Goal: Task Accomplishment & Management: Use online tool/utility

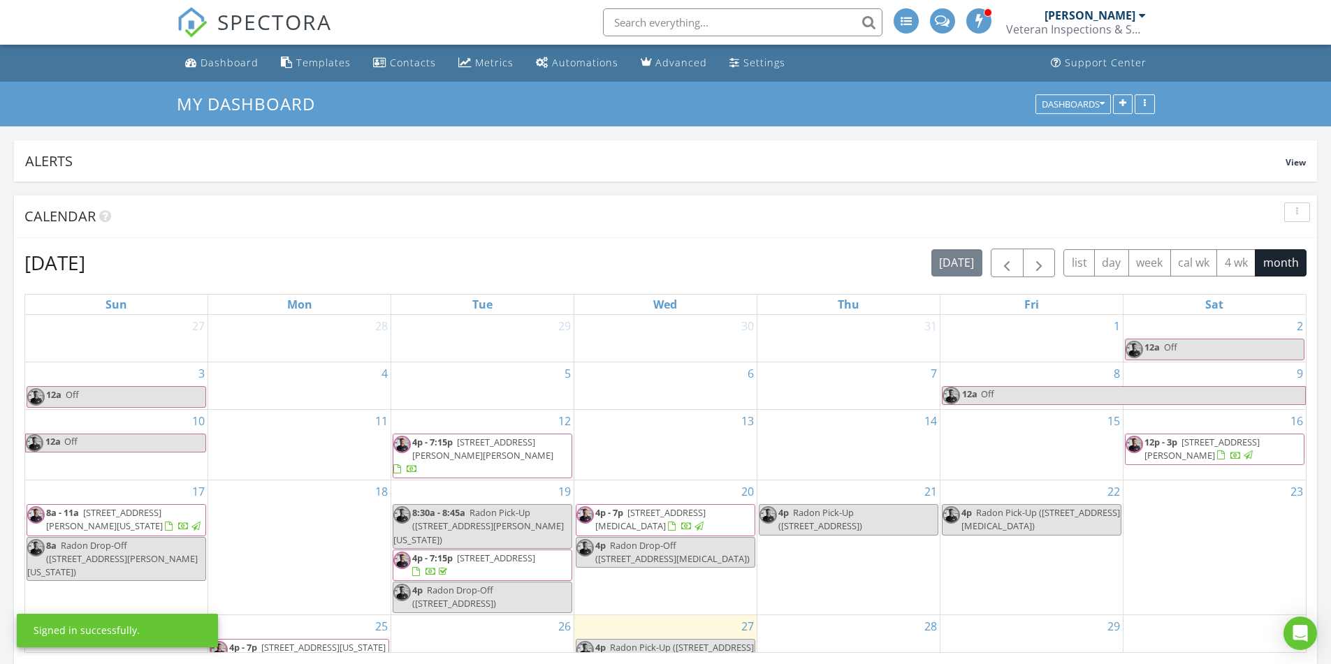
scroll to position [266, 645]
click at [330, 58] on div "Templates" at bounding box center [323, 62] width 54 height 13
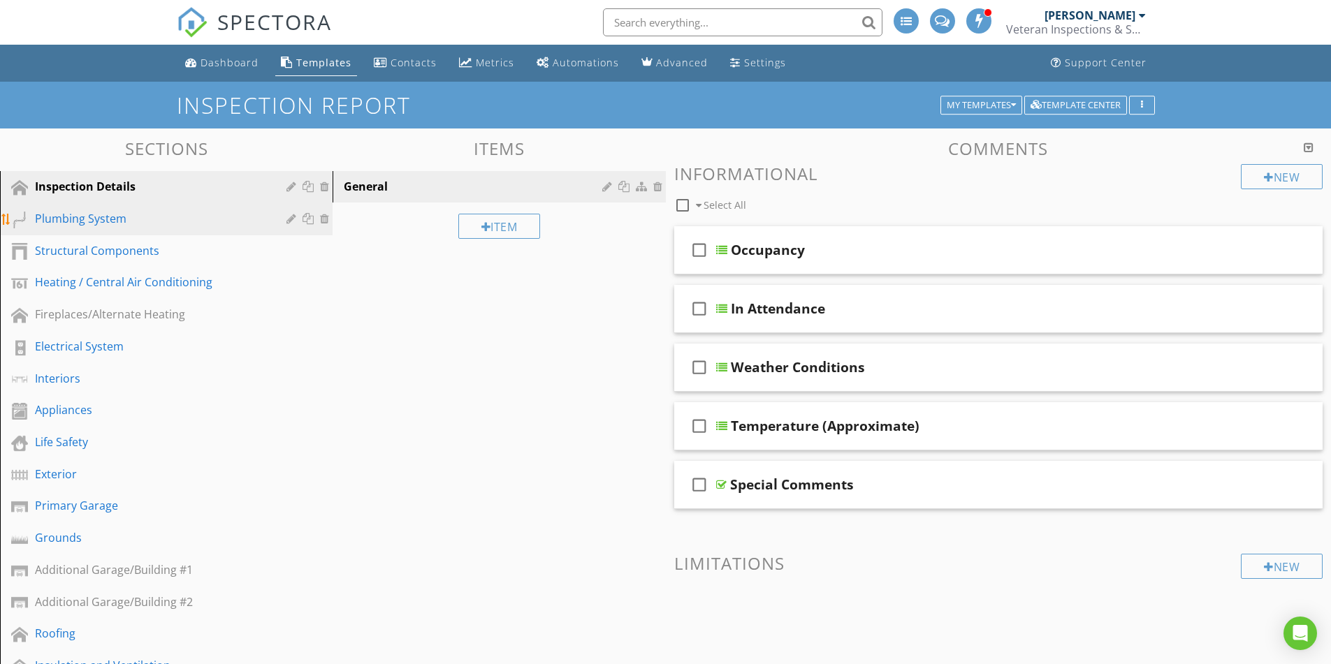
click at [88, 223] on div "Plumbing System" at bounding box center [150, 218] width 231 height 17
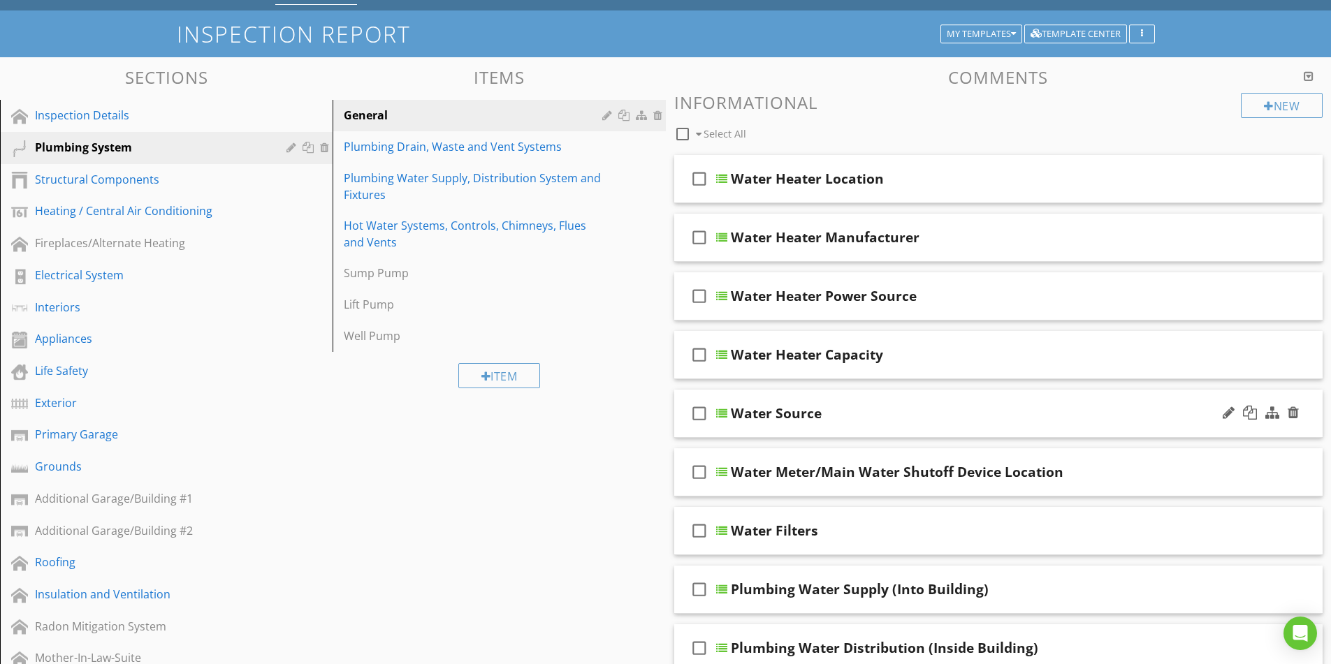
scroll to position [70, 0]
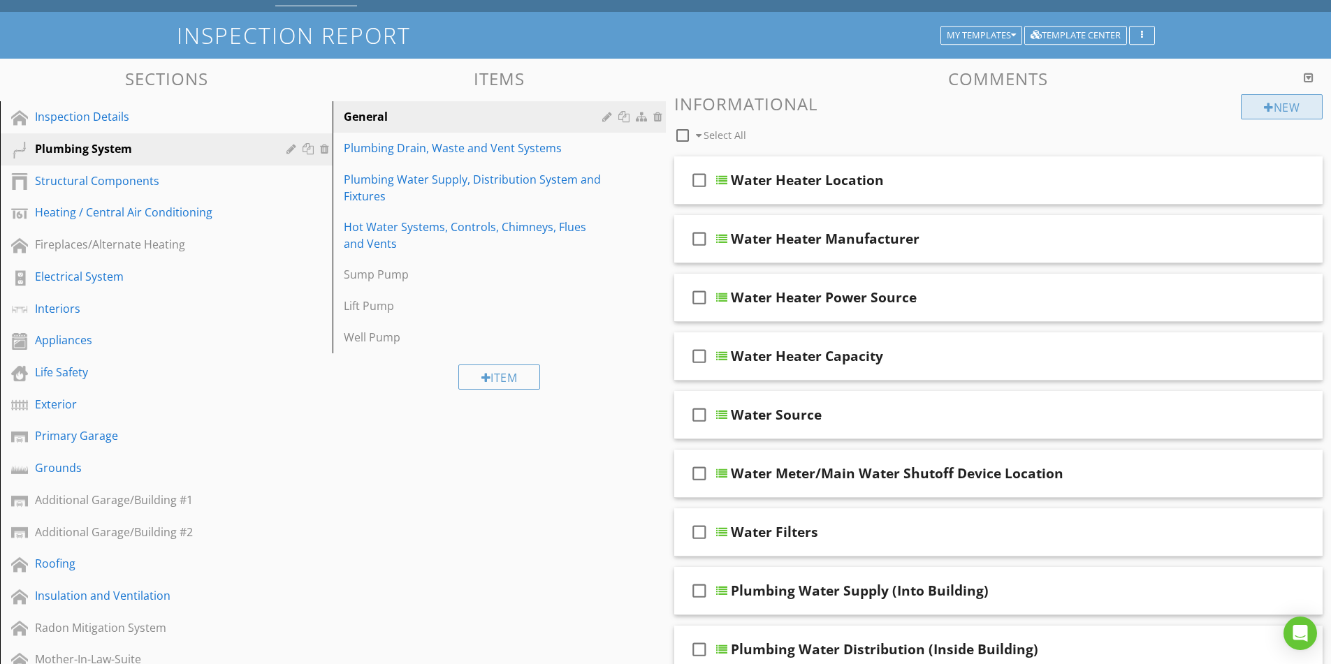
click at [1274, 114] on div "New" at bounding box center [1282, 106] width 82 height 25
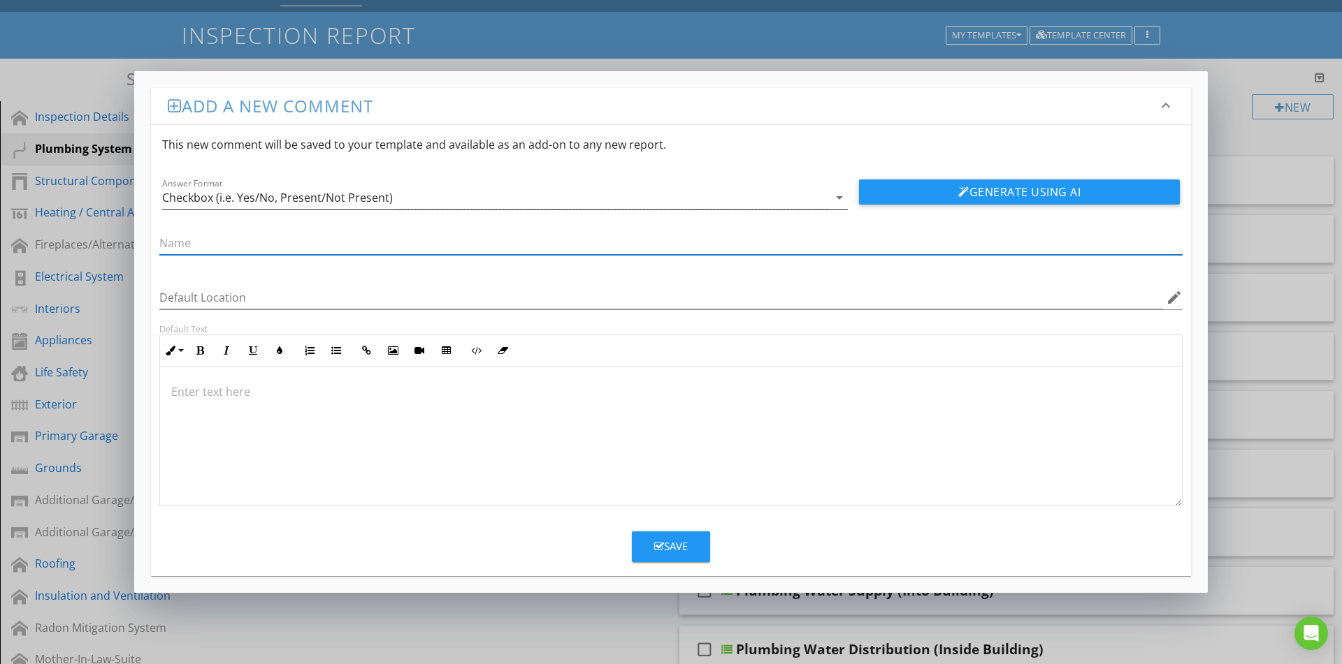
click at [513, 199] on div "Checkbox (i.e. Yes/No, Present/Not Present)" at bounding box center [495, 198] width 666 height 23
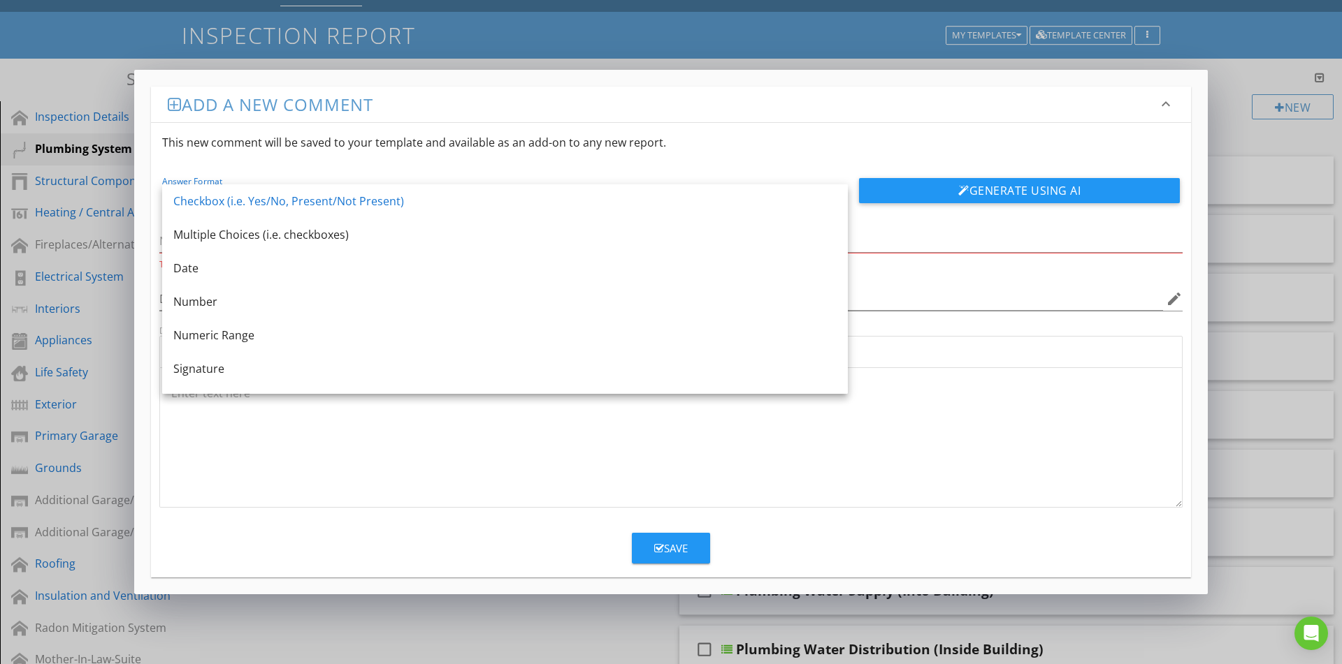
click at [725, 143] on div "This new comment will be saved to your template and available as an add-on to a…" at bounding box center [671, 142] width 1040 height 39
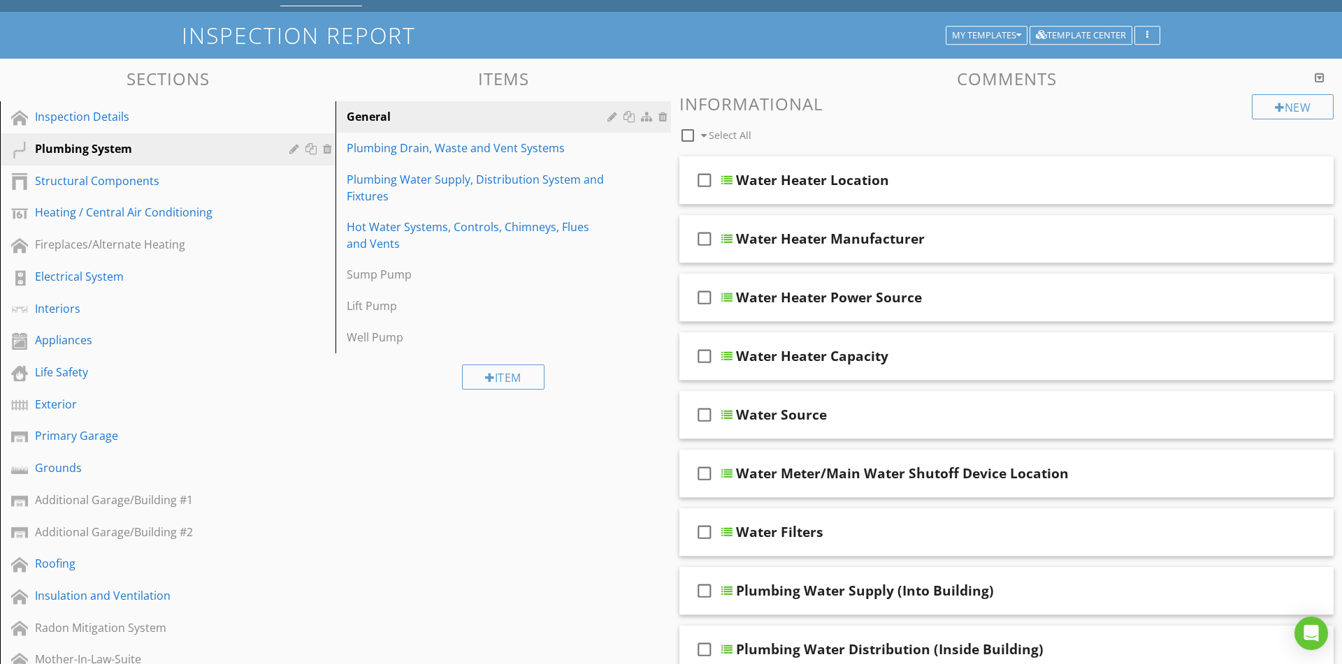
click at [1227, 95] on div at bounding box center [671, 332] width 1342 height 664
click at [956, 239] on div "Water Heater Manufacturer" at bounding box center [963, 239] width 465 height 17
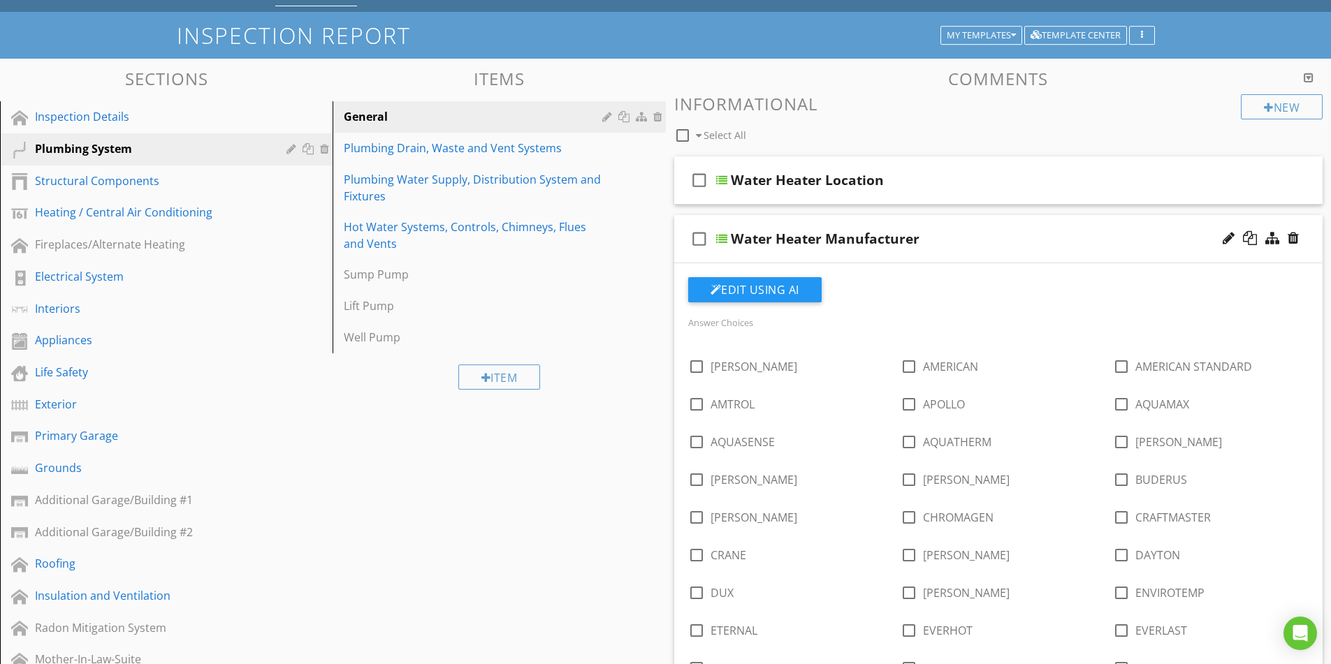
click at [964, 233] on div "Water Heater Manufacturer" at bounding box center [963, 239] width 465 height 17
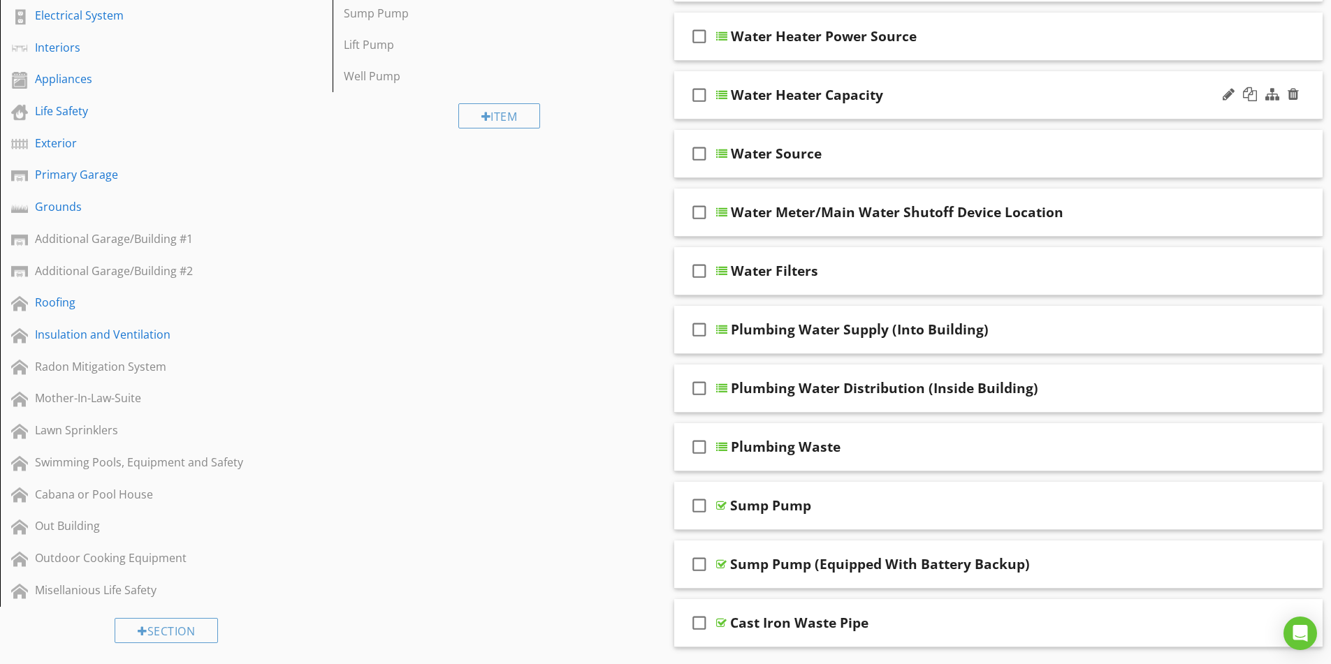
scroll to position [349, 0]
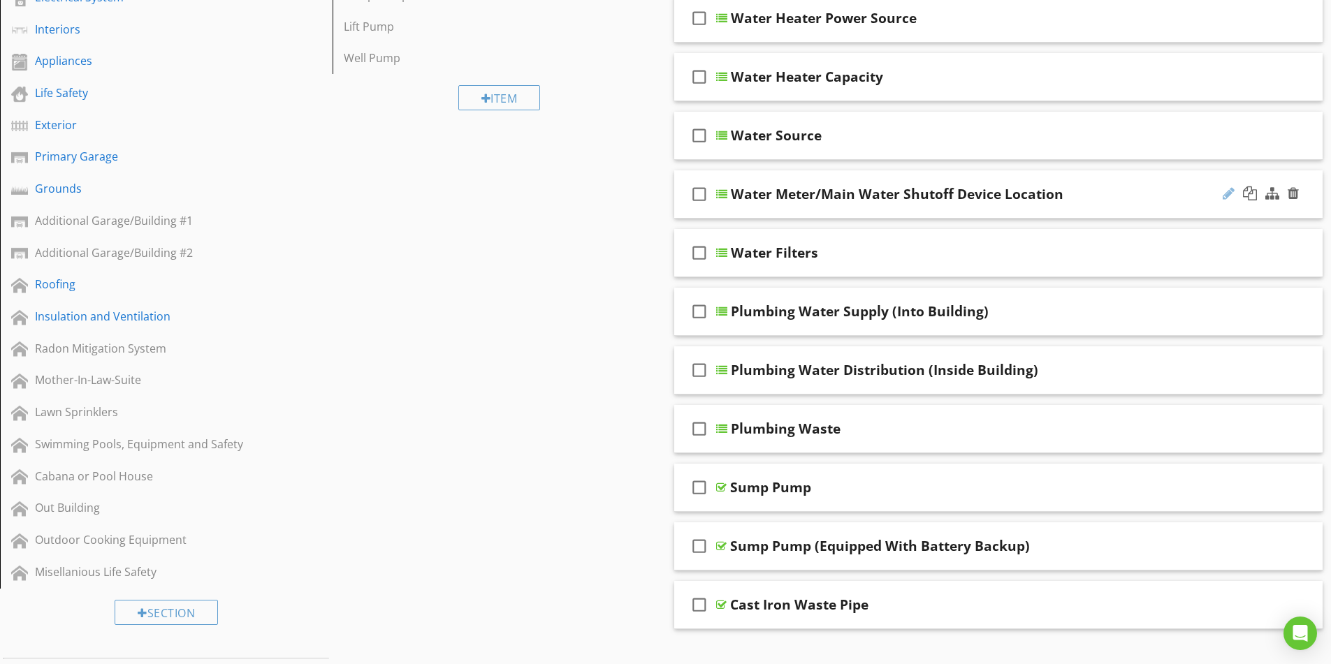
click at [1230, 197] on div at bounding box center [1229, 194] width 12 height 14
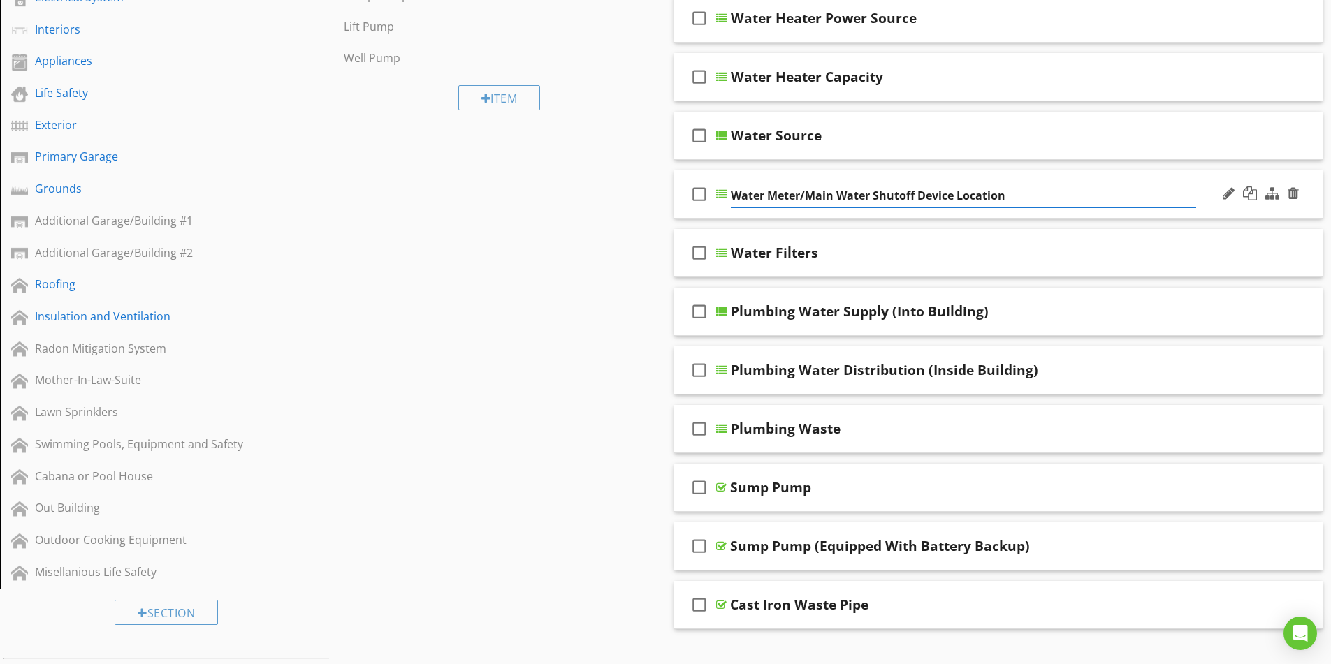
click at [952, 192] on input "Water Meter/Main Water Shutoff Device Location" at bounding box center [963, 195] width 465 height 23
type input "Water Meter/Main Water Shutoff Location"
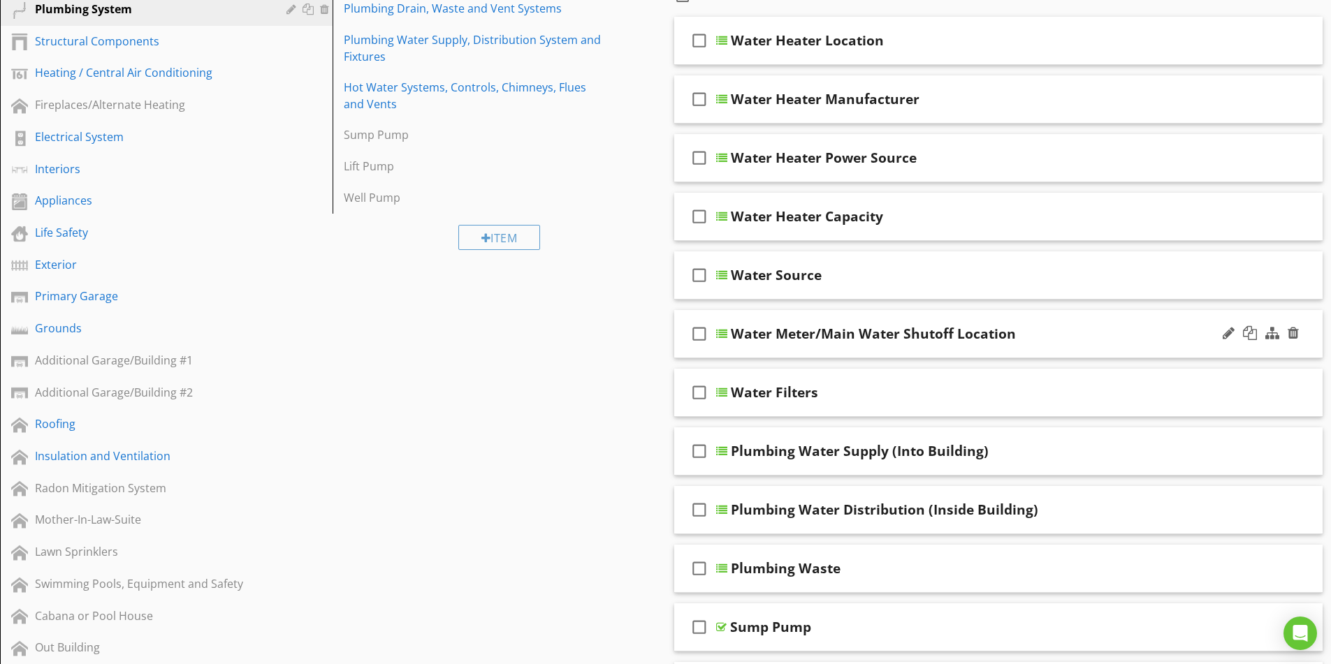
scroll to position [279, 0]
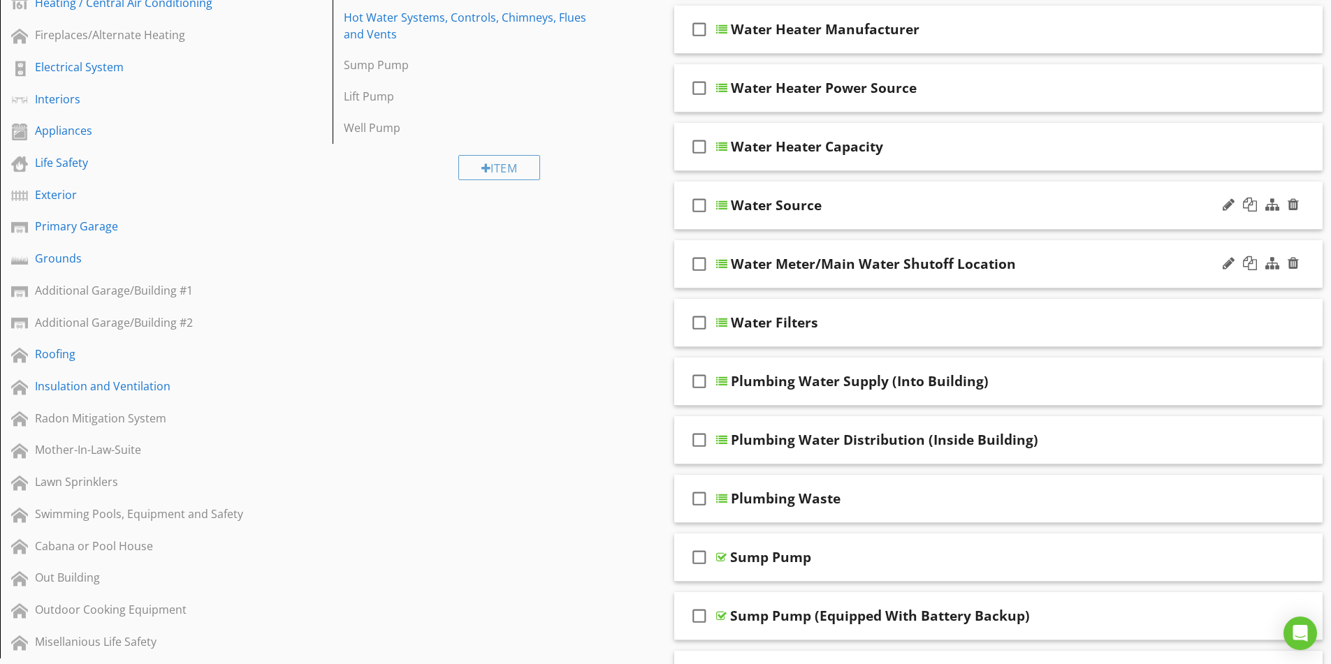
click at [922, 203] on div "Water Source" at bounding box center [963, 205] width 465 height 17
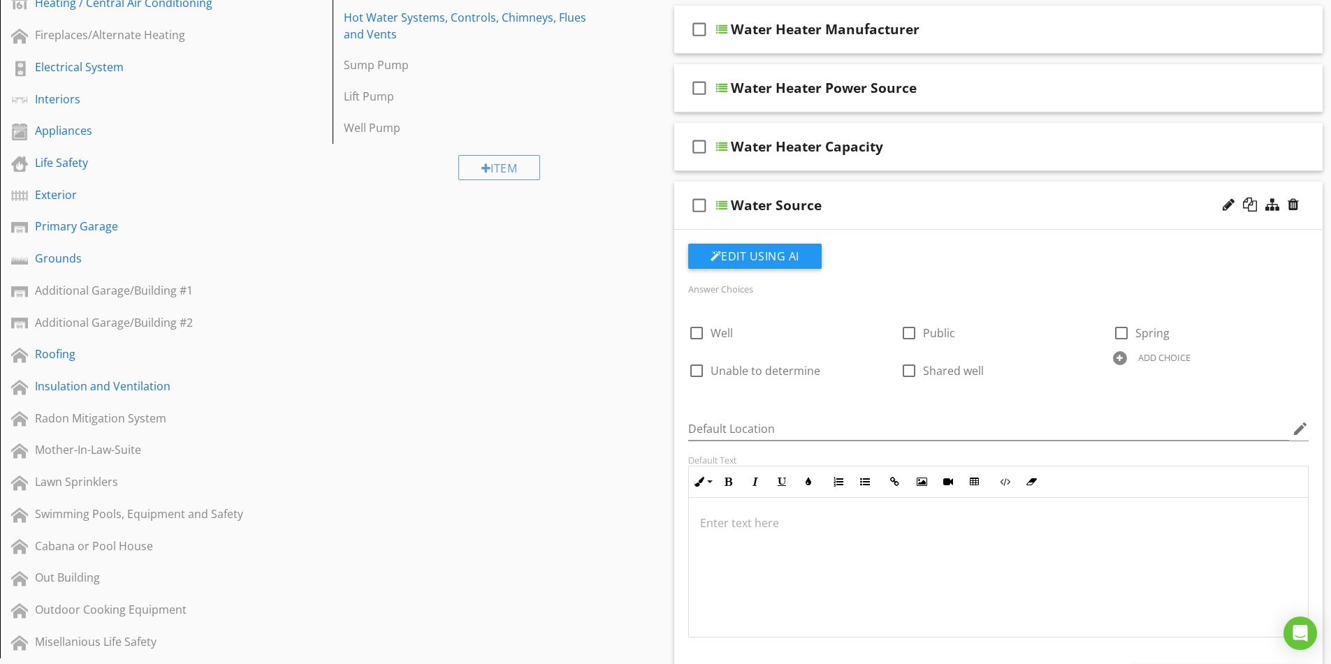
click at [922, 203] on div "Water Source" at bounding box center [963, 205] width 465 height 17
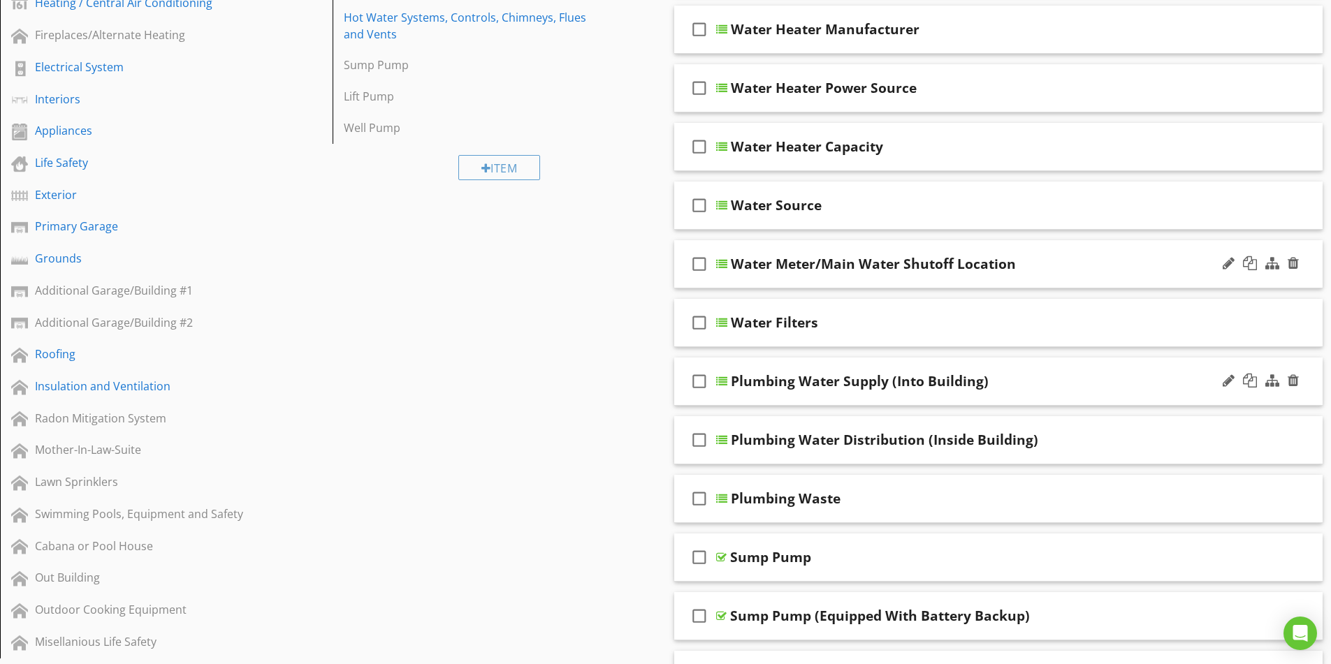
click at [1033, 381] on div "Plumbing Water Supply (Into Building)" at bounding box center [963, 381] width 465 height 17
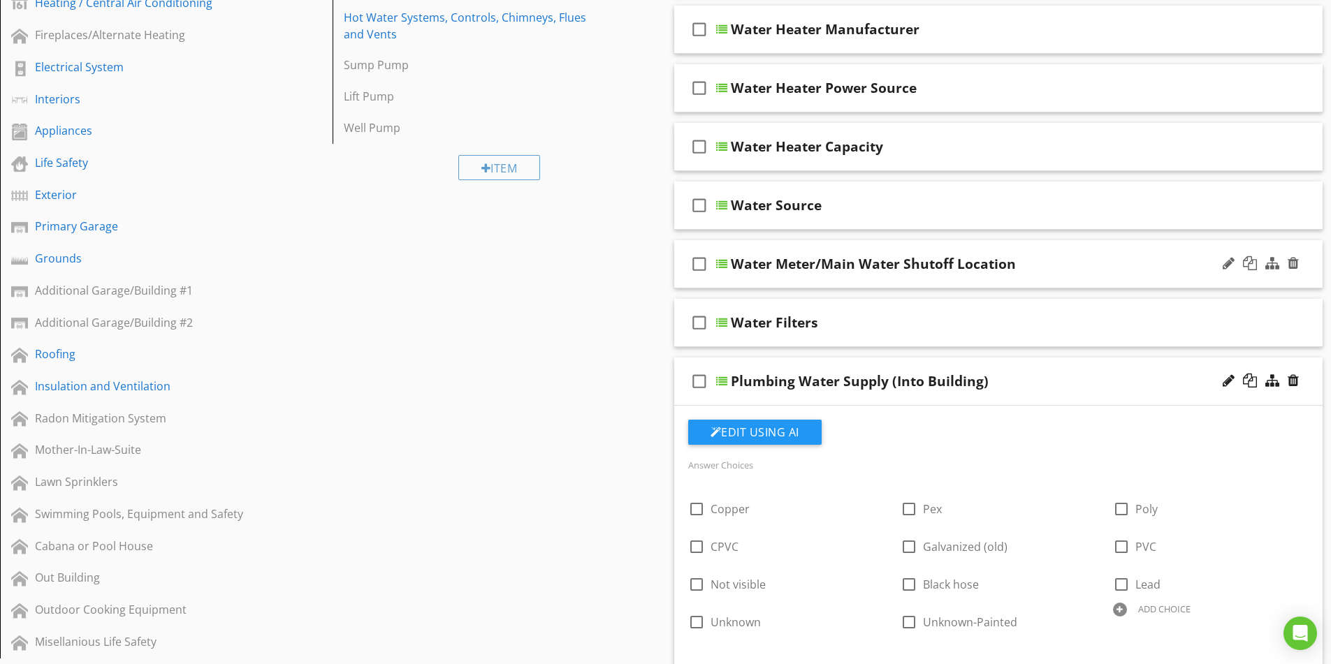
click at [1033, 381] on div "Plumbing Water Supply (Into Building)" at bounding box center [963, 381] width 465 height 17
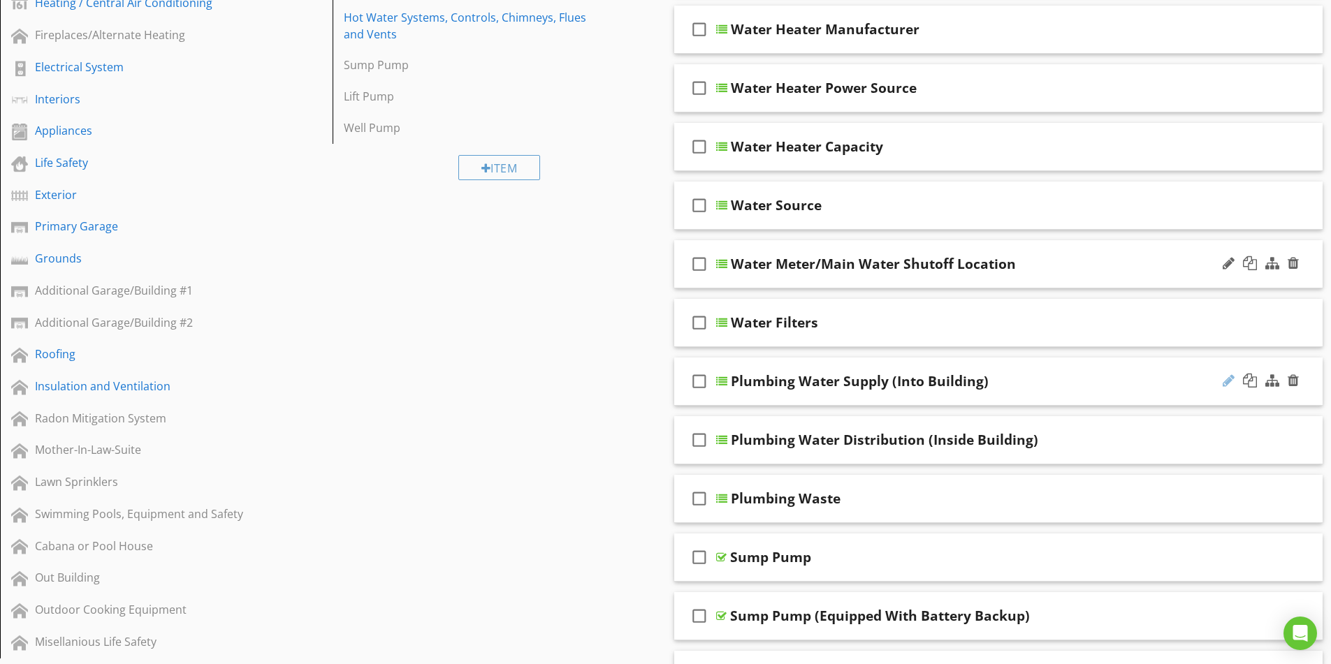
click at [1225, 381] on div at bounding box center [1229, 381] width 12 height 14
click at [790, 382] on input "Plumbing Water Supply (Into Building)" at bounding box center [963, 383] width 465 height 23
click at [805, 377] on input "Water Supply (Into Building)" at bounding box center [963, 383] width 465 height 23
click at [768, 381] on input "Water Supply (Into Building)" at bounding box center [963, 383] width 465 height 23
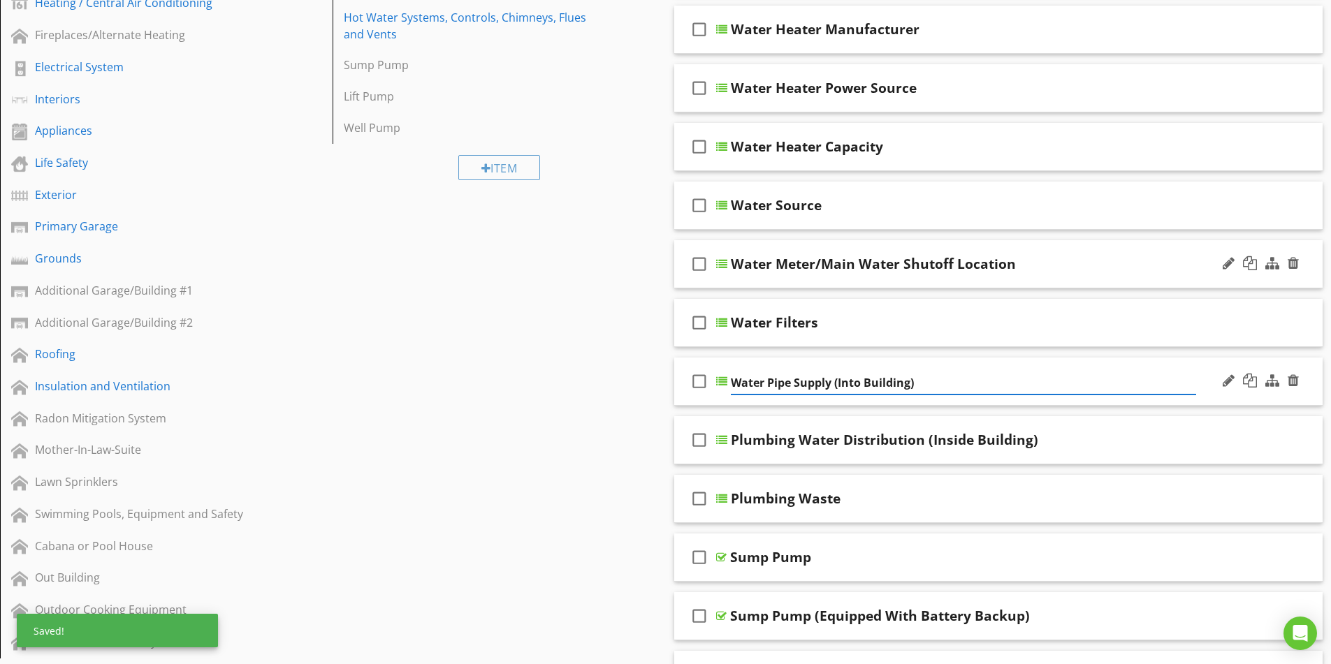
click at [834, 380] on input "Water Pipe Supply (Into Building)" at bounding box center [963, 383] width 465 height 23
type input "Water Pipe Supply Type (Into Building)"
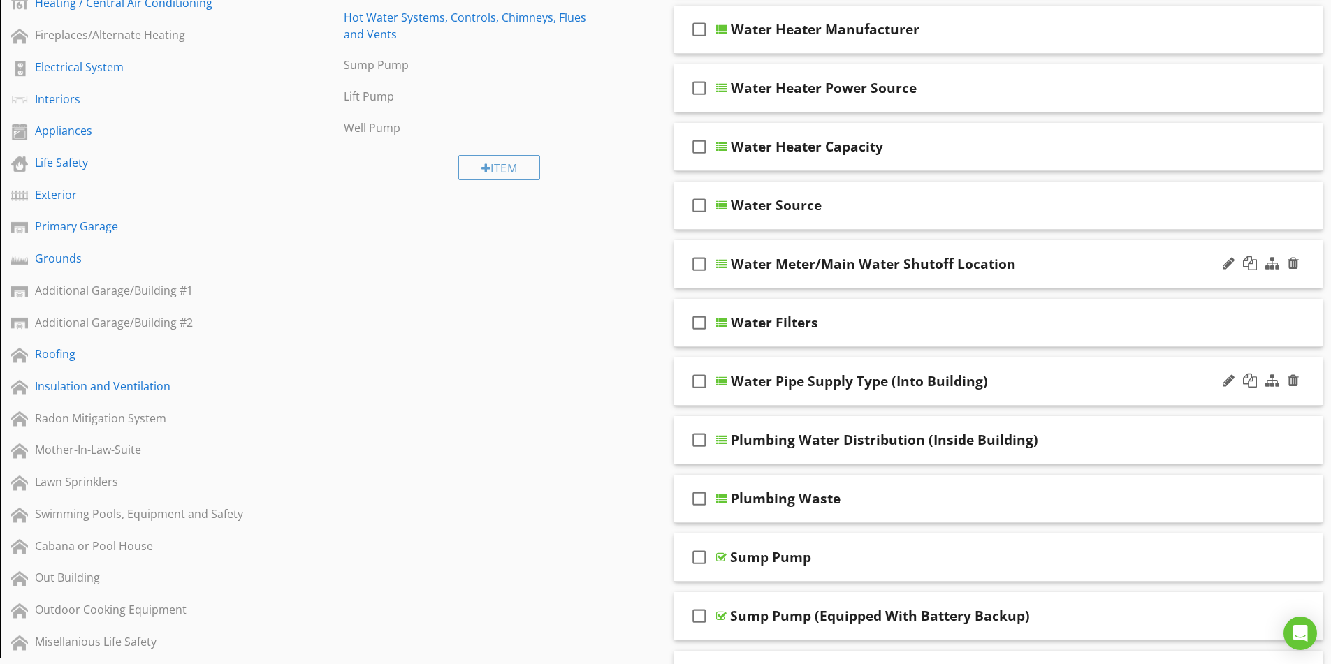
click at [1007, 379] on div "Water Pipe Supply Type (Into Building)" at bounding box center [963, 381] width 465 height 17
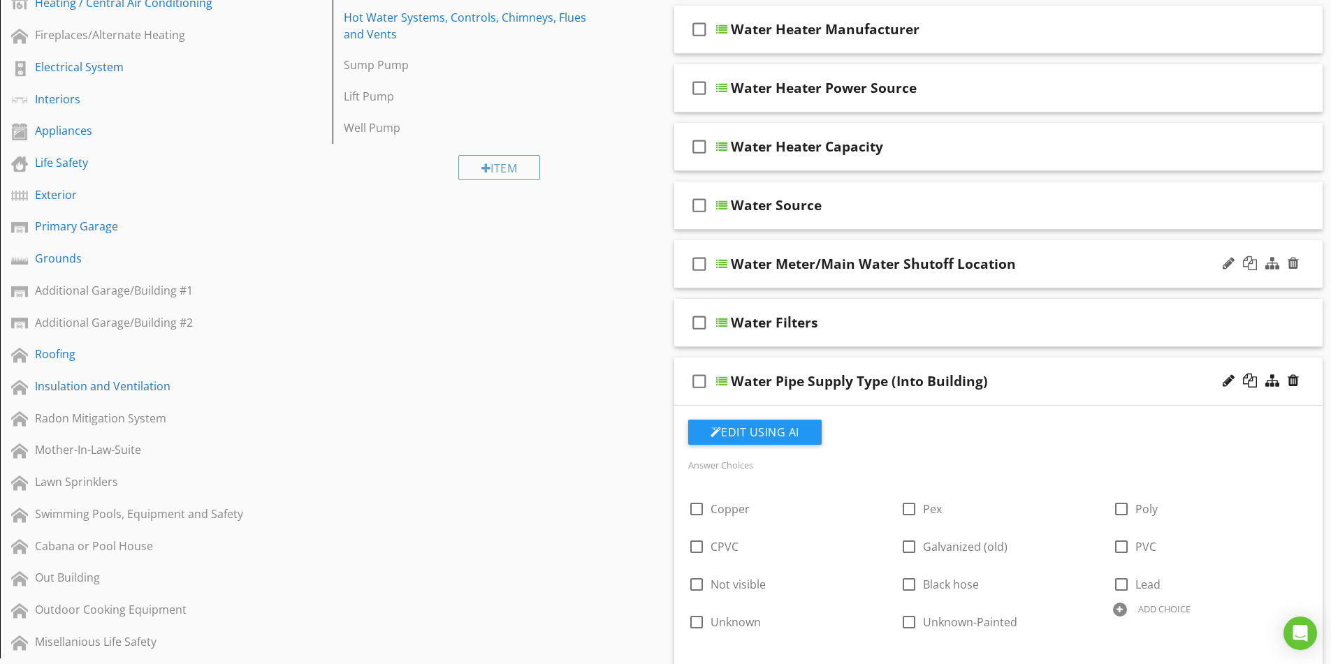
click at [1232, 389] on div at bounding box center [1261, 382] width 82 height 34
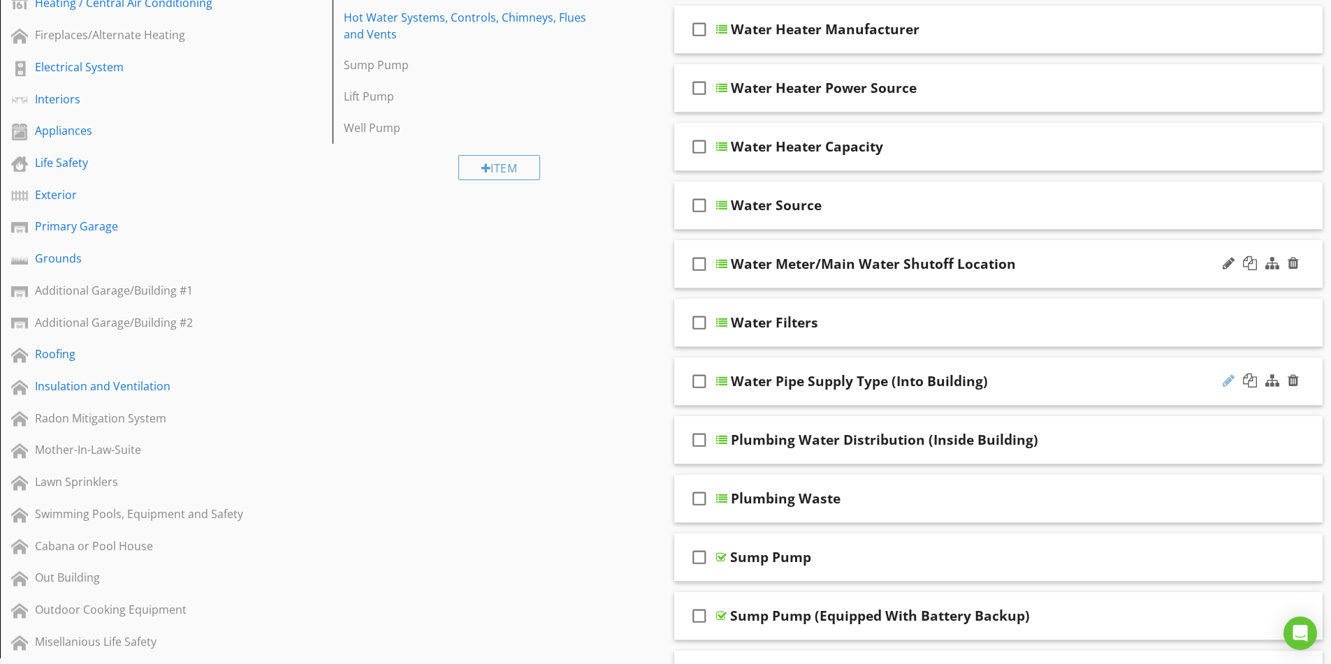
click at [1224, 383] on div at bounding box center [1229, 381] width 12 height 14
click at [794, 379] on input "Water Pipe Supply Type (Into Building)" at bounding box center [963, 383] width 465 height 23
type input "Water Supply Type (Into Building)"
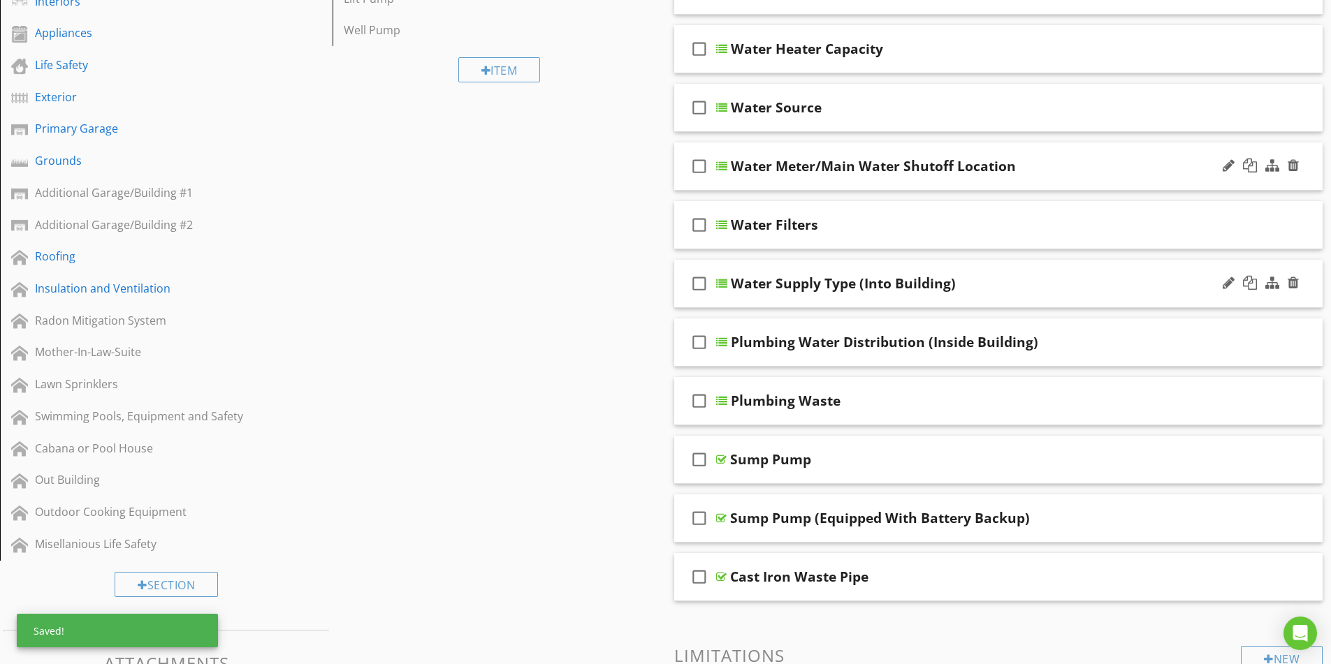
scroll to position [419, 0]
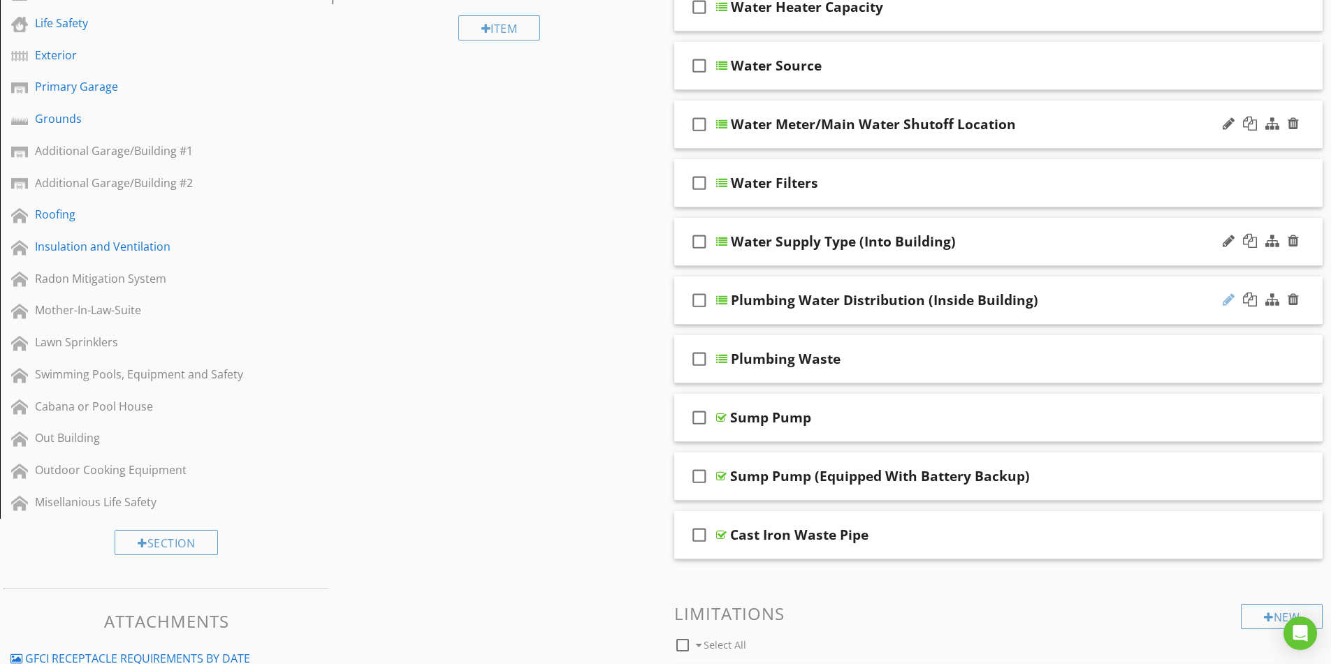
click at [1224, 298] on div at bounding box center [1229, 300] width 12 height 14
click at [789, 305] on input "Plumbing Water Distribution (Inside Building)" at bounding box center [963, 302] width 465 height 23
click at [769, 303] on input "Water Distribution (Inside Building)" at bounding box center [963, 302] width 465 height 23
type input "Water Supply Distribution (Inside Building)"
click at [1226, 357] on div at bounding box center [1229, 358] width 12 height 14
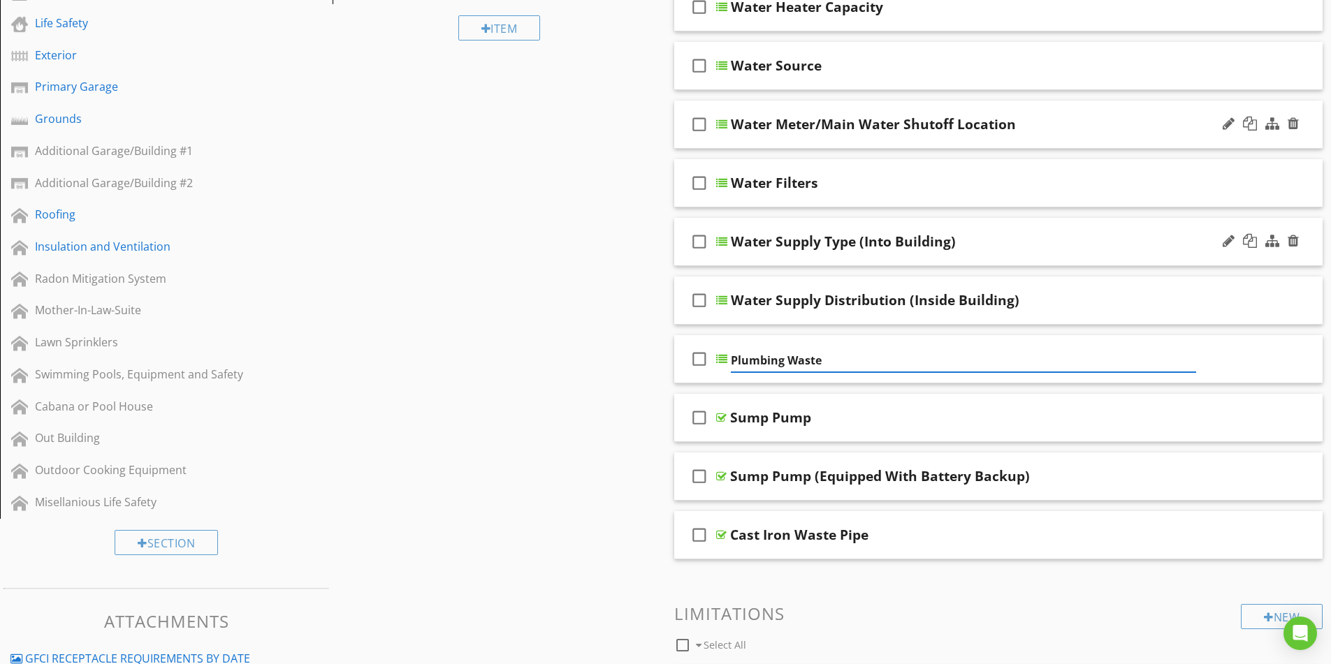
click at [602, 336] on div "Sections Inspection Details Plumbing System Structural Components Heating / Cen…" at bounding box center [665, 250] width 1331 height 1082
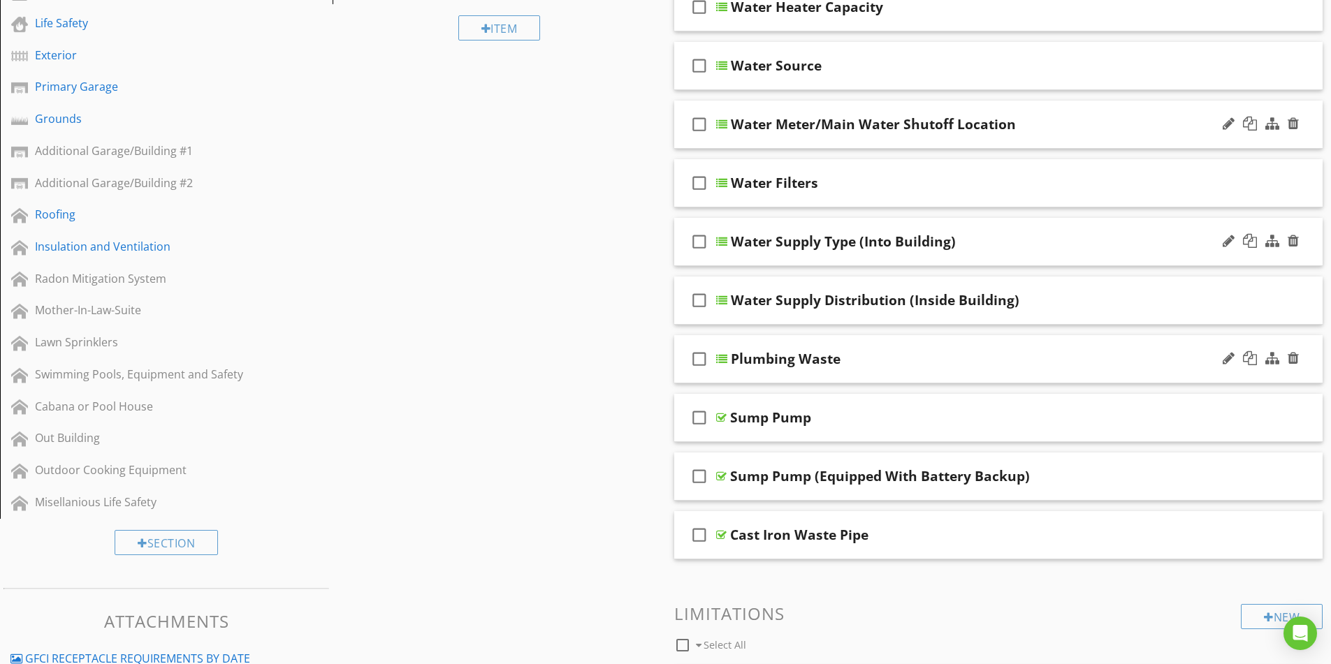
click at [959, 357] on div "Plumbing Waste" at bounding box center [963, 359] width 465 height 17
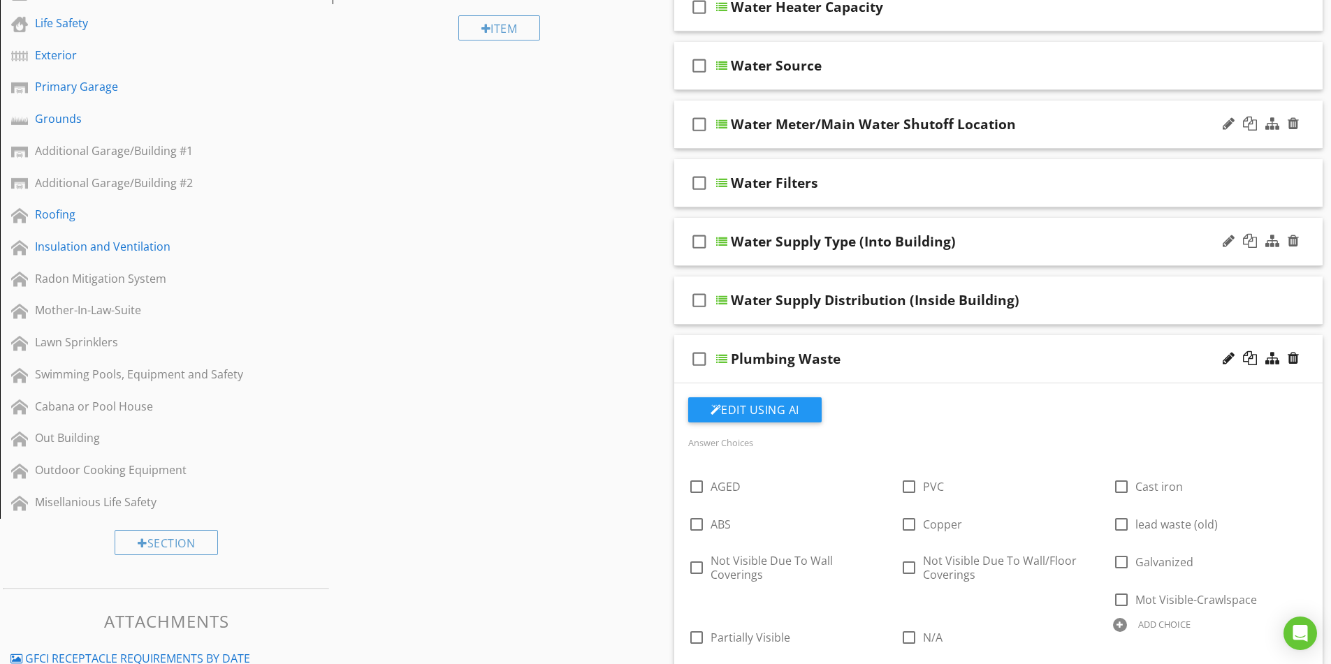
scroll to position [489, 0]
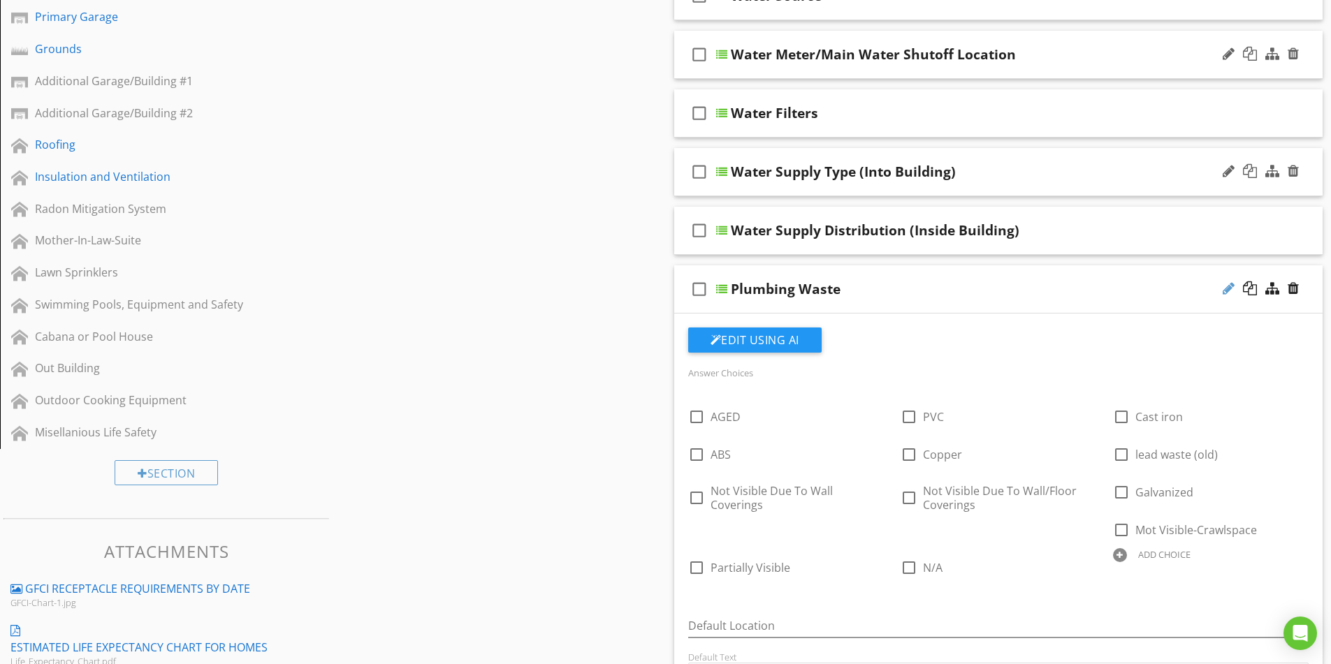
click at [1228, 286] on div at bounding box center [1229, 289] width 12 height 14
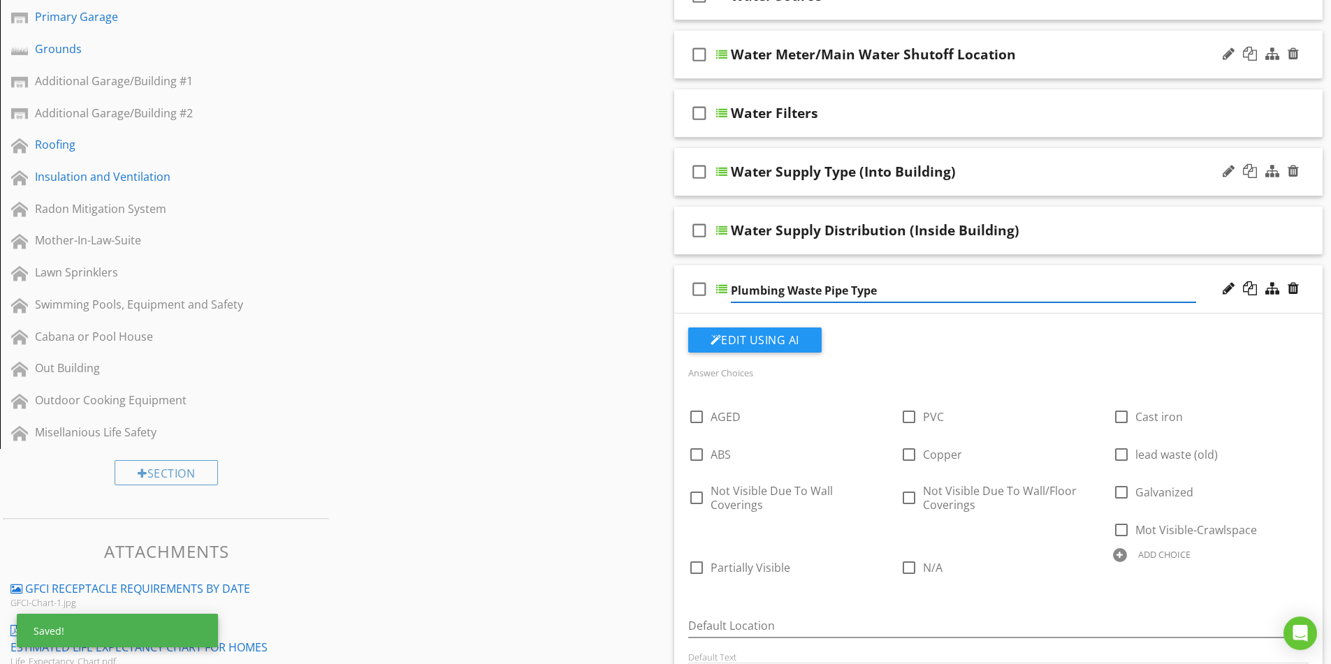
type input "Plumbing Waste Pipe Type"
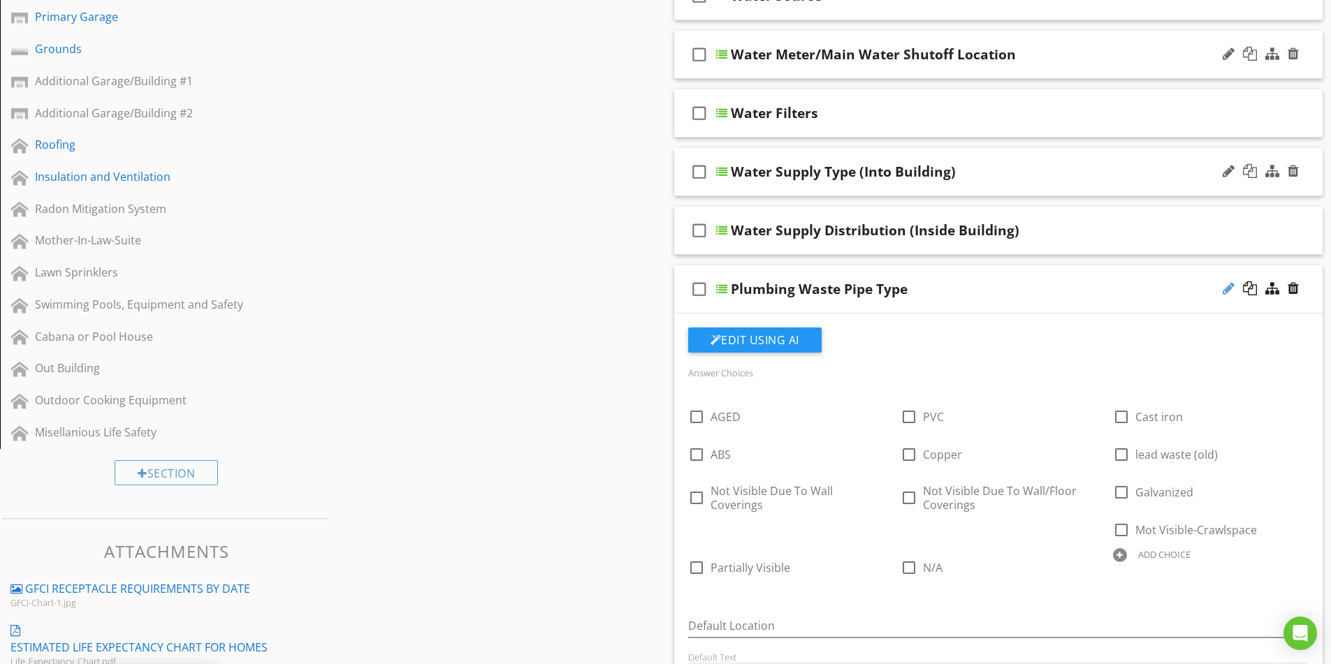
click at [1223, 289] on div at bounding box center [1229, 289] width 12 height 14
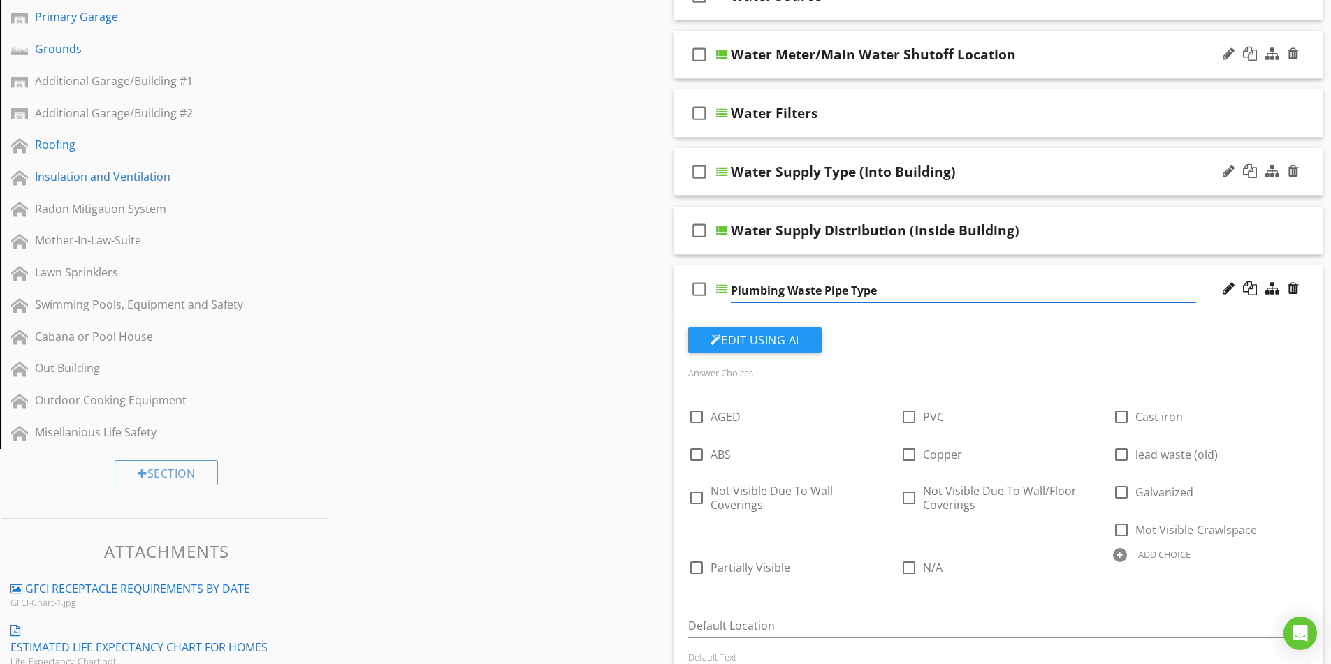
click at [789, 293] on input "Plumbing Waste Pipe Type" at bounding box center [963, 290] width 465 height 23
type input "Waste Pipe Type"
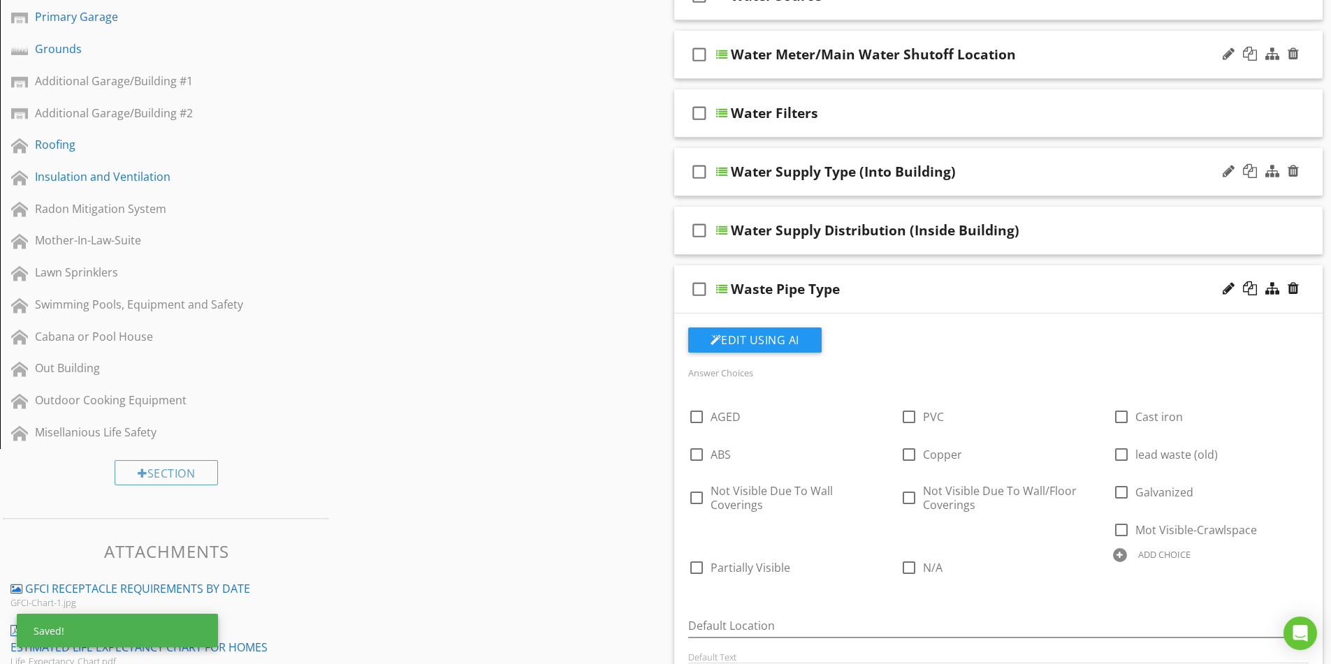
click at [951, 310] on div "check_box_outline_blank Waste Pipe Type" at bounding box center [998, 290] width 649 height 48
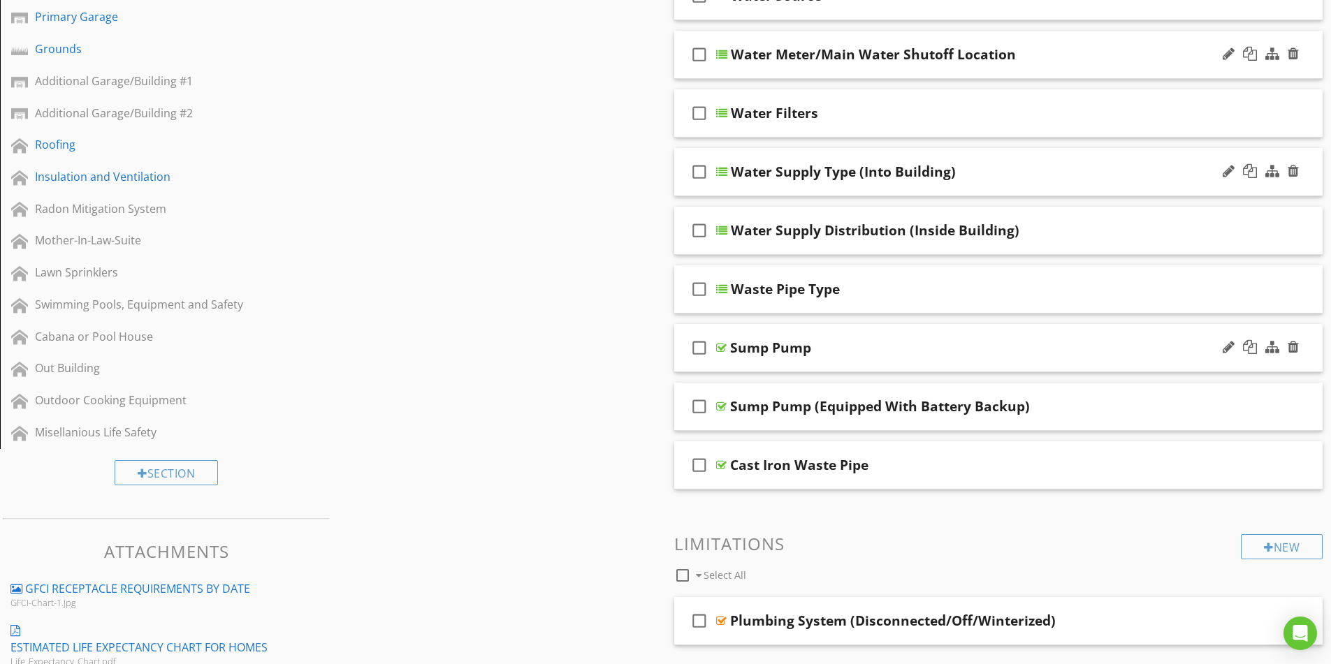
click at [920, 342] on div "Sump Pump" at bounding box center [962, 348] width 465 height 17
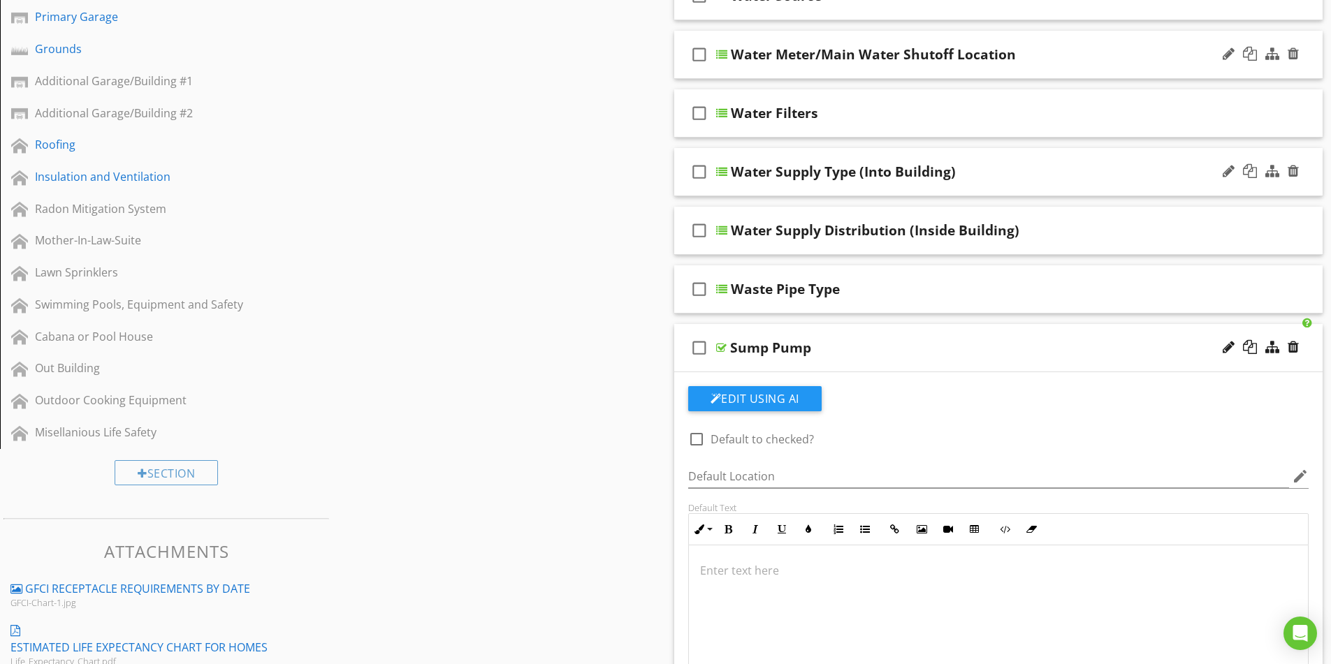
click at [918, 339] on div "check_box_outline_blank Sump Pump" at bounding box center [998, 348] width 649 height 48
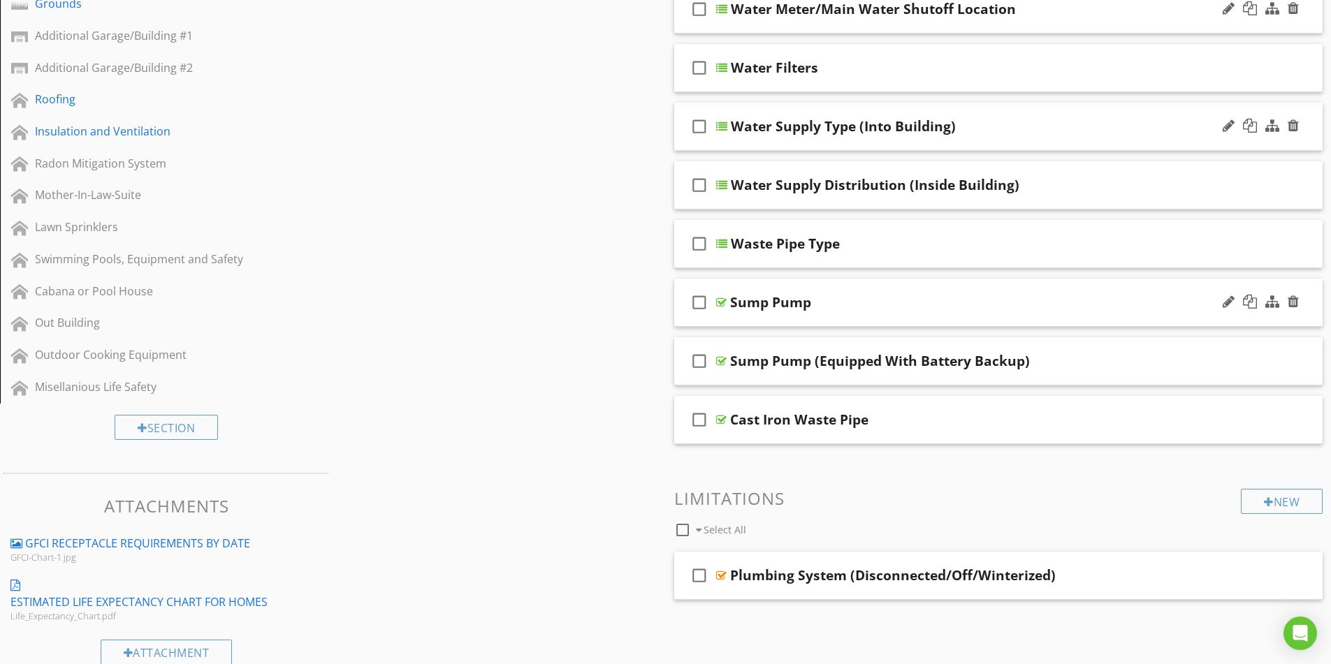
scroll to position [559, 0]
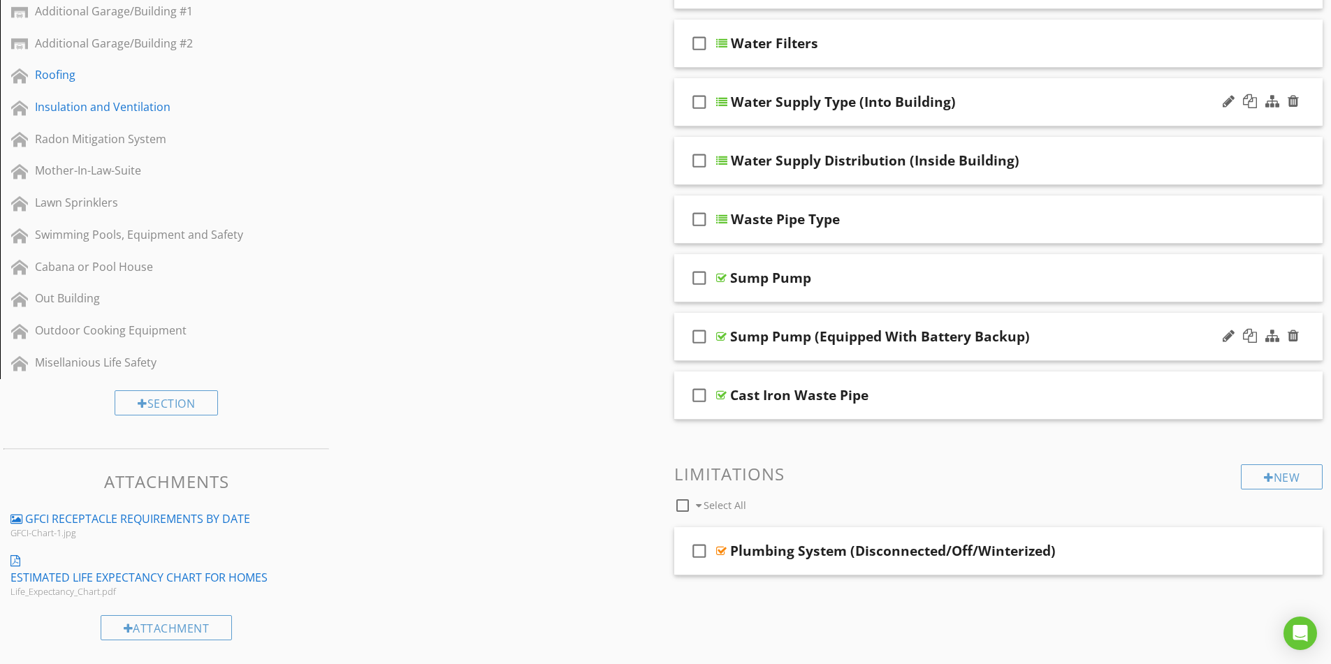
click at [1070, 340] on div "Sump Pump (Equipped With Battery Backup)" at bounding box center [962, 336] width 465 height 17
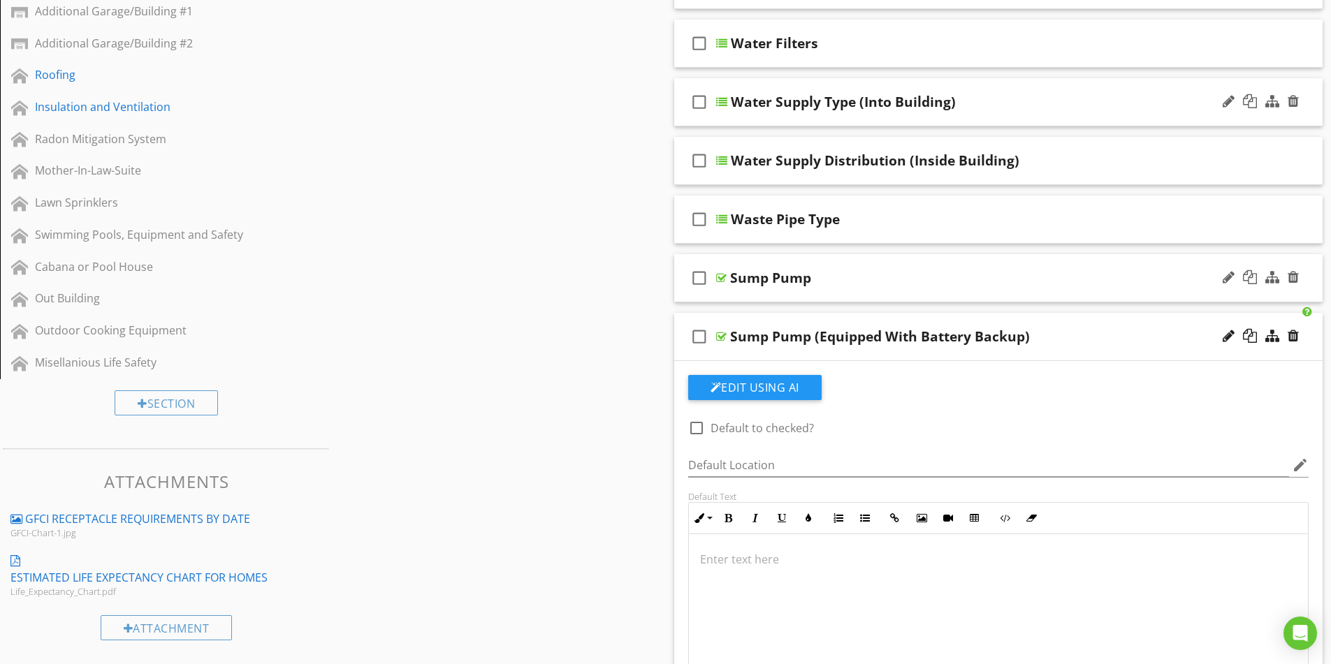
click at [944, 277] on div "Sump Pump" at bounding box center [962, 278] width 465 height 17
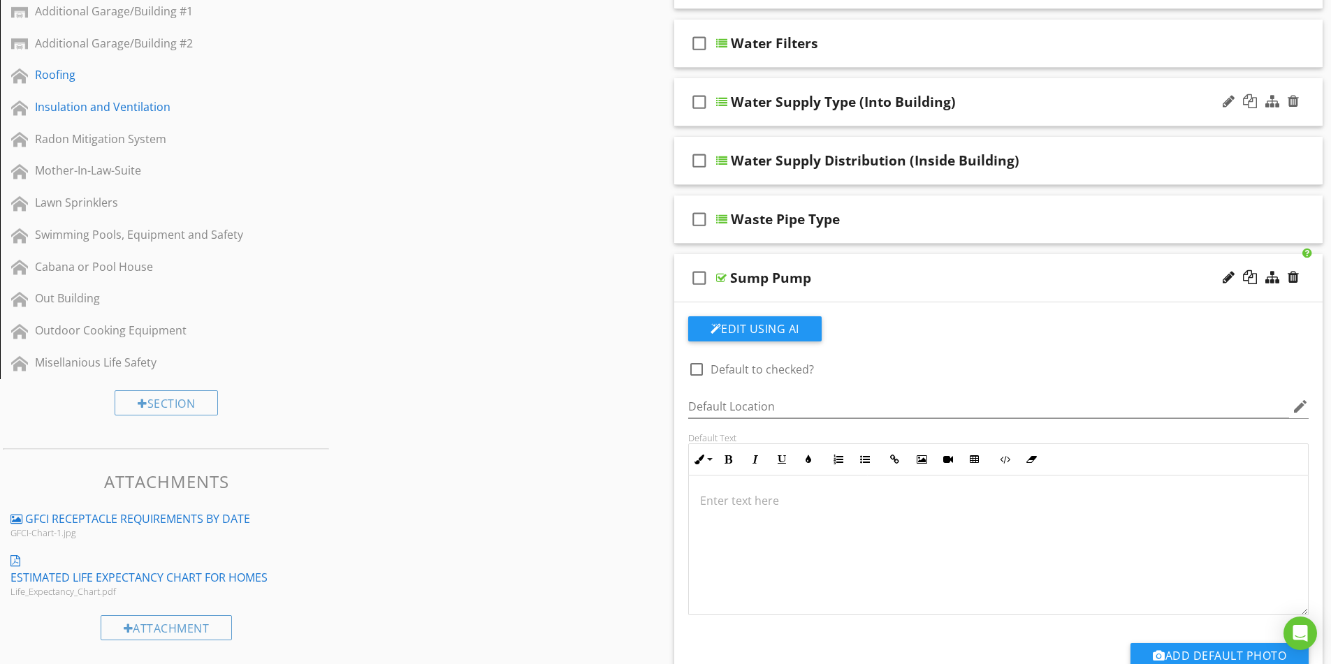
click at [942, 282] on div "Sump Pump" at bounding box center [962, 278] width 465 height 17
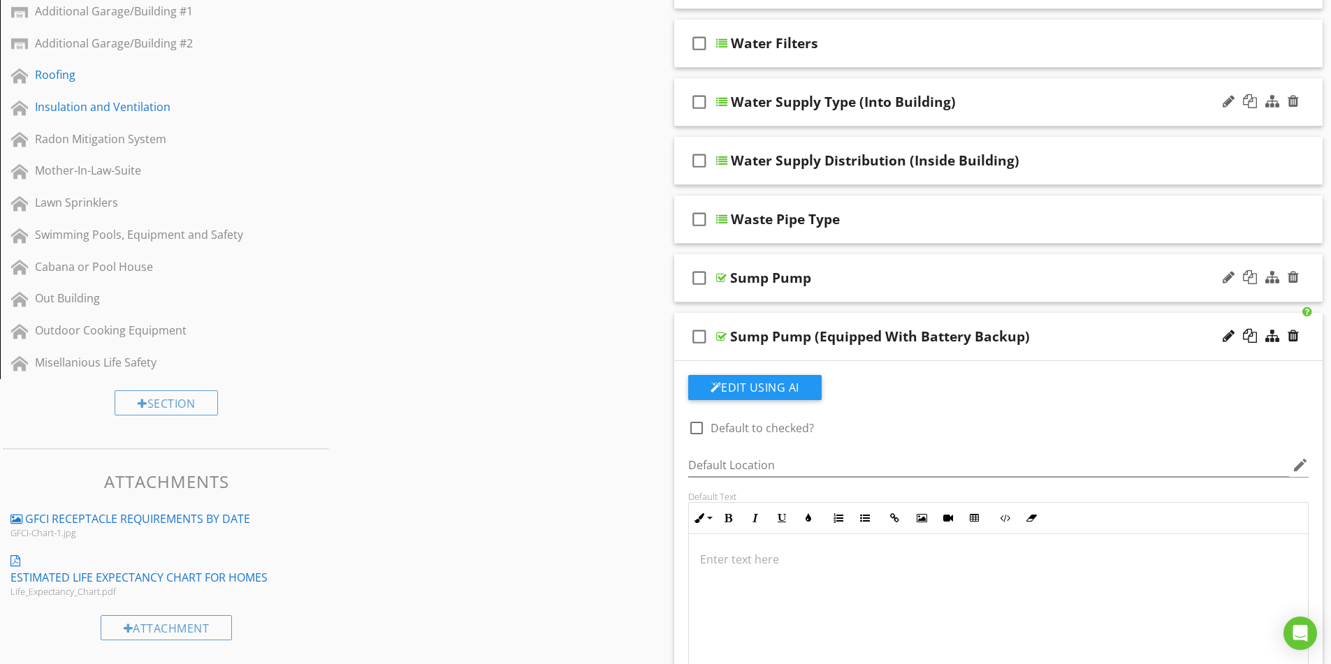
click at [943, 282] on div "Sump Pump" at bounding box center [962, 278] width 465 height 17
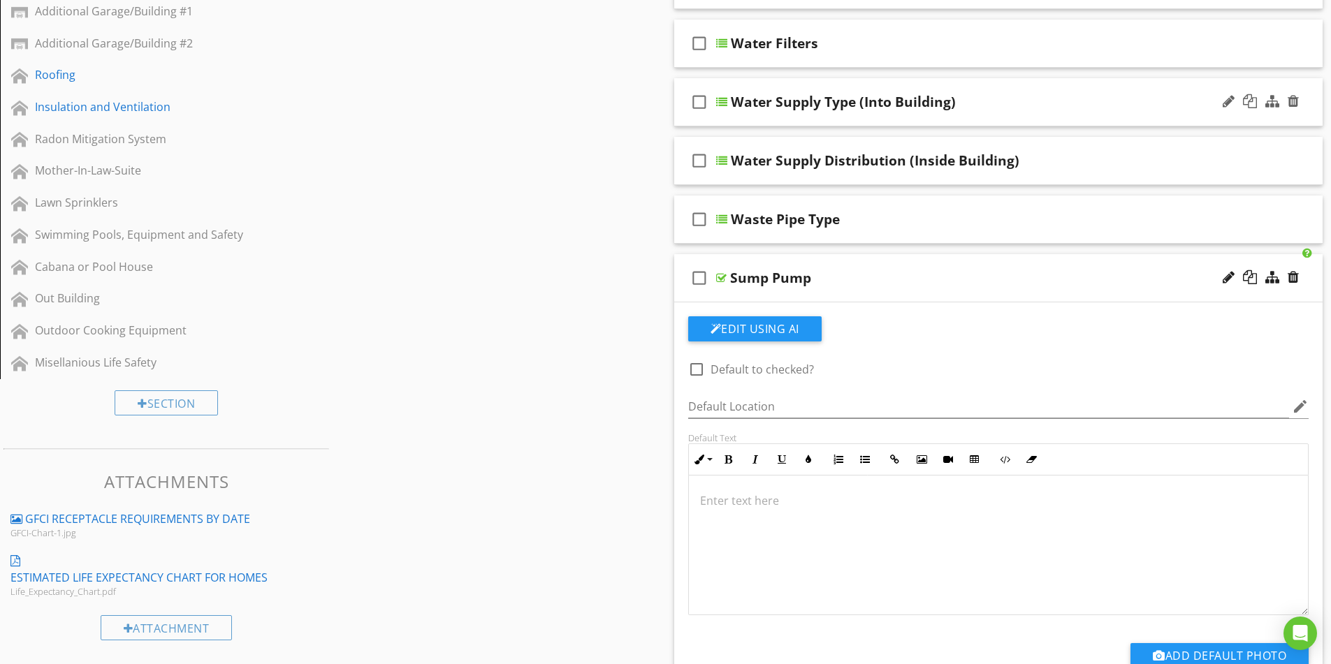
scroll to position [489, 0]
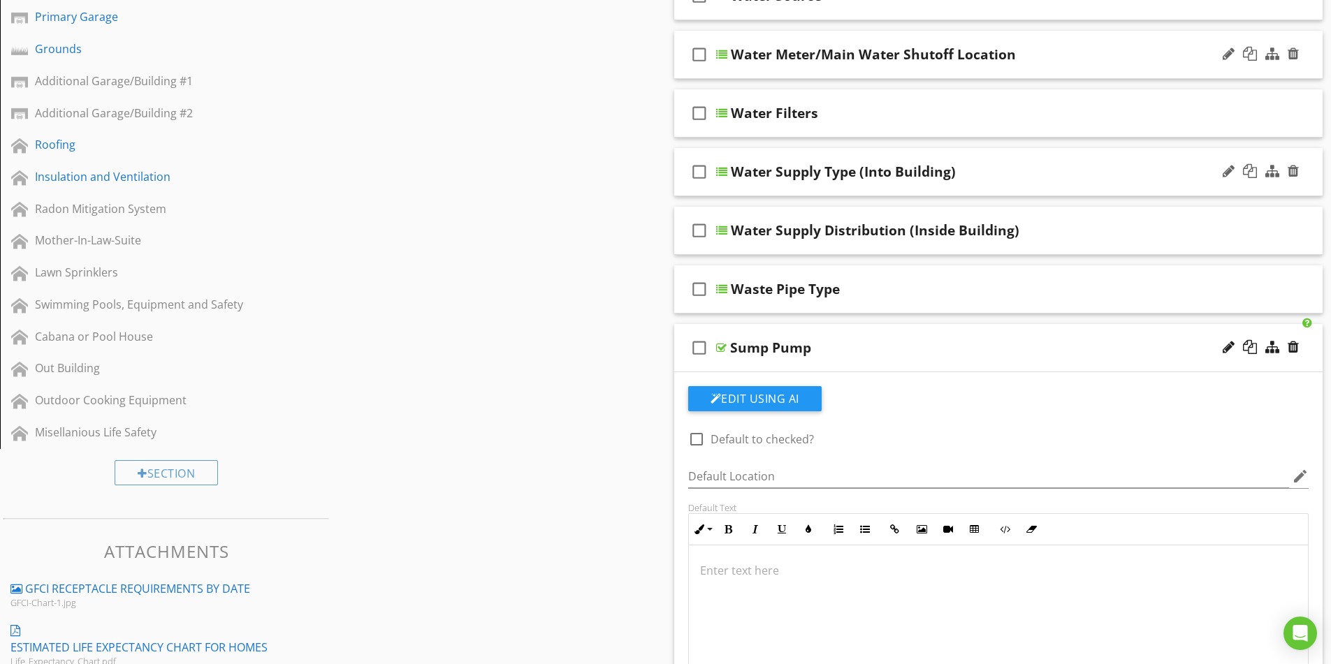
click at [1008, 342] on div "Sump Pump" at bounding box center [962, 348] width 465 height 17
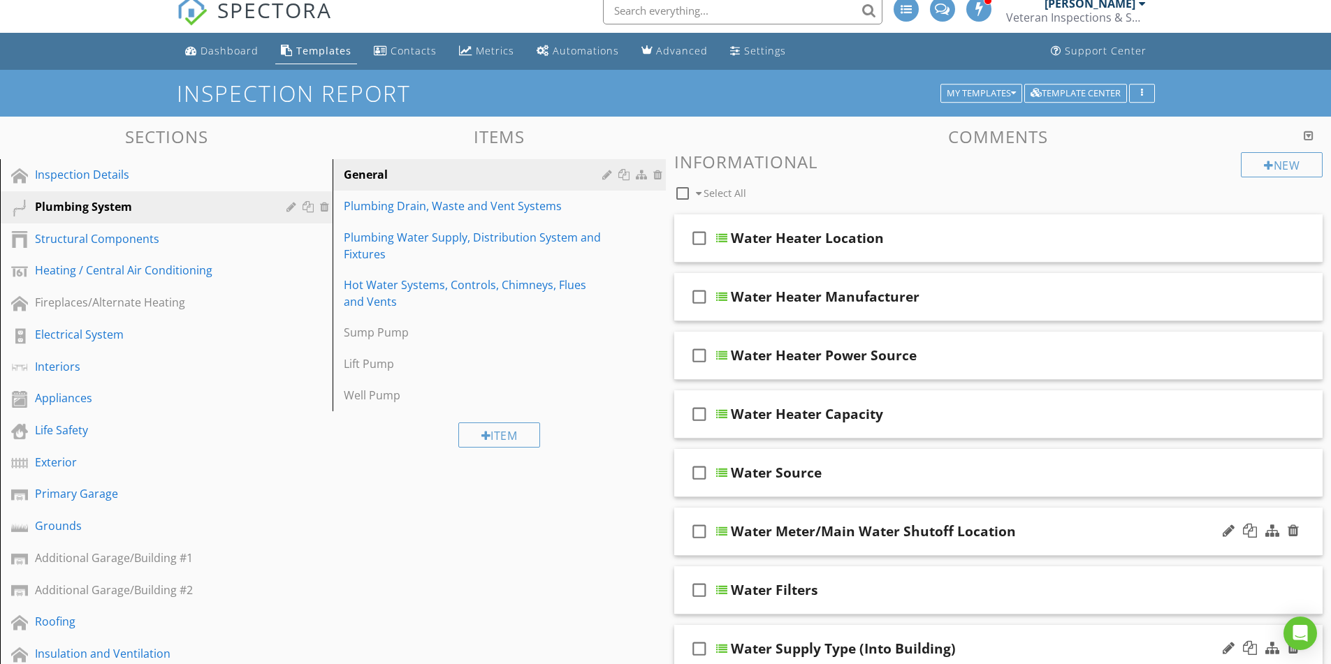
scroll to position [0, 0]
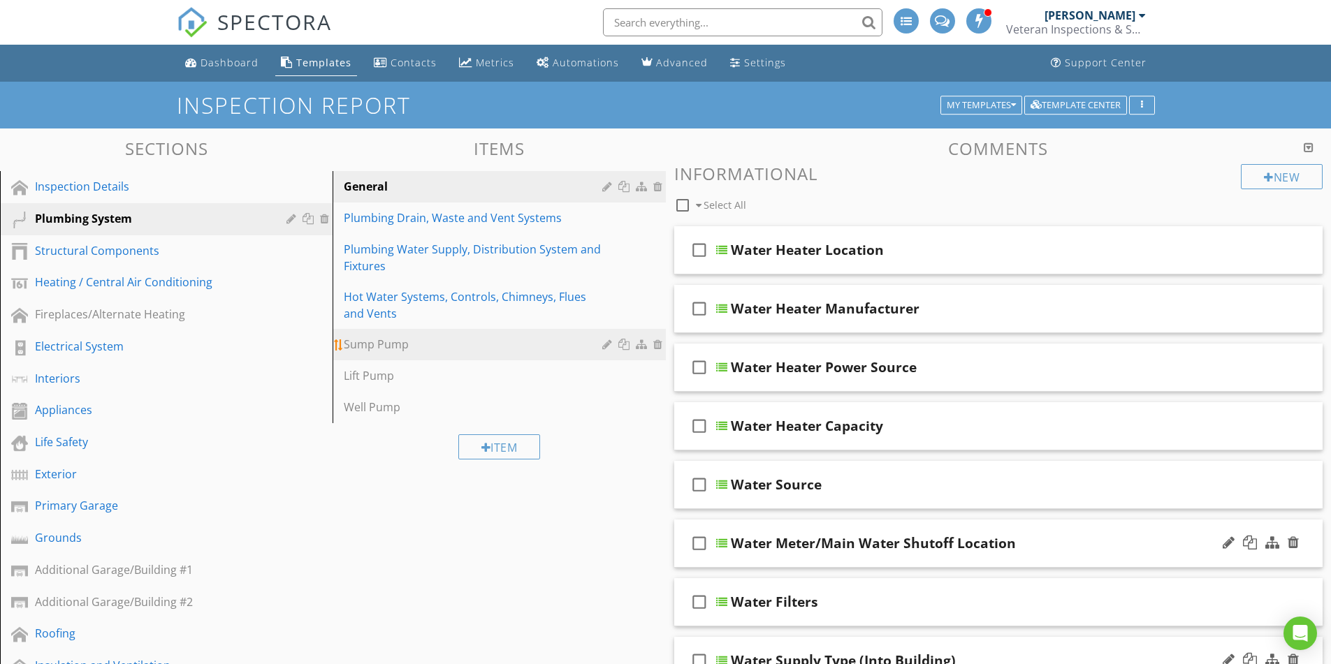
click at [471, 342] on div "Sump Pump" at bounding box center [475, 344] width 262 height 17
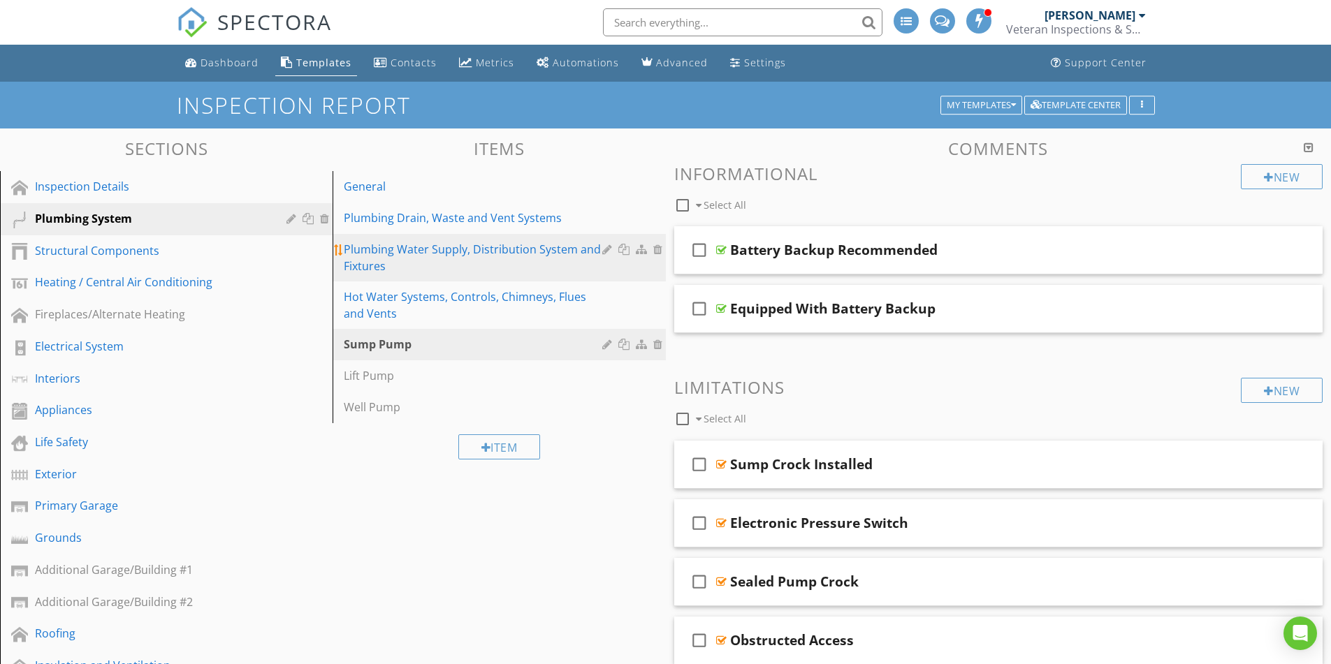
click at [481, 259] on div "Plumbing Water Supply, Distribution System and Fixtures" at bounding box center [475, 258] width 262 height 34
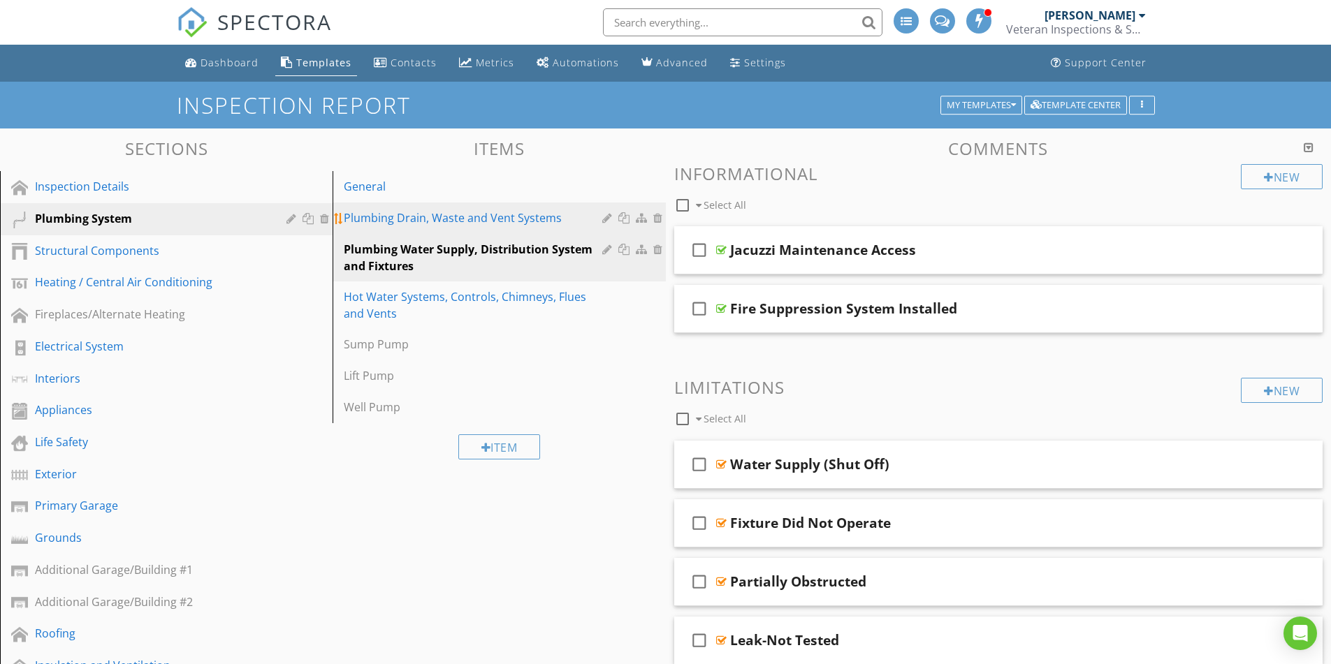
click at [514, 220] on div "Plumbing Drain, Waste and Vent Systems" at bounding box center [475, 218] width 262 height 17
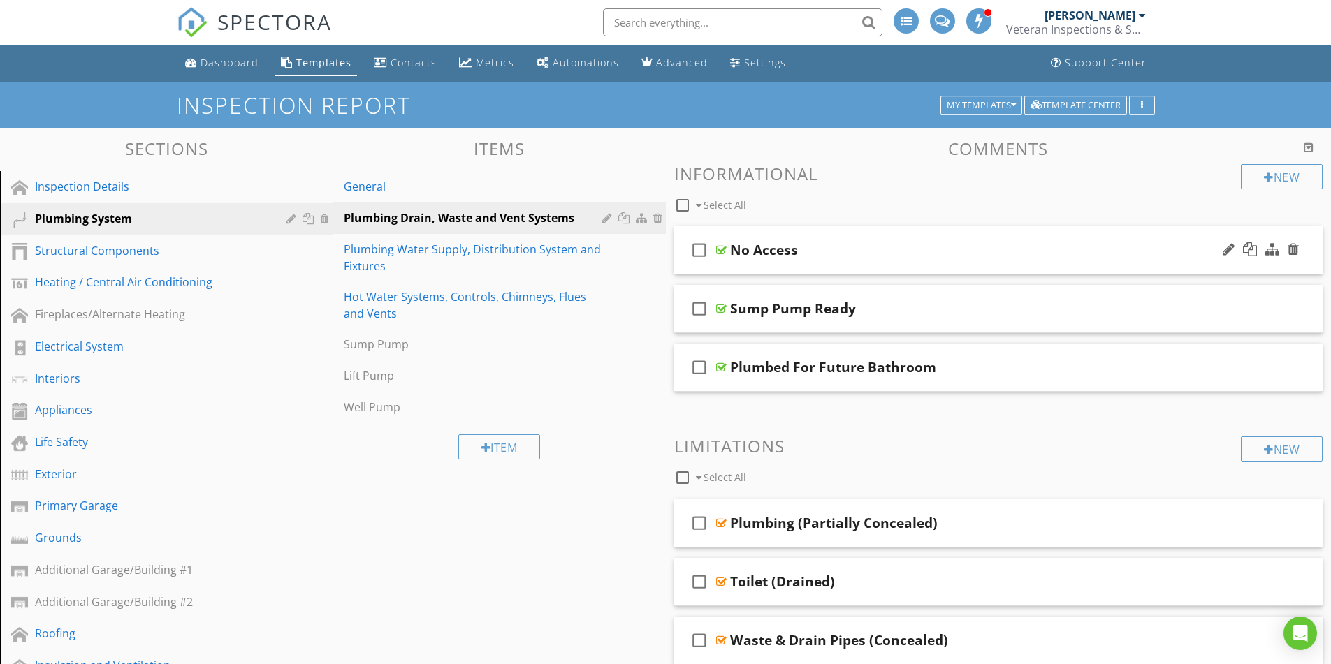
click at [912, 257] on div "No Access" at bounding box center [962, 250] width 465 height 17
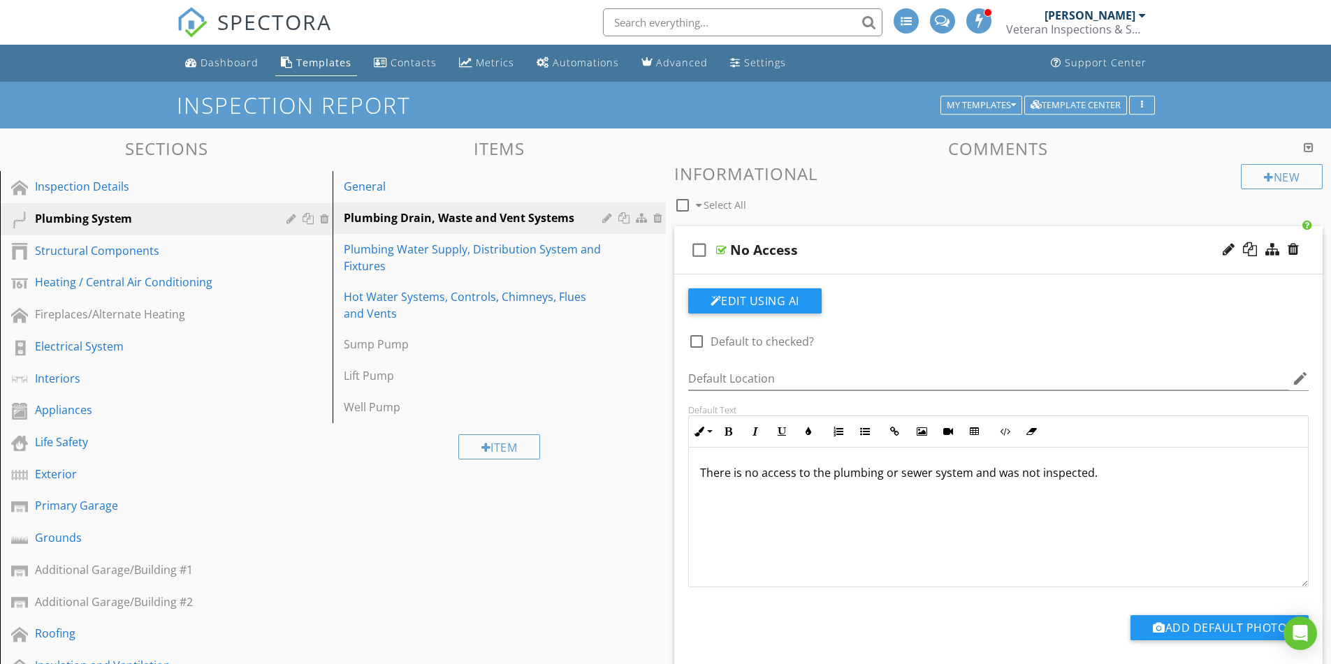
click at [912, 257] on div "No Access" at bounding box center [962, 250] width 465 height 17
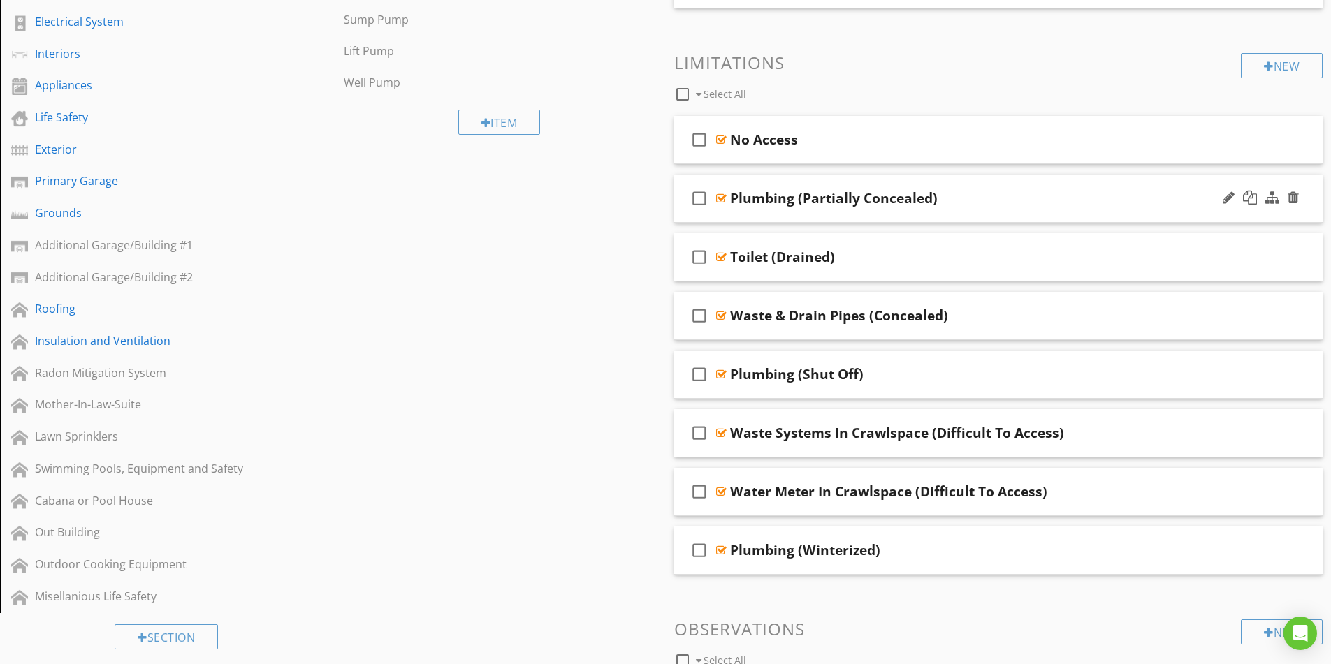
scroll to position [349, 0]
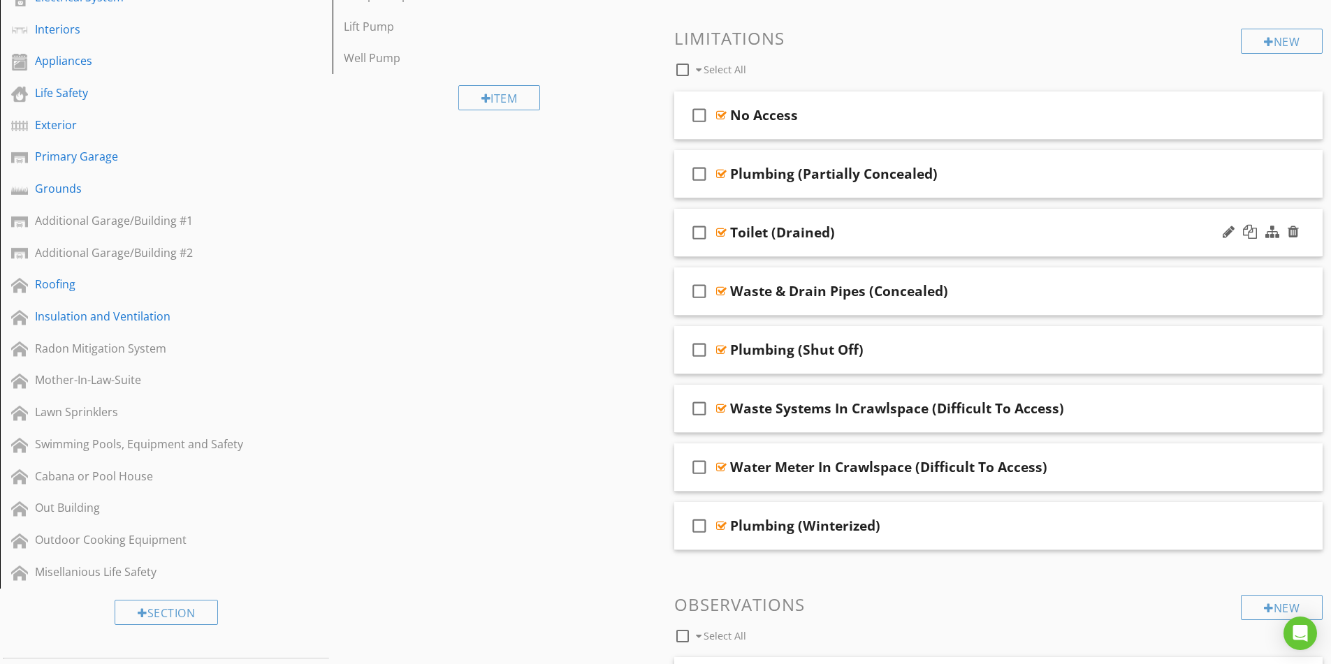
click at [952, 234] on div "Toilet (Drained)" at bounding box center [962, 232] width 465 height 17
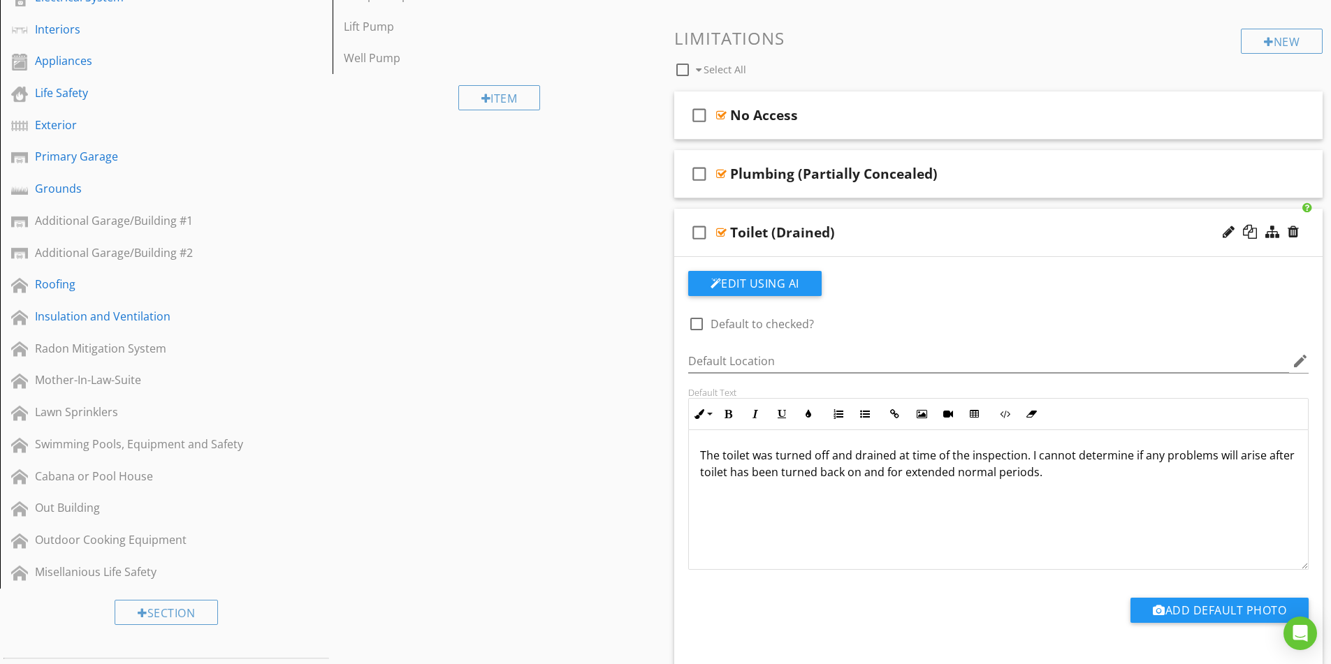
click at [952, 234] on div "Toilet (Drained)" at bounding box center [962, 232] width 465 height 17
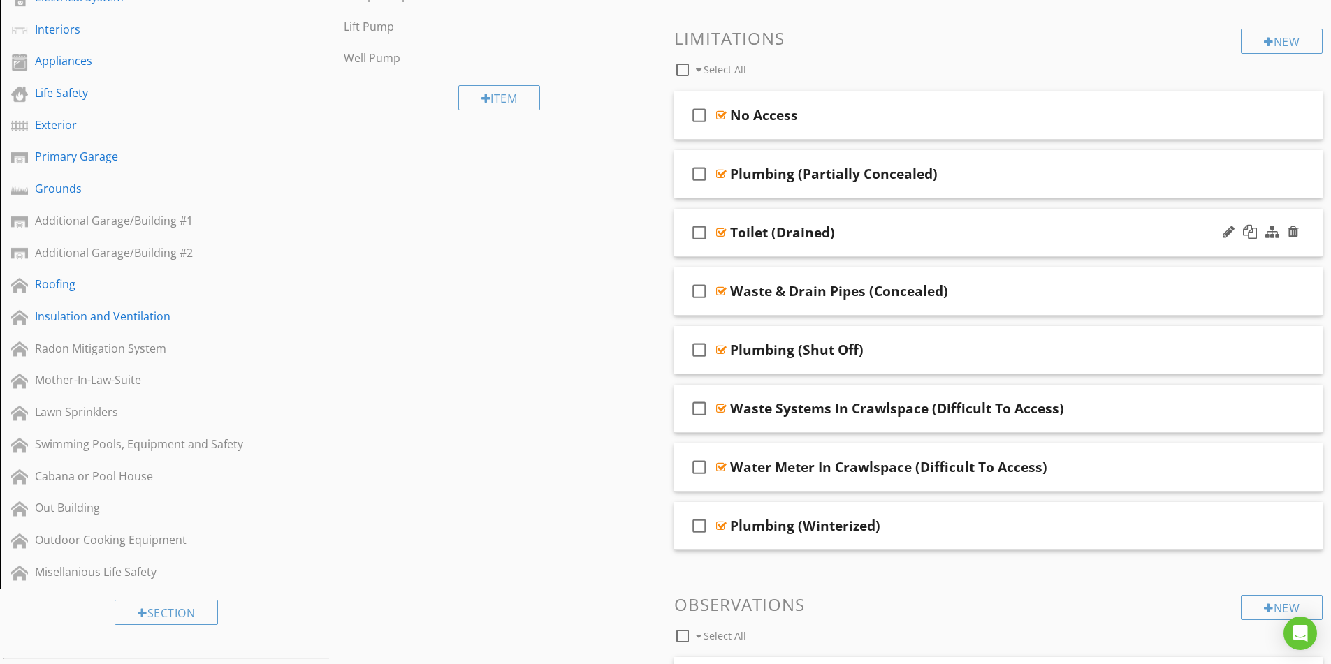
click at [923, 235] on div "Toilet (Drained)" at bounding box center [962, 232] width 465 height 17
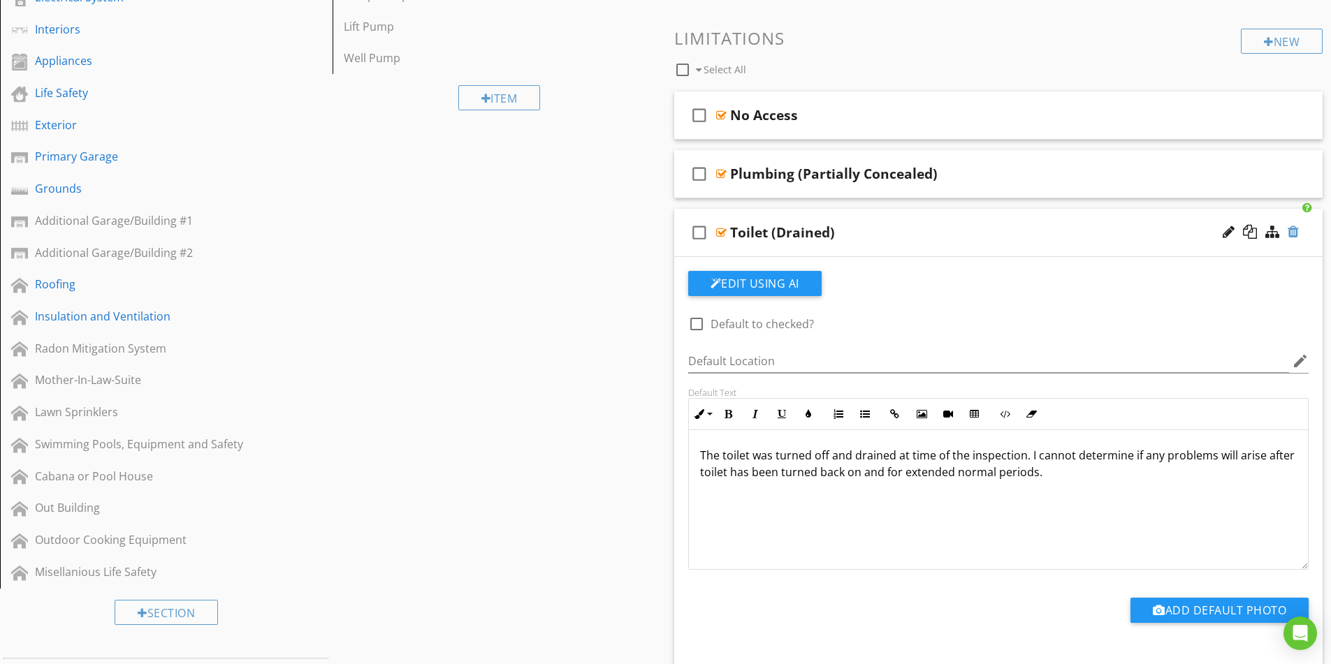
click at [1295, 235] on div at bounding box center [1293, 232] width 11 height 14
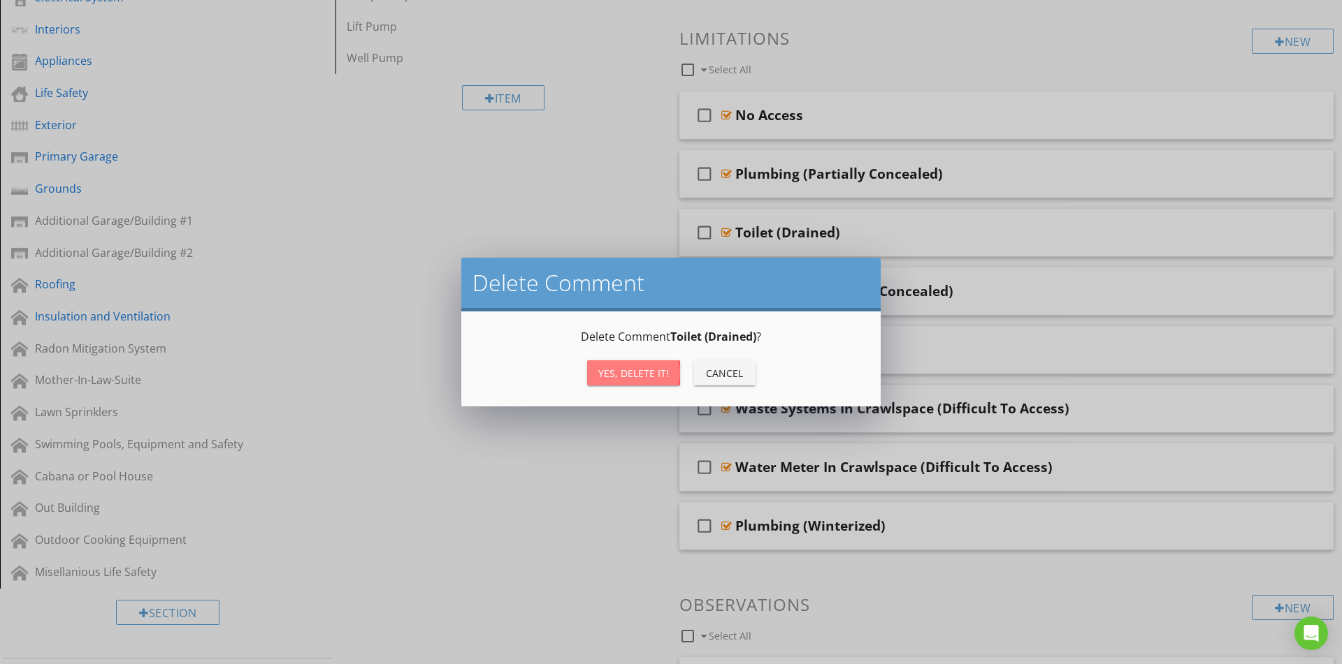
click at [613, 372] on div "Yes, Delete it!" at bounding box center [633, 373] width 71 height 15
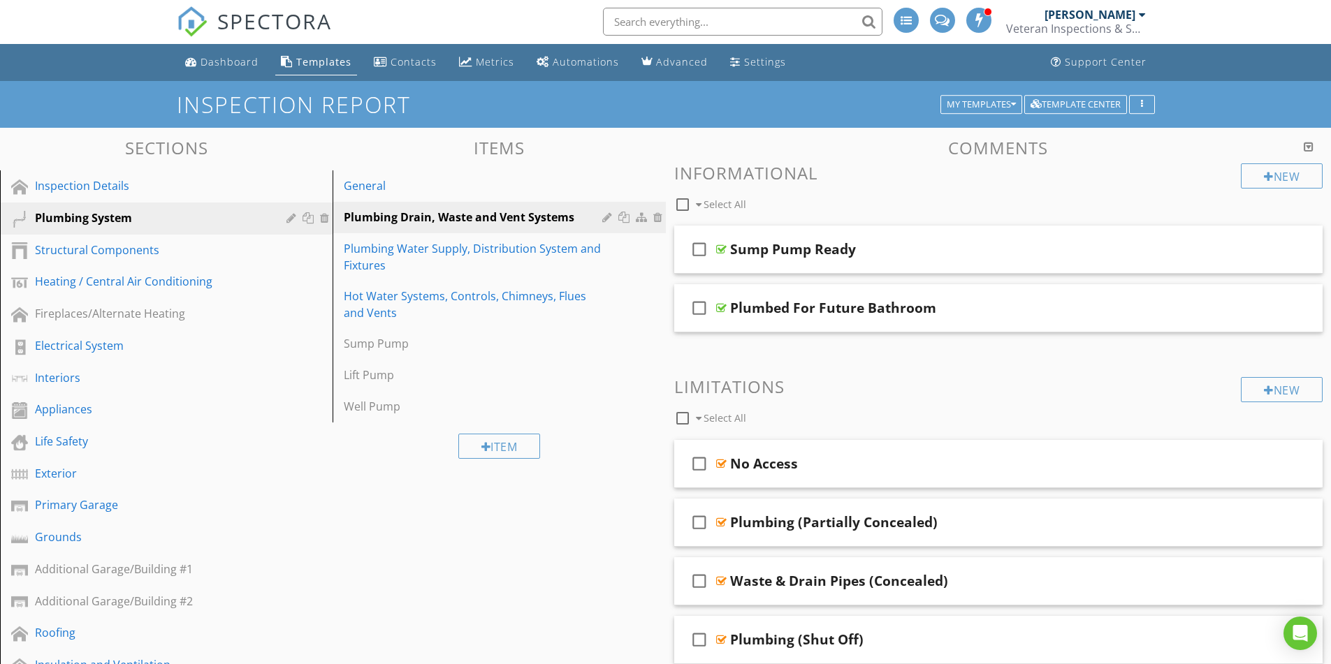
scroll to position [0, 0]
click at [606, 219] on div at bounding box center [608, 217] width 13 height 11
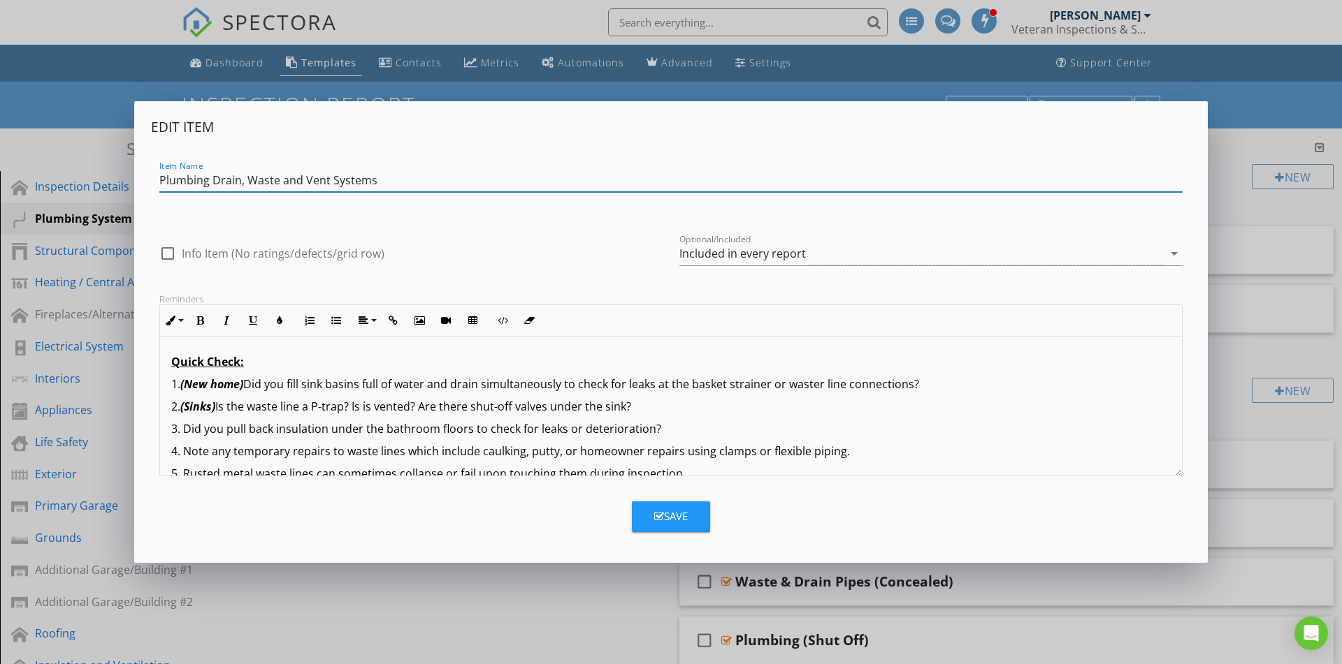
click at [277, 178] on input "Plumbing Drain, Waste and Vent Systems" at bounding box center [670, 180] width 1023 height 23
type input "Plumbing Drain, Waste, and Vent Systems"
click at [664, 511] on div "Save" at bounding box center [671, 517] width 34 height 16
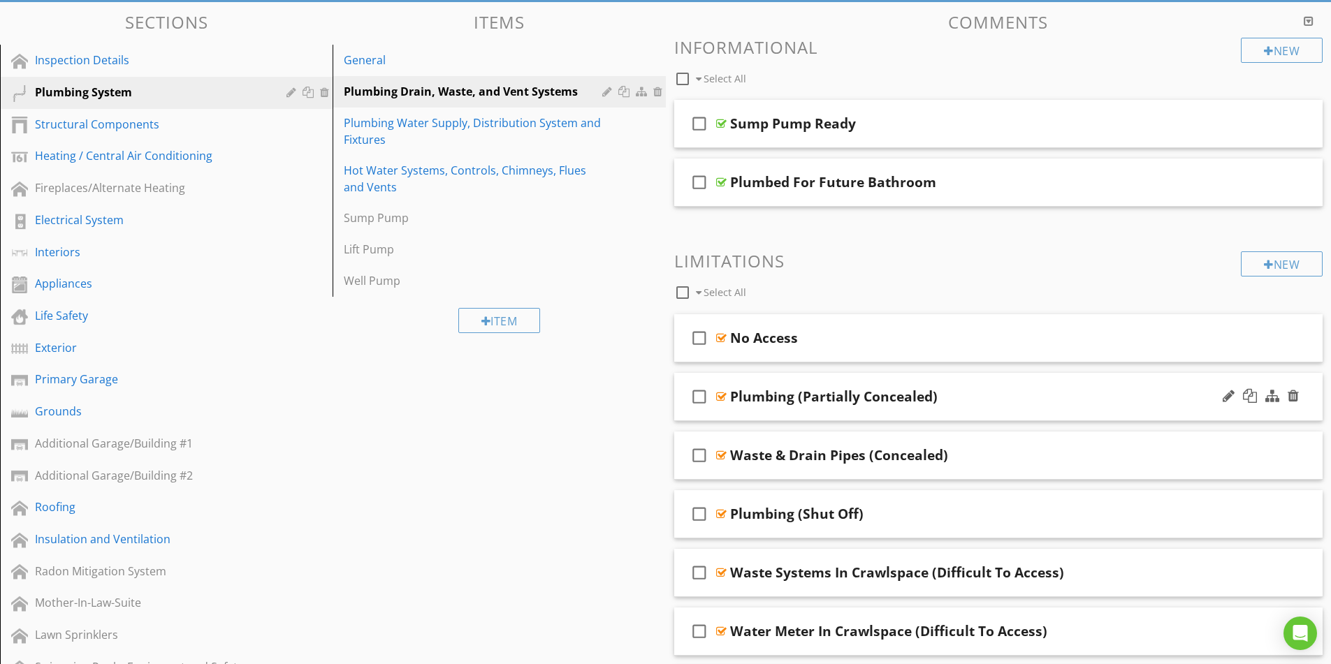
scroll to position [140, 0]
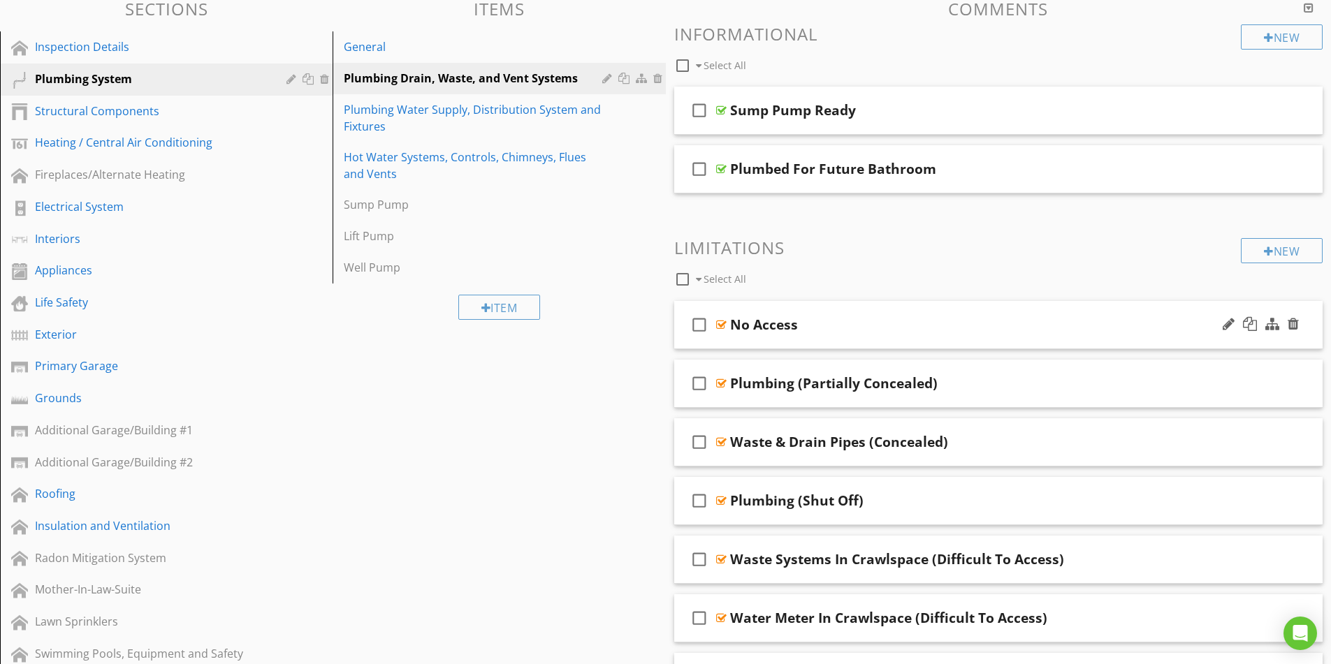
click at [878, 323] on div "No Access" at bounding box center [962, 325] width 465 height 17
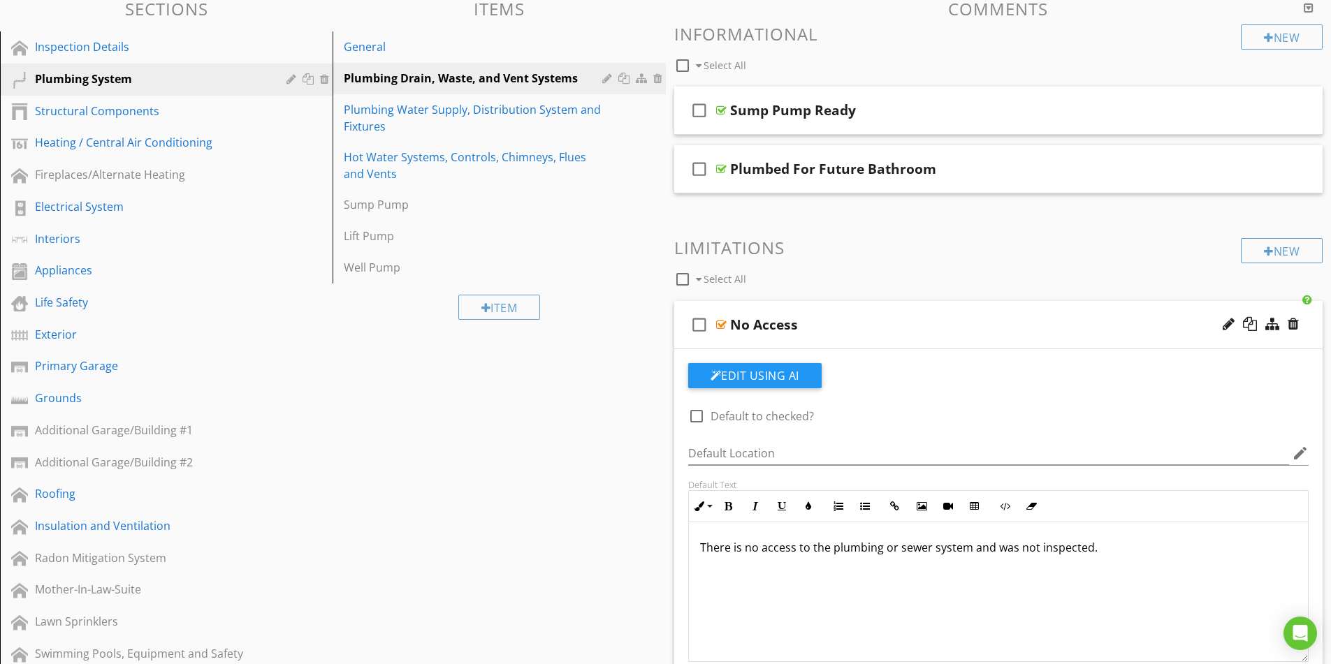
click at [878, 323] on div "No Access" at bounding box center [962, 325] width 465 height 17
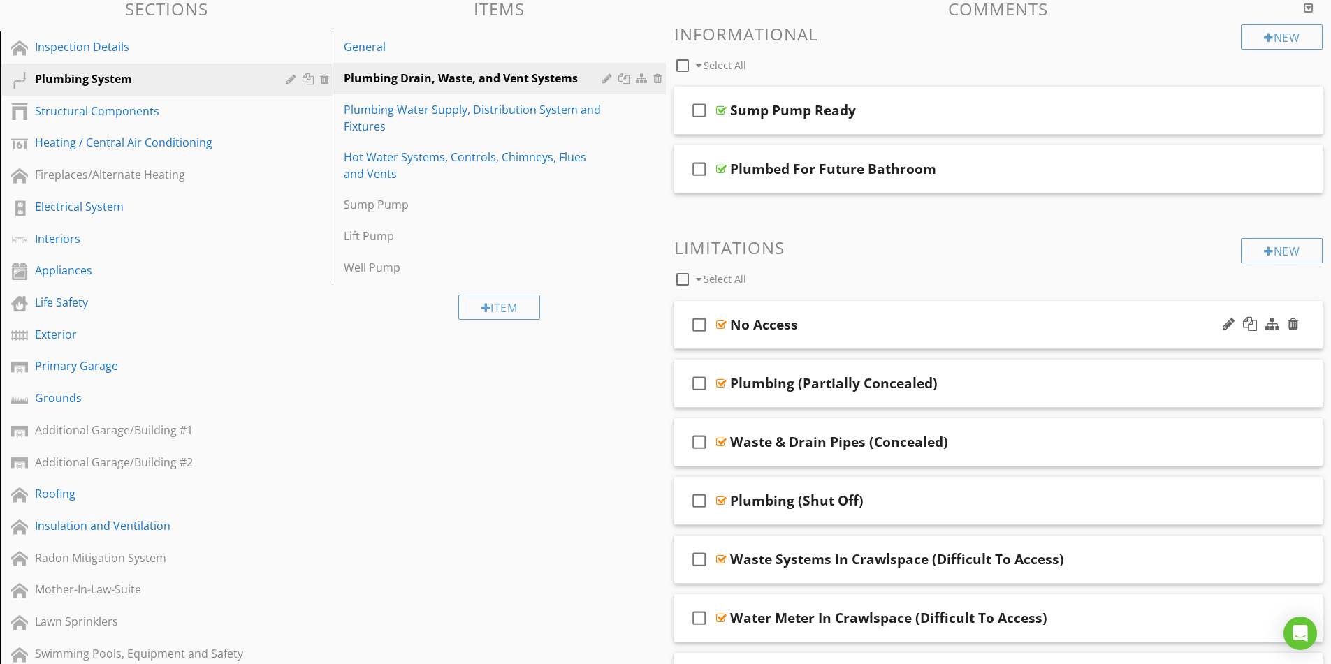
click at [866, 321] on div "No Access" at bounding box center [962, 325] width 465 height 17
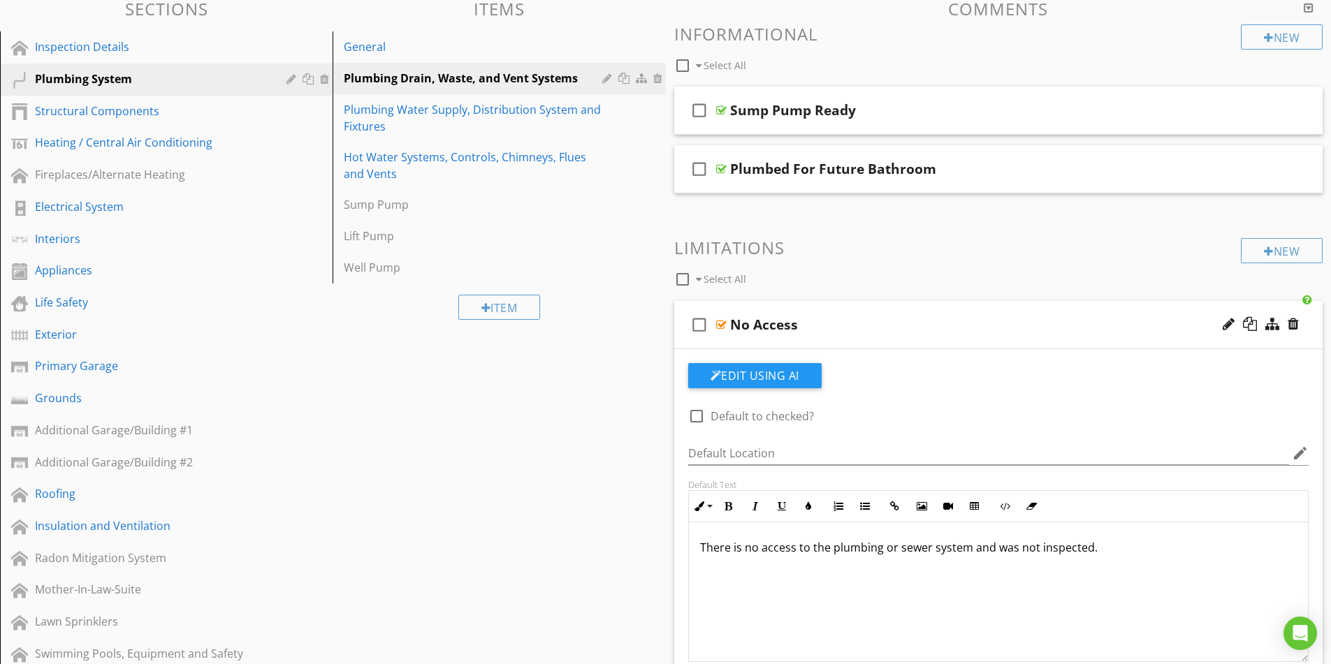
click at [866, 321] on div "No Access" at bounding box center [962, 325] width 465 height 17
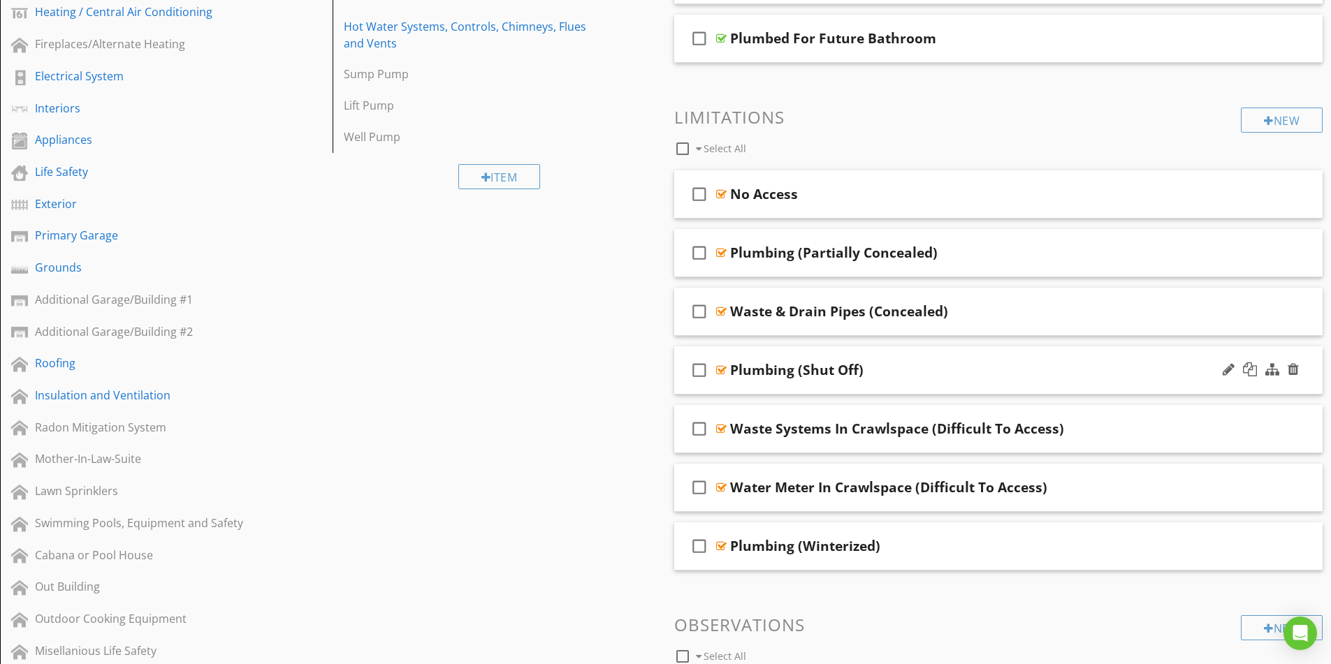
scroll to position [349, 0]
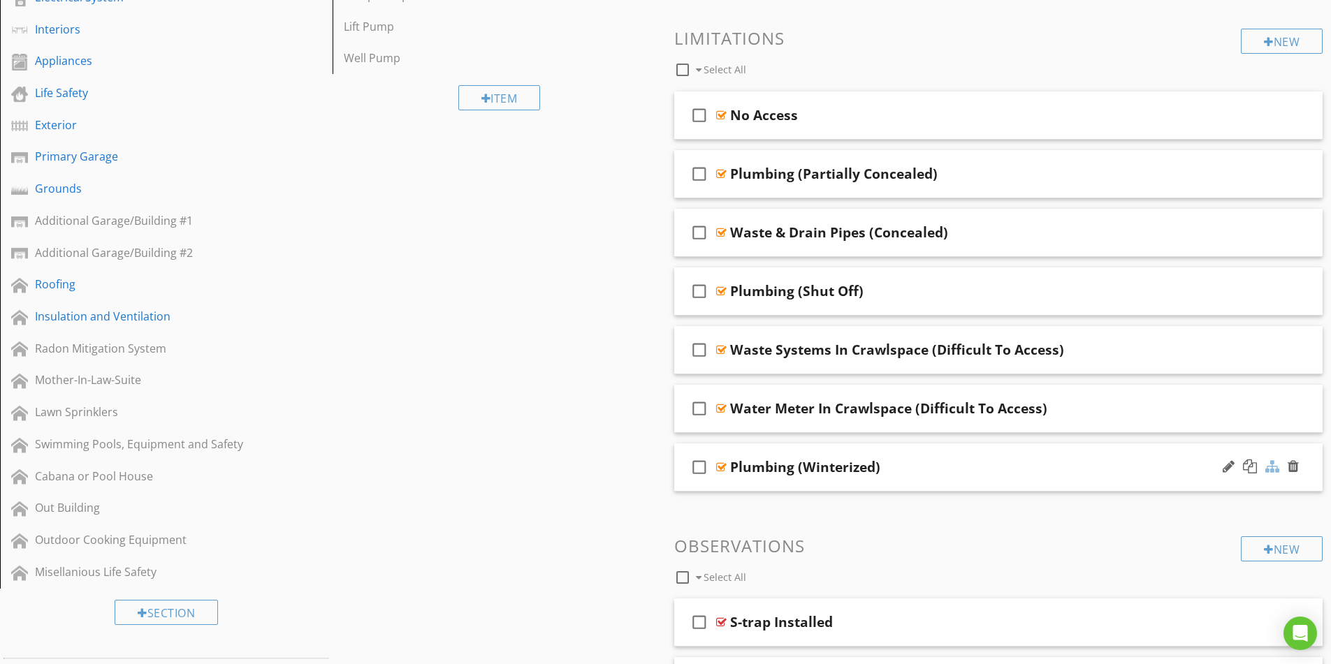
click at [1268, 465] on div at bounding box center [1272, 467] width 14 height 14
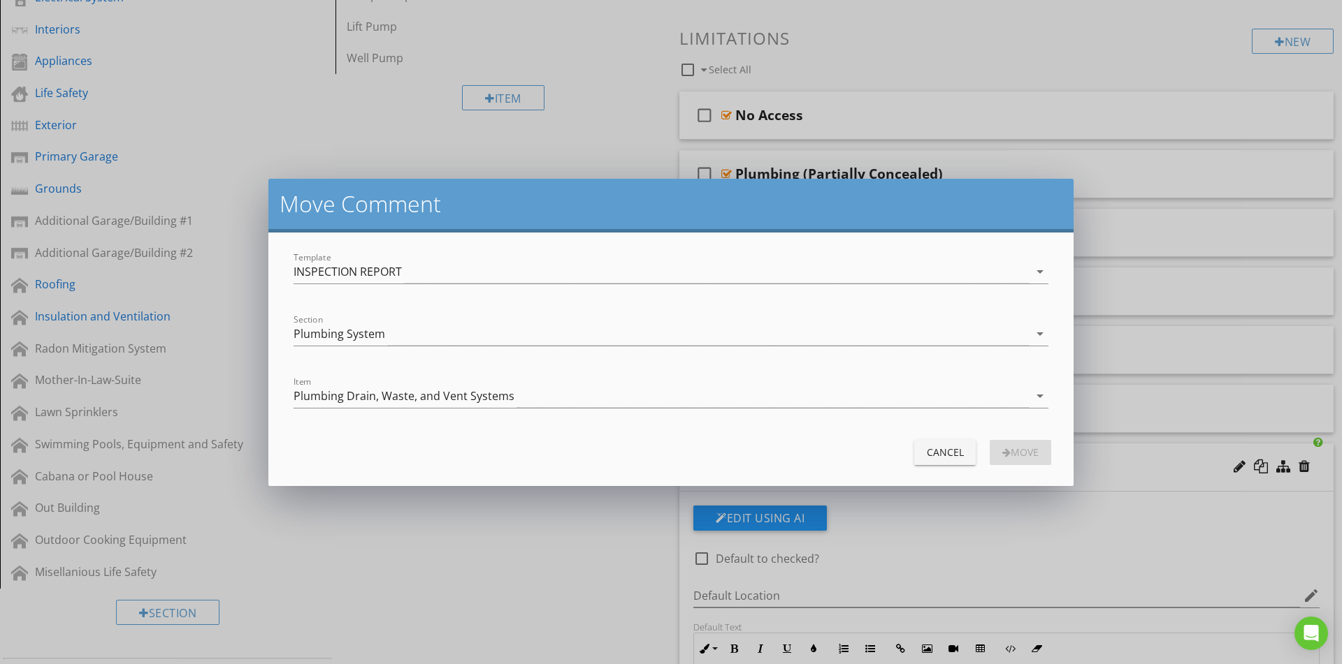
click at [537, 395] on div "Plumbing Drain, Waste, and Vent Systems" at bounding box center [660, 396] width 735 height 23
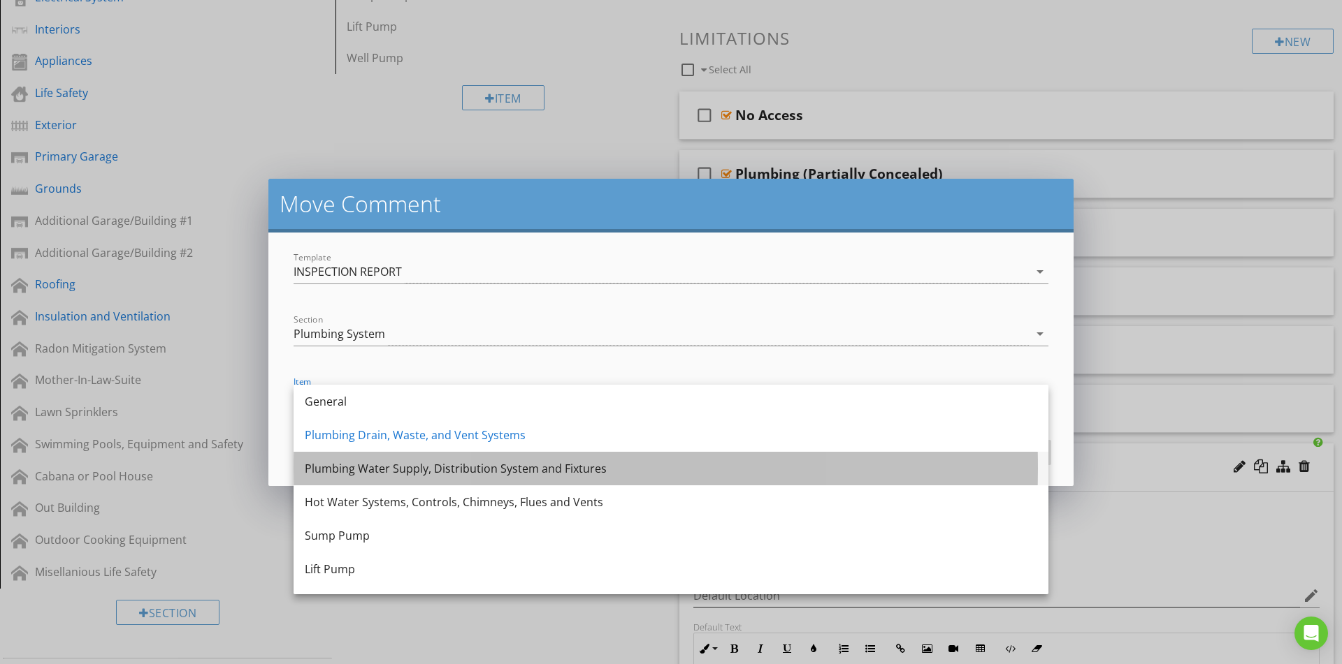
click at [450, 465] on div "Plumbing Water Supply, Distribution System and Fixtures" at bounding box center [671, 468] width 732 height 17
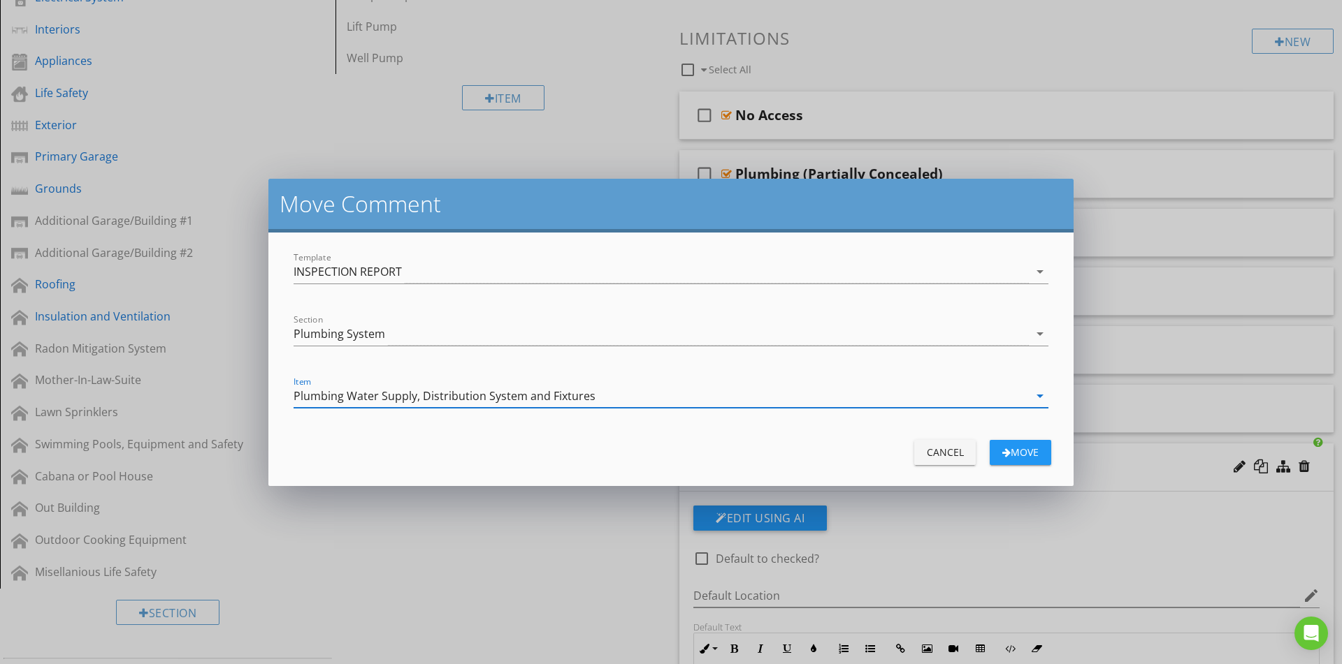
click at [1007, 449] on div "Move" at bounding box center [1020, 452] width 39 height 15
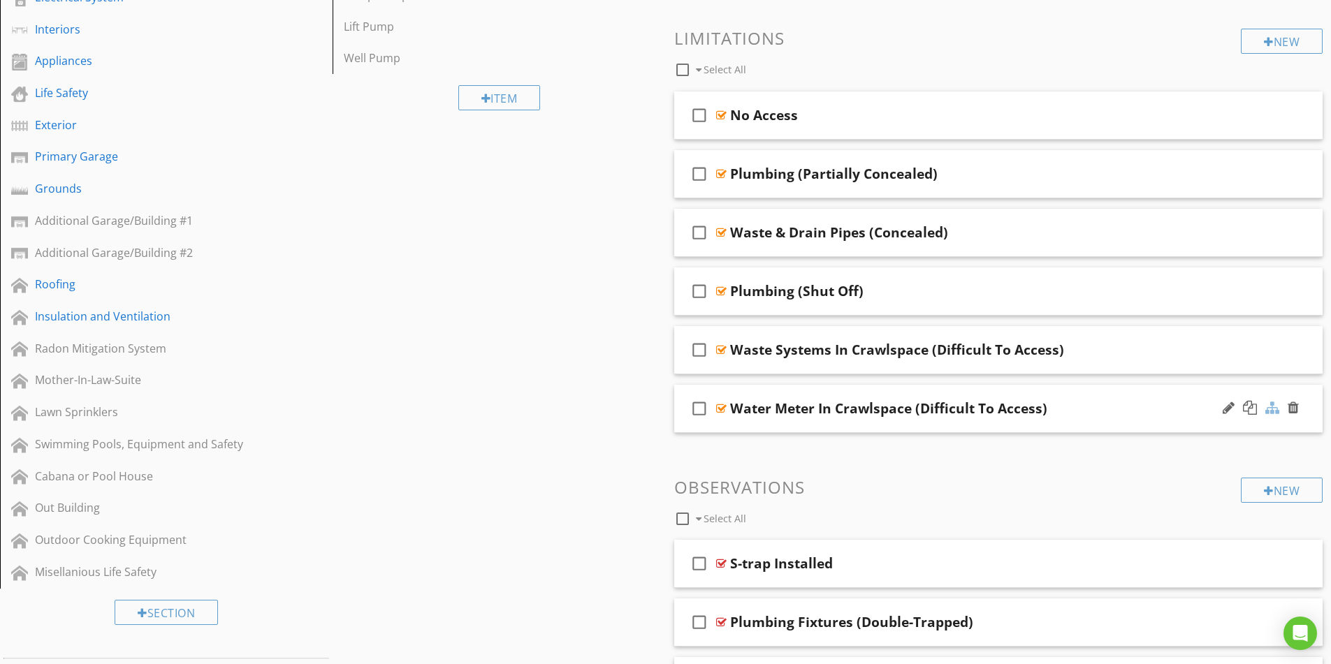
click at [1272, 409] on div at bounding box center [1272, 408] width 14 height 14
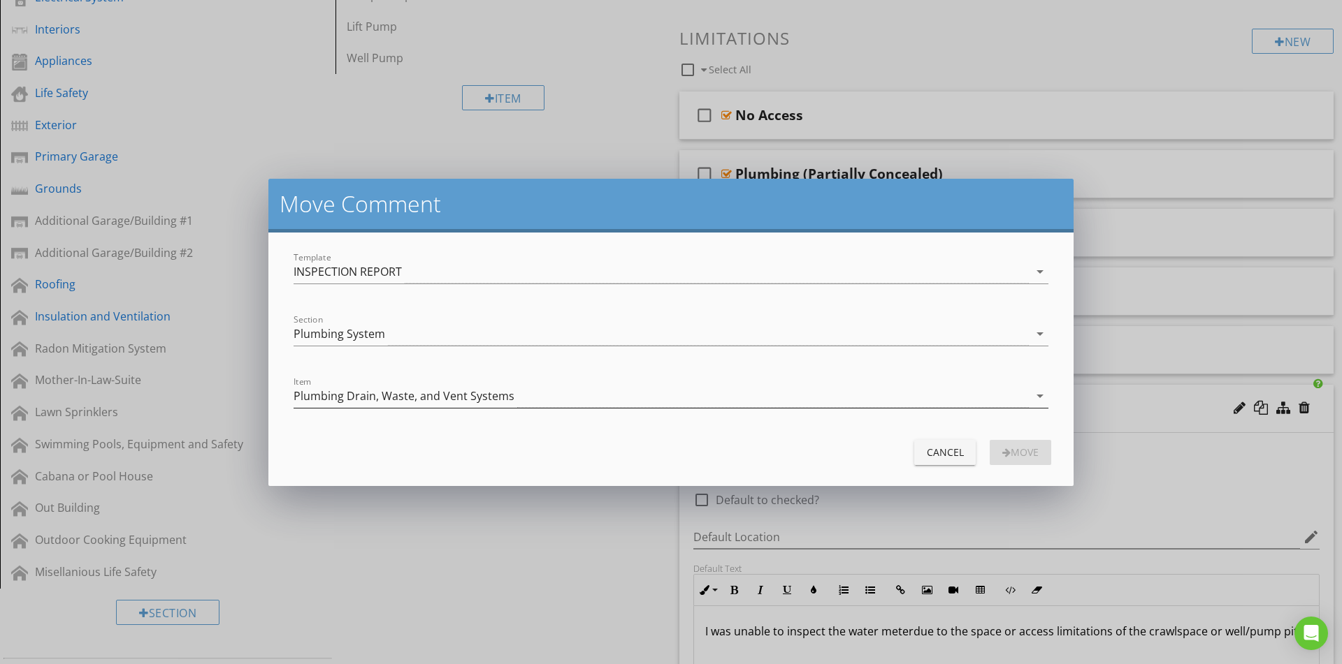
click at [361, 392] on div "Plumbing Drain, Waste, and Vent Systems" at bounding box center [403, 396] width 221 height 13
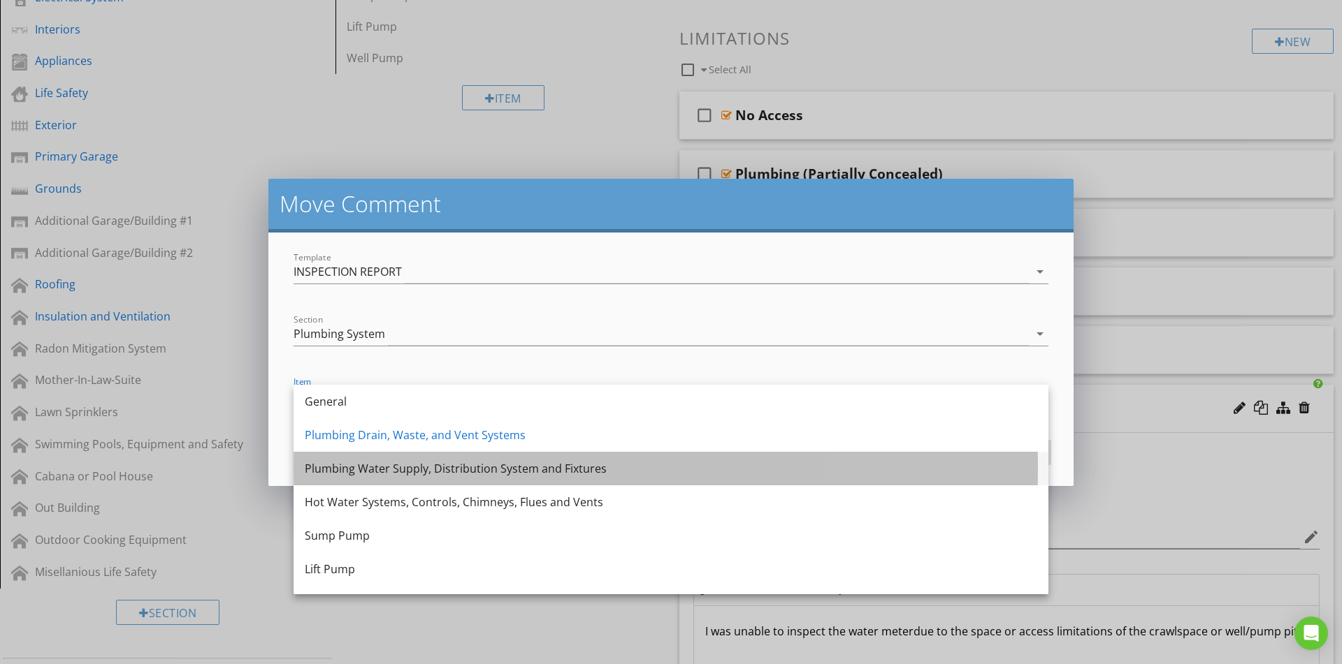
click at [360, 472] on div "Plumbing Water Supply, Distribution System and Fixtures" at bounding box center [671, 468] width 732 height 17
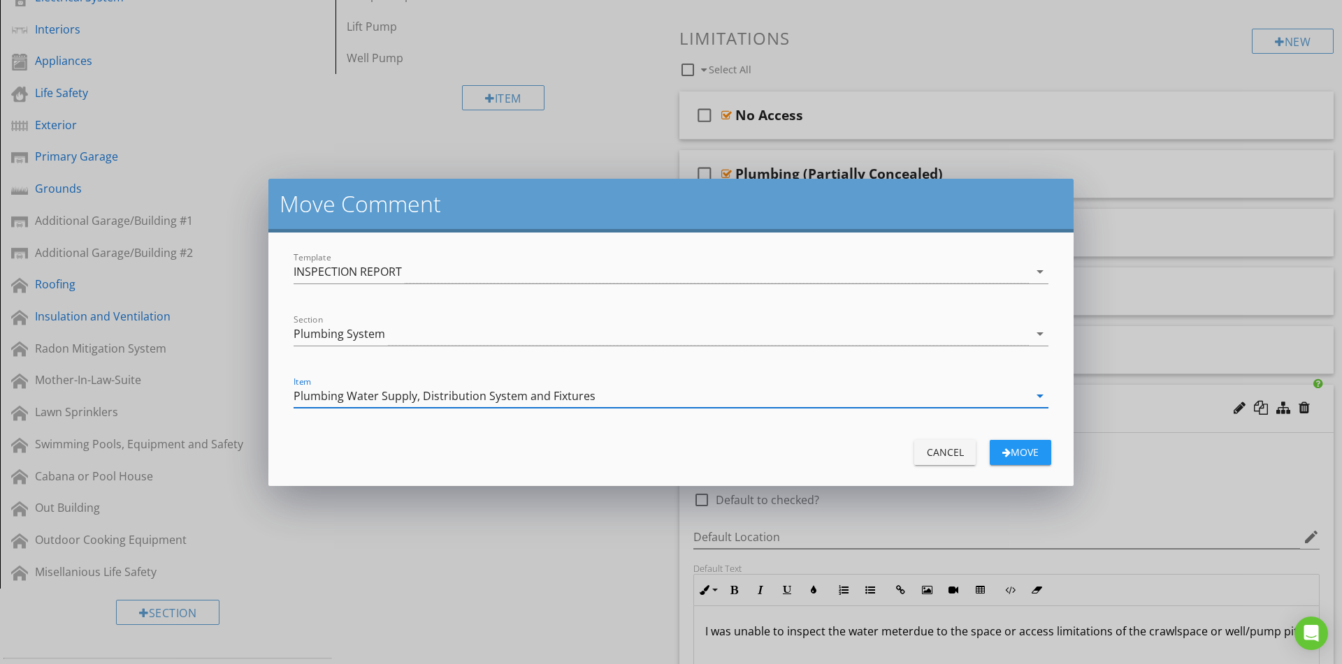
click at [1007, 456] on div "Move" at bounding box center [1020, 452] width 39 height 15
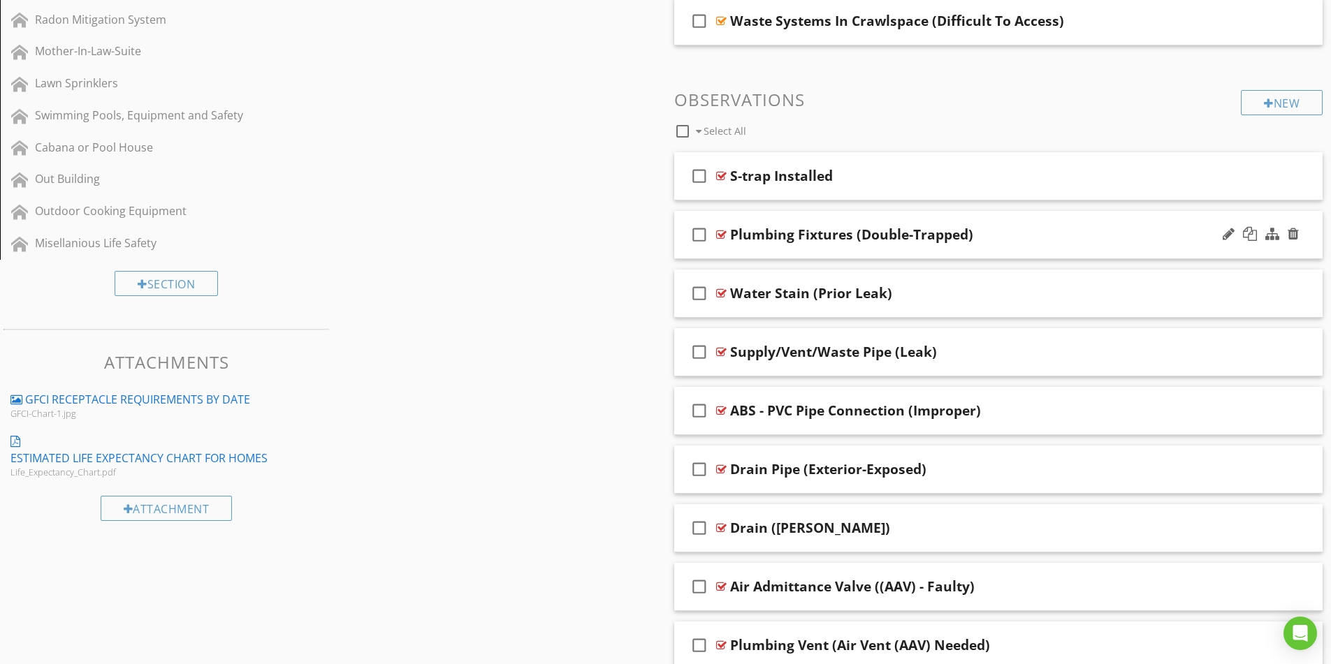
scroll to position [699, 0]
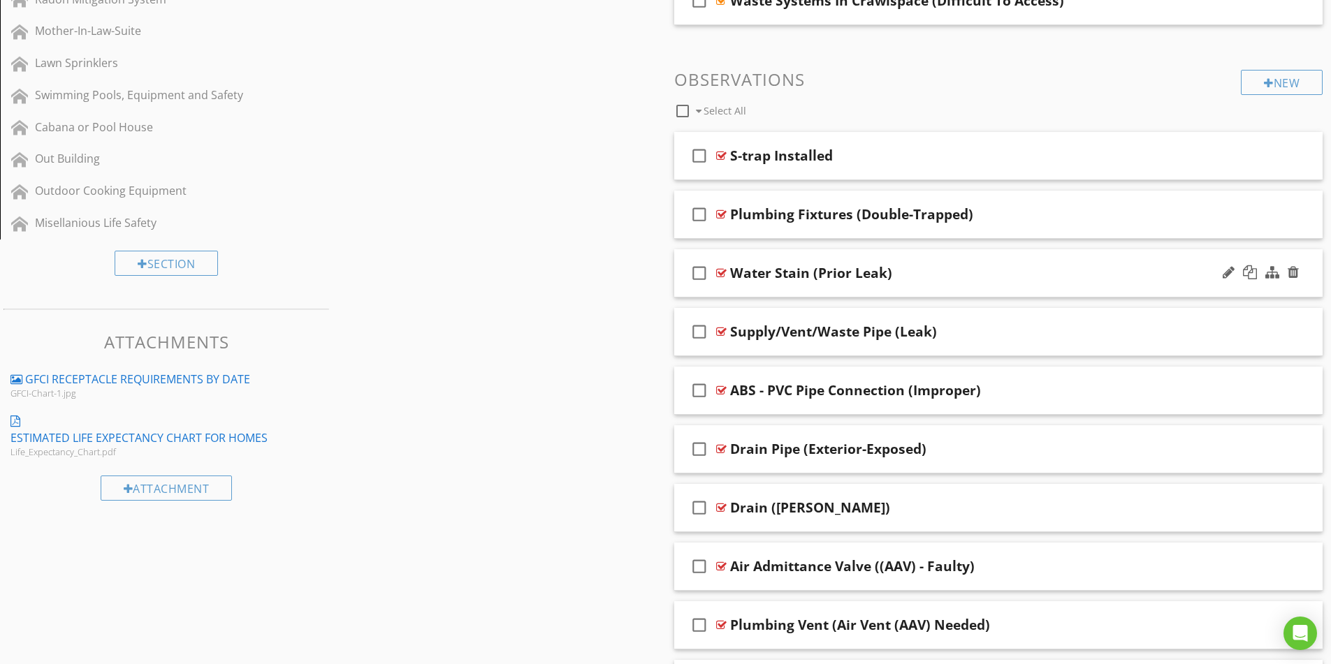
click at [1005, 278] on div "Water Stain (Prior Leak)" at bounding box center [962, 273] width 465 height 17
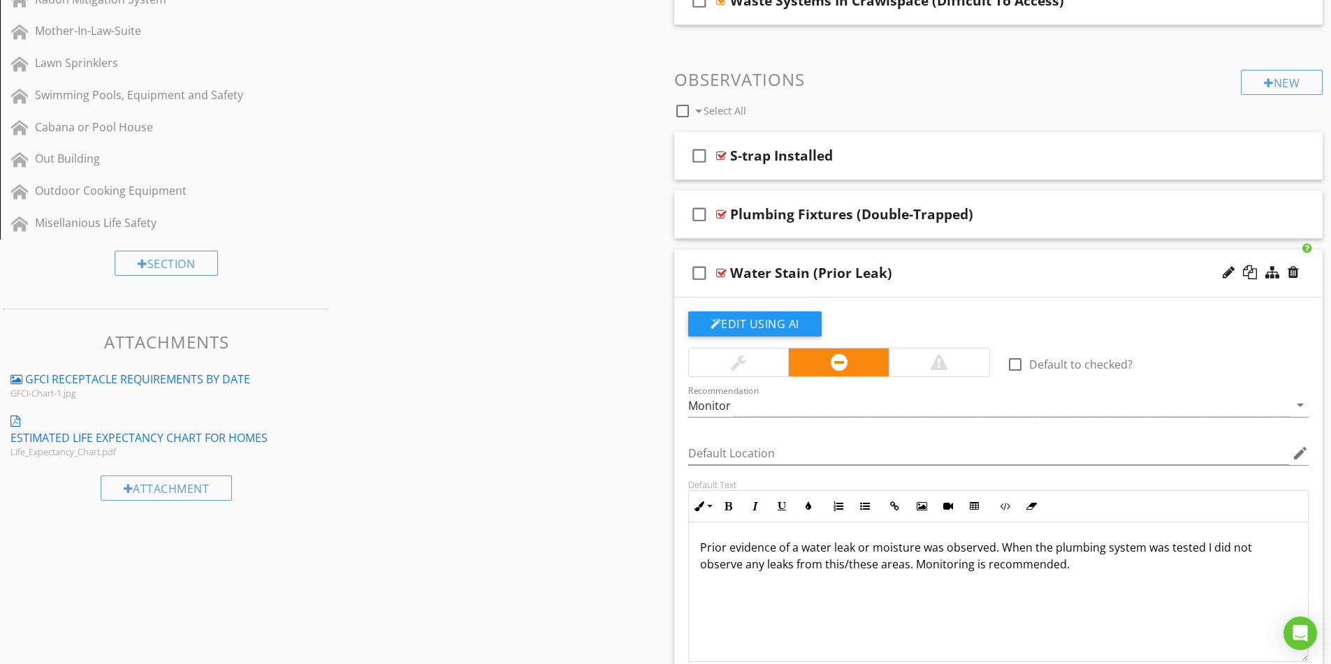
click at [1026, 275] on div "Water Stain (Prior Leak)" at bounding box center [962, 273] width 465 height 17
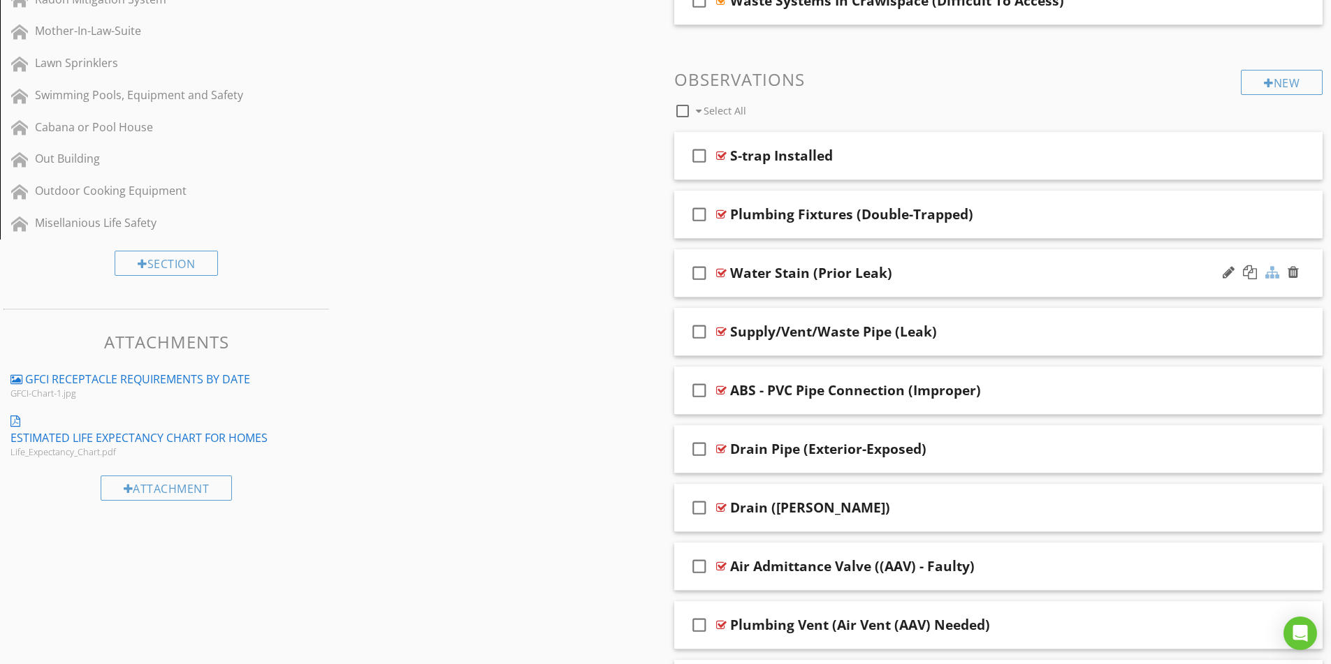
click at [1274, 275] on div at bounding box center [1272, 273] width 14 height 14
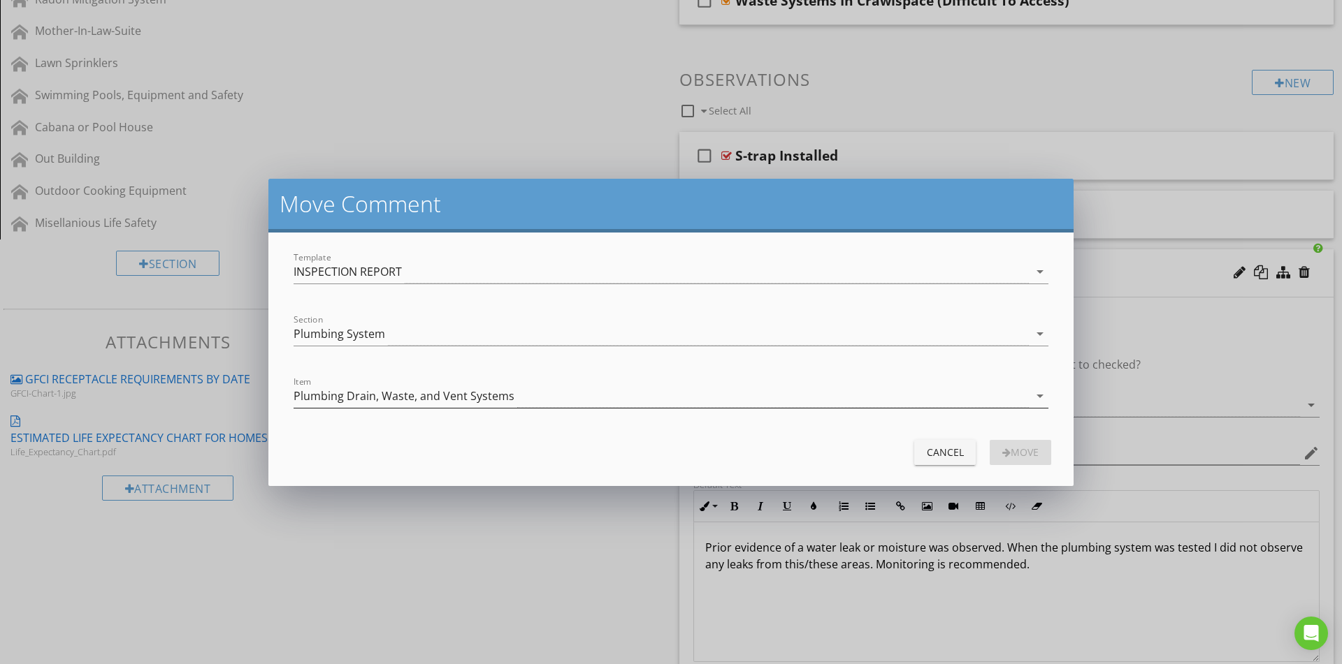
click at [350, 404] on div "Plumbing Drain, Waste, and Vent Systems" at bounding box center [660, 396] width 735 height 23
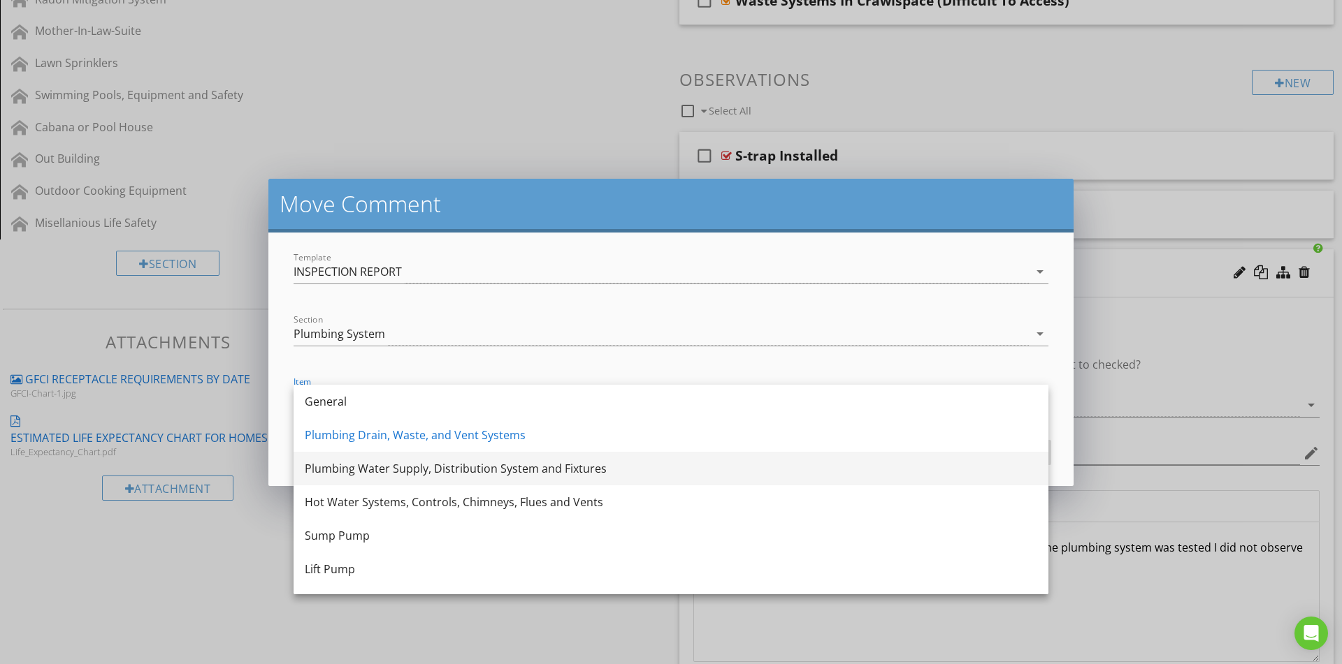
click at [352, 472] on div "Plumbing Water Supply, Distribution System and Fixtures" at bounding box center [671, 468] width 732 height 17
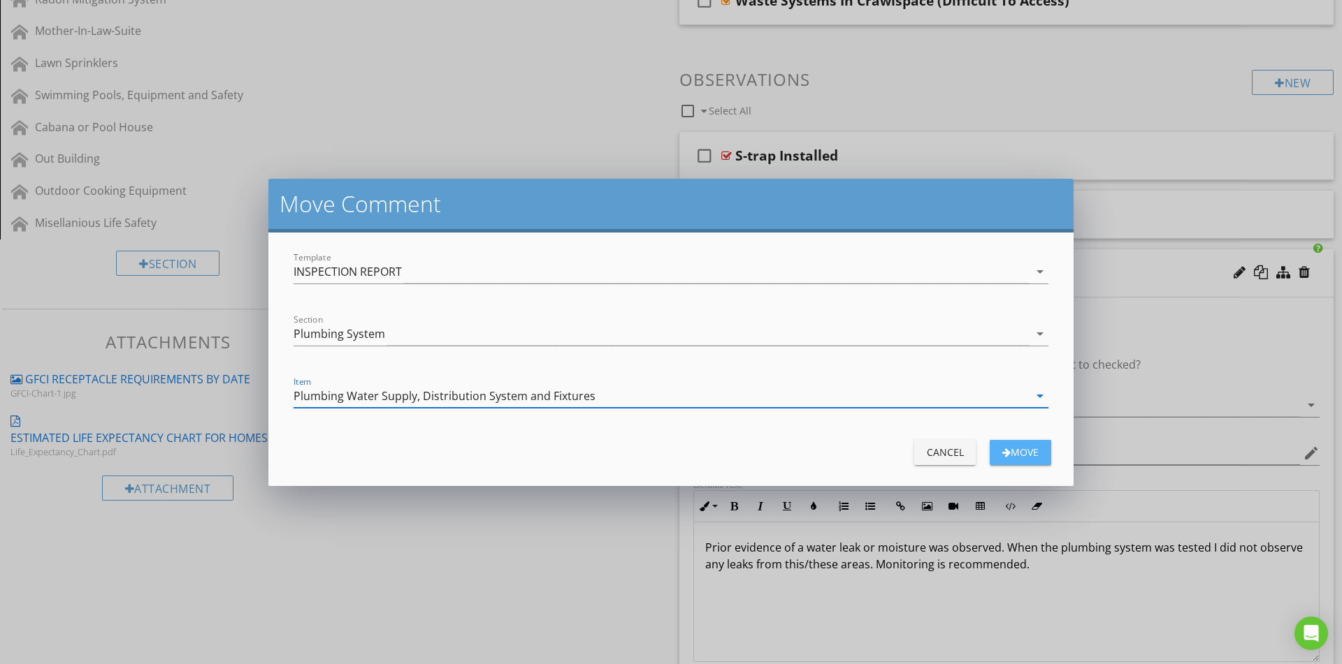
click at [1017, 444] on button "Move" at bounding box center [1019, 452] width 61 height 25
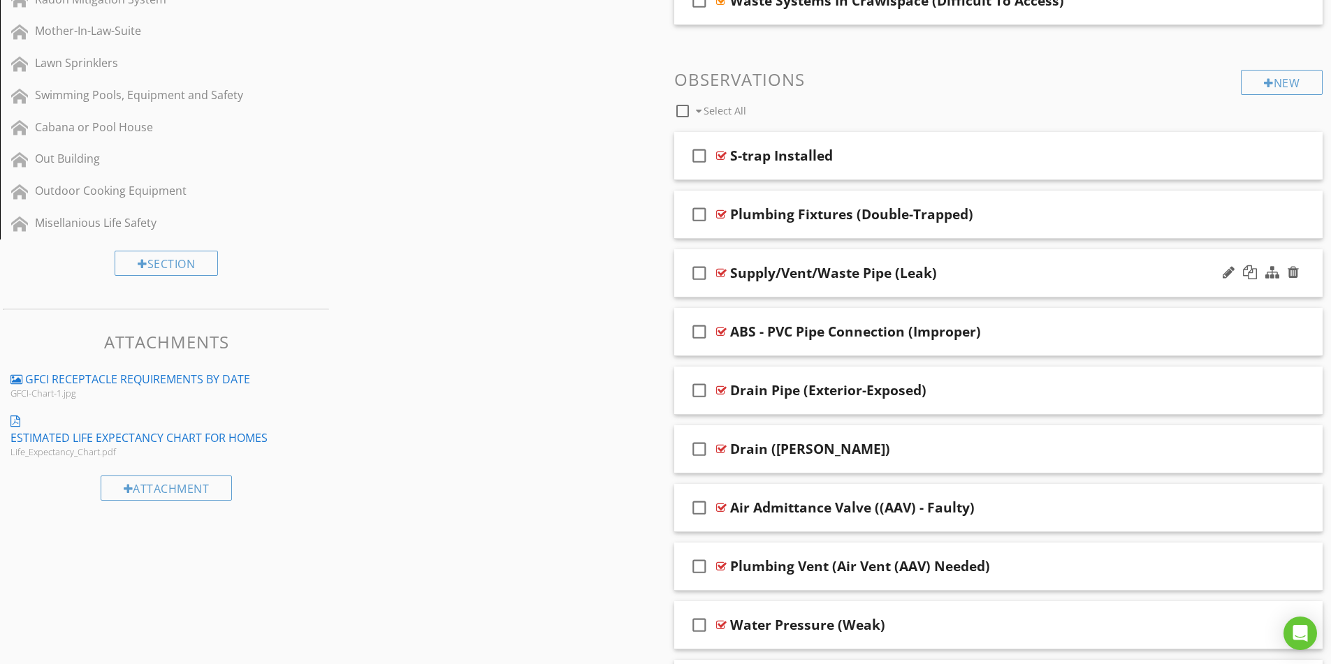
click at [1052, 284] on div "check_box_outline_blank Supply/Vent/Waste Pipe (Leak)" at bounding box center [998, 273] width 649 height 48
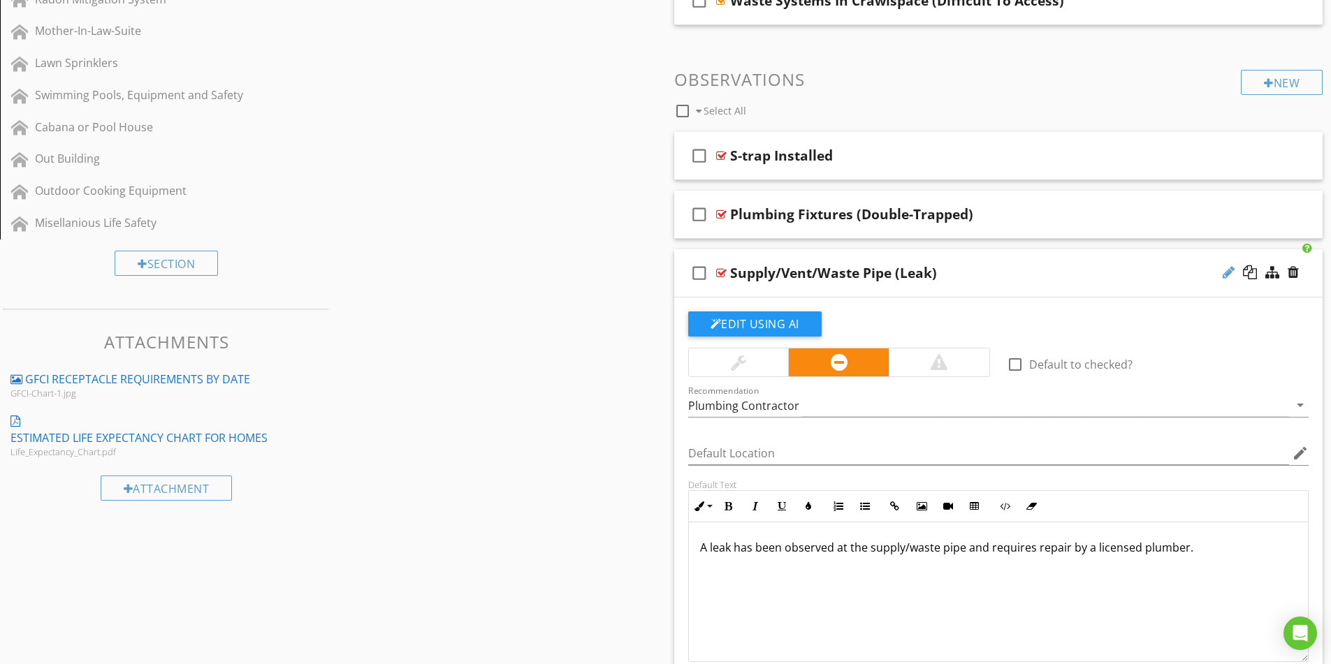
click at [1228, 273] on div at bounding box center [1229, 273] width 12 height 14
click at [797, 276] on input "Supply/Vent/Waste Pipe (Leak)" at bounding box center [962, 274] width 465 height 23
type input "Supply/Waste Pipe (Leak)"
click at [1272, 274] on div at bounding box center [1272, 273] width 14 height 14
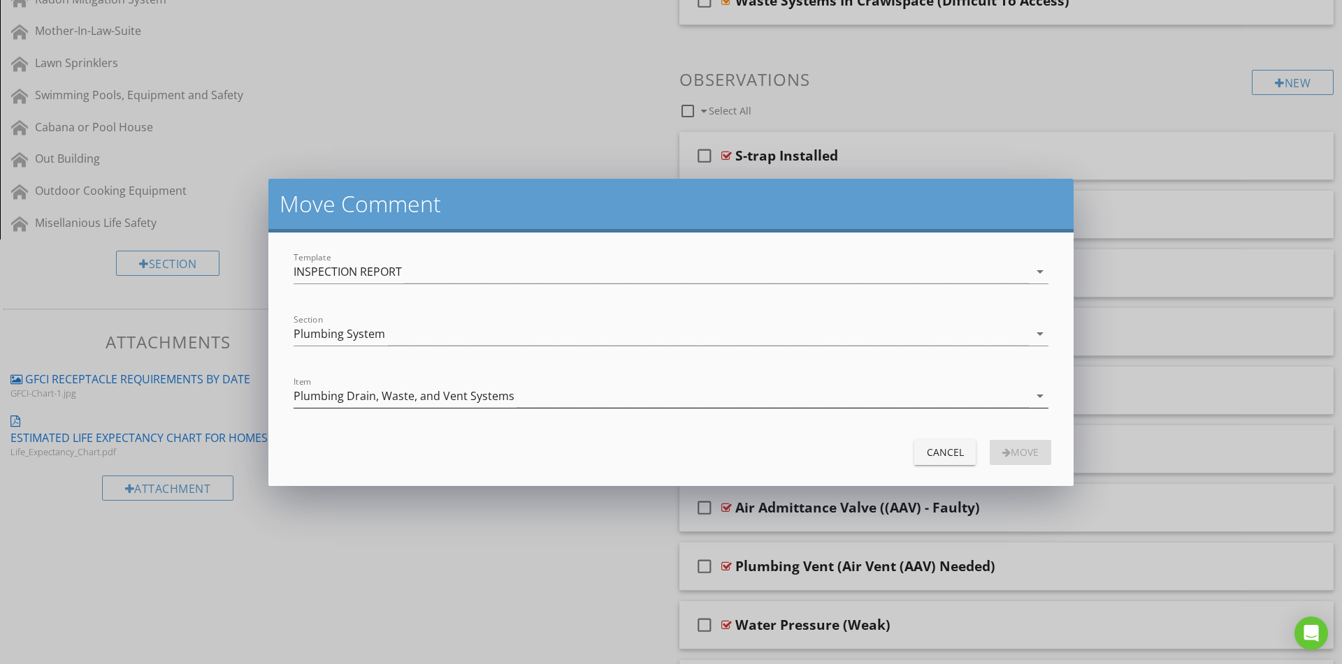
click at [547, 387] on div "Plumbing Drain, Waste, and Vent Systems" at bounding box center [660, 396] width 735 height 23
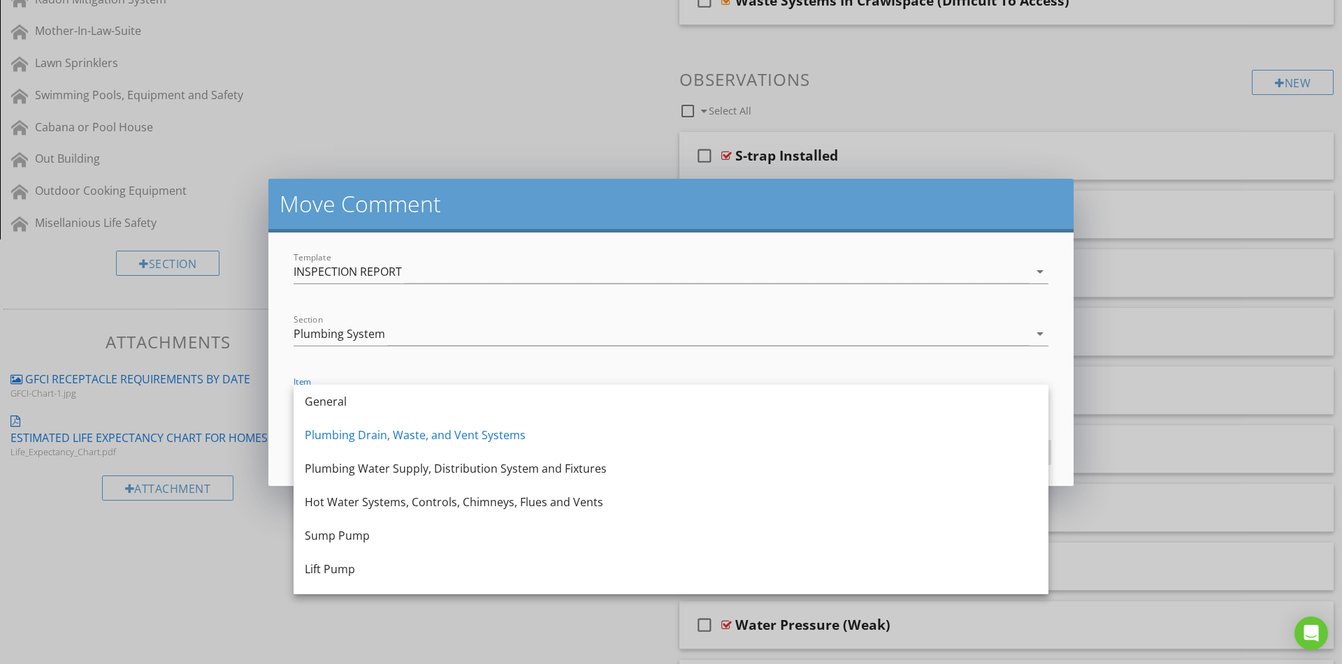
click at [634, 218] on div "Move Comment" at bounding box center [670, 206] width 805 height 54
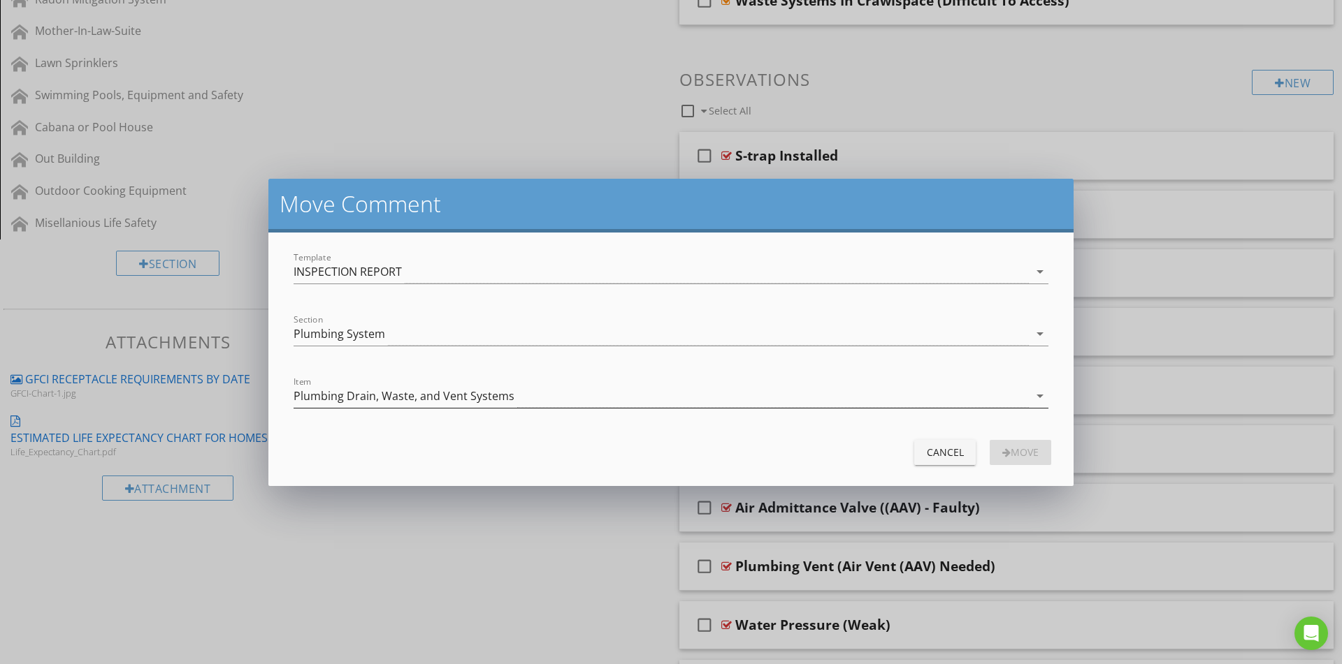
click at [518, 391] on div "Plumbing Drain, Waste, and Vent Systems" at bounding box center [660, 396] width 735 height 23
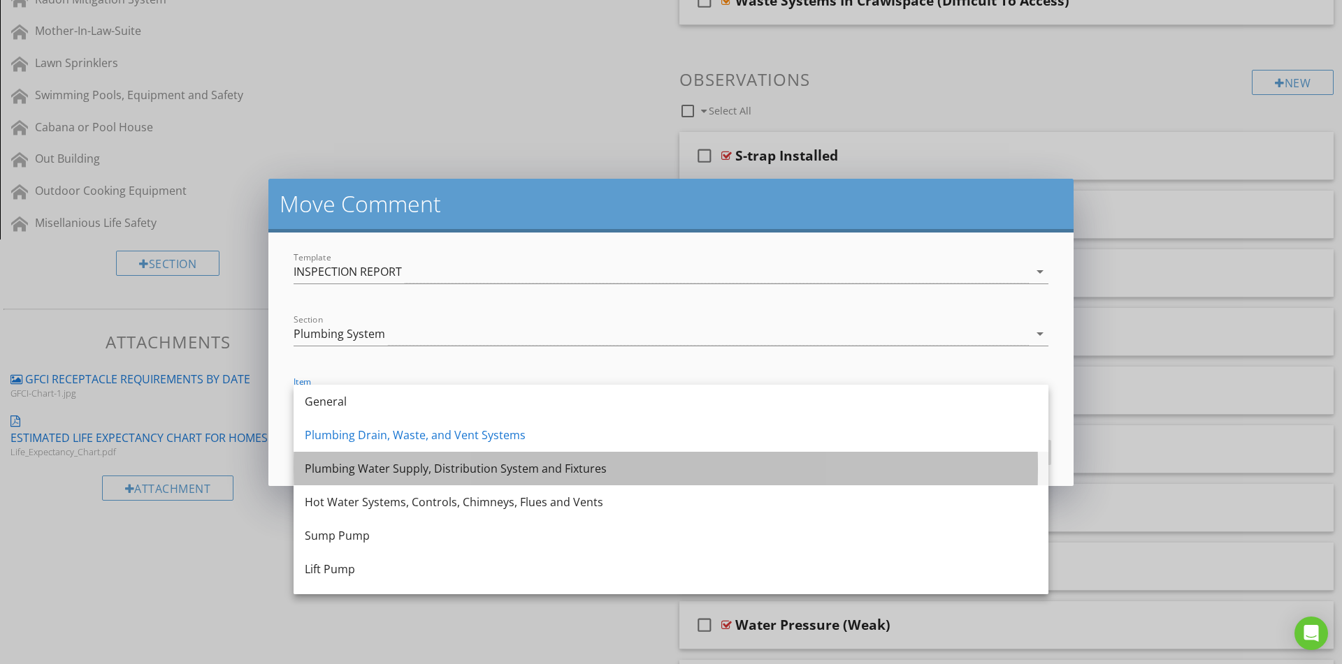
click at [447, 469] on div "Plumbing Water Supply, Distribution System and Fixtures" at bounding box center [671, 468] width 732 height 17
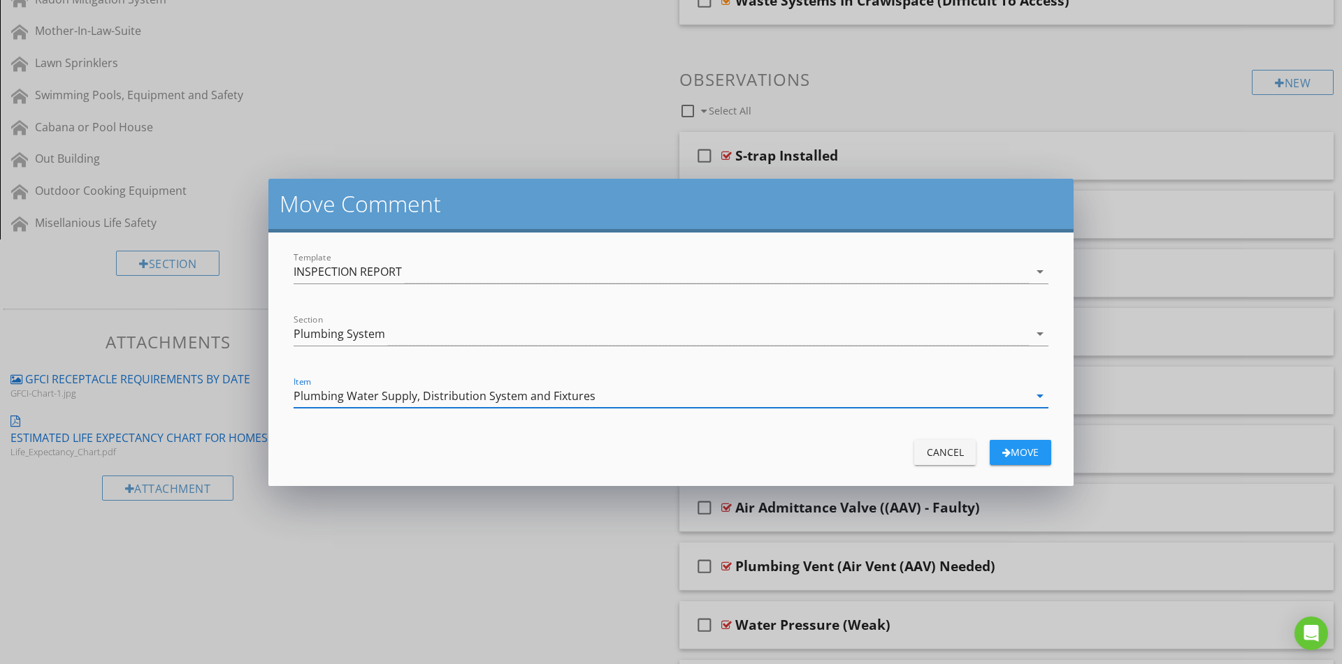
click at [1022, 448] on div "Move" at bounding box center [1020, 452] width 39 height 15
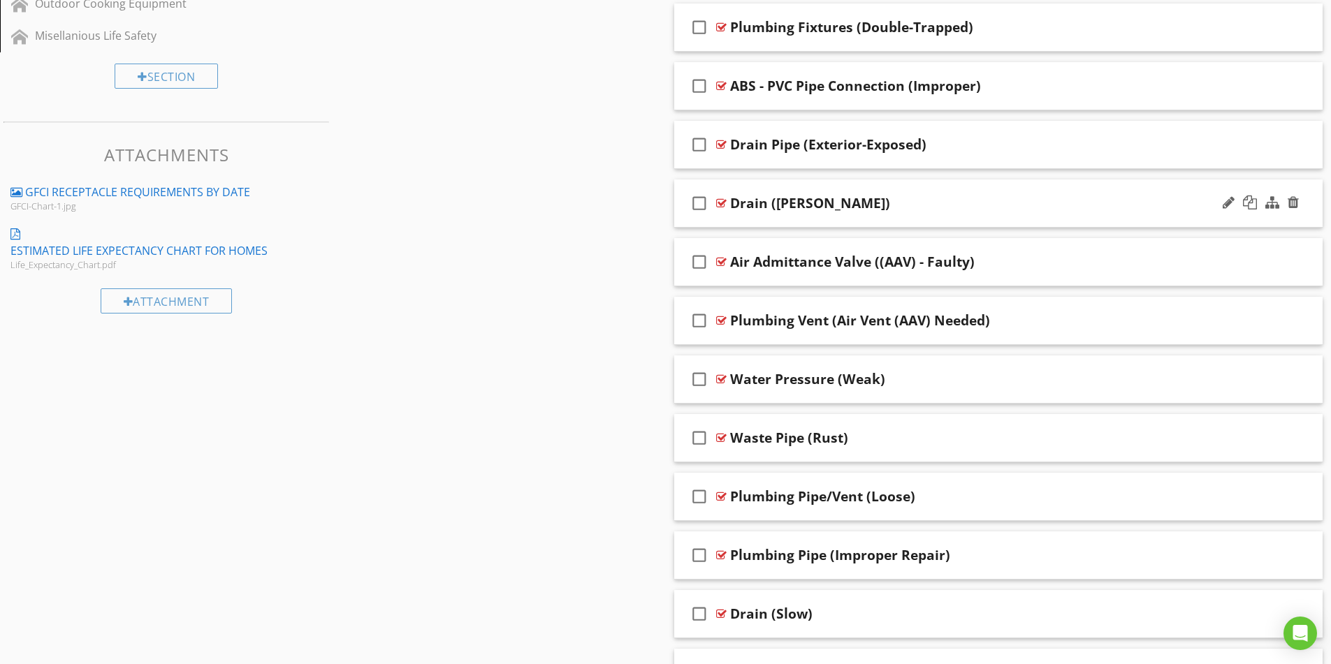
scroll to position [908, 0]
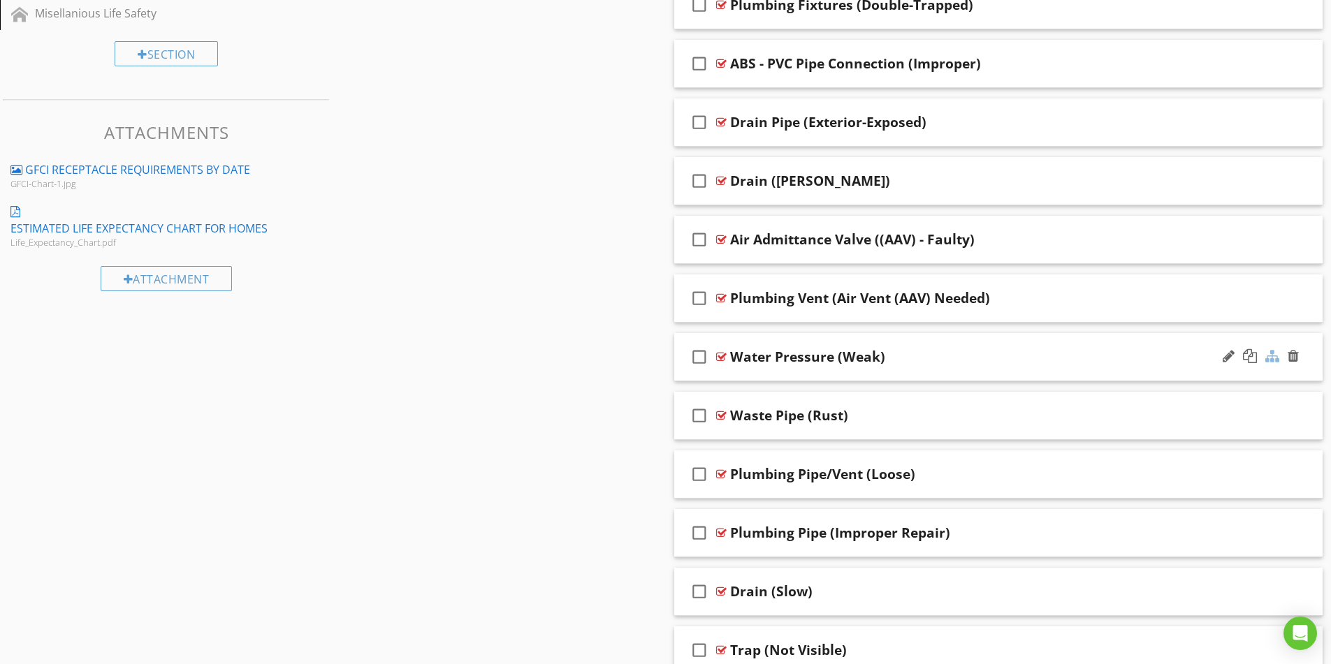
click at [1273, 358] on div at bounding box center [1272, 356] width 14 height 14
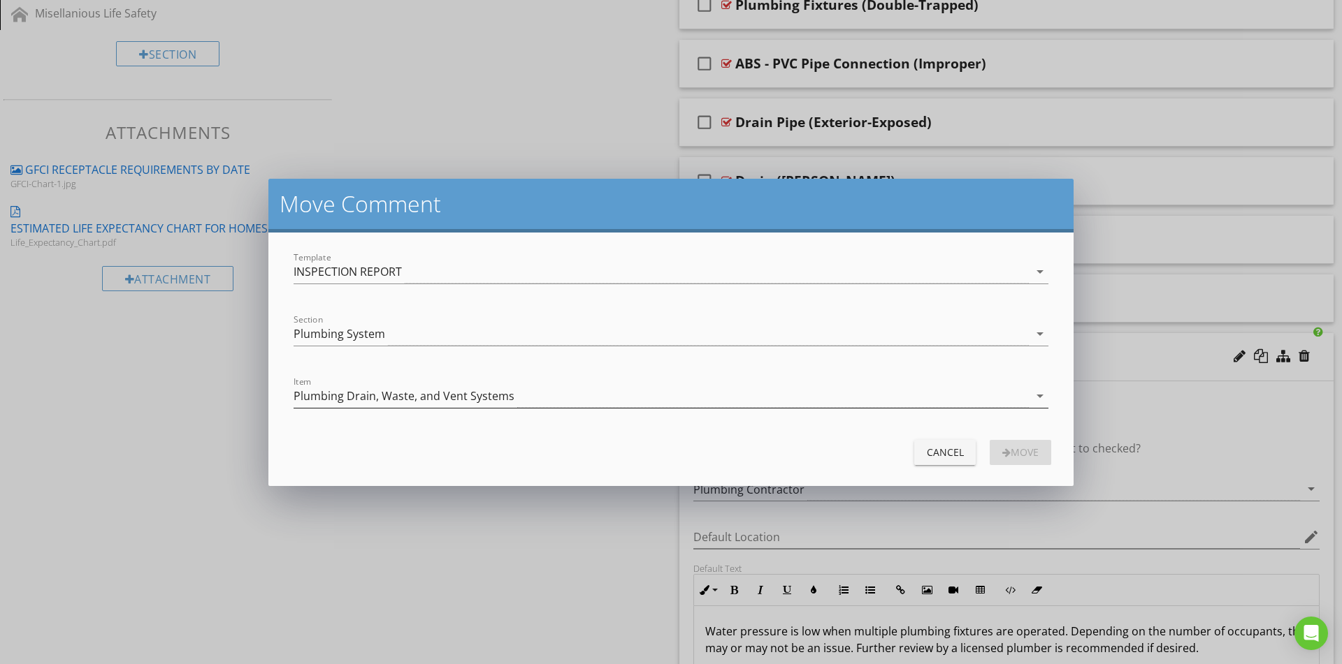
click at [393, 392] on div "Plumbing Drain, Waste, and Vent Systems" at bounding box center [403, 396] width 221 height 13
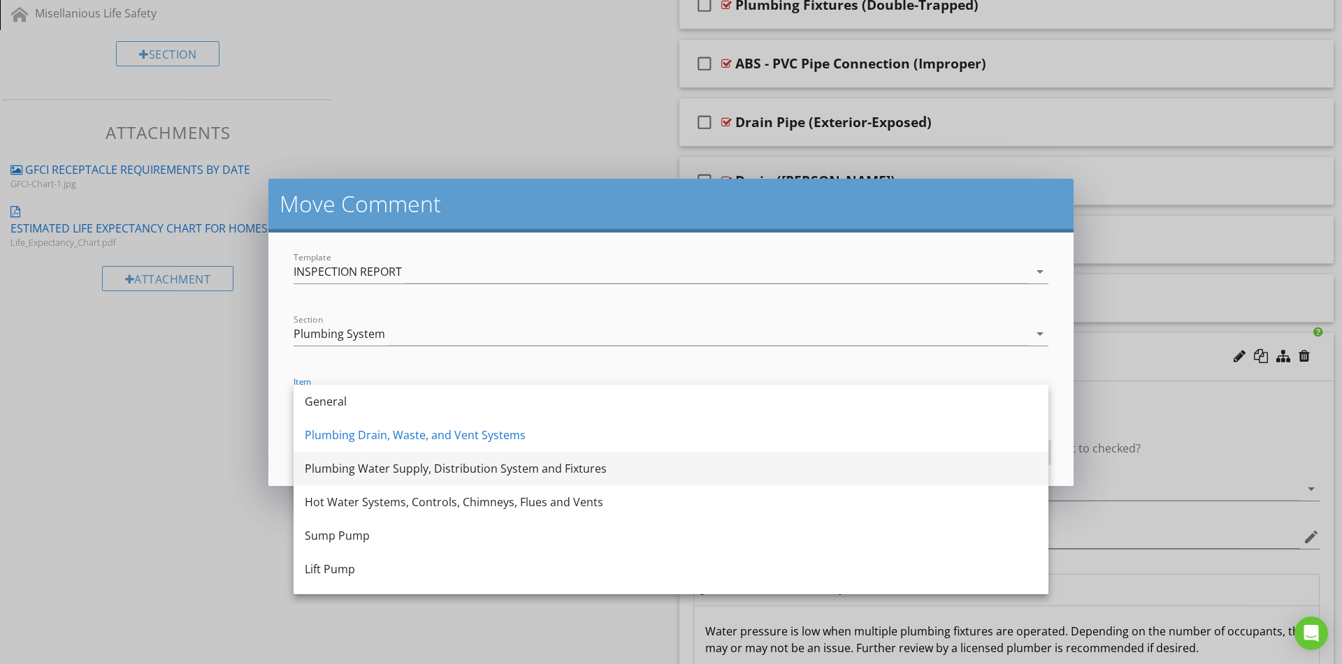
click at [400, 472] on div "Plumbing Water Supply, Distribution System and Fixtures" at bounding box center [671, 468] width 732 height 17
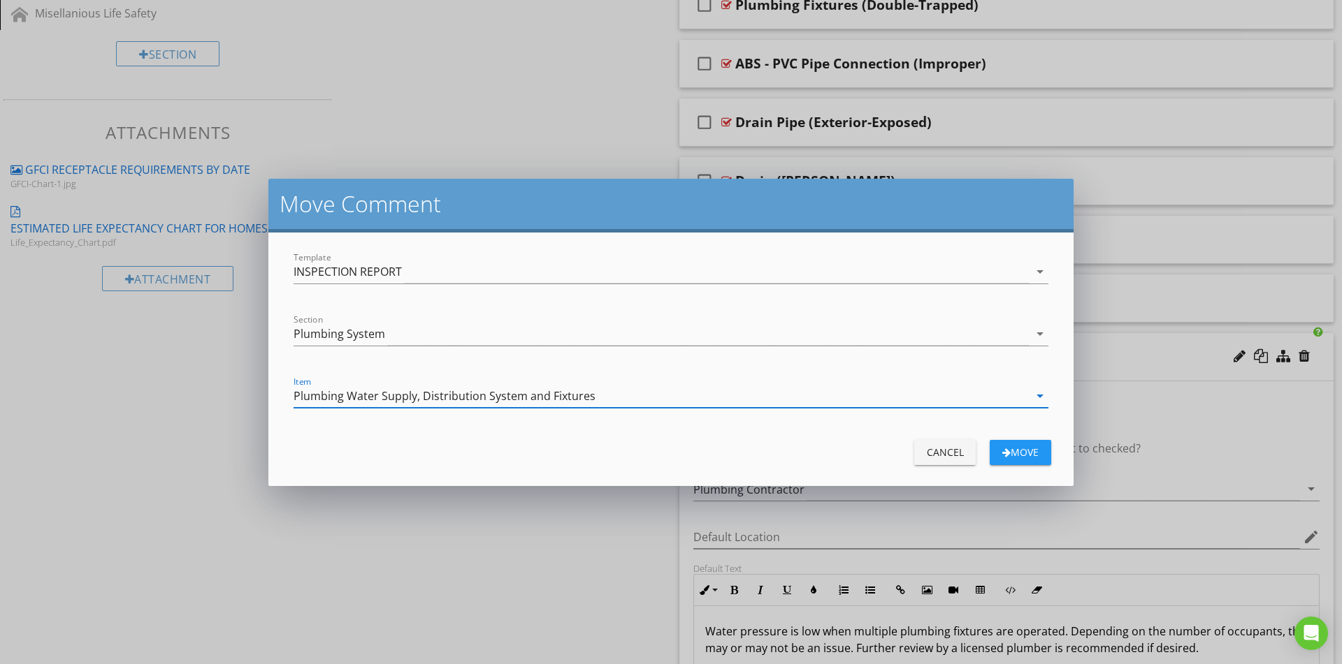
click at [1005, 460] on button "Move" at bounding box center [1019, 452] width 61 height 25
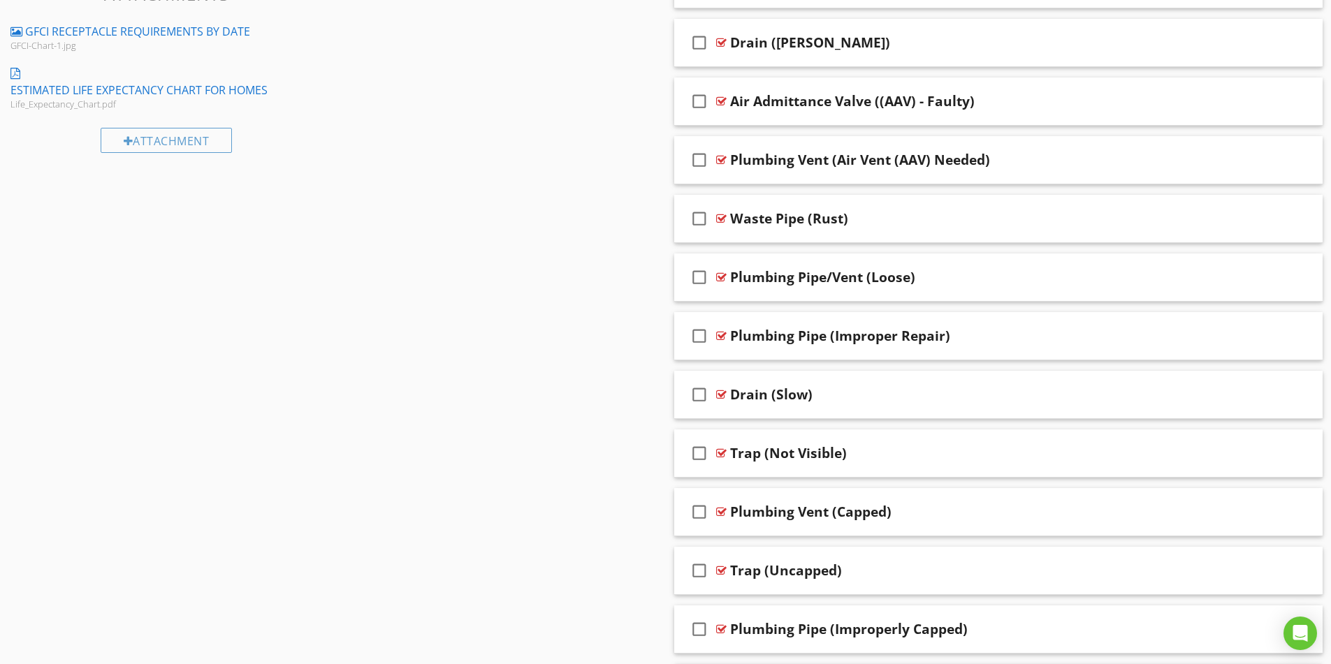
scroll to position [1048, 0]
click at [1022, 332] on div "Plumbing Pipe (Improper Repair)" at bounding box center [962, 334] width 465 height 17
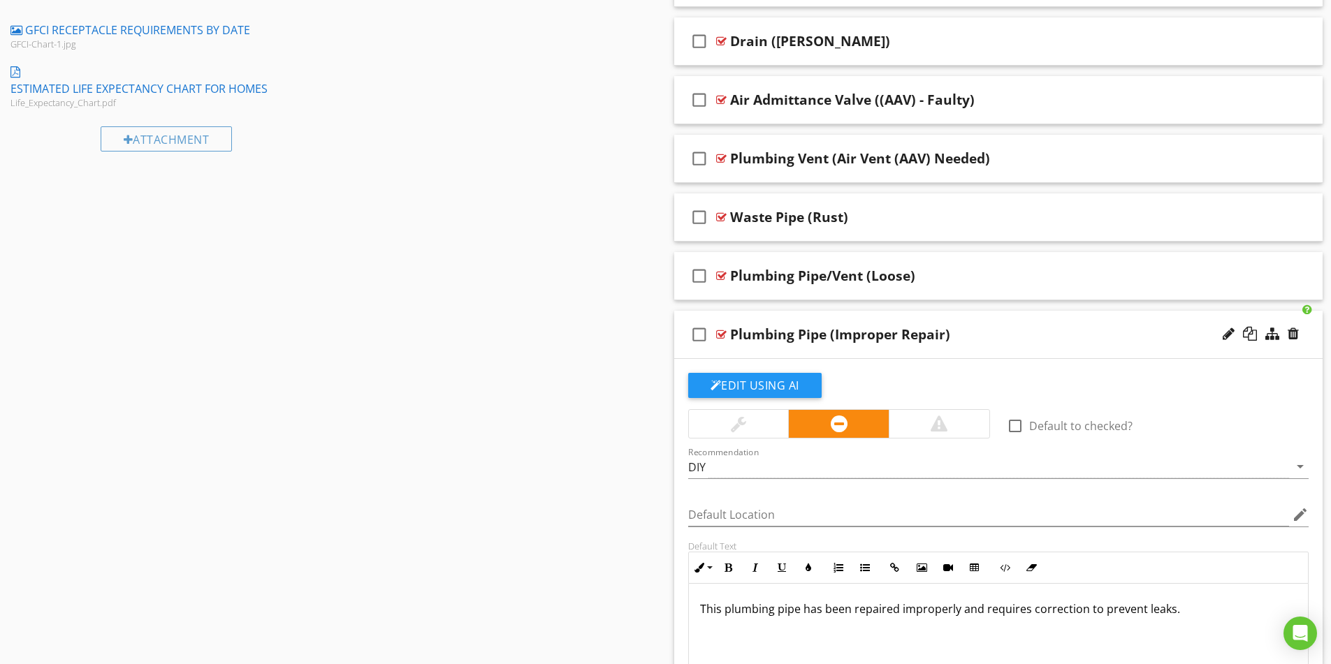
click at [1022, 332] on div "Plumbing Pipe (Improper Repair)" at bounding box center [962, 334] width 465 height 17
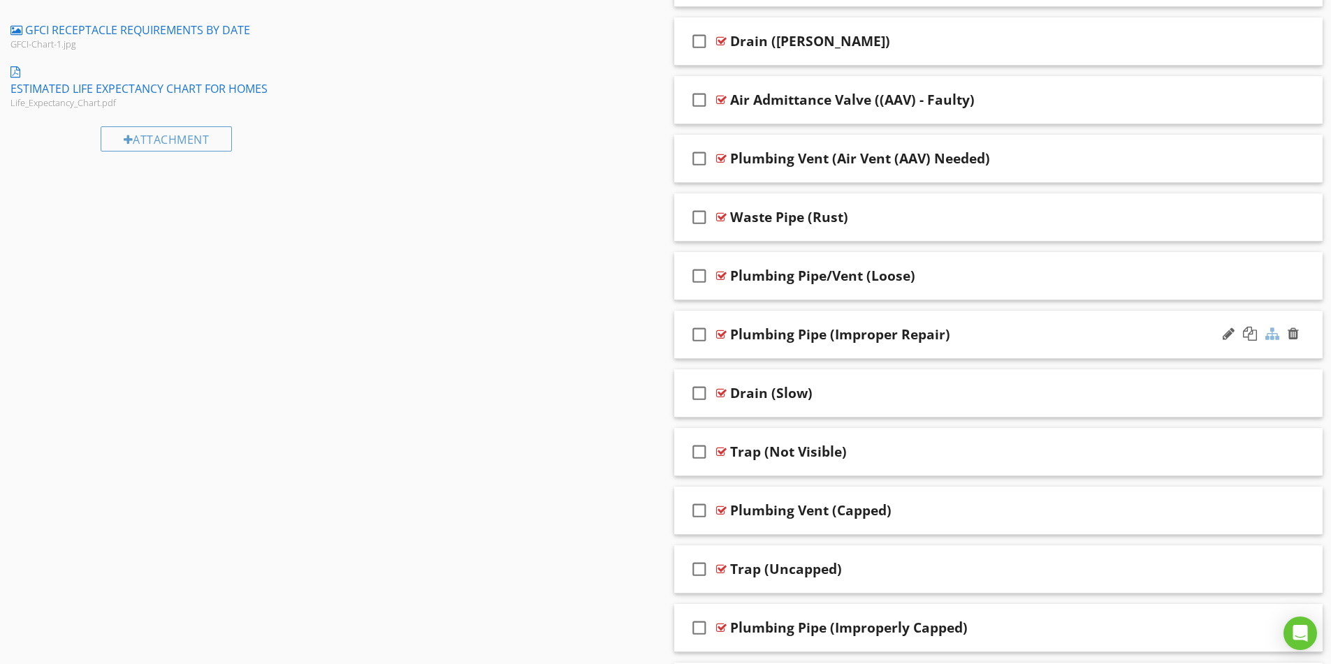
click at [1276, 332] on div at bounding box center [1272, 334] width 14 height 14
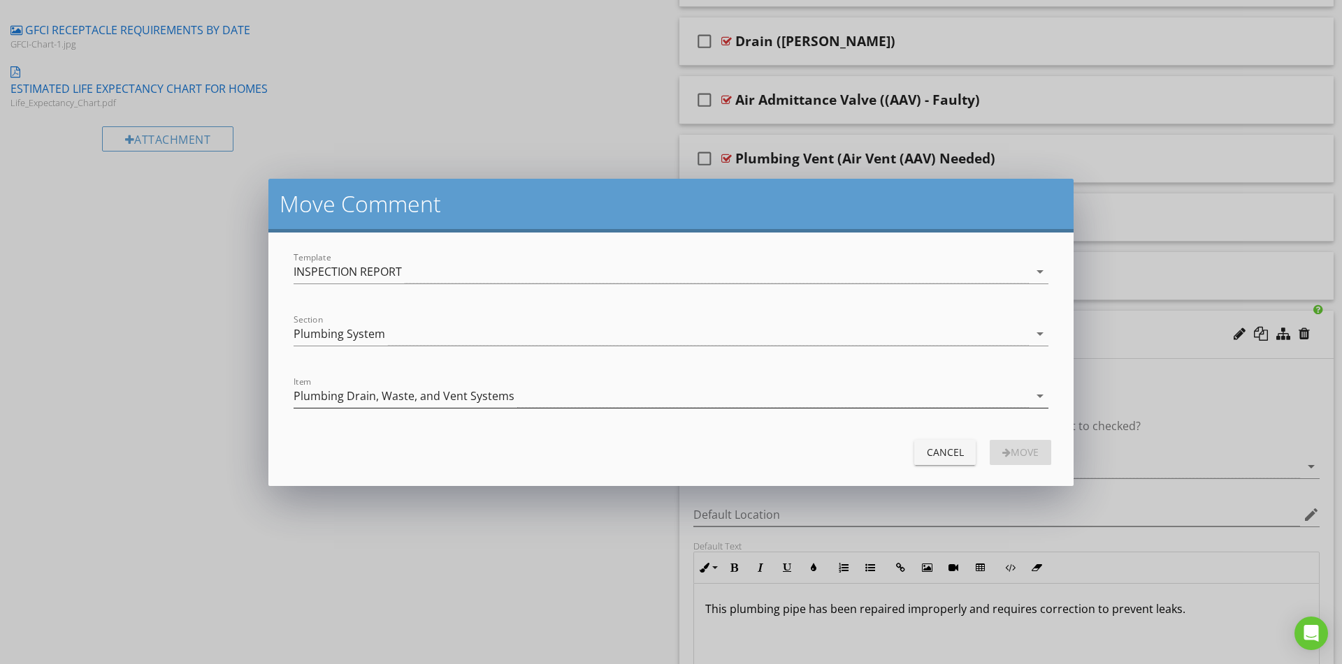
click at [367, 395] on div "Plumbing Drain, Waste, and Vent Systems" at bounding box center [403, 396] width 221 height 13
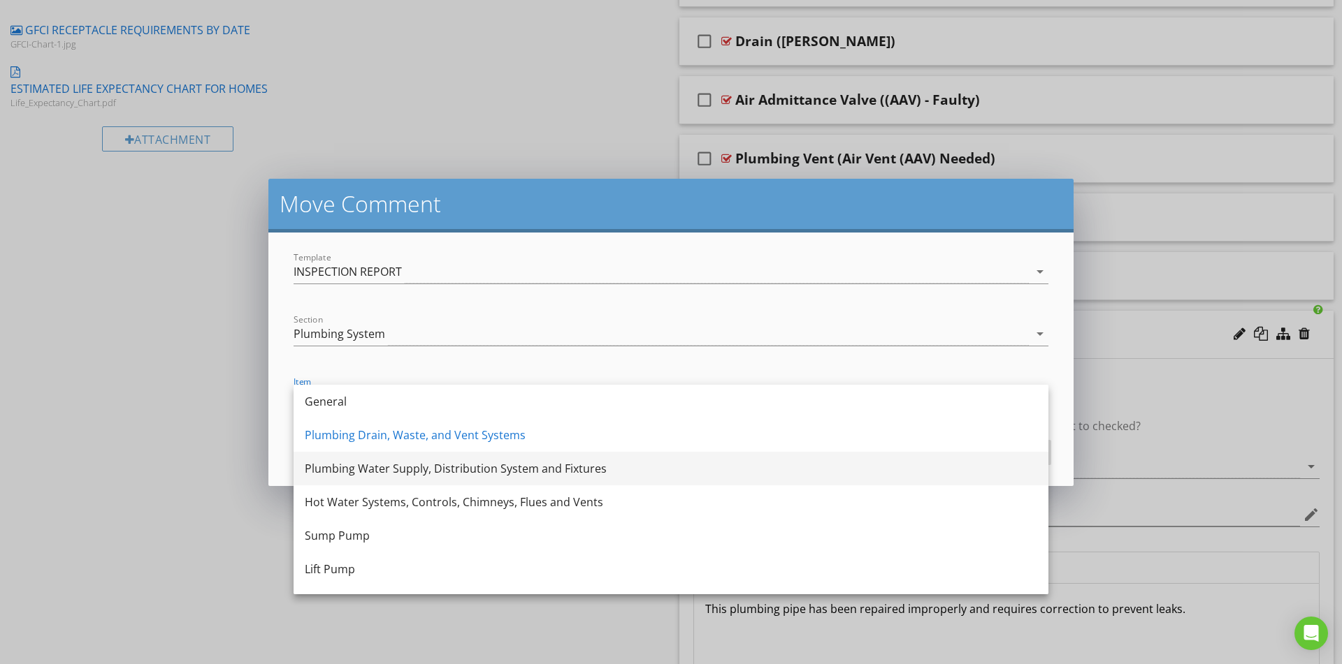
click at [375, 471] on div "Plumbing Water Supply, Distribution System and Fixtures" at bounding box center [671, 468] width 732 height 17
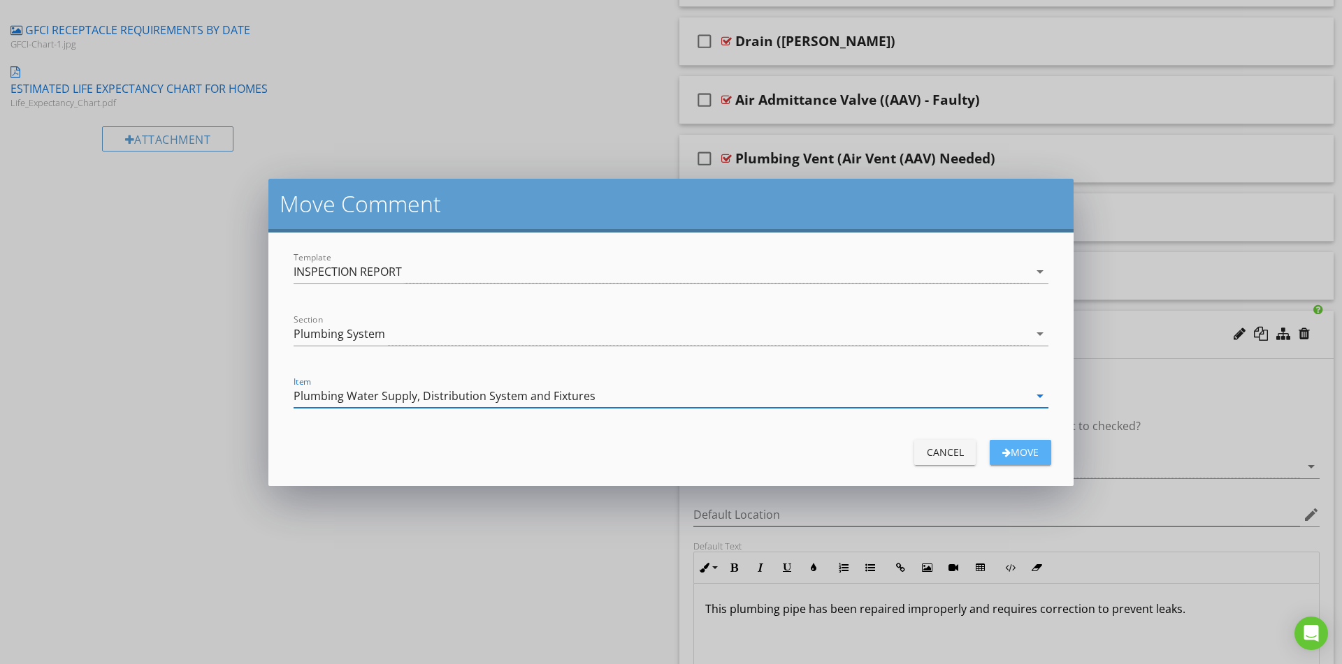
click at [1018, 454] on div "Move" at bounding box center [1020, 452] width 39 height 15
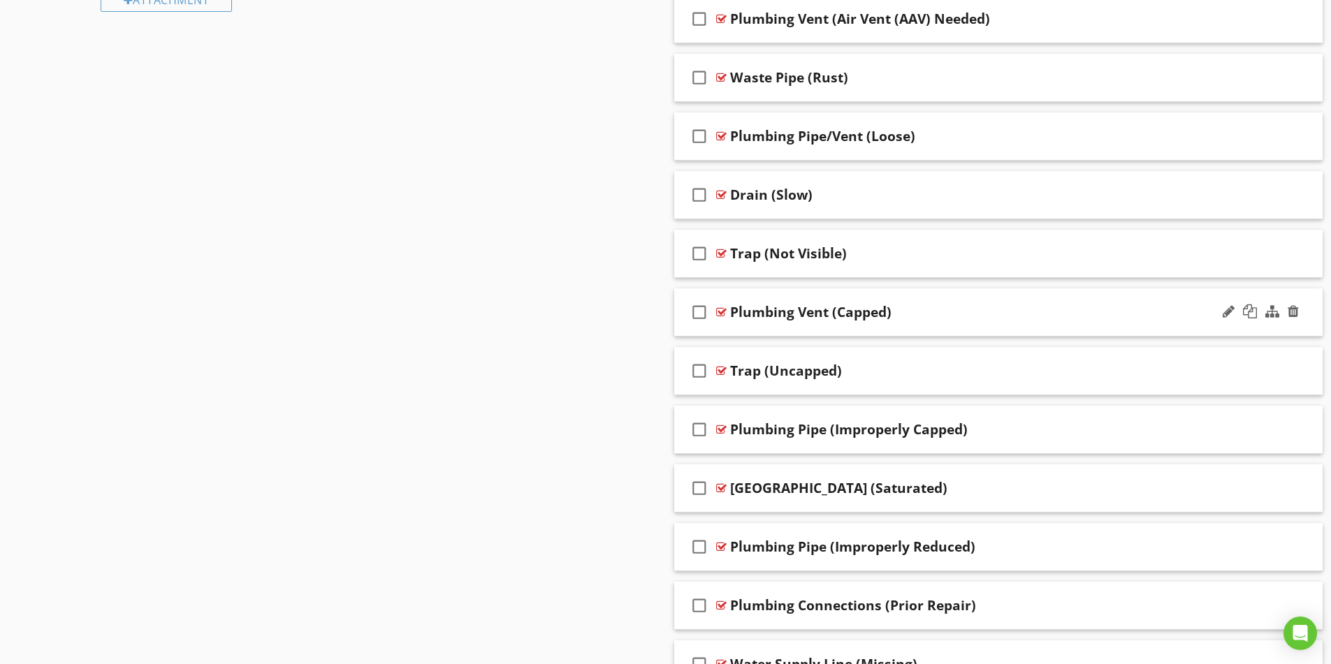
scroll to position [1258, 0]
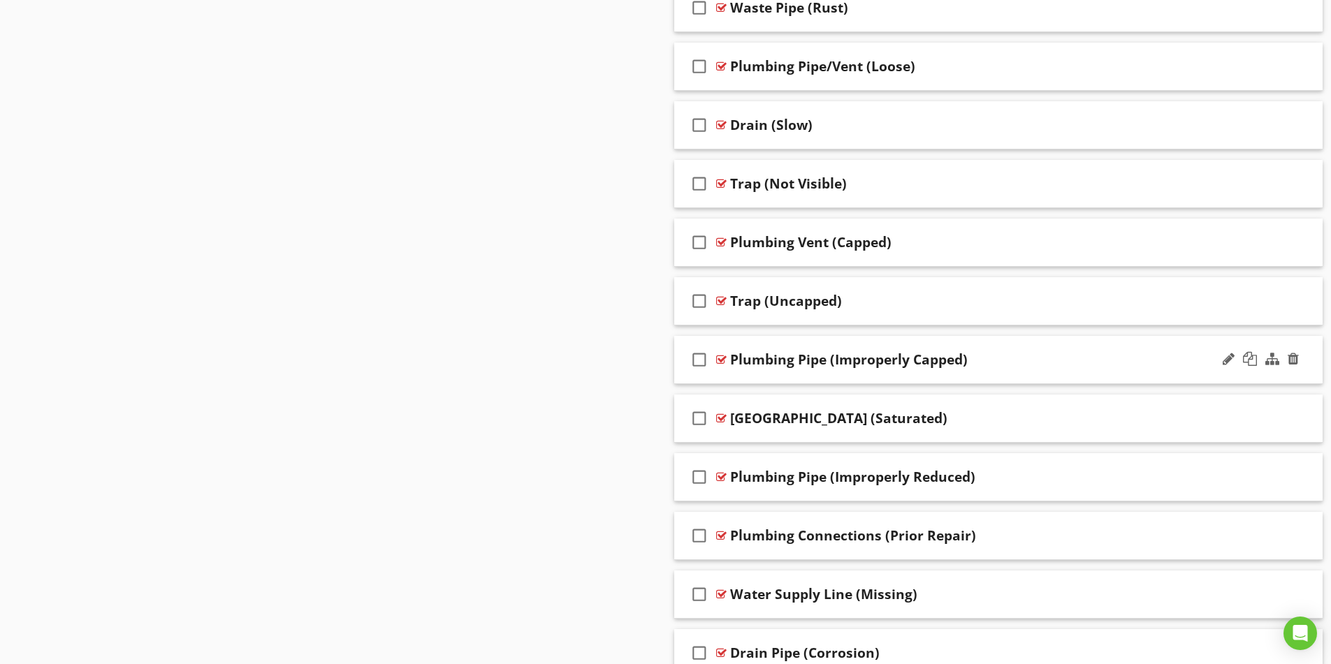
click at [1015, 361] on div "Plumbing Pipe (Improperly Capped)" at bounding box center [962, 359] width 465 height 17
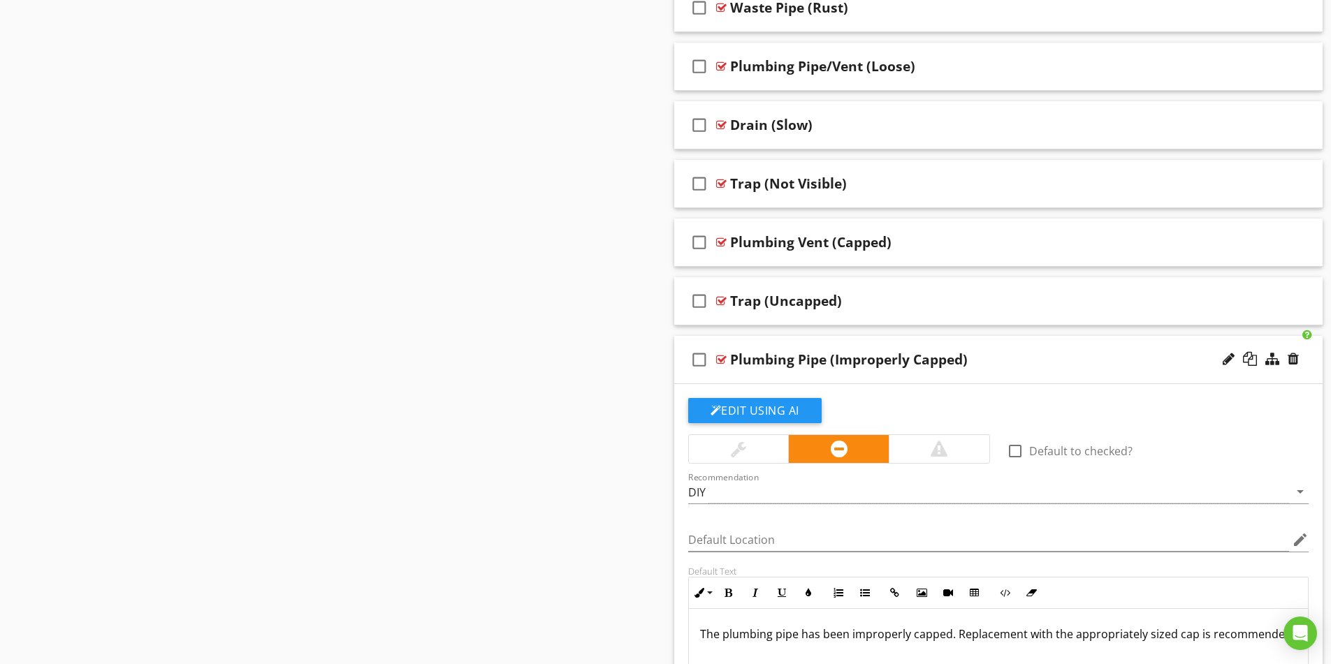
click at [1015, 362] on div "Plumbing Pipe (Improperly Capped)" at bounding box center [962, 359] width 465 height 17
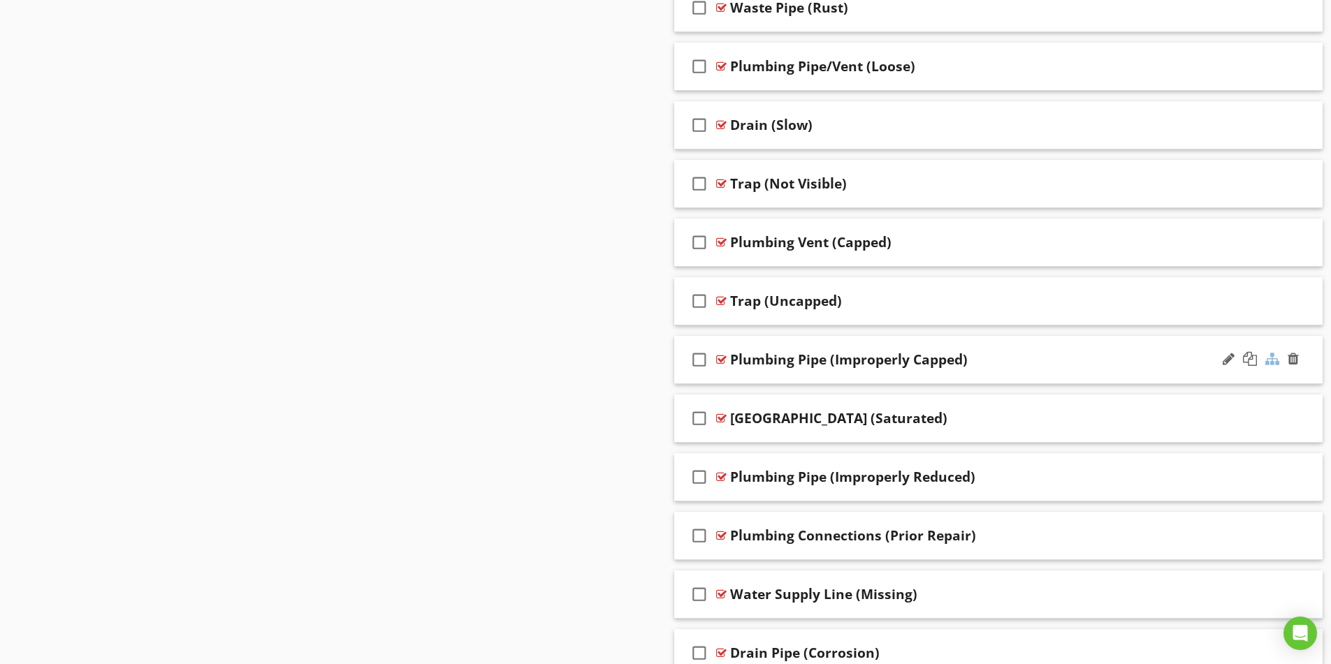
click at [1276, 357] on div at bounding box center [1272, 359] width 14 height 14
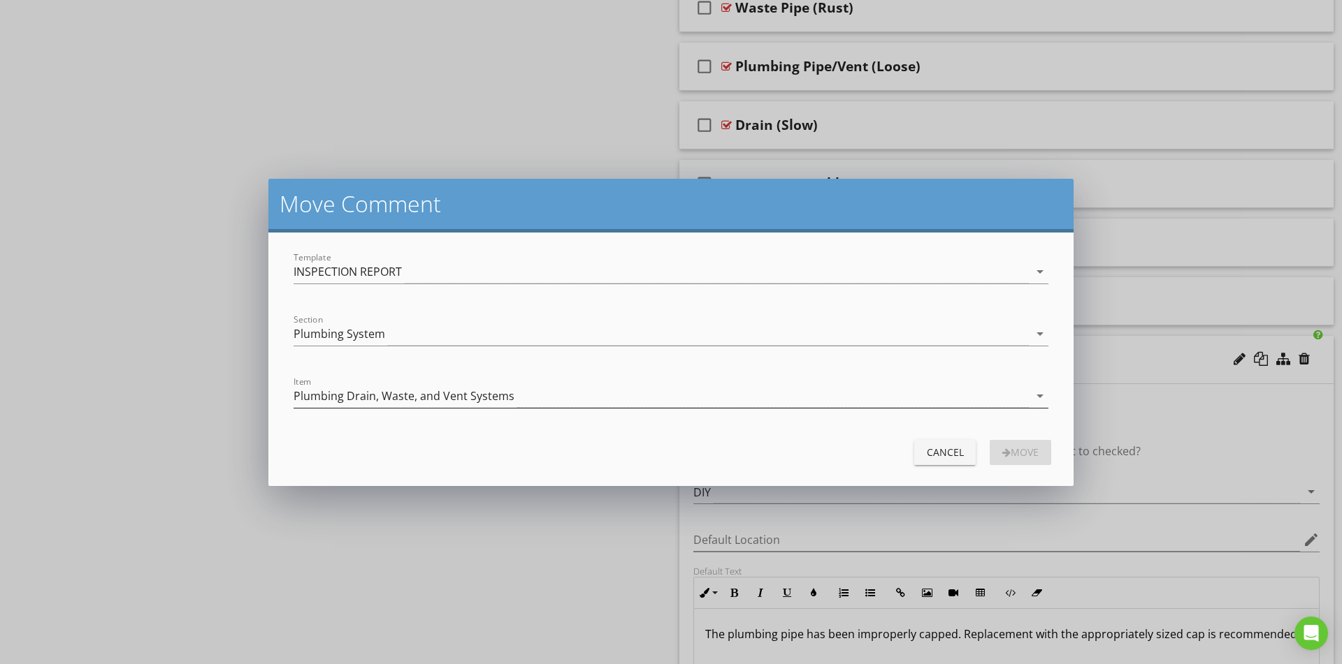
click at [418, 390] on div "Plumbing Drain, Waste, and Vent Systems" at bounding box center [403, 396] width 221 height 13
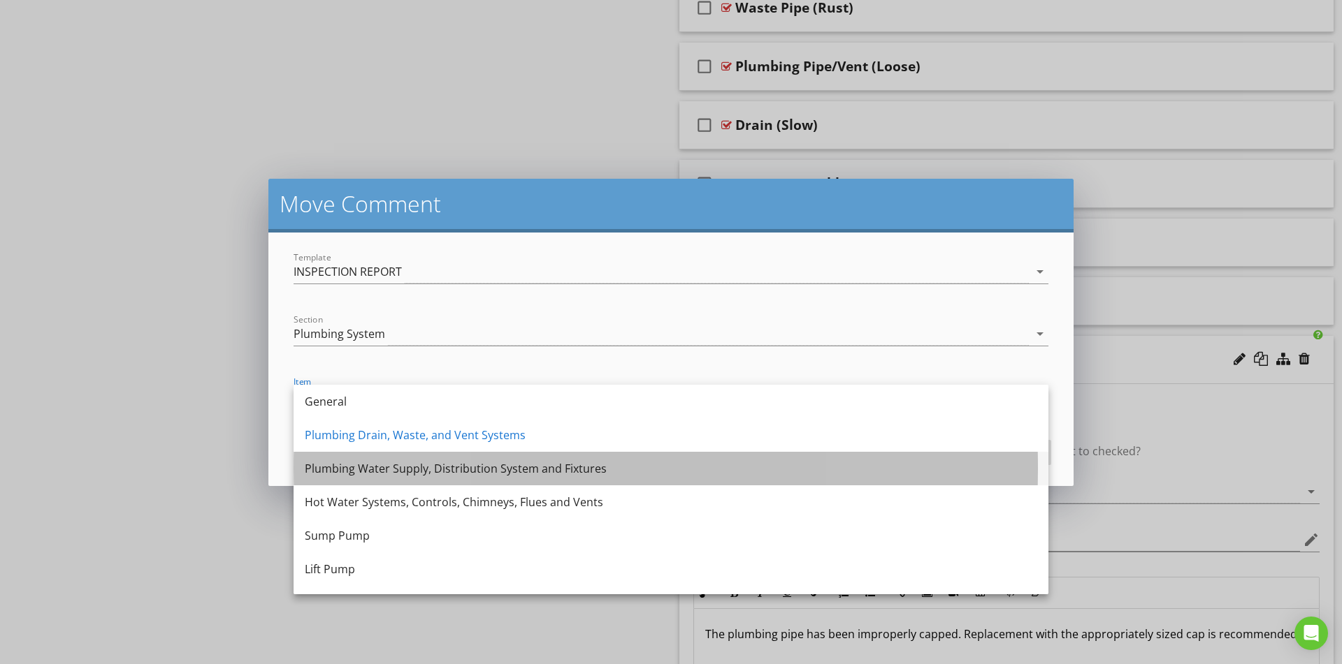
click at [387, 472] on div "Plumbing Water Supply, Distribution System and Fixtures" at bounding box center [671, 468] width 732 height 17
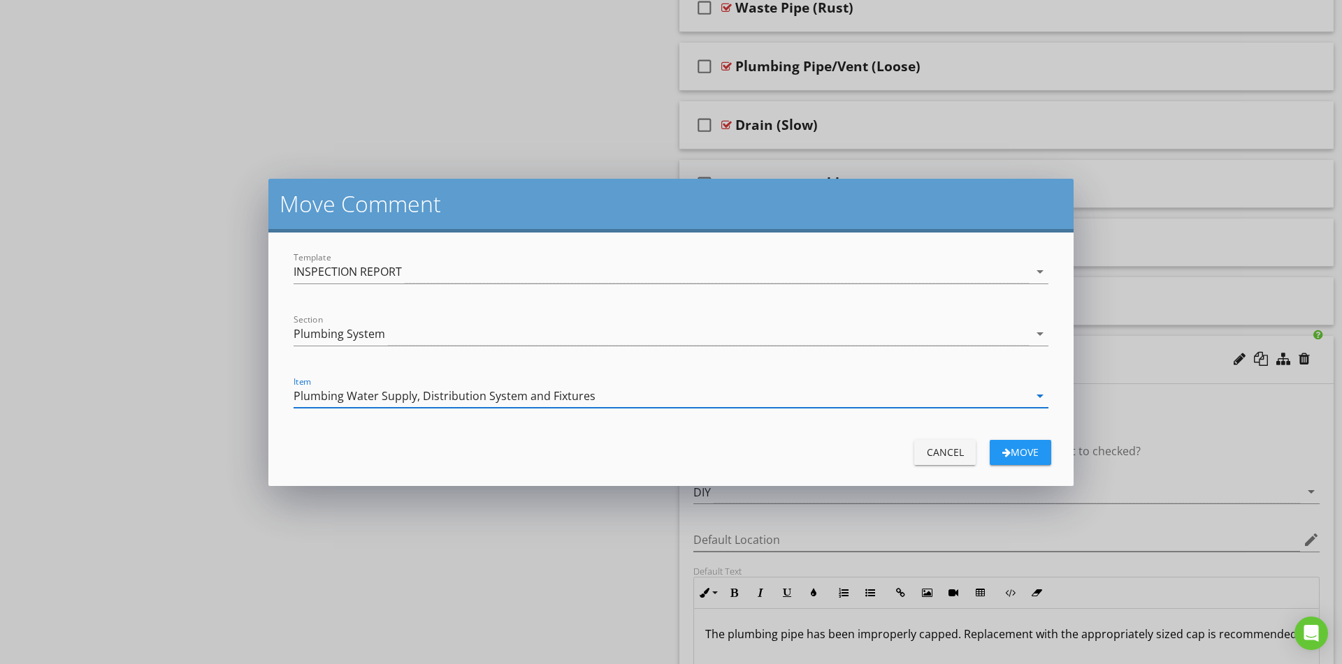
click at [1029, 449] on div "Move" at bounding box center [1020, 452] width 39 height 15
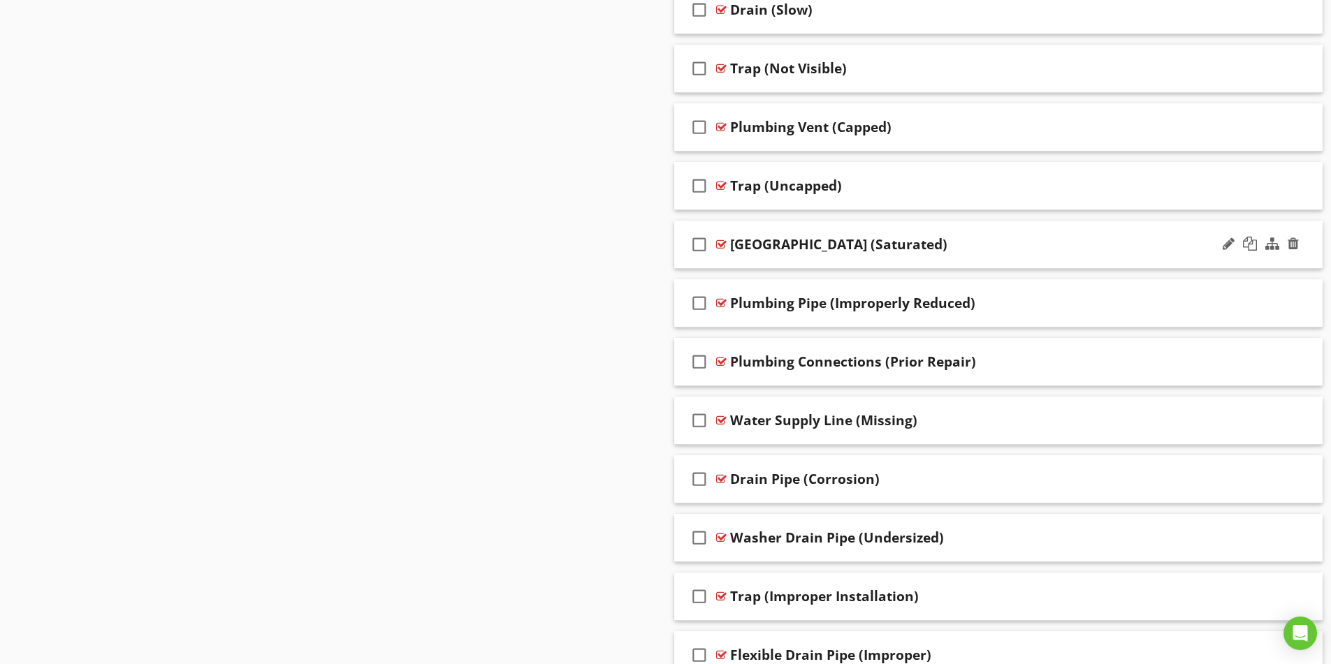
scroll to position [1397, 0]
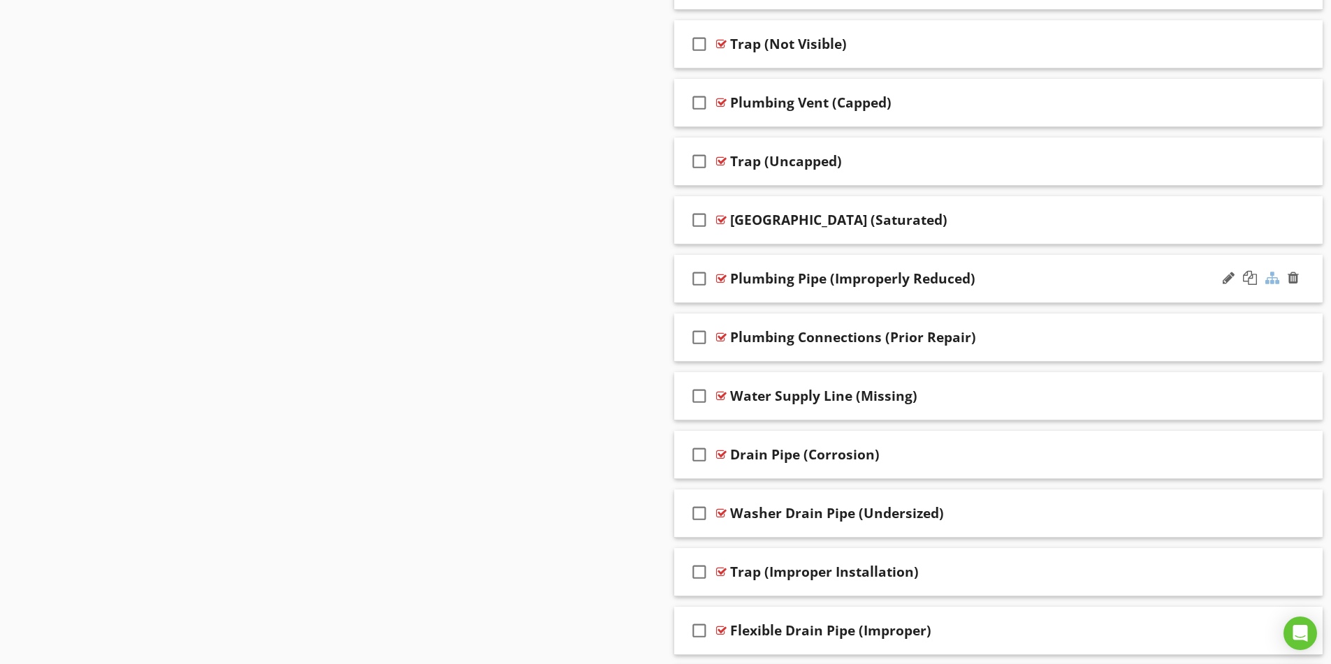
click at [1276, 280] on div at bounding box center [1272, 278] width 14 height 14
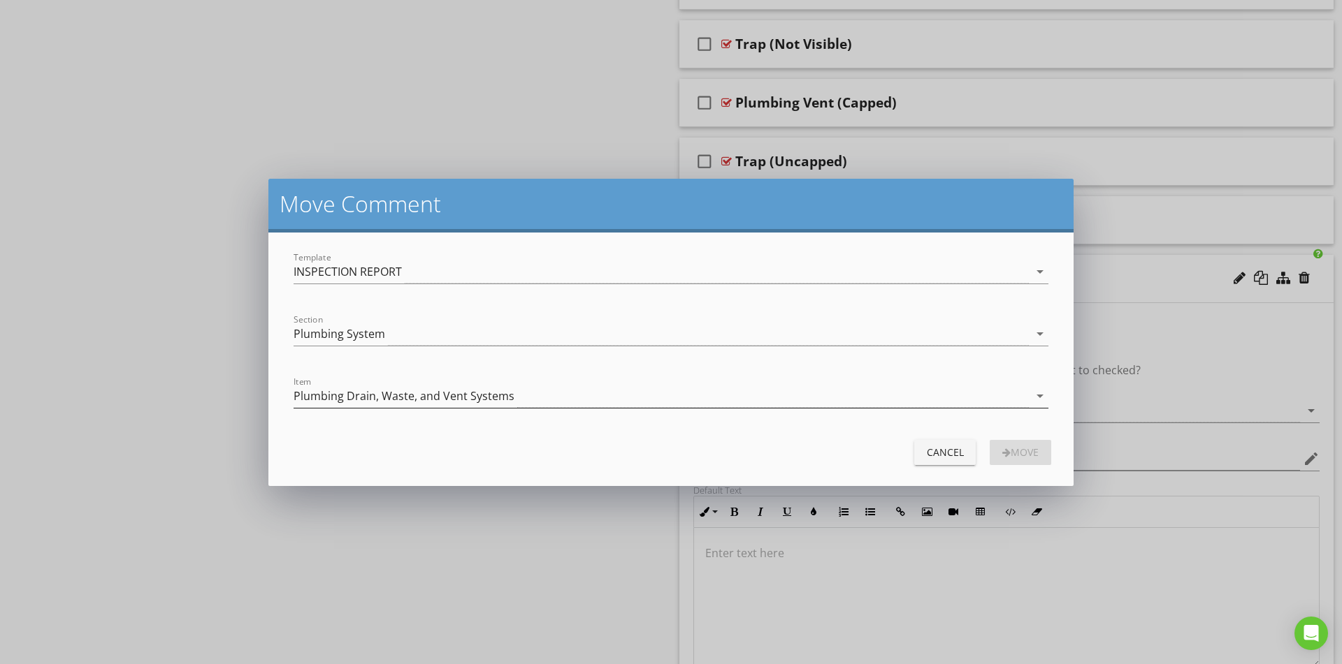
click at [350, 393] on div "Plumbing Drain, Waste, and Vent Systems" at bounding box center [403, 396] width 221 height 13
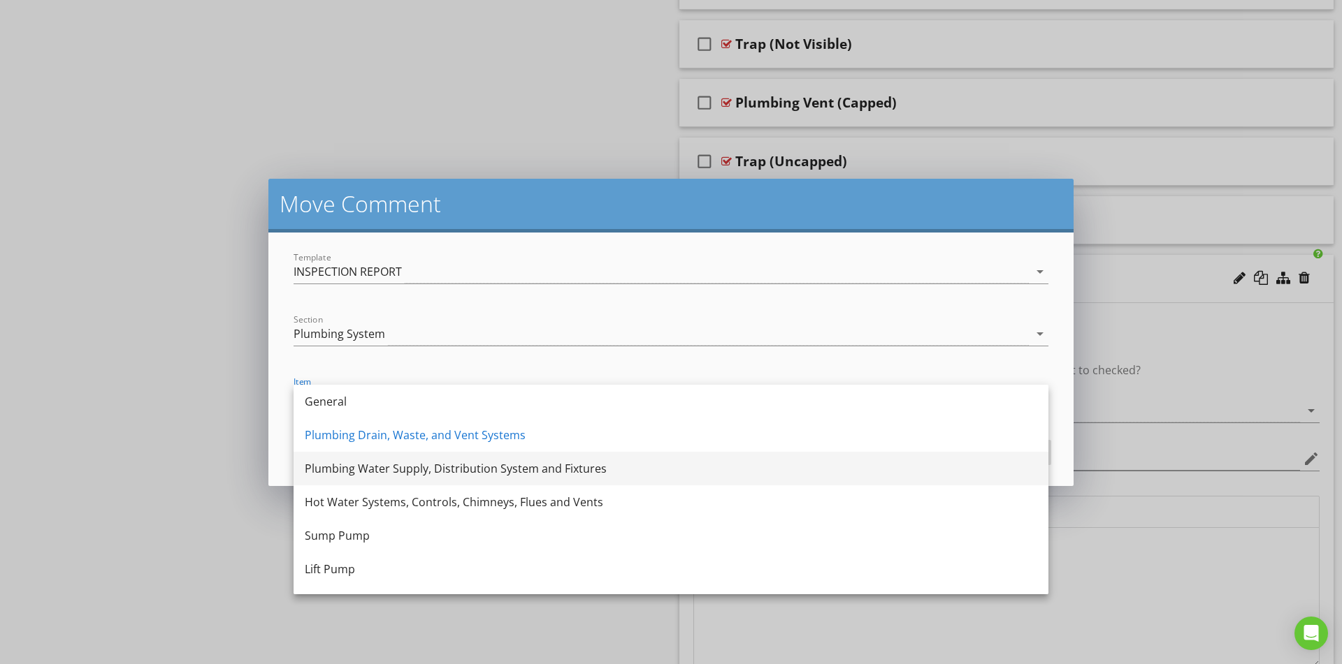
click at [340, 474] on div "Plumbing Water Supply, Distribution System and Fixtures" at bounding box center [671, 468] width 732 height 17
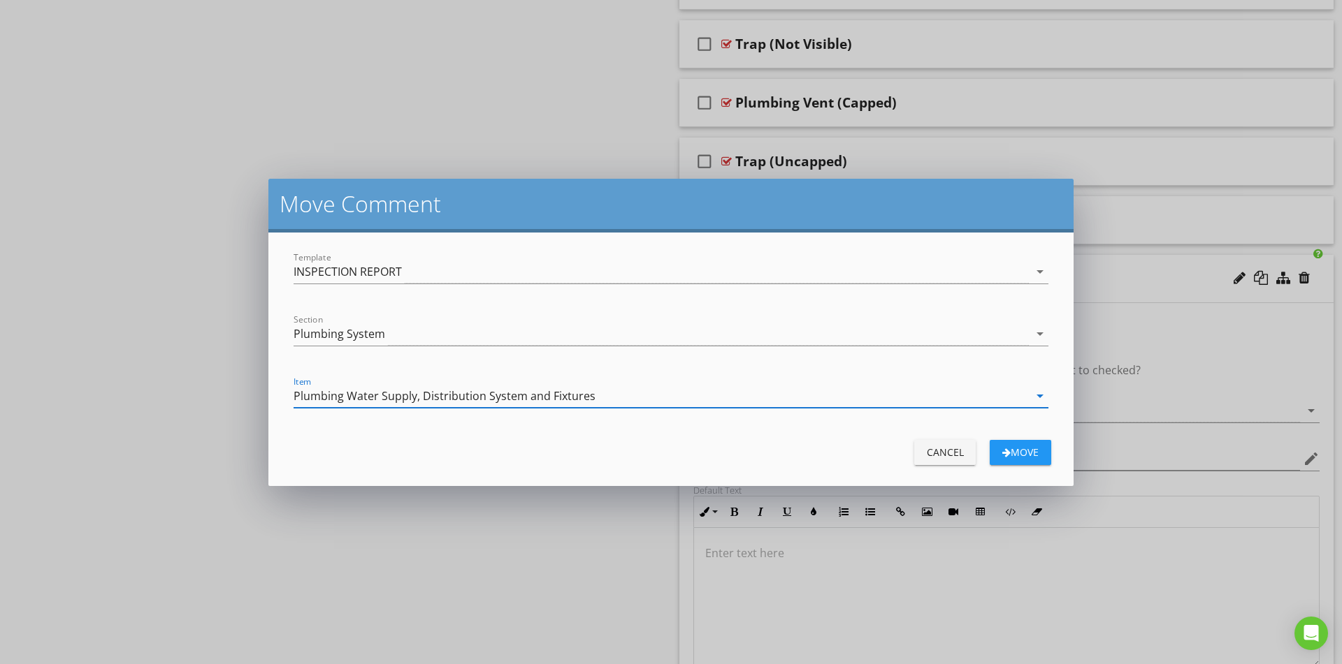
click at [1034, 455] on div "Move" at bounding box center [1020, 452] width 39 height 15
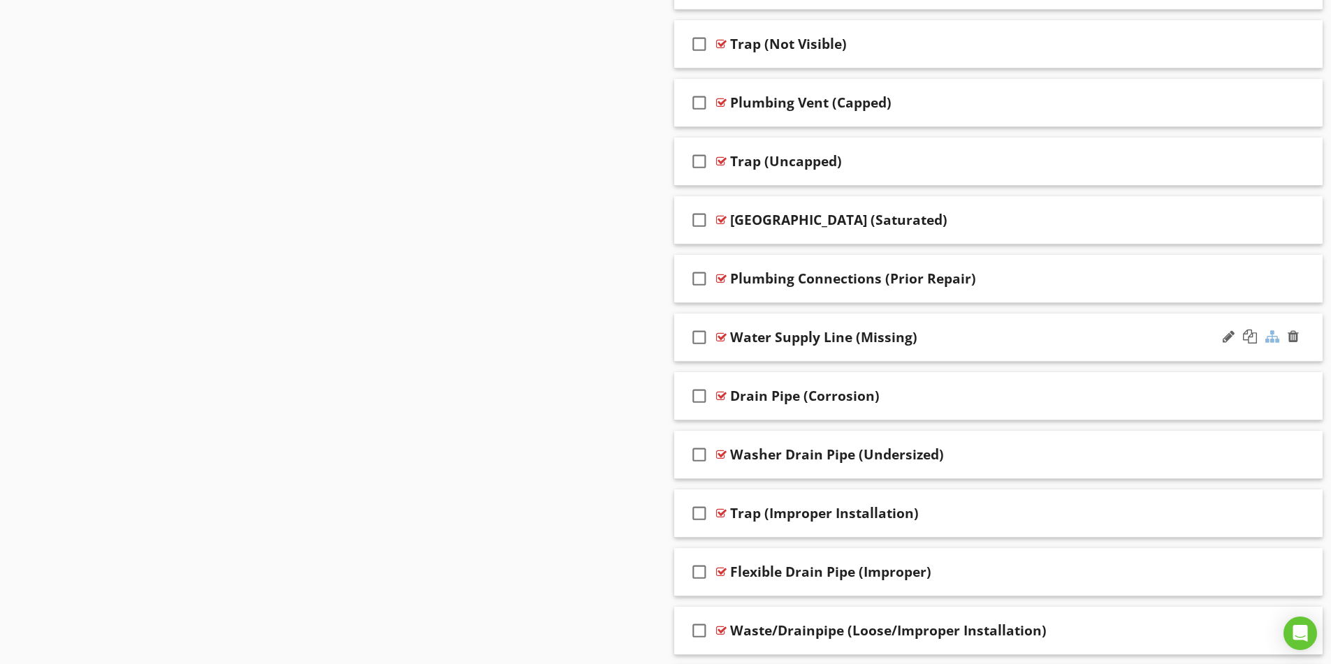
click at [1269, 337] on div at bounding box center [1272, 337] width 14 height 14
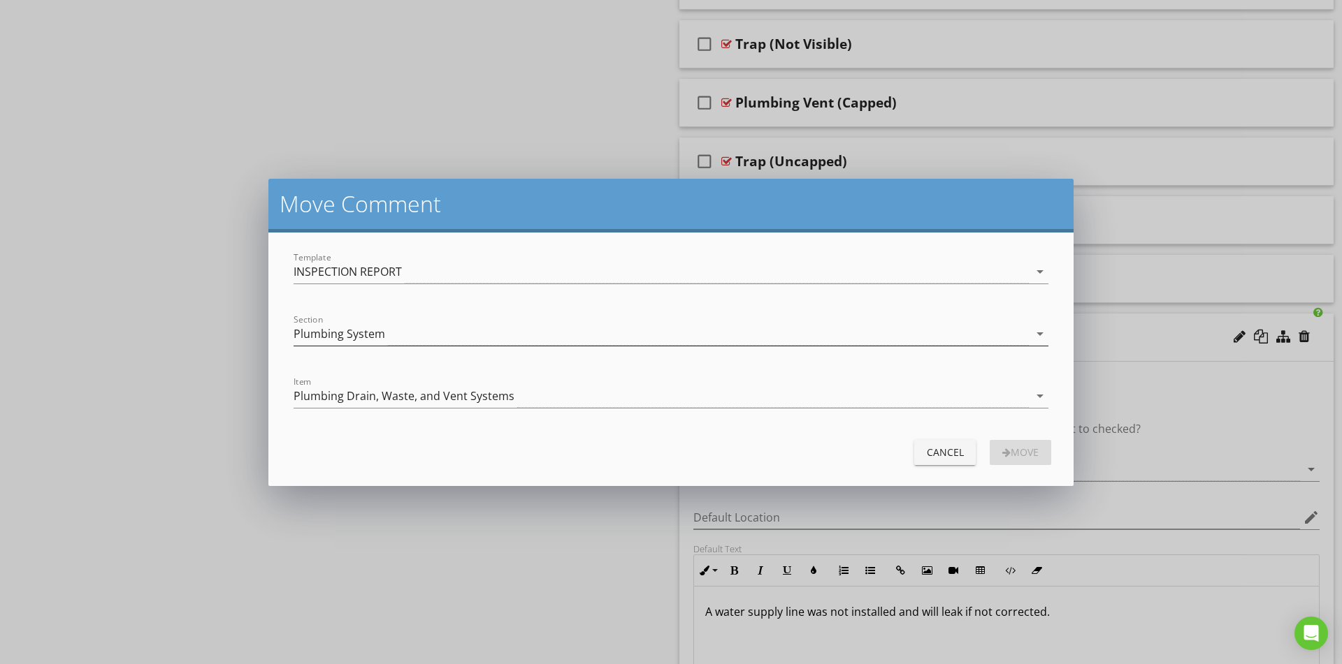
click at [334, 337] on div "Plumbing System" at bounding box center [339, 334] width 92 height 13
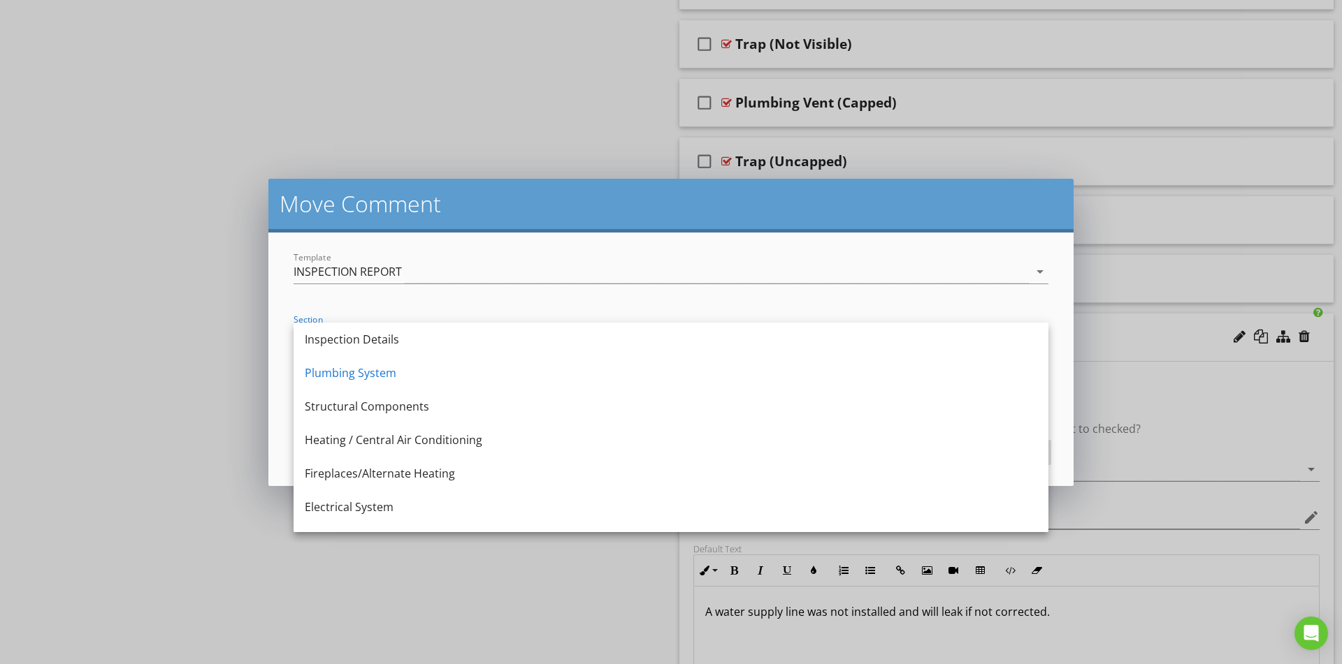
click at [274, 306] on form "Template INSPECTION REPORT arrow_drop_down Section Plumbing System arrow_drop_d…" at bounding box center [670, 360] width 805 height 254
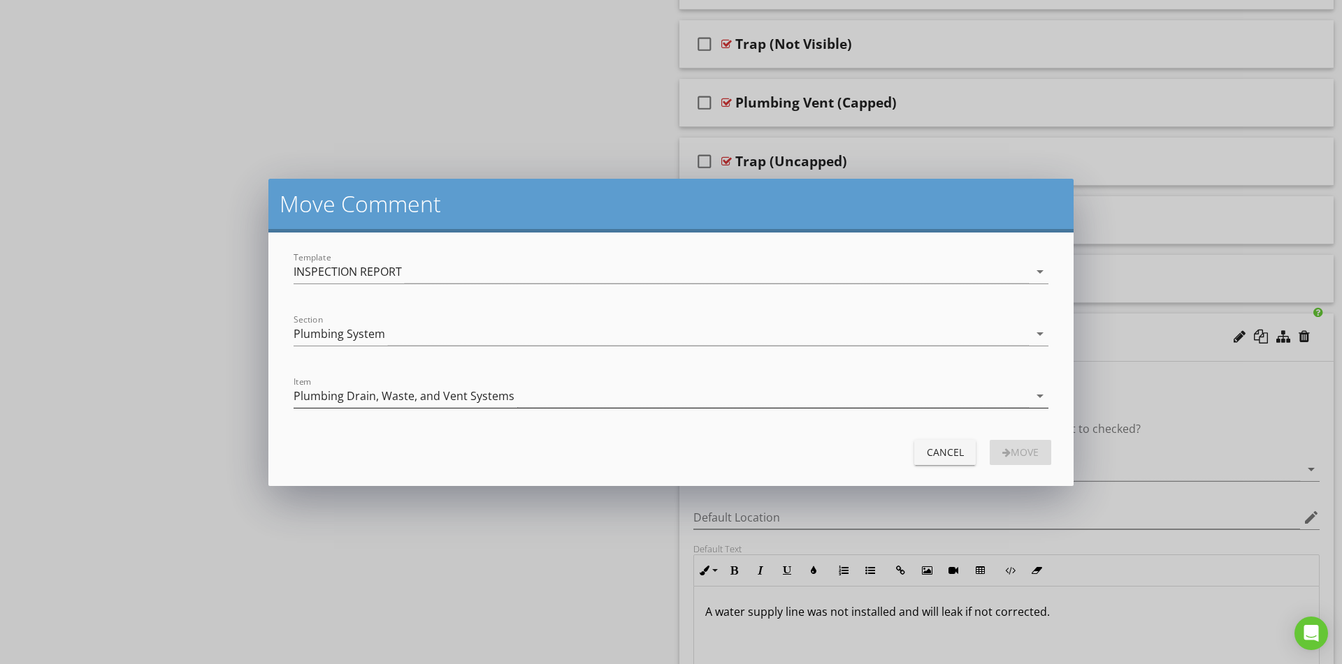
click at [391, 387] on div "Plumbing Drain, Waste, and Vent Systems" at bounding box center [660, 396] width 735 height 23
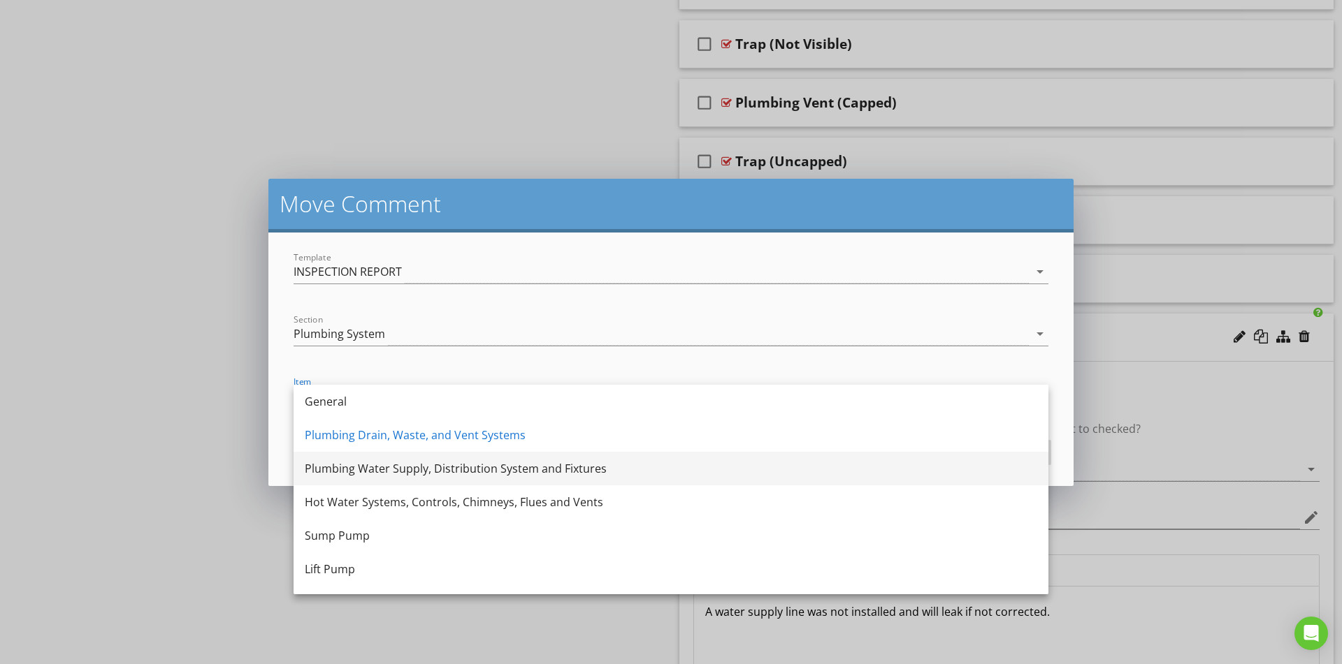
click at [388, 479] on div "Plumbing Water Supply, Distribution System and Fixtures" at bounding box center [671, 469] width 732 height 34
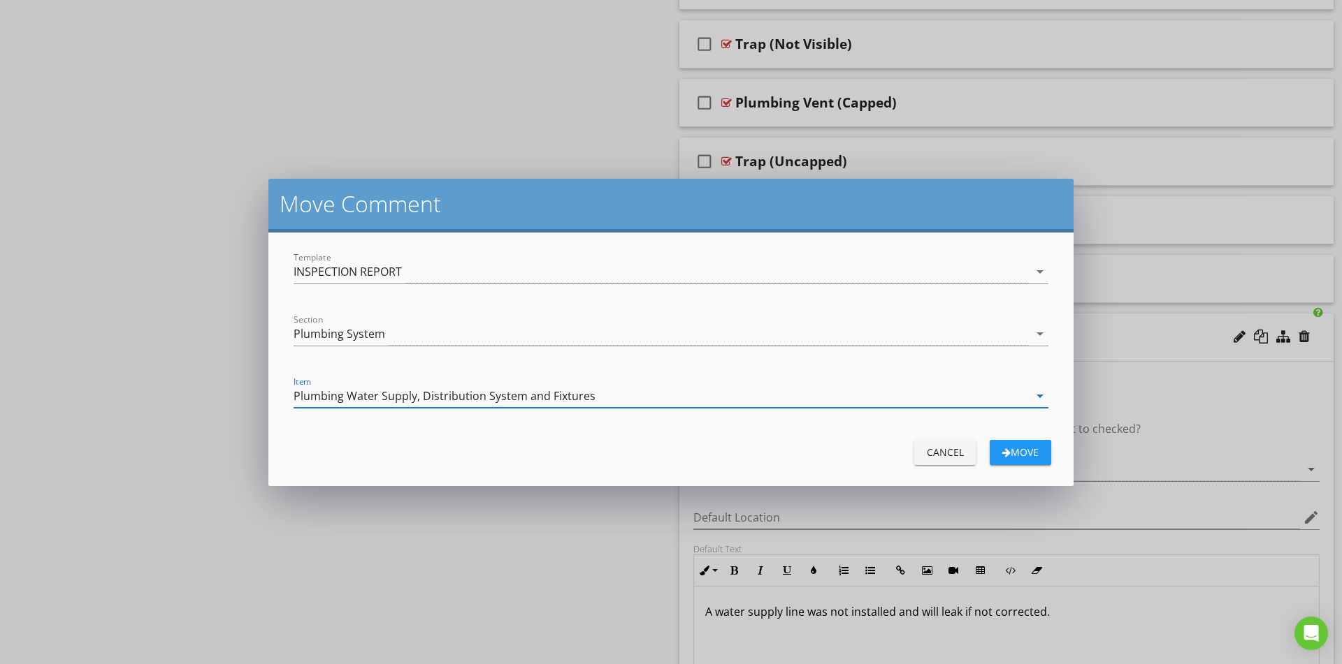
click at [1018, 451] on div "Move" at bounding box center [1020, 452] width 39 height 15
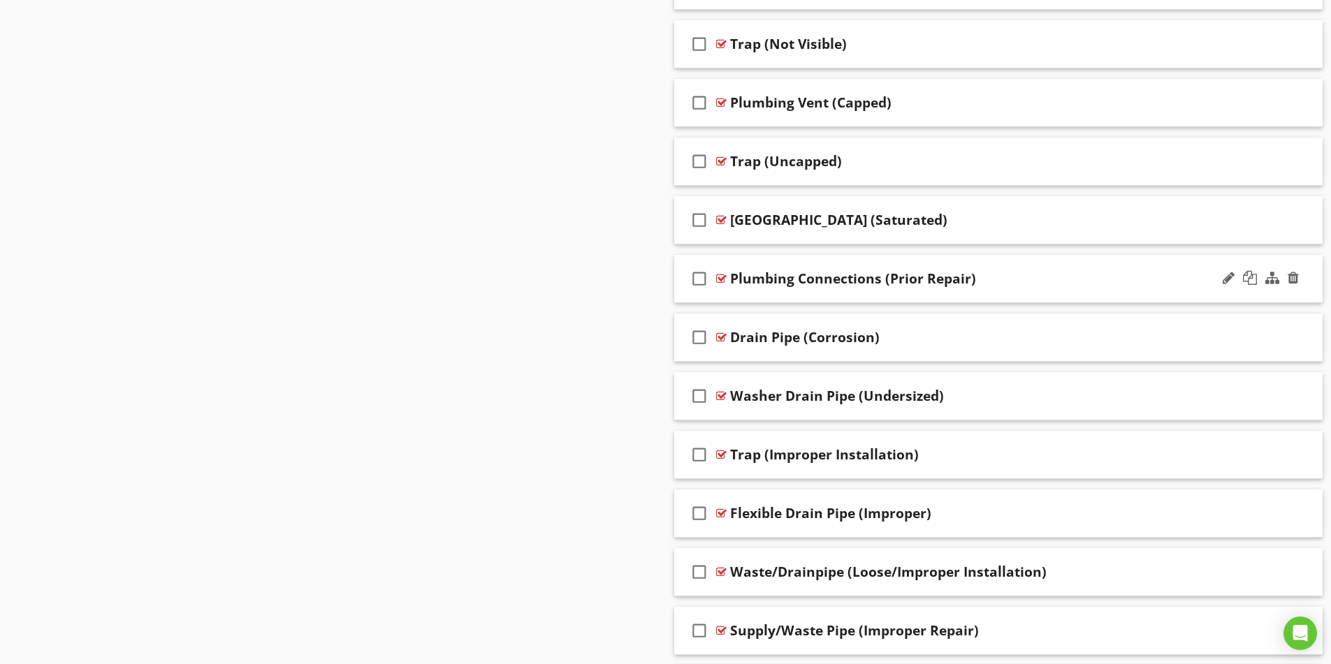
click at [1037, 286] on div "Plumbing Connections (Prior Repair)" at bounding box center [962, 278] width 465 height 17
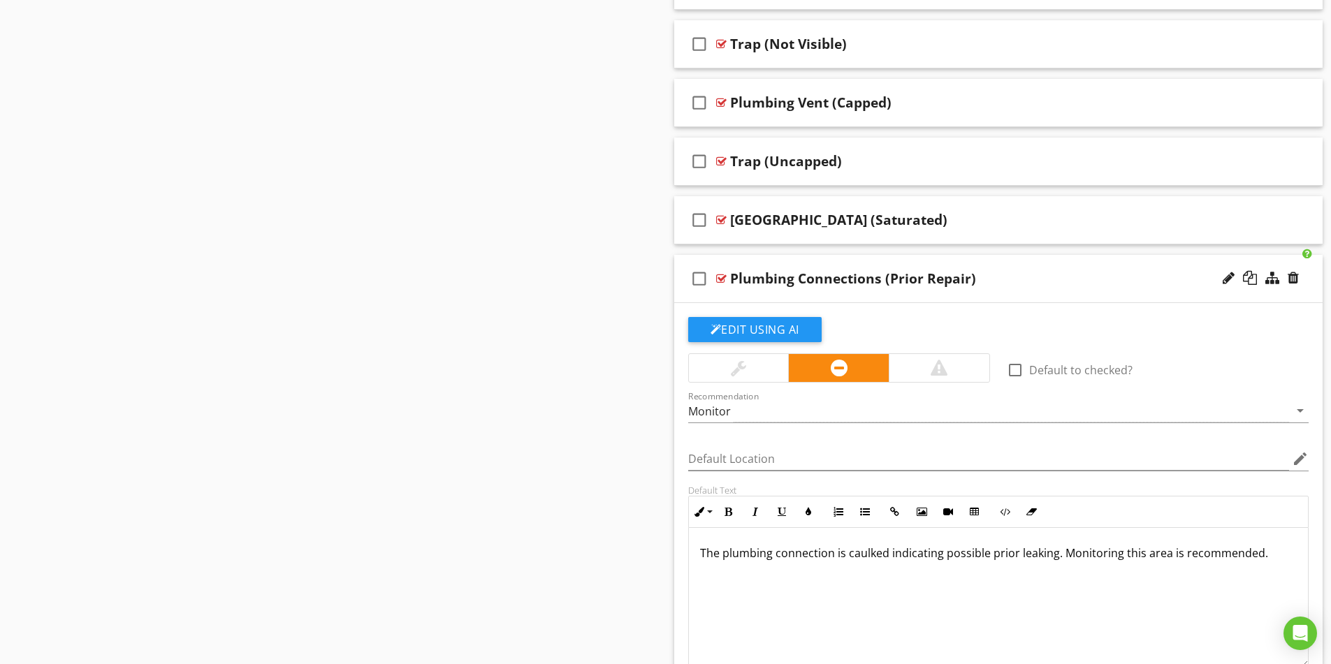
click at [1038, 277] on div "Plumbing Connections (Prior Repair)" at bounding box center [962, 278] width 465 height 17
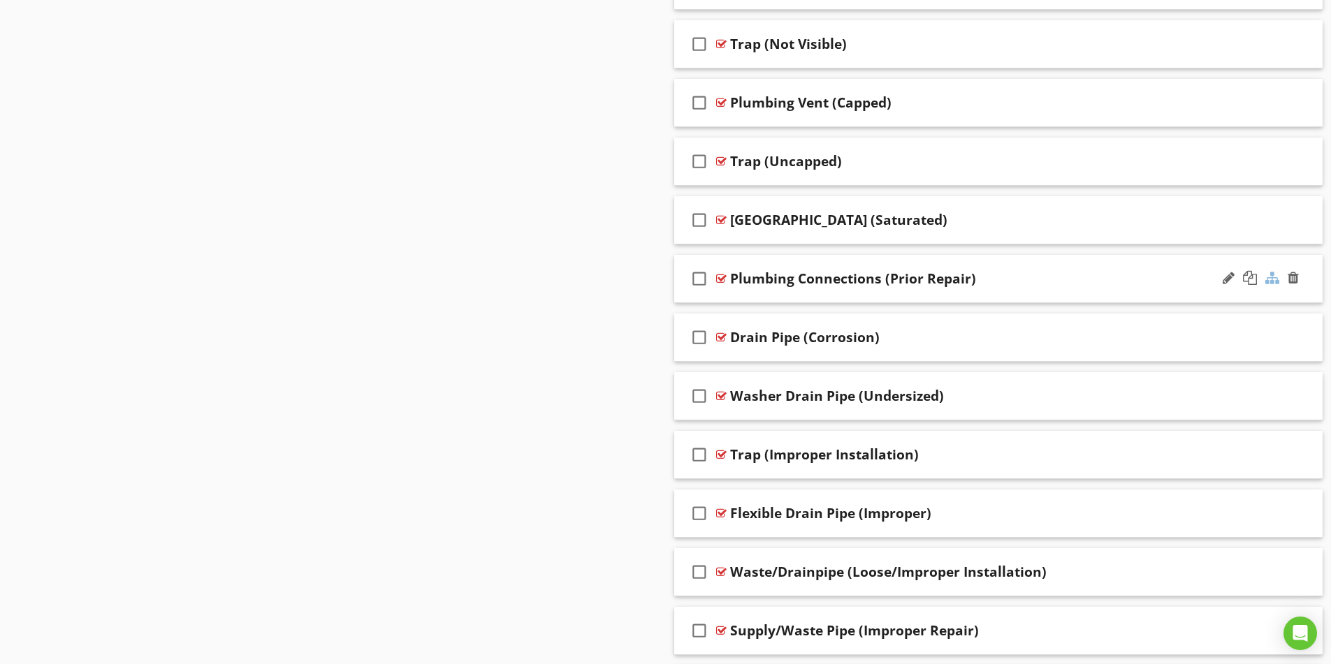
click at [1270, 277] on div at bounding box center [1272, 278] width 14 height 14
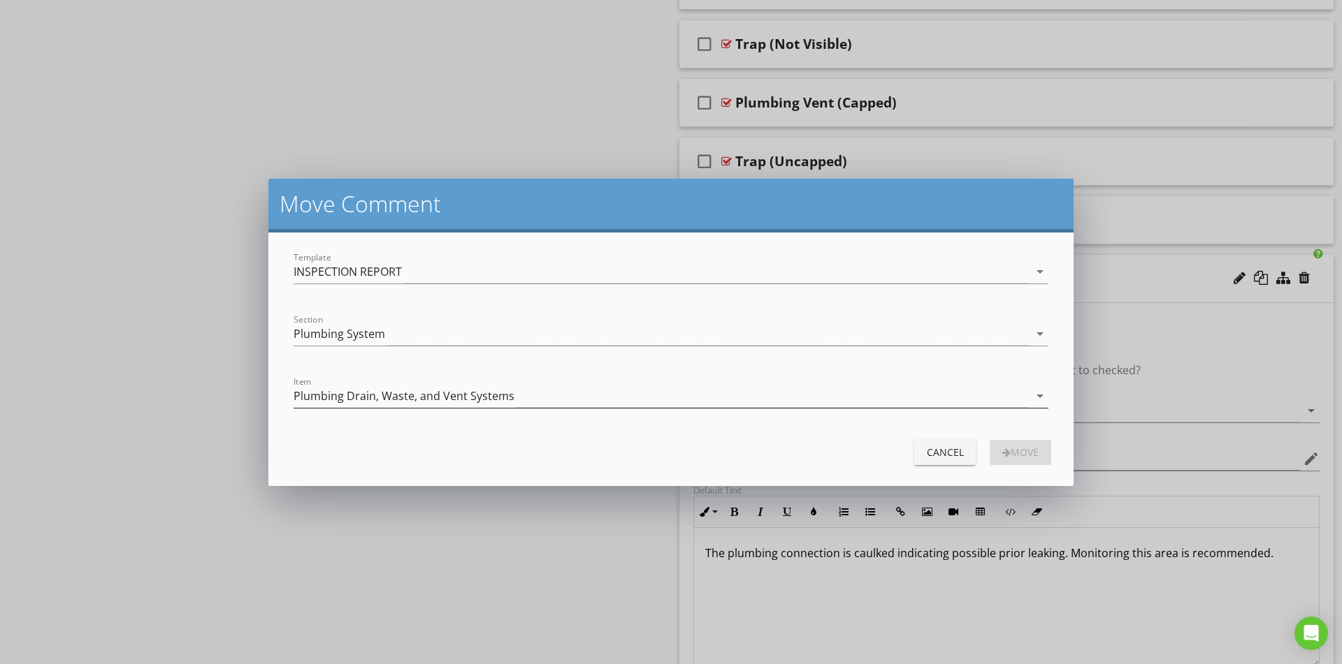
click at [349, 390] on div "Plumbing Drain, Waste, and Vent Systems" at bounding box center [403, 396] width 221 height 13
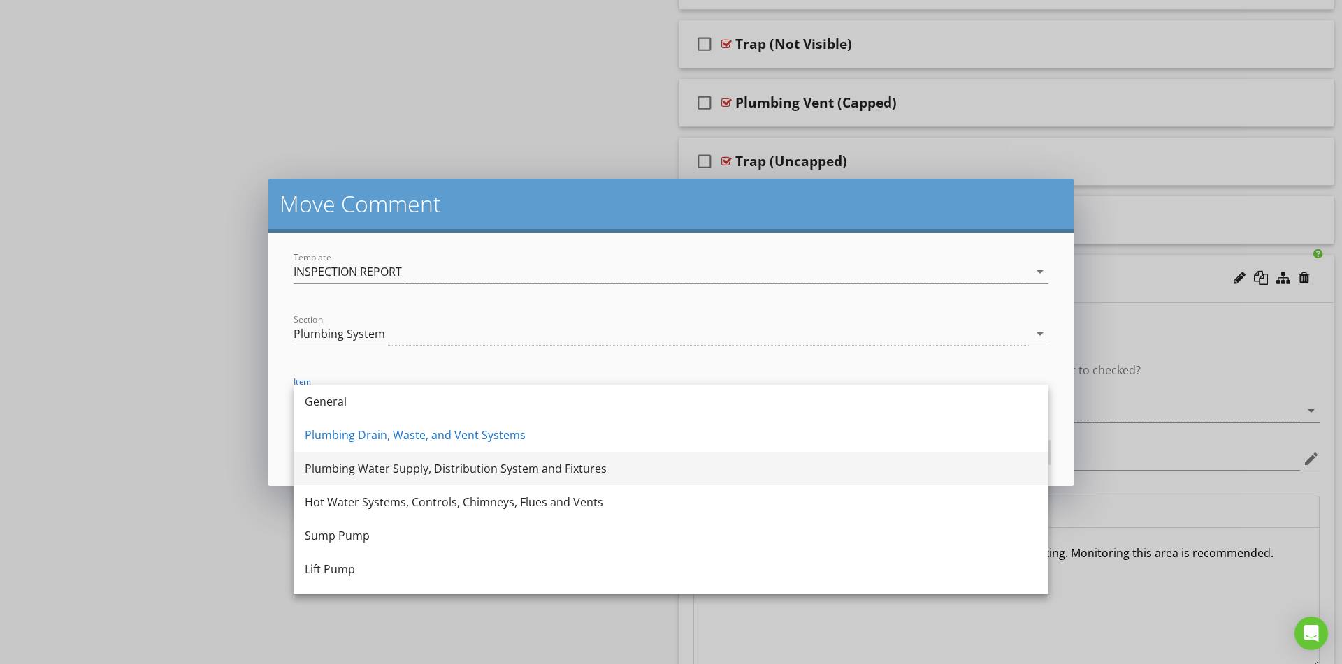
click at [347, 478] on div "Plumbing Water Supply, Distribution System and Fixtures" at bounding box center [671, 469] width 732 height 34
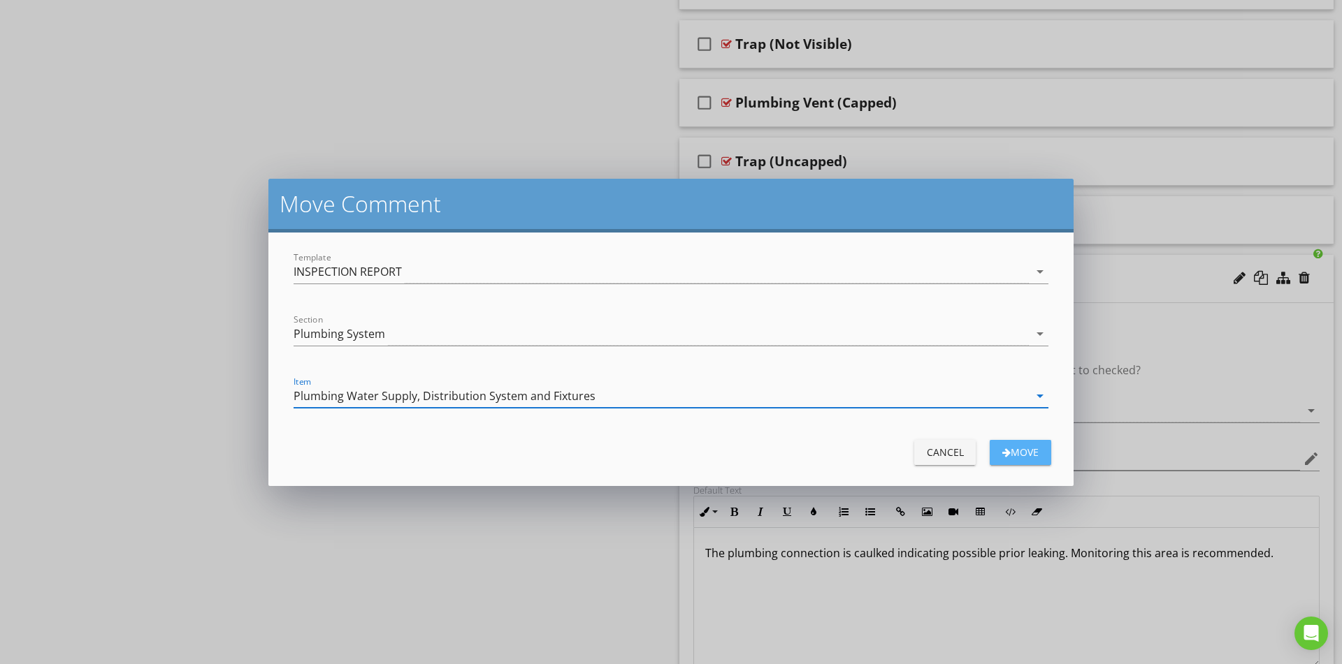
click at [1012, 447] on div "Move" at bounding box center [1020, 452] width 39 height 15
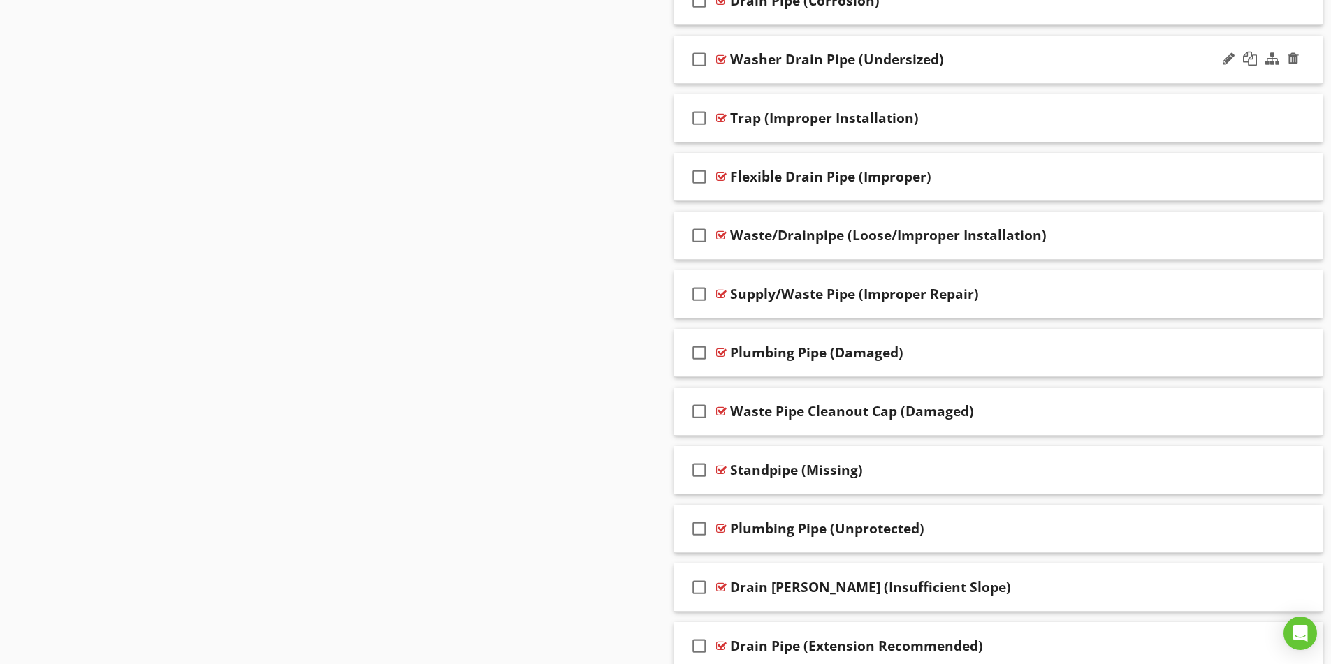
scroll to position [1677, 0]
click at [1272, 352] on div at bounding box center [1272, 351] width 14 height 14
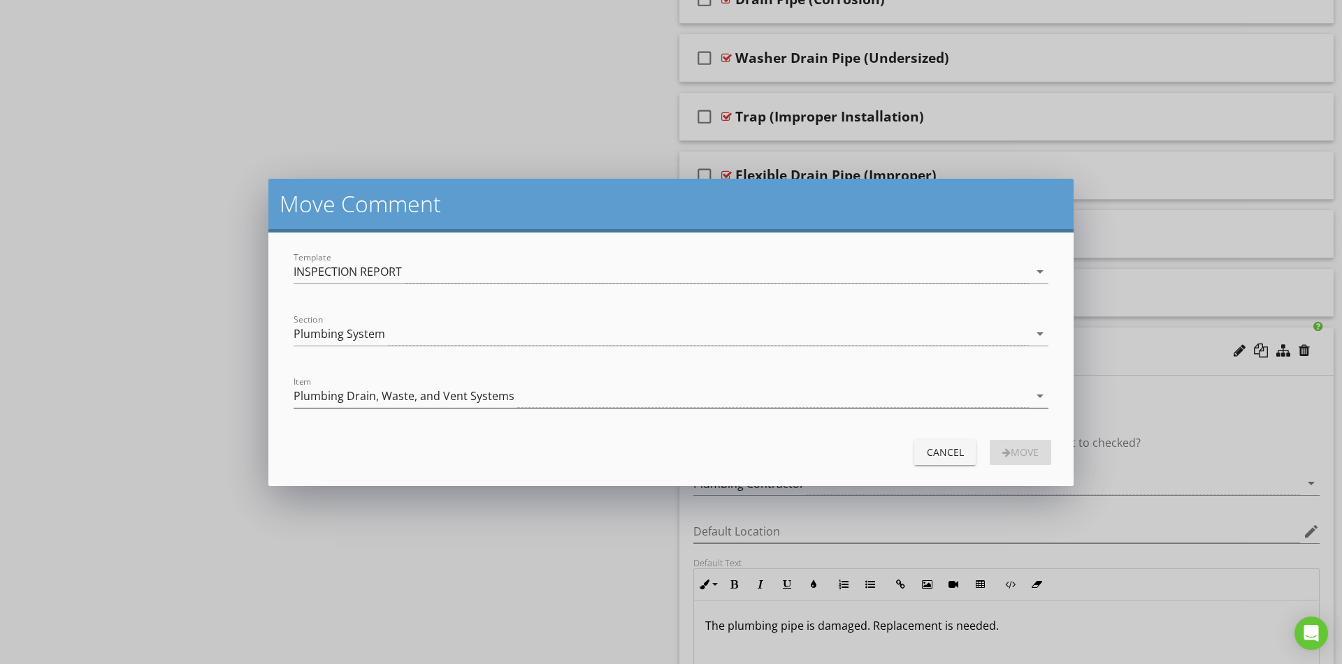
click at [405, 390] on div "Plumbing Drain, Waste, and Vent Systems" at bounding box center [403, 396] width 221 height 13
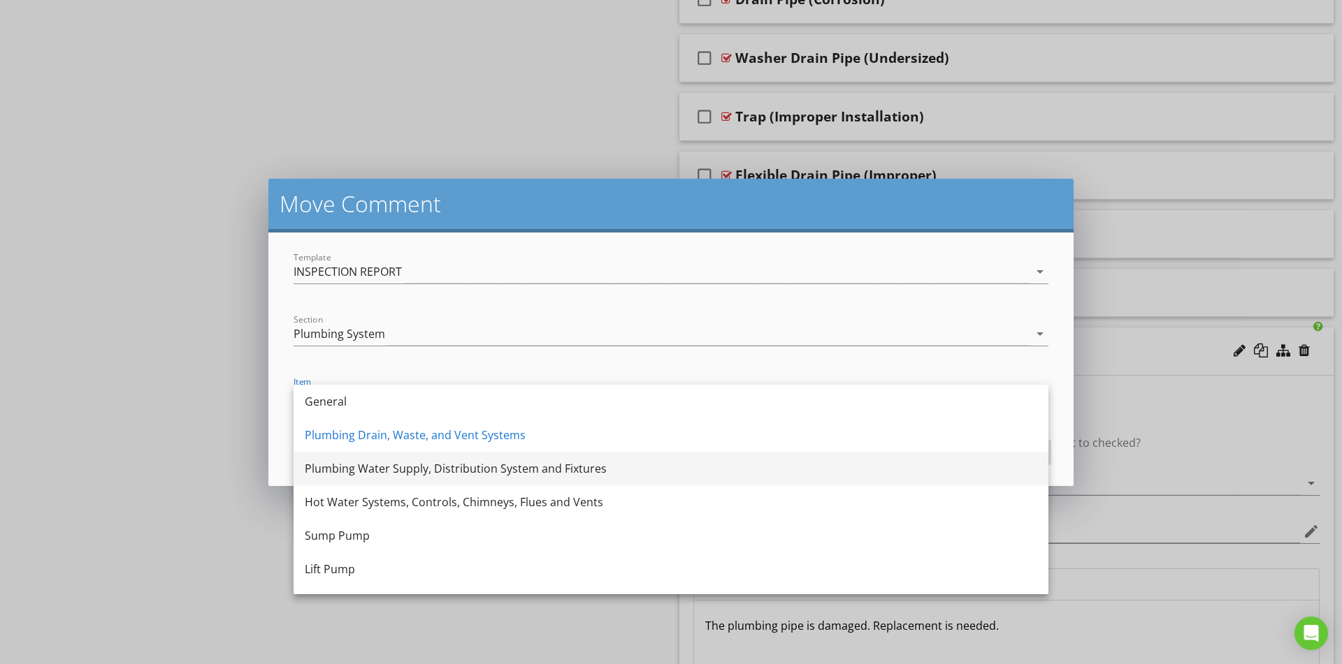
click at [363, 467] on div "Plumbing Water Supply, Distribution System and Fixtures" at bounding box center [671, 468] width 732 height 17
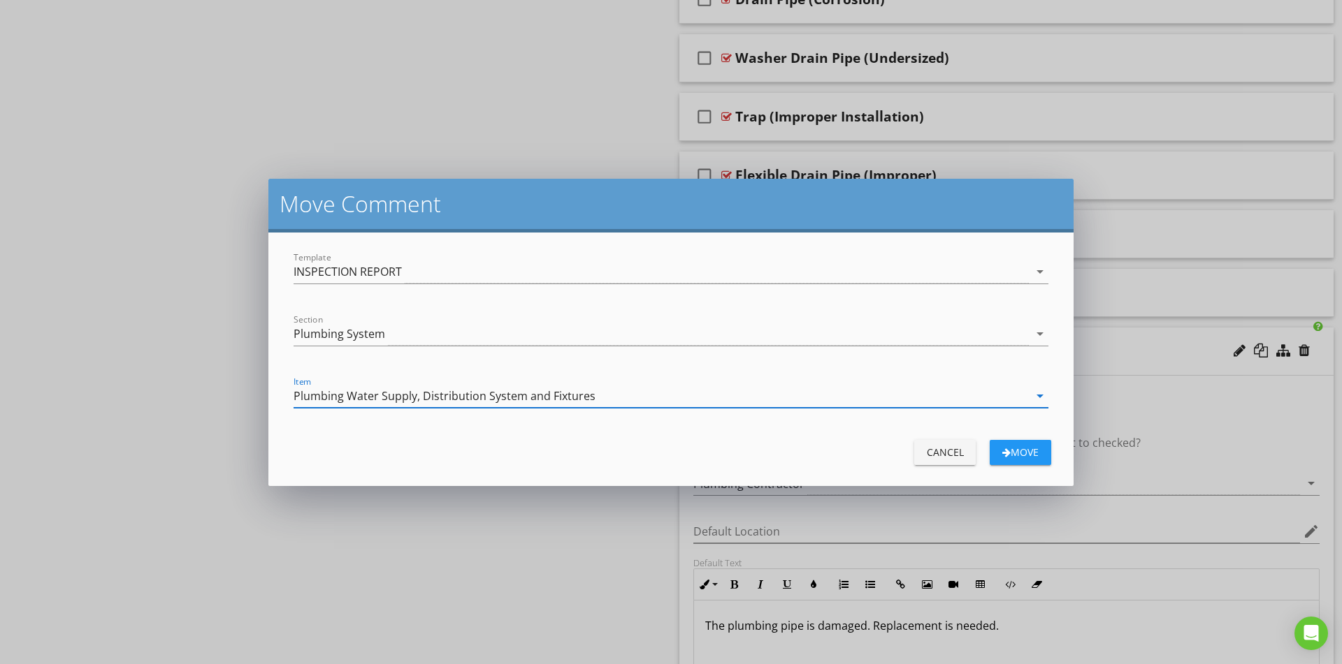
click at [1026, 446] on div "Move" at bounding box center [1020, 452] width 39 height 15
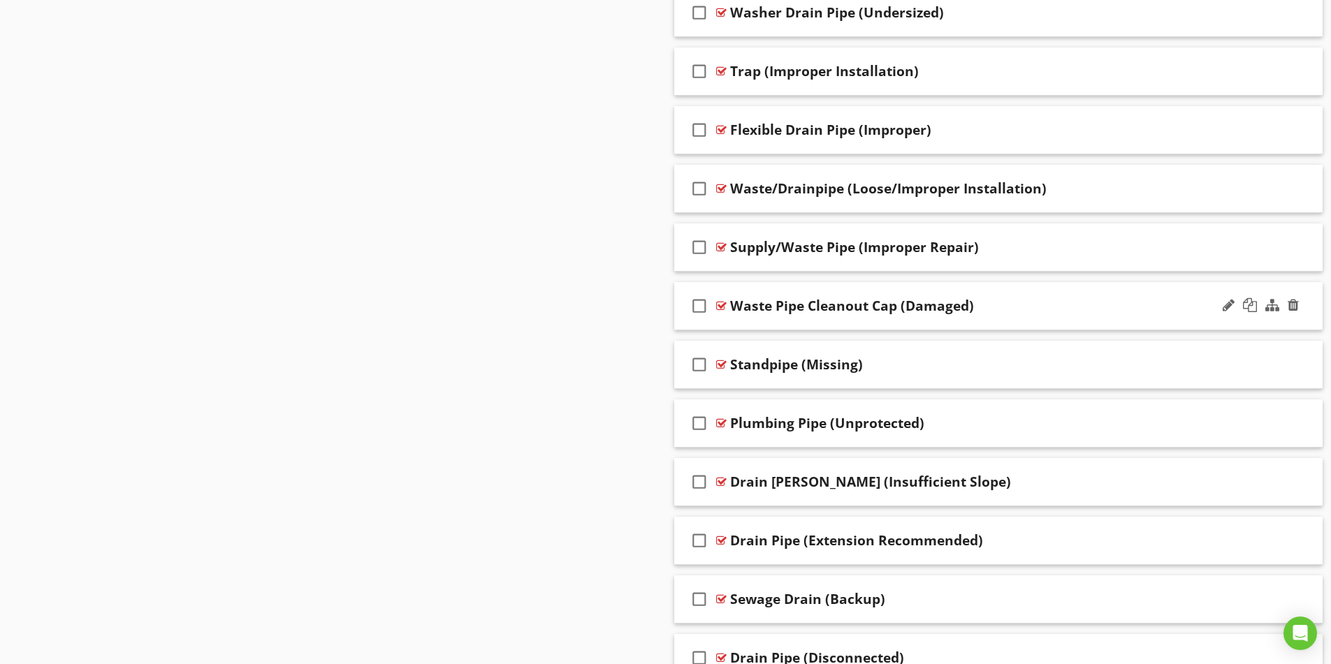
scroll to position [1817, 0]
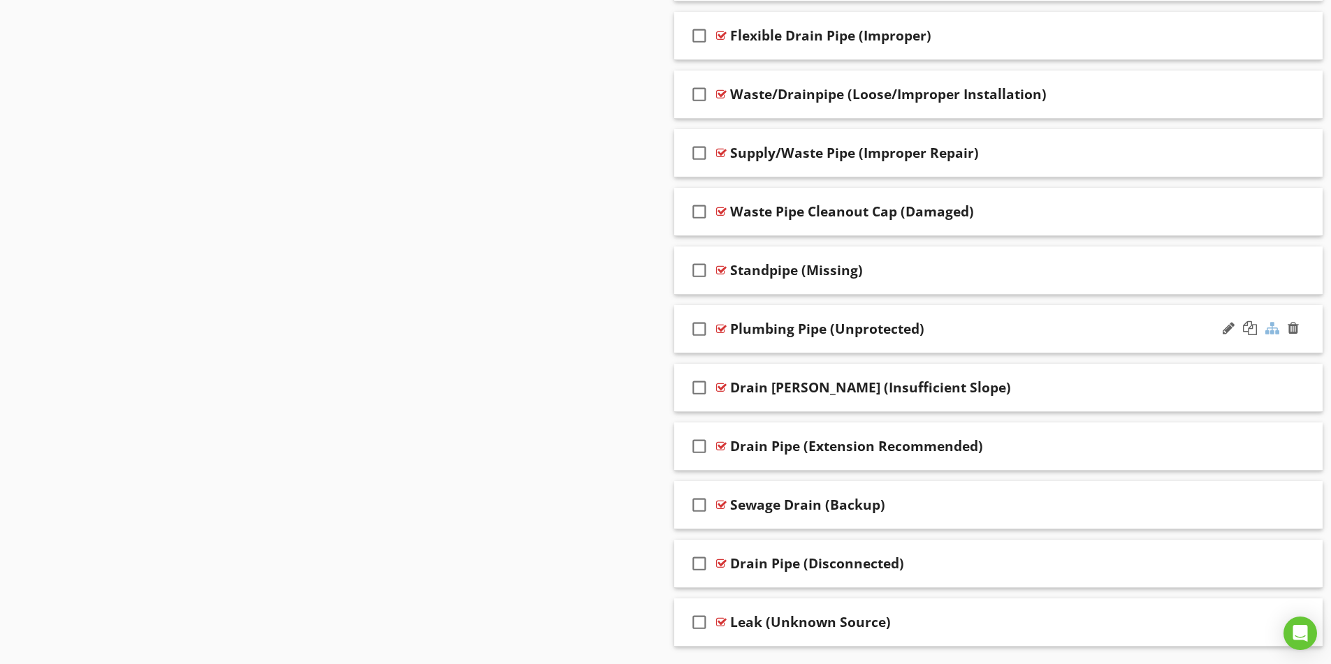
click at [1270, 330] on div at bounding box center [1272, 328] width 14 height 14
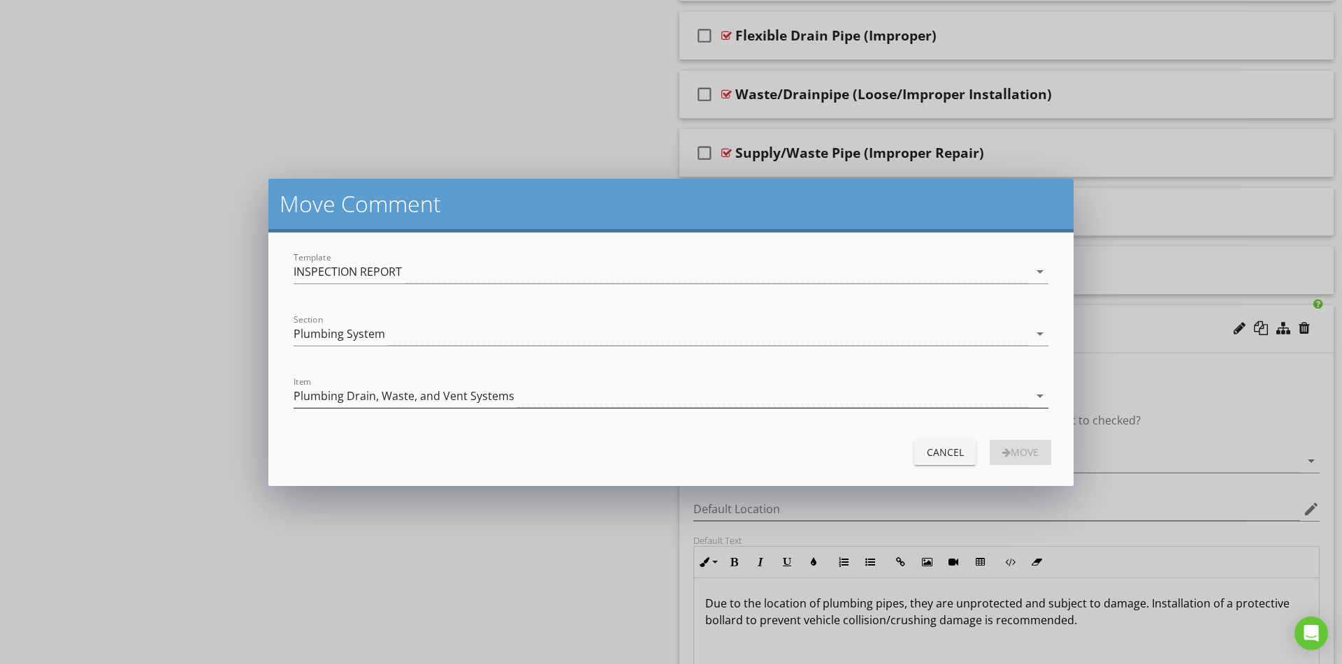
click at [358, 393] on div "Plumbing Drain, Waste, and Vent Systems" at bounding box center [403, 396] width 221 height 13
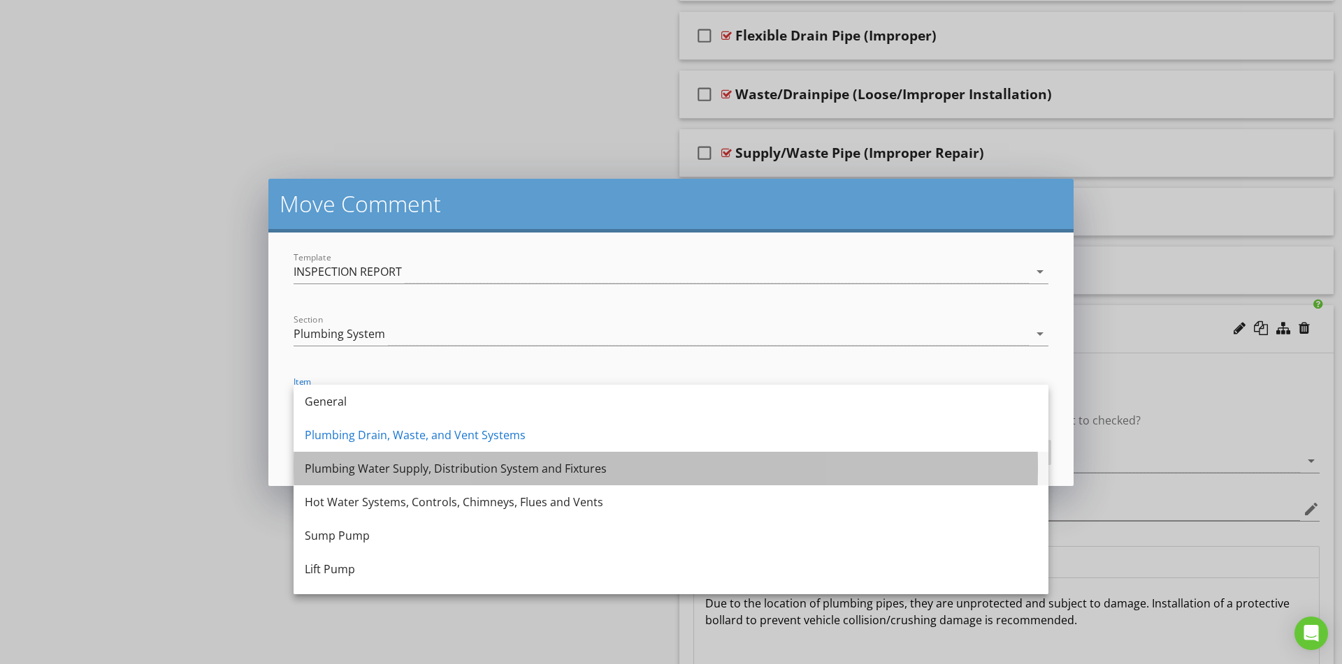
click at [349, 477] on div "Plumbing Water Supply, Distribution System and Fixtures" at bounding box center [671, 468] width 732 height 17
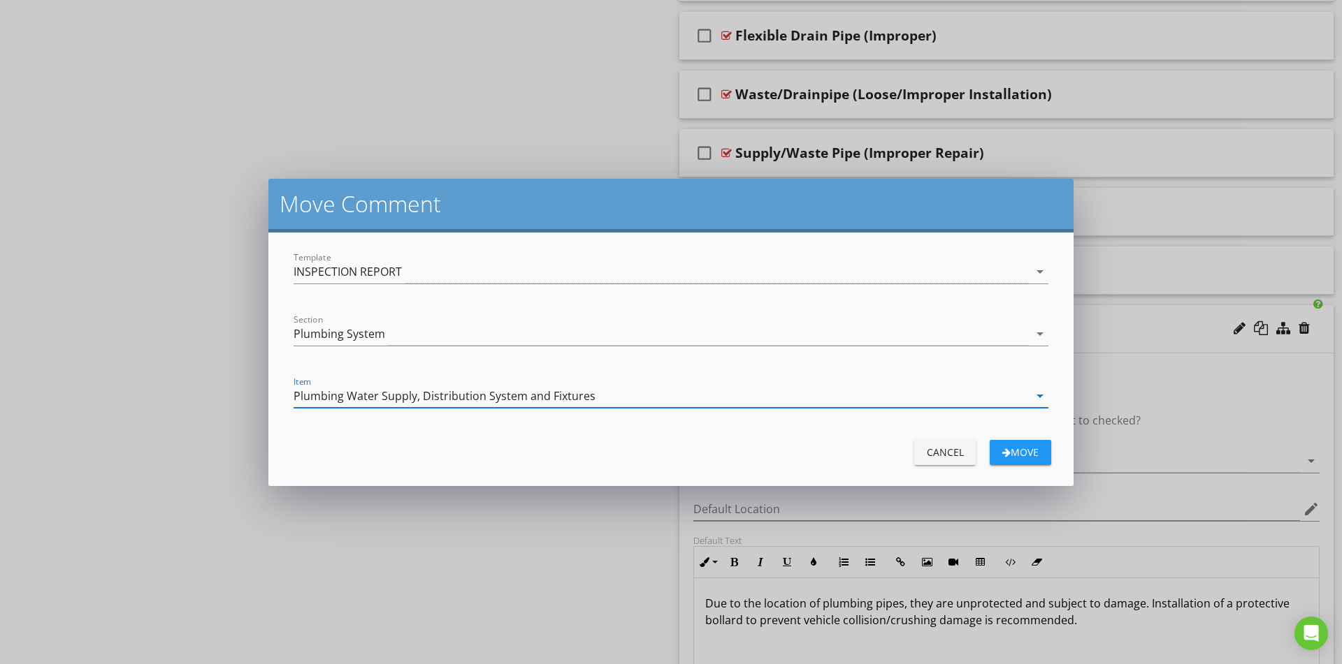
click at [1009, 453] on div "Move" at bounding box center [1020, 452] width 39 height 15
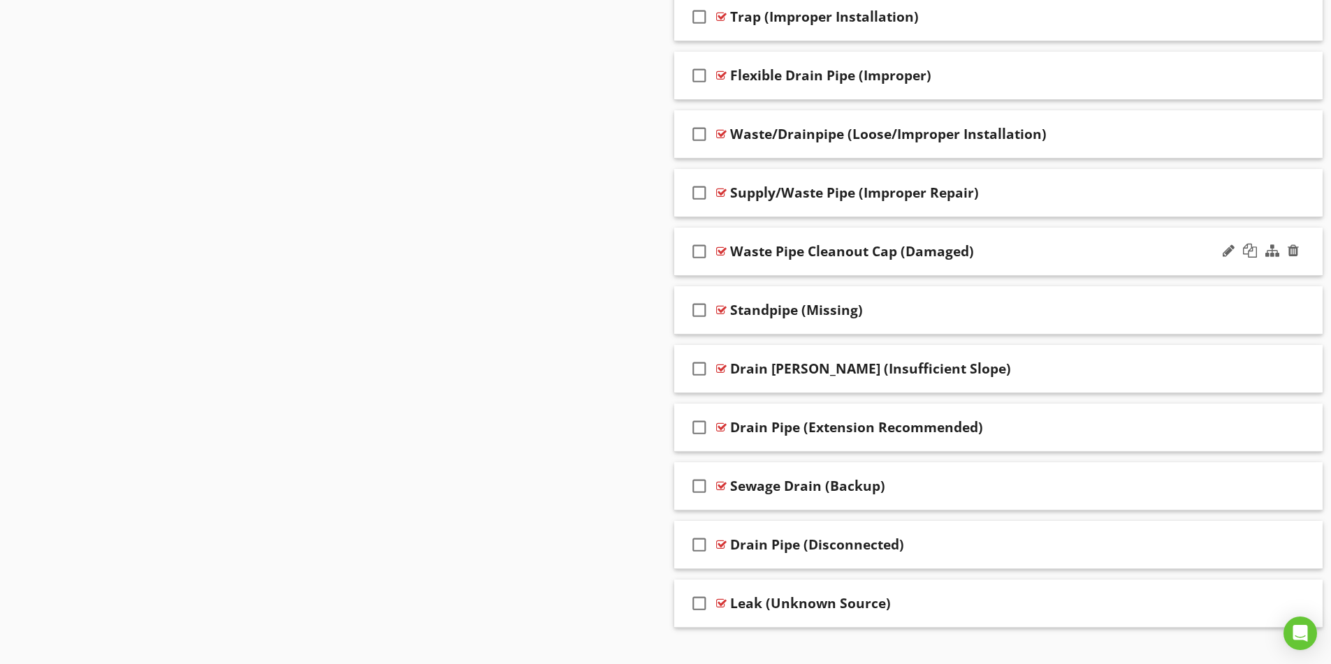
scroll to position [1799, 0]
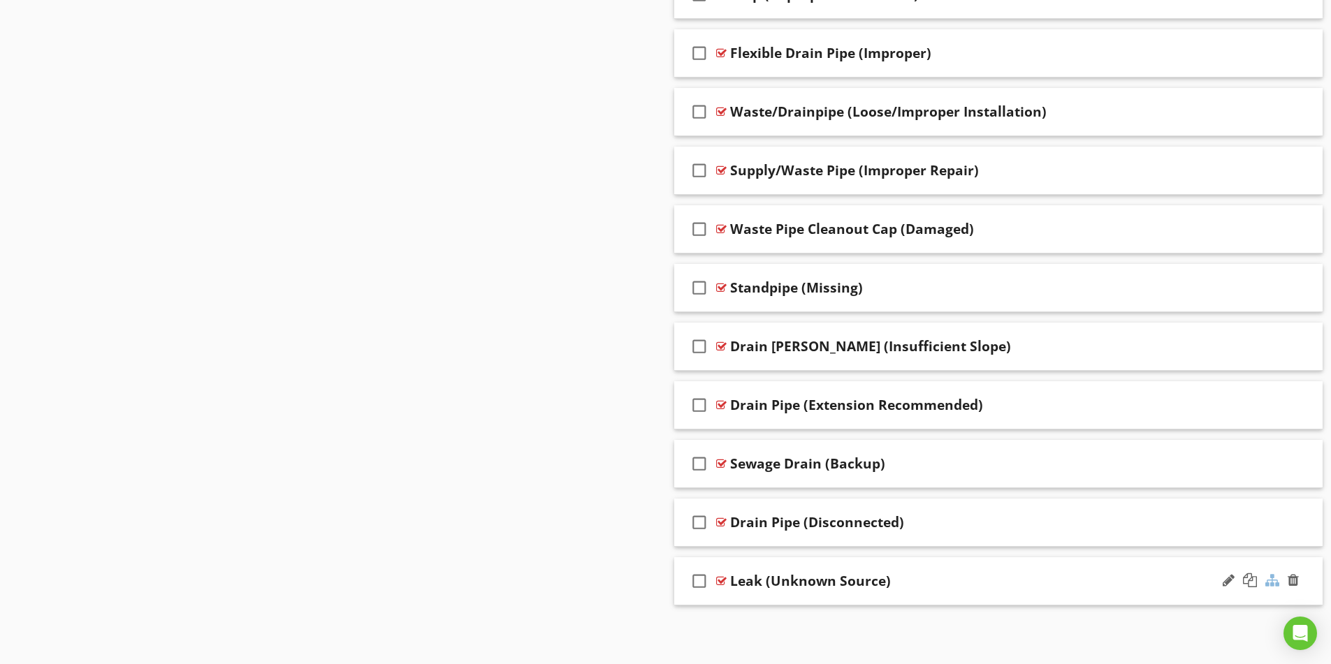
click at [1275, 581] on div at bounding box center [1272, 581] width 14 height 14
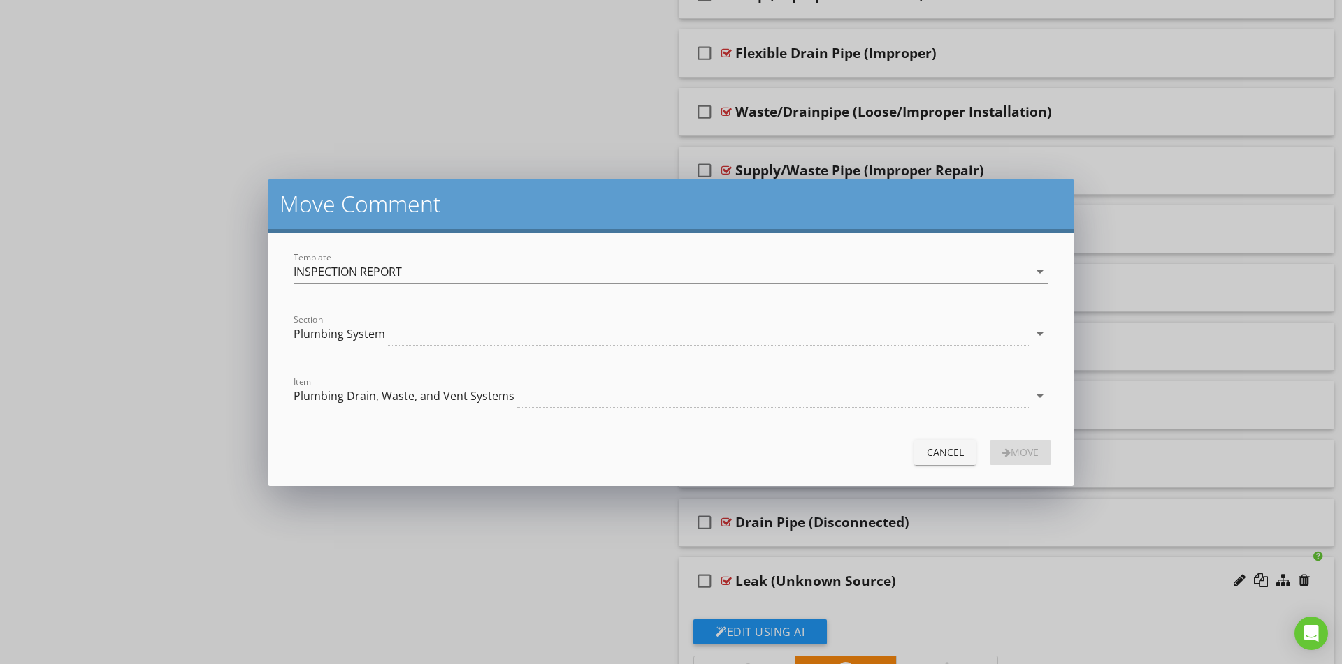
click at [391, 391] on div "Plumbing Drain, Waste, and Vent Systems" at bounding box center [403, 396] width 221 height 13
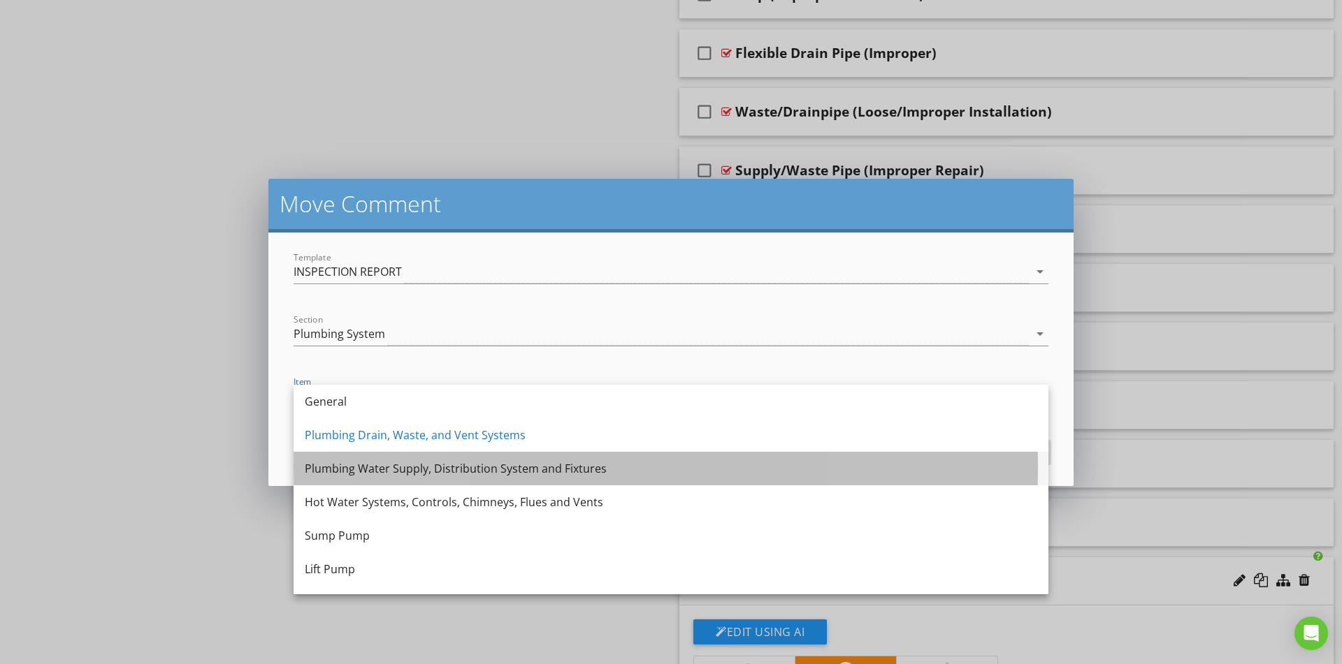
click at [350, 466] on div "Plumbing Water Supply, Distribution System and Fixtures" at bounding box center [671, 468] width 732 height 17
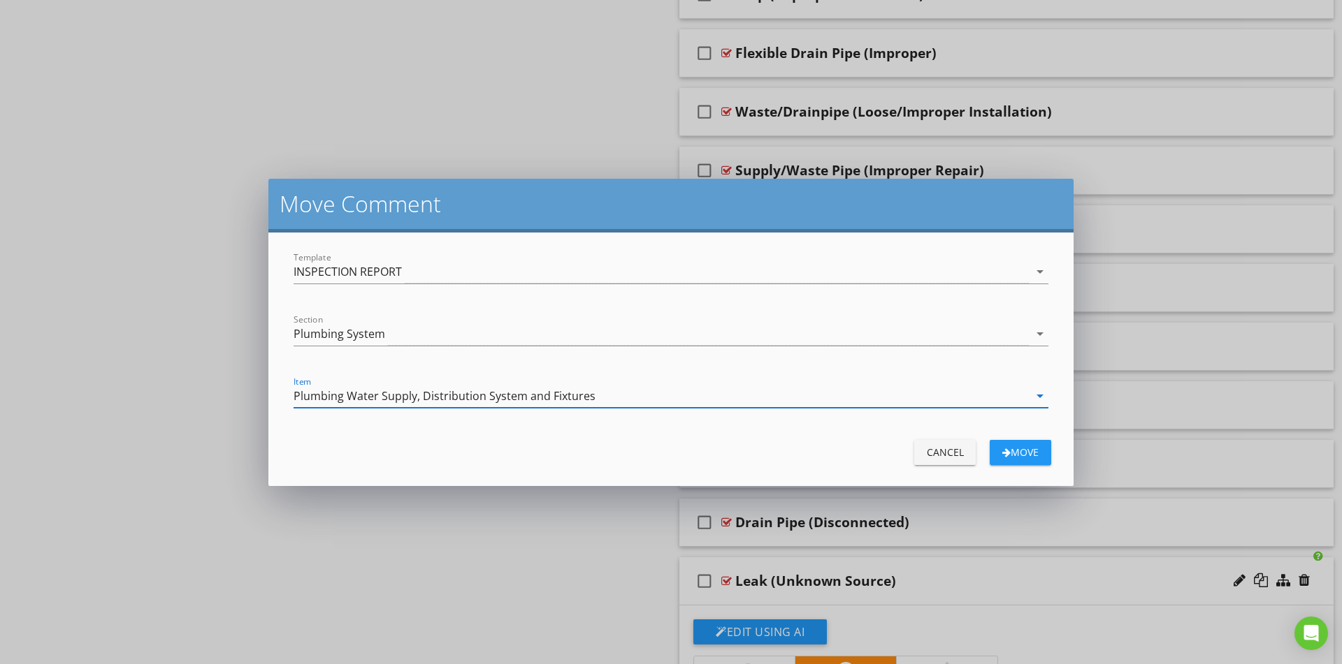
click at [1005, 451] on div "button" at bounding box center [1006, 453] width 8 height 10
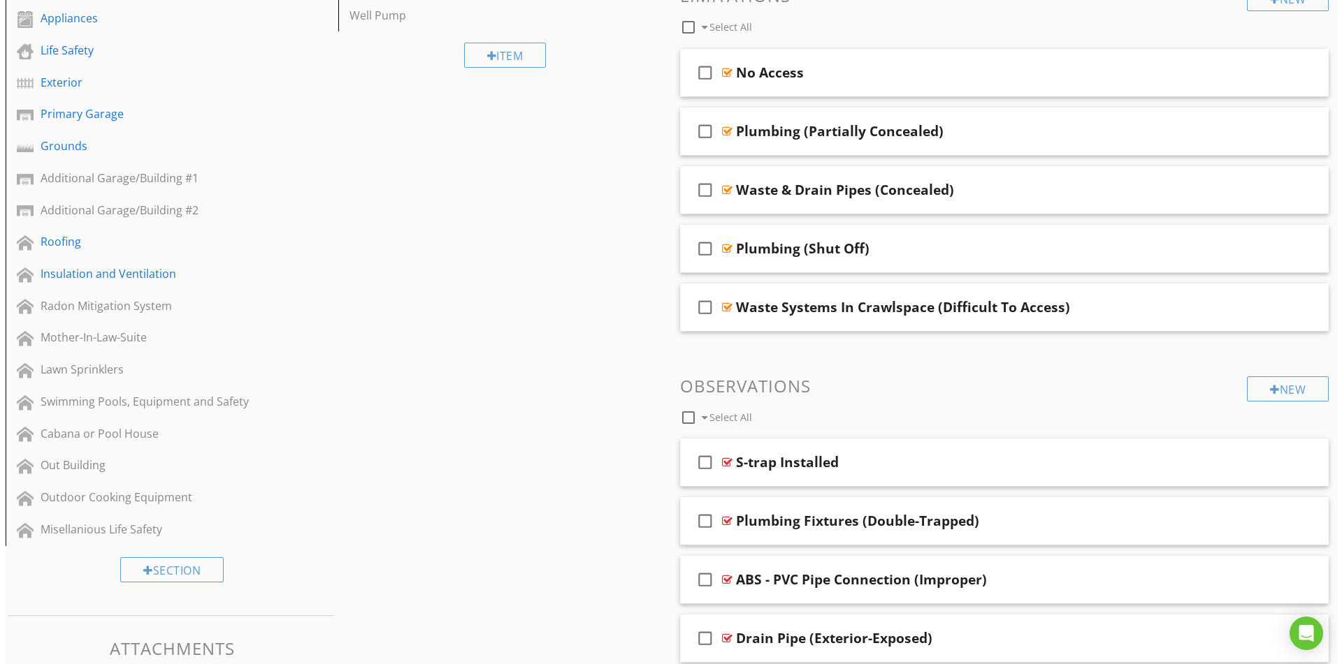
scroll to position [133, 0]
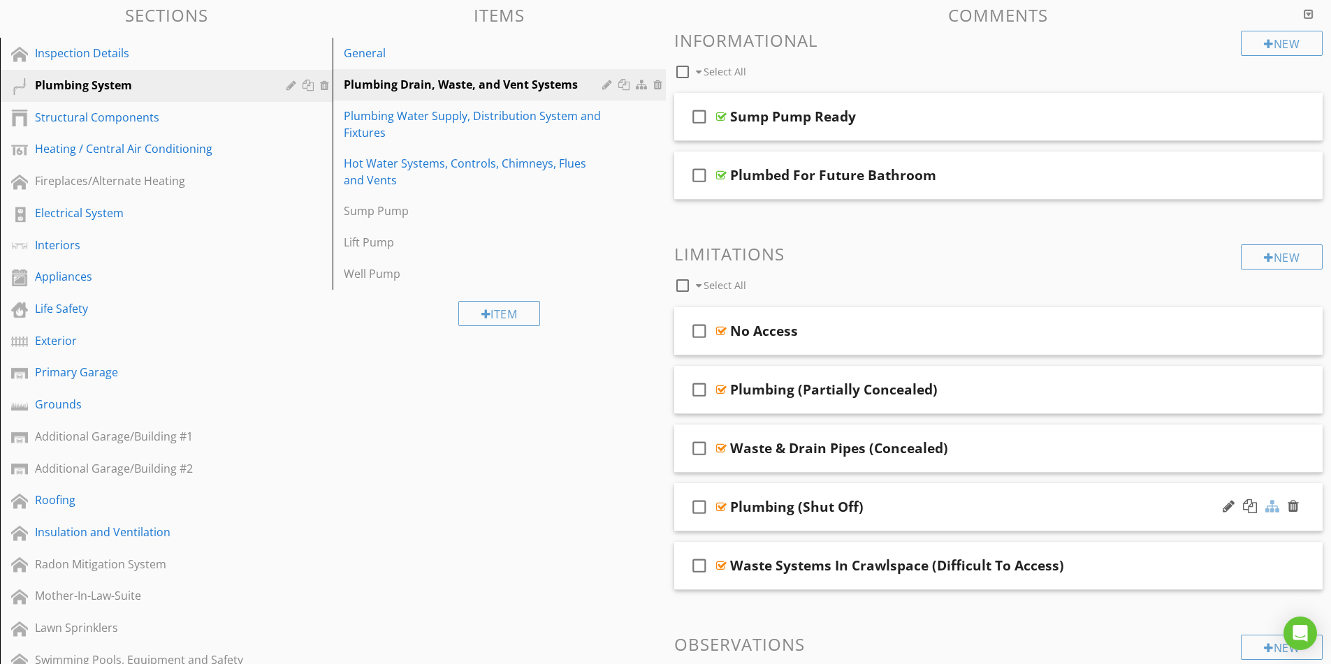
click at [1268, 506] on div at bounding box center [1272, 507] width 14 height 14
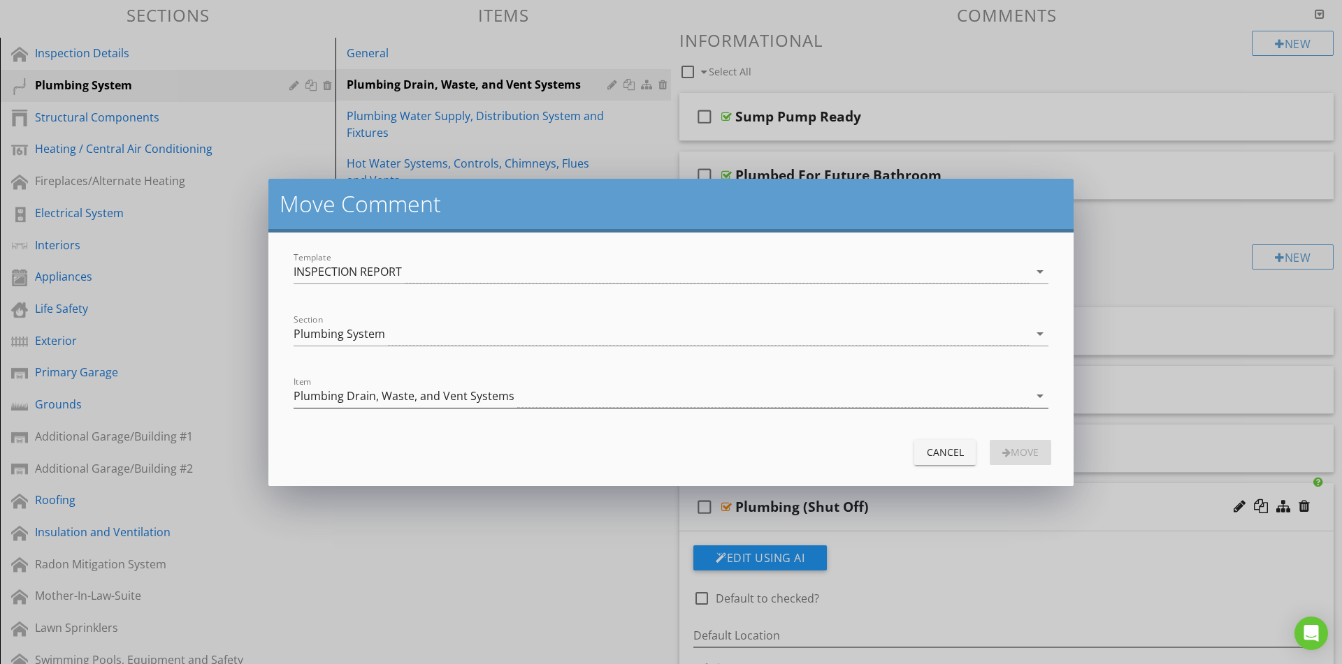
click at [382, 392] on div "Plumbing Drain, Waste, and Vent Systems" at bounding box center [403, 396] width 221 height 13
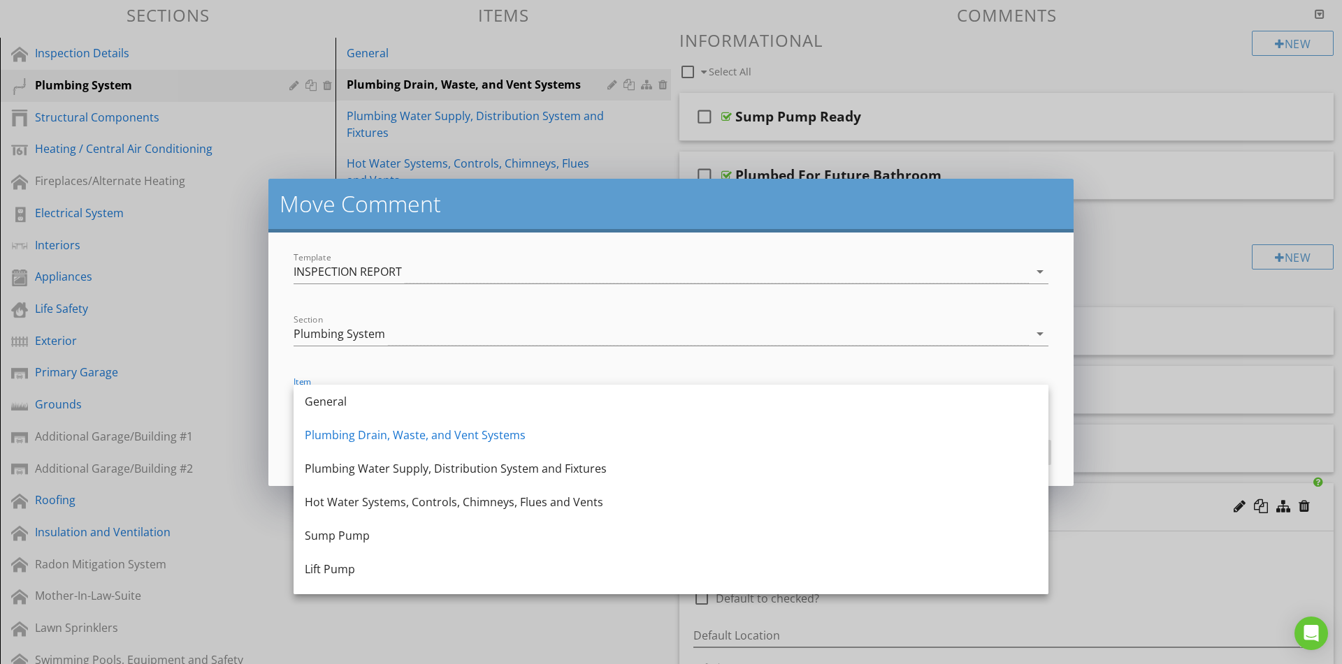
click at [393, 472] on div "Plumbing Water Supply, Distribution System and Fixtures" at bounding box center [671, 468] width 732 height 17
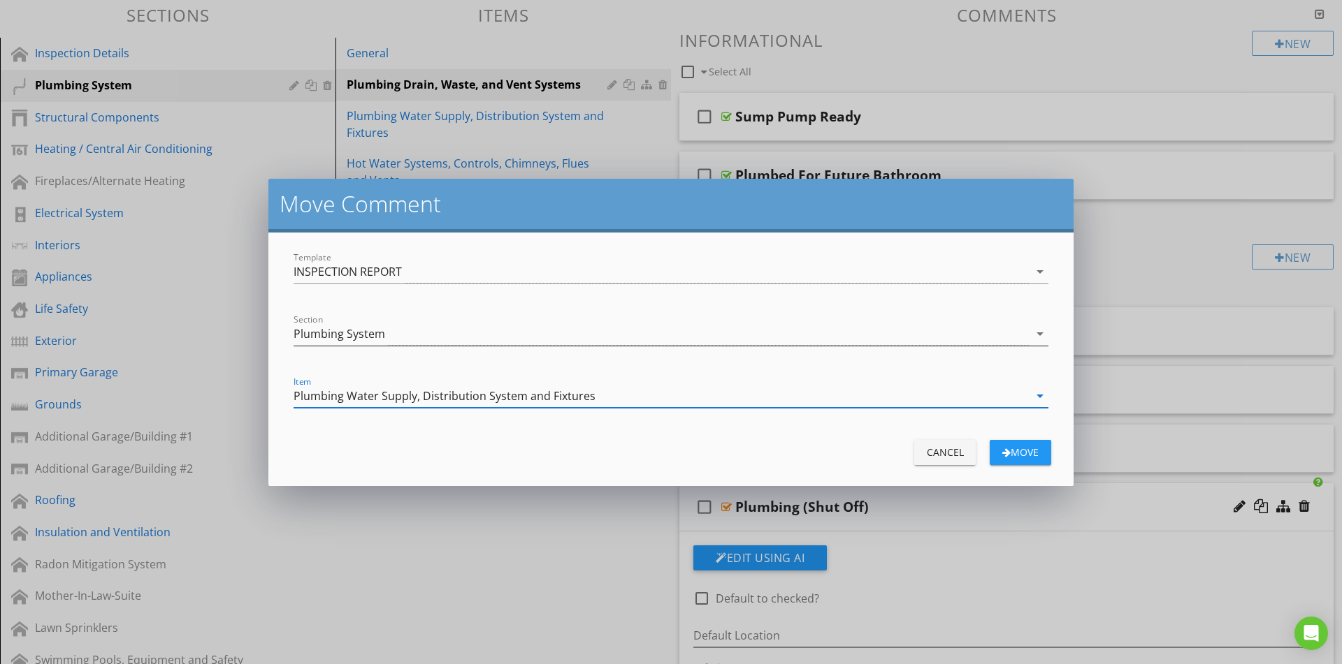
click at [472, 332] on div "Plumbing System" at bounding box center [660, 334] width 735 height 23
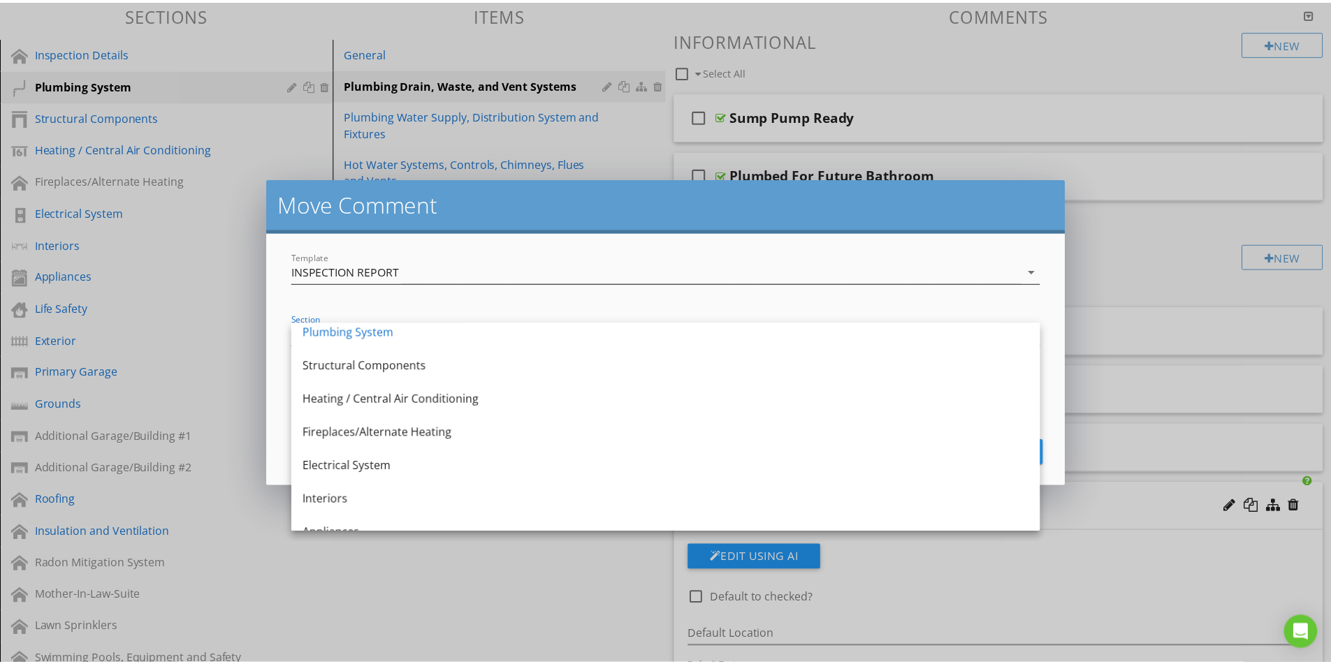
scroll to position [0, 0]
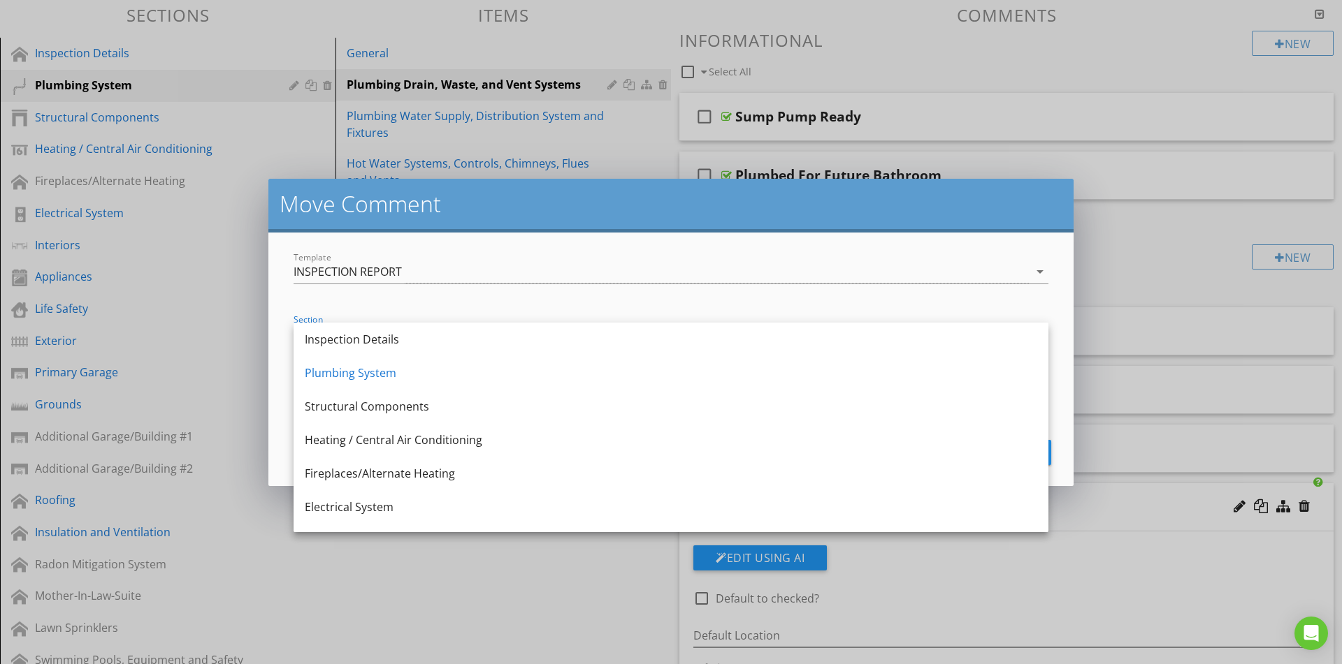
click at [466, 212] on h2 "Move Comment" at bounding box center [670, 204] width 783 height 28
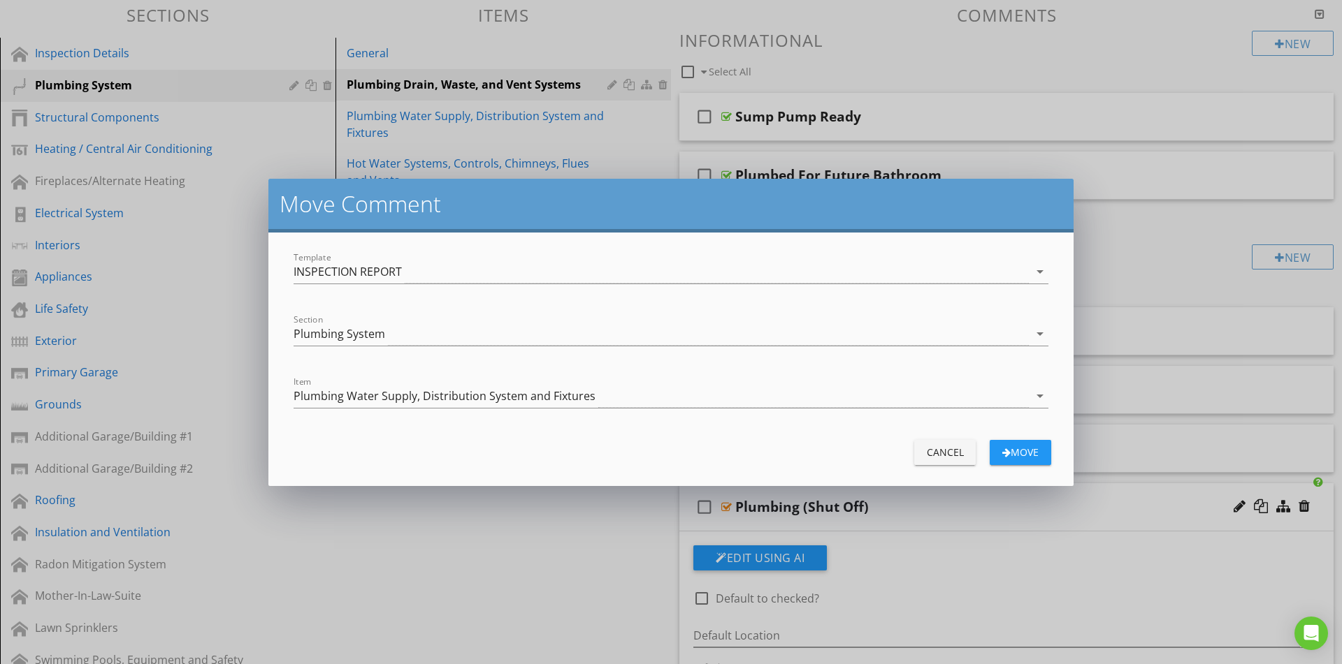
click at [1011, 453] on div "Move" at bounding box center [1020, 452] width 39 height 15
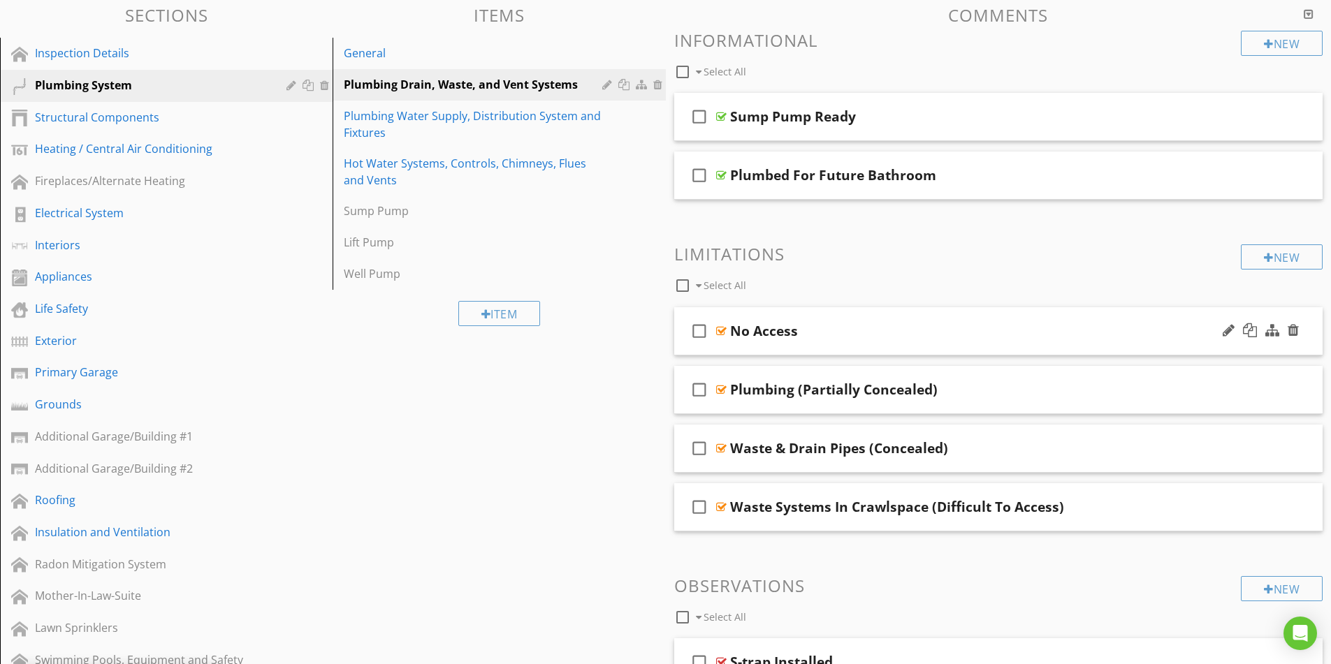
click at [896, 330] on div "No Access" at bounding box center [962, 331] width 465 height 17
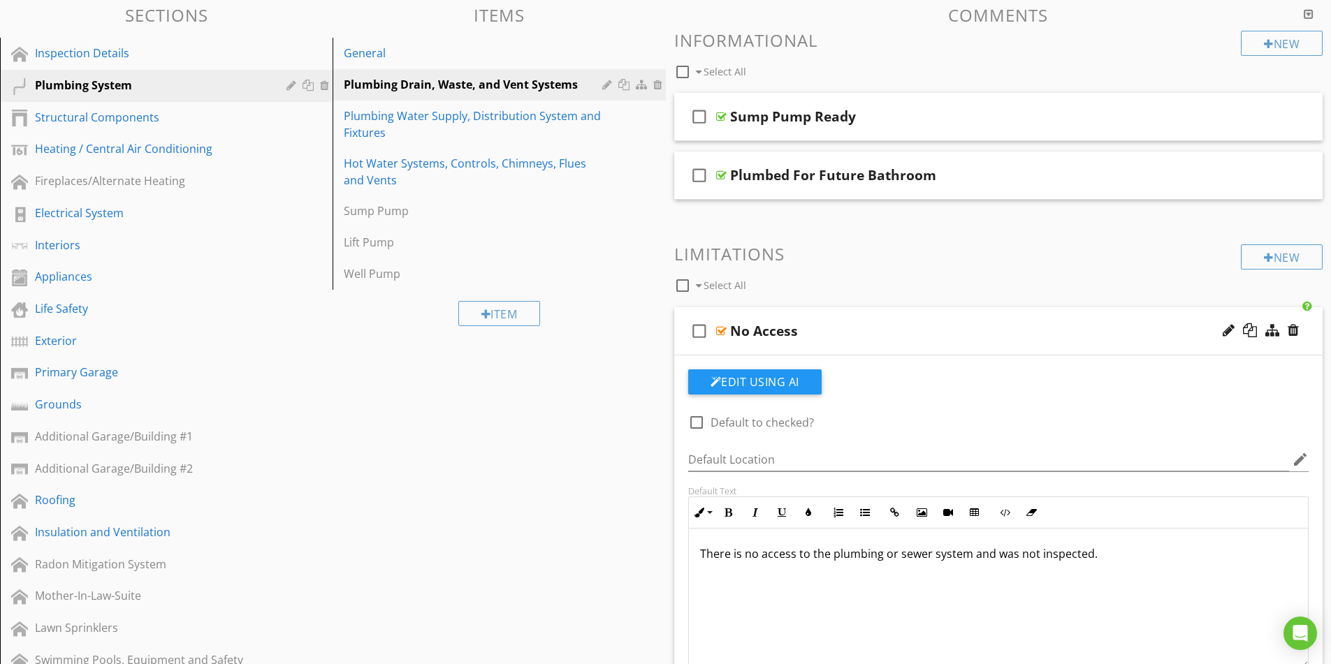
click at [896, 330] on div "No Access" at bounding box center [962, 331] width 465 height 17
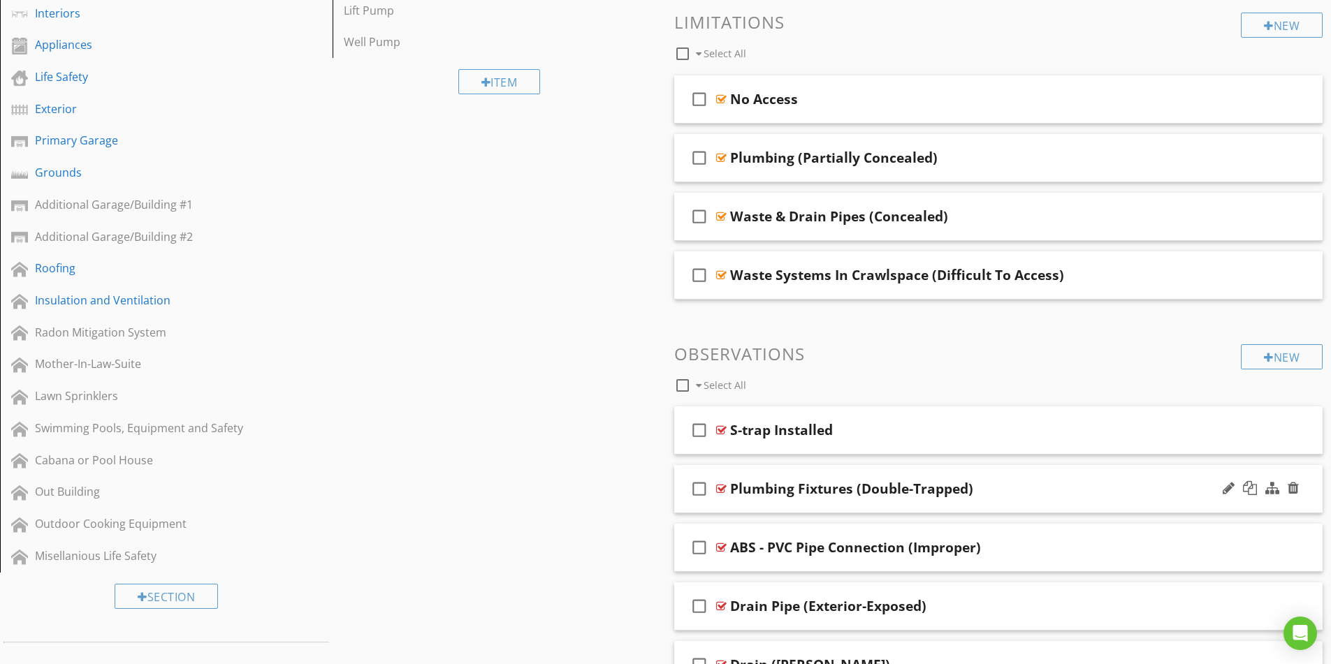
scroll to position [553, 0]
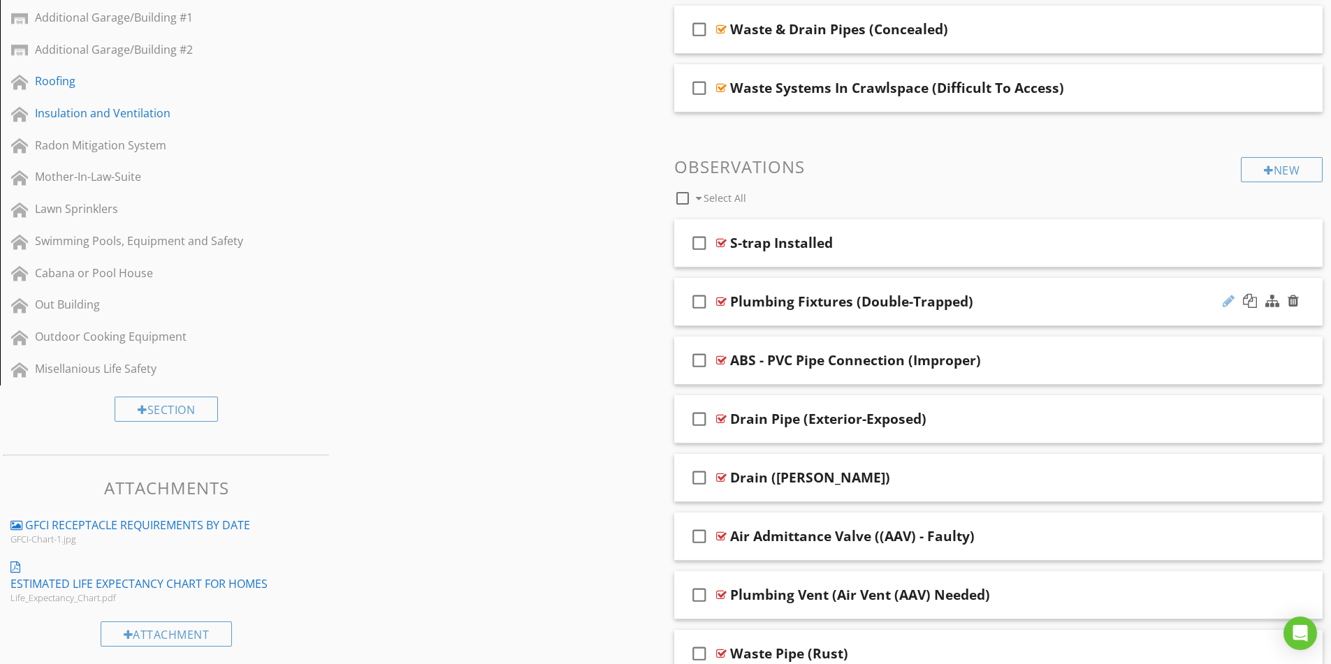
click at [1226, 301] on div at bounding box center [1229, 301] width 12 height 14
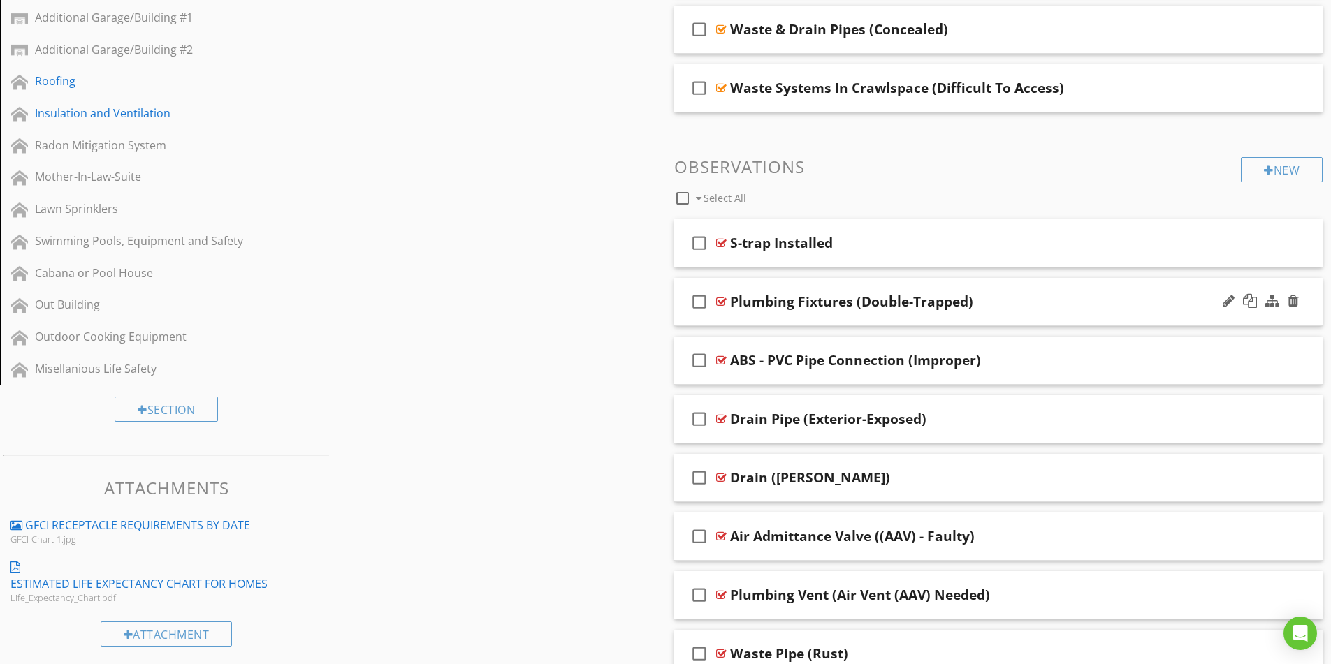
click at [1048, 303] on div "Plumbing Fixtures (Double-Trapped)" at bounding box center [962, 301] width 465 height 17
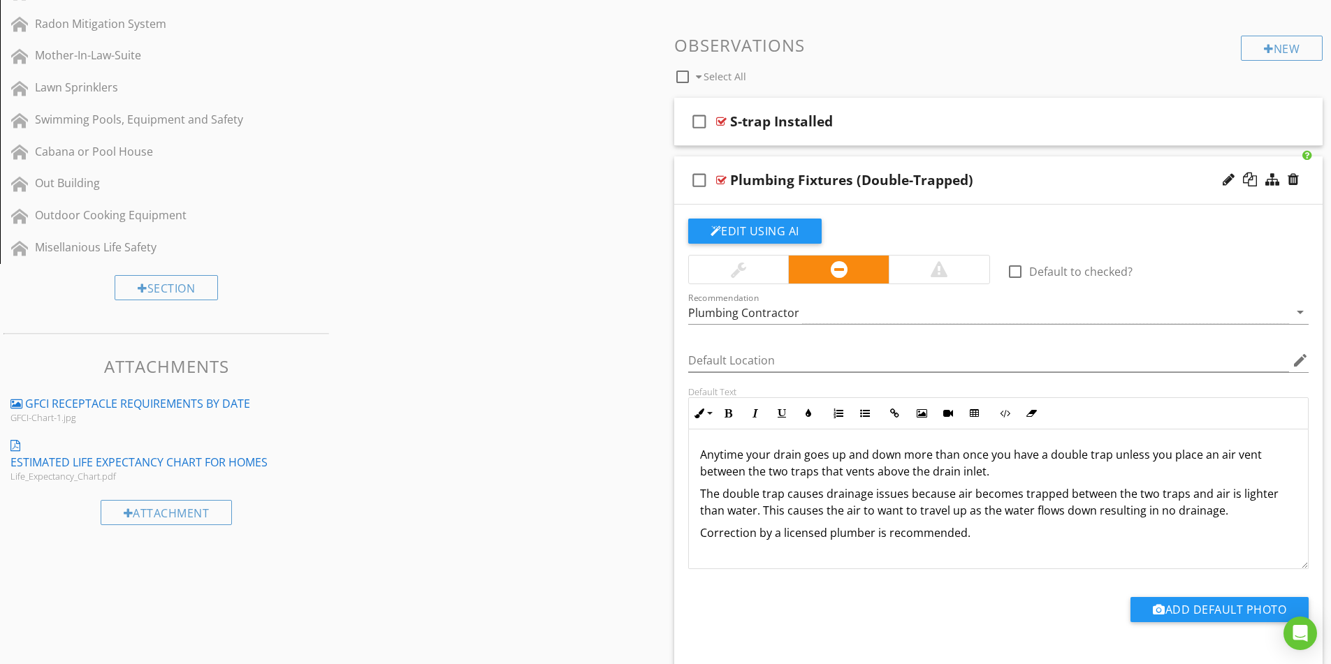
scroll to position [692, 0]
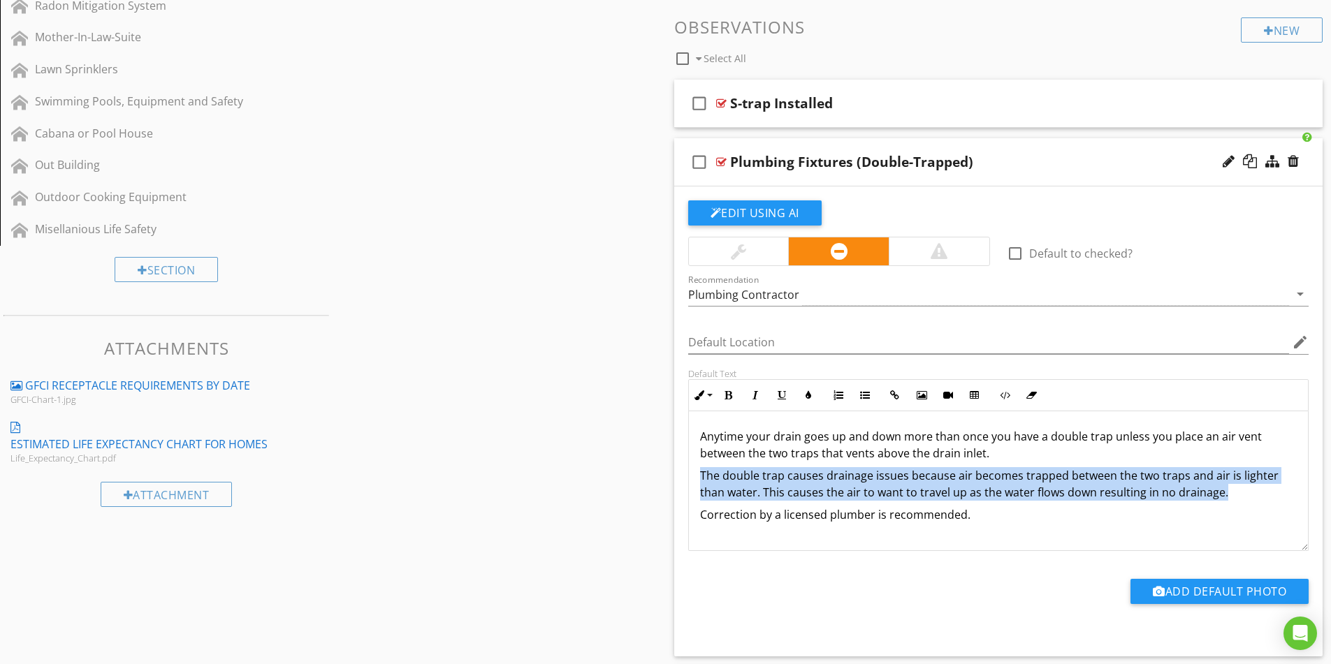
drag, startPoint x: 1221, startPoint y: 494, endPoint x: 698, endPoint y: 471, distance: 523.8
click at [698, 471] on div "Anytime your drain goes up and down more than once you have a double trap unles…" at bounding box center [999, 482] width 620 height 140
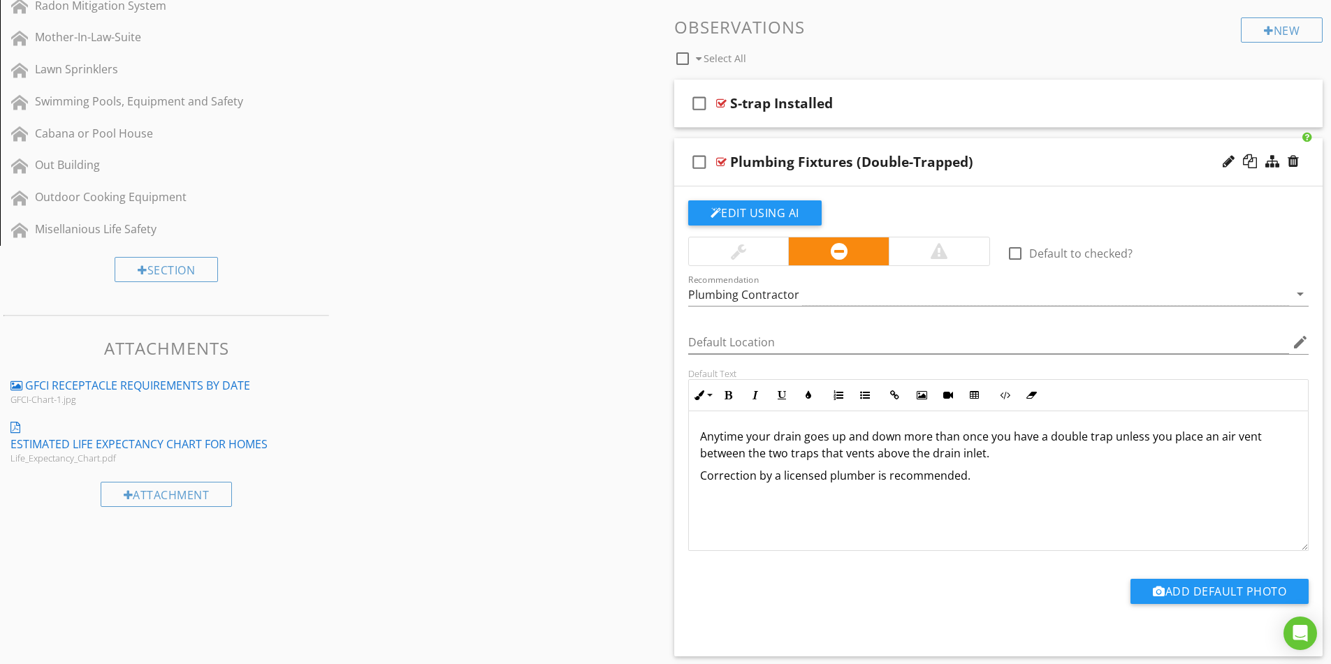
click at [702, 477] on p "Correction by a licensed plumber is recommended." at bounding box center [998, 475] width 597 height 17
click at [1005, 439] on p "Anytime your drain goes up and down more than once you have a double trap unles…" at bounding box center [998, 445] width 597 height 34
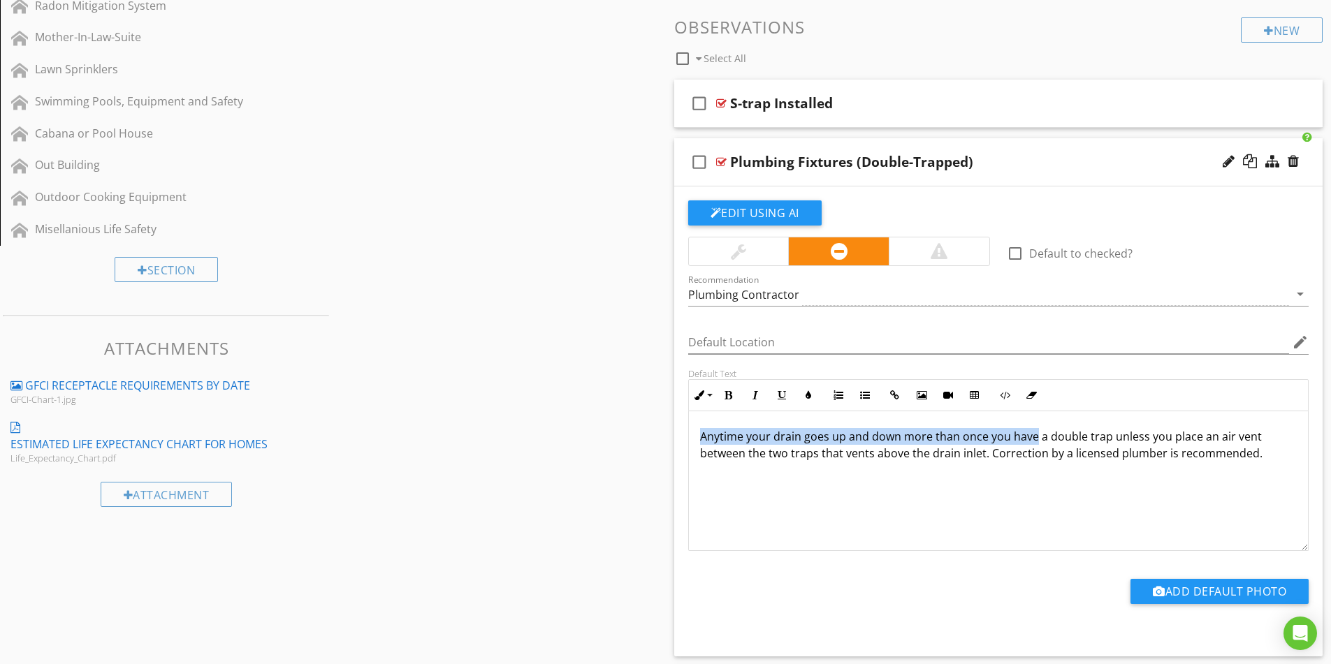
drag, startPoint x: 1033, startPoint y: 438, endPoint x: 699, endPoint y: 426, distance: 334.2
click at [699, 426] on div "Anytime your drain goes up and down more than once you have a double trap unles…" at bounding box center [999, 482] width 620 height 140
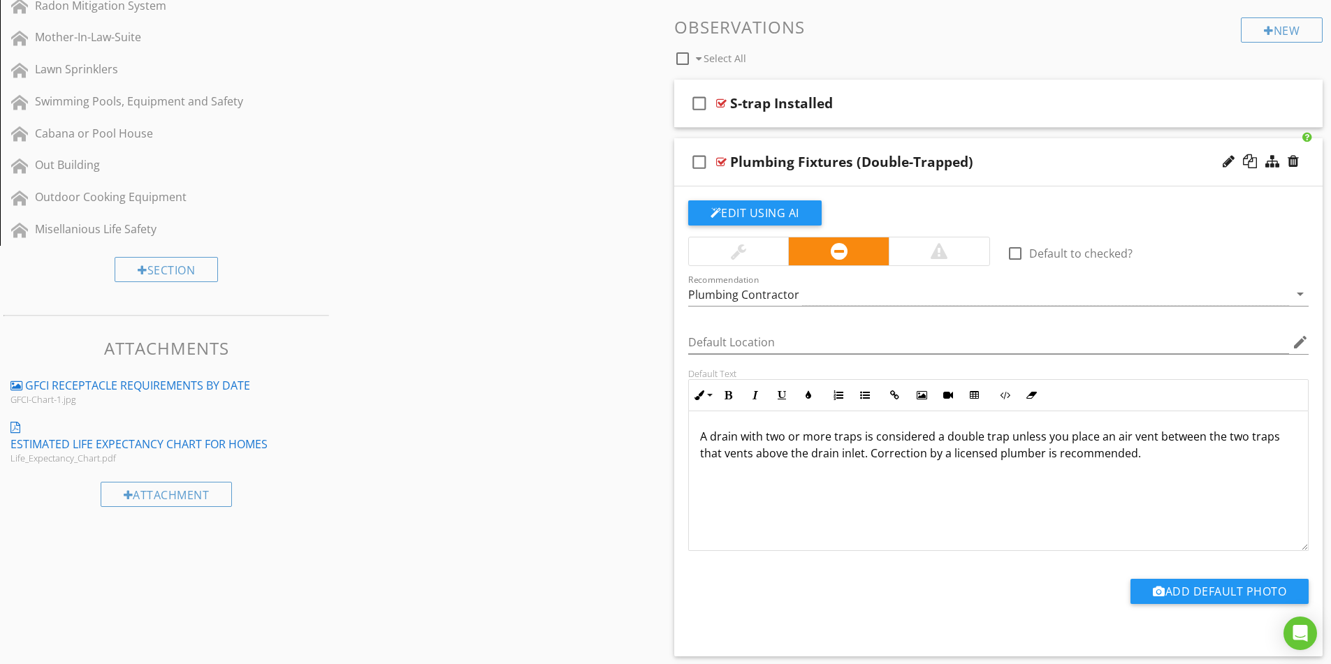
click at [1096, 439] on p "A drain with two or more traps is considered a double trap unless you place an …" at bounding box center [998, 445] width 597 height 34
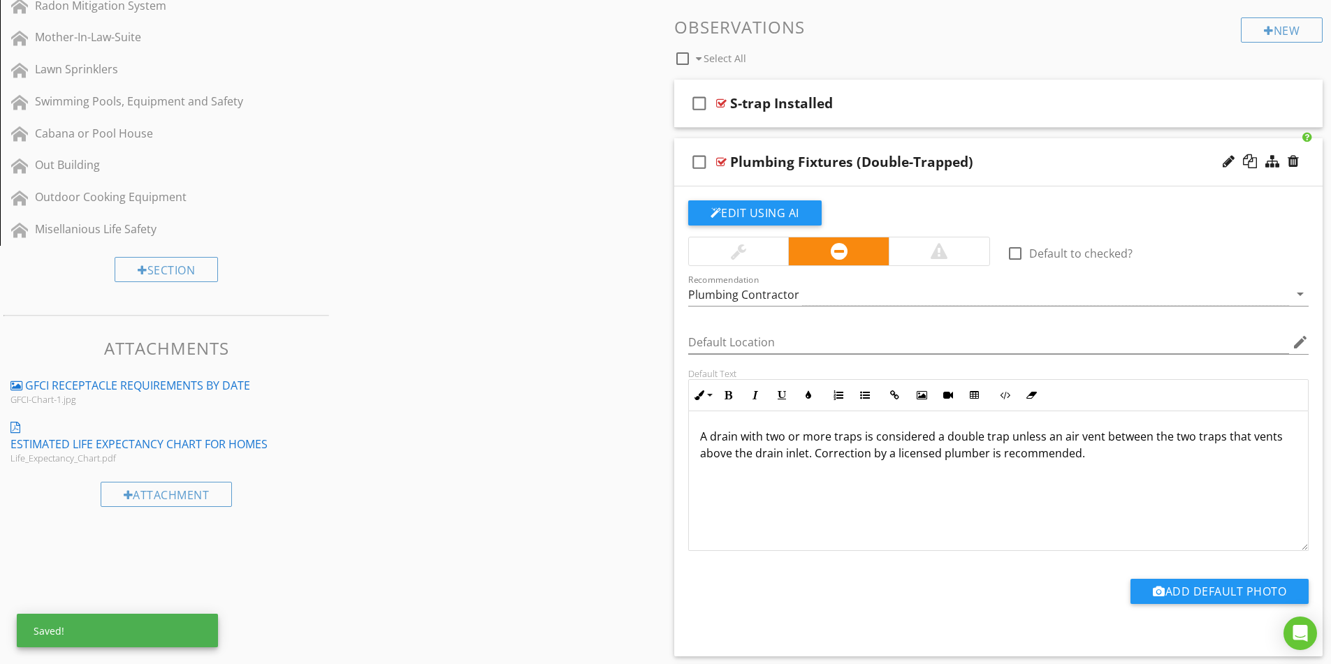
click at [1102, 434] on p "A drain with two or more traps is considered a double trap unless an air vent b…" at bounding box center [998, 445] width 597 height 34
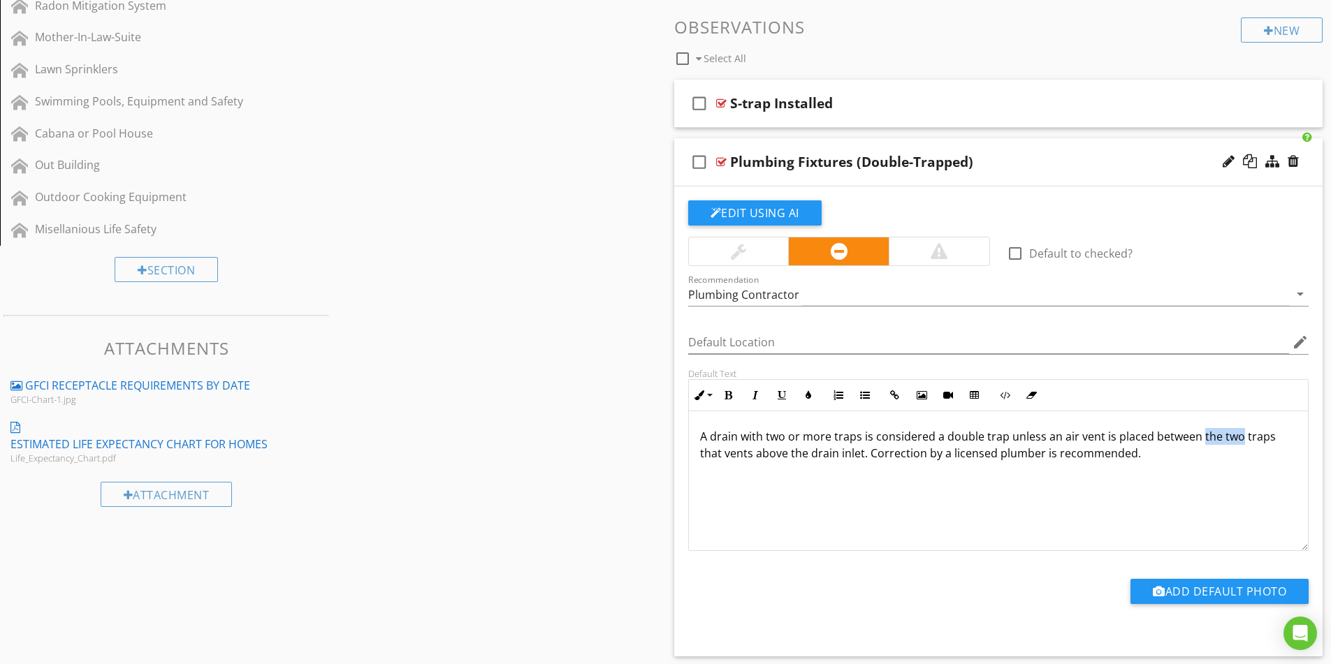
drag, startPoint x: 1236, startPoint y: 435, endPoint x: 1199, endPoint y: 439, distance: 37.4
click at [1199, 439] on p "A drain with two or more traps is considered a double trap unless an air vent i…" at bounding box center [998, 445] width 597 height 34
click at [1249, 435] on p "A drain with two or more traps is considered a double trap unless an air vent i…" at bounding box center [998, 445] width 597 height 34
click at [700, 451] on p "A drain with two or more traps is considered a double trap unless an air vent i…" at bounding box center [998, 445] width 597 height 34
click at [729, 212] on button "Edit Using AI" at bounding box center [754, 213] width 133 height 25
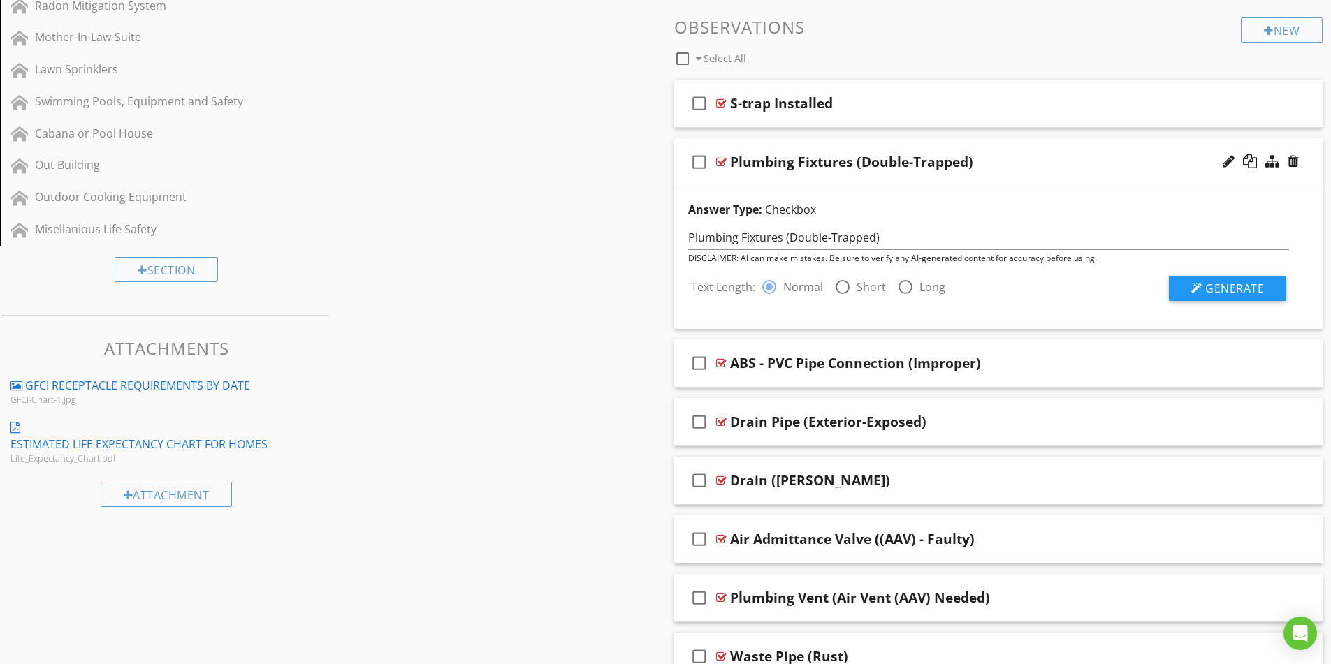
click at [597, 217] on div "Sections Inspection Details Plumbing System Structural Components Heating / Cen…" at bounding box center [665, 609] width 1331 height 2346
click at [1070, 158] on div "Plumbing Fixtures (Double-Trapped)" at bounding box center [962, 162] width 465 height 17
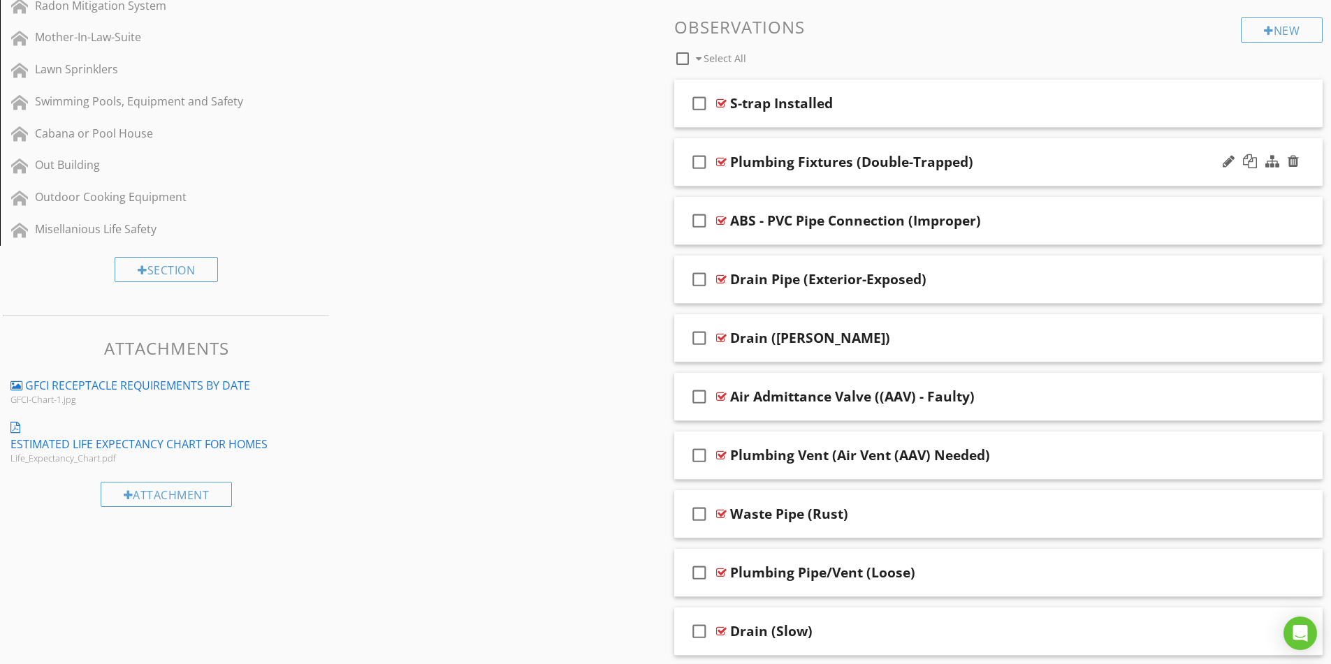
click at [1045, 168] on div "Plumbing Fixtures (Double-Trapped)" at bounding box center [962, 162] width 465 height 17
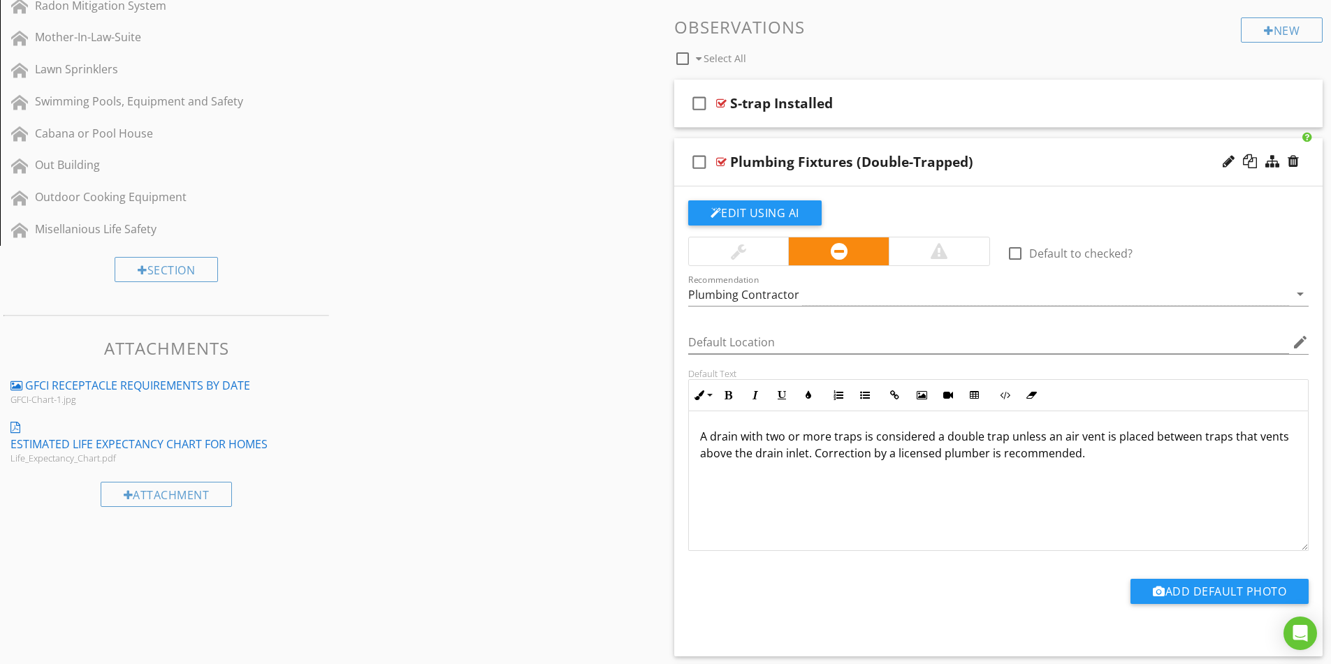
click at [700, 453] on p "A drain with two or more traps is considered a double trap unless an air vent i…" at bounding box center [998, 445] width 597 height 34
click at [1118, 467] on div "A drain with two or more traps is considered a double trap unless an air vent i…" at bounding box center [999, 482] width 620 height 140
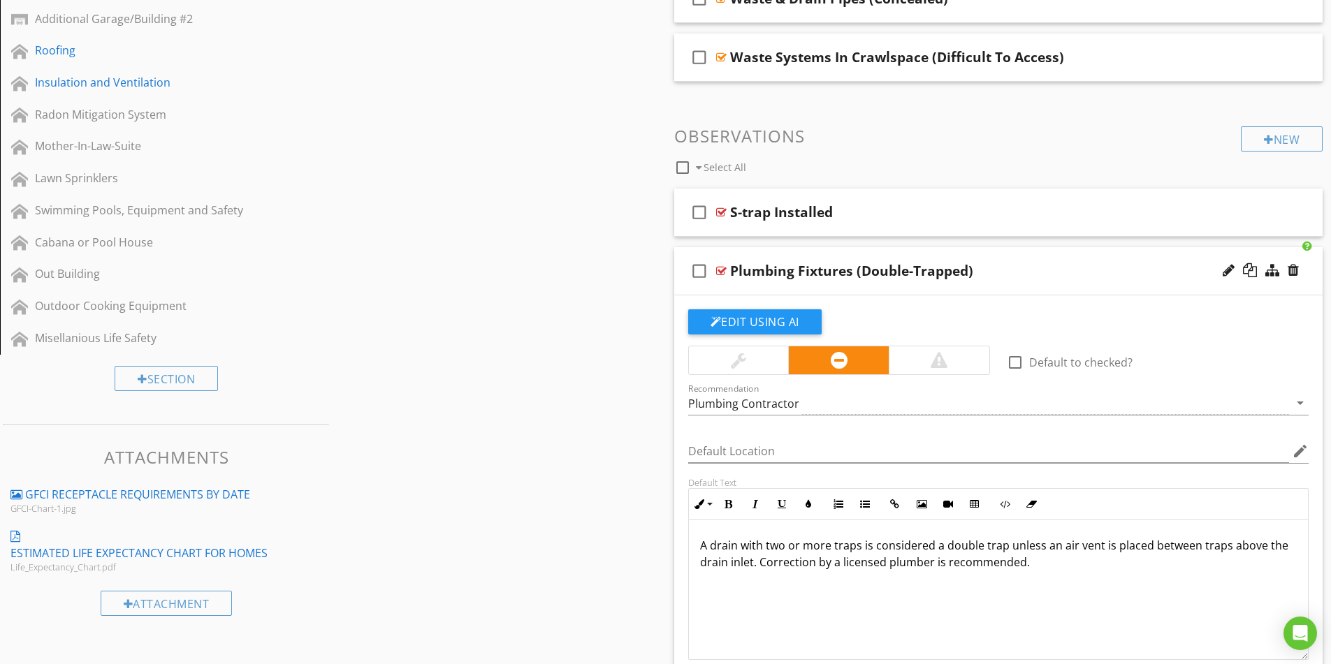
scroll to position [629, 0]
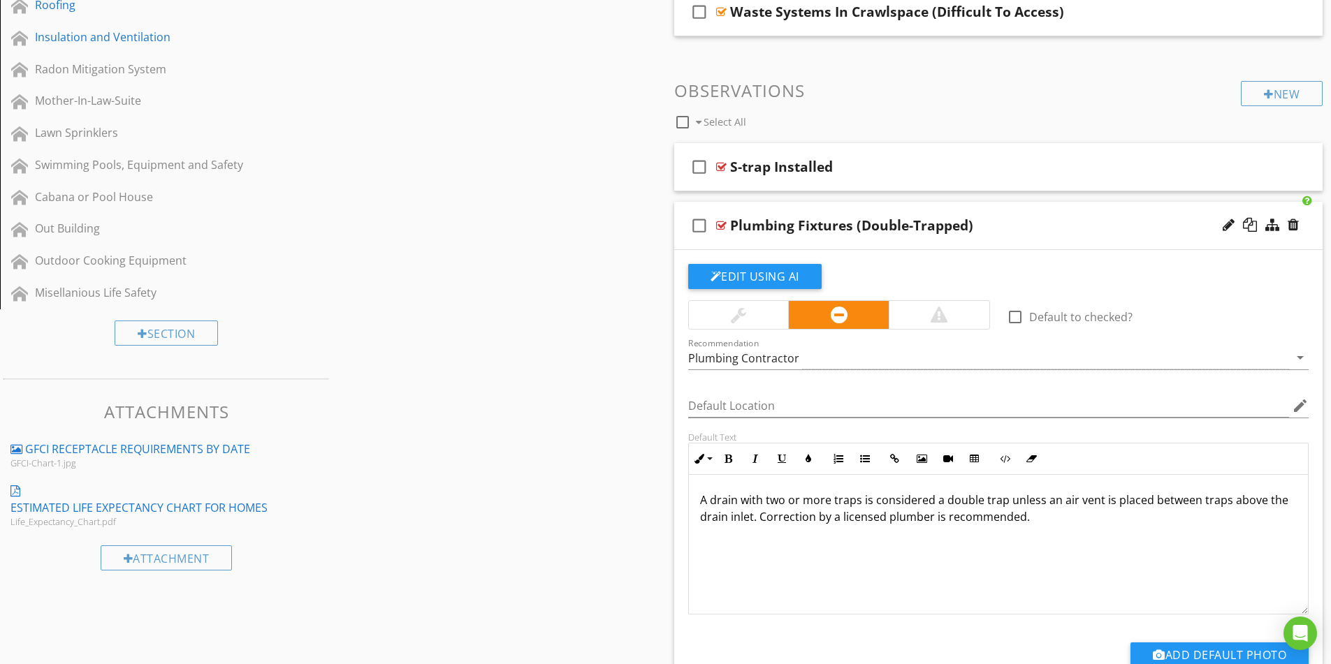
click at [1045, 230] on div "Plumbing Fixtures (Double-Trapped)" at bounding box center [962, 225] width 465 height 17
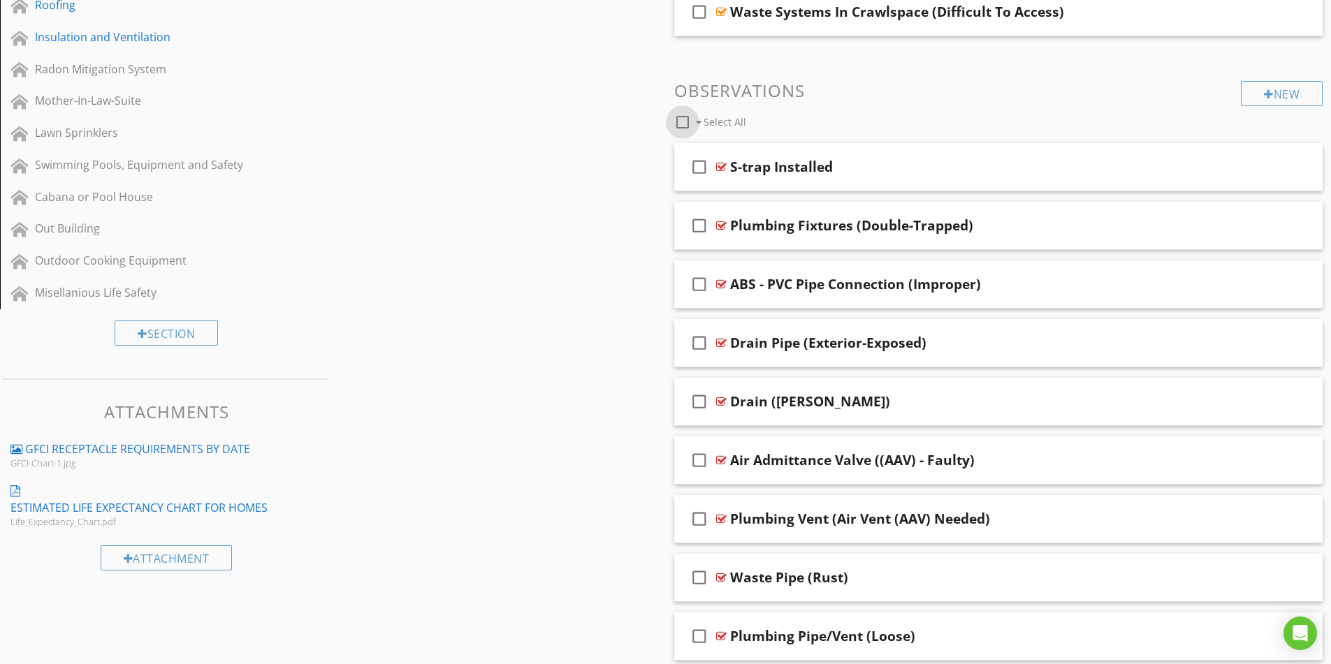
click at [683, 120] on div at bounding box center [683, 122] width 24 height 24
click at [683, 121] on div at bounding box center [683, 122] width 24 height 24
checkbox input "false"
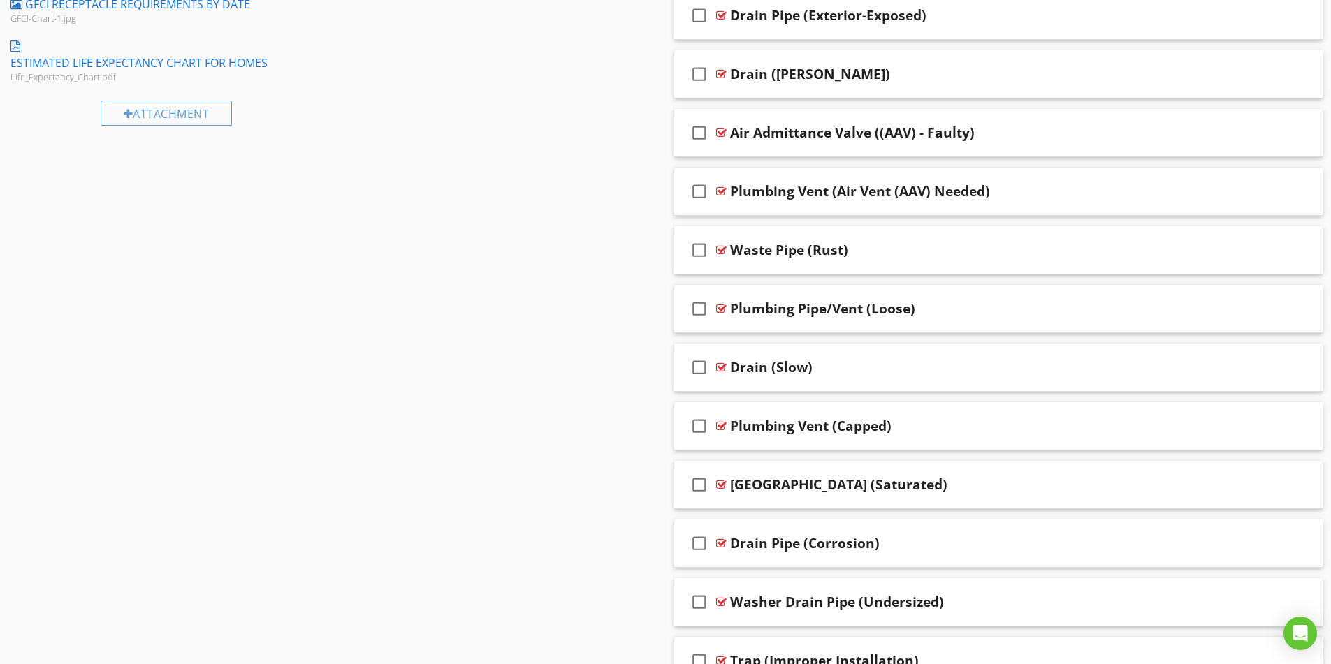
scroll to position [1097, 0]
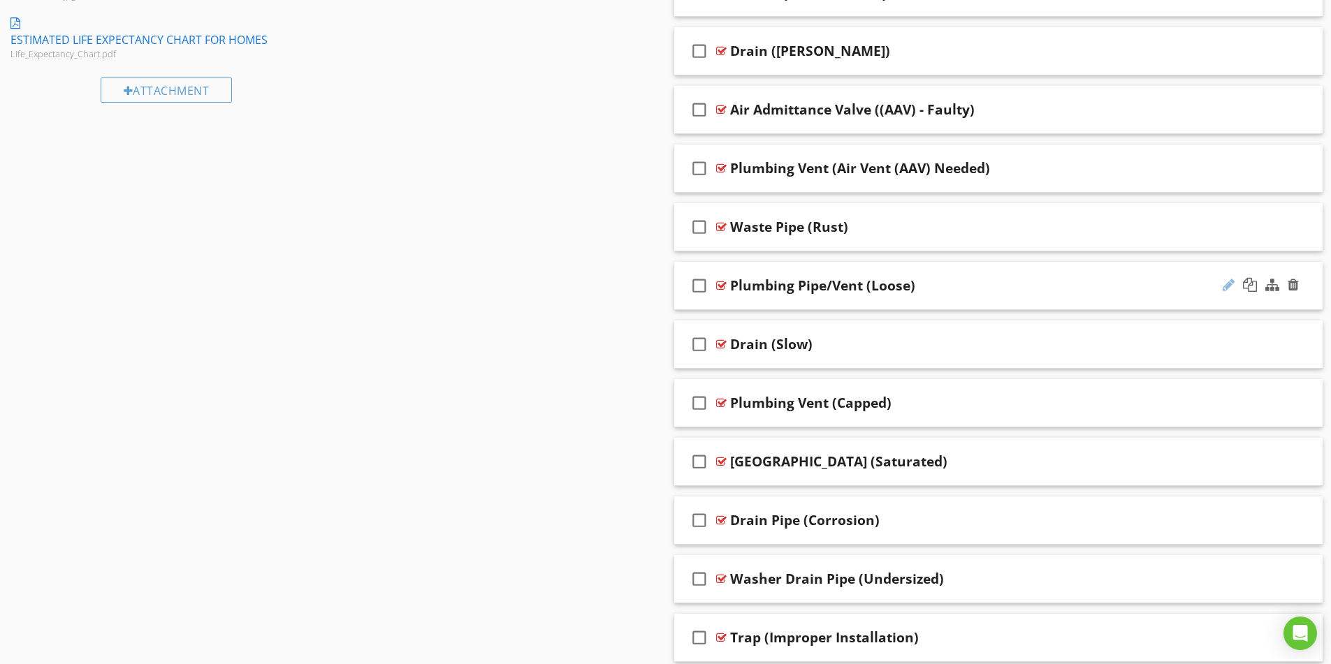
click at [1226, 284] on div at bounding box center [1229, 285] width 12 height 14
click at [816, 286] on input "Plumbing Pipe/Vent (Loose)" at bounding box center [962, 287] width 465 height 23
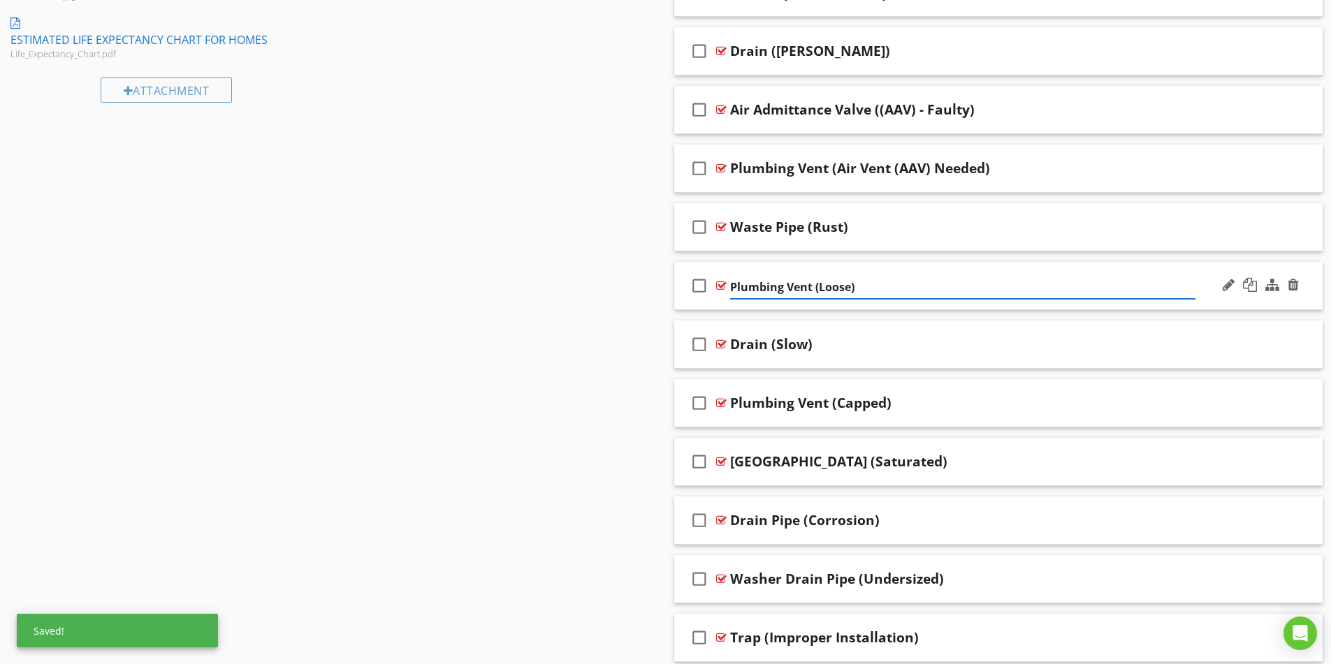
type input "Plumbing Vent (Loose)"
click at [946, 288] on div "Plumbing Vent (Loose)" at bounding box center [962, 285] width 465 height 17
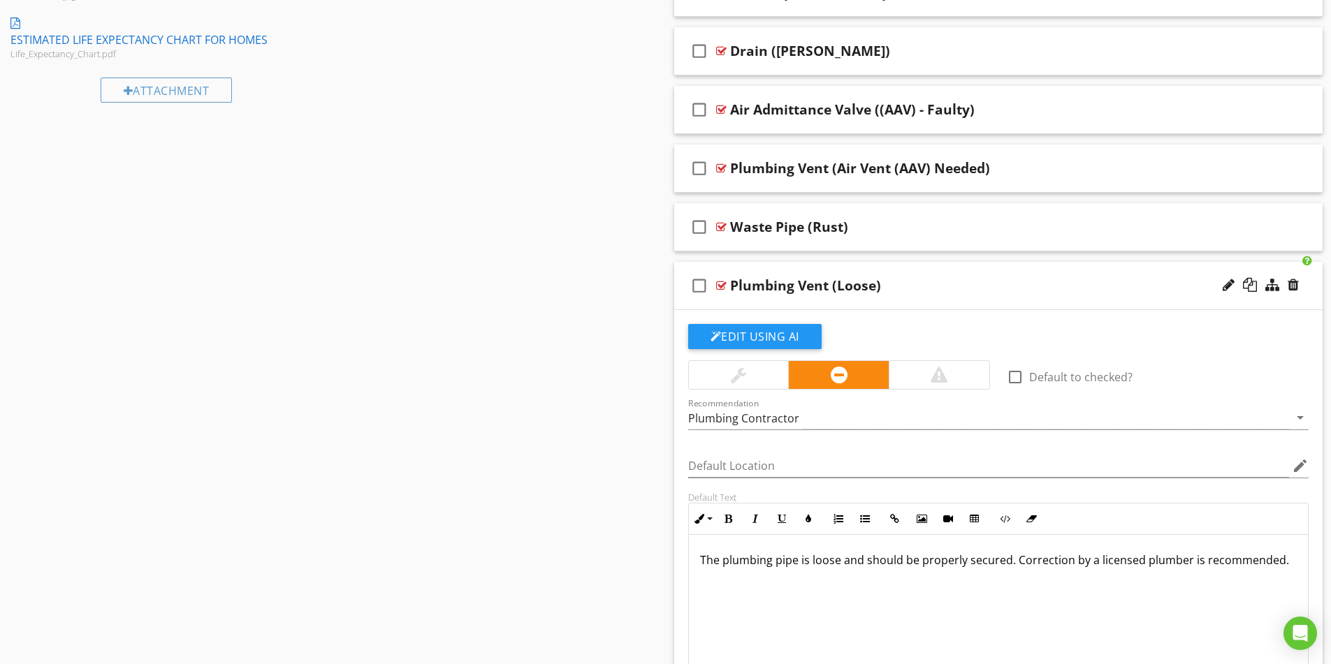
click at [792, 562] on p "The plumbing pipe is loose and should be properly secured. Correction by a lice…" at bounding box center [998, 560] width 597 height 17
click at [796, 560] on p "The plumbing pipe is loose and should be properly secured. Correction by a lice…" at bounding box center [998, 560] width 597 height 17
click at [828, 283] on div "Plumbing Vent (Loose)" at bounding box center [805, 285] width 151 height 17
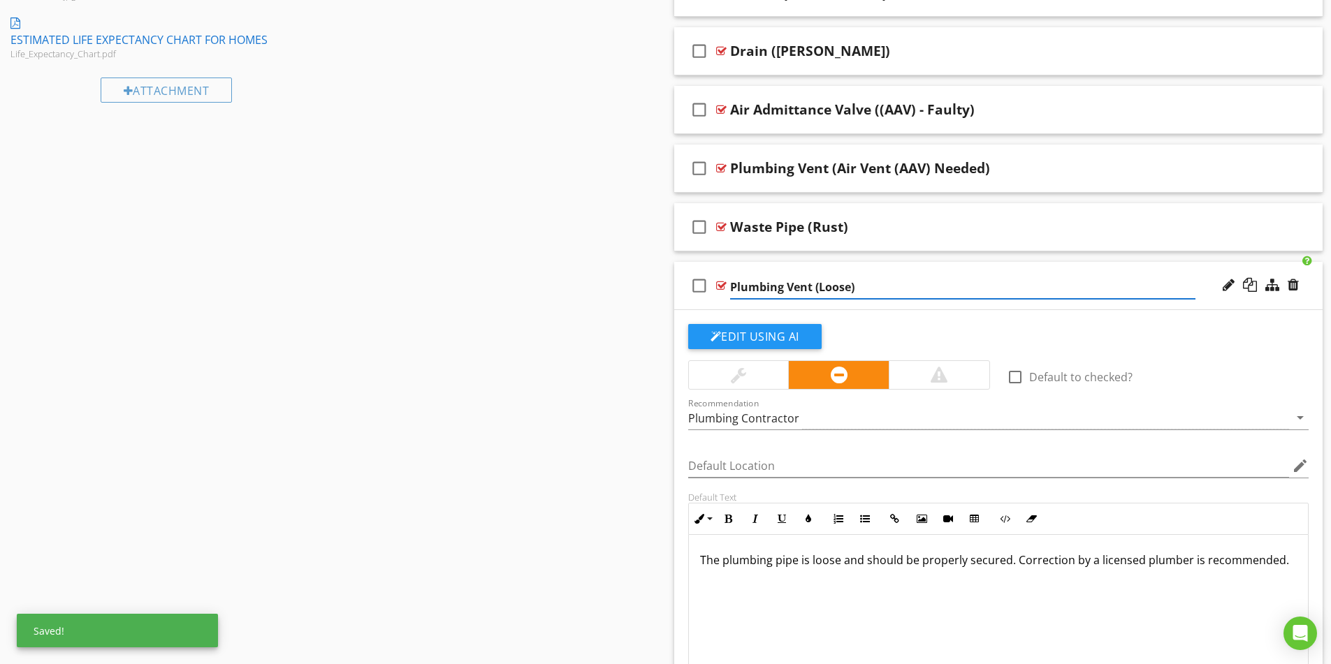
click at [812, 289] on input "Plumbing Vent (Loose)" at bounding box center [962, 287] width 465 height 23
type input "Plumbing Pipe (Loose)"
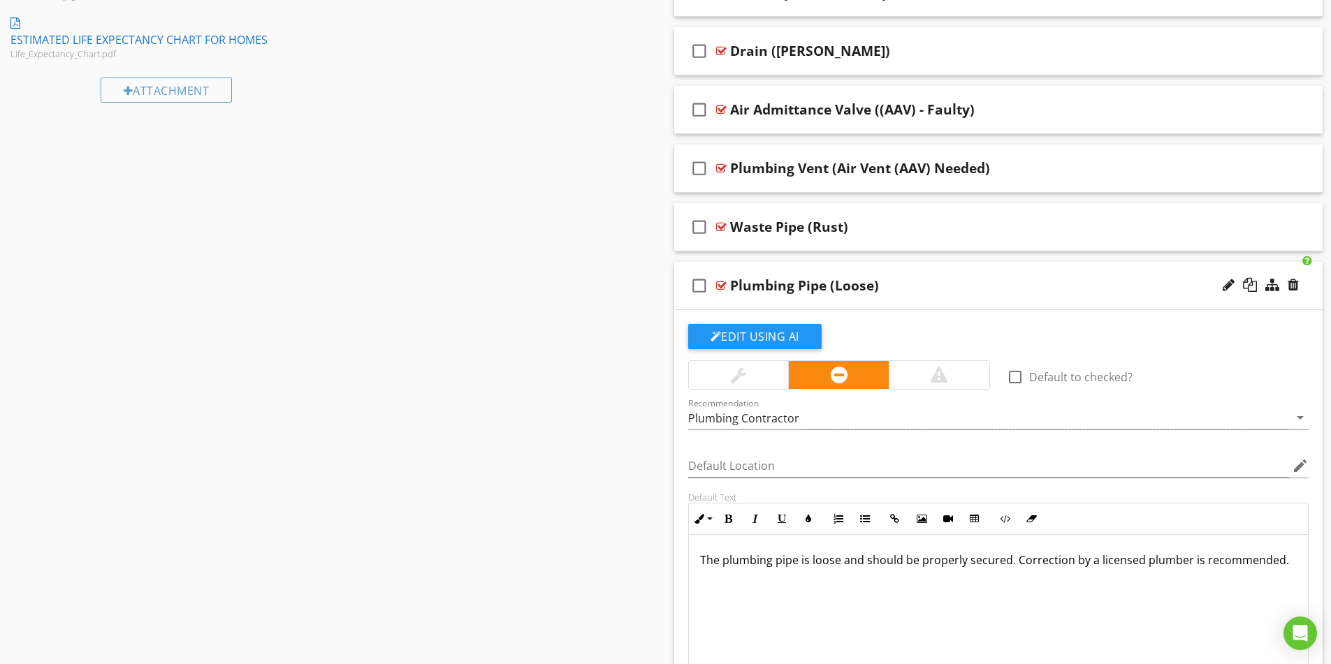
click at [797, 287] on div "Plumbing Pipe (Loose)" at bounding box center [804, 285] width 149 height 17
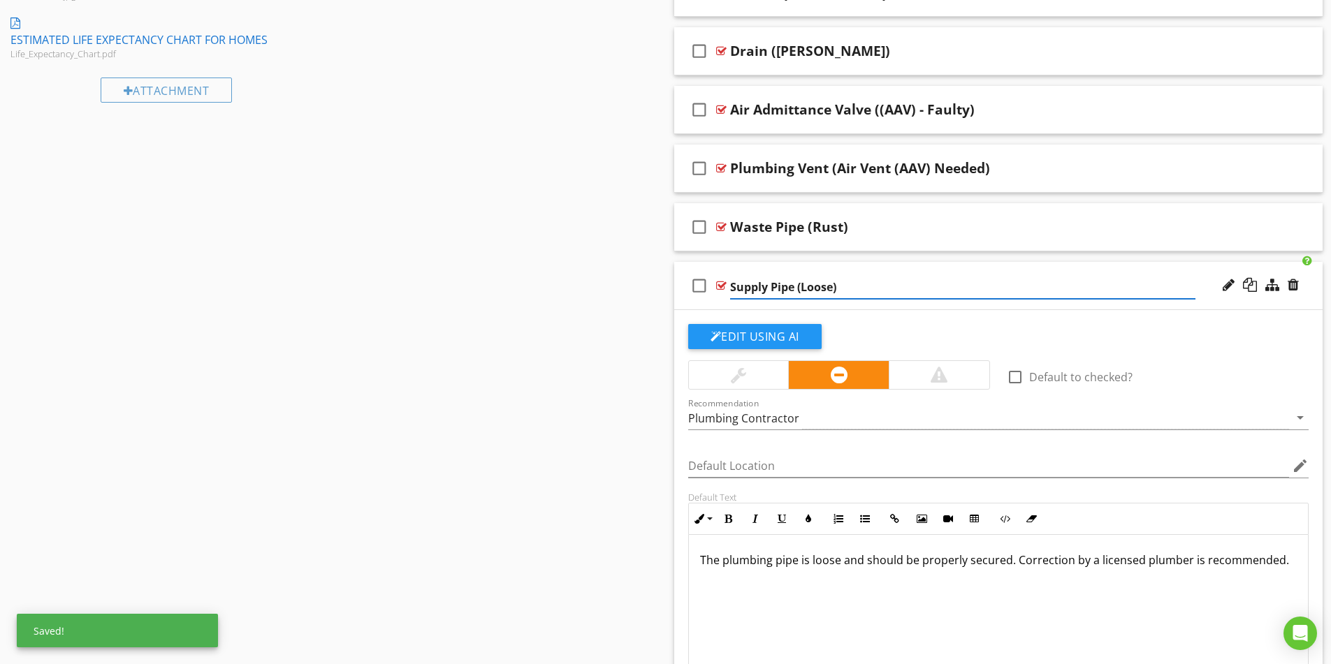
type input "Supply Pipe (Loose)"
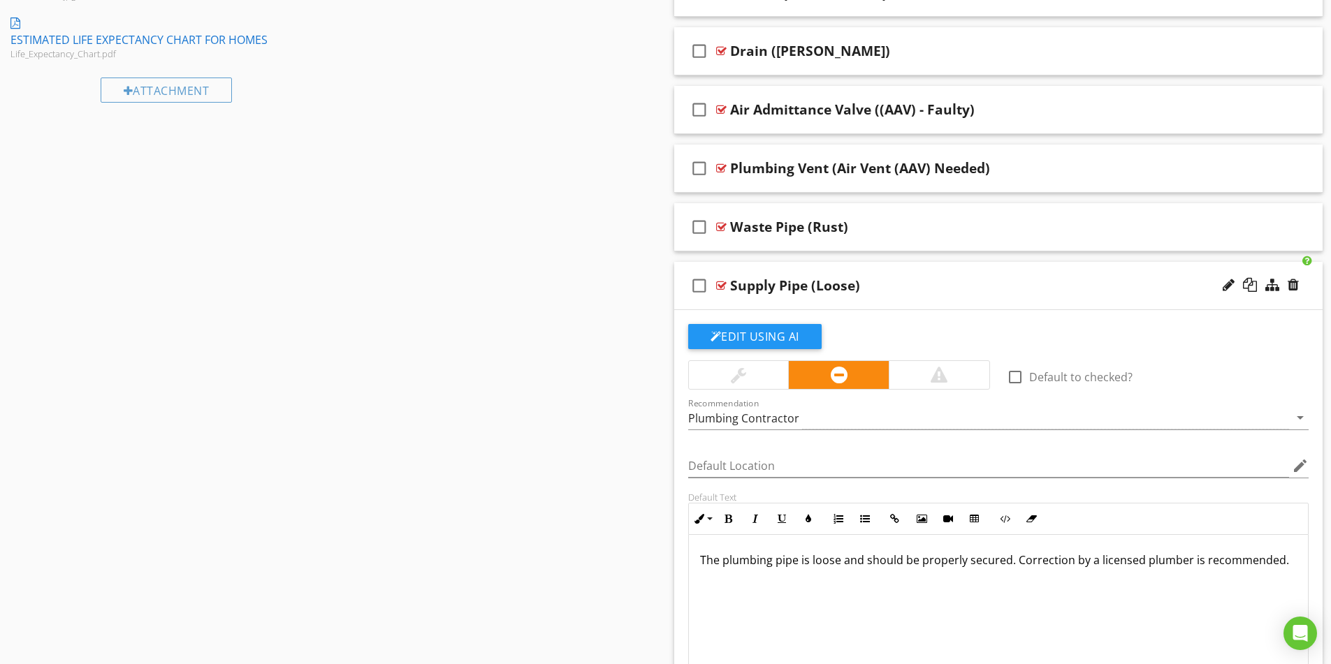
click at [769, 562] on p "The plumbing pipe is loose and should be properly secured. Correction by a lice…" at bounding box center [998, 560] width 597 height 17
click at [991, 286] on div "Supply Pipe (Loose)" at bounding box center [962, 285] width 465 height 17
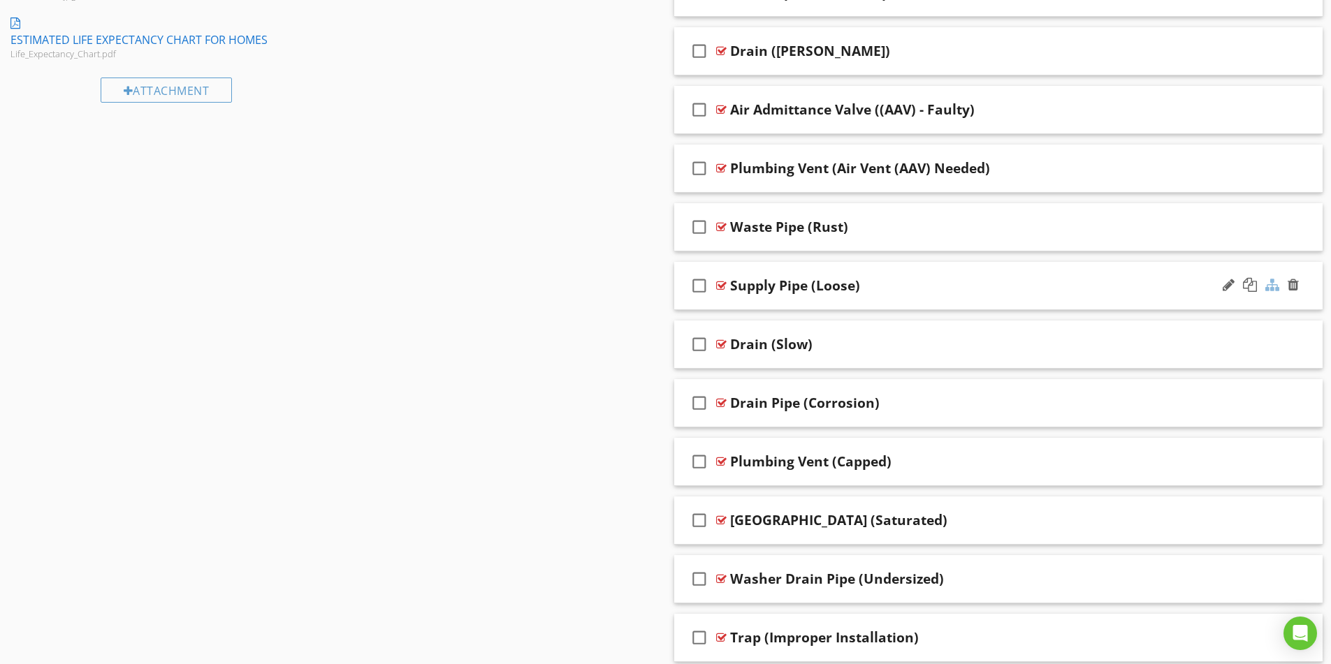
click at [1277, 286] on div at bounding box center [1272, 285] width 14 height 14
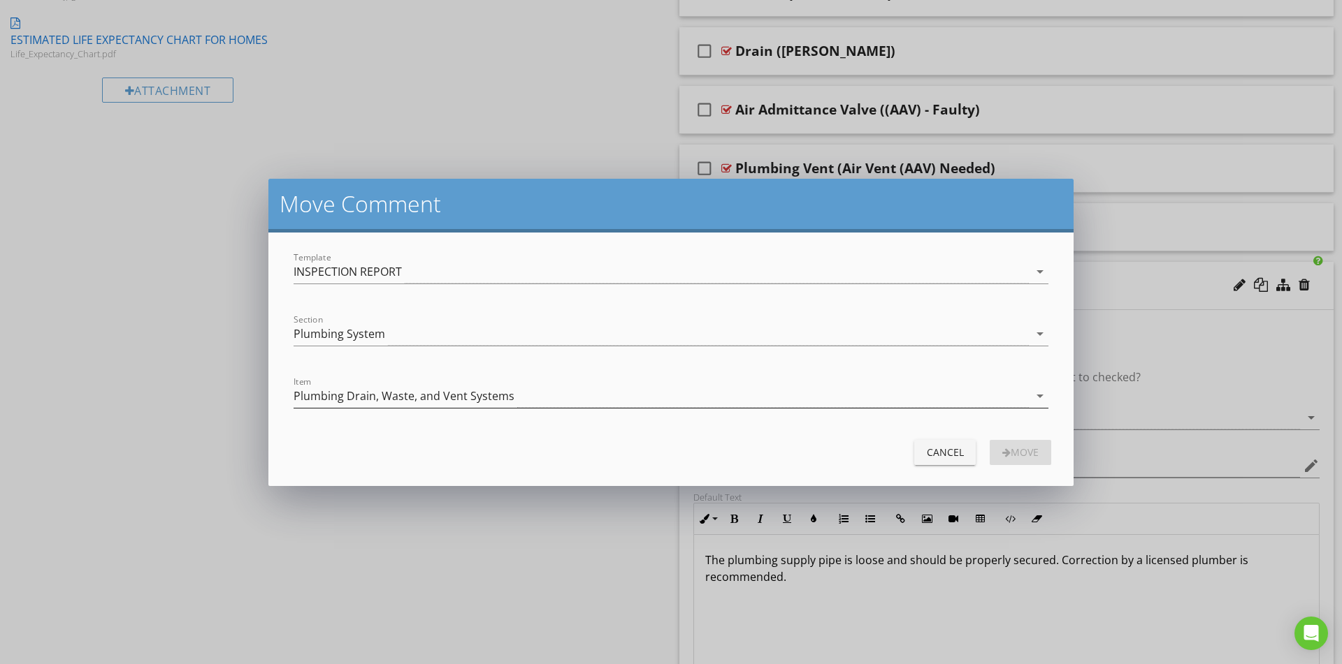
click at [379, 390] on div "Plumbing Drain, Waste, and Vent Systems" at bounding box center [403, 396] width 221 height 13
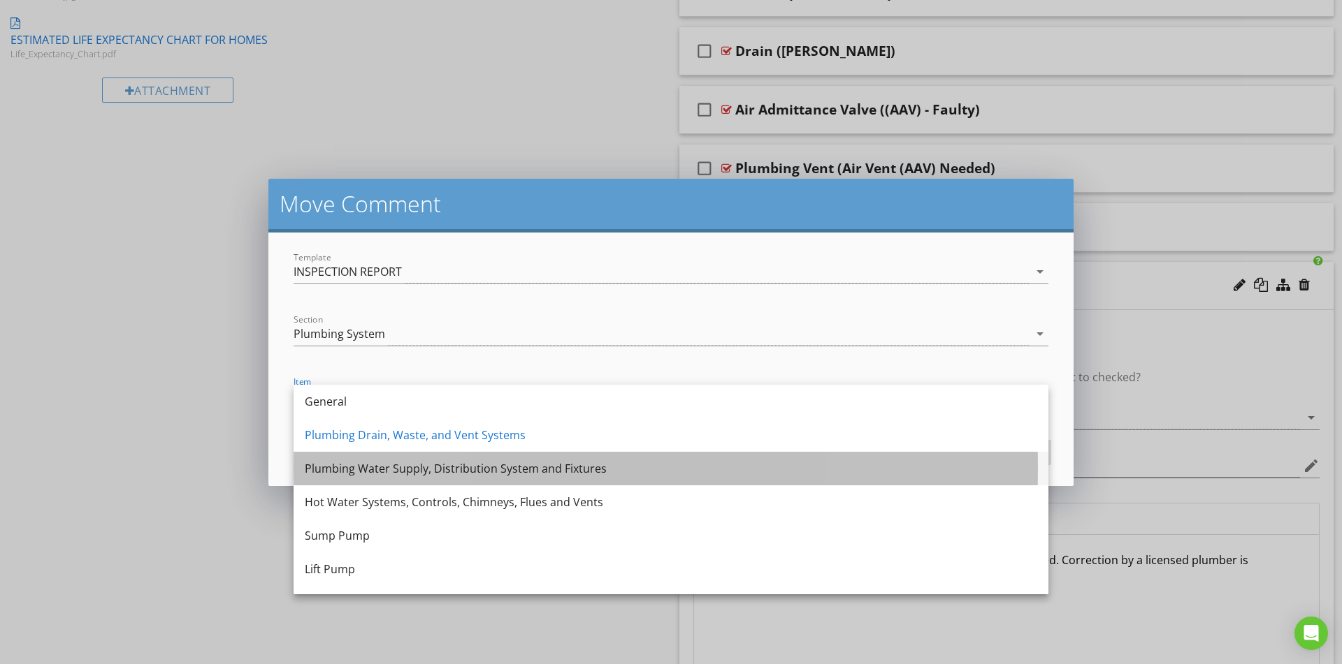
click at [349, 473] on div "Plumbing Water Supply, Distribution System and Fixtures" at bounding box center [671, 468] width 732 height 17
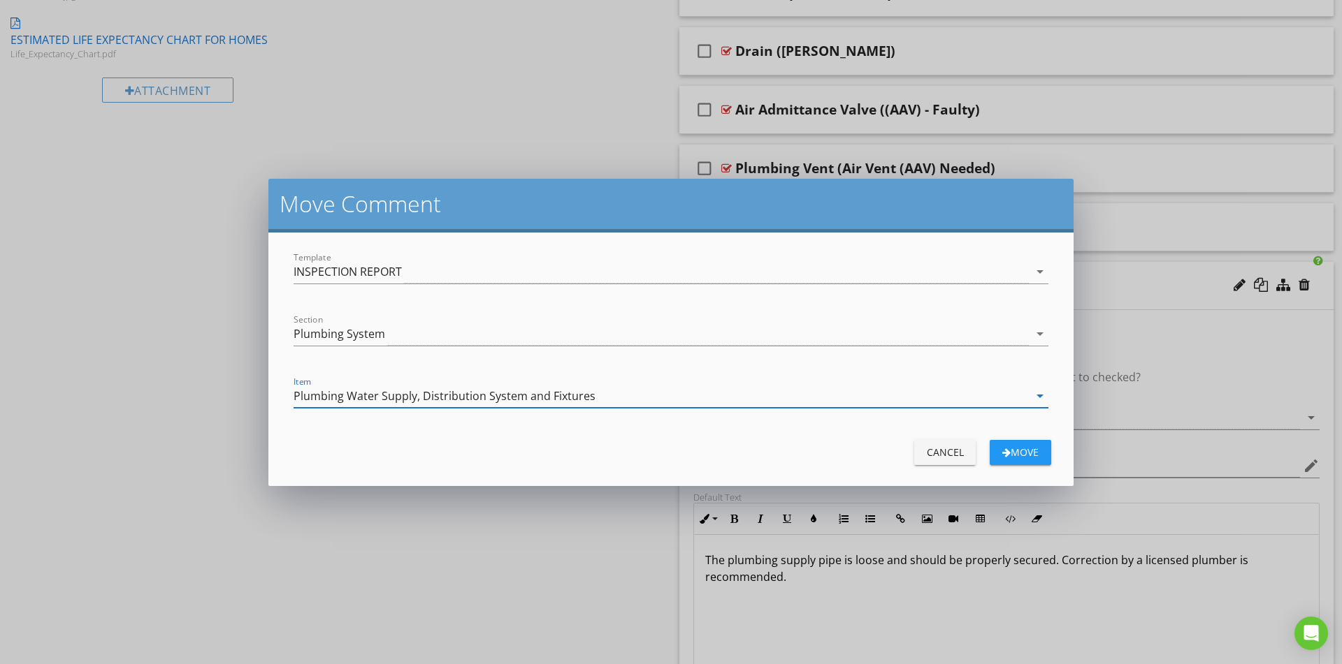
click at [1036, 453] on div "Move" at bounding box center [1020, 452] width 39 height 15
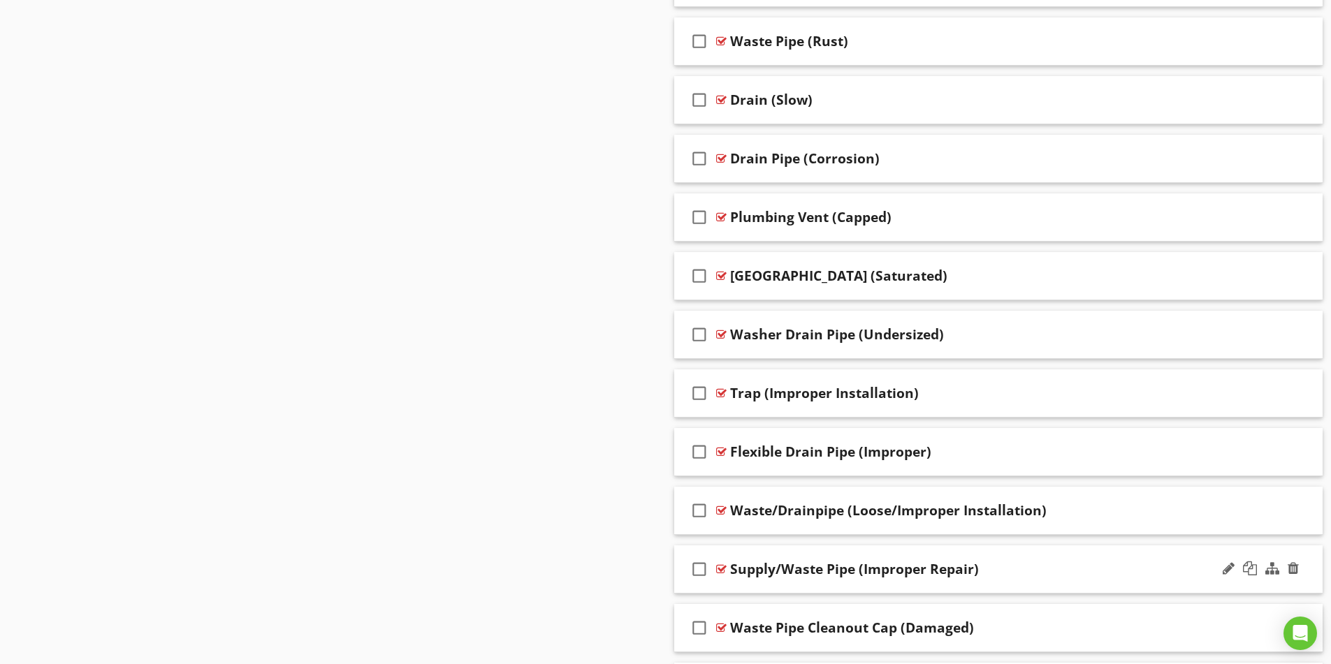
scroll to position [1307, 0]
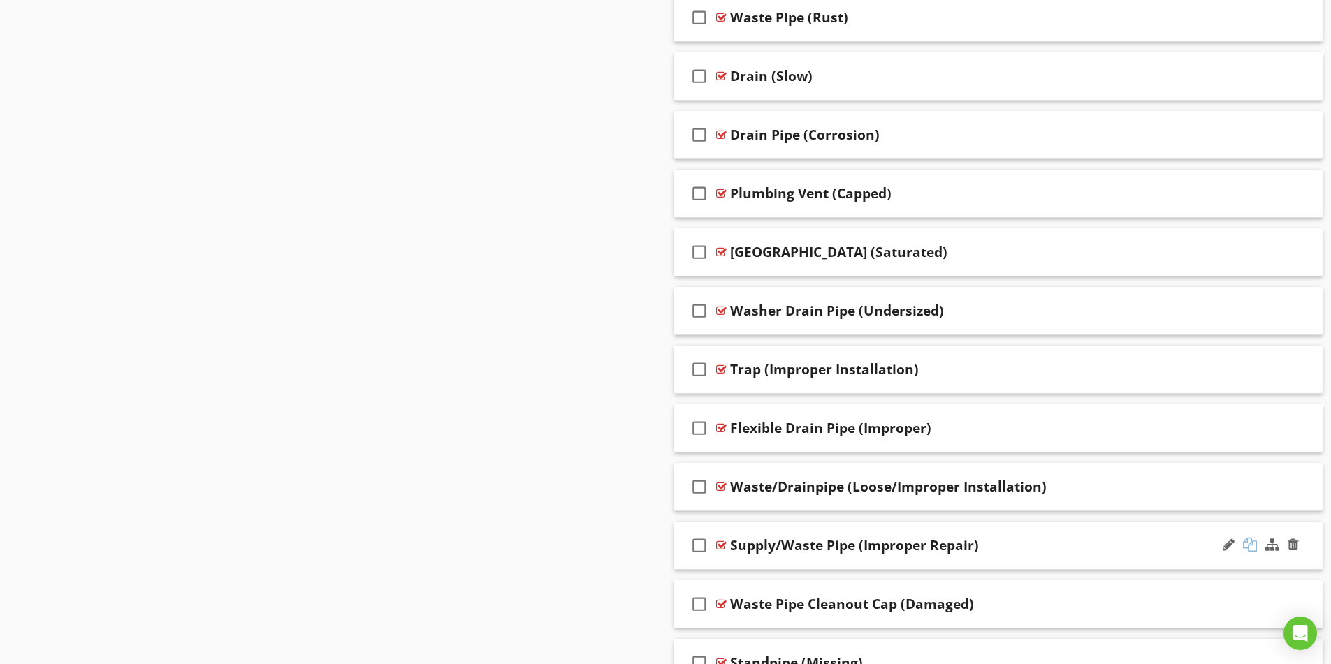
click at [1249, 544] on div at bounding box center [1250, 545] width 14 height 14
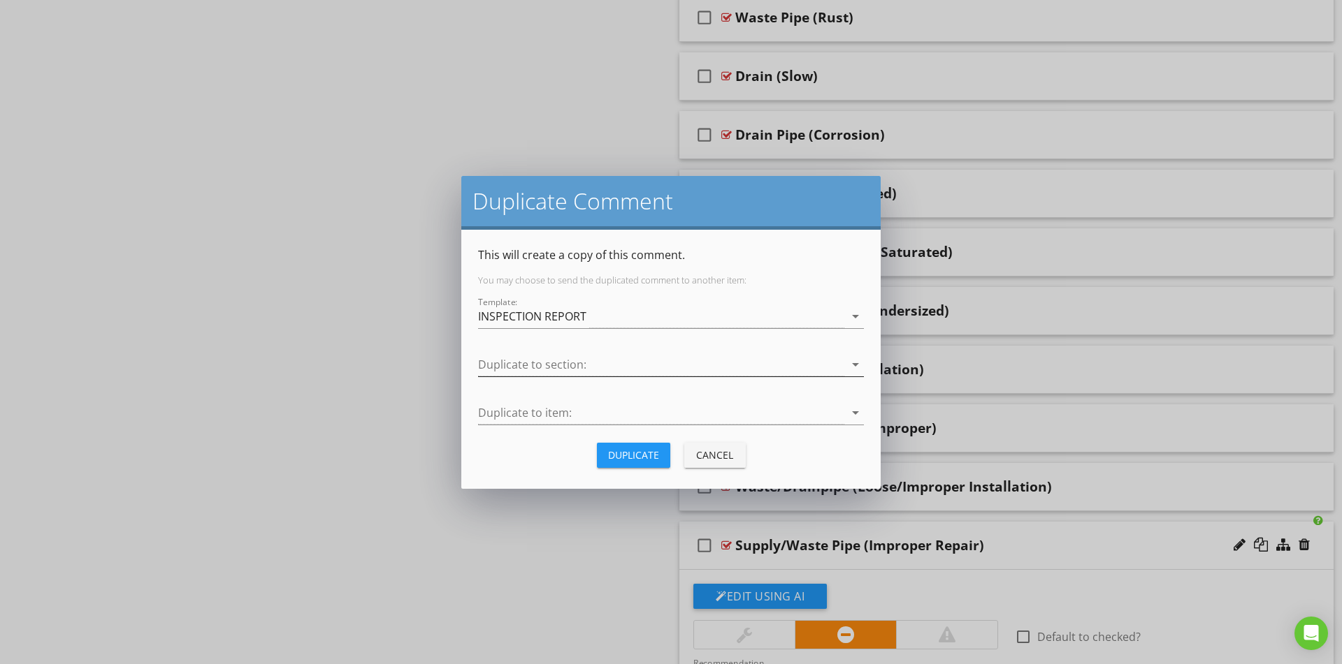
click at [637, 360] on div at bounding box center [661, 365] width 366 height 23
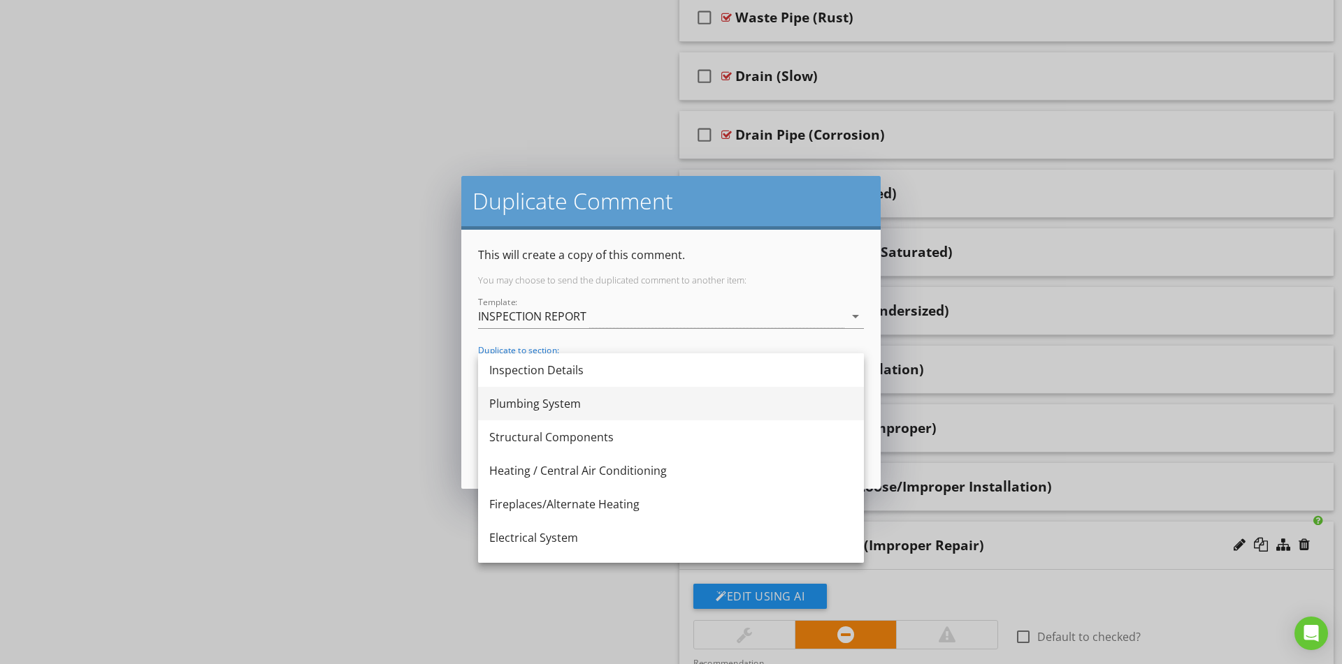
click at [620, 405] on div "Plumbing System" at bounding box center [670, 403] width 363 height 17
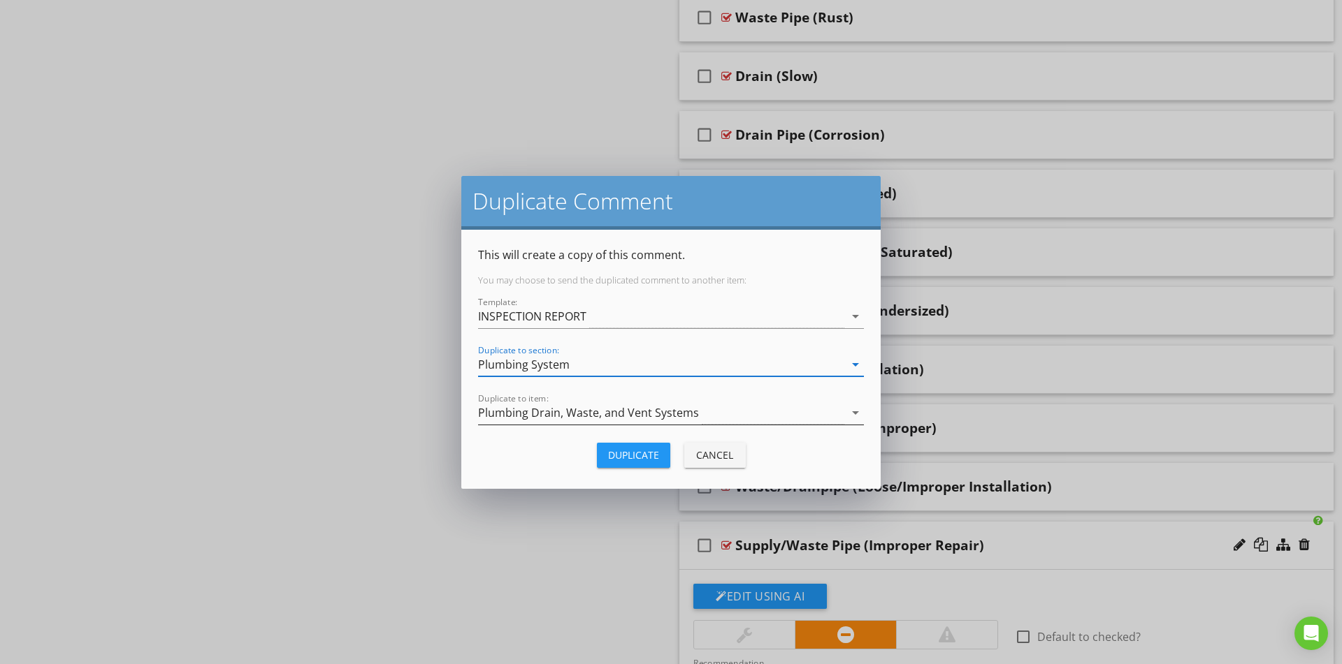
click at [609, 413] on div "Plumbing Drain, Waste, and Vent Systems" at bounding box center [588, 413] width 221 height 13
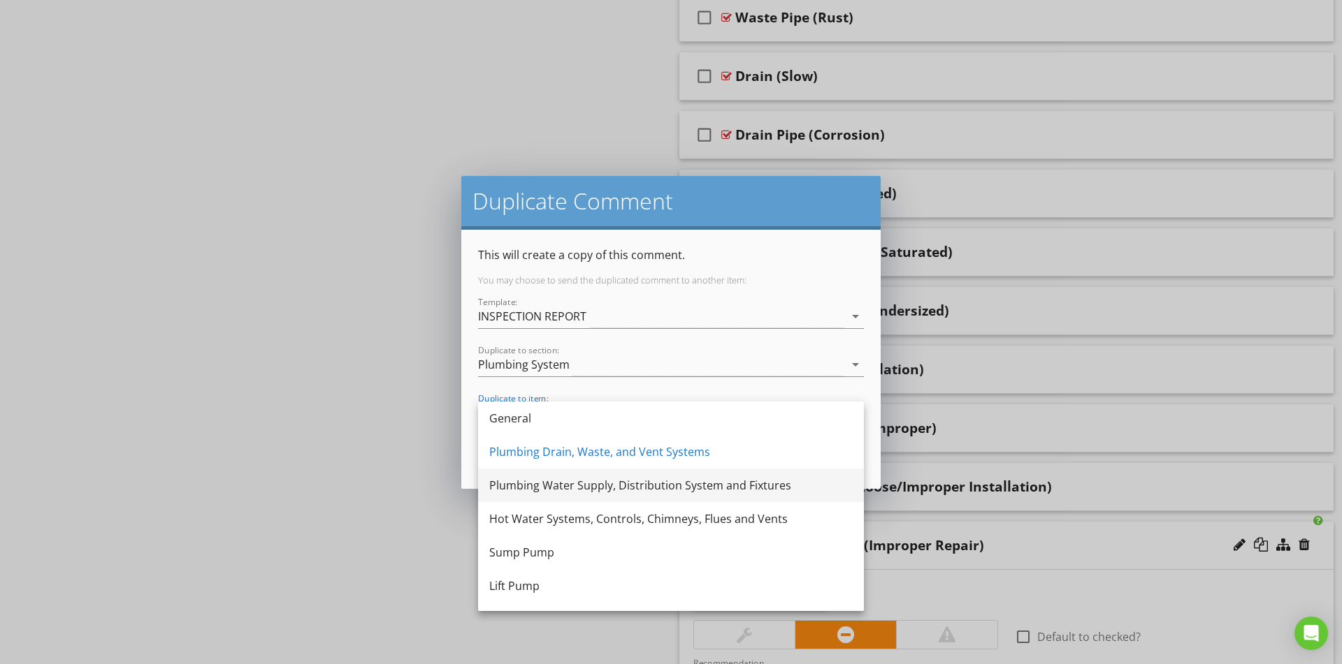
click at [587, 481] on div "Plumbing Water Supply, Distribution System and Fixtures" at bounding box center [670, 485] width 363 height 17
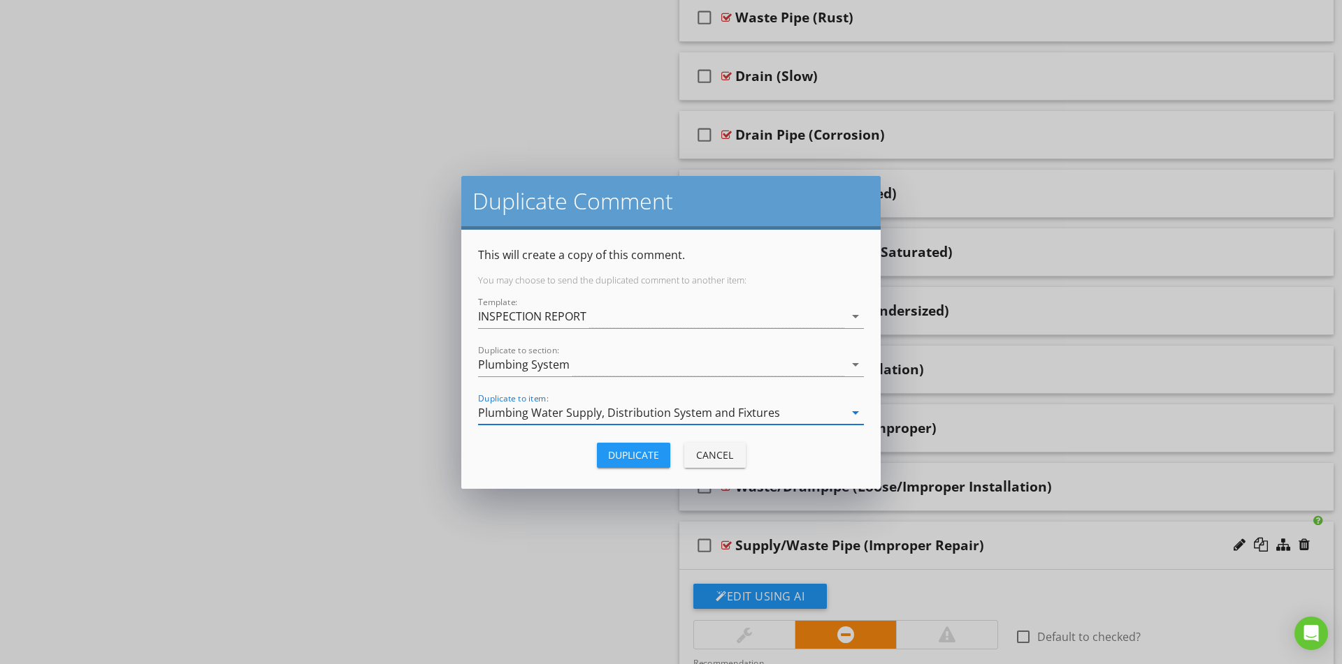
click at [616, 454] on div "Duplicate" at bounding box center [633, 455] width 51 height 15
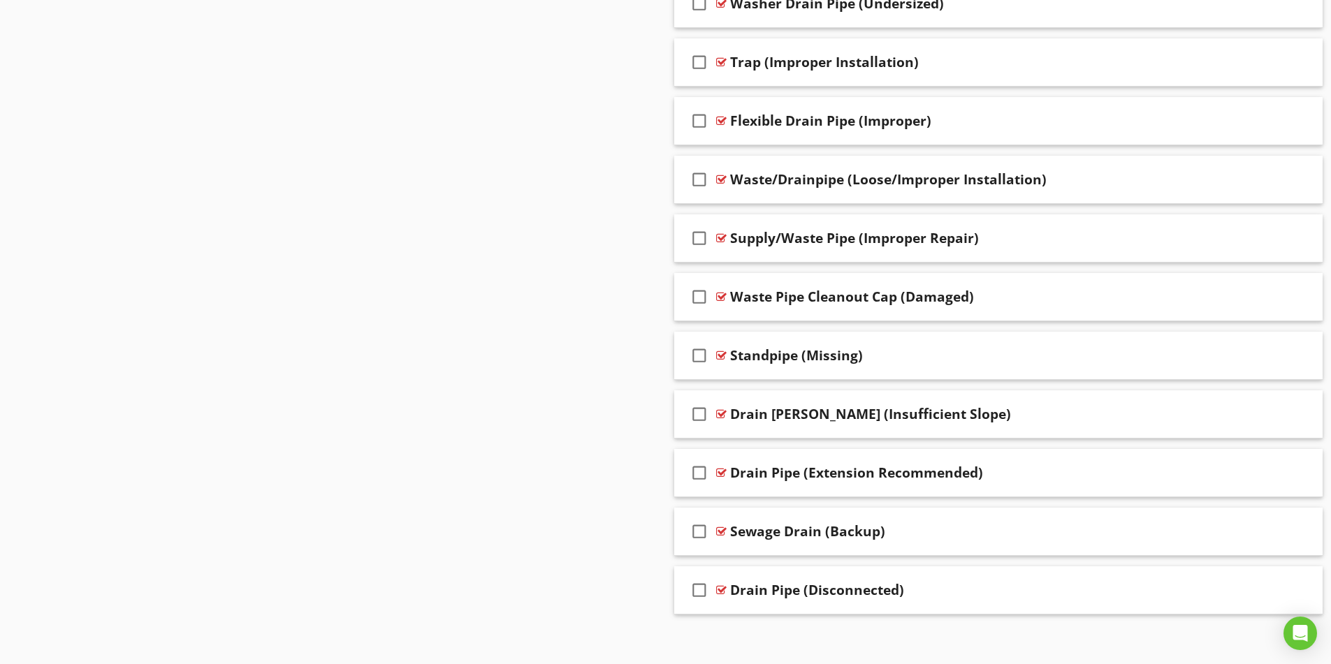
scroll to position [1623, 0]
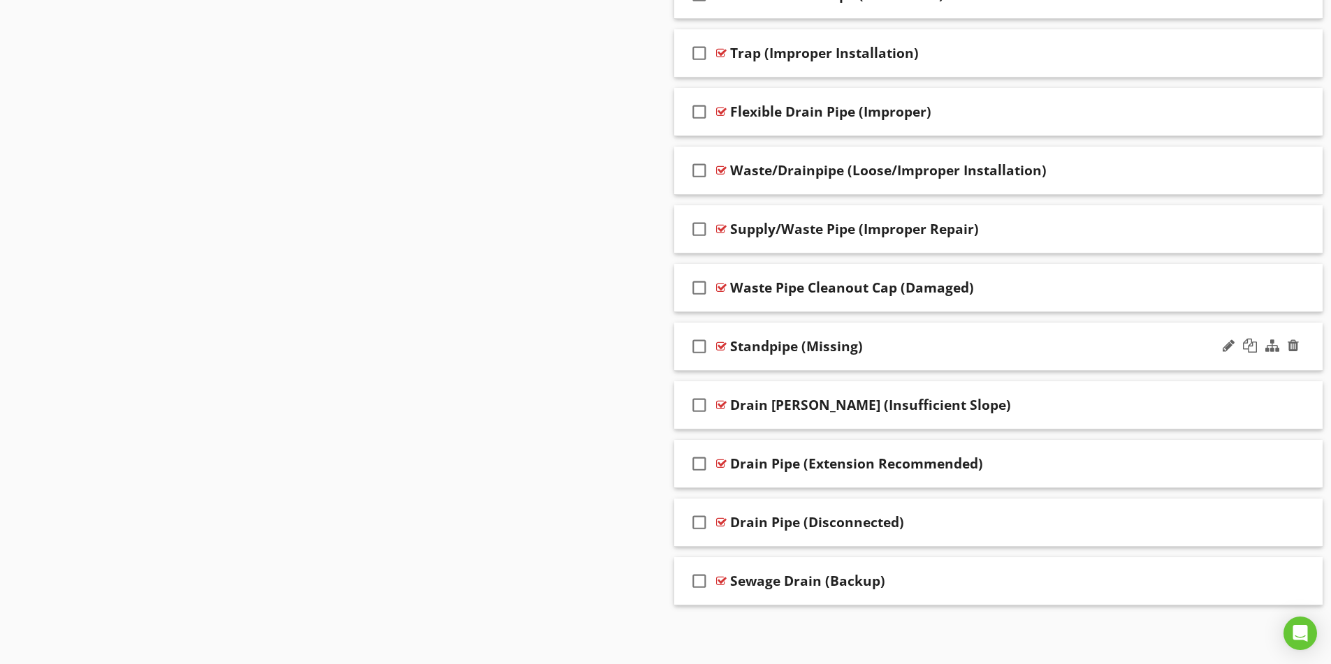
click at [936, 353] on div "Standpipe (Missing)" at bounding box center [962, 346] width 465 height 17
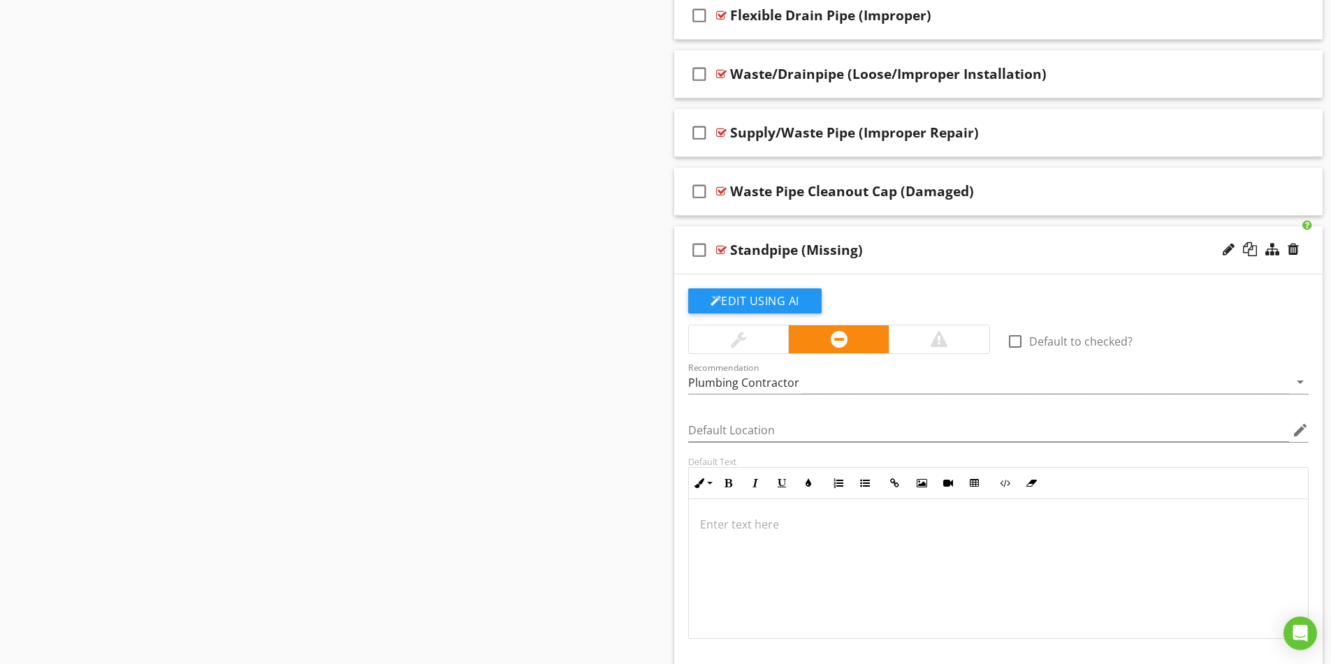
scroll to position [1693, 0]
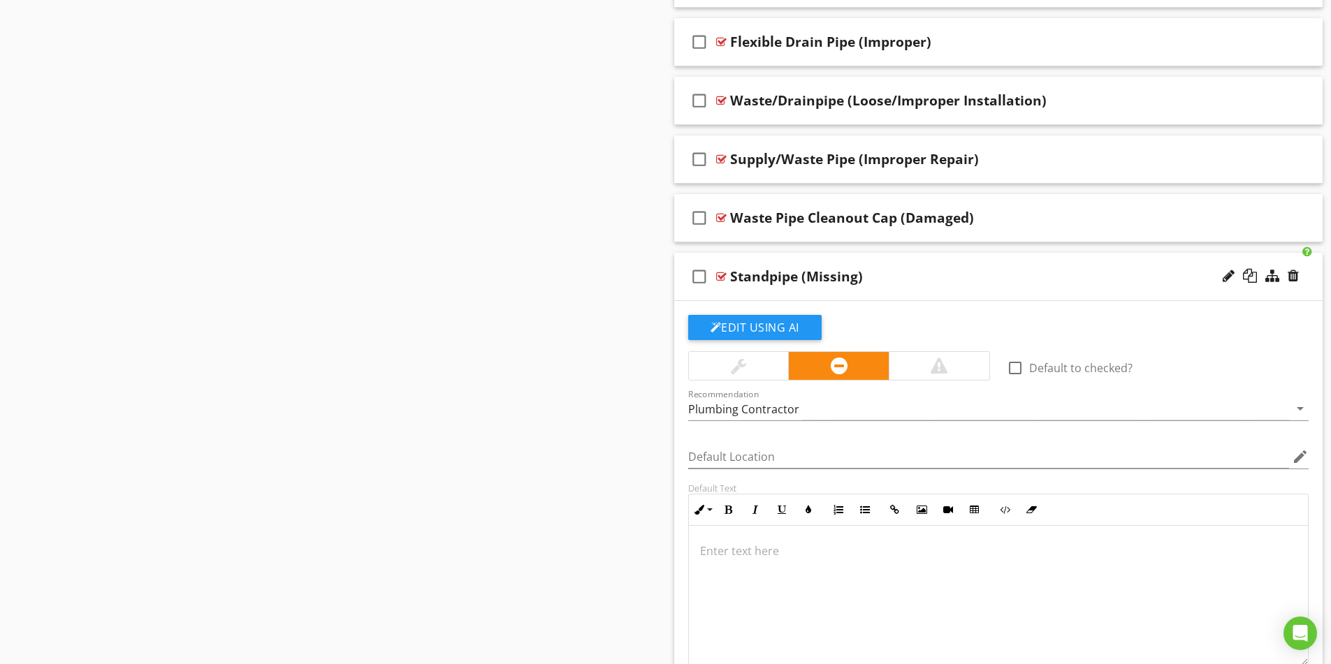
click at [939, 272] on div "Standpipe (Missing)" at bounding box center [962, 276] width 465 height 17
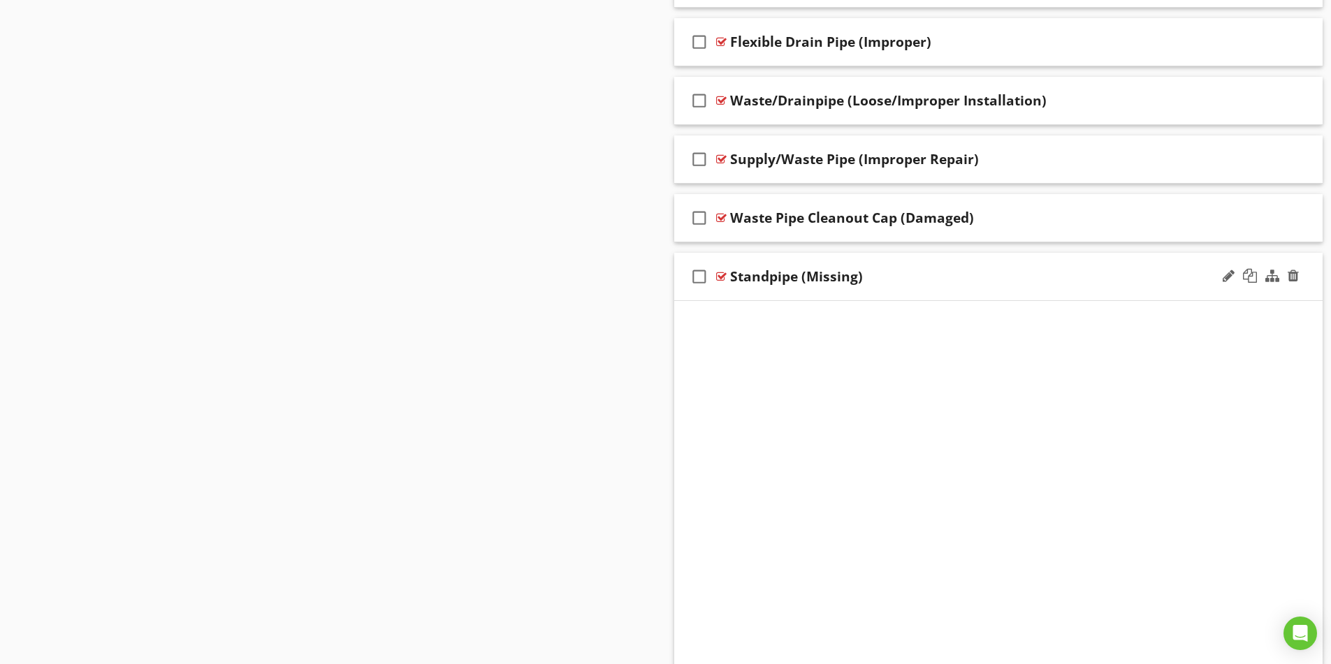
scroll to position [1623, 0]
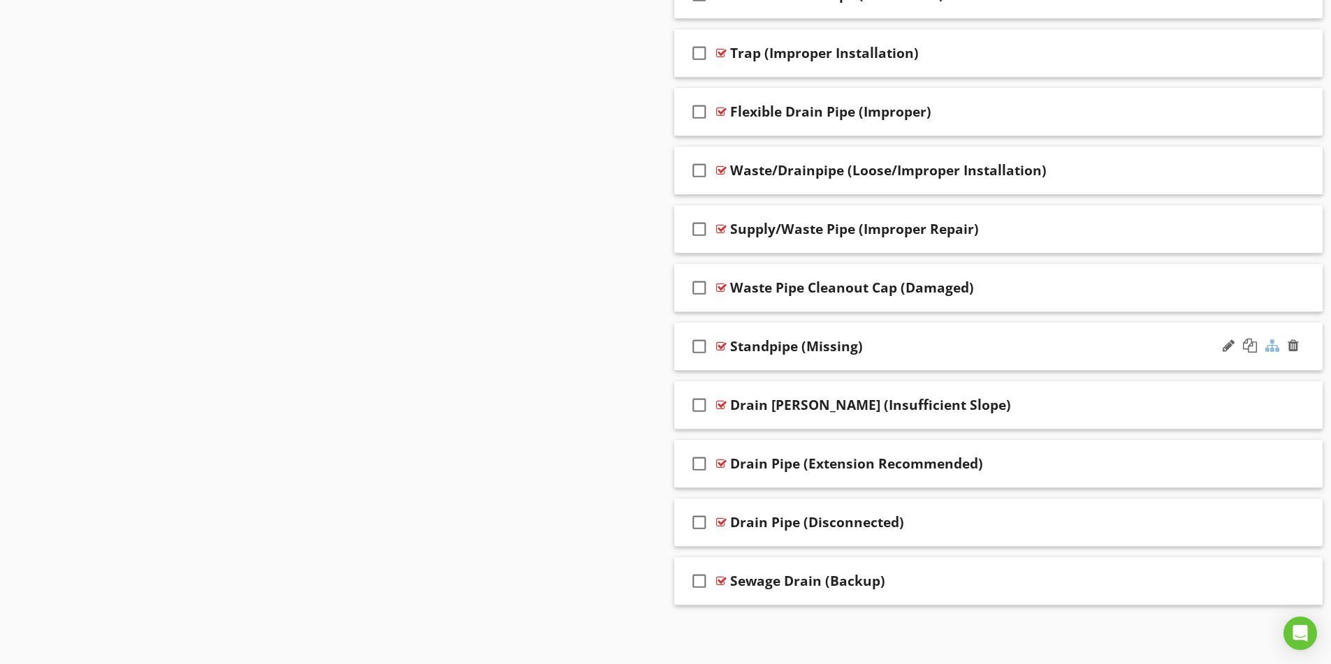
click at [1270, 347] on div at bounding box center [1272, 346] width 14 height 14
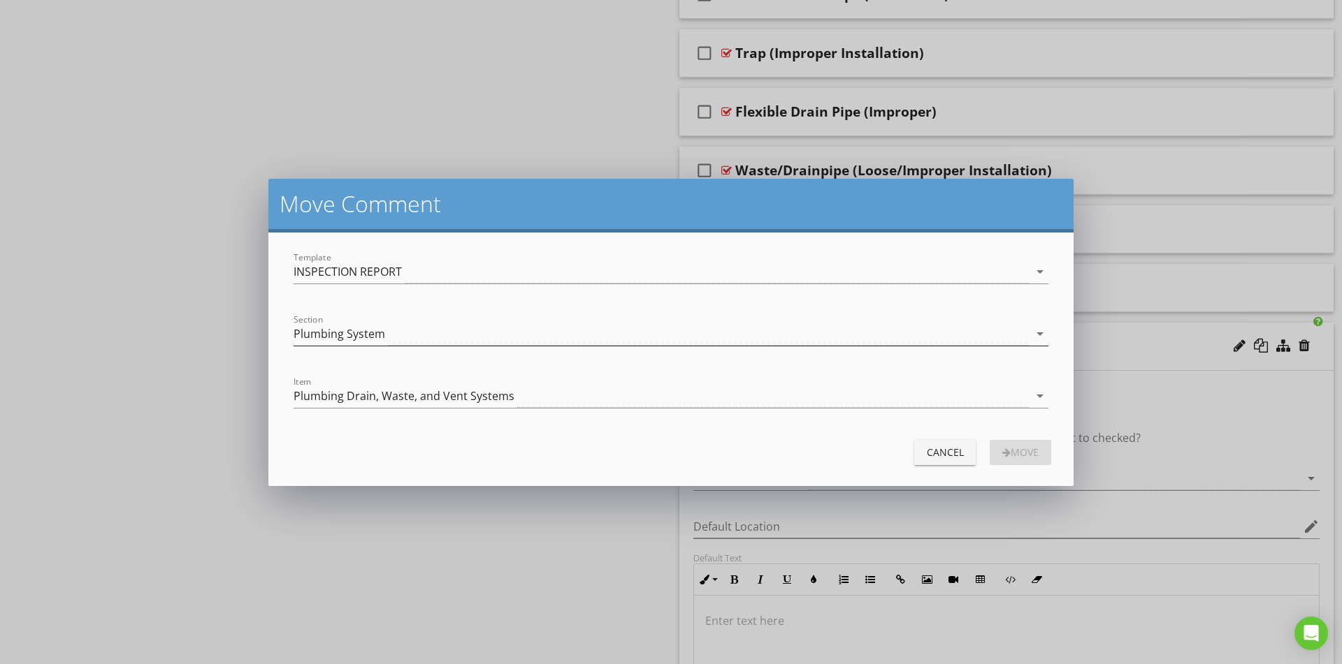
click at [357, 333] on div "Plumbing System" at bounding box center [339, 334] width 92 height 13
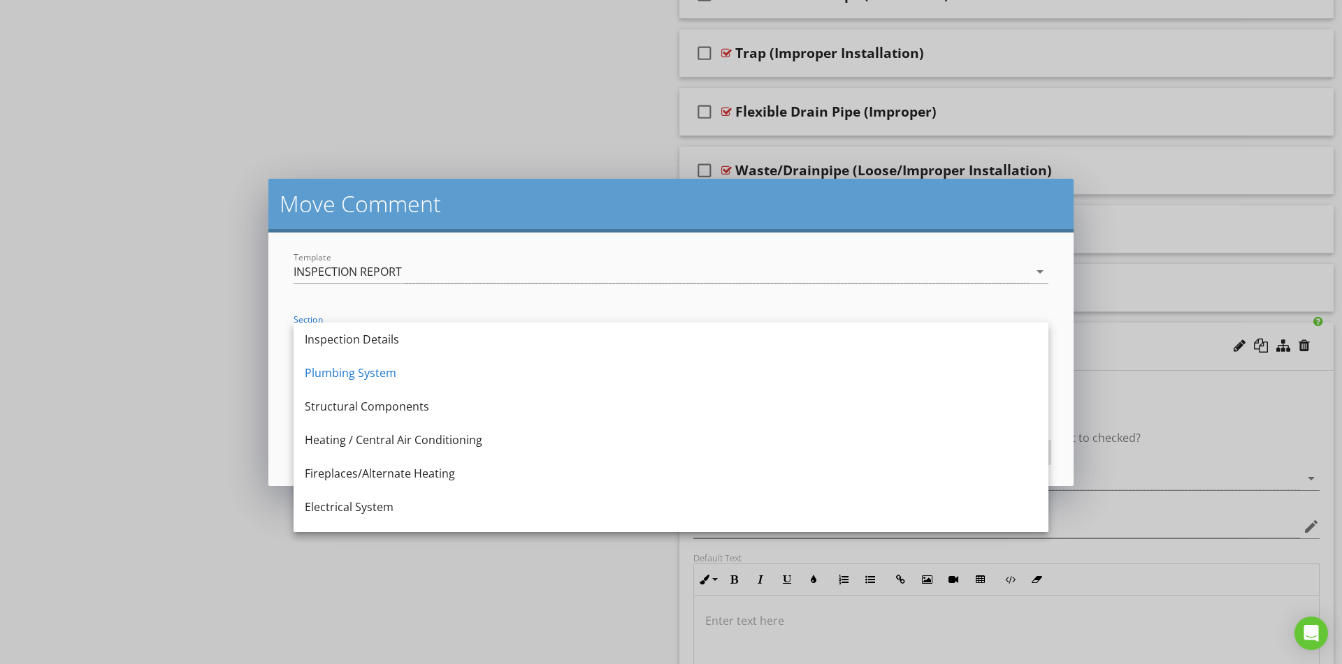
click at [368, 295] on div at bounding box center [670, 293] width 755 height 8
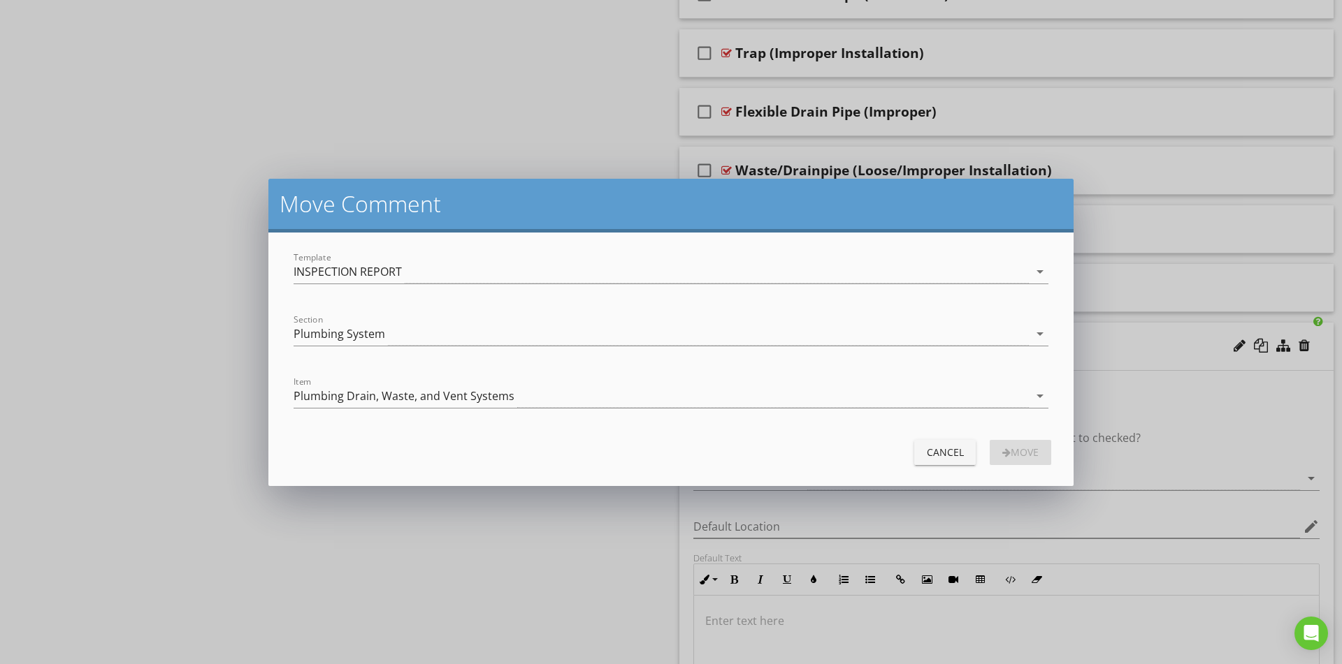
click at [931, 455] on div "Cancel" at bounding box center [944, 452] width 39 height 15
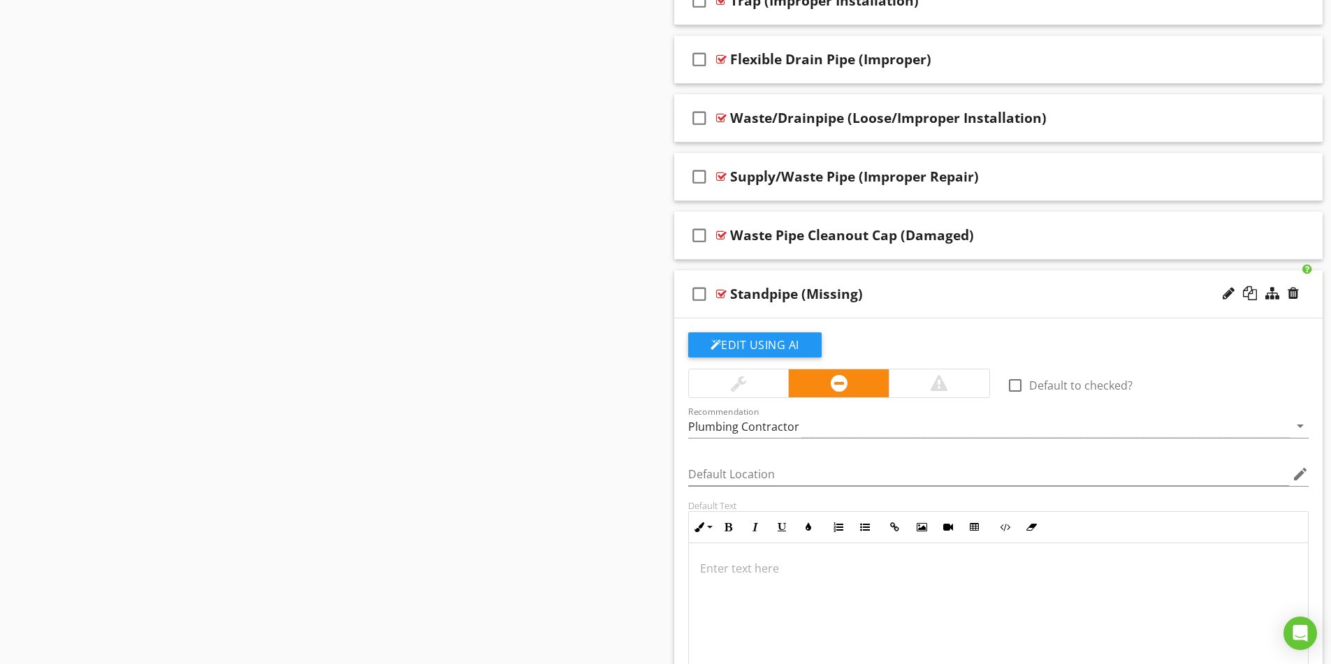
scroll to position [1903, 0]
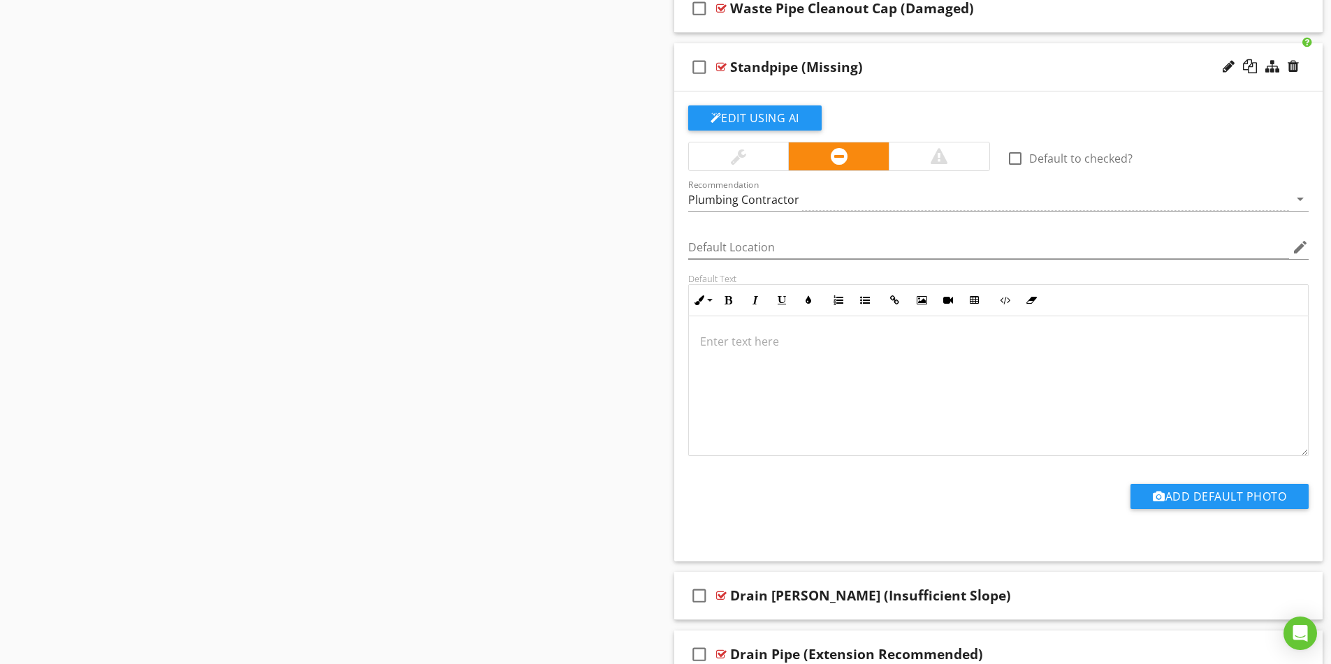
click at [771, 336] on p at bounding box center [998, 341] width 597 height 17
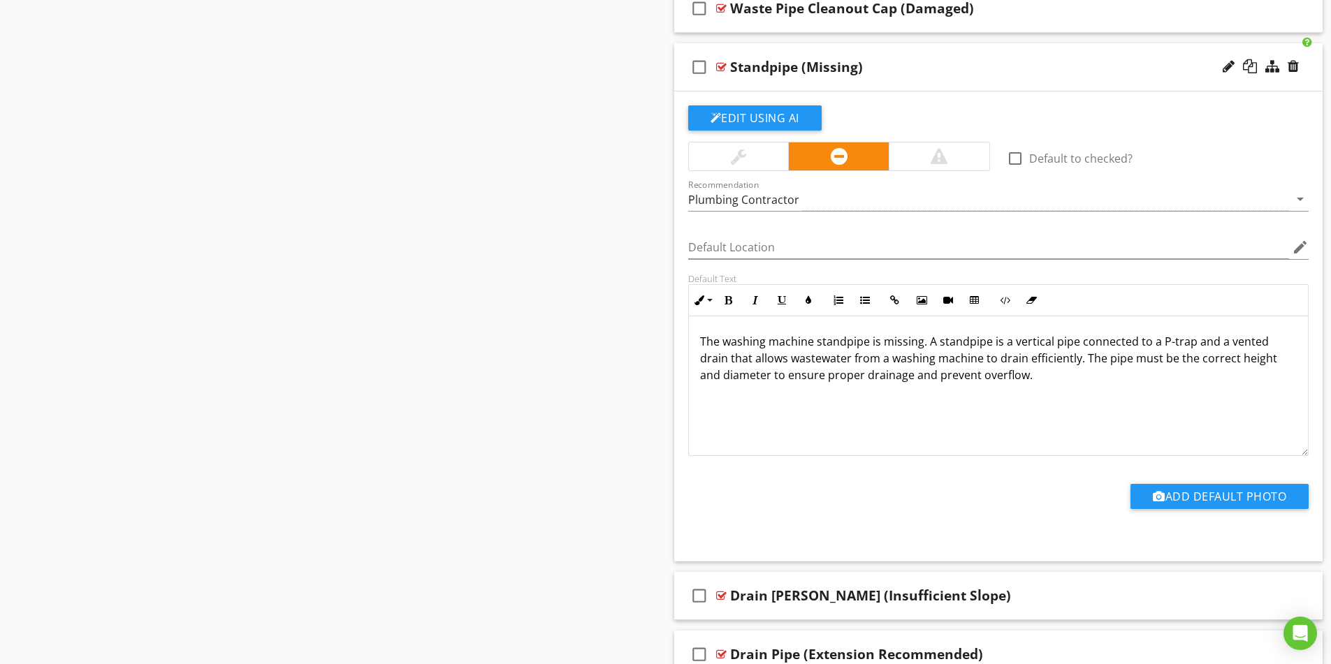
click at [1047, 376] on p "The washing machine standpipe is missing. A standpipe is a vertical pipe connec…" at bounding box center [998, 358] width 597 height 50
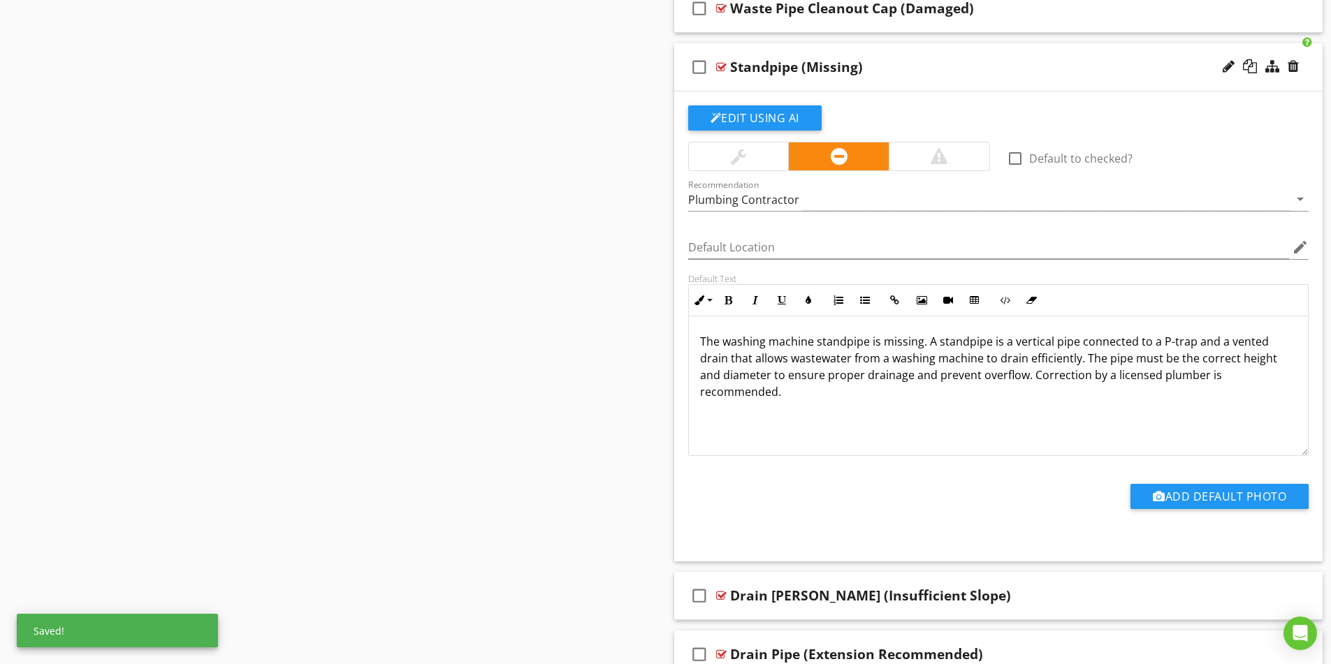
click at [1224, 66] on div at bounding box center [1229, 66] width 12 height 14
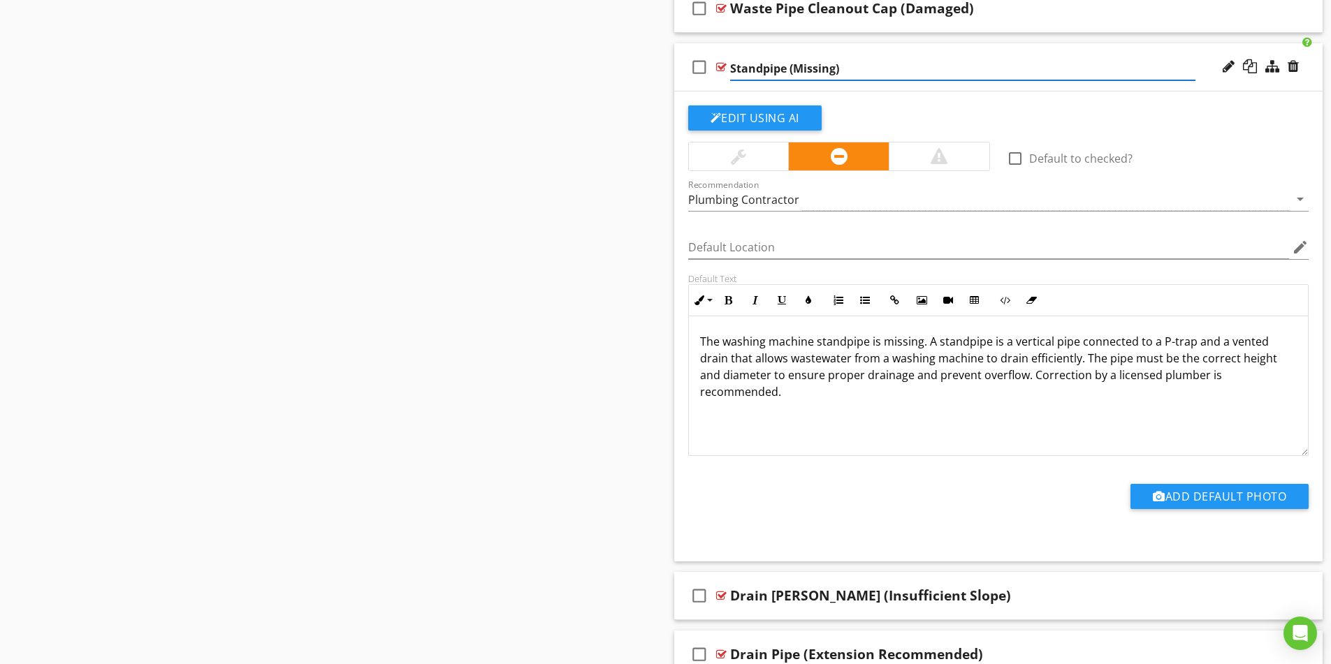
click at [732, 62] on input "Standpipe (Missing)" at bounding box center [962, 68] width 465 height 23
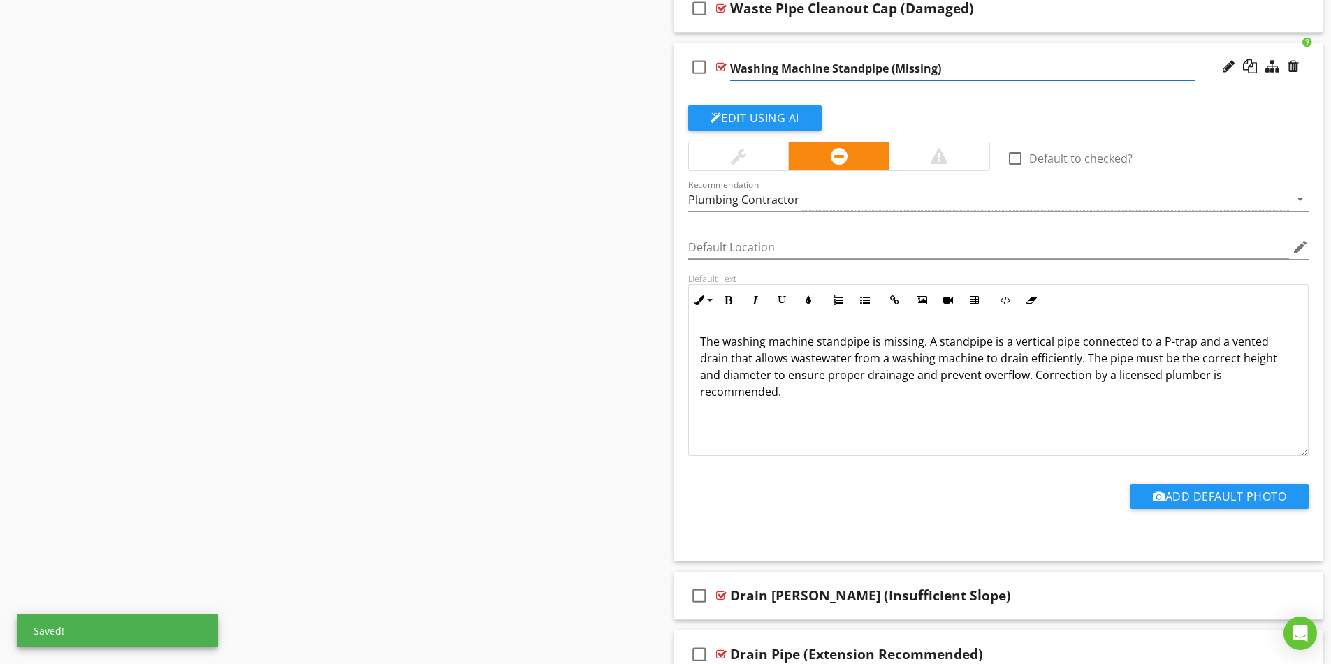
type input "Washing Machine Standpipe (Missing)"
click at [1070, 61] on div "Washing Machine Standpipe (Missing)" at bounding box center [962, 67] width 465 height 17
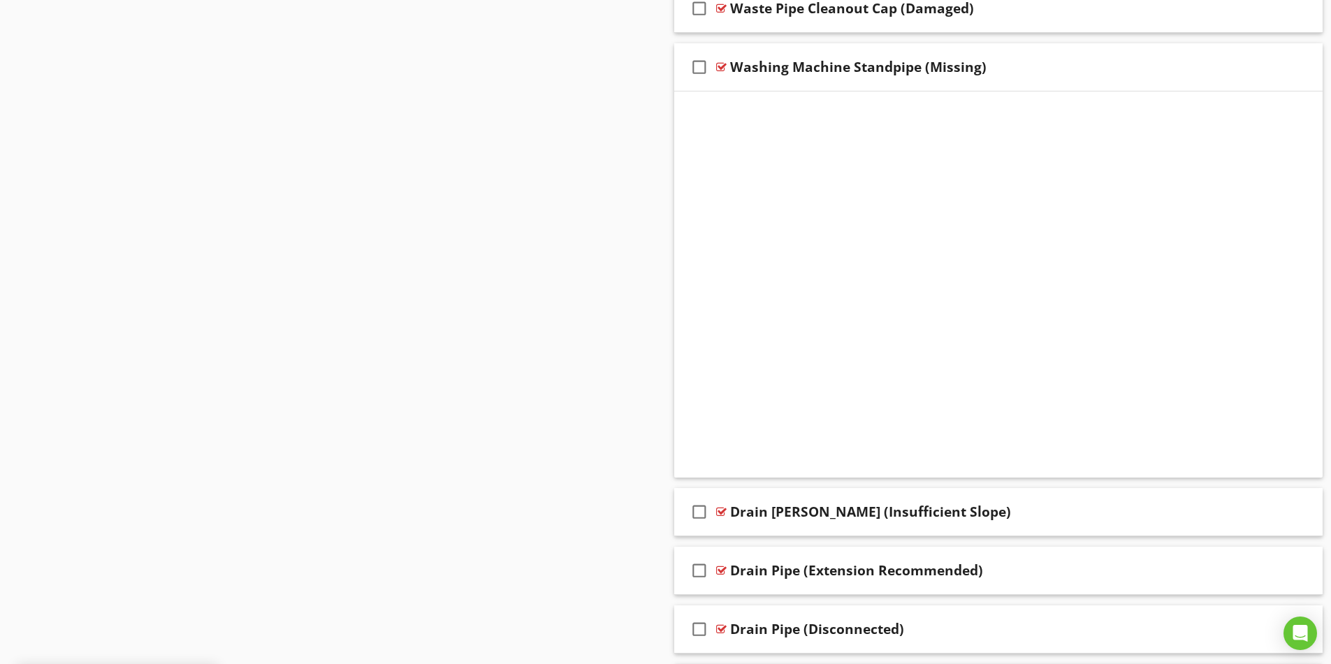
scroll to position [1623, 0]
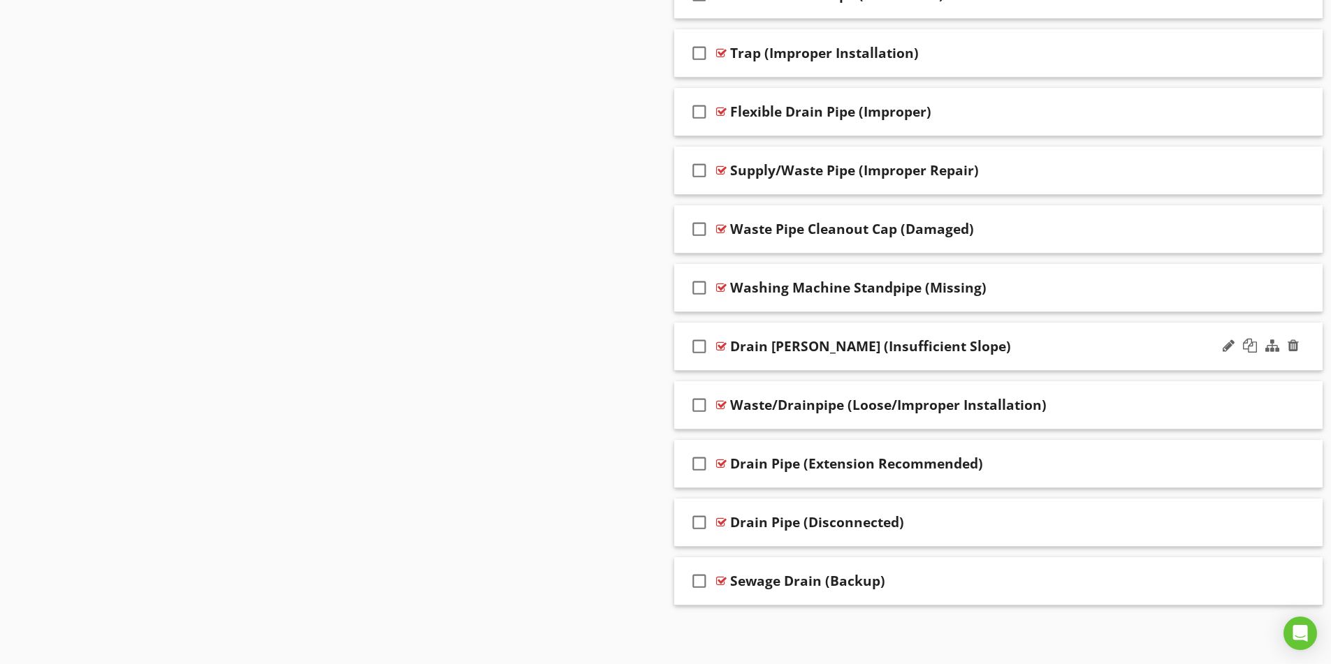
click at [1223, 349] on div at bounding box center [1229, 346] width 12 height 14
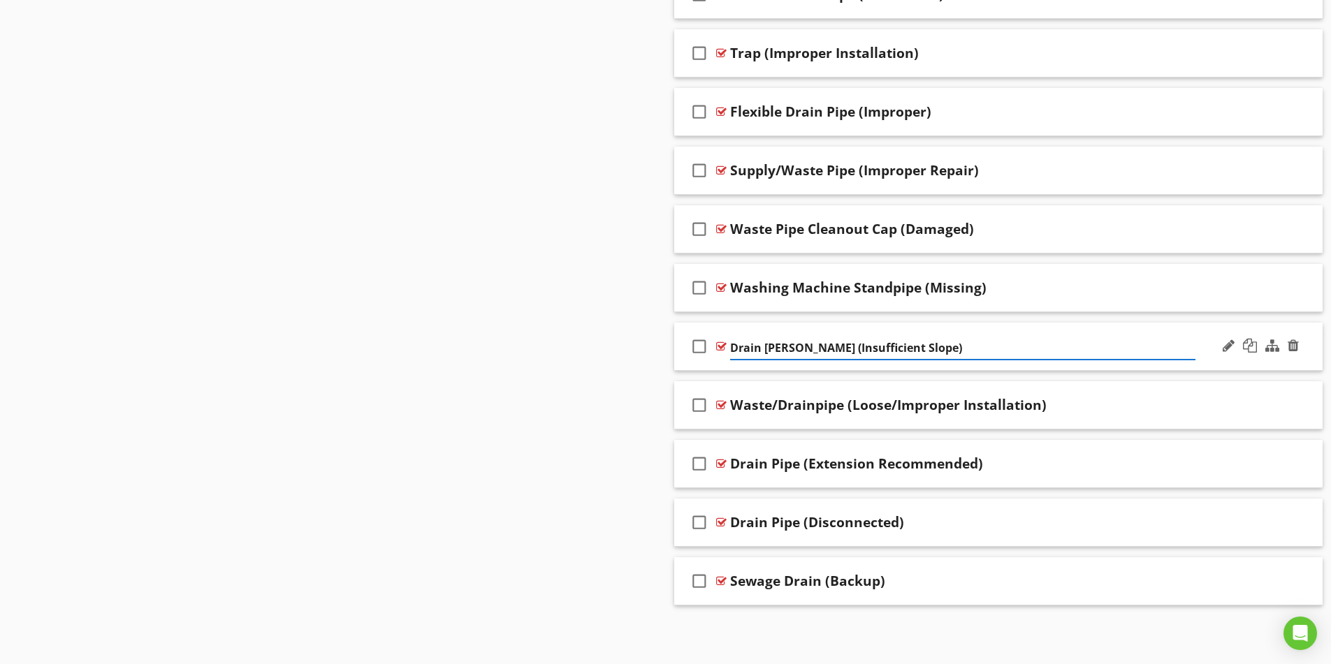
click at [769, 349] on input "Drain [PERSON_NAME] (Insufficient Slope)" at bounding box center [962, 348] width 465 height 23
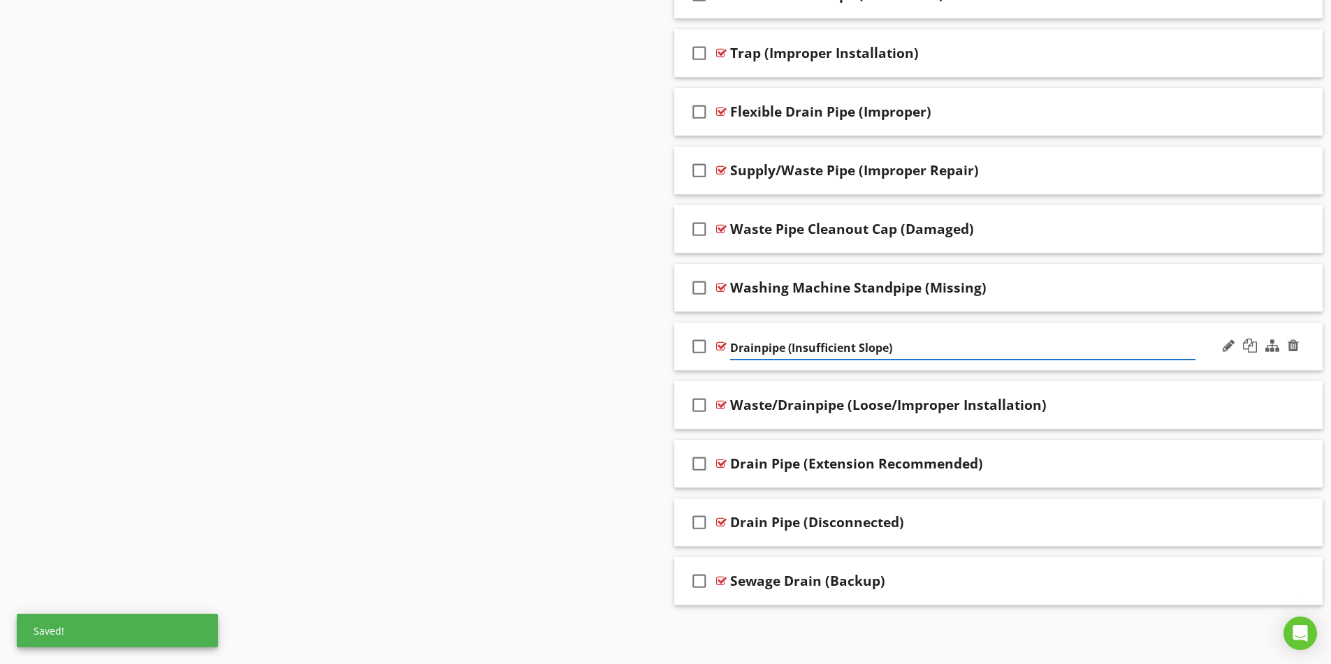
type input "Drainpipe (Insufficient Slope)"
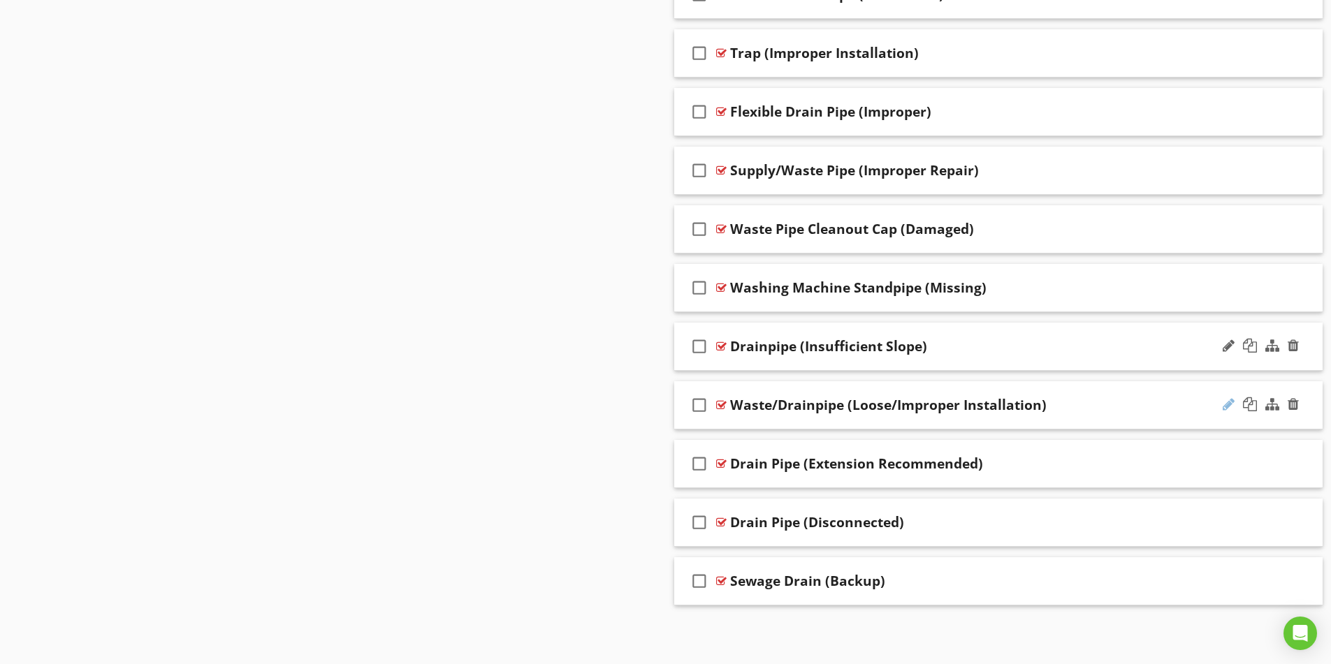
click at [1226, 400] on div at bounding box center [1229, 405] width 12 height 14
click at [773, 409] on input "Waste/Drainpipe (Loose/Improper Installation)" at bounding box center [962, 406] width 465 height 23
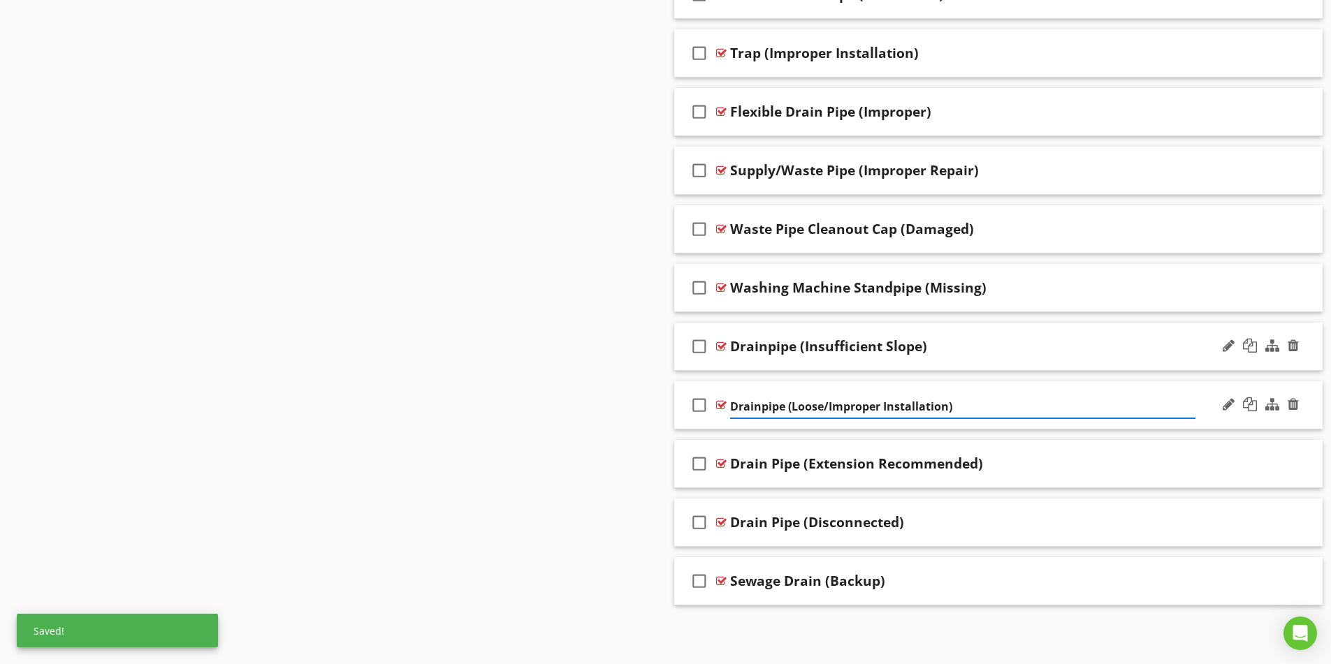
type input "Drainpipe (Loose/Improper Installation)"
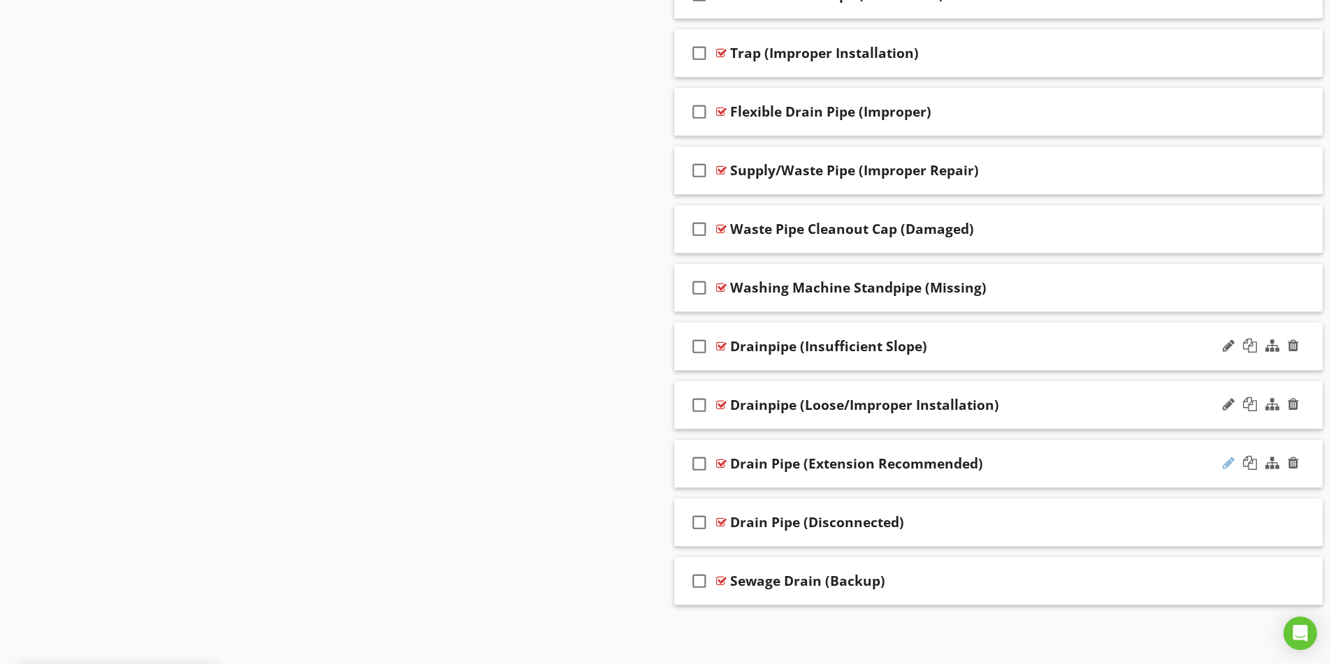
click at [1226, 463] on div at bounding box center [1229, 463] width 12 height 14
drag, startPoint x: 769, startPoint y: 465, endPoint x: 809, endPoint y: 451, distance: 42.6
click at [769, 465] on input "Drain Pipe (Extension Recommended)" at bounding box center [962, 465] width 465 height 23
type input "Drainpipe (Extension Recommended)"
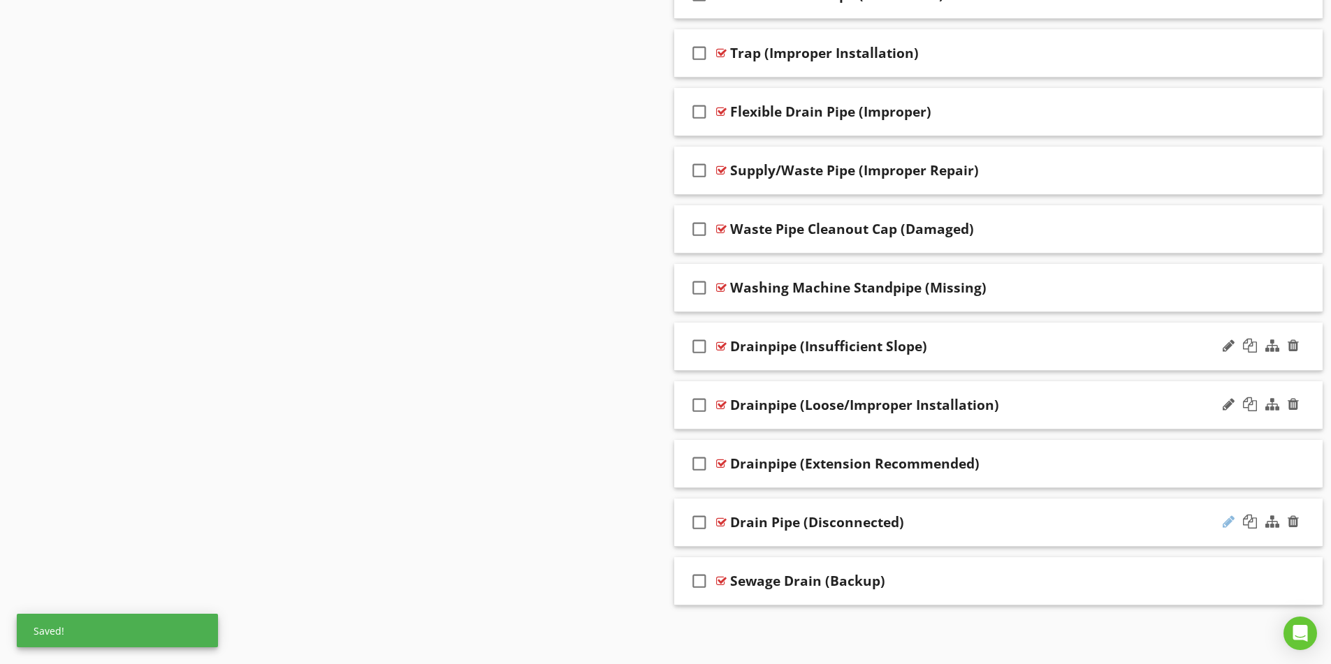
click at [1226, 521] on div at bounding box center [1229, 522] width 12 height 14
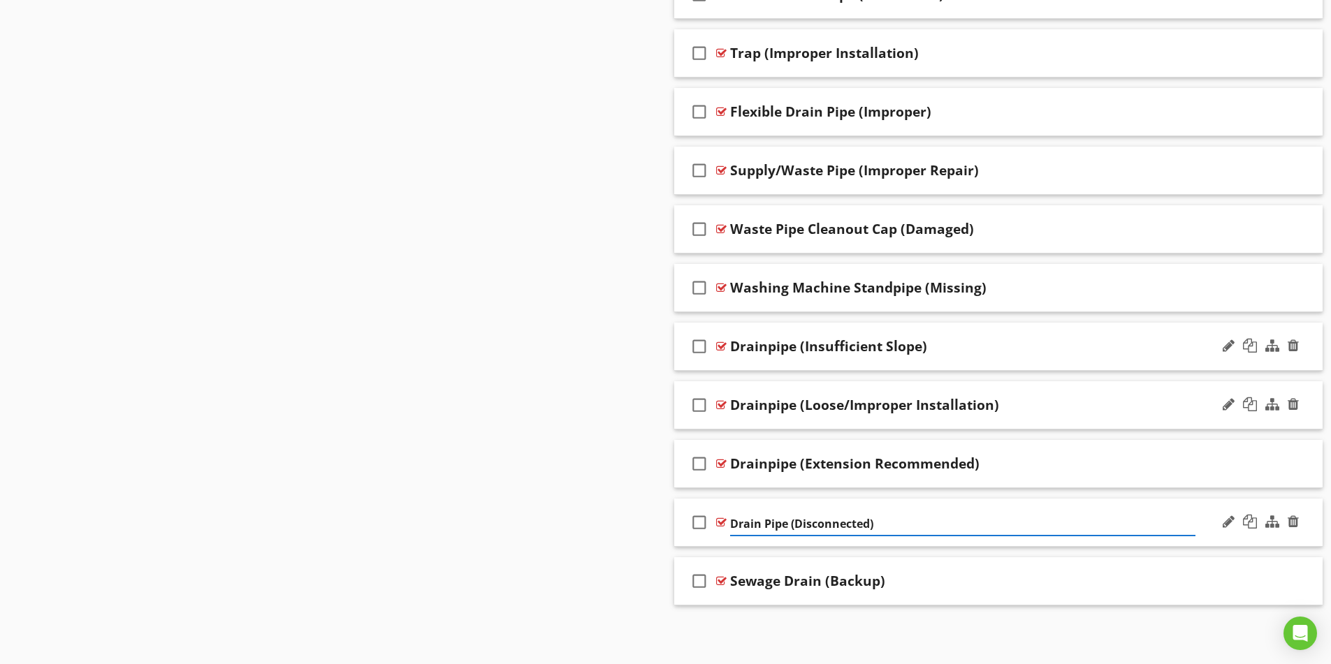
click at [769, 523] on input "Drain Pipe (Disconnected)" at bounding box center [962, 524] width 465 height 23
type input "Drainpipe (Disconnected)"
click at [1227, 115] on div at bounding box center [1229, 111] width 12 height 14
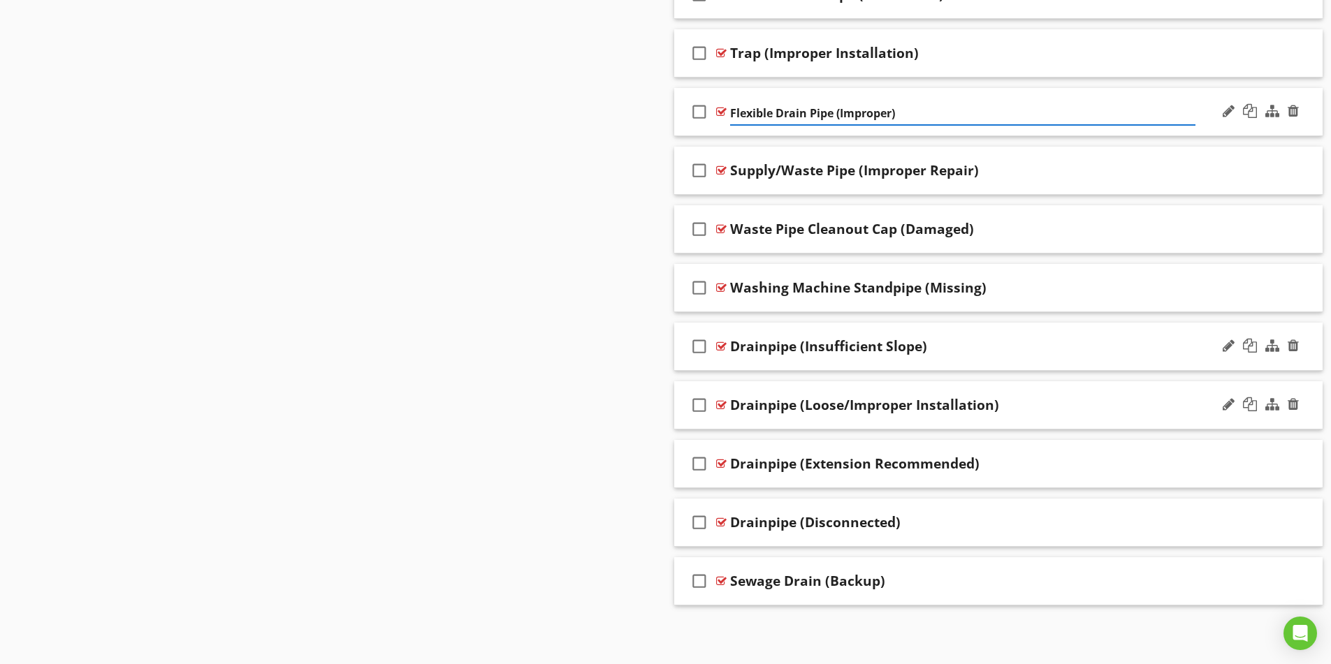
click at [815, 110] on input "Flexible Drain Pipe (Improper)" at bounding box center [962, 113] width 465 height 23
type input "Flexible Drainpipe (Improper)"
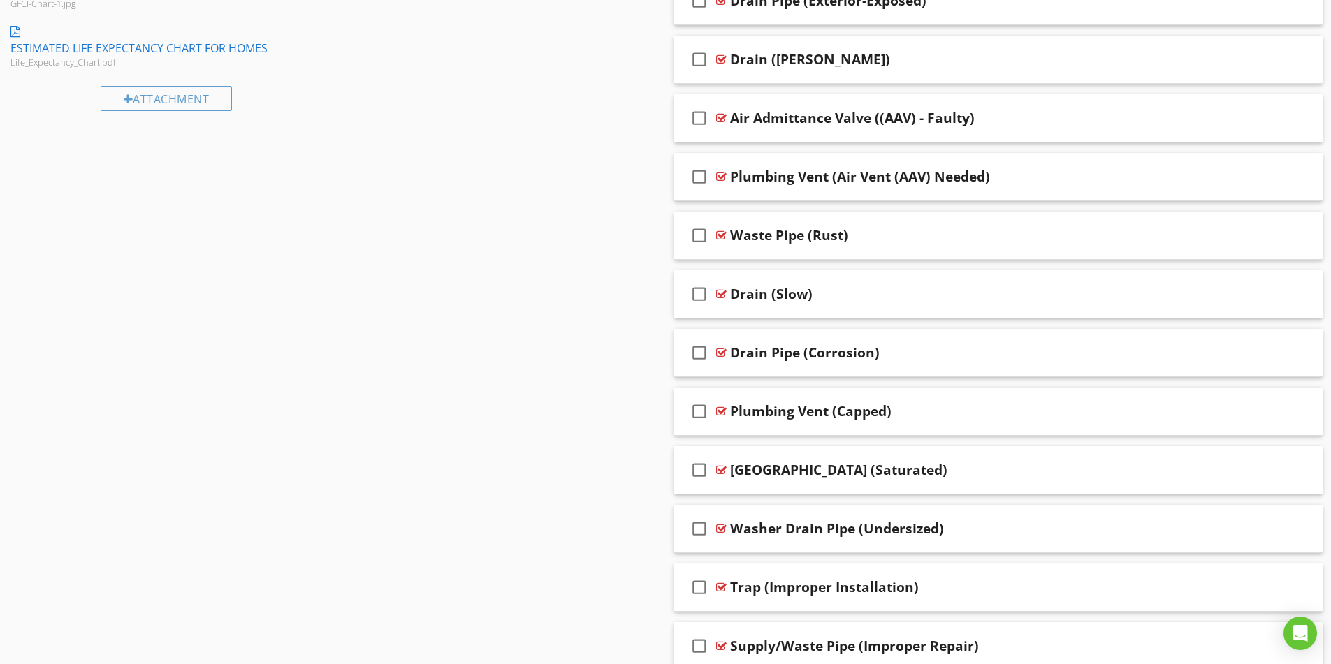
scroll to position [1064, 0]
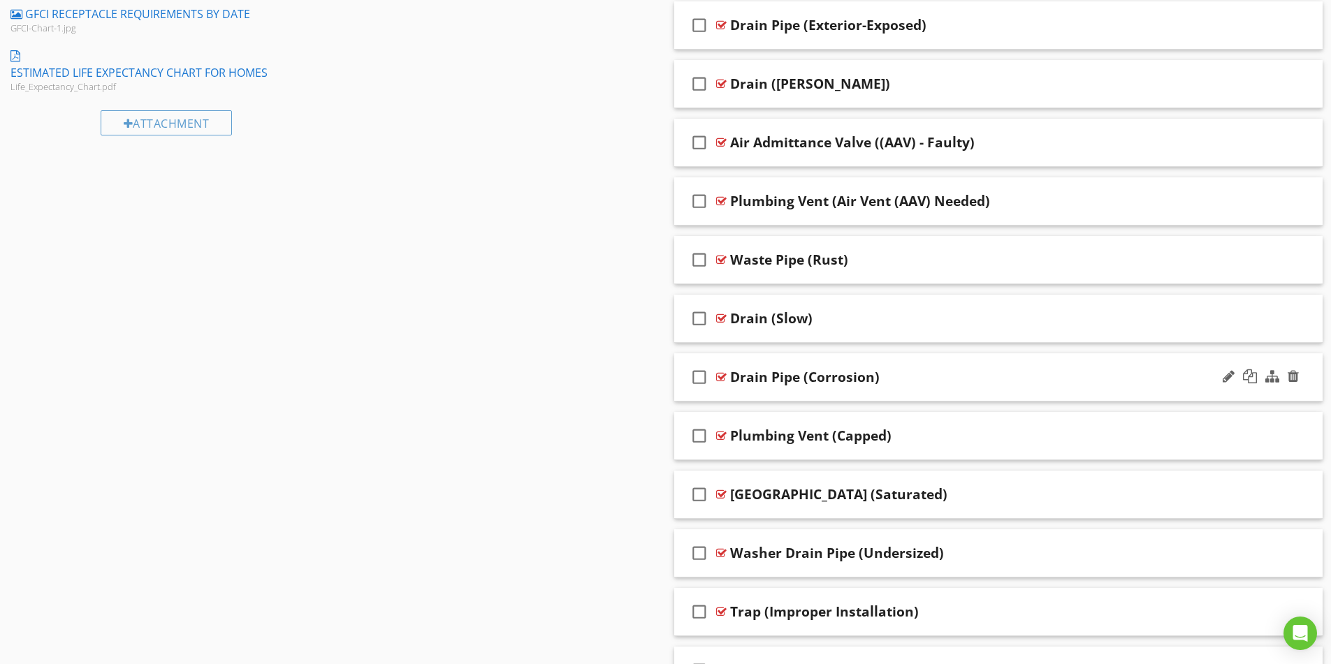
click at [1221, 377] on div at bounding box center [1261, 378] width 82 height 34
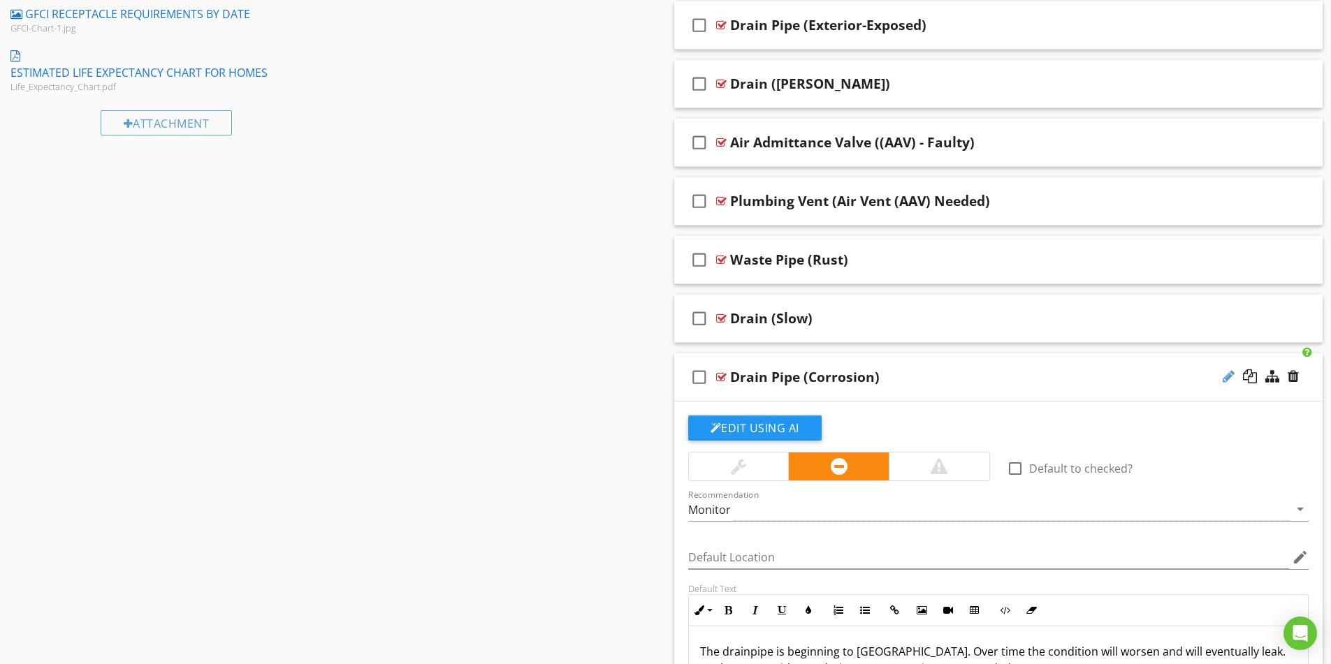
click at [1230, 380] on div at bounding box center [1229, 377] width 12 height 14
click at [769, 379] on input "Drain Pipe (Corrosion)" at bounding box center [962, 379] width 465 height 23
type input "Drainpipe (Corrosion)"
click at [991, 367] on div "check_box_outline_blank Drainpipe (Corrosion)" at bounding box center [998, 378] width 649 height 48
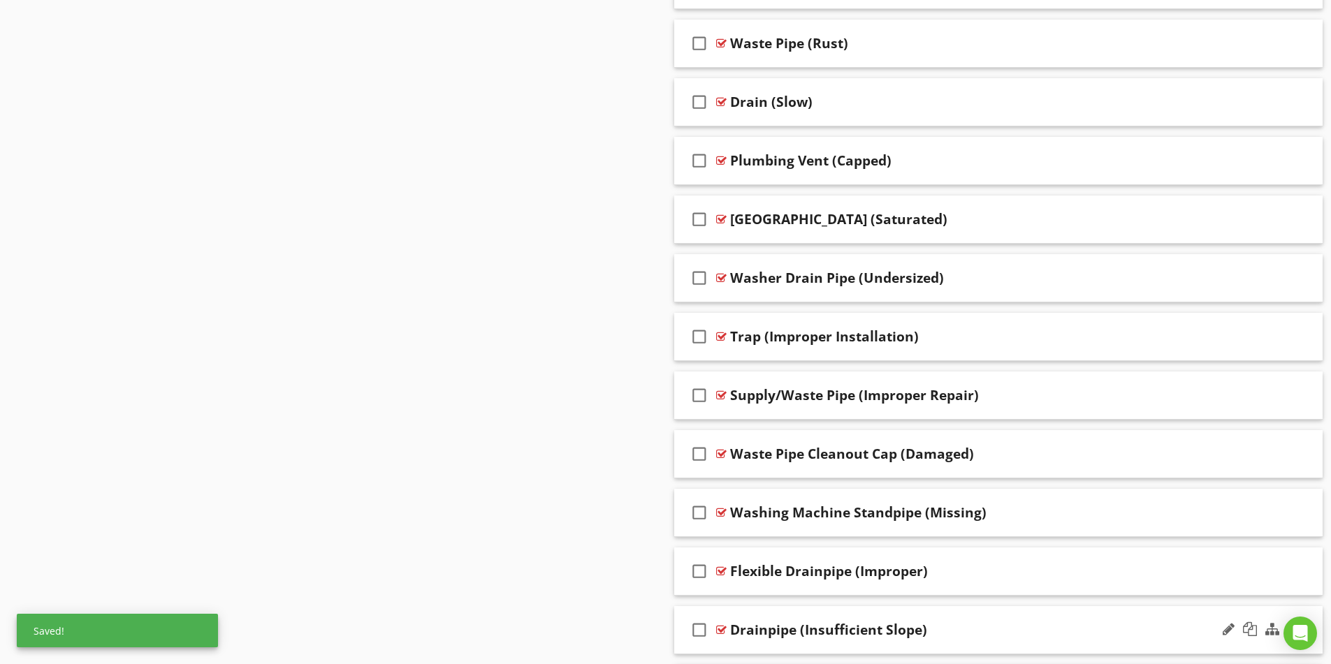
scroll to position [1274, 0]
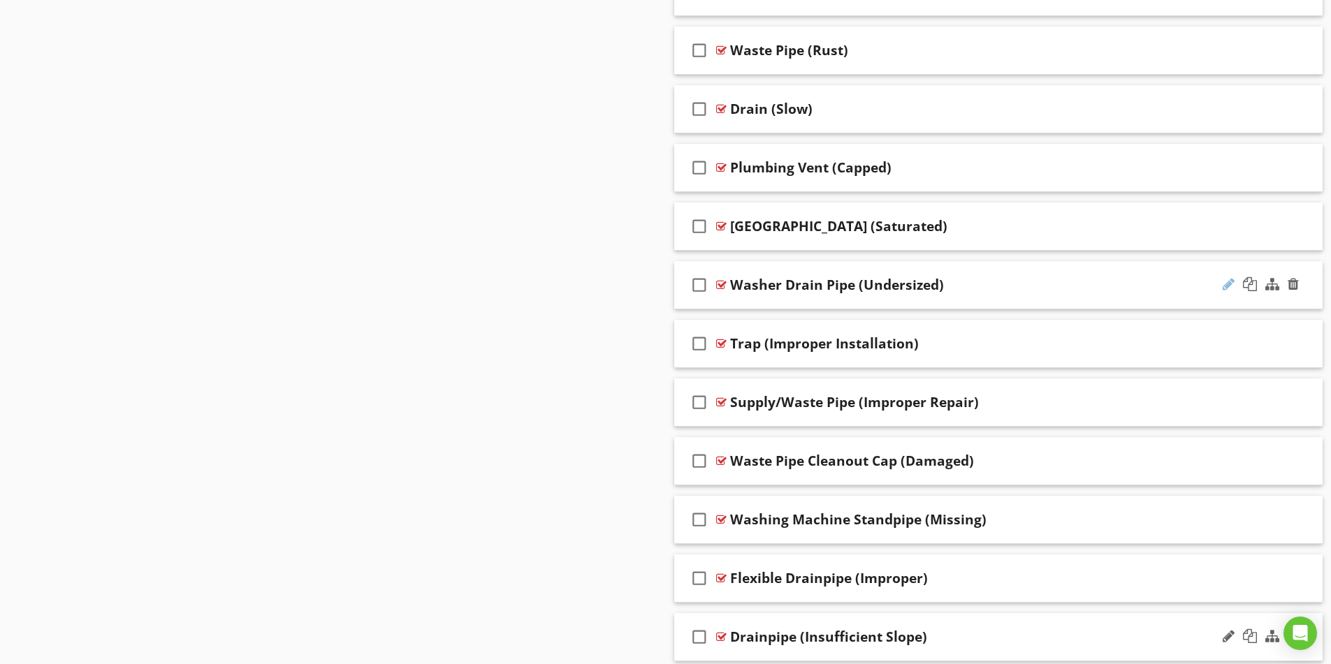
click at [1226, 284] on div at bounding box center [1229, 284] width 12 height 14
click at [814, 281] on input "Washer Drain Pipe (Undersized)" at bounding box center [962, 286] width 465 height 23
type input "Washer Drainpipe (Undersized)"
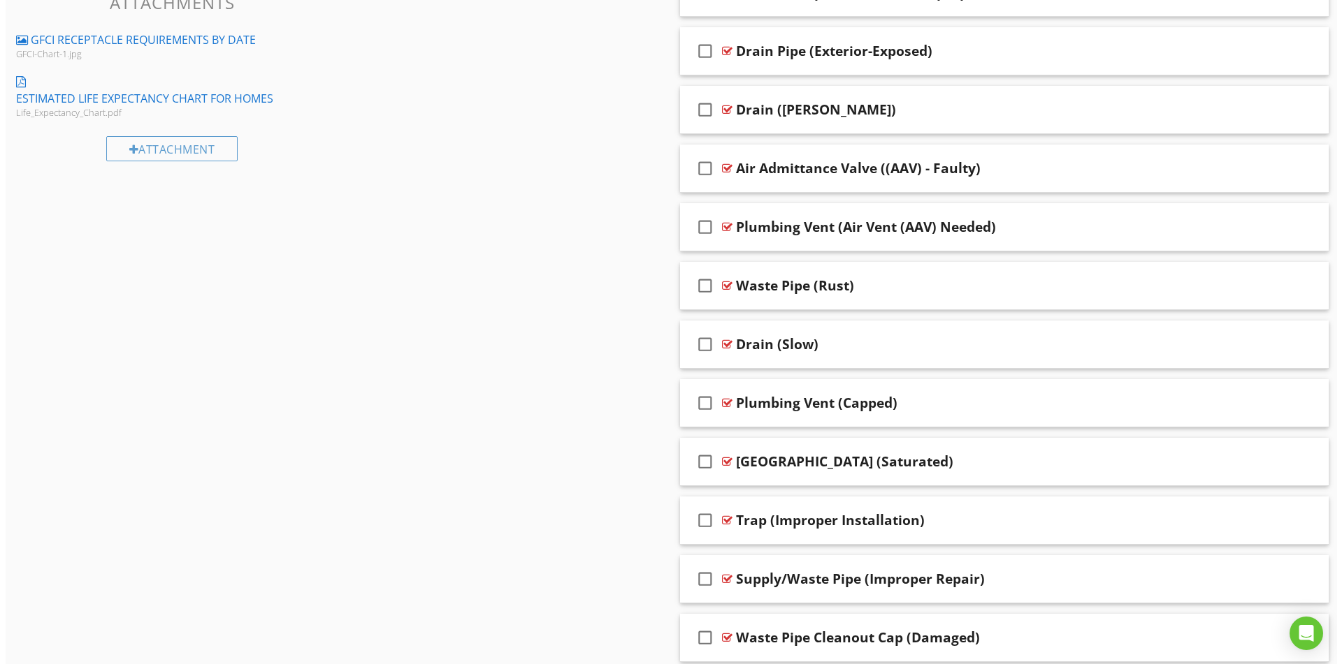
scroll to position [1134, 0]
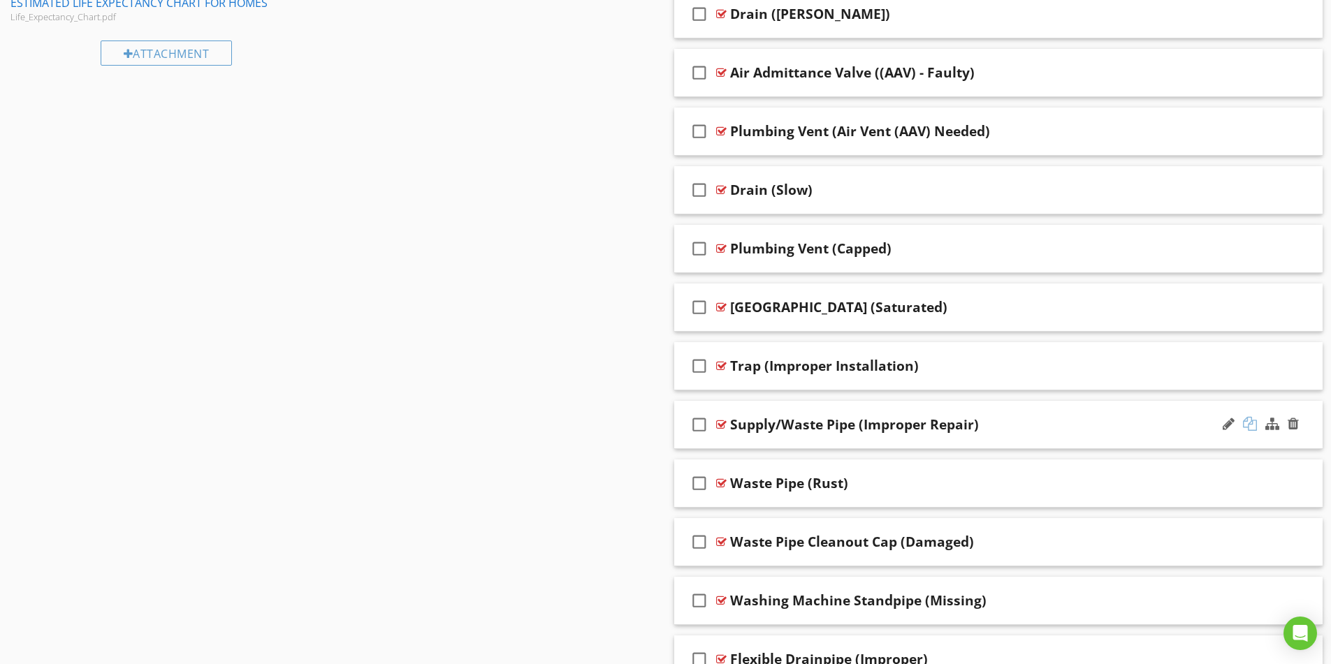
click at [1251, 423] on div at bounding box center [1250, 424] width 14 height 14
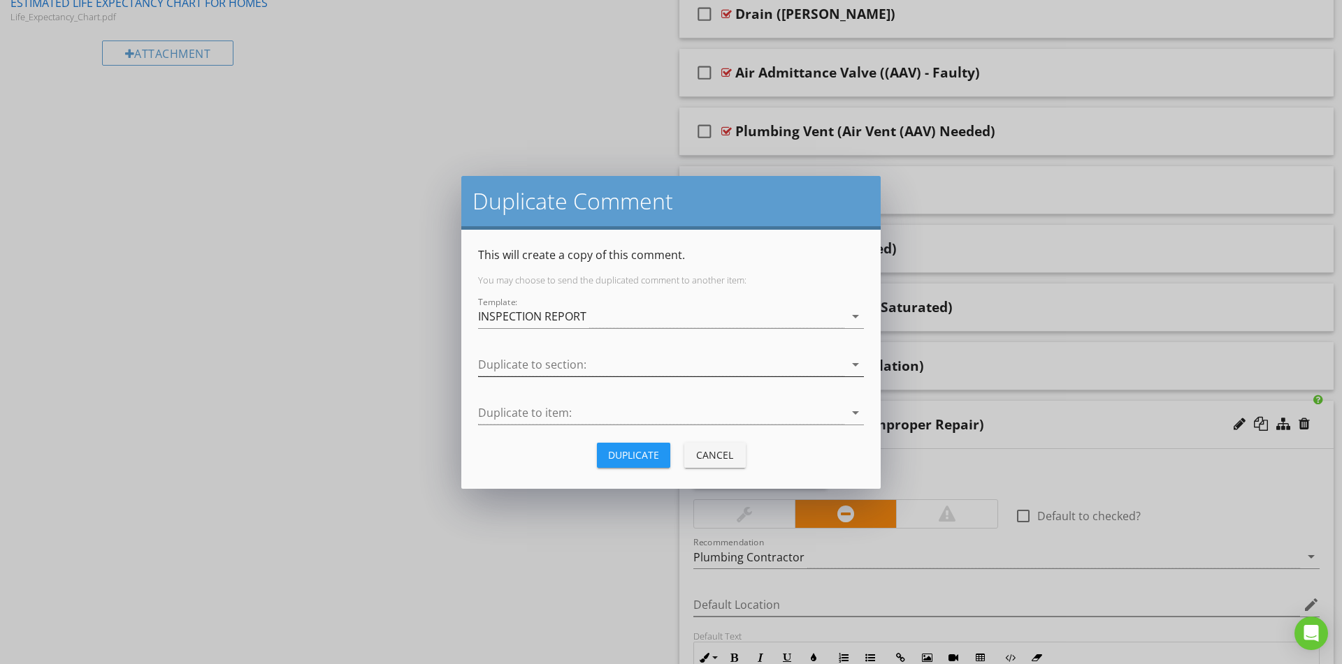
click at [534, 361] on div at bounding box center [661, 365] width 366 height 23
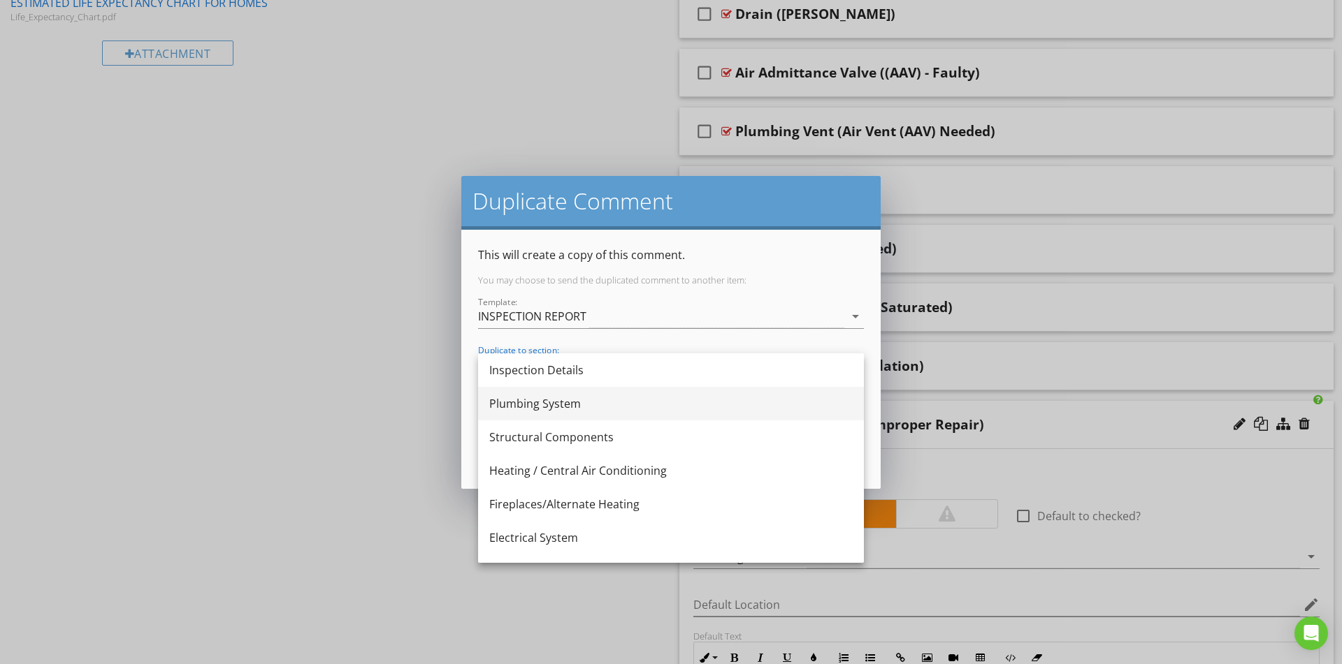
click at [535, 406] on div "Plumbing System" at bounding box center [670, 403] width 363 height 17
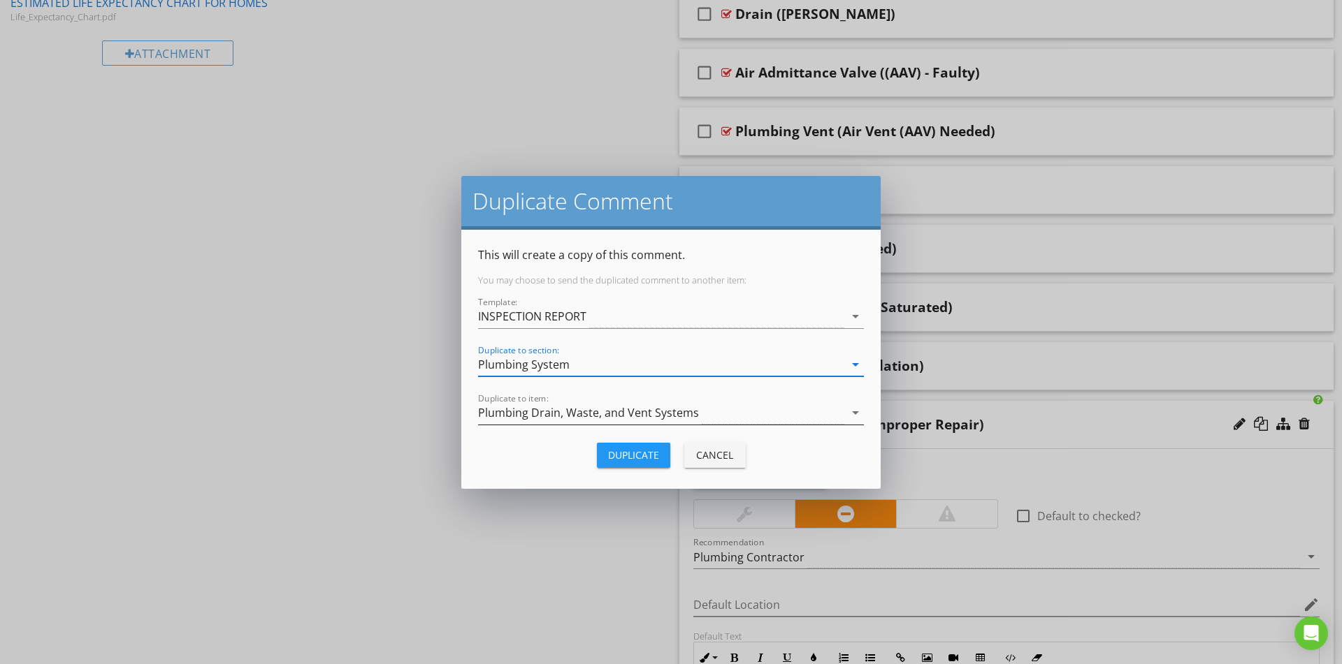
click at [531, 412] on div "Plumbing Drain, Waste, and Vent Systems" at bounding box center [588, 413] width 221 height 13
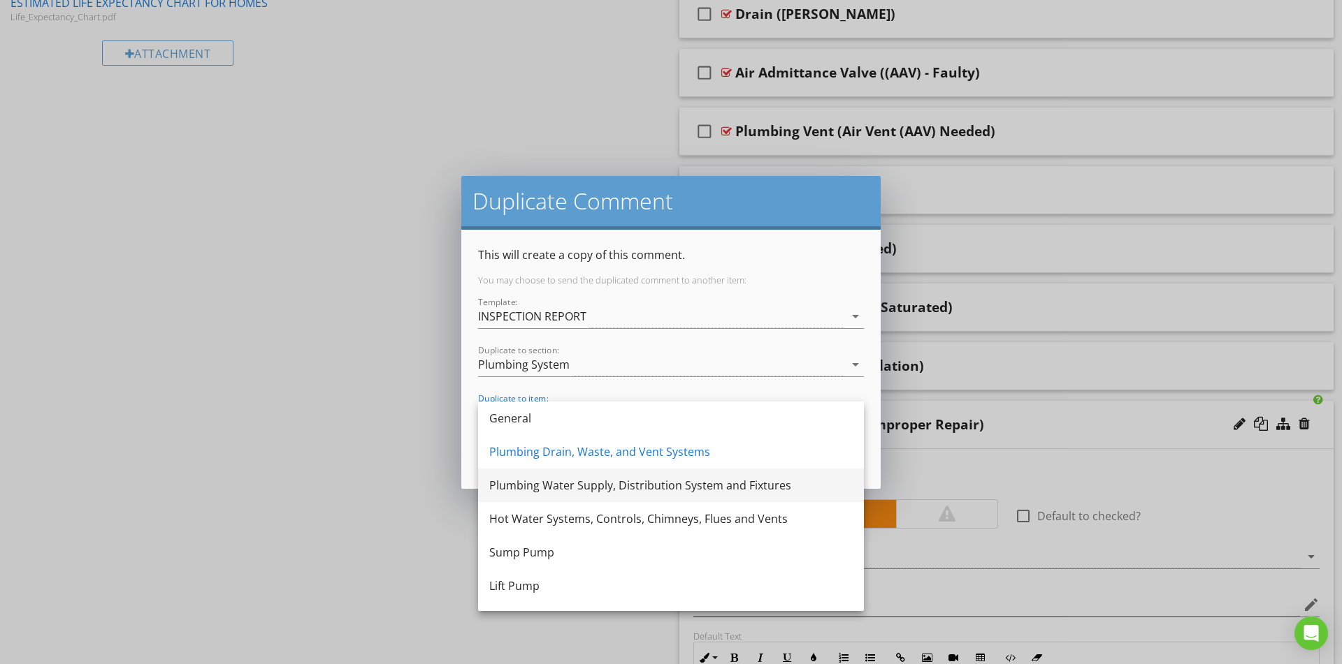
click at [519, 490] on div "Plumbing Water Supply, Distribution System and Fixtures" at bounding box center [670, 485] width 363 height 17
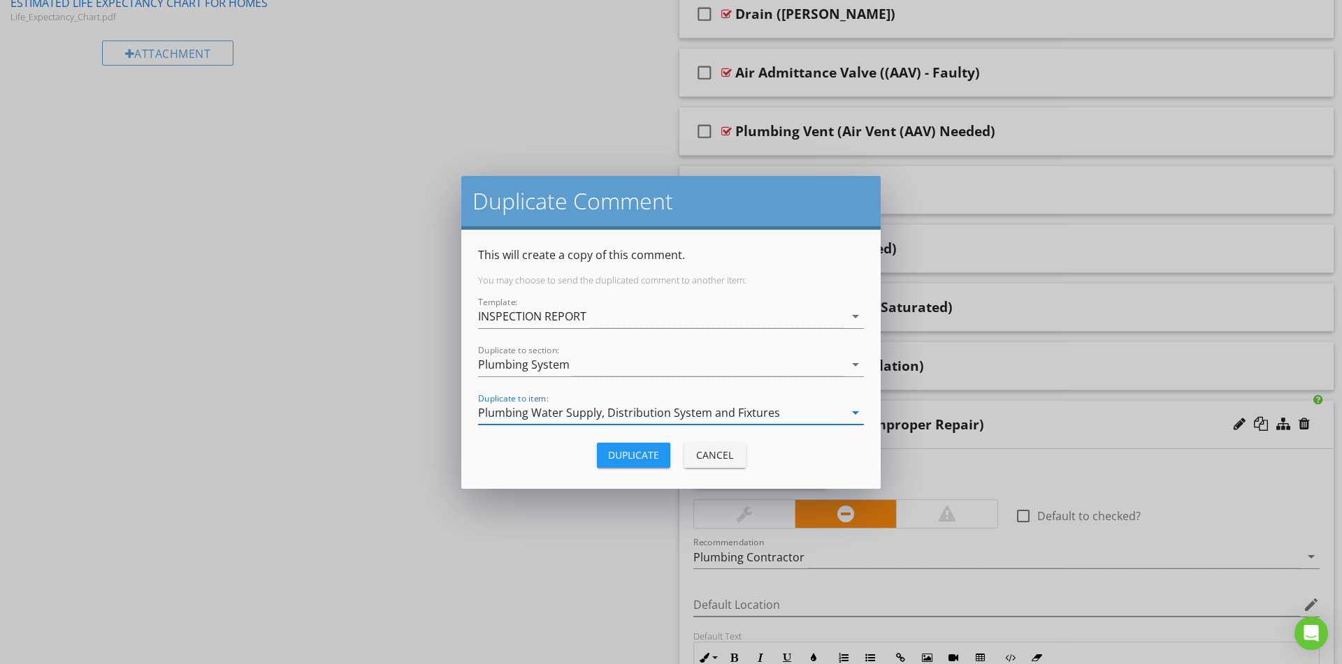
click at [628, 451] on div "Duplicate" at bounding box center [633, 455] width 51 height 15
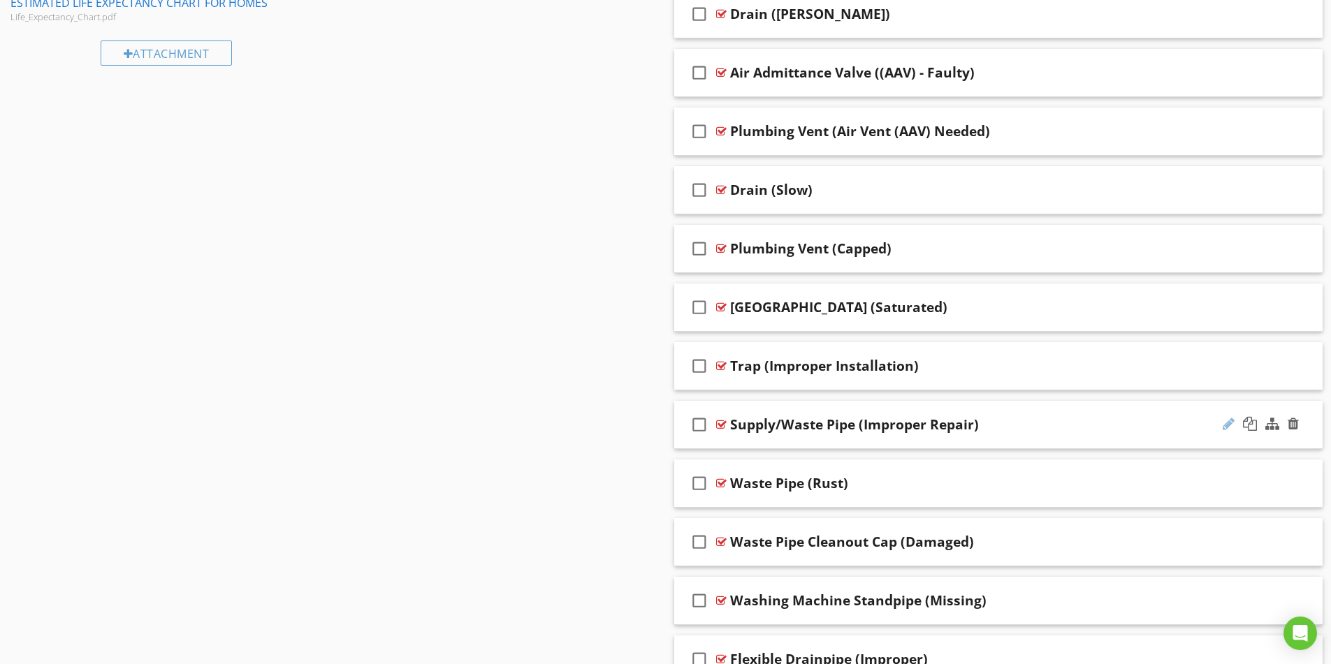
click at [1225, 424] on div at bounding box center [1229, 424] width 12 height 14
click at [773, 426] on input "Supply/Waste Pipe (Improper Repair)" at bounding box center [962, 426] width 465 height 23
type input "Waste Pipe (Improper Repair)"
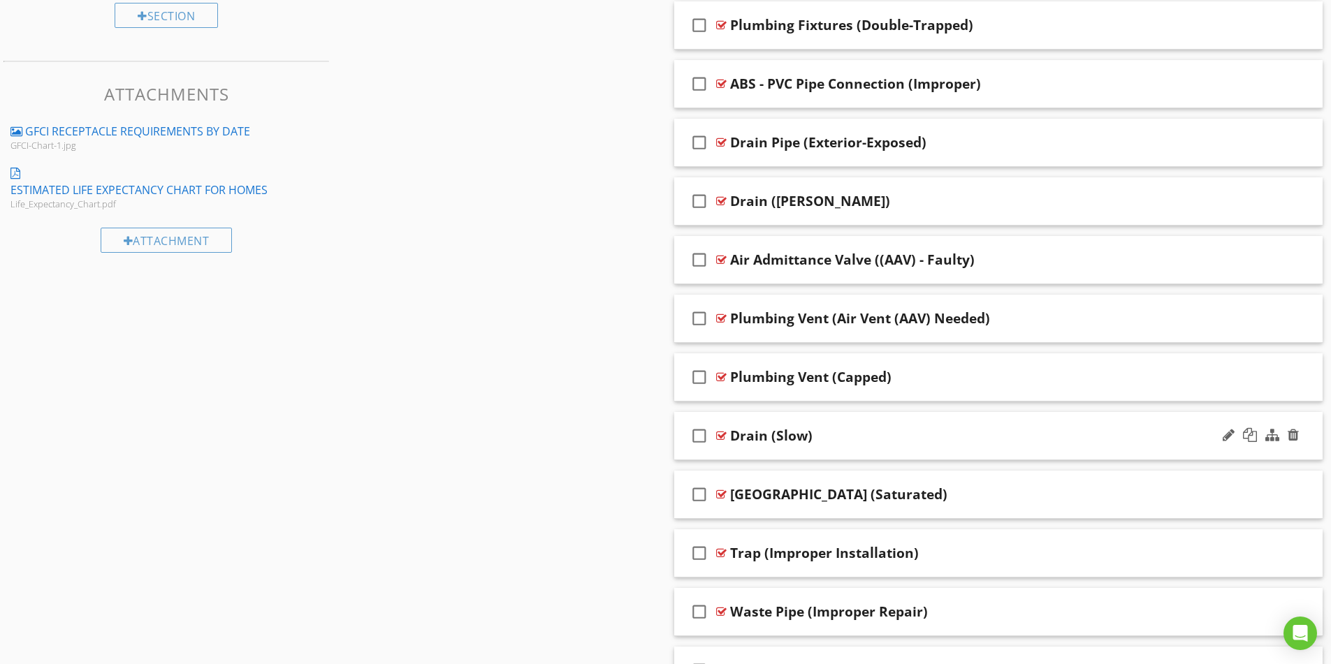
scroll to position [855, 0]
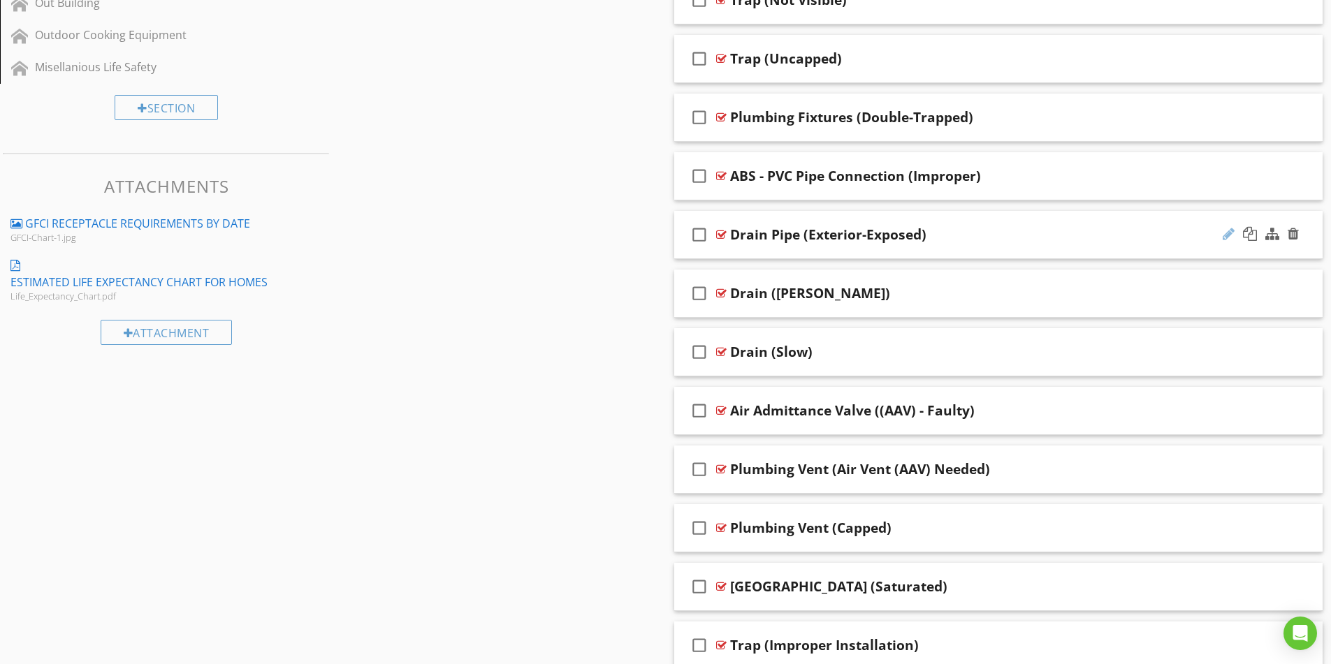
click at [1226, 237] on div at bounding box center [1229, 234] width 12 height 14
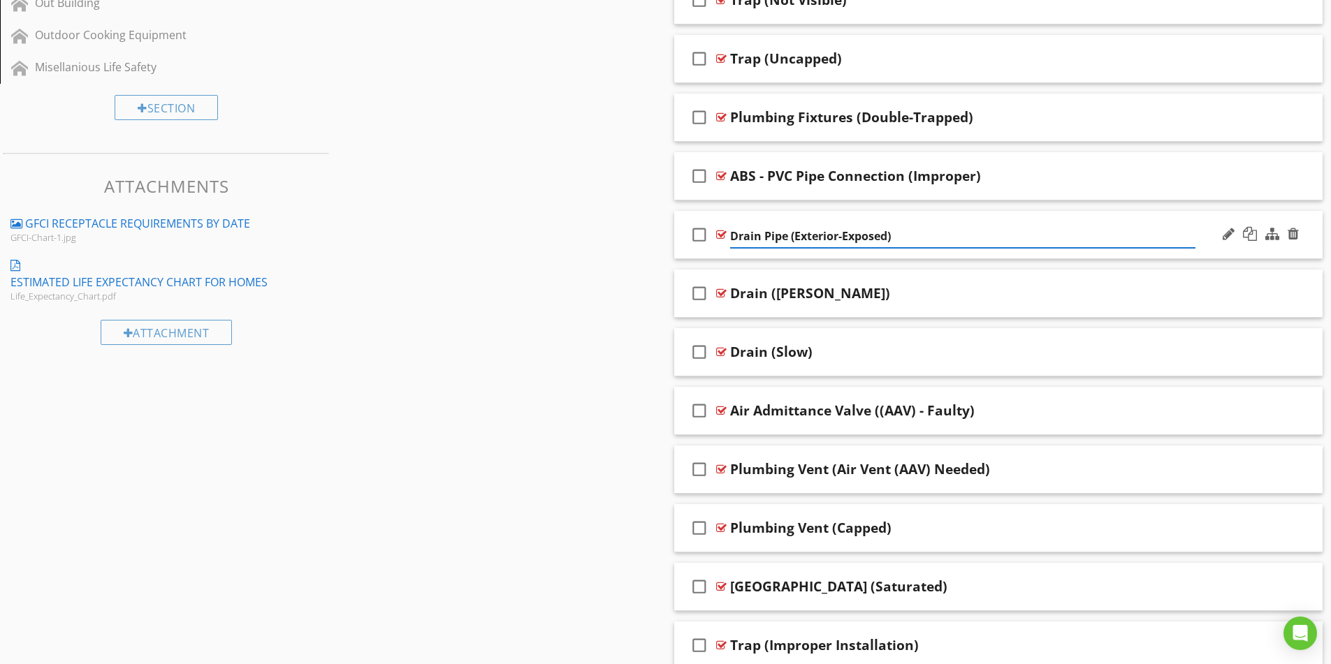
click at [769, 233] on input "Drain Pipe (Exterior-Exposed)" at bounding box center [962, 236] width 465 height 23
type input "Drainpipe (Exterior-Exposed)"
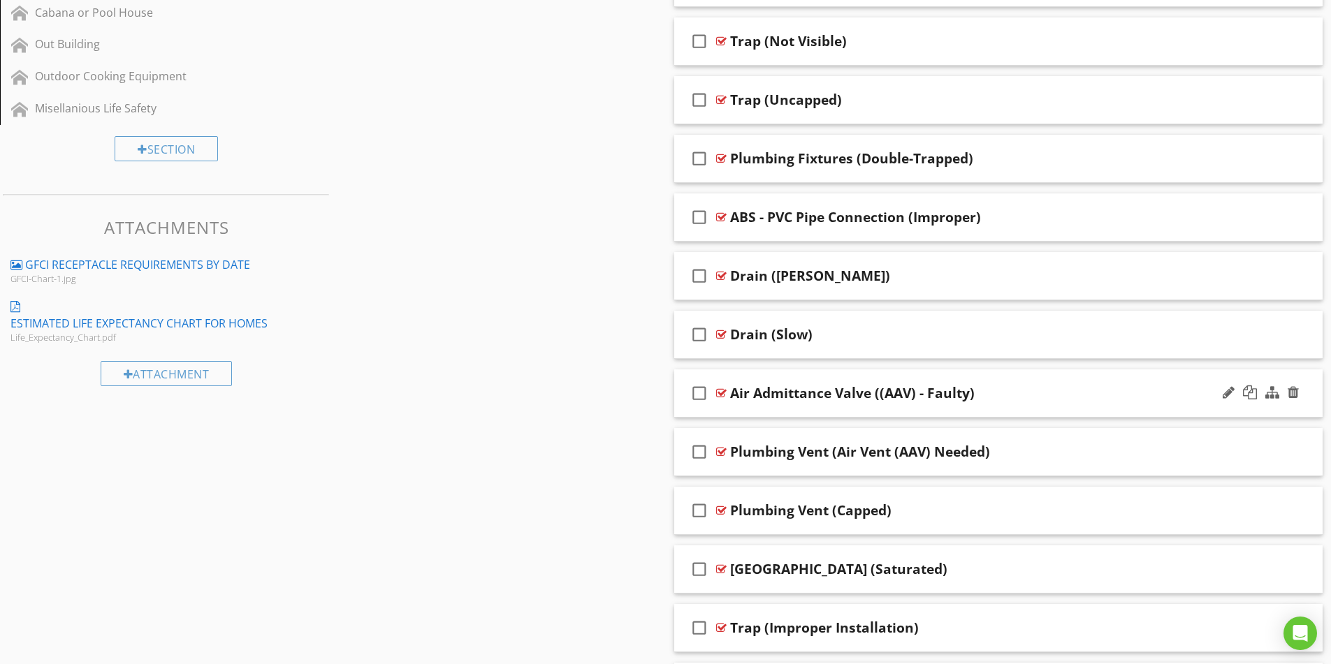
scroll to position [832, 0]
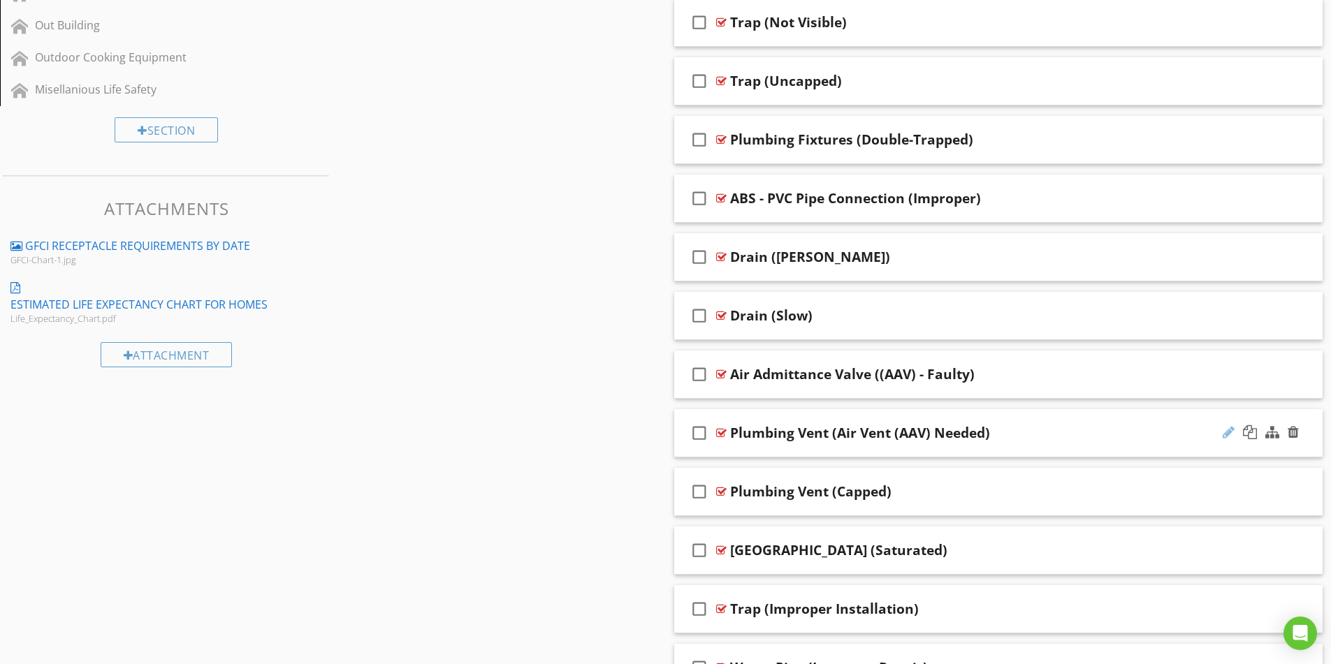
click at [1223, 435] on div at bounding box center [1229, 433] width 12 height 14
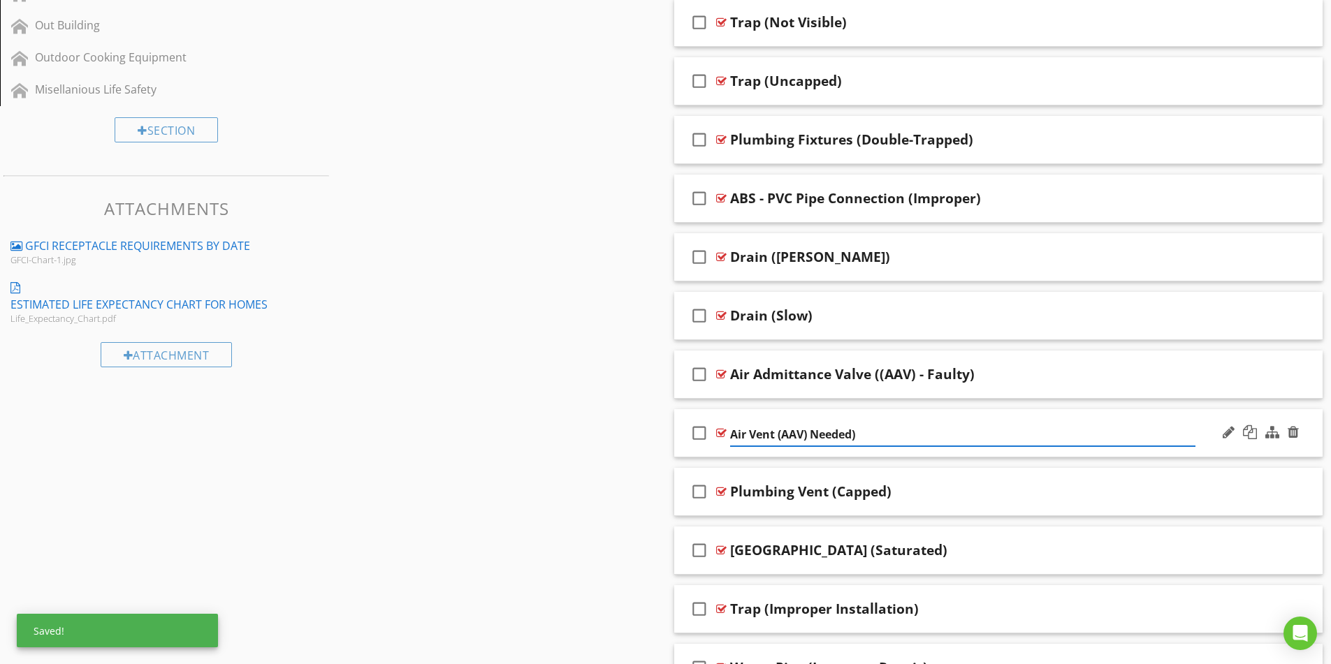
click at [774, 433] on input "Air Vent (AAV) Needed)" at bounding box center [962, 434] width 465 height 23
type input "Air Admittance Valve (AAV) Needed)"
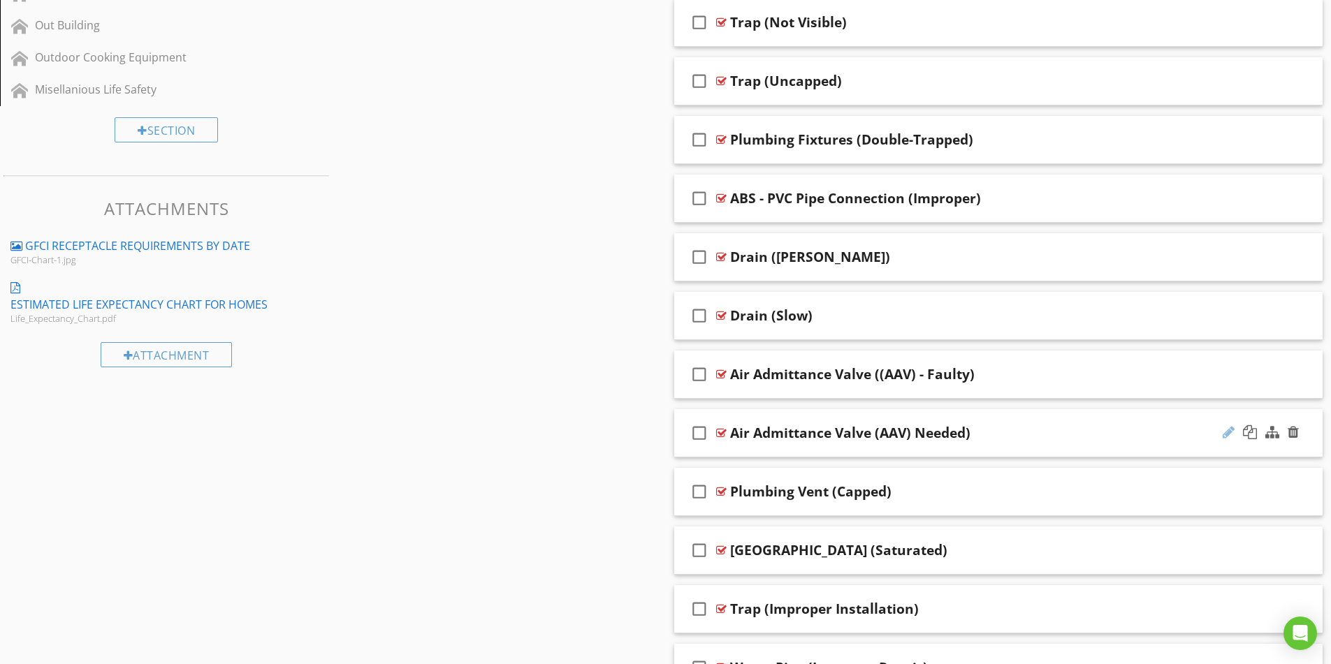
click at [1230, 436] on div at bounding box center [1229, 433] width 12 height 14
click at [852, 434] on input "Air Admittance Valve (AAV) Needed)" at bounding box center [962, 434] width 465 height 23
type input "Air Admittance Valve ((AAV) Needed)"
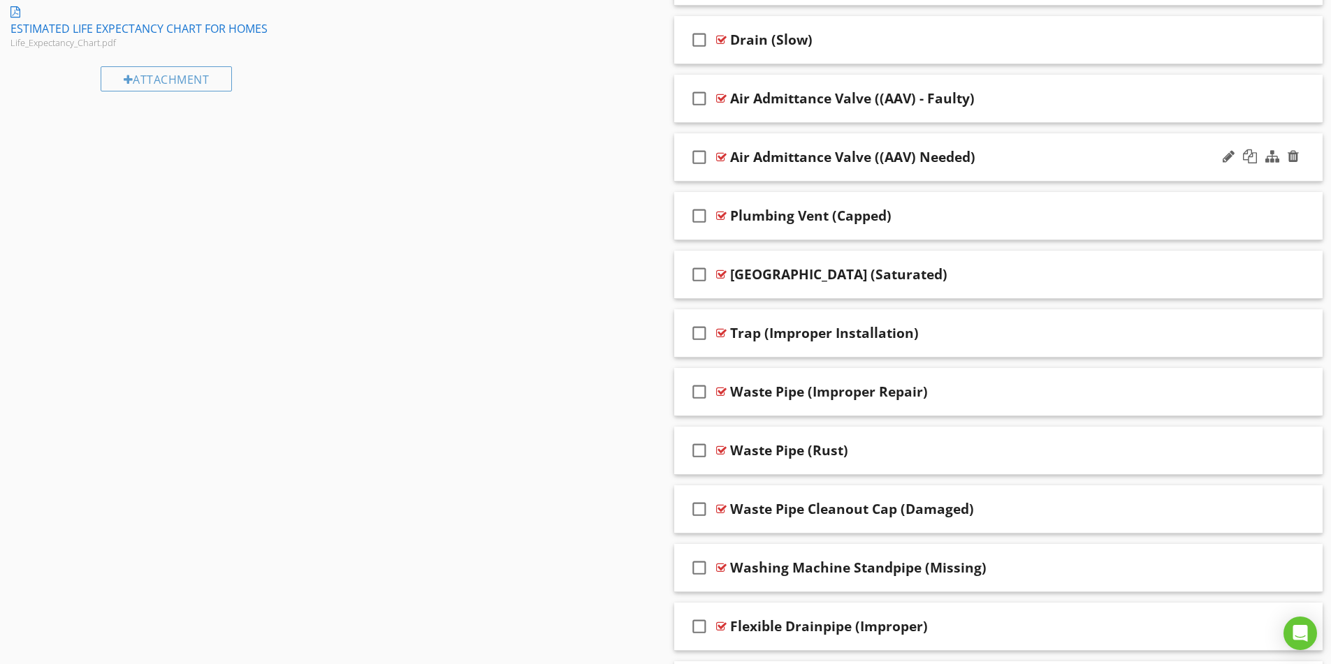
scroll to position [1064, 0]
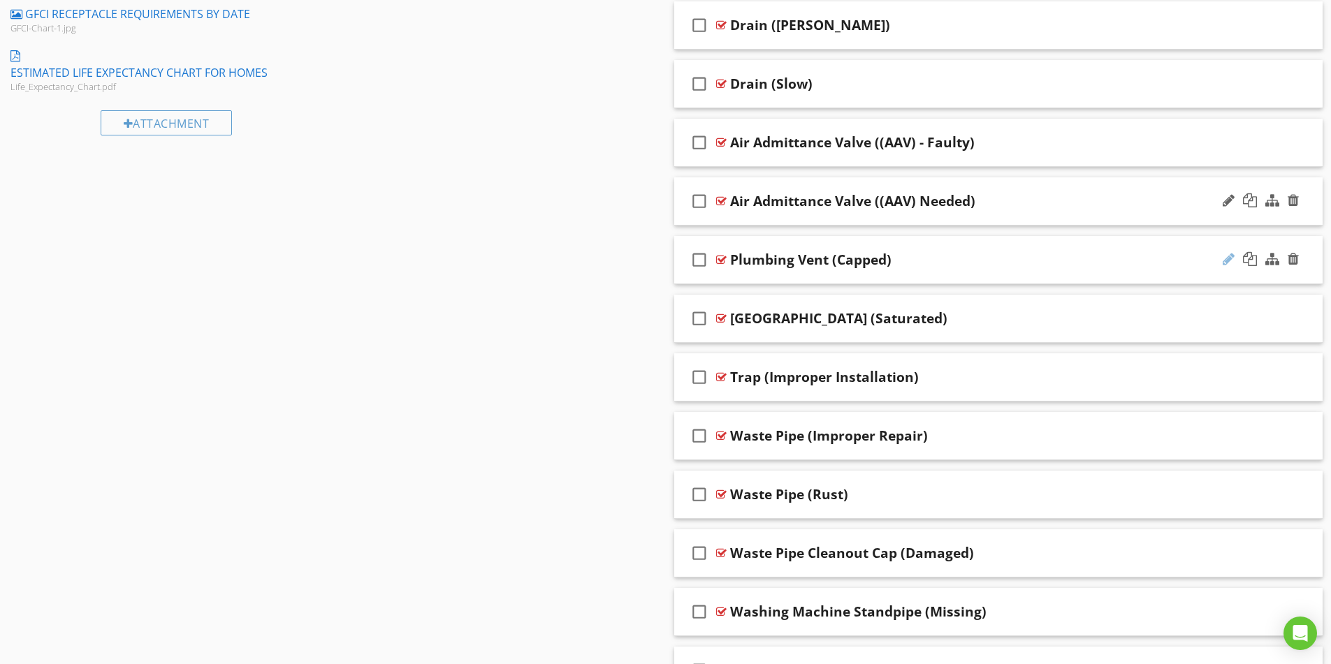
click at [1224, 262] on div at bounding box center [1229, 259] width 12 height 14
click at [461, 268] on div "Sections Inspection Details Plumbing System Structural Components Heating / Cen…" at bounding box center [665, 136] width 1331 height 2145
click at [944, 264] on div "Plumbing Vent (Capped)" at bounding box center [962, 260] width 465 height 17
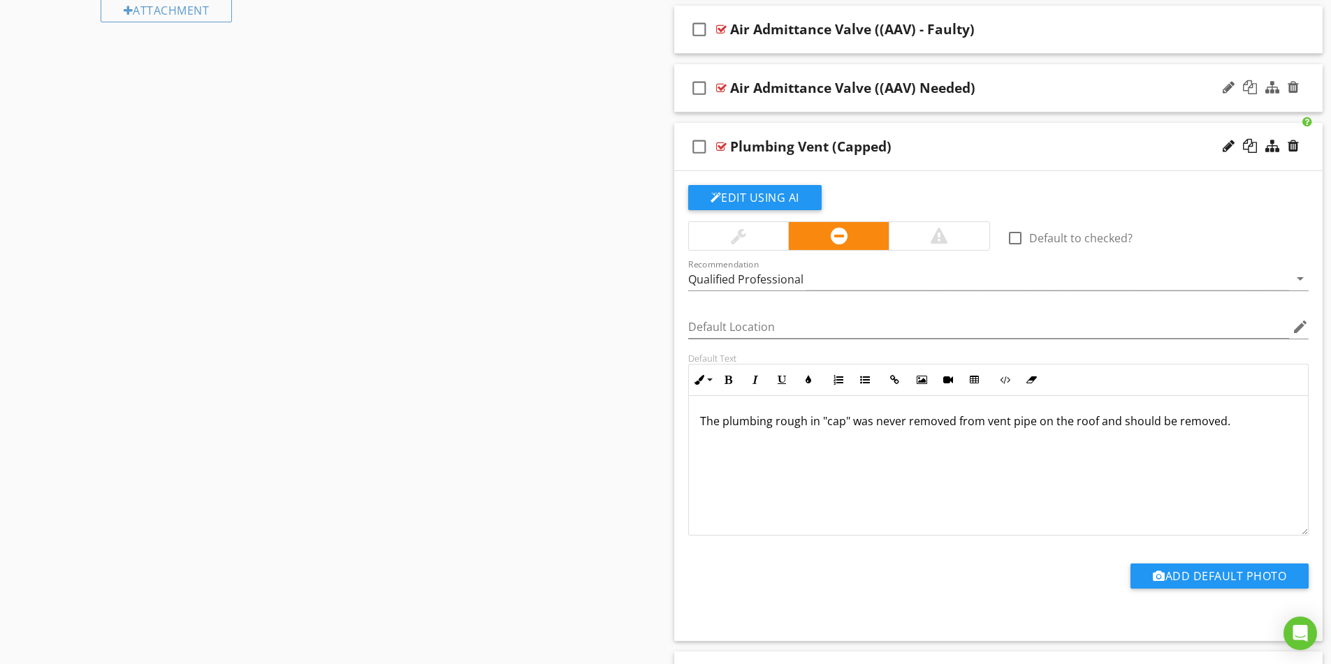
scroll to position [1204, 0]
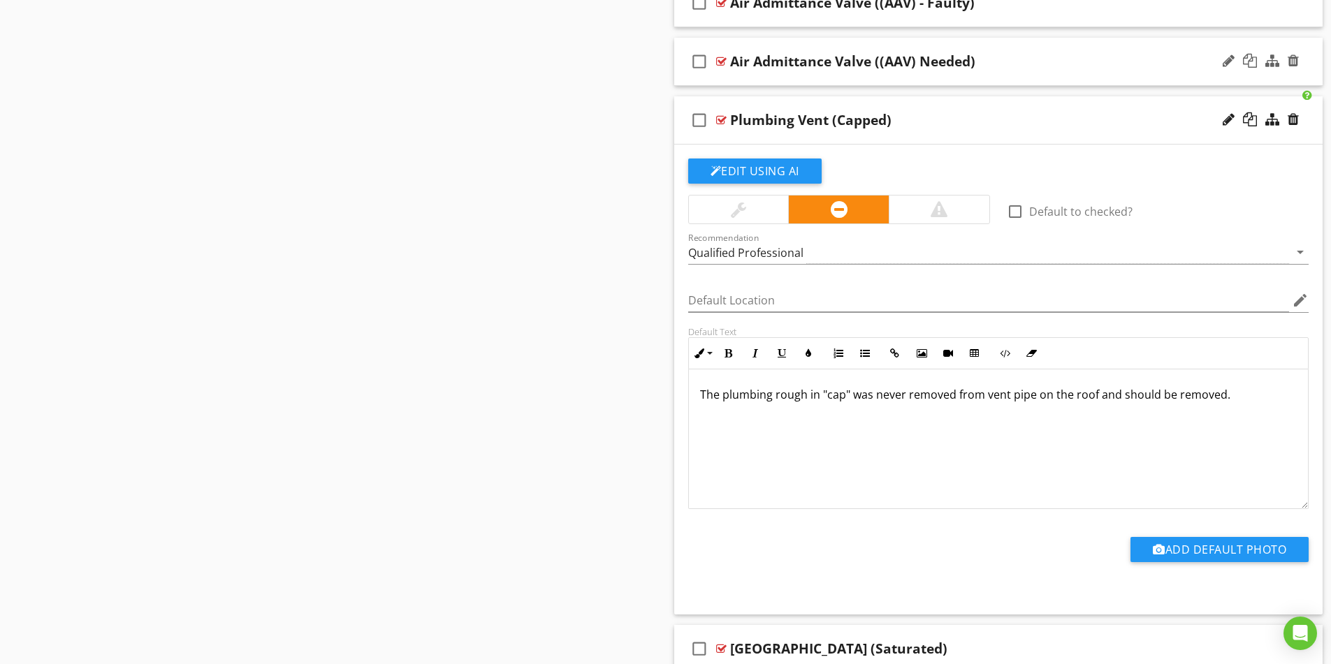
click at [771, 393] on p "The plumbing rough in "cap" was never removed from vent pipe on the roof and sh…" at bounding box center [998, 394] width 597 height 17
click at [910, 446] on div "The plumbing vent rough in "cap" was never removed from vent pipe on the roof a…" at bounding box center [999, 440] width 620 height 140
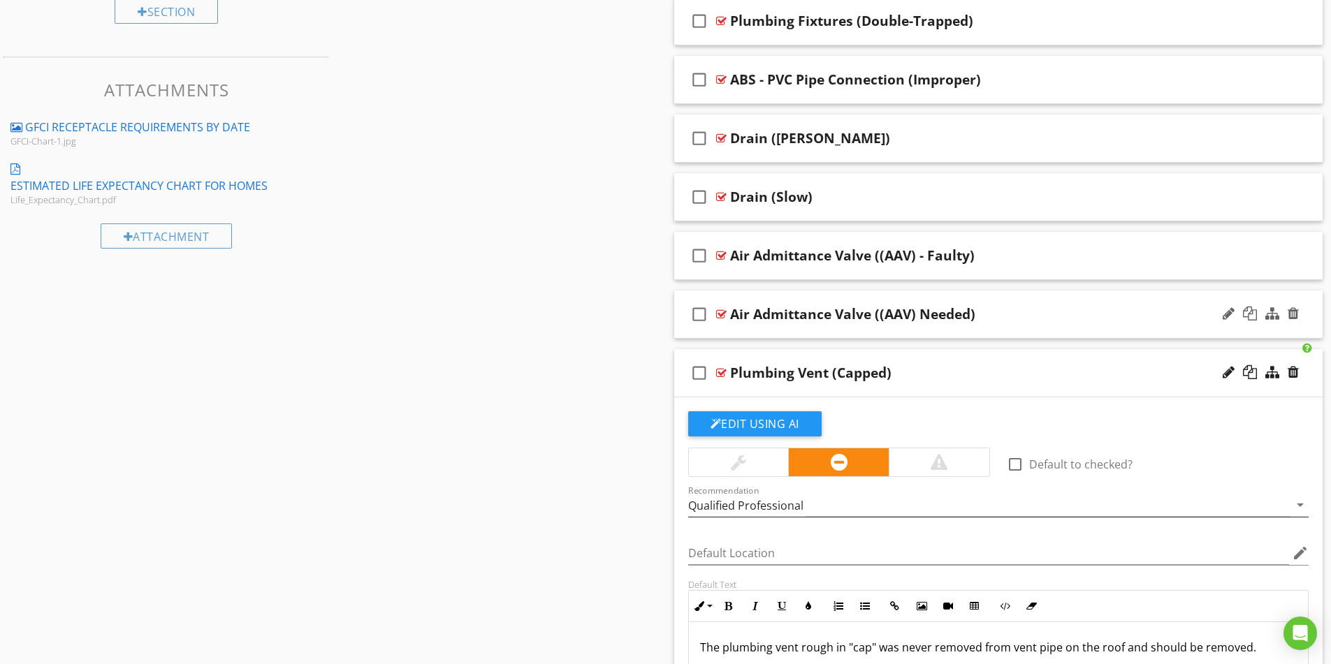
scroll to position [924, 0]
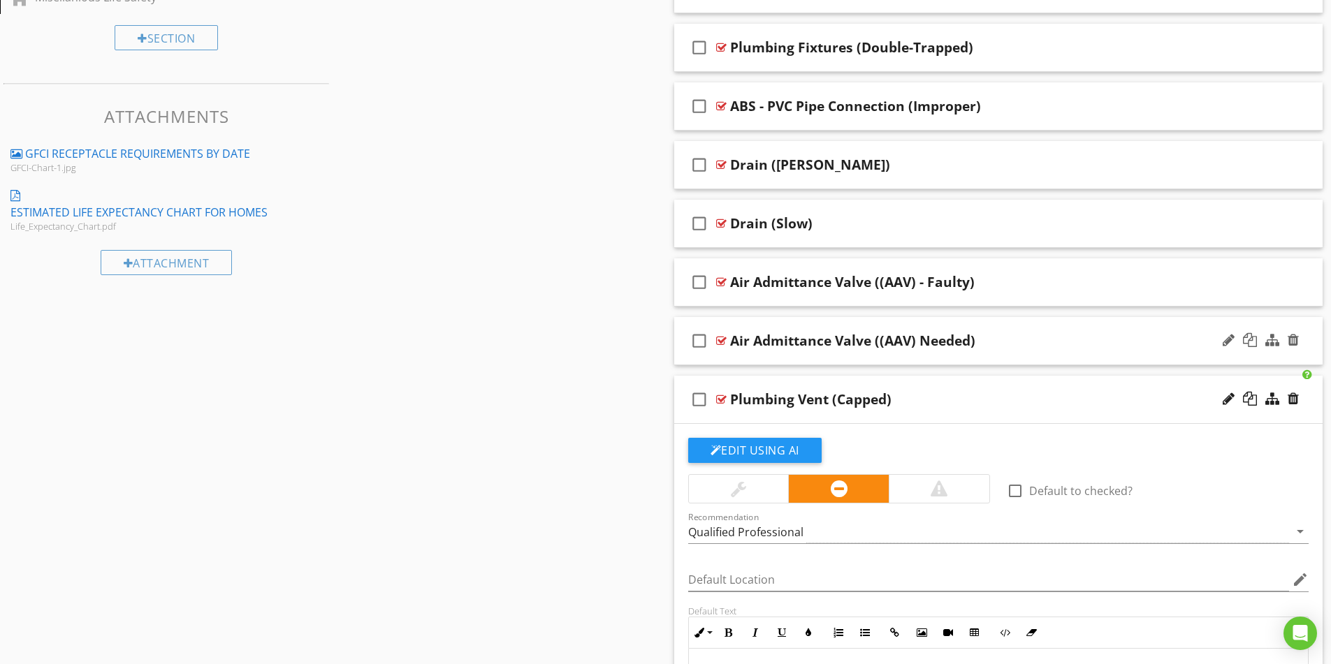
click at [983, 402] on div "Plumbing Vent (Capped)" at bounding box center [962, 399] width 465 height 17
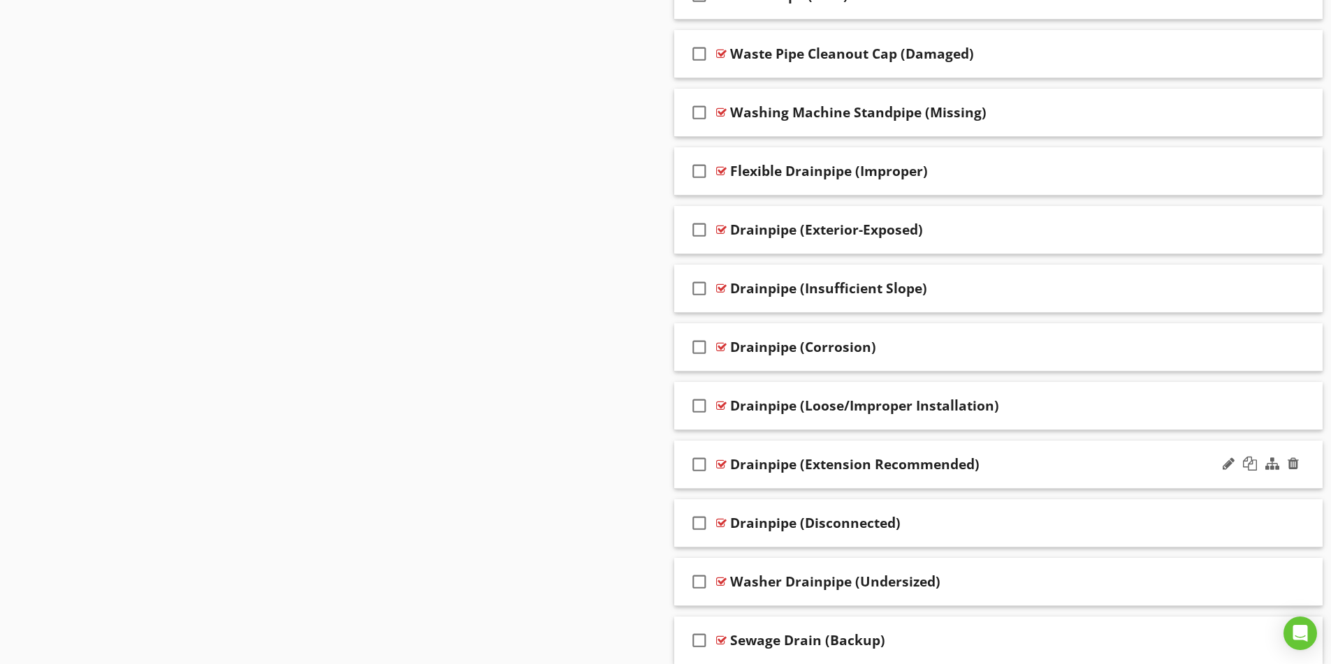
scroll to position [1483, 0]
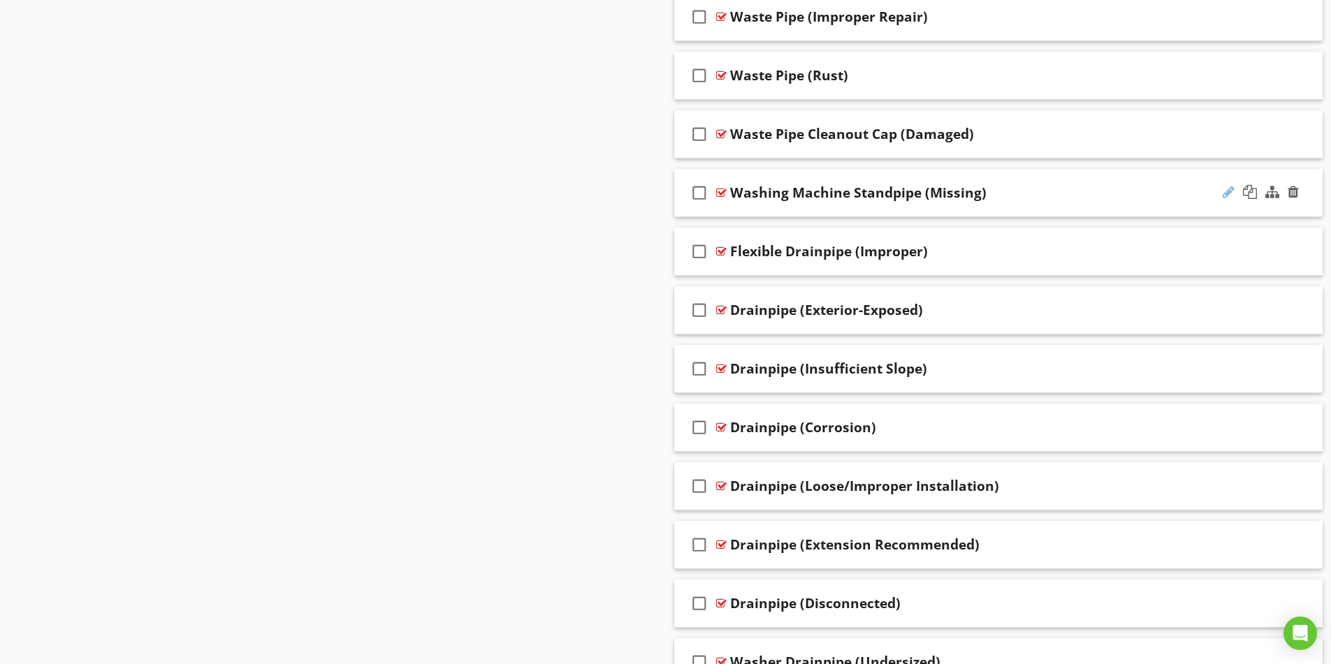
click at [1226, 191] on div at bounding box center [1229, 192] width 12 height 14
click at [828, 193] on input "Washing Machine Standpipe (Missing)" at bounding box center [962, 194] width 465 height 23
click at [826, 195] on input "Washing Machine Standpipe (Missing)" at bounding box center [962, 194] width 465 height 23
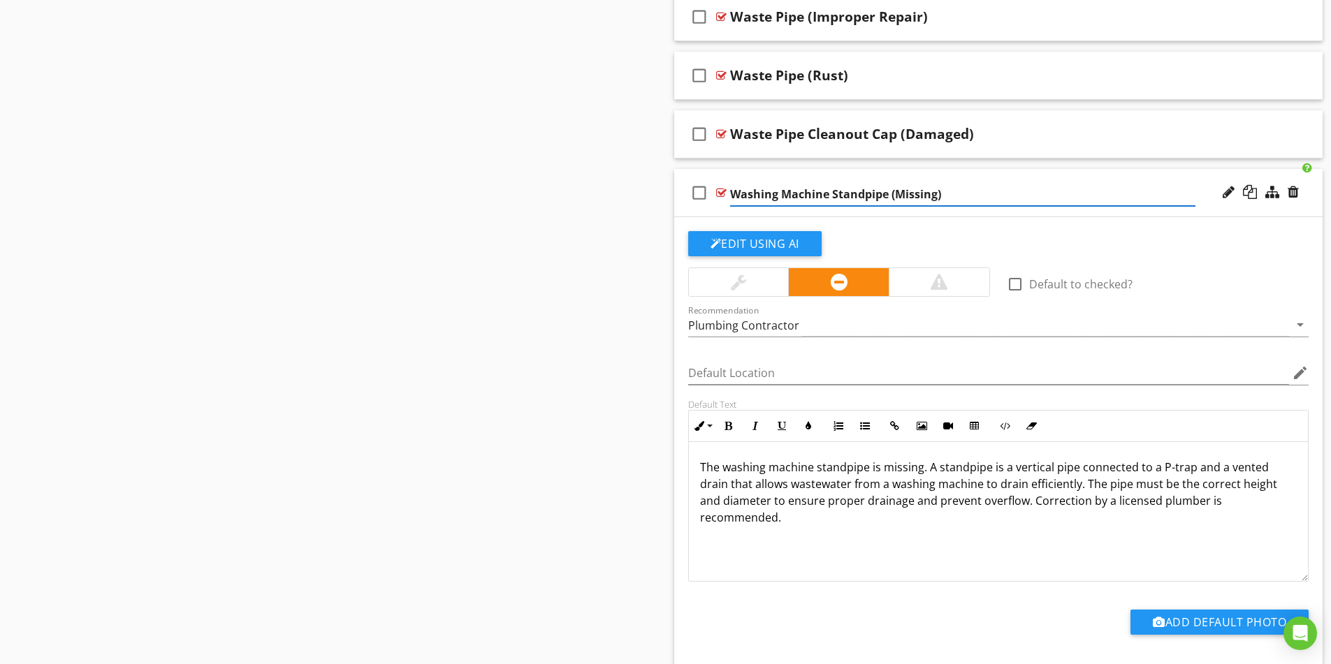
drag, startPoint x: 826, startPoint y: 195, endPoint x: 759, endPoint y: 195, distance: 66.4
click at [759, 195] on input "Washing Machine Standpipe (Missing)" at bounding box center [962, 194] width 465 height 23
click at [766, 191] on input "Washing Machine Standpipe (Missing)" at bounding box center [962, 194] width 465 height 23
click at [826, 192] on input "Washing Machine Standpipe (Missing)" at bounding box center [962, 194] width 465 height 23
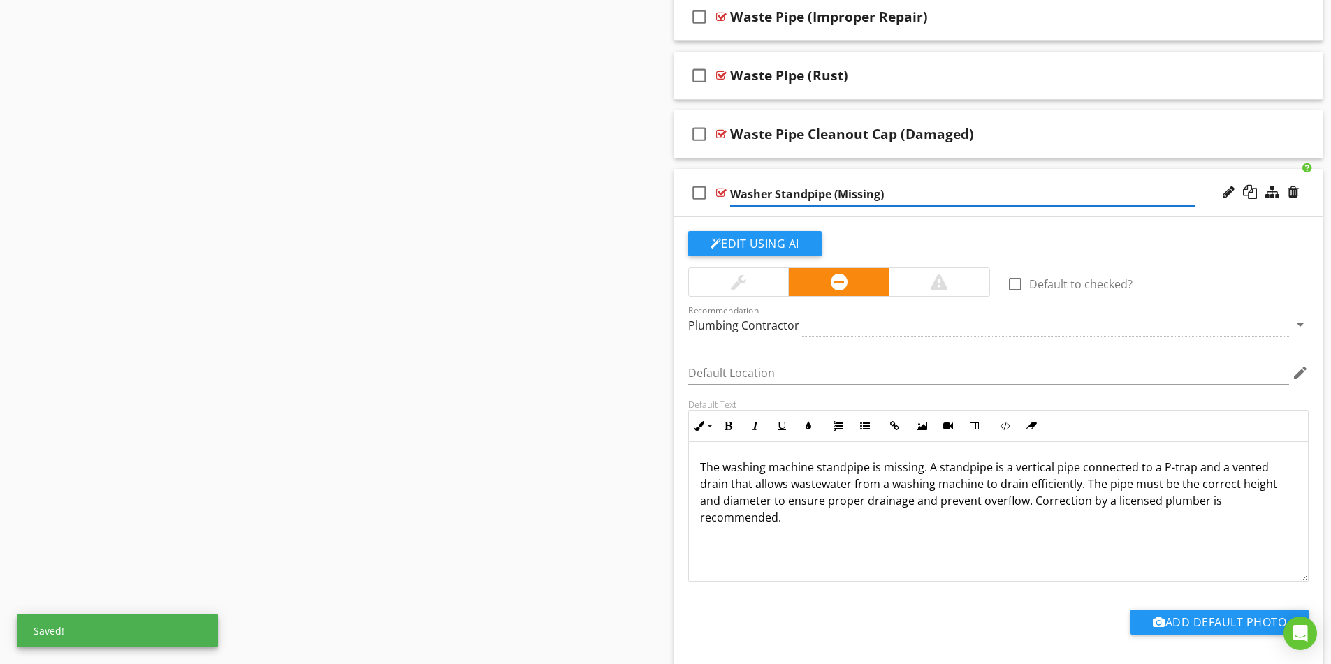
type input "Washer Standpipe (Missing)"
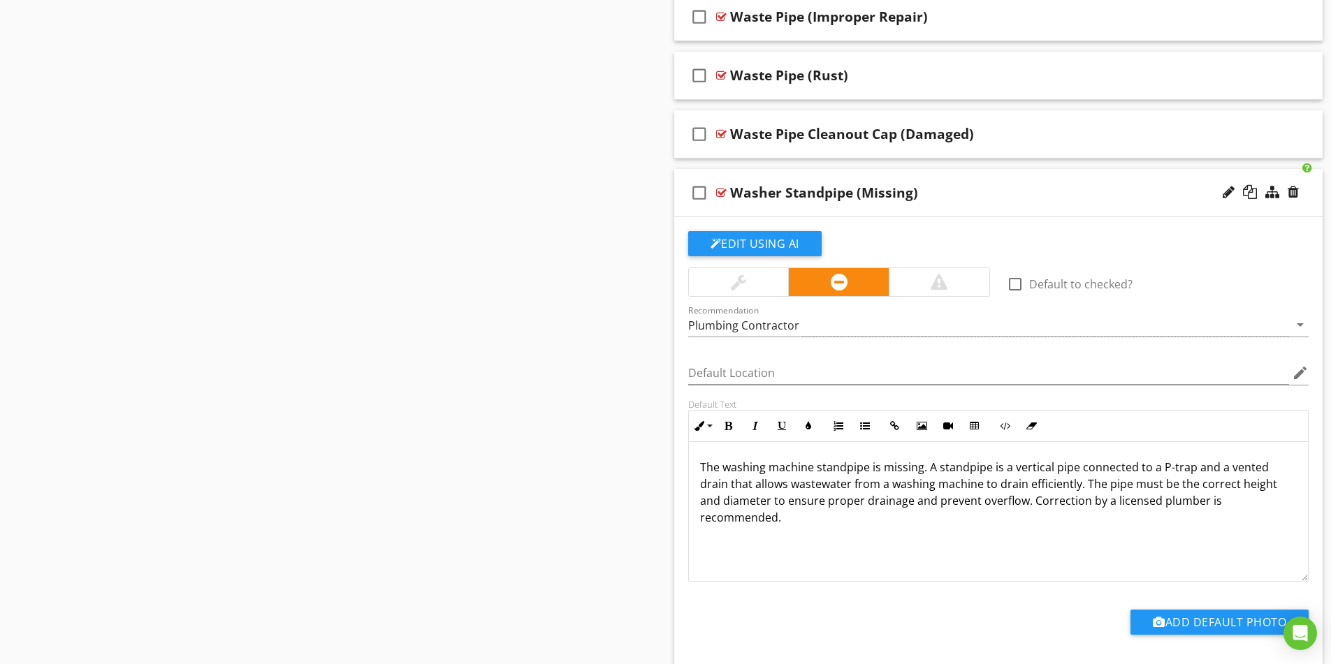
drag, startPoint x: 293, startPoint y: 237, endPoint x: 336, endPoint y: 249, distance: 44.2
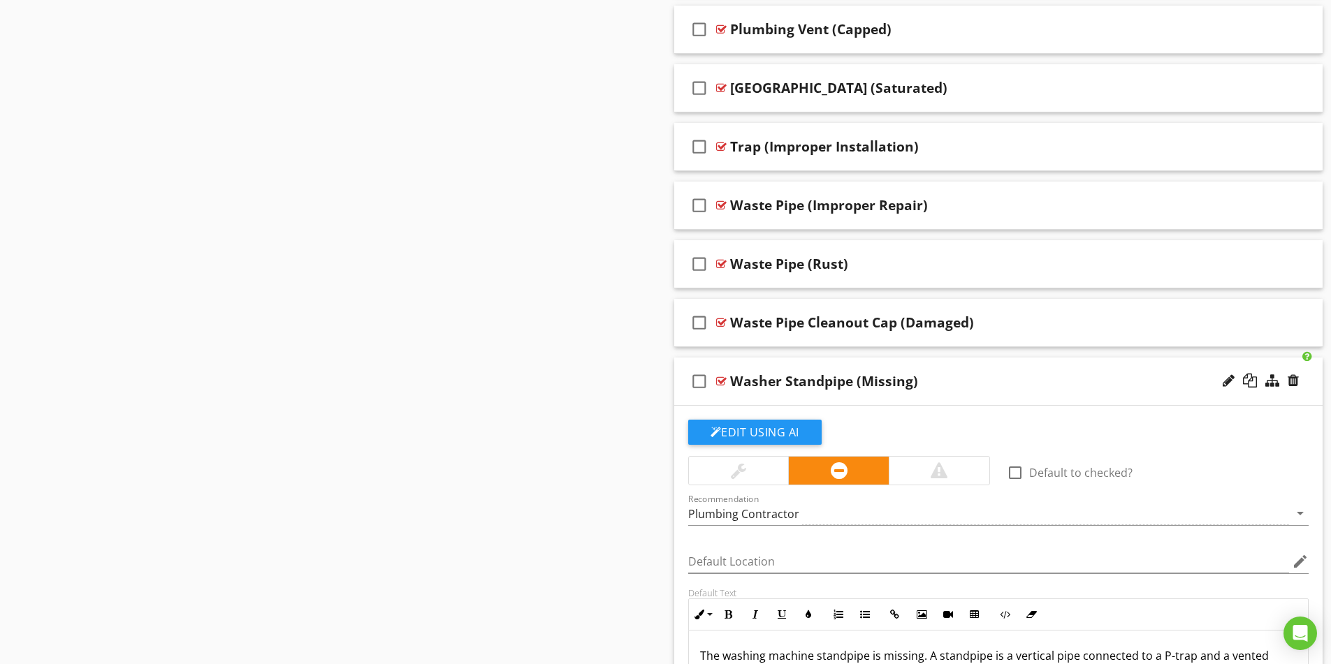
scroll to position [1274, 0]
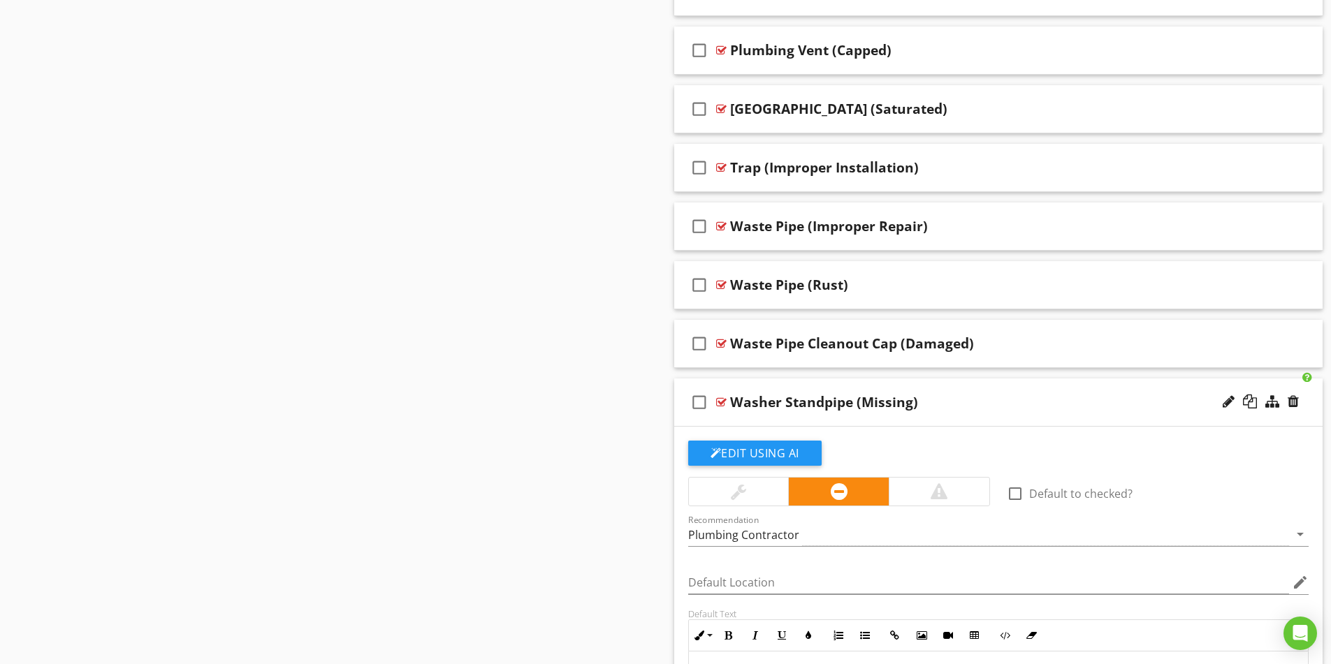
click at [1022, 412] on div "check_box_outline_blank Washer Standpipe (Missing)" at bounding box center [998, 403] width 649 height 48
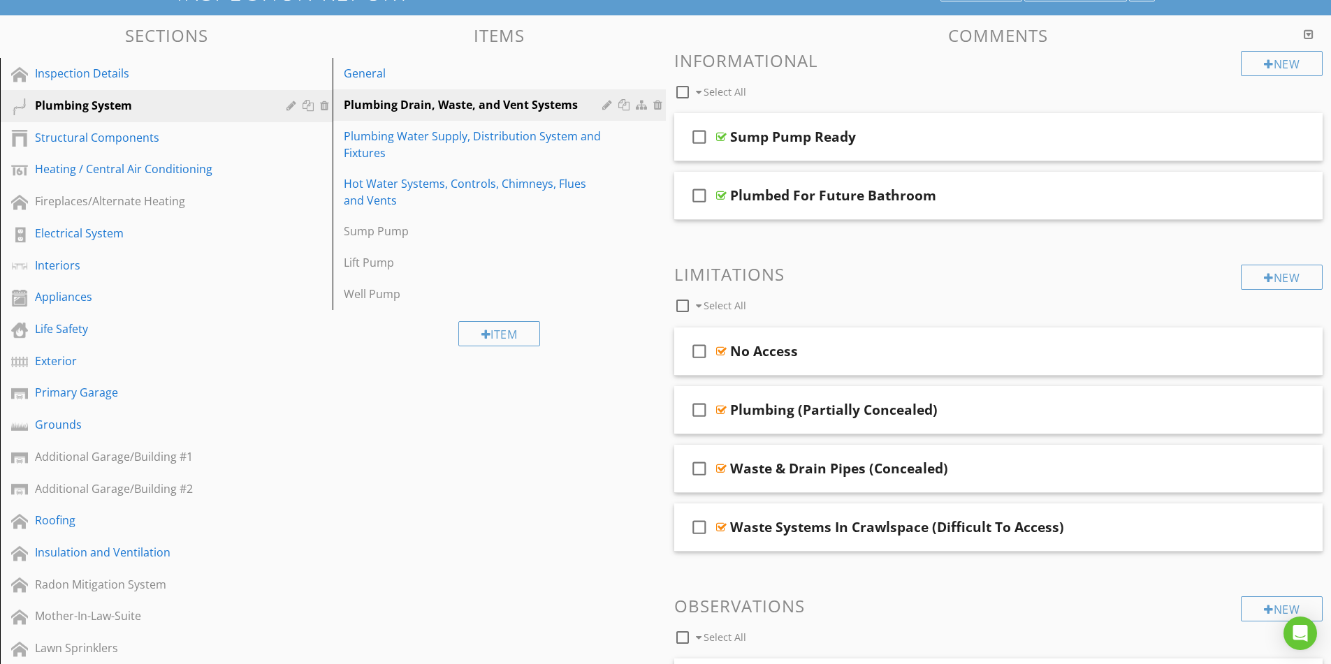
scroll to position [86, 0]
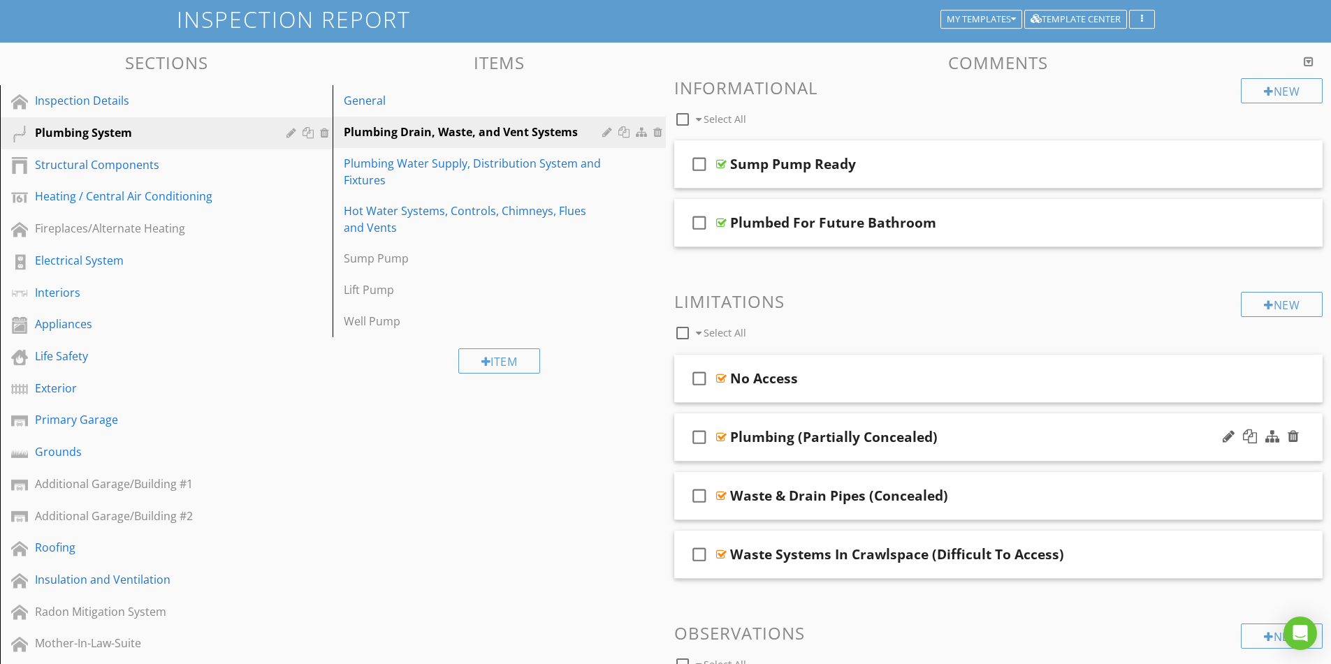
click at [1023, 441] on div "Plumbing (Partially Concealed)" at bounding box center [962, 437] width 465 height 17
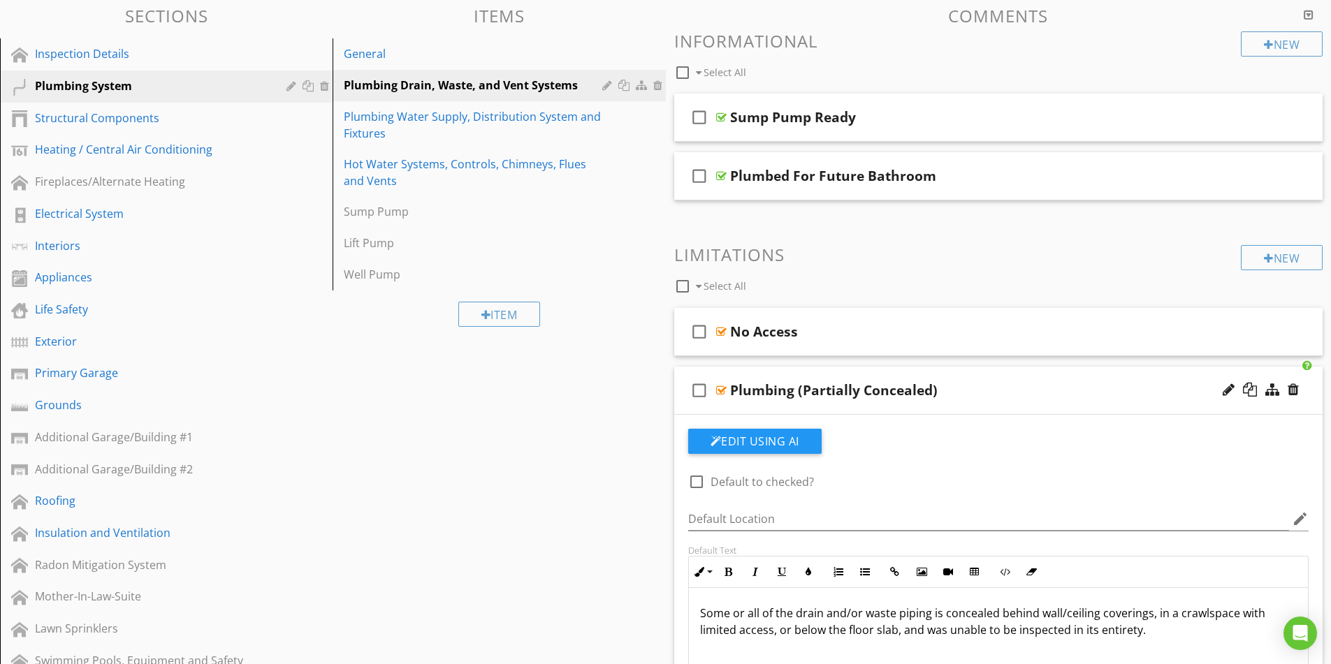
scroll to position [156, 0]
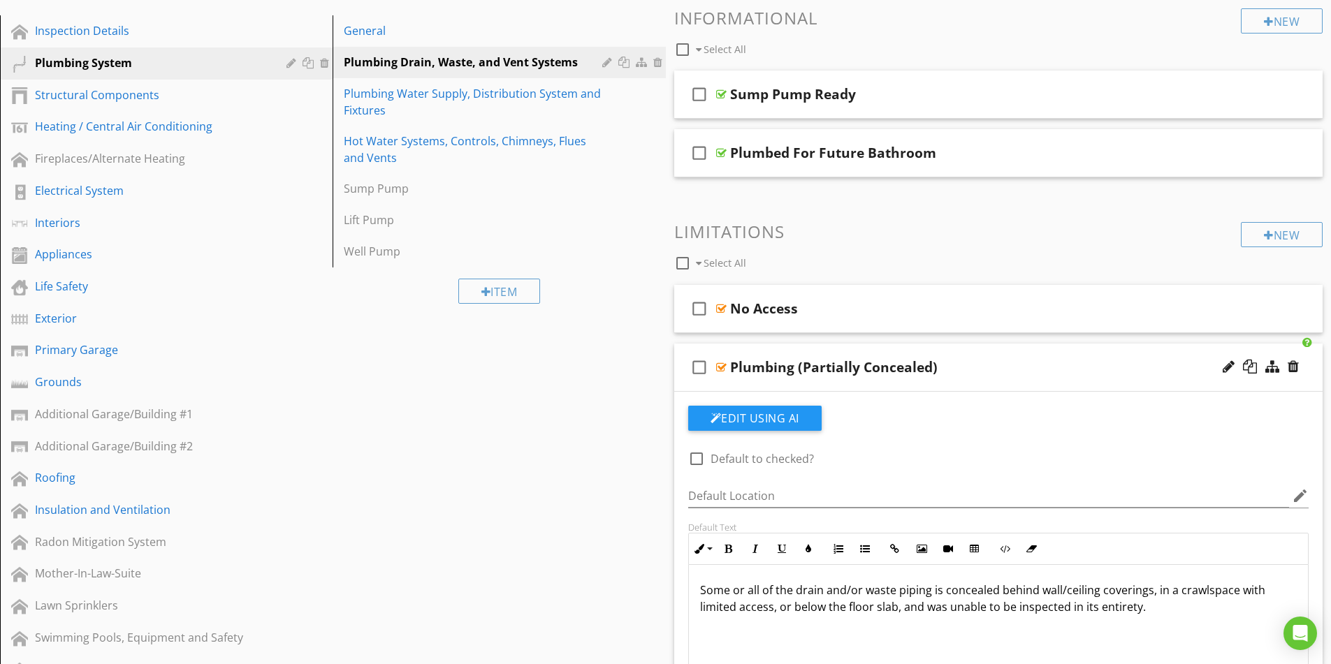
click at [993, 373] on div "Plumbing (Partially Concealed)" at bounding box center [962, 367] width 465 height 17
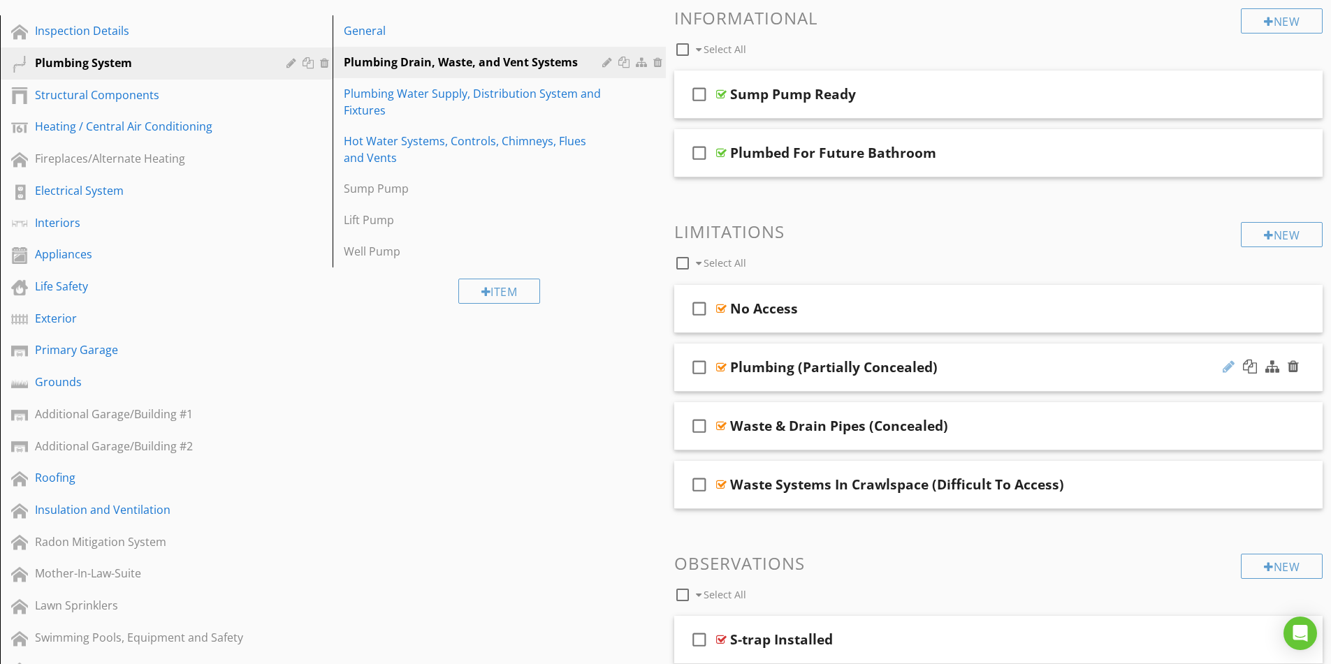
click at [1224, 369] on div at bounding box center [1229, 367] width 12 height 14
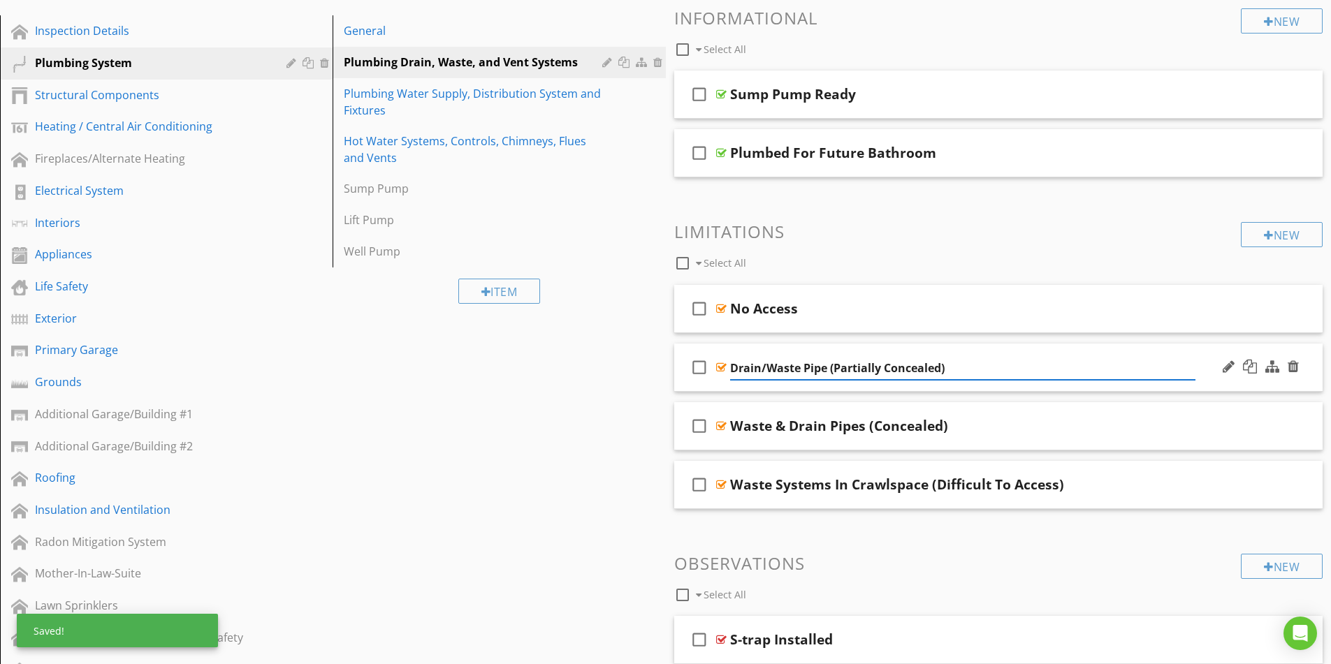
type input "Drain/Waste Pipe (Partially Concealed)"
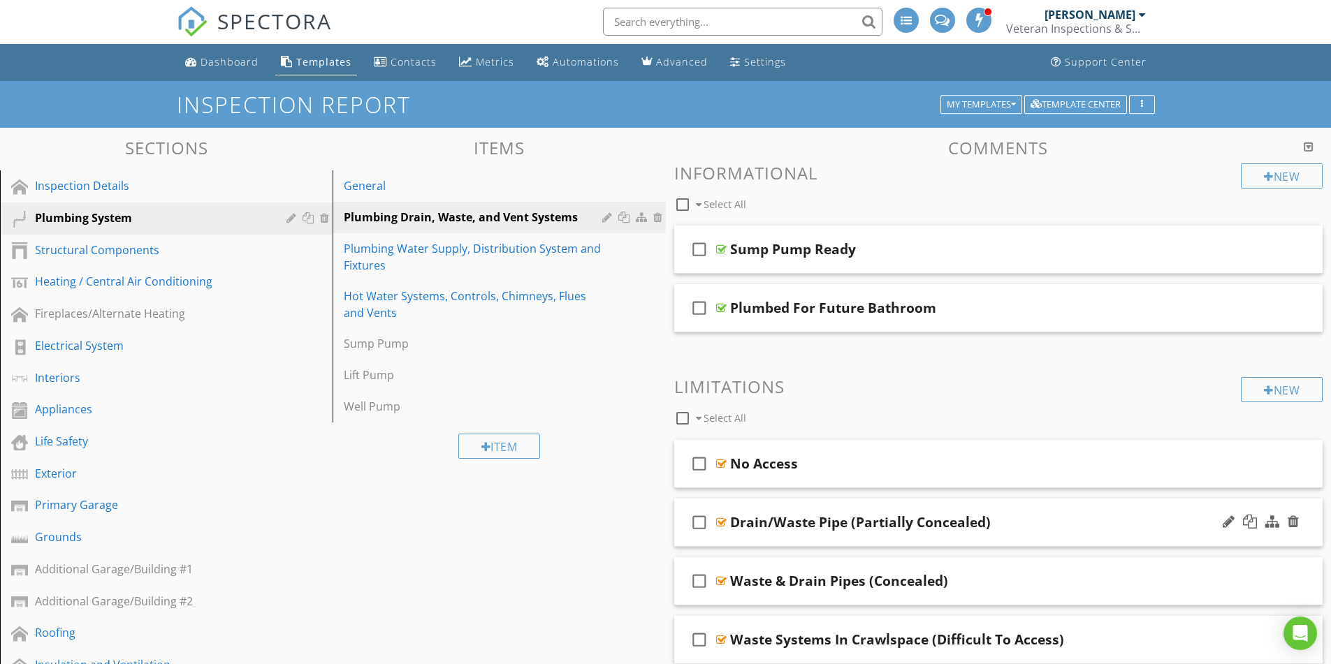
scroll to position [0, 0]
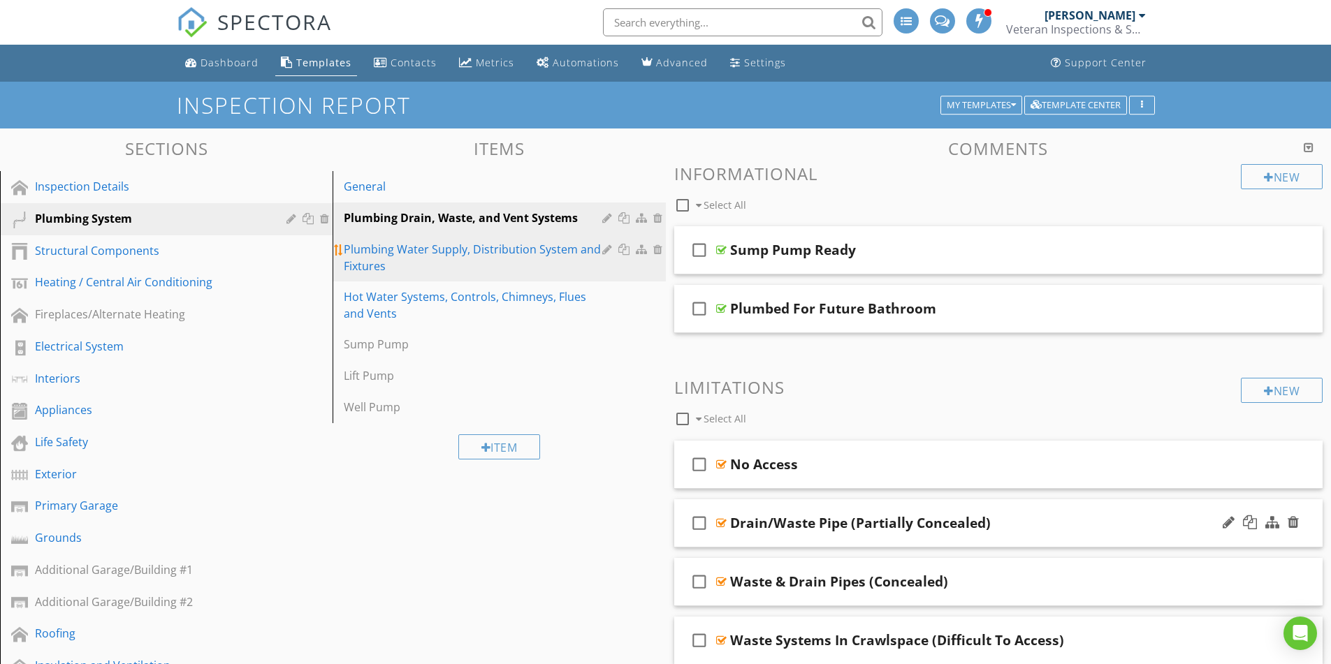
click at [454, 261] on div "Plumbing Water Supply, Distribution System and Fixtures" at bounding box center [475, 258] width 262 height 34
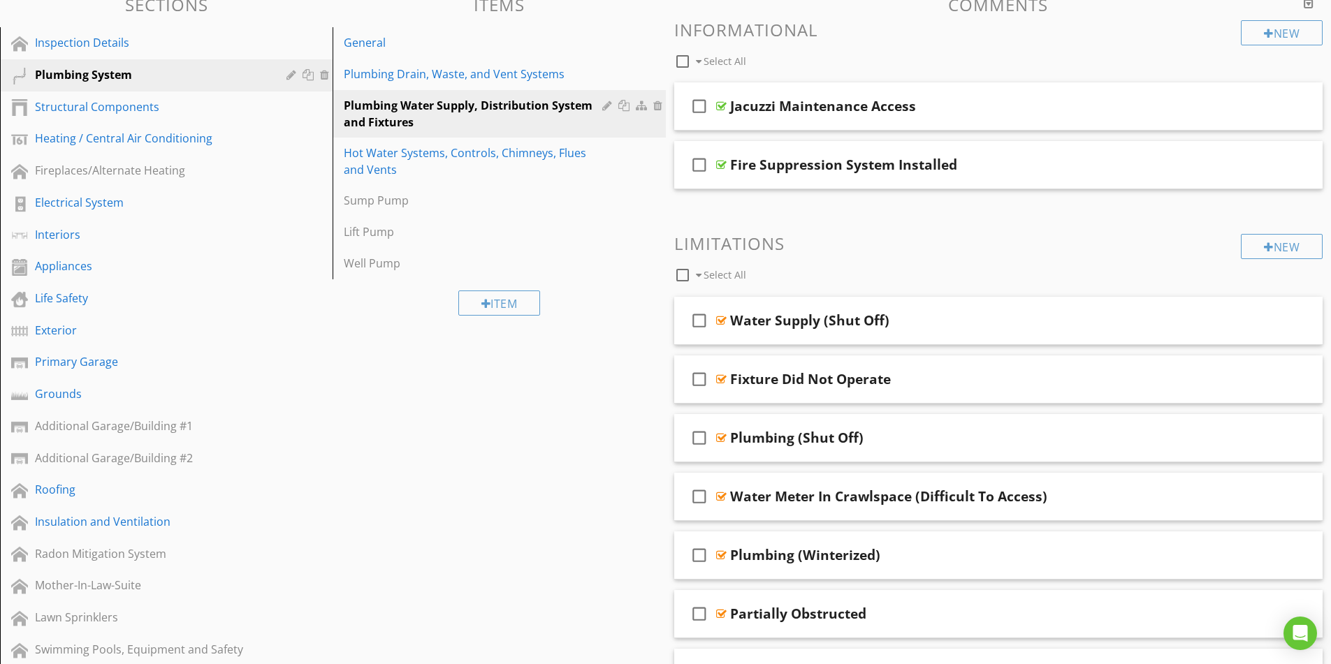
scroll to position [210, 0]
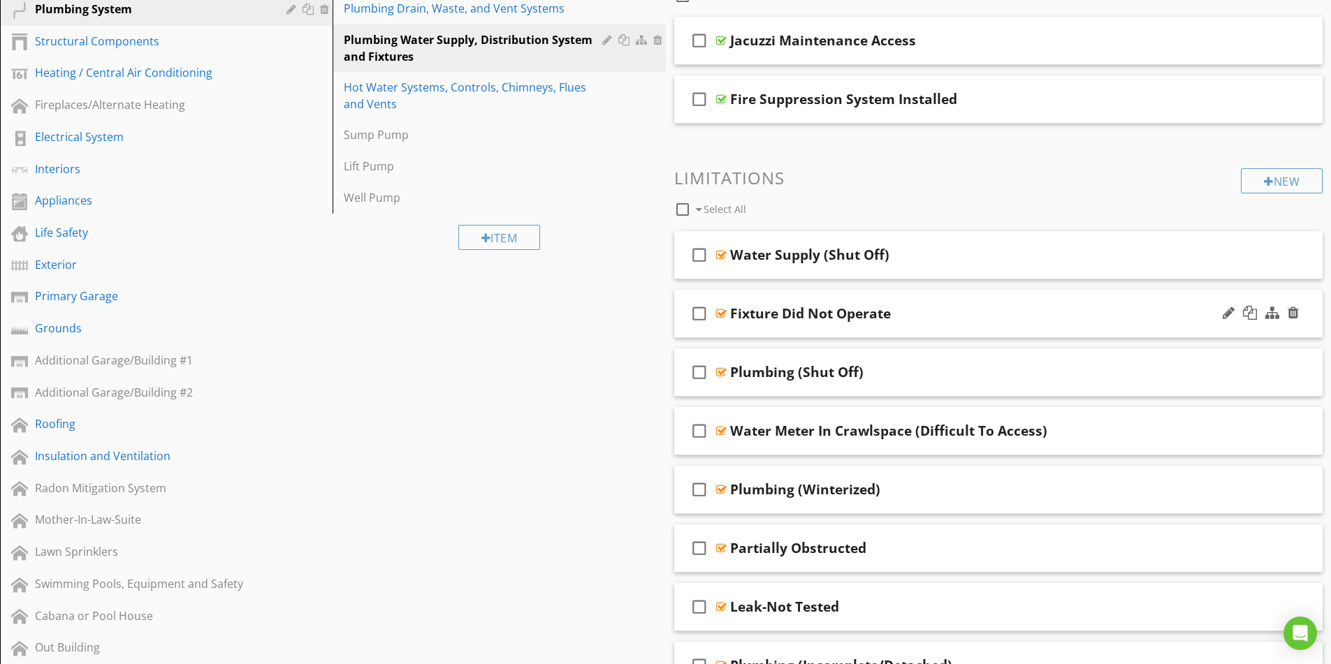
click at [994, 324] on div "check_box_outline_blank Fixture Did Not Operate" at bounding box center [998, 314] width 649 height 48
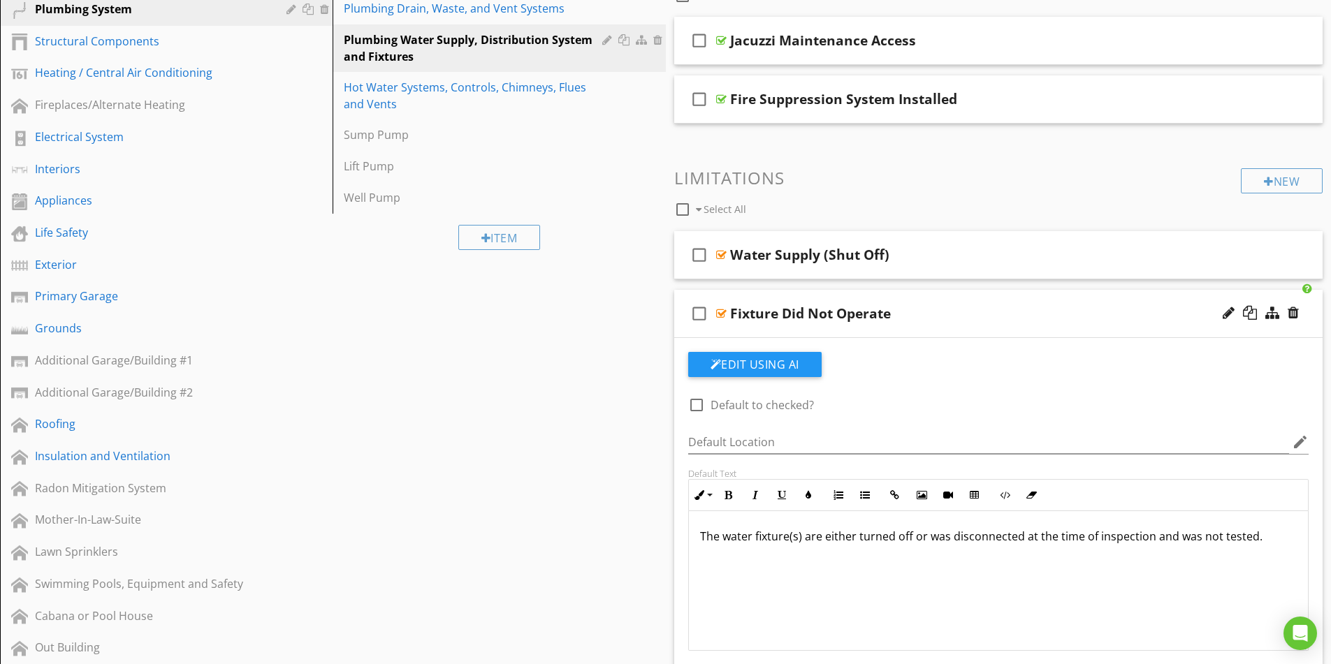
click at [1135, 319] on div "Fixture Did Not Operate" at bounding box center [962, 313] width 465 height 17
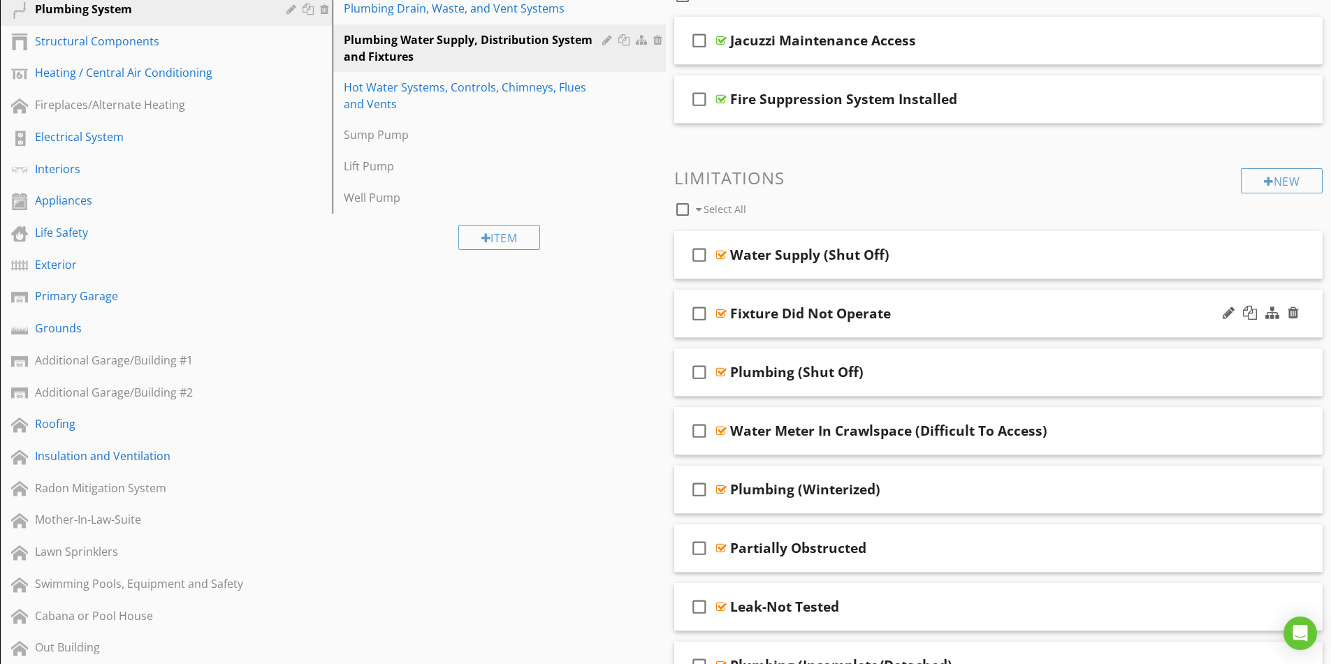
click at [1042, 316] on div "Fixture Did Not Operate" at bounding box center [962, 313] width 465 height 17
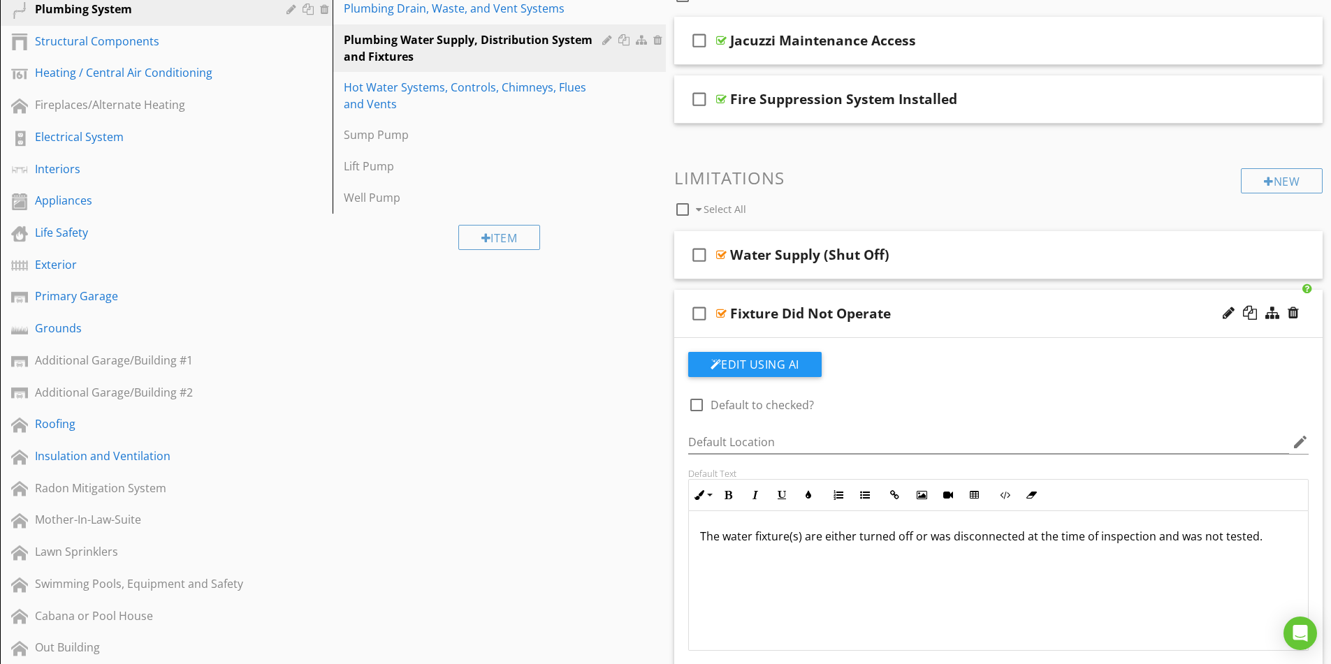
click at [1042, 316] on div "Fixture Did Not Operate" at bounding box center [962, 313] width 465 height 17
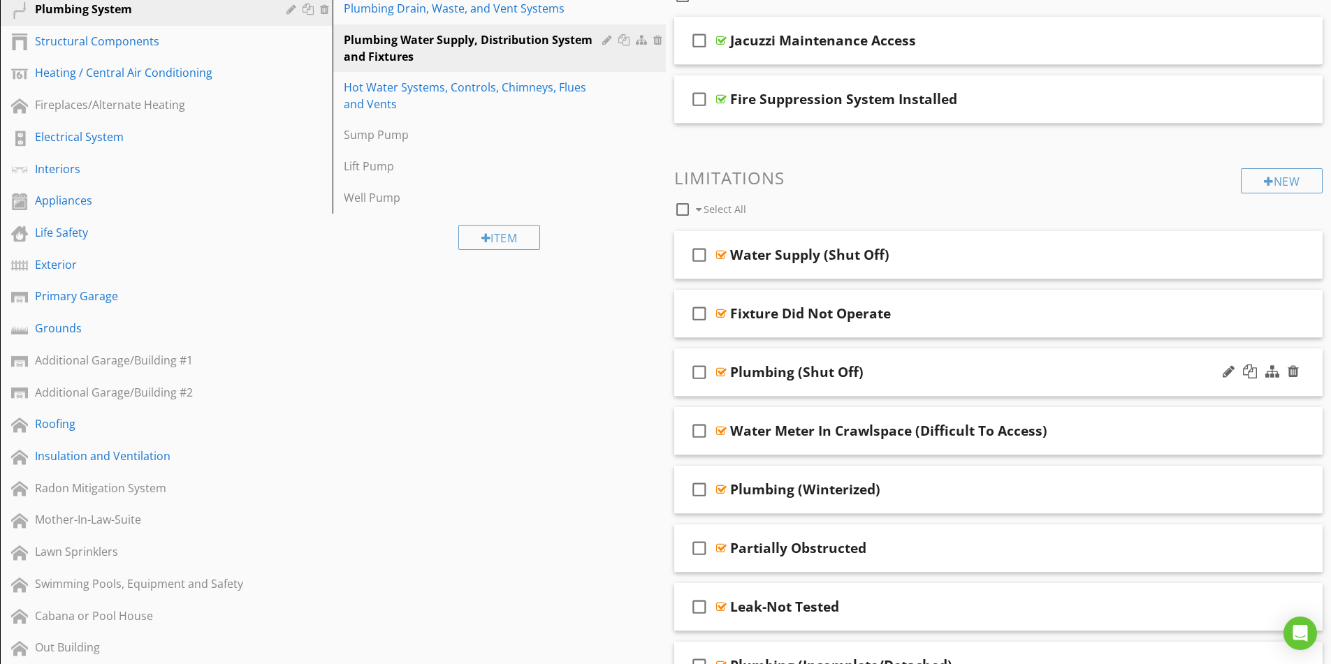
click at [924, 379] on div "Plumbing (Shut Off)" at bounding box center [962, 372] width 465 height 17
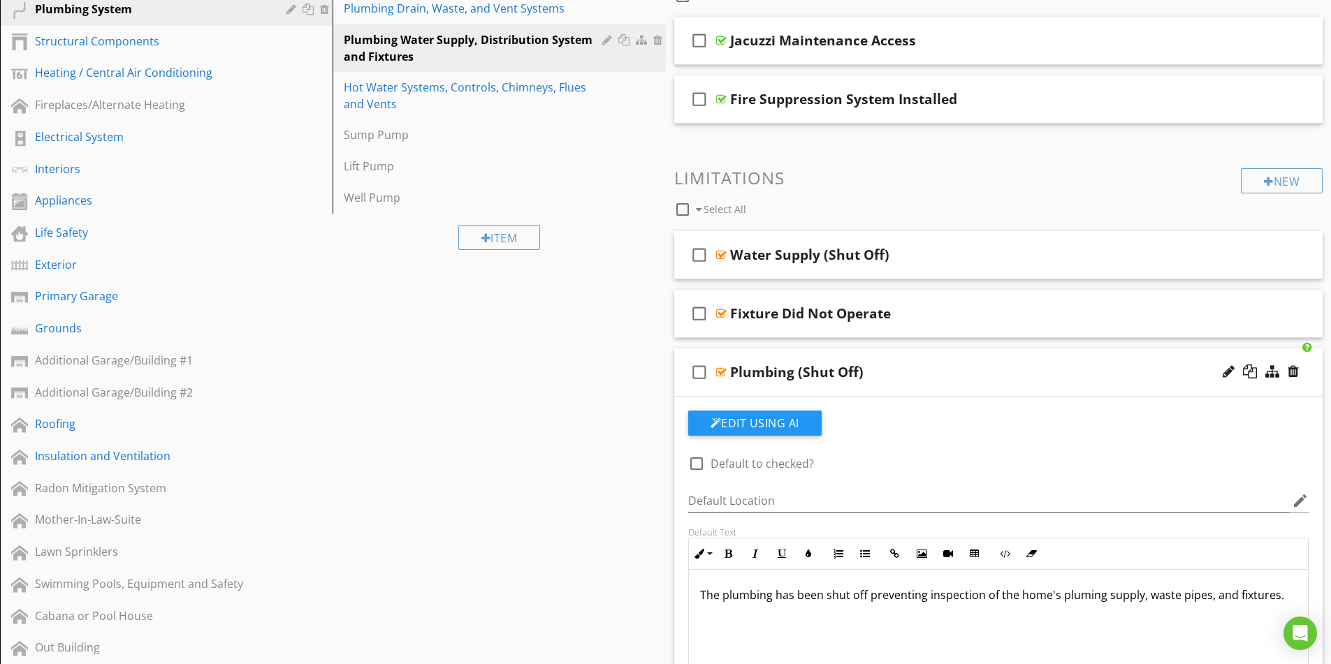
click at [924, 379] on div "Plumbing (Shut Off)" at bounding box center [962, 372] width 465 height 17
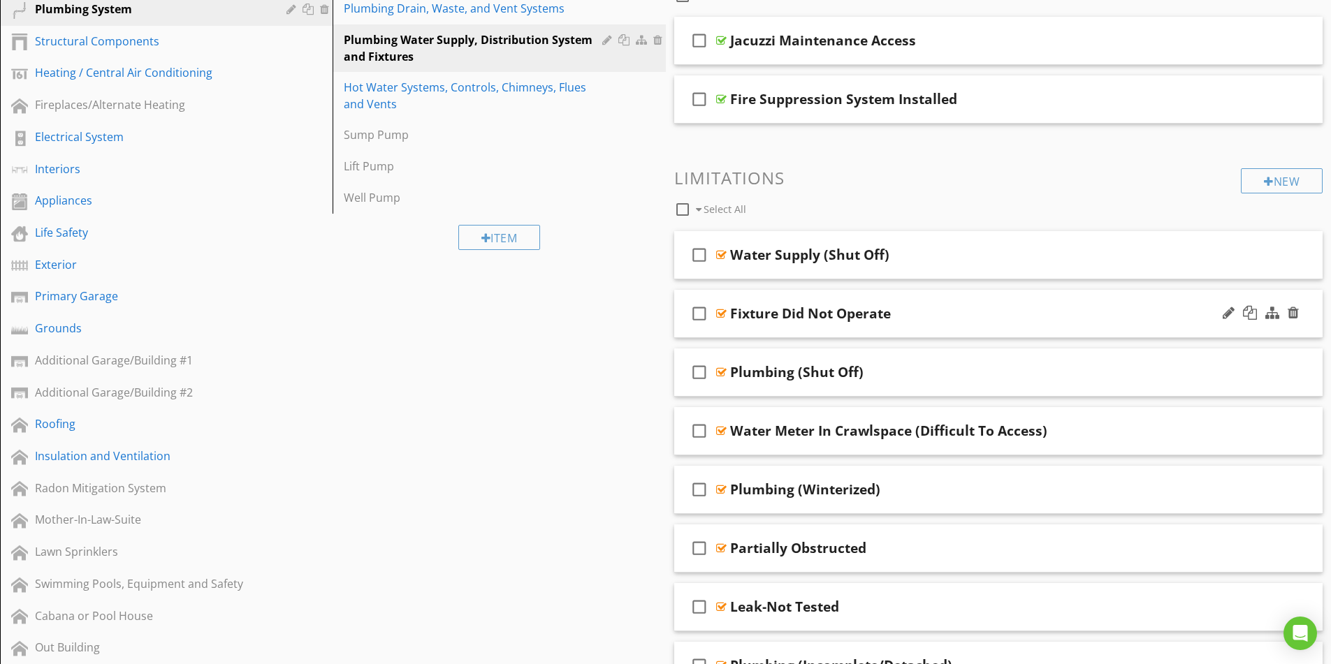
click at [936, 316] on div "Fixture Did Not Operate" at bounding box center [962, 313] width 465 height 17
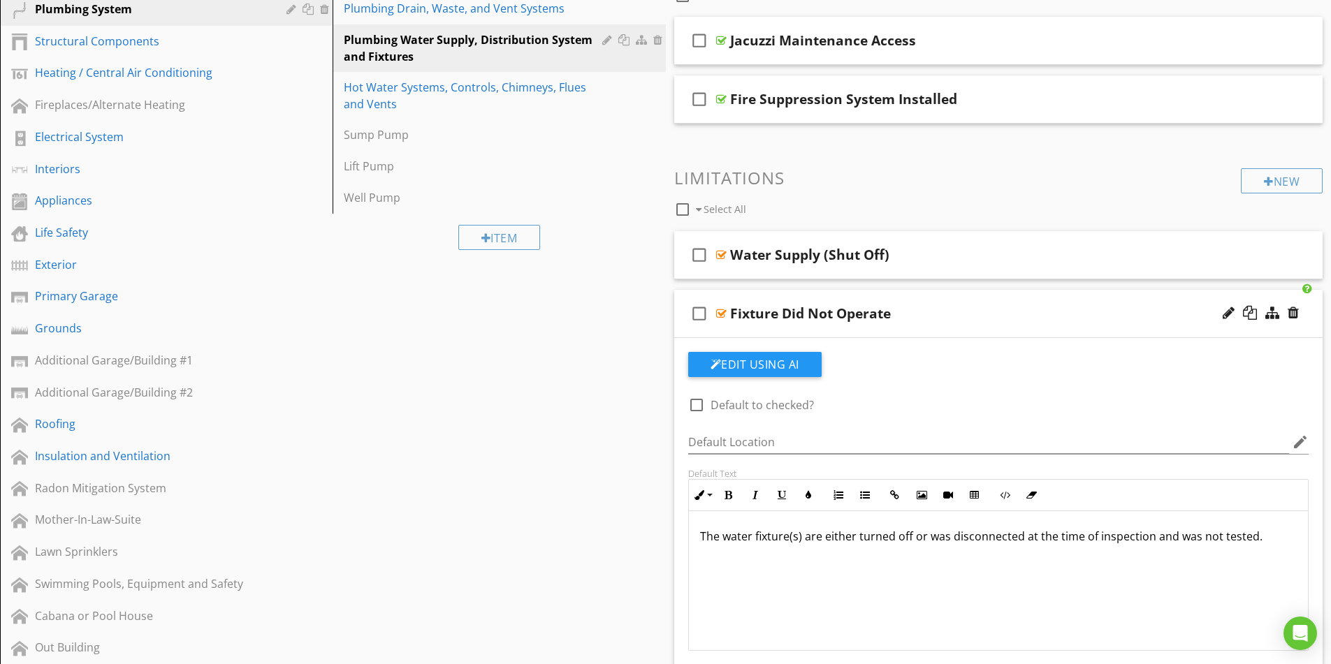
click at [929, 549] on div "The water fixture(s) are either turned off or was disconnected at the time of i…" at bounding box center [999, 581] width 620 height 140
click at [855, 536] on p "The water fixture(s) are either turned off or was disconnected at the time of i…" at bounding box center [998, 536] width 597 height 17
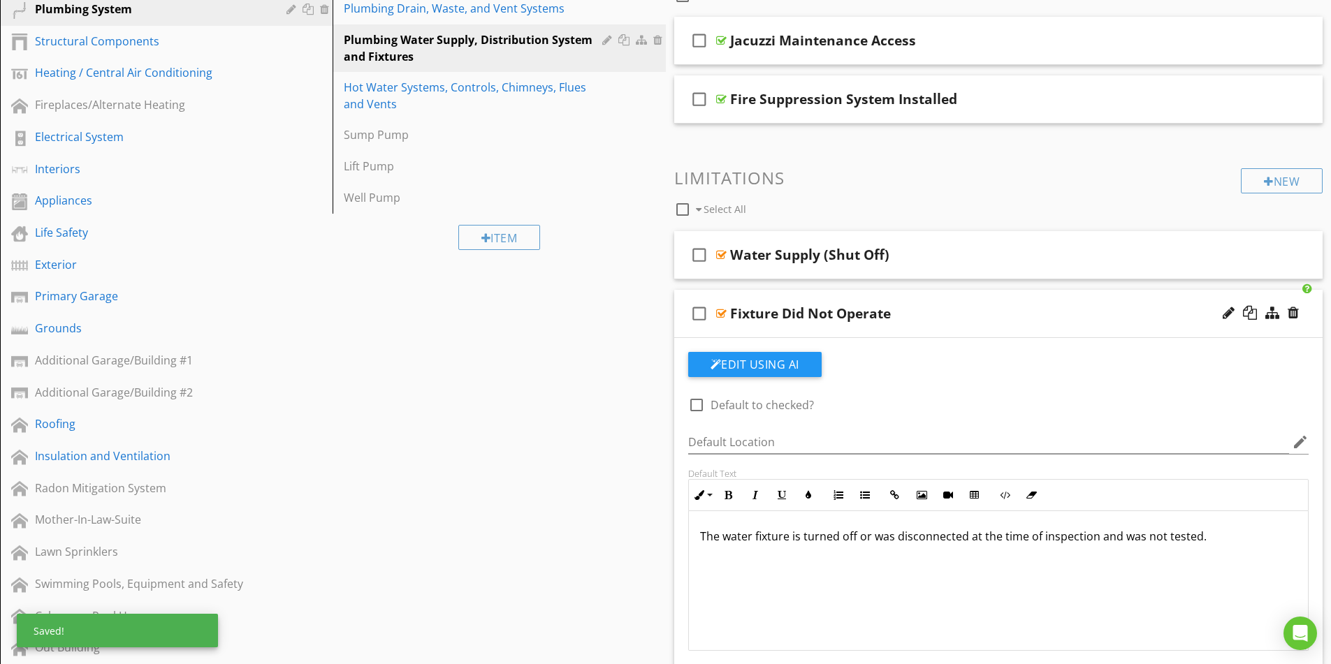
click at [836, 535] on p "The water fixture is turned off or was disconnected at the time of inspection a…" at bounding box center [998, 536] width 597 height 17
click at [811, 537] on p "The water fixture is sjut off or was disconnected at the time of inspection and…" at bounding box center [998, 536] width 597 height 17
click at [957, 326] on div "check_box_outline_blank Fixture Did Not Operate" at bounding box center [998, 314] width 649 height 48
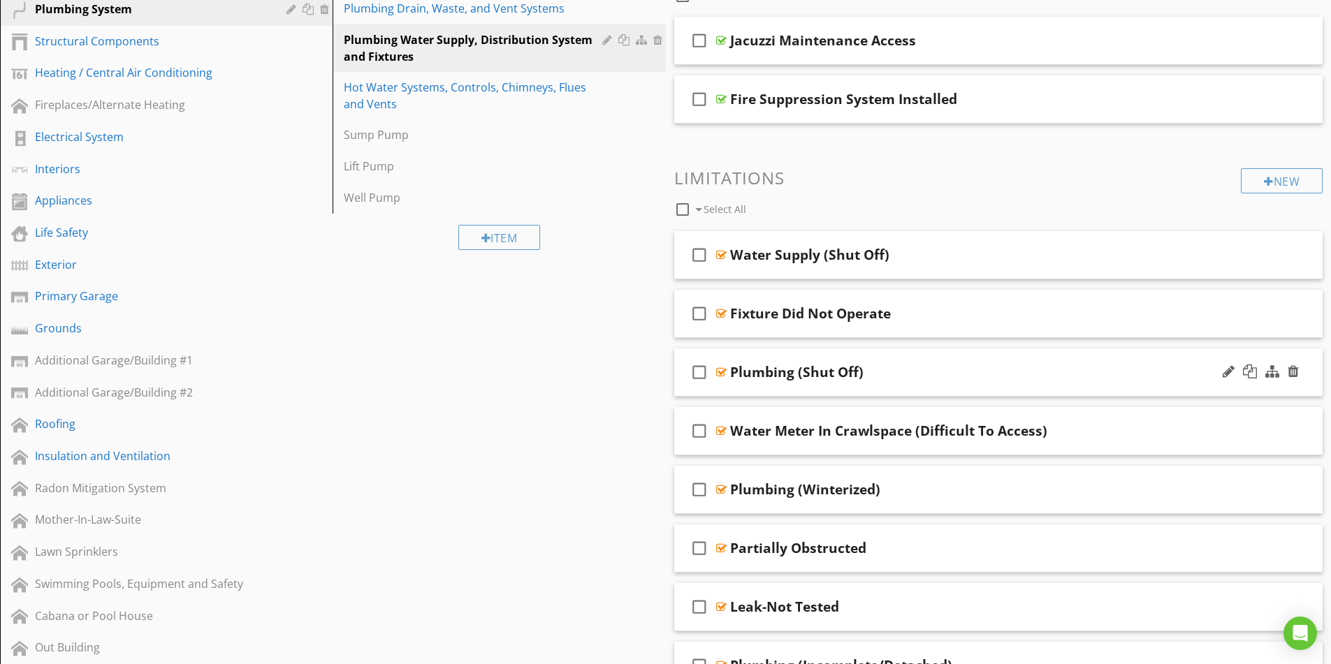
click at [937, 370] on div "Plumbing (Shut Off)" at bounding box center [962, 372] width 465 height 17
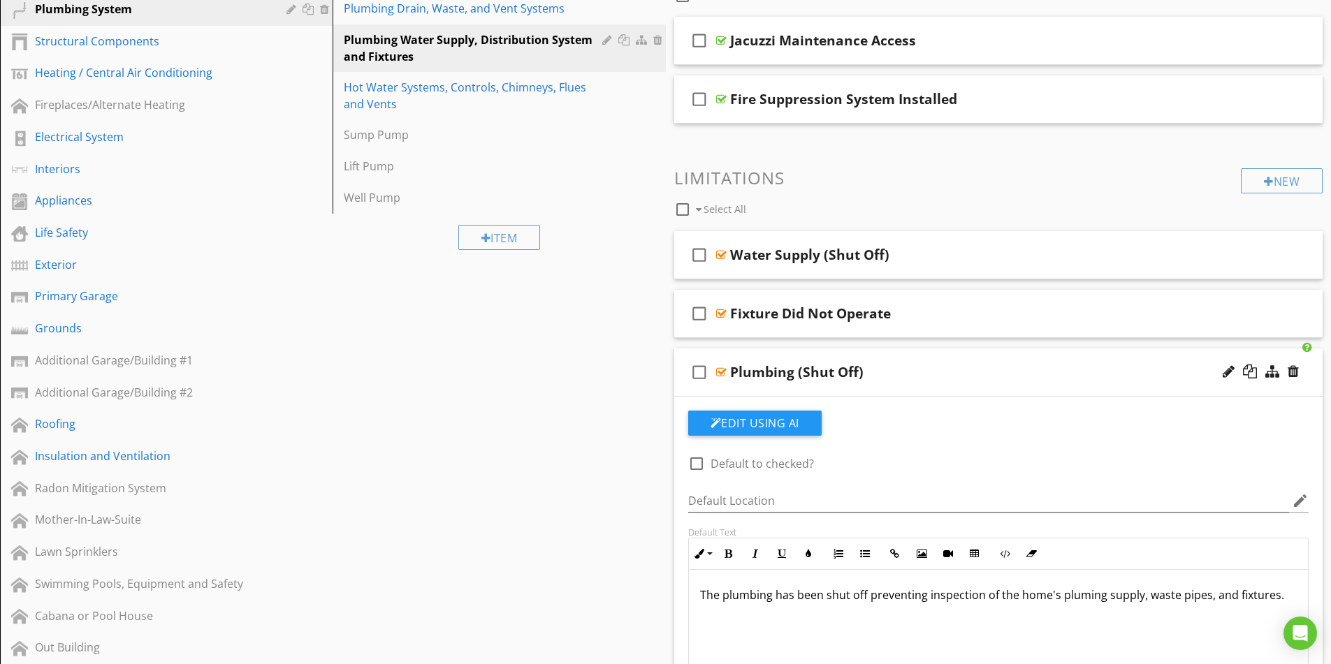
click at [937, 370] on div "Plumbing (Shut Off)" at bounding box center [962, 372] width 465 height 17
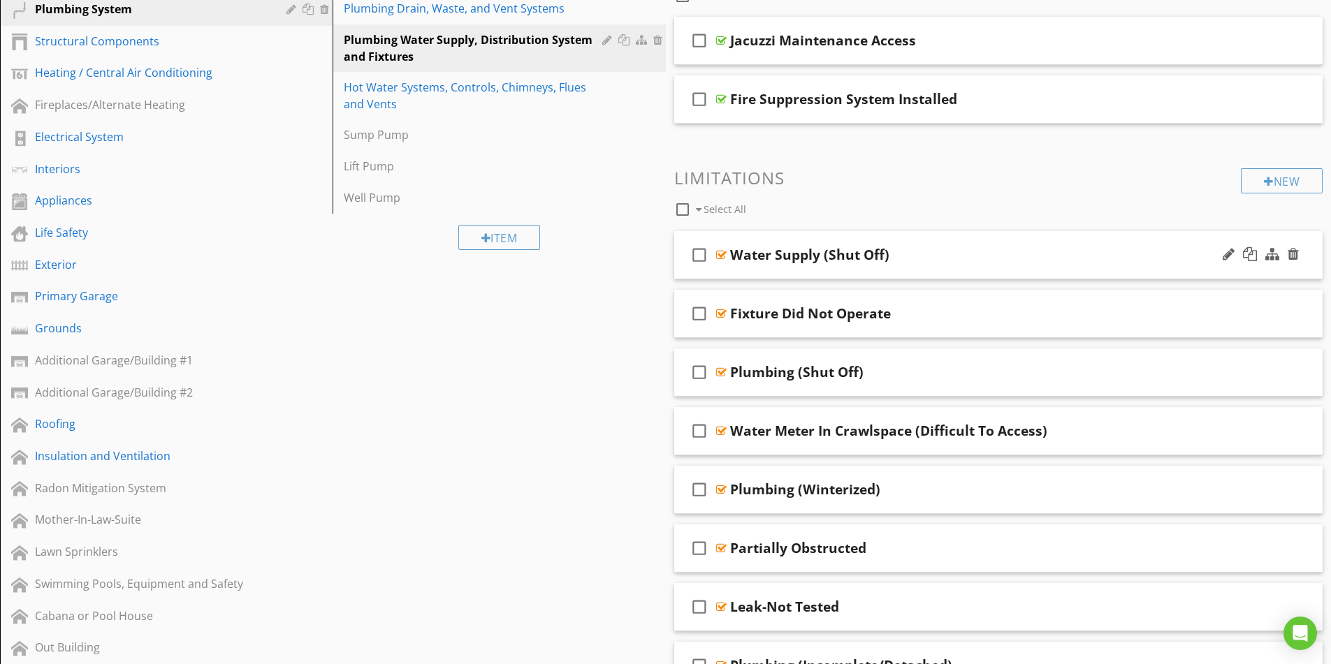
click at [945, 259] on div "Water Supply (Shut Off)" at bounding box center [962, 255] width 465 height 17
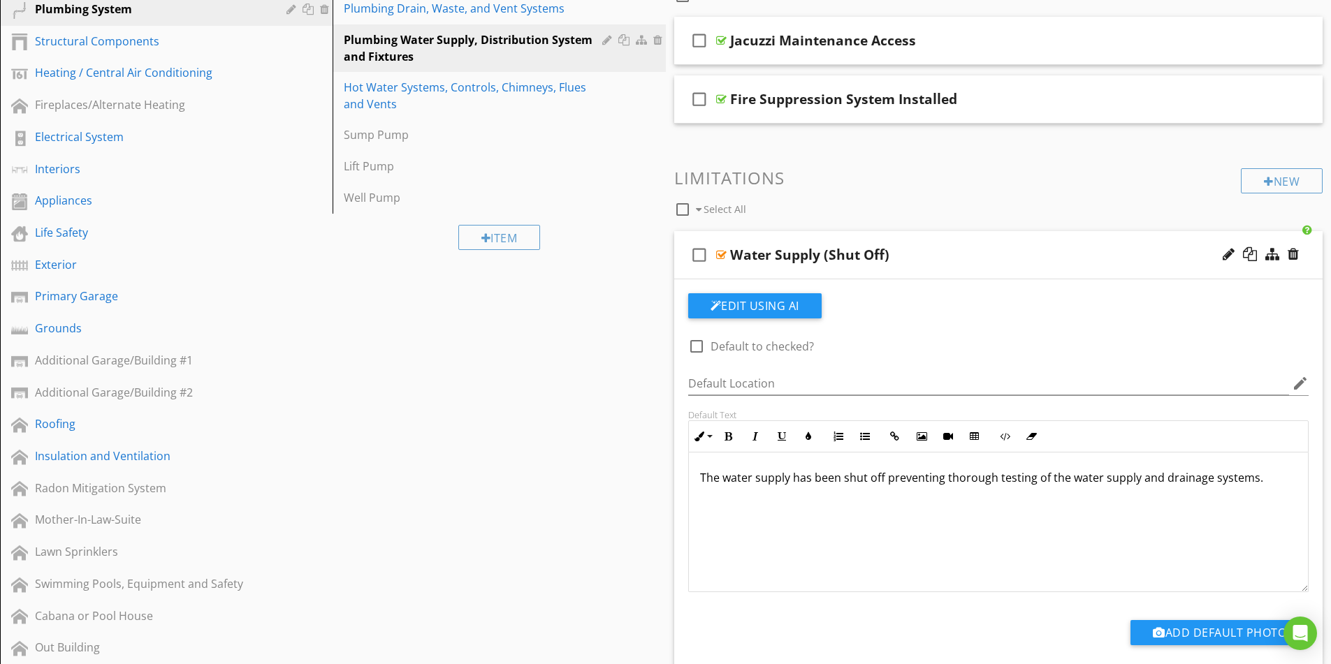
click at [945, 259] on div "Water Supply (Shut Off)" at bounding box center [962, 255] width 465 height 17
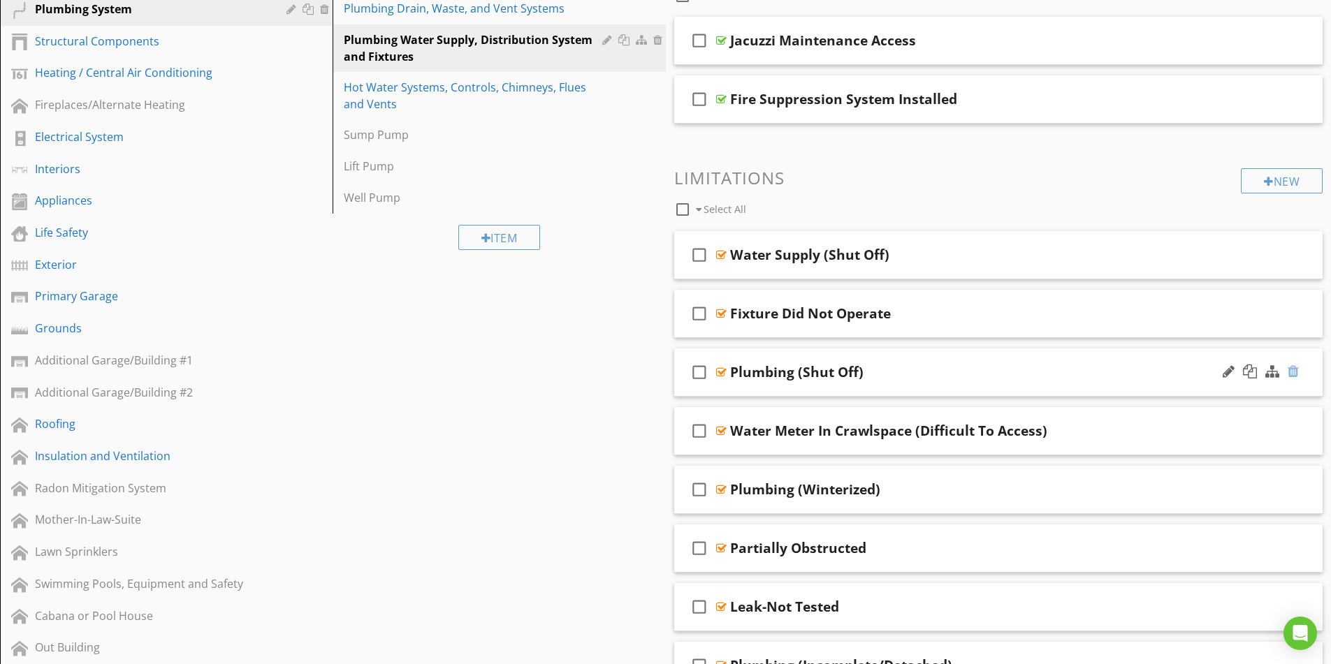
click at [1295, 370] on div at bounding box center [1293, 372] width 11 height 14
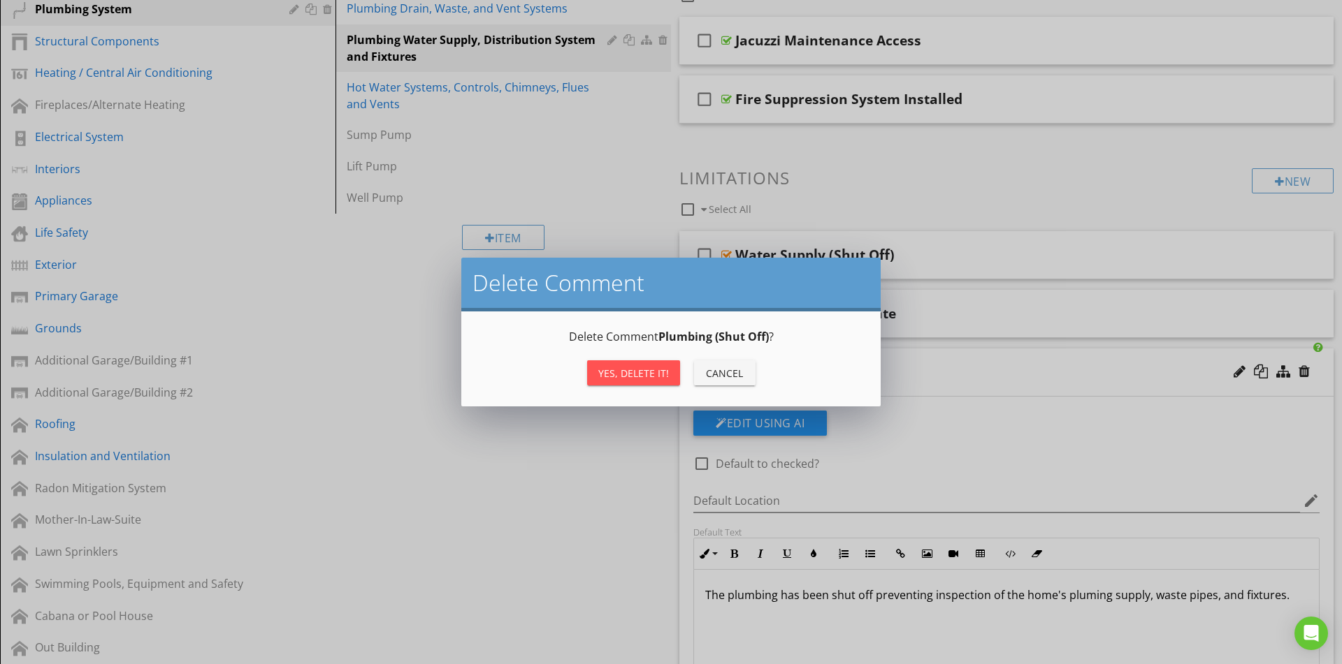
click at [625, 368] on div "Yes, Delete it!" at bounding box center [633, 373] width 71 height 15
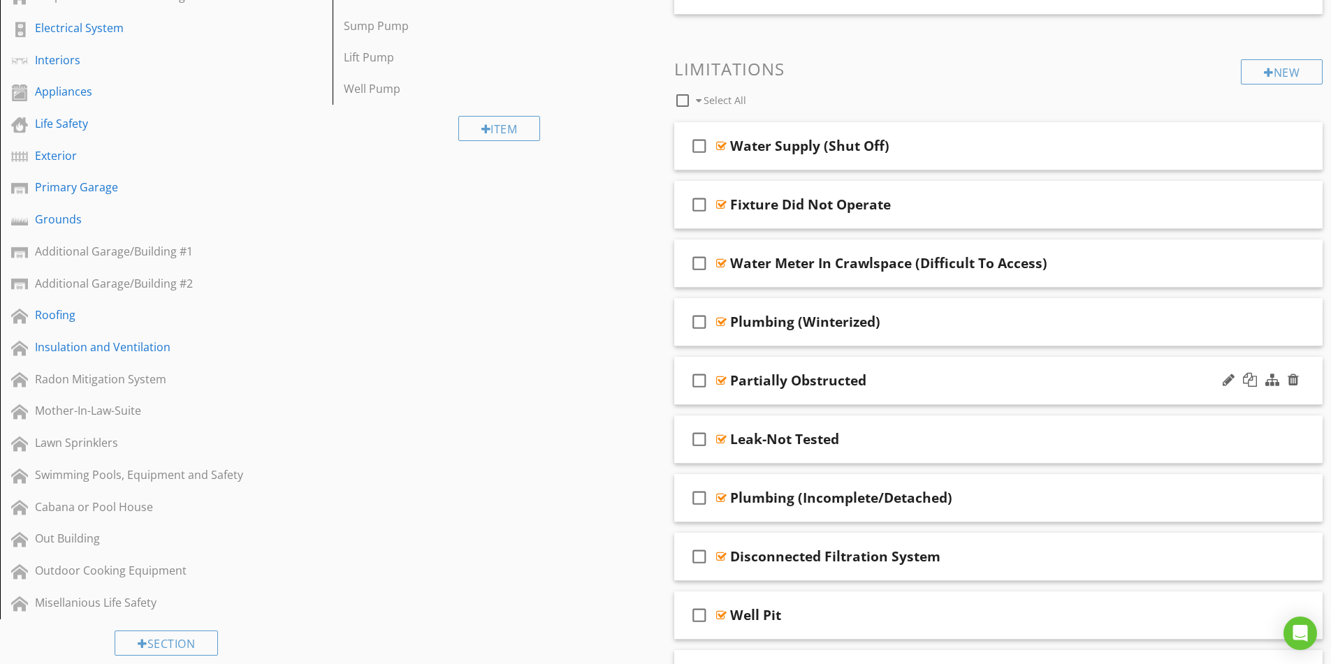
scroll to position [349, 0]
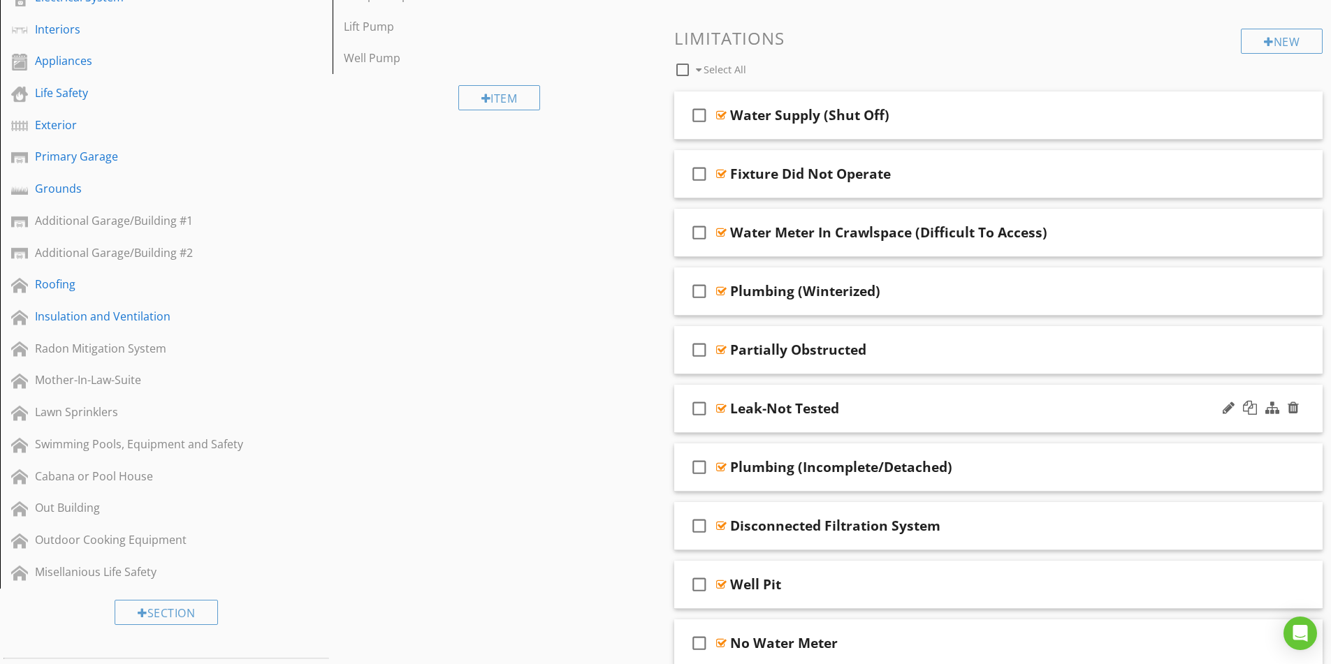
click at [992, 400] on div "Leak-Not Tested" at bounding box center [962, 408] width 465 height 17
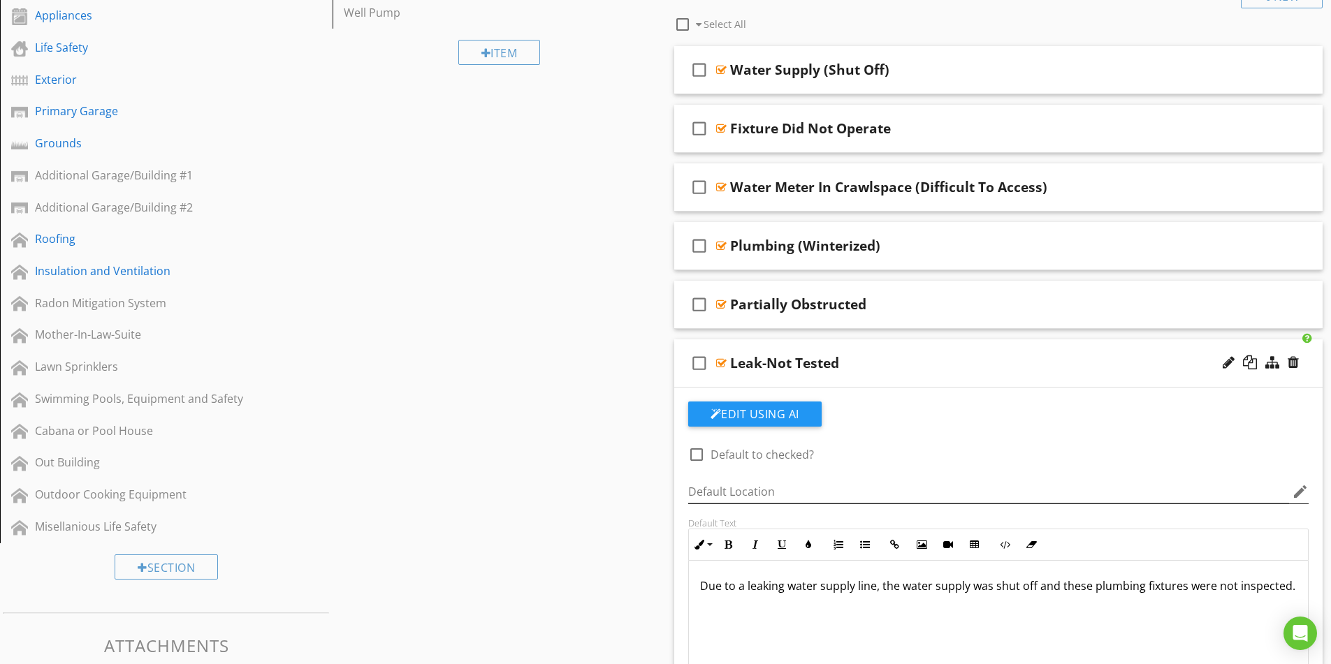
scroll to position [419, 0]
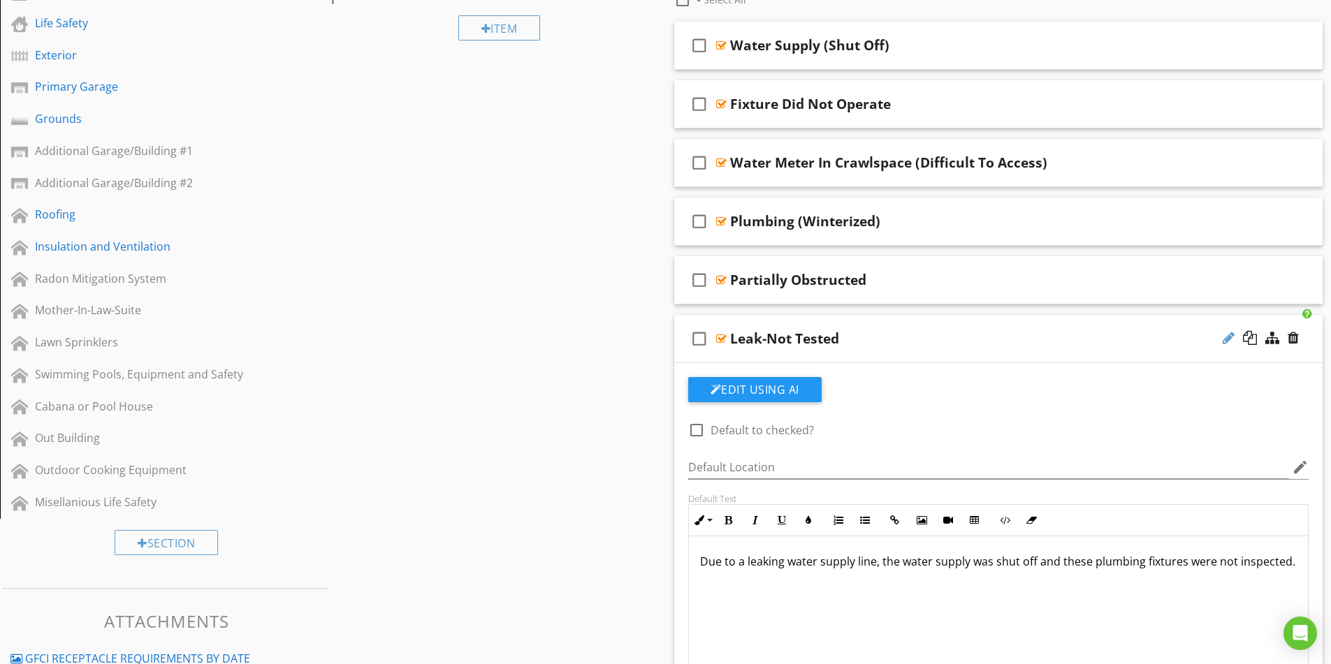
click at [1228, 341] on div at bounding box center [1229, 338] width 12 height 14
click at [759, 338] on input "Leak-Not Tested" at bounding box center [962, 339] width 465 height 23
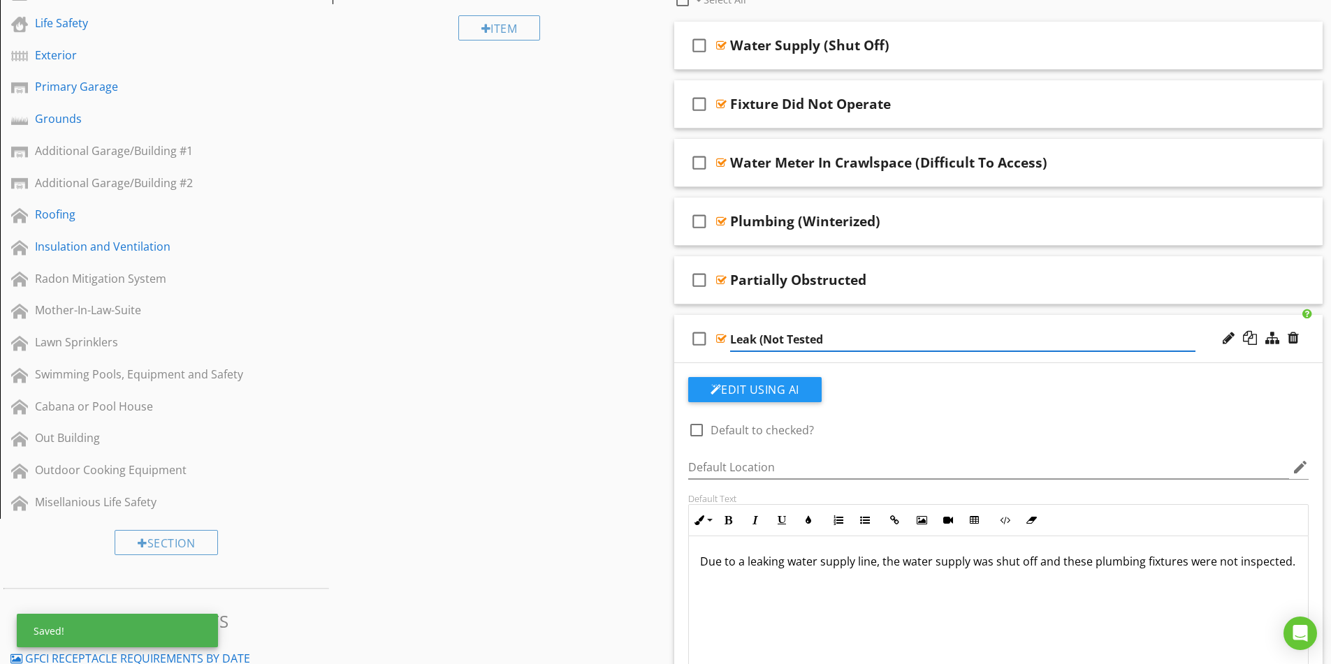
click at [860, 342] on input "Leak (Not Tested" at bounding box center [962, 339] width 465 height 23
type input "Leak (Not Tested)"
click at [957, 328] on div "check_box_outline_blank Leak (Not Tested)" at bounding box center [998, 339] width 649 height 48
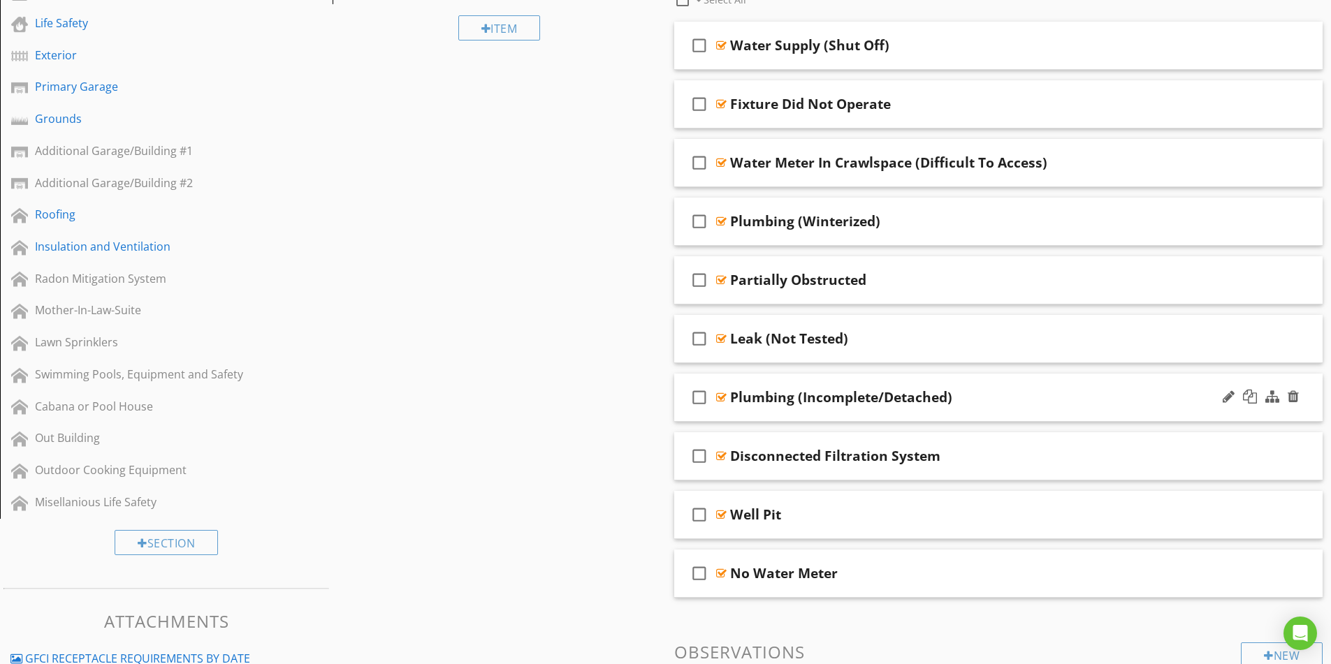
click at [1024, 399] on div "Plumbing (Incomplete/Detached)" at bounding box center [962, 397] width 465 height 17
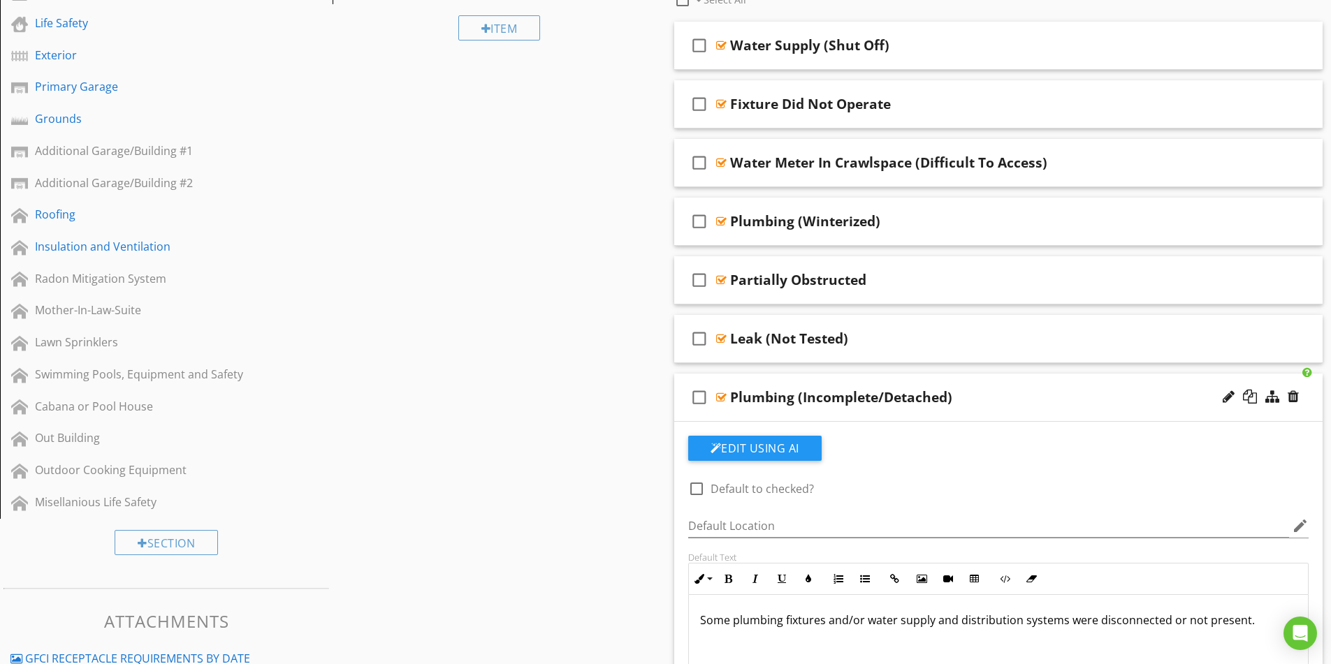
click at [1011, 398] on div "Plumbing (Incomplete/Detached)" at bounding box center [962, 397] width 465 height 17
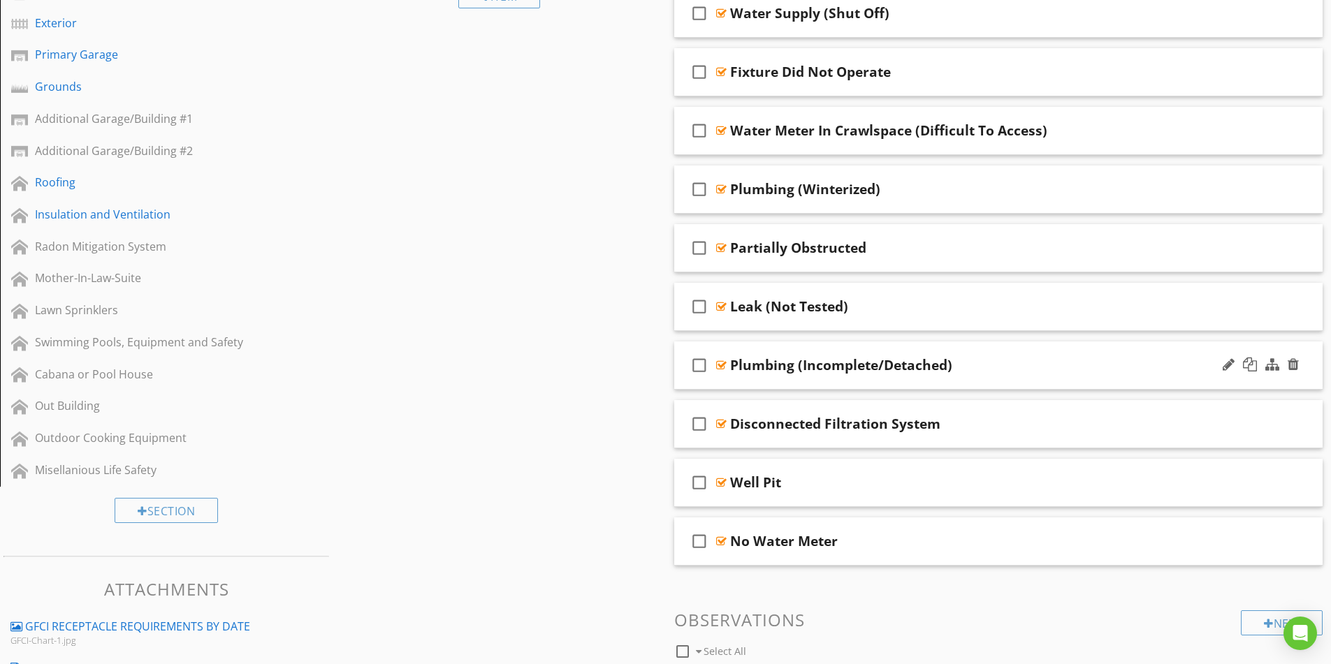
scroll to position [489, 0]
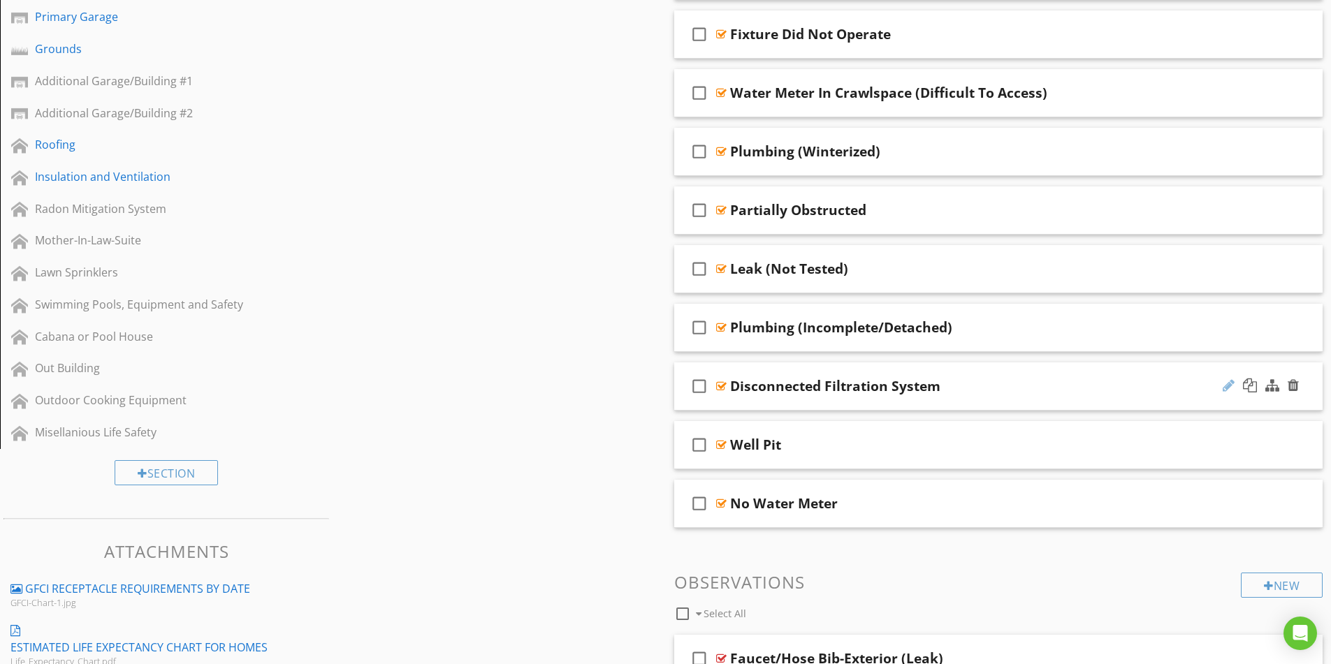
click at [1228, 386] on div at bounding box center [1229, 386] width 12 height 14
click at [804, 386] on input "Disconnected Filtration System" at bounding box center [962, 387] width 465 height 23
click at [781, 386] on input "Disconnected Filtration System" at bounding box center [962, 387] width 465 height 23
click at [817, 386] on input "Filtration System" at bounding box center [962, 387] width 465 height 23
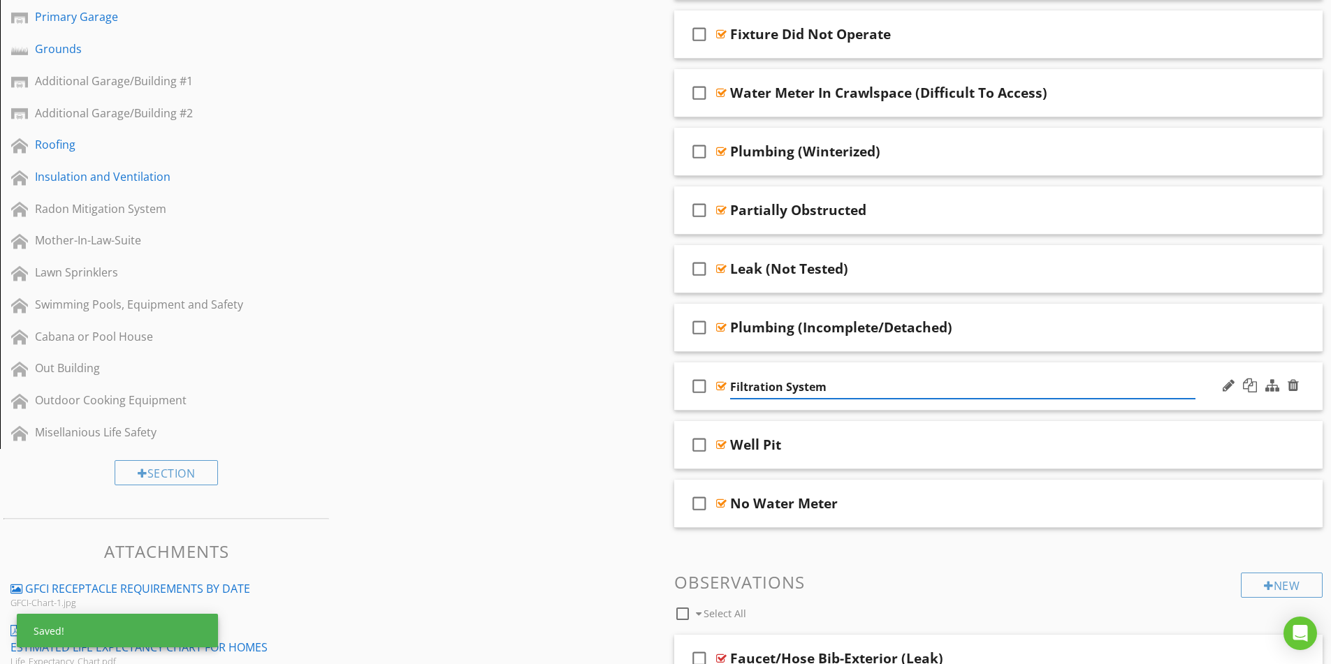
click at [827, 388] on input "Filtration System" at bounding box center [962, 387] width 465 height 23
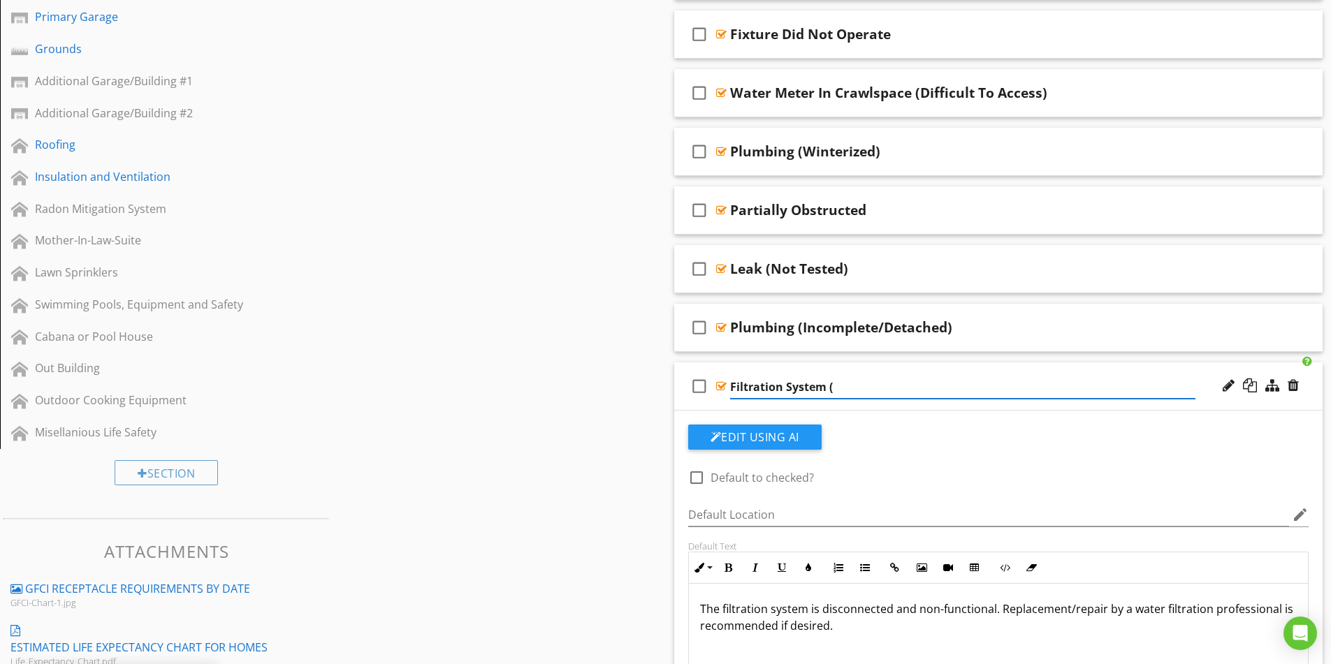
paste input "Disconnected"
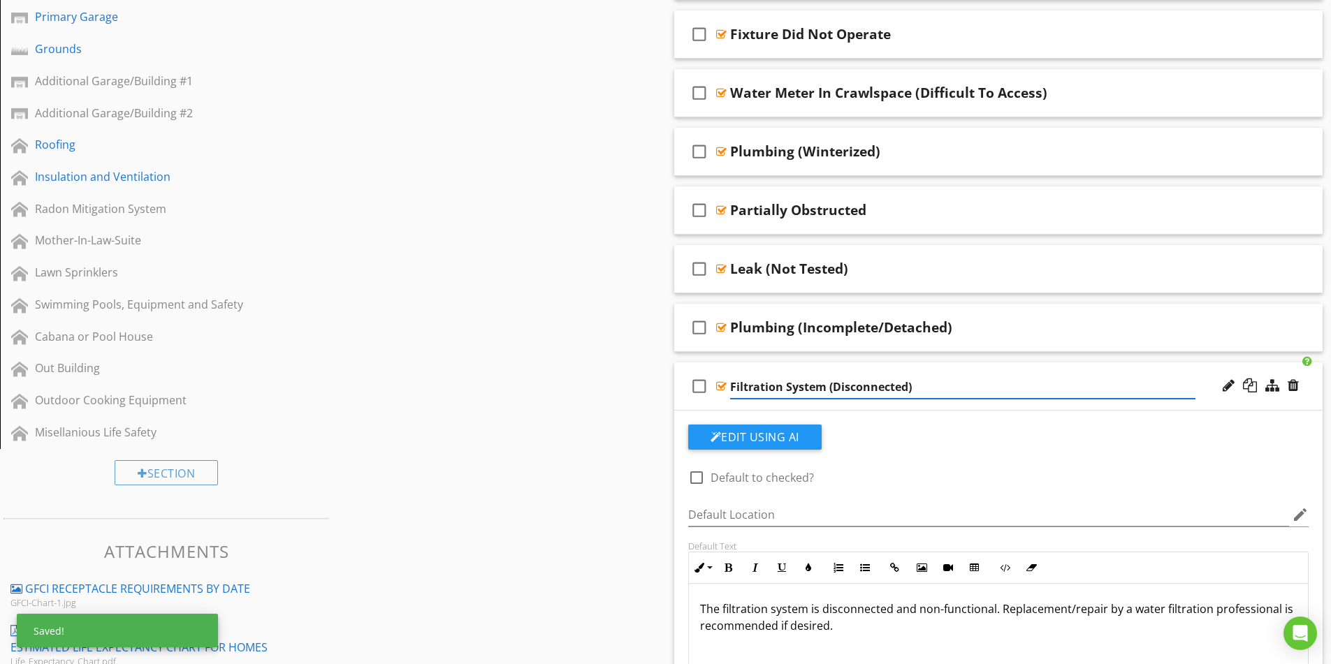
type input "Filtration System (Disconnected)"
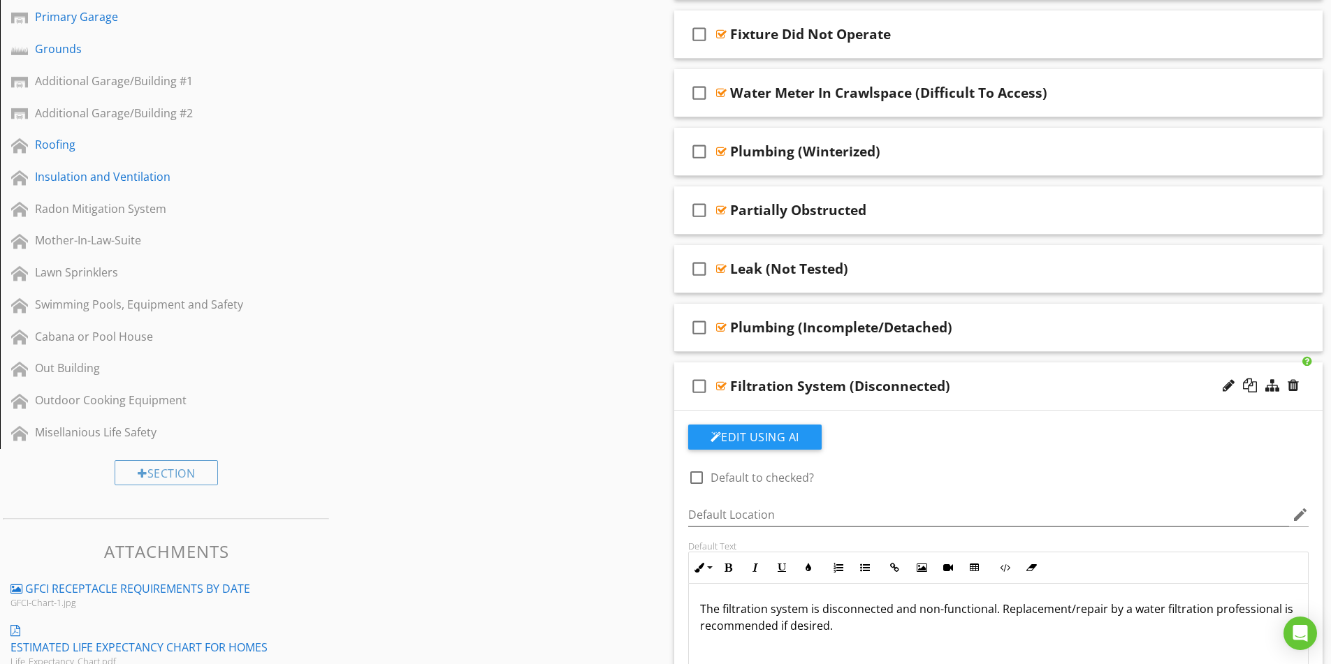
click at [1008, 375] on div "check_box_outline_blank Filtration System (Disconnected)" at bounding box center [998, 387] width 649 height 48
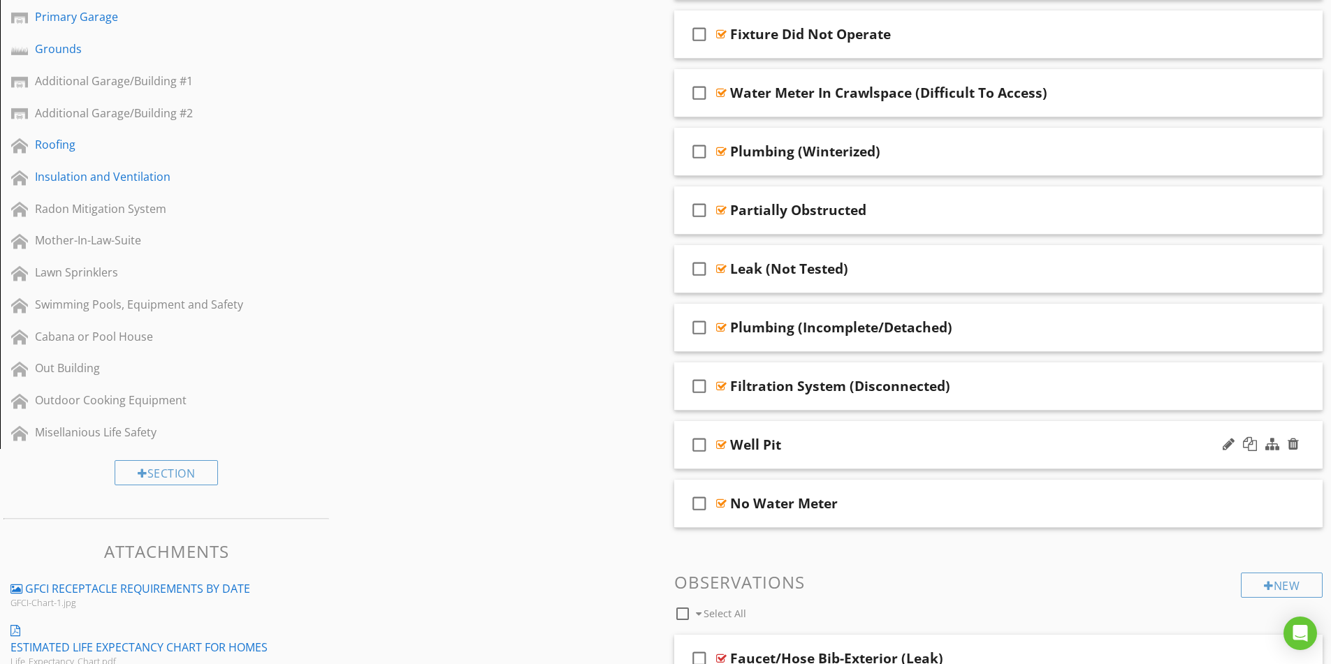
click at [911, 449] on div "Well Pit" at bounding box center [962, 445] width 465 height 17
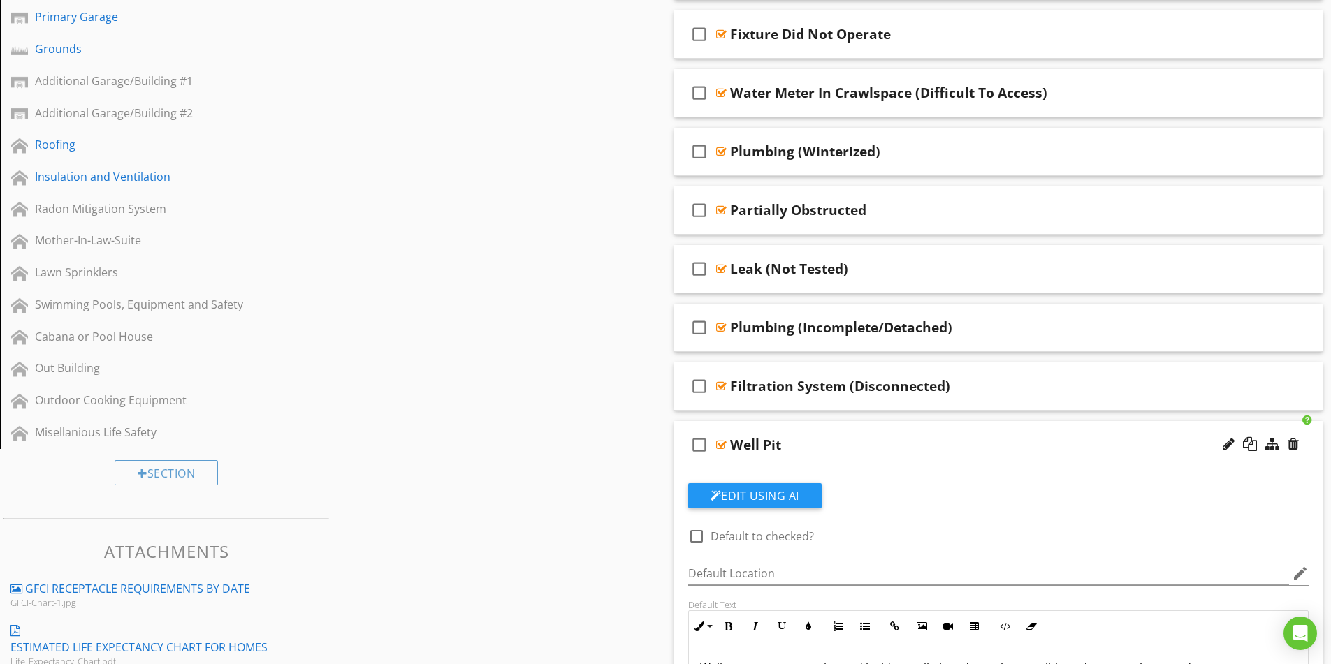
click at [935, 443] on div "Well Pit" at bounding box center [962, 445] width 465 height 17
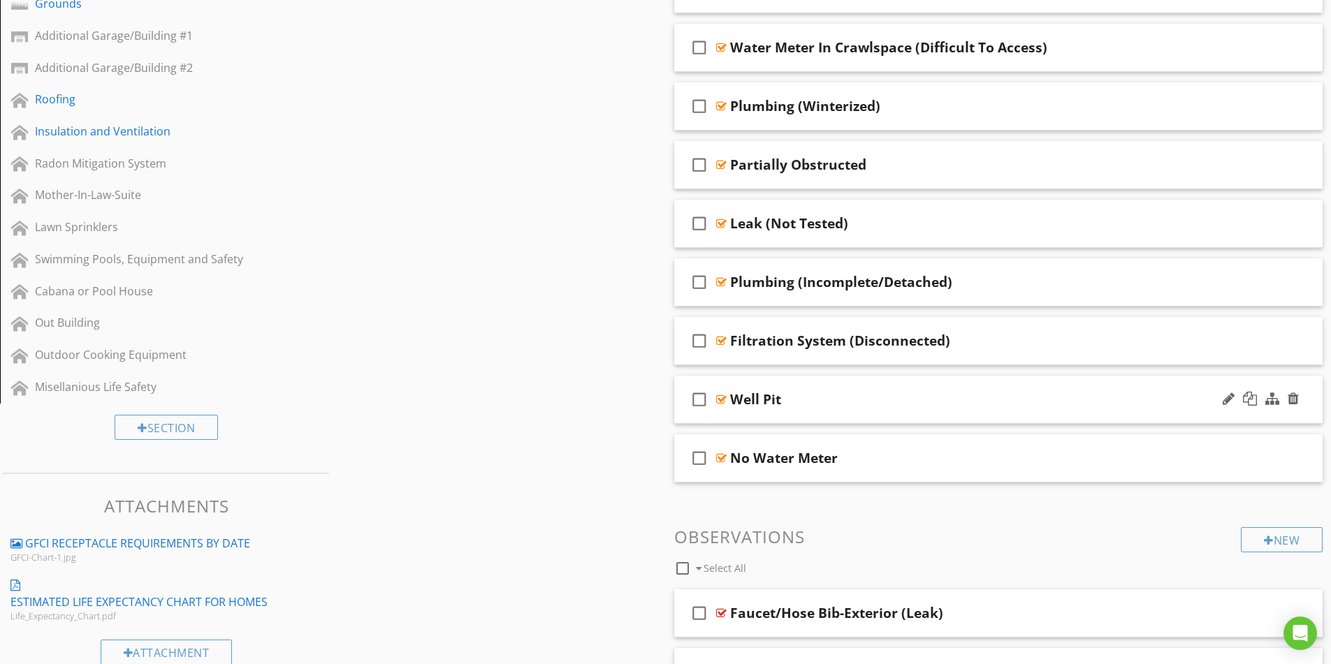
scroll to position [559, 0]
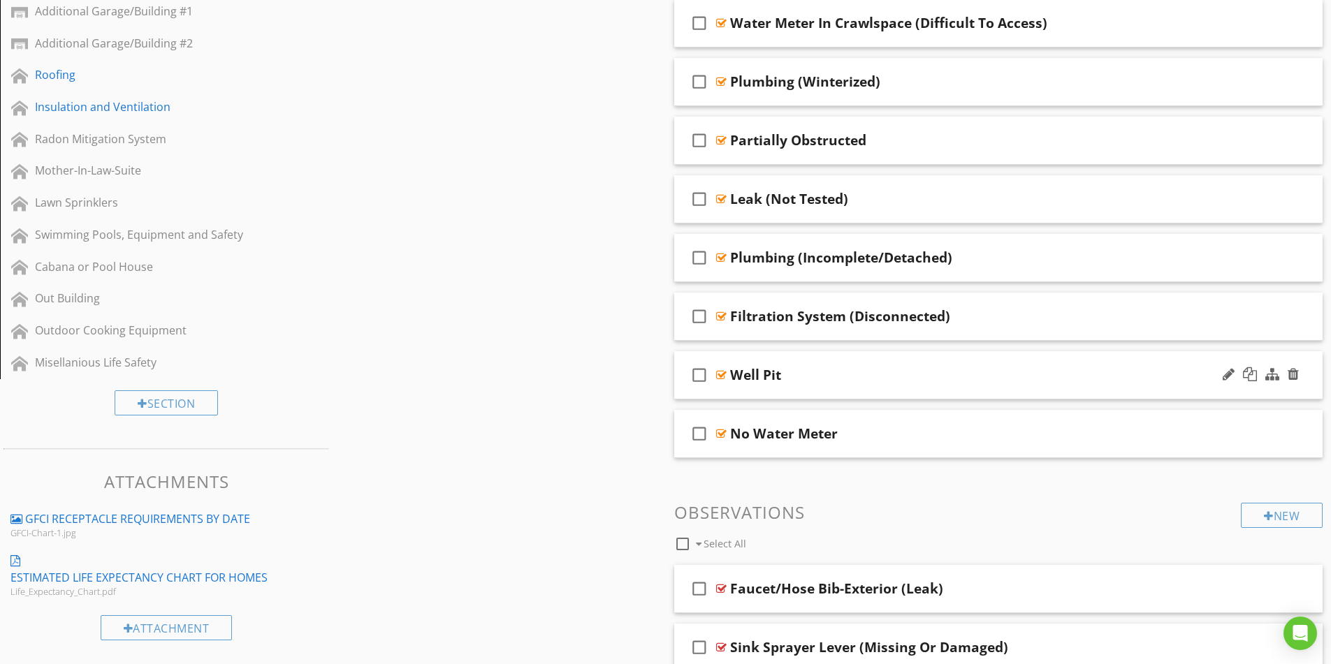
click at [994, 379] on div "Well Pit" at bounding box center [962, 375] width 465 height 17
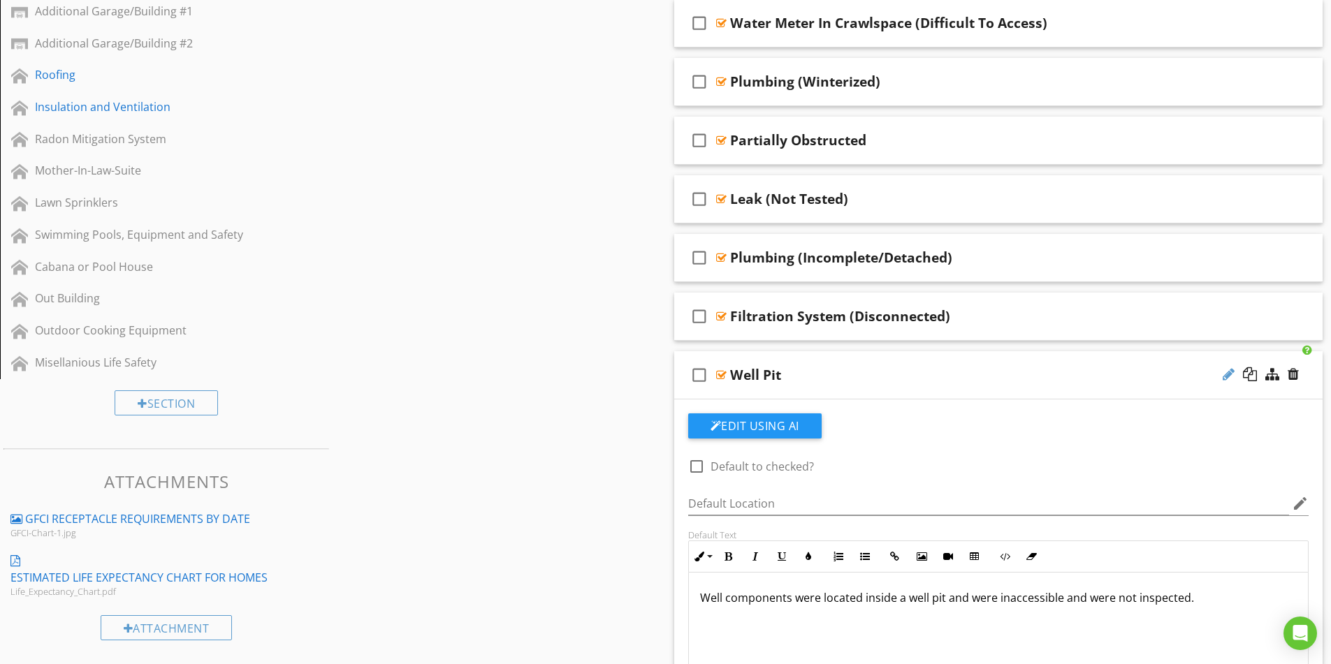
click at [1228, 377] on div at bounding box center [1229, 375] width 12 height 14
click at [842, 376] on input "Well Pit" at bounding box center [962, 376] width 465 height 23
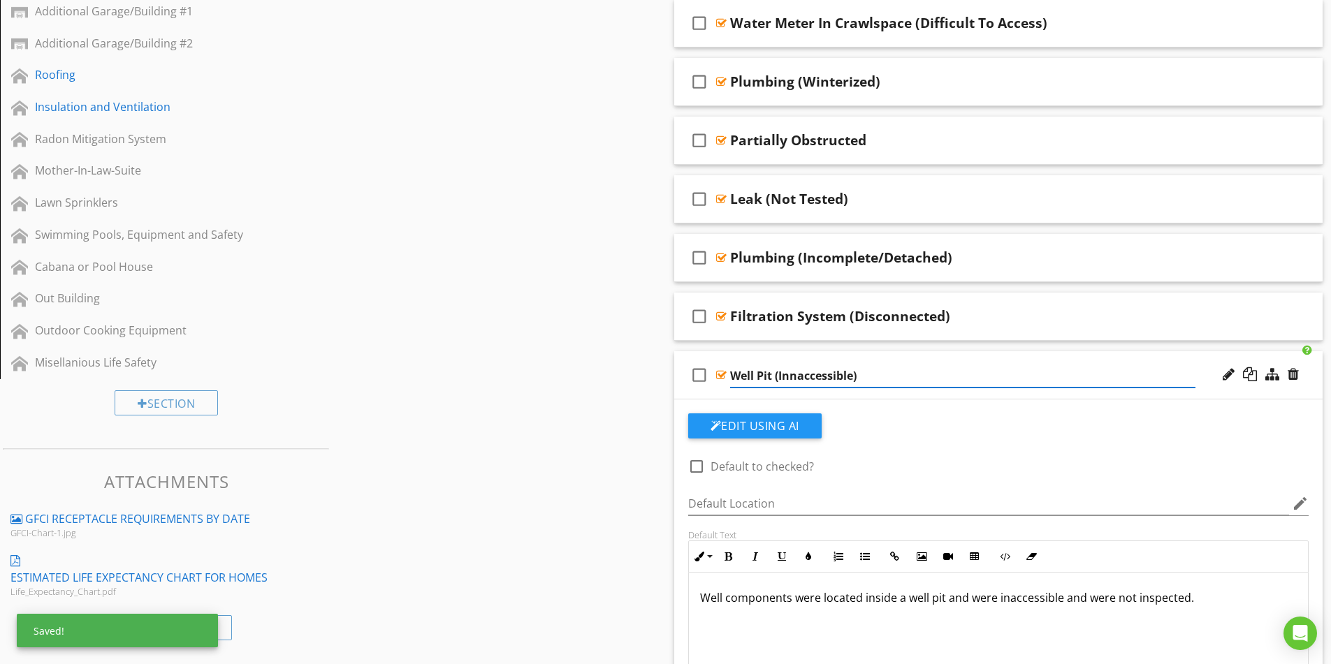
click at [817, 375] on input "Well Pit (Innaccessible)" at bounding box center [962, 376] width 465 height 23
type input "Well Pit (Inaccessible)"
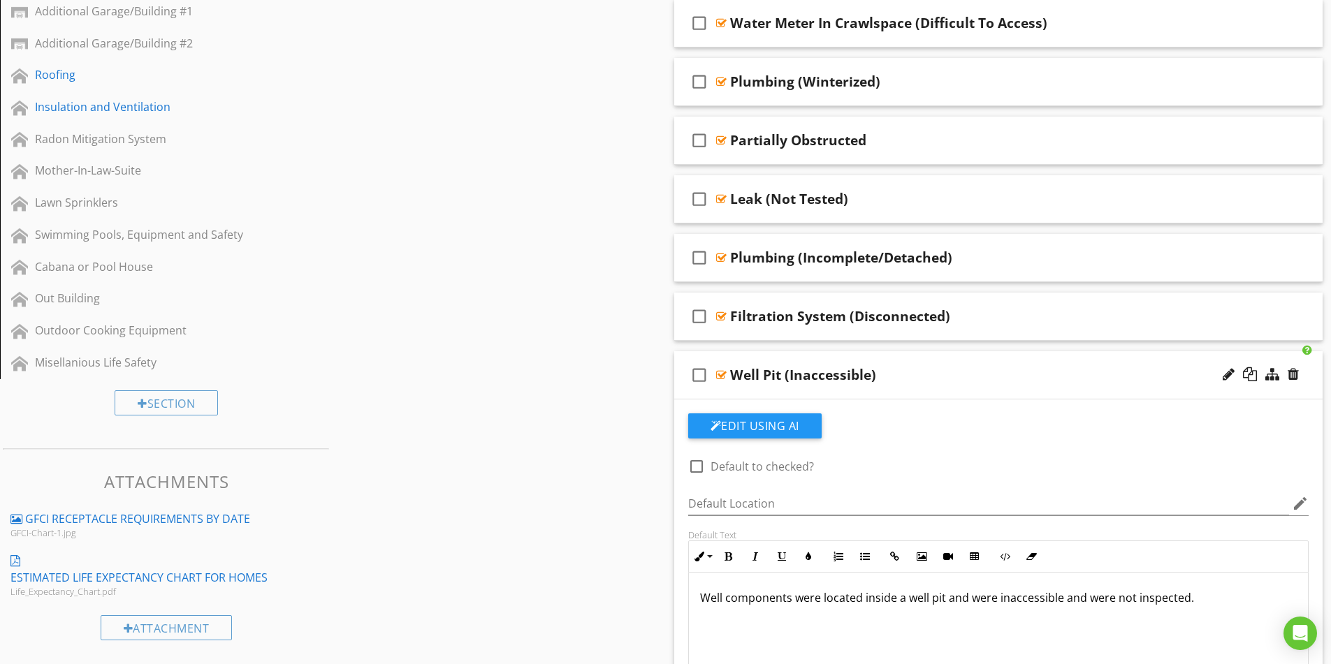
click at [932, 370] on div "Well Pit (Inaccessible)" at bounding box center [962, 375] width 465 height 17
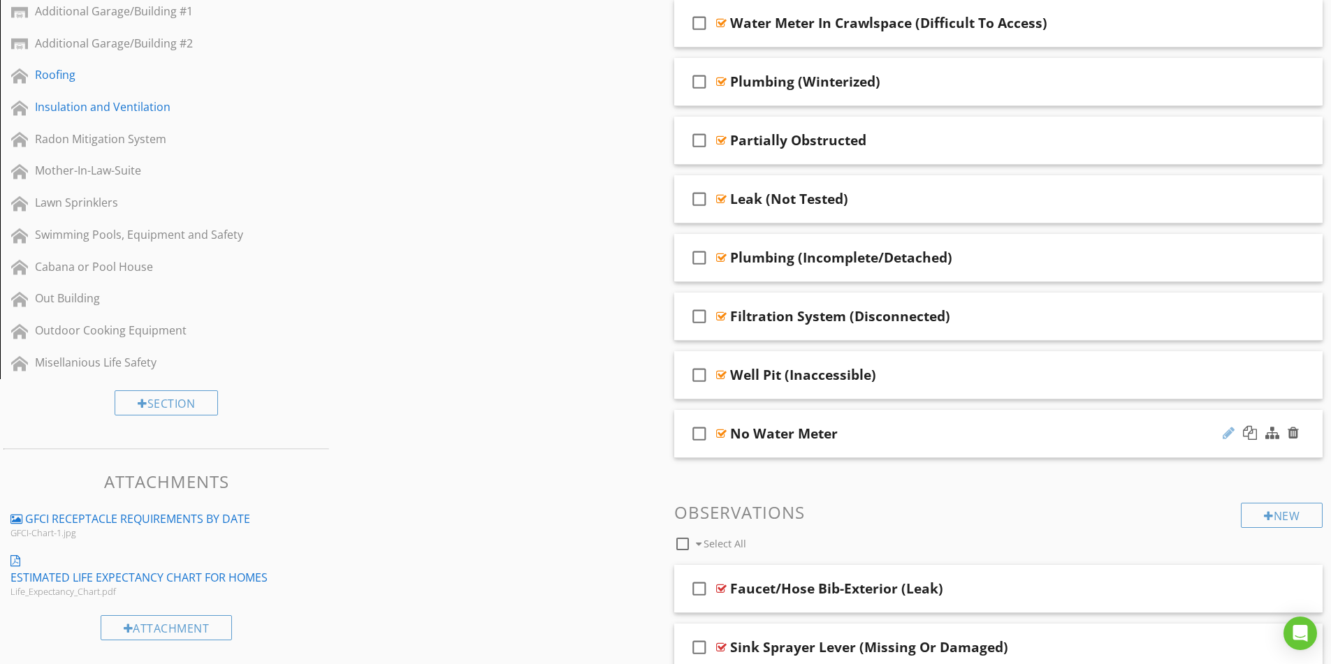
click at [1228, 437] on div at bounding box center [1229, 433] width 12 height 14
click at [880, 432] on div "No Water Meter" at bounding box center [962, 434] width 465 height 17
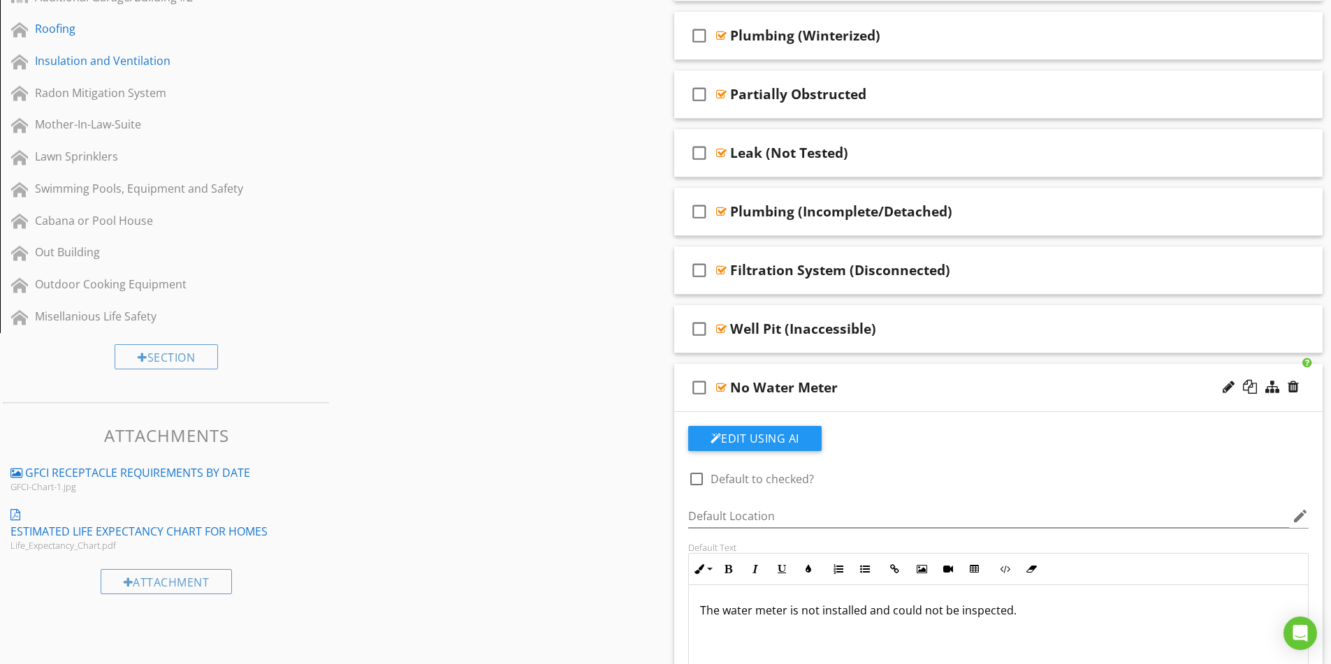
scroll to position [629, 0]
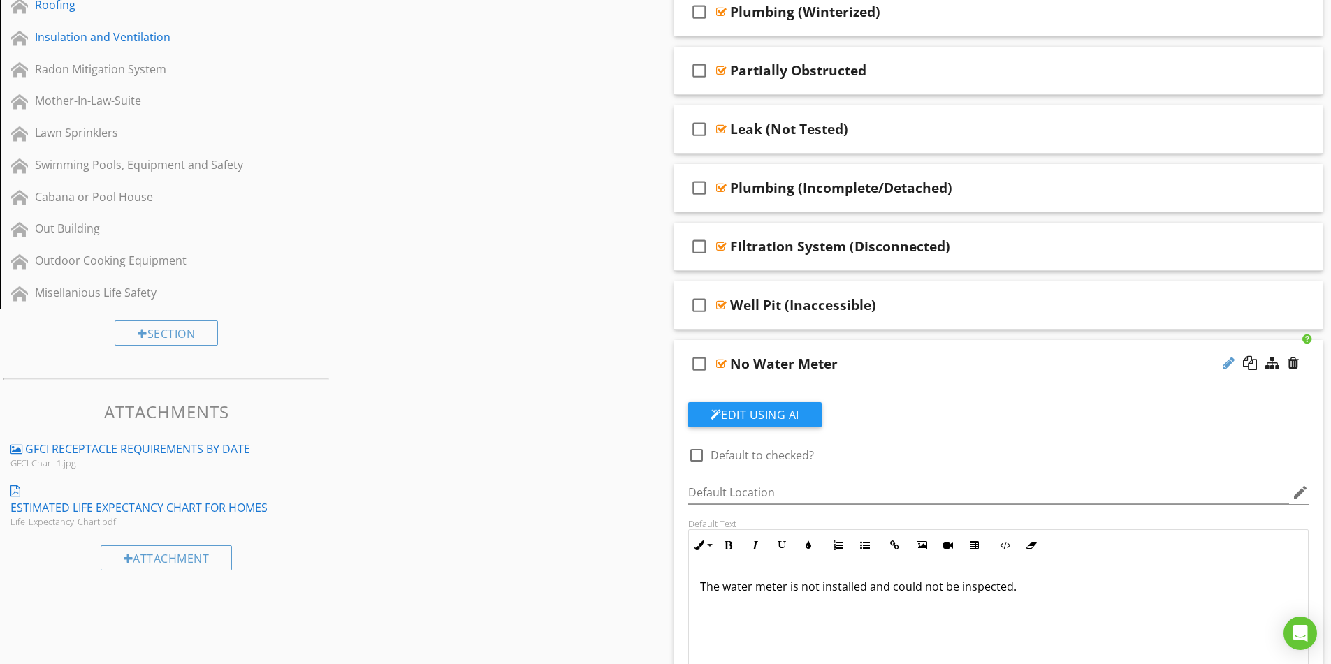
click at [1228, 365] on div at bounding box center [1229, 363] width 12 height 14
click at [750, 361] on input "No Water Meter" at bounding box center [962, 365] width 465 height 23
click at [810, 363] on input "Water Meter" at bounding box center [962, 365] width 465 height 23
type input "Water Meter (Missing/Not Located)"
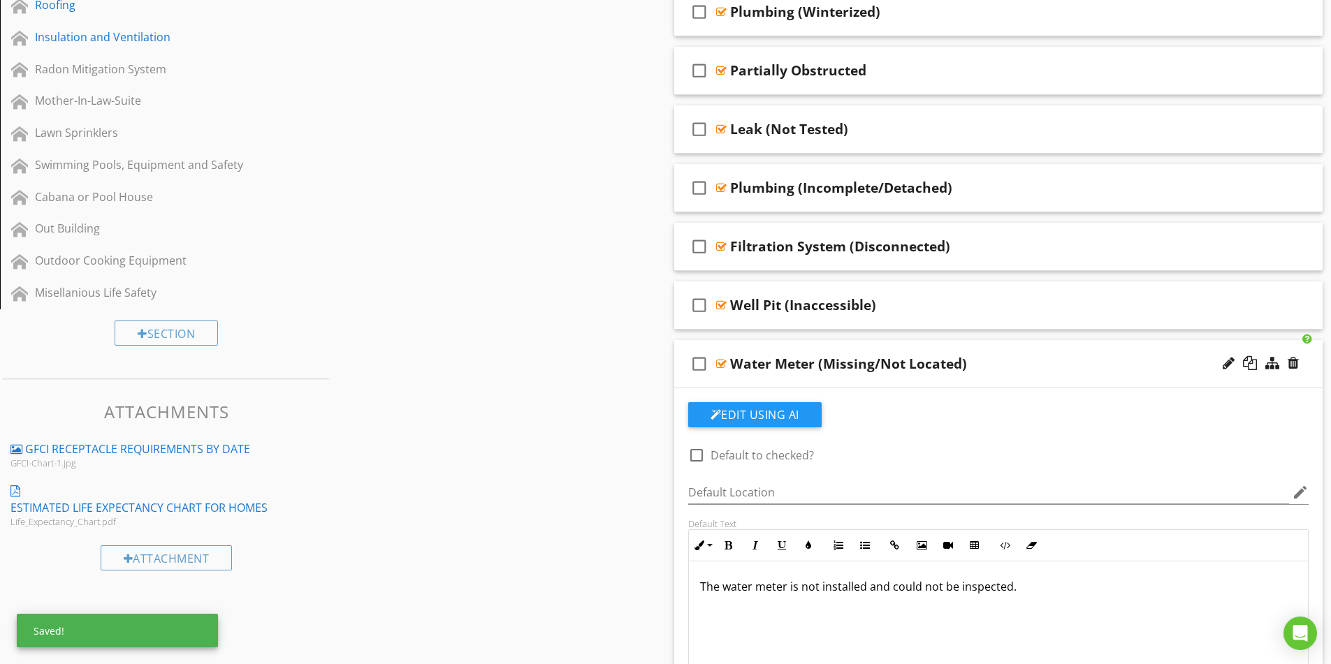
click at [1066, 368] on div "Water Meter (Missing/Not Located)" at bounding box center [962, 364] width 465 height 17
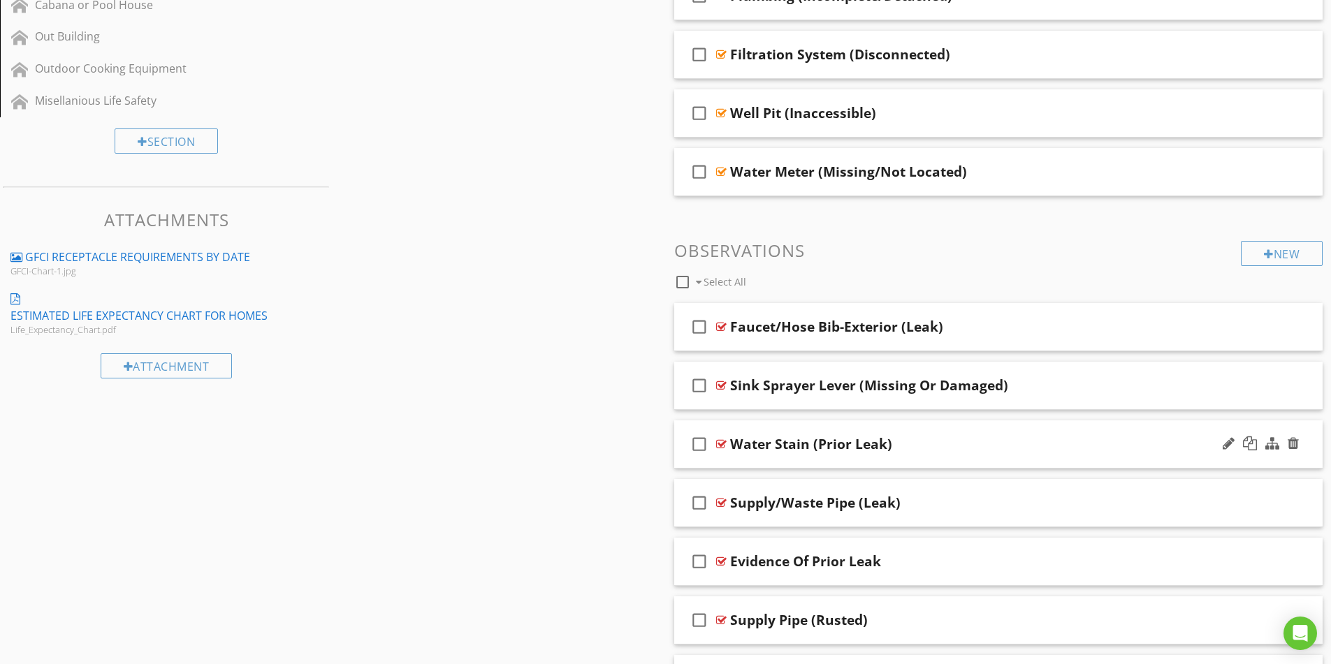
scroll to position [838, 0]
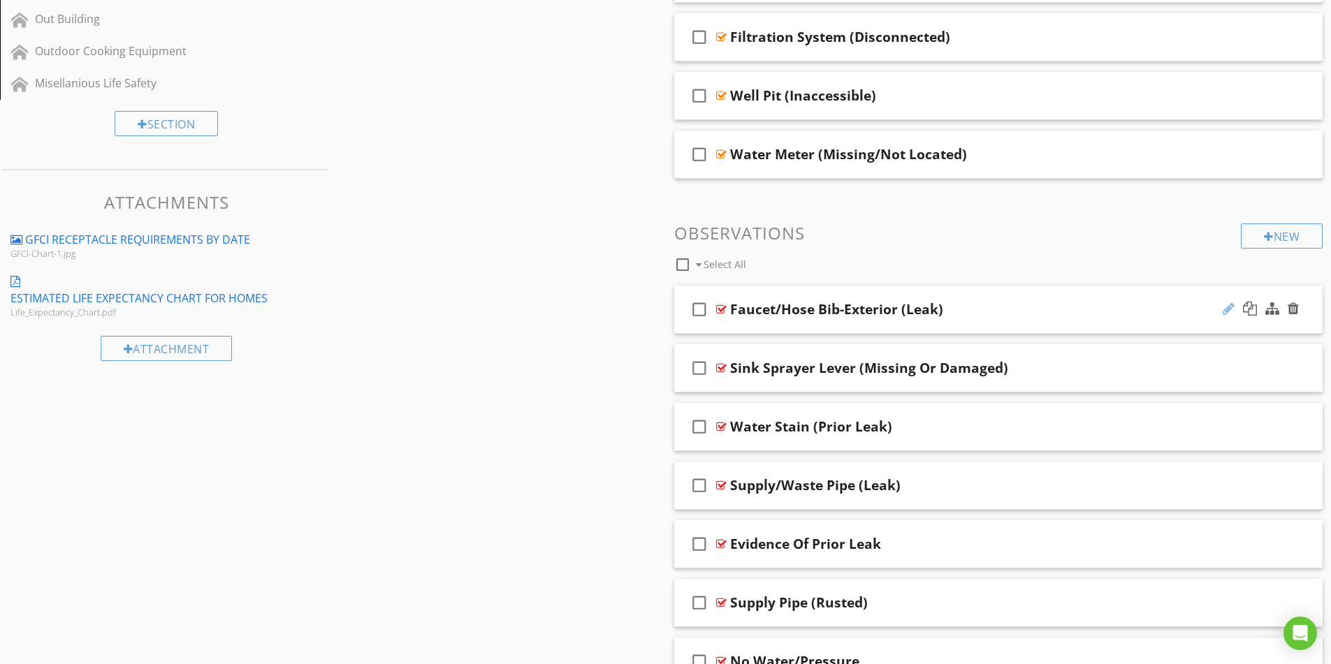
click at [1225, 308] on div at bounding box center [1229, 309] width 12 height 14
click at [825, 310] on input "Faucet/Hose Bib-Exterior (Leak)" at bounding box center [962, 311] width 465 height 23
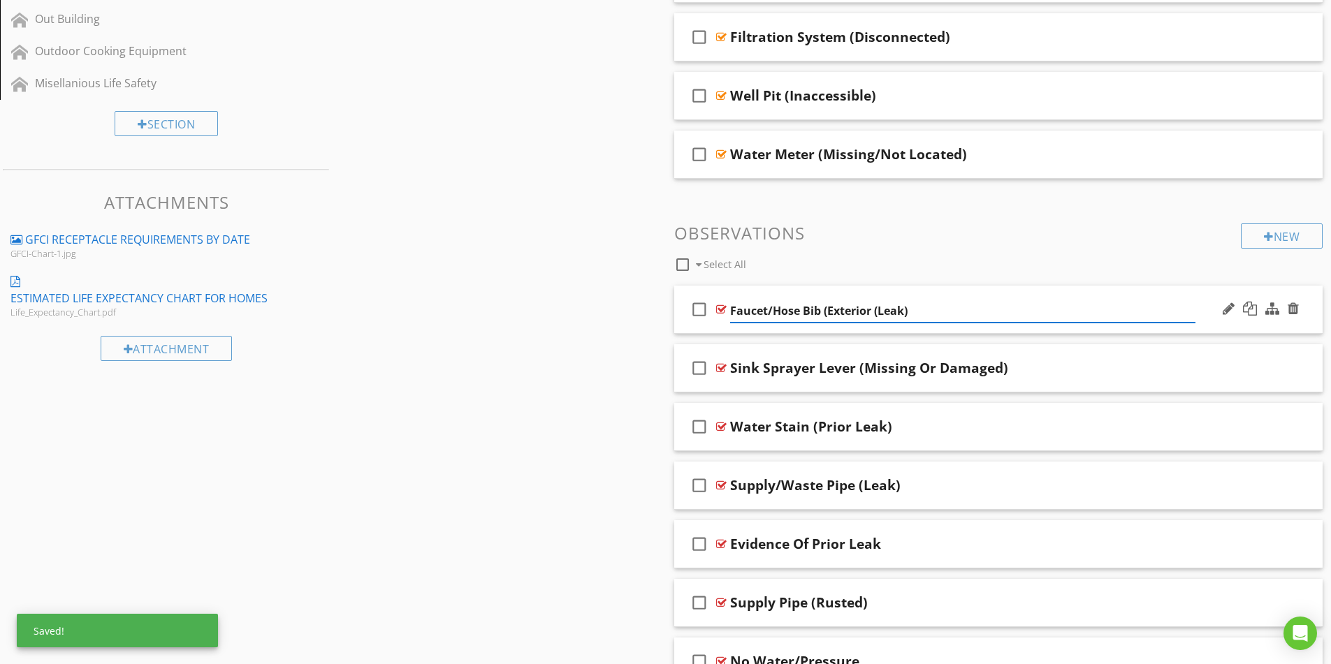
click at [879, 313] on input "Faucet/Hose Bib (Exterior (Leak)" at bounding box center [962, 311] width 465 height 23
type input "Faucet/Hose Bib (Exterior - Leak)"
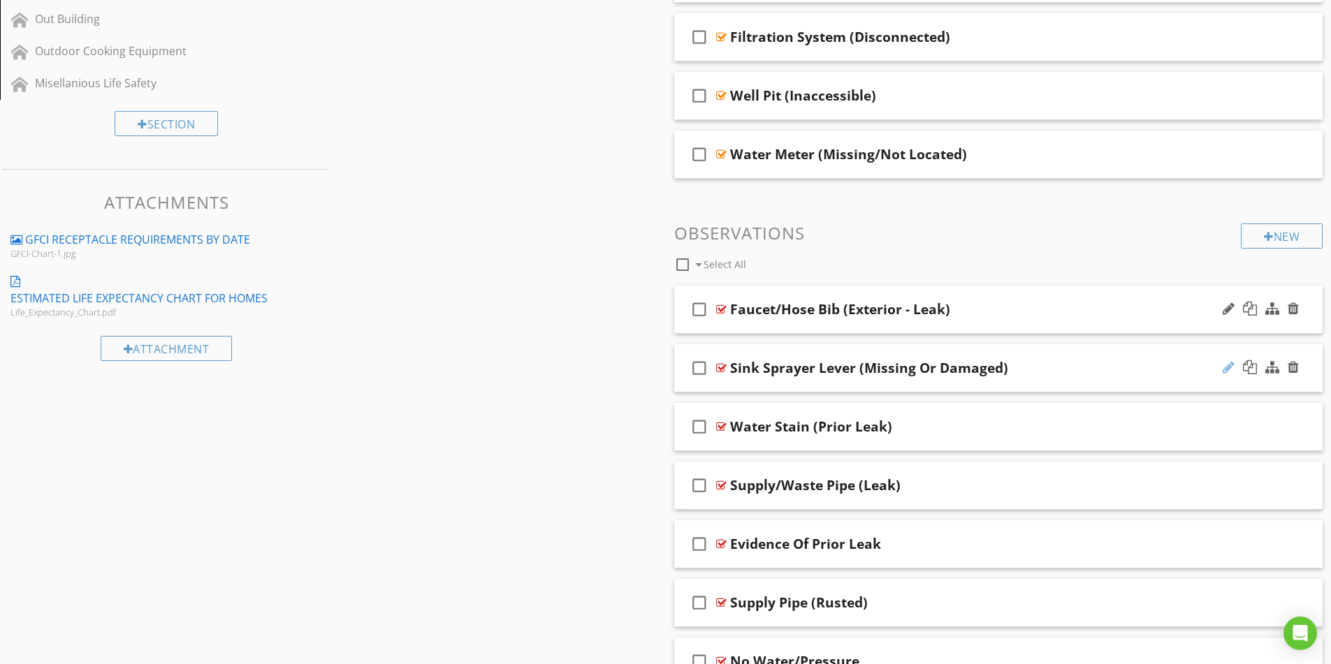
click at [1223, 369] on div at bounding box center [1229, 368] width 12 height 14
click at [904, 368] on input "Sink Sprayer Lever (Missing Or Damaged)" at bounding box center [962, 369] width 465 height 23
type input "Sink Sprayer Lever (Missing/Damaged)"
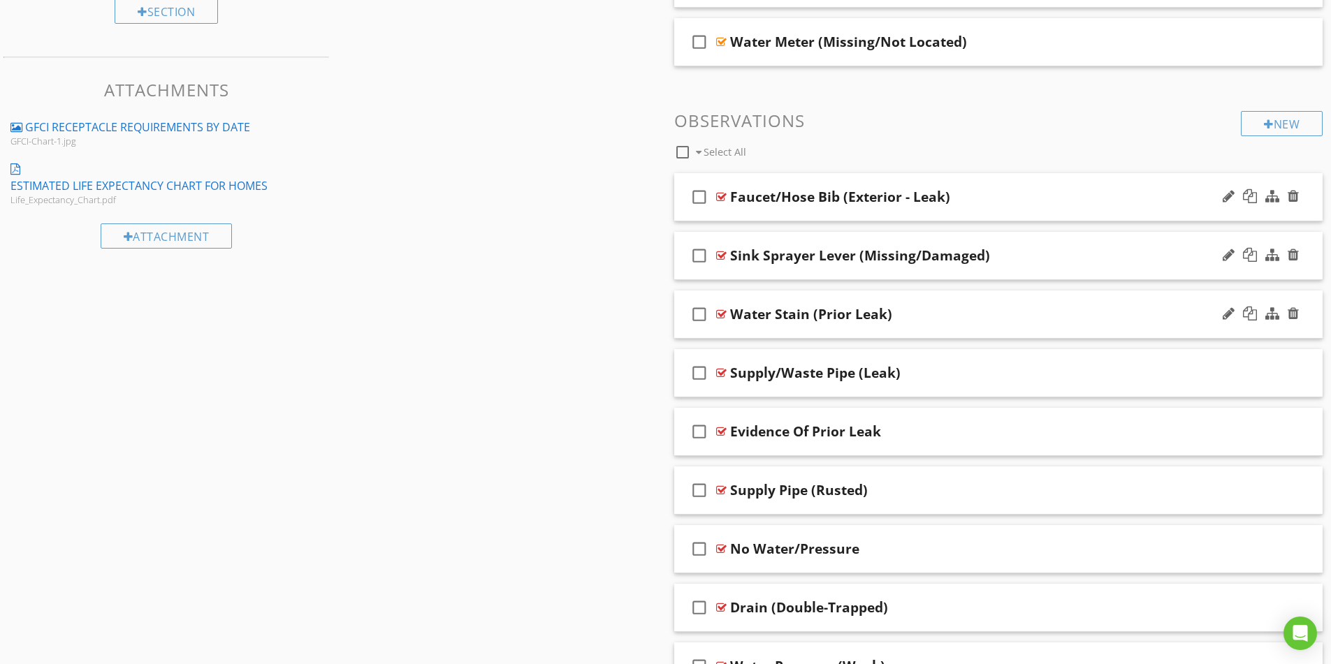
scroll to position [978, 0]
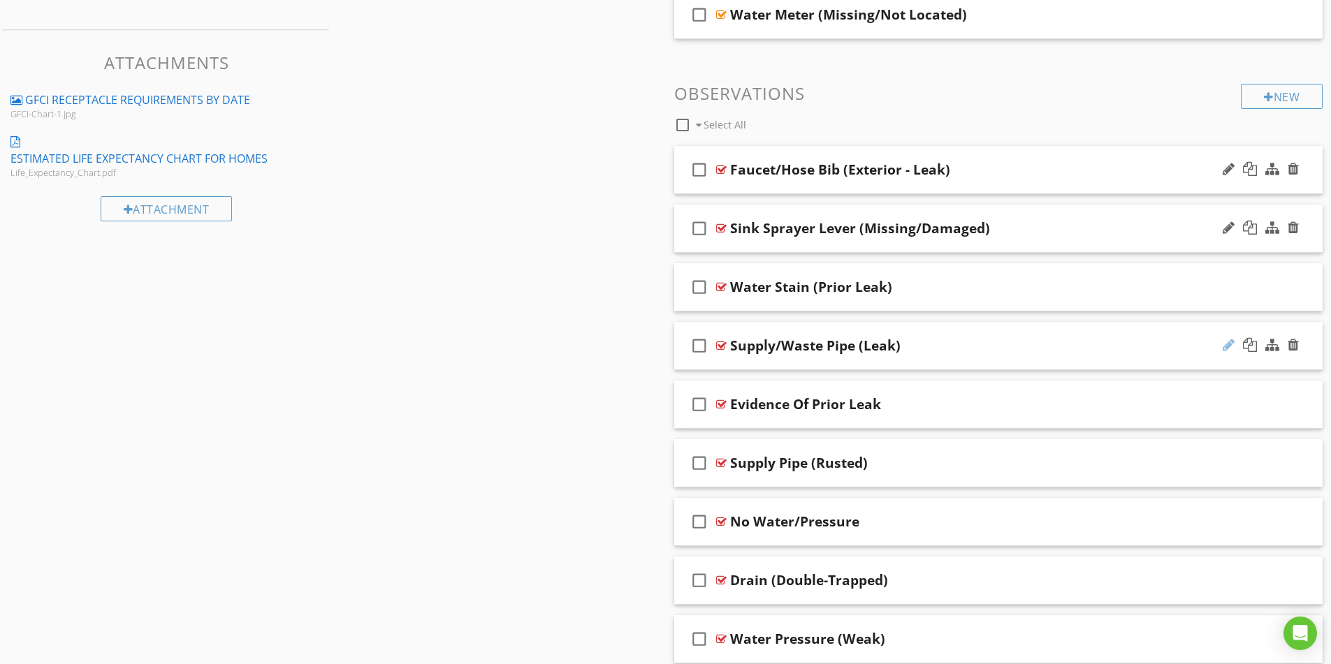
click at [1227, 344] on div at bounding box center [1229, 345] width 12 height 14
click at [811, 347] on input "Supply/Waste Pipe (Leak)" at bounding box center [962, 347] width 465 height 23
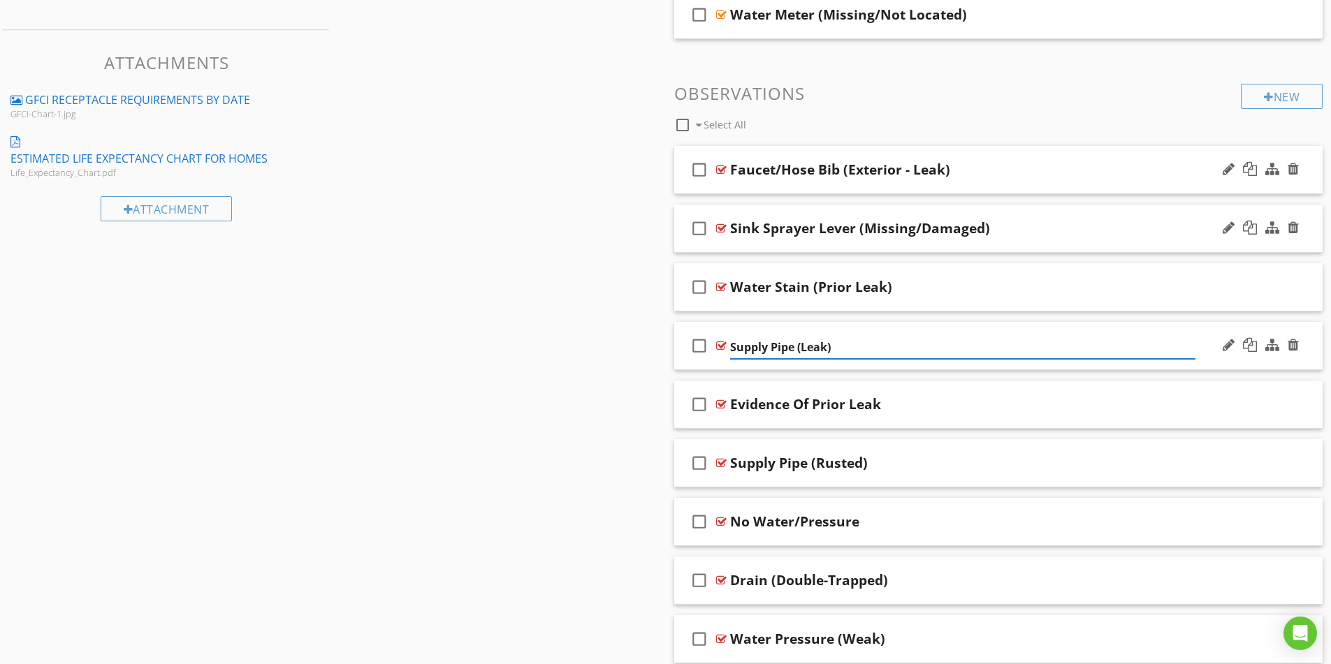
type input "Supply Pipe (Leak)"
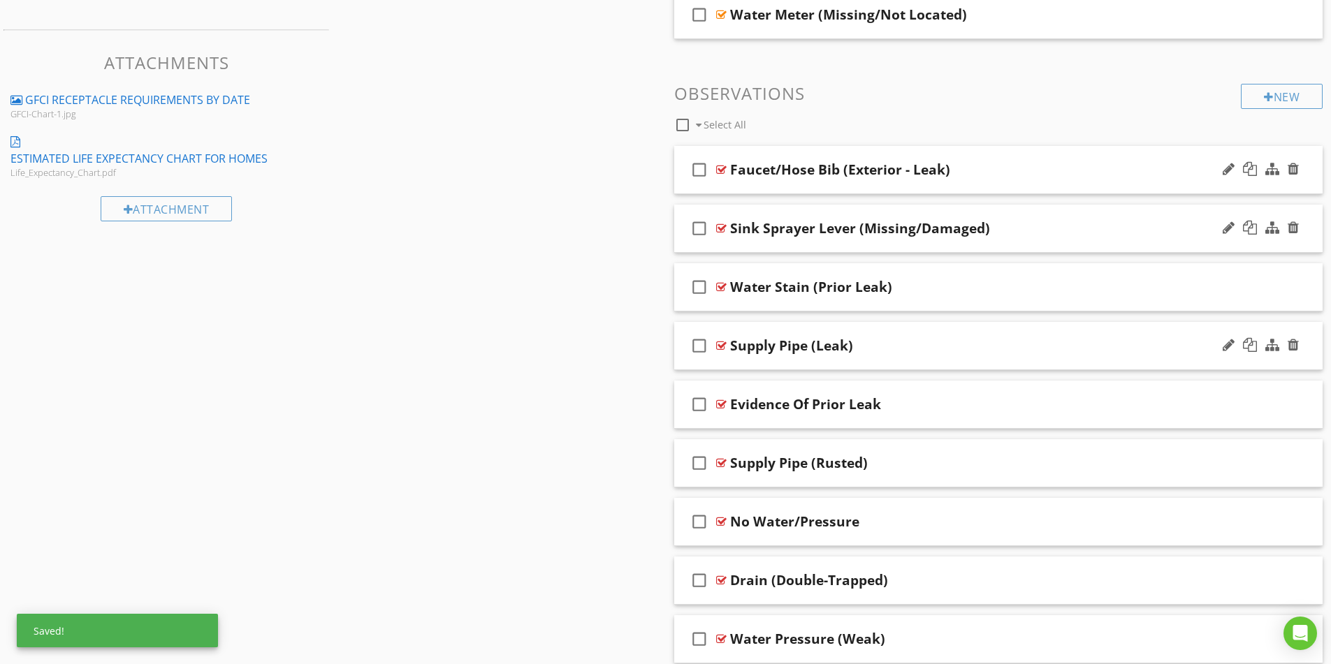
click at [930, 347] on div "Supply Pipe (Leak)" at bounding box center [962, 345] width 465 height 17
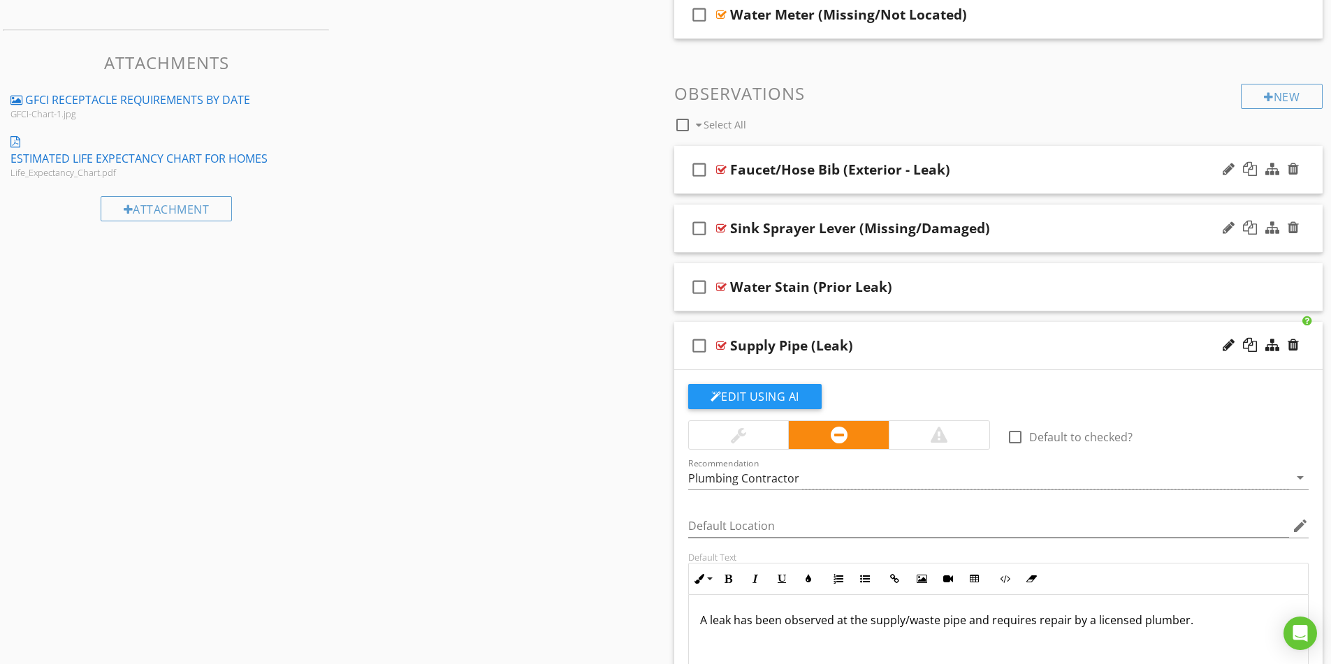
click at [936, 624] on p "A leak has been observed at the supply/waste pipe and requires repair by a lice…" at bounding box center [998, 620] width 597 height 17
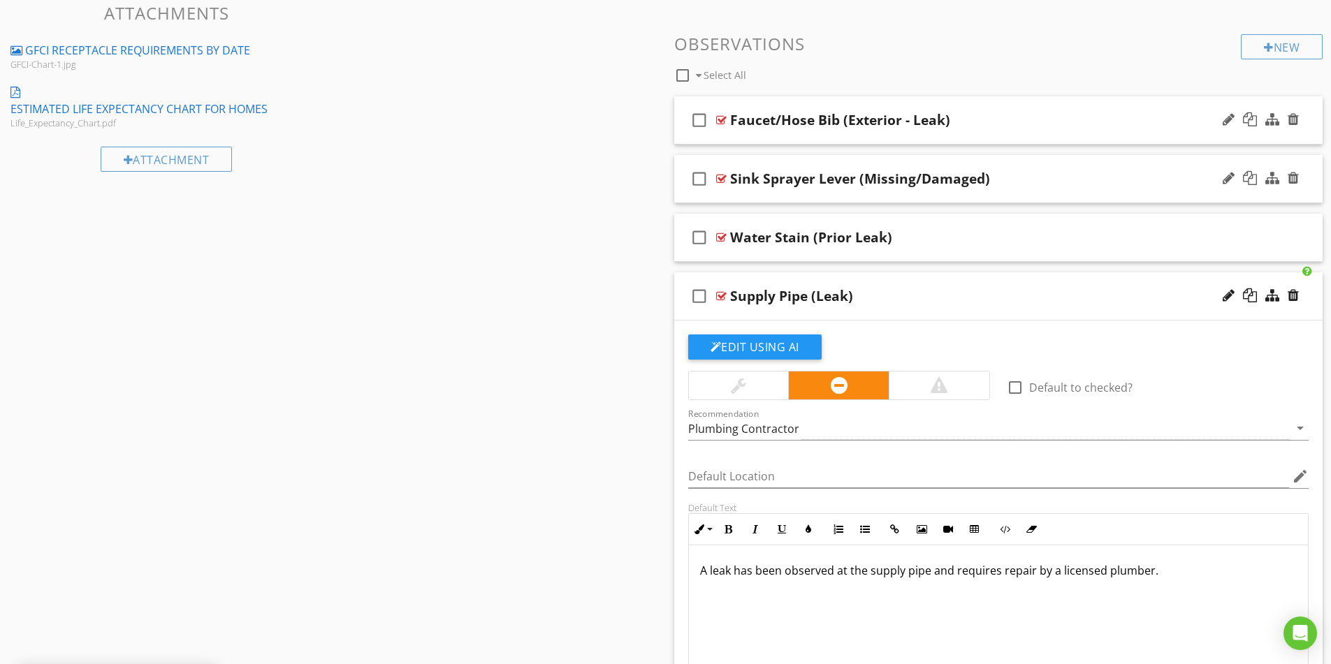
scroll to position [1188, 0]
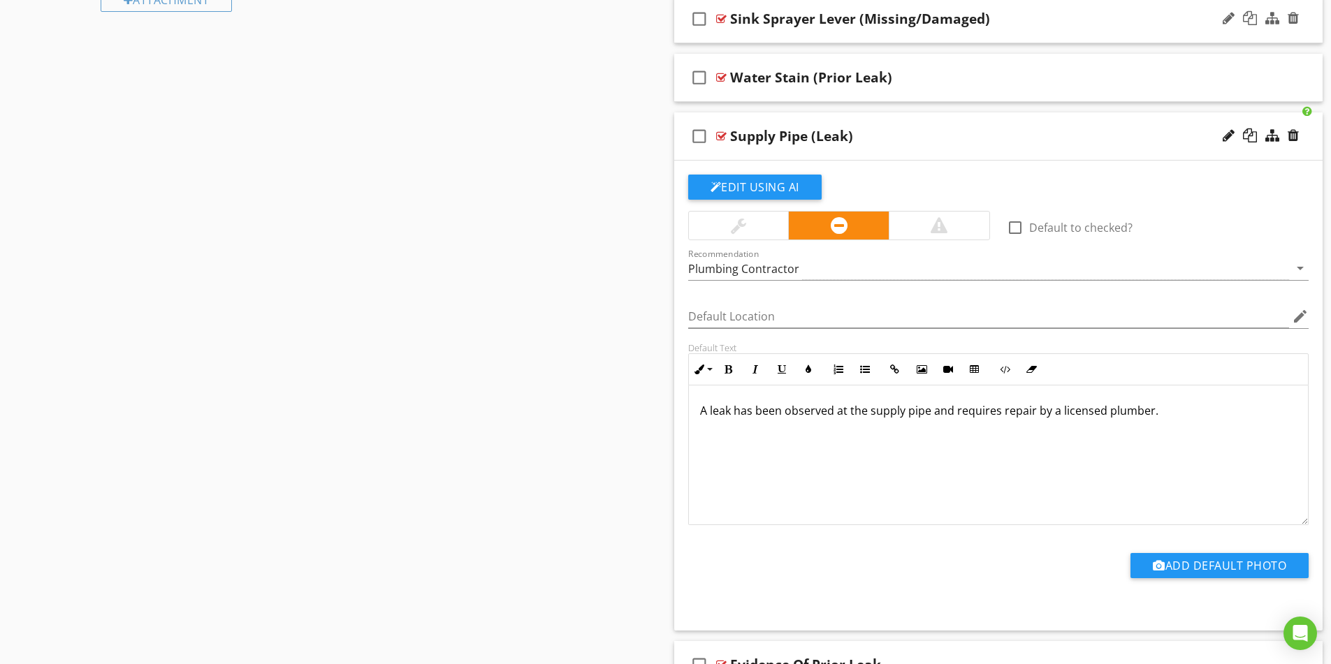
click at [1195, 430] on div "A leak has been observed at the supply pipe and requires repair by a licensed p…" at bounding box center [999, 456] width 620 height 140
click at [827, 131] on div "Supply Pipe (Leak)" at bounding box center [791, 136] width 123 height 17
drag, startPoint x: 1089, startPoint y: 135, endPoint x: 1085, endPoint y: 142, distance: 8.1
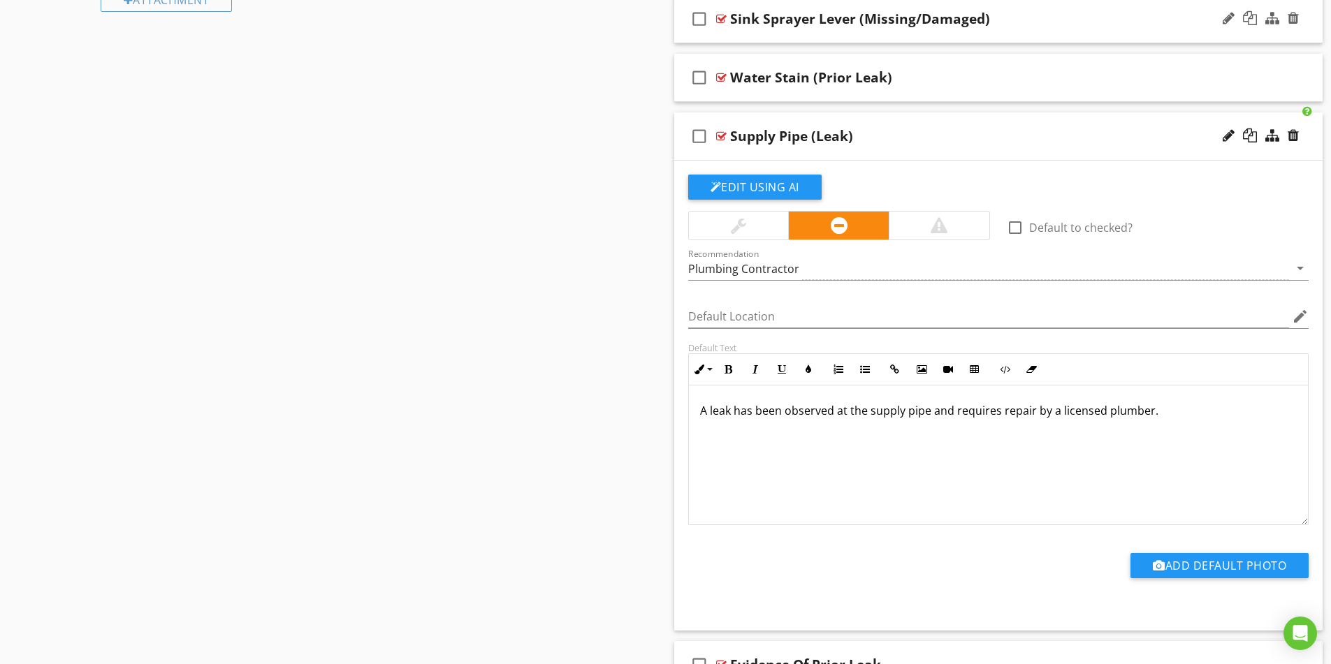
click at [1089, 137] on div "Supply Pipe (Leak)" at bounding box center [962, 136] width 465 height 17
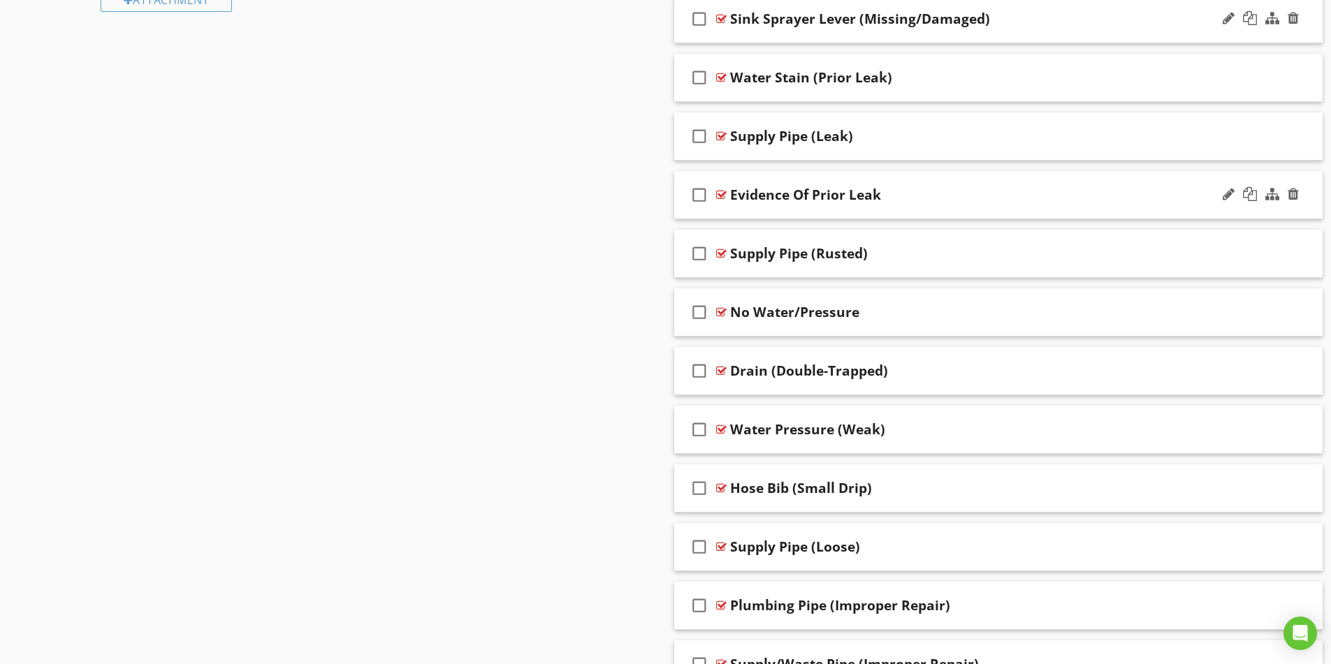
click at [1080, 187] on div "Evidence Of Prior Leak" at bounding box center [962, 195] width 465 height 17
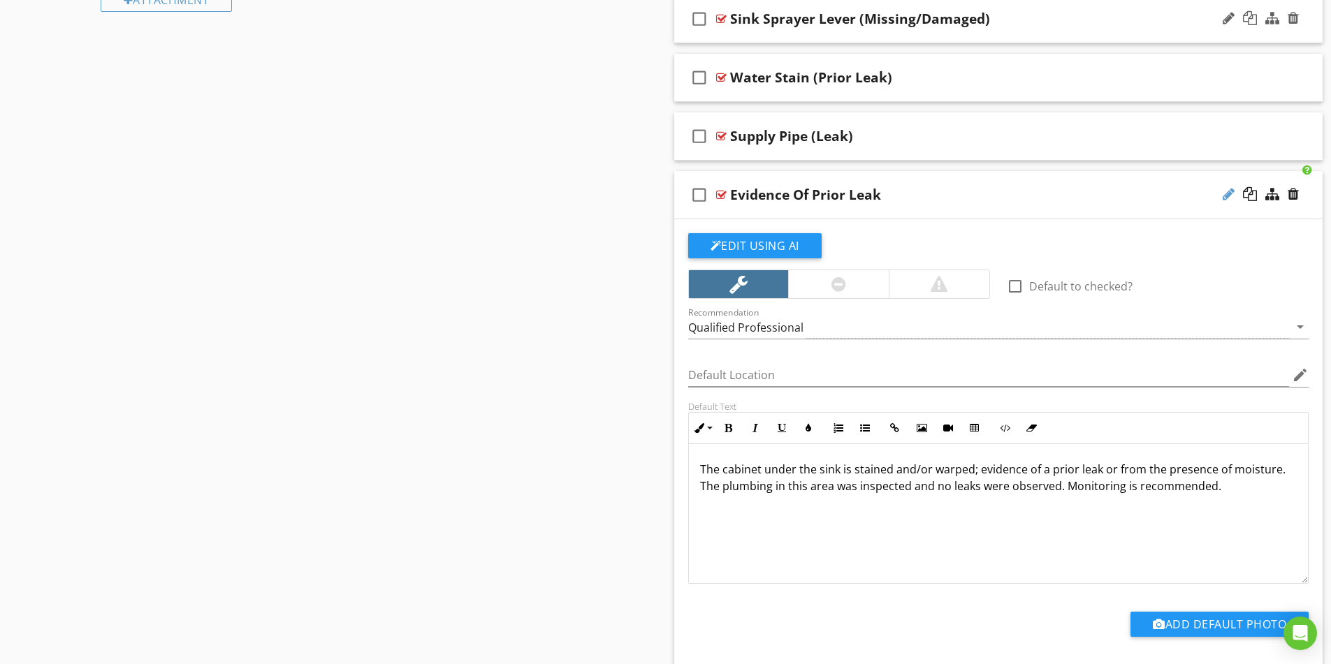
click at [1232, 198] on div at bounding box center [1229, 194] width 12 height 14
click at [800, 196] on input "Evidence Of Prior Leak" at bounding box center [962, 196] width 465 height 23
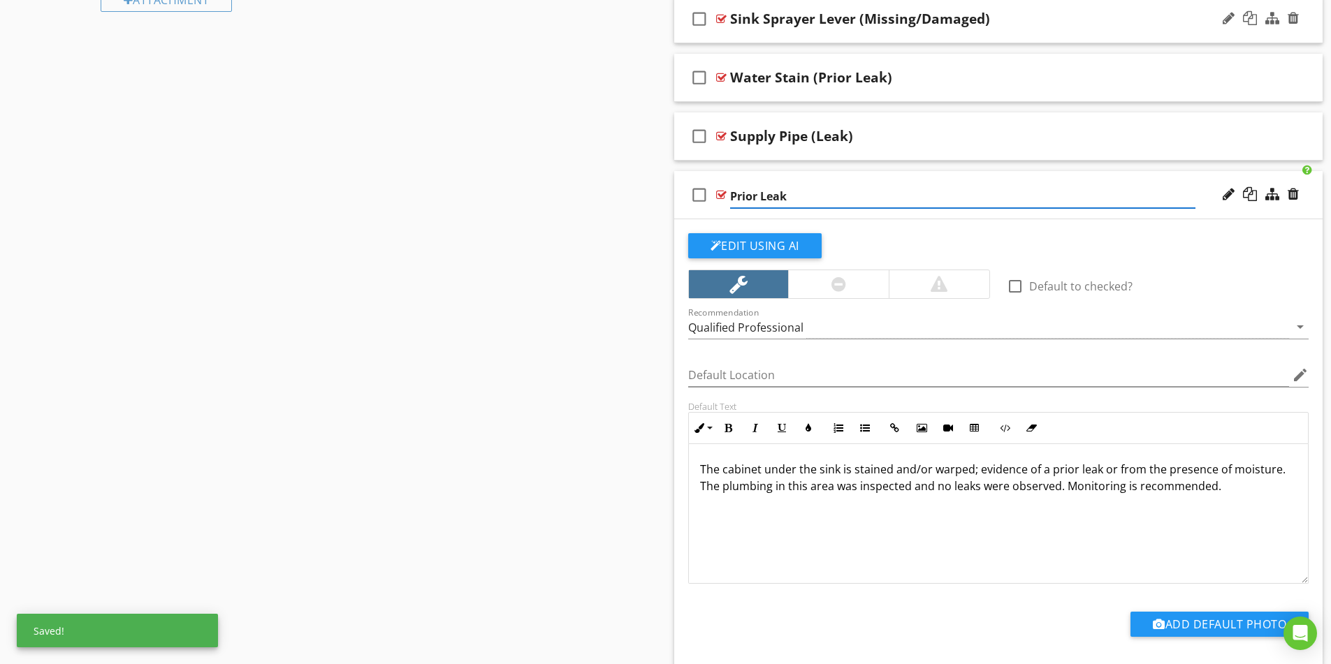
type input "Prior Leak"
click at [946, 197] on div "Prior Leak" at bounding box center [962, 195] width 465 height 17
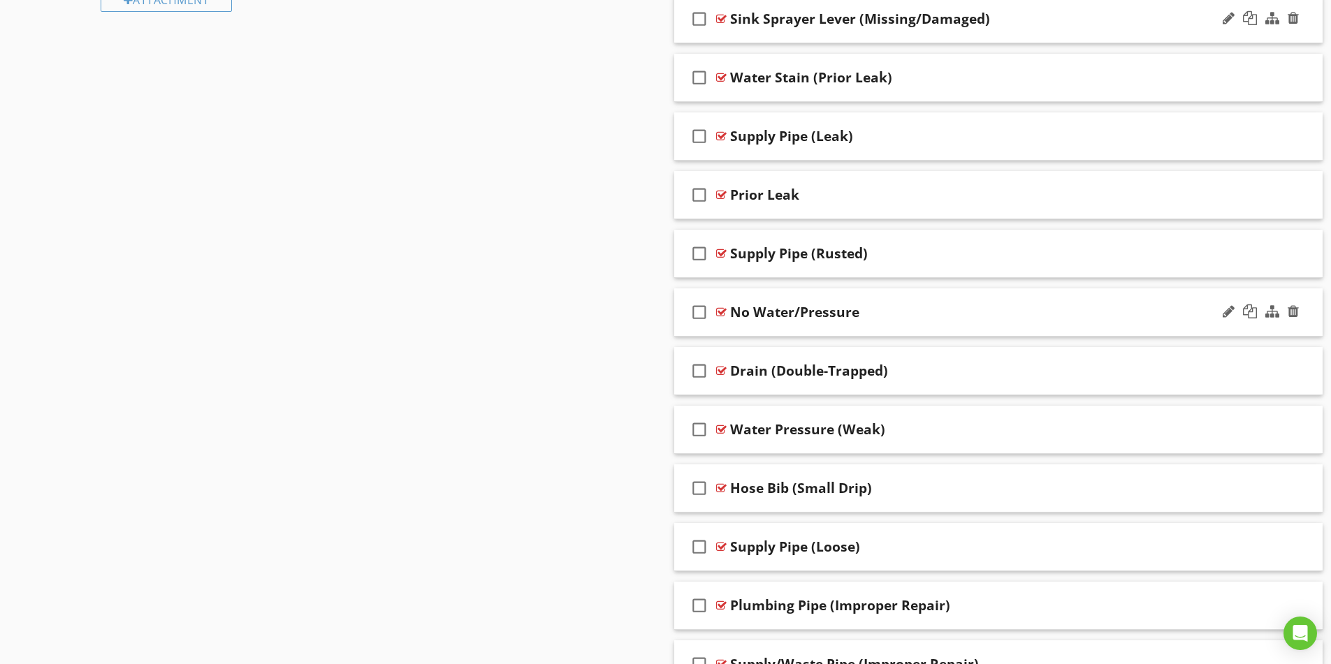
click at [932, 303] on div "check_box_outline_blank No Water/Pressure" at bounding box center [998, 313] width 649 height 48
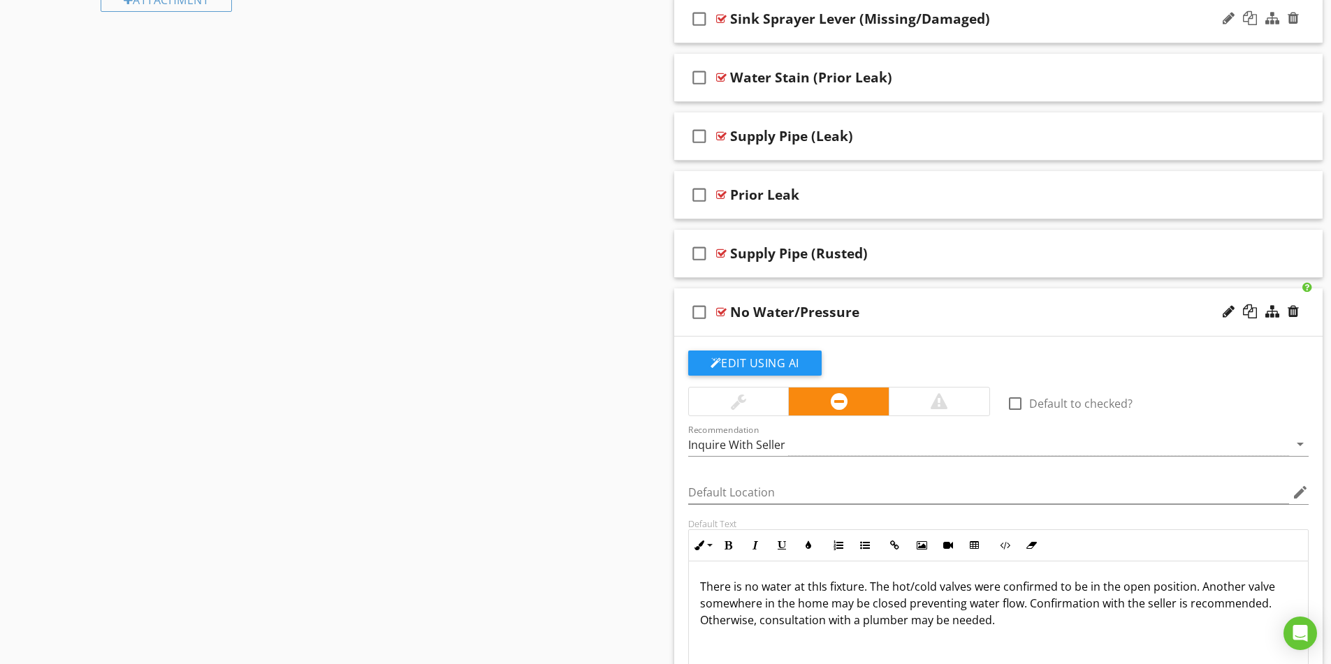
click at [1245, 591] on p "There is no water at thIs fixture. The hot/cold valves were confirmed to be in …" at bounding box center [998, 604] width 597 height 50
click at [1243, 591] on p "There is no water at thIs fixture. The hot/cold valves were confirmed to be in …" at bounding box center [998, 604] width 597 height 50
click at [823, 606] on p "There is no water at thIs fixture. The hot/cold valves were confirmed to be in …" at bounding box center [998, 604] width 597 height 50
click at [826, 604] on p "There is no water at thIs fixture. The hot/cold valves were confirmed to be in …" at bounding box center [998, 604] width 597 height 50
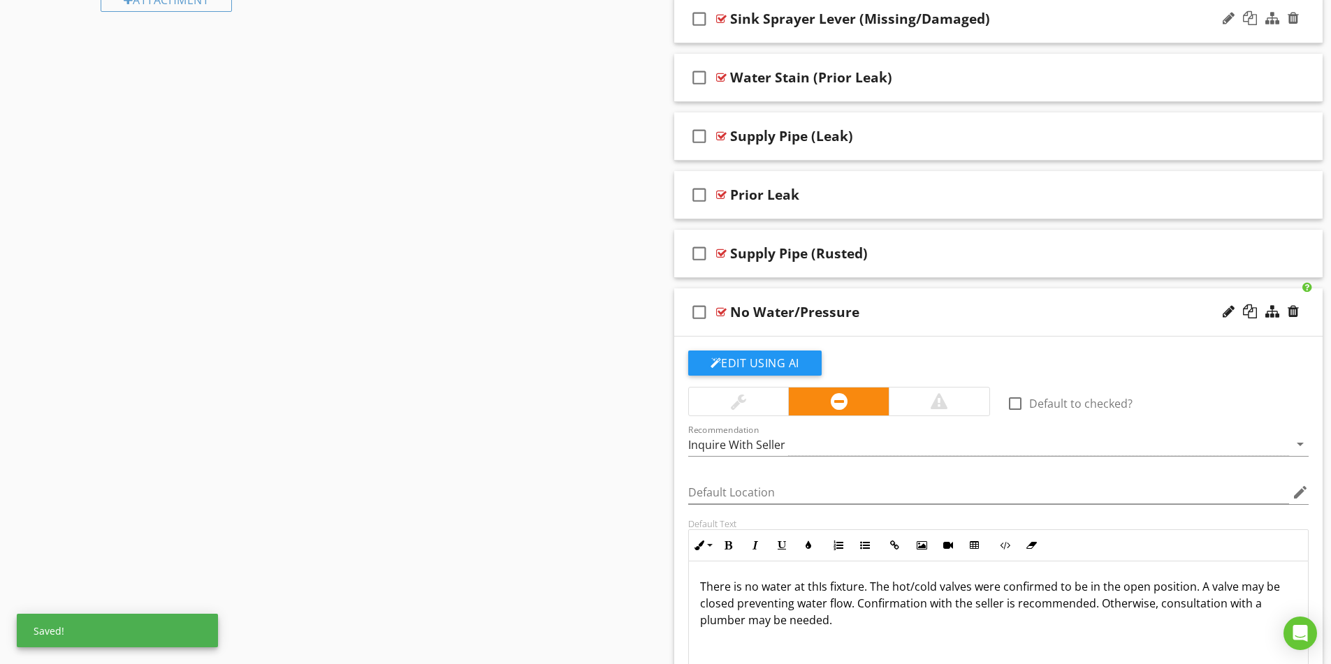
click at [736, 605] on p "There is no water at thIs fixture. The hot/cold valves were confirmed to be in …" at bounding box center [998, 604] width 597 height 50
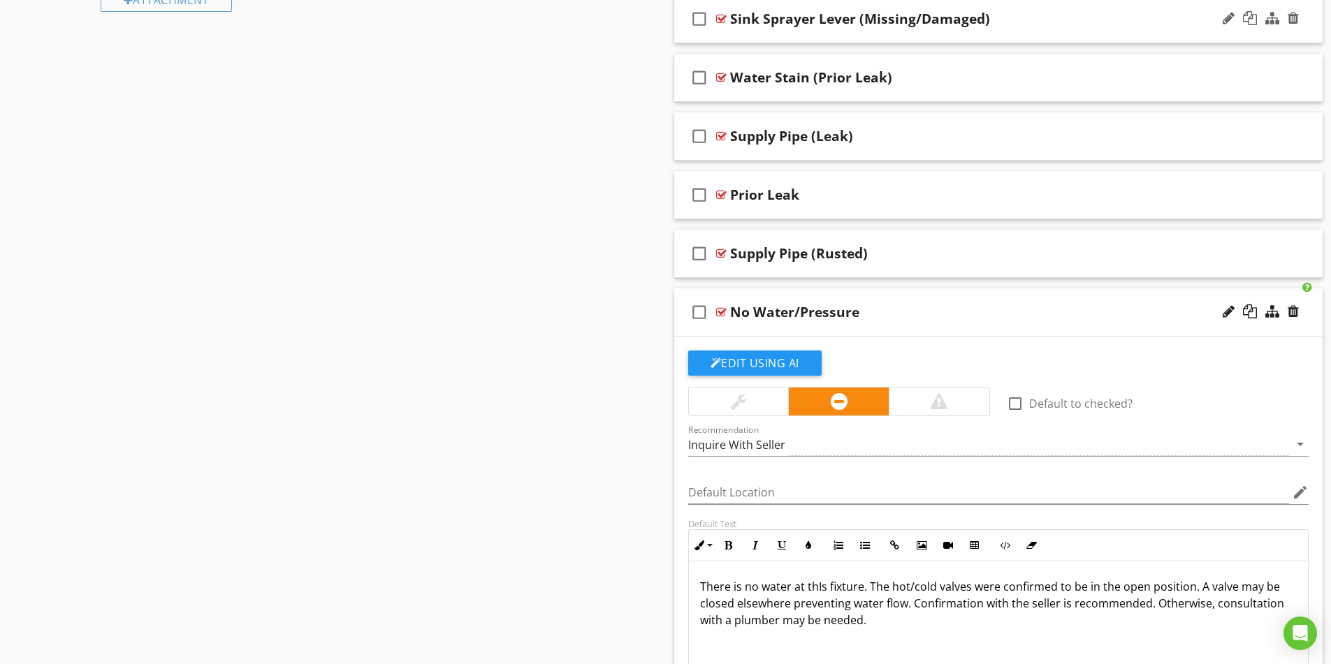
click at [1158, 633] on div "There is no water at thIs fixture. The hot/cold valves were confirmed to be in …" at bounding box center [999, 632] width 620 height 140
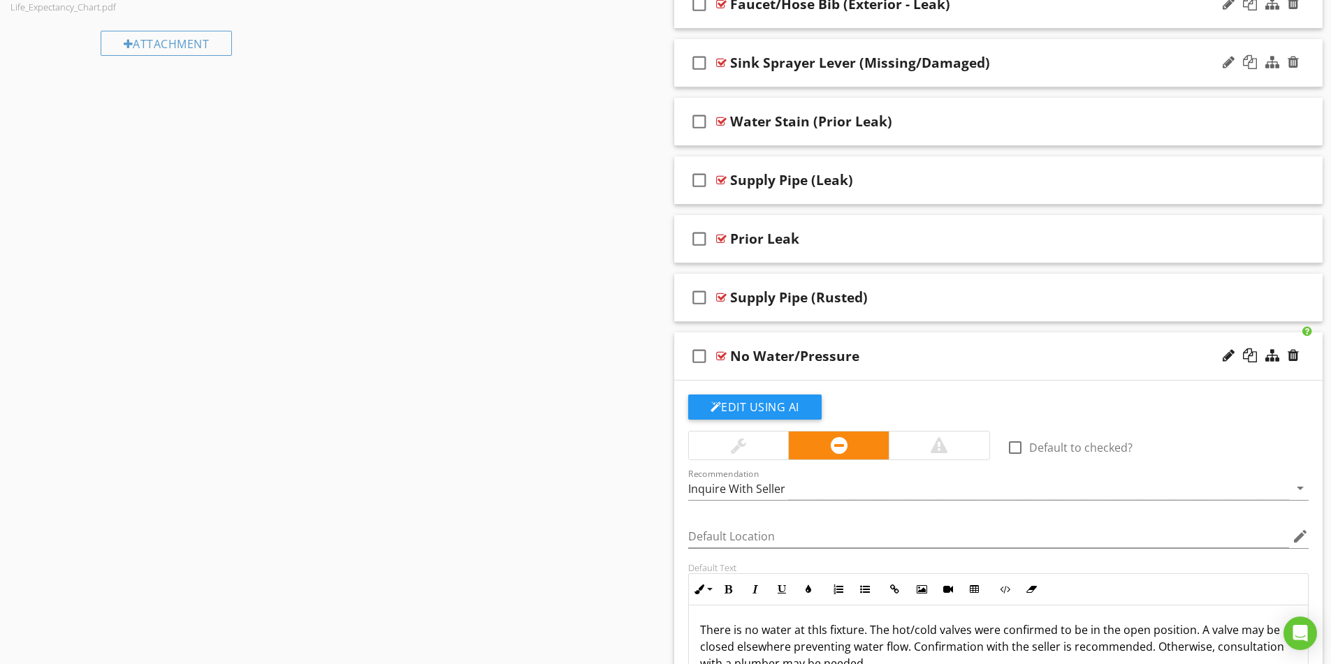
scroll to position [1118, 0]
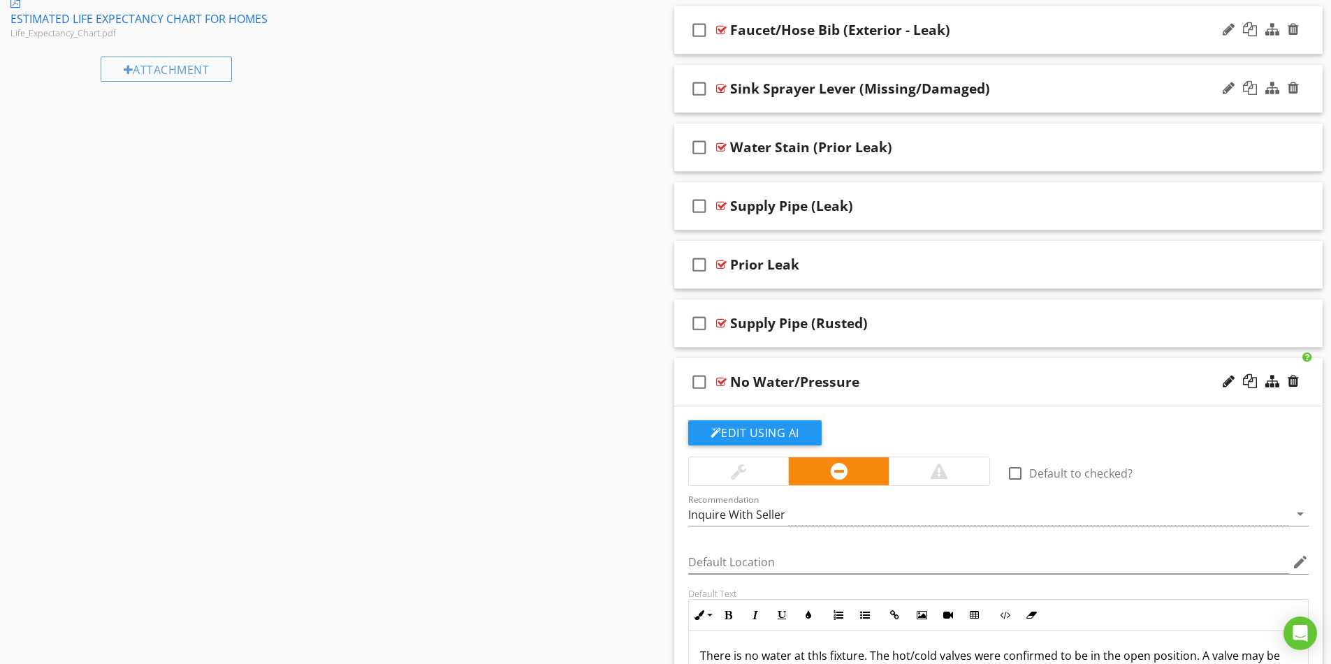
click at [1040, 393] on div "check_box_outline_blank No Water/Pressure" at bounding box center [998, 382] width 649 height 48
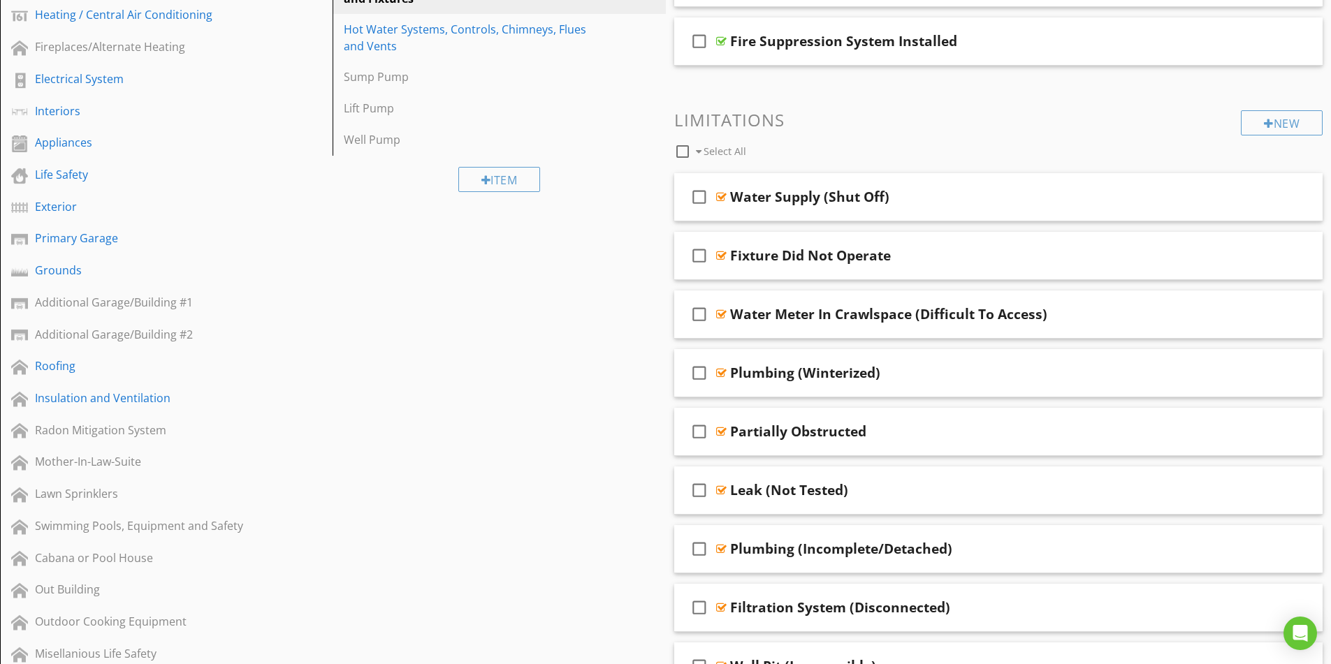
scroll to position [0, 0]
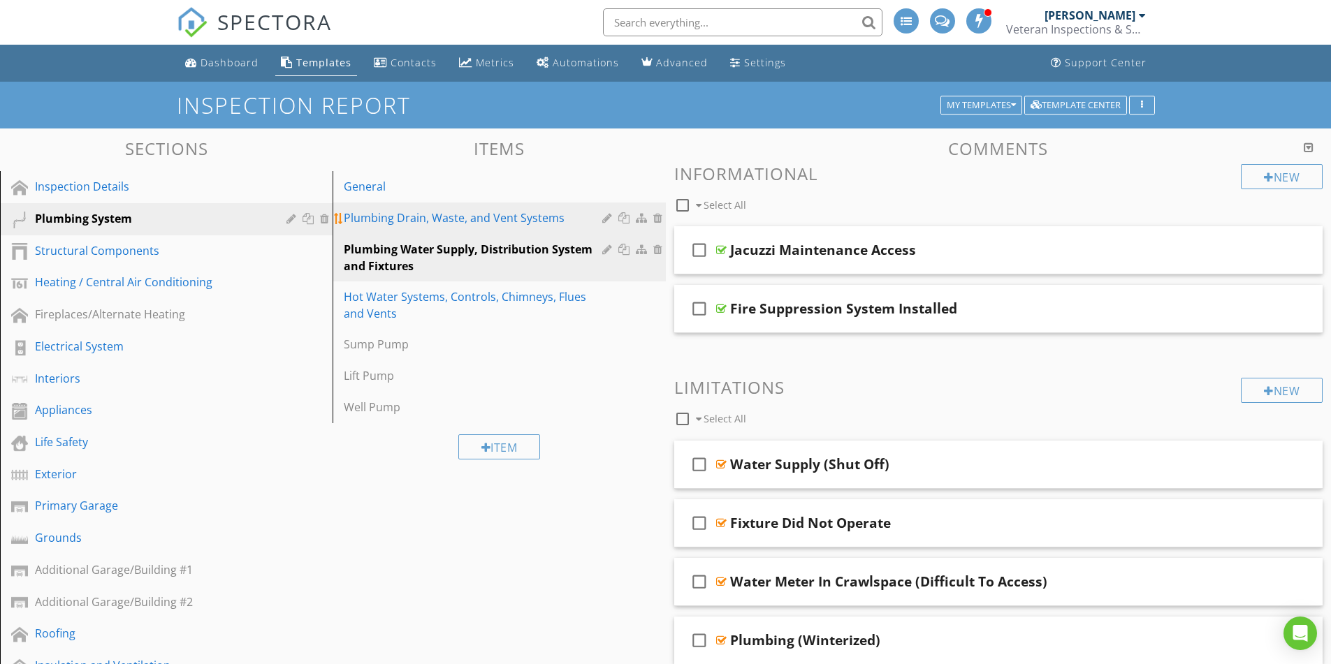
click at [439, 225] on div "Plumbing Drain, Waste, and Vent Systems" at bounding box center [475, 218] width 262 height 17
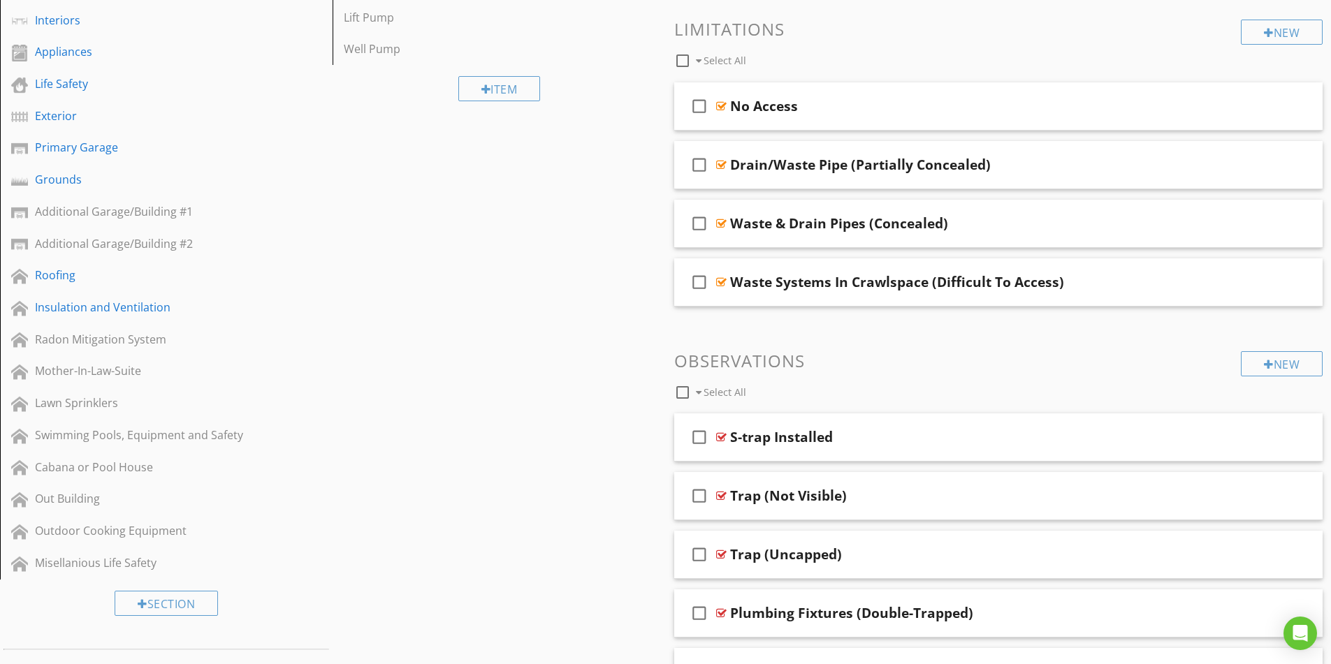
scroll to position [559, 0]
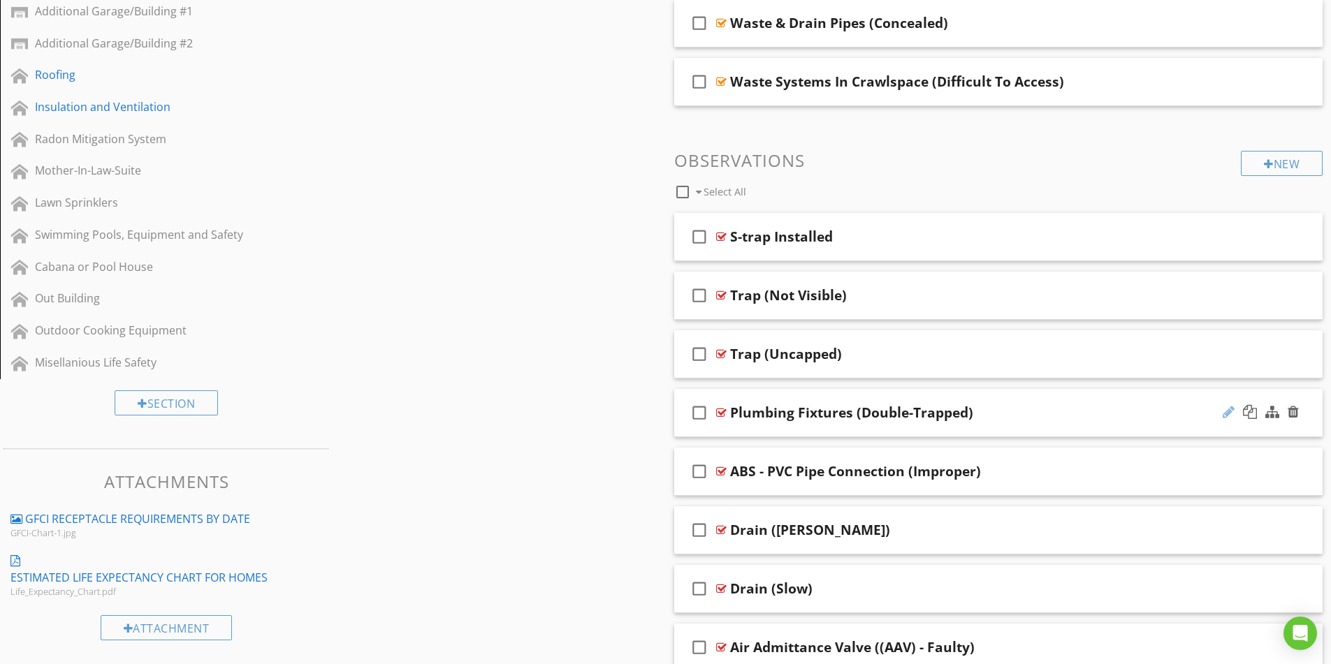
click at [1224, 413] on div at bounding box center [1229, 412] width 12 height 14
click at [459, 366] on div "Sections Inspection Details Plumbing System Structural Components Heating / Cen…" at bounding box center [665, 642] width 1331 height 2145
click at [1135, 416] on div "Plumbing Fixtures (Double-Trapped)" at bounding box center [962, 413] width 465 height 17
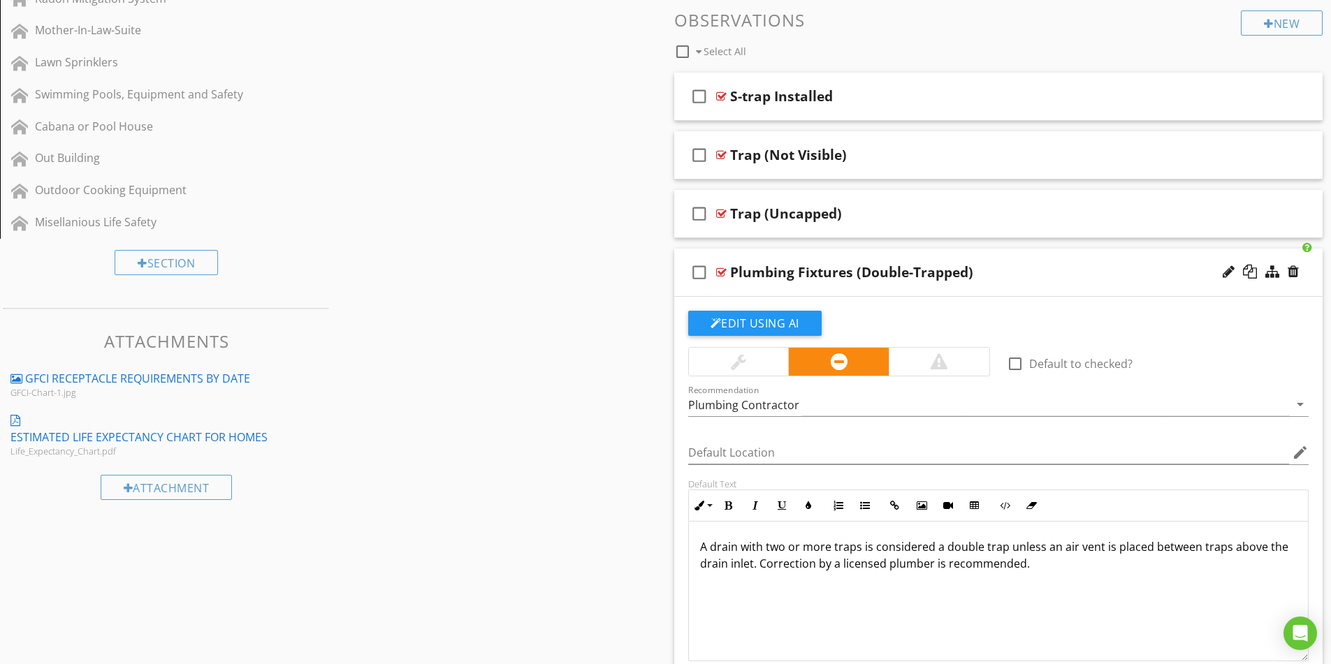
scroll to position [699, 0]
click at [1228, 272] on div at bounding box center [1229, 273] width 12 height 14
click at [829, 270] on input "Plumbing Fixtures (Double-Trapped)" at bounding box center [962, 274] width 465 height 23
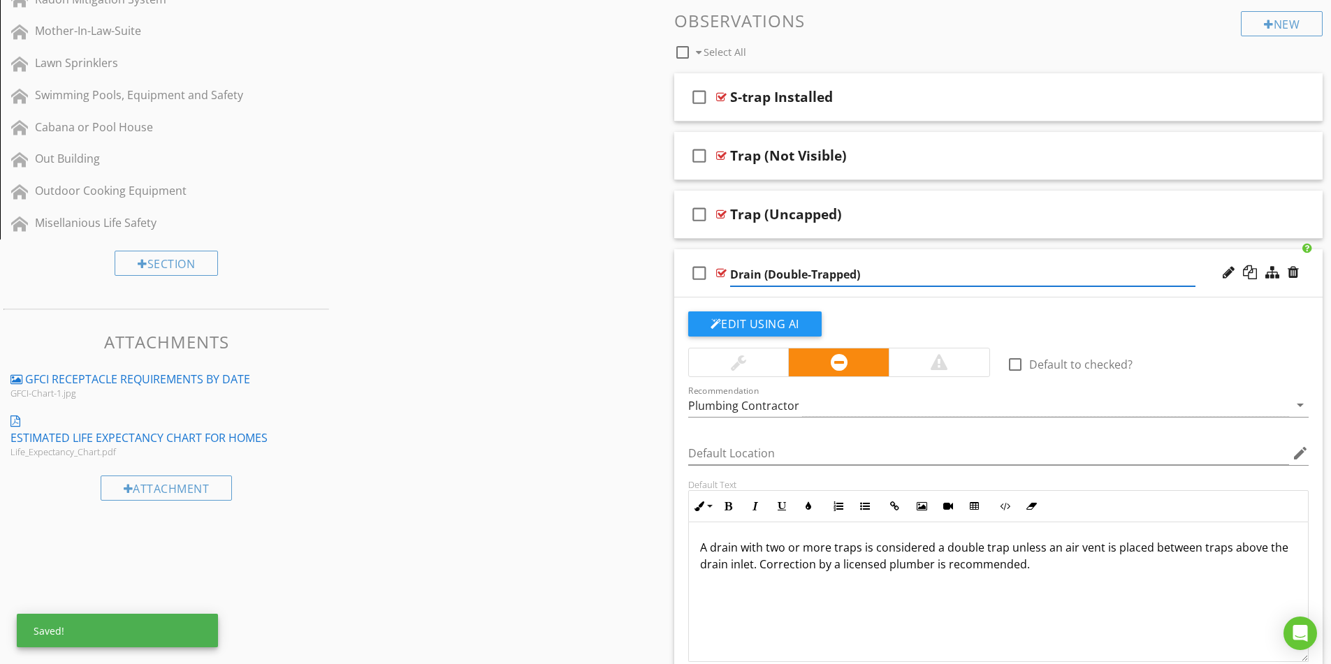
type input "Drain (Double-Trapped)"
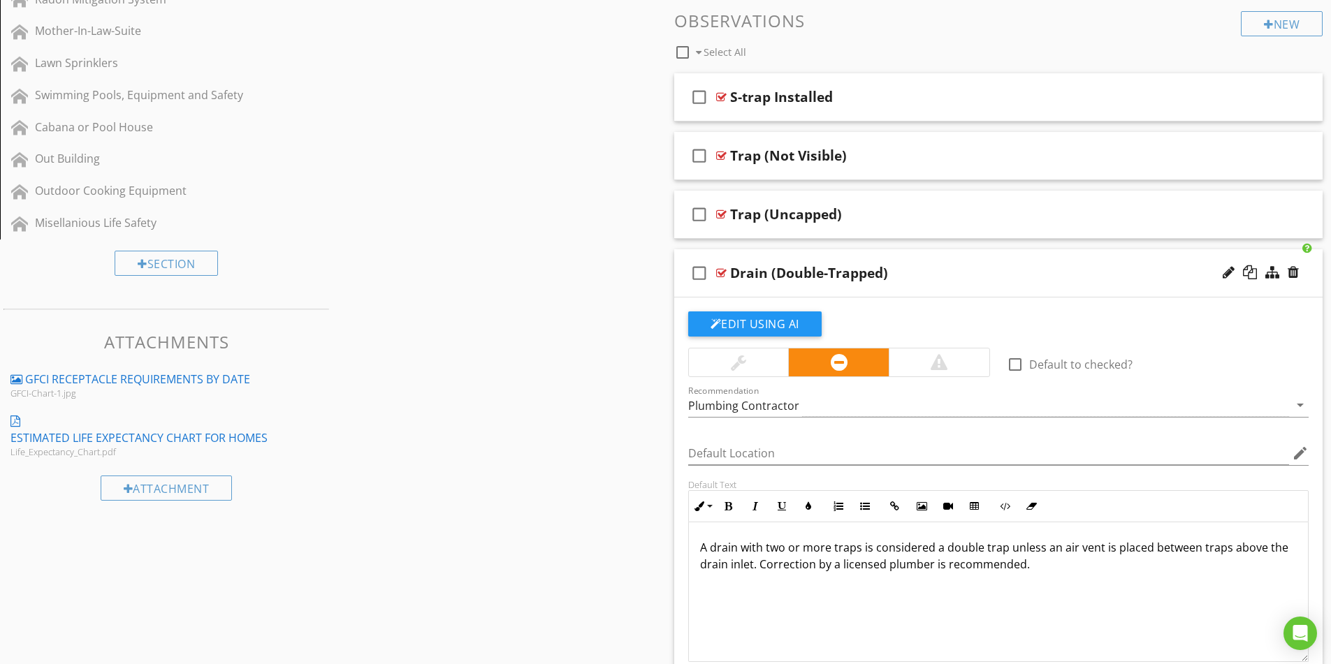
click at [1045, 272] on div "Drain (Double-Trapped)" at bounding box center [962, 273] width 465 height 17
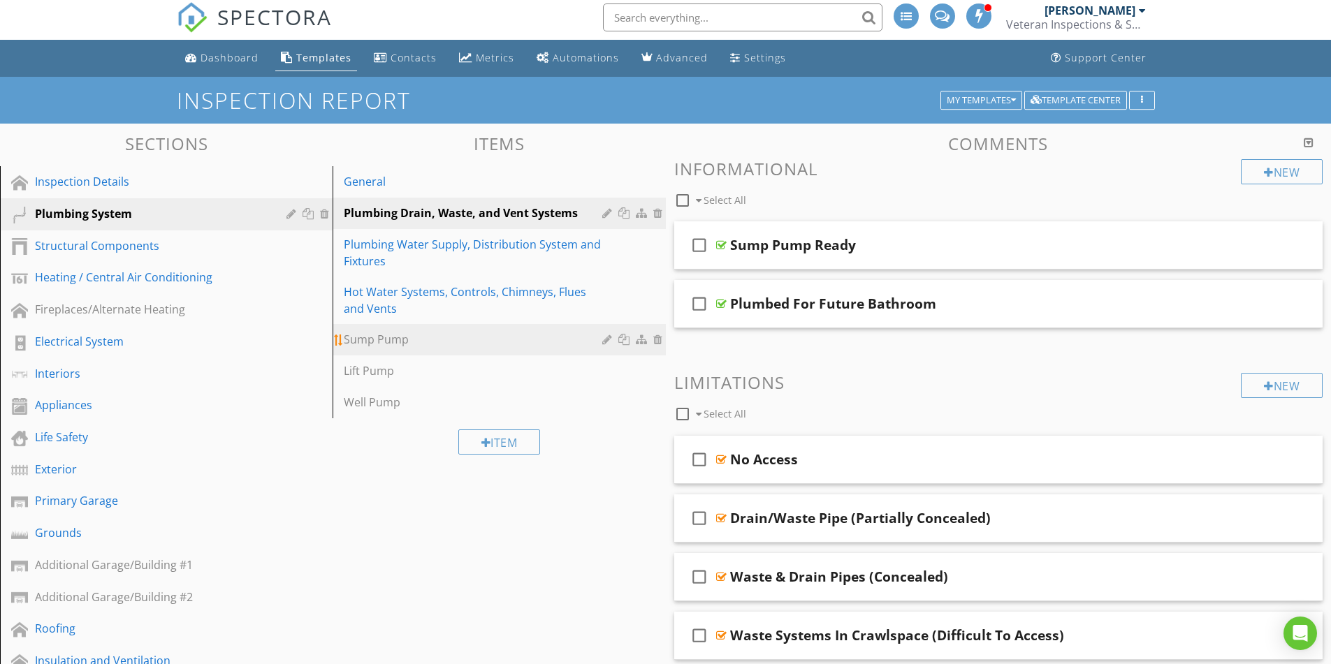
scroll to position [0, 0]
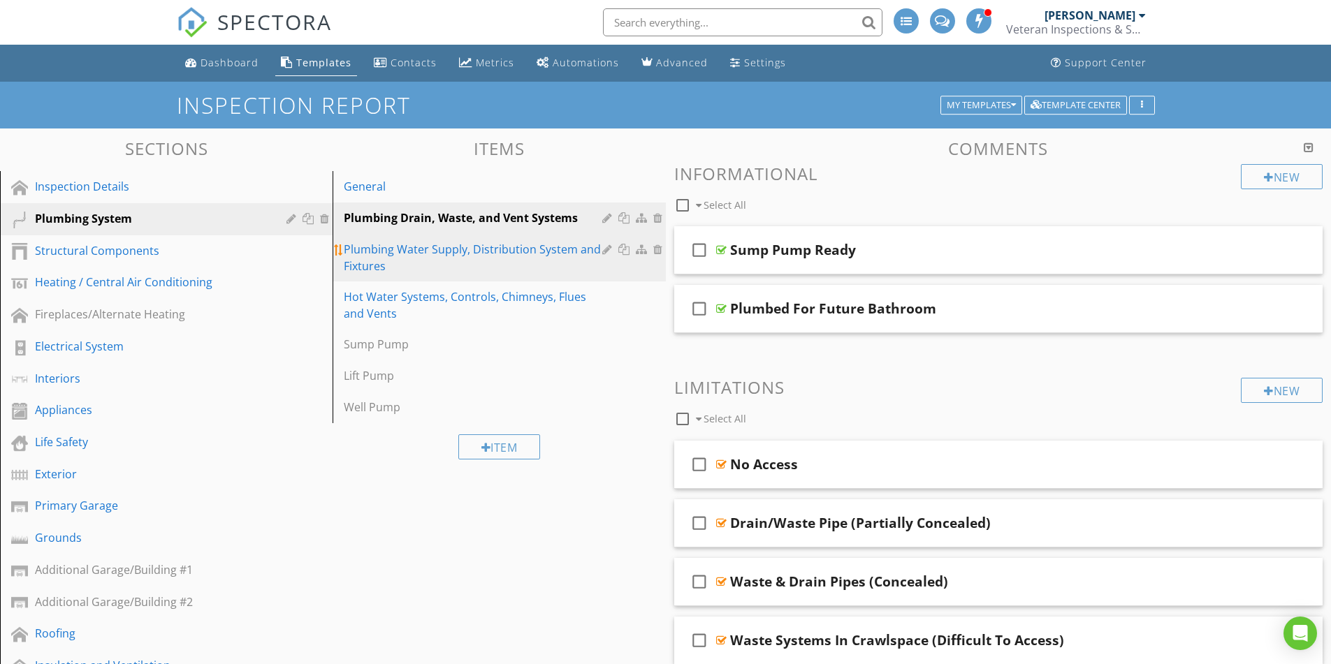
click at [482, 260] on div "Plumbing Water Supply, Distribution System and Fixtures" at bounding box center [475, 258] width 262 height 34
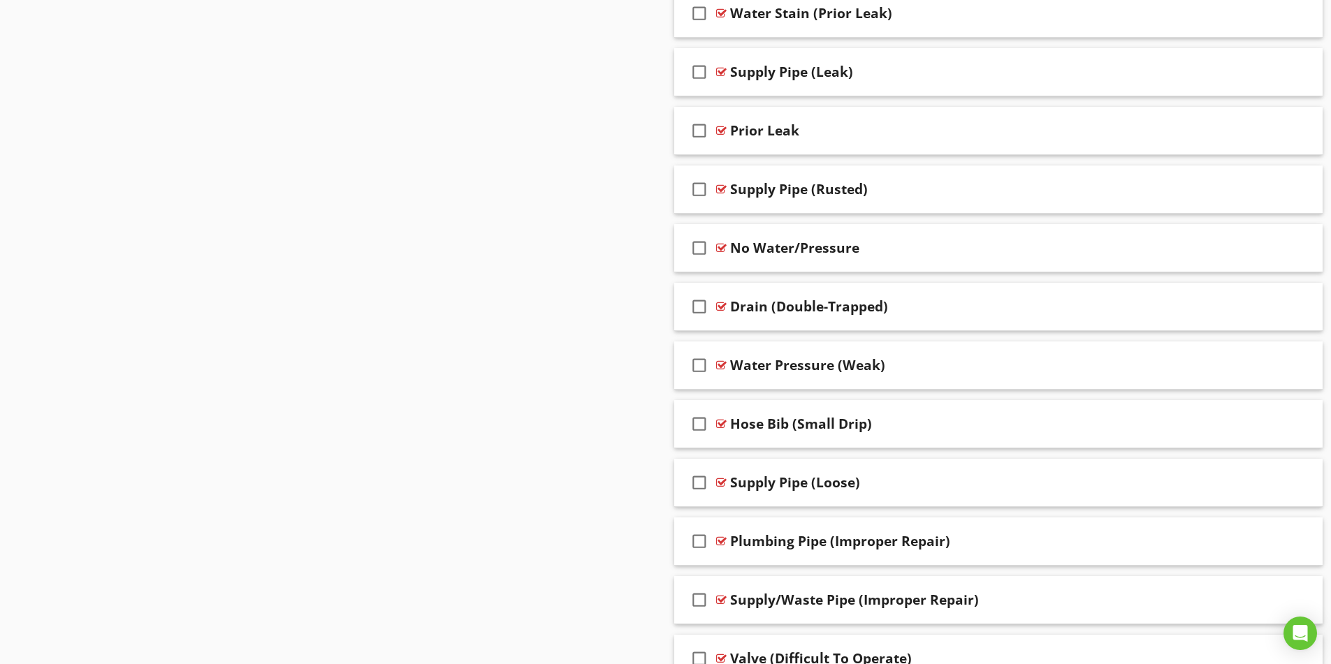
scroll to position [1258, 0]
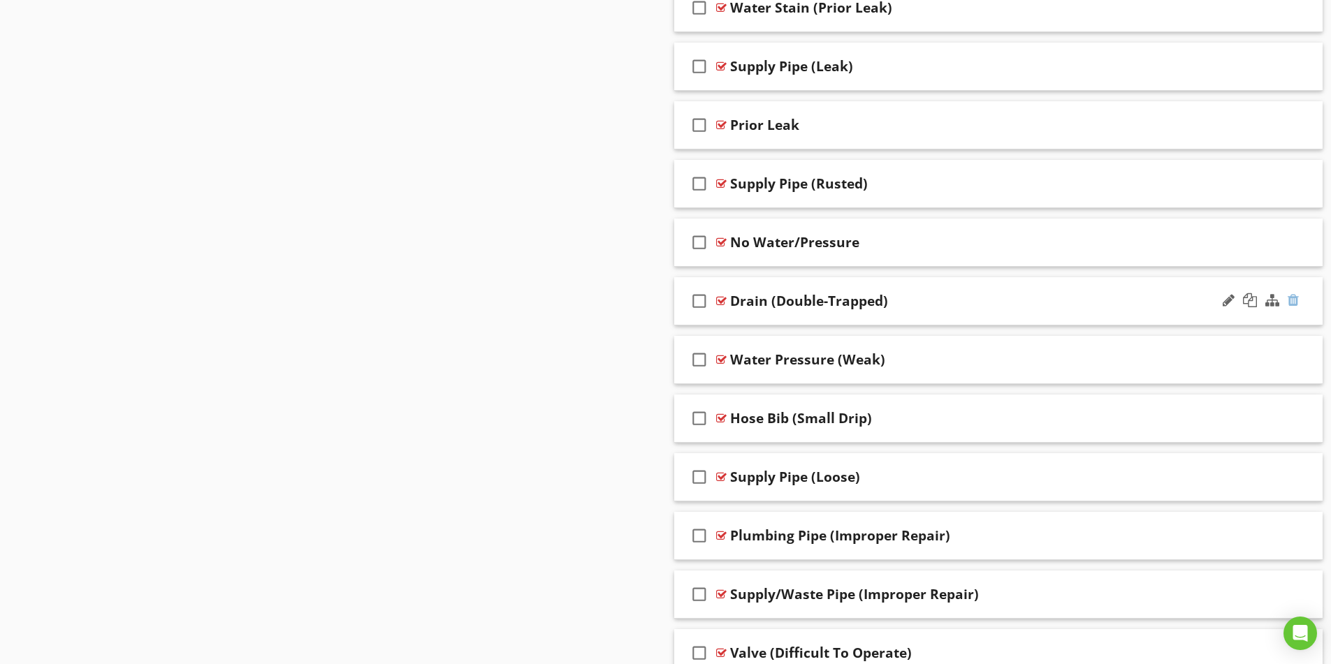
click at [1297, 300] on div at bounding box center [1293, 300] width 11 height 14
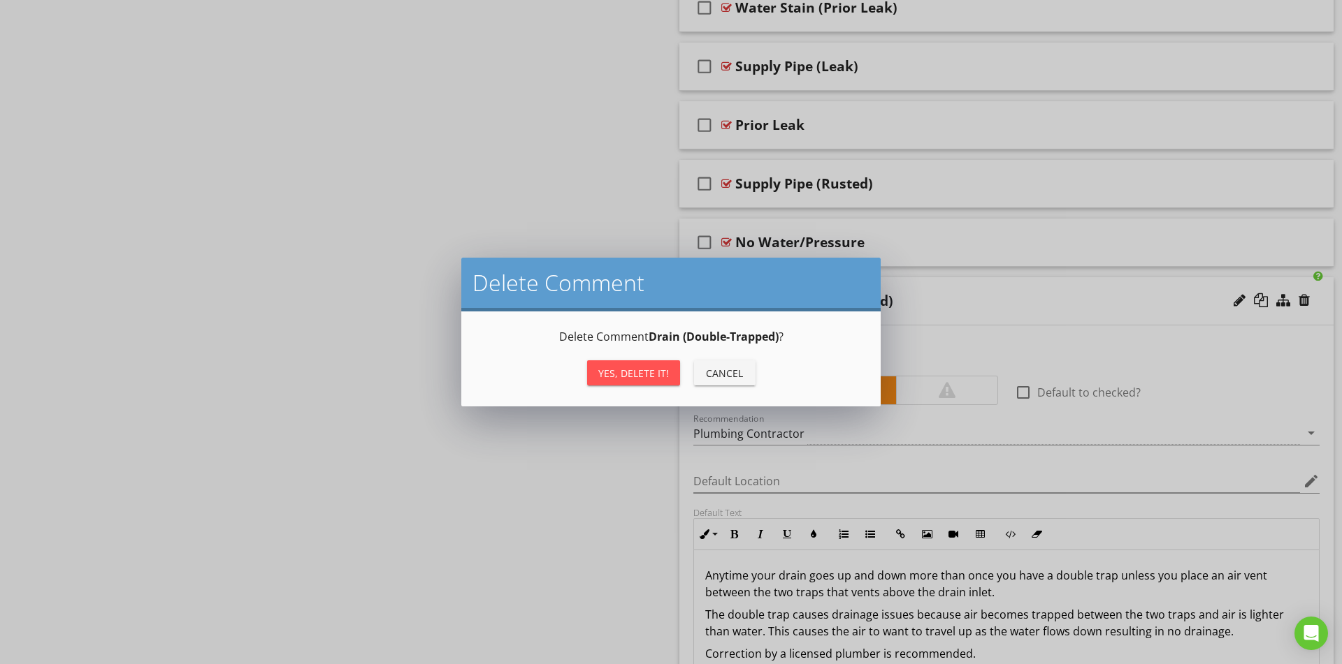
click at [623, 371] on div "Yes, Delete it!" at bounding box center [633, 373] width 71 height 15
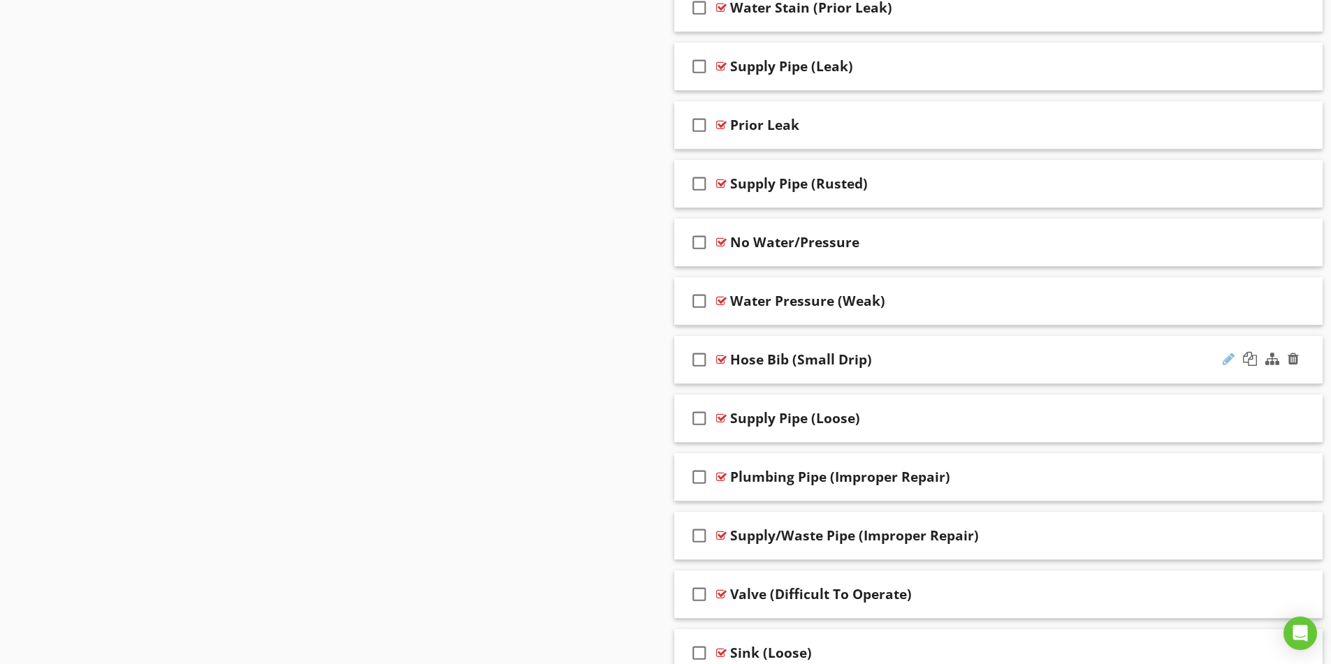
click at [1223, 357] on div at bounding box center [1229, 359] width 12 height 14
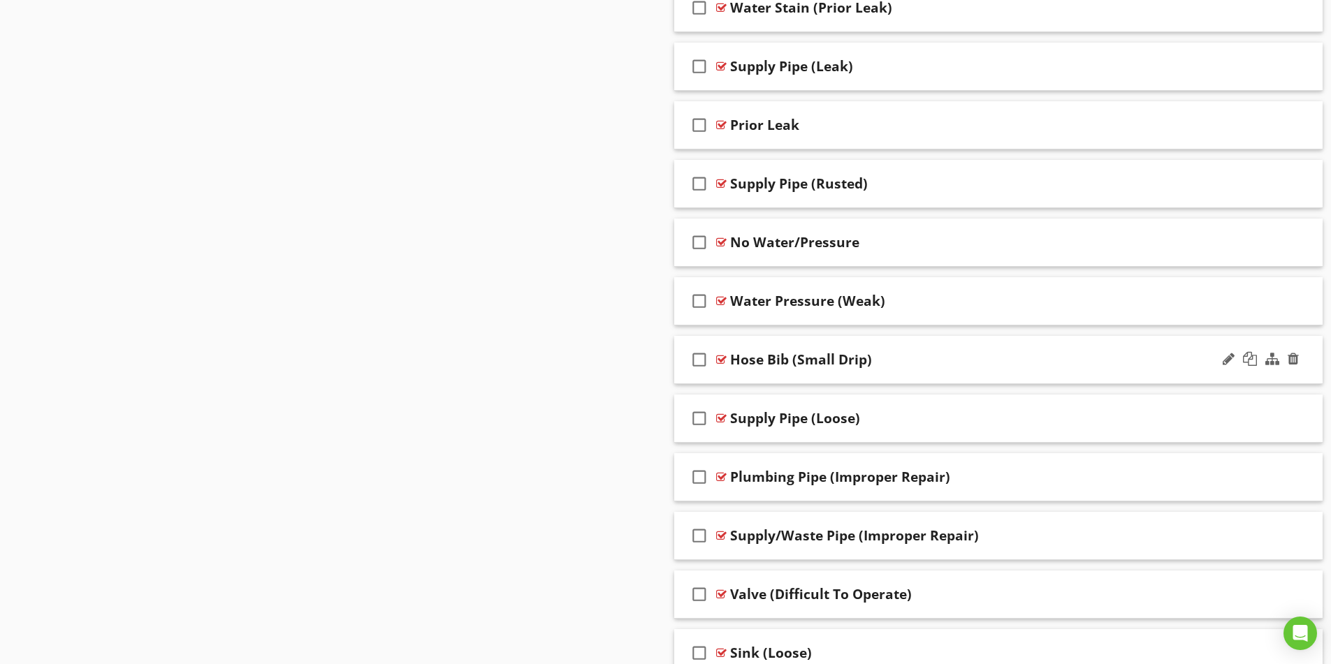
click at [979, 347] on div "check_box_outline_blank Hose Bib (Small Drip)" at bounding box center [998, 360] width 649 height 48
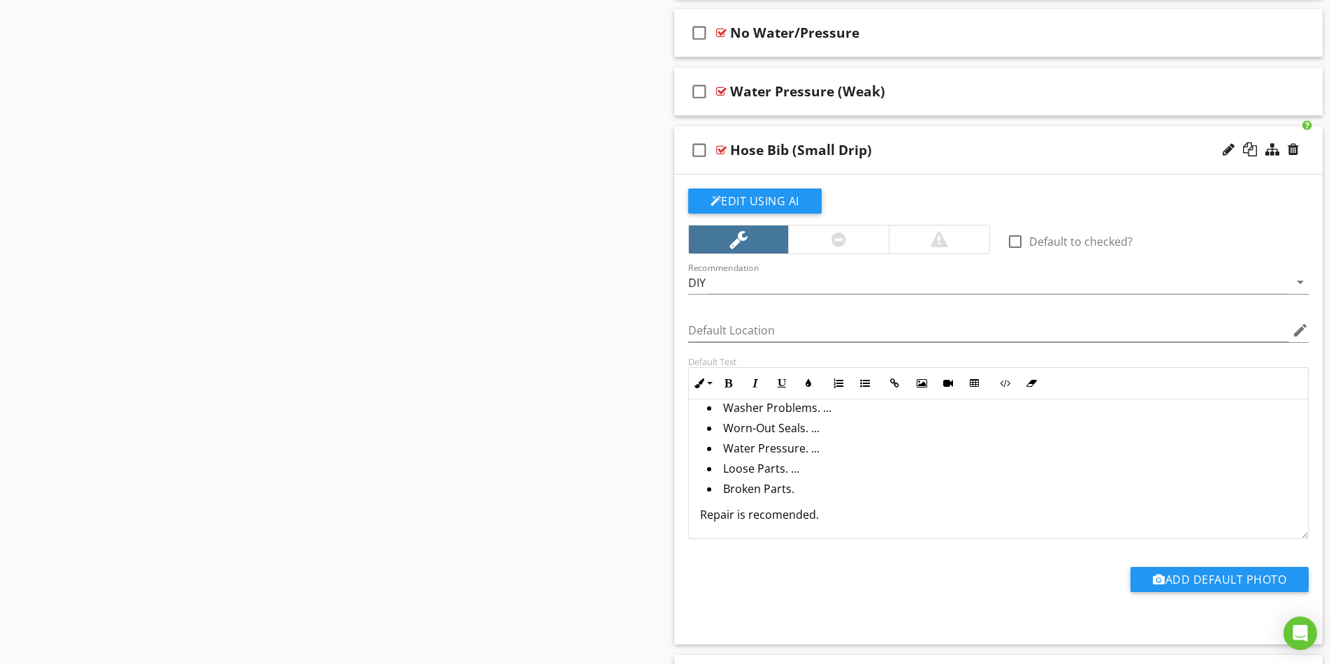
scroll to position [118, 0]
click at [812, 486] on li "Broken Parts." at bounding box center [1002, 489] width 590 height 20
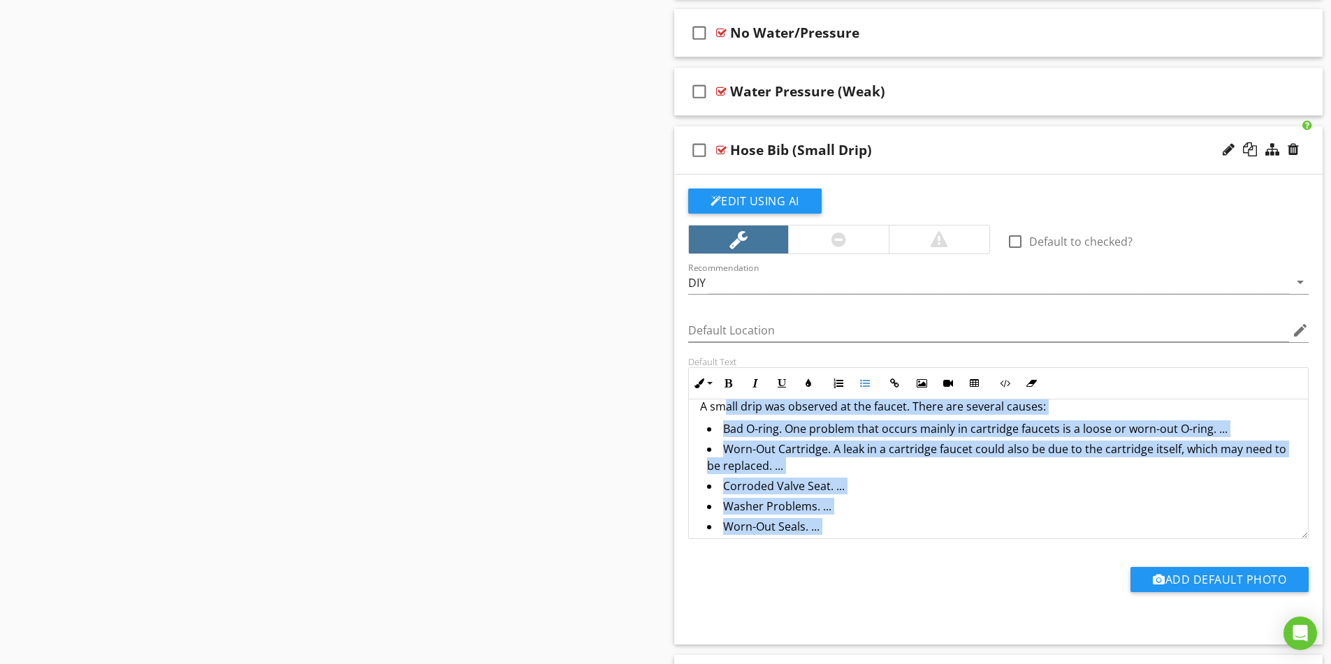
scroll to position [0, 0]
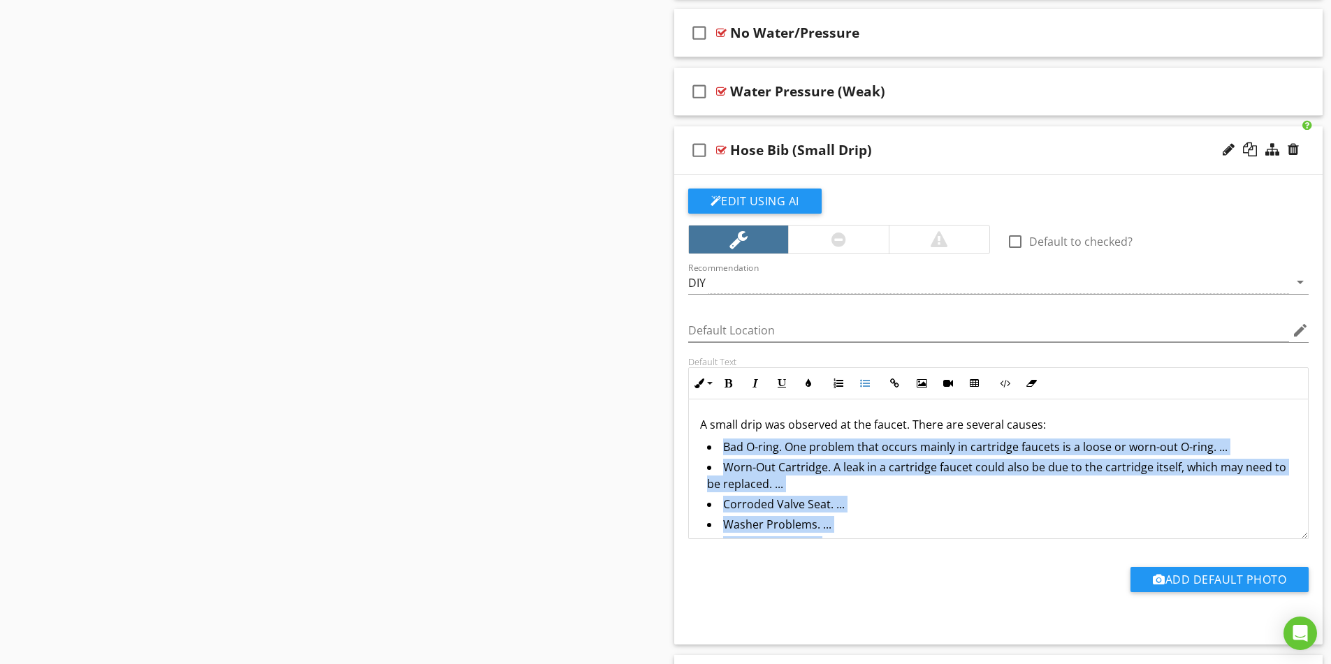
drag, startPoint x: 793, startPoint y: 488, endPoint x: 706, endPoint y: 447, distance: 95.9
click at [706, 447] on ul "Bad O-ring. One problem that occurs mainly in cartridge faucets is a loose or w…" at bounding box center [998, 528] width 597 height 179
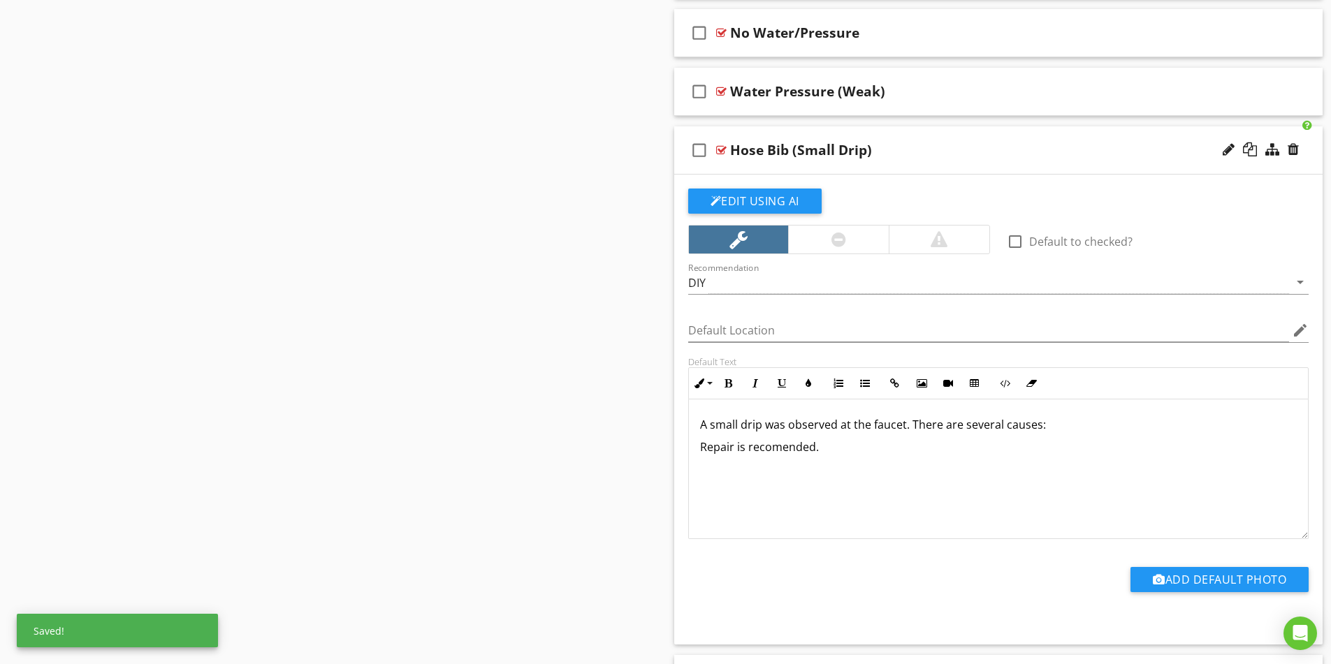
click at [1052, 428] on p "A small drip was observed at the faucet. There are several causes:" at bounding box center [998, 424] width 597 height 17
click at [762, 428] on p "A small drip was observed at the faucet." at bounding box center [998, 424] width 597 height 17
click at [703, 447] on p "Repair is recomended." at bounding box center [998, 447] width 597 height 17
click at [1044, 459] on div "A small drip/[PERSON_NAME] was observed at the faucet. Repair is recommended." at bounding box center [999, 470] width 620 height 140
click at [999, 453] on div "A small drip/[PERSON_NAME] was observed at the faucet. Repair is recommended." at bounding box center [999, 470] width 620 height 140
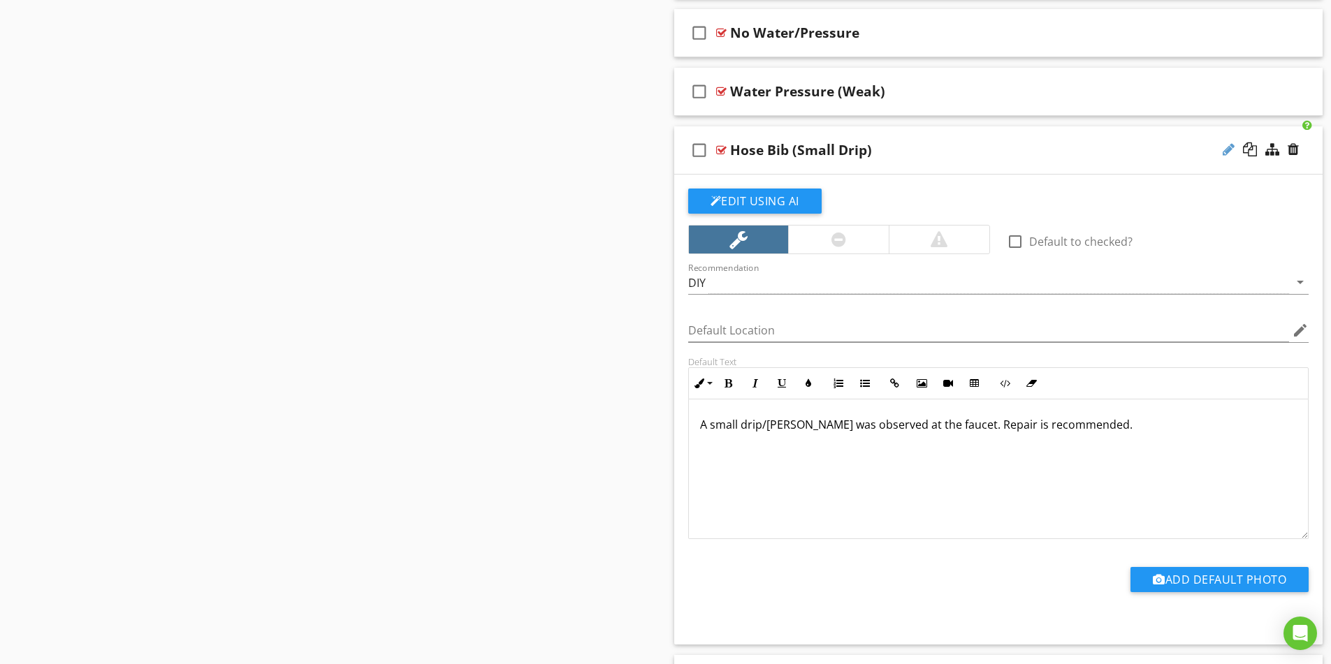
click at [1226, 155] on div at bounding box center [1229, 150] width 12 height 14
click at [856, 453] on div "A small drip/[PERSON_NAME] was observed at the faucet. Repair is recommended." at bounding box center [999, 470] width 620 height 140
click at [928, 422] on p "A small drip/[PERSON_NAME] was observed at the faucet. Repair is recommended." at bounding box center [998, 424] width 597 height 17
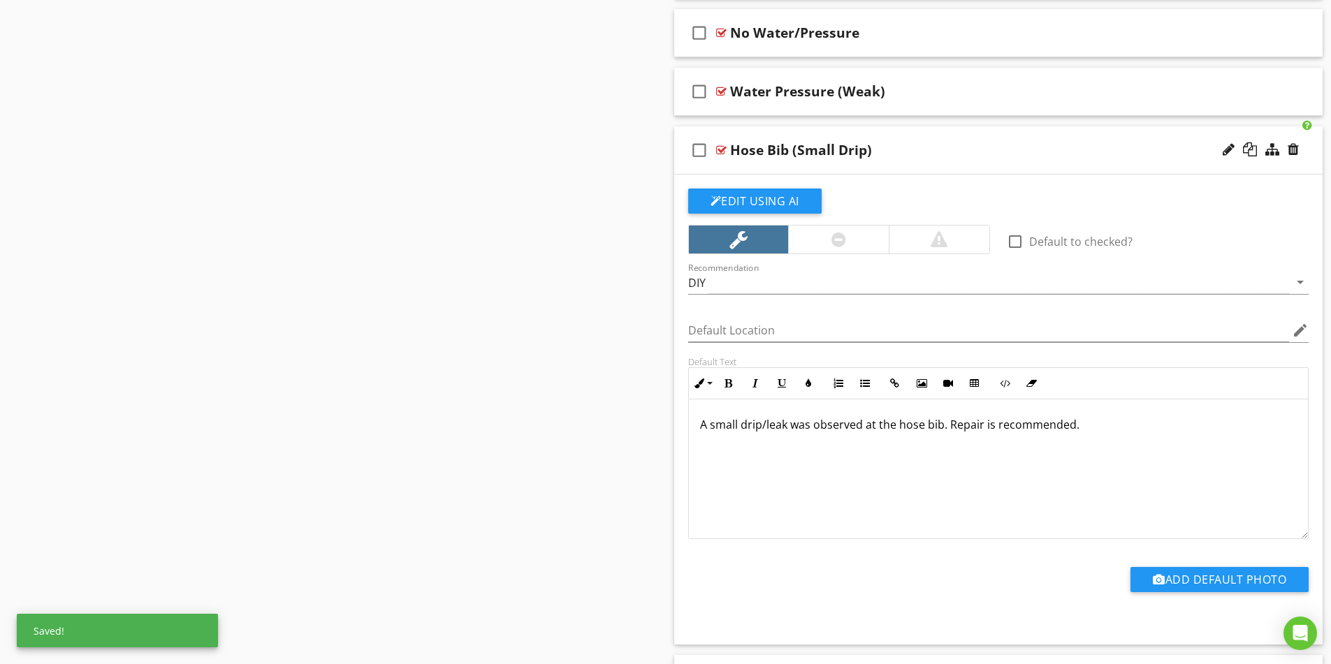
click at [1017, 452] on div "A small drip/leak was observed at the hose bib. Repair is recommended." at bounding box center [999, 470] width 620 height 140
click at [985, 151] on div "Hose Bib (Small Drip)" at bounding box center [962, 150] width 465 height 17
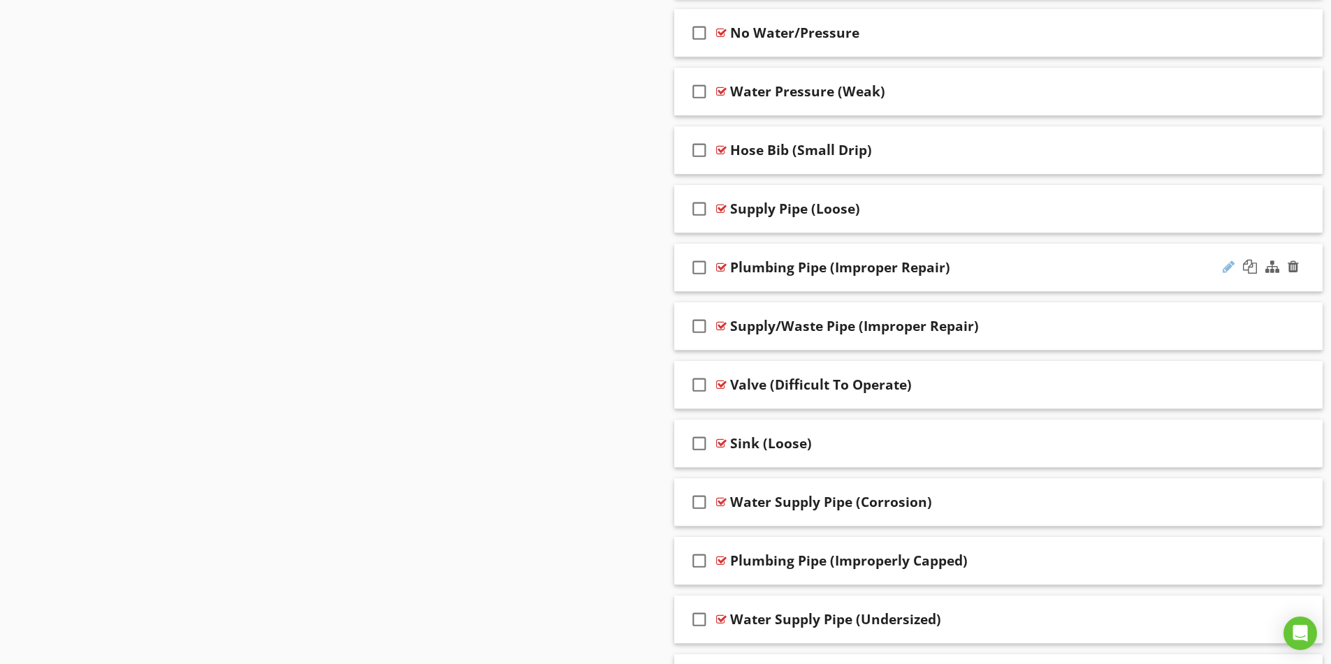
click at [1223, 268] on div at bounding box center [1229, 267] width 12 height 14
click at [784, 269] on input "Plumbing Pipe (Improper Repair)" at bounding box center [962, 269] width 465 height 23
type input "Supply Pipe (Improper Repair)"
click at [1289, 325] on div at bounding box center [1293, 326] width 11 height 14
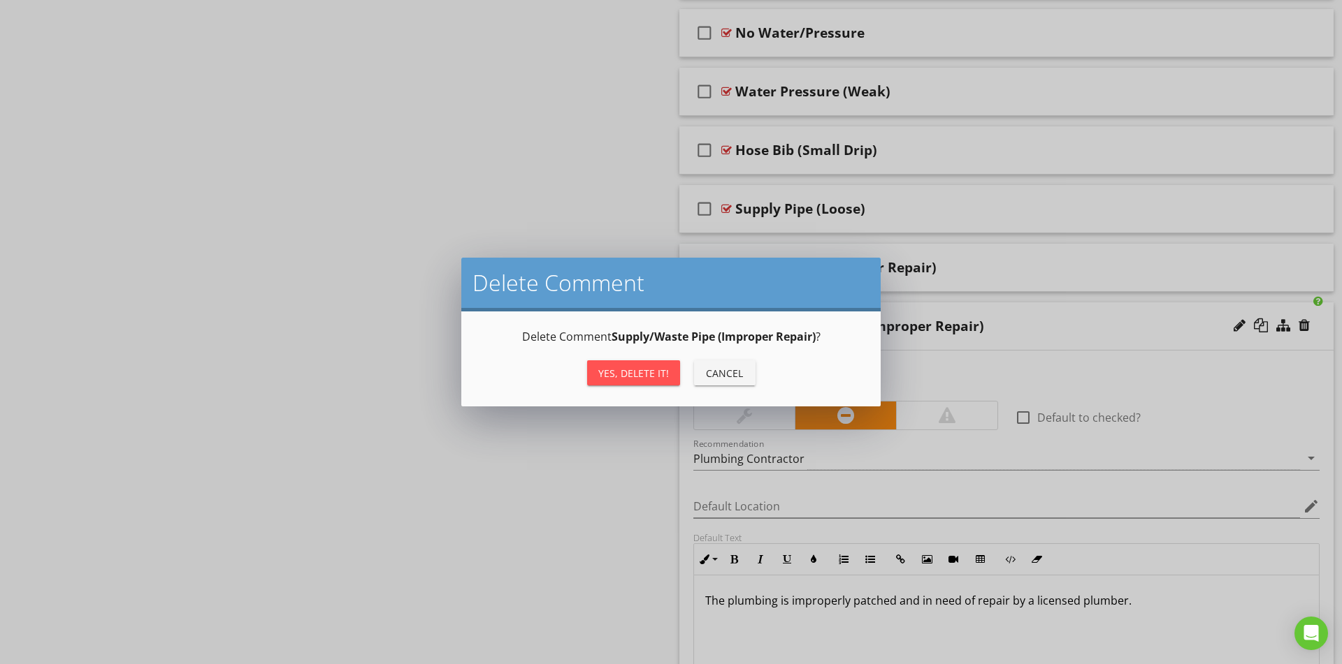
click at [616, 374] on div "Yes, Delete it!" at bounding box center [633, 373] width 71 height 15
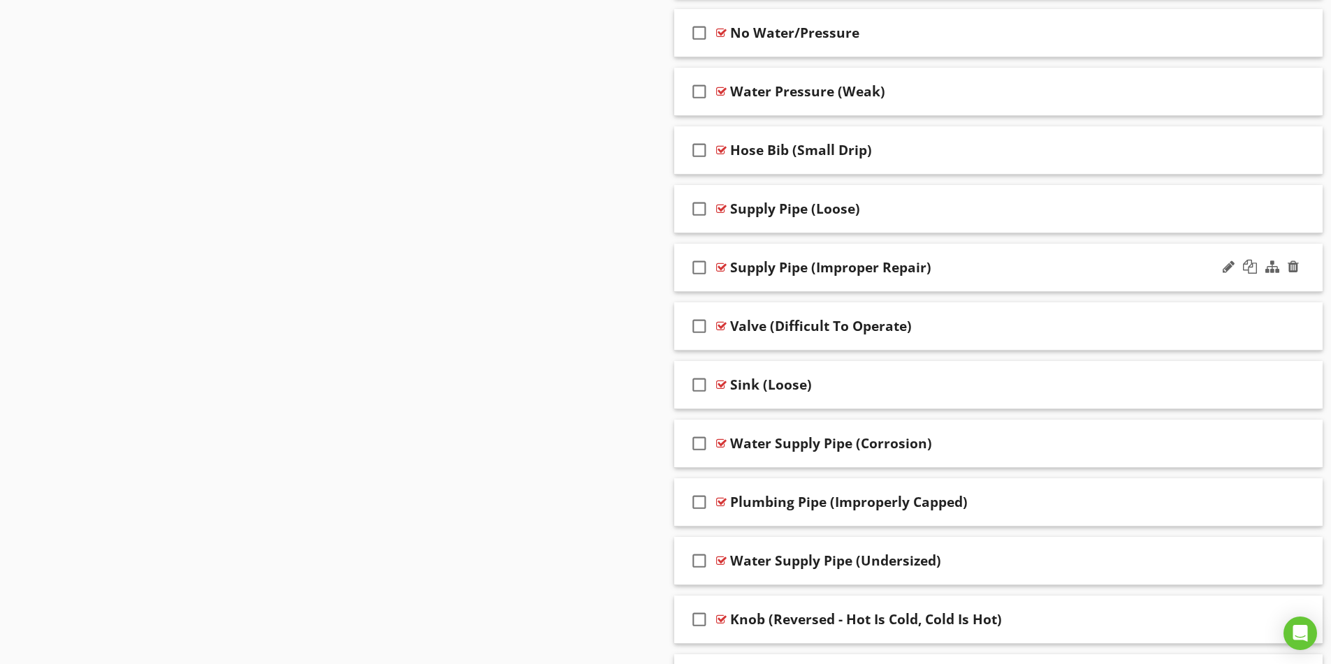
click at [1017, 271] on div "Supply Pipe (Improper Repair)" at bounding box center [962, 267] width 465 height 17
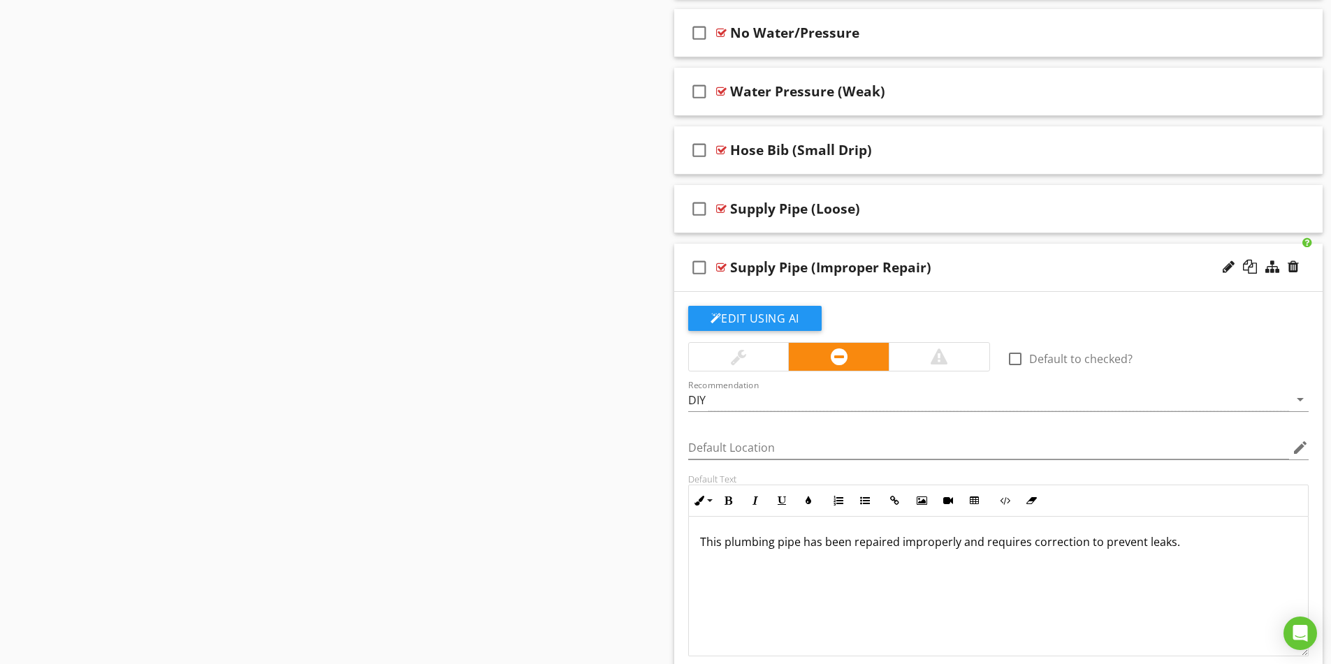
click at [773, 545] on p "This plumbing pipe has been repaired improperly and requires correction to prev…" at bounding box center [998, 542] width 597 height 17
click at [936, 570] on div "The supply pipe has been repaired improperly and requires correction to prevent…" at bounding box center [999, 587] width 620 height 140
drag, startPoint x: 941, startPoint y: 542, endPoint x: 834, endPoint y: 540, distance: 107.6
click at [834, 540] on p "The supply pipe has been repaired improperly and requires correction to prevent…" at bounding box center [998, 542] width 597 height 17
click at [916, 603] on div "The supply pipe has been improperly repaired and requires correction to prevent…" at bounding box center [999, 587] width 620 height 140
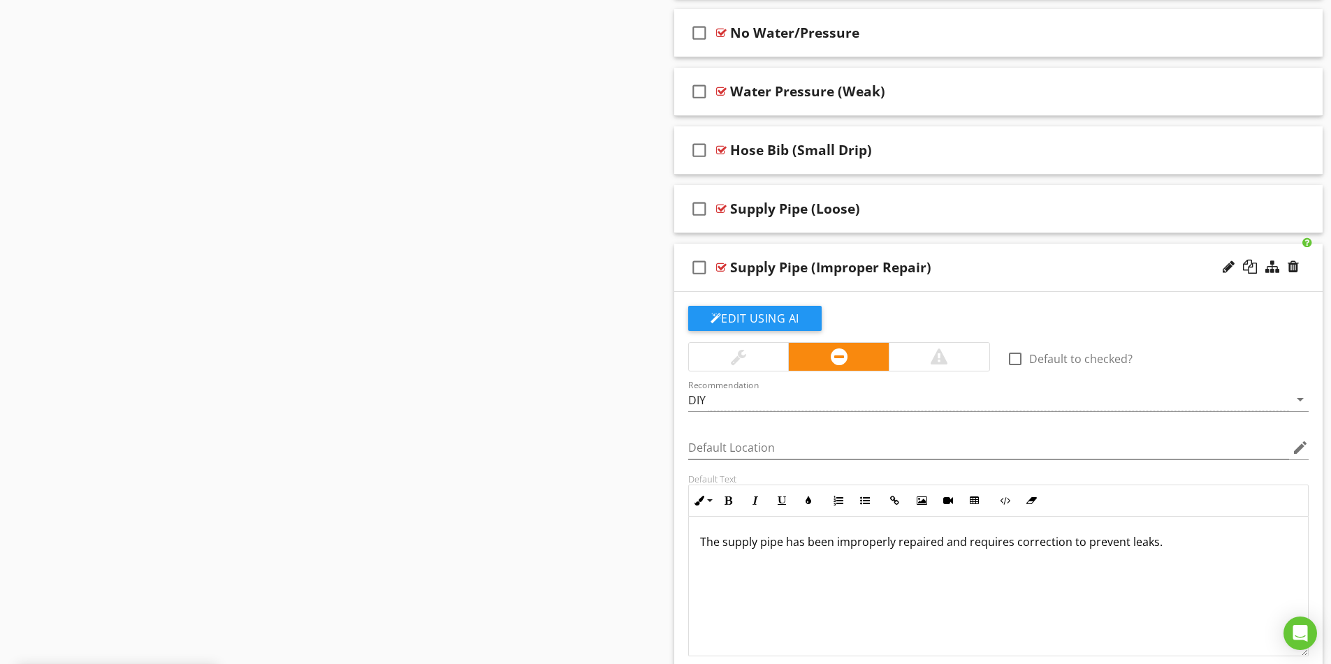
click at [995, 271] on div "Supply Pipe (Improper Repair)" at bounding box center [962, 267] width 465 height 17
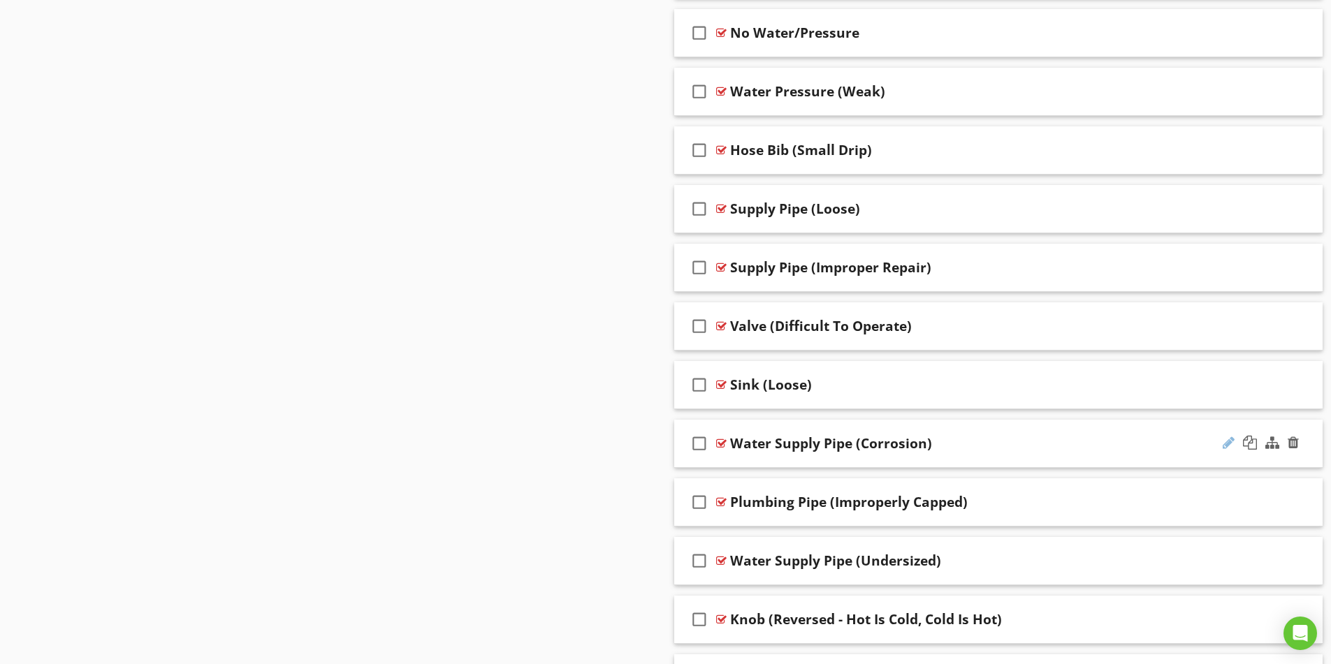
click at [1225, 446] on div at bounding box center [1229, 443] width 12 height 14
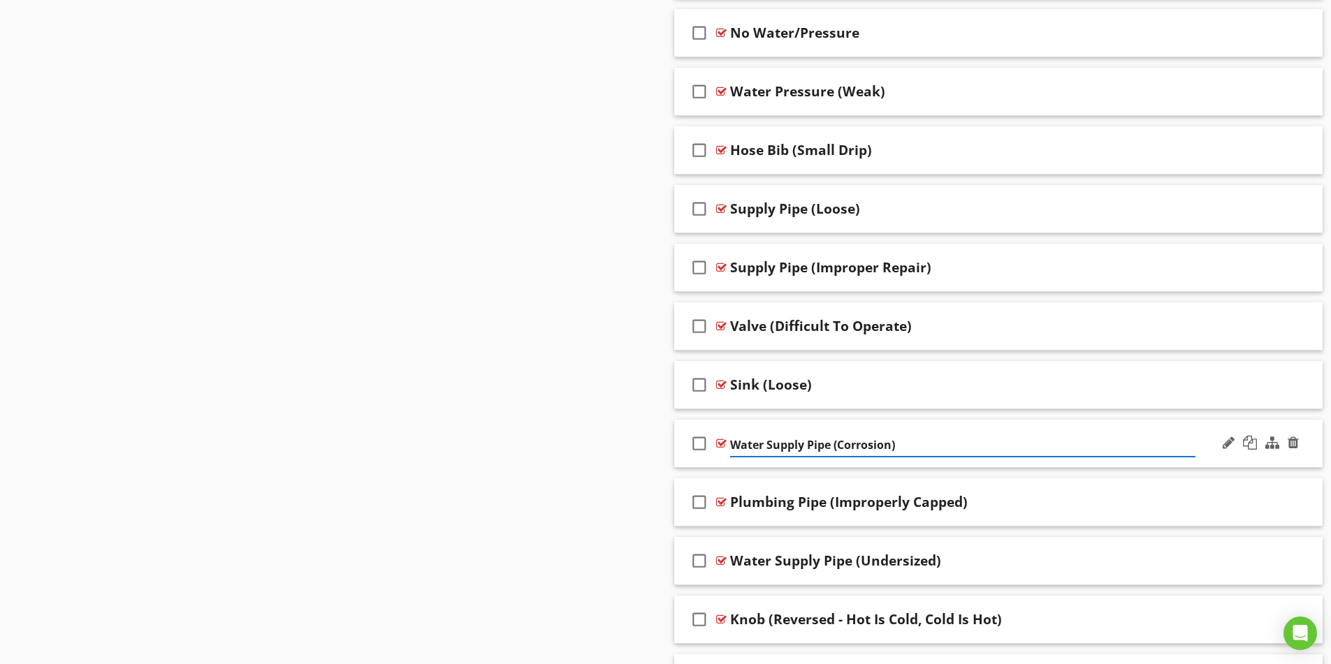
click at [769, 442] on input "Water Supply Pipe (Corrosion)" at bounding box center [962, 445] width 465 height 23
type input "Supply Pipe (Corrosion)"
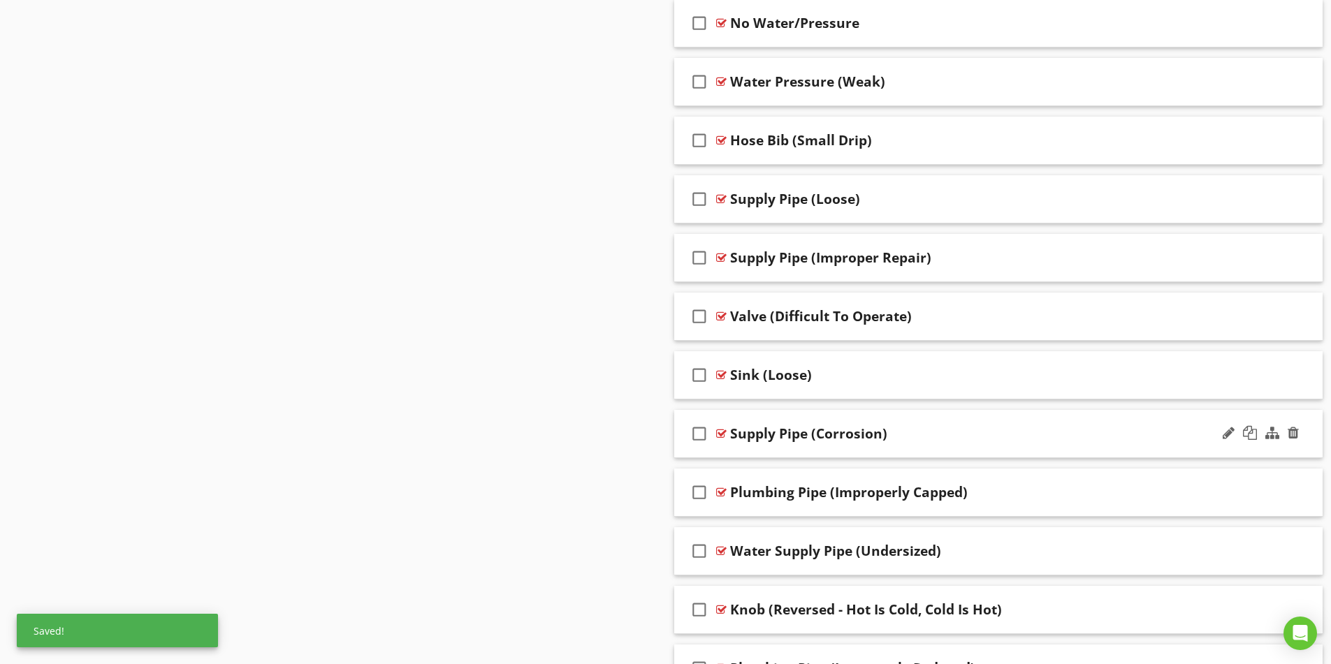
scroll to position [1537, 0]
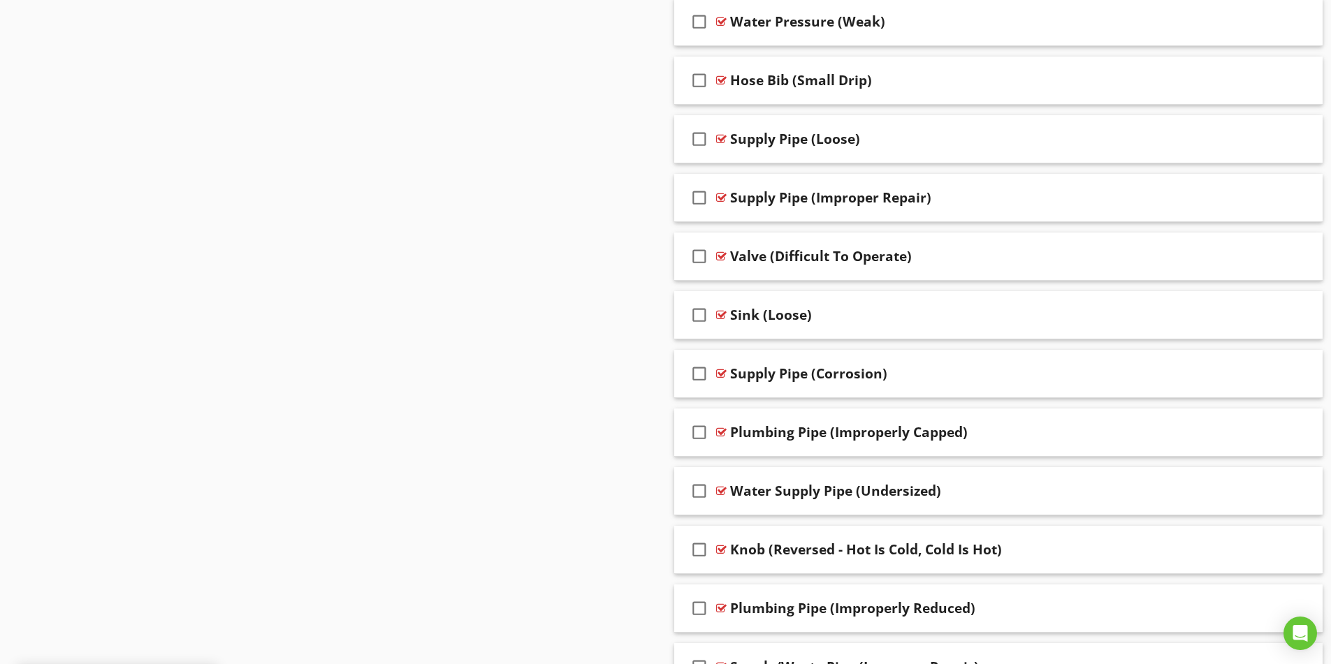
click at [1015, 381] on div "Supply Pipe (Corrosion)" at bounding box center [962, 373] width 465 height 17
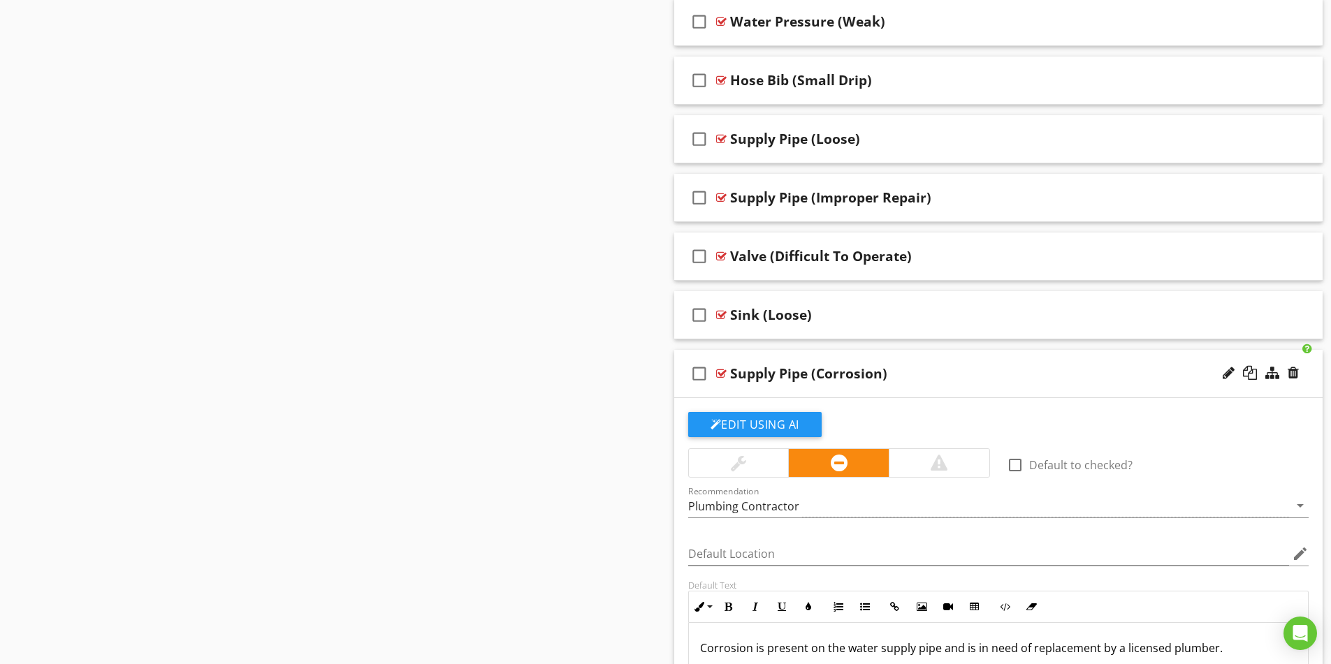
click at [1015, 381] on div "Supply Pipe (Corrosion)" at bounding box center [962, 373] width 465 height 17
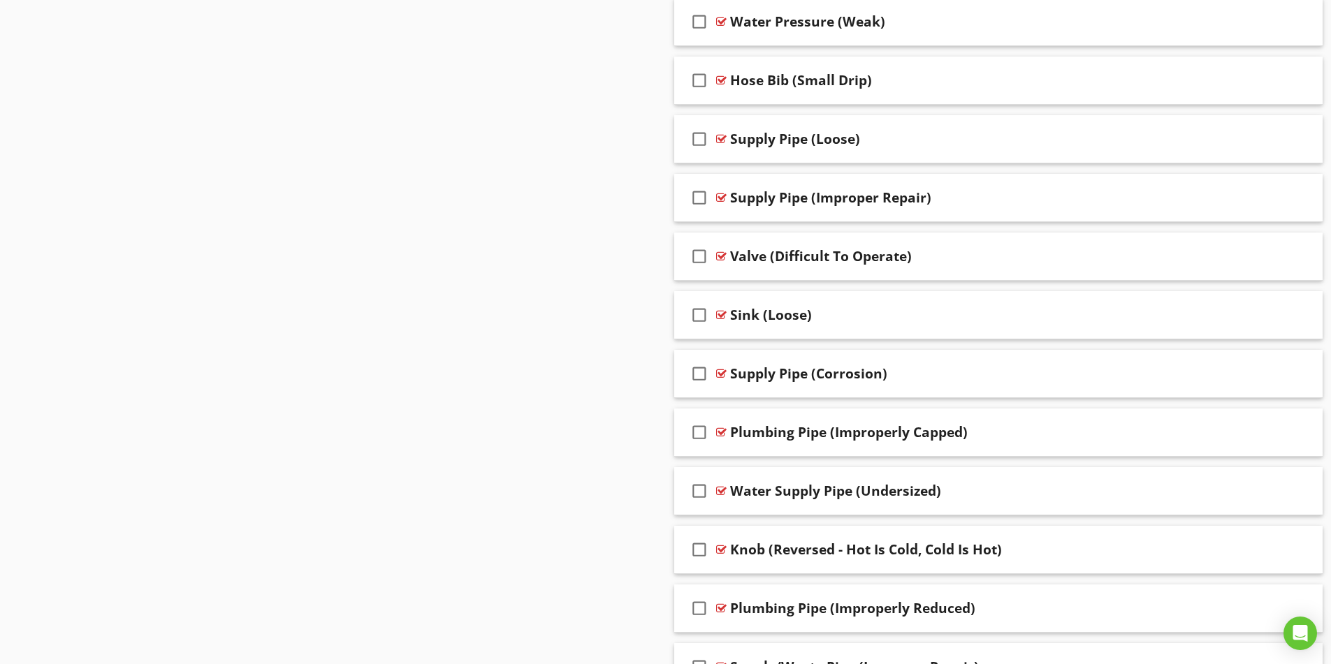
scroll to position [1607, 0]
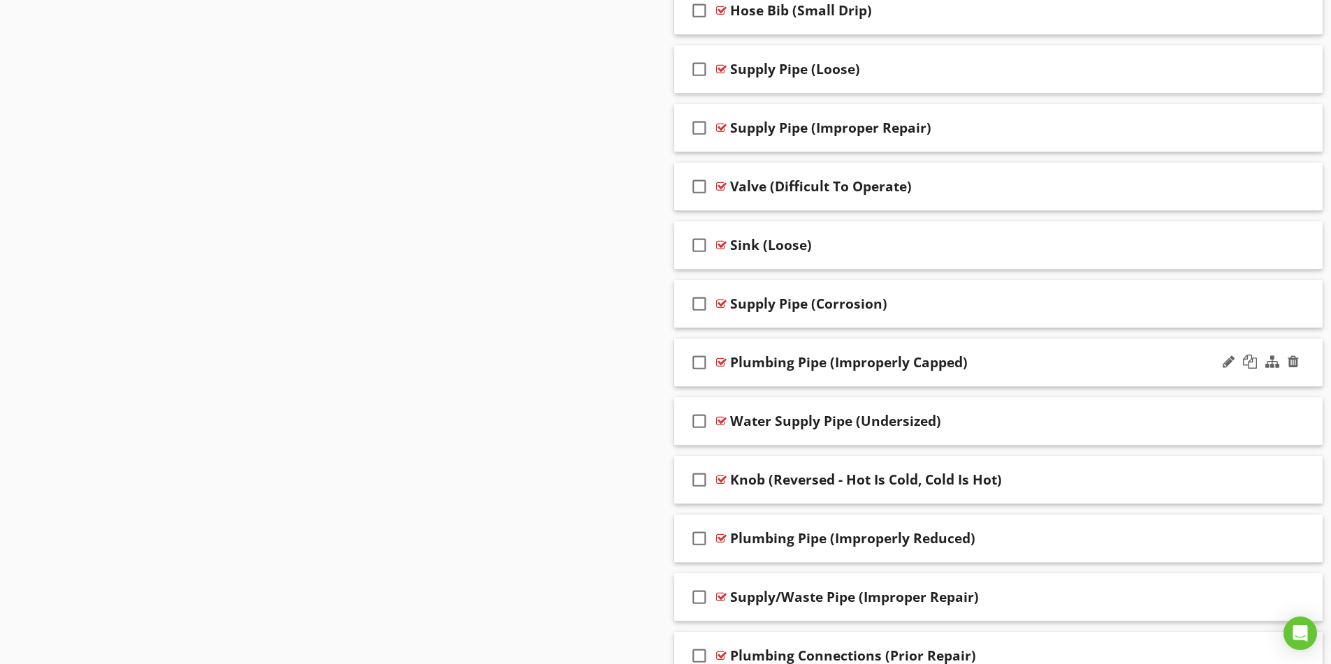
click at [1047, 361] on div "Plumbing Pipe (Improperly Capped)" at bounding box center [962, 362] width 465 height 17
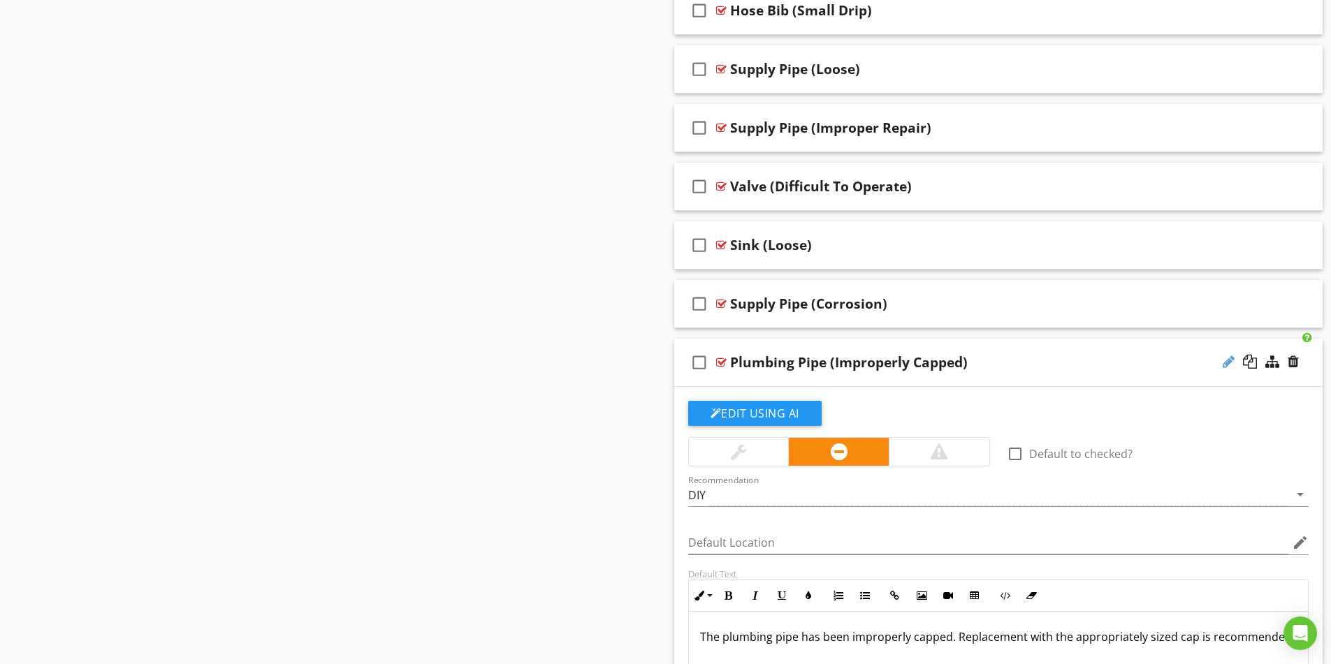
click at [1228, 365] on div at bounding box center [1229, 362] width 12 height 14
click at [780, 361] on input "Plumbing Pipe (Improperly Capped)" at bounding box center [962, 364] width 465 height 23
type input "Supply Pipe (Improperly Capped)"
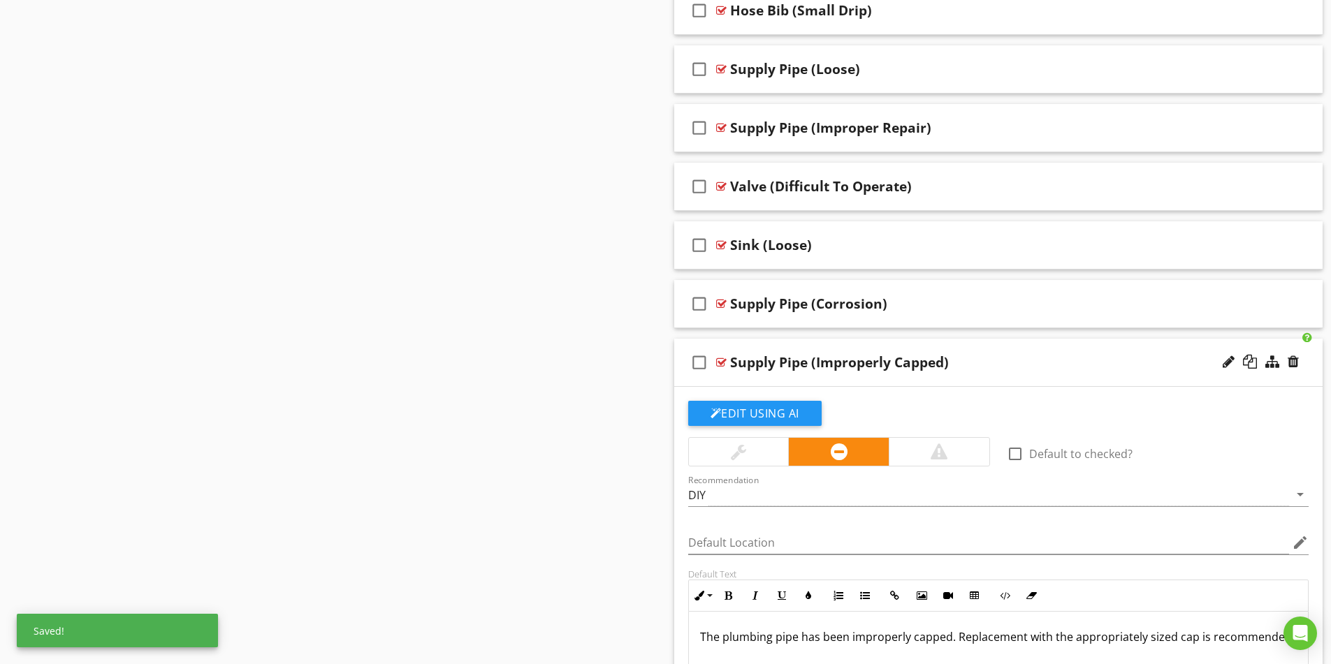
click at [1028, 365] on div "Supply Pipe (Improperly Capped)" at bounding box center [962, 362] width 465 height 17
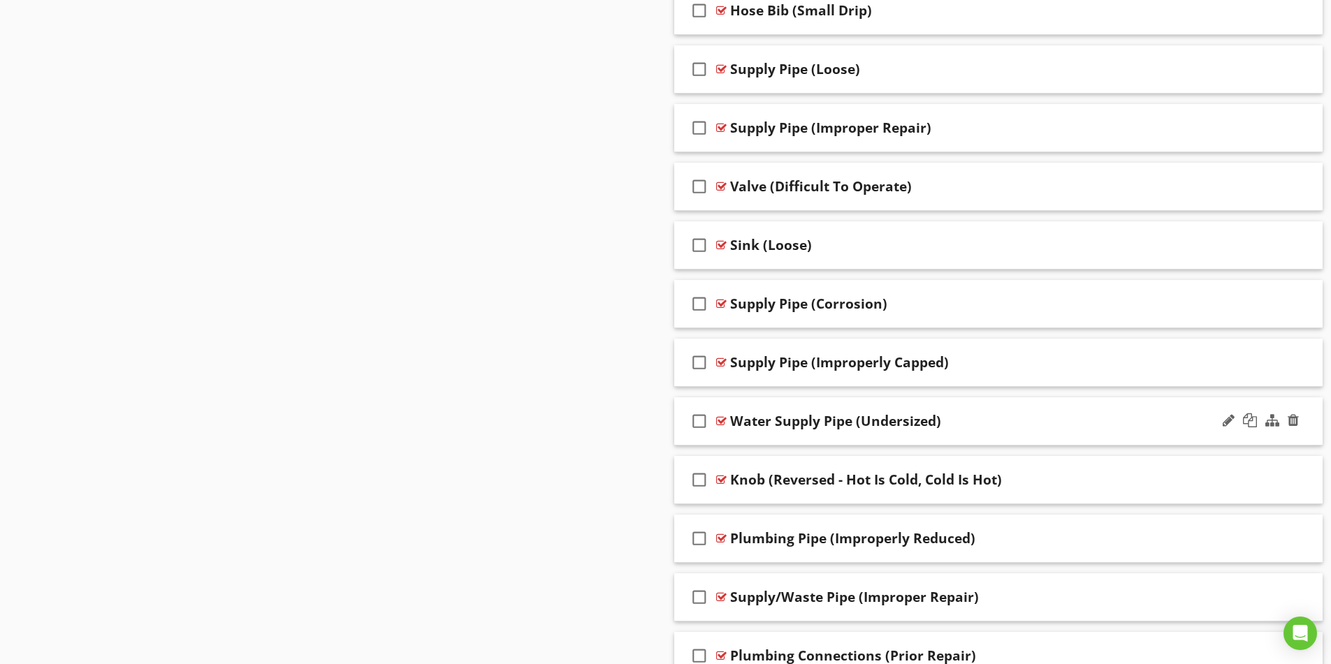
click at [1005, 430] on div "check_box_outline_blank Water Supply Pipe (Undersized)" at bounding box center [998, 422] width 649 height 48
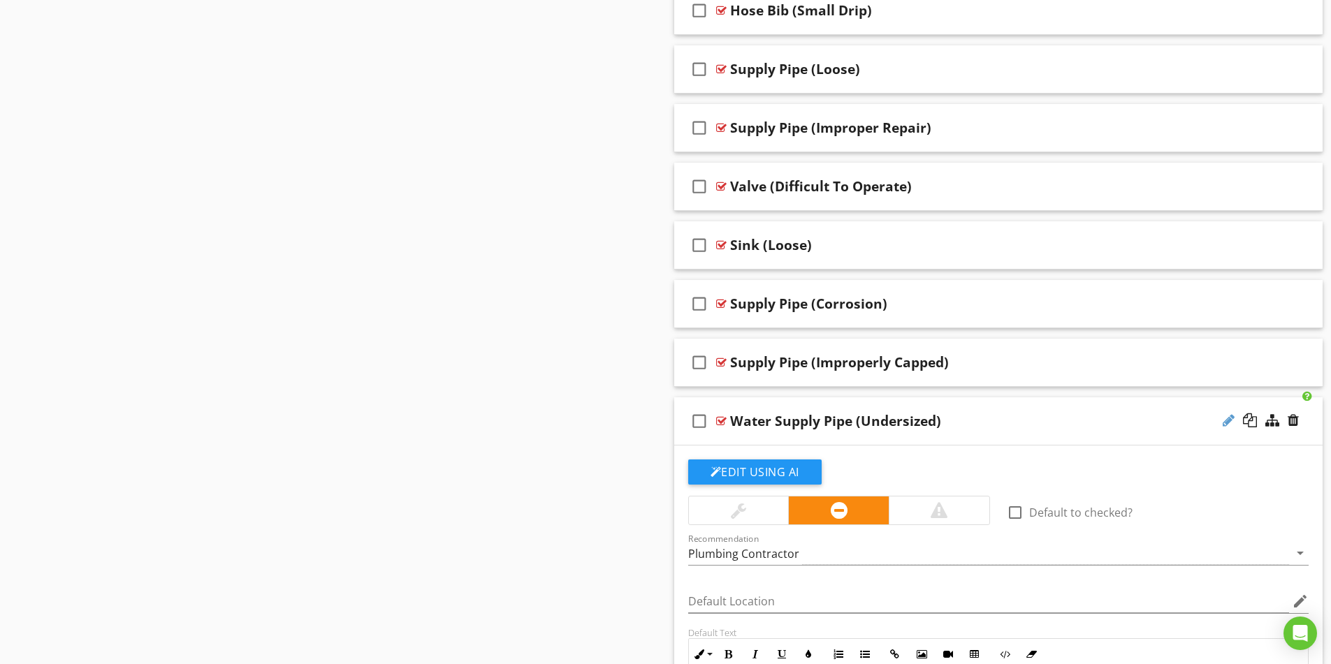
click at [1229, 421] on div at bounding box center [1229, 421] width 12 height 14
click at [768, 422] on input "Water Supply Pipe (Undersized)" at bounding box center [962, 423] width 465 height 23
type input "Supply Pipe (Undersized)"
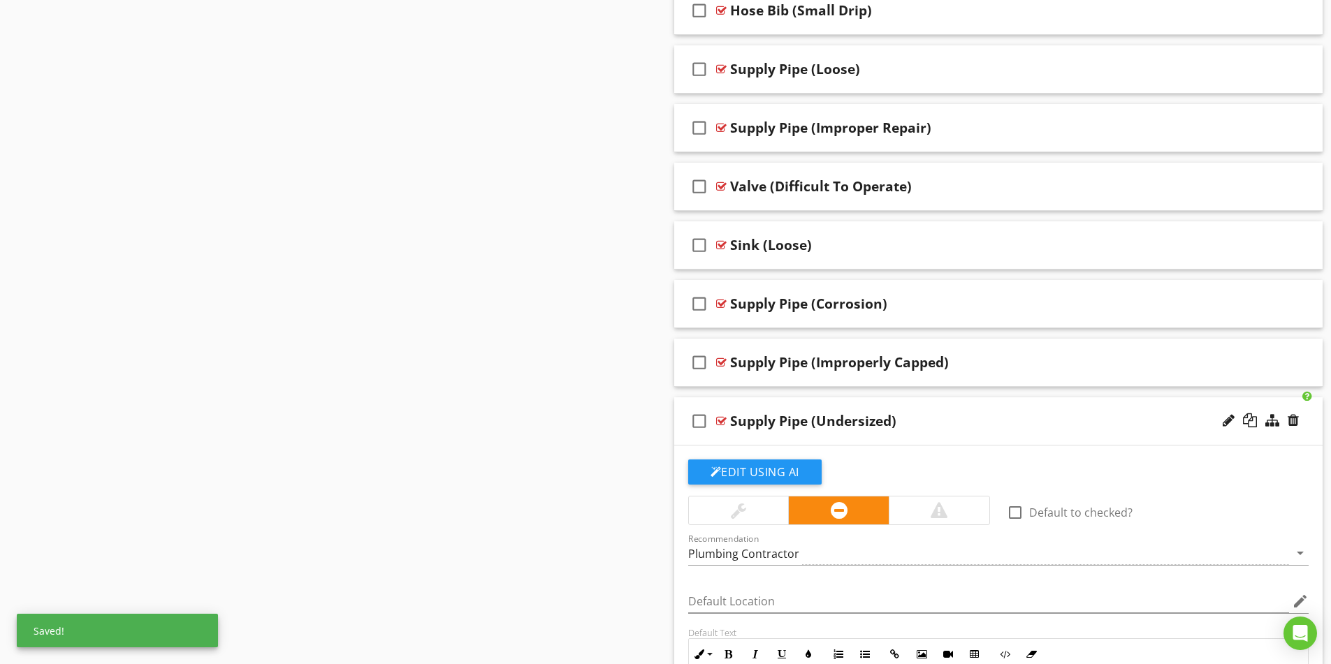
click at [1013, 425] on div "Supply Pipe (Undersized)" at bounding box center [962, 421] width 465 height 17
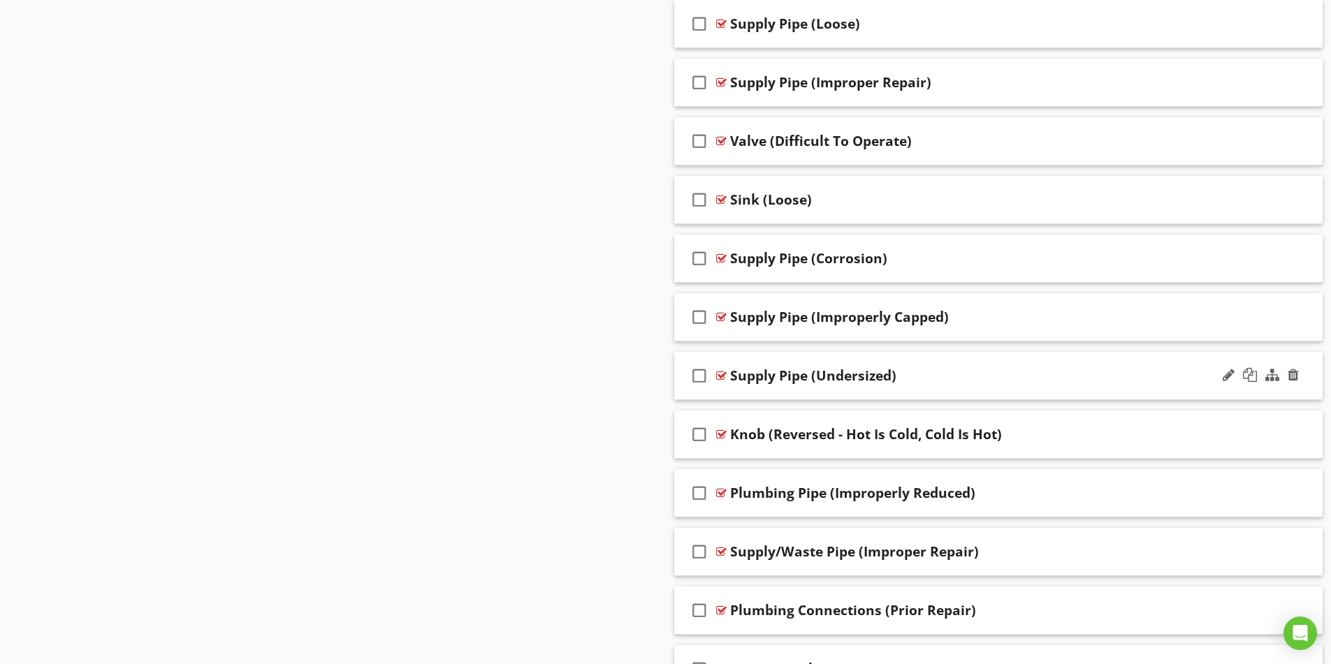
scroll to position [1677, 0]
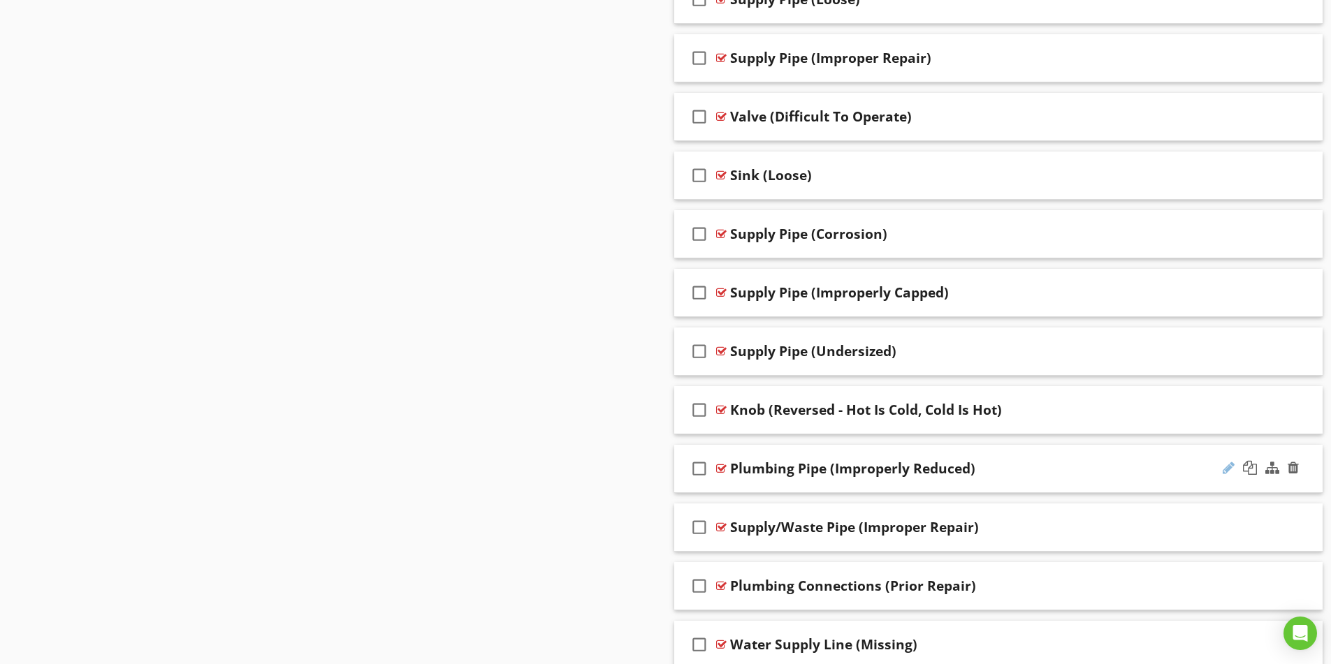
click at [1229, 469] on div at bounding box center [1229, 468] width 12 height 14
click at [785, 467] on input "Plumbing Pipe (Improperly Reduced)" at bounding box center [962, 470] width 465 height 23
type input "Supply Pipe (Improperly Reduced)"
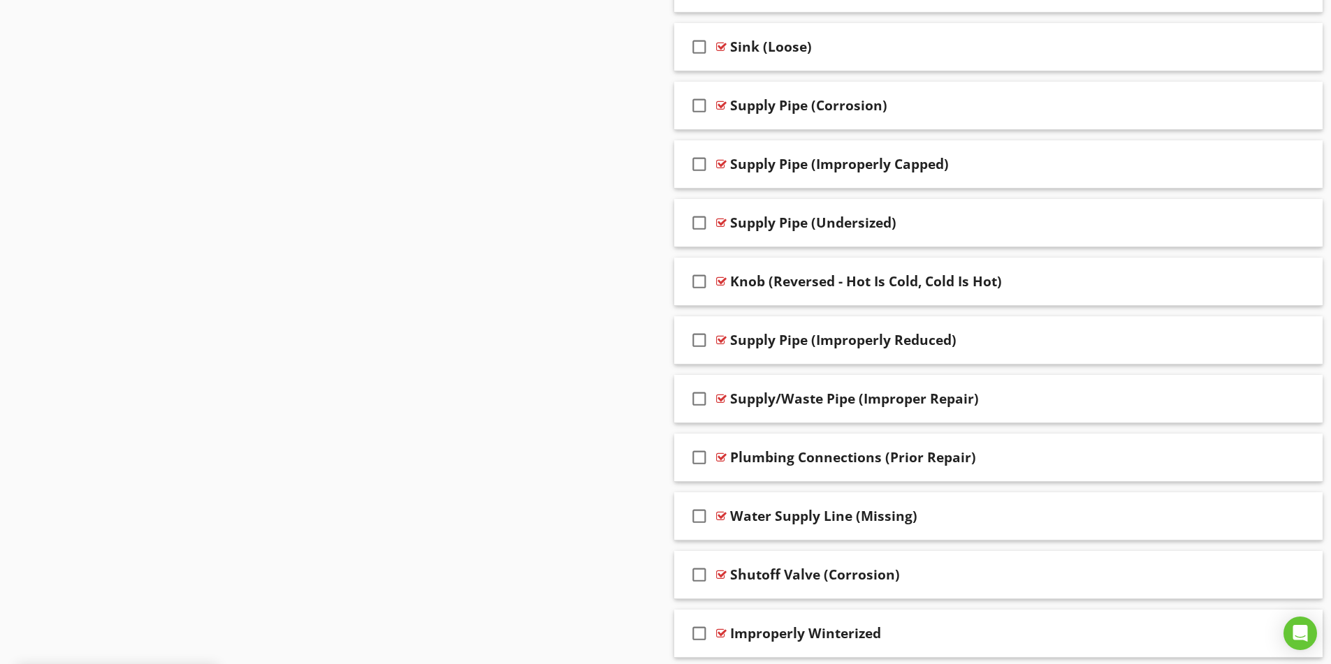
scroll to position [1817, 0]
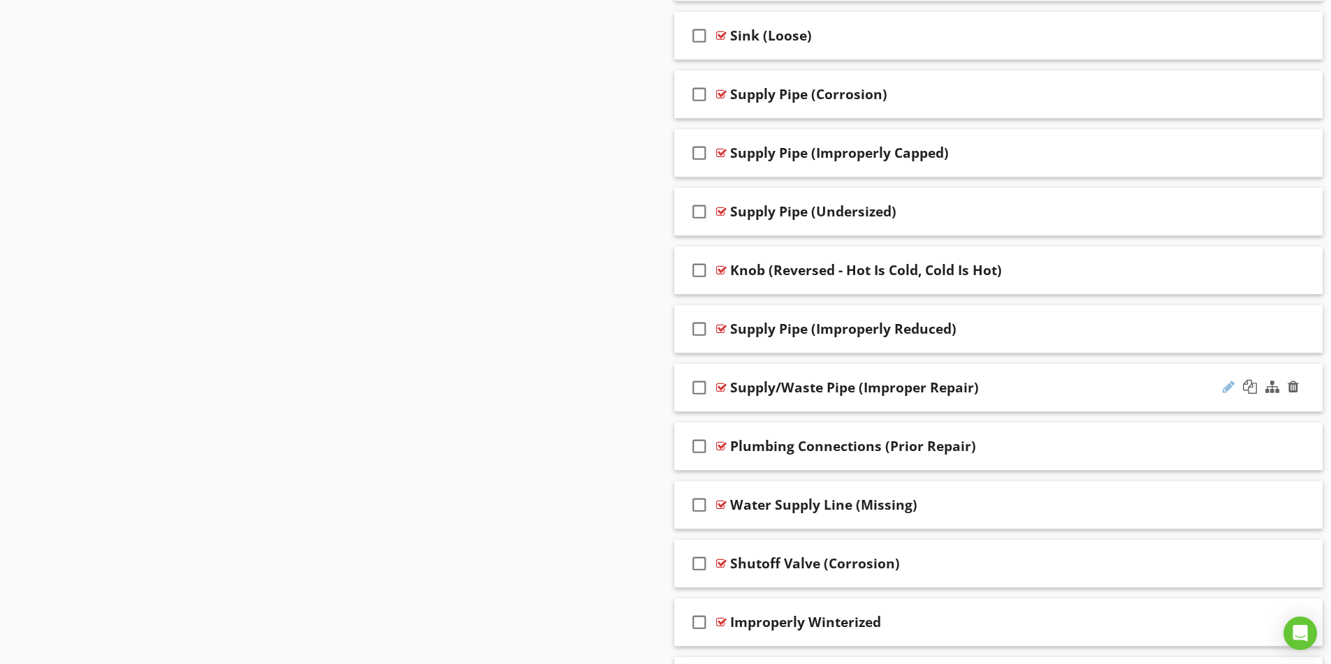
click at [1228, 390] on div at bounding box center [1229, 387] width 12 height 14
click at [1228, 387] on div at bounding box center [1229, 387] width 12 height 14
click at [803, 388] on input "Supply/Waste Pipe (Improper Repair)" at bounding box center [962, 389] width 465 height 23
click at [804, 387] on input "Supply/Waste Pipe (Improper Repair)" at bounding box center [962, 389] width 465 height 23
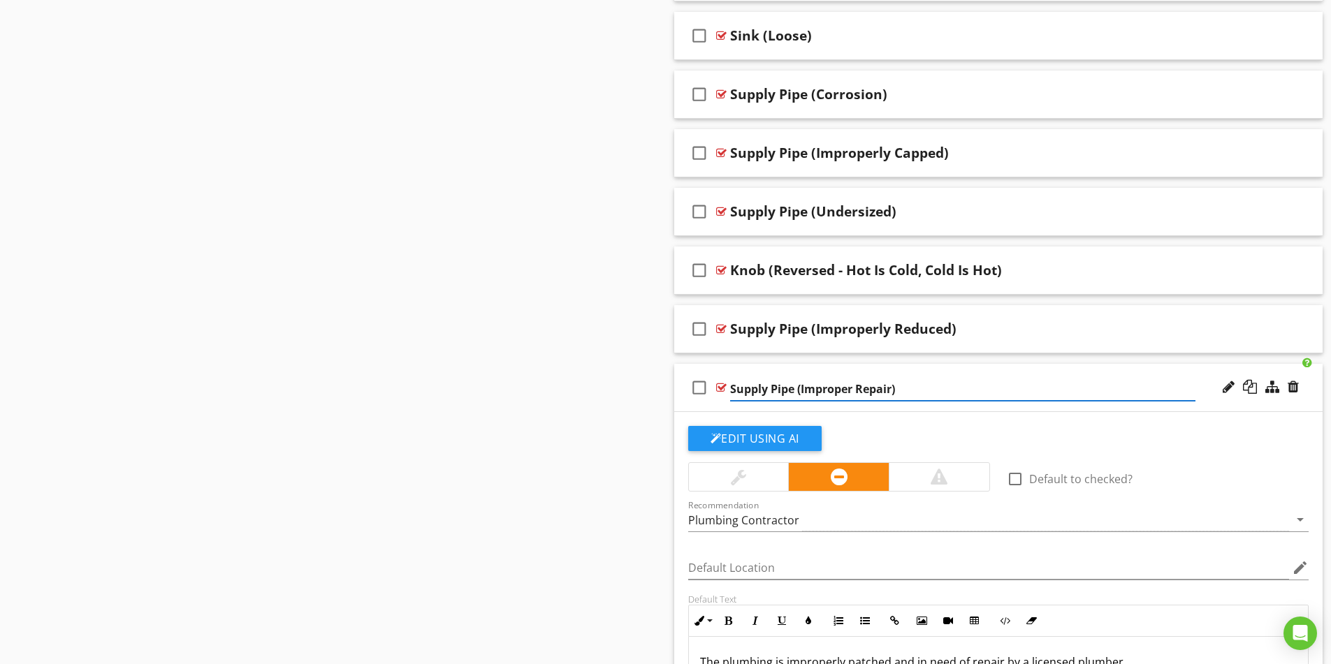
type input "Supply Pipe (Improper Repair)"
click at [1028, 395] on div "Supply Pipe (Improper Repair)" at bounding box center [962, 387] width 465 height 17
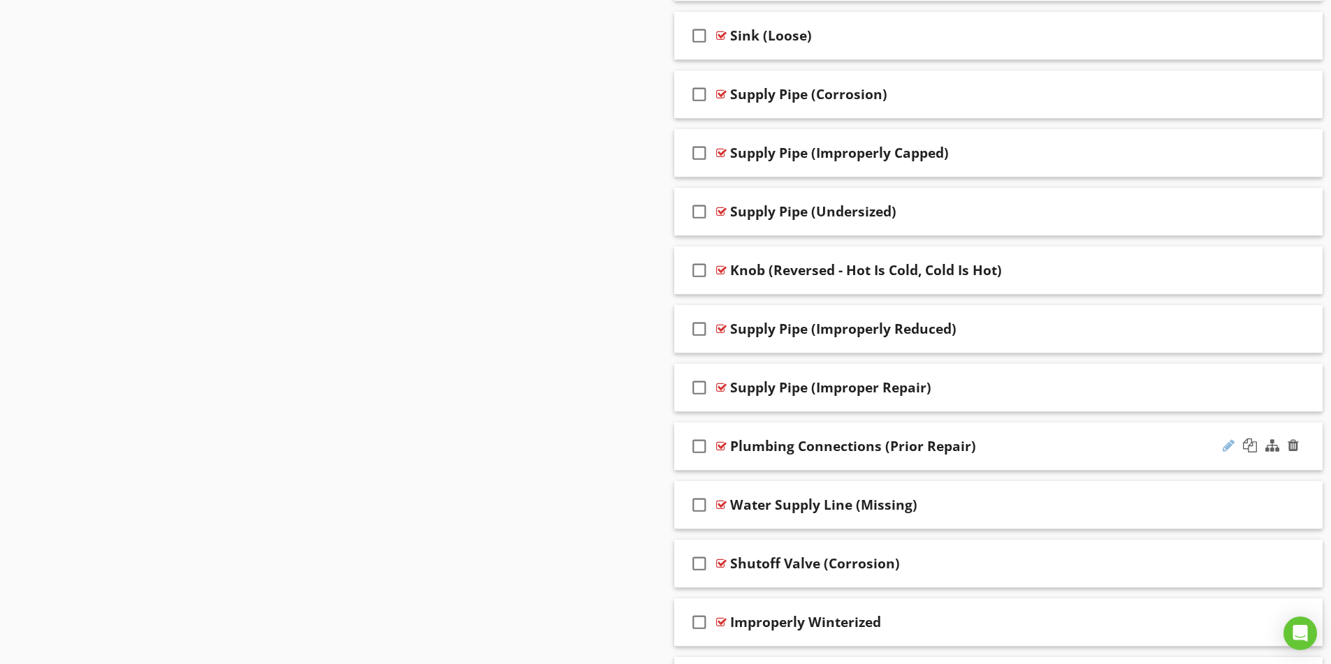
click at [1227, 449] on div at bounding box center [1229, 446] width 12 height 14
click at [1061, 441] on div "Plumbing Connections (Prior Repair)" at bounding box center [962, 446] width 465 height 17
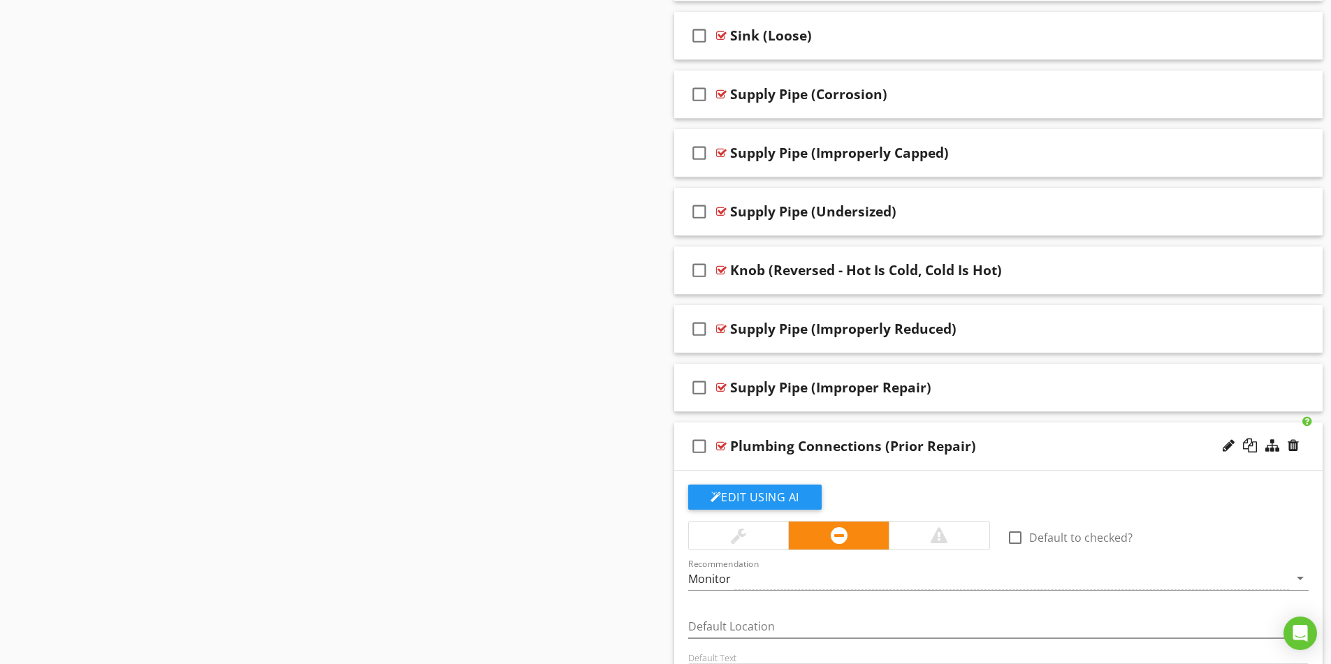
click at [1042, 448] on div "Plumbing Connections (Prior Repair)" at bounding box center [962, 446] width 465 height 17
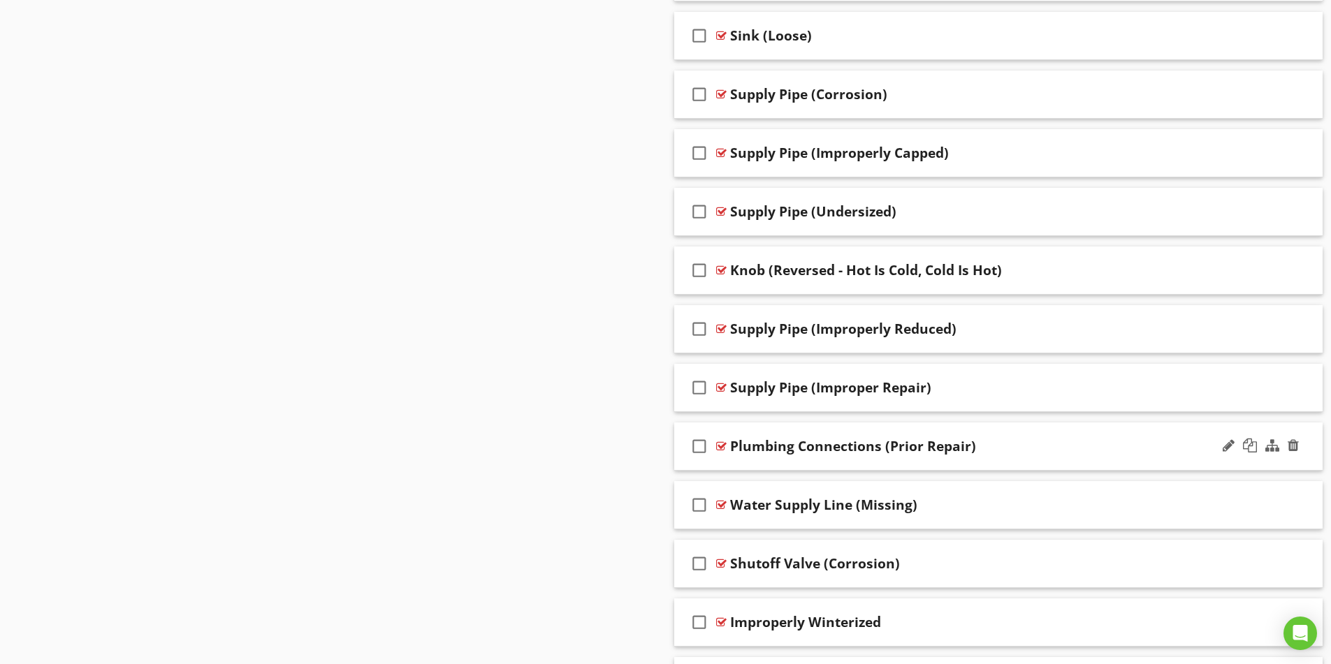
click at [1086, 442] on div "Plumbing Connections (Prior Repair)" at bounding box center [962, 446] width 465 height 17
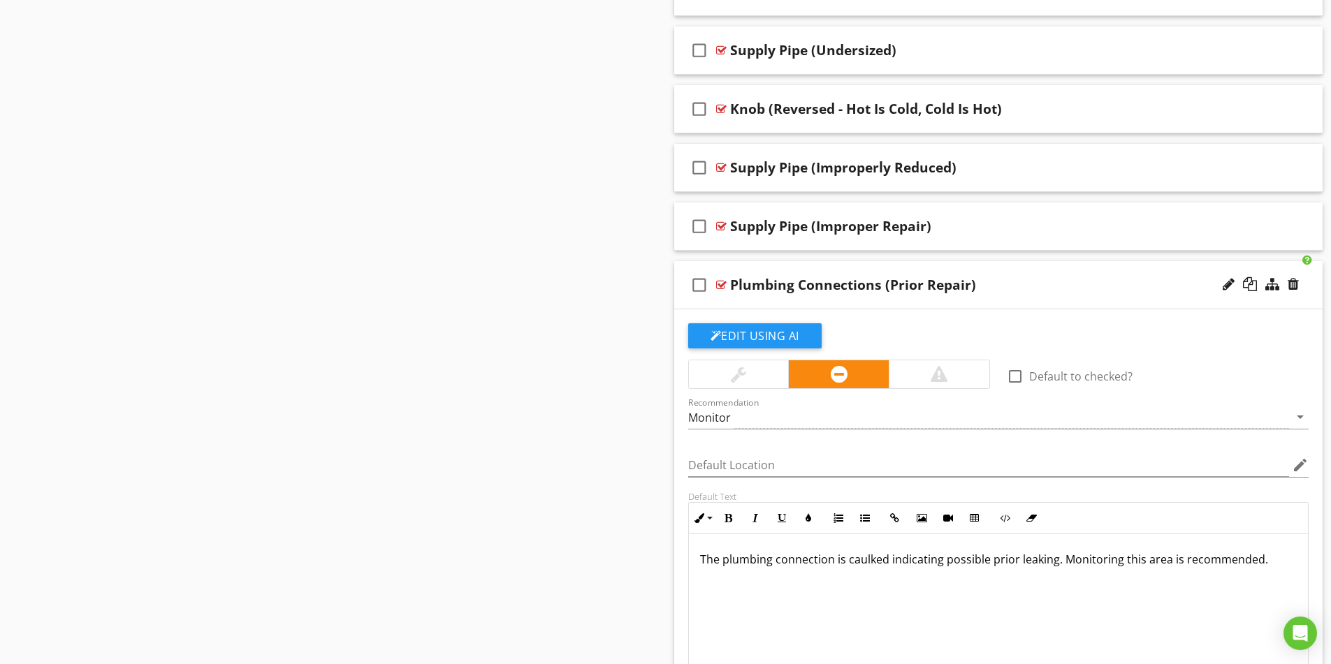
scroll to position [1887, 0]
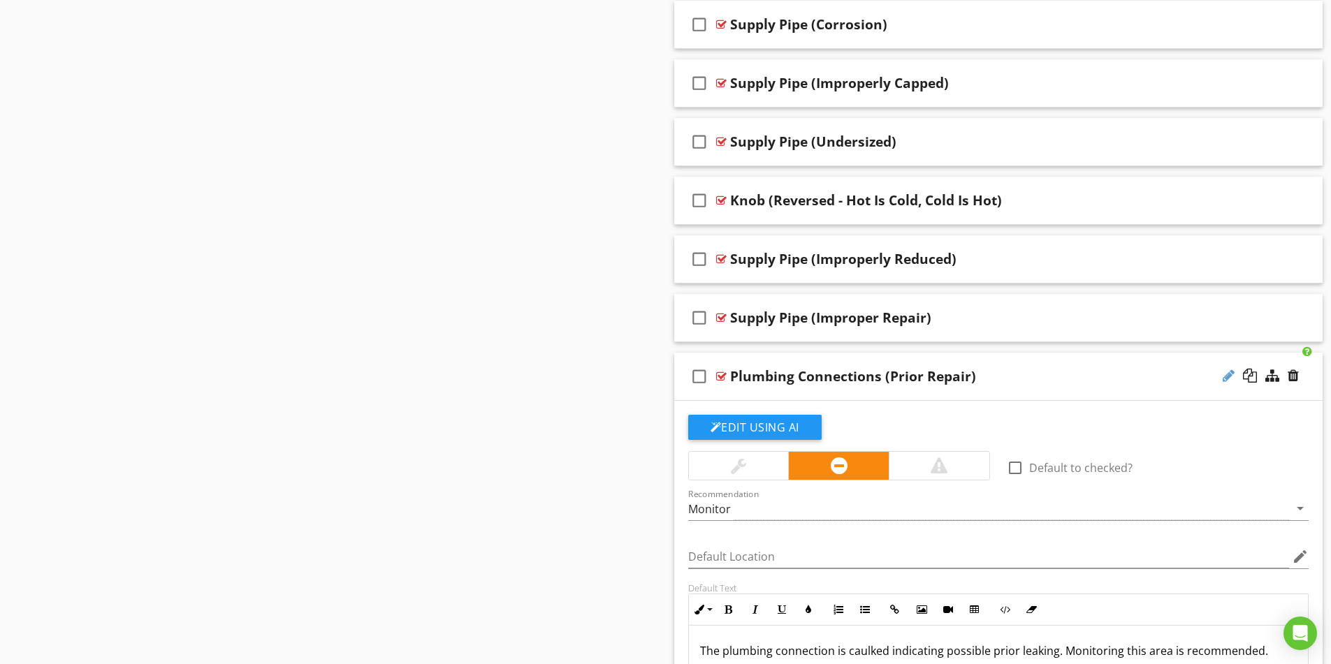
click at [1226, 376] on div at bounding box center [1229, 376] width 12 height 14
click at [853, 379] on input "Plumbing Connections (Prior Repair)" at bounding box center [962, 378] width 465 height 23
type input "Plumbing Connection (Prior Repair)"
click at [1066, 380] on div "Plumbing Connection (Prior Repair)" at bounding box center [962, 376] width 465 height 17
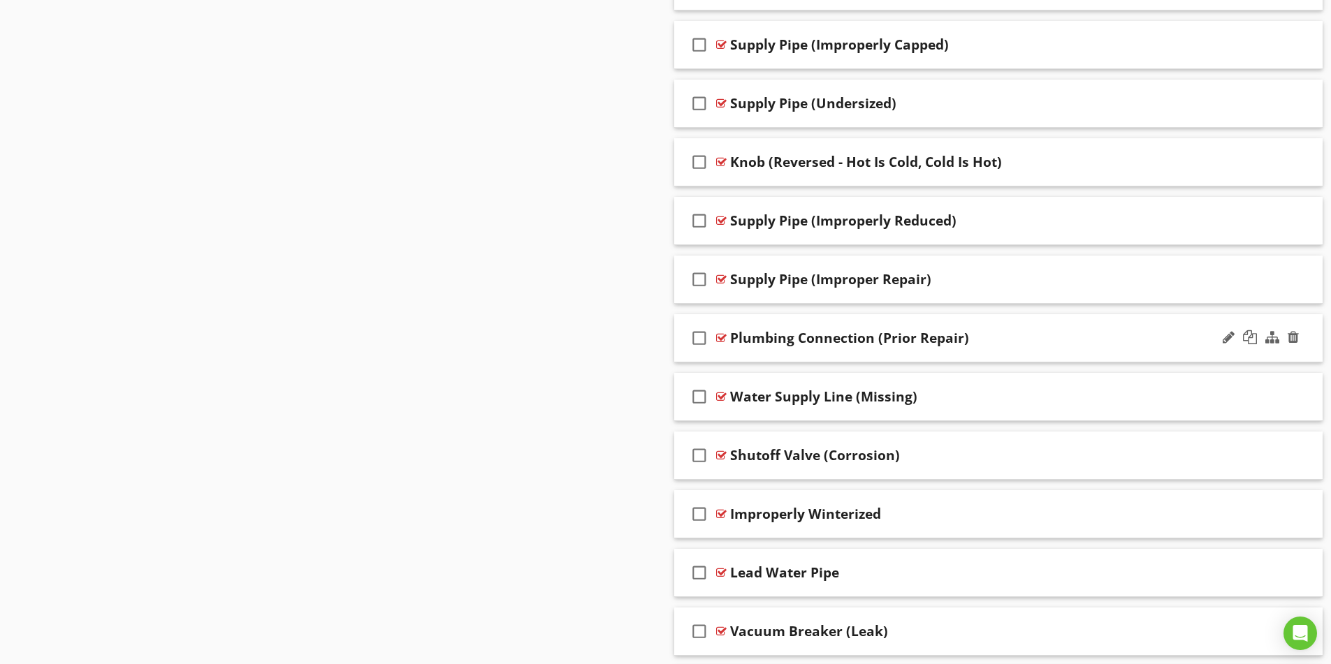
scroll to position [1956, 0]
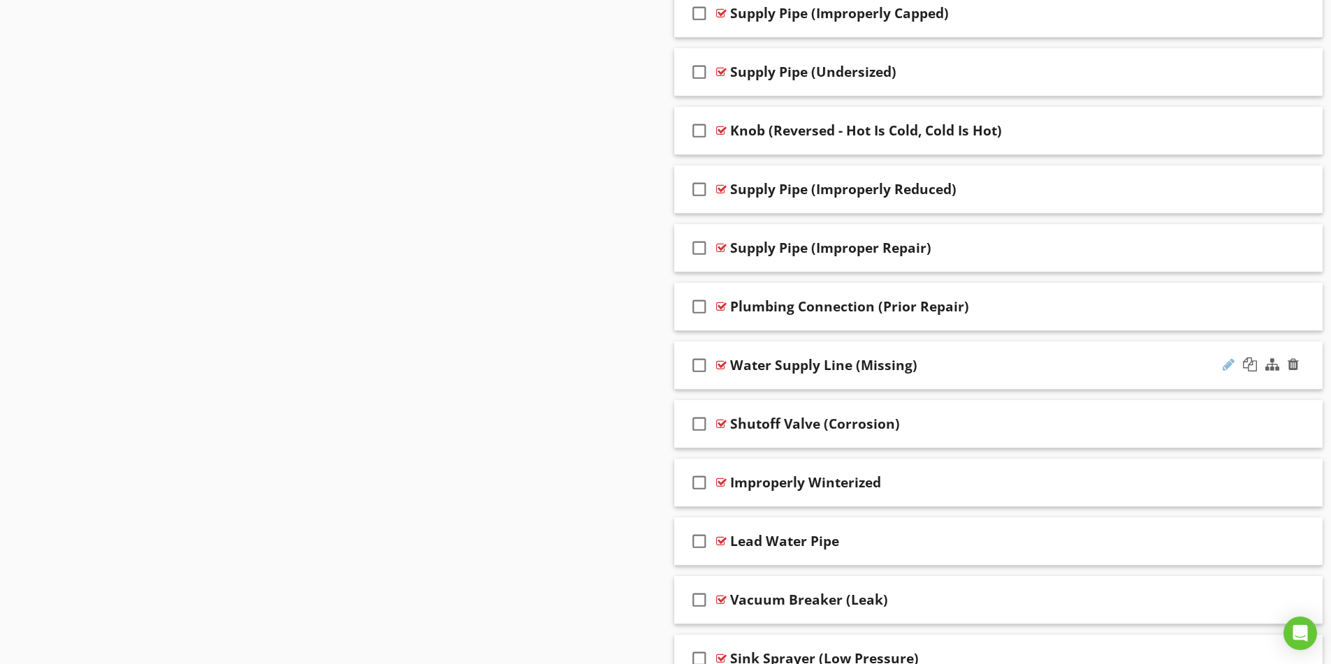
click at [1228, 362] on div at bounding box center [1229, 365] width 12 height 14
click at [829, 364] on input "Water Supply Line (Missing)" at bounding box center [962, 367] width 465 height 23
type input "Water Supply (Missing)"
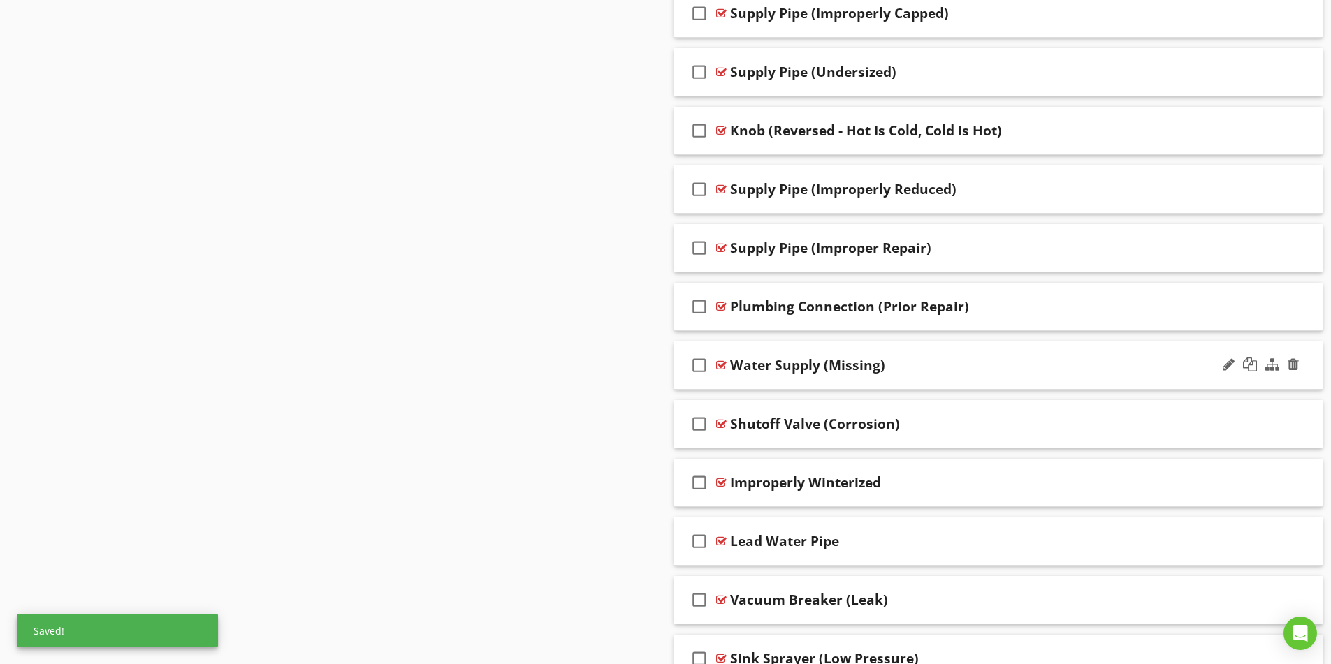
click at [953, 362] on div "Water Supply (Missing)" at bounding box center [962, 365] width 465 height 17
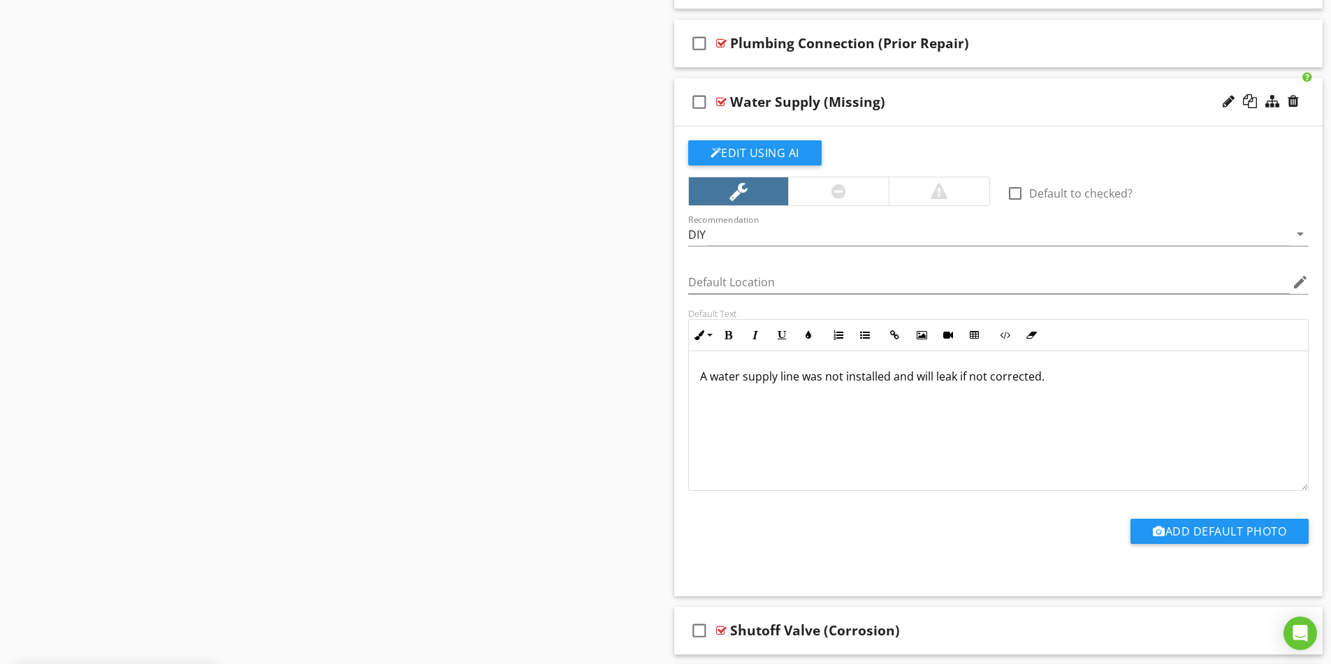
scroll to position [2236, 0]
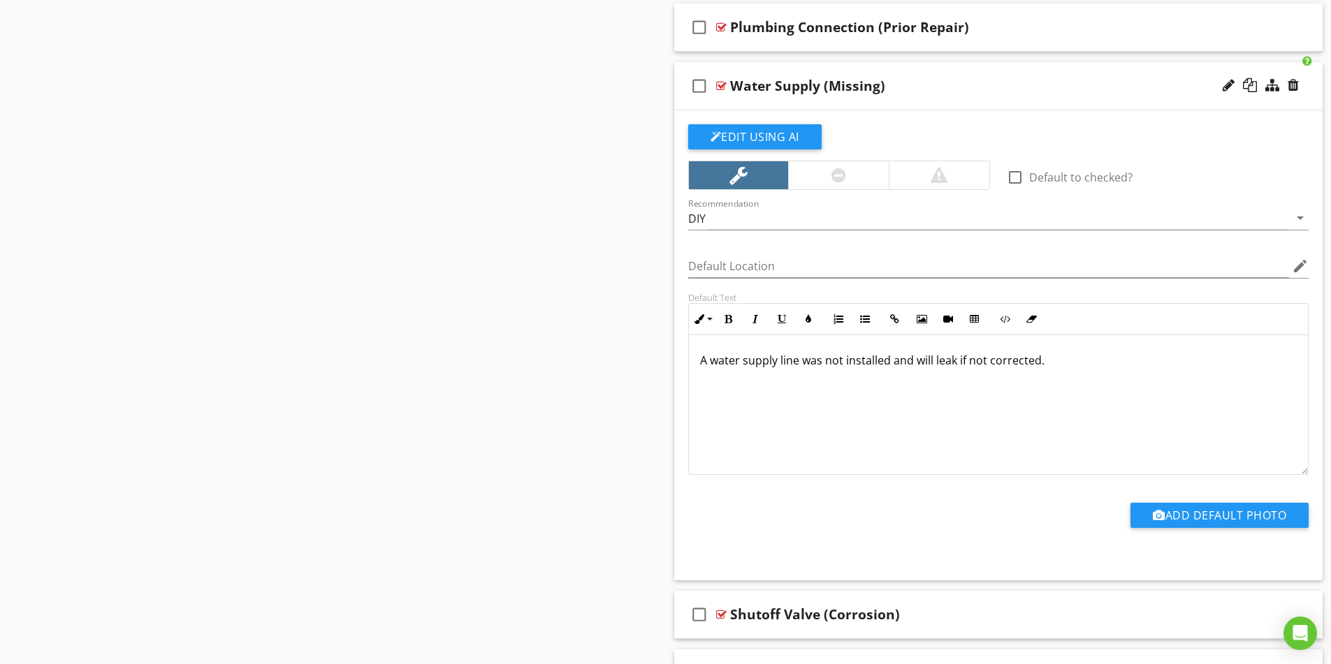
click at [1225, 90] on div at bounding box center [1229, 85] width 12 height 14
click at [766, 85] on input "Water Supply (Missing)" at bounding box center [962, 87] width 465 height 23
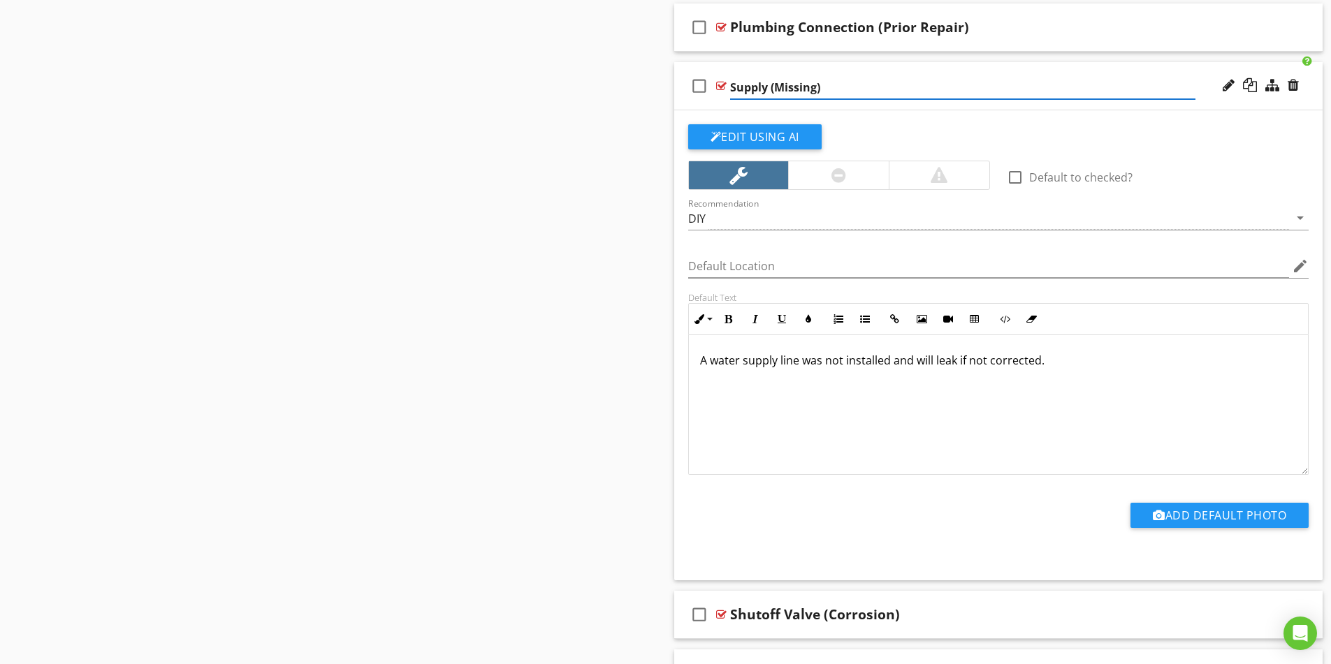
click at [769, 89] on input "Supply (Missing)" at bounding box center [962, 87] width 465 height 23
type input "Supply Pipe (Missing)"
drag, startPoint x: 795, startPoint y: 361, endPoint x: 802, endPoint y: 360, distance: 7.0
click at [796, 361] on p "A water supply line was not installed and will leak if not corrected." at bounding box center [998, 360] width 597 height 17
click at [1228, 91] on div at bounding box center [1229, 85] width 12 height 14
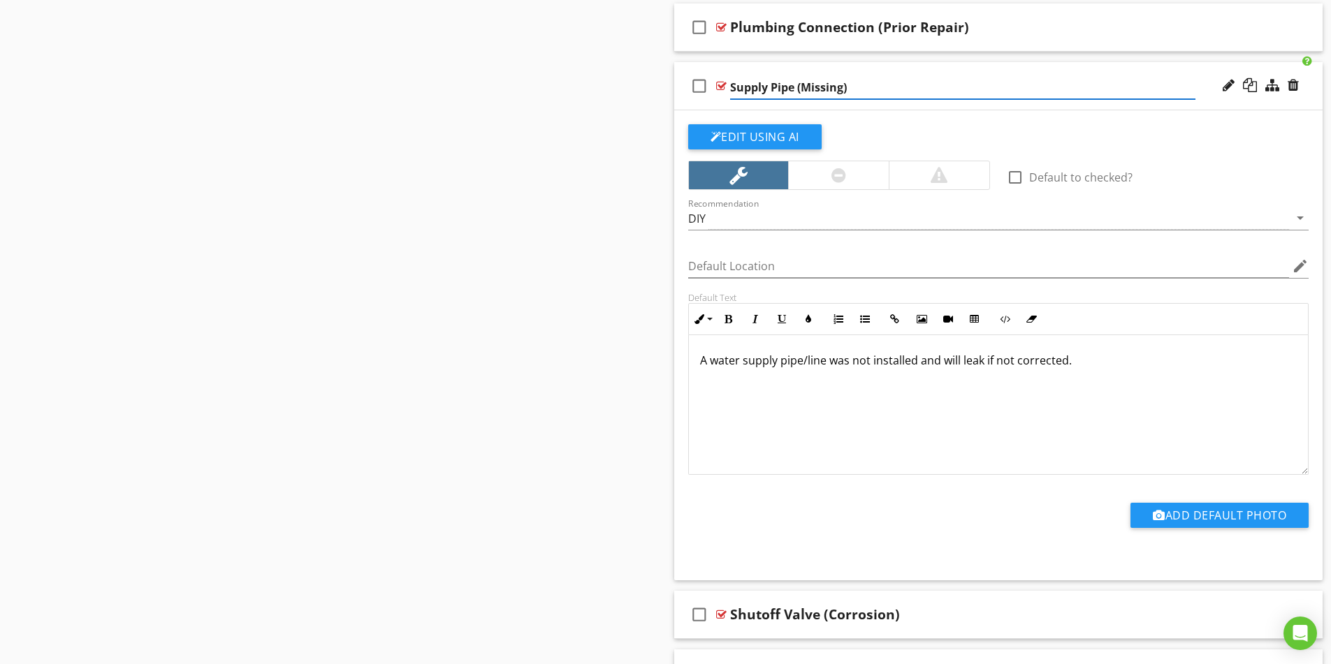
click at [794, 87] on input "Supply Pipe (Missing)" at bounding box center [962, 87] width 465 height 23
type input "Supply Pipe/Line (Missing)"
click at [1013, 89] on div "Supply Pipe/Line (Missing)" at bounding box center [962, 86] width 465 height 17
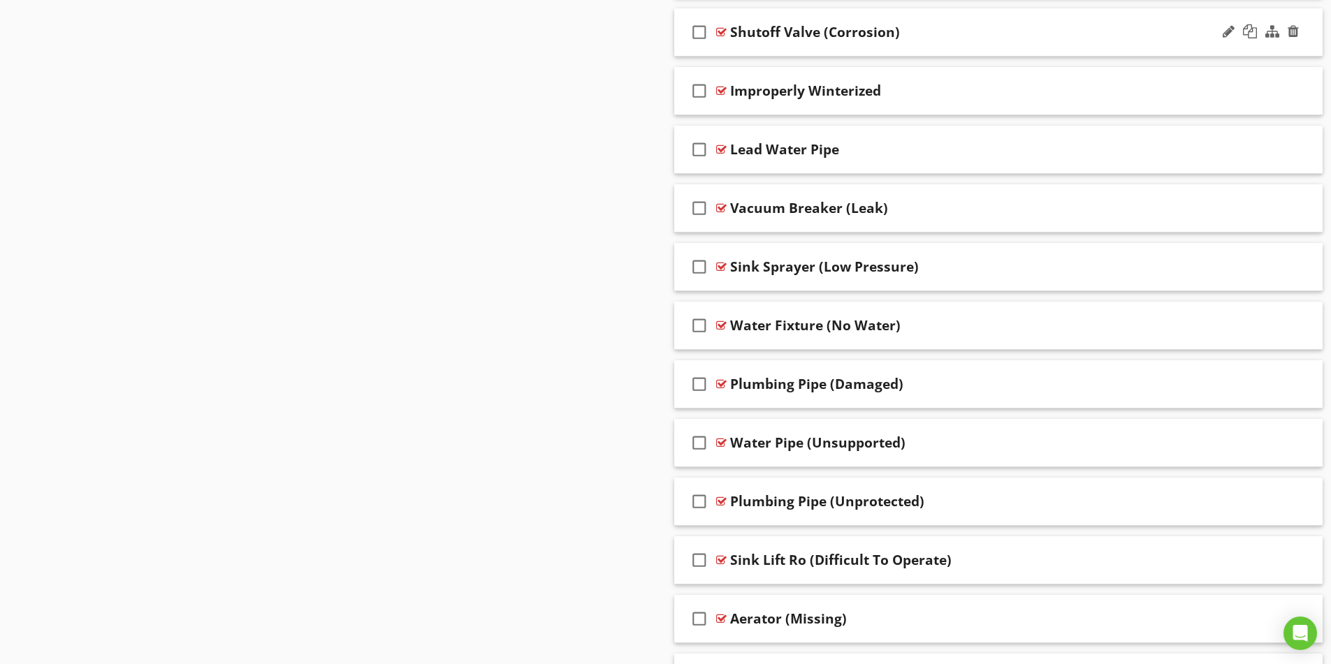
scroll to position [2376, 0]
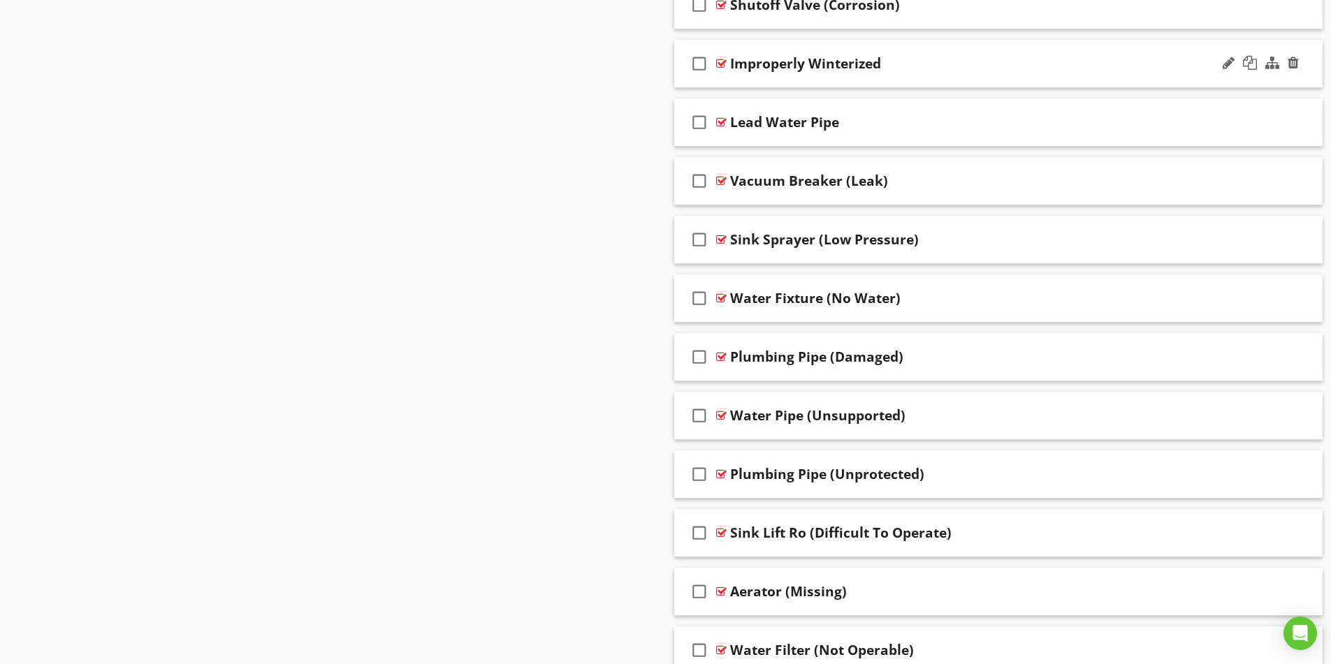
click at [1122, 66] on div "Improperly Winterized" at bounding box center [962, 63] width 465 height 17
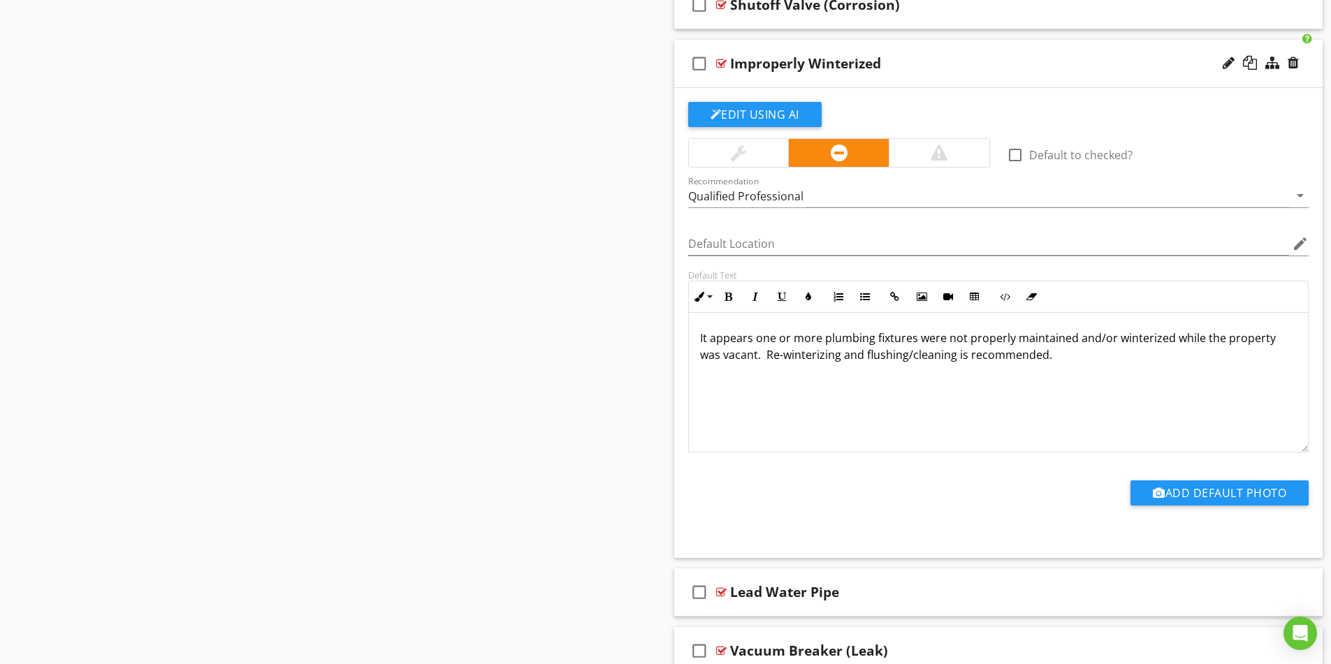
click at [766, 335] on p "It appears one or more plumbing fixtures were not properly maintained and/or wi…" at bounding box center [998, 347] width 597 height 34
drag, startPoint x: 819, startPoint y: 340, endPoint x: 699, endPoint y: 314, distance: 122.8
click at [699, 325] on div "It appears one or more plumbing fixtures were not properly maintained and/or wi…" at bounding box center [999, 383] width 620 height 140
click at [809, 342] on p "The plumbing fixtures were not properly maintained and/or winterized while the …" at bounding box center [998, 347] width 597 height 34
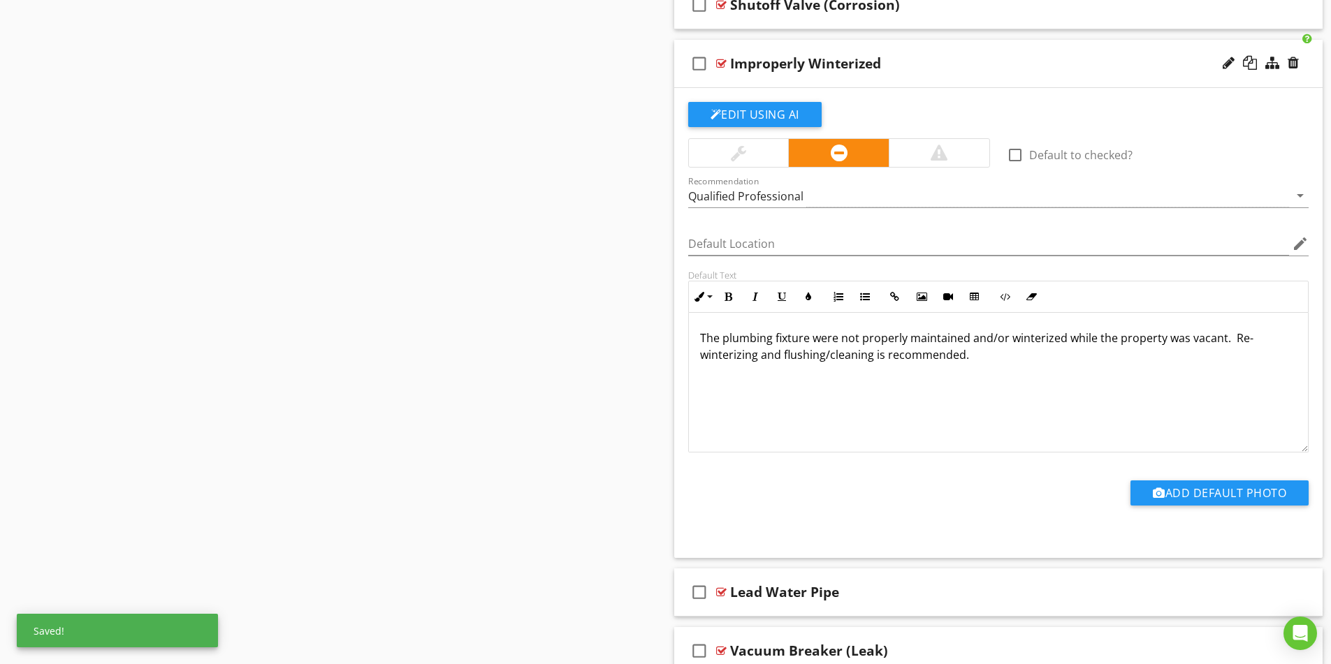
click at [836, 335] on p "The plumbing fixture were not properly maintained and/or winterized while the p…" at bounding box center [998, 347] width 597 height 34
click at [1078, 360] on p "The plumbing fixture is not properly maintained and/or winterized while the pro…" at bounding box center [998, 347] width 597 height 34
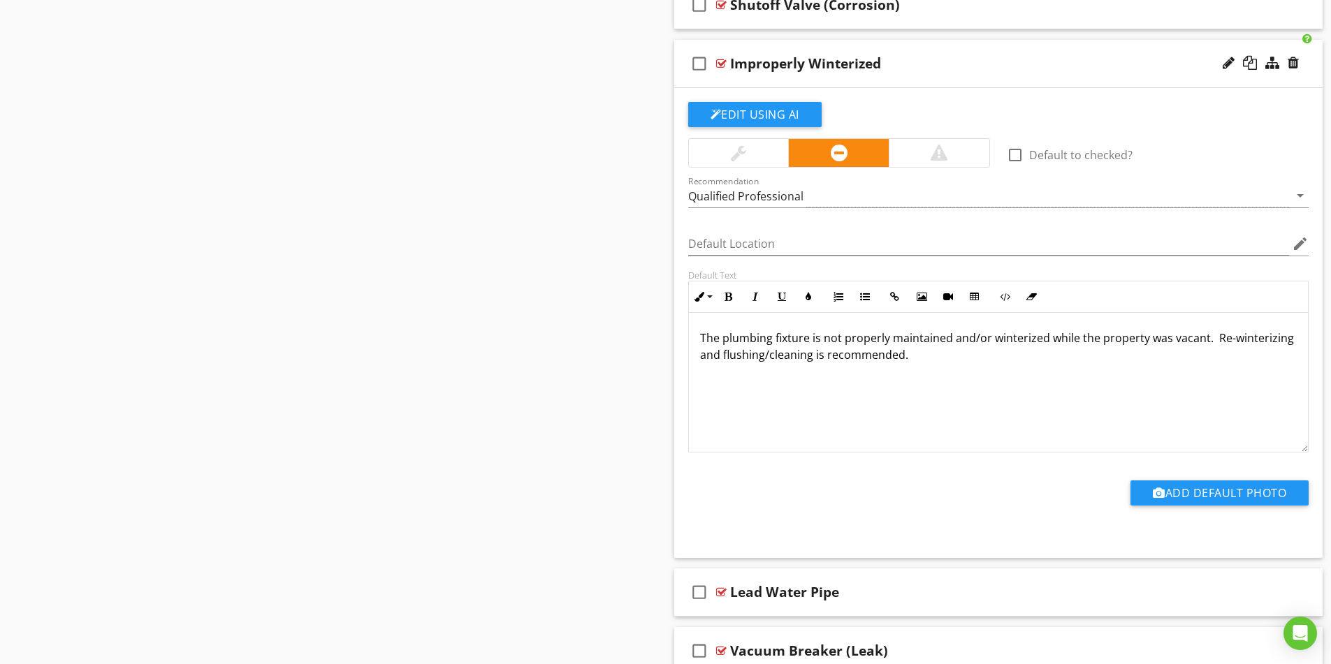
click at [936, 66] on div "Improperly Winterized" at bounding box center [962, 63] width 465 height 17
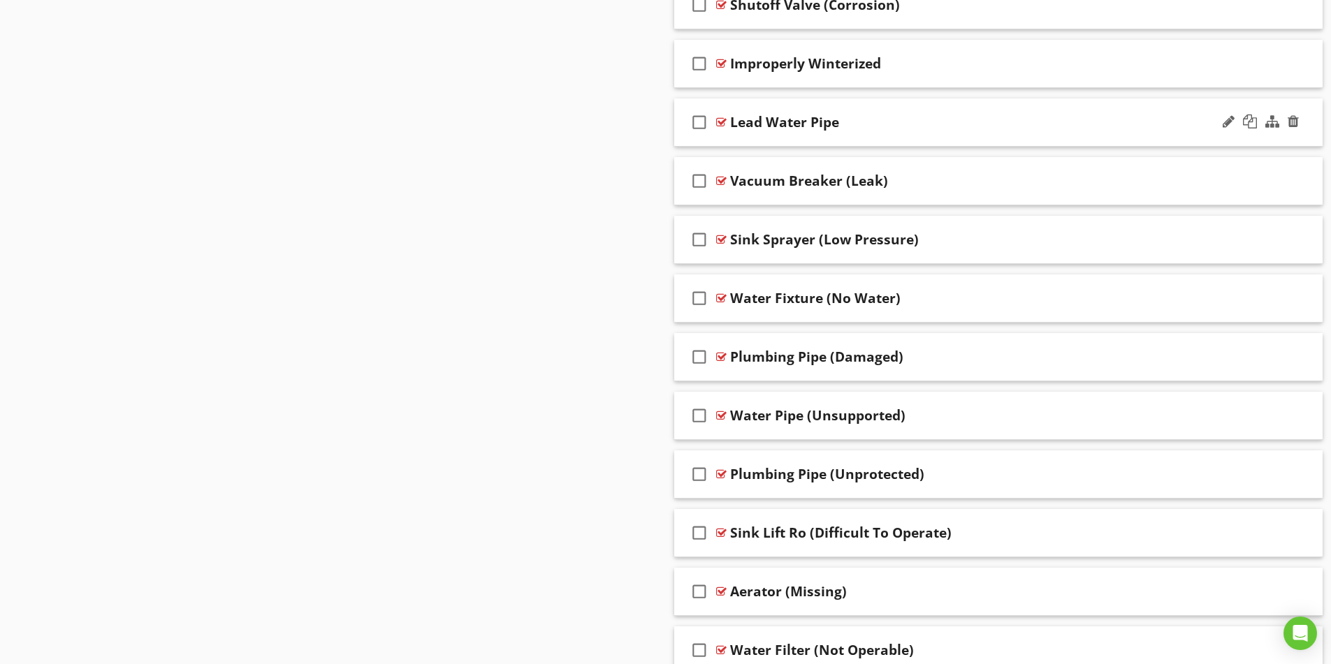
click at [931, 117] on div "Lead Water Pipe" at bounding box center [962, 122] width 465 height 17
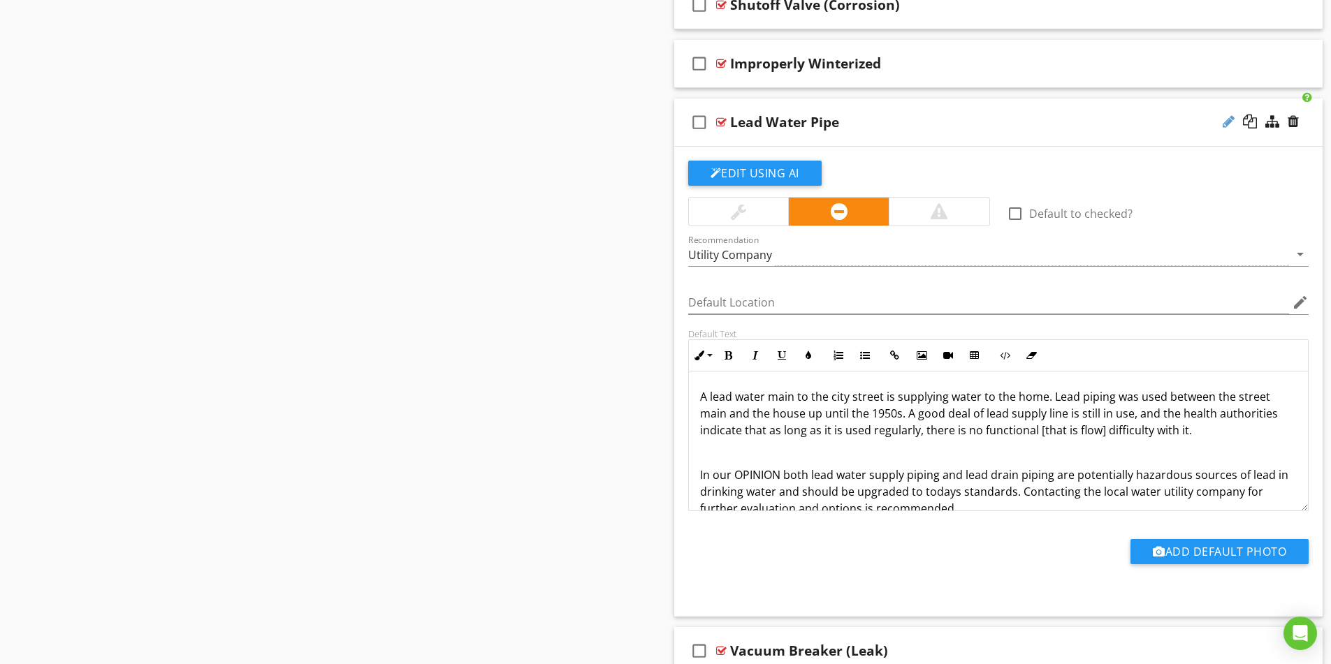
click at [1228, 124] on div at bounding box center [1229, 122] width 12 height 14
click at [792, 122] on input "Lead Water Pipe" at bounding box center [962, 123] width 465 height 23
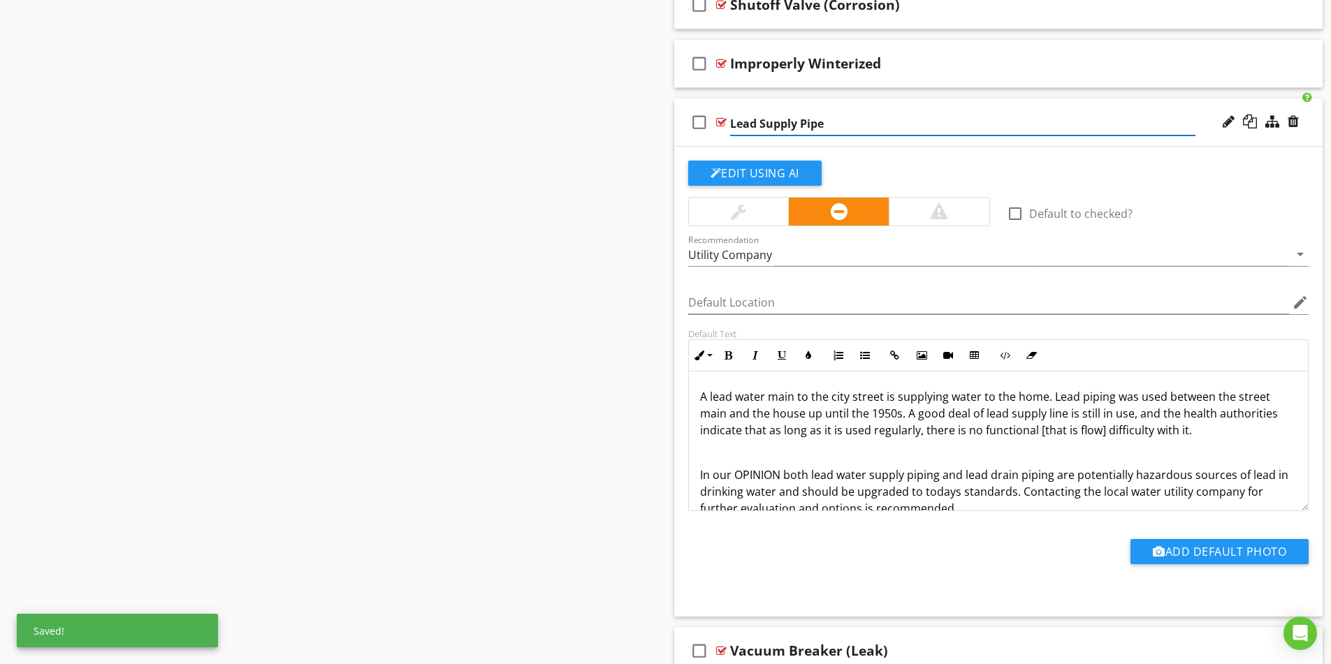
click at [761, 124] on input "Lead Supply Pipe" at bounding box center [962, 123] width 465 height 23
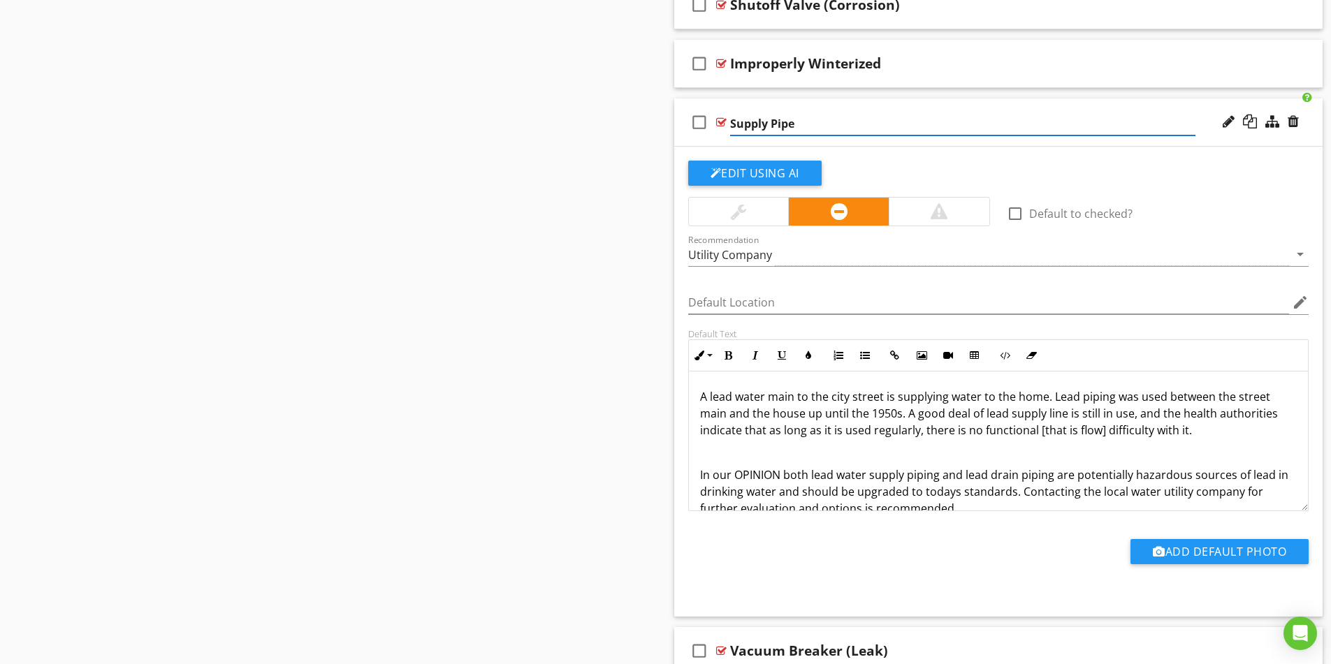
click at [805, 122] on input "Supply Pipe" at bounding box center [962, 123] width 465 height 23
type input "Supply Pipe (Lead)"
click at [1073, 115] on div "Supply Pipe (Lead)" at bounding box center [962, 122] width 465 height 17
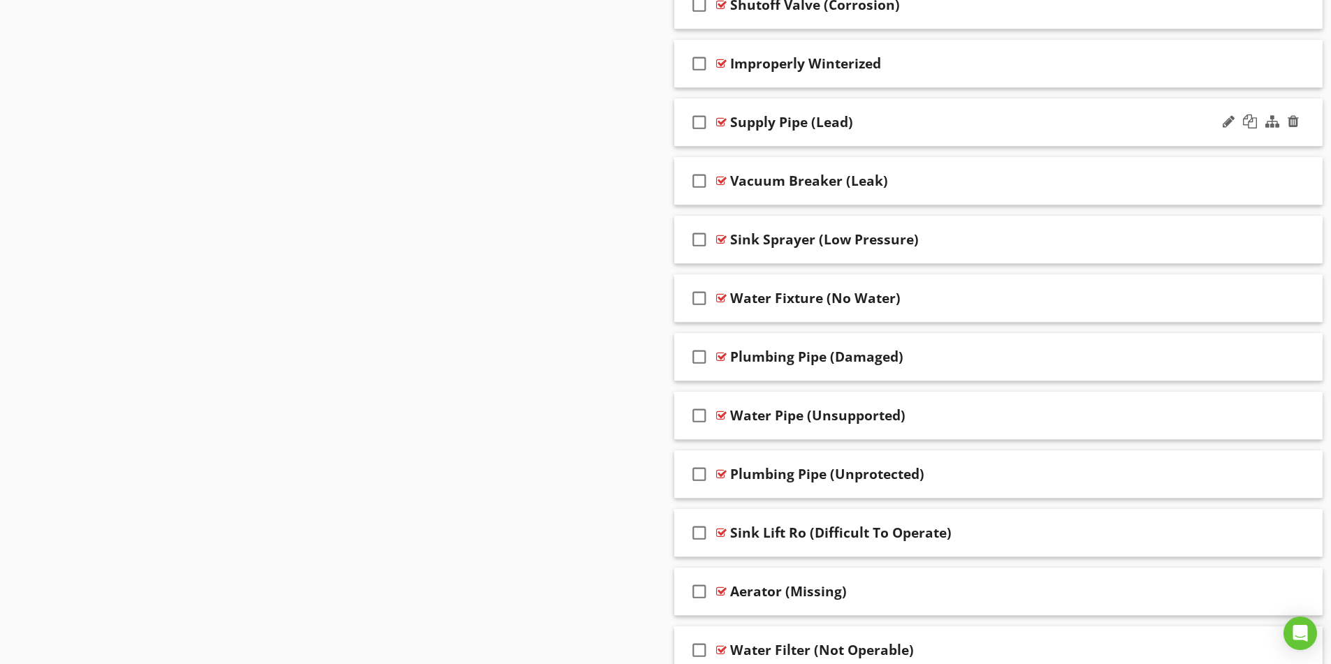
click at [1057, 124] on div "Supply Pipe (Lead)" at bounding box center [962, 122] width 465 height 17
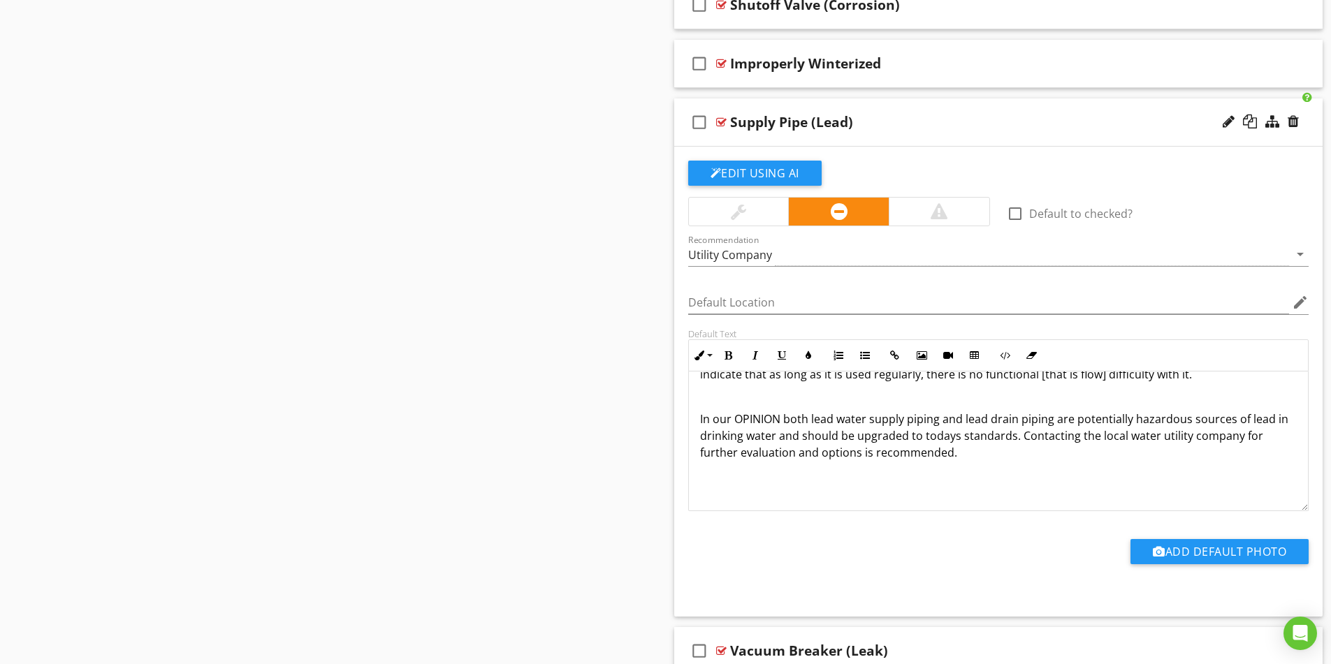
scroll to position [31, 0]
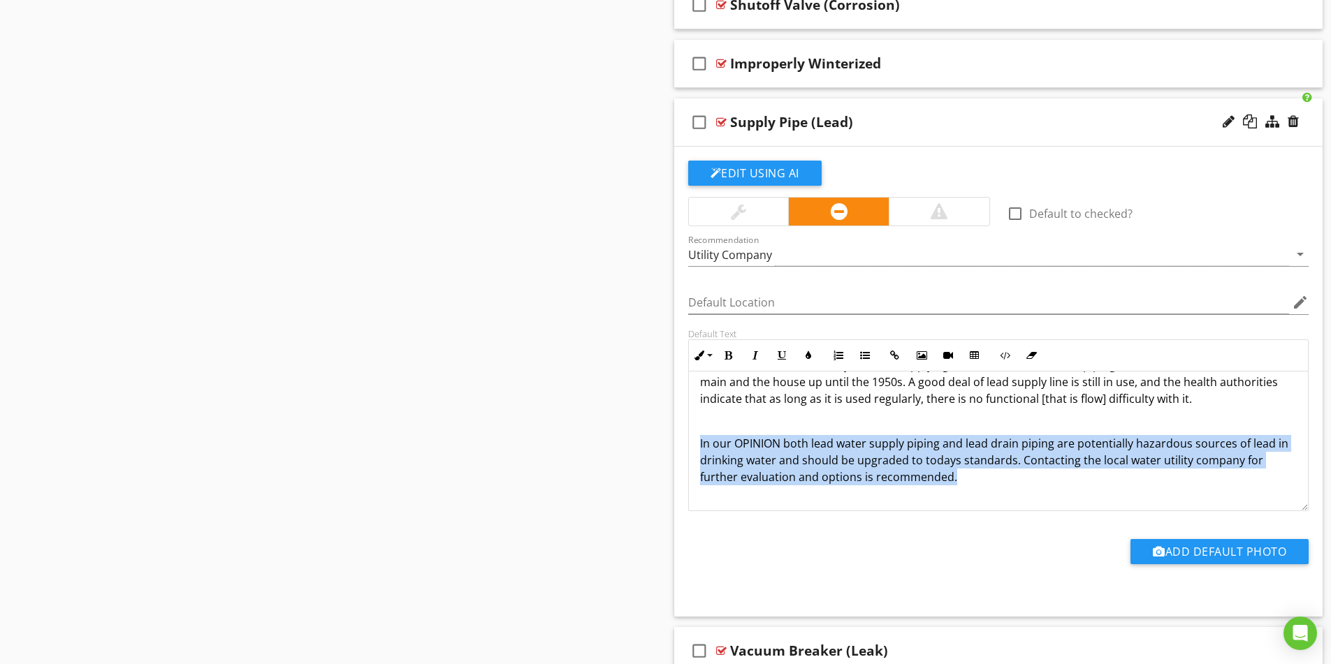
drag, startPoint x: 955, startPoint y: 474, endPoint x: 679, endPoint y: 436, distance: 278.6
click at [680, 436] on div "Default Text Inline Style XLarge Large Normal Small Light Small/Light Bold Ital…" at bounding box center [999, 419] width 638 height 183
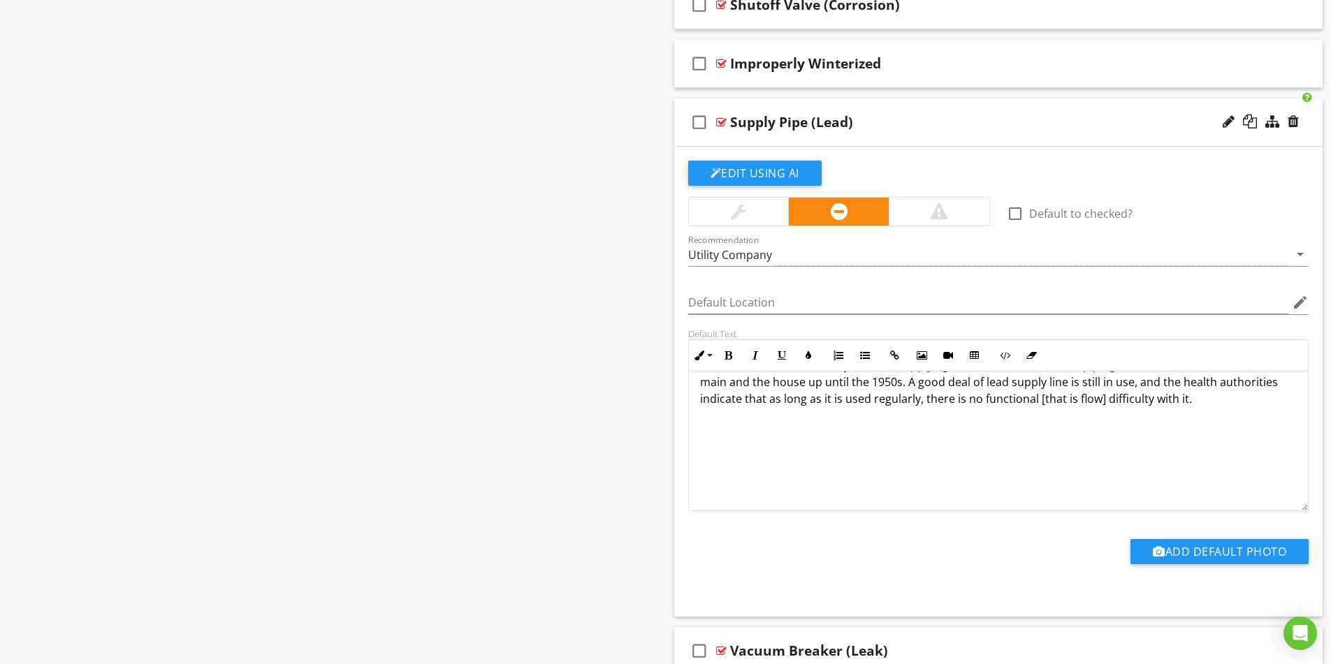
scroll to position [0, 0]
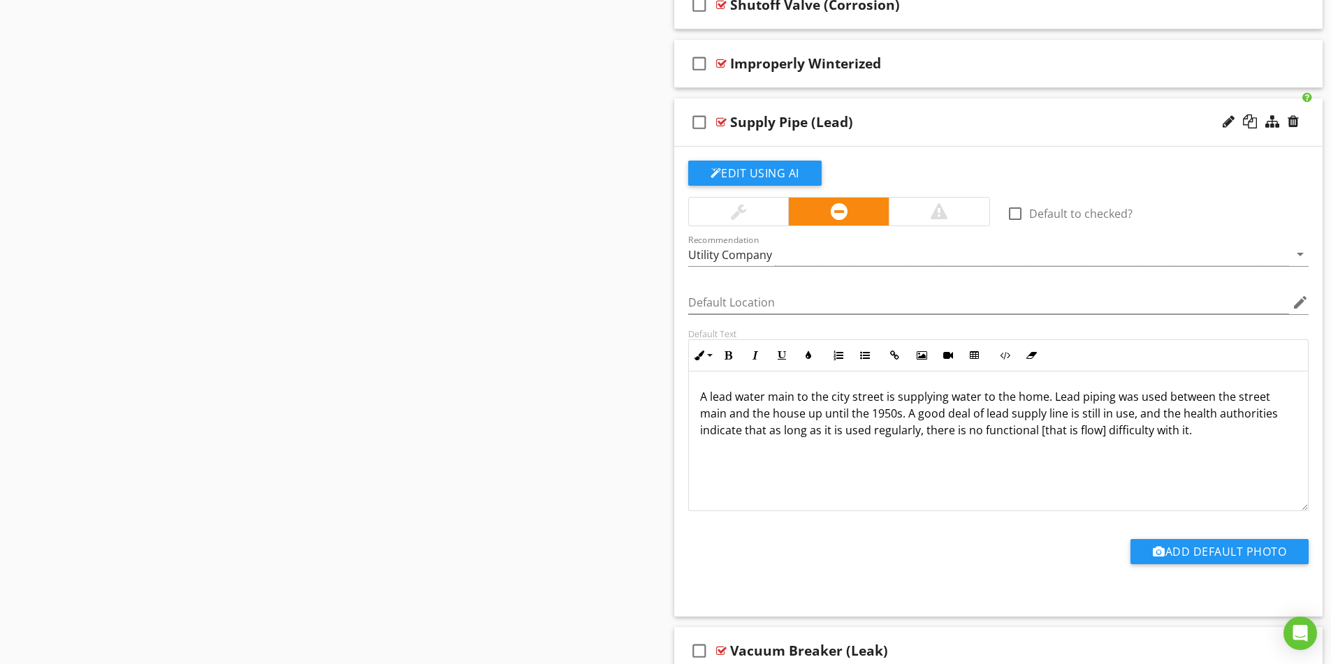
click at [1228, 400] on p "A lead water main to the city street is supplying water to the home. Lead pipin…" at bounding box center [998, 413] width 597 height 50
click at [1270, 397] on p "A lead water main to the city street is supplying water to the home. Lead pipin…" at bounding box center [998, 413] width 597 height 50
click at [740, 412] on p "A lead water main to the city street is supplying water to the home. Lead pipin…" at bounding box center [998, 413] width 597 height 50
click at [1179, 434] on p "A lead water main to the city street is supplying water to the home. Lead pipin…" at bounding box center [998, 413] width 597 height 50
drag, startPoint x: 942, startPoint y: 418, endPoint x: 860, endPoint y: 418, distance: 81.7
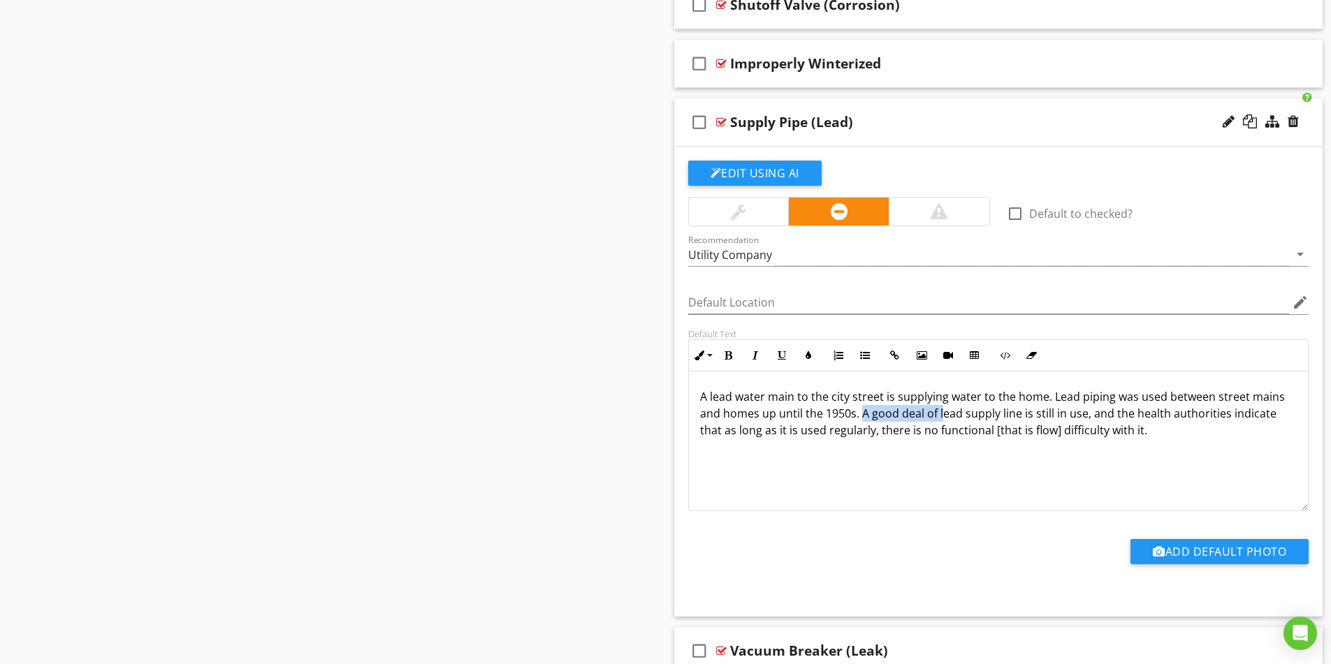
click at [860, 418] on p "A lead water main to the city street is supplying water to the home. Lead pipin…" at bounding box center [998, 413] width 597 height 50
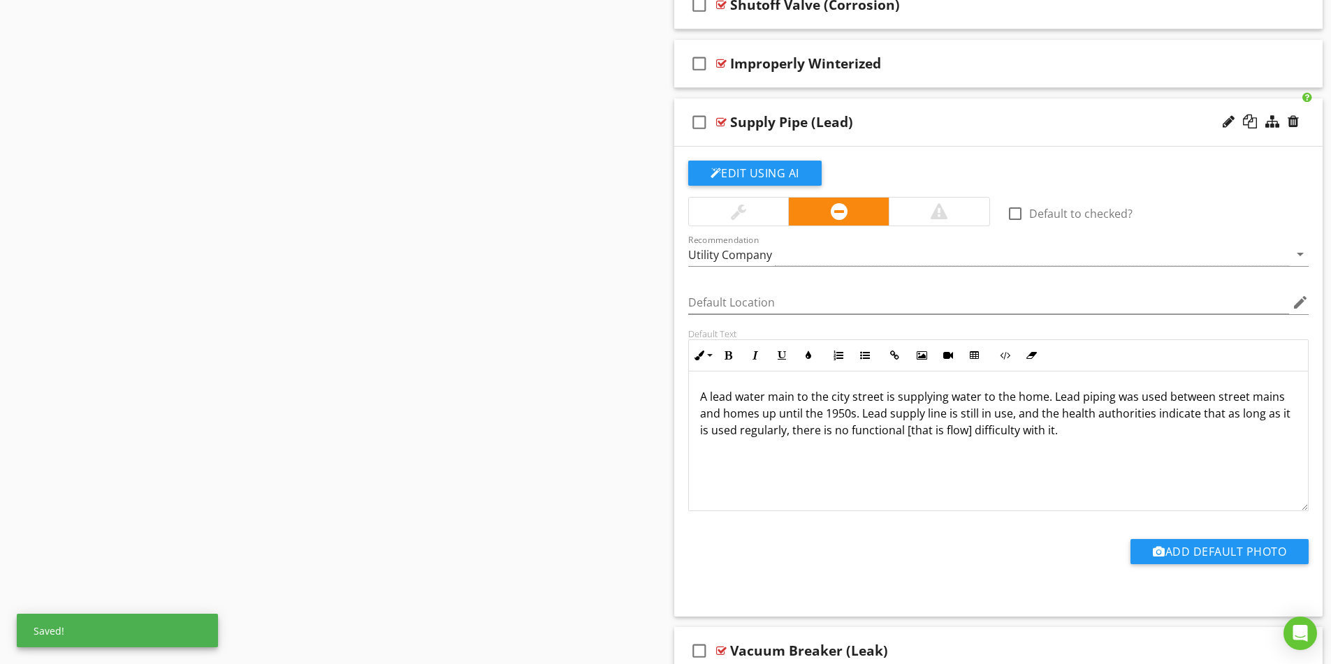
click at [955, 414] on p "A lead water main to the city street is supplying water to the home. Lead pipin…" at bounding box center [998, 413] width 597 height 50
click at [1072, 416] on p "A lead water main to the city street is supplying water to the home. Lead pipin…" at bounding box center [998, 413] width 597 height 50
click at [1187, 414] on p "A lead water main to the city street is supplying water to the home. Lead pipin…" at bounding box center [998, 413] width 597 height 50
click at [713, 430] on p "A lead water main to the city street is supplying water to the home. Lead pipin…" at bounding box center [998, 413] width 597 height 50
click at [1109, 399] on p "A lead water main to the city street is supplying water to the home. Lead pipin…" at bounding box center [998, 413] width 597 height 50
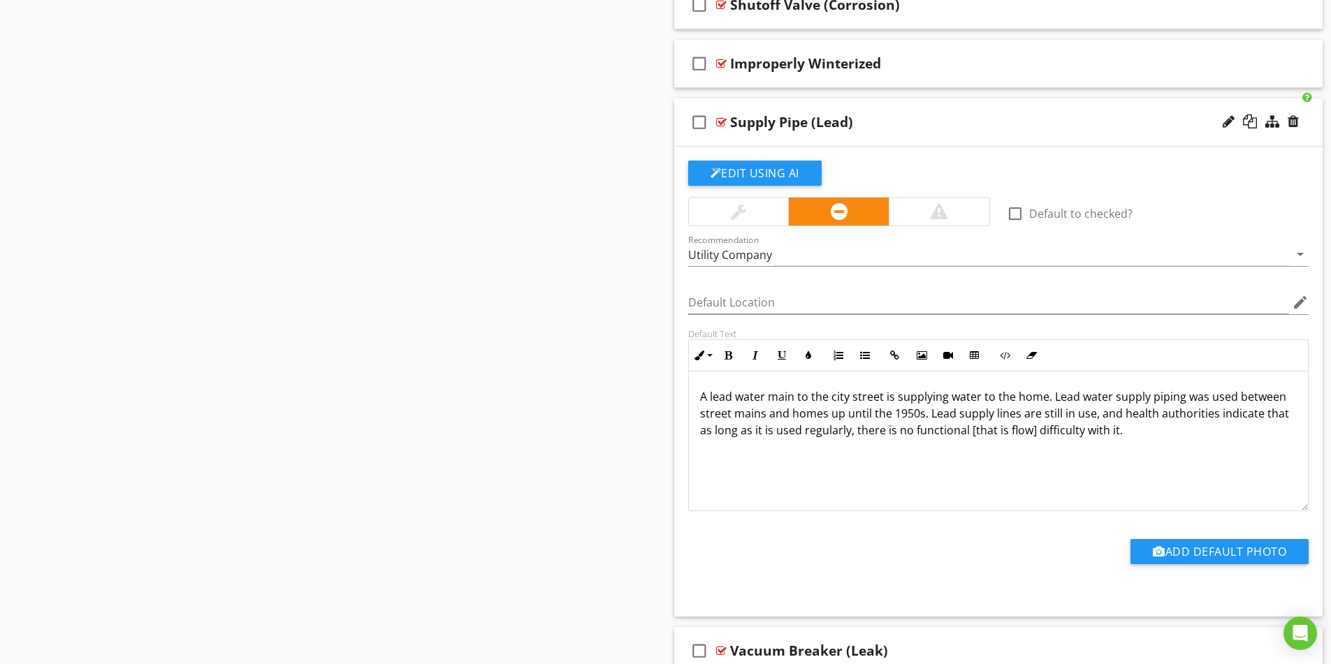
click at [847, 415] on p "A lead water main to the city street is supplying water to the home. Lead water…" at bounding box center [998, 413] width 597 height 50
click at [1114, 423] on p "A lead water main to the city street is supplying water to the home. Lead water…" at bounding box center [998, 413] width 597 height 50
click at [1044, 432] on p "A lead water main to the city street is supplying water to the home. Lead water…" at bounding box center [998, 413] width 597 height 50
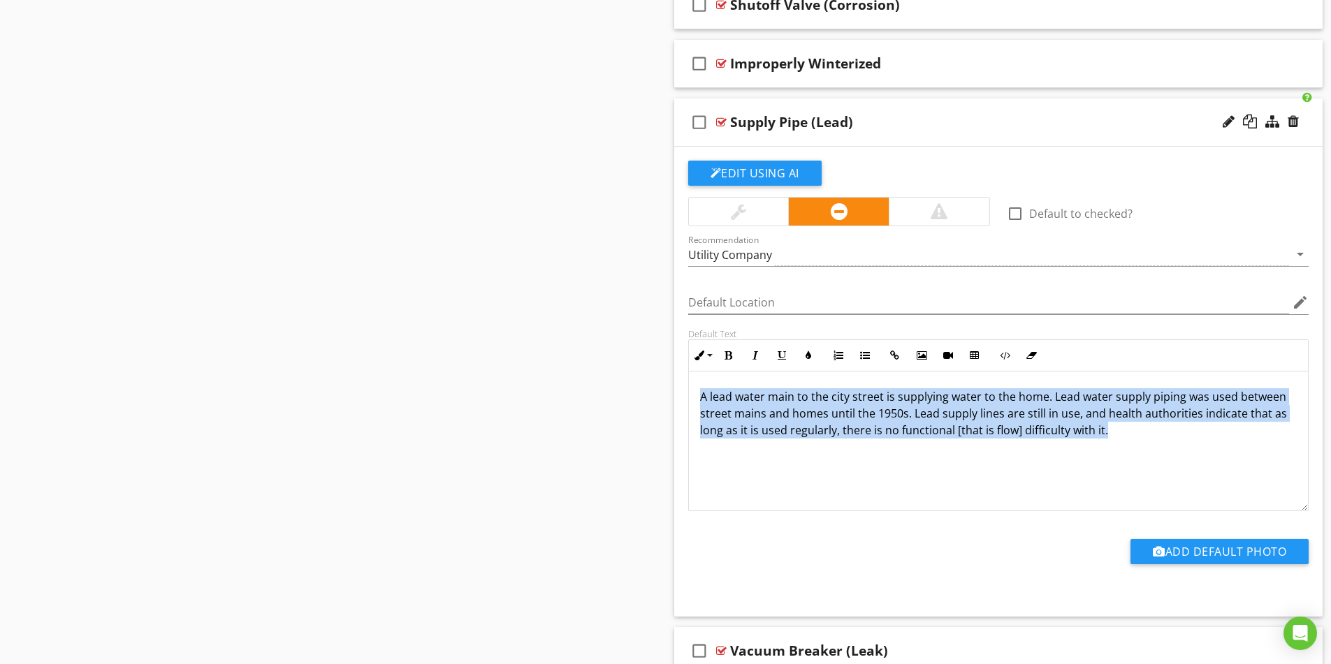
drag, startPoint x: 1106, startPoint y: 432, endPoint x: 681, endPoint y: 384, distance: 428.2
click at [681, 384] on div "Default Text Inline Style XLarge Large Normal Small Light Small/Light Bold Ital…" at bounding box center [999, 419] width 638 height 183
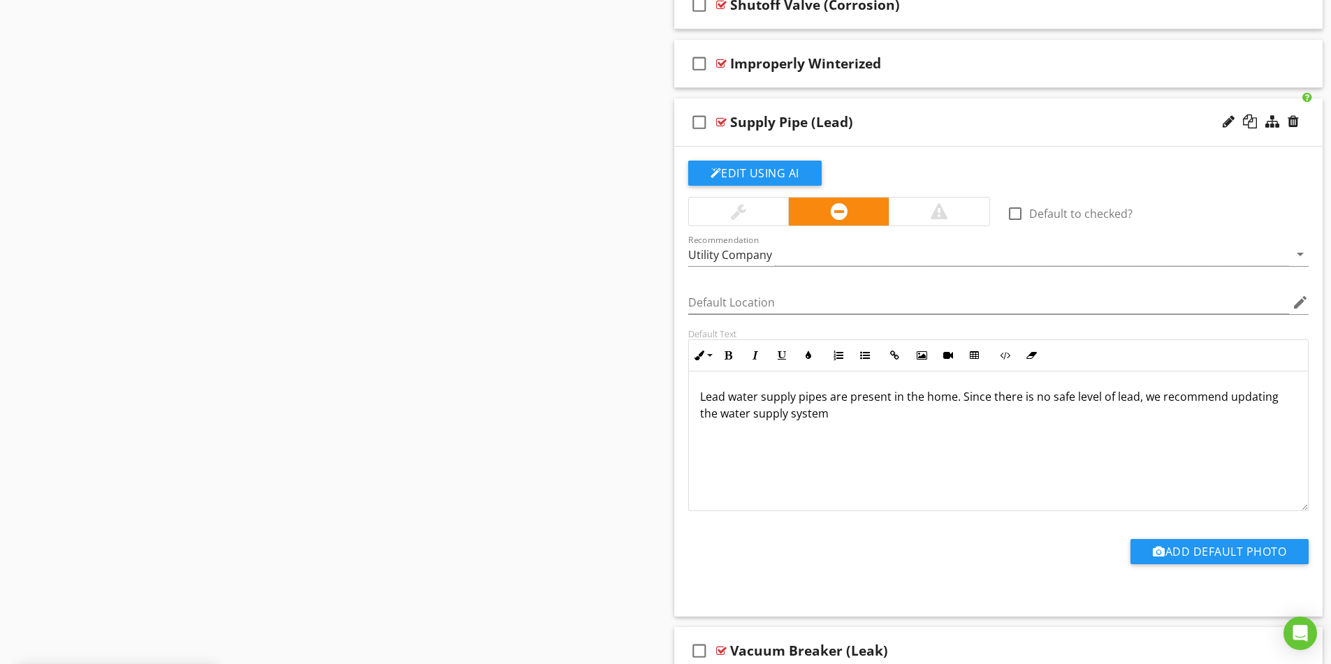
click at [1136, 399] on p "Lead water supply pipes are present in the home. Since there is no safe level o…" at bounding box center [998, 405] width 597 height 34
click at [1150, 398] on p "Lead water supply pipes are present in the home. Since there is no safe level o…" at bounding box center [998, 405] width 597 height 34
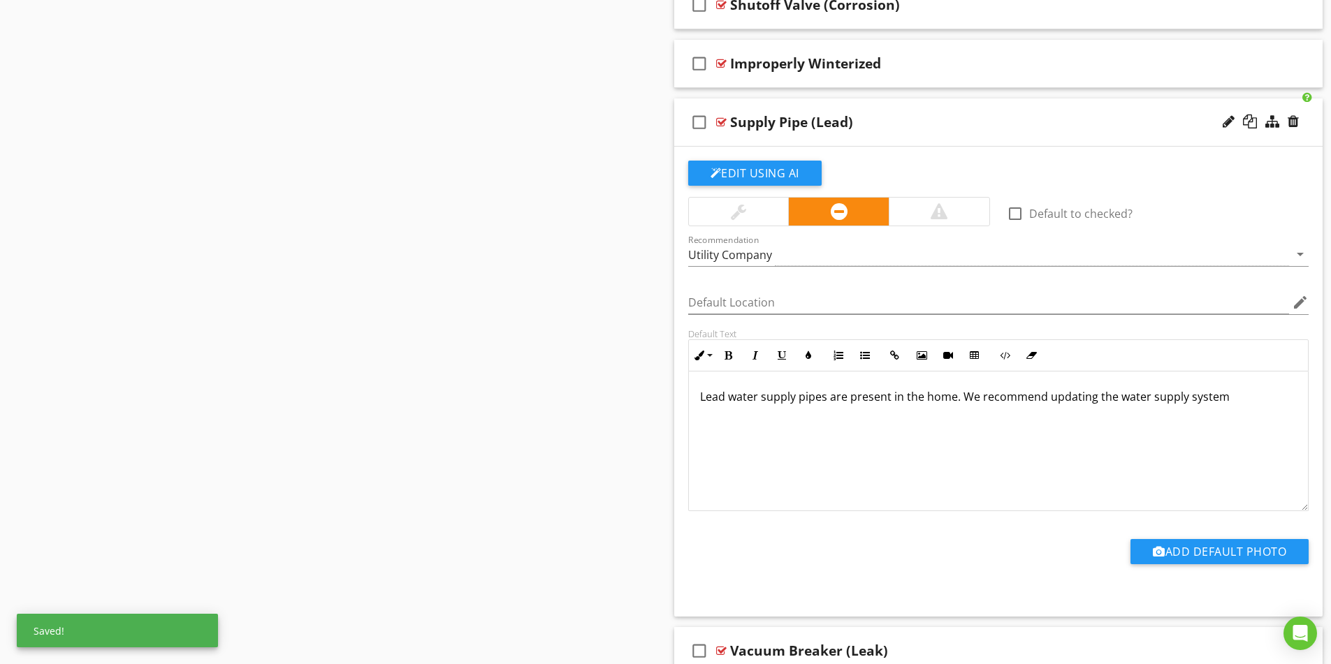
click at [1228, 395] on p "Lead water supply pipes are present in the home. We recommend updating the wate…" at bounding box center [998, 396] width 597 height 17
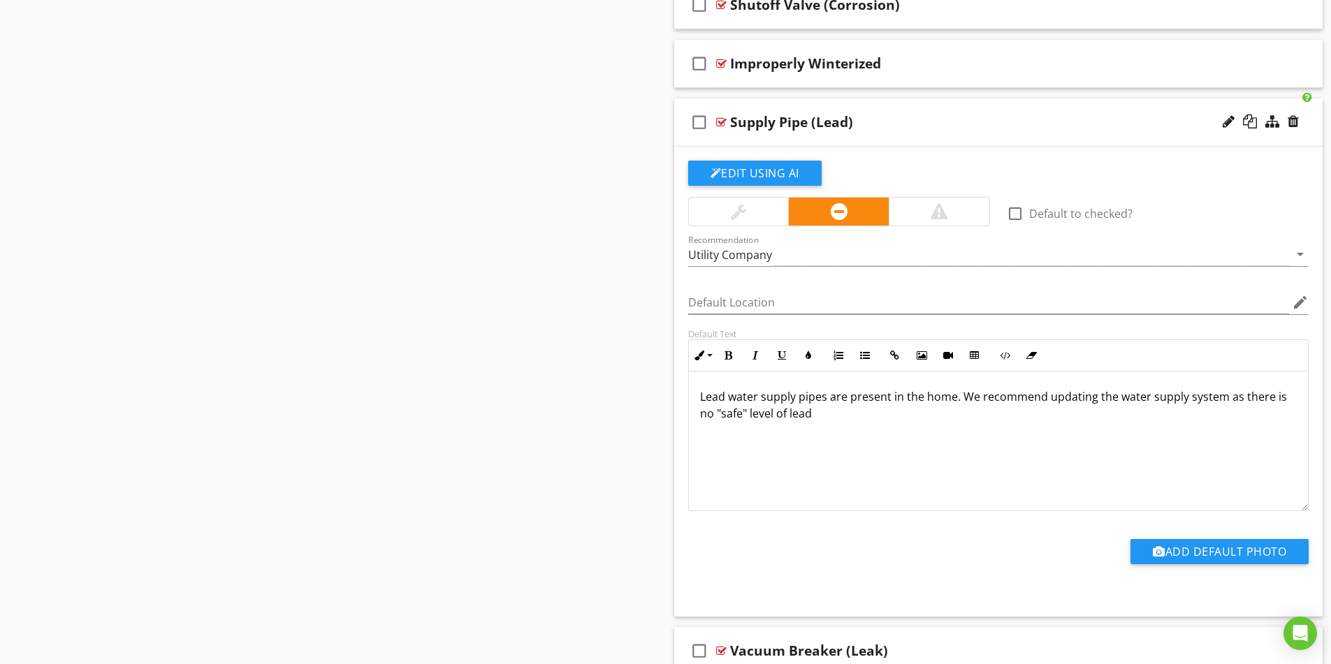
click at [1228, 400] on p "Lead water supply pipes are present in the home. We recommend updating the wate…" at bounding box center [998, 405] width 597 height 34
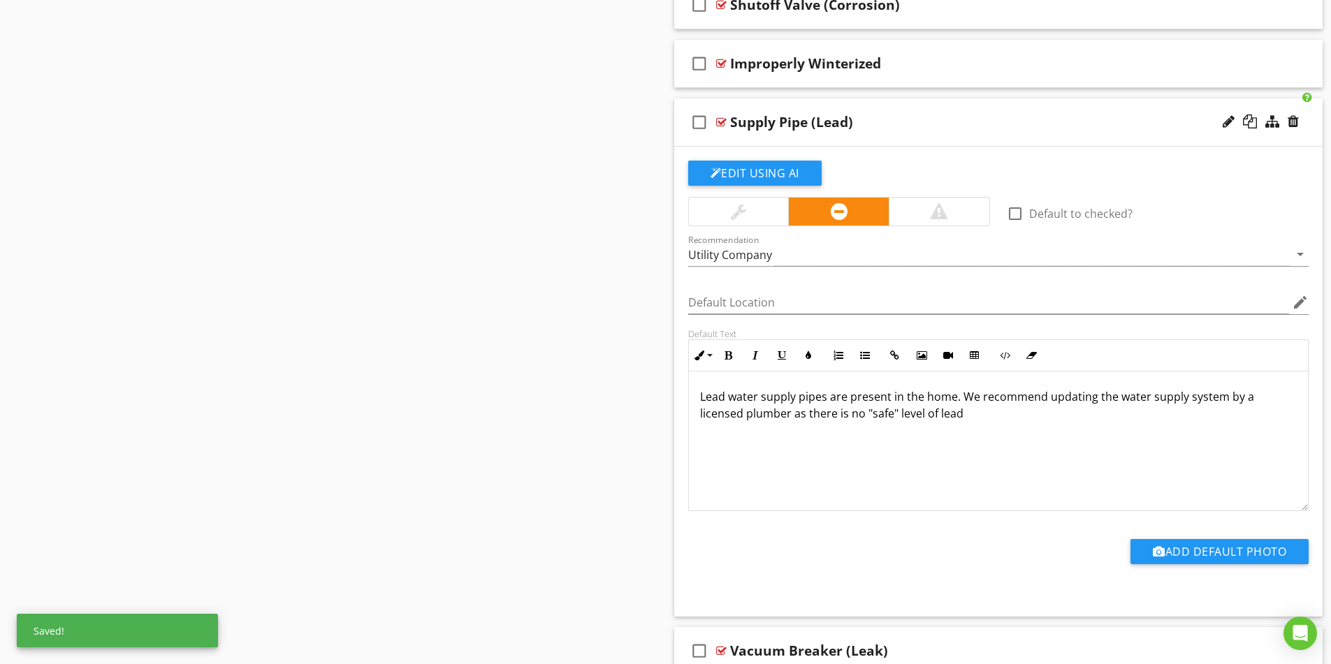
click at [961, 415] on p "Lead water supply pipes are present in the home. We recommend updating the wate…" at bounding box center [998, 405] width 597 height 34
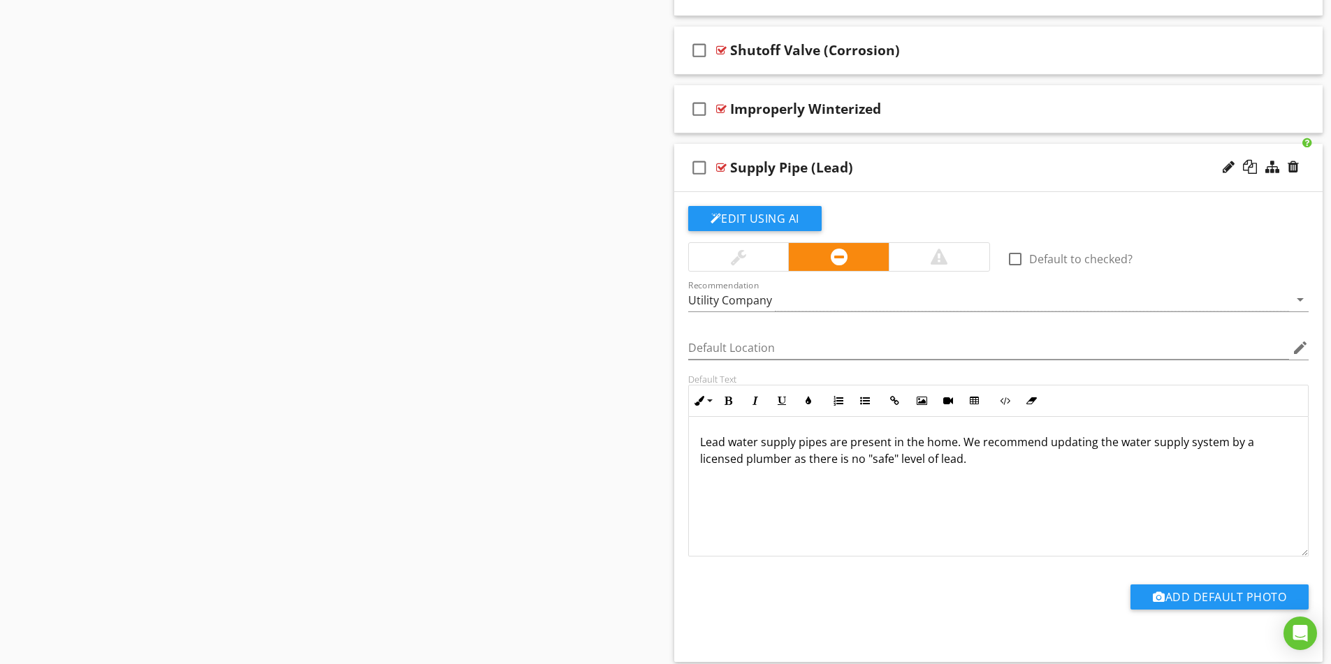
scroll to position [2306, 0]
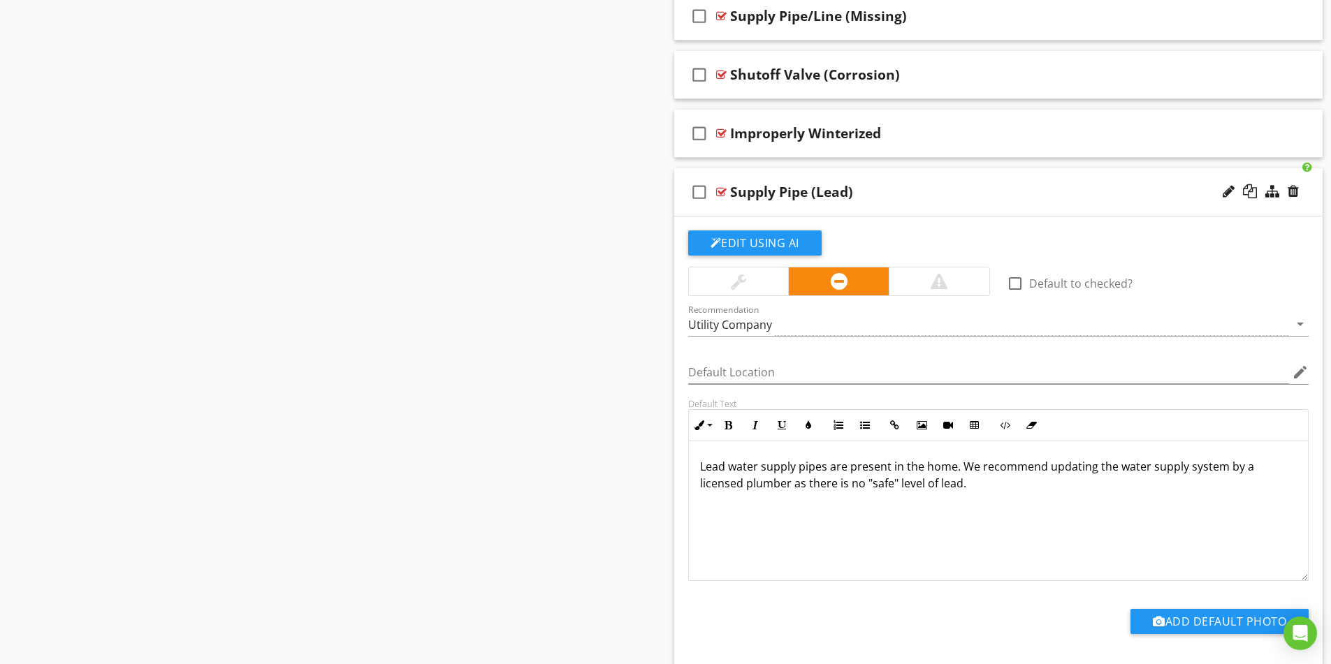
click at [831, 470] on p "Lead water supply pipes are present in the home. We recommend updating the wate…" at bounding box center [998, 475] width 597 height 34
click at [892, 470] on p "Lead water supply pipes are present in the home. We recommend updating the wate…" at bounding box center [998, 475] width 597 height 34
drag, startPoint x: 1178, startPoint y: 470, endPoint x: 1116, endPoint y: 470, distance: 62.2
click at [1116, 470] on p "Lead water supply pipes are present from either the water main into the home, i…" at bounding box center [998, 475] width 597 height 34
click at [847, 500] on p "Lead water supply pipes are present from either the water main into the home, o…" at bounding box center [998, 483] width 597 height 50
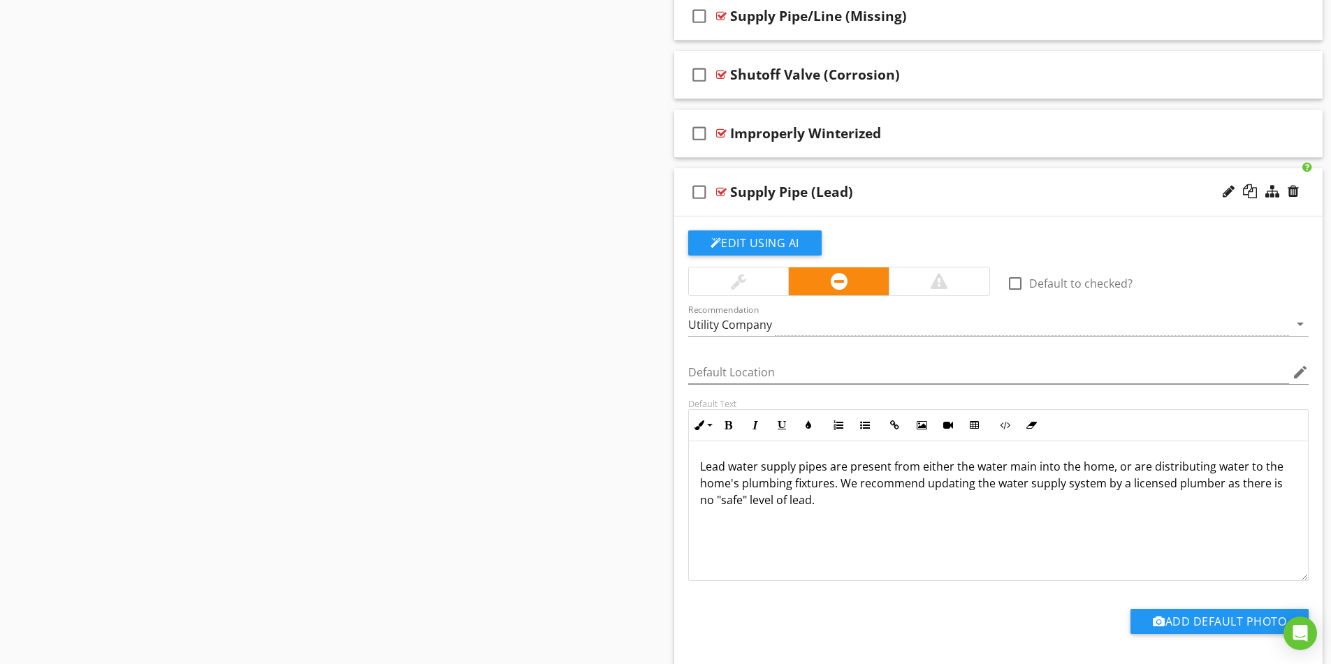
click at [924, 484] on p "Lead water supply pipes are present from either the water main into the home, o…" at bounding box center [998, 483] width 597 height 50
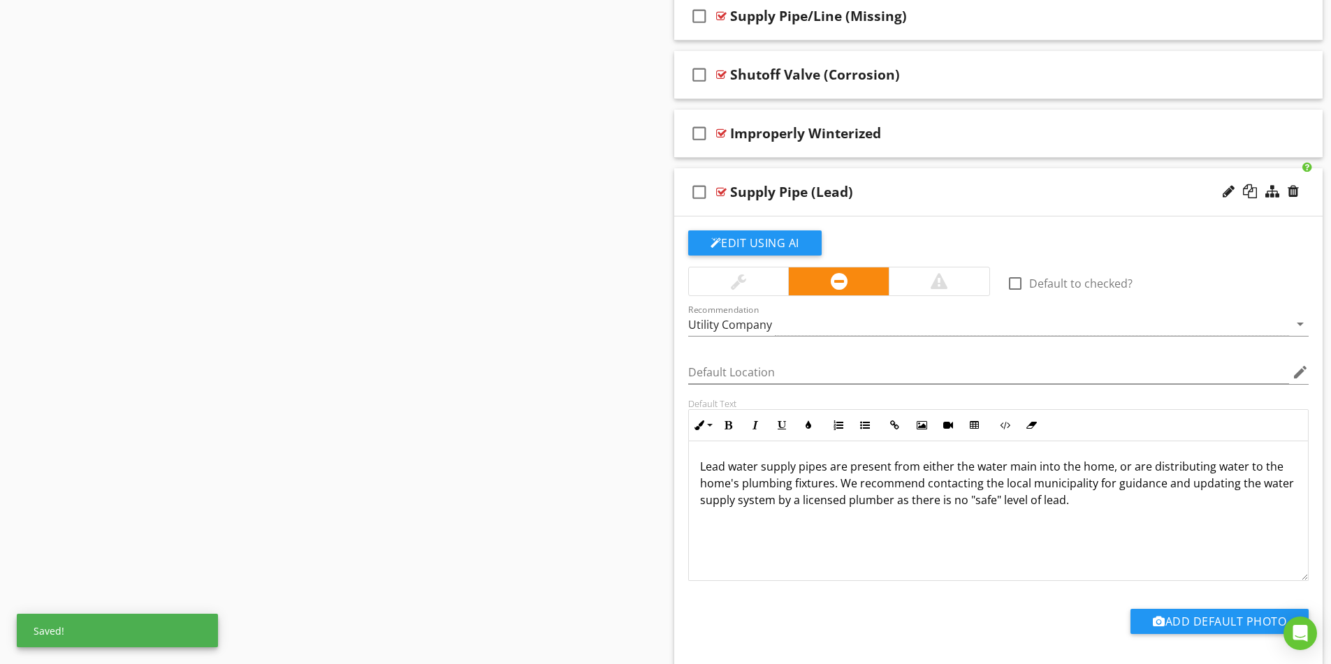
click at [1108, 485] on p "Lead water supply pipes are present from either the water main into the home, o…" at bounding box center [998, 483] width 597 height 50
click at [1164, 484] on p "Lead water supply pipes are present from either the water main into the home, o…" at bounding box center [998, 483] width 597 height 50
click at [893, 500] on p "Lead water supply pipes are present from either the water main into the home, o…" at bounding box center [998, 483] width 597 height 50
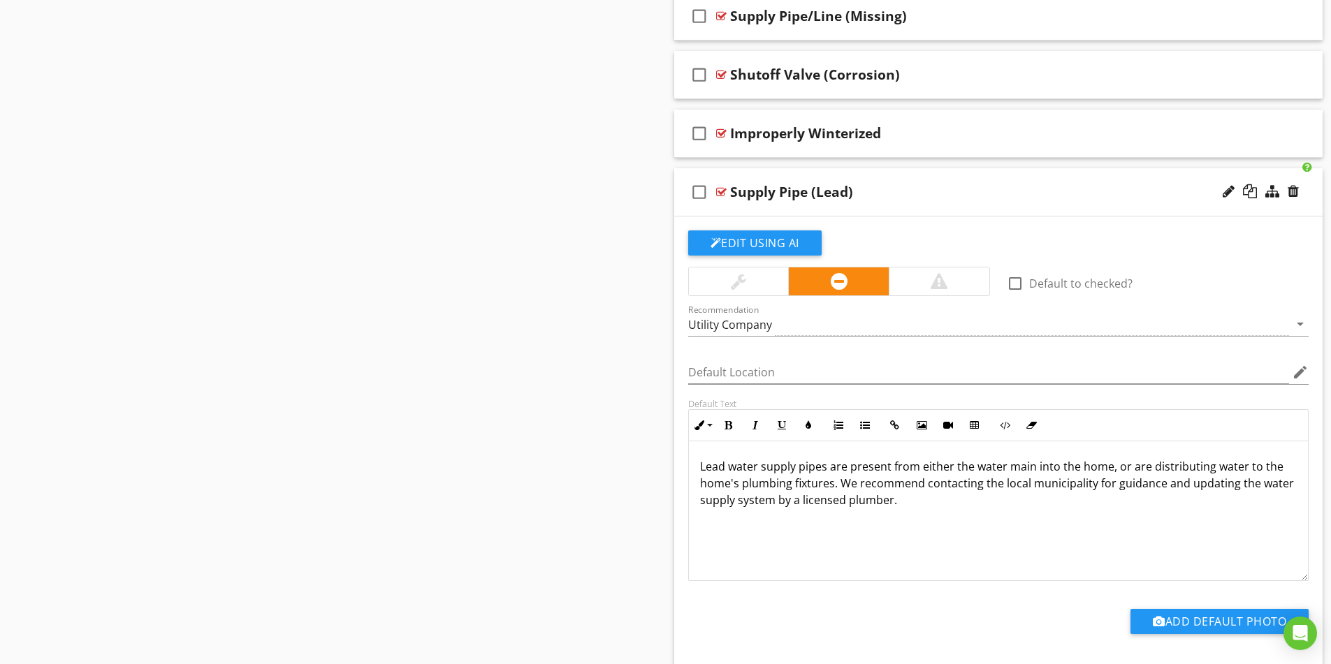
click at [924, 194] on div "Supply Pipe (Lead)" at bounding box center [962, 192] width 465 height 17
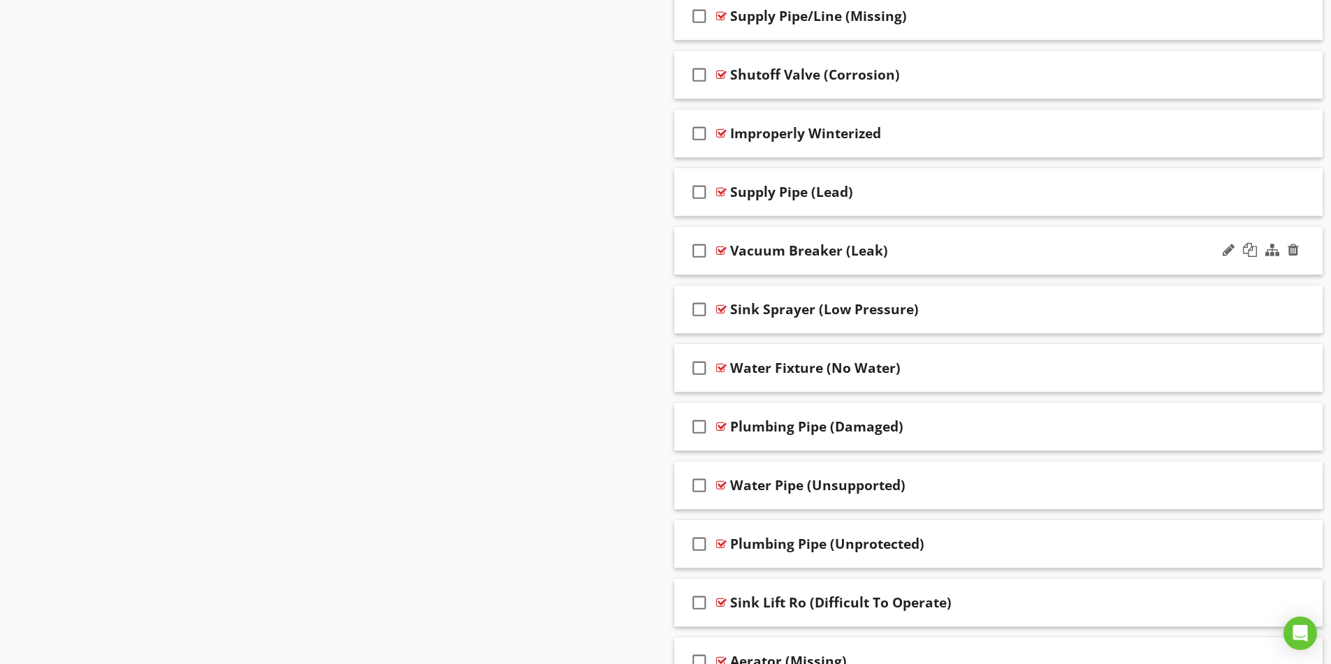
click at [964, 252] on div "Vacuum Breaker (Leak)" at bounding box center [962, 250] width 465 height 17
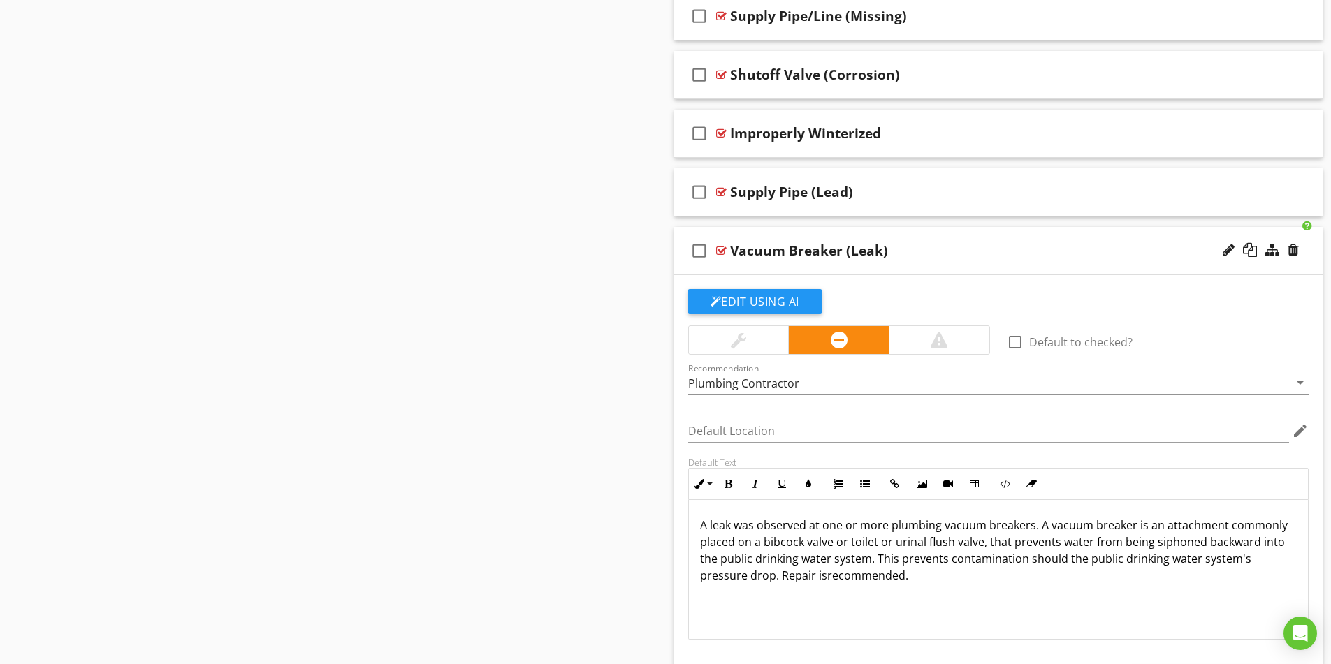
click at [964, 252] on div "Vacuum Breaker (Leak)" at bounding box center [962, 250] width 465 height 17
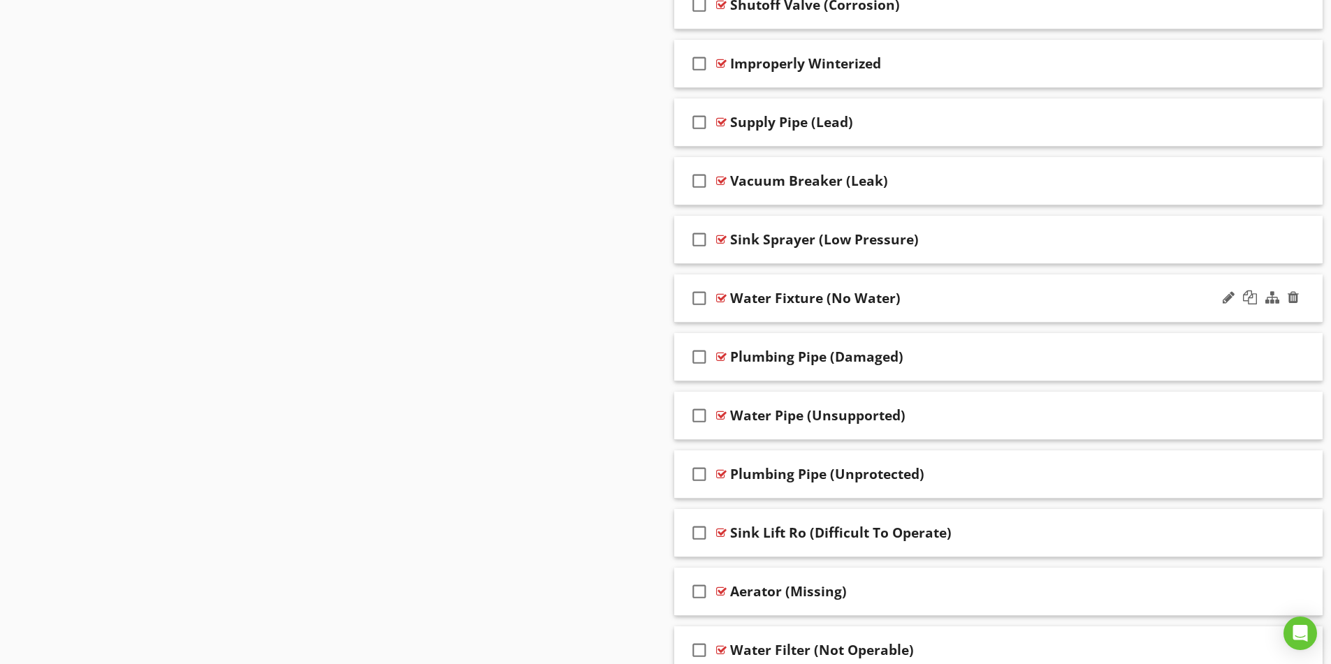
scroll to position [2445, 0]
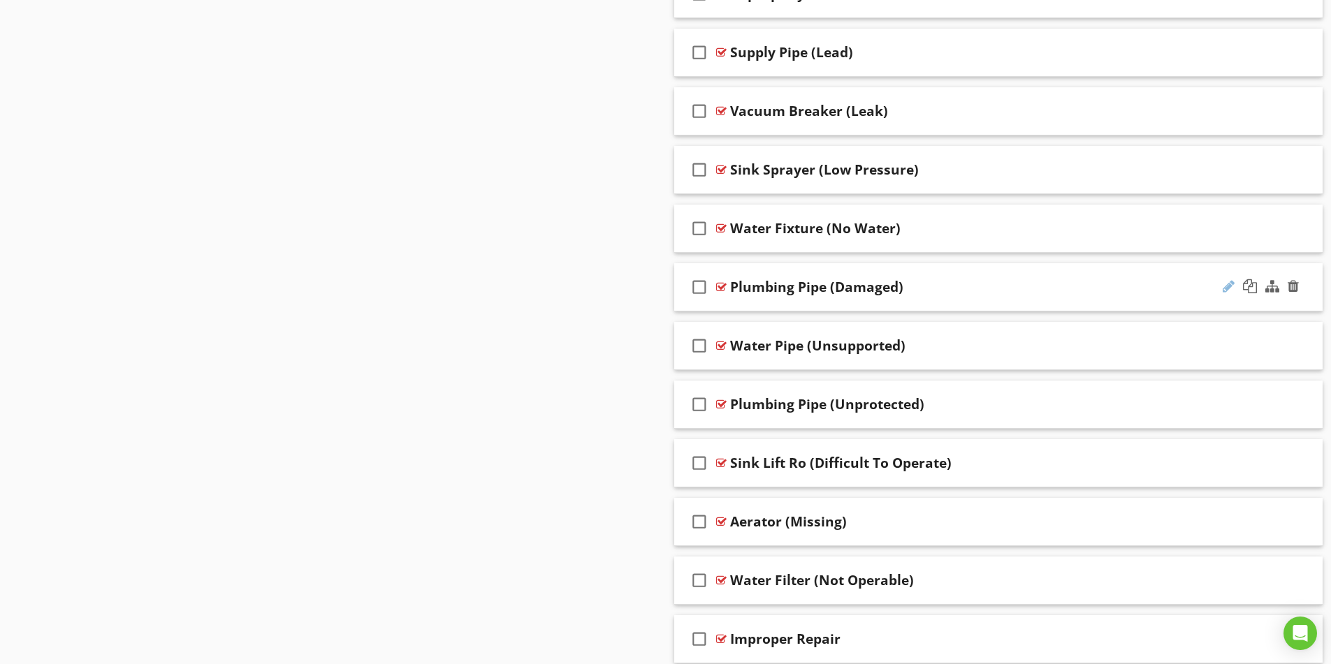
click at [1226, 286] on div at bounding box center [1229, 286] width 12 height 14
click at [780, 288] on input "Plumbing Pipe (Damaged)" at bounding box center [962, 288] width 465 height 23
type input "Supply Pipe (Damaged)"
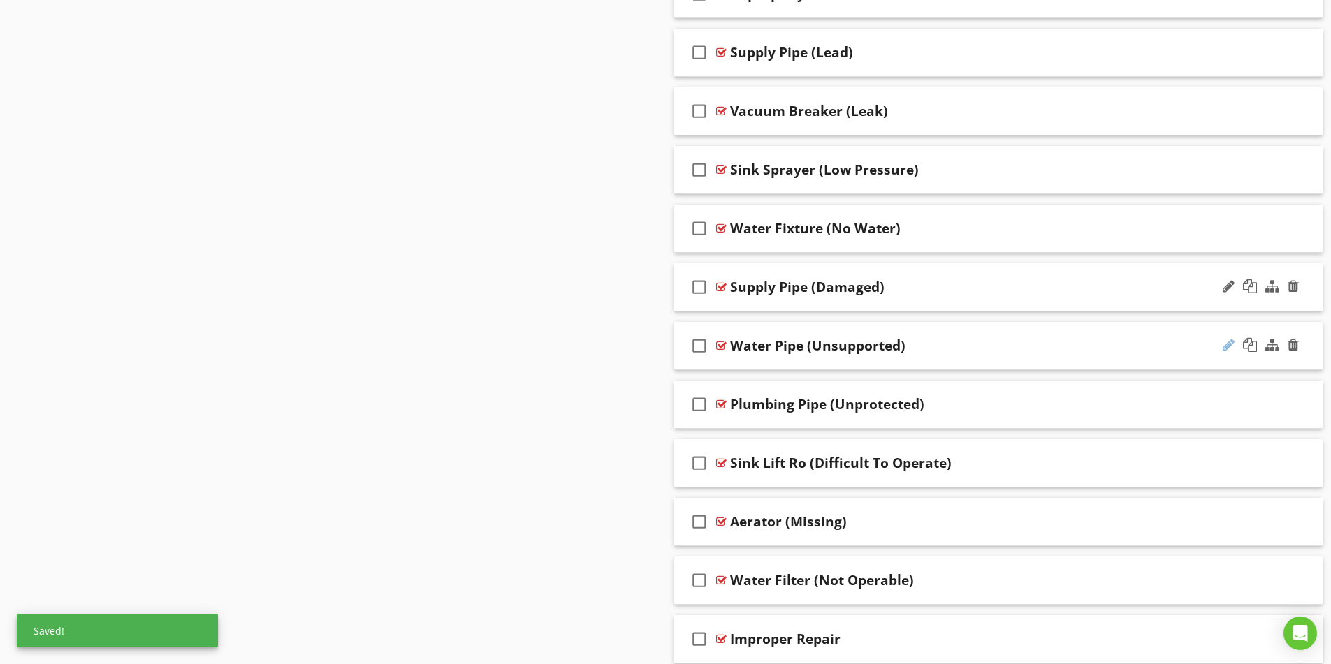
click at [1226, 350] on div at bounding box center [1229, 345] width 12 height 14
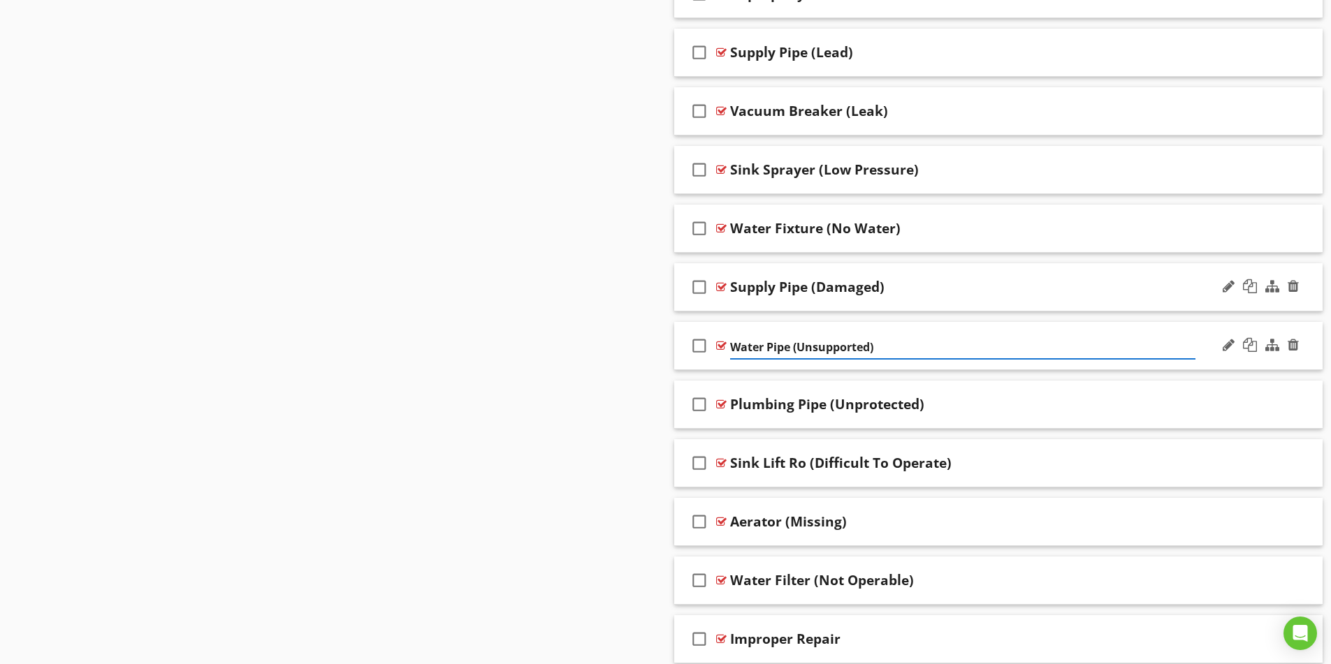
click at [763, 344] on input "Water Pipe (Unsupported)" at bounding box center [962, 347] width 465 height 23
type input "Supply Pipe (Unsupported)"
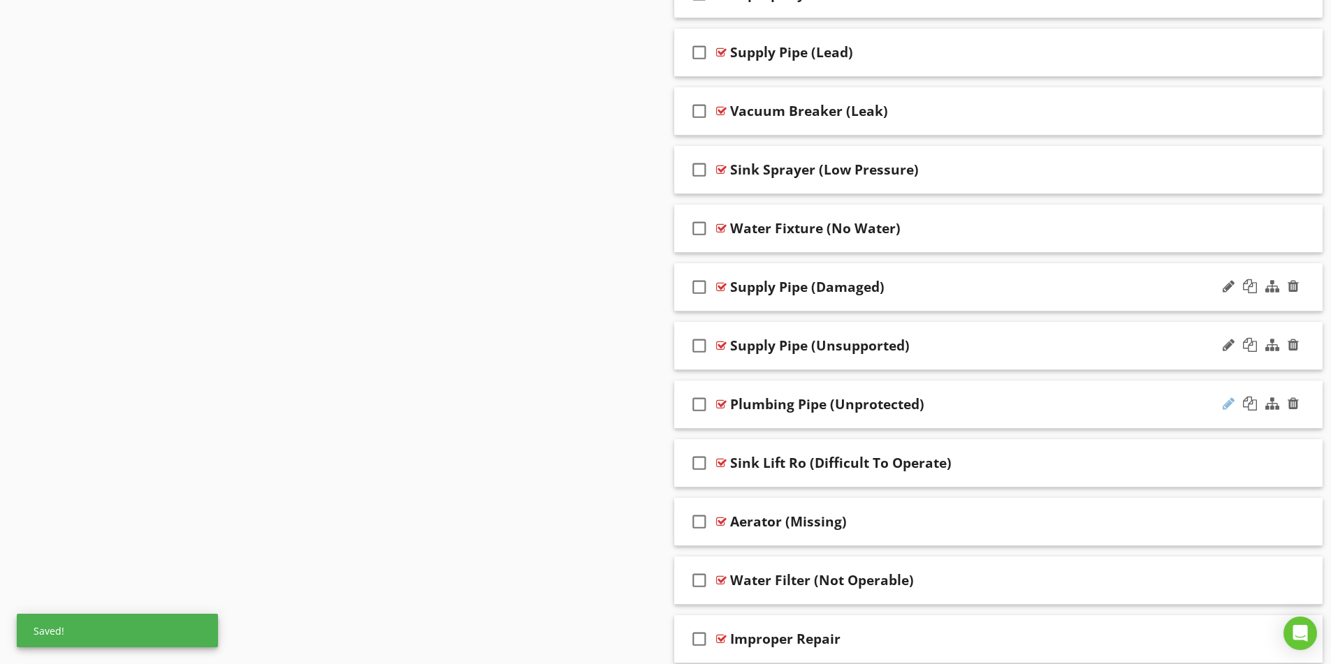
click at [1228, 406] on div at bounding box center [1229, 404] width 12 height 14
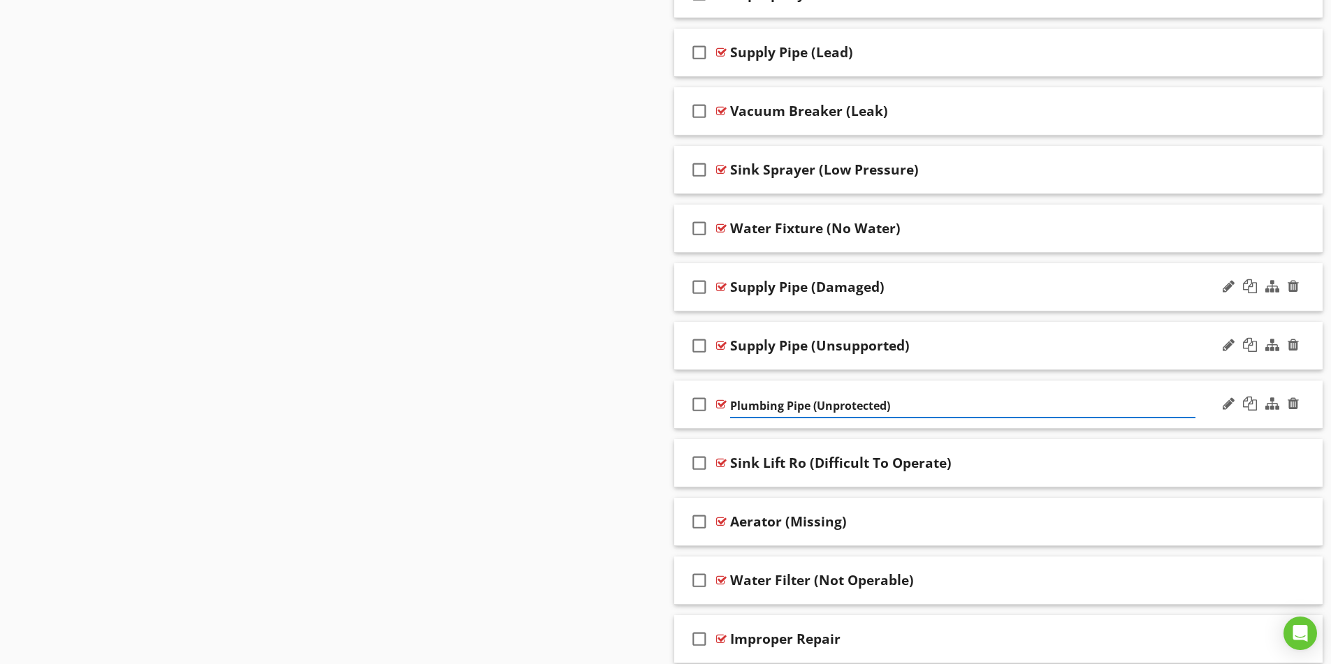
click at [783, 405] on input "Plumbing Pipe (Unprotected)" at bounding box center [962, 406] width 465 height 23
type input "Supply Pipe (Unprotected)"
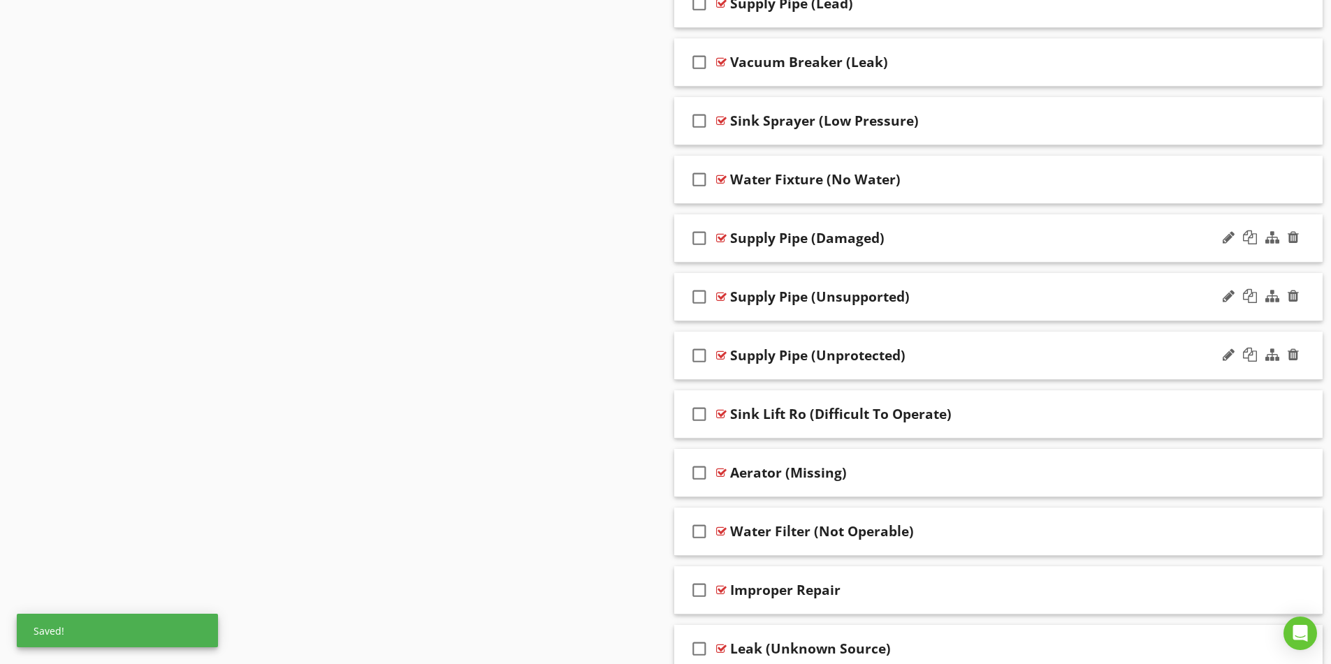
scroll to position [2585, 0]
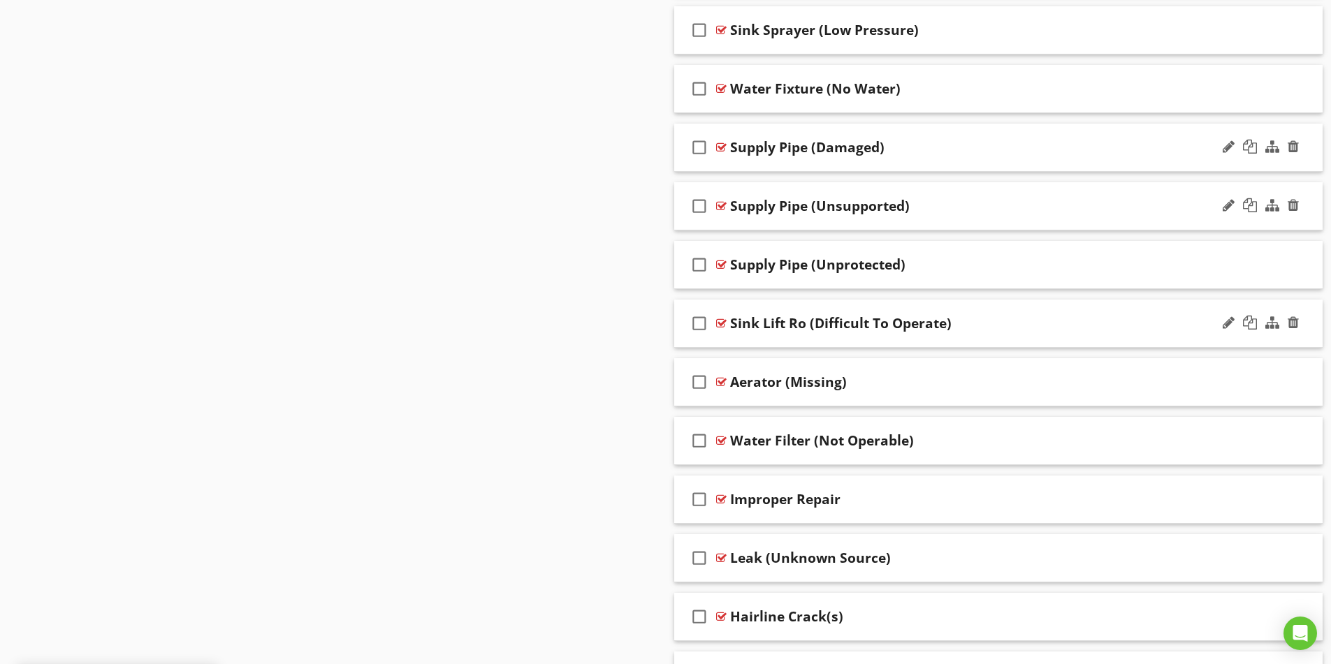
click at [1003, 328] on div "Sink Lift Ro (Difficult To Operate)" at bounding box center [962, 323] width 465 height 17
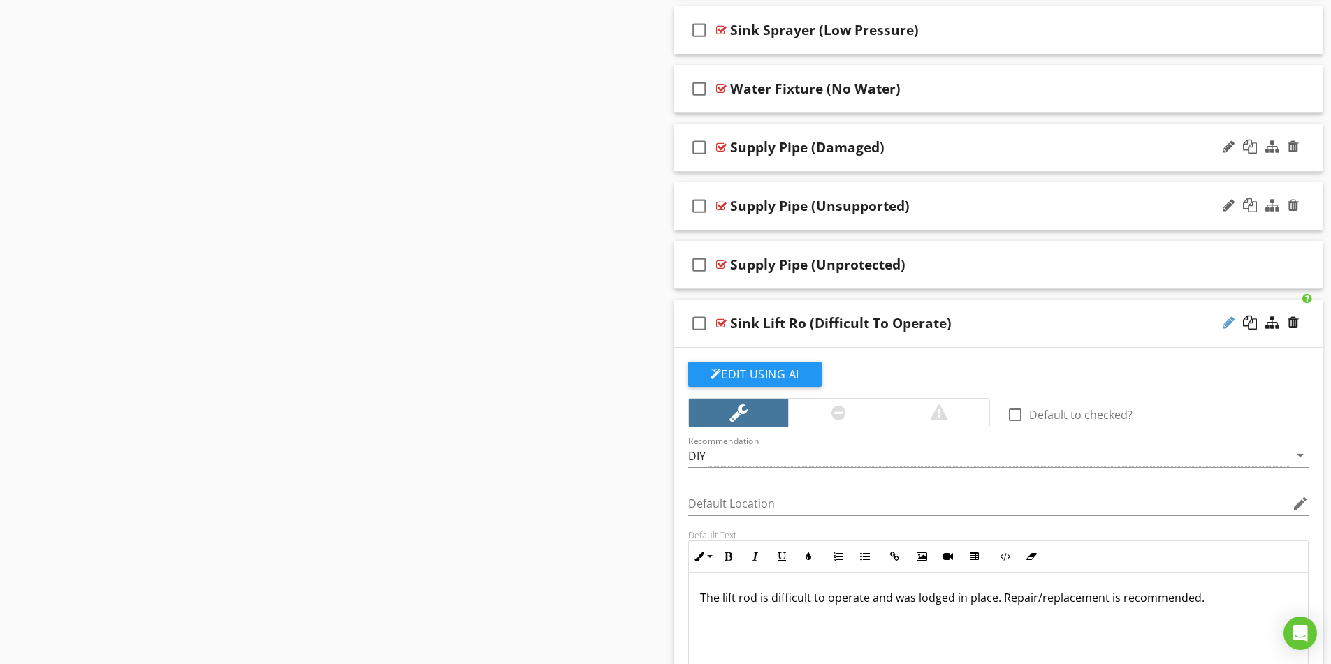
click at [1231, 326] on div at bounding box center [1229, 323] width 12 height 14
click at [792, 321] on input "Sink Lift Ro (Difficult To Operate)" at bounding box center [962, 325] width 465 height 23
type input "Sink Lift Rod (Difficult To Operate)"
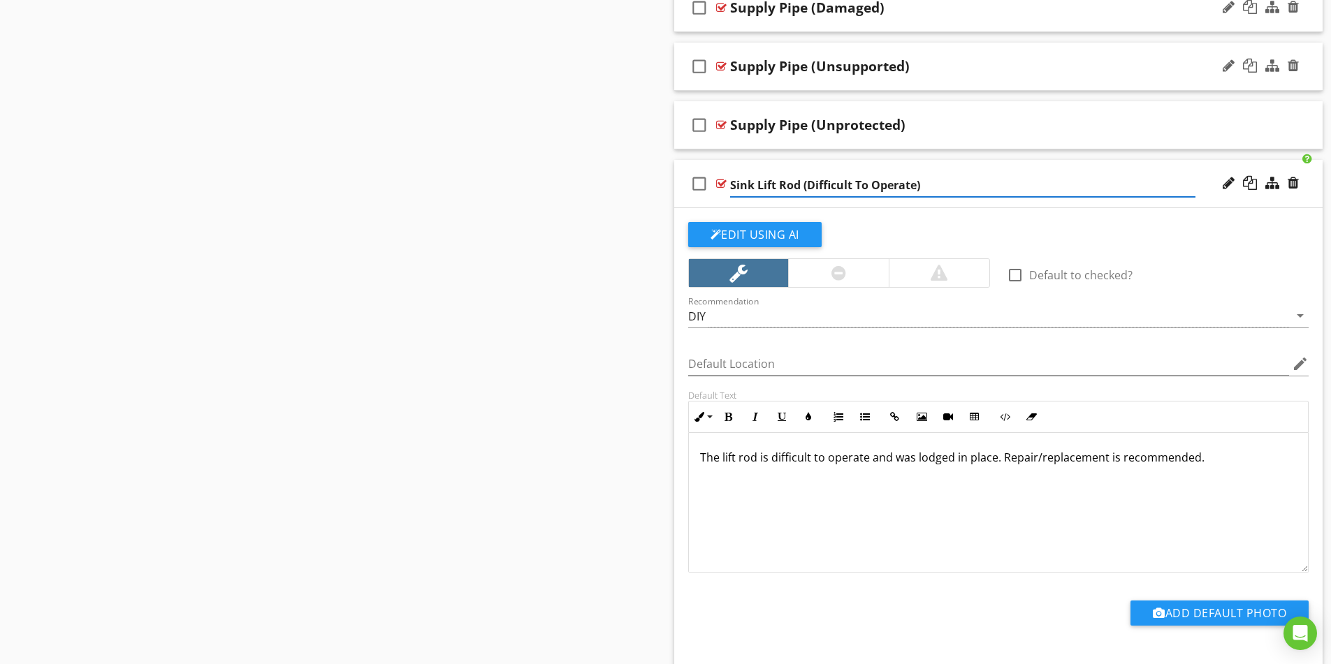
scroll to position [0, 0]
click at [1251, 489] on div "The lift rod is difficult to operate and was lodged in place. Repair/replacemen…" at bounding box center [999, 503] width 620 height 140
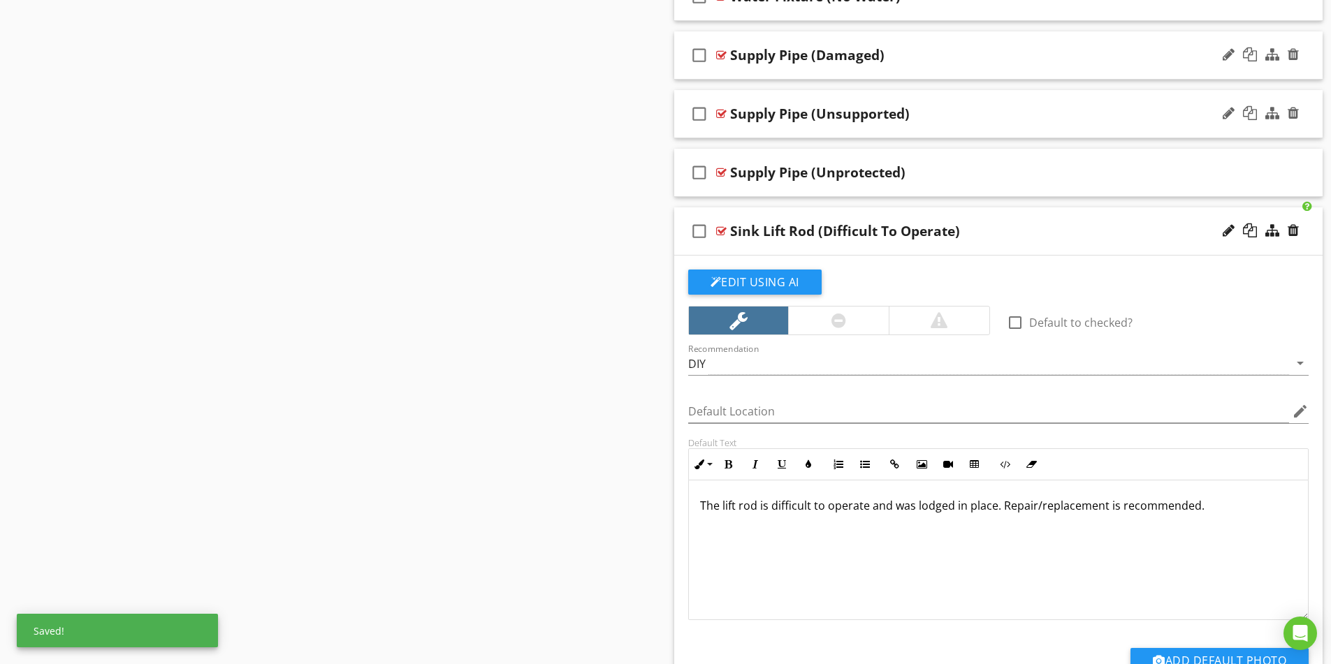
scroll to position [2655, 0]
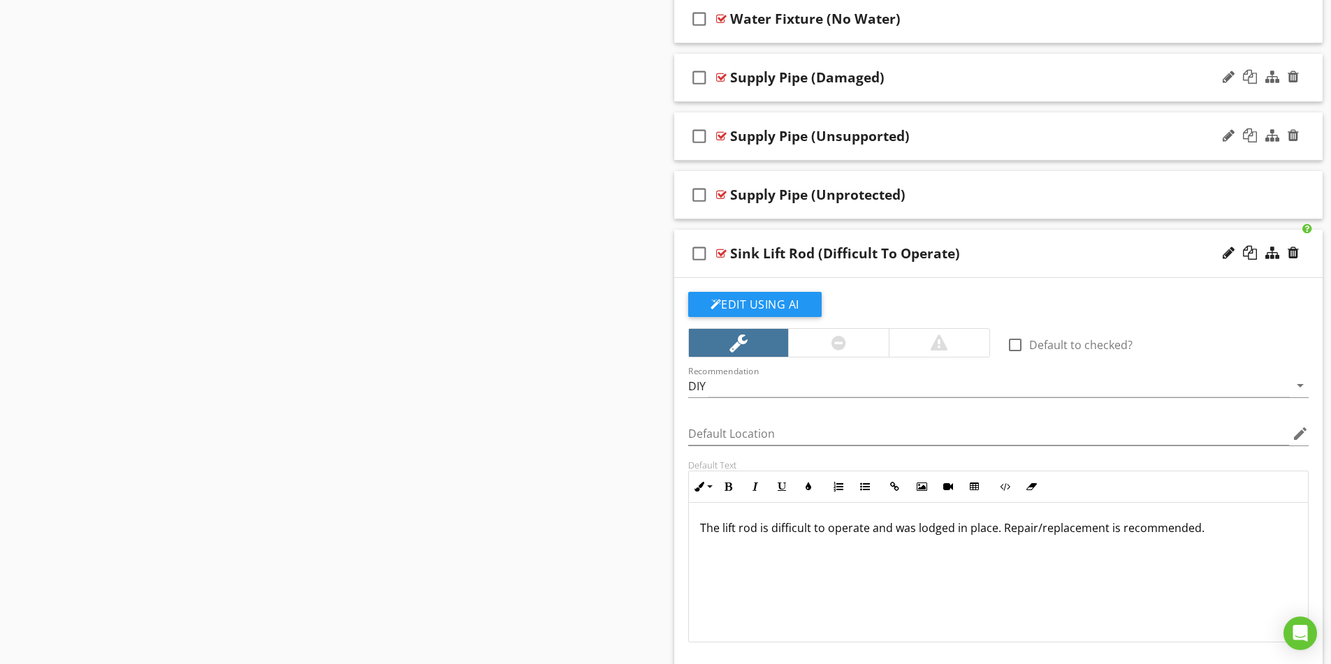
click at [1047, 240] on div "check_box_outline_blank Sink Lift Rod (Difficult To Operate)" at bounding box center [998, 254] width 649 height 48
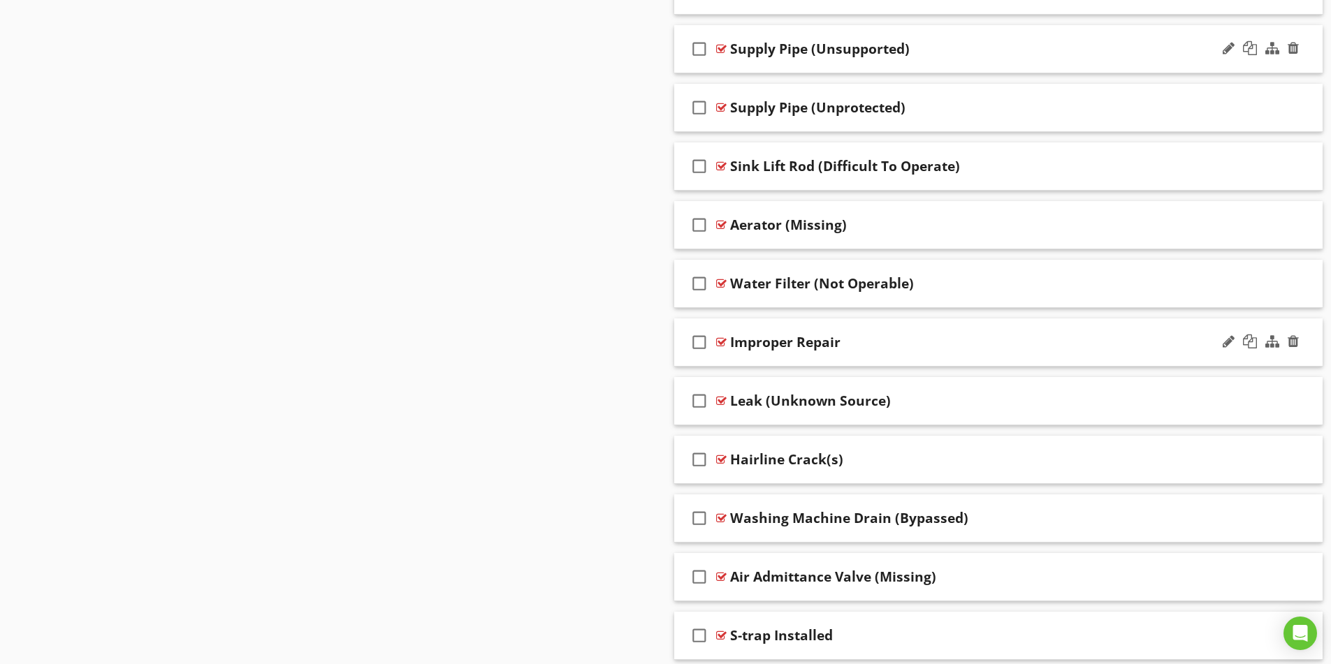
scroll to position [2795, 0]
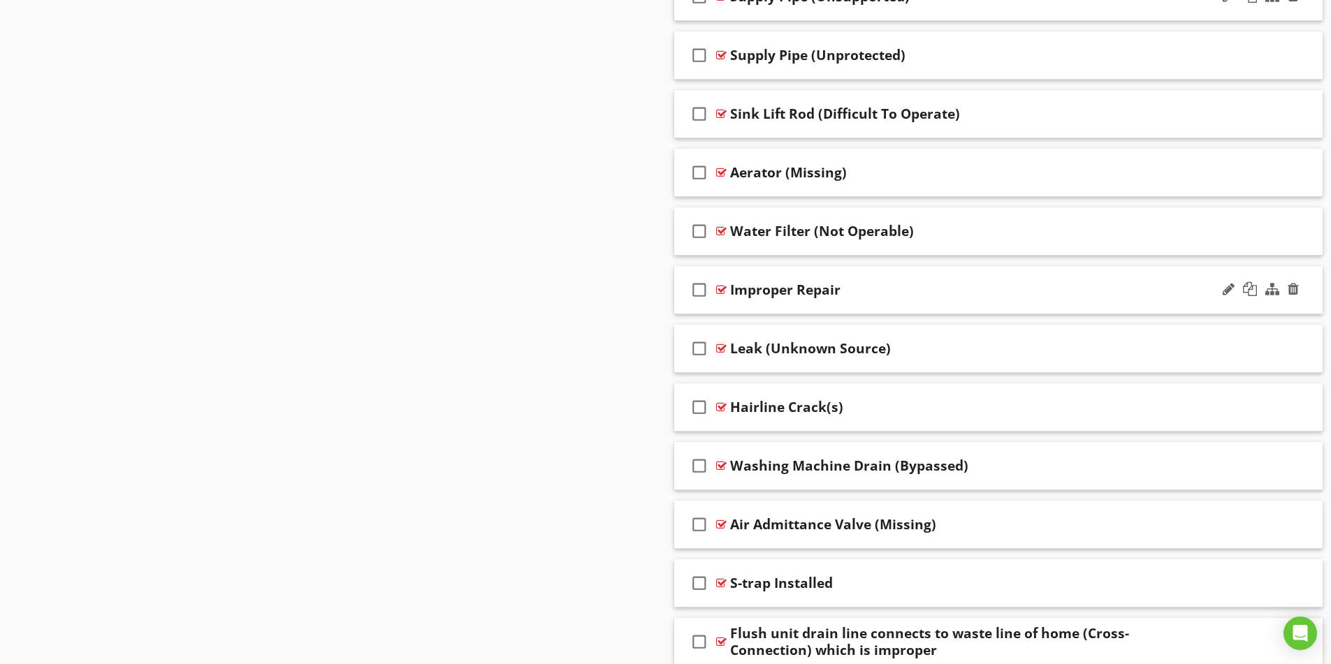
click at [1055, 294] on div "Improper Repair" at bounding box center [962, 290] width 465 height 17
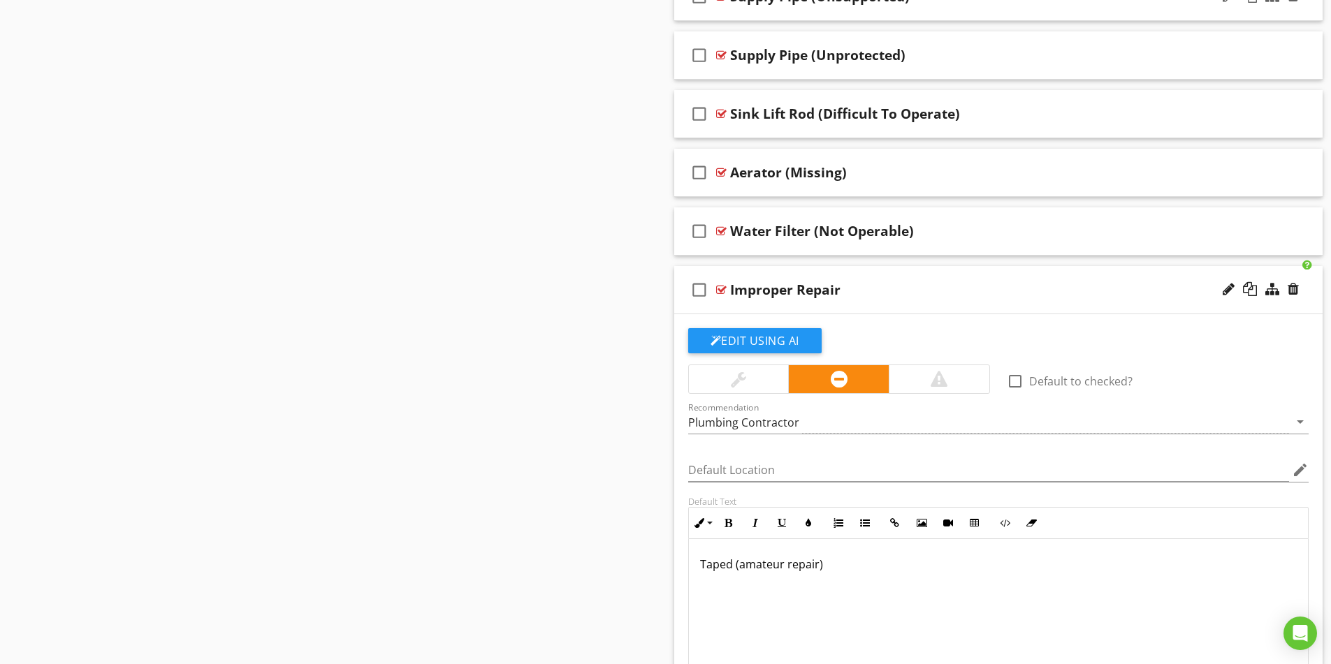
click at [1055, 294] on div "Improper Repair" at bounding box center [962, 290] width 465 height 17
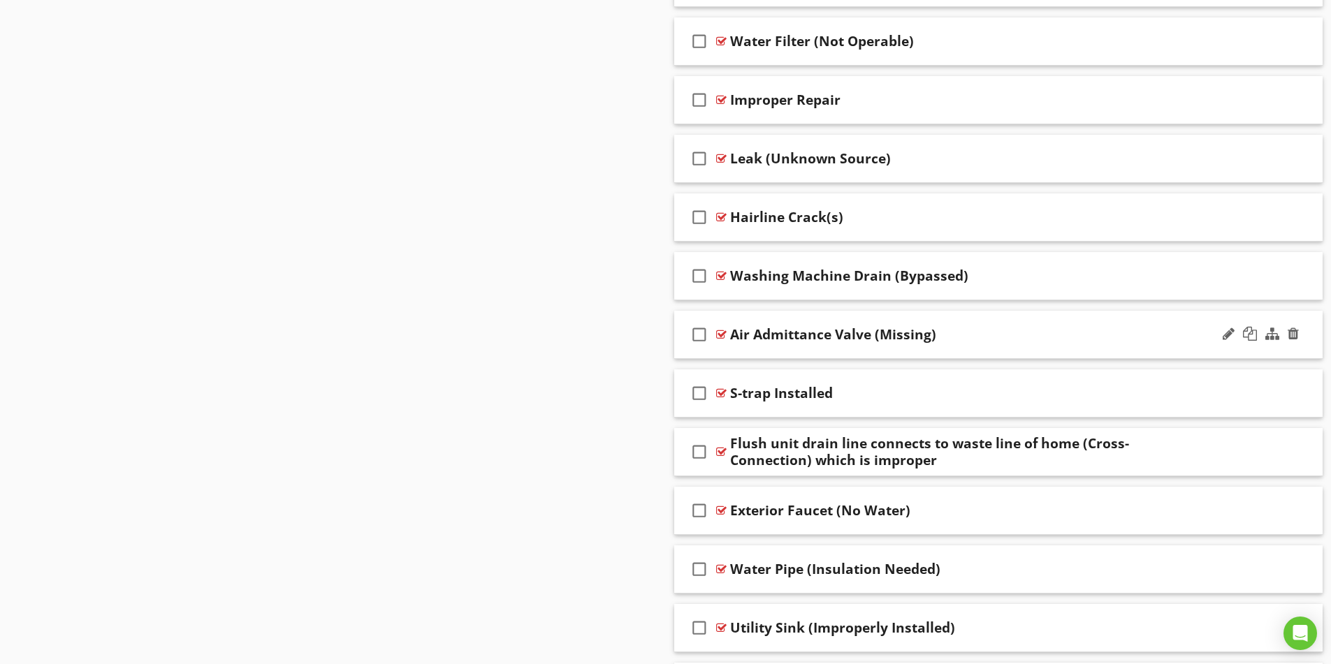
scroll to position [3004, 0]
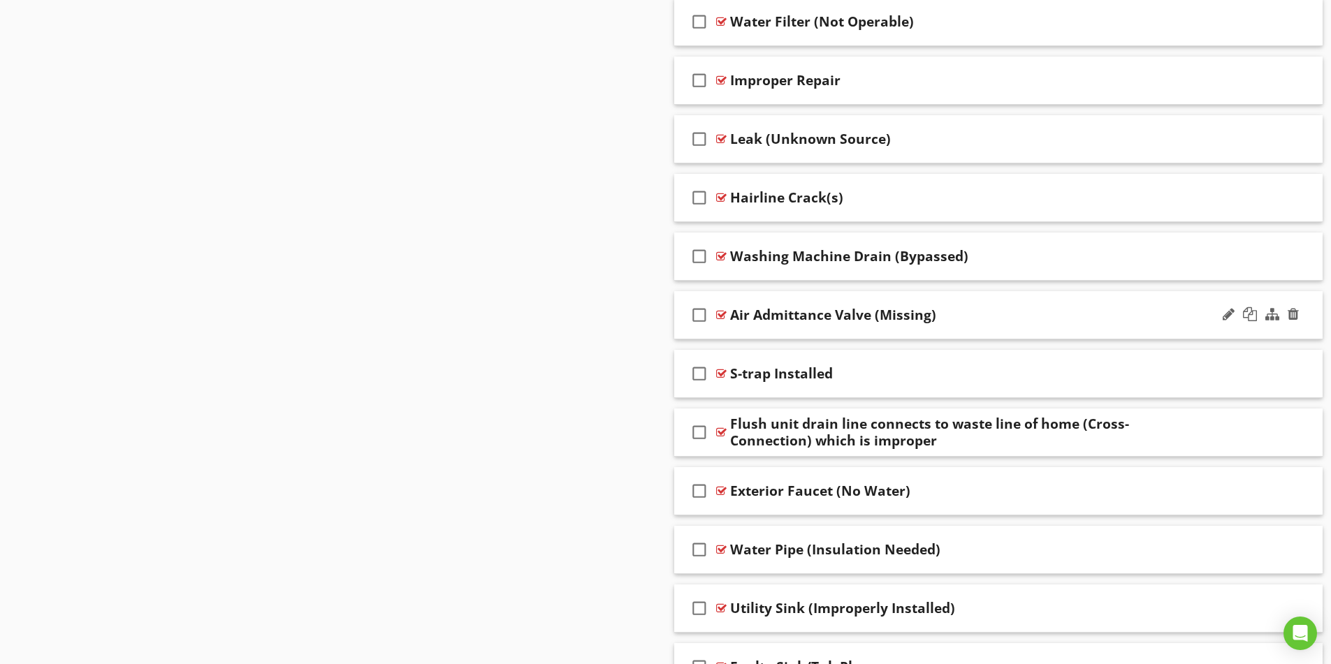
click at [996, 311] on div "Air Admittance Valve (Missing)" at bounding box center [962, 315] width 465 height 17
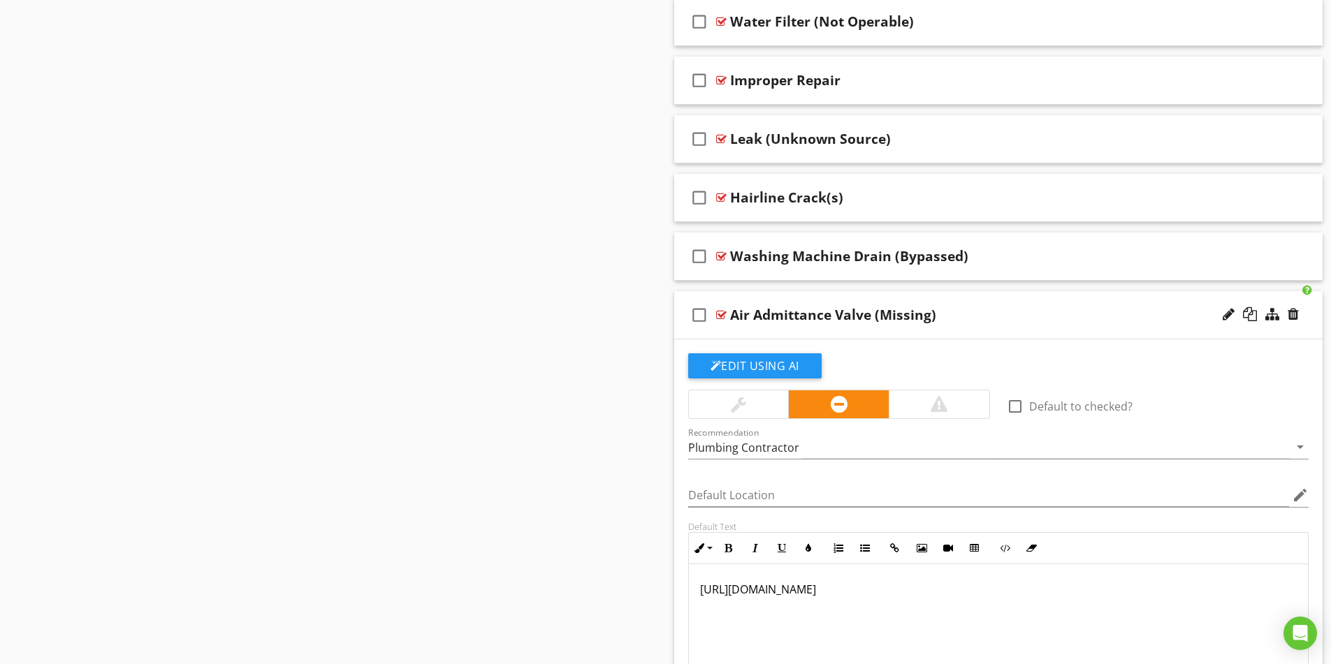
click at [996, 311] on div "Air Admittance Valve (Missing)" at bounding box center [962, 315] width 465 height 17
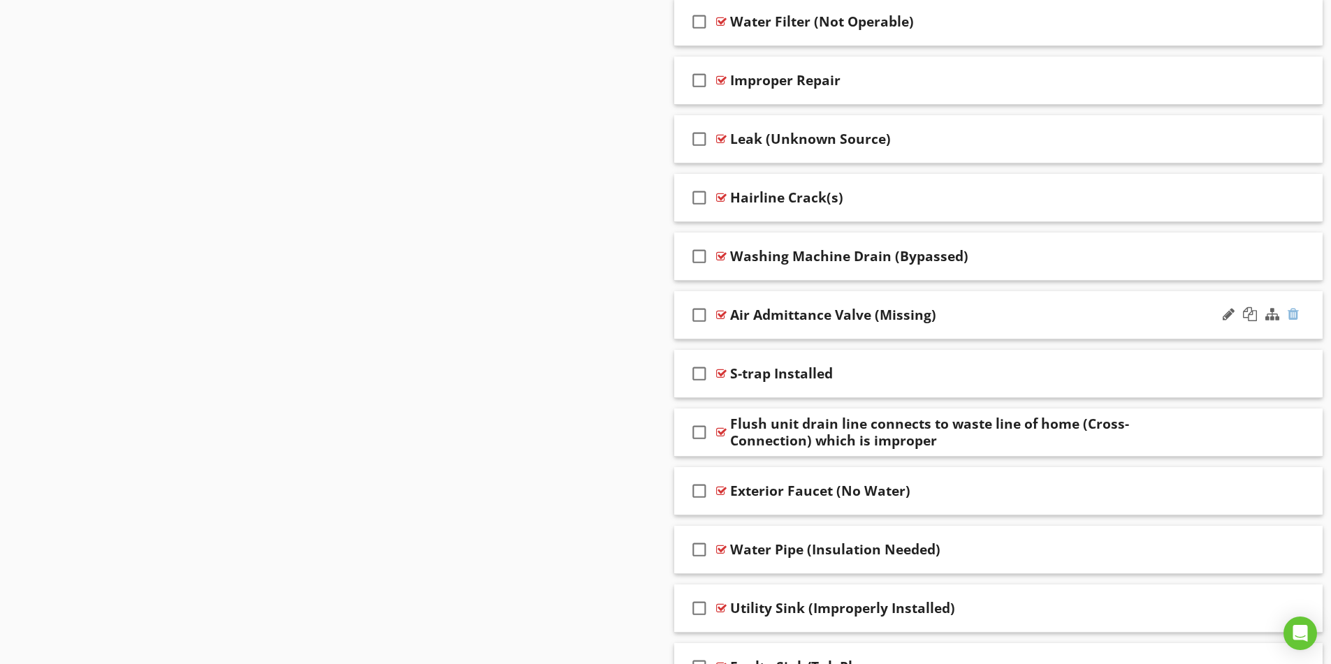
click at [1296, 316] on div at bounding box center [1293, 314] width 11 height 14
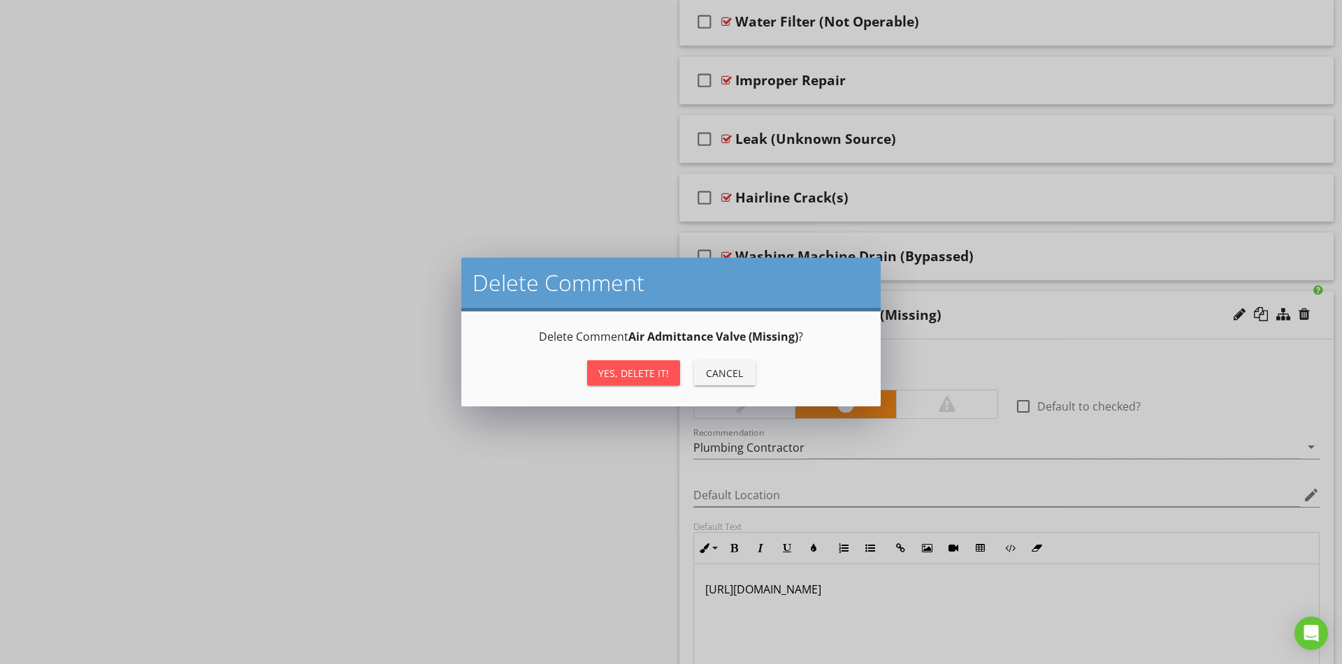
click at [622, 368] on div "Yes, Delete it!" at bounding box center [633, 373] width 71 height 15
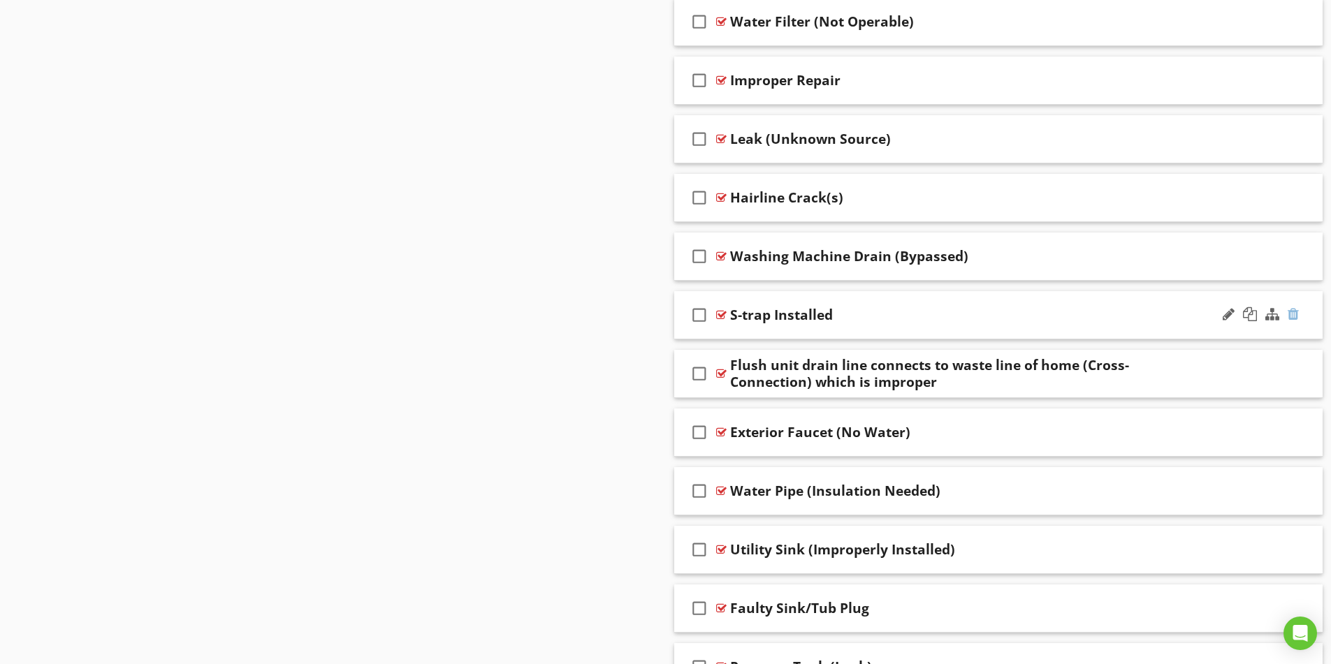
click at [1296, 314] on div at bounding box center [1293, 314] width 11 height 14
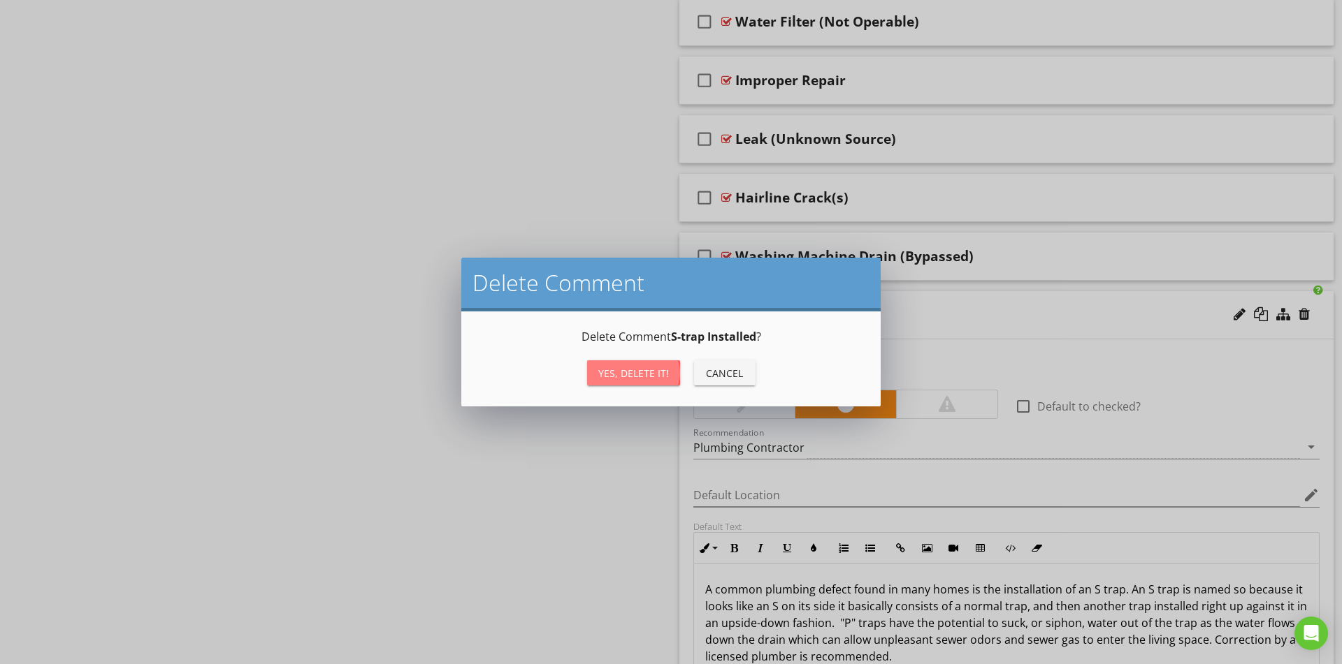
click at [615, 375] on div "Yes, Delete it!" at bounding box center [633, 373] width 71 height 15
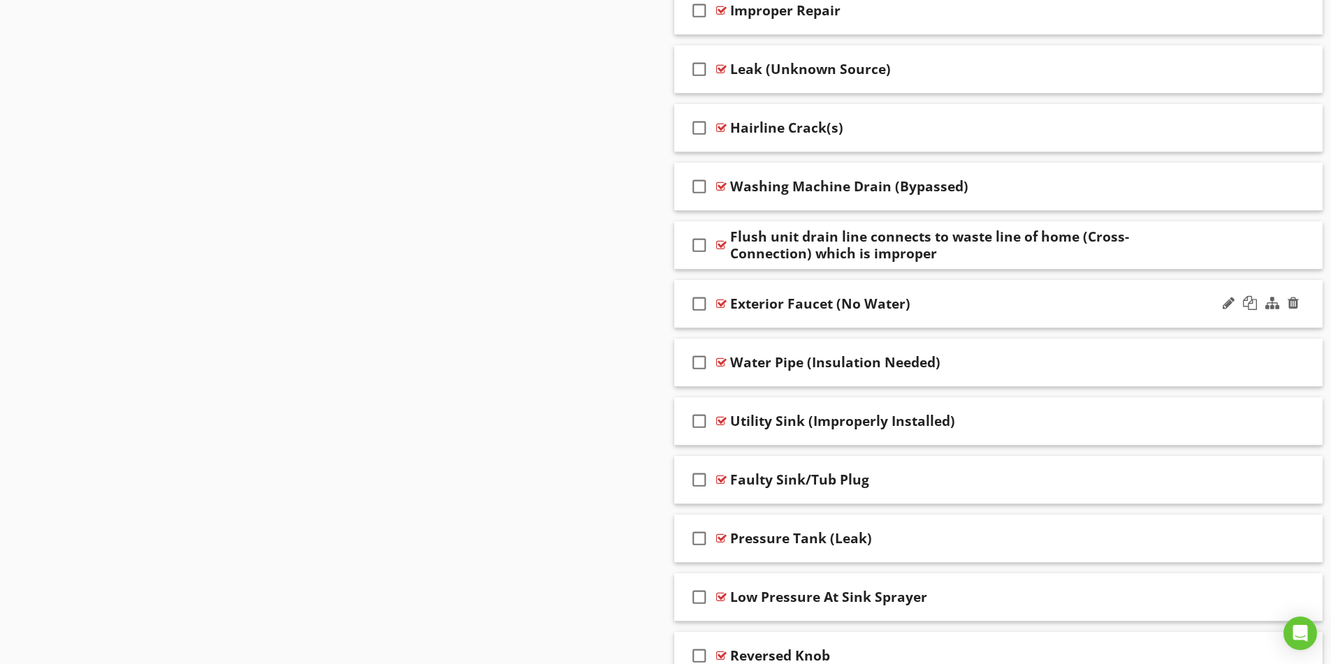
scroll to position [3144, 0]
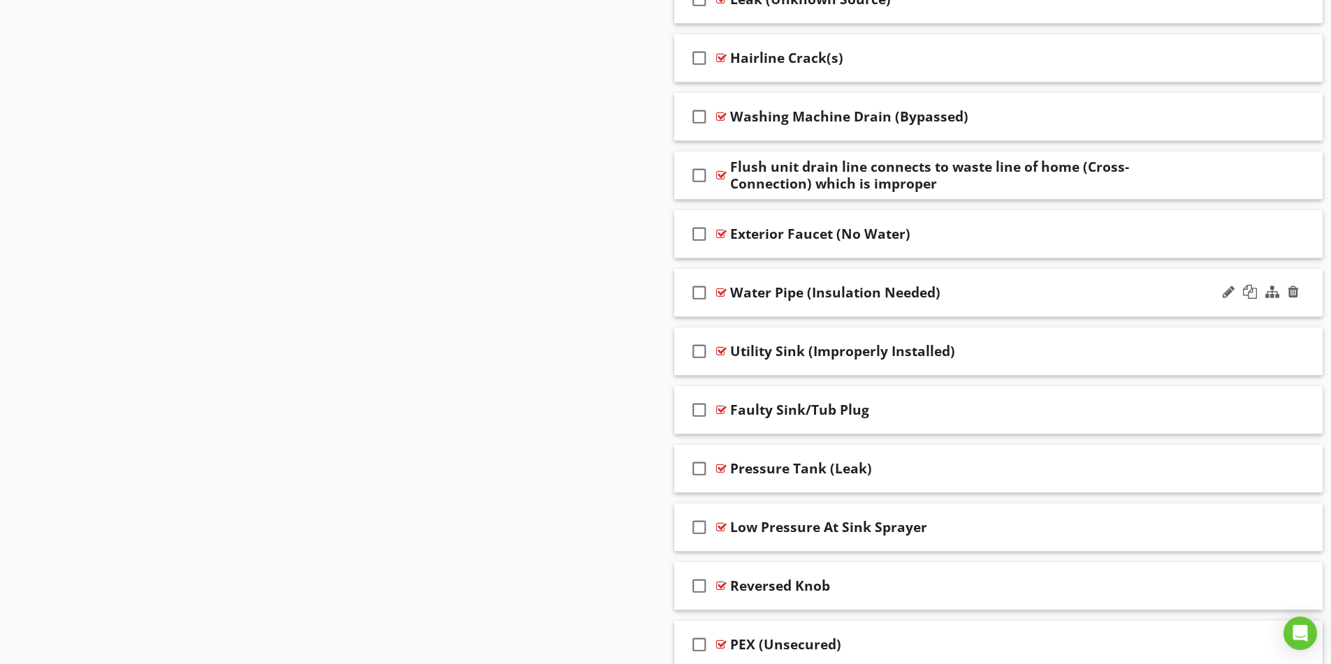
click at [1024, 286] on div "Water Pipe (Insulation Needed)" at bounding box center [962, 292] width 465 height 17
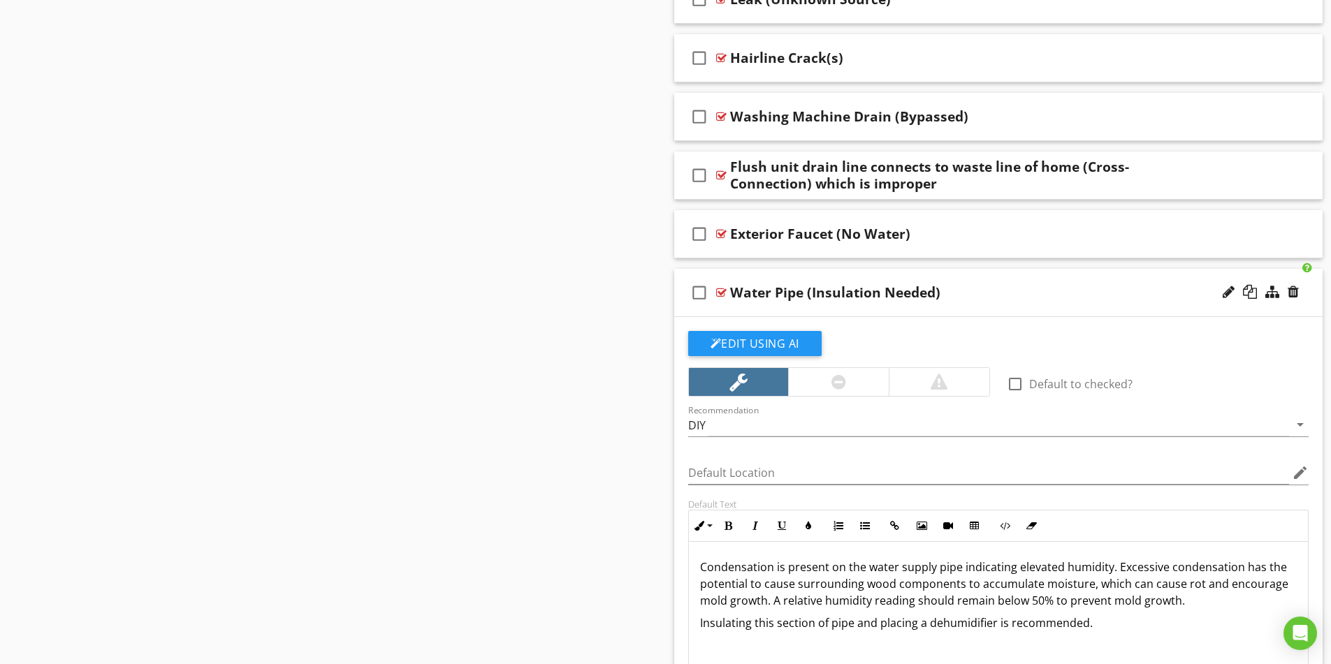
click at [1024, 284] on div "Water Pipe (Insulation Needed)" at bounding box center [962, 292] width 465 height 17
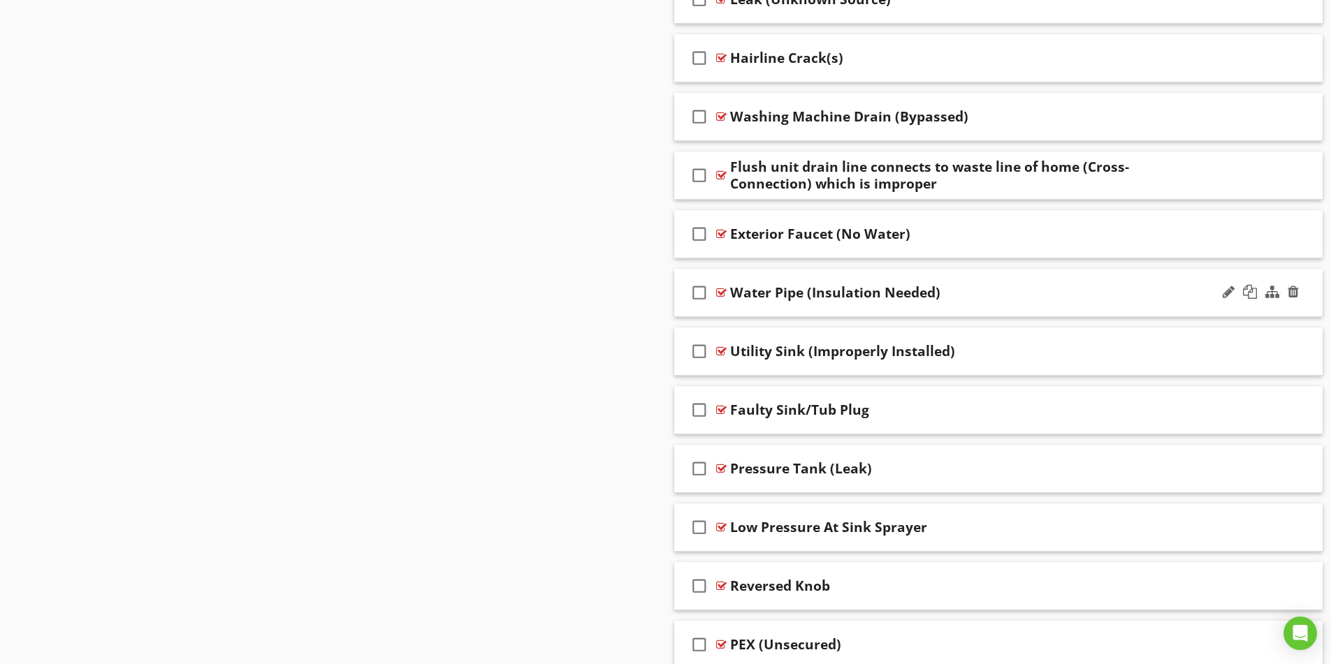
click at [1024, 284] on div "Water Pipe (Insulation Needed)" at bounding box center [962, 292] width 465 height 17
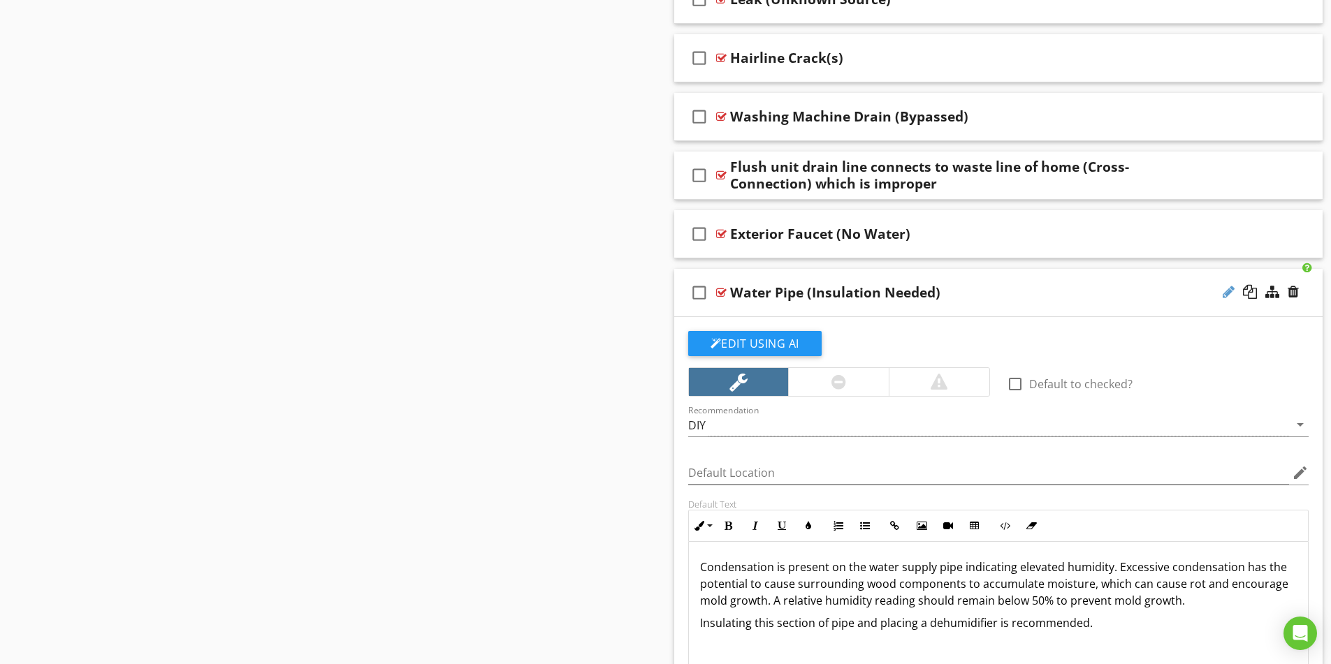
click at [1226, 295] on div at bounding box center [1229, 292] width 12 height 14
drag, startPoint x: 765, startPoint y: 288, endPoint x: 790, endPoint y: 275, distance: 27.8
click at [767, 288] on input "Water Pipe (Insulation Needed)" at bounding box center [962, 294] width 465 height 23
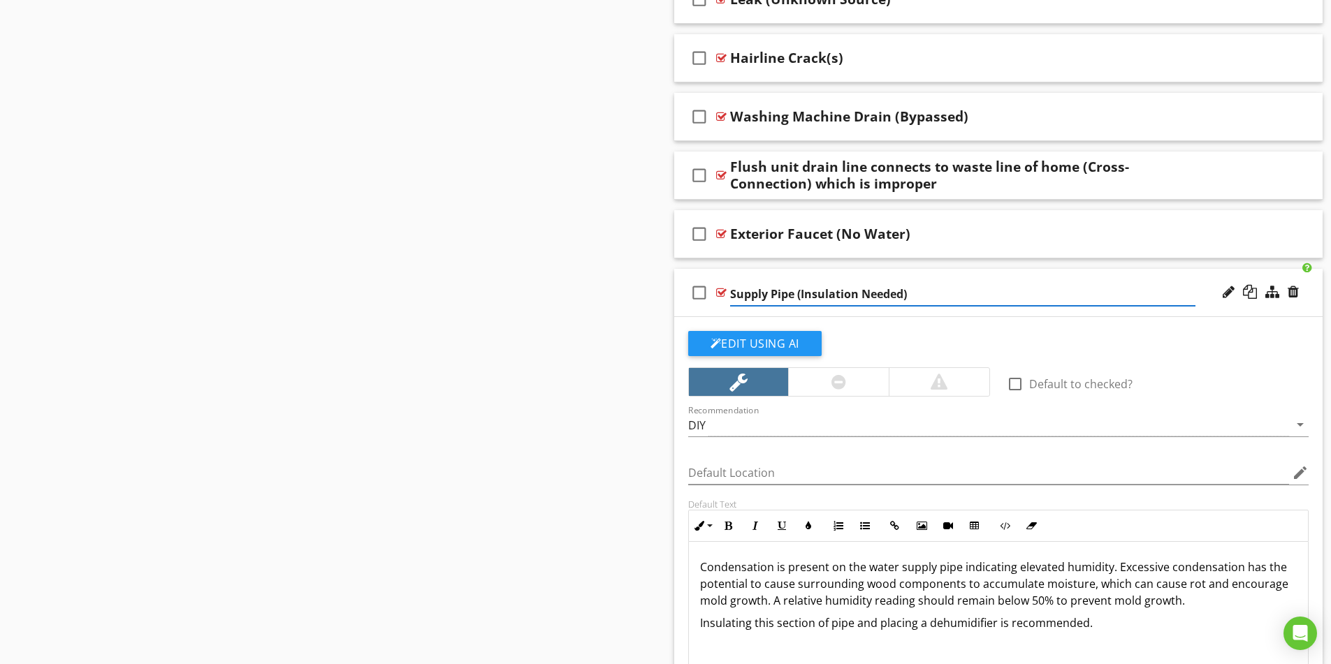
type input "Supply Pipe (Insulation Needed)"
click at [702, 600] on p "Condensation is present on the water supply pipe indicating elevated humidity. …" at bounding box center [998, 583] width 597 height 50
click at [1141, 585] on p "Condensation is present on the water supply pipe indicating elevated humidity. …" at bounding box center [998, 583] width 597 height 50
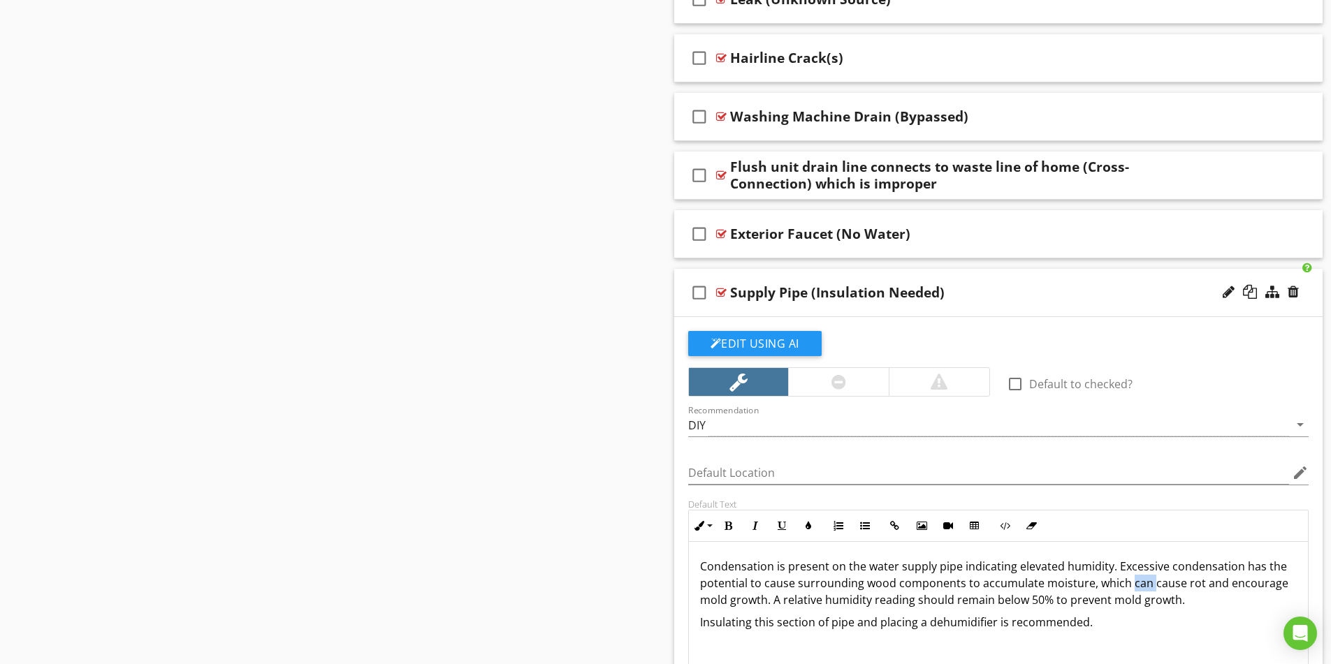
click at [1141, 585] on p "Condensation is present on the water supply pipe indicating elevated humidity. …" at bounding box center [998, 583] width 597 height 50
drag, startPoint x: 702, startPoint y: 598, endPoint x: 752, endPoint y: 588, distance: 51.2
click at [706, 599] on p "Condensation is present on the water supply pipe indicating elevated humidity. …" at bounding box center [998, 583] width 597 height 50
click at [822, 606] on p "Condensation is present on the water supply pipe indicating elevated humidity. …" at bounding box center [998, 583] width 597 height 50
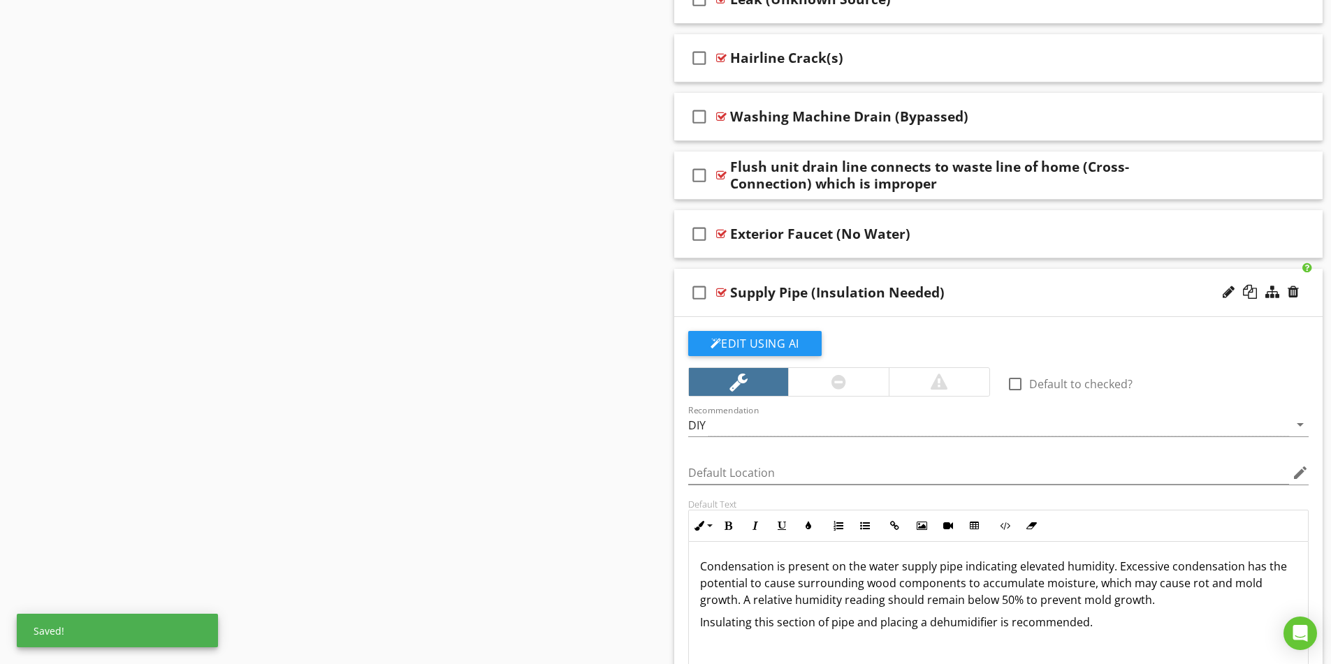
click at [1134, 610] on div "Condensation is present on the water supply pipe indicating elevated humidity. …" at bounding box center [999, 611] width 620 height 140
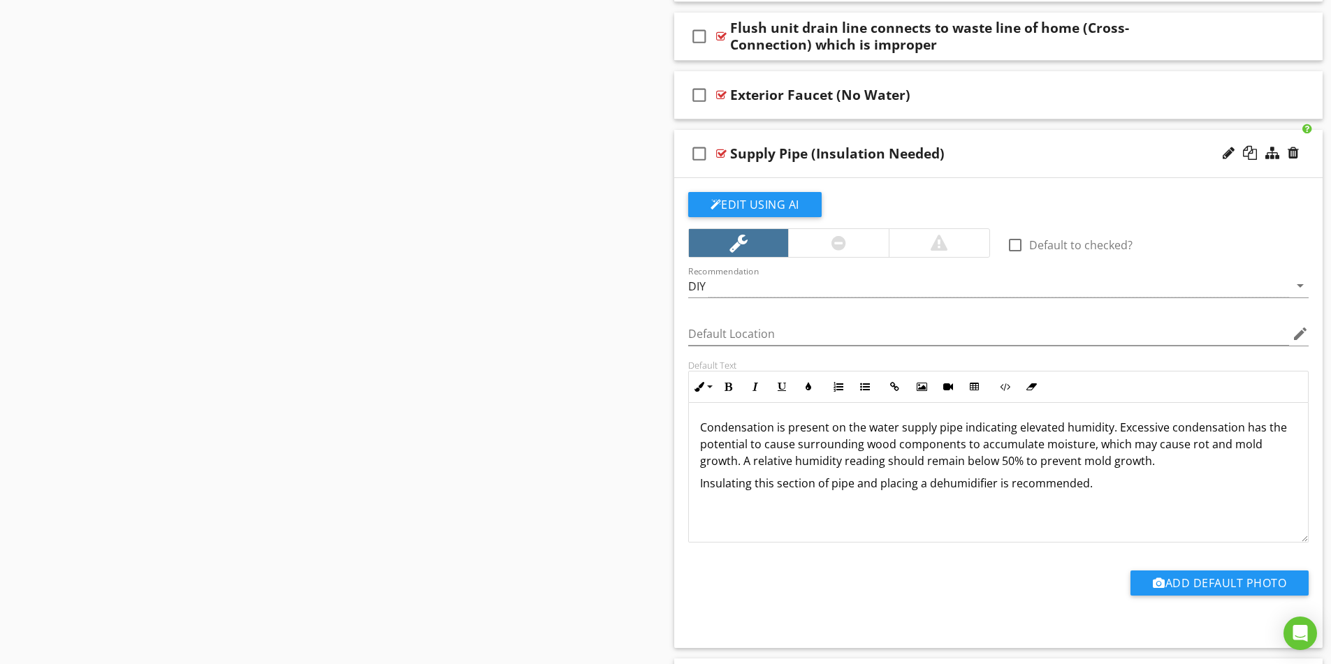
scroll to position [3284, 0]
drag, startPoint x: 1089, startPoint y: 484, endPoint x: 678, endPoint y: 474, distance: 411.0
click at [678, 474] on div "Edit Using AI check_box_outline_blank Default to checked? Recommendation DIY ar…" at bounding box center [998, 412] width 649 height 470
click at [792, 506] on div "Condensation is present on the water supply pipe indicating elevated humidity. …" at bounding box center [999, 472] width 620 height 140
click at [700, 486] on p "Insulating this section of pipe and placing a dehumidifier is recommended." at bounding box center [998, 482] width 597 height 17
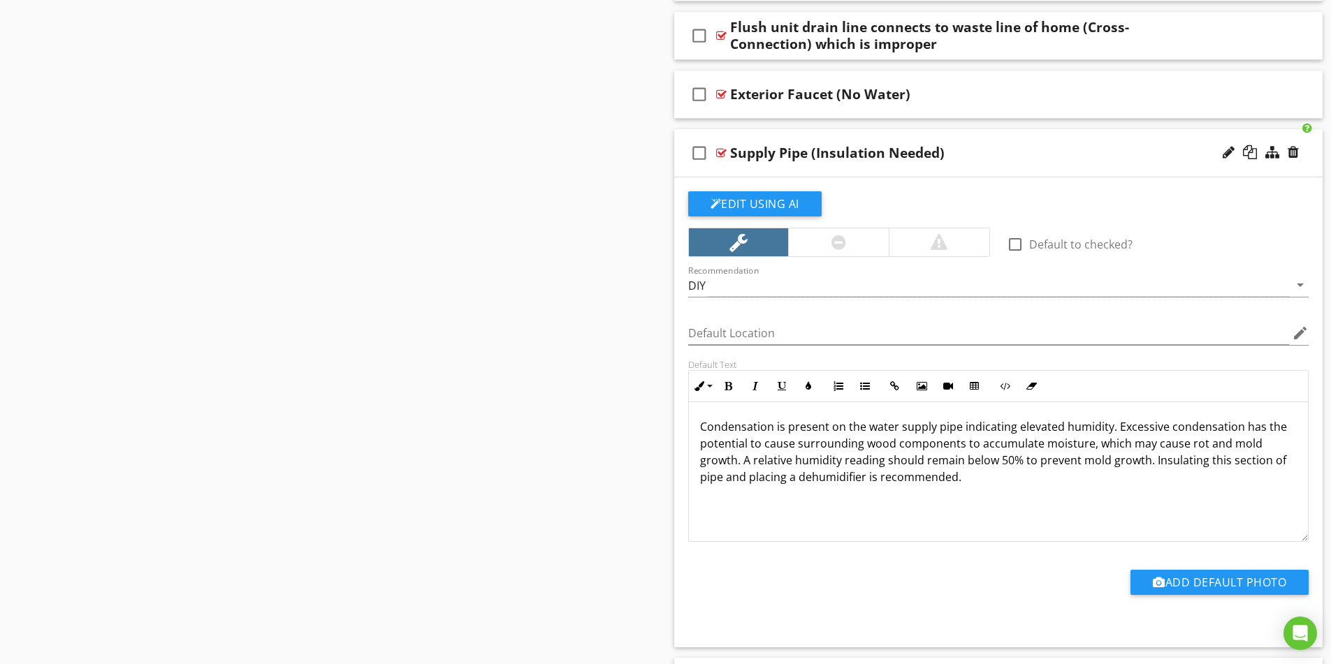
click at [757, 444] on p "Condensation is present on the water supply pipe indicating elevated humidity. …" at bounding box center [998, 452] width 597 height 67
click at [795, 443] on p "Condensation is present on the water supply pipe indicating elevated humidity. …" at bounding box center [998, 452] width 597 height 67
click at [1008, 448] on p "Condensation is present on the water supply pipe indicating elevated humidity. …" at bounding box center [998, 452] width 597 height 67
click at [1024, 477] on p "Condensation is present on the water supply pipe indicating elevated humidity. …" at bounding box center [998, 452] width 597 height 67
click at [929, 462] on p "Condensation is present on the water supply pipe indicating elevated humidity. …" at bounding box center [998, 452] width 597 height 67
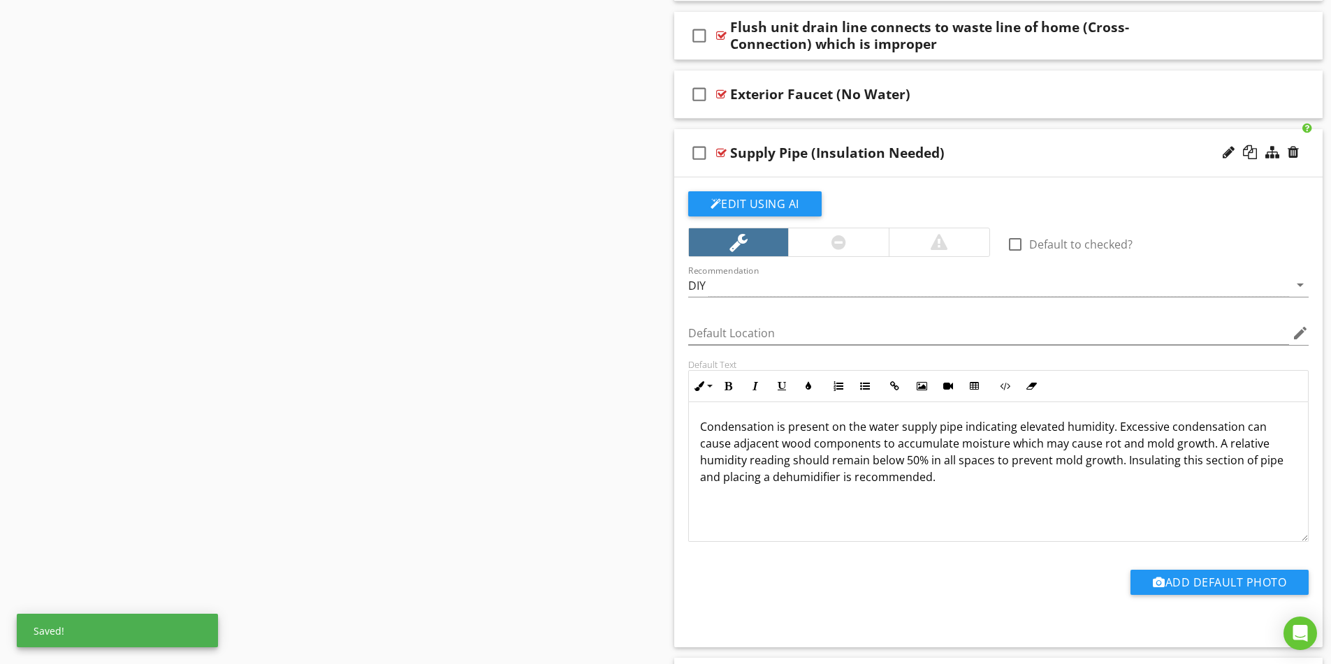
click at [1051, 484] on p "Condensation is present on the water supply pipe indicating elevated humidity. …" at bounding box center [998, 452] width 597 height 67
click at [586, 384] on div "Sections Inspection Details Plumbing System Structural Components Heating / Cen…" at bounding box center [665, 383] width 1331 height 7076
click at [1015, 152] on div "Supply Pipe (Insulation Needed)" at bounding box center [962, 153] width 465 height 17
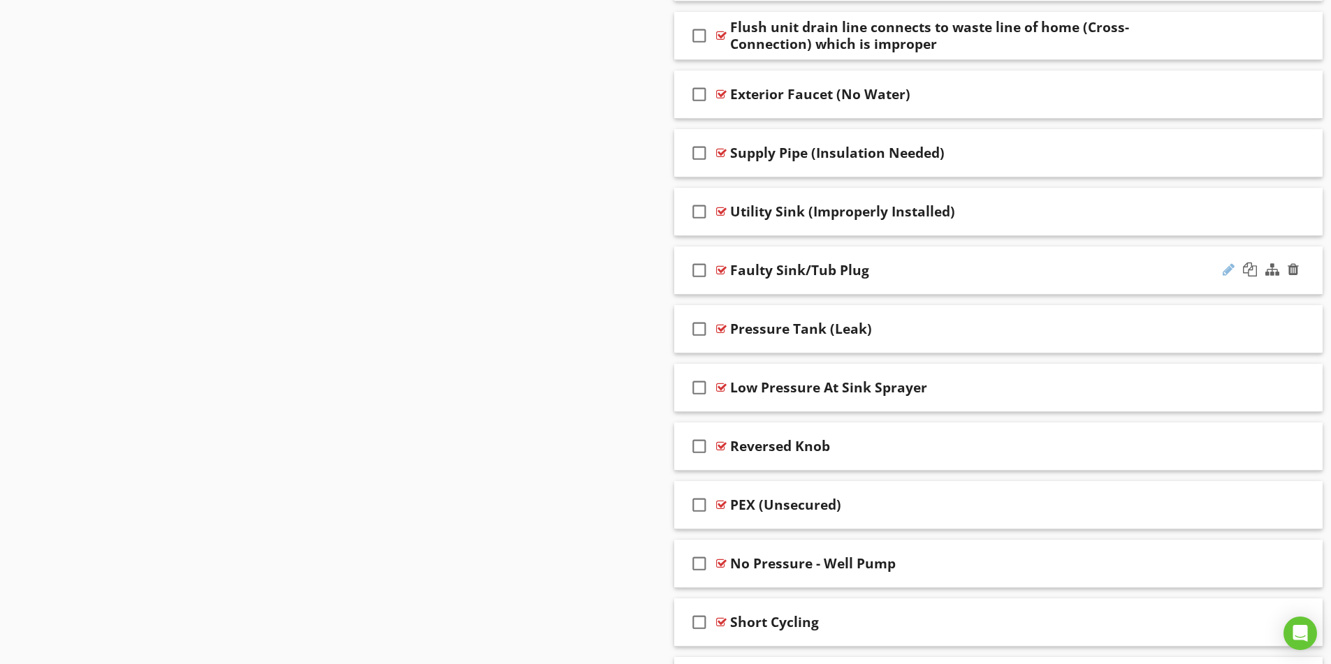
click at [1230, 271] on div at bounding box center [1229, 270] width 12 height 14
click at [769, 270] on input "Faulty Sink/Tub Plug" at bounding box center [962, 272] width 465 height 23
click at [843, 272] on input "Sink/Tub Plug" at bounding box center [962, 272] width 465 height 23
type input "Sink/Tub Plug (Faulty)"
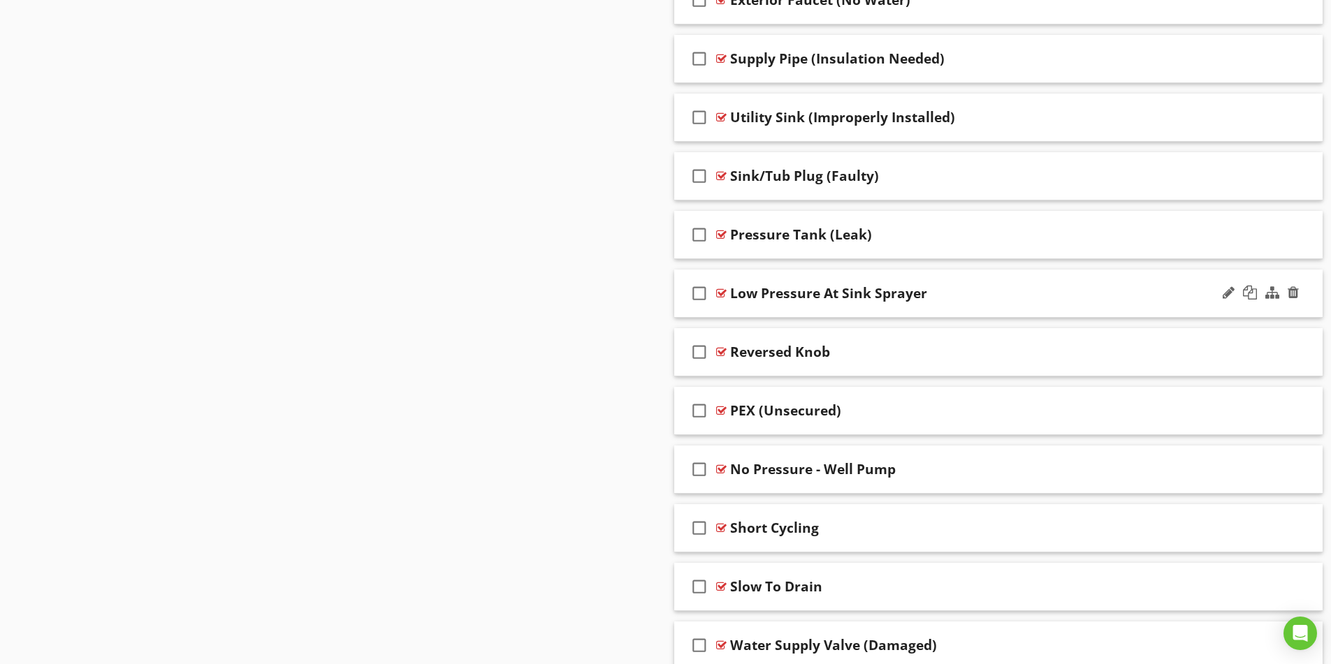
scroll to position [3354, 0]
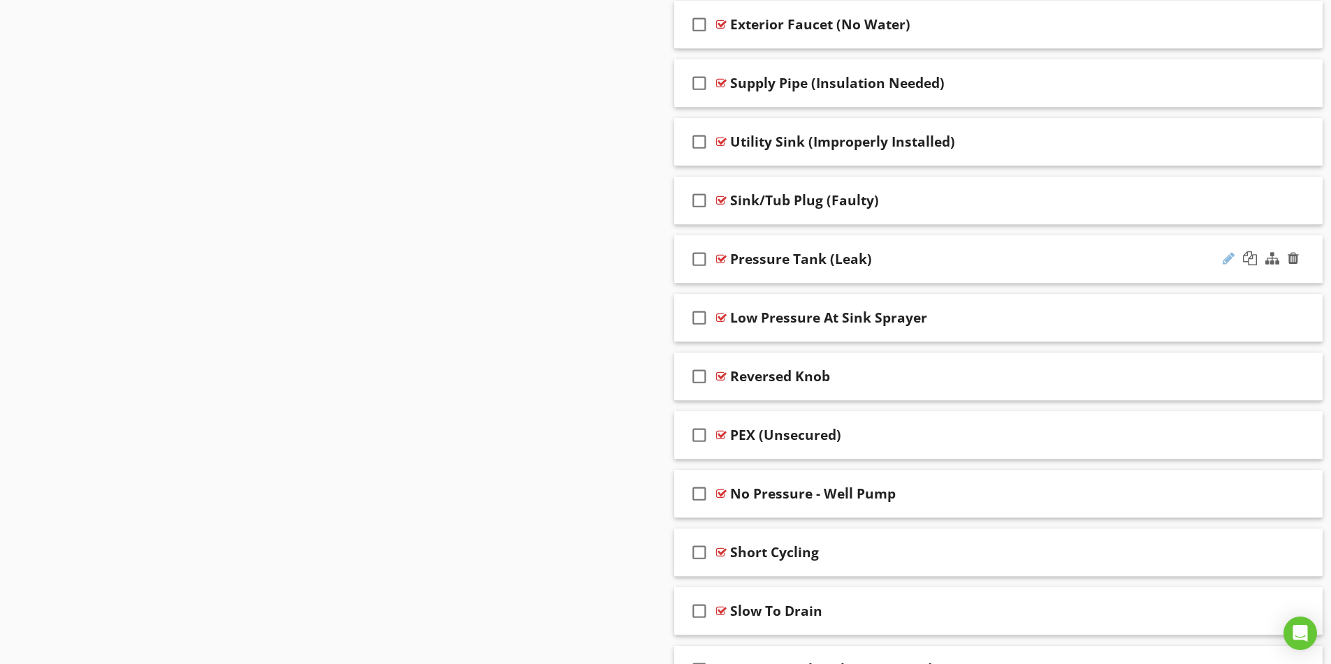
click at [1229, 258] on div at bounding box center [1229, 259] width 12 height 14
click at [731, 260] on input "Pressure Tank (Leak)" at bounding box center [962, 260] width 465 height 23
type input "Well Pressure Tank (Leak)"
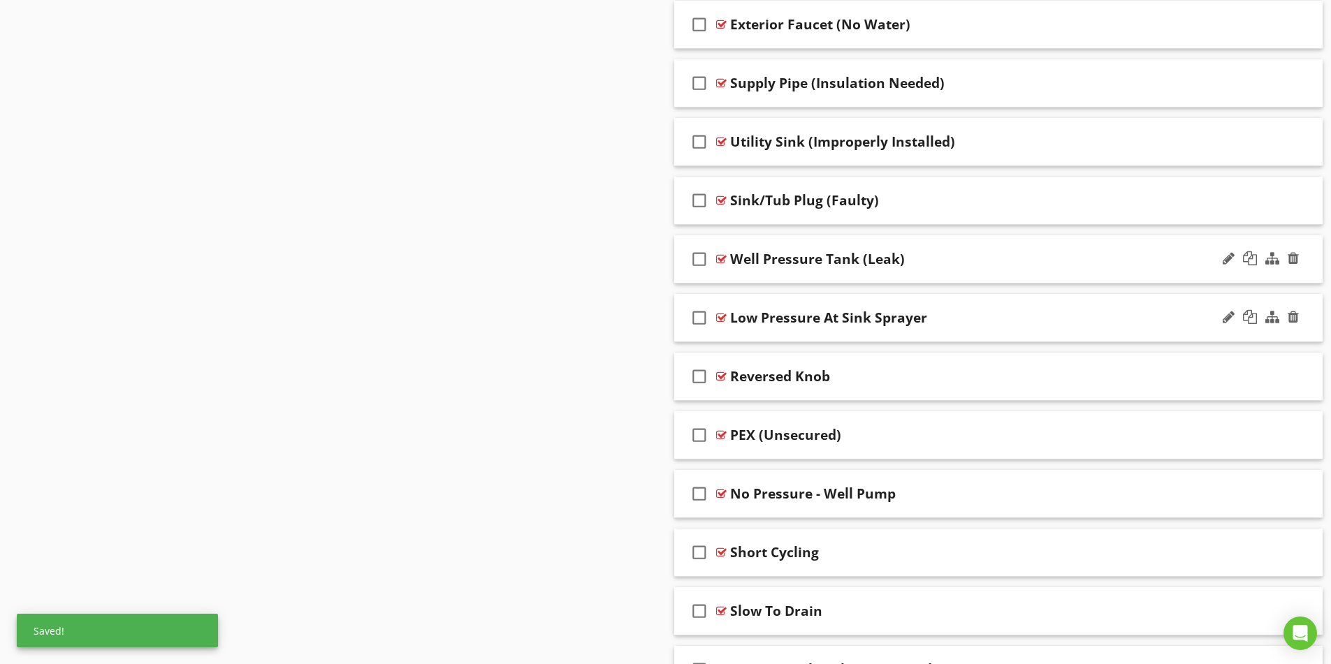
click at [1093, 317] on div "Low Pressure At Sink Sprayer" at bounding box center [962, 318] width 465 height 17
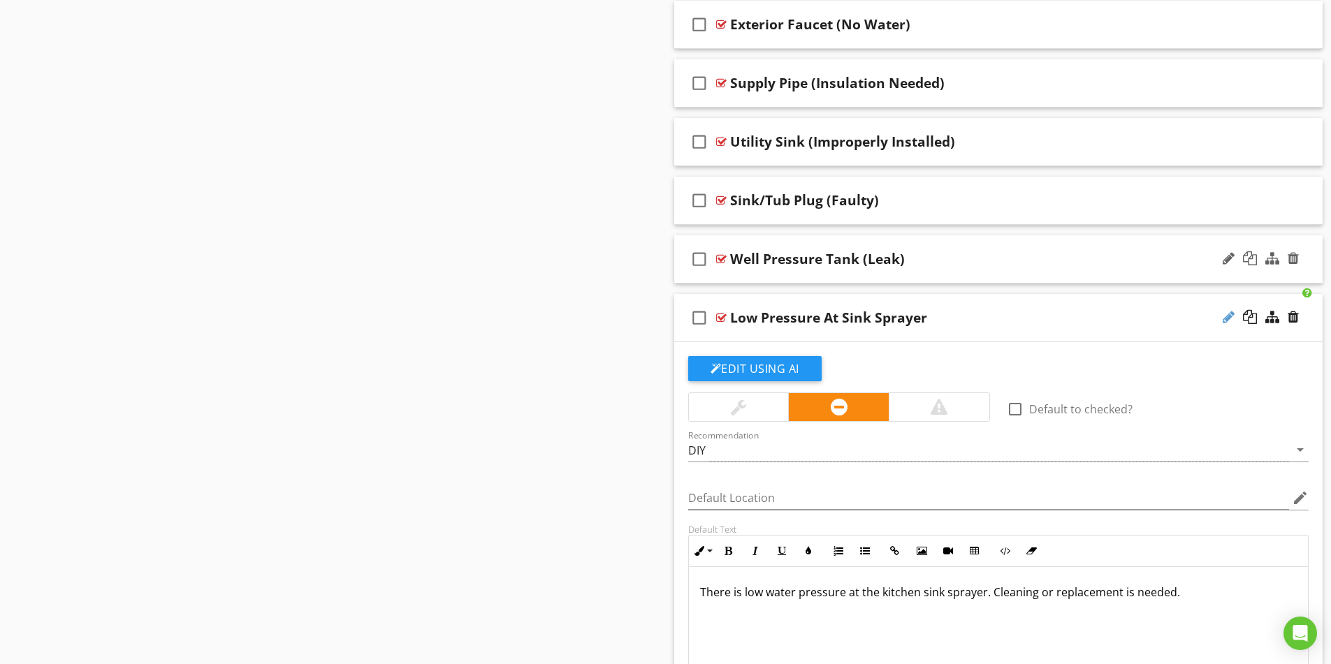
click at [1227, 318] on div at bounding box center [1229, 317] width 12 height 14
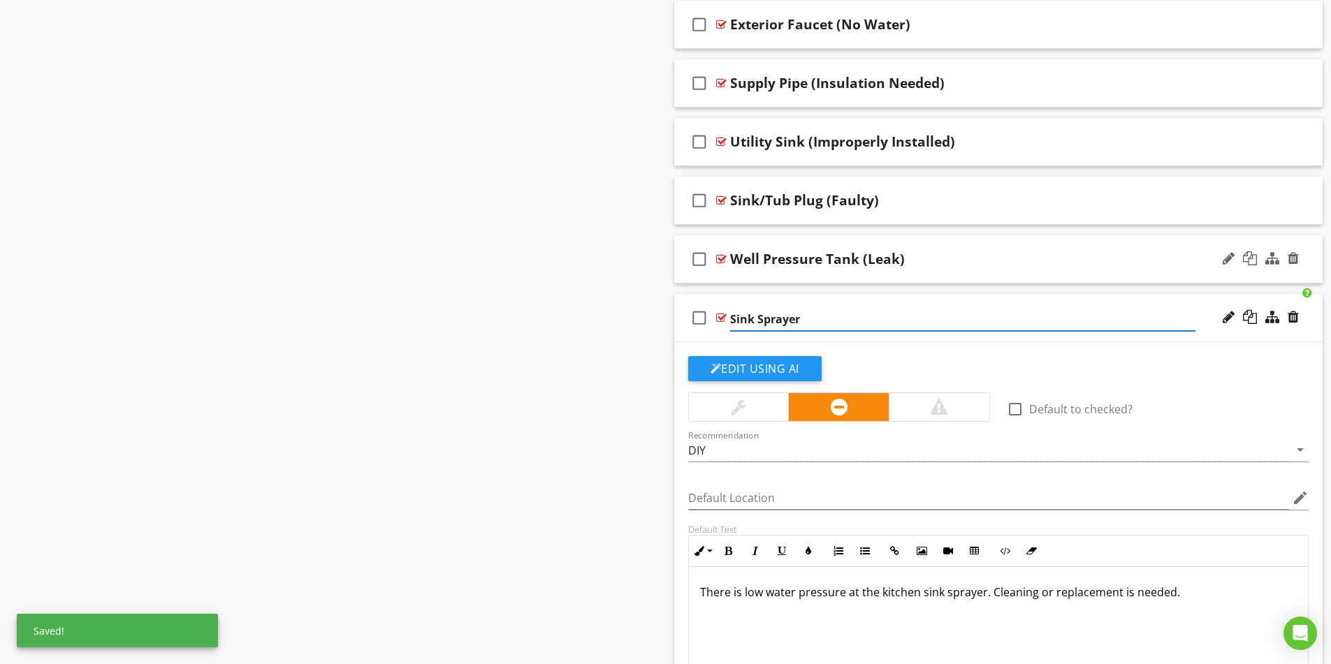
click at [826, 319] on input "Sink Sprayer" at bounding box center [962, 319] width 465 height 23
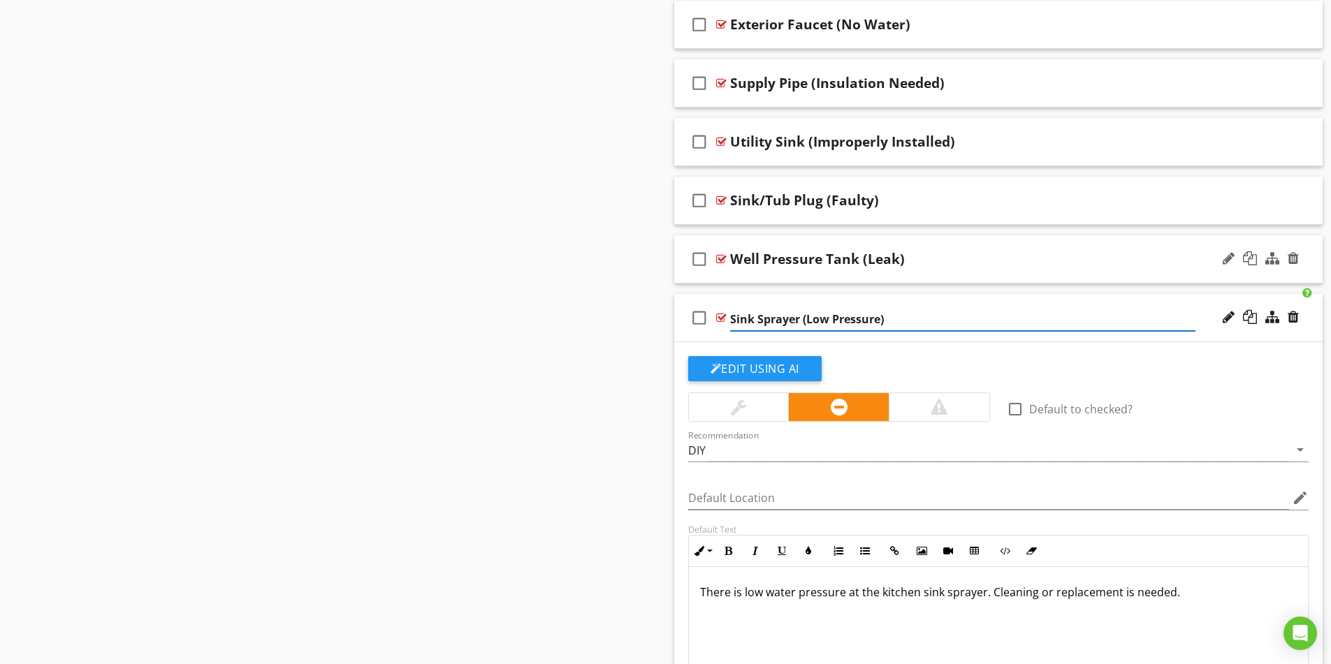
type input "Sink Sprayer (Low Pressure)"
click at [913, 593] on p "There is low water pressure at the kitchen sink sprayer. Cleaning or replacemen…" at bounding box center [998, 592] width 597 height 17
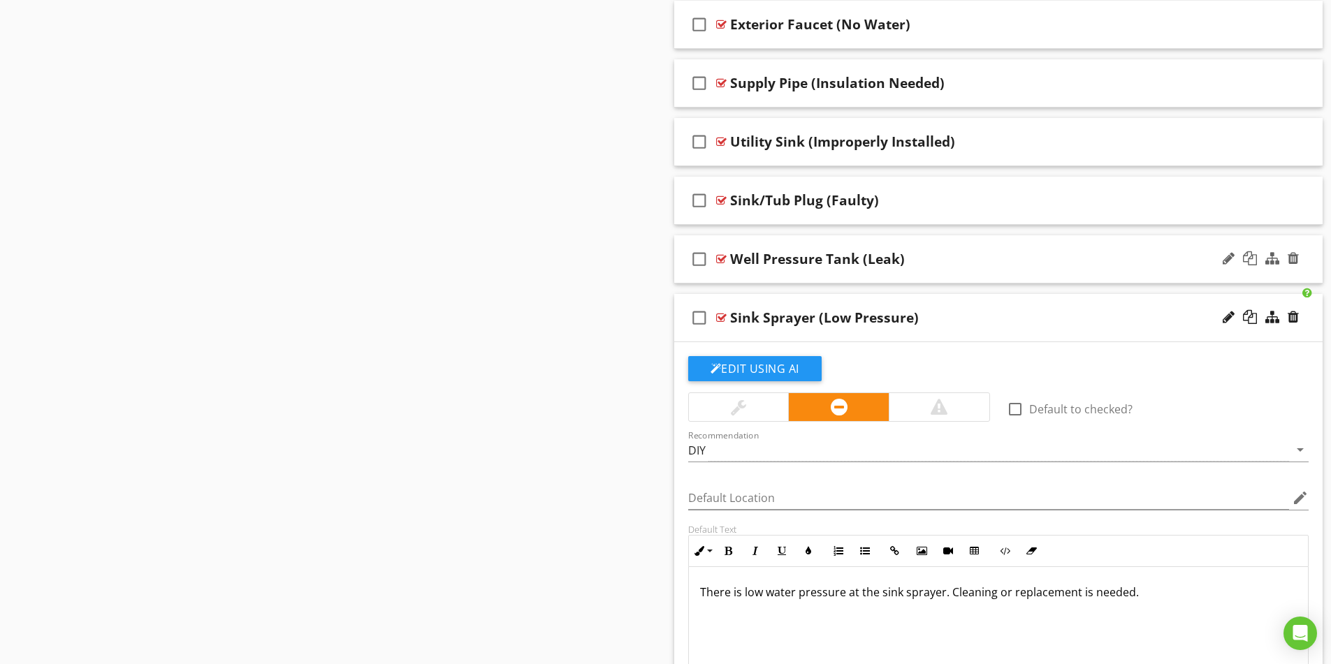
click at [953, 608] on div "There is low water pressure at the sink sprayer. Cleaning or replacement is nee…" at bounding box center [999, 637] width 620 height 140
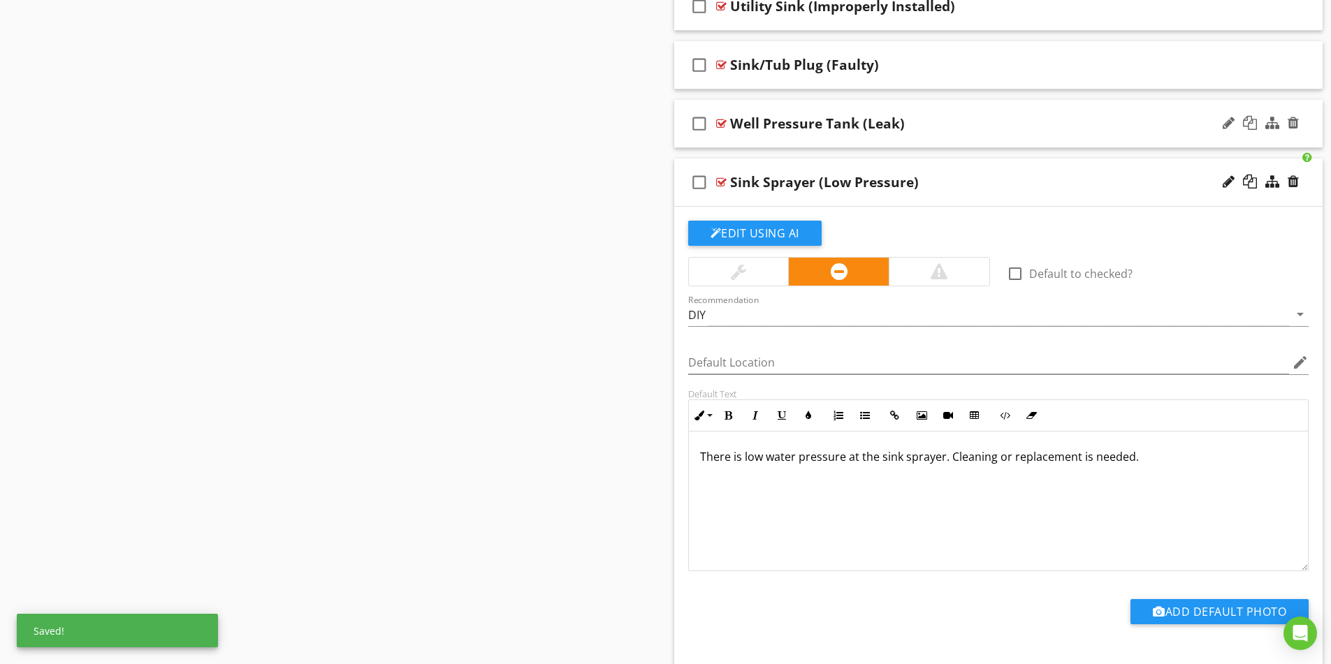
scroll to position [3494, 0]
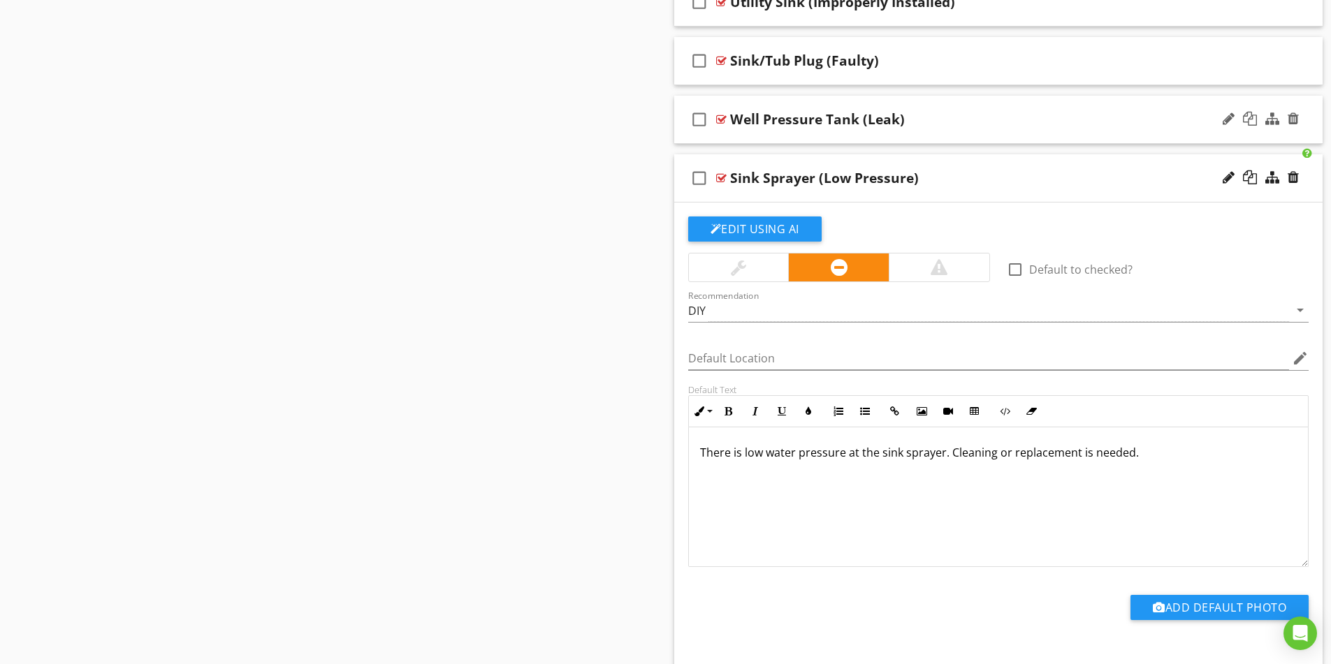
click at [1003, 176] on div "Sink Sprayer (Low Pressure)" at bounding box center [962, 178] width 465 height 17
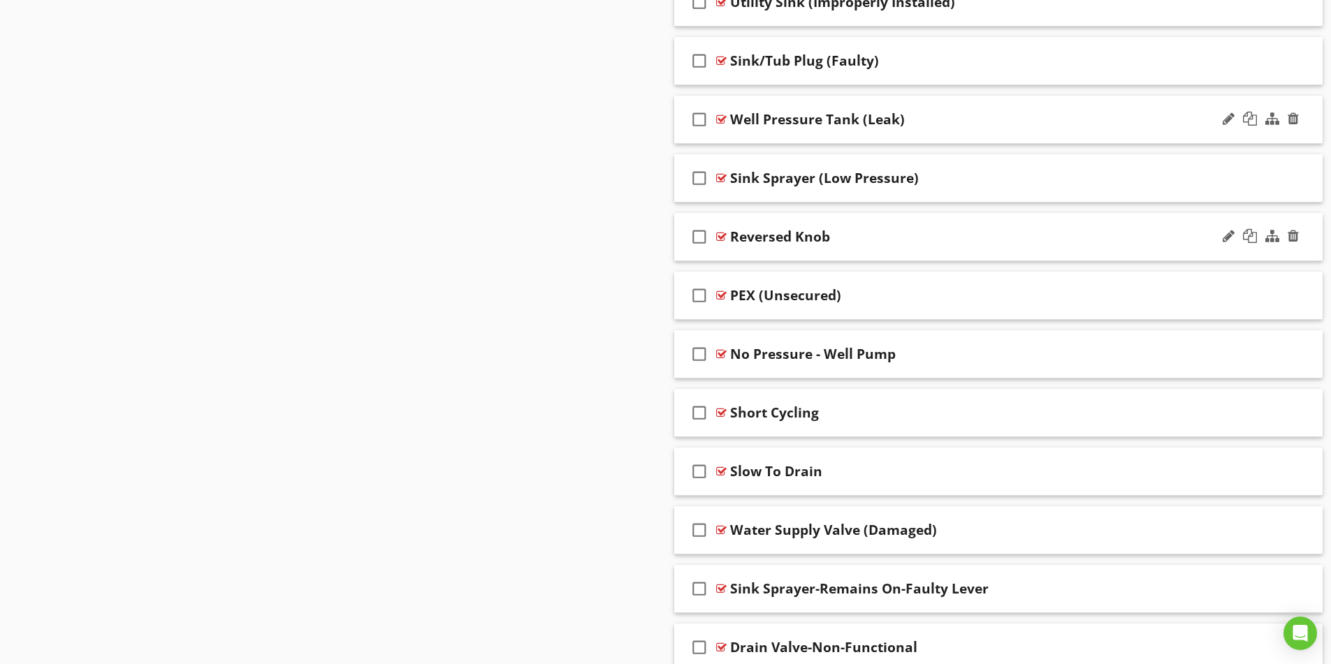
click at [1005, 241] on div "Reversed Knob" at bounding box center [962, 236] width 465 height 17
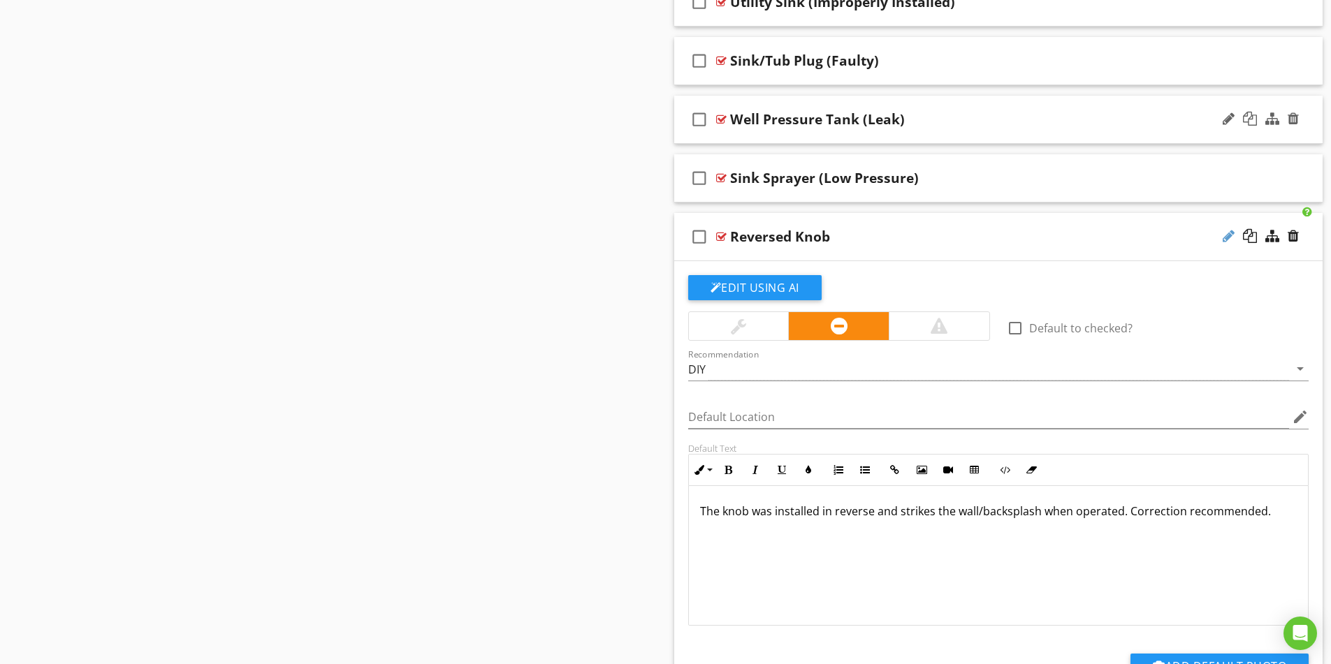
click at [1227, 238] on div at bounding box center [1229, 236] width 12 height 14
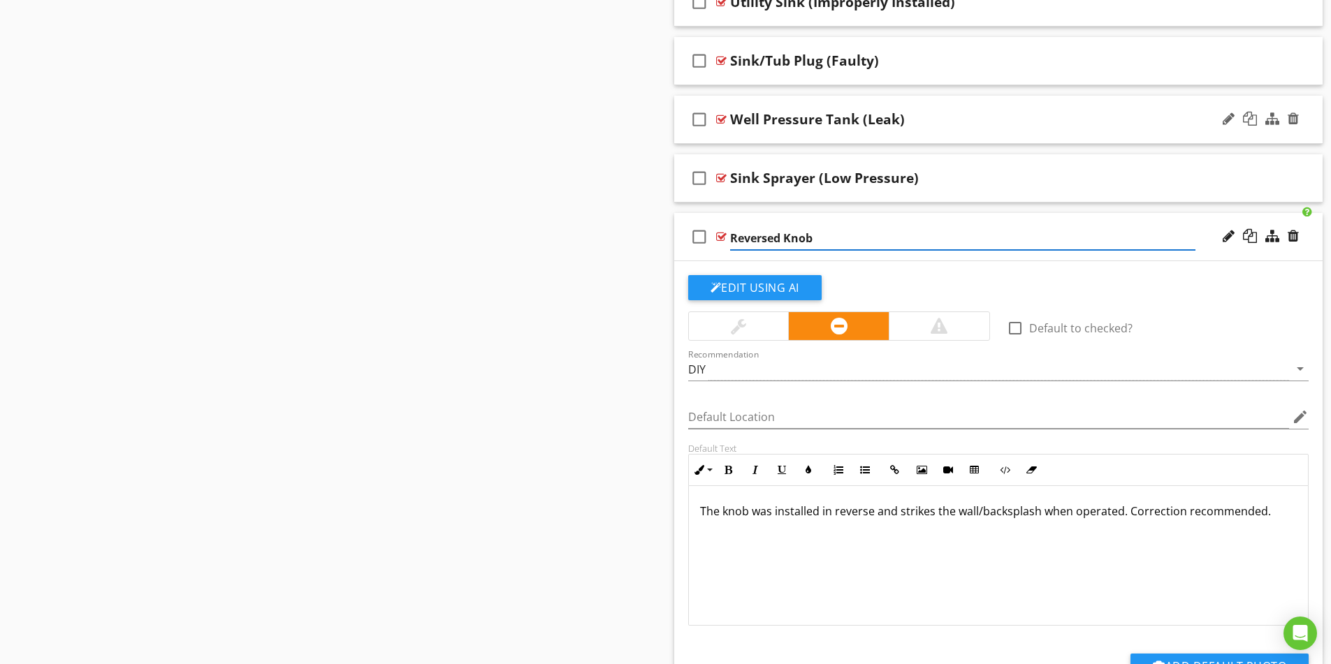
click at [783, 237] on input "Reversed Knob" at bounding box center [962, 238] width 465 height 23
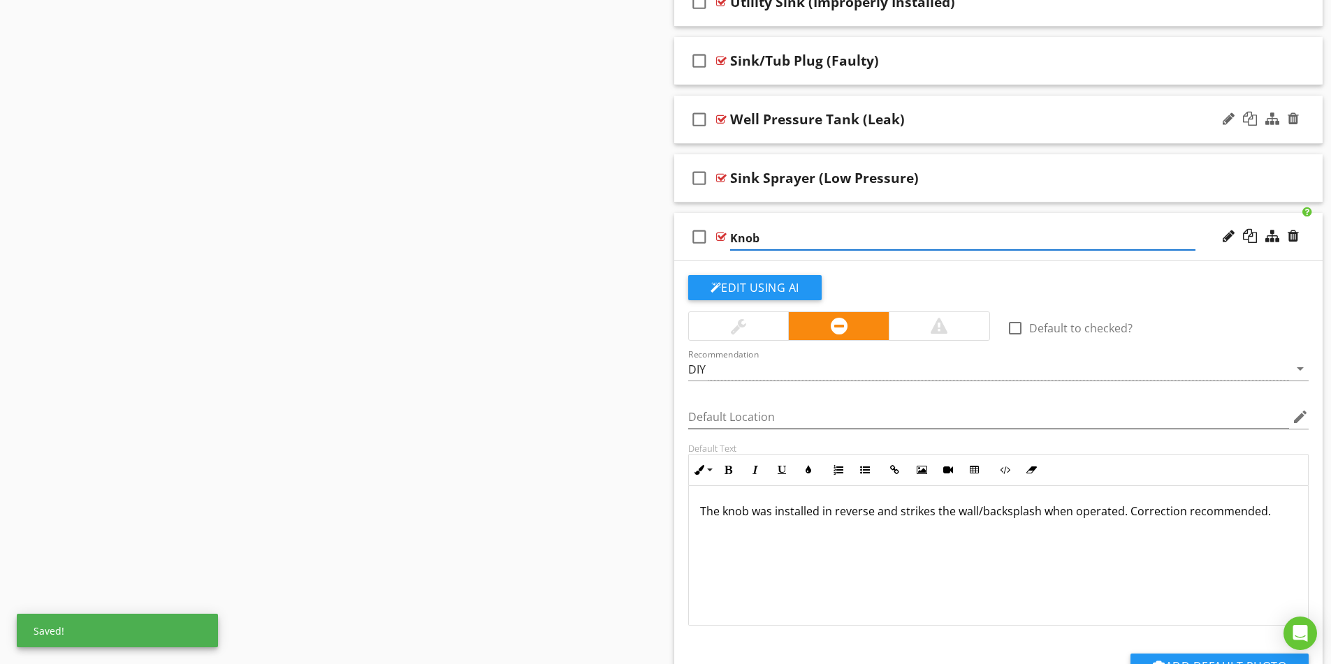
click at [773, 242] on input "Knob" at bounding box center [962, 238] width 465 height 23
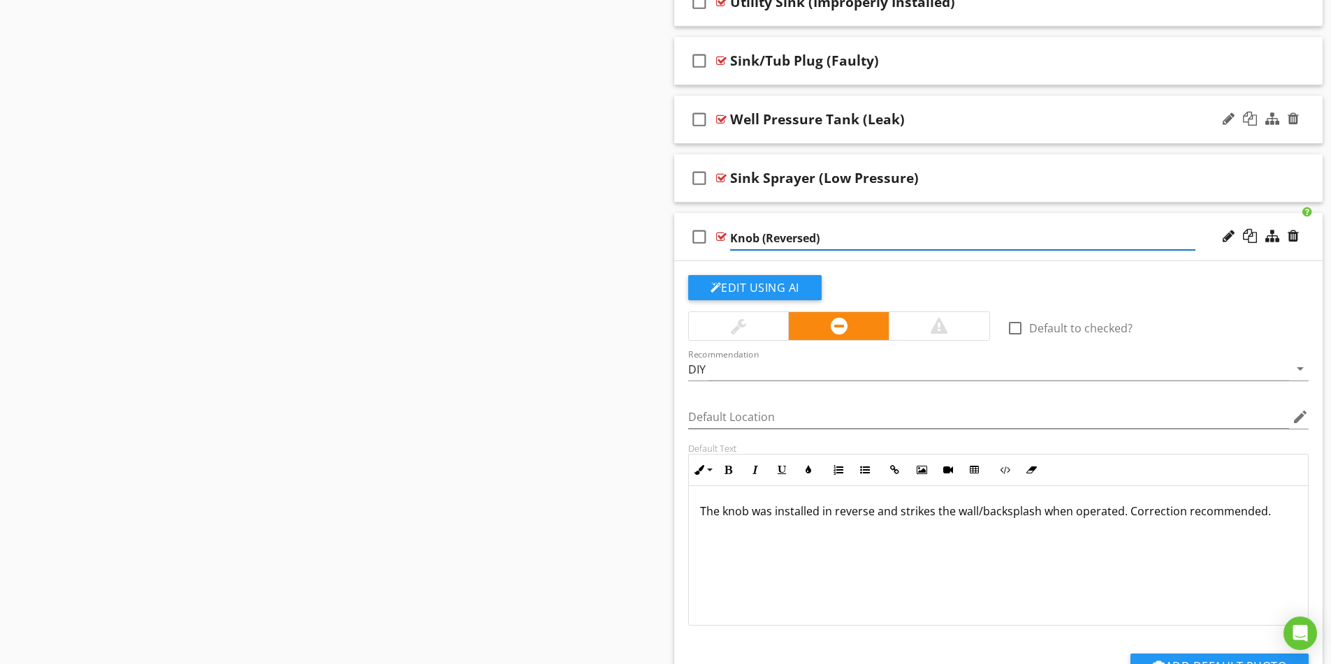
type input "Knob (Reversed)"
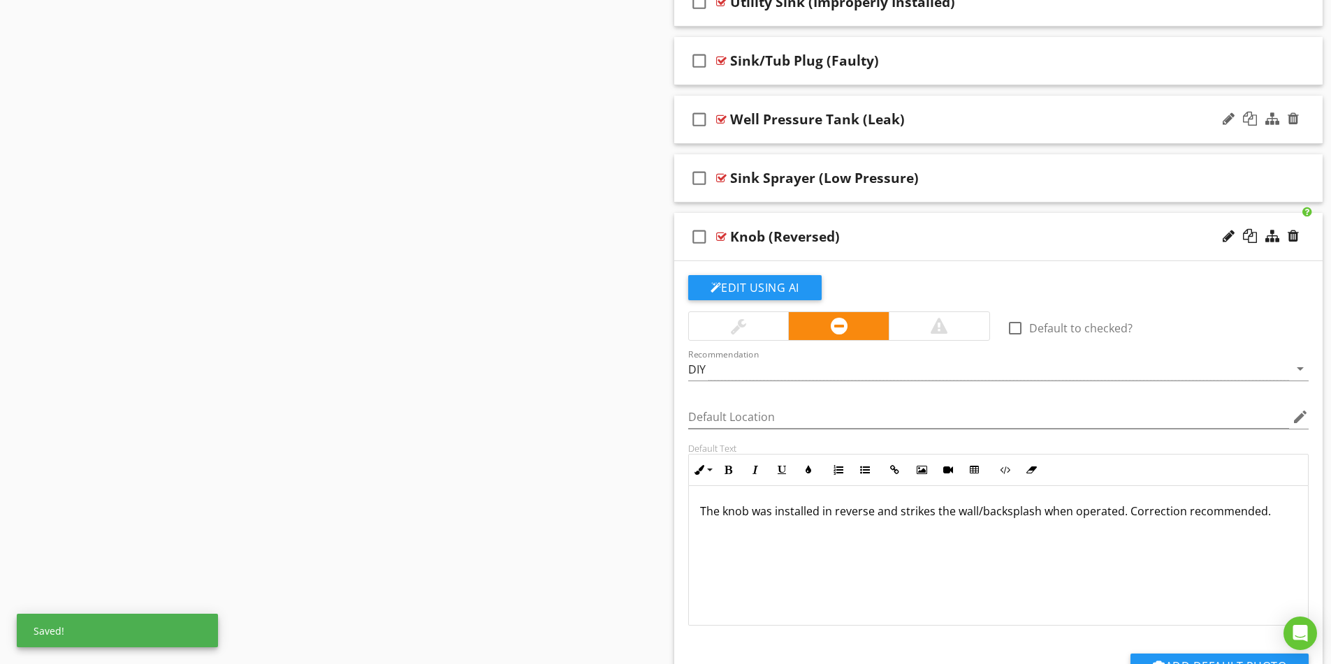
click at [984, 240] on div "Knob (Reversed)" at bounding box center [962, 236] width 465 height 17
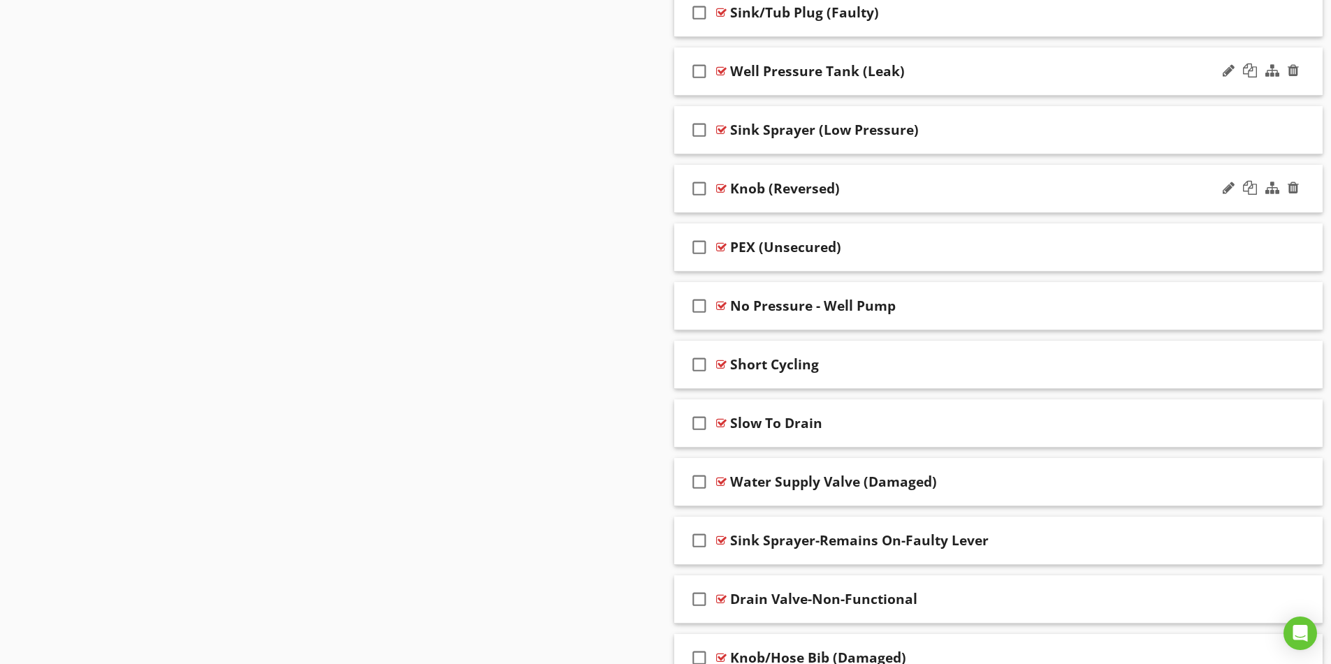
scroll to position [3563, 0]
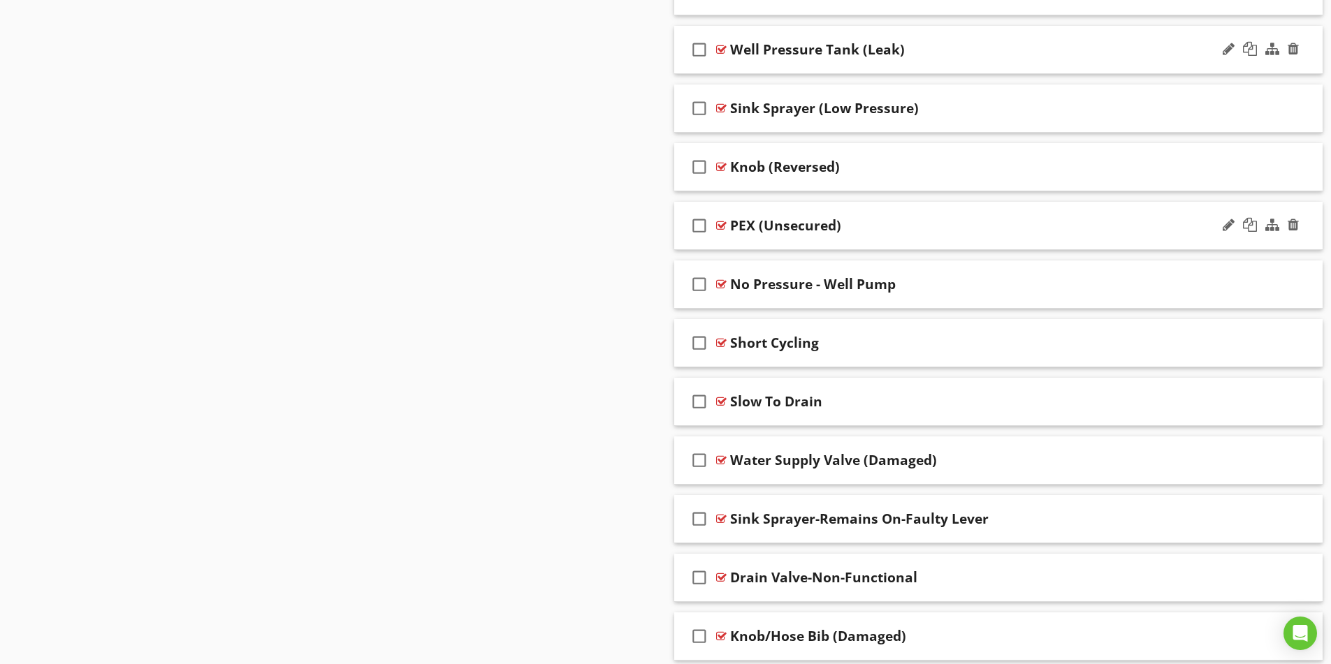
click at [984, 224] on div "PEX (Unsecured)" at bounding box center [962, 225] width 465 height 17
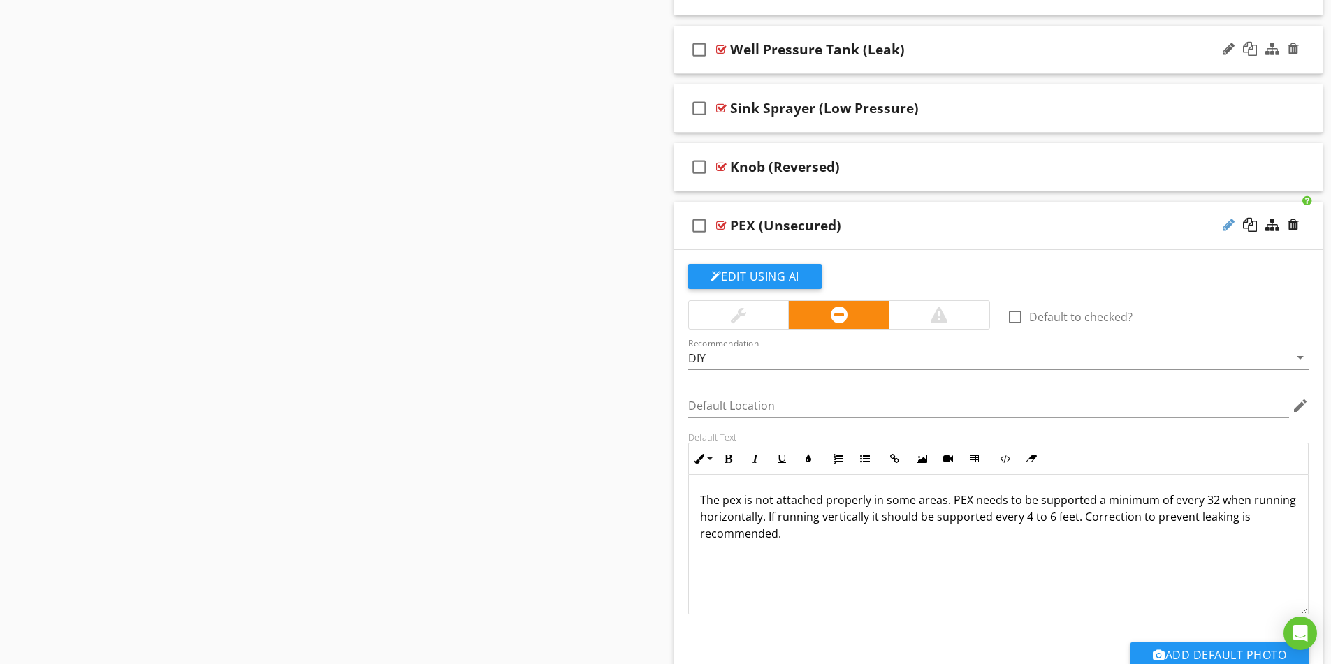
click at [1223, 226] on div at bounding box center [1229, 225] width 12 height 14
click at [753, 226] on input "PEX (Unsecured)" at bounding box center [962, 227] width 465 height 23
type input "PEX Line (Unsecured)"
click at [935, 228] on div "PEX Line (Unsecured)" at bounding box center [962, 225] width 465 height 17
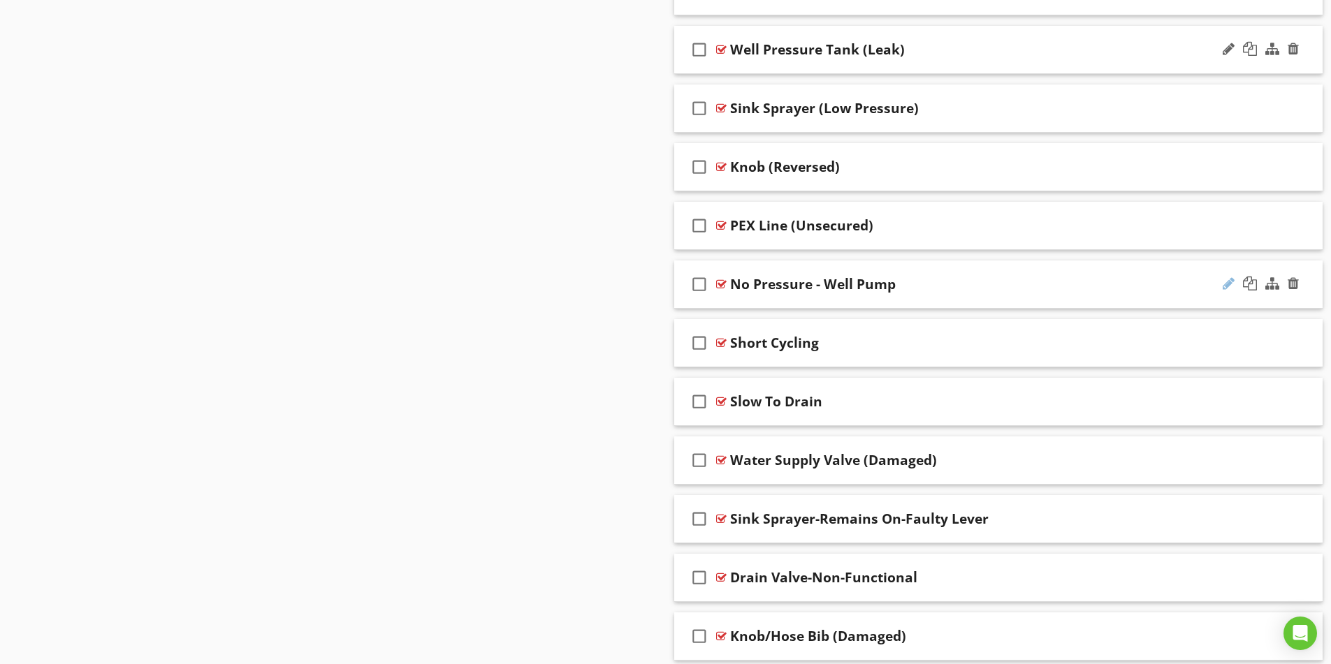
click at [1228, 285] on div at bounding box center [1229, 284] width 12 height 14
click at [753, 284] on input "No Pressure - Well Pump" at bounding box center [962, 286] width 465 height 23
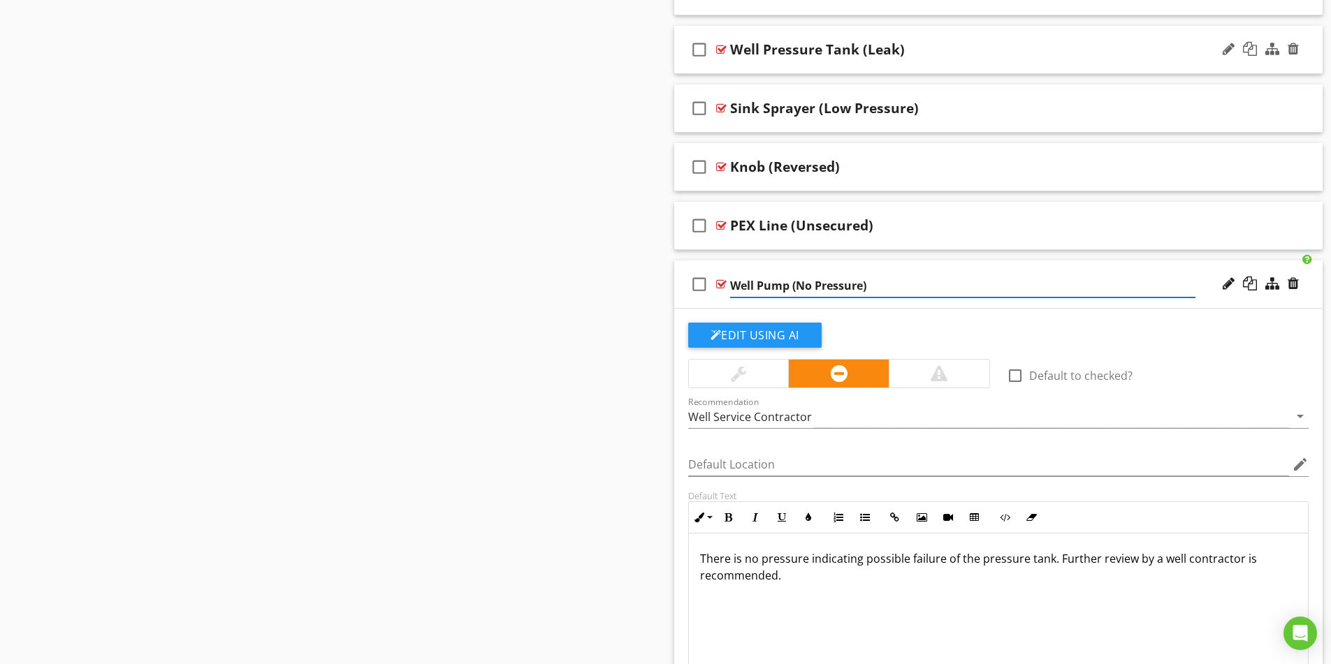
type input "Well Pump (No Pressure)"
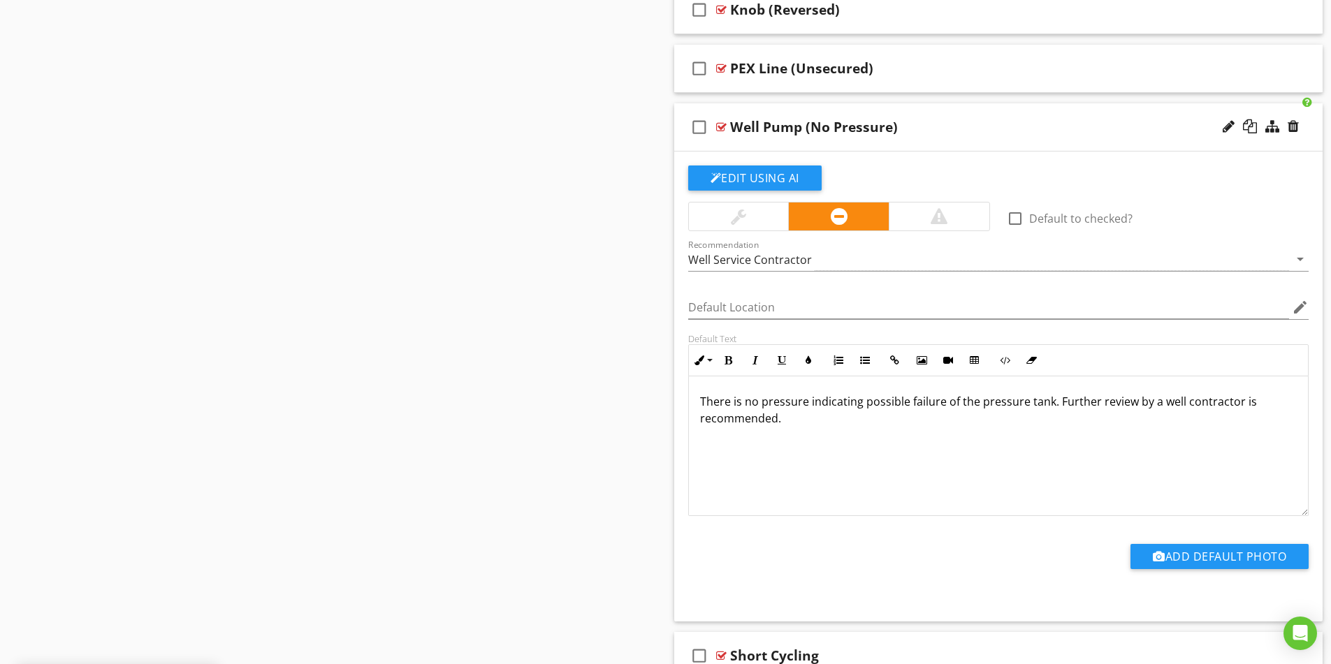
scroll to position [3633, 0]
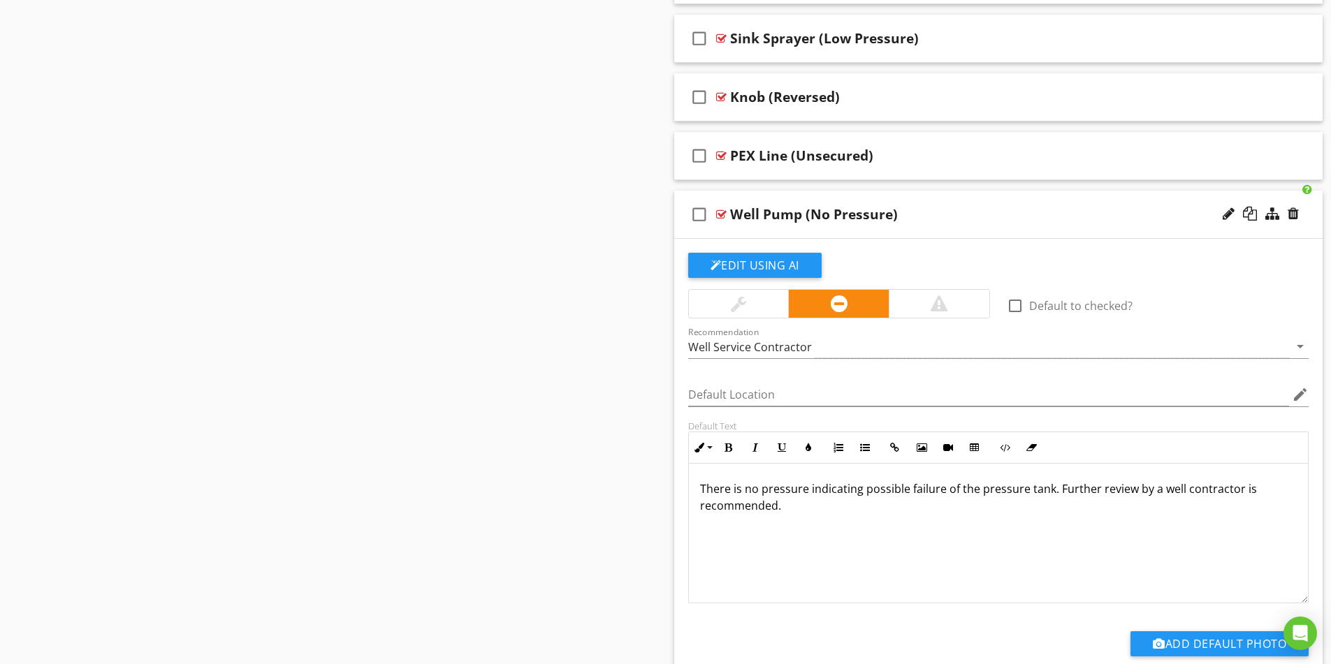
click at [926, 204] on div "check_box_outline_blank Well Pump (No Pressure)" at bounding box center [998, 215] width 649 height 48
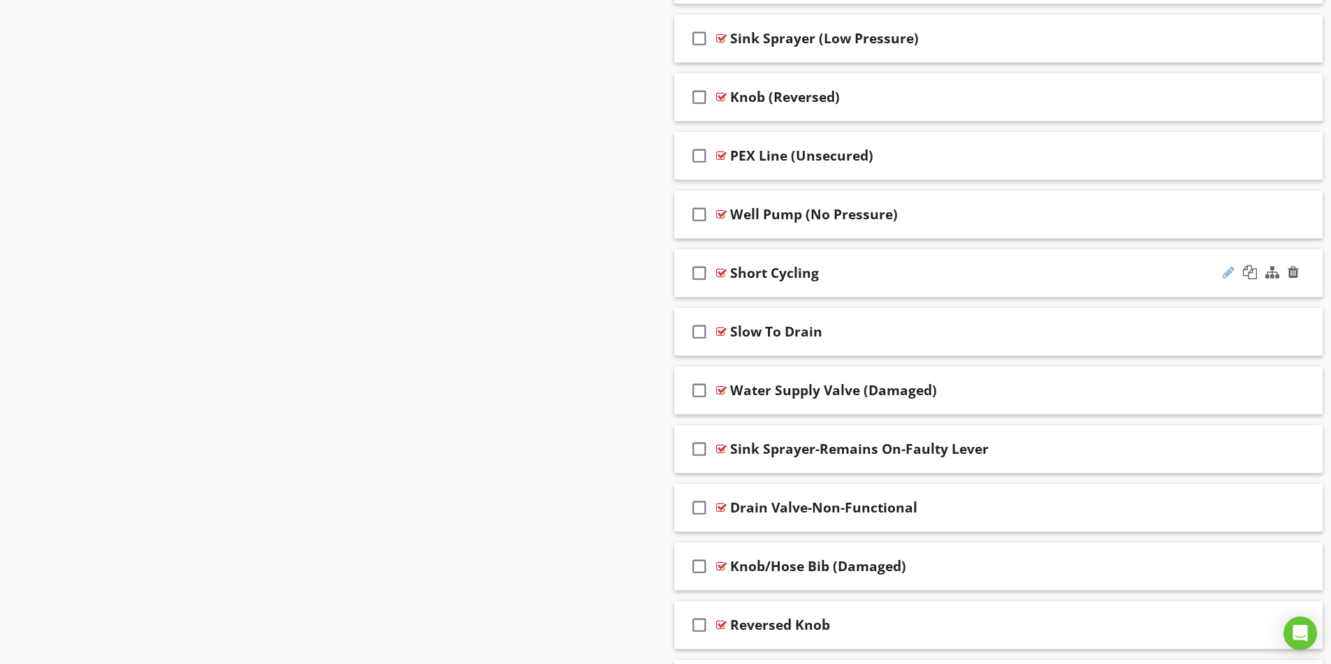
click at [1228, 271] on div at bounding box center [1229, 273] width 12 height 14
click at [866, 271] on div "Short Cycling" at bounding box center [962, 273] width 465 height 17
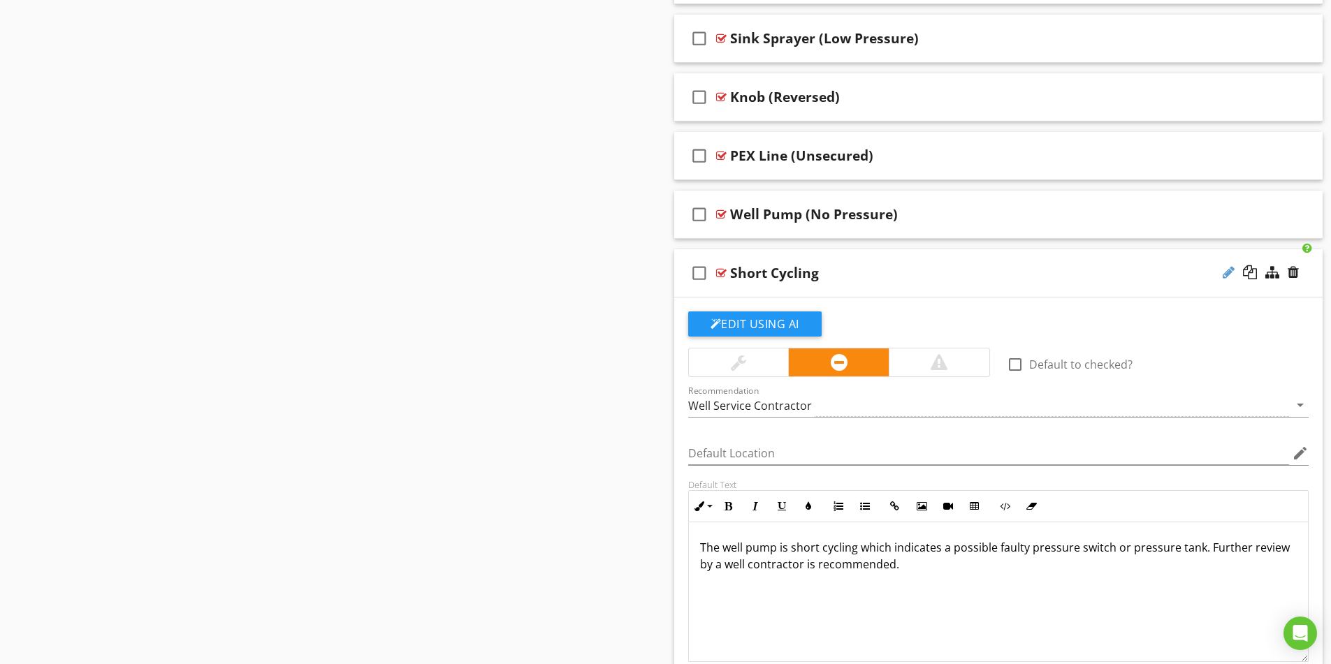
click at [1225, 276] on div at bounding box center [1229, 273] width 12 height 14
click at [730, 267] on input "Short Cycling" at bounding box center [962, 274] width 465 height 23
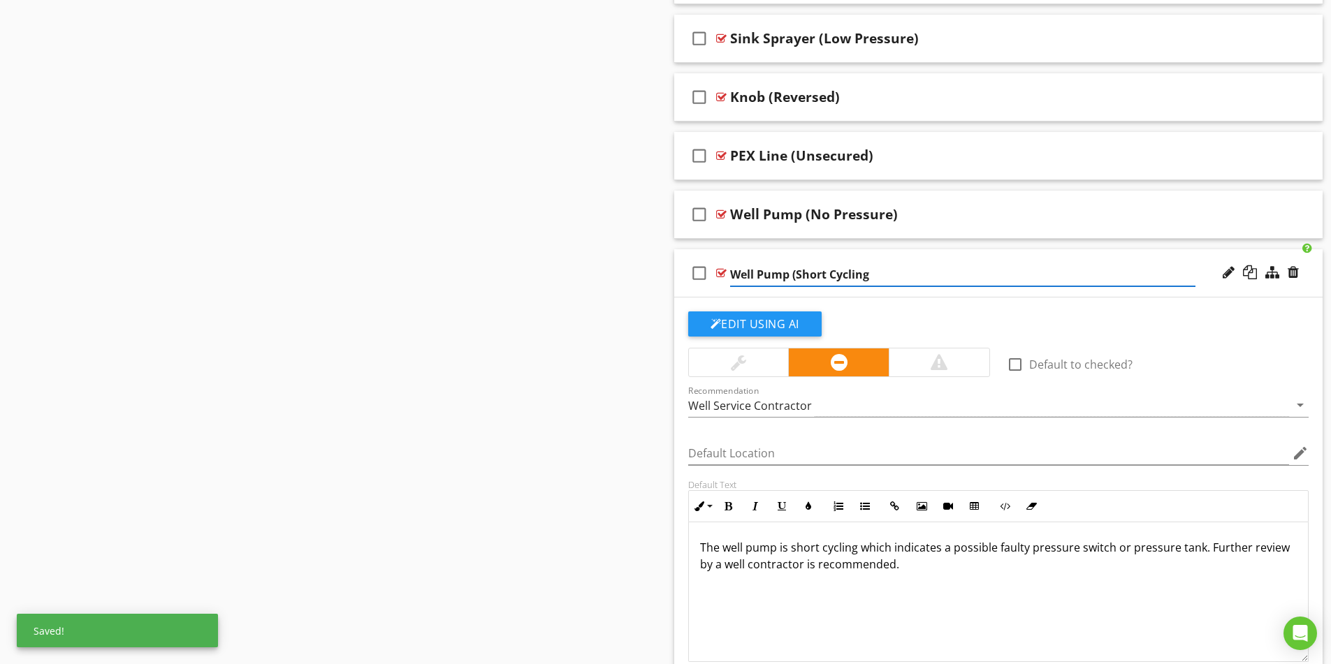
click at [869, 272] on input "Well Pump (Short Cycling" at bounding box center [962, 274] width 465 height 23
type input "Well Pump (Short Cycling)"
click at [996, 274] on div "Well Pump (Short Cycling)" at bounding box center [962, 273] width 465 height 17
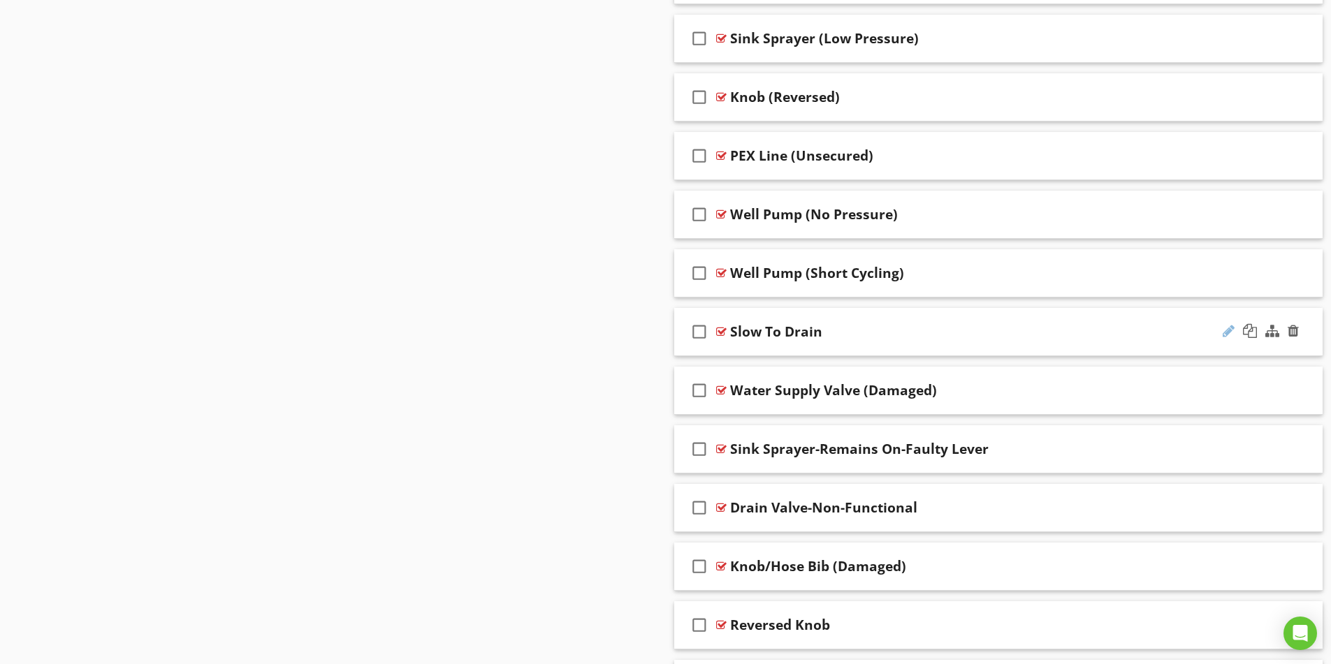
click at [1224, 333] on div at bounding box center [1229, 331] width 12 height 14
drag, startPoint x: 501, startPoint y: 309, endPoint x: 818, endPoint y: 344, distance: 319.2
click at [932, 330] on div "Slow To Drain" at bounding box center [962, 332] width 465 height 17
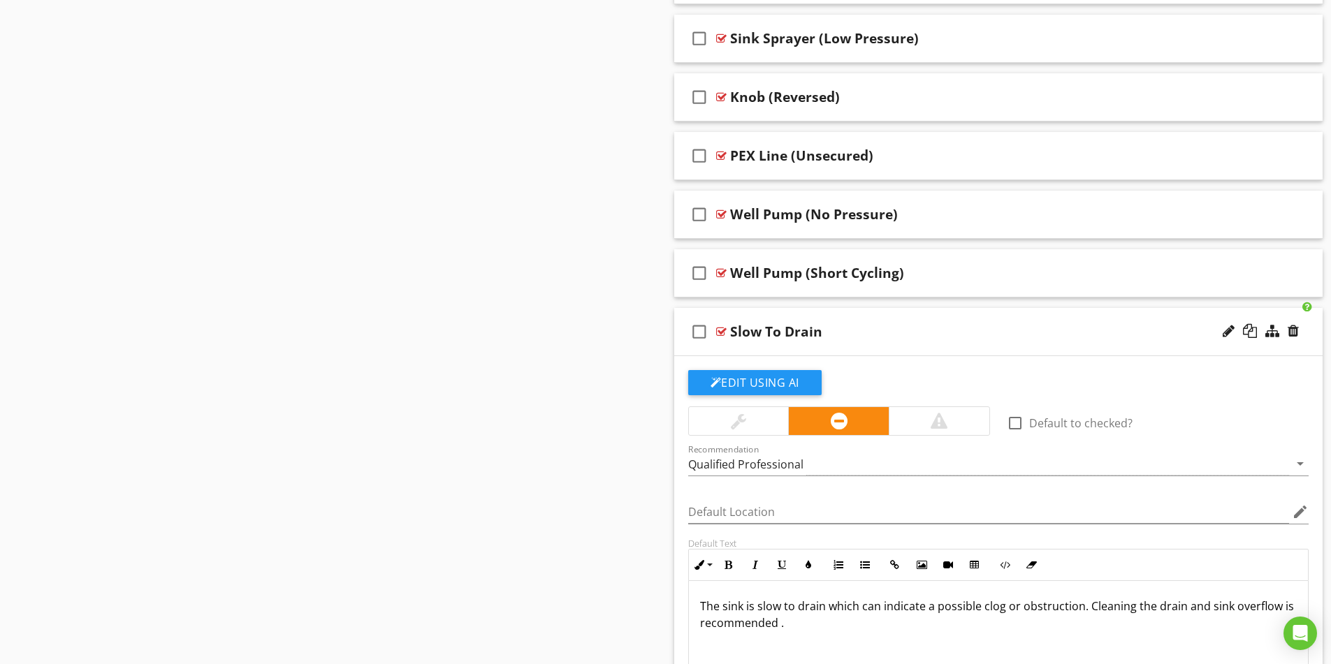
scroll to position [3703, 0]
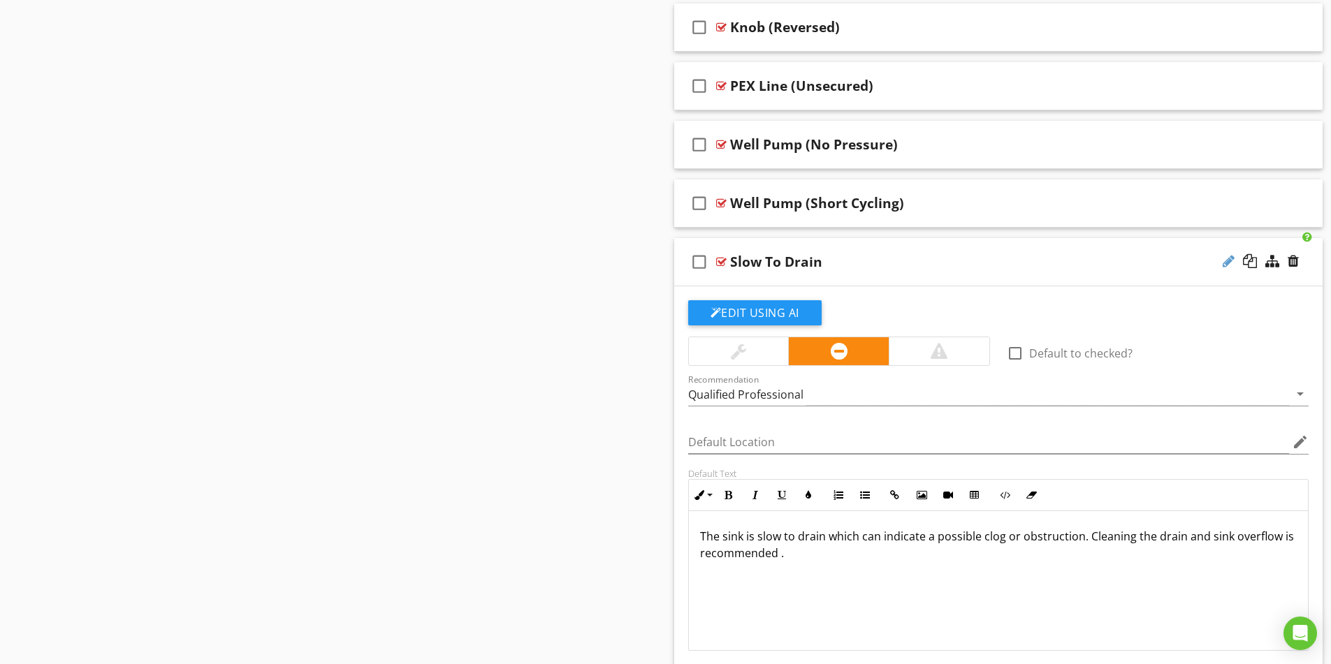
click at [1226, 265] on div at bounding box center [1229, 261] width 12 height 14
click at [732, 262] on input "Slow To Drain" at bounding box center [962, 263] width 465 height 23
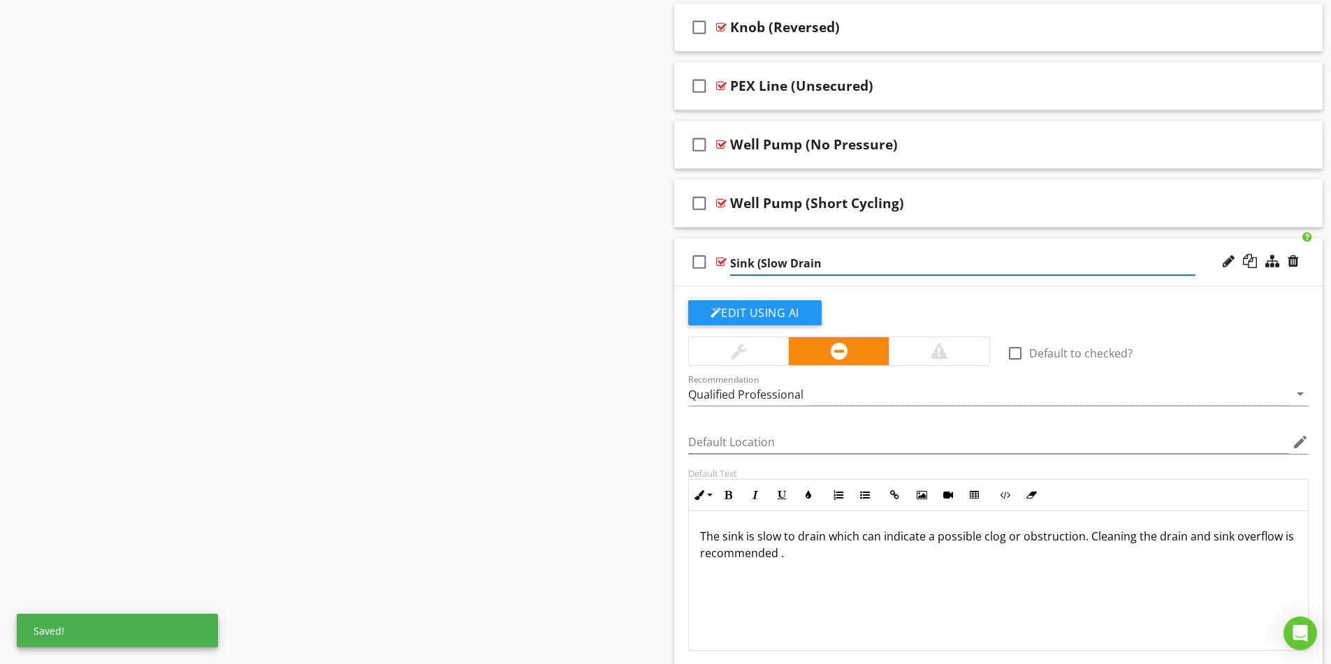
click at [827, 267] on input "Sink (Slow Drain" at bounding box center [962, 263] width 465 height 23
type input "Sink (Slow Drain)"
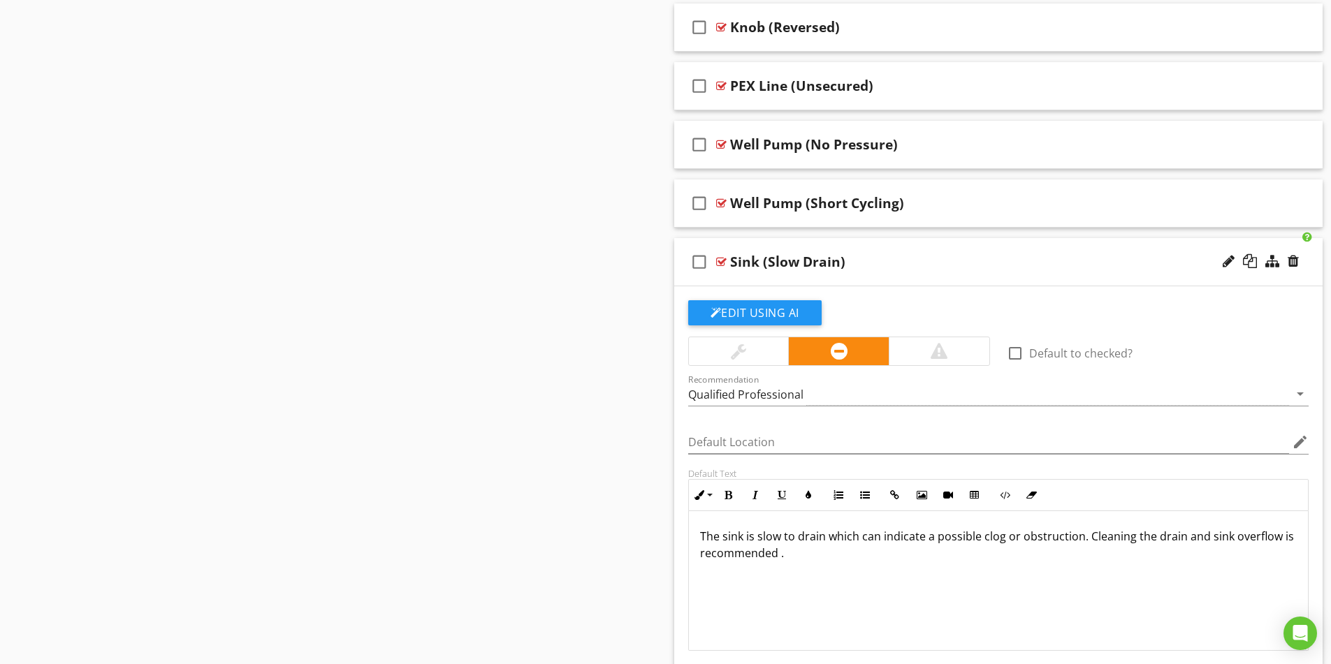
click at [936, 260] on div "Sink (Slow Drain)" at bounding box center [962, 262] width 465 height 17
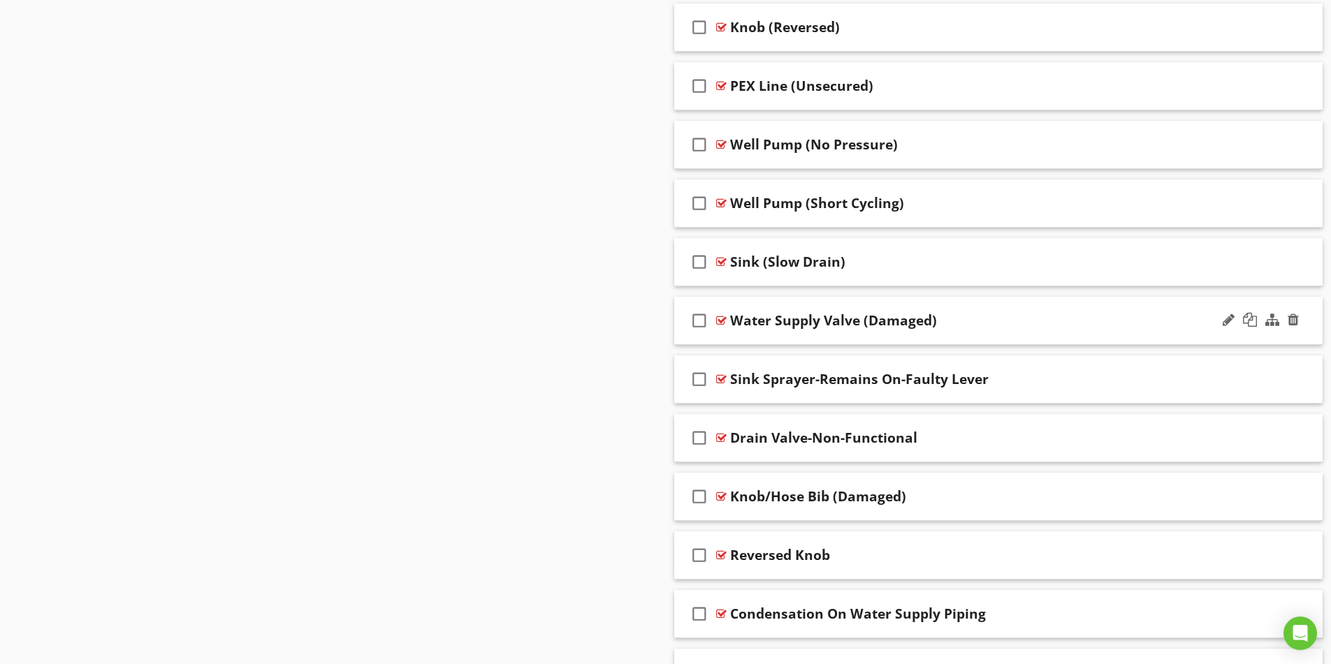
click at [998, 317] on div "Water Supply Valve (Damaged)" at bounding box center [962, 320] width 465 height 17
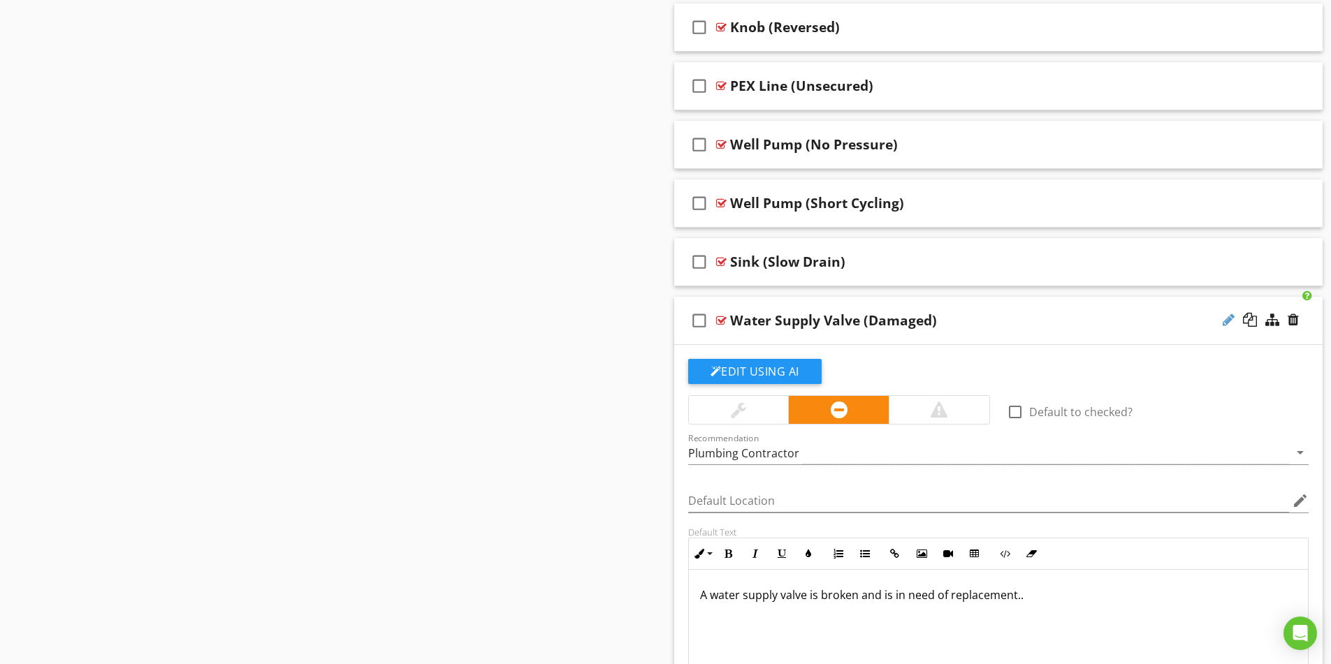
click at [1228, 324] on div at bounding box center [1229, 320] width 12 height 14
click at [811, 317] on input "Water Supply Valve (Damaged)" at bounding box center [962, 322] width 465 height 23
type input "Valve (Damaged)"
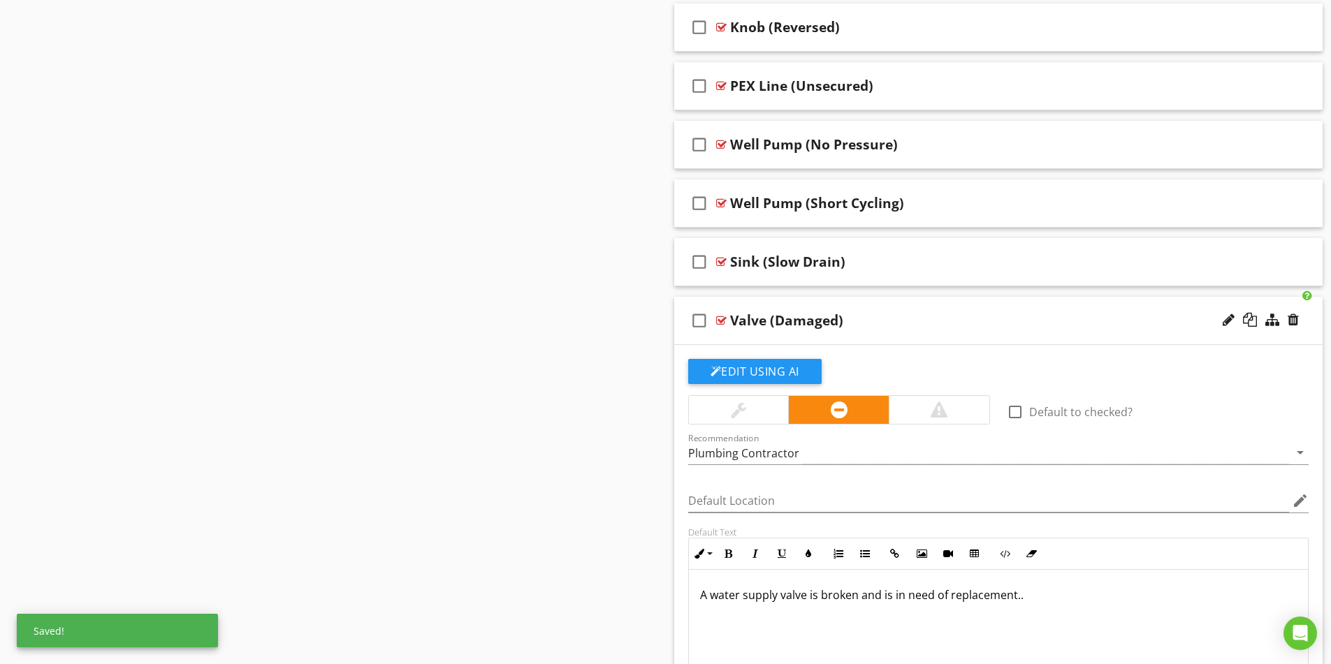
click at [779, 597] on p "A water supply valve is broken and is in need of replacement.." at bounding box center [998, 595] width 597 height 17
click at [983, 593] on p "The valve is broken and is in need of replacement.." at bounding box center [998, 595] width 597 height 17
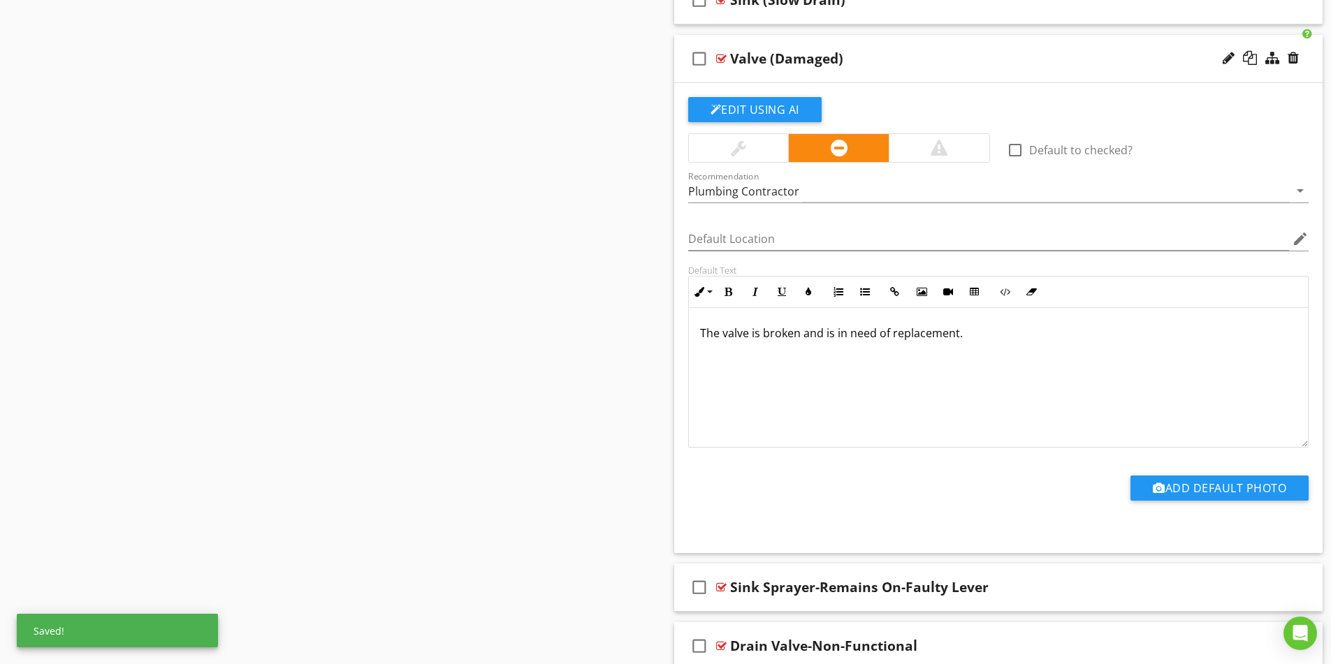
scroll to position [3983, 0]
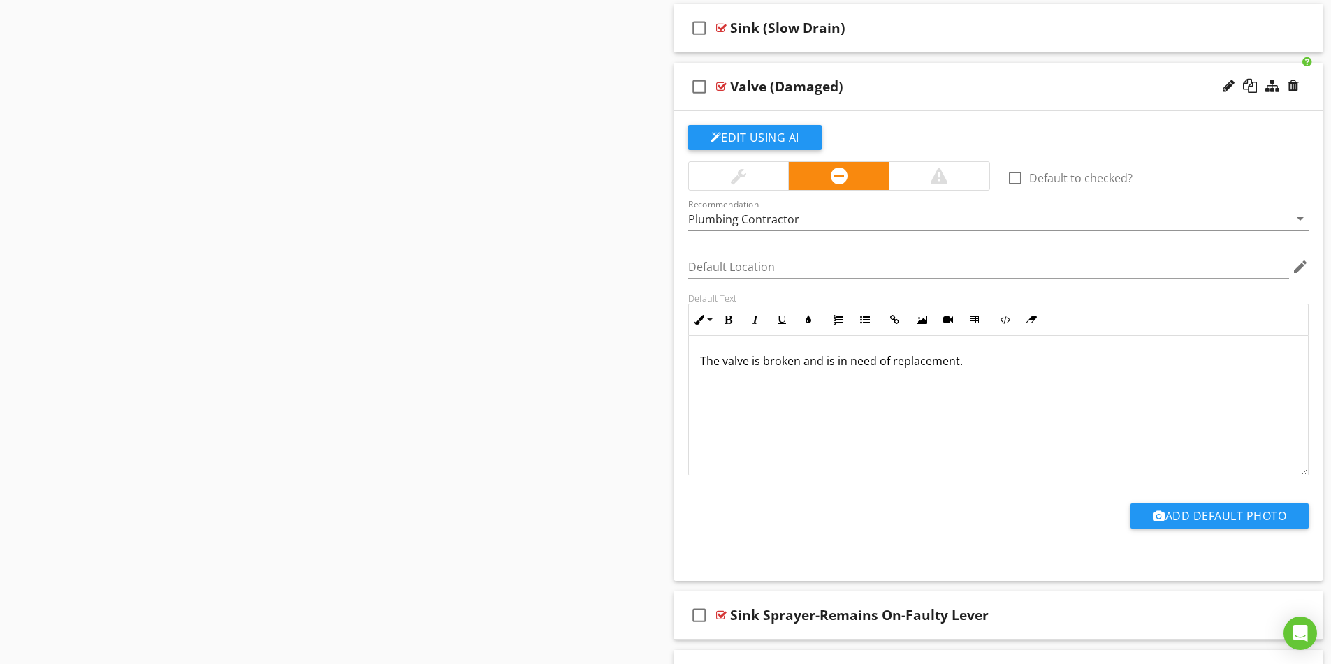
scroll to position [3913, 0]
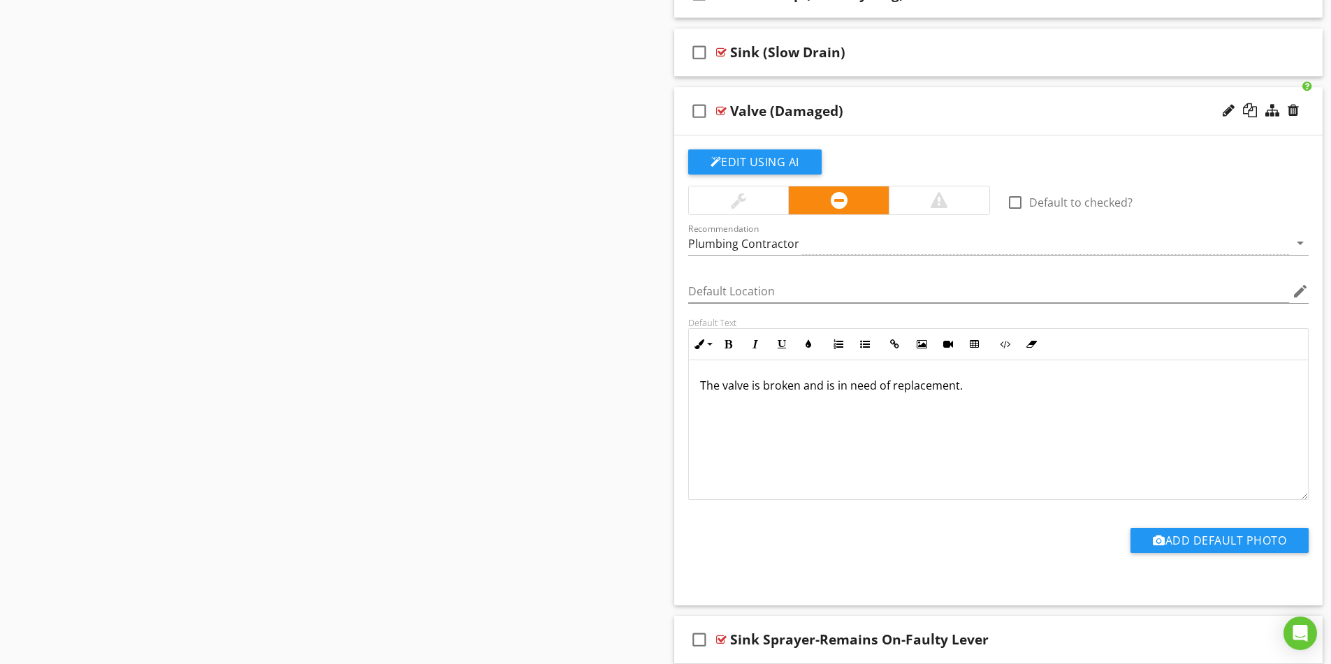
click at [975, 108] on div "Valve (Damaged)" at bounding box center [962, 111] width 465 height 17
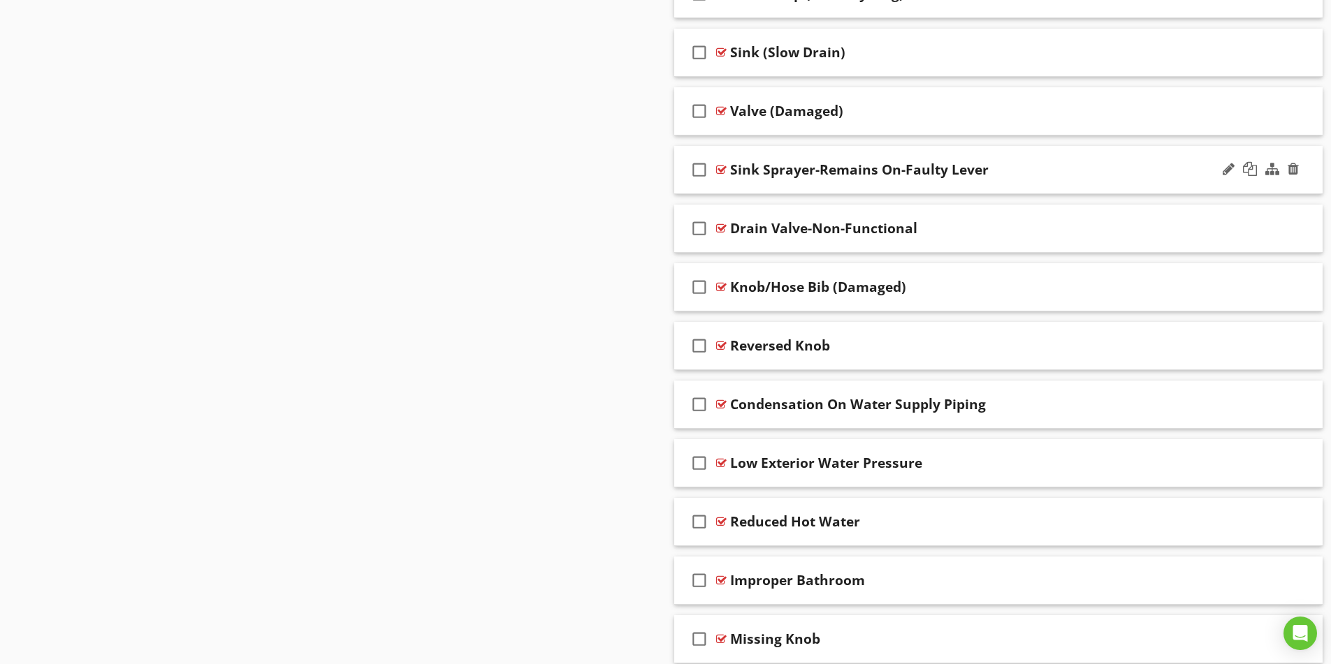
click at [1128, 168] on div "Sink Sprayer-Remains On-Faulty Lever" at bounding box center [962, 169] width 465 height 17
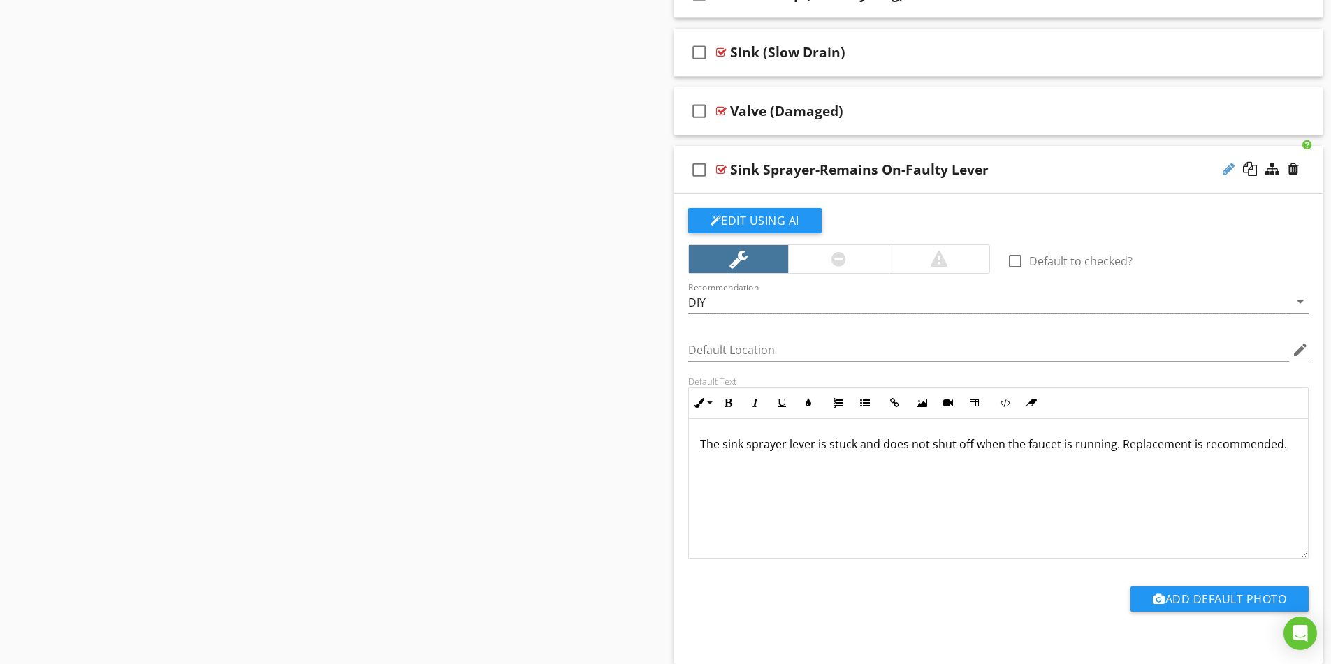
click at [1228, 172] on div at bounding box center [1229, 169] width 12 height 14
click at [802, 168] on input "Sink Sprayer (Does Not Shut Off)" at bounding box center [962, 171] width 465 height 23
type input "Sink Sprayer Lever (Does Not Shut Off)"
click at [1030, 171] on div "Sink Sprayer Lever (Does Not Shut Off)" at bounding box center [962, 169] width 465 height 17
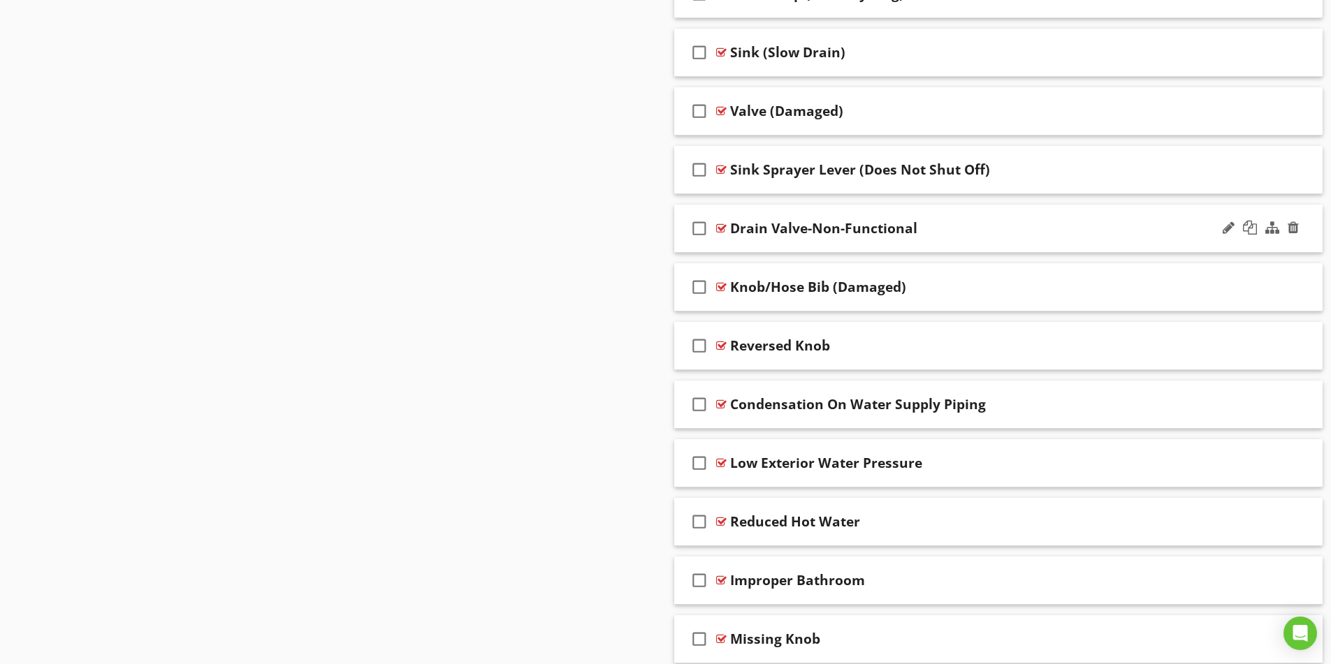
click at [1162, 232] on div "Drain Valve-Non-Functional" at bounding box center [962, 228] width 465 height 17
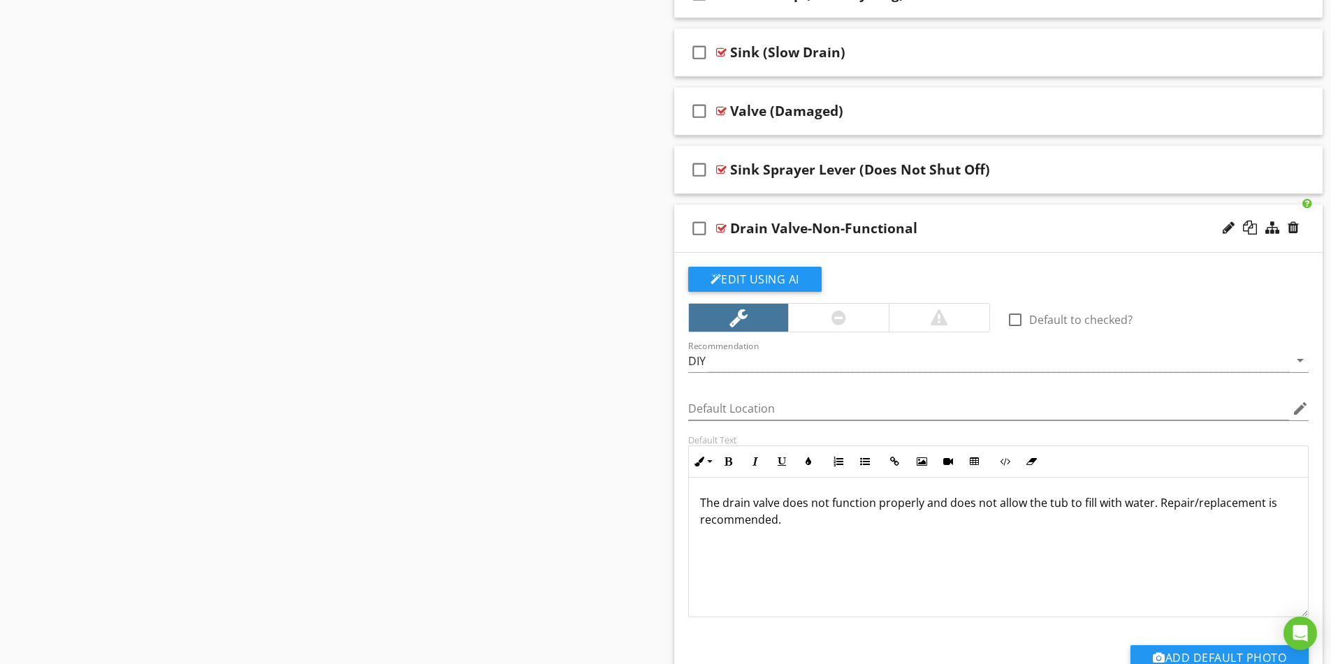
click at [1219, 232] on div "check_box_outline_blank Drain Valve-Non-Functional" at bounding box center [998, 229] width 649 height 48
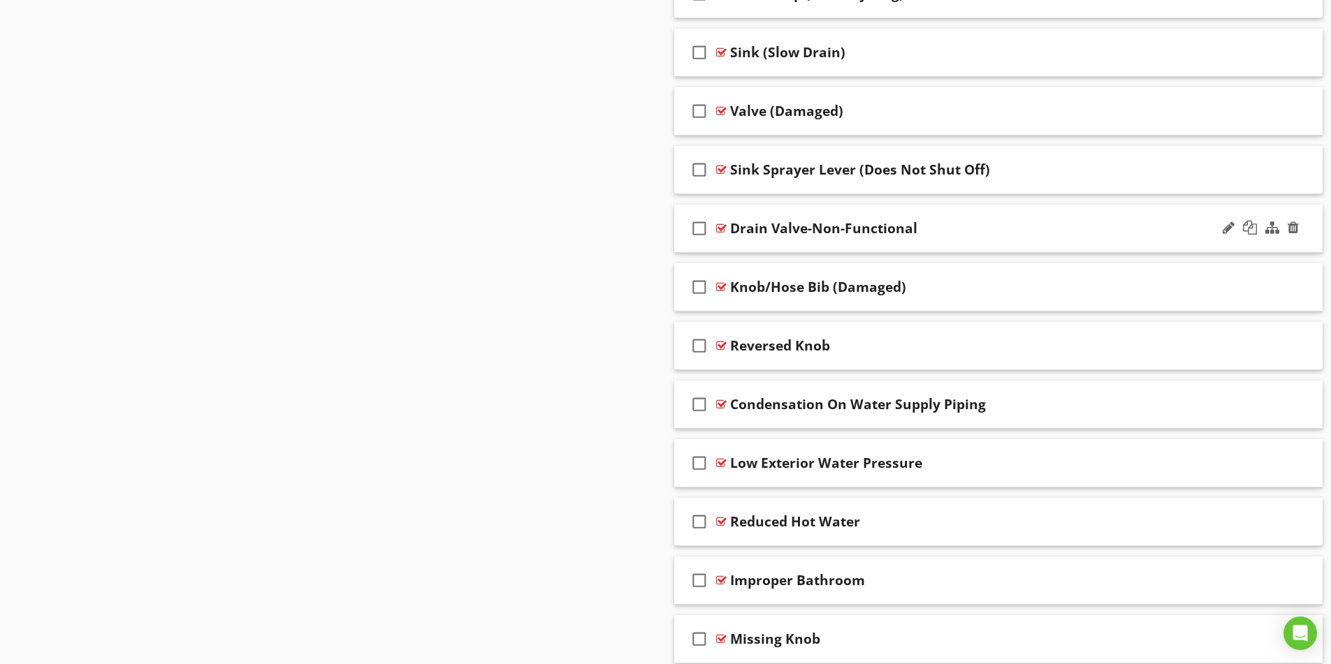
click at [1079, 230] on div "Drain Valve-Non-Functional" at bounding box center [962, 228] width 465 height 17
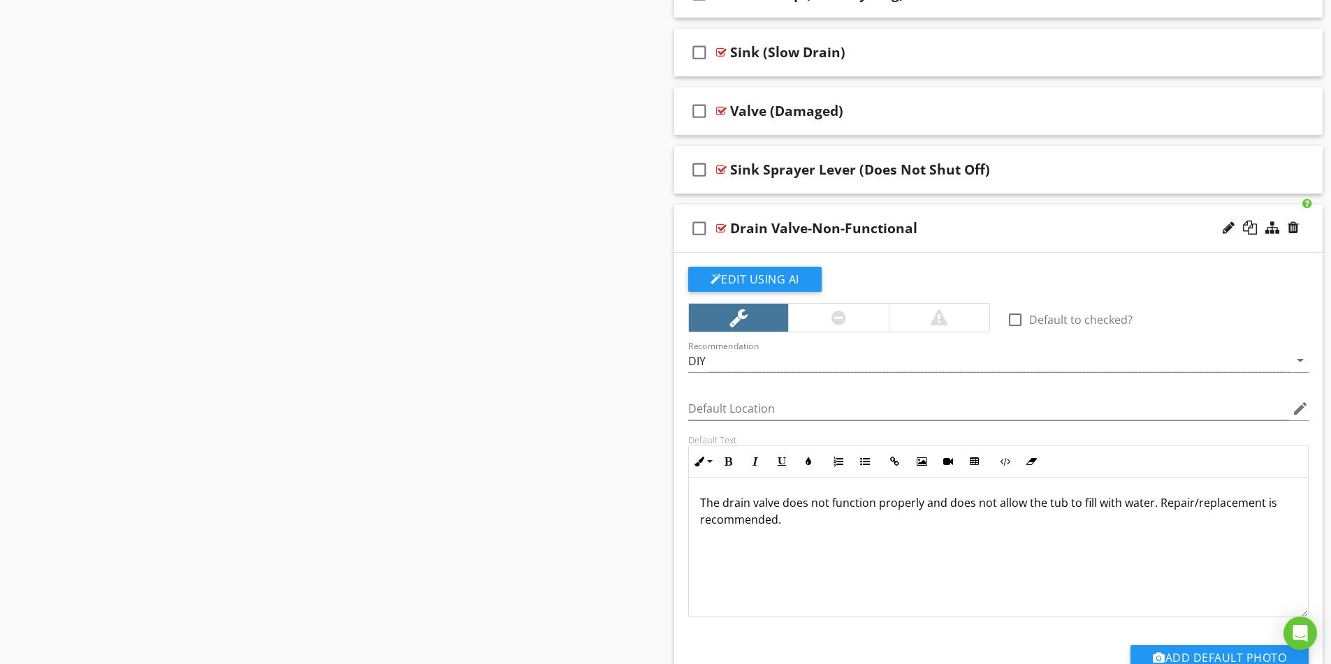
click at [815, 224] on div "Drain Valve-Non-Functional" at bounding box center [823, 228] width 187 height 17
click at [799, 228] on input "Drain Valve-Non-Functional" at bounding box center [962, 230] width 465 height 23
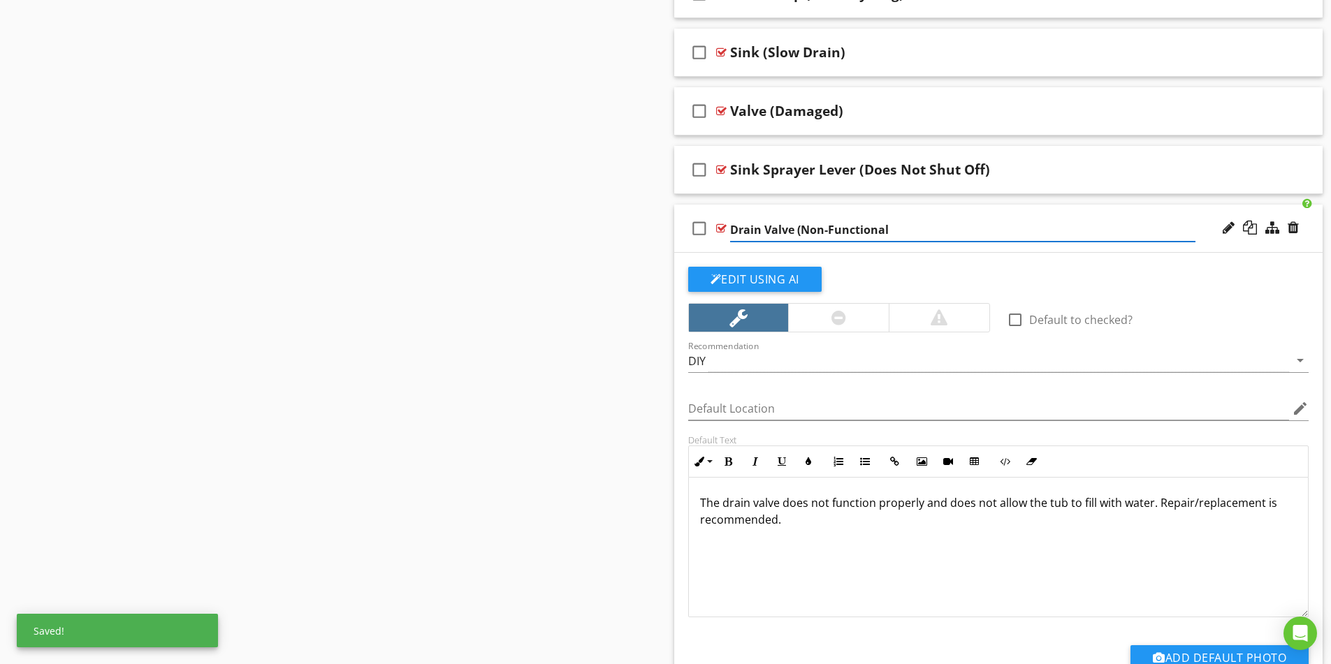
click at [896, 230] on input "Drain Valve (Non-Functional" at bounding box center [962, 230] width 465 height 23
type input "Drain Valve (Non-Functional)"
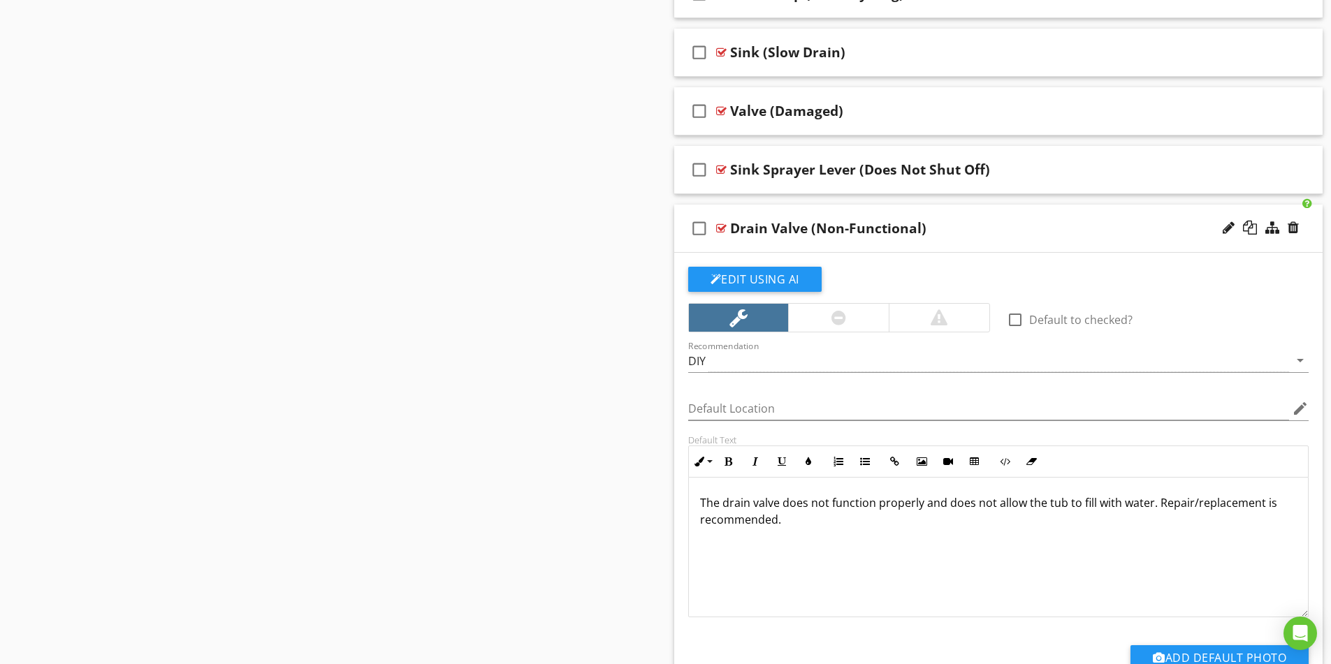
click at [1033, 225] on div "Drain Valve (Non-Functional)" at bounding box center [962, 228] width 465 height 17
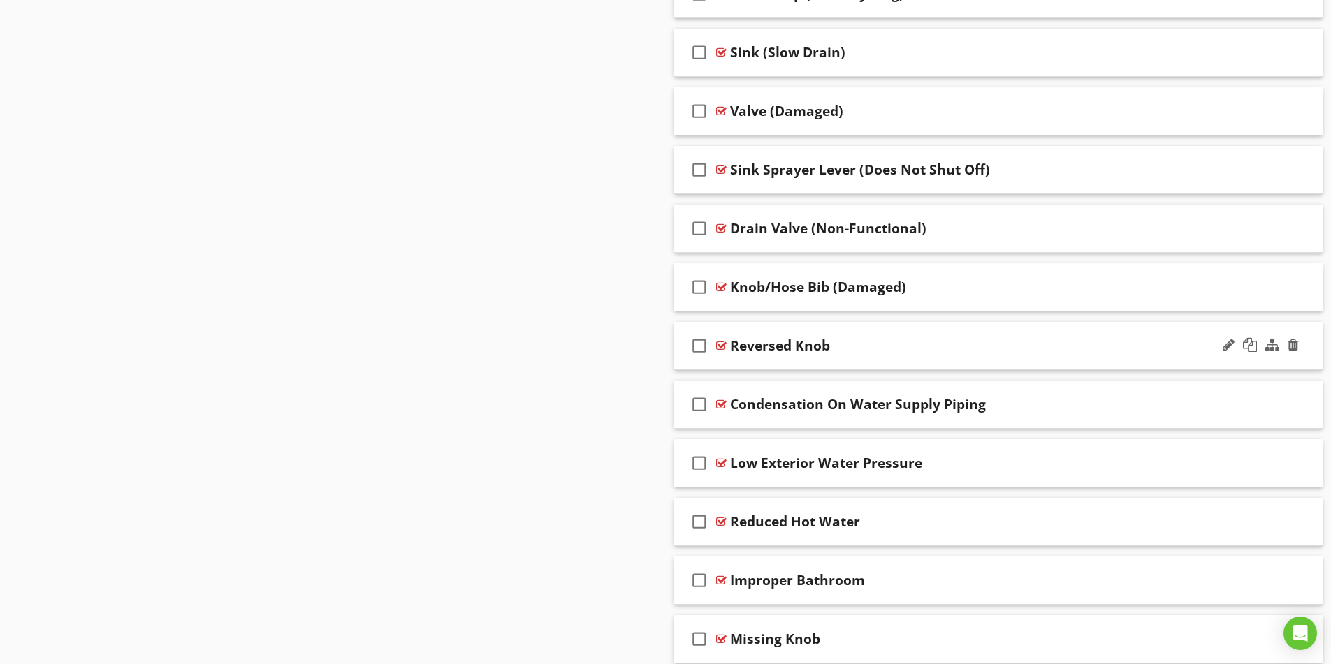
click at [1059, 350] on div "Reversed Knob" at bounding box center [962, 345] width 465 height 17
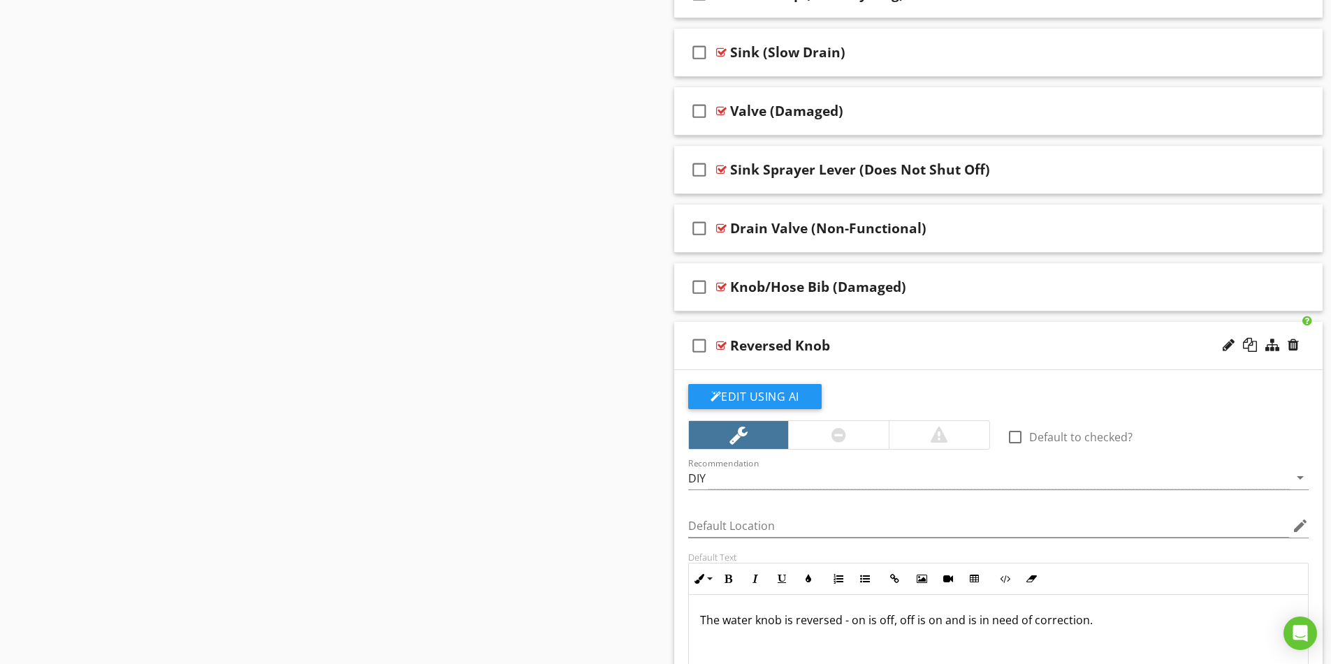
click at [938, 622] on p "The water knob is reversed - on is off, off is on and is in need of correction." at bounding box center [998, 620] width 597 height 17
click at [896, 344] on div "Reversed Knob" at bounding box center [962, 345] width 465 height 17
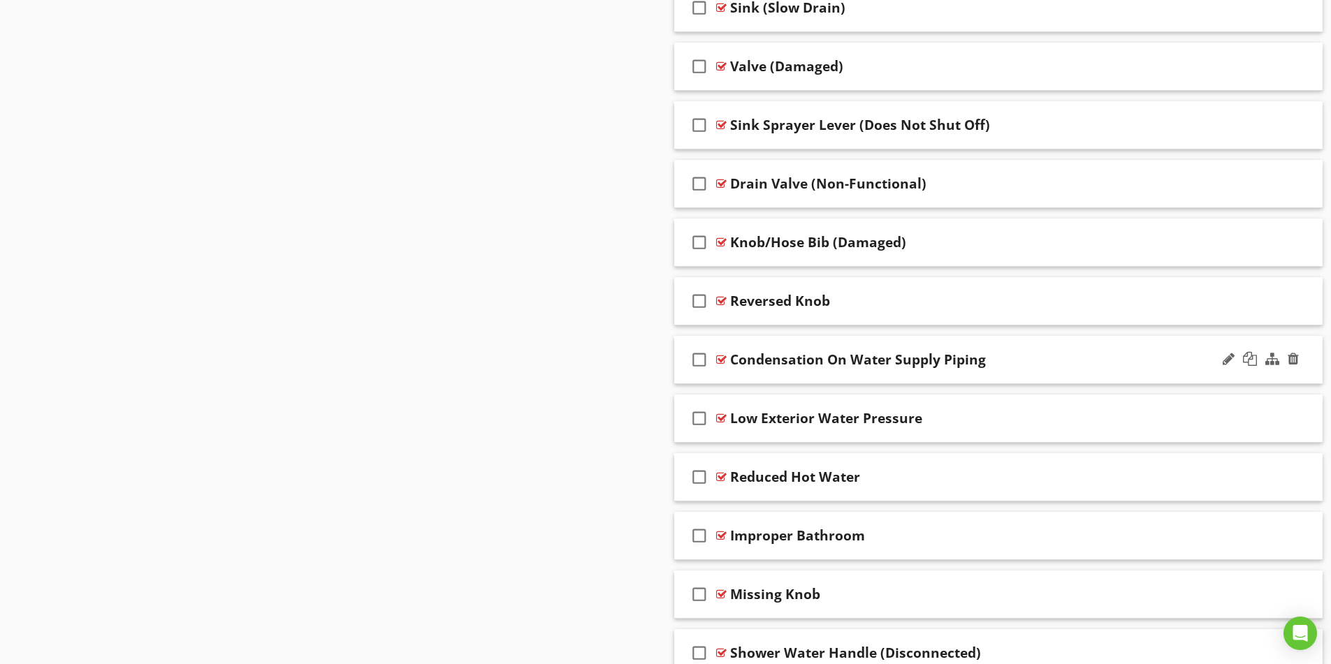
scroll to position [3983, 0]
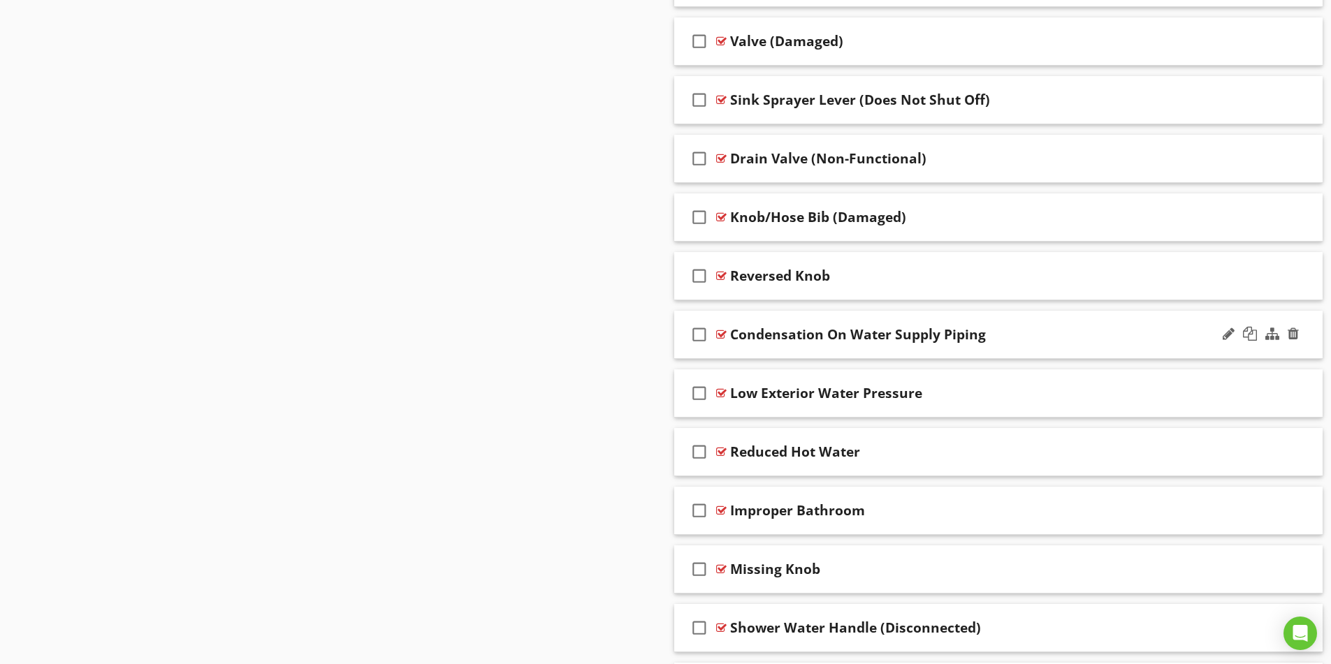
click at [1061, 343] on div "Condensation On Water Supply Piping" at bounding box center [962, 334] width 465 height 17
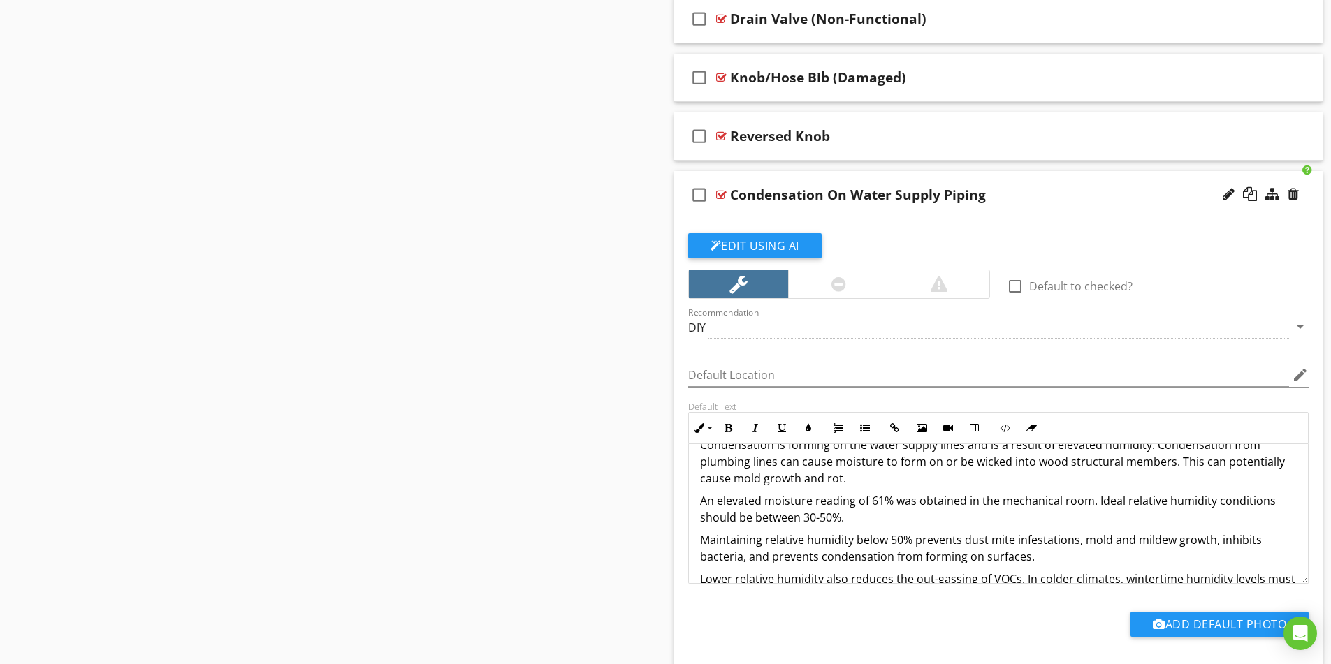
scroll to position [0, 0]
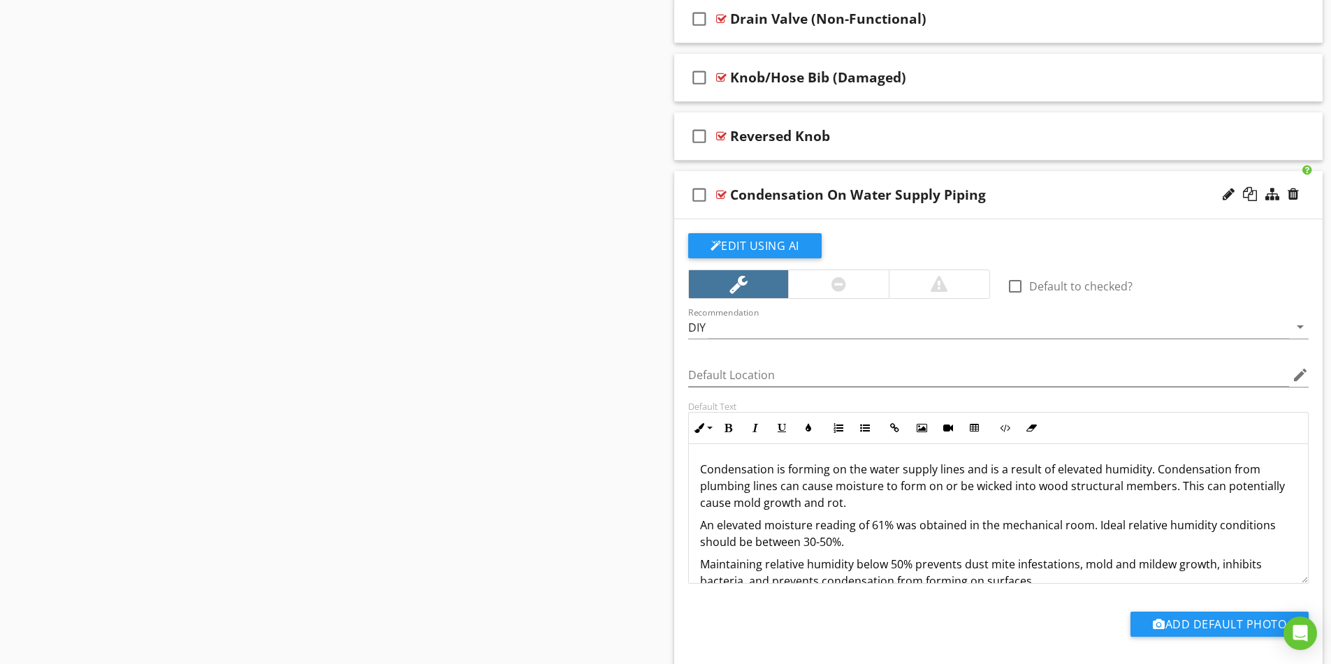
click at [1078, 199] on div "Condensation On Water Supply Piping" at bounding box center [962, 195] width 465 height 17
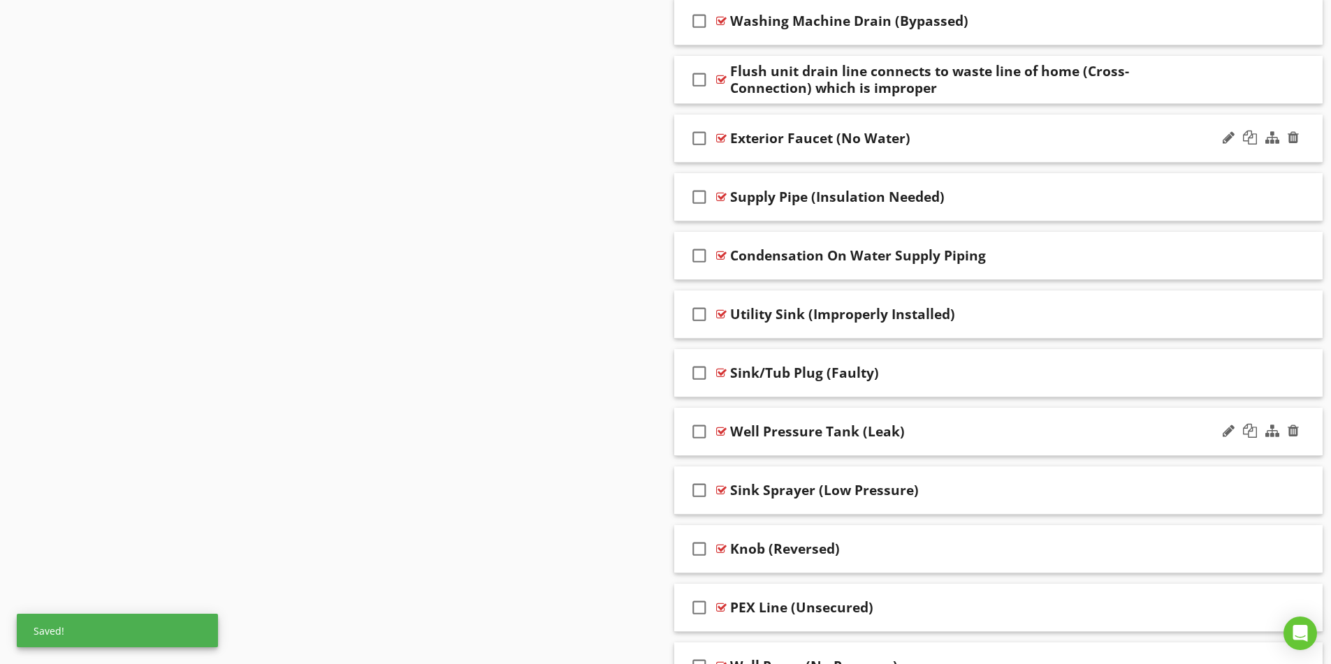
scroll to position [3214, 0]
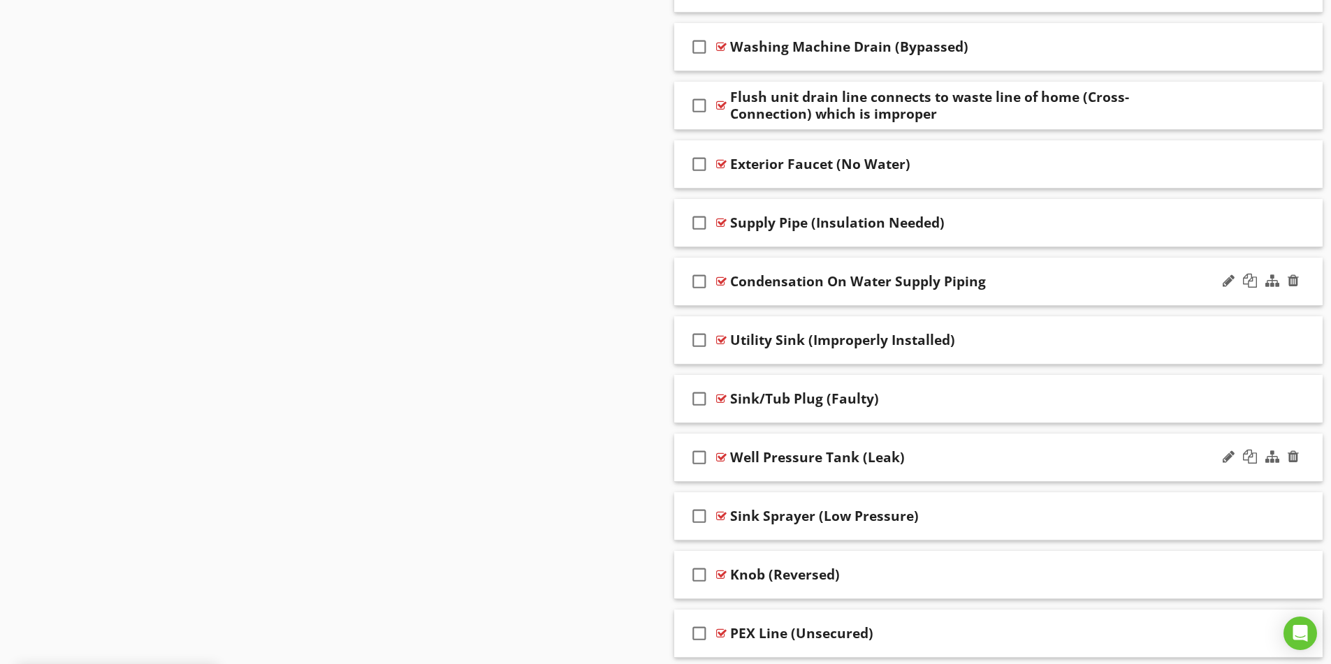
click at [1045, 281] on div "Condensation On Water Supply Piping" at bounding box center [962, 281] width 465 height 17
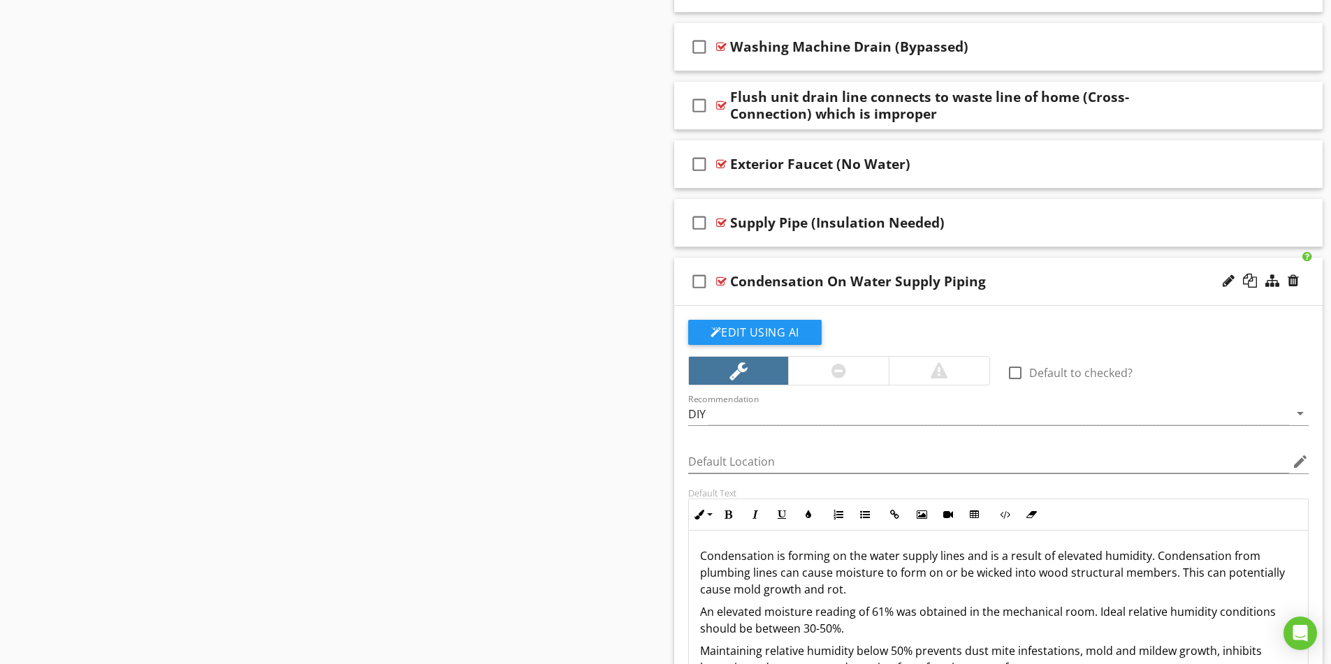
click at [1045, 281] on div "Condensation On Water Supply Piping" at bounding box center [962, 281] width 465 height 17
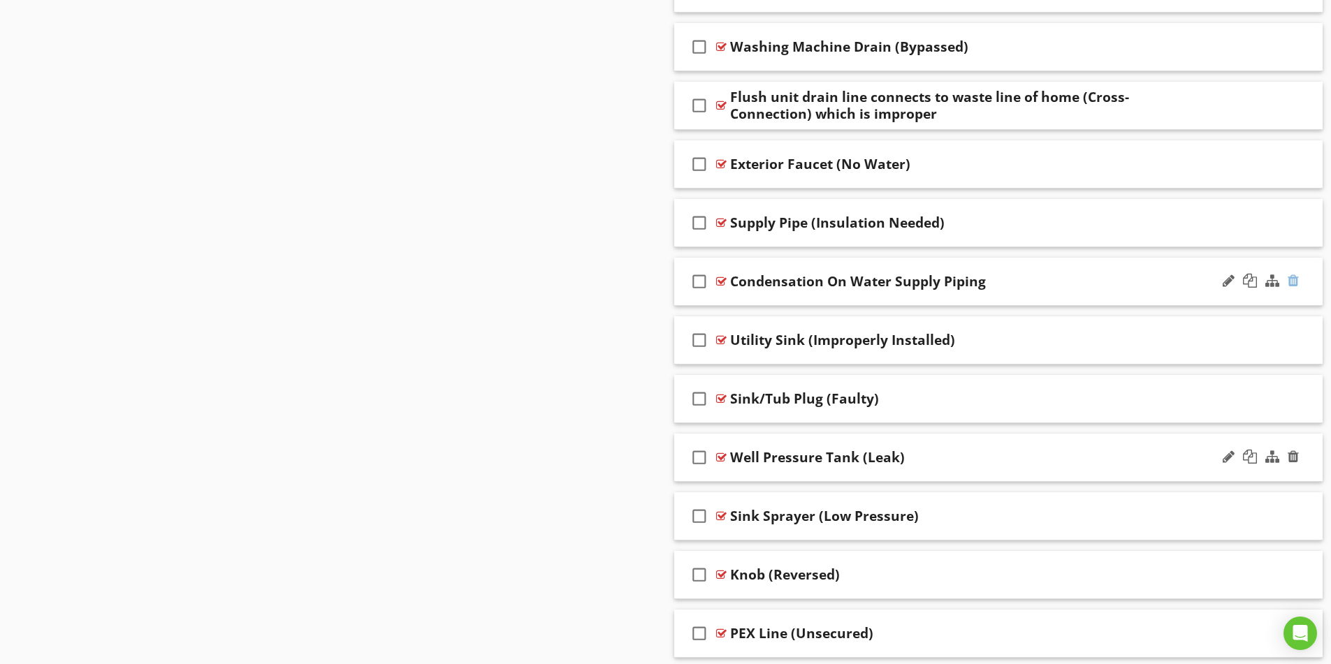
click at [1293, 281] on div at bounding box center [1293, 281] width 11 height 14
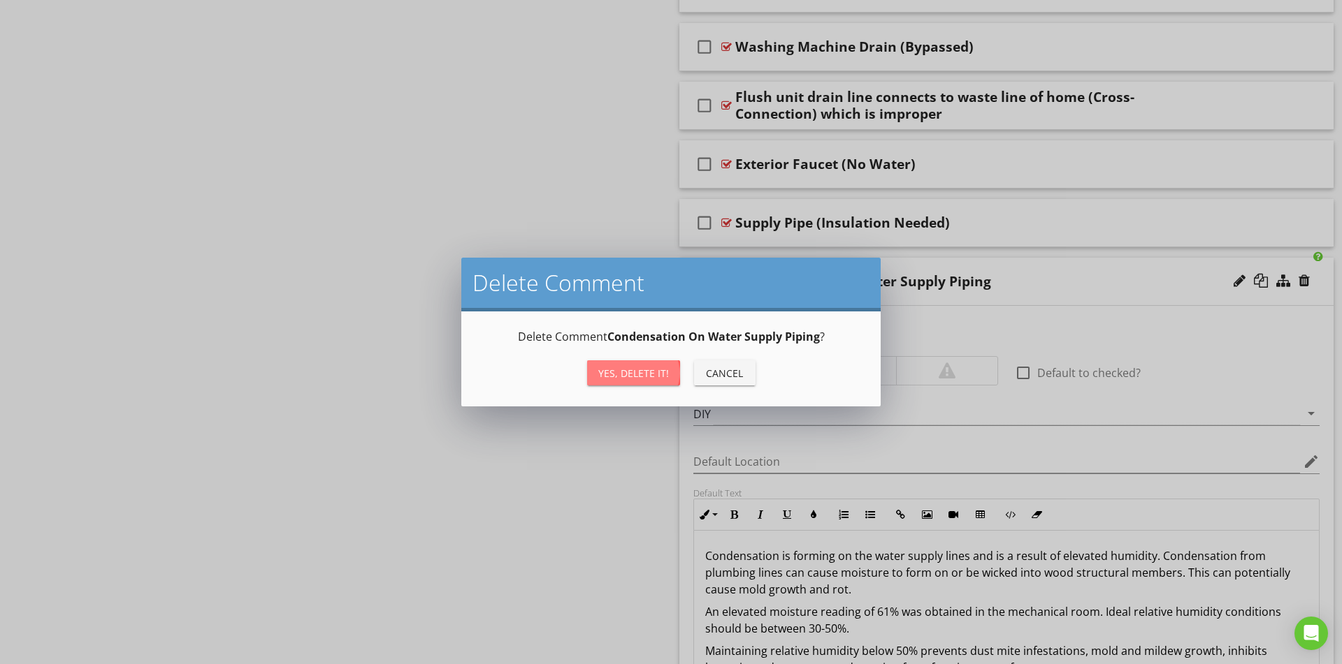
click at [612, 368] on div "Yes, Delete it!" at bounding box center [633, 373] width 71 height 15
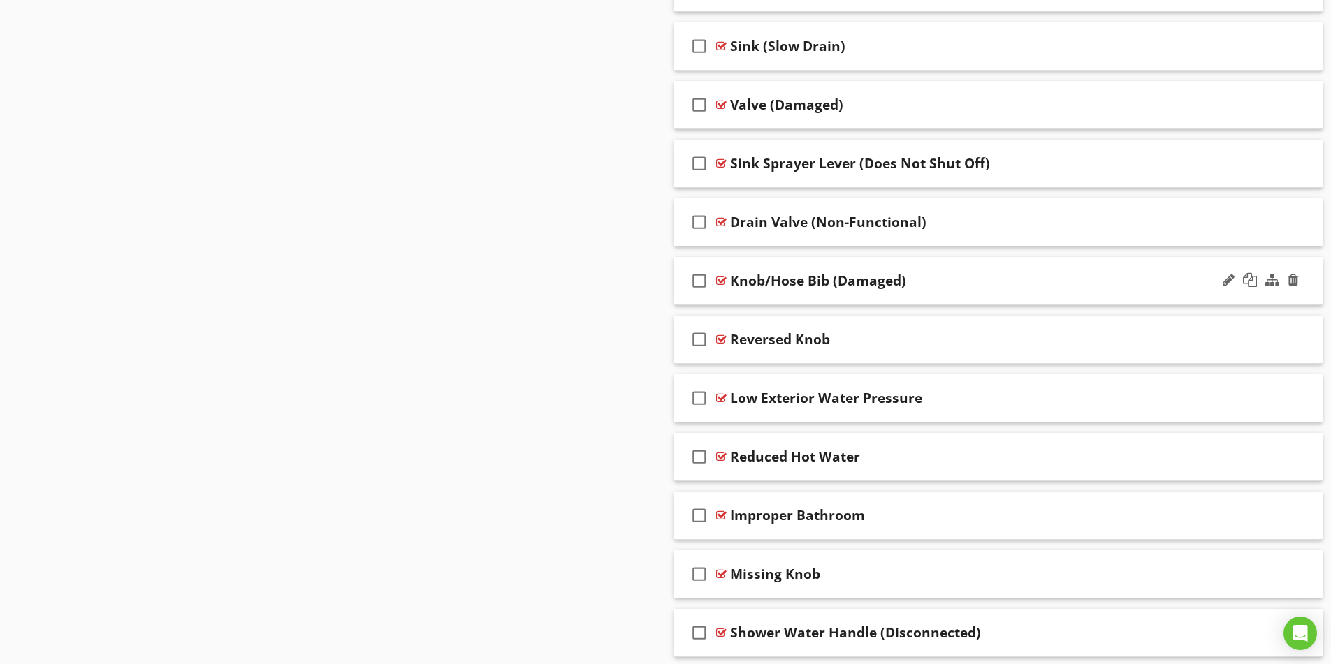
scroll to position [3983, 0]
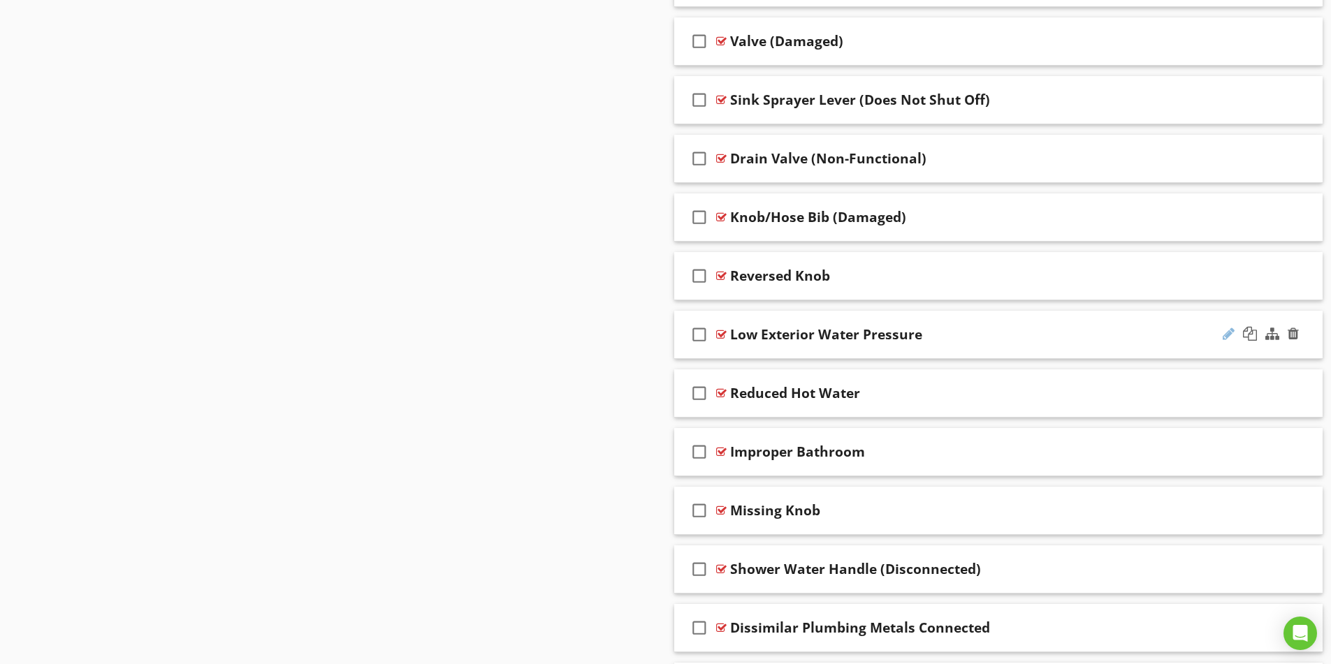
click at [1228, 334] on div at bounding box center [1229, 334] width 12 height 14
click at [980, 332] on div "Low Exterior Water Pressure" at bounding box center [962, 334] width 465 height 17
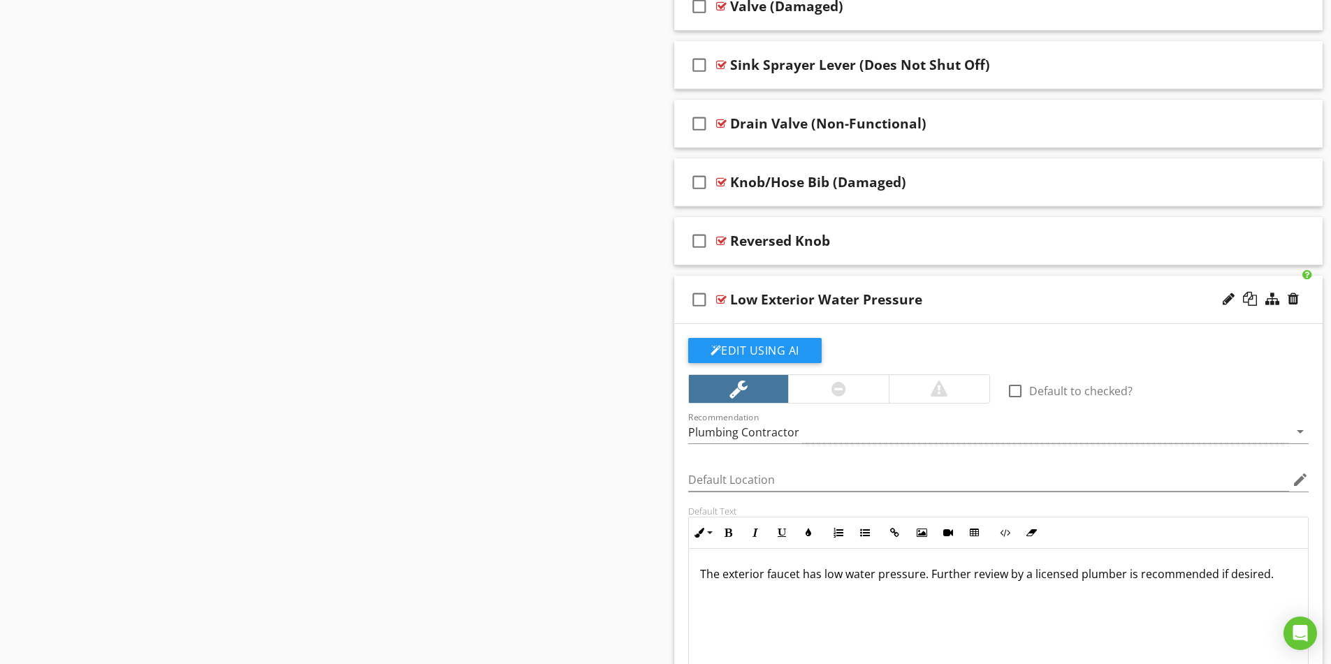
scroll to position [4122, 0]
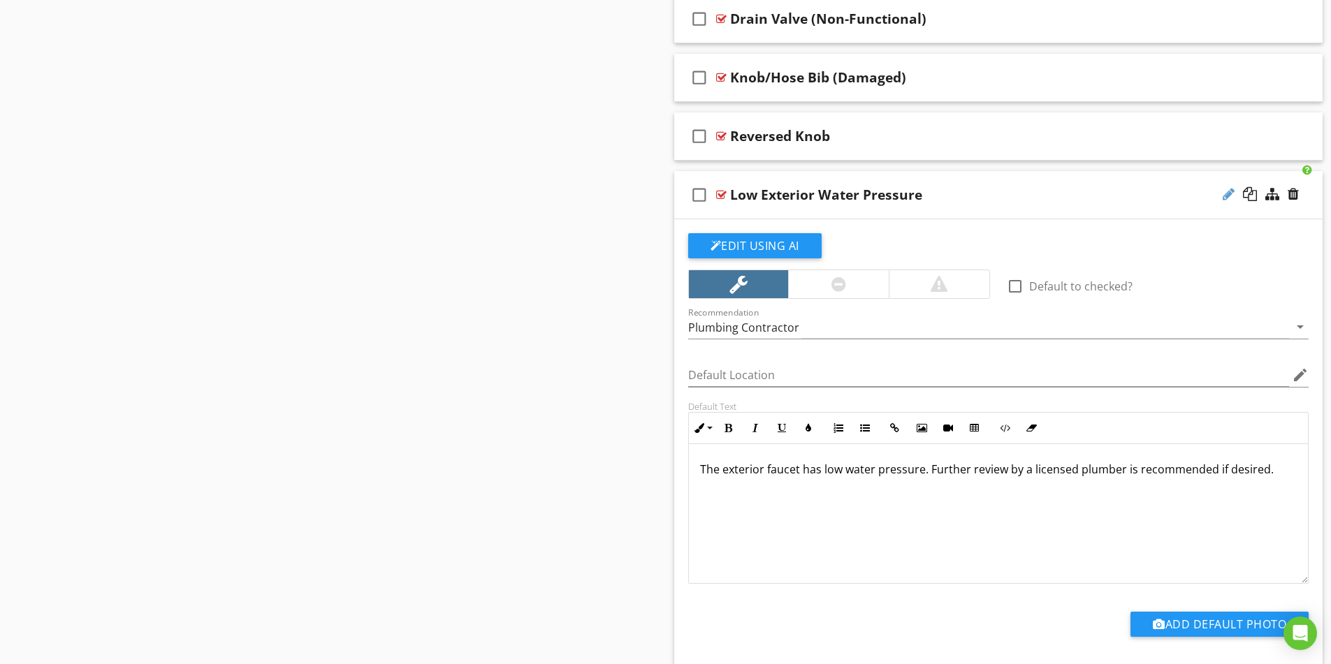
click at [1230, 197] on div at bounding box center [1229, 194] width 12 height 14
click at [801, 193] on input "Low Exterior Water Pressure" at bounding box center [962, 196] width 465 height 23
click at [868, 198] on input "Hose Bib (Water Pressure" at bounding box center [962, 196] width 465 height 23
type input "Hose Bib (Water Pressure)"
click at [1233, 191] on div at bounding box center [1229, 194] width 12 height 14
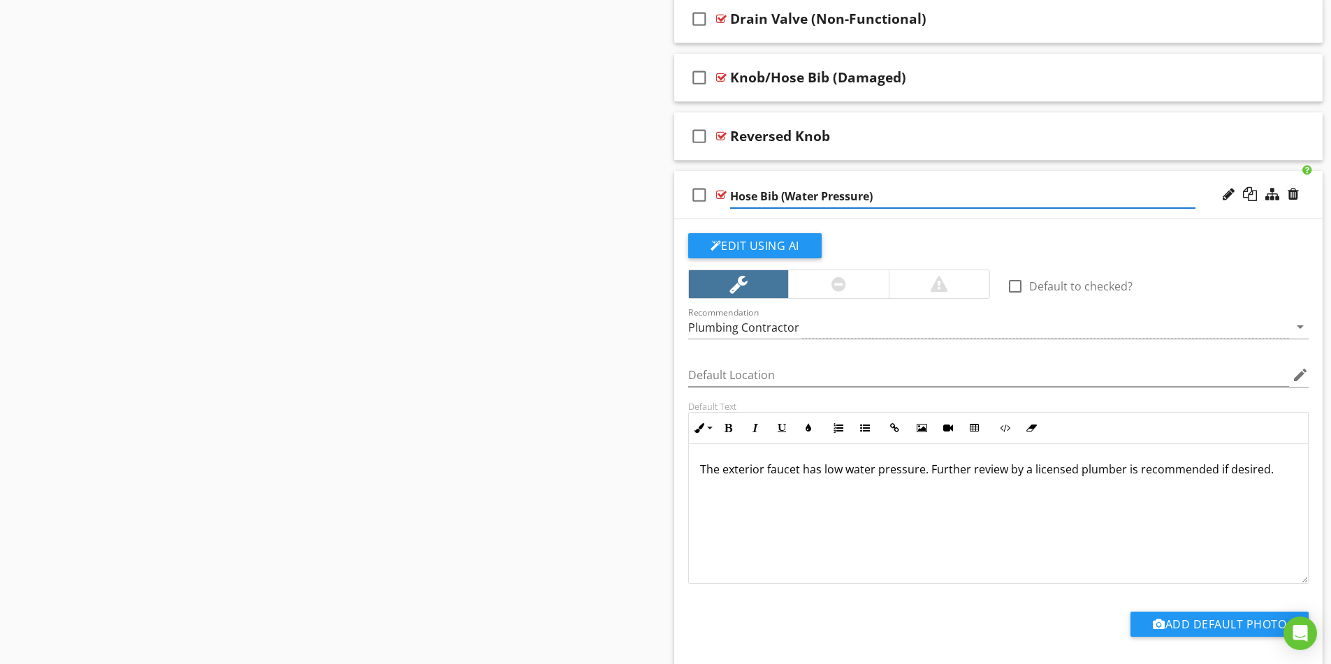
click at [786, 193] on input "Hose Bib (Water Pressure)" at bounding box center [962, 196] width 465 height 23
type input "Hose Bib (Low Water Pressure)"
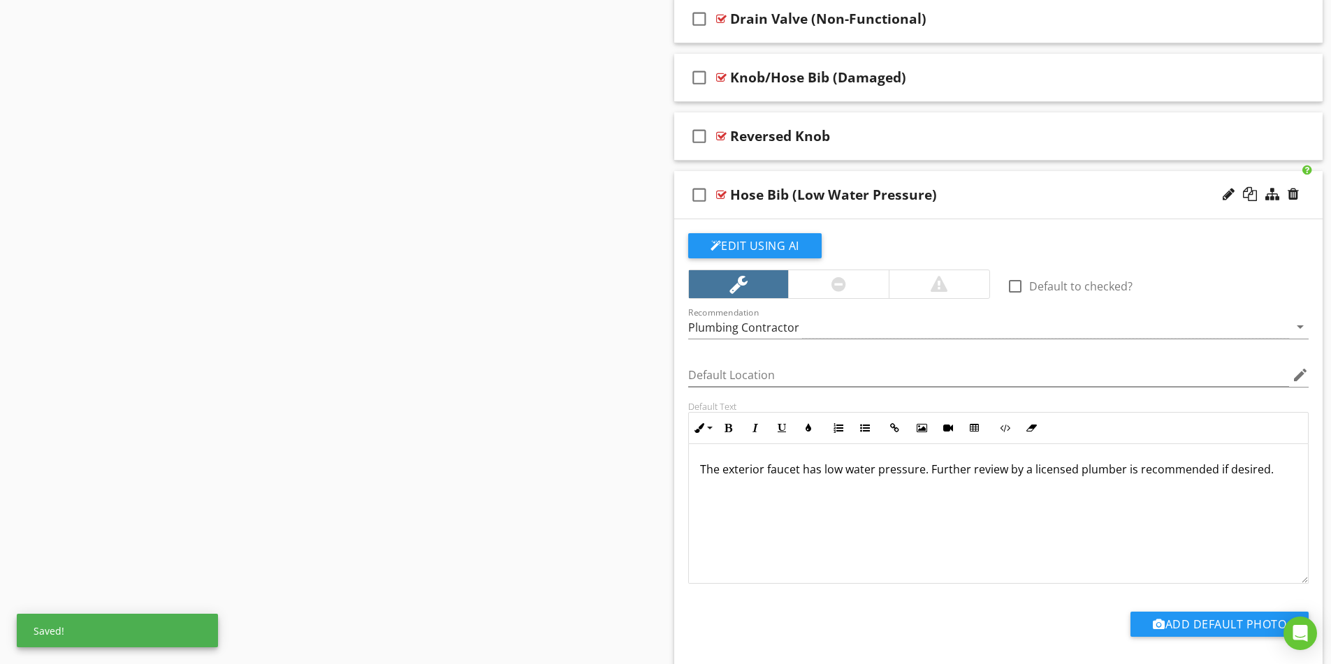
click at [800, 476] on p "The exterior faucet has low water pressure. Further review by a licensed plumbe…" at bounding box center [998, 469] width 597 height 17
click at [797, 471] on p "The exterior faucet has low water pressure. Further review by a licensed plumbe…" at bounding box center [998, 469] width 597 height 17
click at [871, 510] on div "The hose bib has low water pressure. Further review by a licensed plumber is re…" at bounding box center [999, 514] width 620 height 140
click at [958, 183] on div "check_box_outline_blank Hose Bib (Low Water Pressure)" at bounding box center [998, 195] width 649 height 48
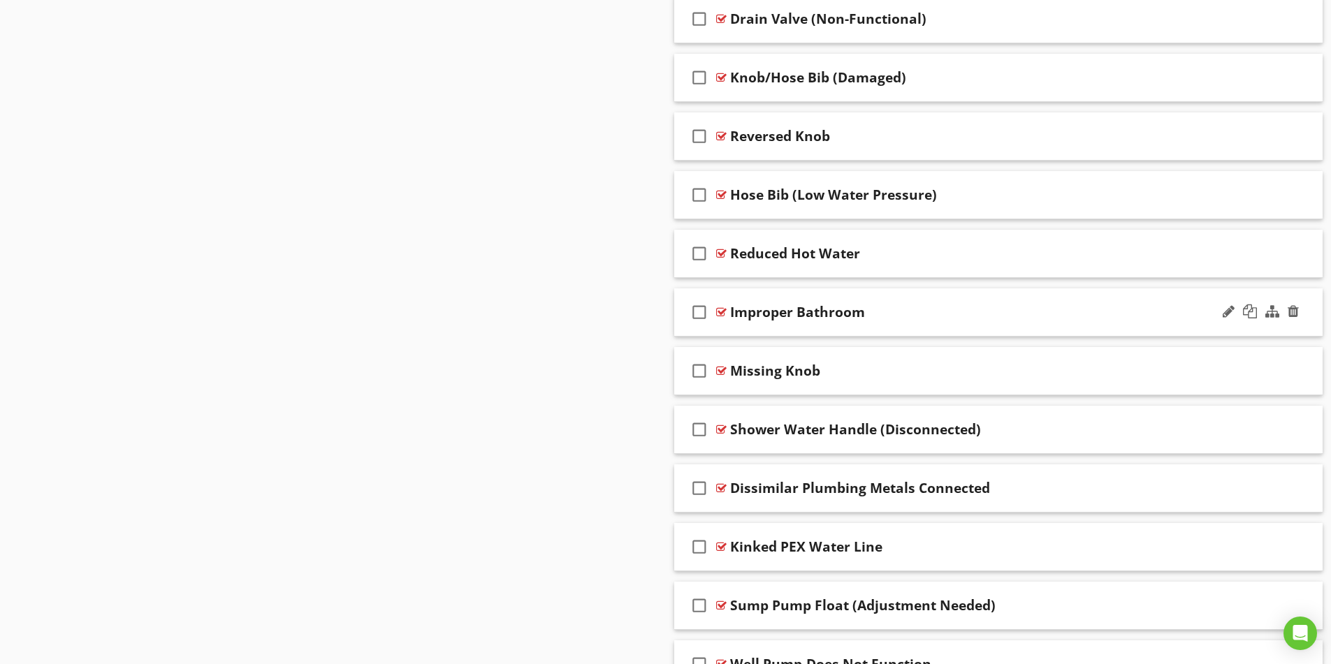
click at [1086, 307] on div "Improper Bathroom" at bounding box center [962, 312] width 465 height 17
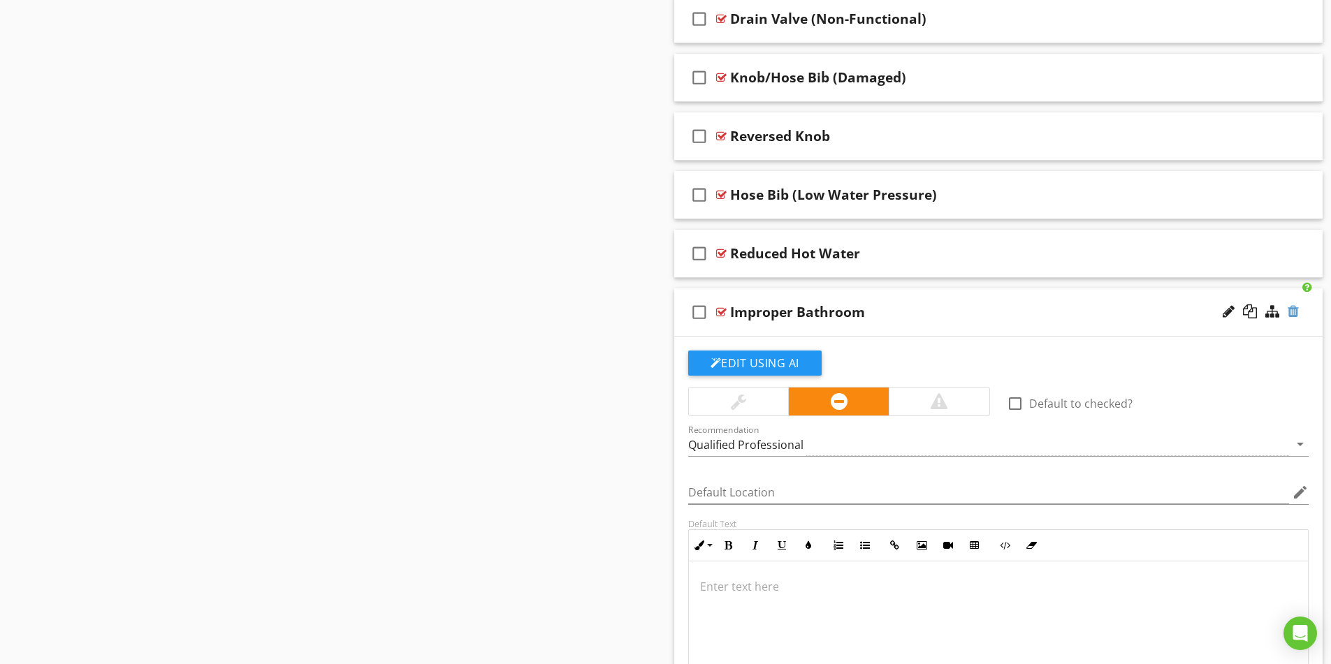
click at [1297, 312] on div at bounding box center [1293, 312] width 11 height 14
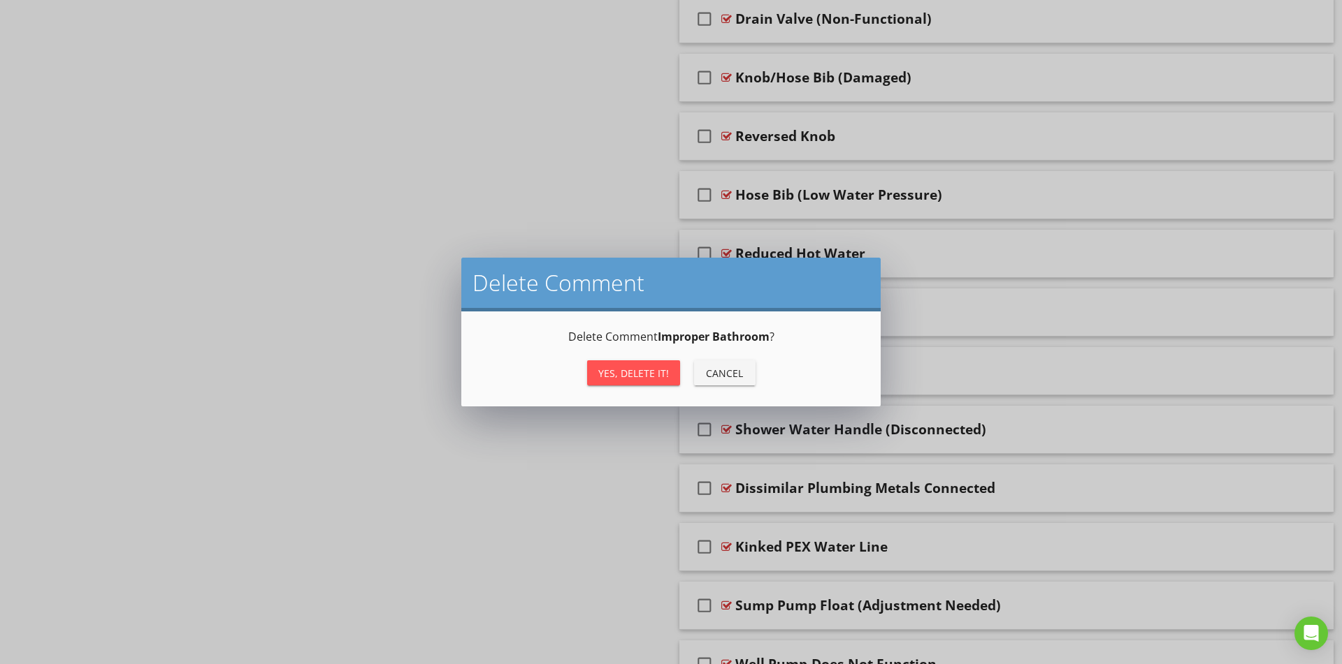
click at [625, 375] on div "Yes, Delete it!" at bounding box center [633, 373] width 71 height 15
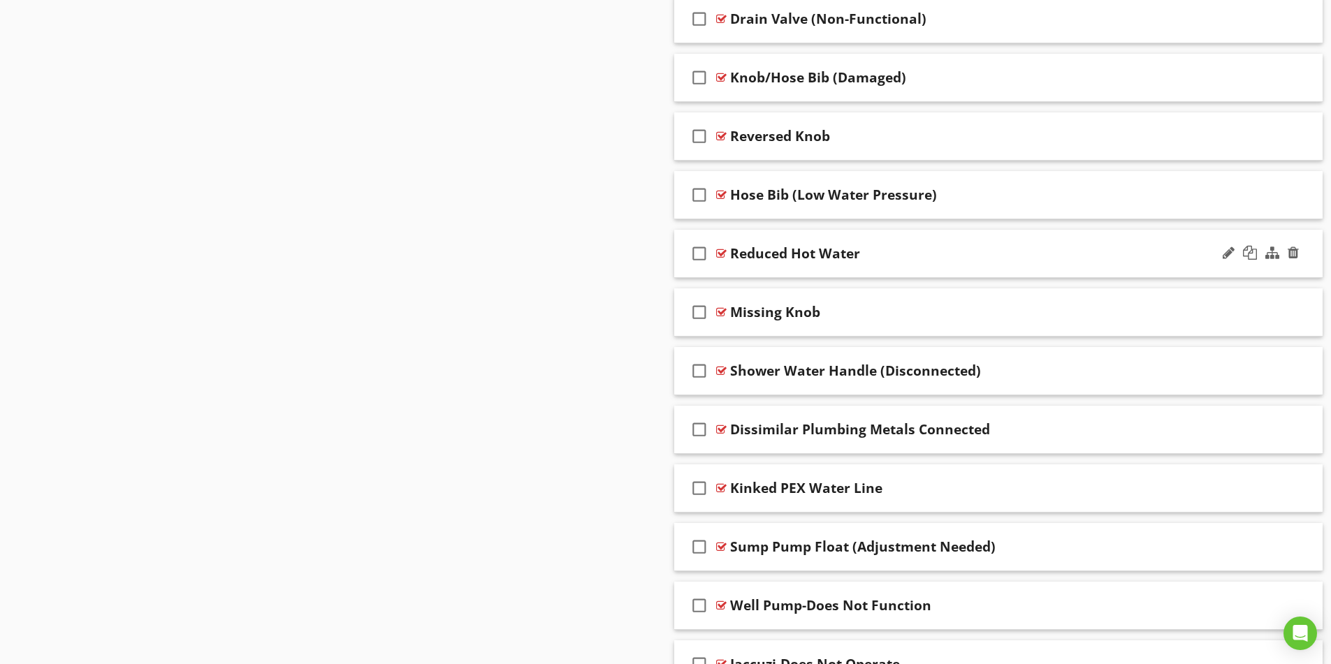
click at [1003, 242] on div "check_box_outline_blank Reduced Hot Water" at bounding box center [998, 254] width 649 height 48
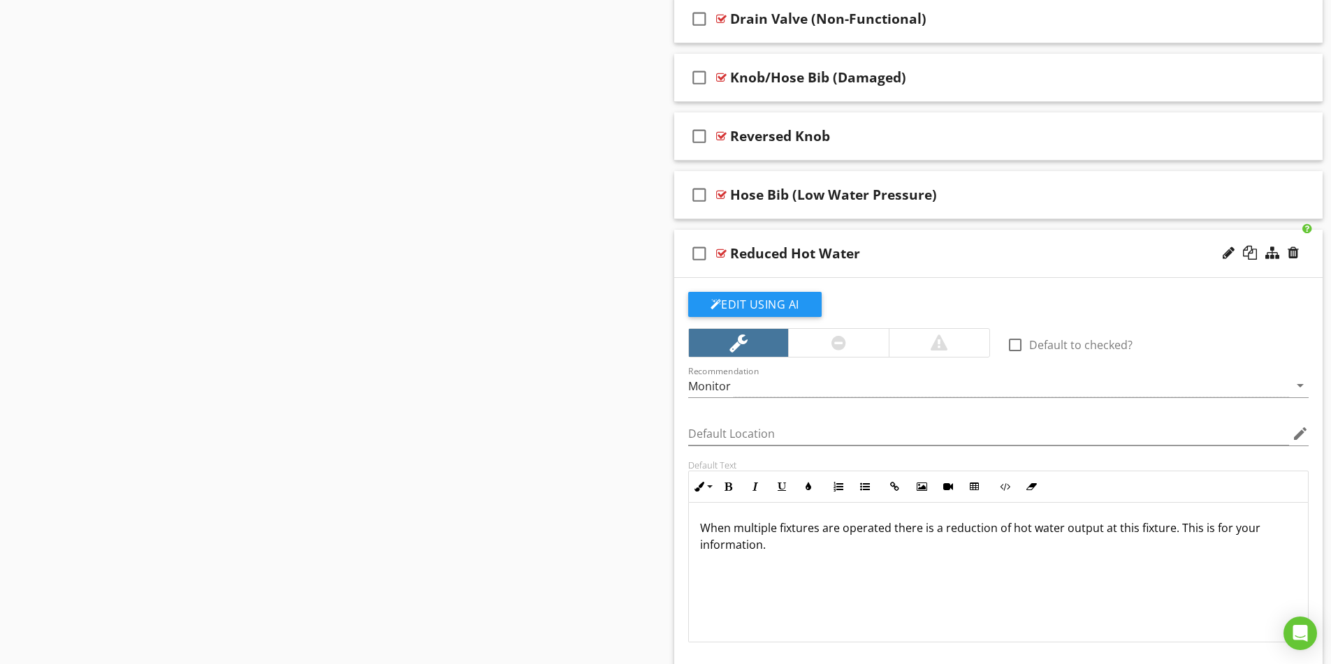
click at [890, 528] on p "When multiple fixtures are operated there is a reduction of hot water output at…" at bounding box center [998, 537] width 597 height 34
click at [840, 586] on div "When multiple fixtures are operated, there is a reduction of hot water output a…" at bounding box center [999, 573] width 620 height 140
click at [987, 533] on p "When multiple fixtures are operated, there is a reduction of hot water output a…" at bounding box center [998, 537] width 597 height 34
click at [994, 533] on p "When multiple fixtures are operated, there is a reduction of hot water output a…" at bounding box center [998, 537] width 597 height 34
click at [769, 546] on p "When multiple fixtures are operated, there is a reduction of hot water output a…" at bounding box center [998, 537] width 597 height 34
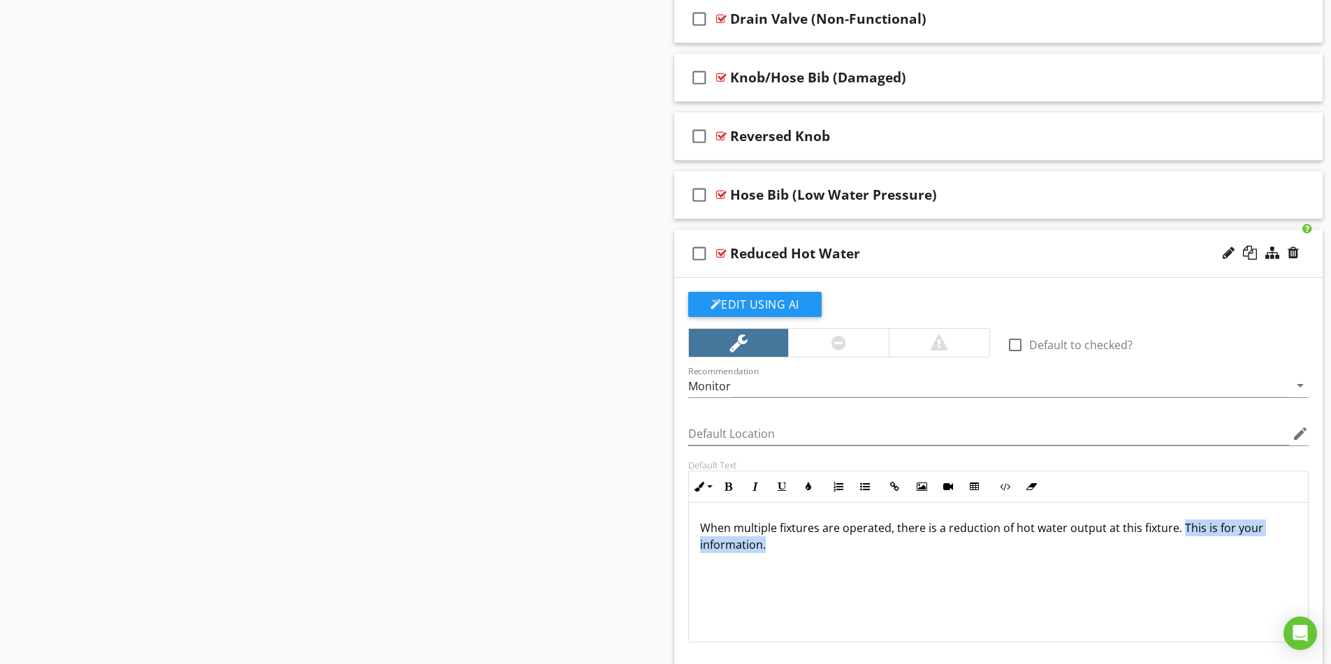
drag, startPoint x: 764, startPoint y: 544, endPoint x: 1179, endPoint y: 521, distance: 415.0
click at [1179, 521] on p "When multiple fixtures are operated, there is a reduction of hot water output a…" at bounding box center [998, 537] width 597 height 34
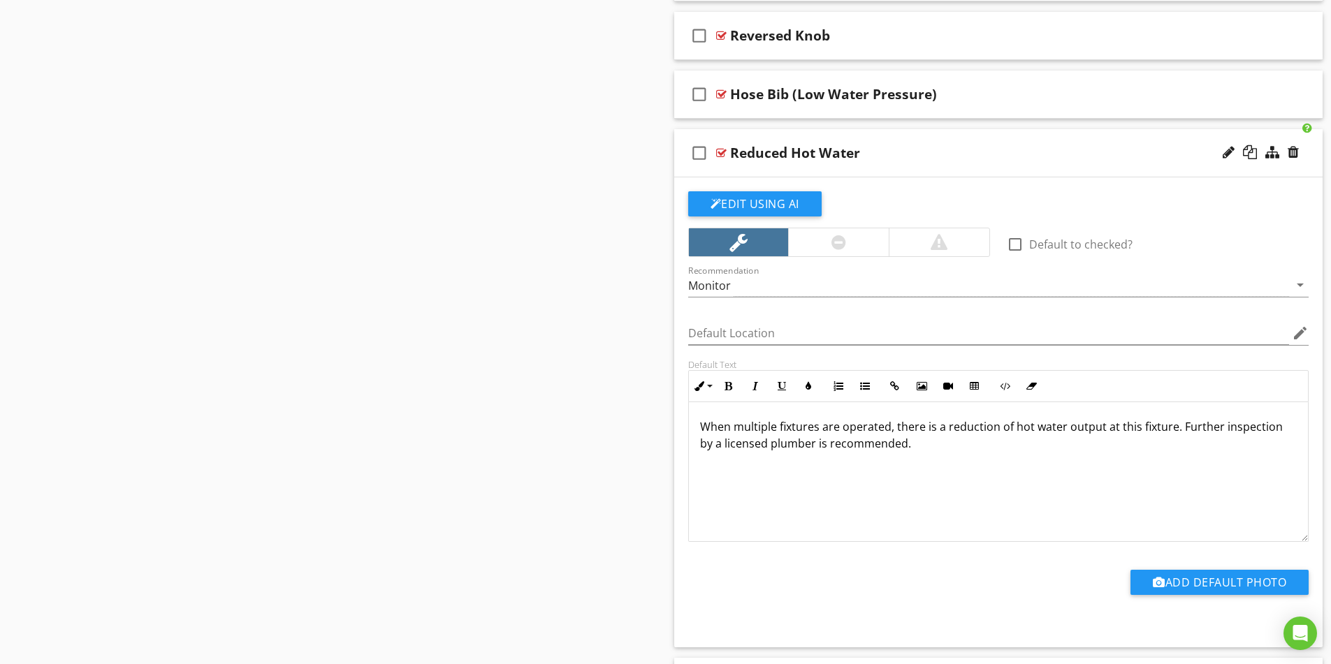
scroll to position [4262, 0]
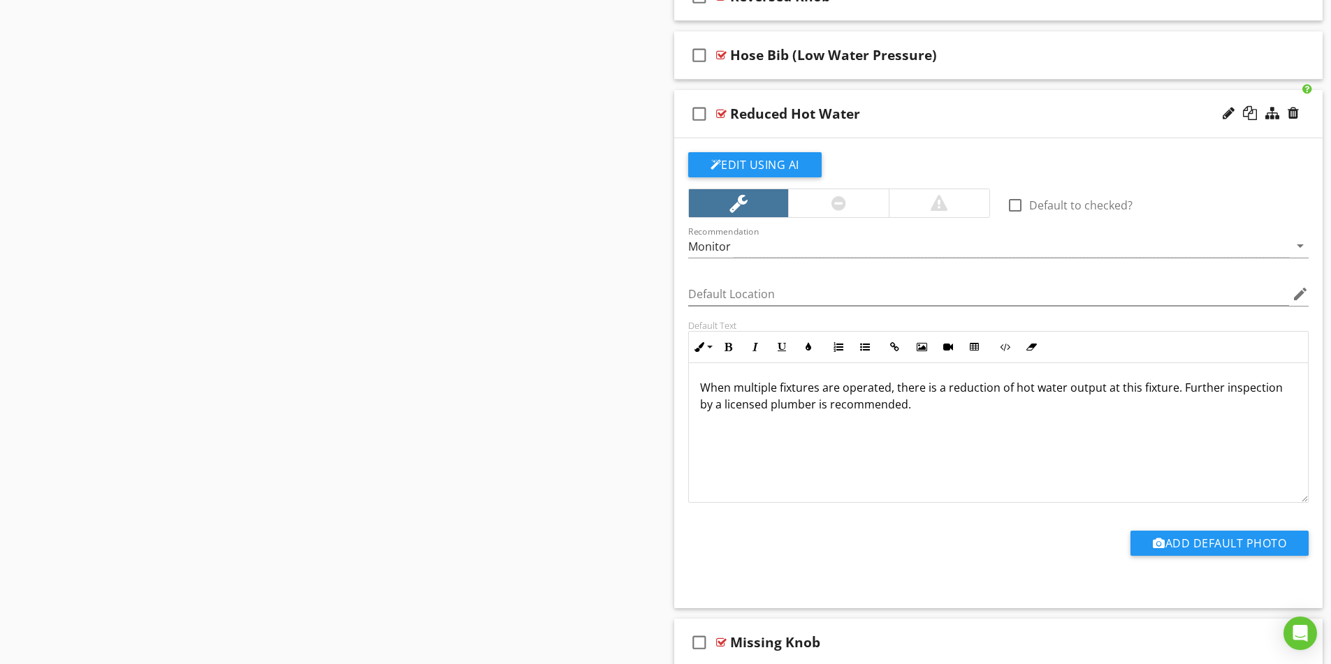
click at [1033, 389] on p "When multiple fixtures are operated, there is a reduction of hot water output a…" at bounding box center [998, 396] width 597 height 34
click at [1045, 421] on div "When multiple fixtures are operated, there is a reduction of water output at th…" at bounding box center [999, 433] width 620 height 140
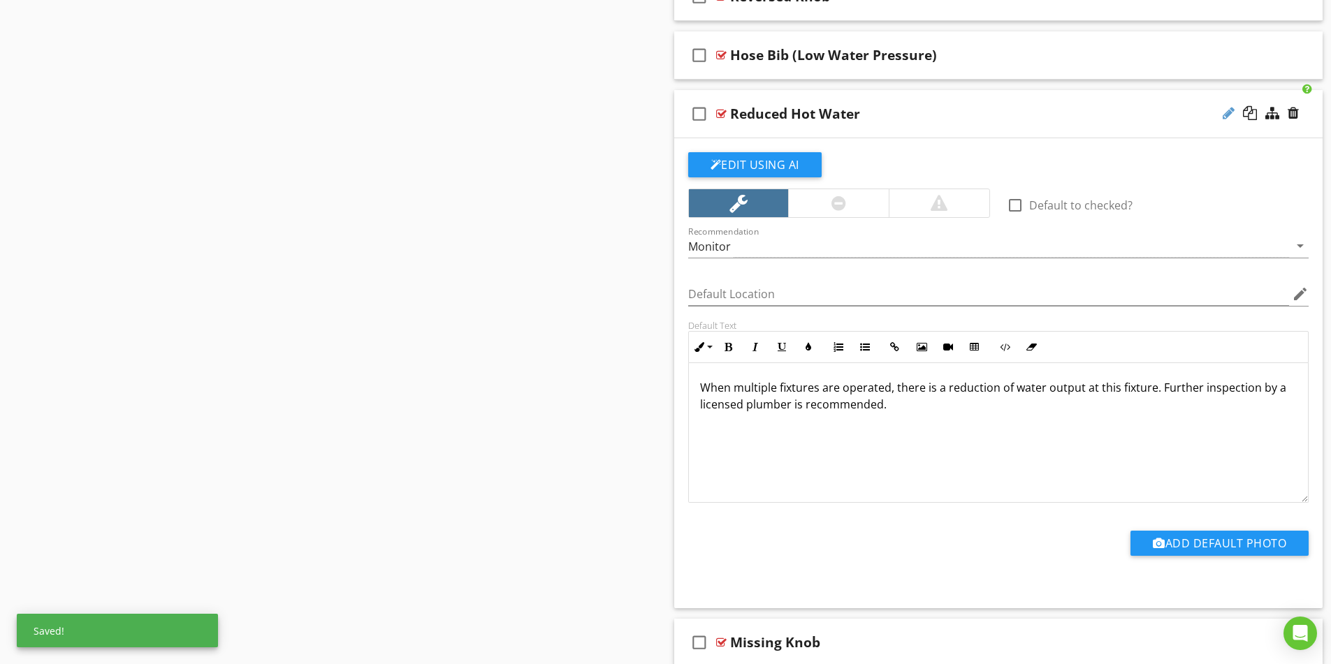
click at [1224, 115] on div at bounding box center [1229, 113] width 12 height 14
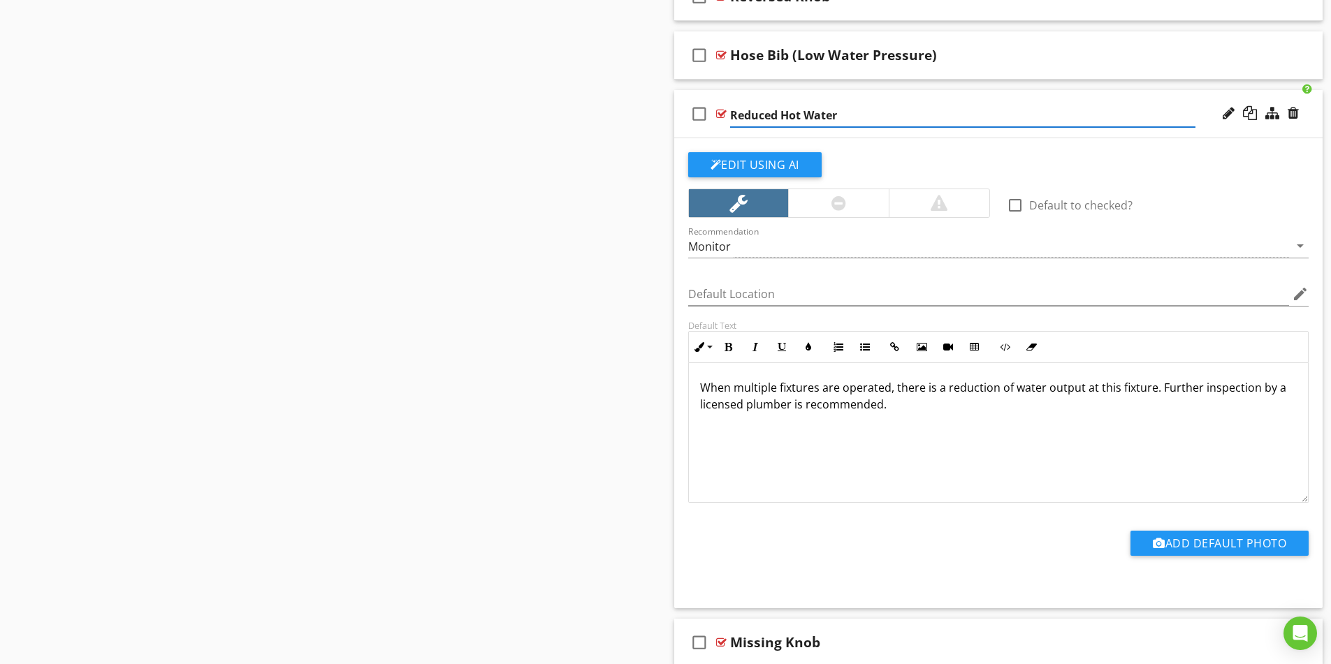
click at [840, 112] on input "Reduced Hot Water" at bounding box center [962, 115] width 465 height 23
type input "R"
type input "Water Pressure (Low)"
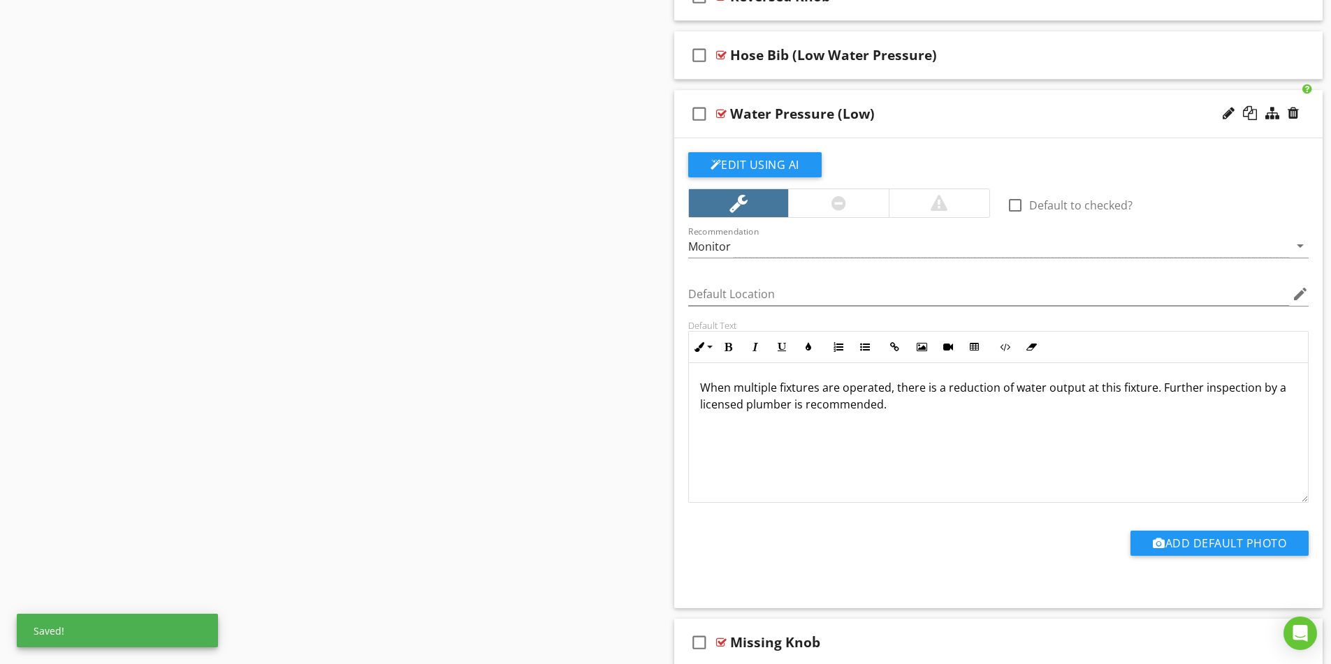
click at [936, 119] on div "Water Pressure (Low)" at bounding box center [962, 114] width 465 height 17
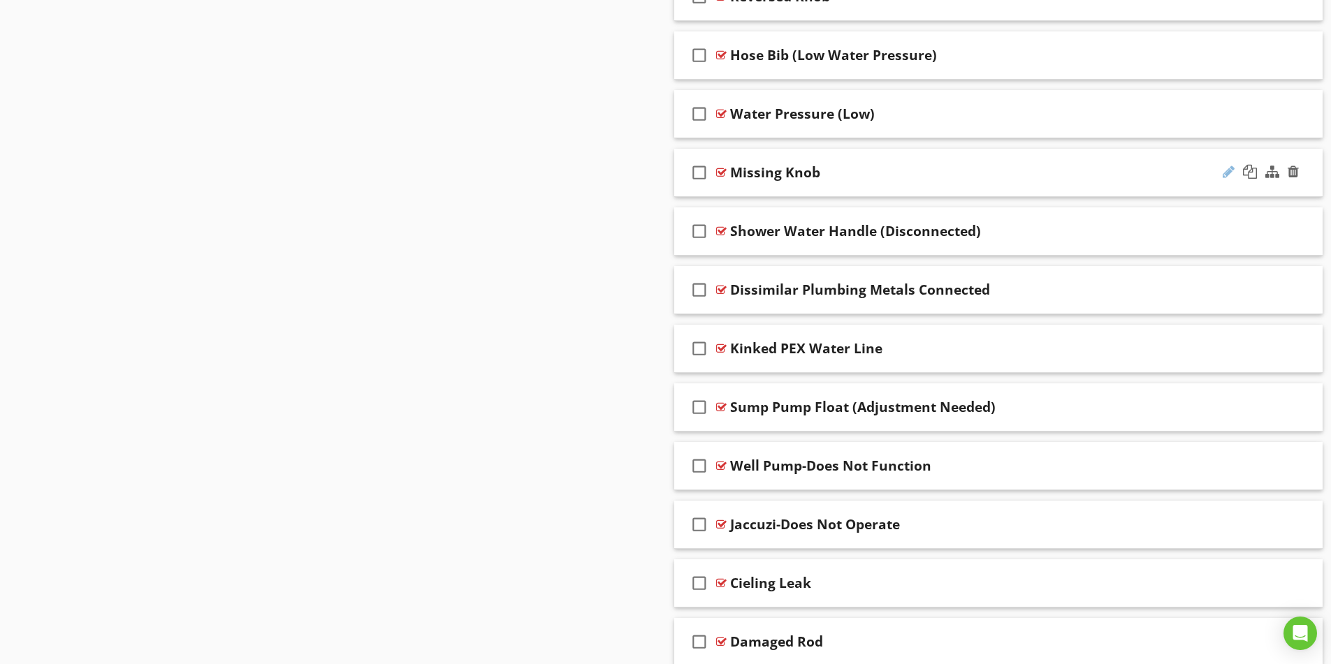
click at [1227, 173] on div at bounding box center [1229, 172] width 12 height 14
click at [890, 165] on div "Missing Knob" at bounding box center [962, 172] width 465 height 17
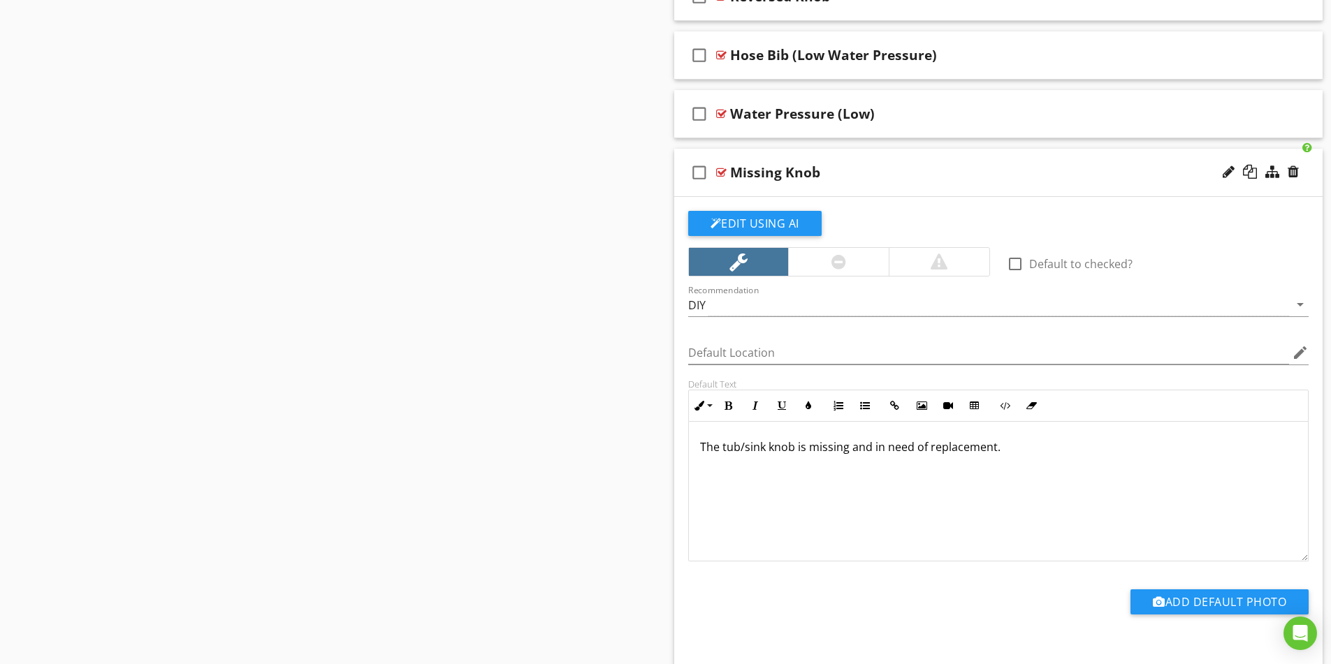
click at [765, 452] on p "The tub/sink knob is missing and in need of replacement." at bounding box center [998, 447] width 597 height 17
click at [766, 452] on p "The tub/sink knob is missing and in need of replacement." at bounding box center [998, 447] width 597 height 17
click at [823, 448] on p "The knob is missing and in need of replacement." at bounding box center [998, 447] width 597 height 17
click at [1031, 483] on div "The knob is missing and is in need of replacement." at bounding box center [999, 492] width 620 height 140
click at [1226, 180] on div at bounding box center [1261, 173] width 82 height 34
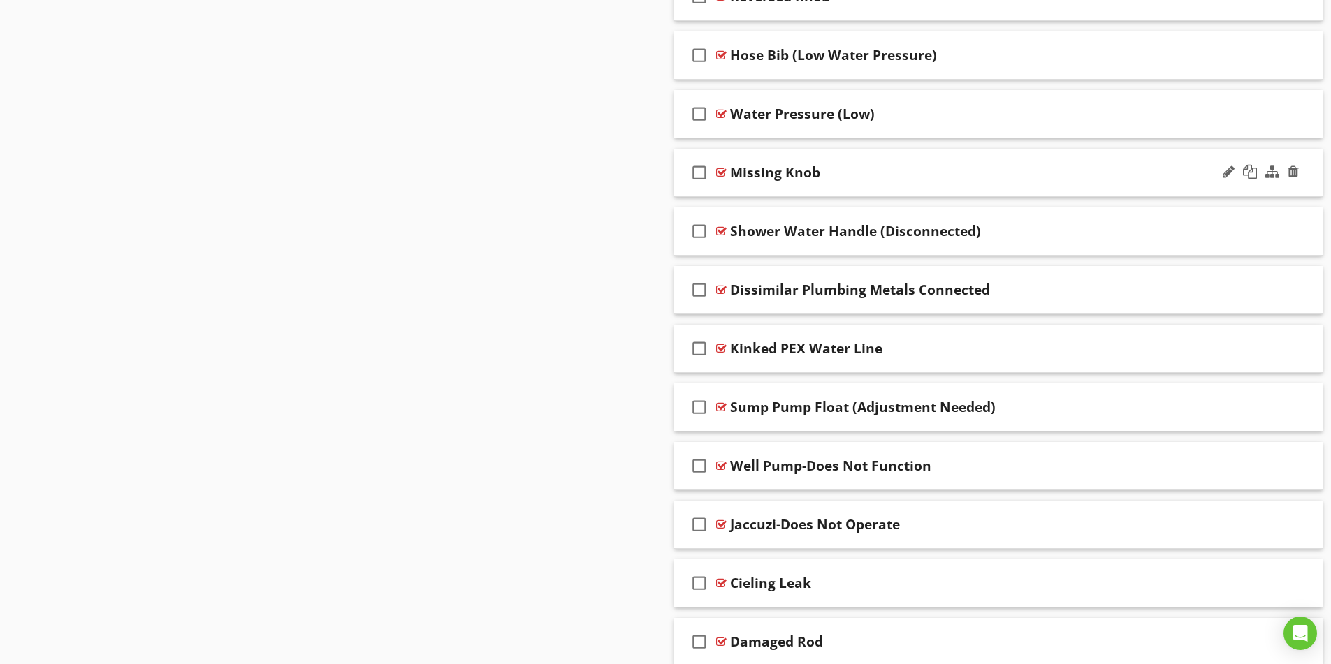
click at [1091, 192] on div "check_box_outline_blank Missing Knob" at bounding box center [998, 173] width 649 height 48
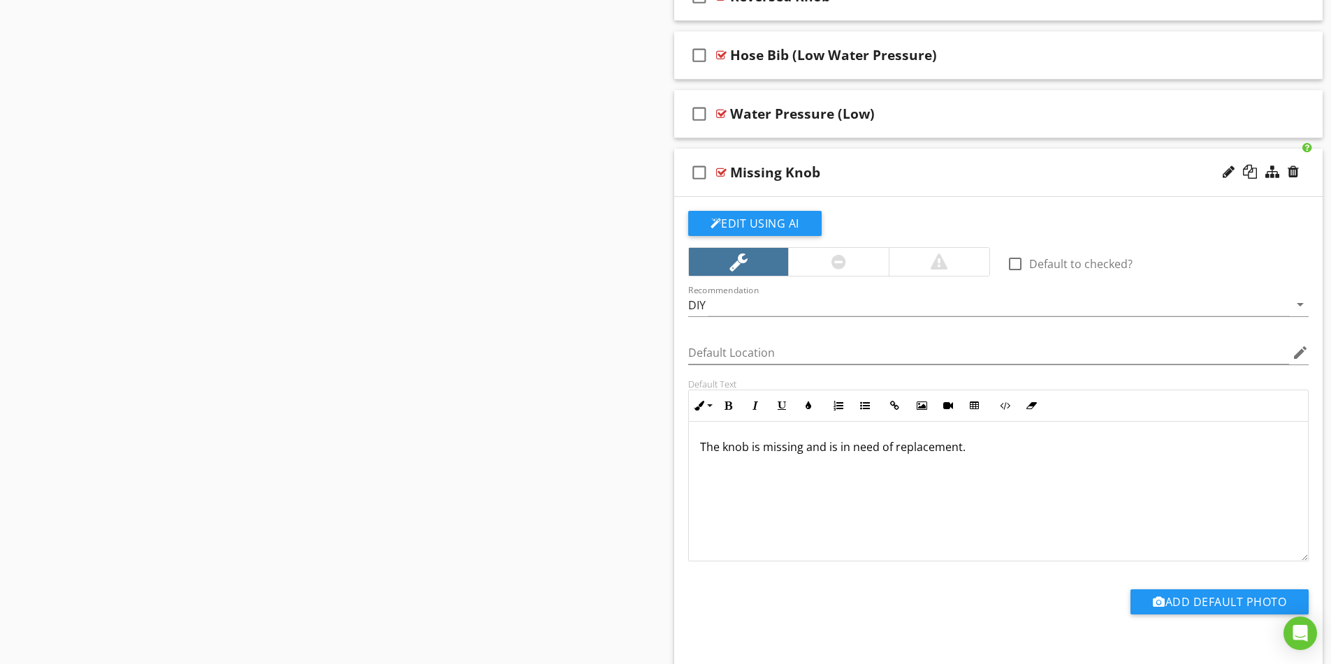
click at [789, 172] on div "Missing Knob" at bounding box center [775, 172] width 90 height 17
click at [762, 177] on input "Missing Knob" at bounding box center [962, 174] width 465 height 23
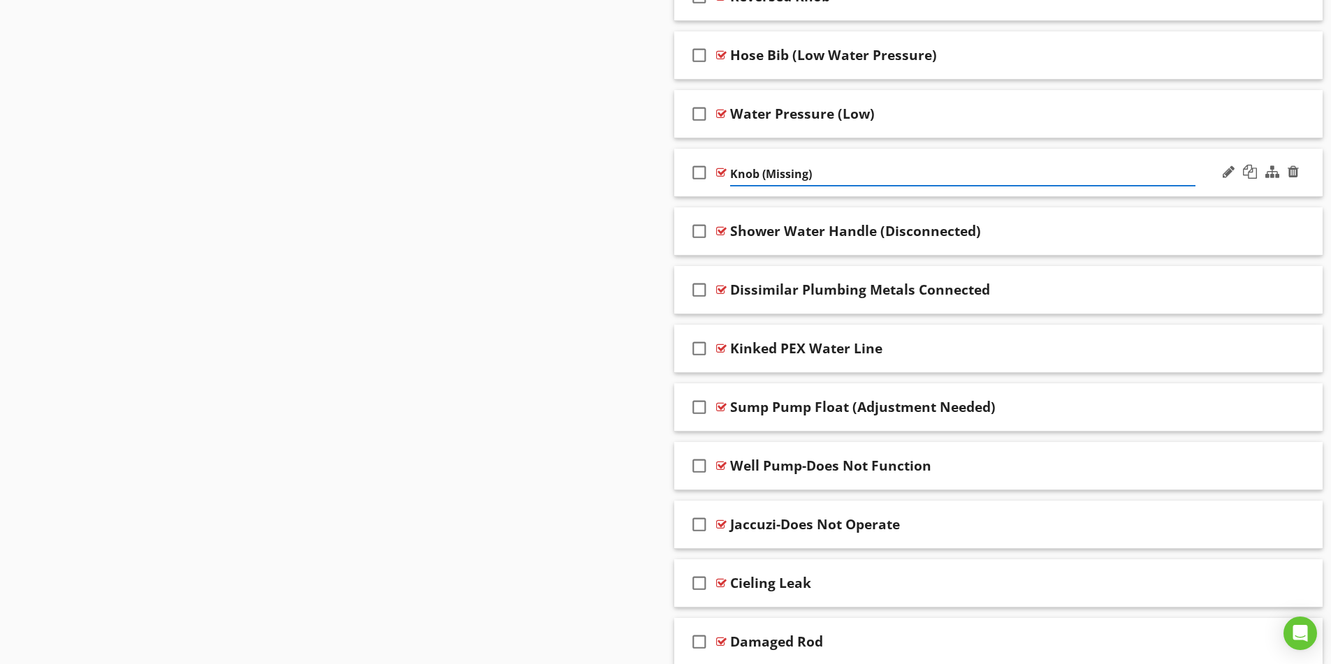
type input "Knob (Missing)"
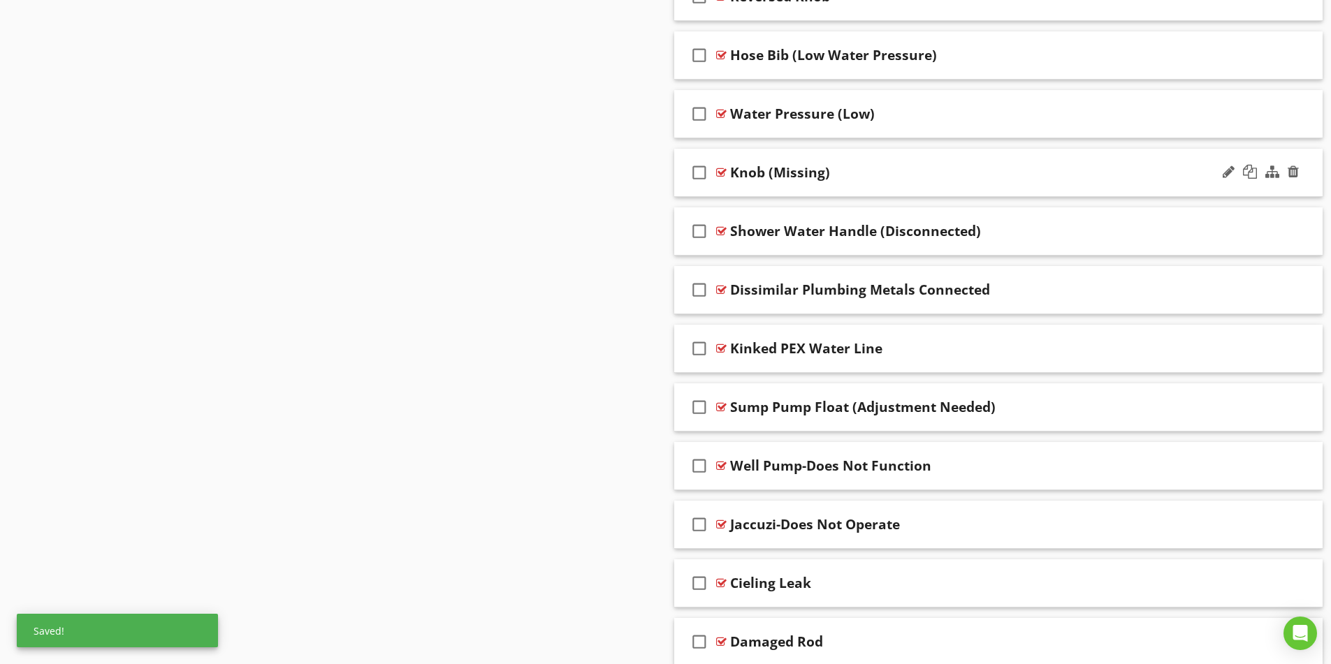
click at [878, 174] on div "Knob (Missing)" at bounding box center [962, 172] width 465 height 17
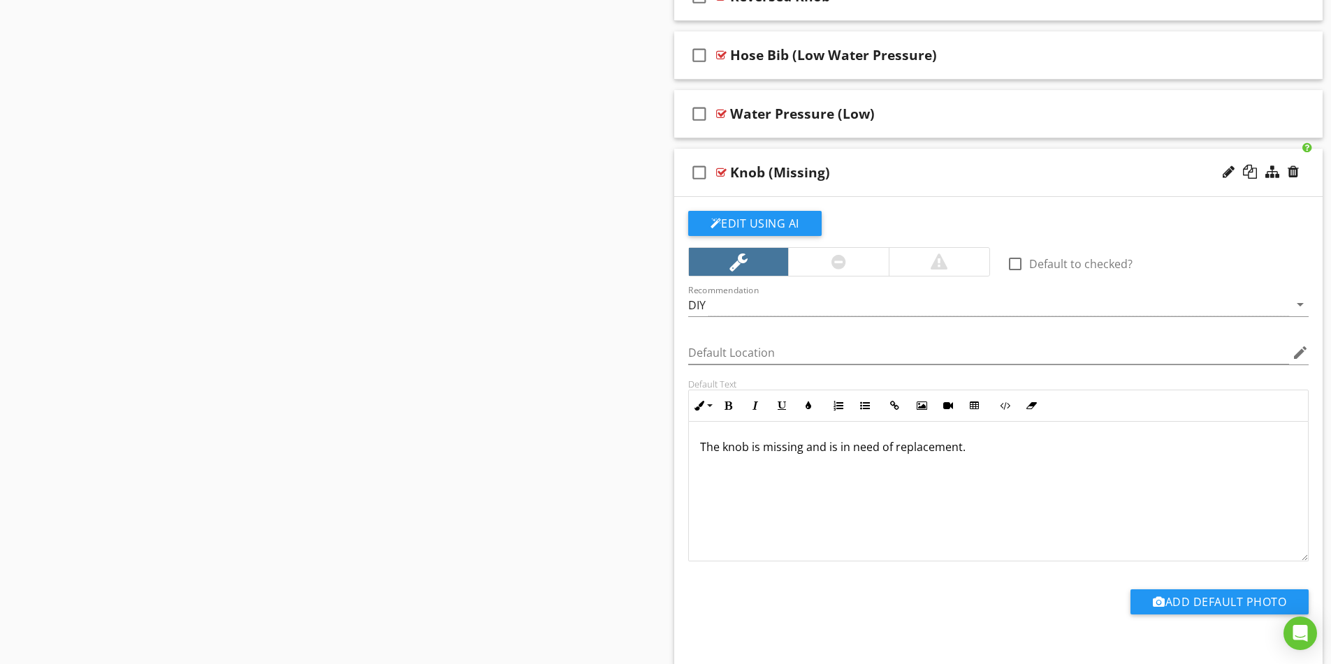
click at [878, 174] on div "Knob (Missing)" at bounding box center [962, 172] width 465 height 17
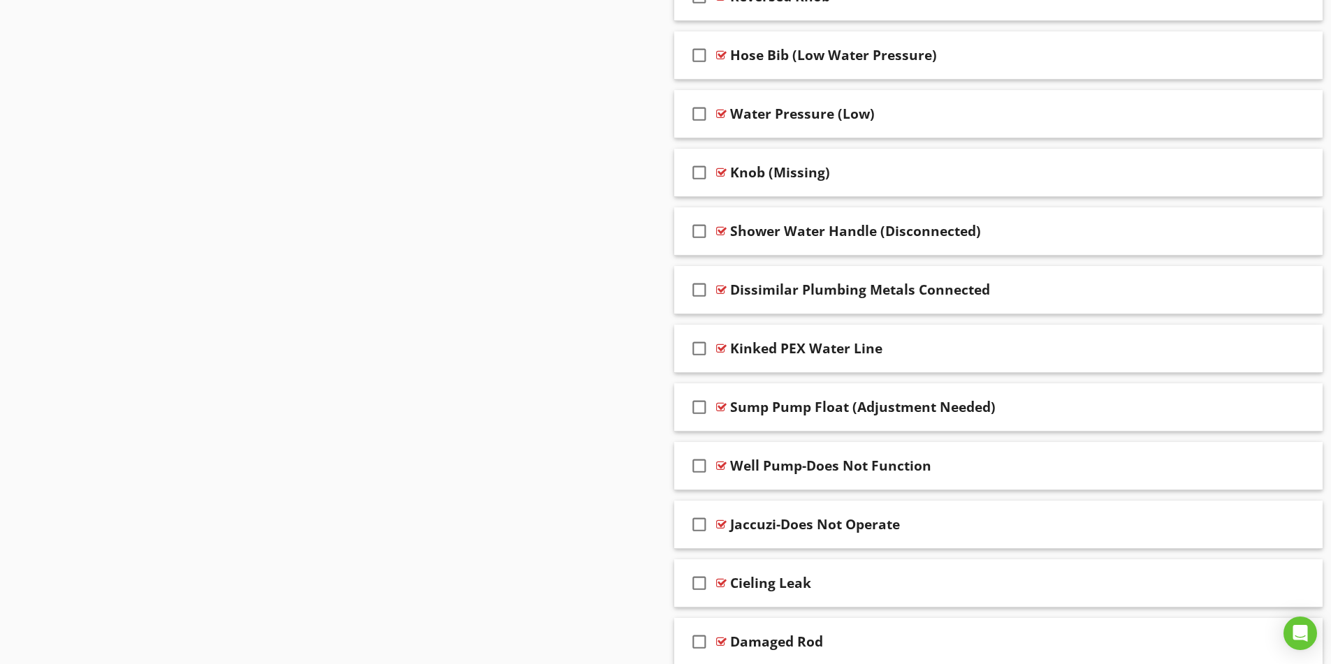
click at [967, 59] on div "Hose Bib (Low Water Pressure)" at bounding box center [962, 55] width 465 height 17
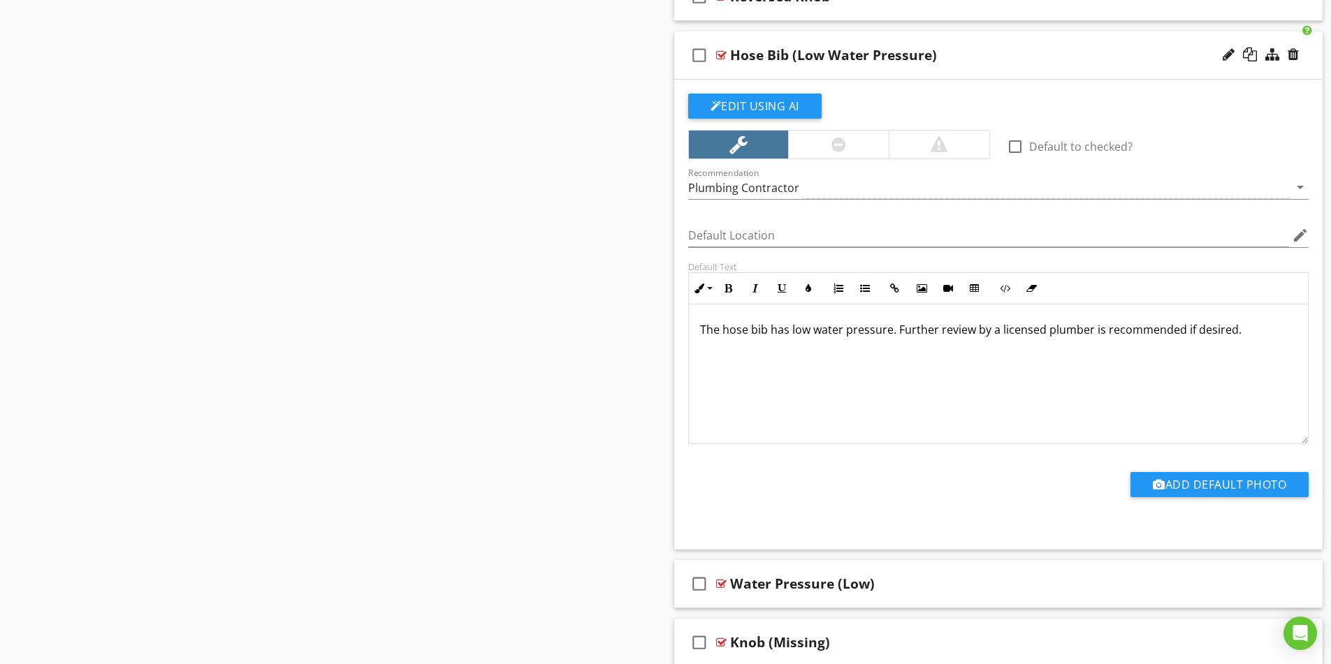
click at [856, 57] on div "Hose Bib (Low Water Pressure)" at bounding box center [833, 55] width 207 height 17
click at [845, 56] on input "Hose Bib (Low Water Pressure)" at bounding box center [962, 56] width 465 height 23
type input "Hose Bib (Low Pressure)"
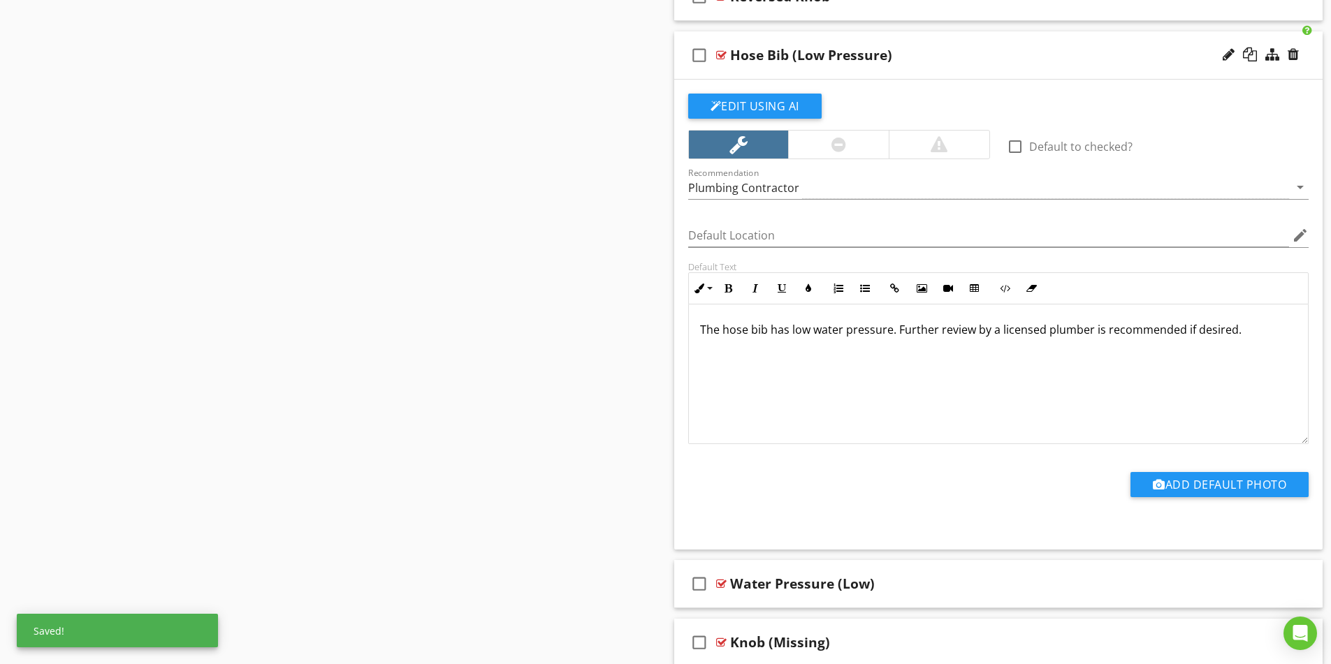
click at [1031, 61] on div "Hose Bib (Low Pressure)" at bounding box center [962, 55] width 465 height 17
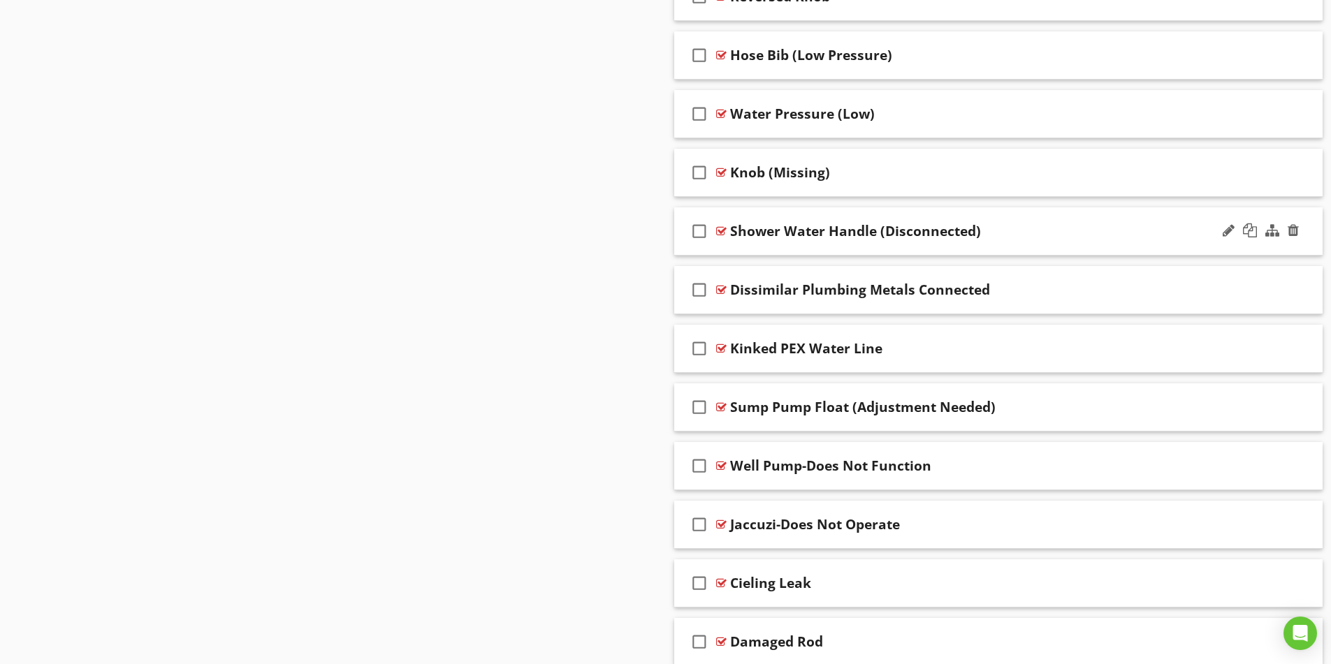
click at [1044, 221] on div "check_box_outline_blank Shower Water Handle (Disconnected)" at bounding box center [998, 232] width 649 height 48
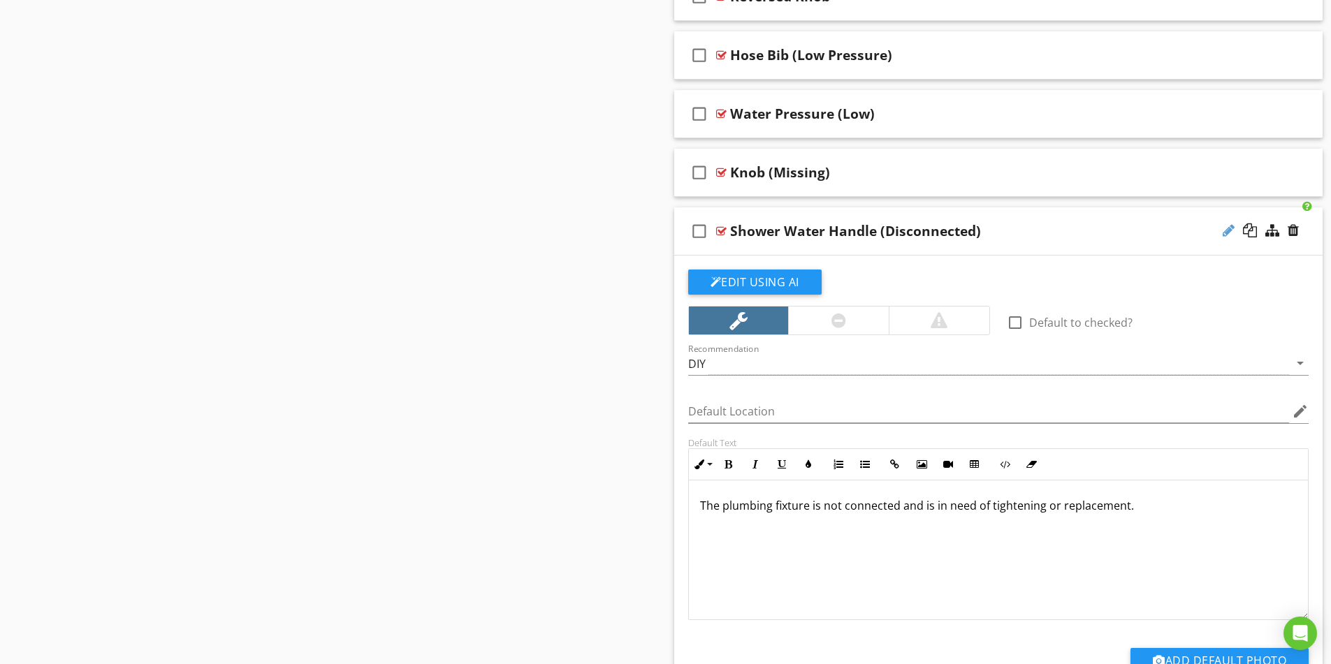
click at [1227, 232] on div at bounding box center [1229, 231] width 12 height 14
click at [774, 228] on input "Shower Water Handle (Disconnected)" at bounding box center [962, 232] width 465 height 23
type input "Water Handle (Disconnected)"
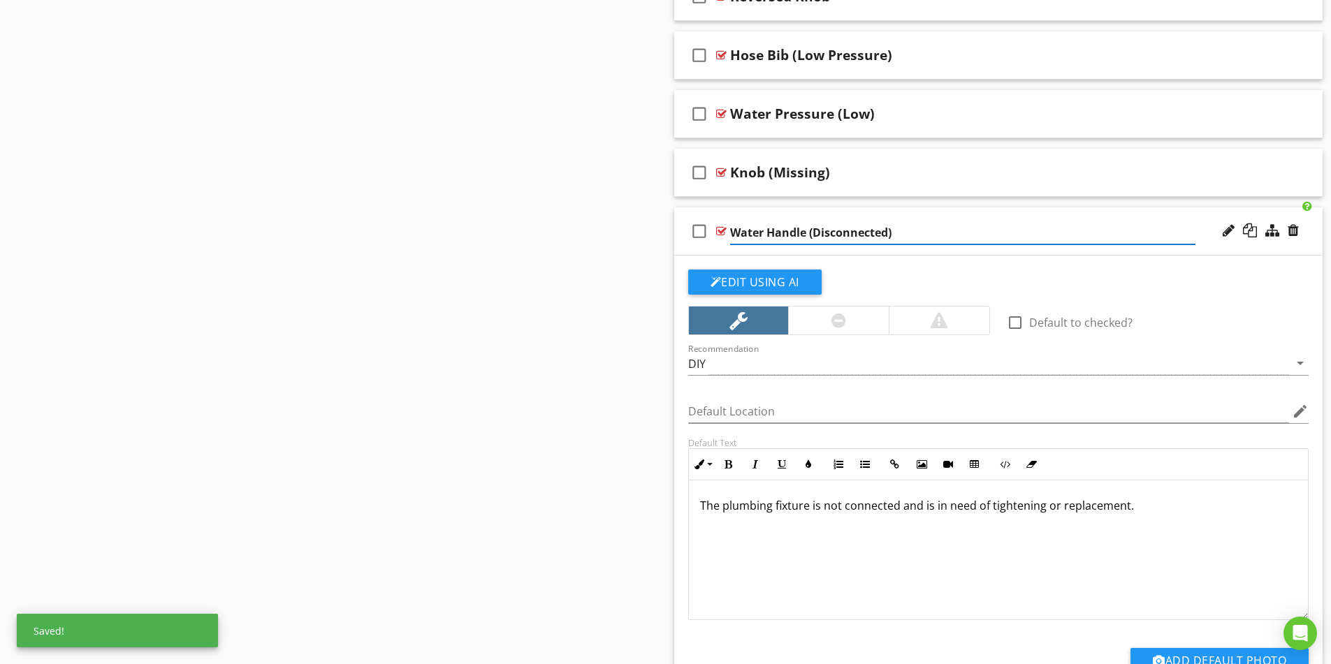
click at [876, 514] on p "The plumbing fixture is not connected and is in need of tightening or replaceme…" at bounding box center [998, 505] width 597 height 17
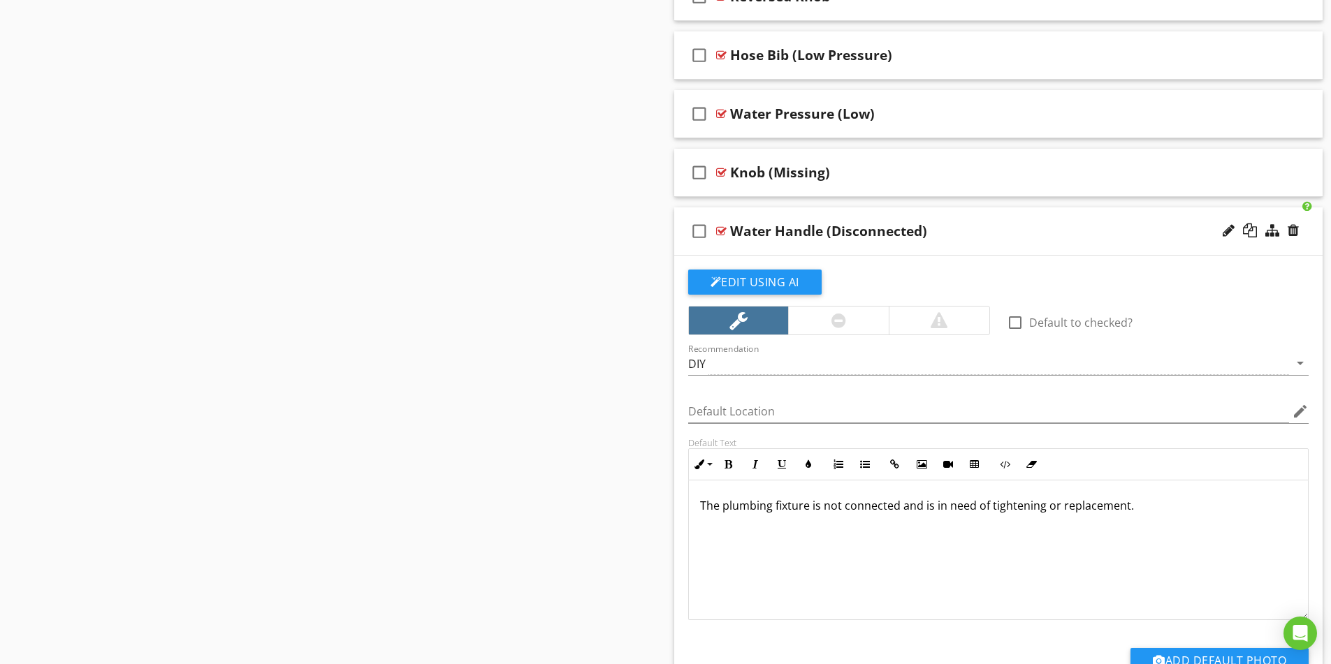
click at [808, 509] on p "The plumbing fixture is not connected and is in need of tightening or replaceme…" at bounding box center [998, 505] width 597 height 17
click at [983, 553] on div "The water handle is not connected and is in need of tightening or replacement." at bounding box center [999, 551] width 620 height 140
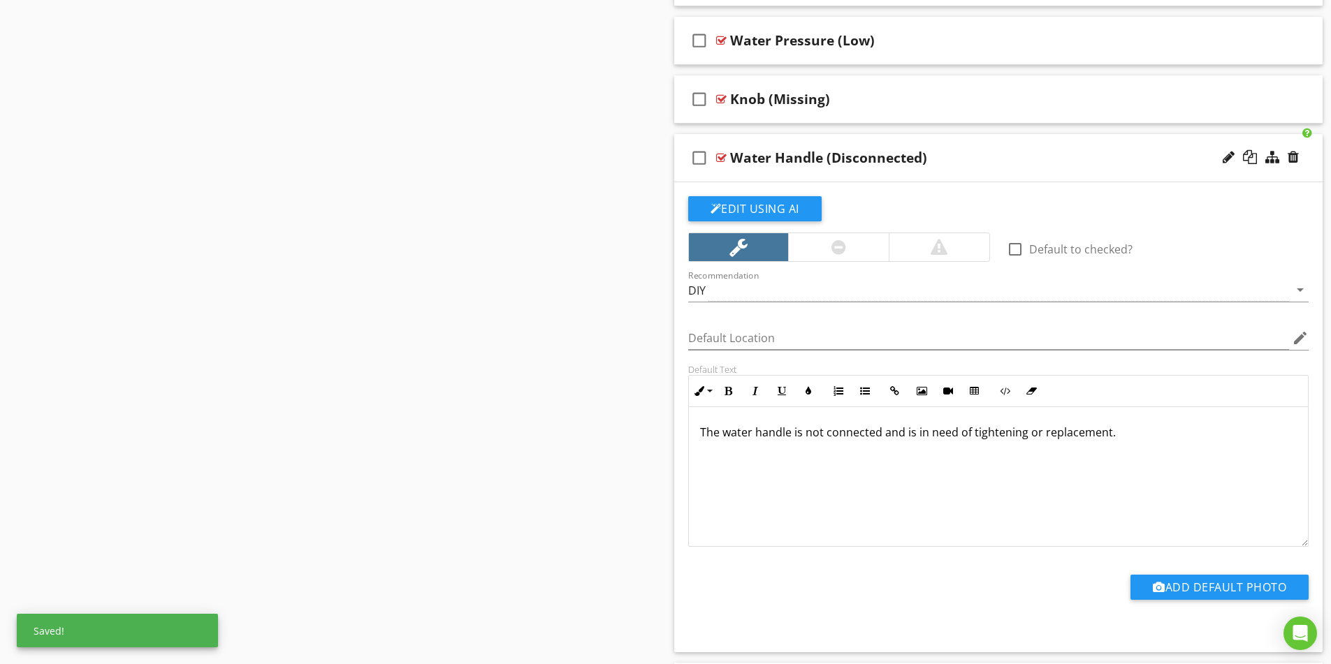
scroll to position [4332, 0]
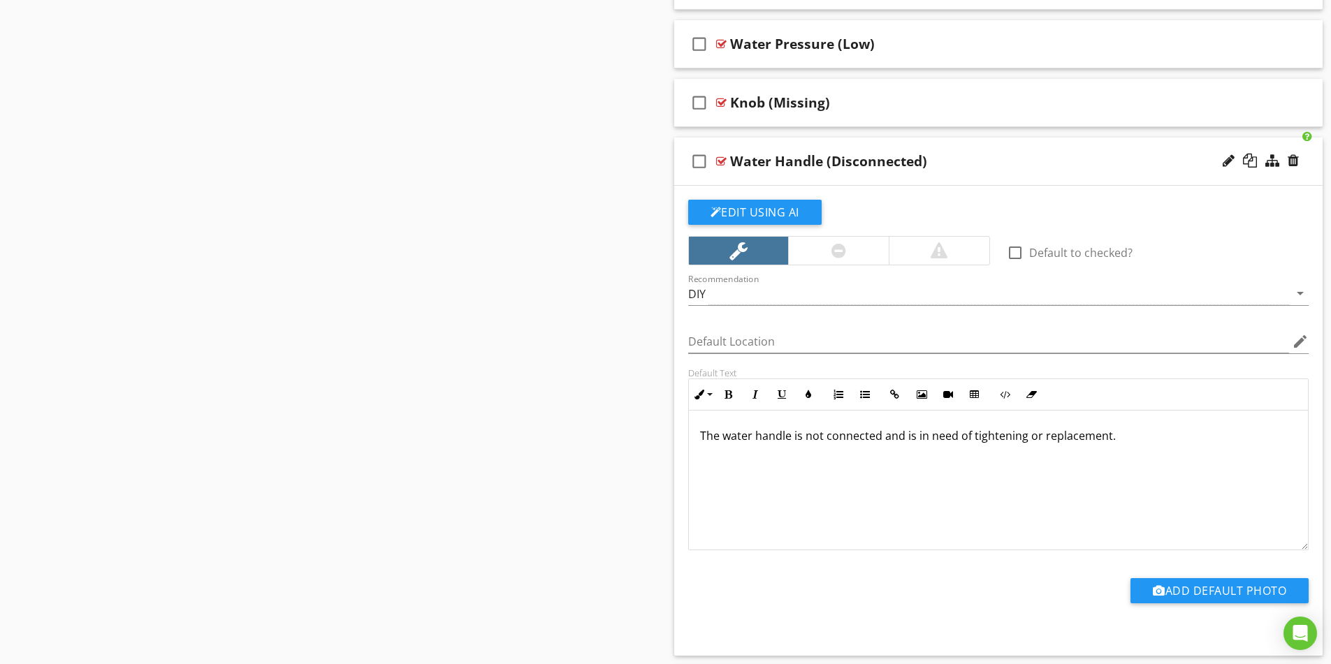
click at [1040, 168] on div "Water Handle (Disconnected)" at bounding box center [962, 161] width 465 height 17
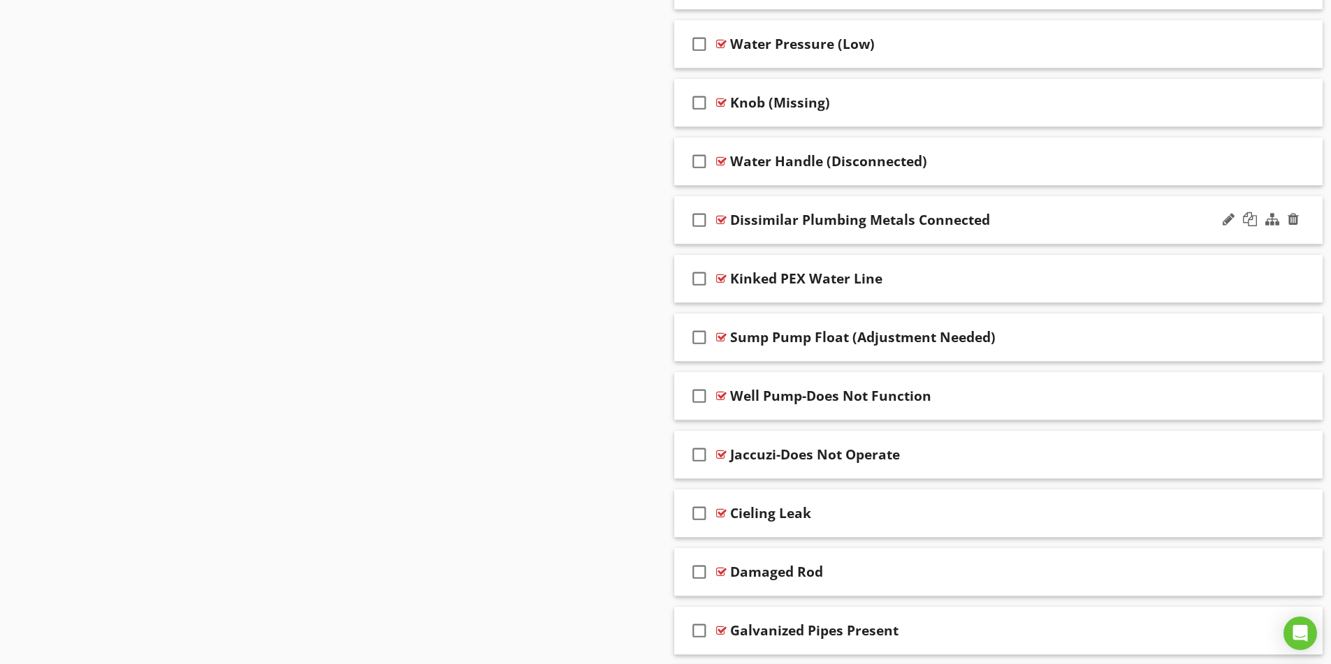
click at [1034, 213] on div "Dissimilar Plumbing Metals Connected" at bounding box center [962, 220] width 465 height 17
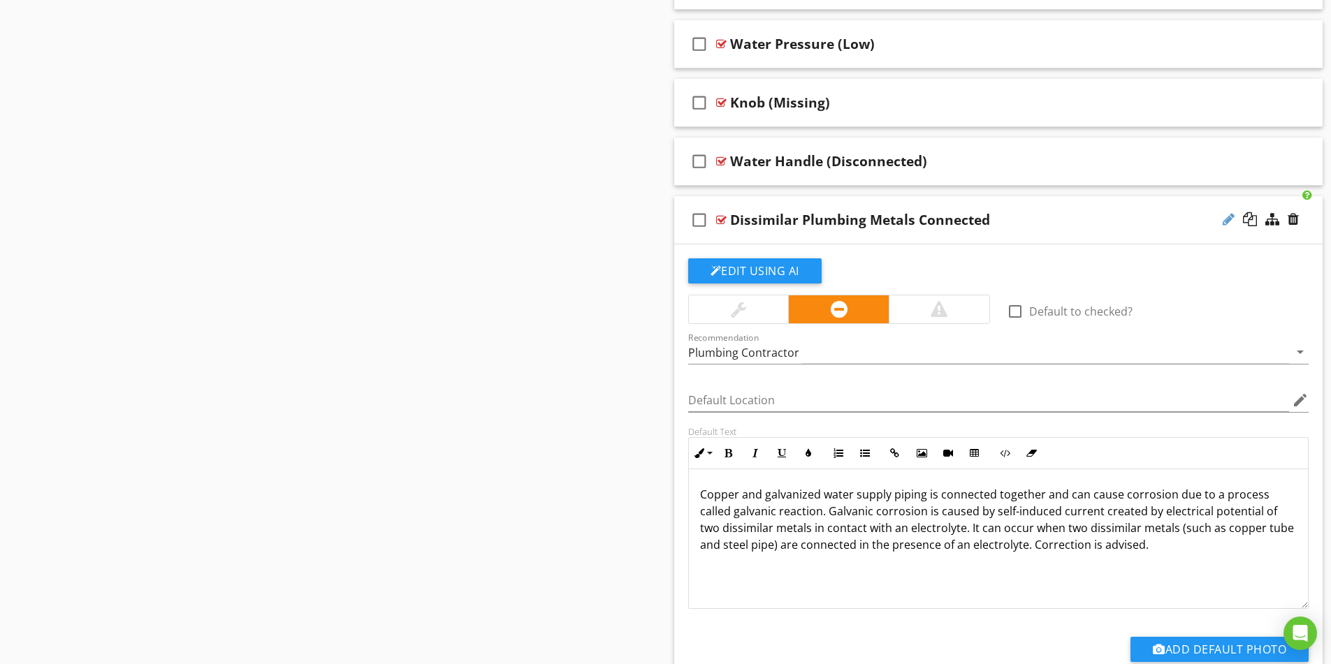
click at [1228, 219] on div at bounding box center [1229, 219] width 12 height 14
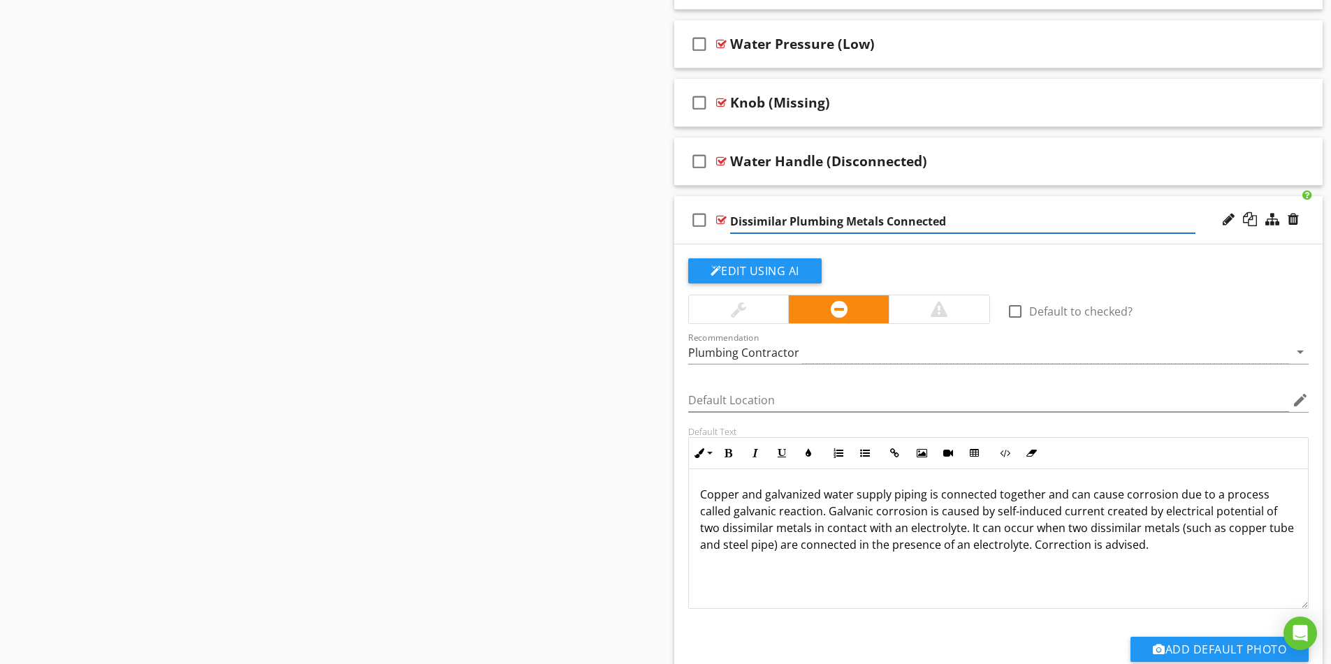
click at [846, 220] on input "Dissimilar Plumbing Metals Connected" at bounding box center [962, 221] width 465 height 23
click at [963, 219] on input "Supply Pipe (Dissimilar Metals Connected" at bounding box center [962, 221] width 465 height 23
type input "Supply Pipe (Dissimilar Metals Connected)"
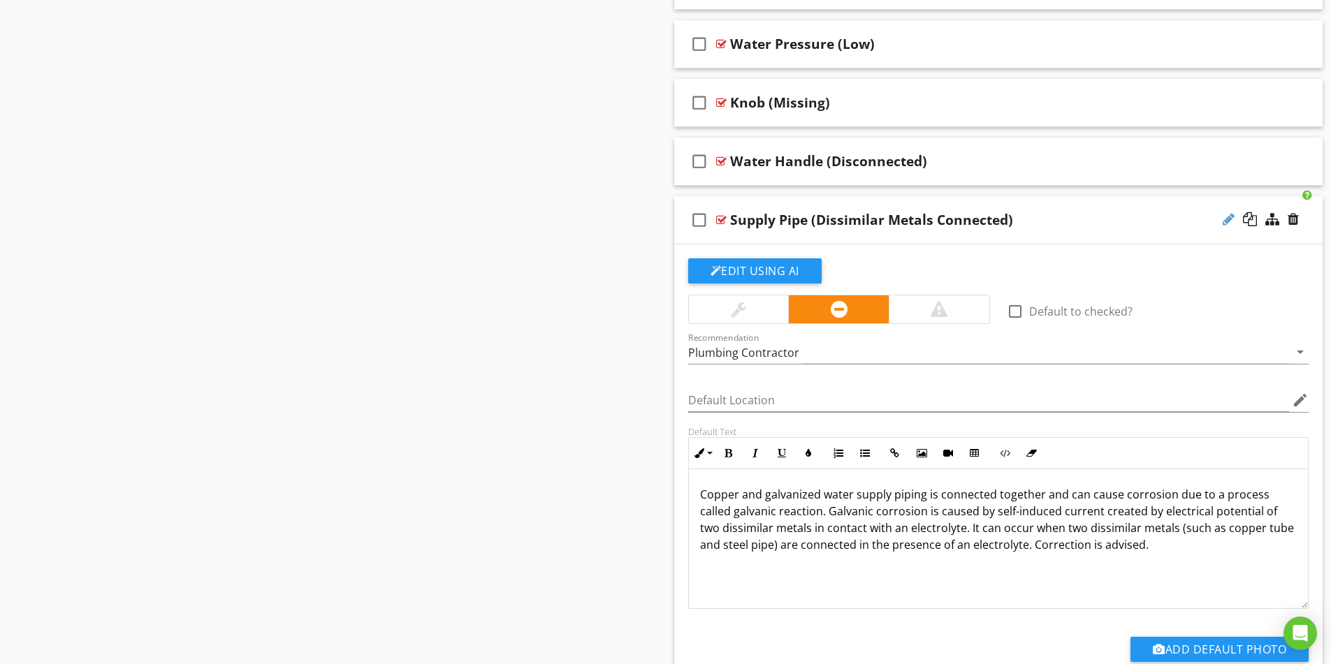
click at [1225, 219] on div at bounding box center [1229, 219] width 12 height 14
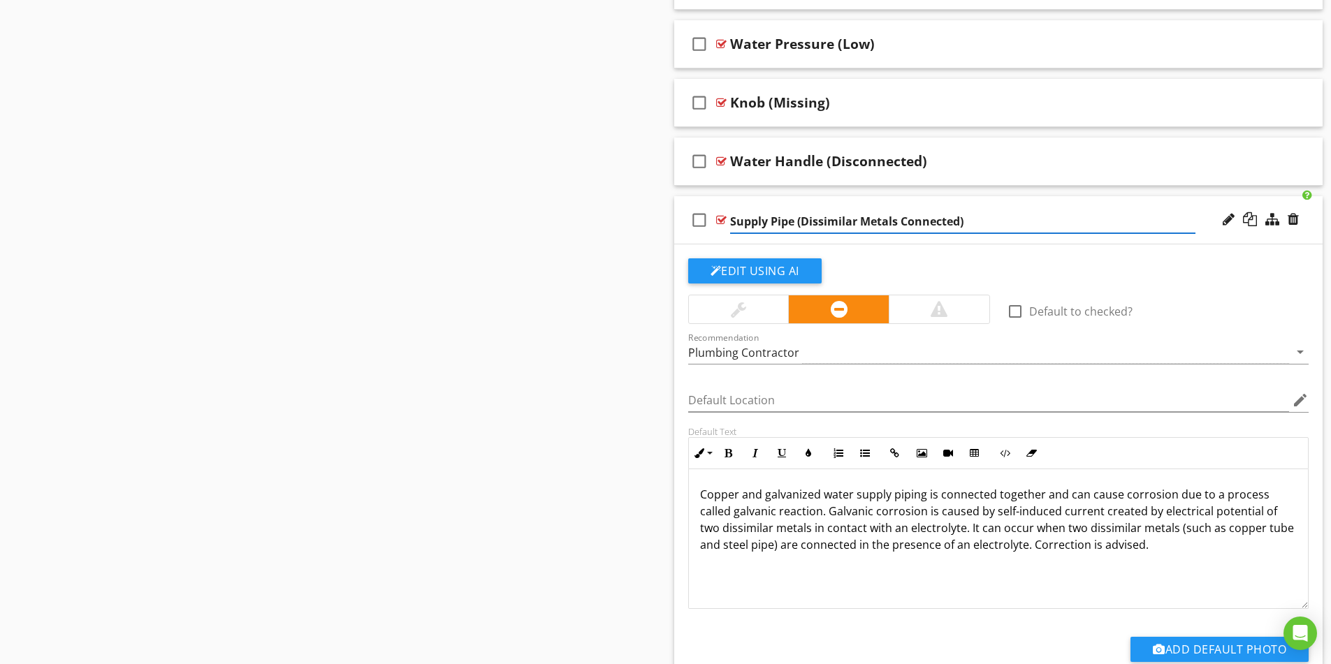
click at [862, 222] on input "Supply Pipe (Dissimilar Metals Connected)" at bounding box center [962, 221] width 465 height 23
type input "Supply Pipe (Dissimilar Connected Metals)"
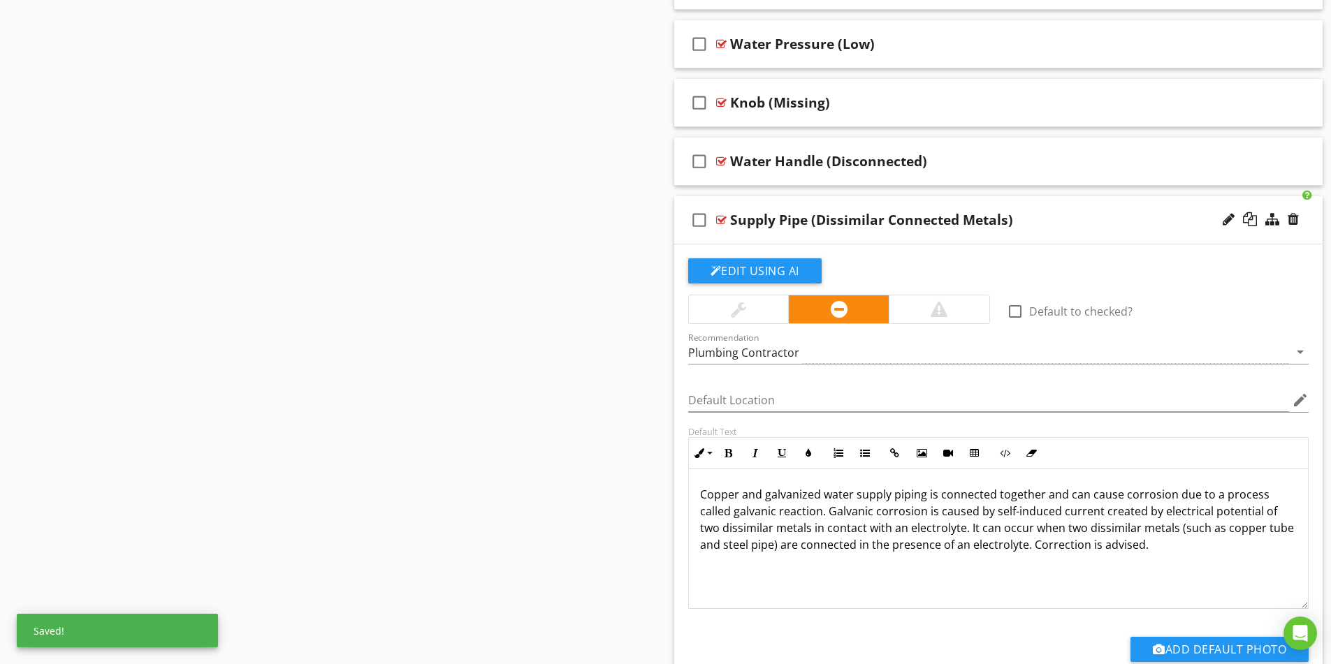
click at [1114, 212] on div "Supply Pipe (Dissimilar Connected Metals)" at bounding box center [962, 220] width 465 height 17
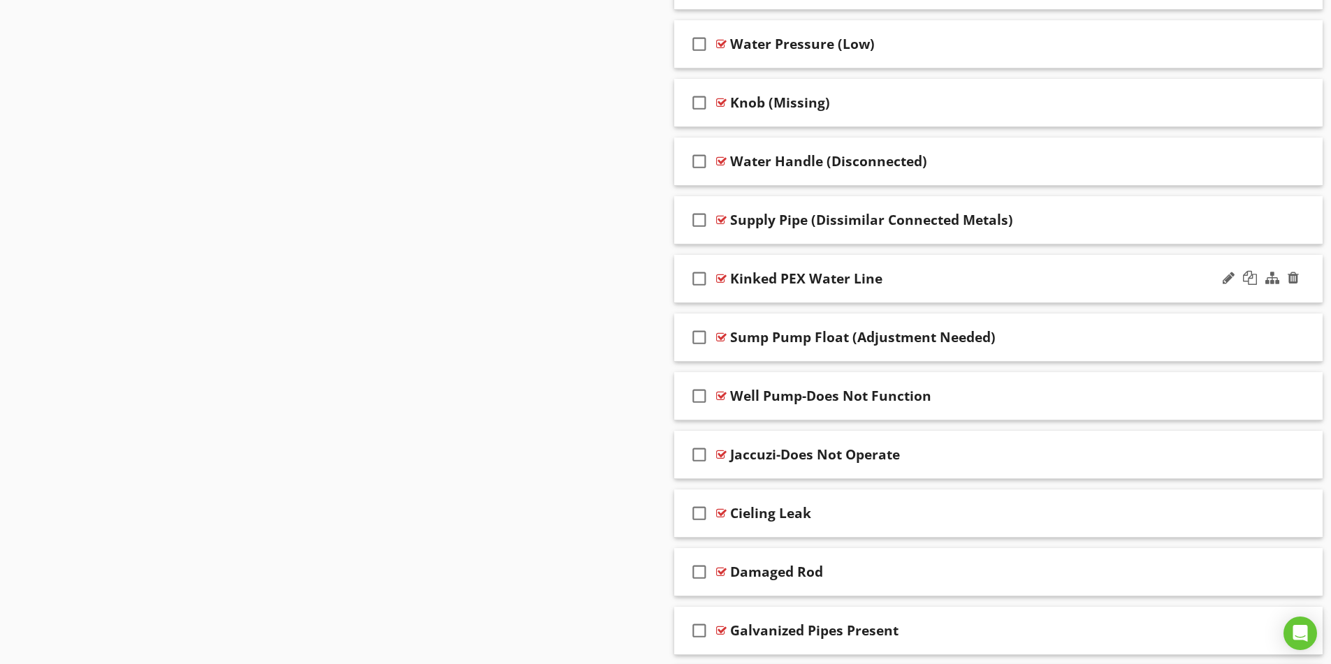
click at [1059, 279] on div "Kinked PEX Water Line" at bounding box center [962, 278] width 465 height 17
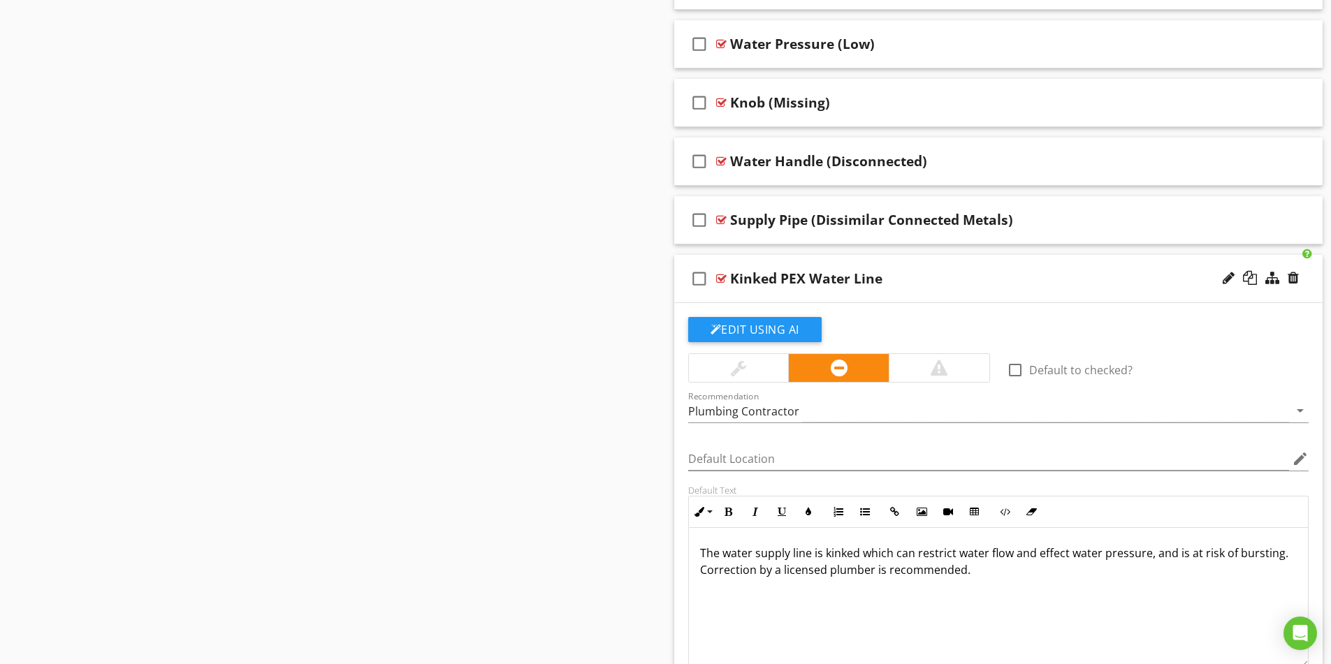
click at [838, 280] on div "Kinked PEX Water Line" at bounding box center [806, 278] width 152 height 17
click at [770, 279] on input "Kinked PEX Water Line" at bounding box center [962, 280] width 465 height 23
click at [790, 278] on input "PEX Water Line" at bounding box center [962, 280] width 465 height 23
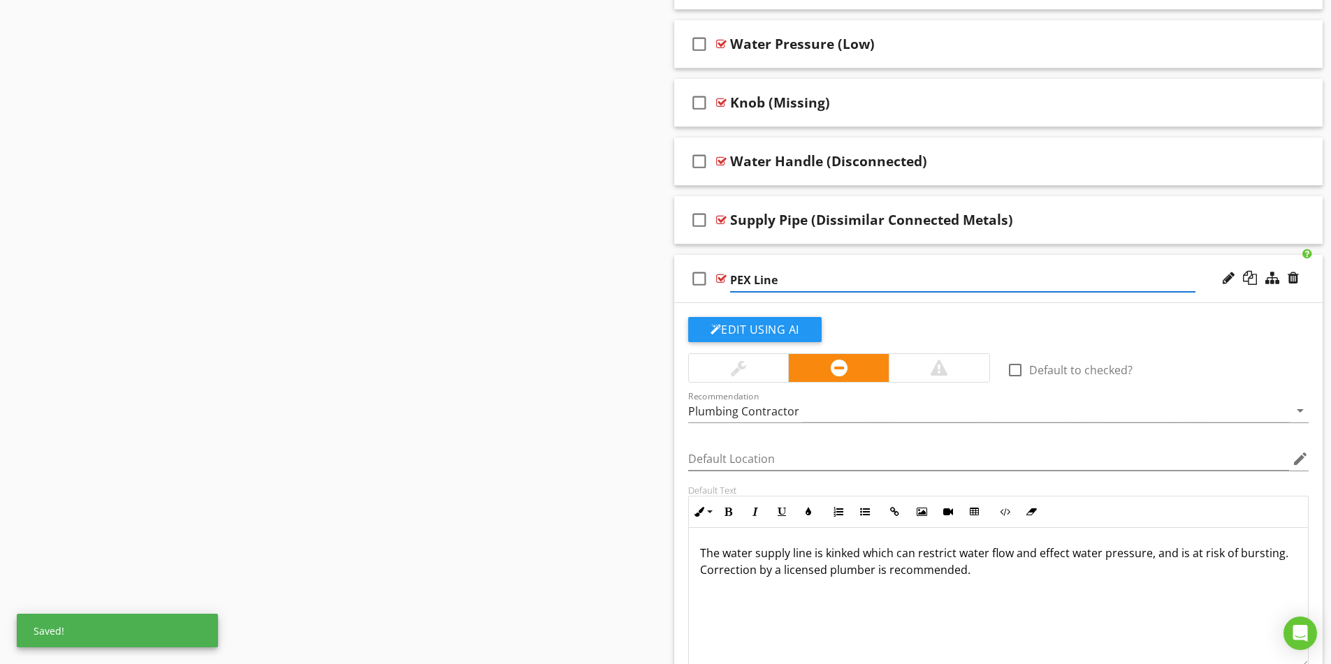
click at [834, 273] on input "PEX Line" at bounding box center [962, 280] width 465 height 23
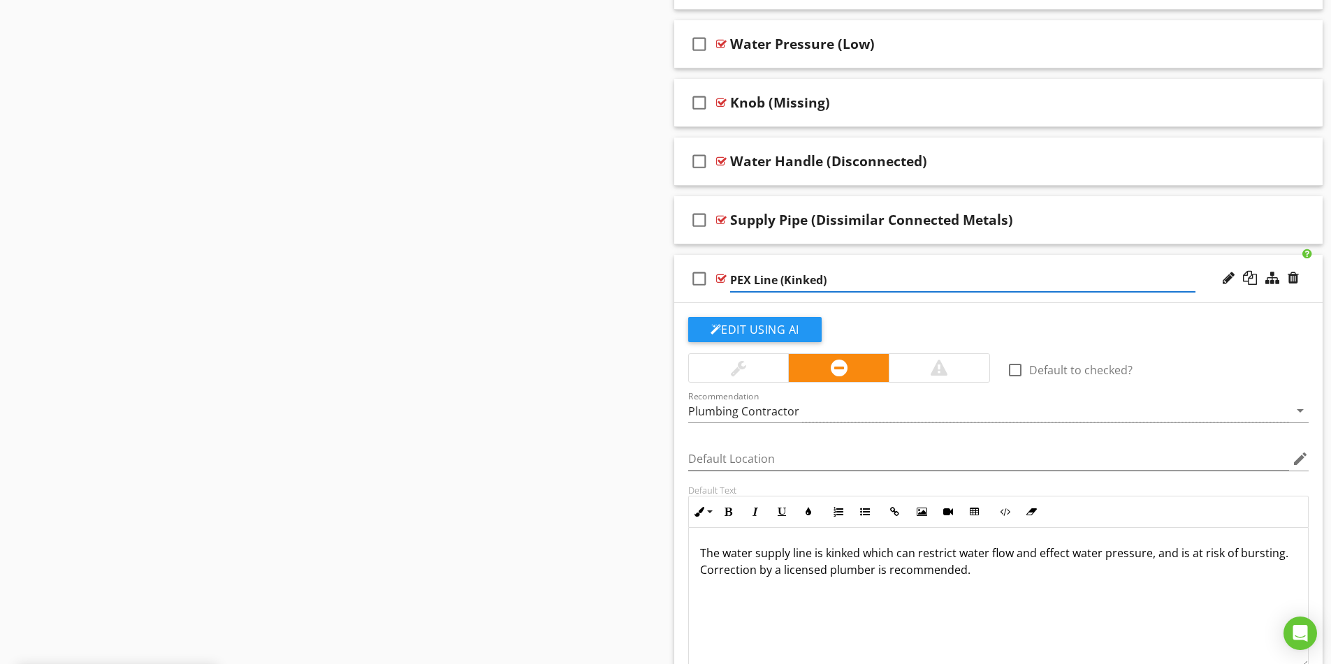
type input "PEX Line (Kinked)"
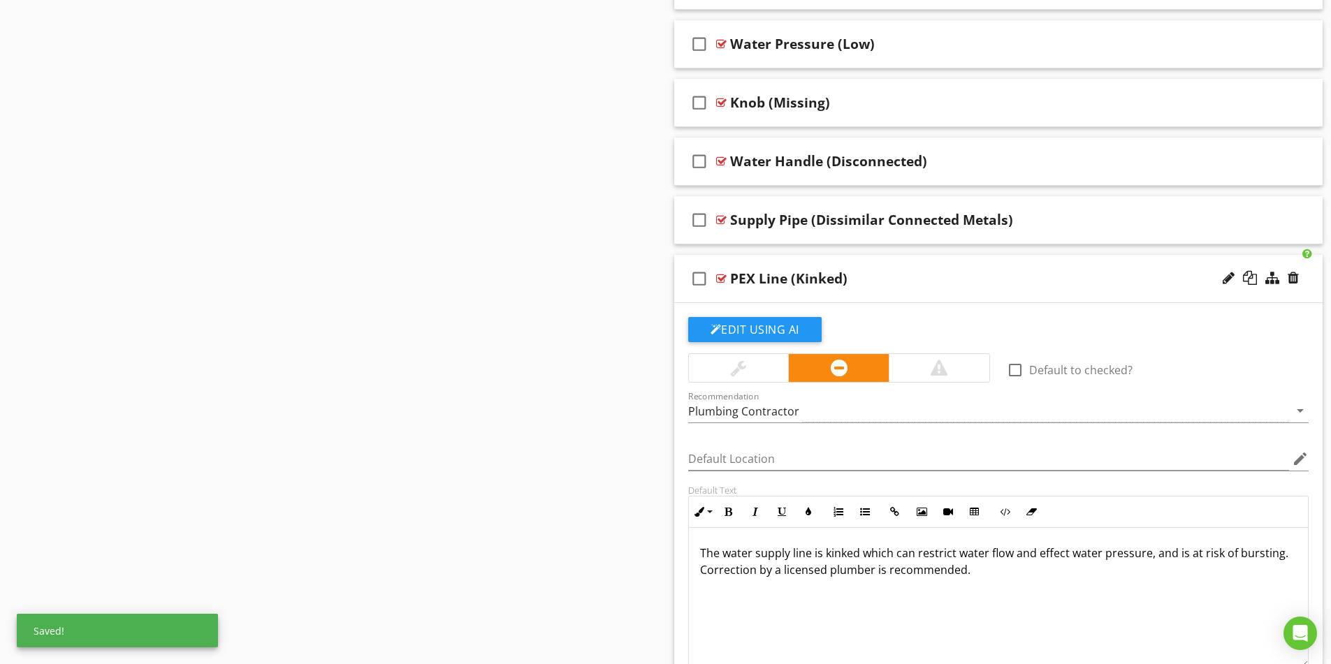
click at [994, 272] on div "PEX Line (Kinked)" at bounding box center [962, 278] width 465 height 17
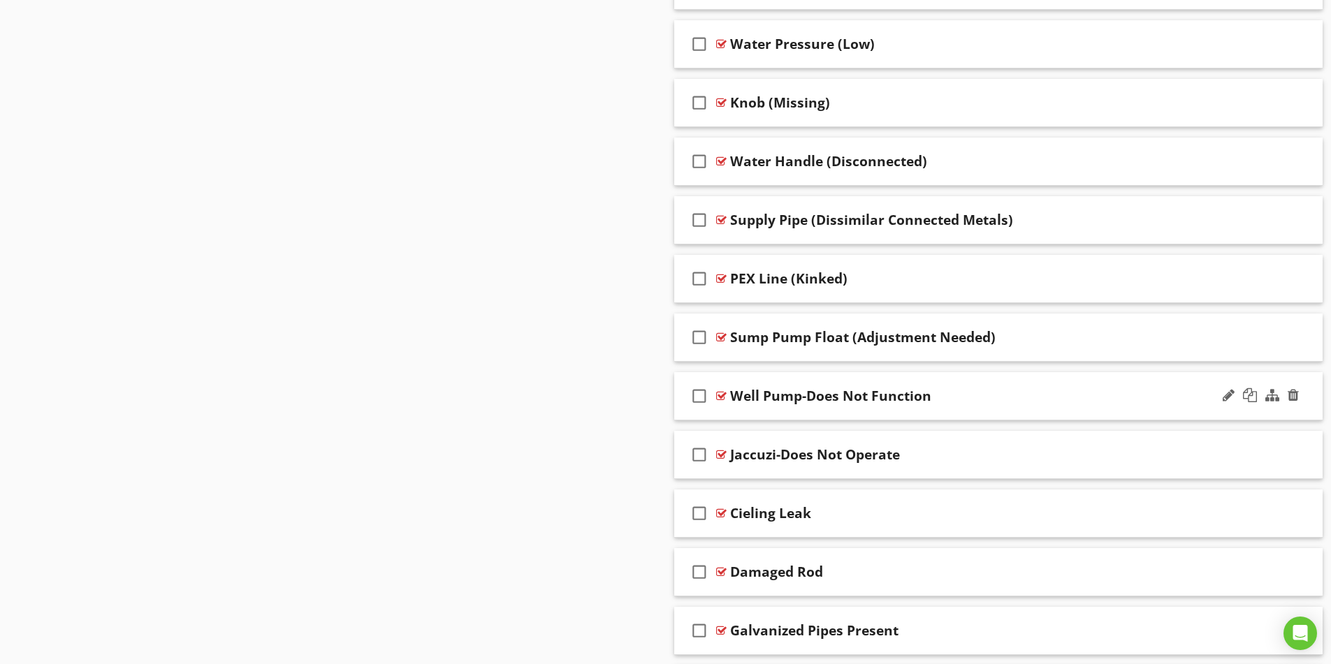
click at [1068, 391] on div "Well Pump-Does Not Function" at bounding box center [962, 396] width 465 height 17
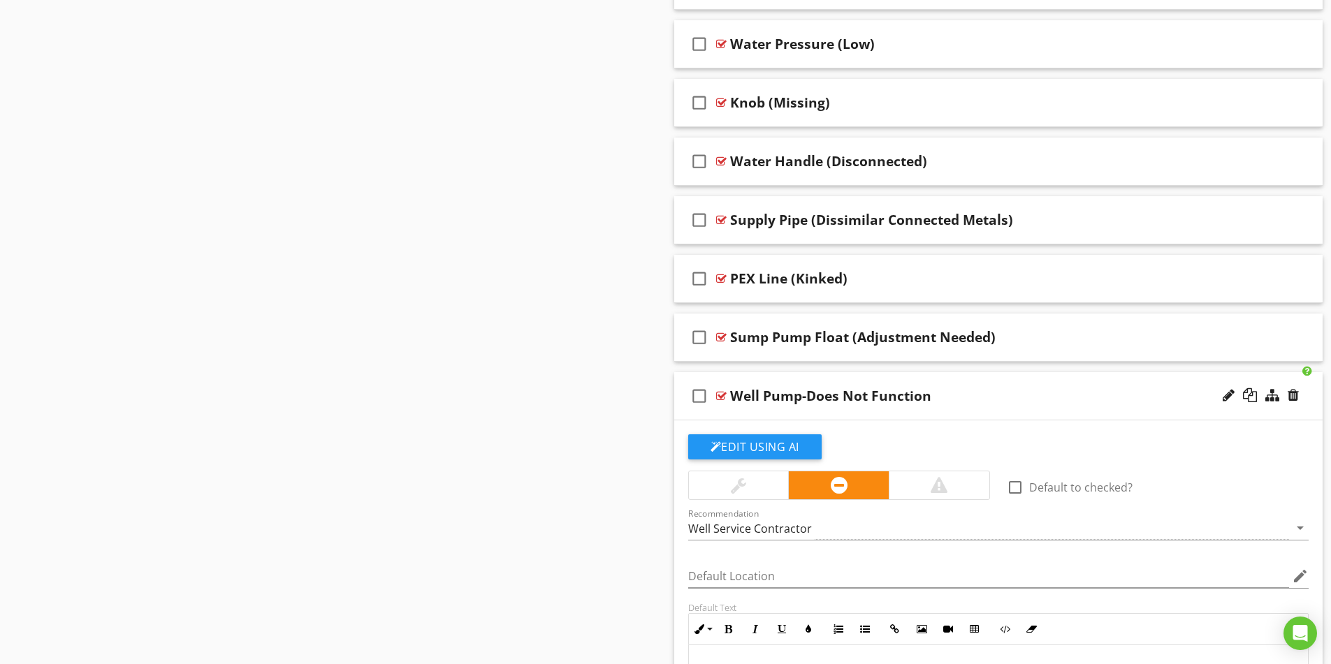
scroll to position [4402, 0]
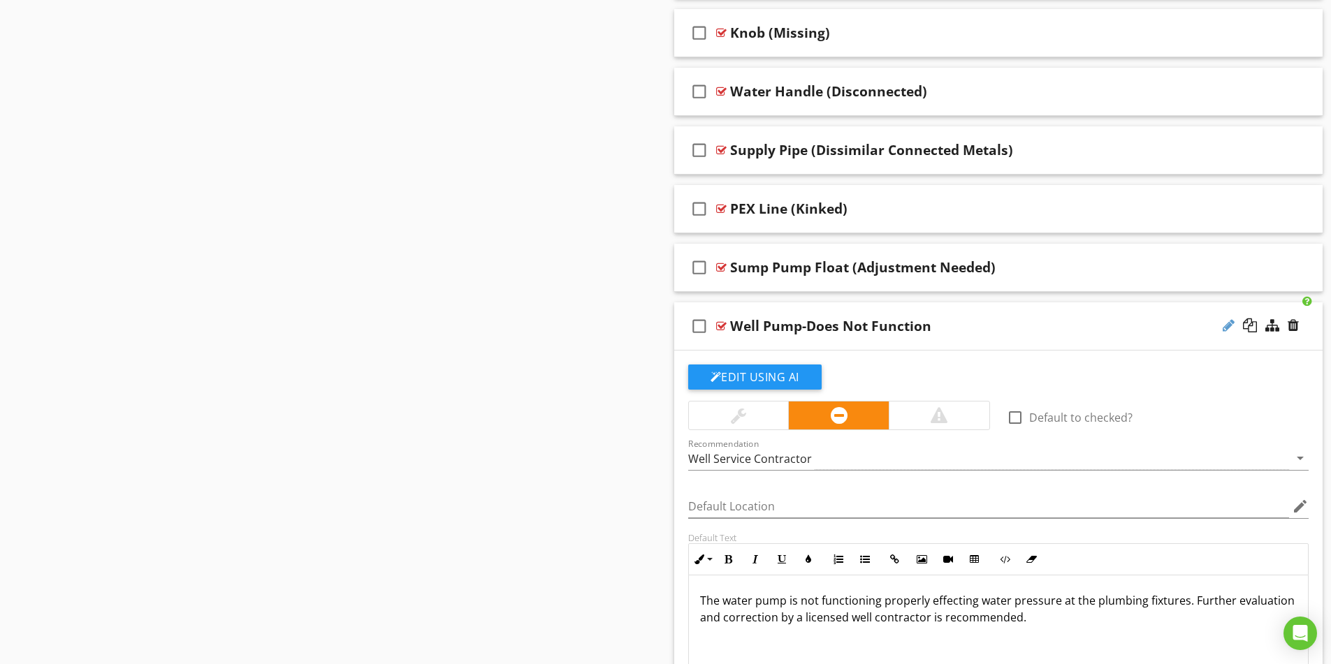
click at [1229, 324] on div at bounding box center [1229, 326] width 12 height 14
click at [795, 324] on input "Well Pump-Does Not Function" at bounding box center [962, 328] width 465 height 23
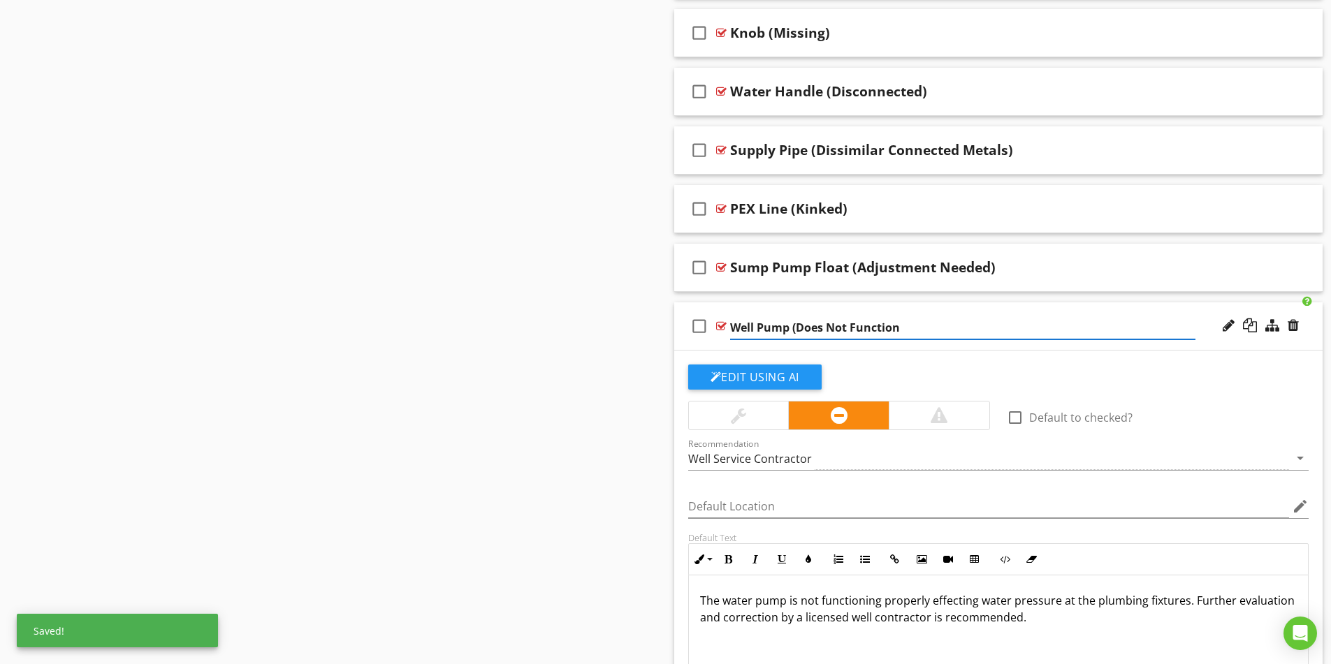
click at [891, 329] on input "Well Pump (Does Not Function" at bounding box center [962, 328] width 465 height 23
click at [901, 328] on input "Well Pump (Does Not Function" at bounding box center [962, 328] width 465 height 23
type input "Well Pump (Does Not Function)"
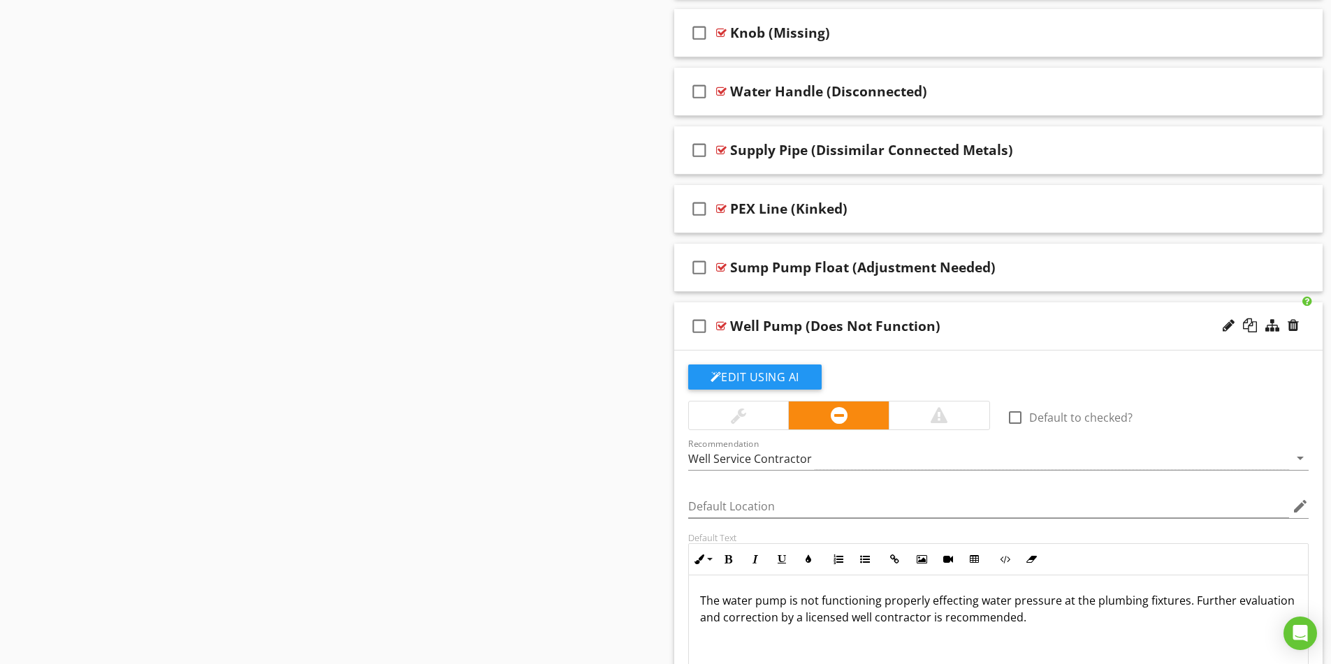
click at [750, 601] on p "The water pump is not functioning properly effecting water pressure at the plum…" at bounding box center [998, 610] width 597 height 34
click at [1045, 332] on div "Well Pump (Does Not Function)" at bounding box center [962, 326] width 465 height 17
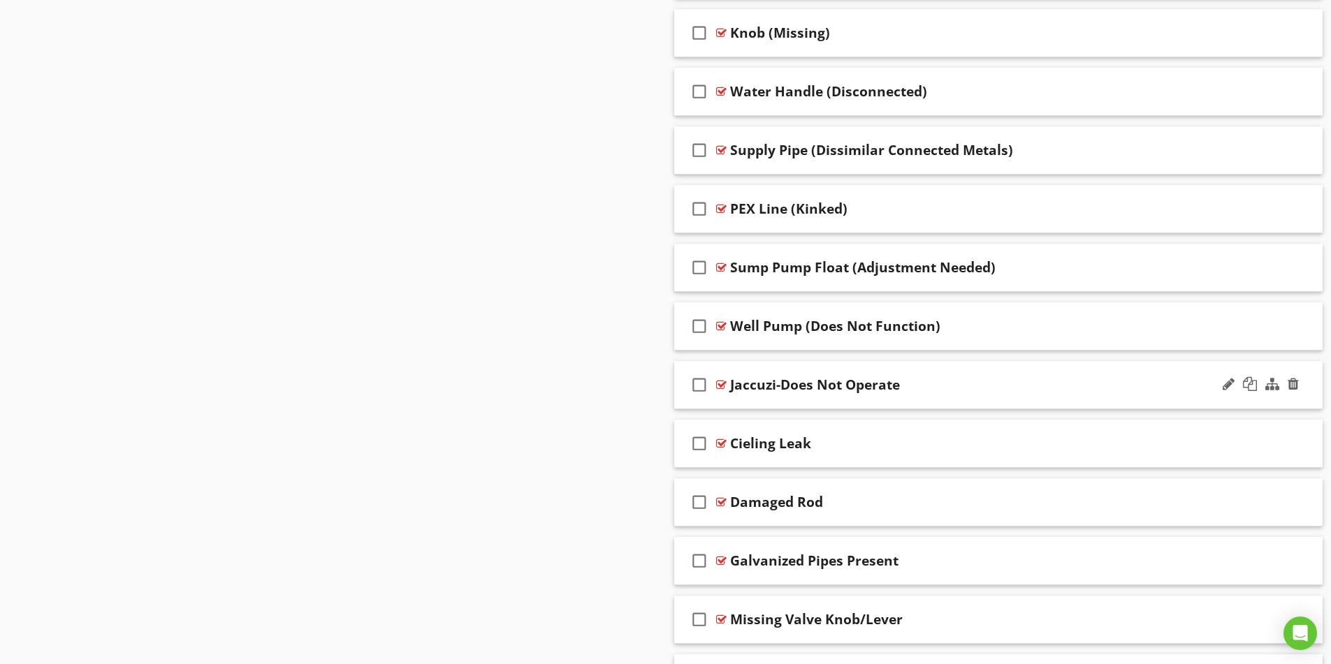
click at [1084, 380] on div "Jaccuzi-Does Not Operate" at bounding box center [962, 385] width 465 height 17
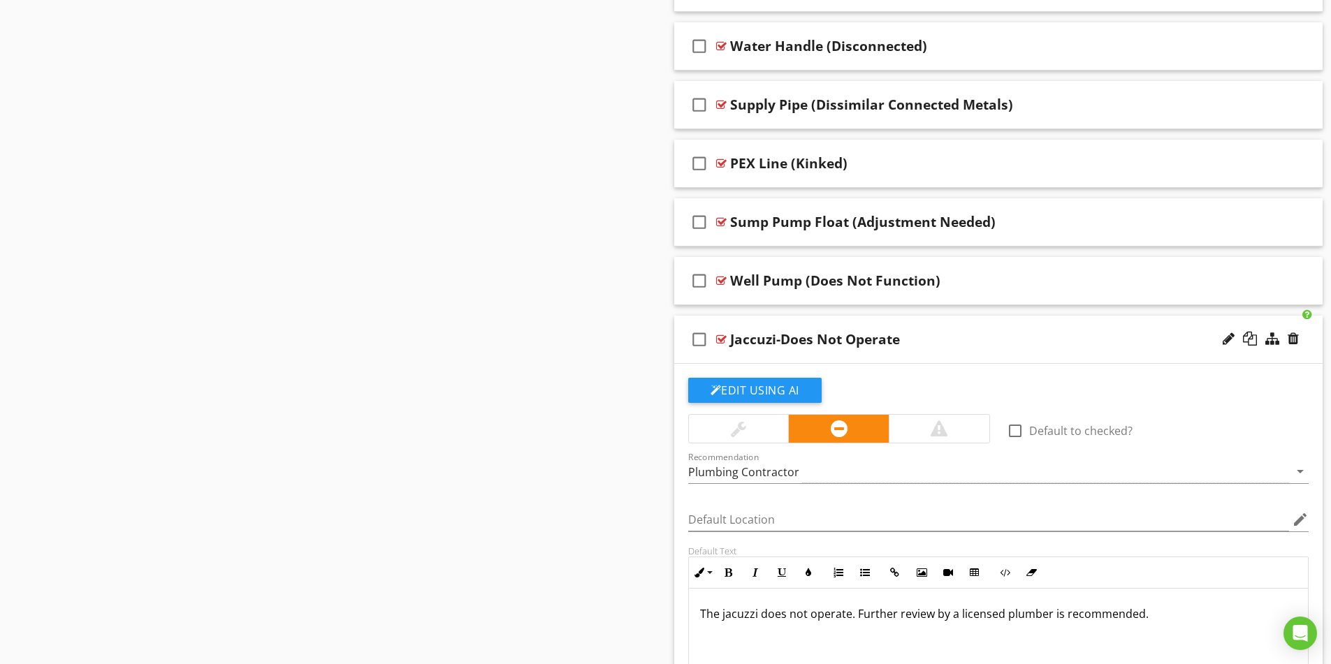
scroll to position [4472, 0]
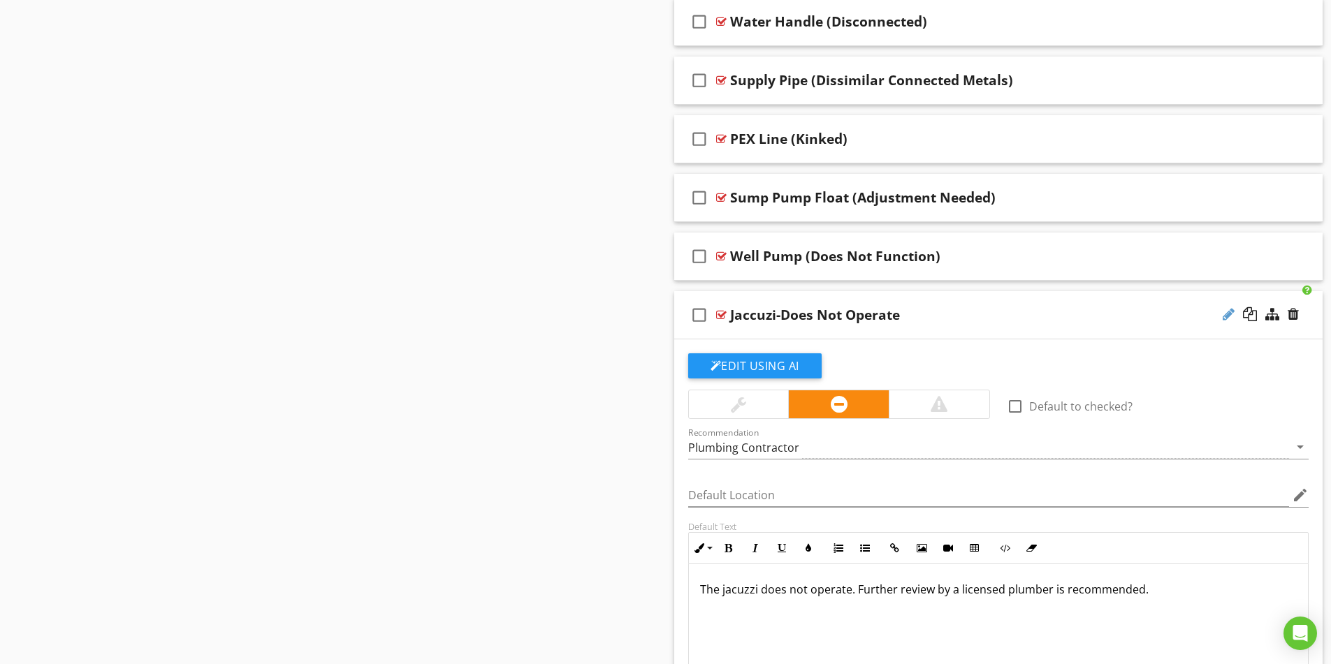
click at [1223, 317] on div at bounding box center [1229, 314] width 12 height 14
click at [773, 317] on input "Jaccuzi-Does Not Operate" at bounding box center [962, 316] width 465 height 23
click at [873, 315] on input "Jaccuzi (Does Not Operate" at bounding box center [962, 316] width 465 height 23
type input "[PERSON_NAME] (Does Not Operate)"
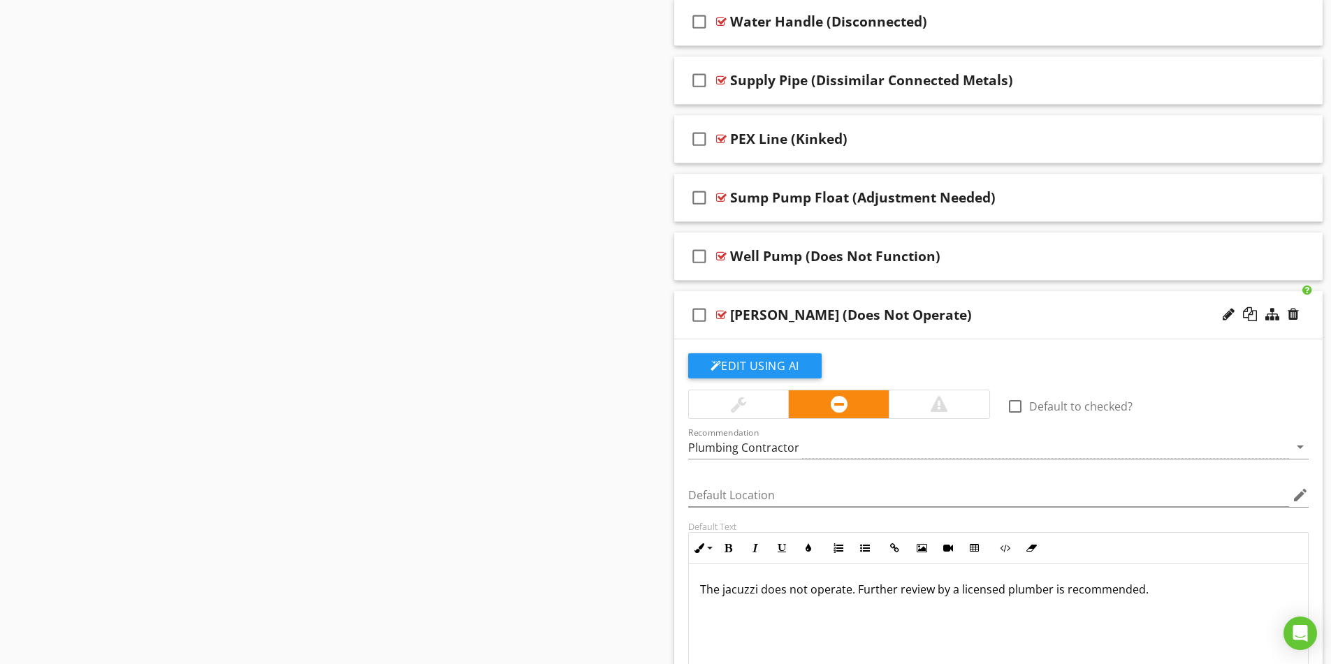
click at [1038, 324] on div "[PERSON_NAME] (Does Not Operate)" at bounding box center [962, 315] width 465 height 17
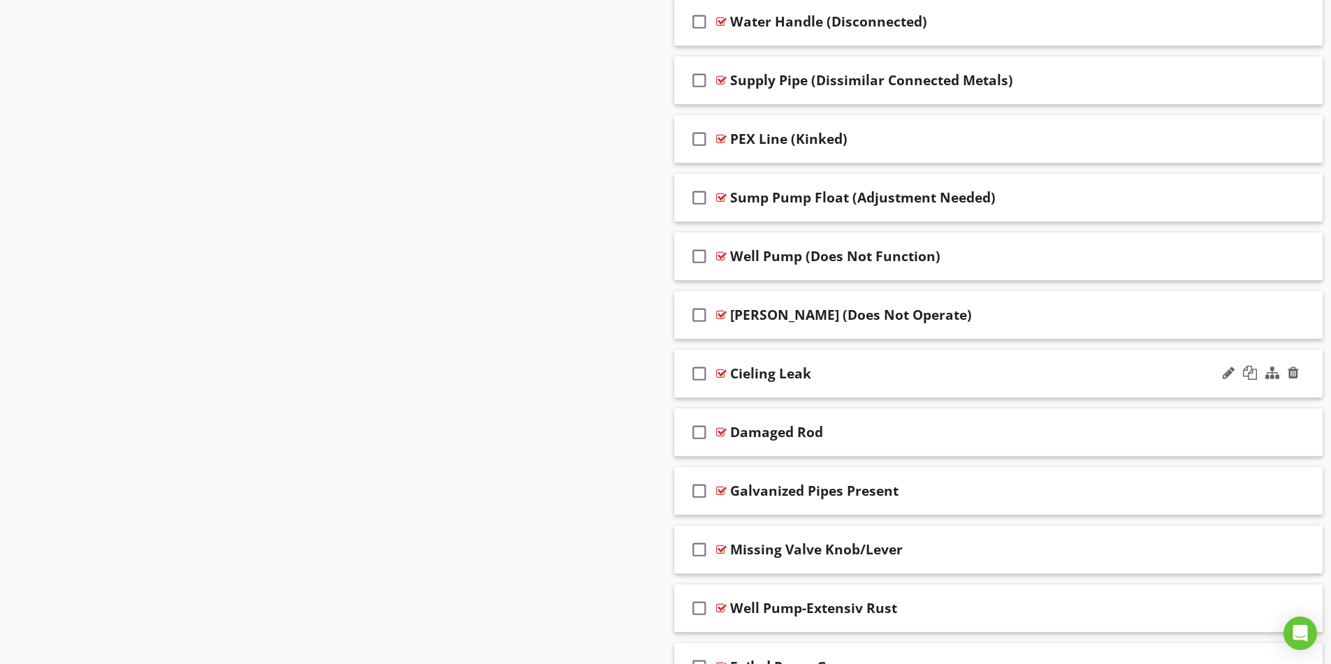
click at [1071, 360] on div "check_box_outline_blank Cieling Leak" at bounding box center [998, 374] width 649 height 48
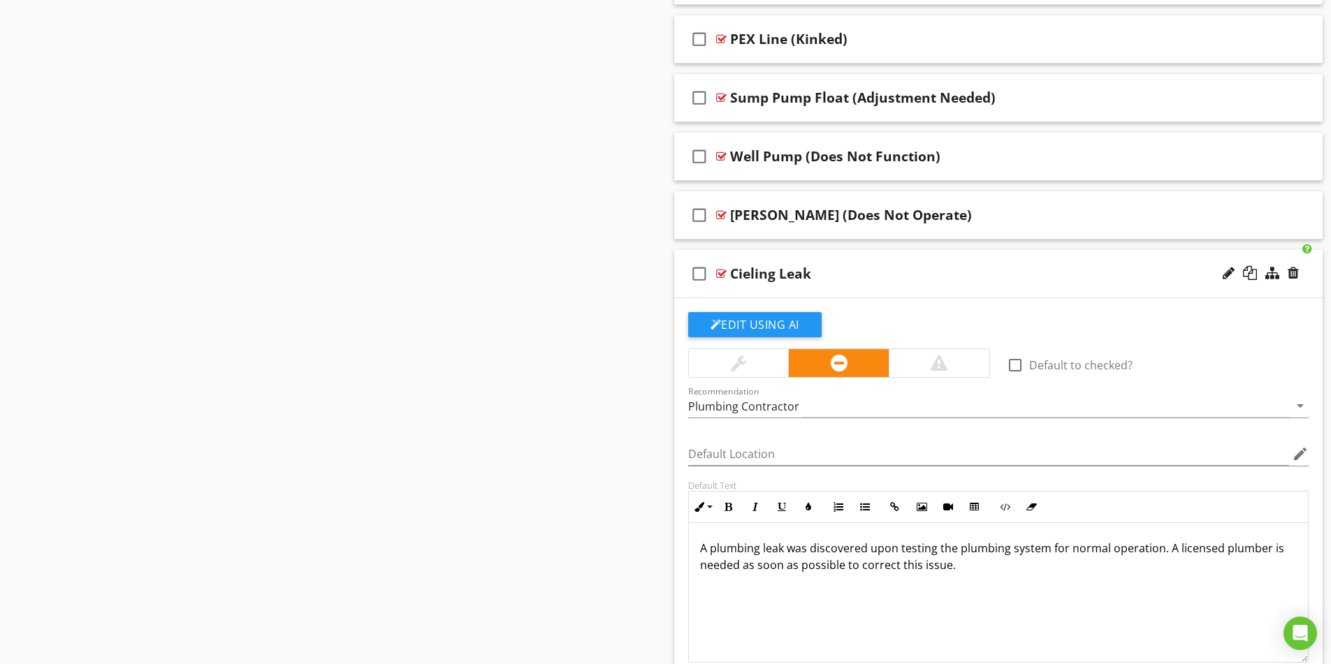
scroll to position [4542, 0]
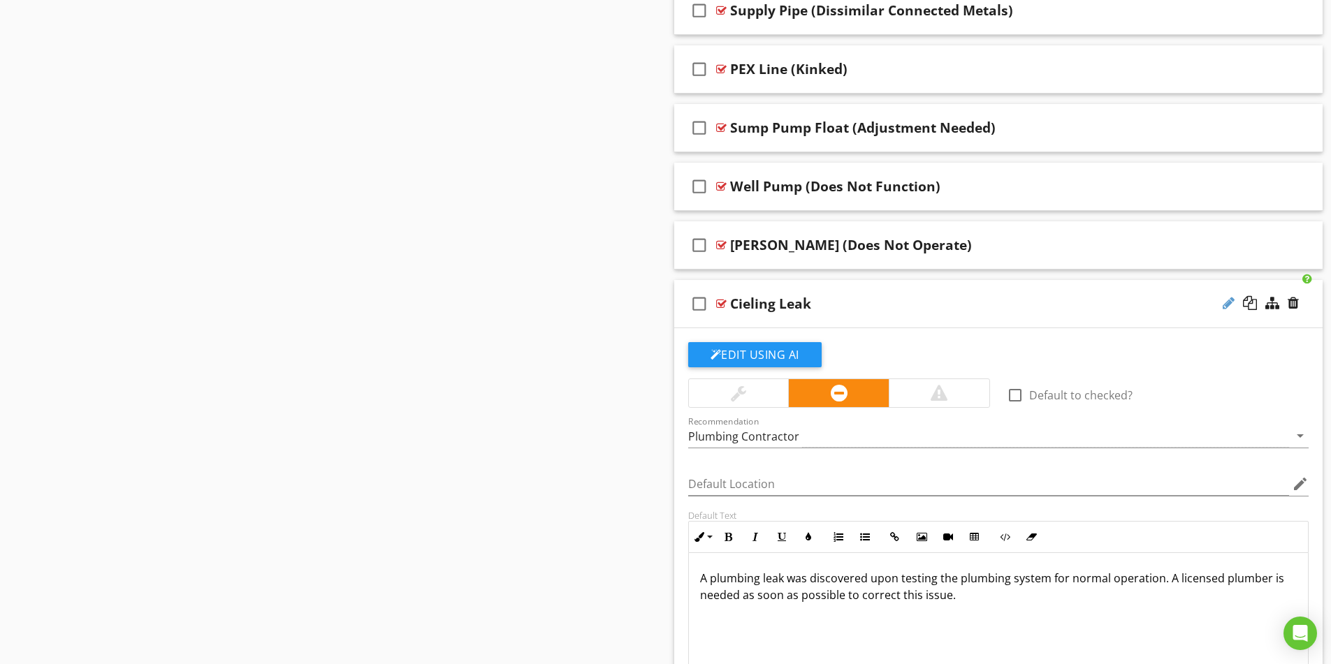
click at [1226, 307] on div at bounding box center [1229, 303] width 12 height 14
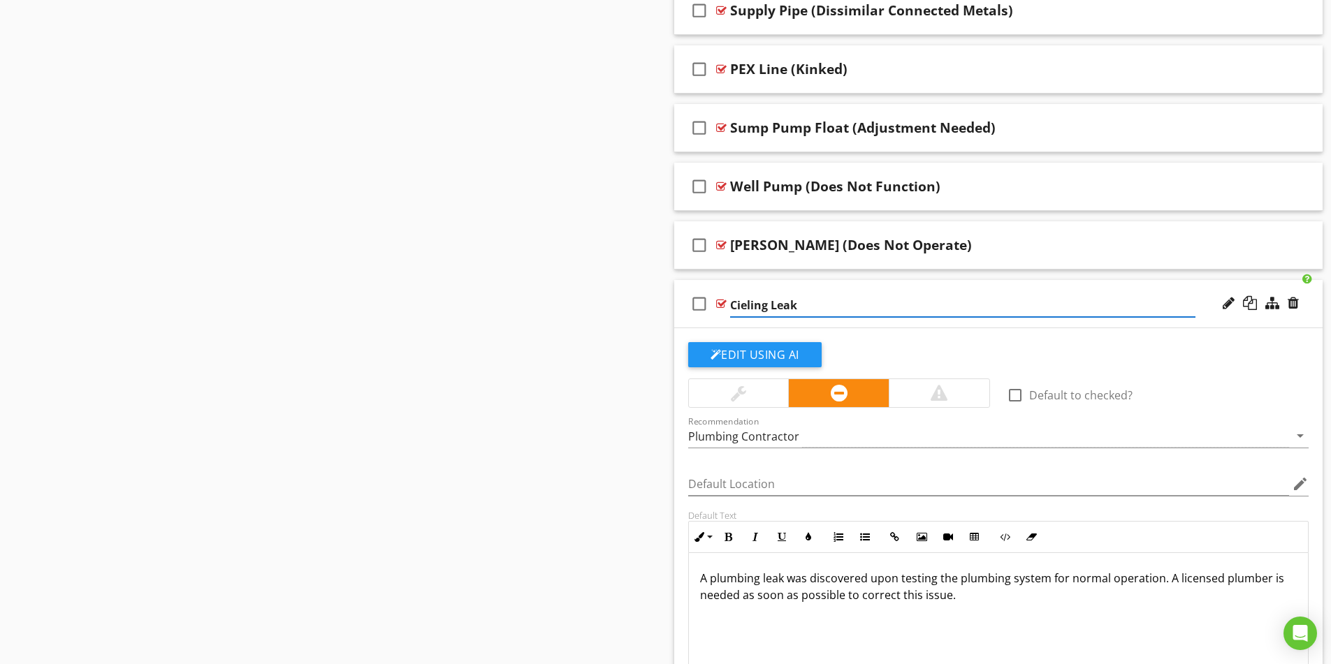
click at [776, 305] on input "Cieling Leak" at bounding box center [962, 305] width 465 height 23
click at [773, 305] on input "Cieling Leak" at bounding box center [962, 305] width 465 height 23
click at [827, 305] on input "Cieling (Leak" at bounding box center [962, 305] width 465 height 23
type input "Cieling (Leak)"
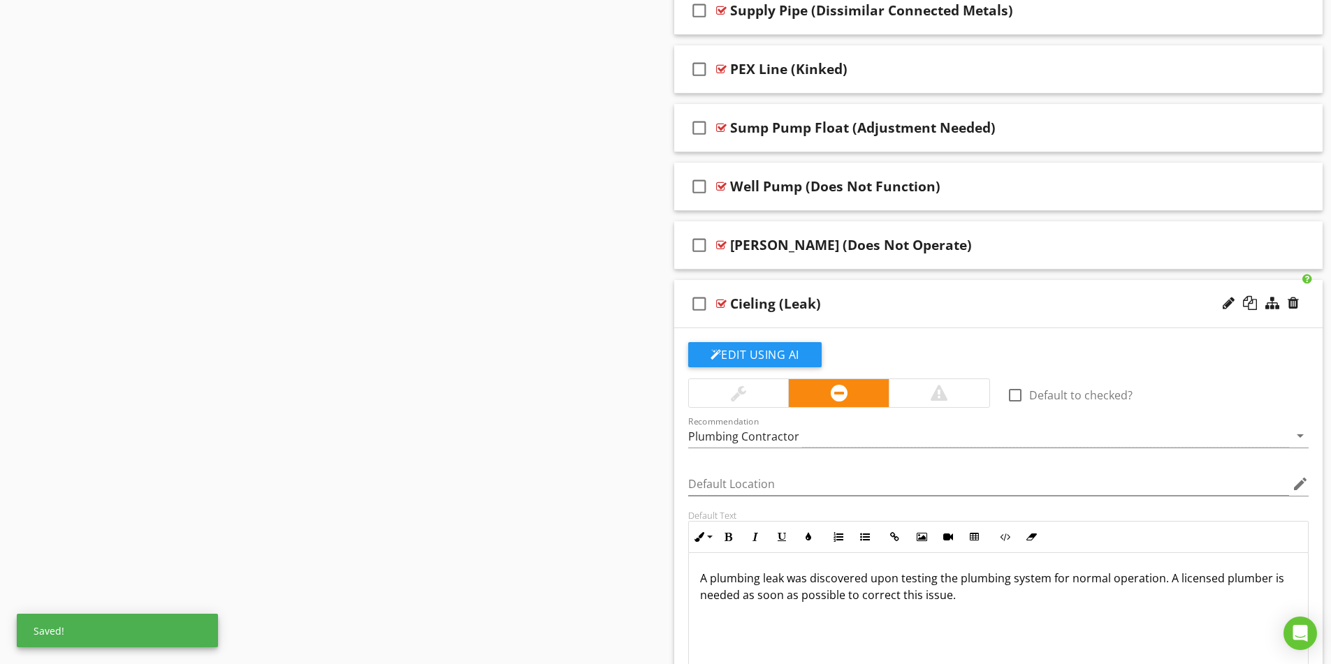
click at [760, 307] on div "Cieling (Leak)" at bounding box center [775, 304] width 91 height 17
type input "Ceiling (Leak)"
click at [968, 304] on div "Ceiling (Leak)" at bounding box center [962, 304] width 465 height 17
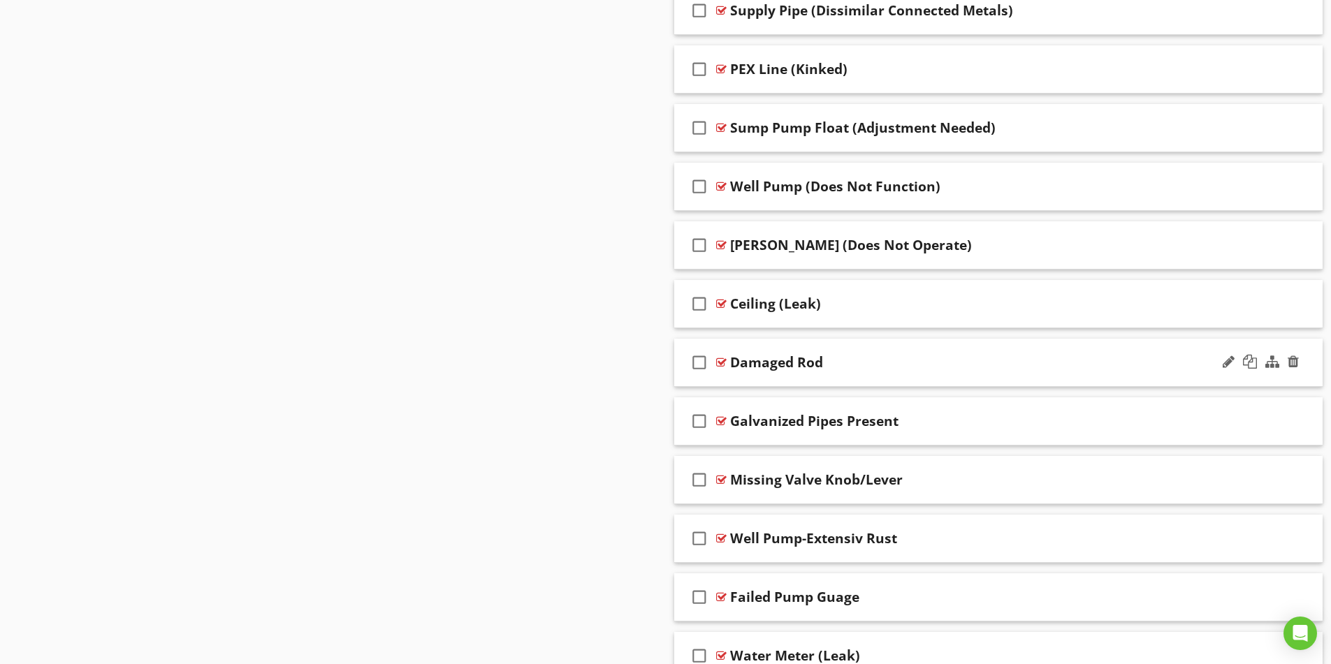
click at [1035, 357] on div "Damaged Rod" at bounding box center [962, 362] width 465 height 17
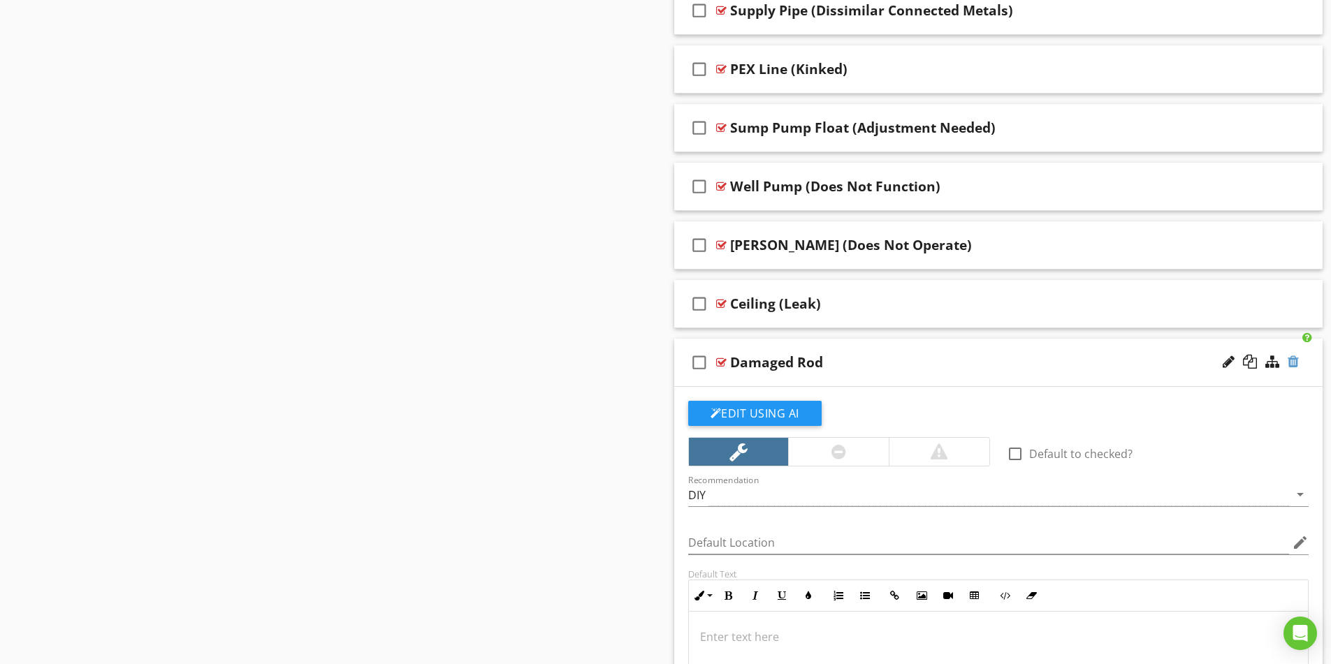
click at [1292, 363] on div at bounding box center [1293, 362] width 11 height 14
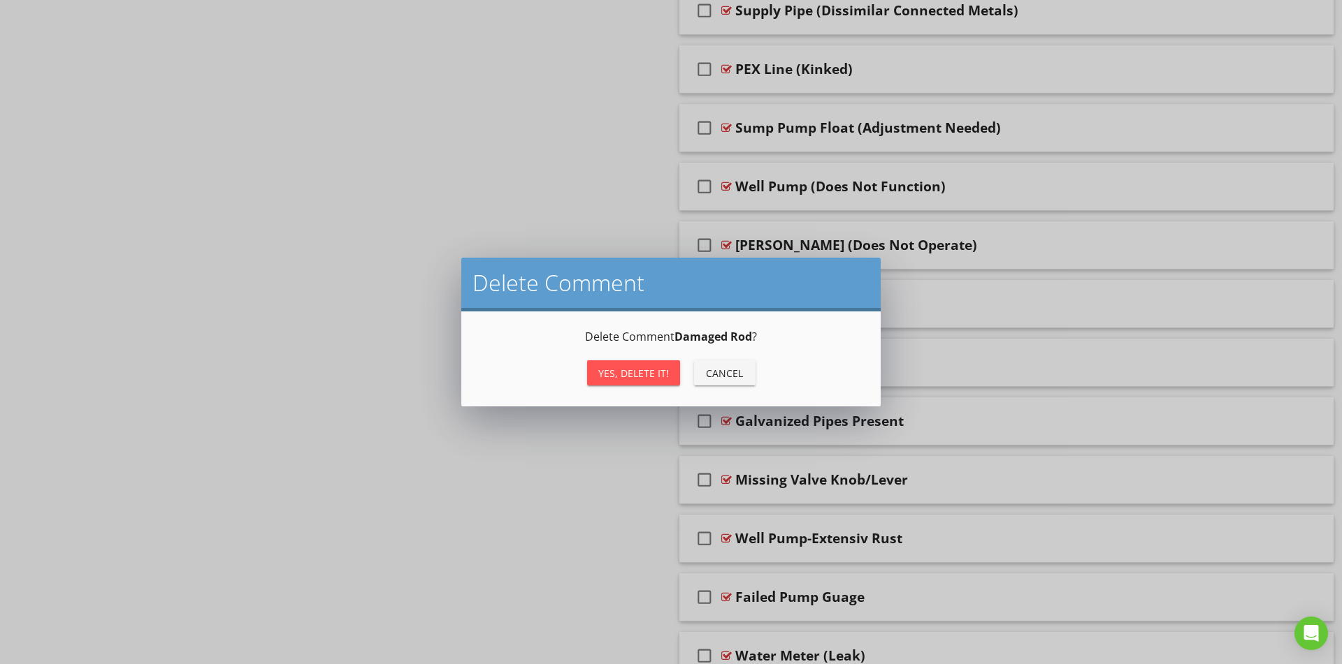
click at [625, 376] on div "Yes, Delete it!" at bounding box center [633, 373] width 71 height 15
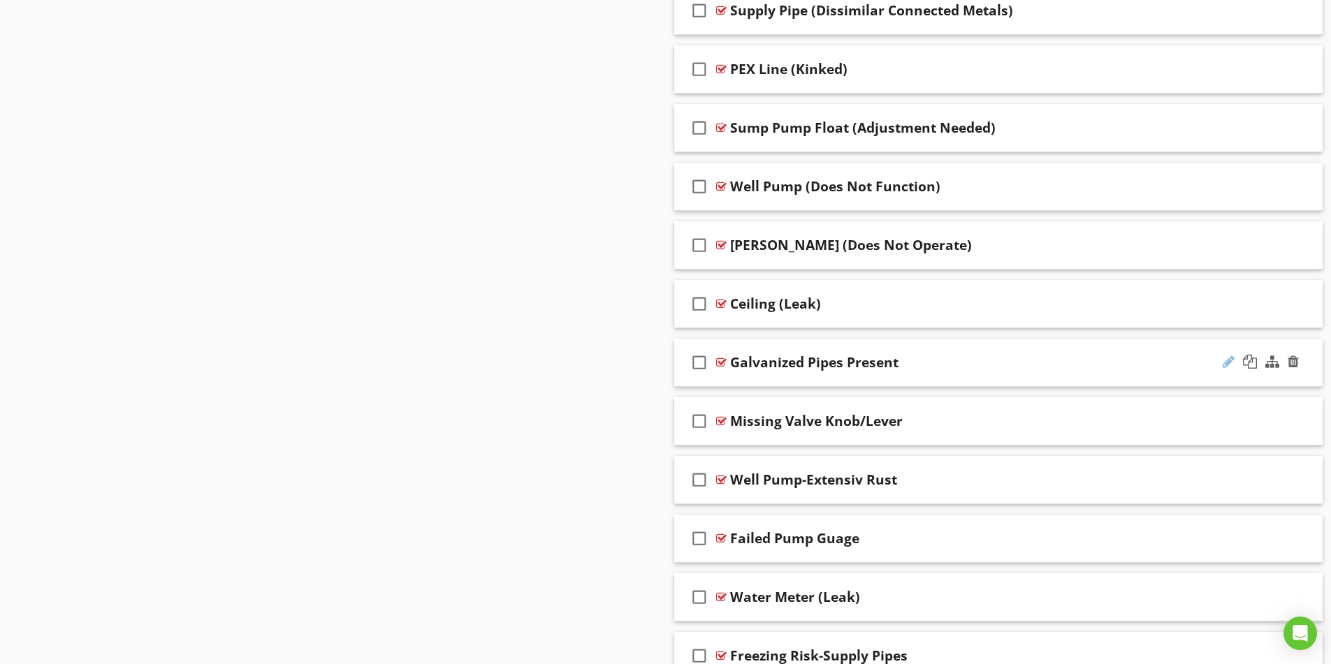
click at [1226, 361] on div at bounding box center [1229, 362] width 12 height 14
click at [952, 359] on input "Galvanized Pipes Present" at bounding box center [962, 364] width 465 height 23
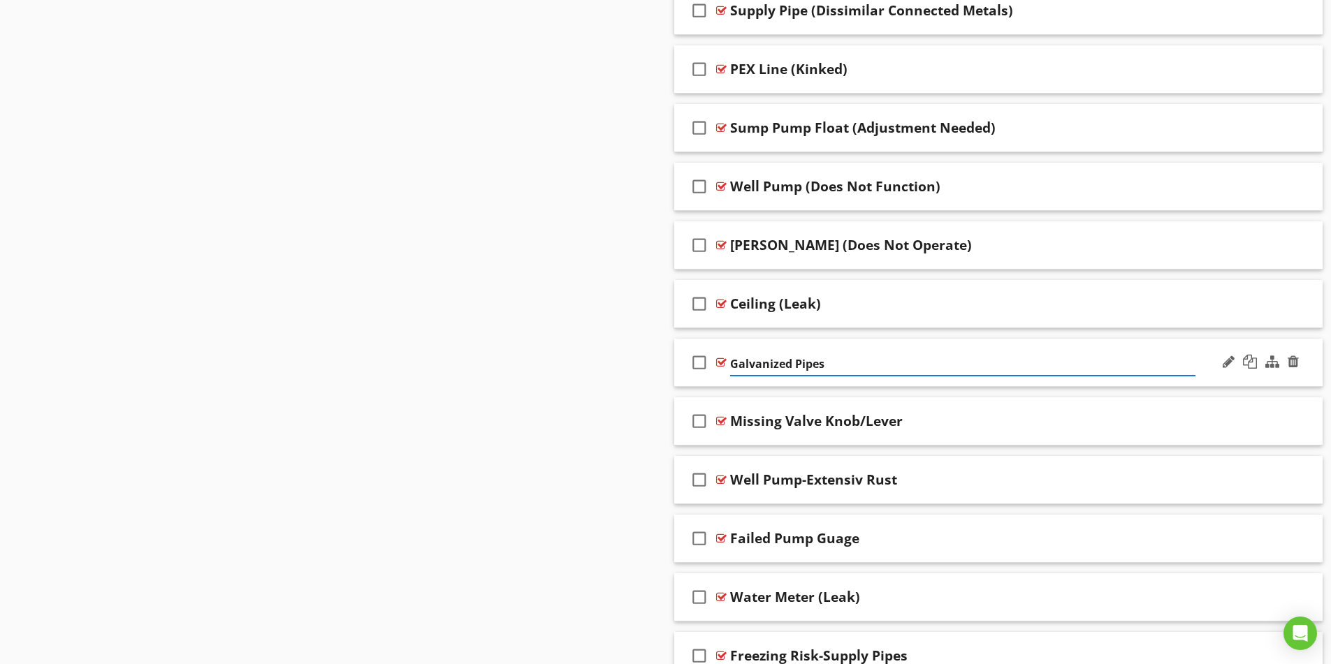
type input "Galvanized Pipes"
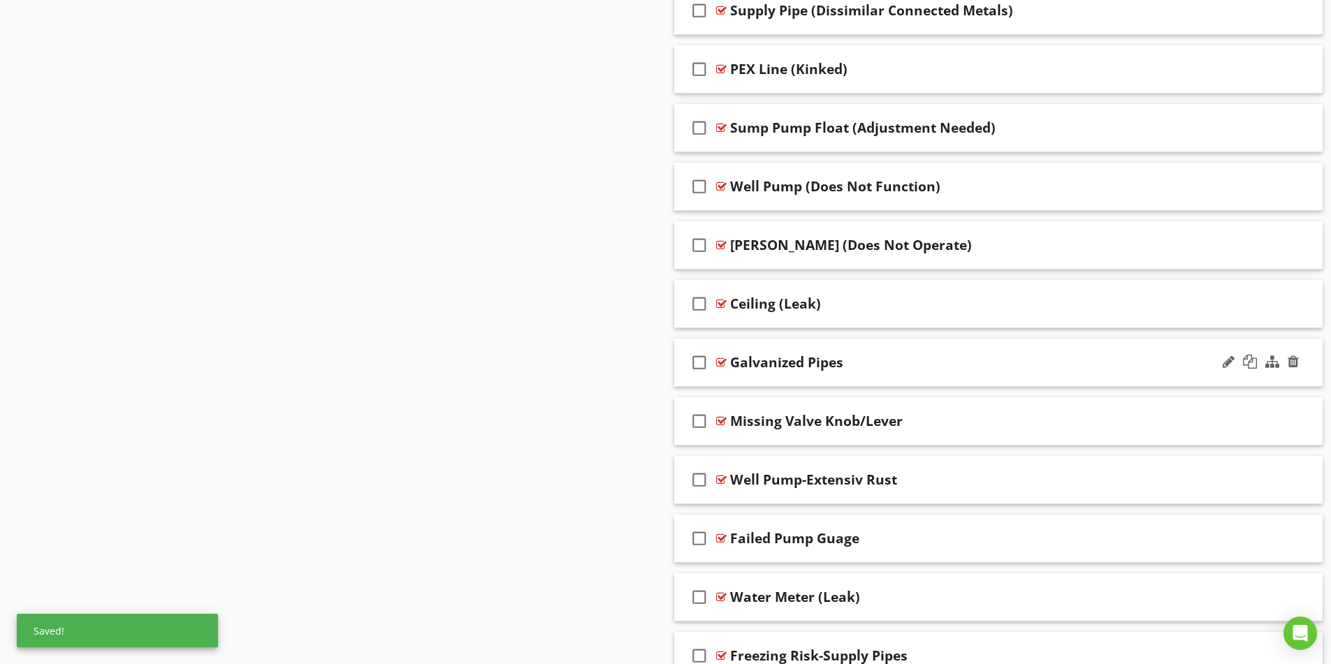
click at [1000, 368] on div "Galvanized Pipes" at bounding box center [962, 362] width 465 height 17
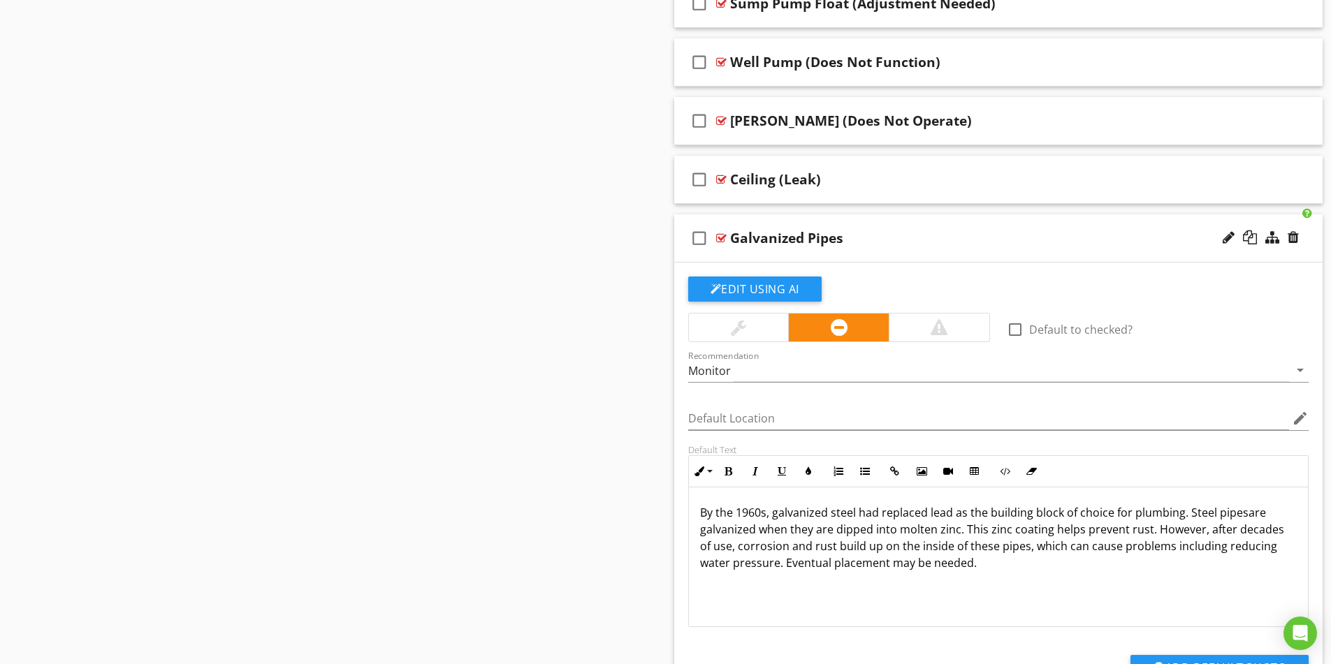
scroll to position [4681, 0]
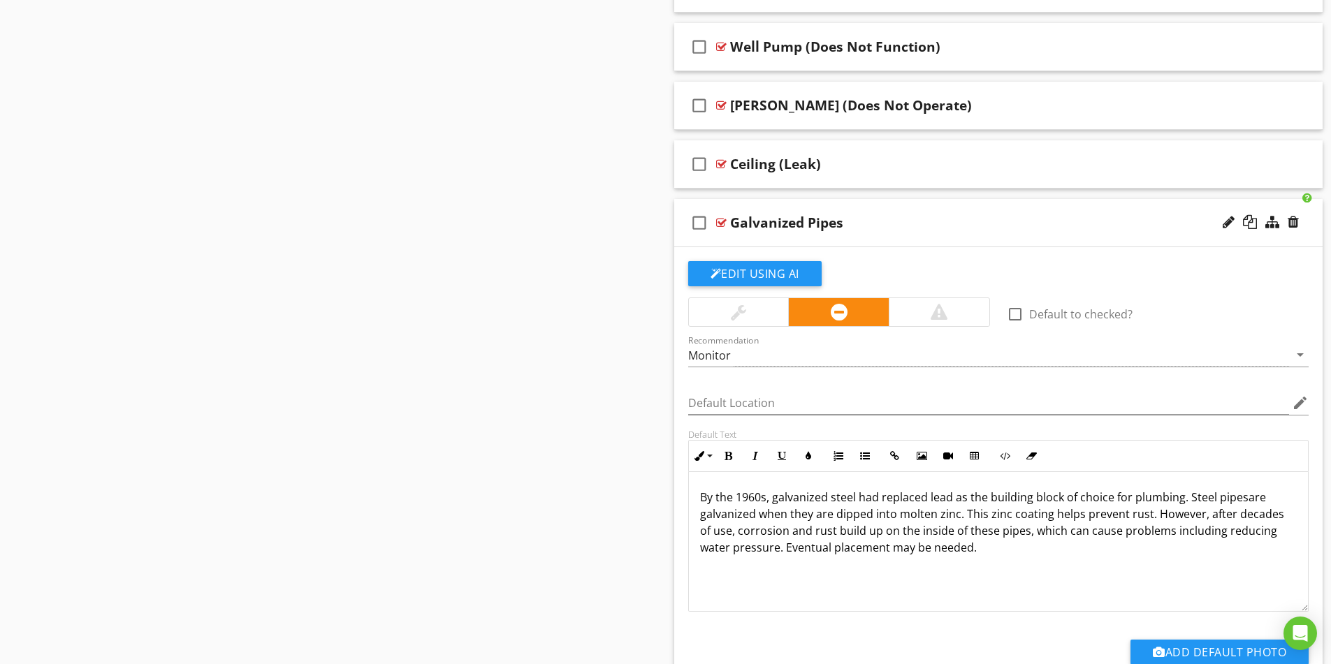
click at [1209, 516] on p "By the 1960s, galvanized steel had replaced lead as the building block of choic…" at bounding box center [998, 522] width 597 height 67
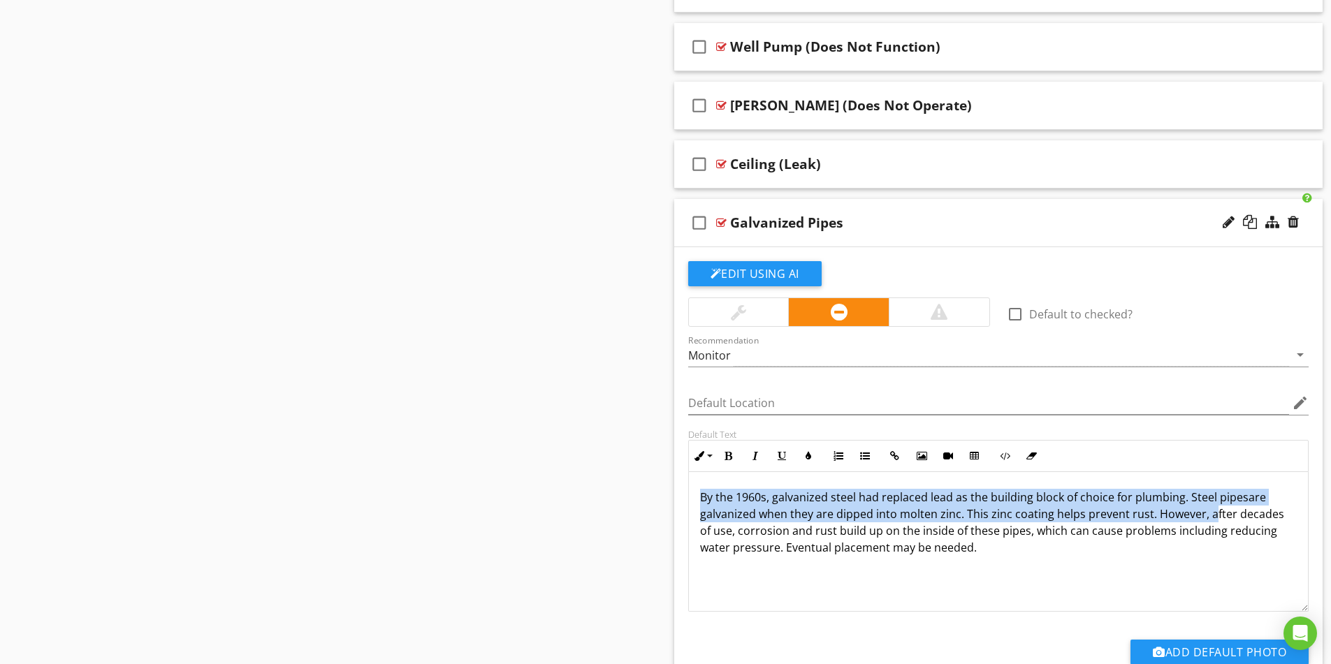
drag, startPoint x: 1209, startPoint y: 516, endPoint x: 680, endPoint y: 484, distance: 529.9
click at [680, 485] on div "Default Text Inline Style XLarge Large Normal Small Light Small/Light Bold Ital…" at bounding box center [999, 520] width 638 height 183
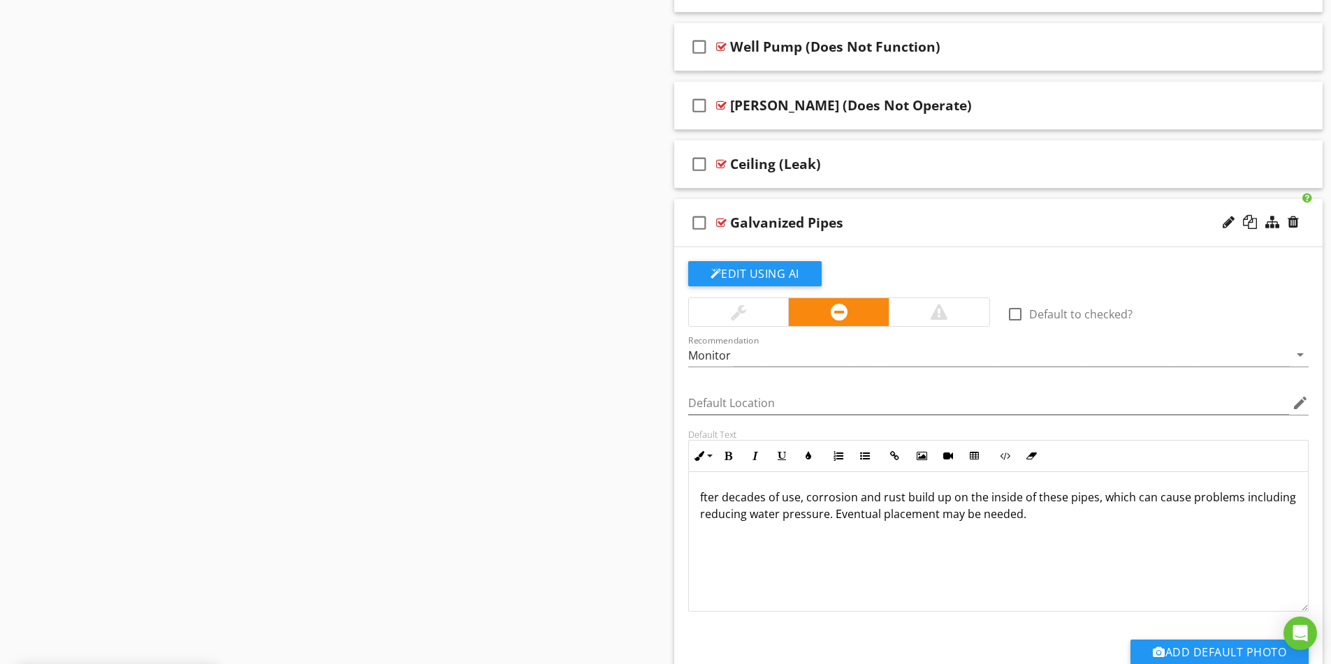
click at [810, 497] on p "fter decades of use, corrosion and rust build up on the inside of these pipes, …" at bounding box center [998, 506] width 597 height 34
click at [958, 497] on p "After years of operation, corrosion and rust build up on the inside of these pi…" at bounding box center [998, 506] width 597 height 34
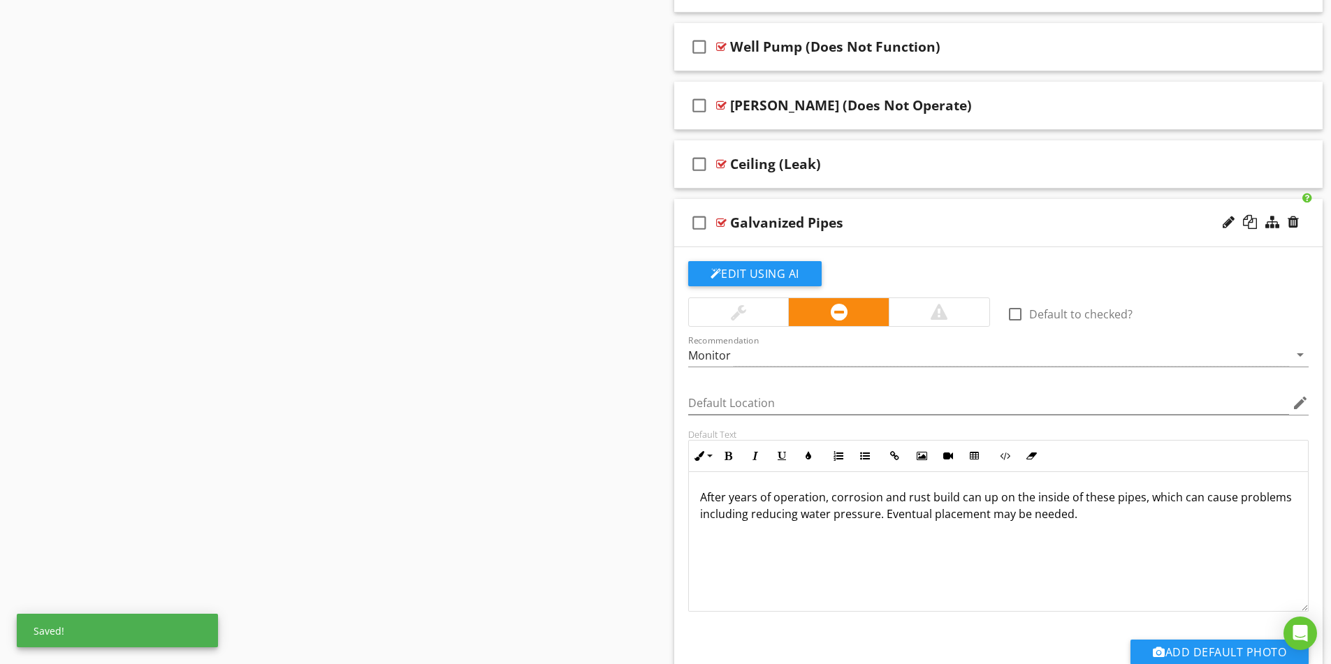
click at [1110, 501] on p "After years of operation, corrosion and rust build can up on the inside of thes…" at bounding box center [998, 506] width 597 height 34
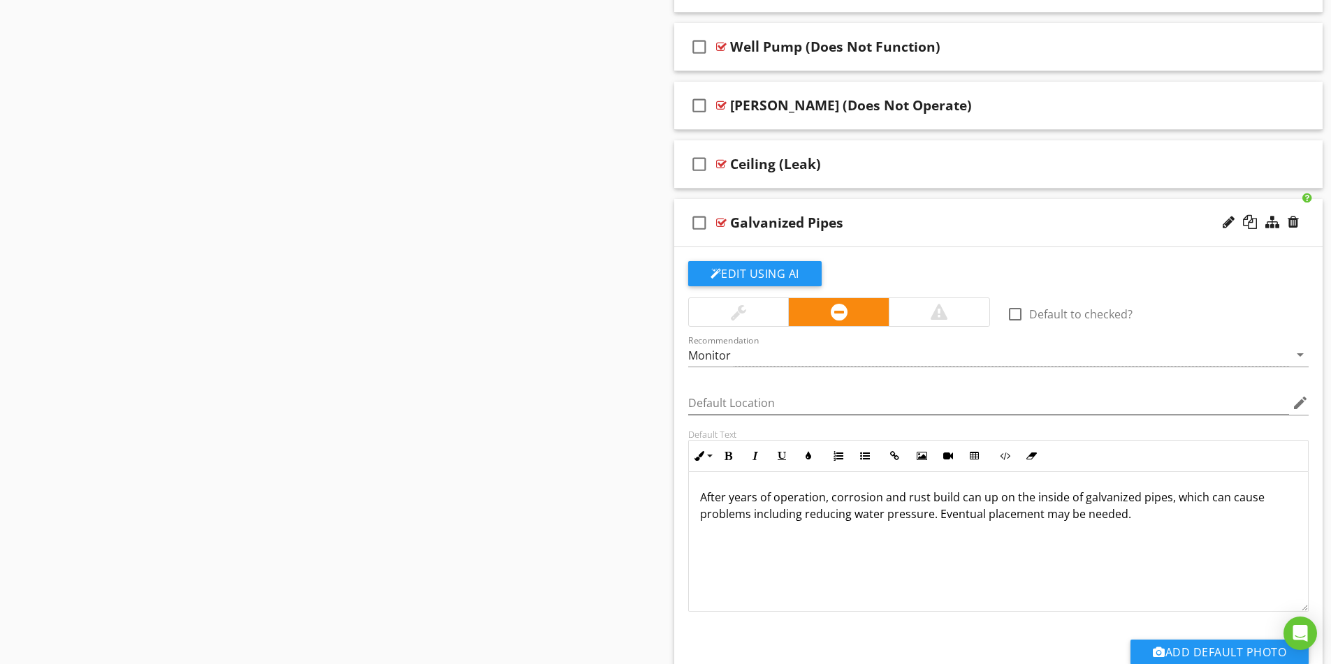
click at [806, 517] on p "After years of operation, corrosion and rust build can up on the inside of galv…" at bounding box center [998, 506] width 597 height 34
click at [886, 519] on p "After years of operation, corrosion and rust build can up on the inside of galv…" at bounding box center [998, 506] width 597 height 34
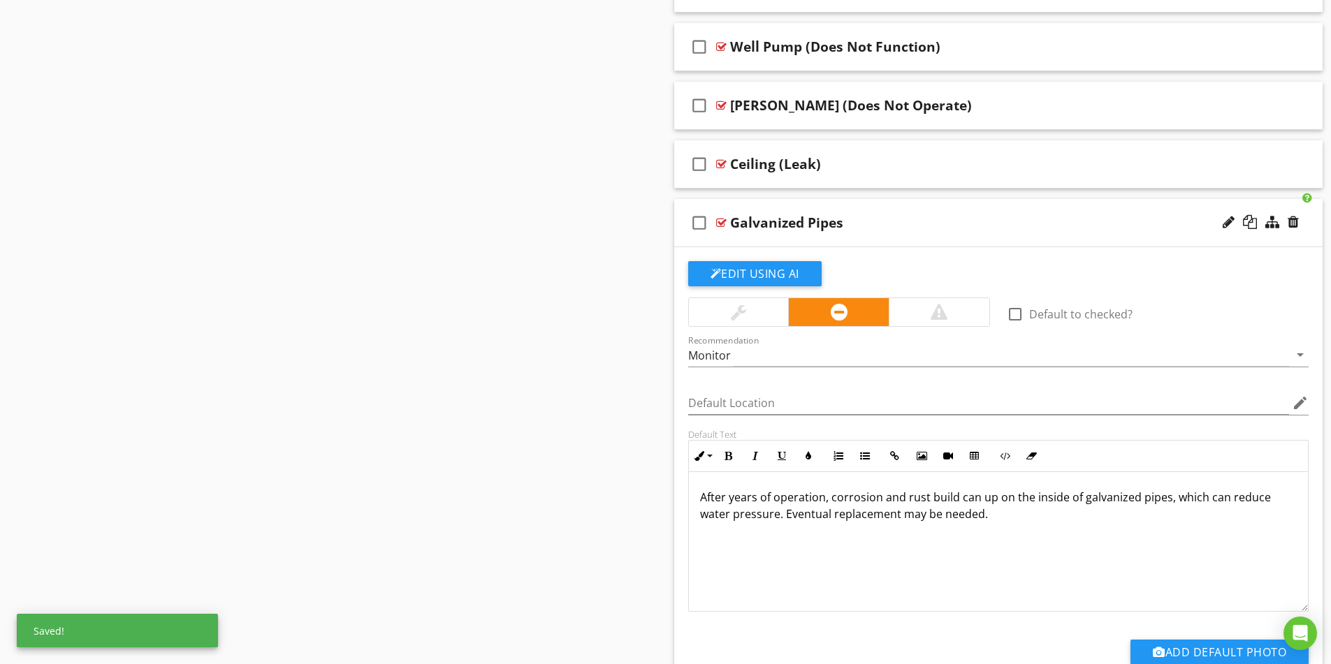
click at [998, 522] on p "After years of operation, corrosion and rust build can up on the inside of galv…" at bounding box center [998, 506] width 597 height 34
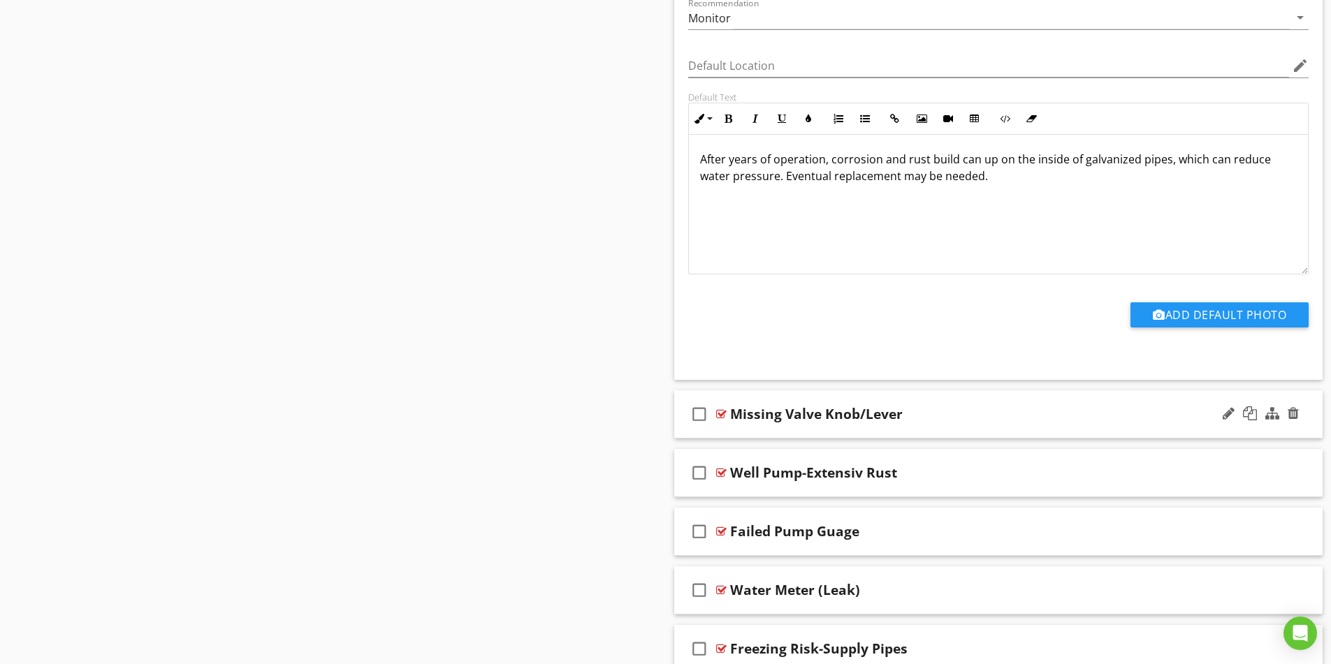
scroll to position [5031, 0]
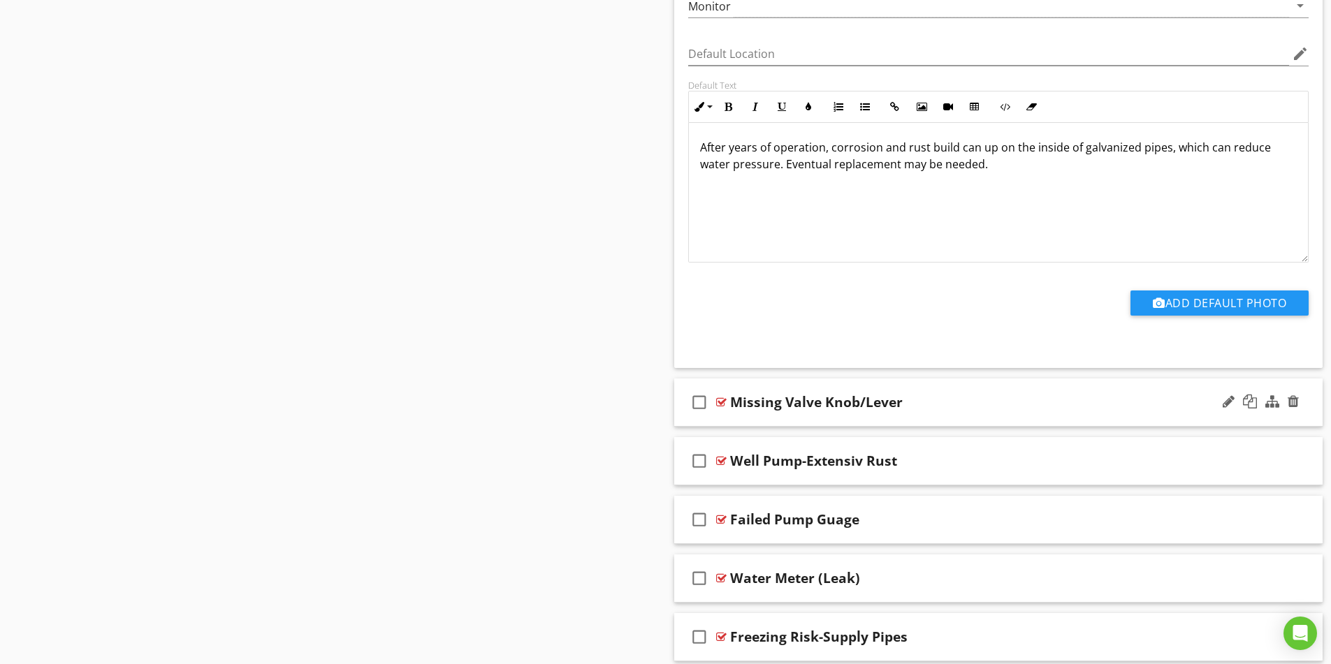
click at [1080, 400] on div "Missing Valve Knob/Lever" at bounding box center [962, 402] width 465 height 17
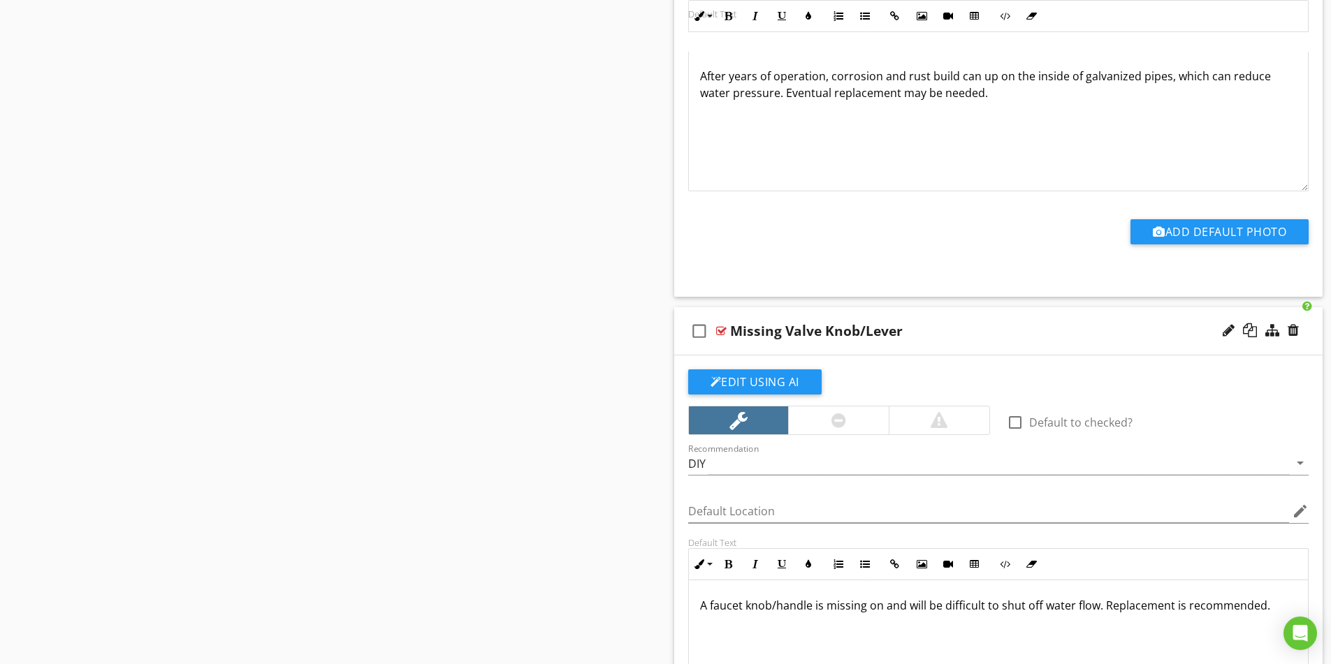
scroll to position [5101, 0]
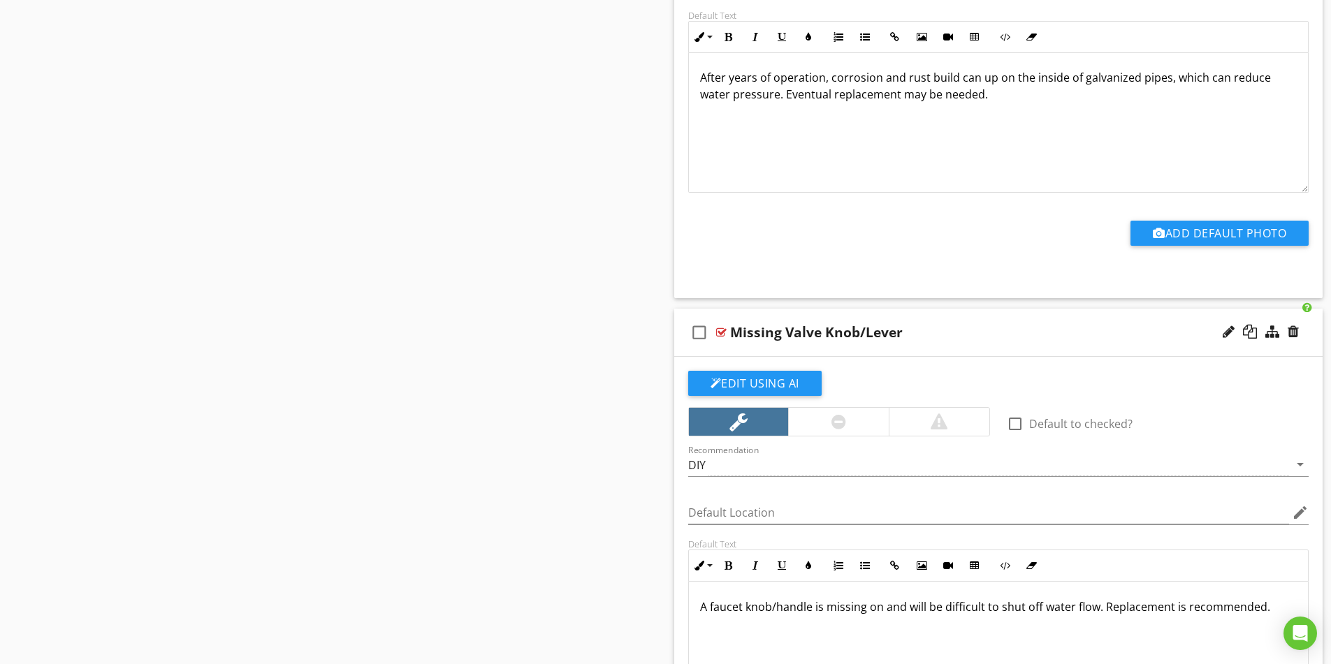
click at [827, 334] on div "Missing Valve Knob/Lever" at bounding box center [816, 332] width 173 height 17
click at [811, 331] on input "Missing Valve Knob/Lever" at bounding box center [962, 334] width 465 height 23
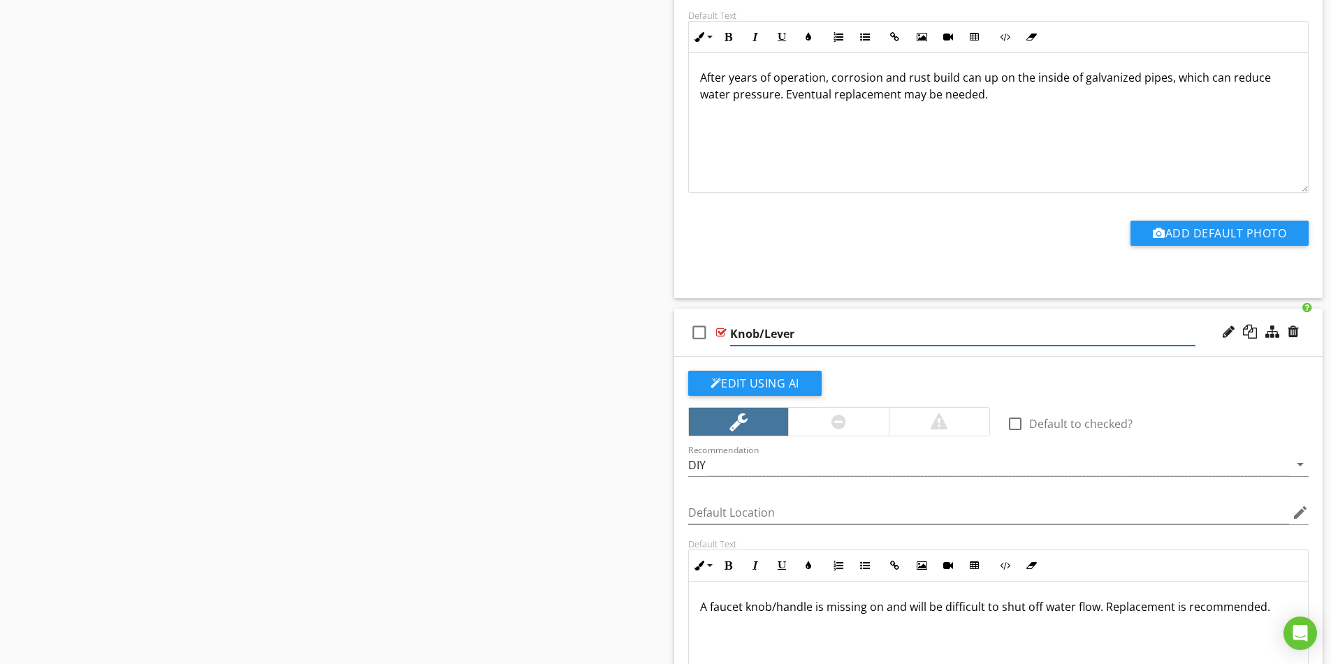
click at [800, 331] on input "Knob/Lever" at bounding box center [962, 334] width 465 height 23
type input "Knob/Lever (Missing)"
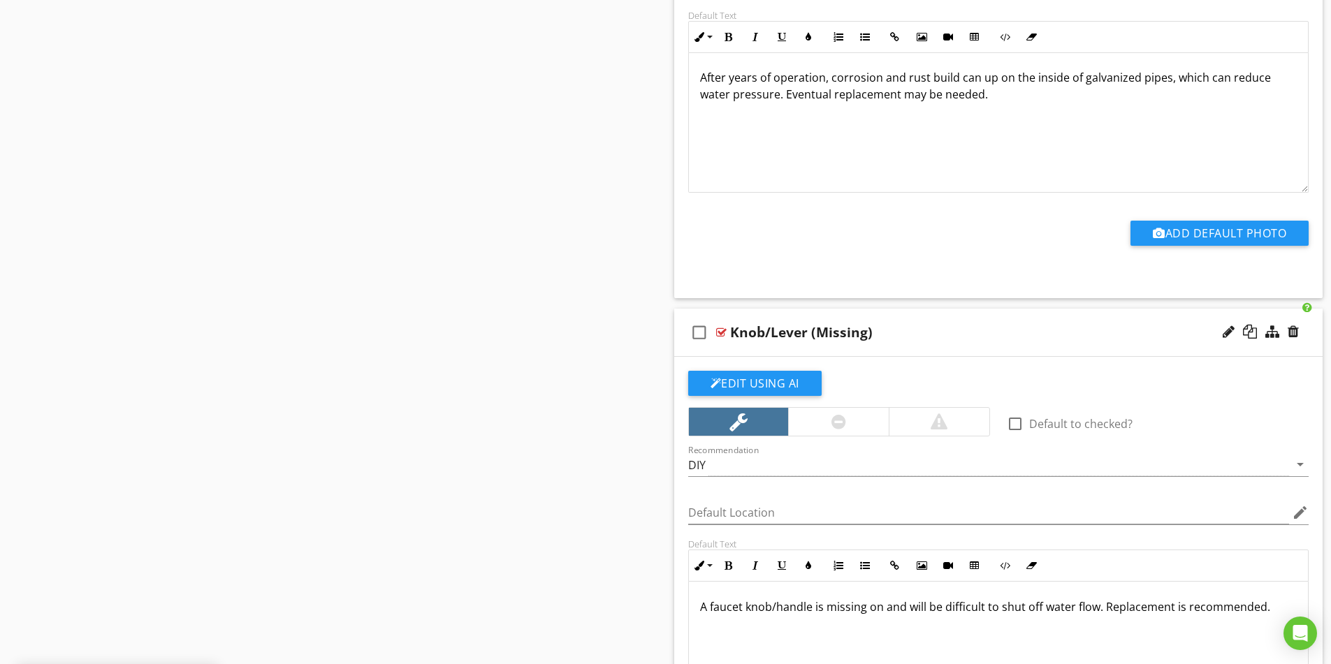
click at [948, 324] on div "Knob/Lever (Missing)" at bounding box center [962, 332] width 465 height 17
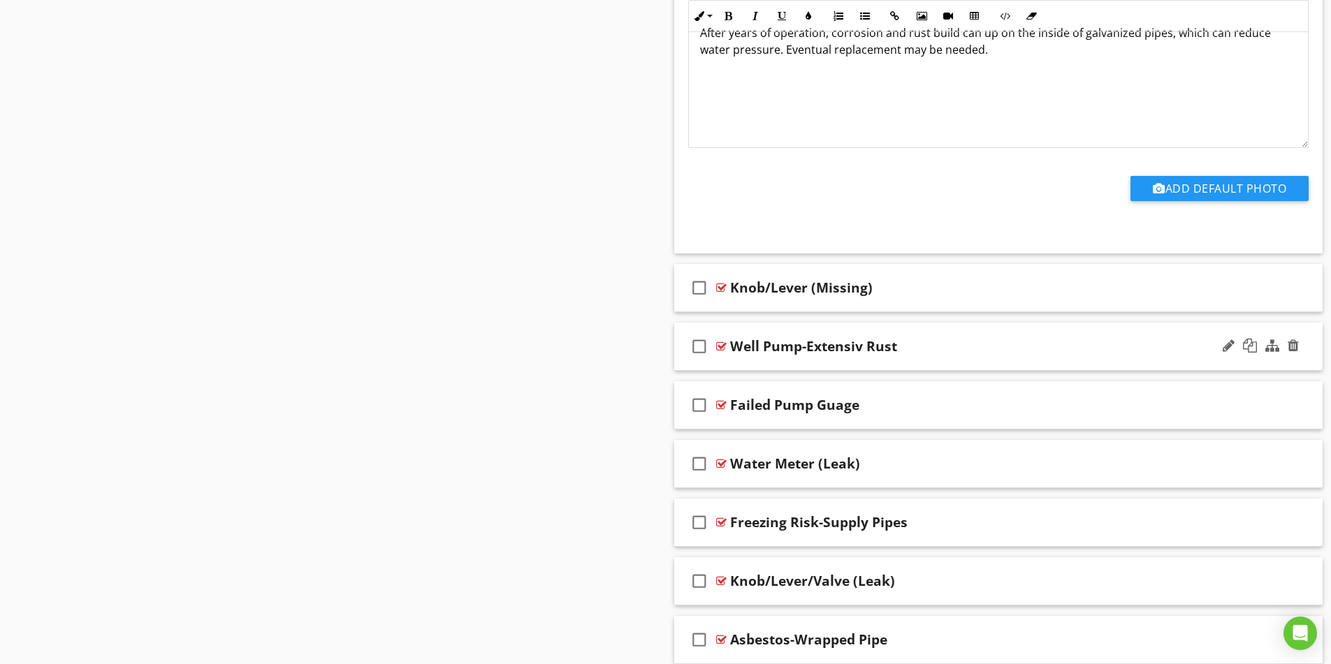
scroll to position [5170, 0]
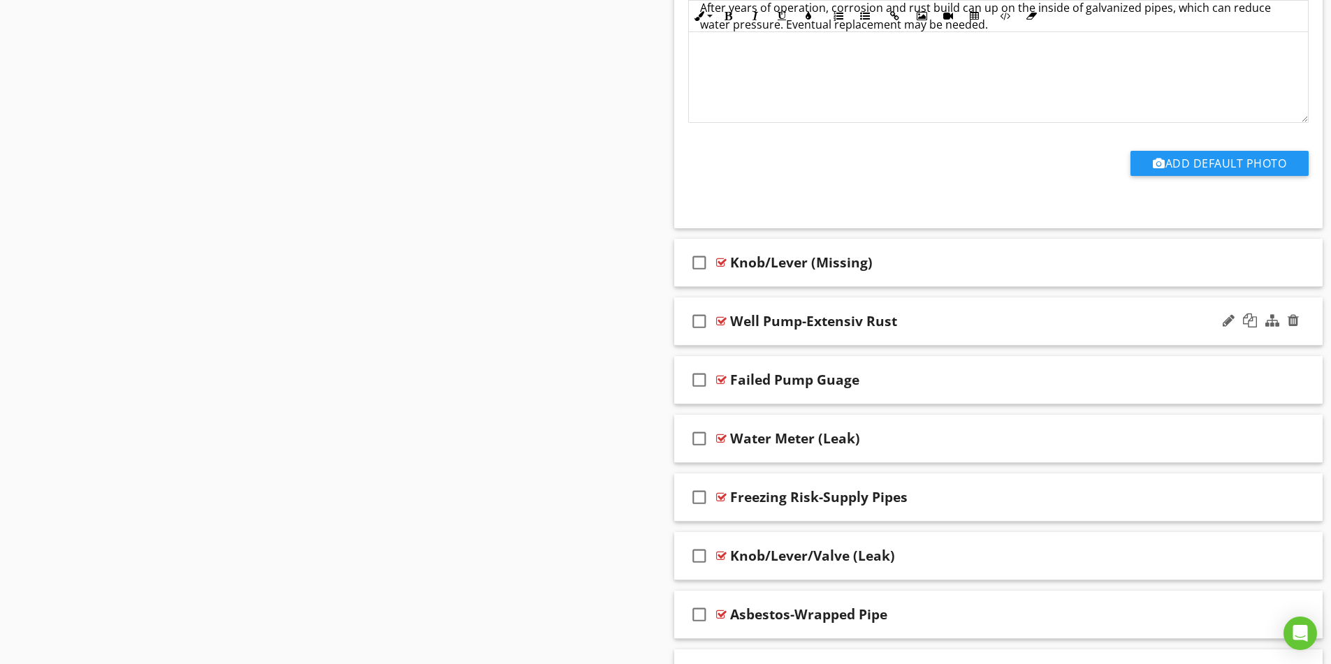
click at [1006, 337] on div "check_box_outline_blank Well Pump-Extensiv Rust" at bounding box center [998, 322] width 649 height 48
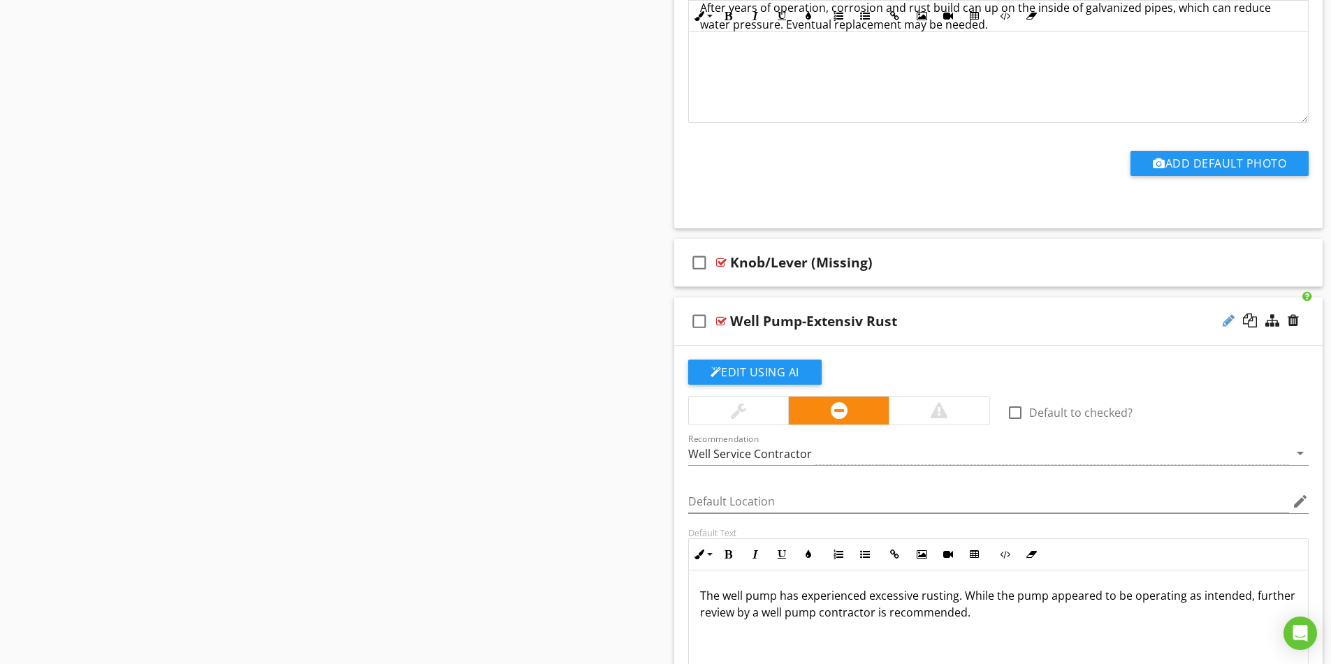
click at [1228, 324] on div at bounding box center [1229, 321] width 12 height 14
click at [794, 323] on input "Well Pump-Extensiv Rust" at bounding box center [962, 323] width 465 height 23
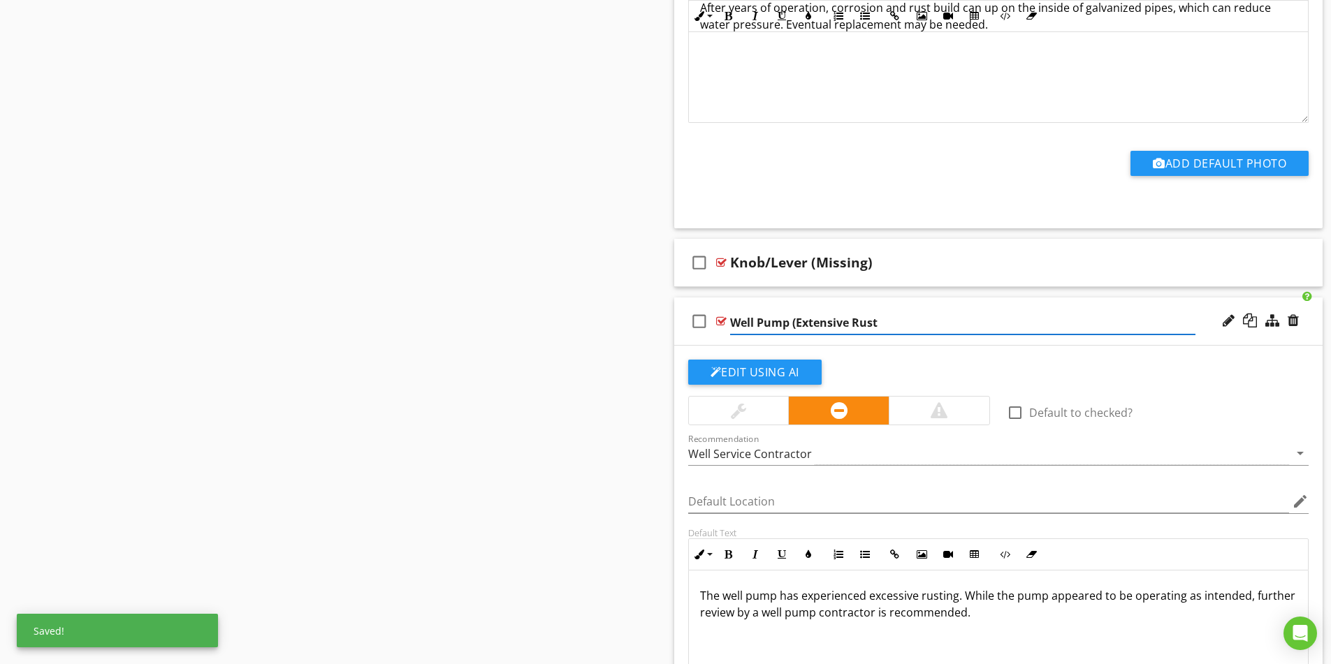
click at [903, 322] on input "Well Pump (Extensive Rust" at bounding box center [962, 323] width 465 height 23
click at [855, 321] on input "Well Pump (Extensive Rust)" at bounding box center [962, 323] width 465 height 23
type input "Well Pump (Rust)"
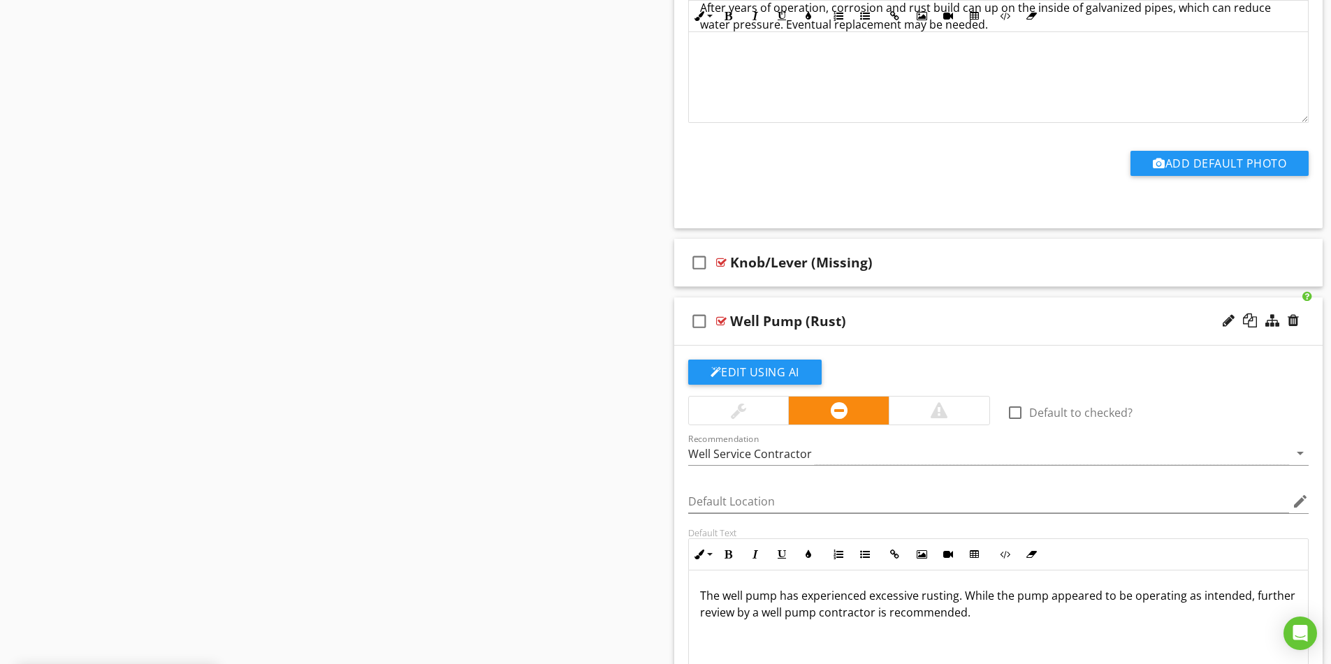
click at [907, 606] on p "The well pump has experienced excessive rusting. While the pump appeared to be …" at bounding box center [998, 605] width 597 height 34
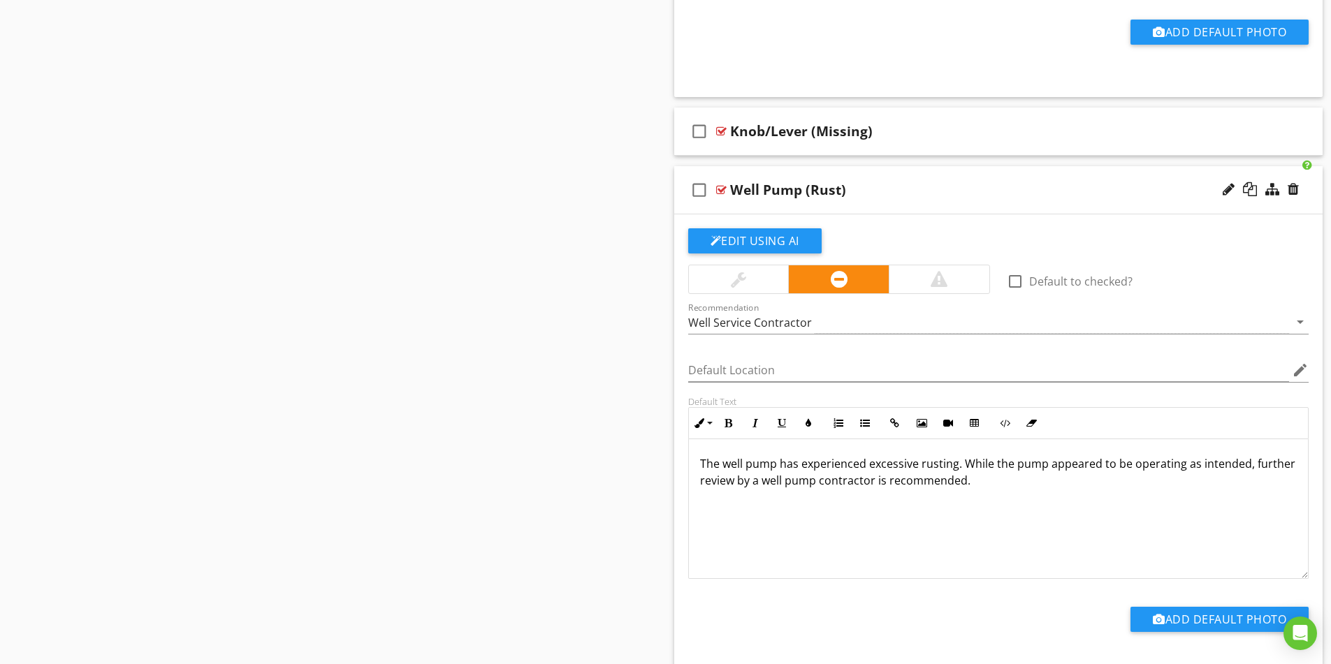
scroll to position [5310, 0]
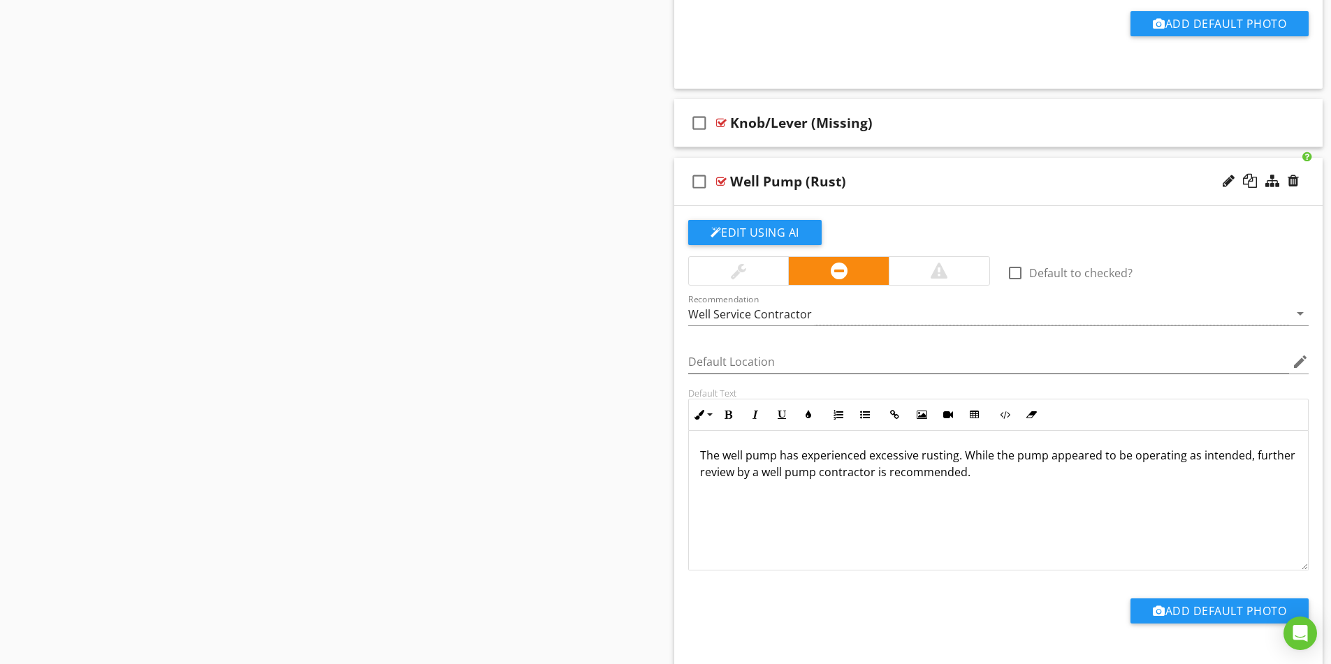
click at [1226, 181] on div at bounding box center [1229, 181] width 12 height 14
click at [797, 184] on input "Well Pump (Rust)" at bounding box center [962, 183] width 465 height 23
type input "Well Pump (Excessive Rust)"
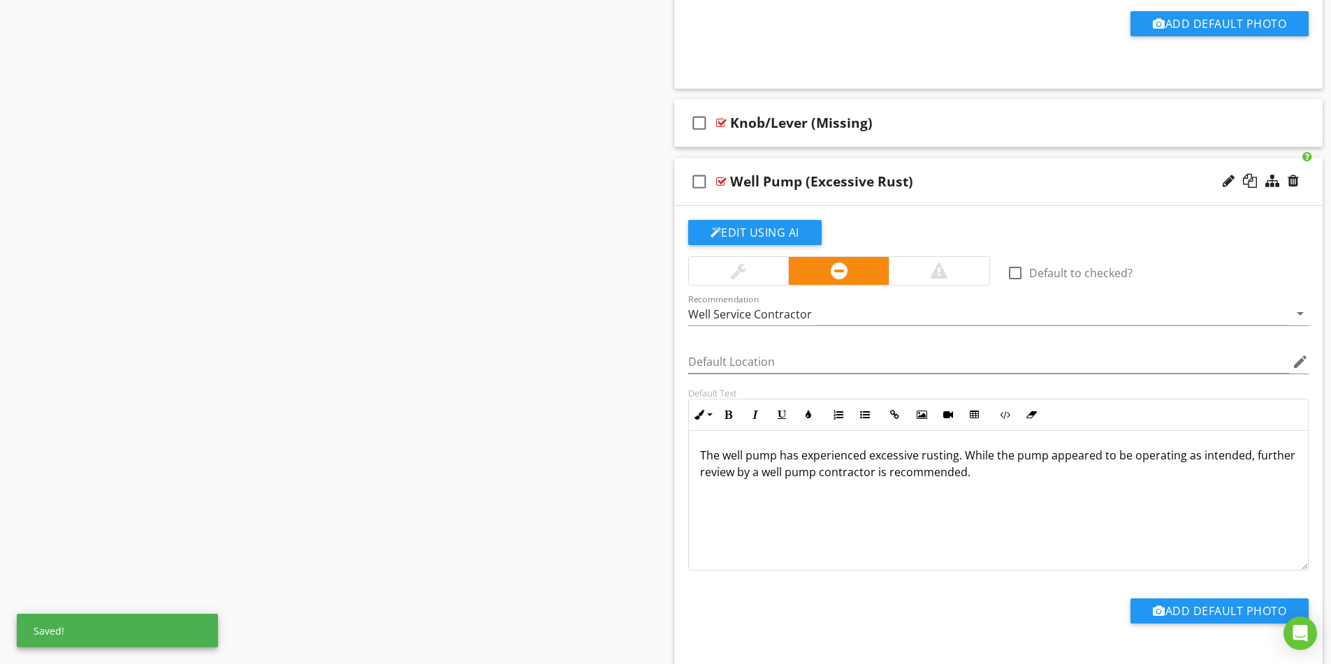
click at [1053, 208] on div "Edit Using AI check_box_outline_blank Default to checked? Recommendation Well S…" at bounding box center [998, 441] width 649 height 470
click at [994, 178] on div "Well Pump (Excessive Rust)" at bounding box center [962, 181] width 465 height 17
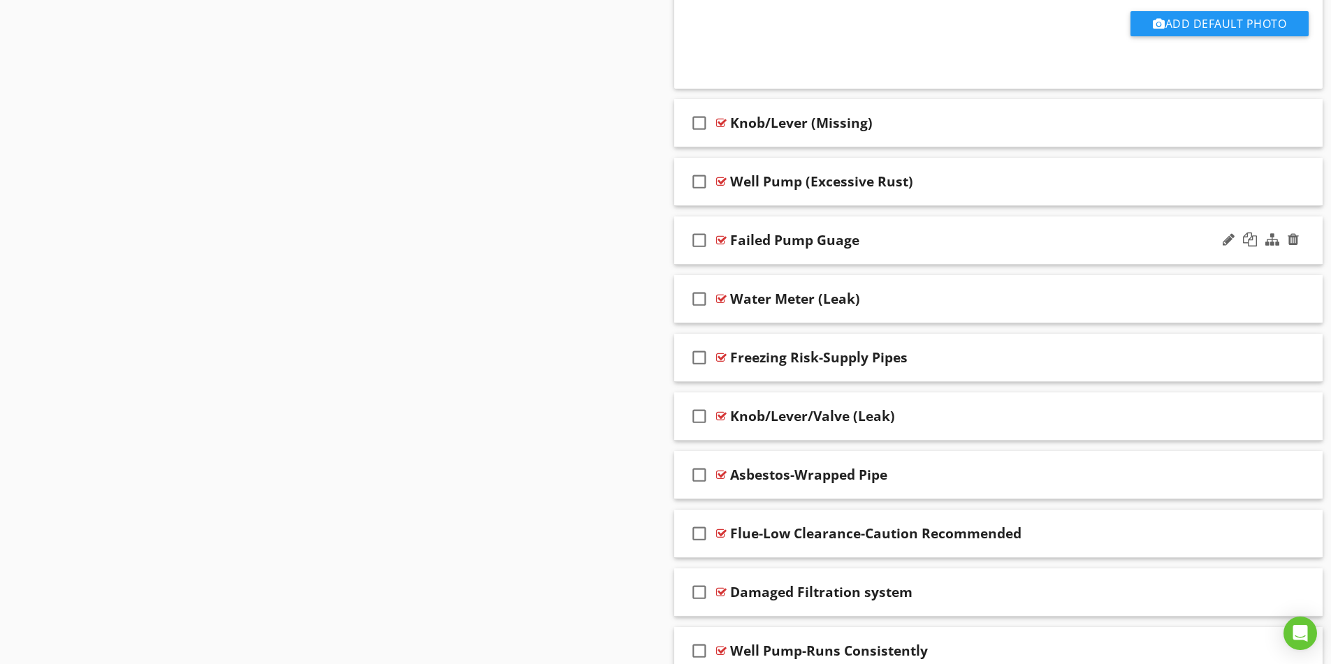
click at [1039, 253] on div "check_box_outline_blank Failed Pump Guage" at bounding box center [998, 241] width 649 height 48
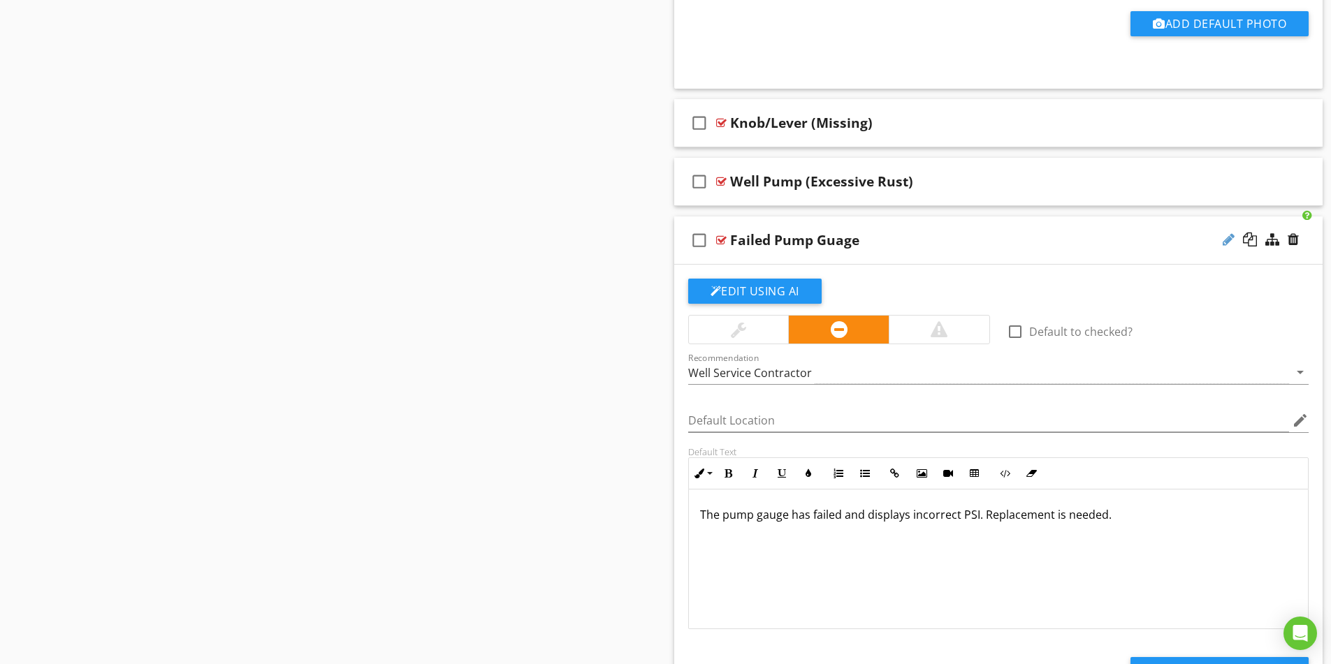
click at [1225, 240] on div at bounding box center [1229, 240] width 12 height 14
click at [768, 244] on input "Failed Pump Guage" at bounding box center [962, 242] width 465 height 23
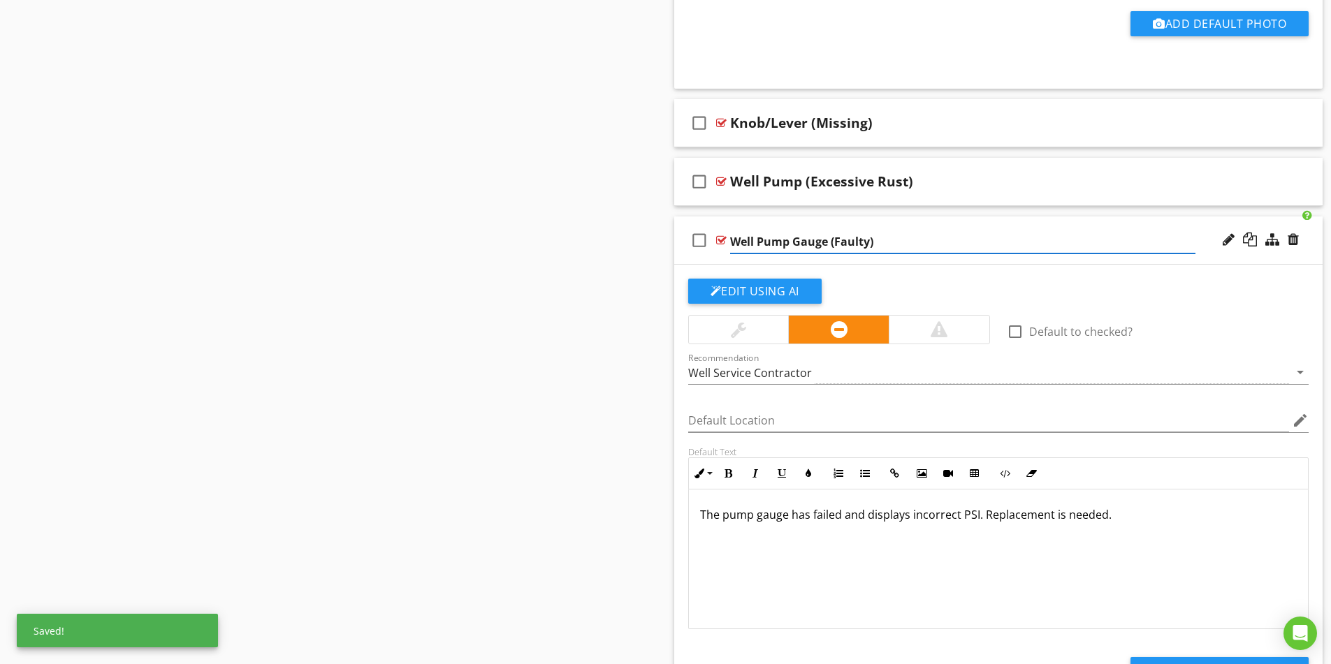
type input "Well Pump Gauge (Faulty)"
click at [1033, 242] on div "Well Pump Gauge (Faulty)" at bounding box center [962, 240] width 465 height 17
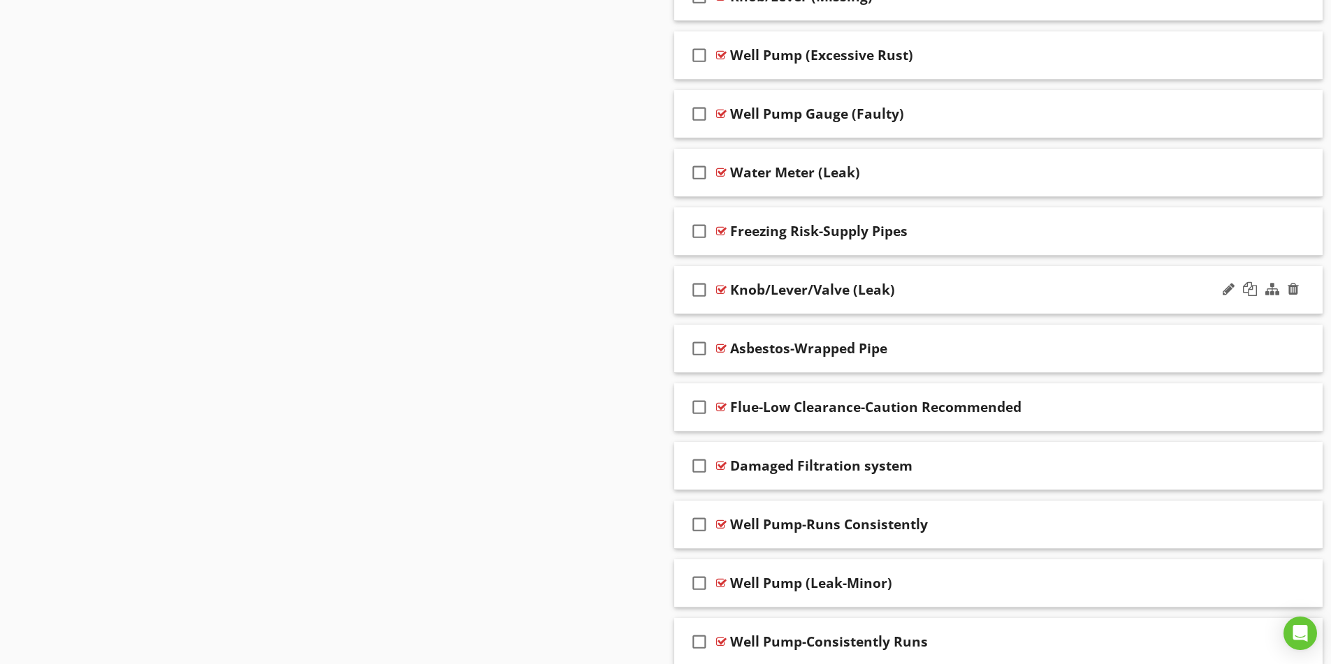
scroll to position [5450, 0]
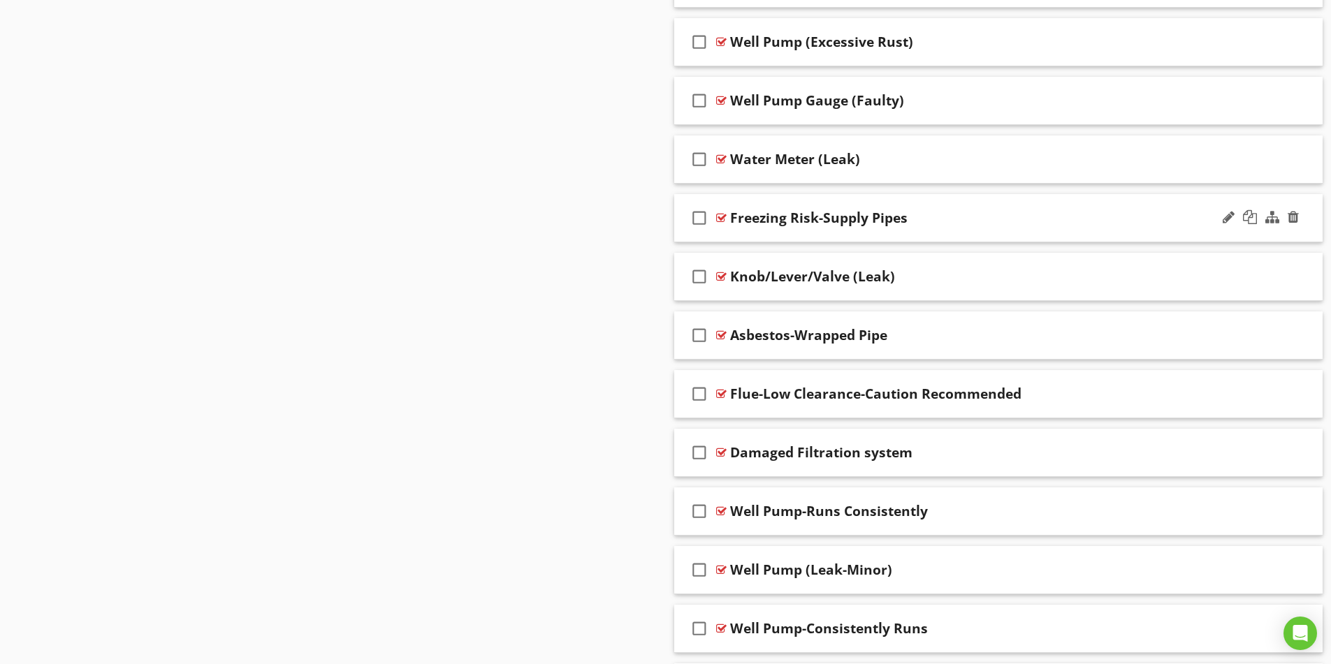
click at [1073, 228] on div "check_box_outline_blank Freezing Risk-Supply Pipes" at bounding box center [998, 218] width 649 height 48
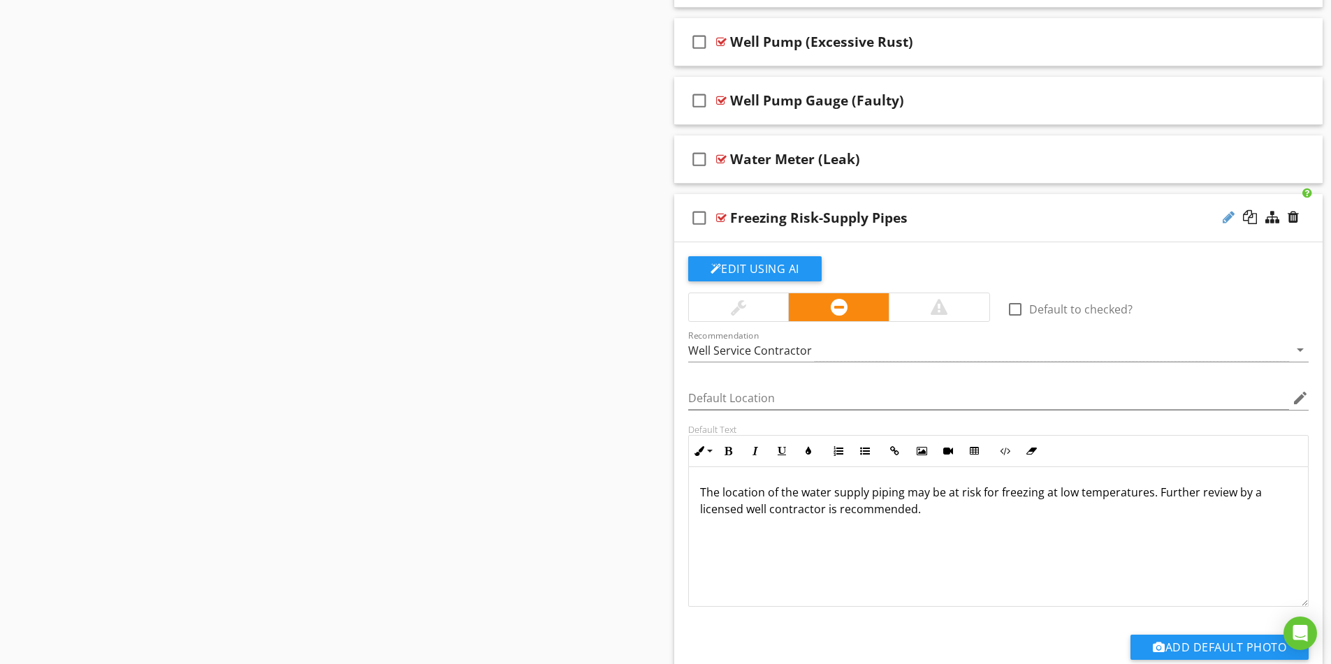
click at [1229, 224] on div at bounding box center [1229, 217] width 12 height 14
click at [808, 219] on input "Freezing Risk-Supply Pipes" at bounding box center [962, 219] width 465 height 23
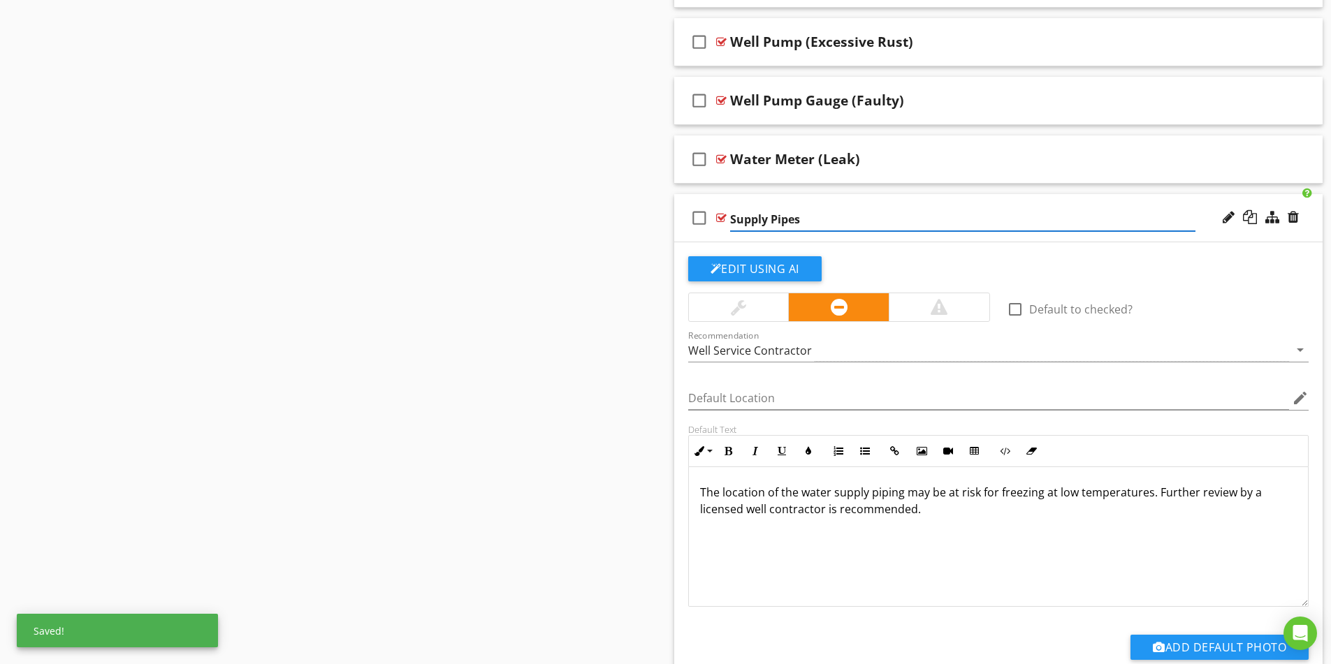
click at [804, 215] on input "Supply Pipes" at bounding box center [962, 219] width 465 height 23
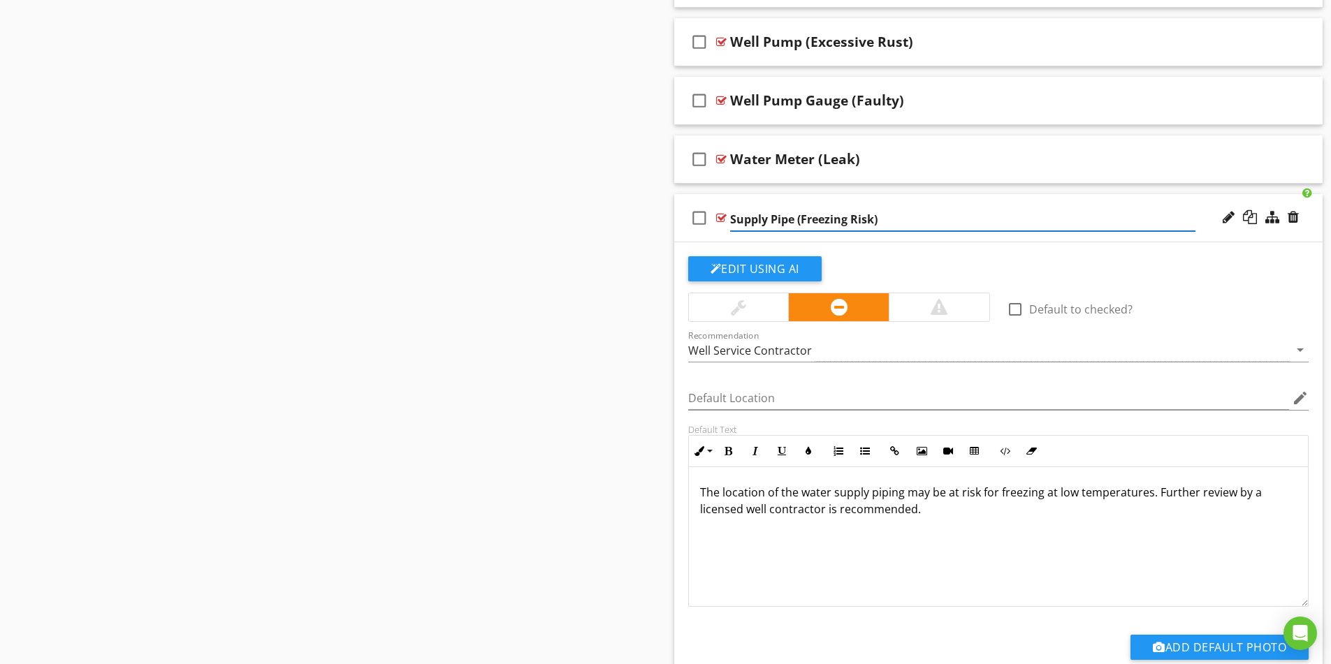
type input "Supply Pipe (Freezing Risk)"
click at [822, 510] on p "The location of the water supply piping may be at risk for freezing at low temp…" at bounding box center [998, 501] width 597 height 34
click at [1032, 541] on div "The location of the water supply piping may be at risk for freezing at low temp…" at bounding box center [999, 537] width 620 height 140
click at [1037, 219] on div "Supply Pipe (Freezing Risk)" at bounding box center [962, 218] width 465 height 17
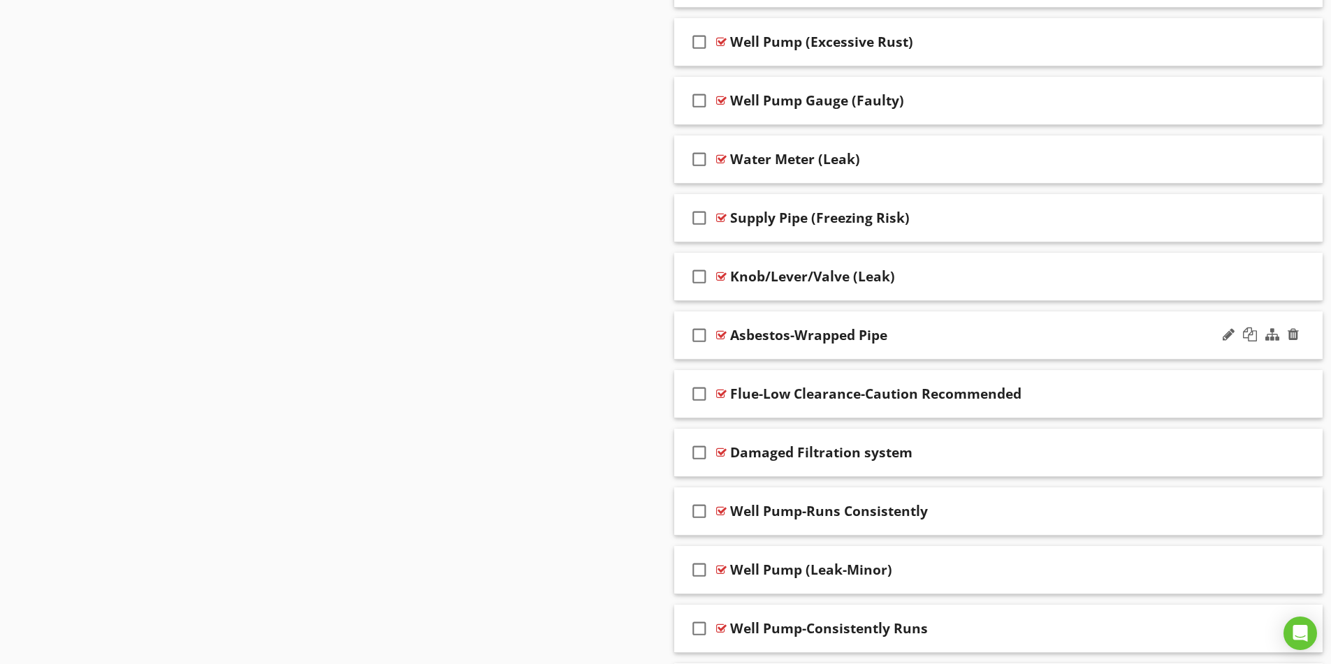
click at [1070, 342] on div "Asbestos-Wrapped Pipe" at bounding box center [962, 335] width 465 height 17
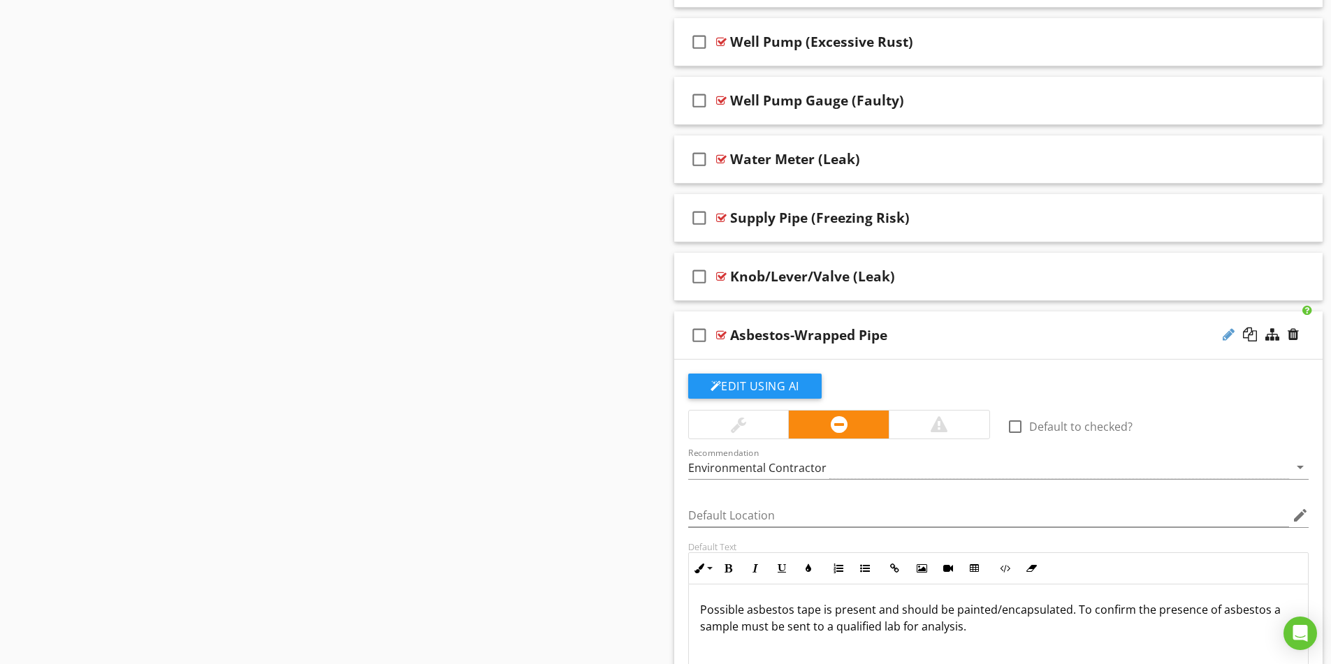
click at [1230, 335] on div at bounding box center [1229, 335] width 12 height 14
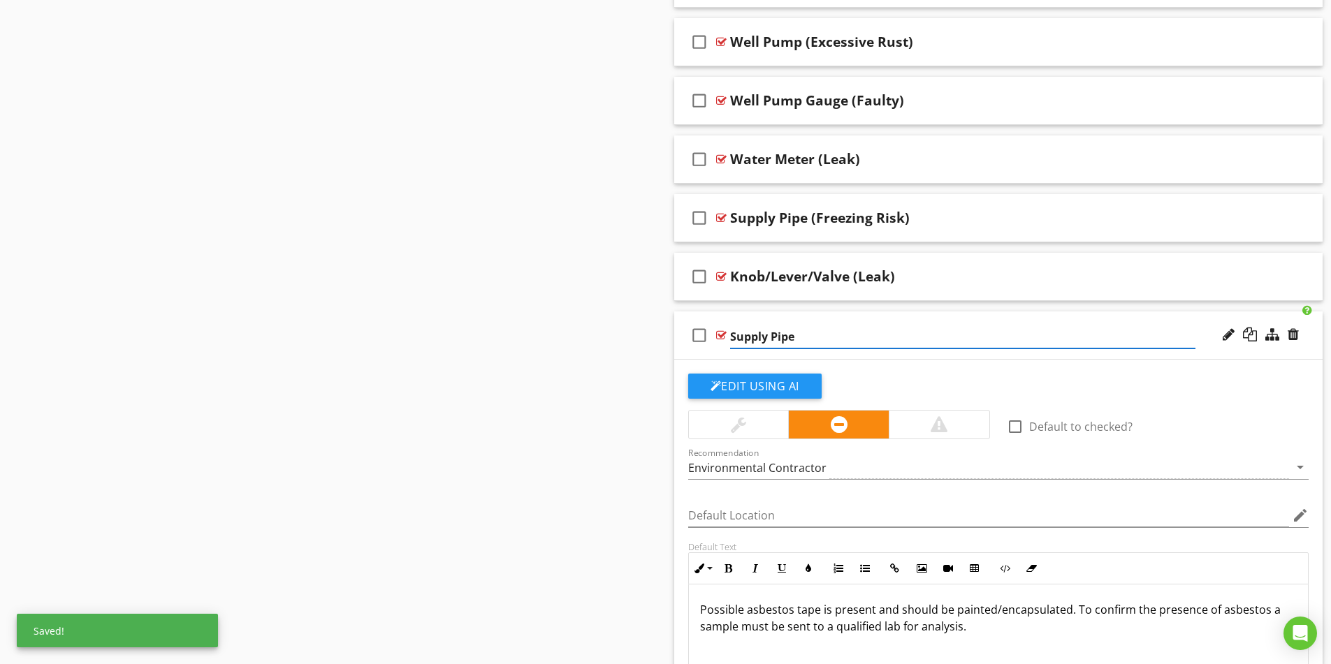
click at [873, 341] on input "Supply Pipe" at bounding box center [962, 337] width 465 height 23
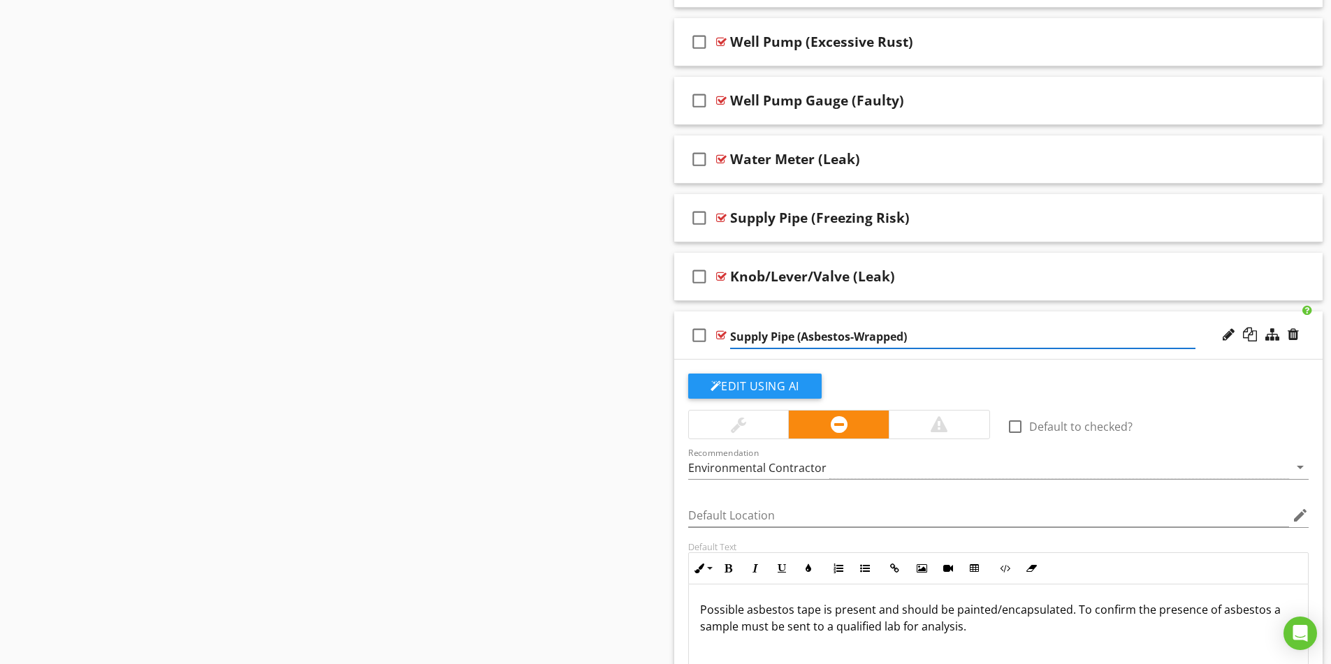
type input "Supply Pipe (Asbestos-Wrapped)"
click at [1022, 332] on div "Supply Pipe (Asbestos-Wrapped)" at bounding box center [962, 335] width 465 height 17
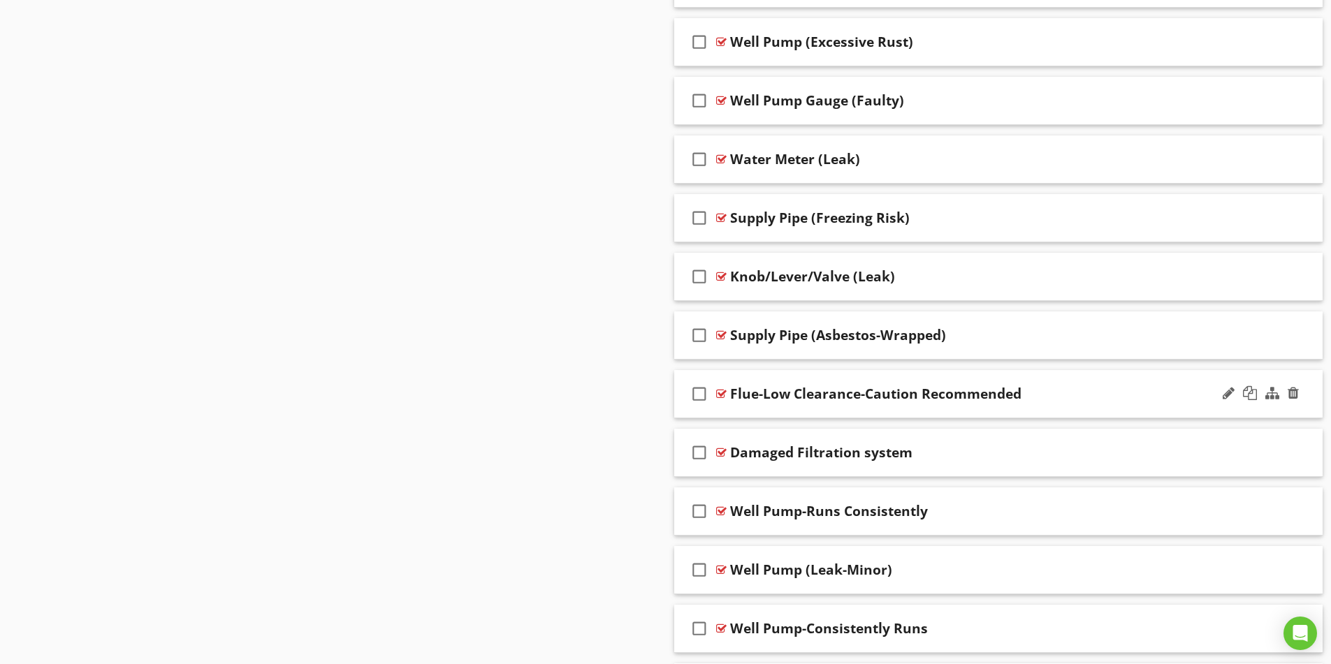
click at [1100, 398] on div "Flue-Low Clearance-Caution Recommended" at bounding box center [962, 394] width 465 height 17
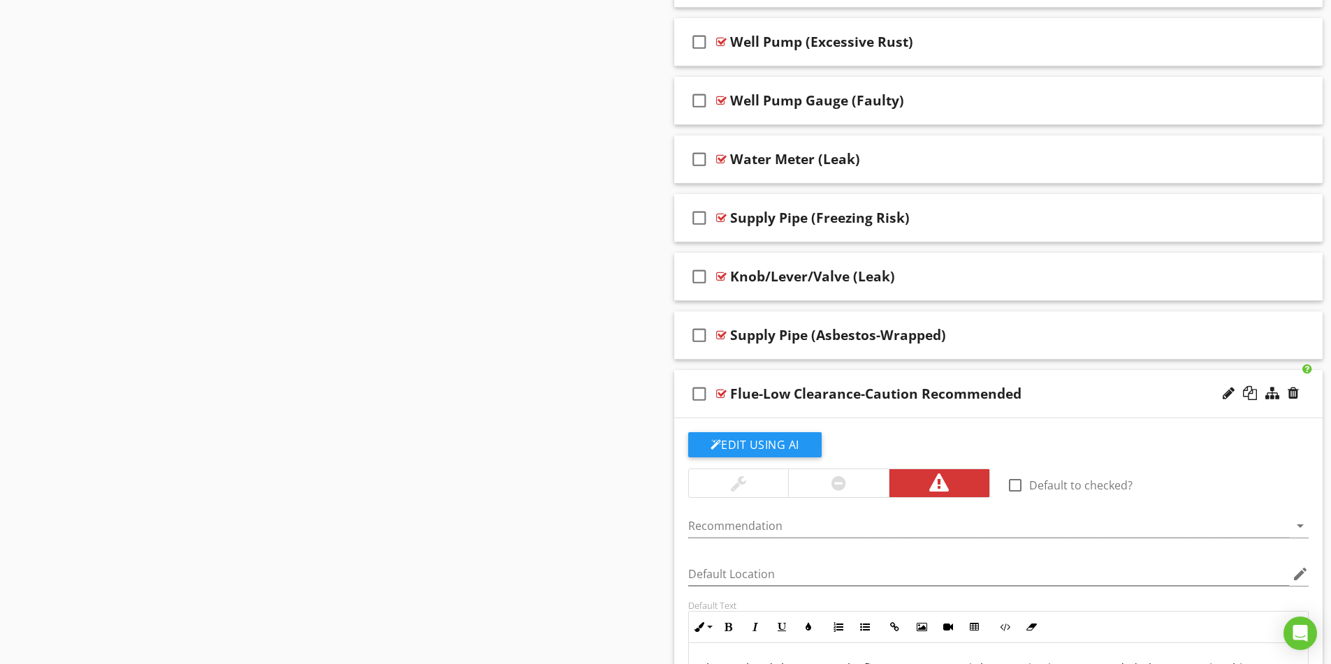
click at [1271, 388] on div at bounding box center [1272, 393] width 14 height 14
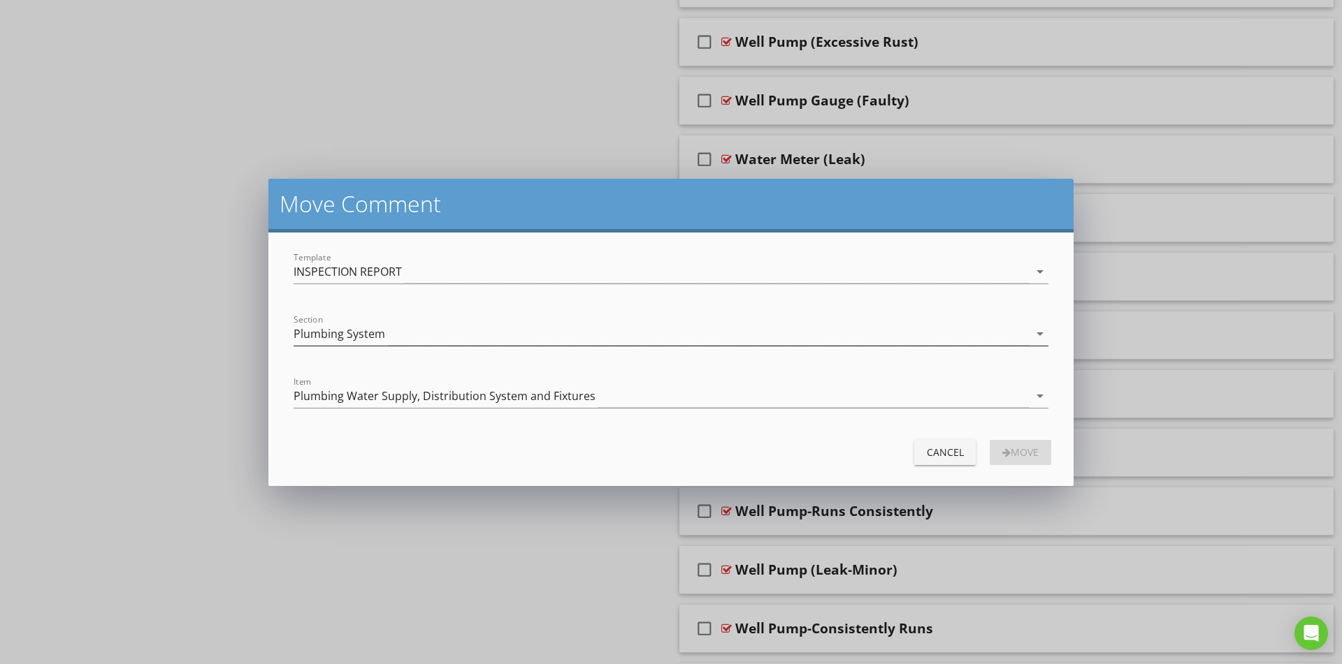
click at [364, 335] on div "Plumbing System" at bounding box center [339, 334] width 92 height 13
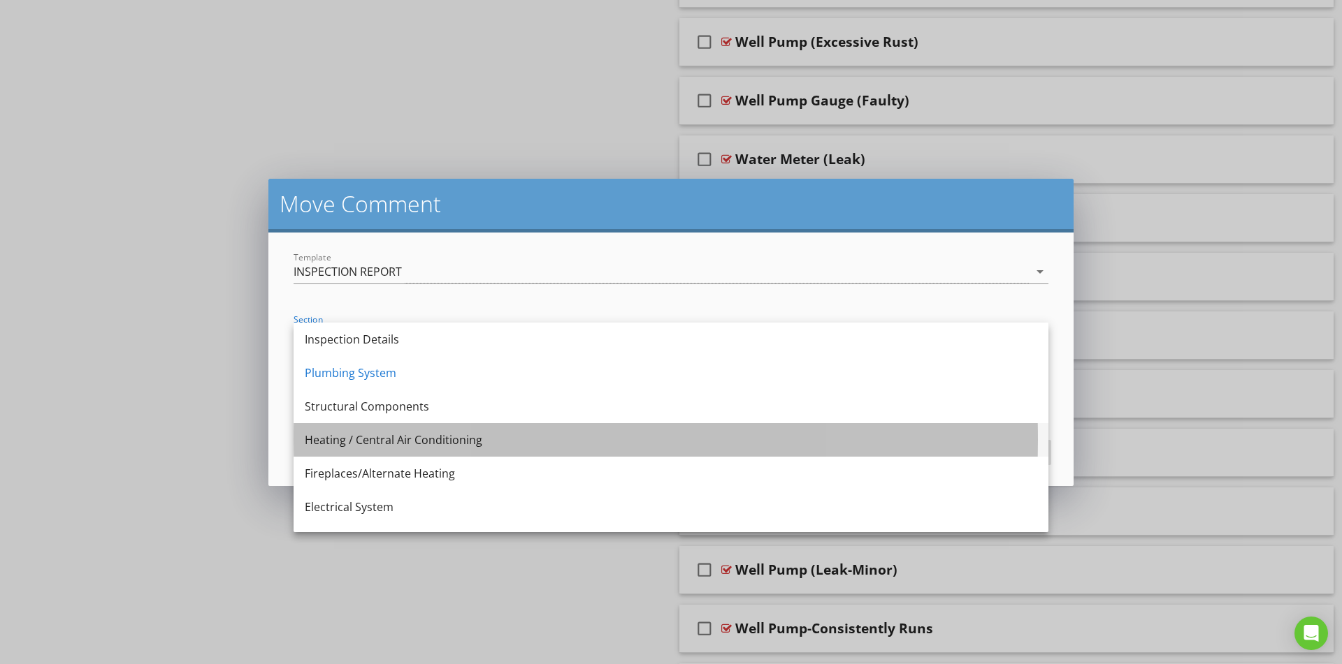
click at [375, 442] on div "Heating / Central Air Conditioning" at bounding box center [671, 440] width 732 height 17
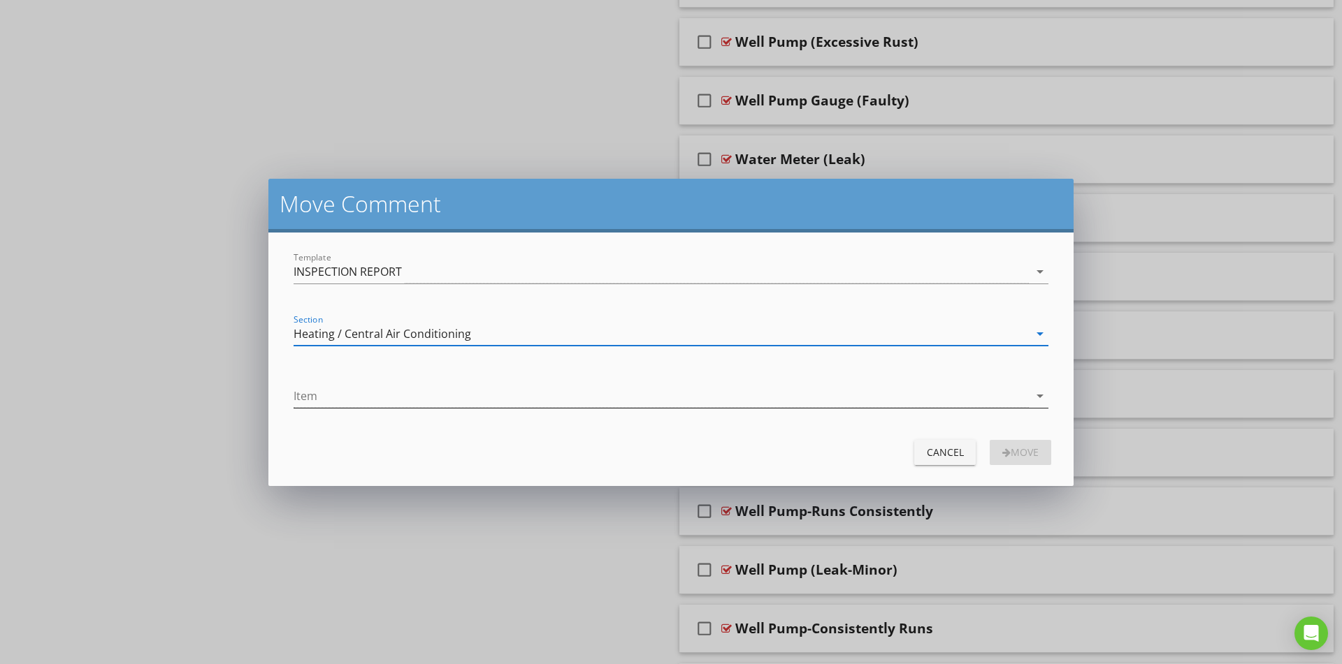
click at [405, 405] on div at bounding box center [660, 396] width 735 height 23
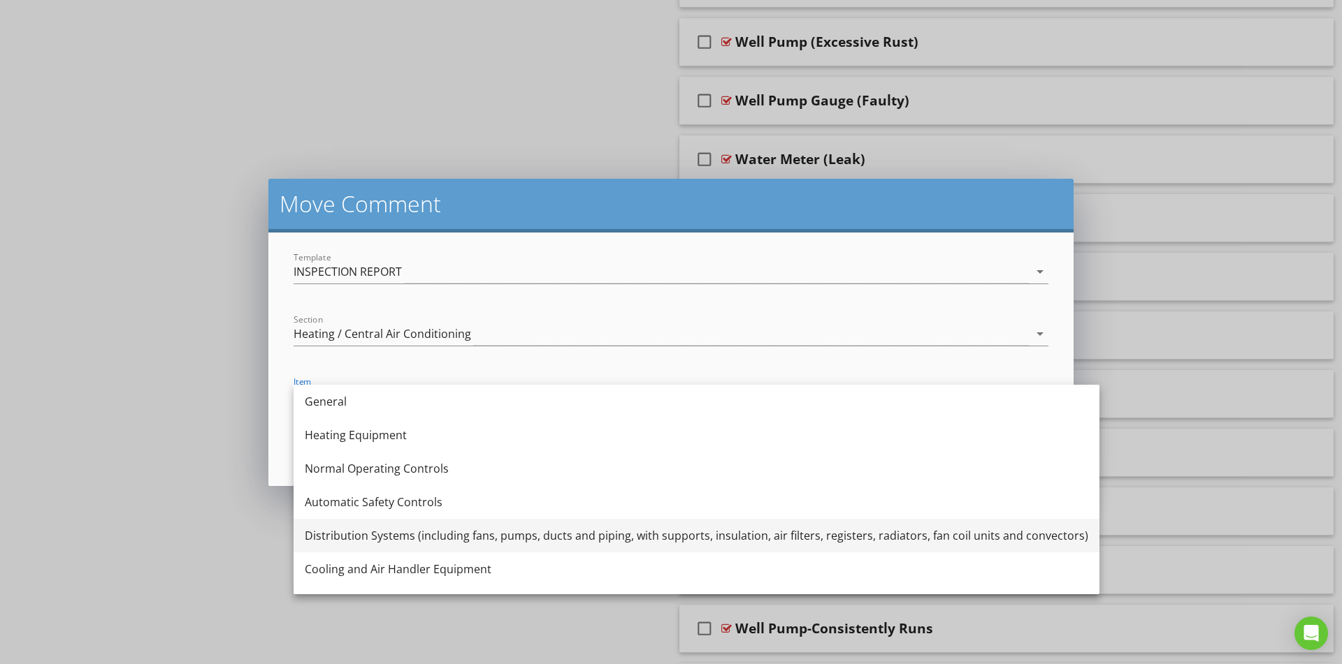
click at [447, 535] on div "Distribution Systems (including fans, pumps, ducts and piping, with supports, i…" at bounding box center [696, 536] width 783 height 17
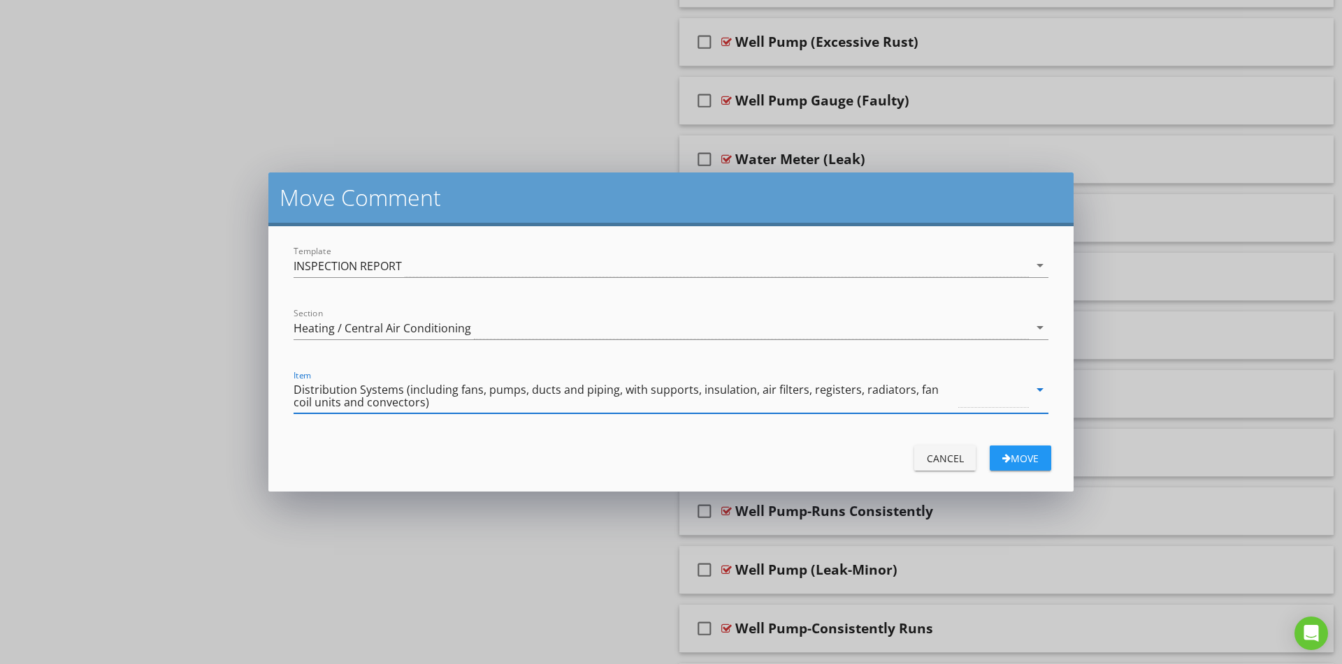
click at [1028, 455] on div "Move" at bounding box center [1020, 458] width 39 height 15
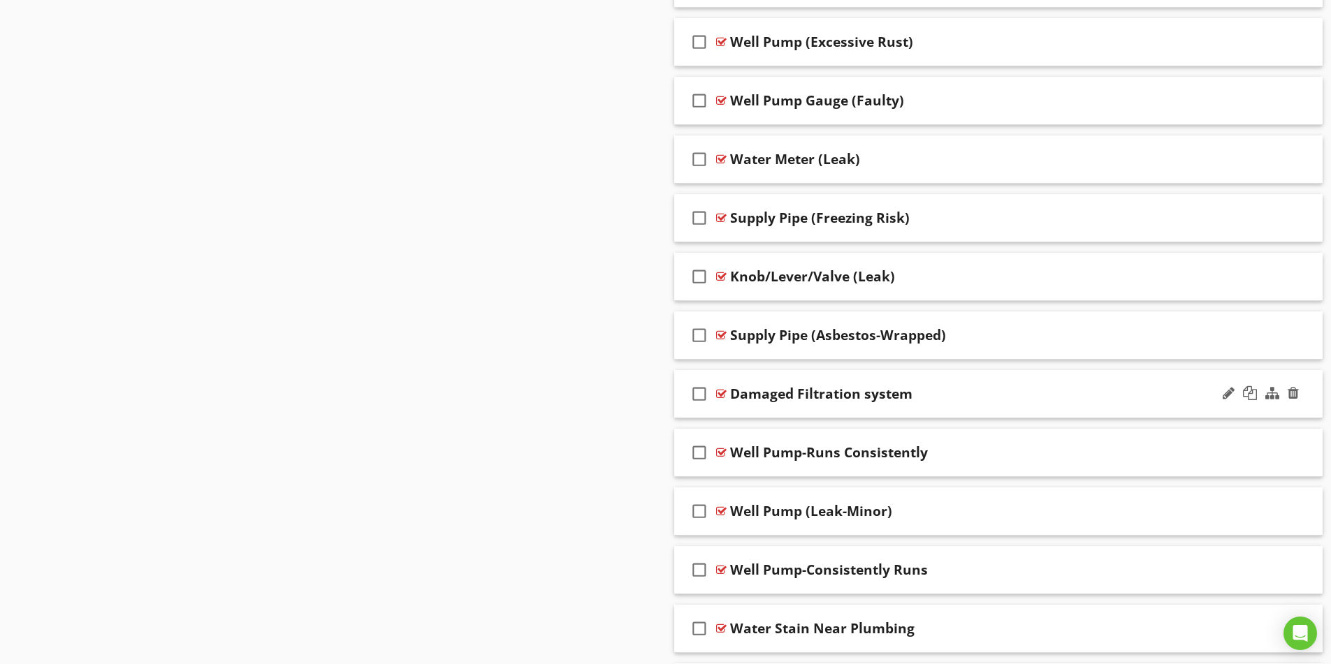
click at [1087, 396] on div "Damaged Filtration system" at bounding box center [962, 394] width 465 height 17
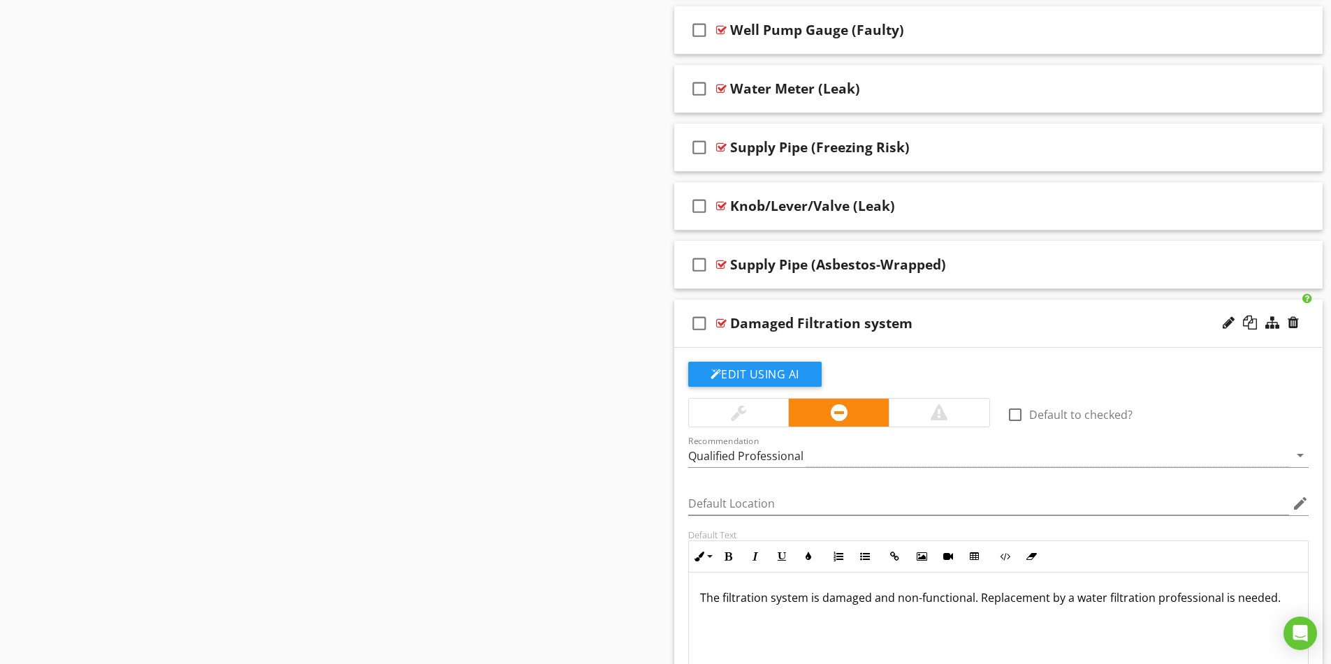
scroll to position [5520, 0]
click at [872, 325] on div "Damaged Filtration system" at bounding box center [821, 324] width 182 height 17
click at [872, 325] on input "Damaged Filtration system" at bounding box center [962, 325] width 465 height 23
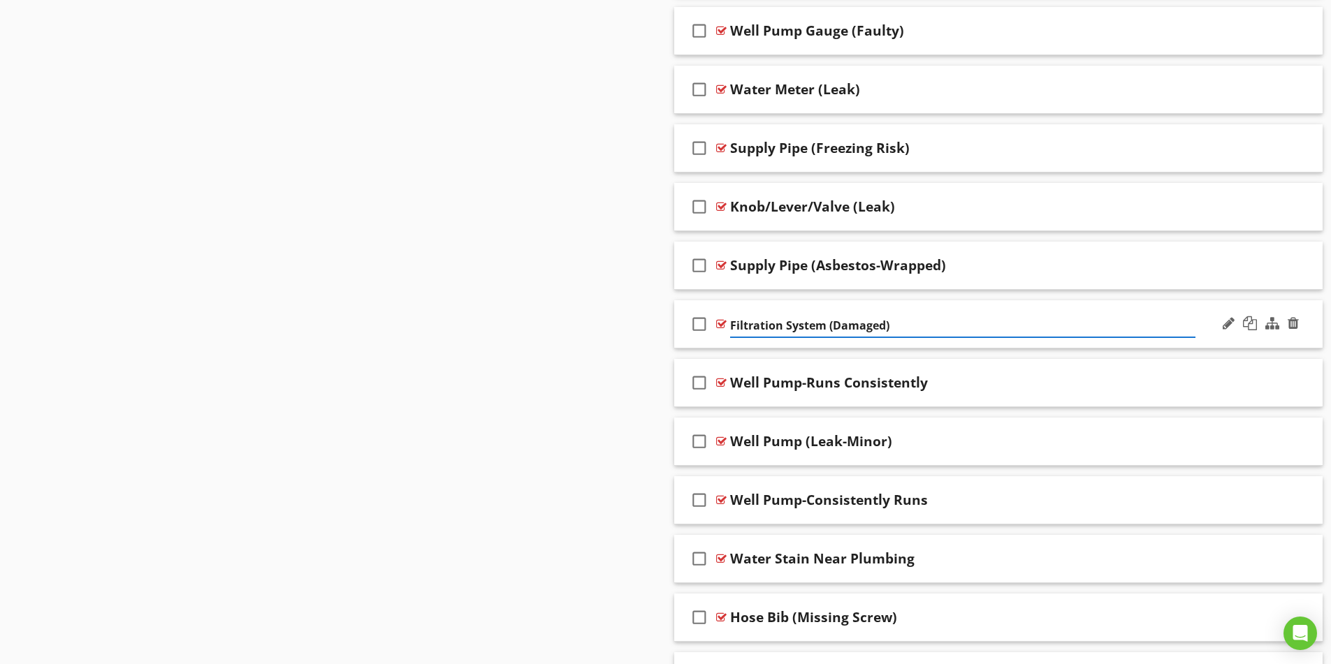
type input "Filtration System (Damaged)"
click at [1150, 386] on div "Well Pump-Runs Consistently" at bounding box center [962, 383] width 465 height 17
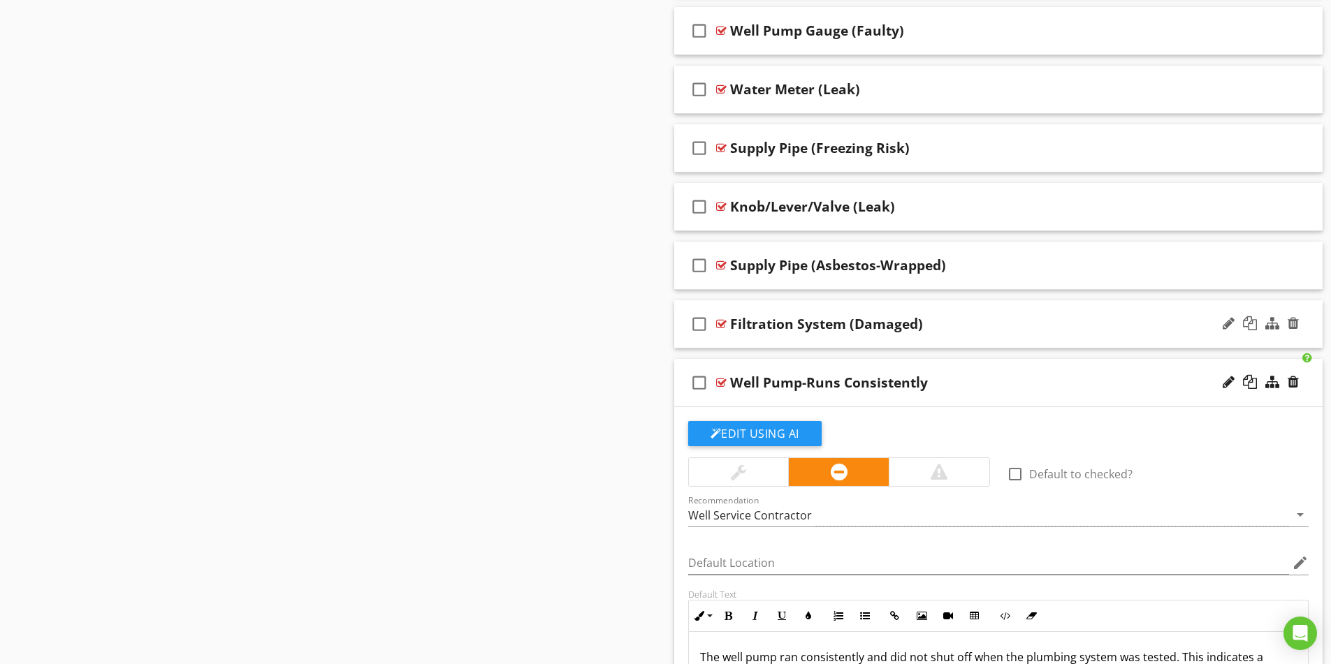
scroll to position [5590, 0]
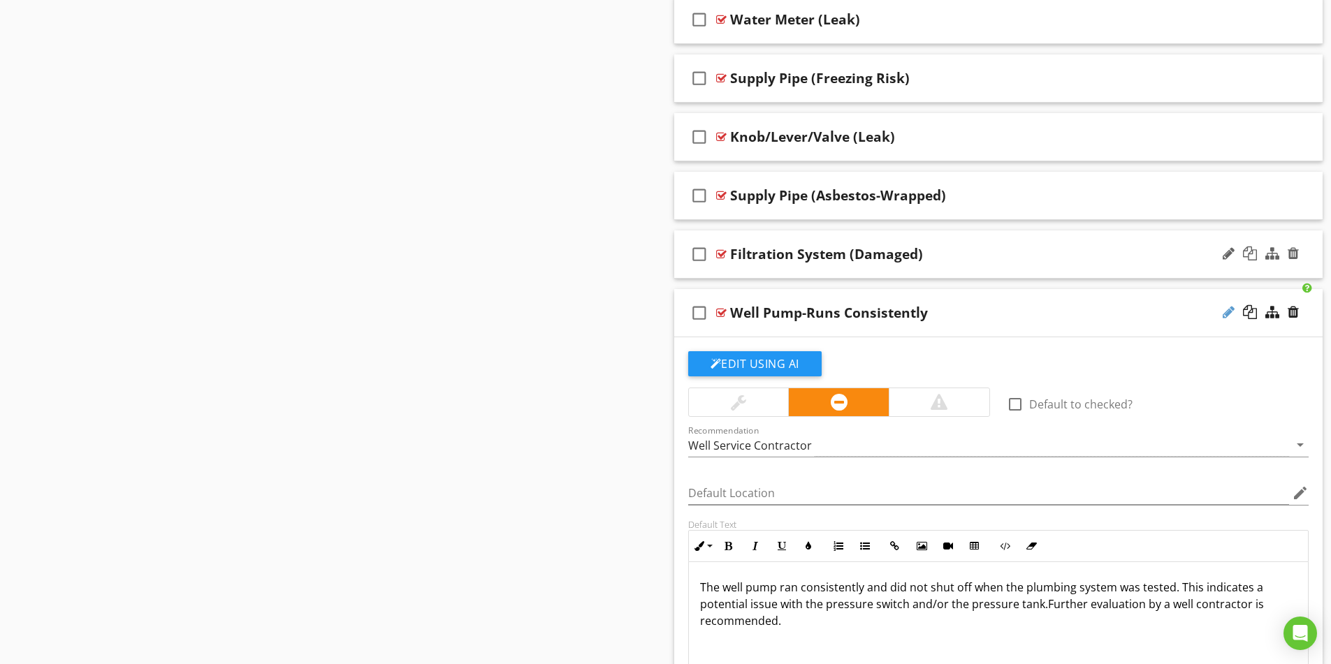
click at [1226, 317] on div at bounding box center [1229, 312] width 12 height 14
click at [793, 313] on input "Well Pump-Runs Consistently" at bounding box center [962, 314] width 465 height 23
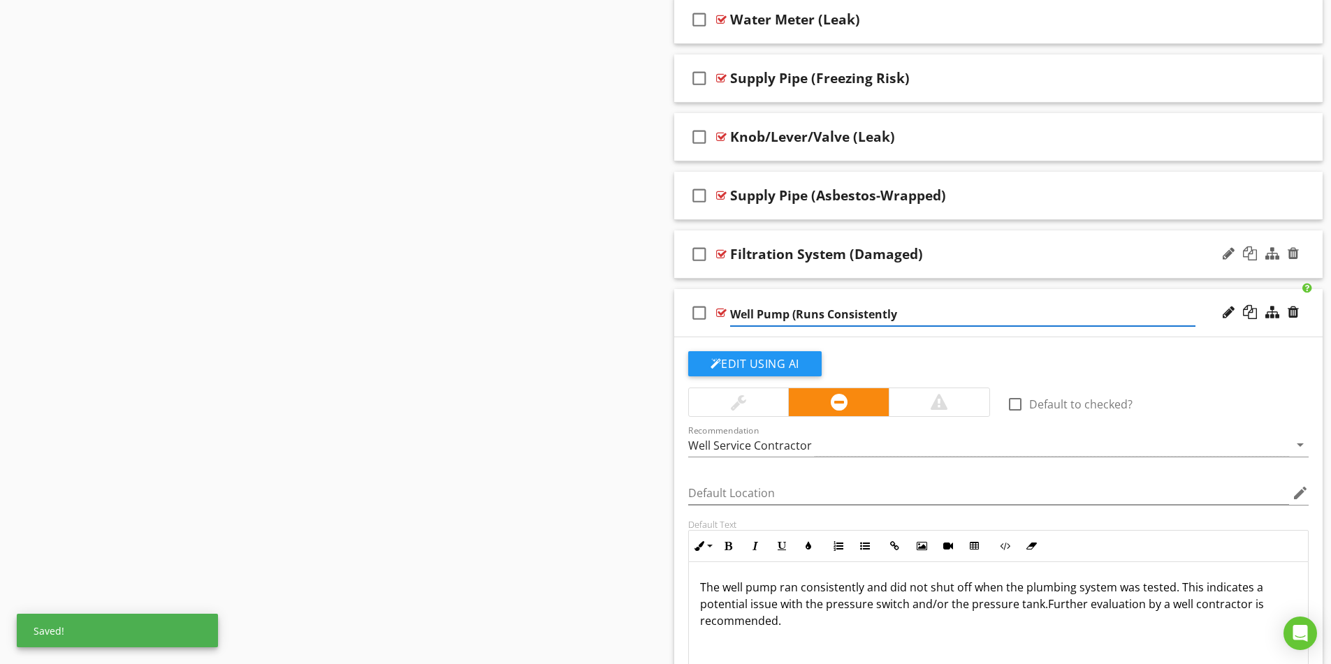
click at [895, 312] on input "Well Pump (Runs Consistently" at bounding box center [962, 314] width 465 height 23
type input "Well Pump (Runs Consistently)"
click at [1038, 320] on div "Well Pump (Runs Consistently)" at bounding box center [962, 313] width 465 height 17
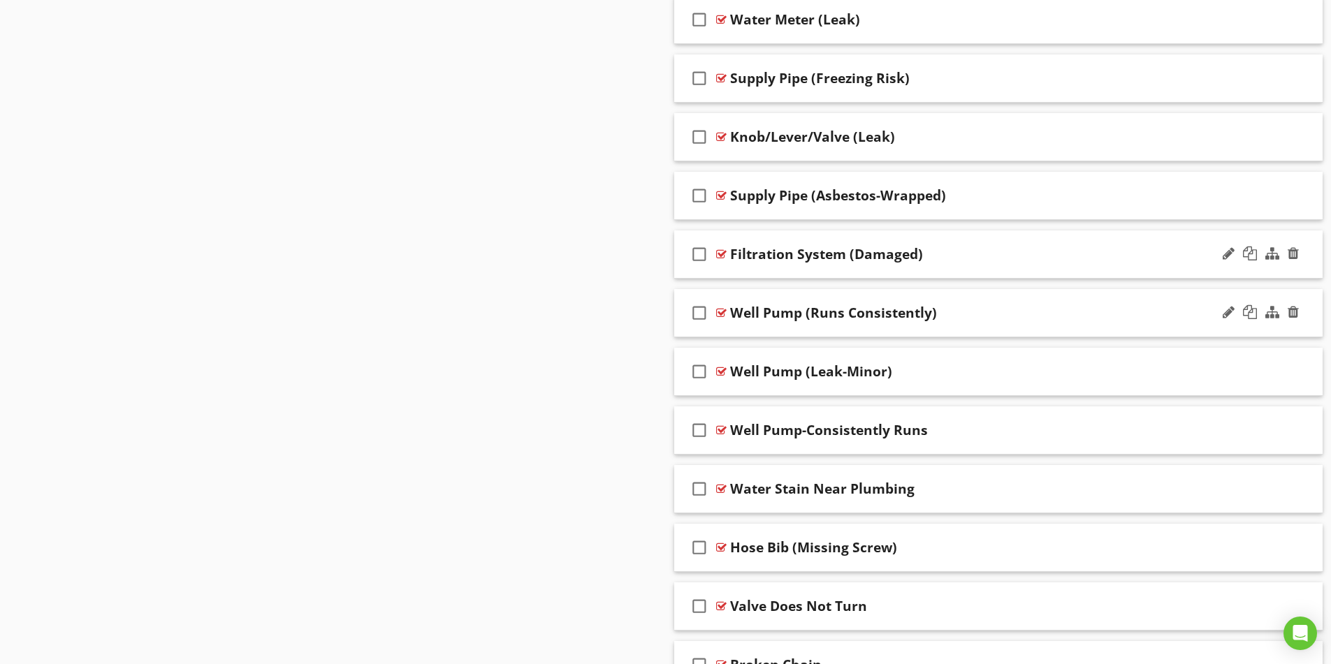
click at [1067, 305] on div "Well Pump (Runs Consistently)" at bounding box center [962, 313] width 465 height 17
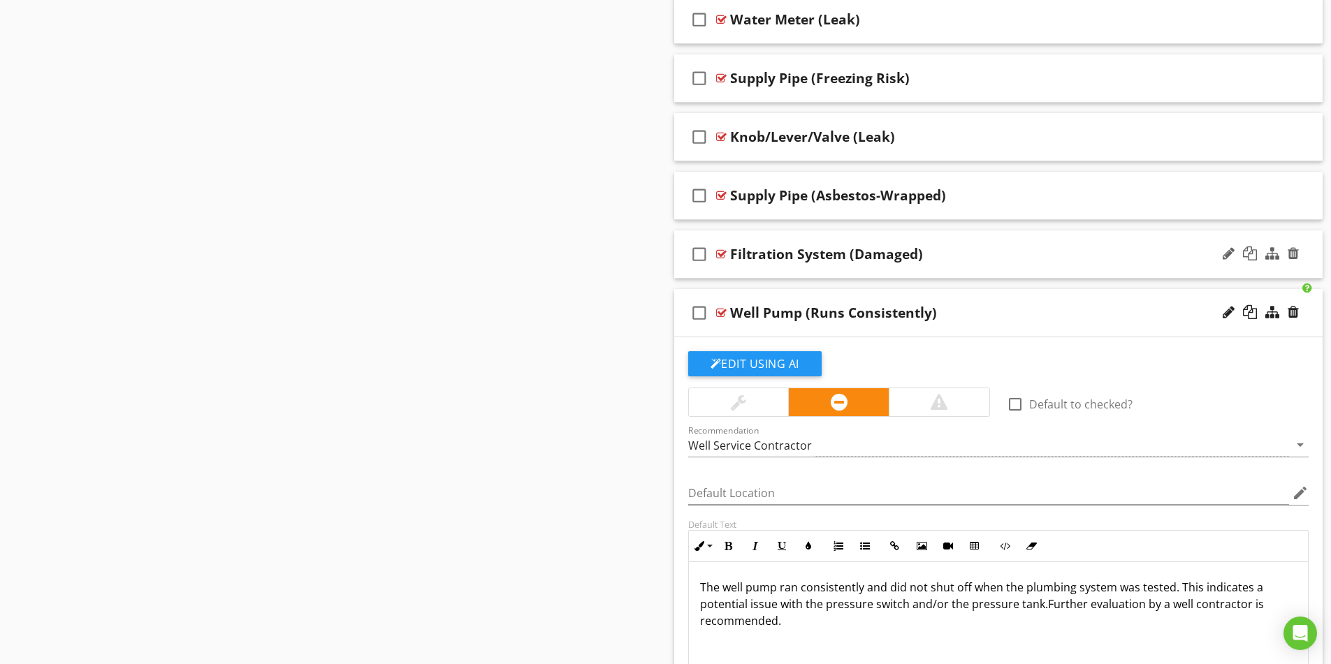
click at [920, 314] on div "Well Pump (Runs Consistently)" at bounding box center [833, 313] width 207 height 17
click at [894, 314] on input "Well Pump (Runs Consistently)" at bounding box center [962, 314] width 465 height 23
type input "Well Pump (Runs Continuously)"
click at [1051, 306] on div "Well Pump (Runs Continuously)" at bounding box center [962, 313] width 465 height 17
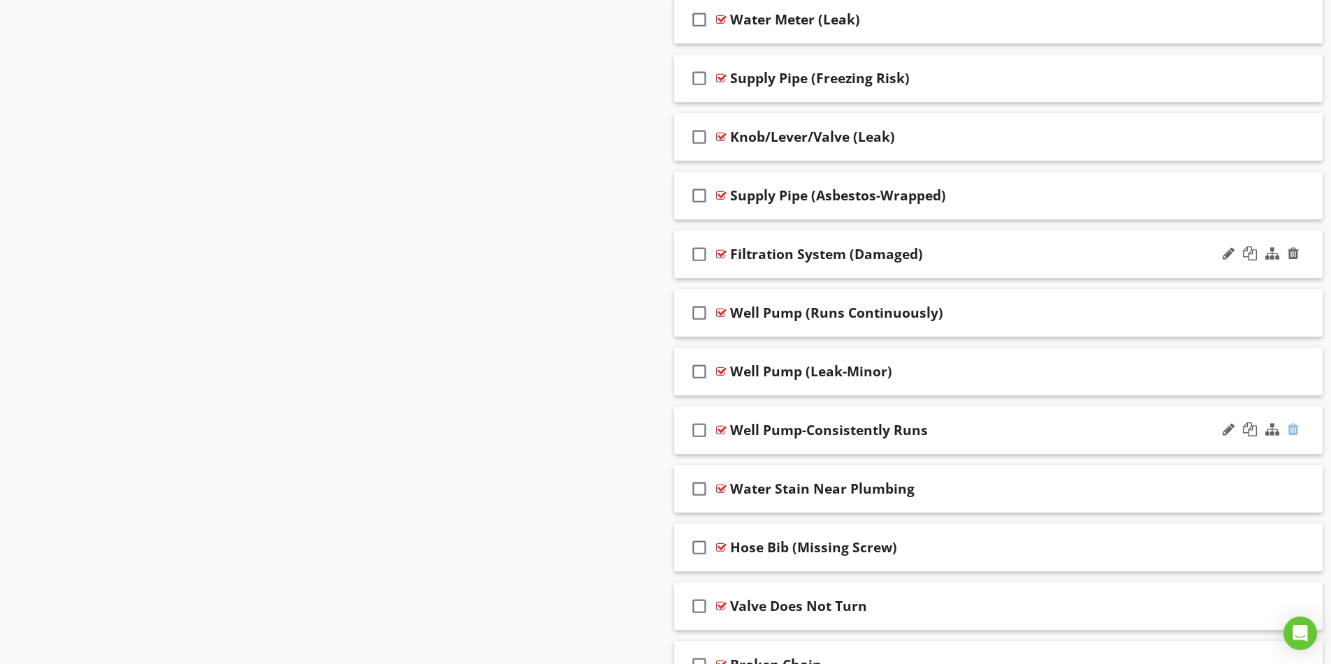
click at [1293, 431] on div at bounding box center [1293, 430] width 11 height 14
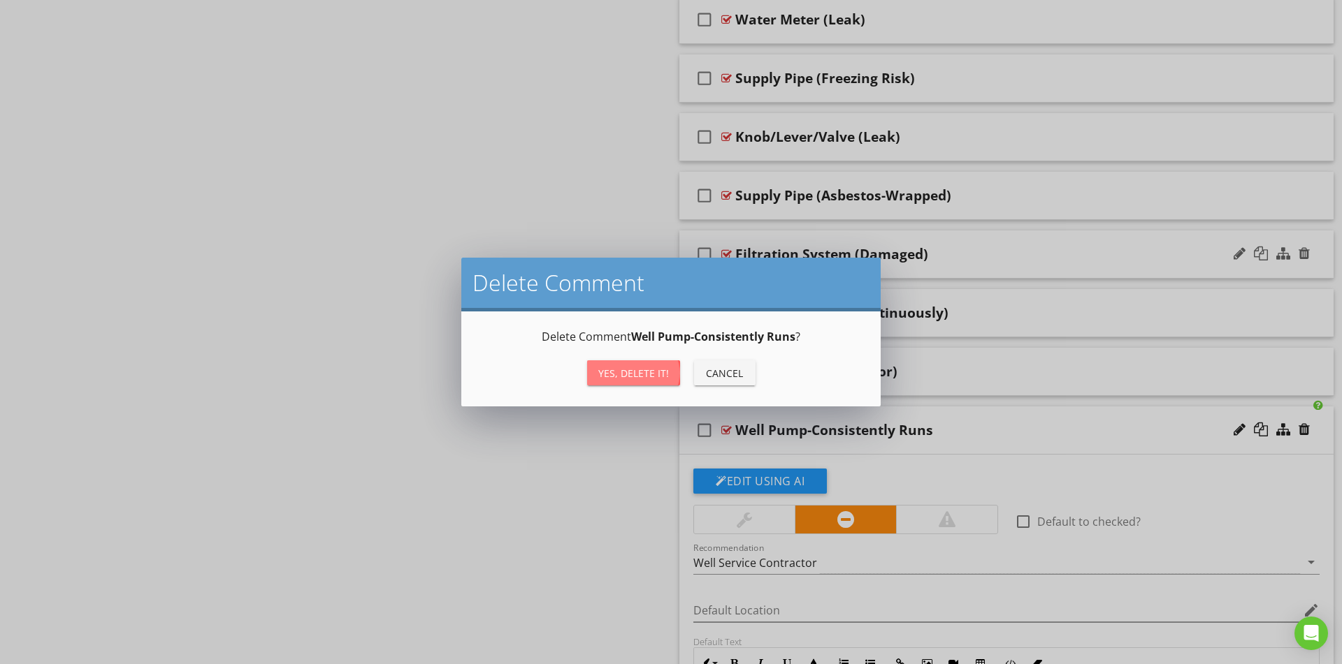
click at [639, 372] on div "Yes, Delete it!" at bounding box center [633, 373] width 71 height 15
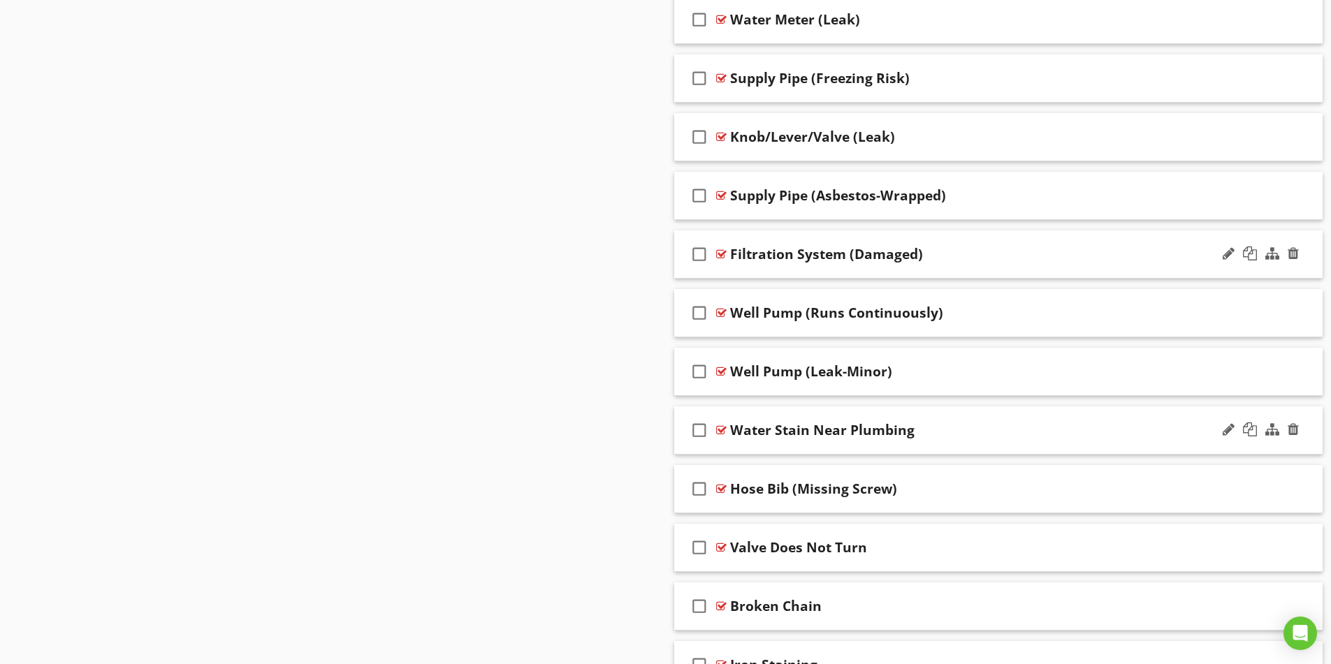
click at [1025, 431] on div "Water Stain Near Plumbing" at bounding box center [962, 430] width 465 height 17
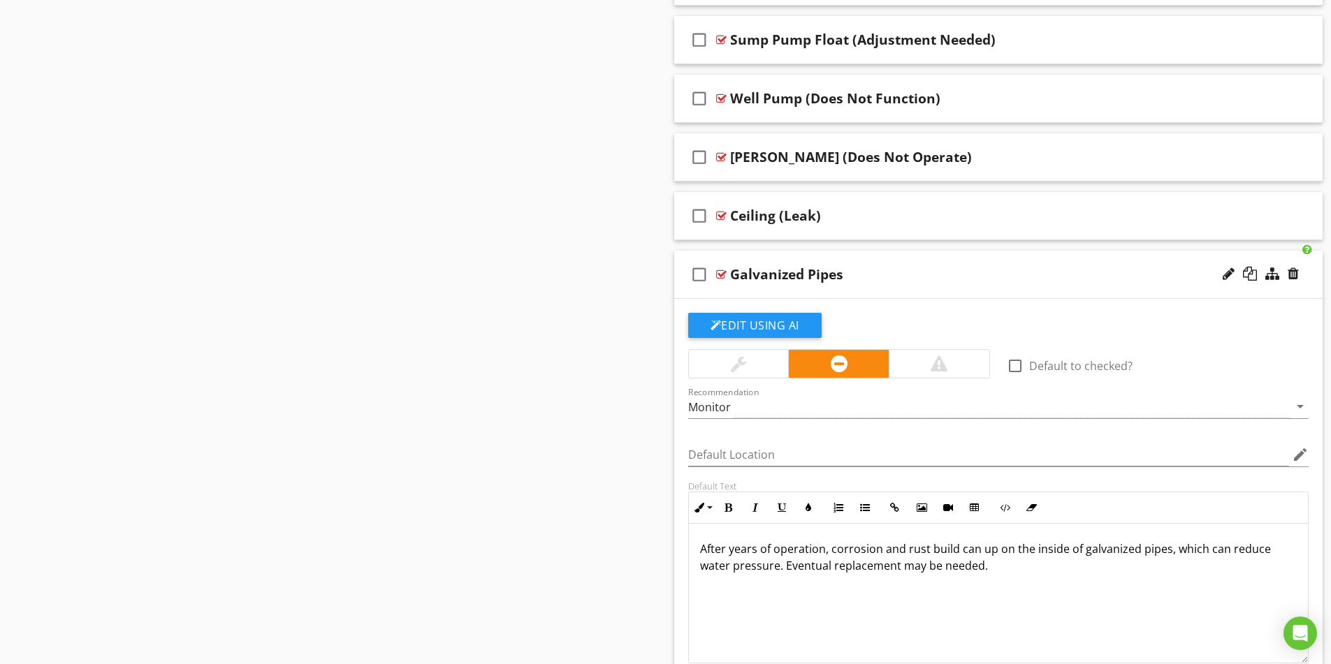
scroll to position [4611, 0]
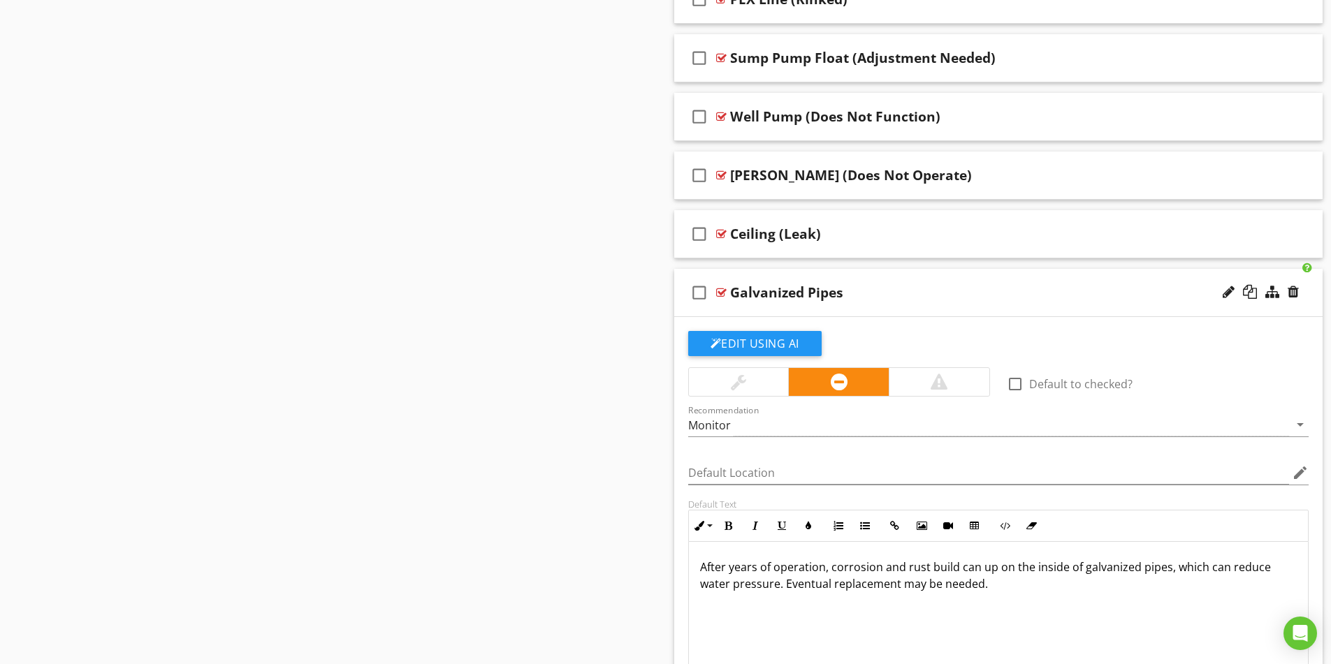
click at [950, 291] on div "Galvanized Pipes" at bounding box center [962, 292] width 465 height 17
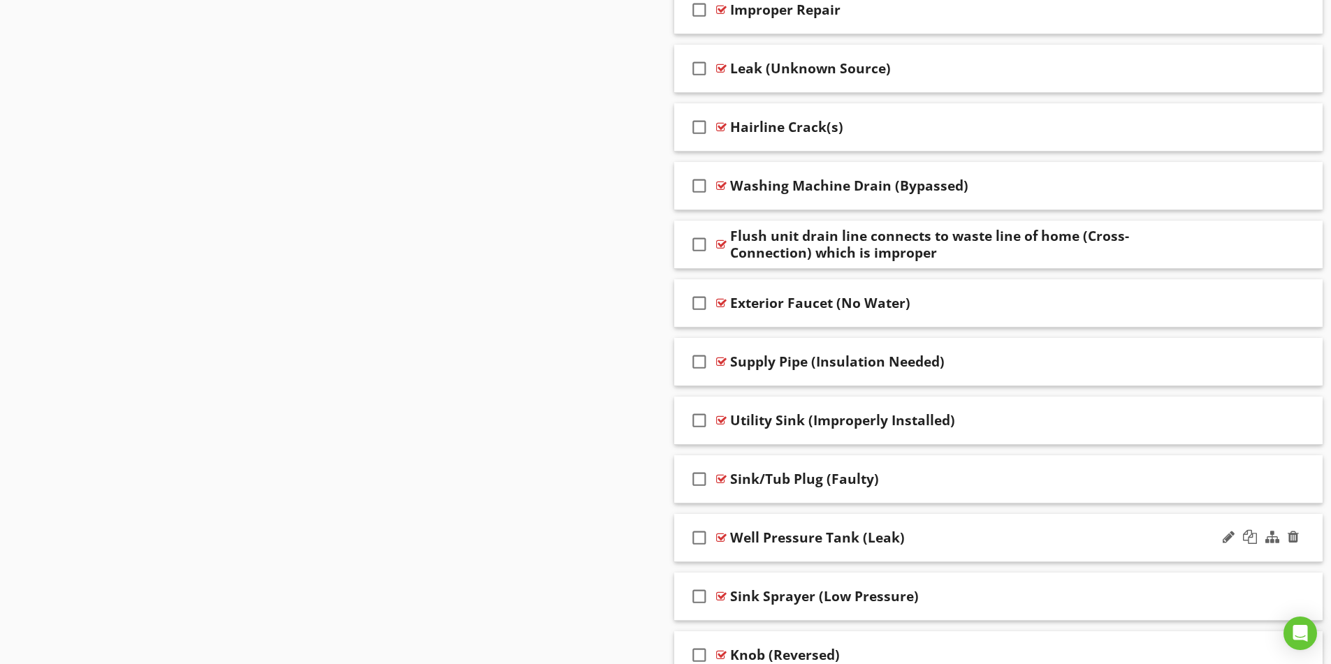
scroll to position [3074, 0]
click at [1001, 358] on div "Supply Pipe (Insulation Needed)" at bounding box center [962, 362] width 465 height 17
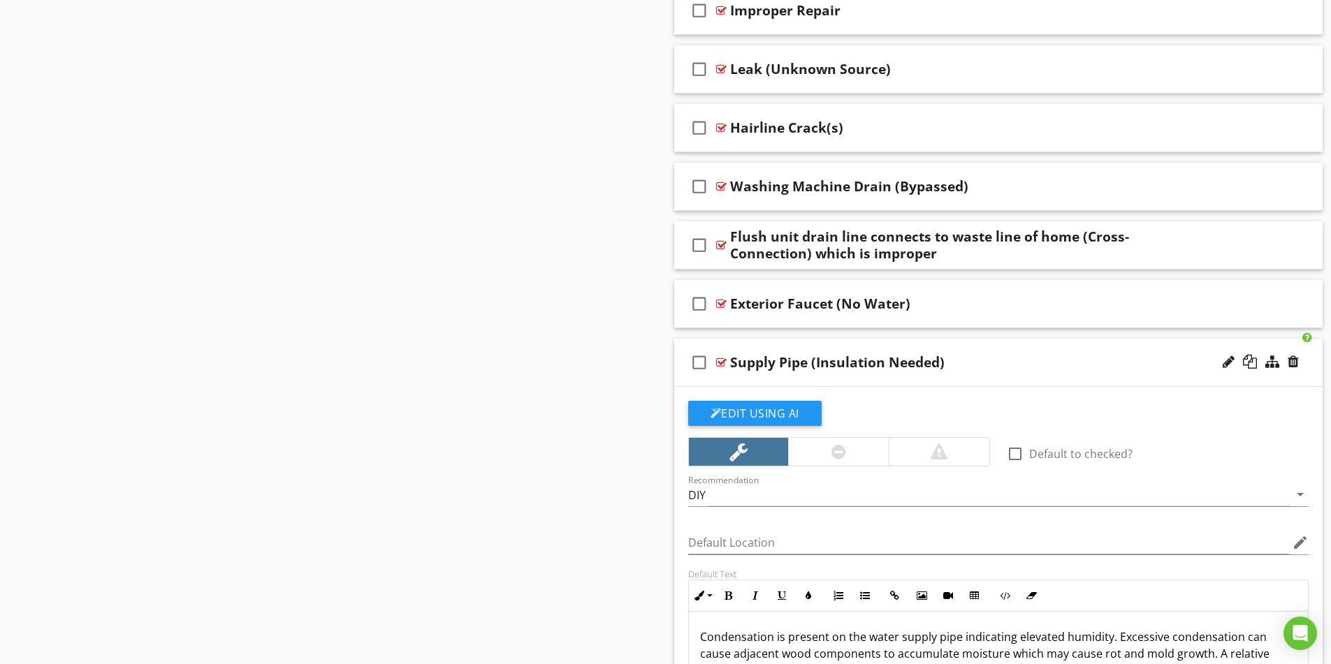
click at [1001, 358] on div "Supply Pipe (Insulation Needed)" at bounding box center [962, 362] width 465 height 17
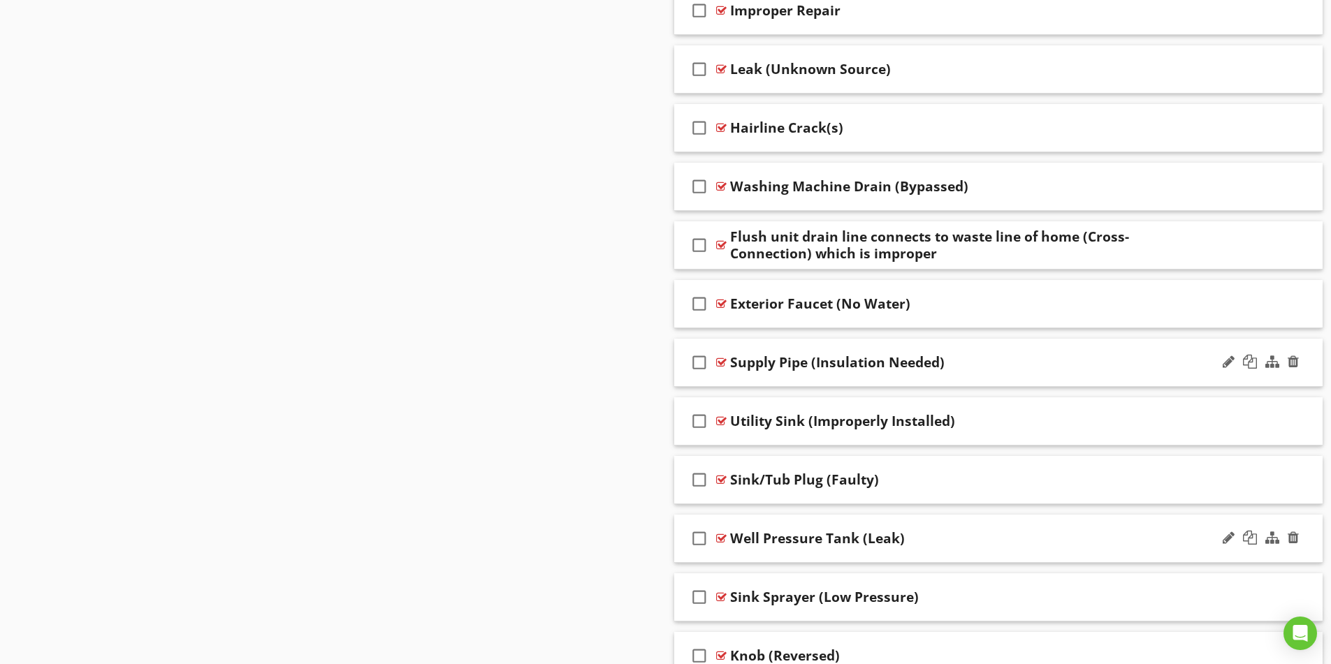
click at [977, 365] on div "Supply Pipe (Insulation Needed)" at bounding box center [962, 362] width 465 height 17
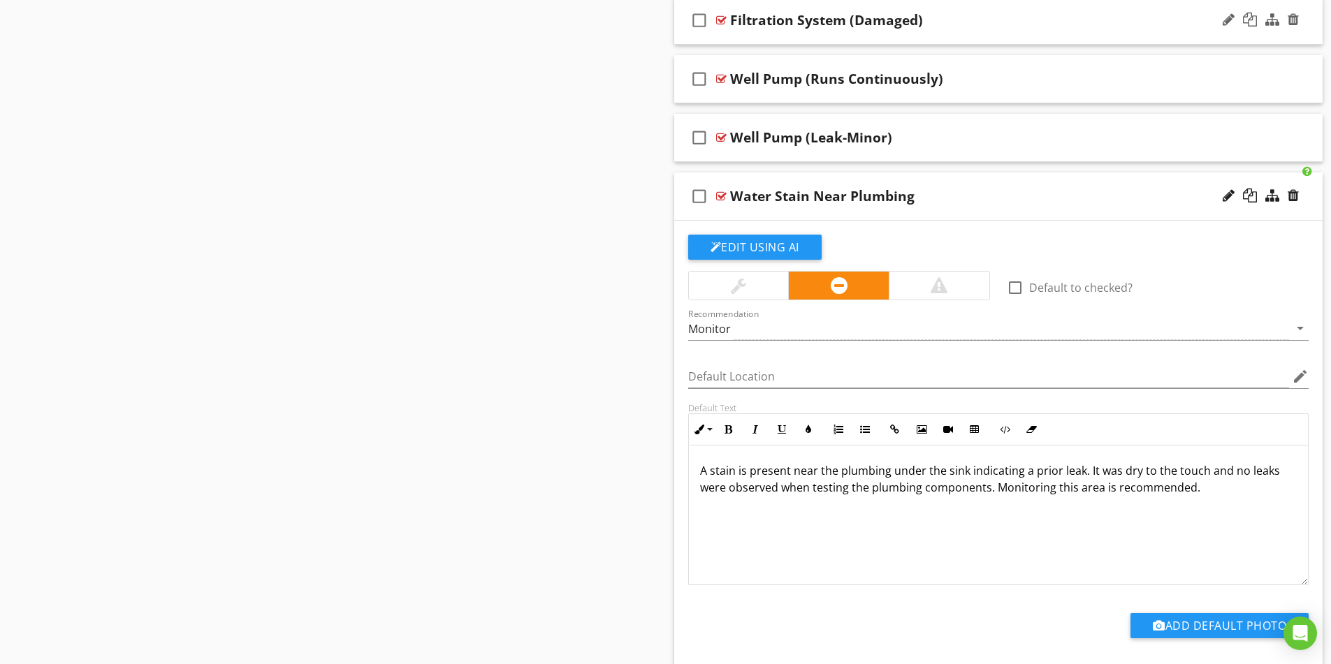
scroll to position [5799, 0]
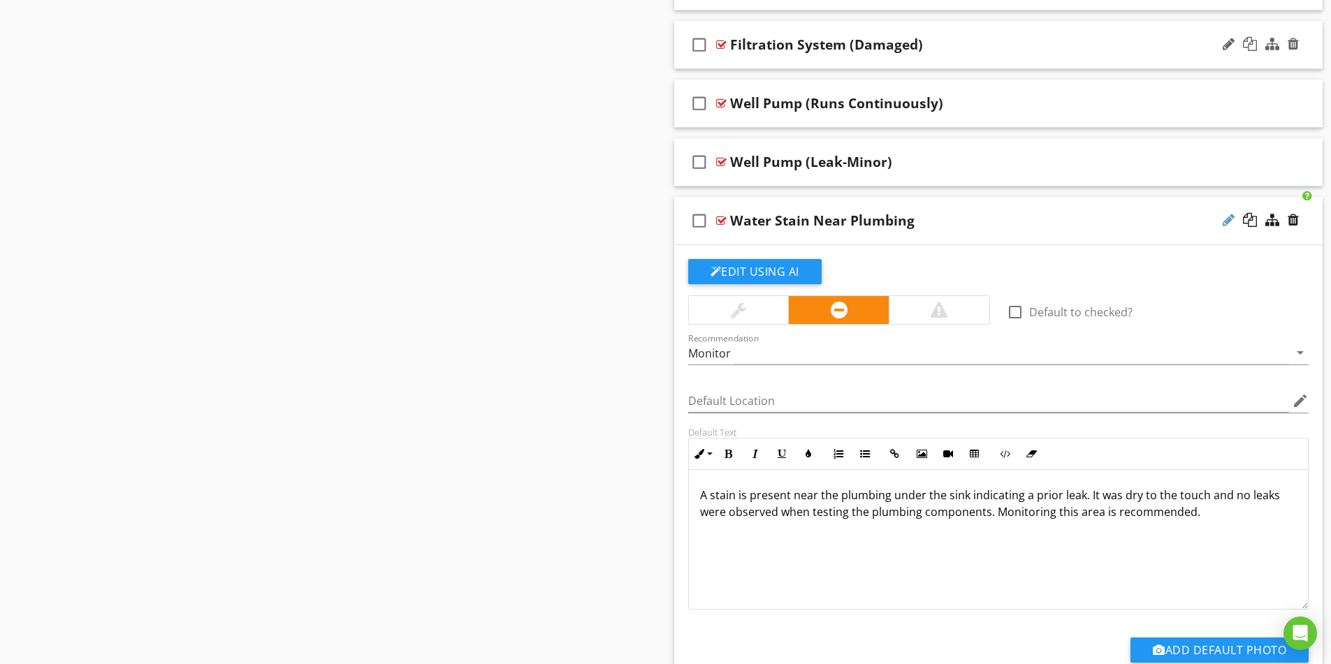
click at [1228, 224] on div at bounding box center [1229, 220] width 12 height 14
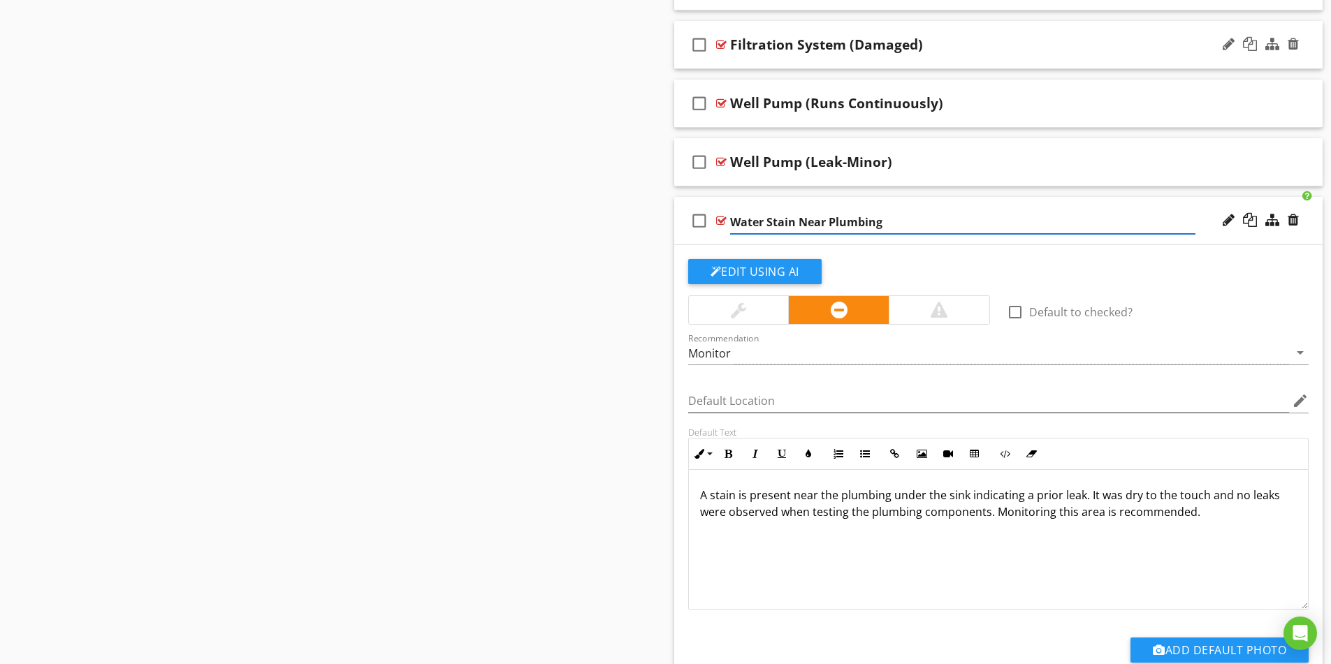
click at [800, 219] on input "Water Stain Near Plumbing" at bounding box center [962, 222] width 465 height 23
click at [888, 224] on input "Water Stain (Near Plumbing" at bounding box center [962, 222] width 465 height 23
type input "Water Stain (Near Plumbing)"
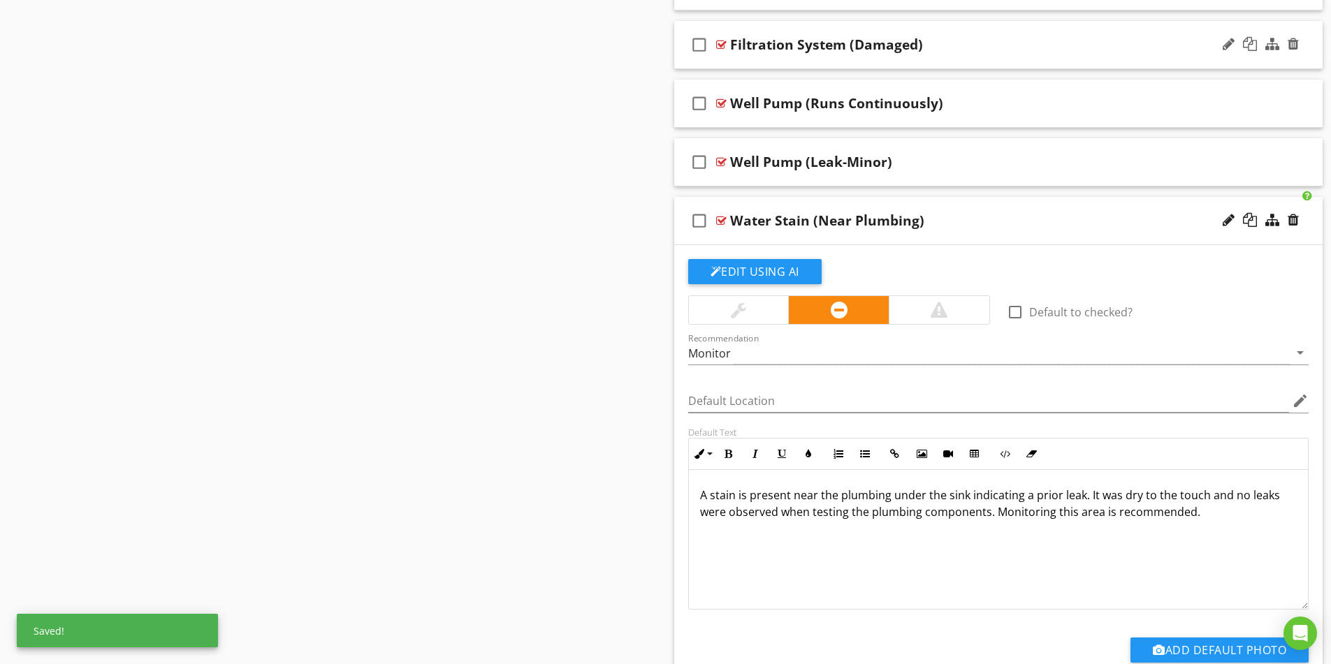
drag, startPoint x: 971, startPoint y: 215, endPoint x: 1012, endPoint y: 228, distance: 42.4
click at [973, 215] on div "Water Stain (Near Plumbing)" at bounding box center [962, 220] width 465 height 17
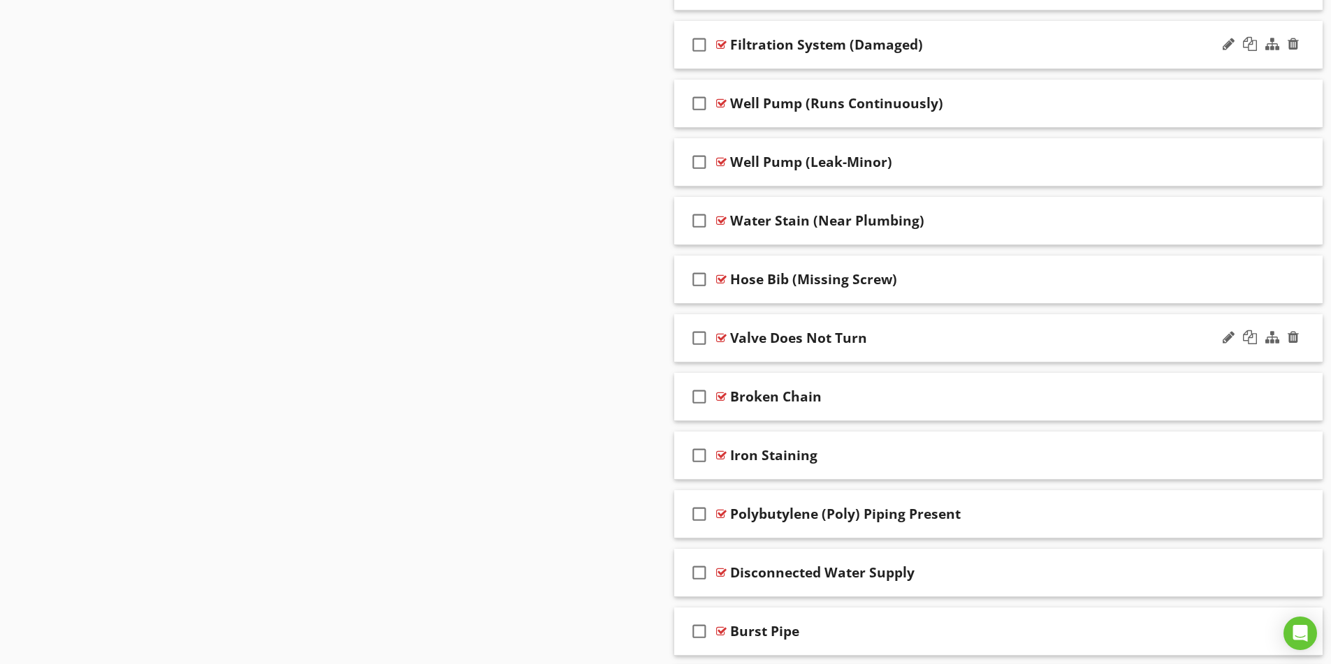
click at [1112, 341] on div "Valve Does Not Turn" at bounding box center [962, 338] width 465 height 17
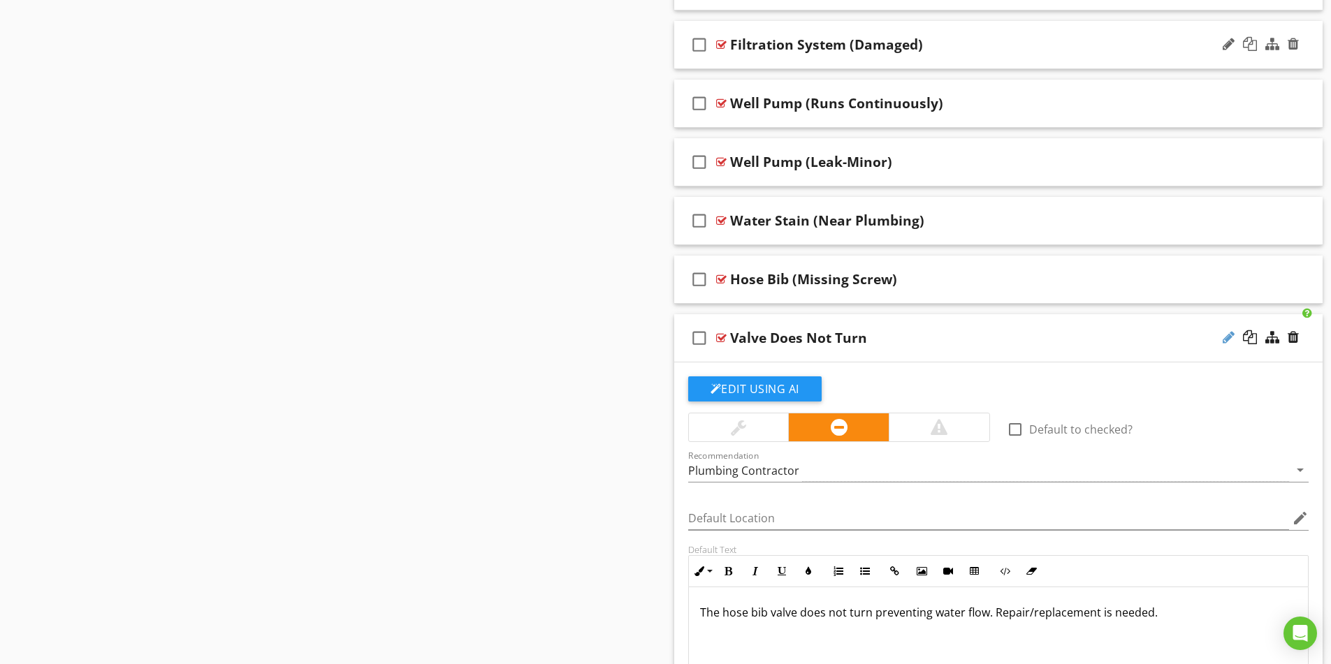
click at [1225, 340] on div at bounding box center [1229, 337] width 12 height 14
click at [763, 340] on input "Valve Does Not Turn" at bounding box center [962, 339] width 465 height 23
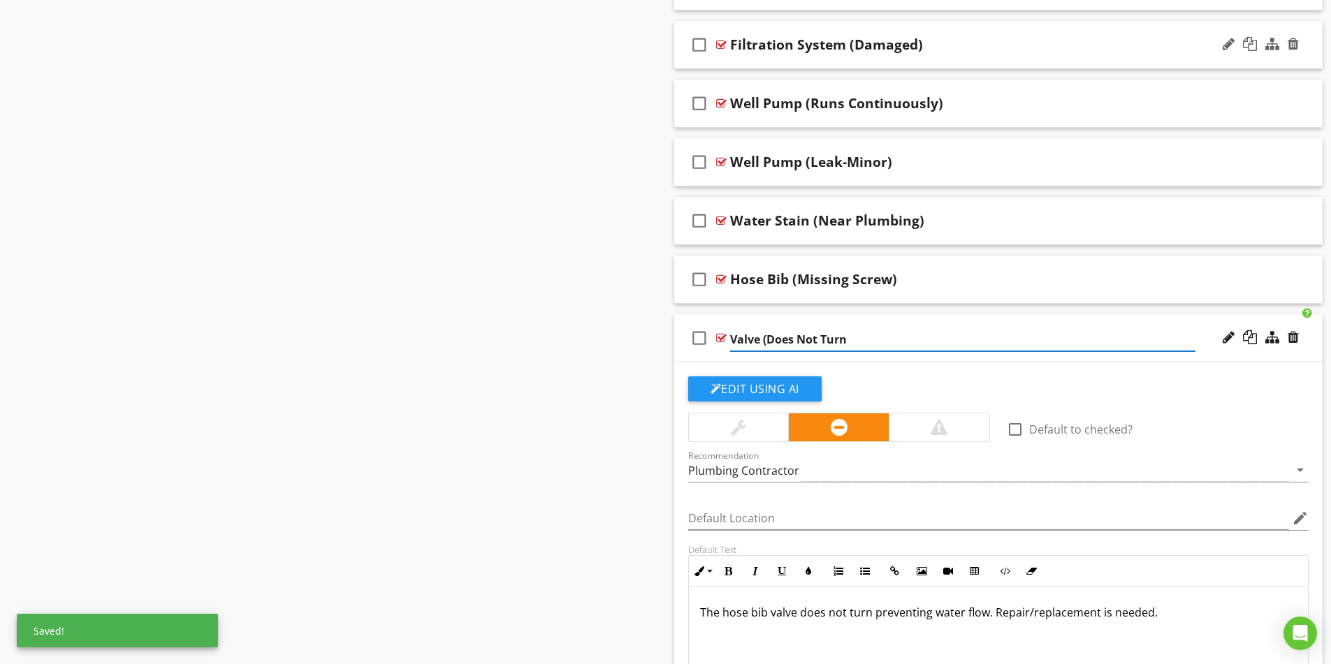
click at [846, 340] on input "Valve (Does Not Turn" at bounding box center [962, 339] width 465 height 23
type input "Valve (Does Not Turn)"
click at [982, 339] on div "Valve (Does Not Turn)" at bounding box center [962, 338] width 465 height 17
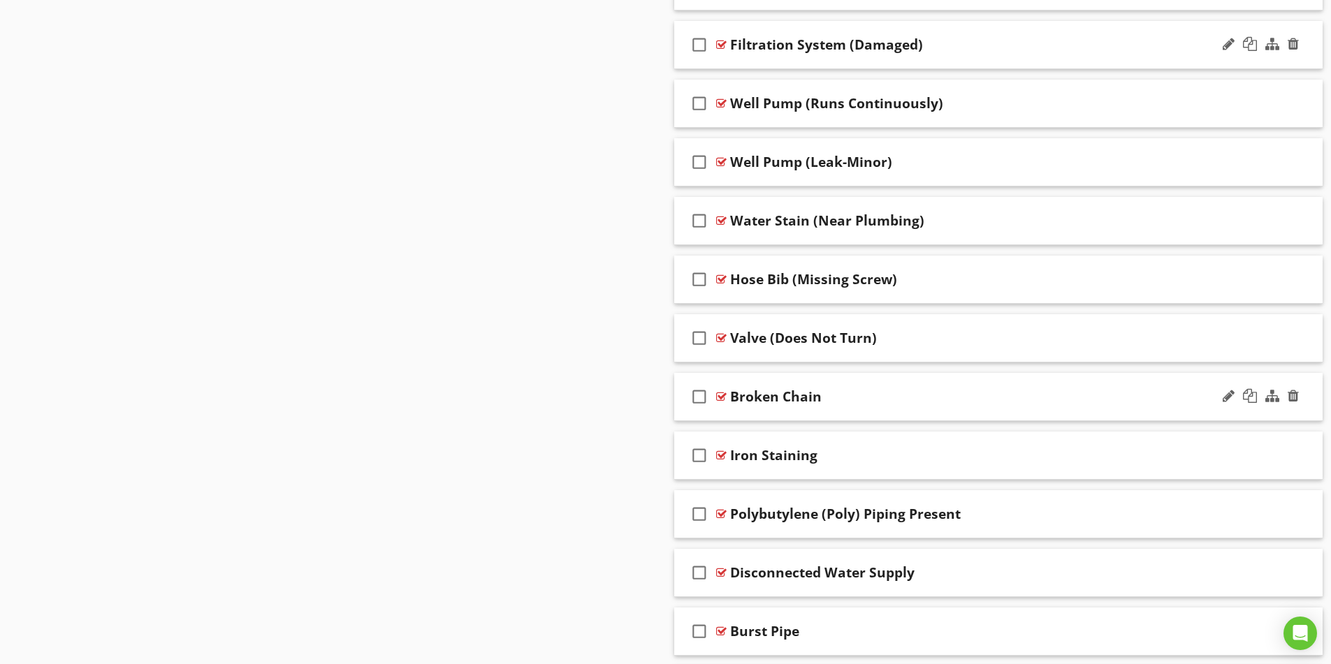
click at [991, 387] on div "check_box_outline_blank Broken Chain" at bounding box center [998, 397] width 649 height 48
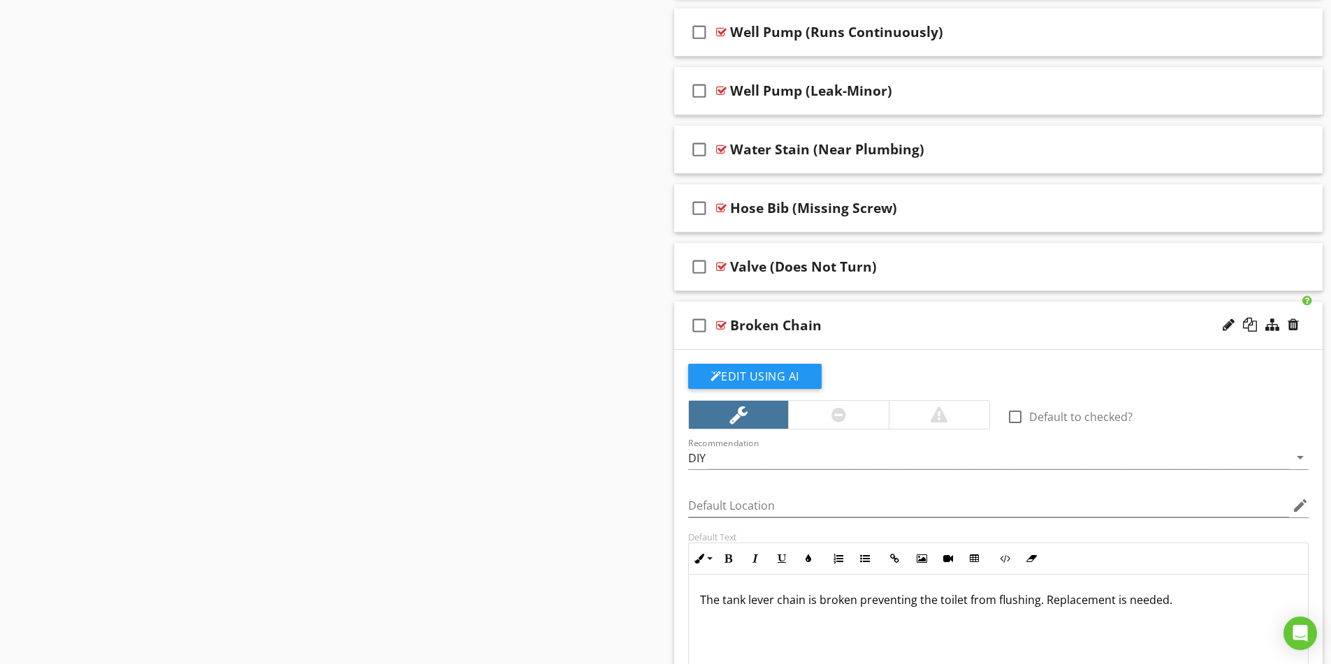
scroll to position [5869, 0]
click at [1228, 330] on div at bounding box center [1229, 326] width 12 height 14
click at [733, 329] on input "Broken Chain" at bounding box center [962, 328] width 465 height 23
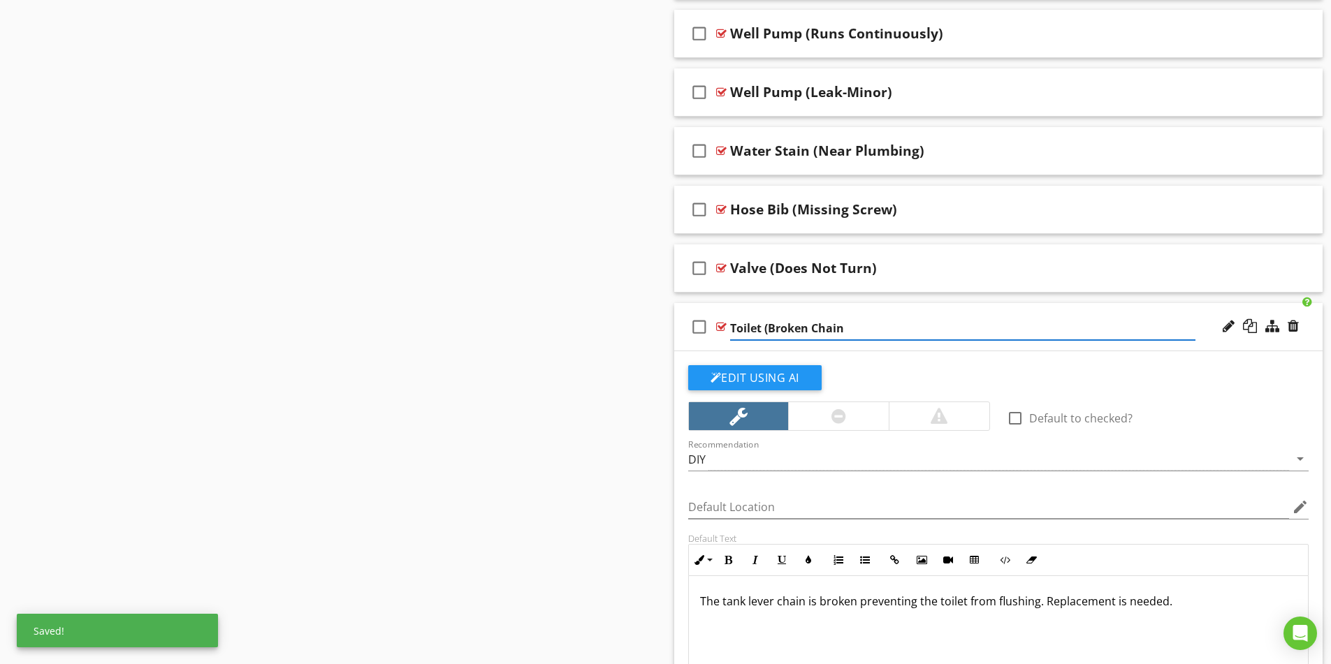
click at [845, 328] on input "Toilet (Broken Chain" at bounding box center [962, 328] width 465 height 23
type input "Toilet (Broken Chain)"
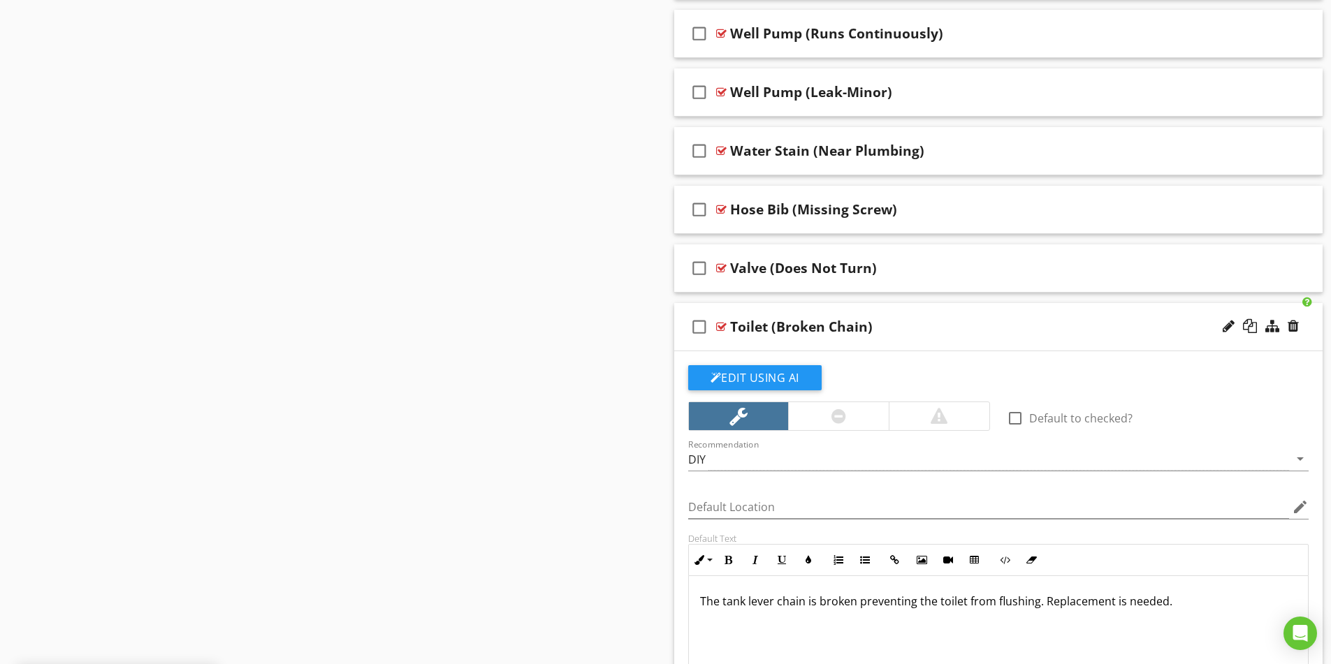
click at [1091, 330] on div "Toilet (Broken Chain)" at bounding box center [962, 327] width 465 height 17
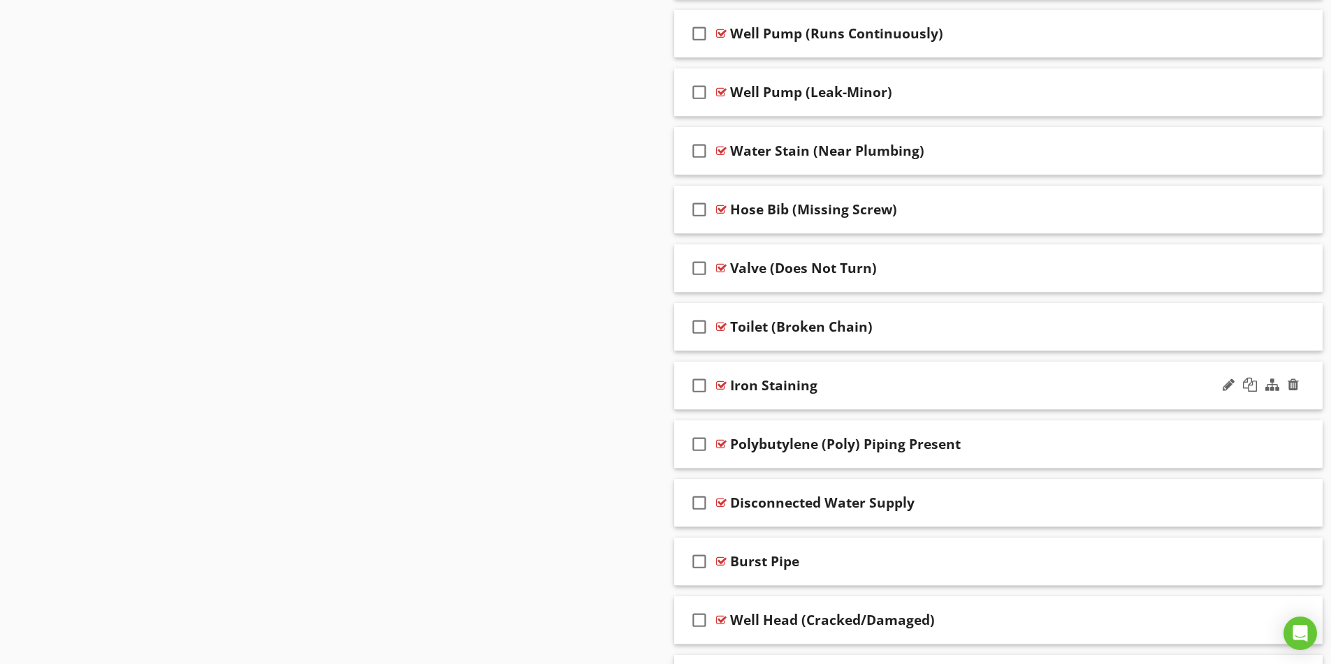
click at [1053, 391] on div "Iron Staining" at bounding box center [962, 385] width 465 height 17
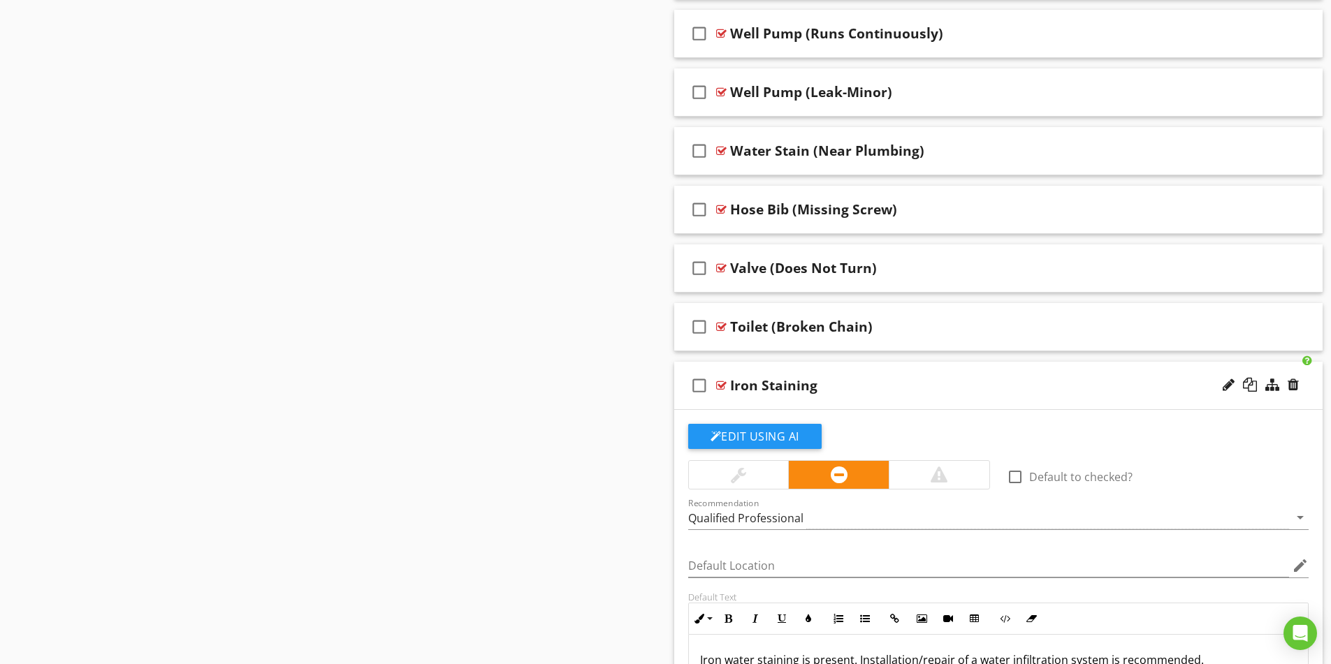
scroll to position [5939, 0]
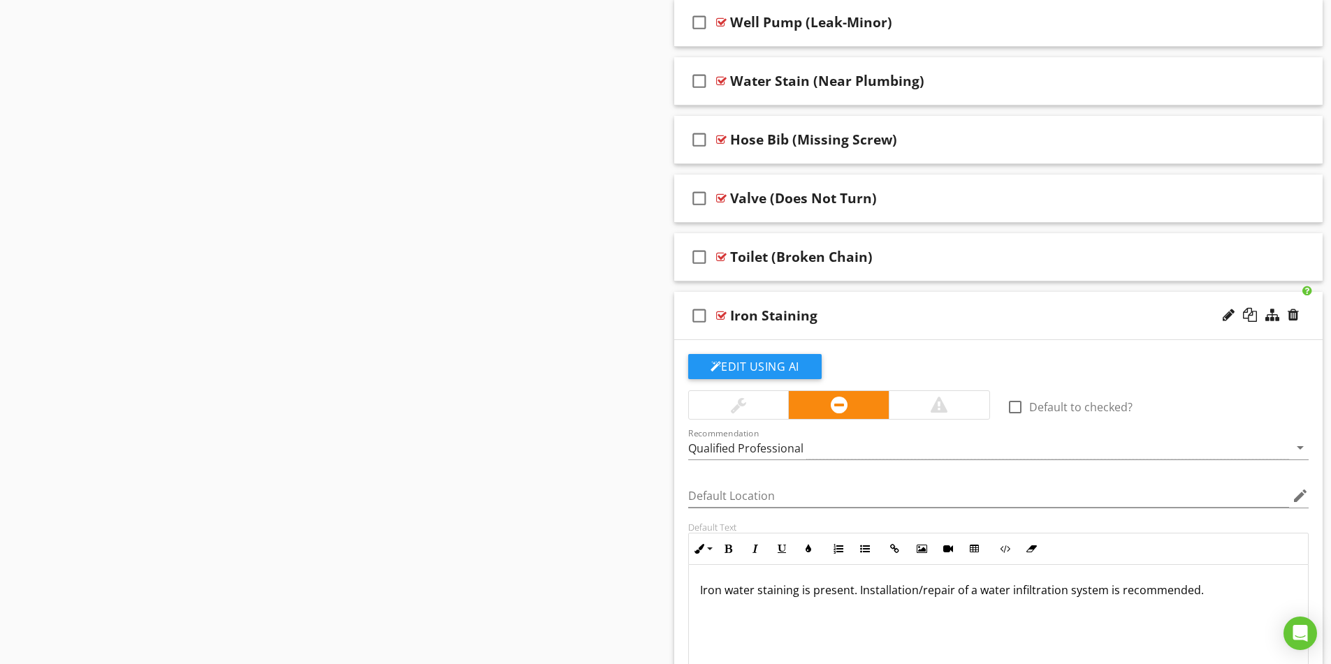
click at [1118, 316] on div "Iron Staining" at bounding box center [962, 315] width 465 height 17
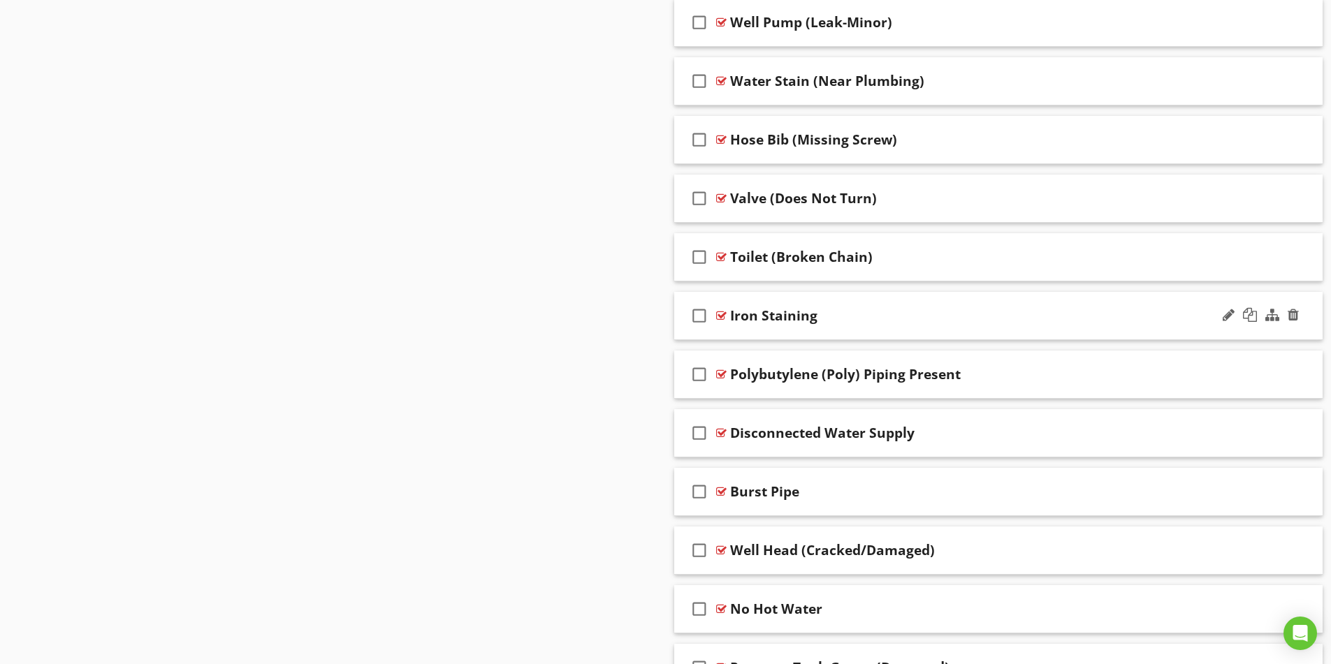
click at [1053, 327] on div "check_box_outline_blank Iron Staining" at bounding box center [998, 316] width 649 height 48
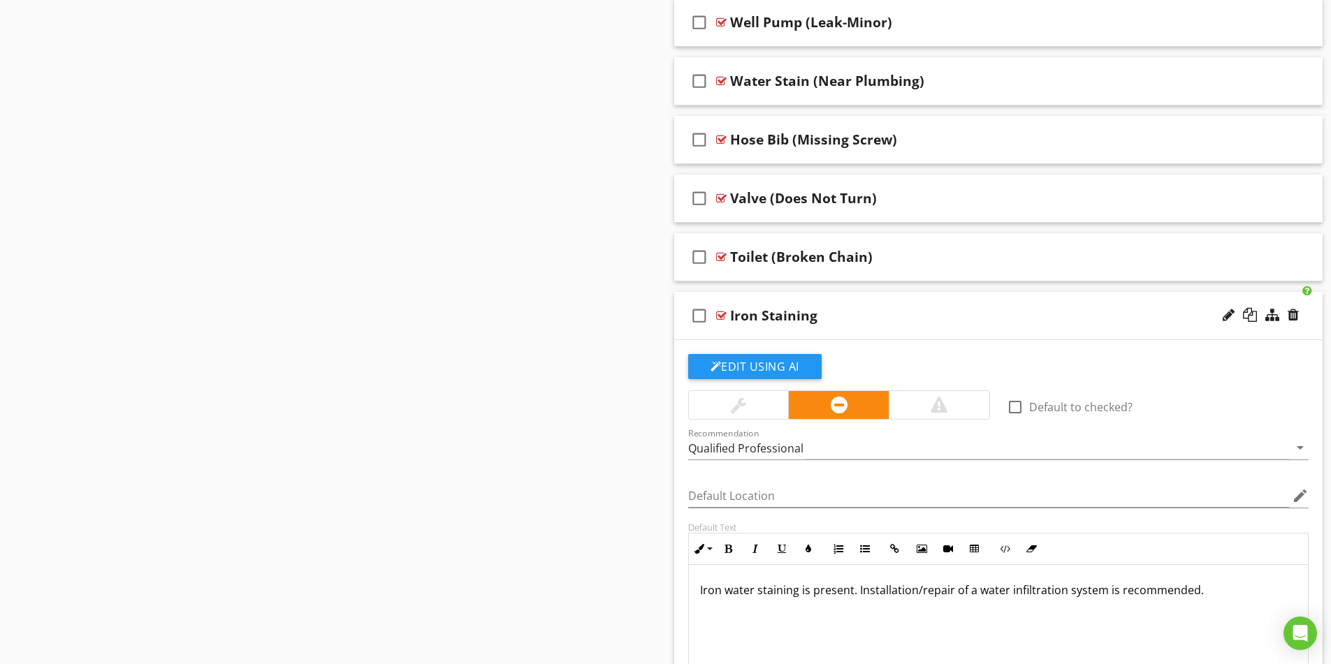
click at [1053, 327] on div "check_box_outline_blank Iron Staining" at bounding box center [998, 316] width 649 height 48
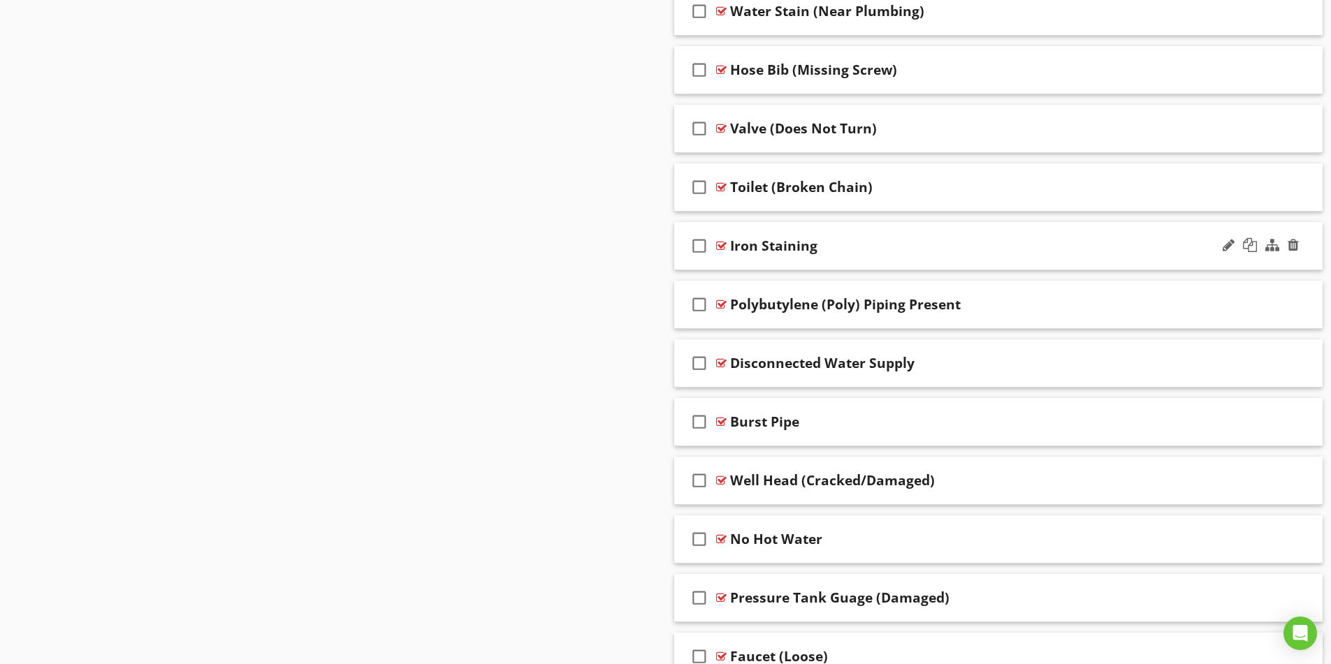
scroll to position [6079, 0]
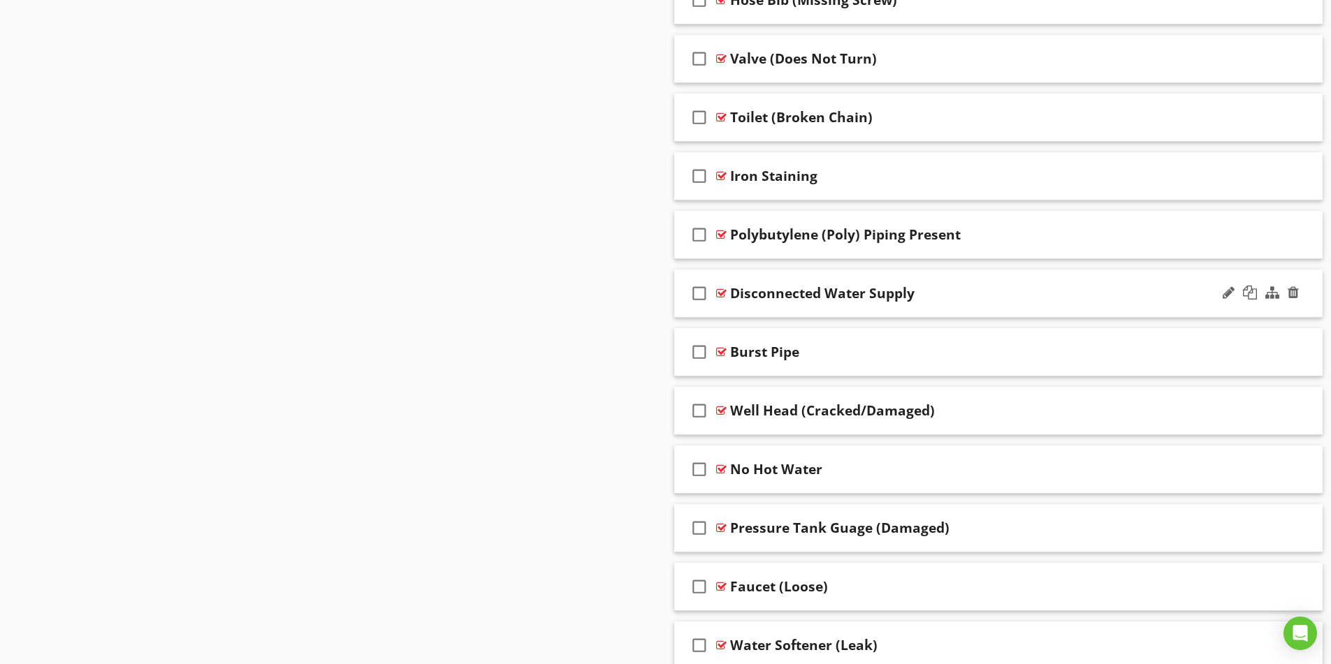
click at [1112, 286] on div "Disconnected Water Supply" at bounding box center [962, 293] width 465 height 17
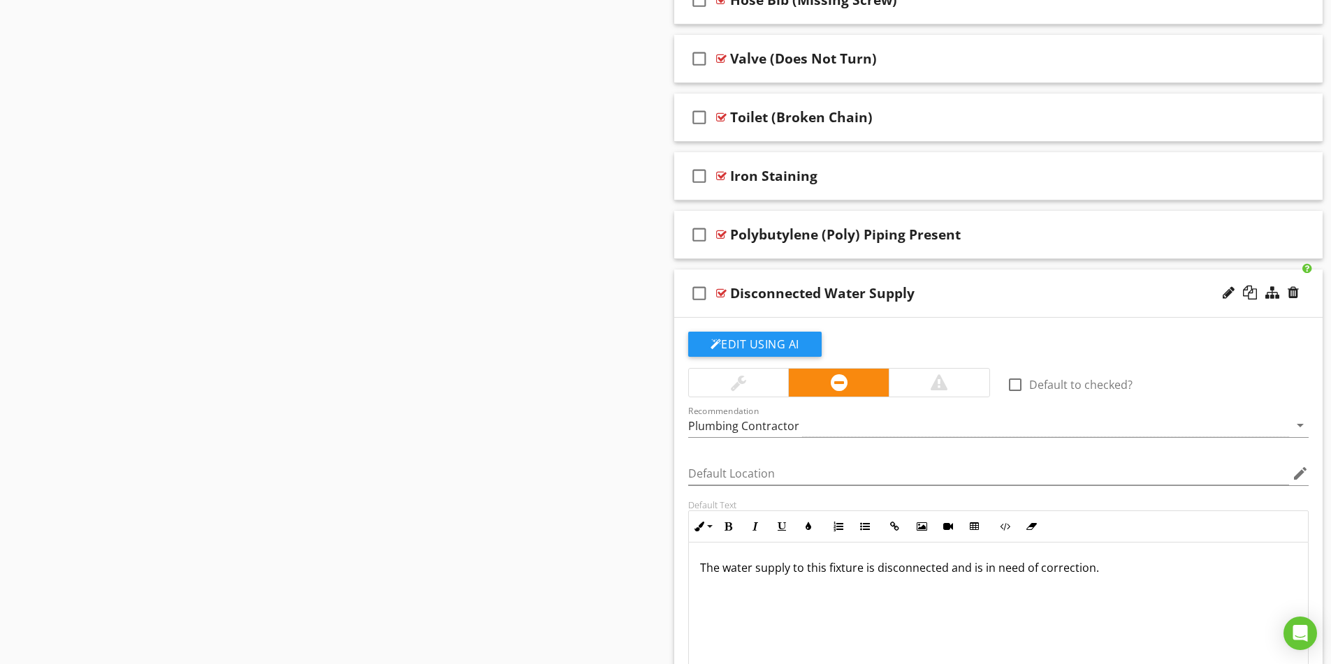
click at [825, 291] on div "Disconnected Water Supply" at bounding box center [822, 293] width 184 height 17
click at [811, 291] on input "Disconnected Water Supply" at bounding box center [962, 295] width 465 height 23
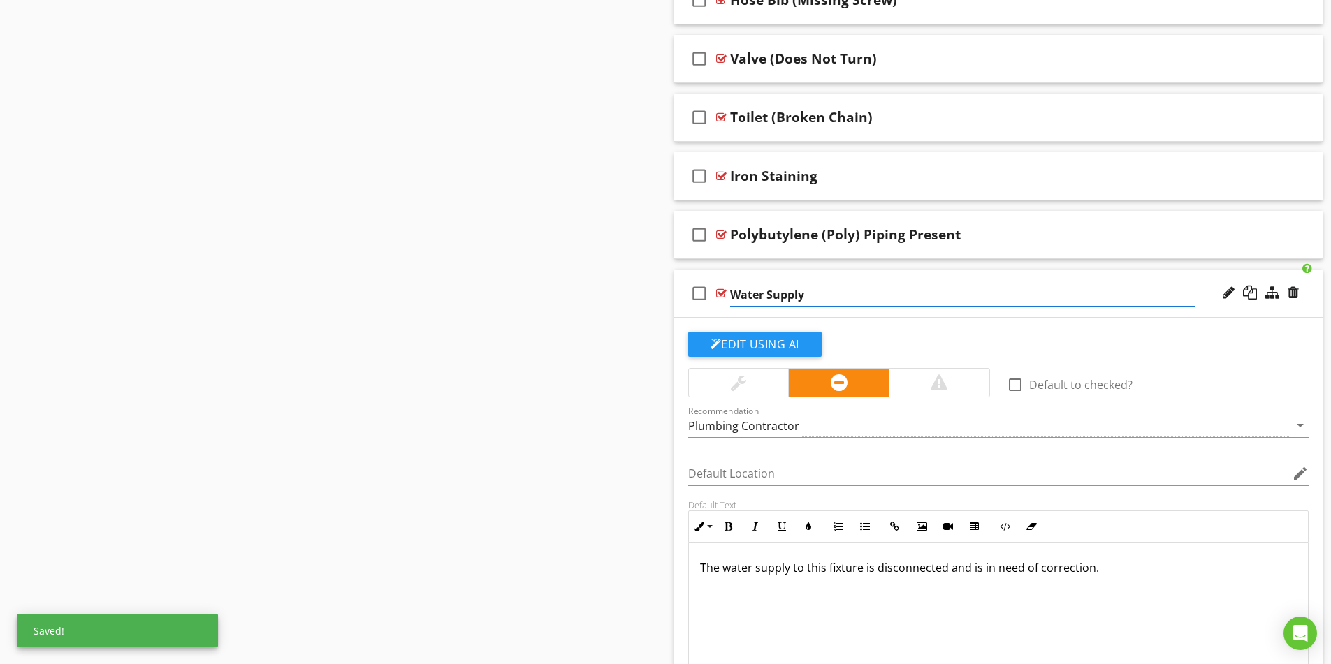
click at [808, 291] on input "Water Supply" at bounding box center [962, 295] width 465 height 23
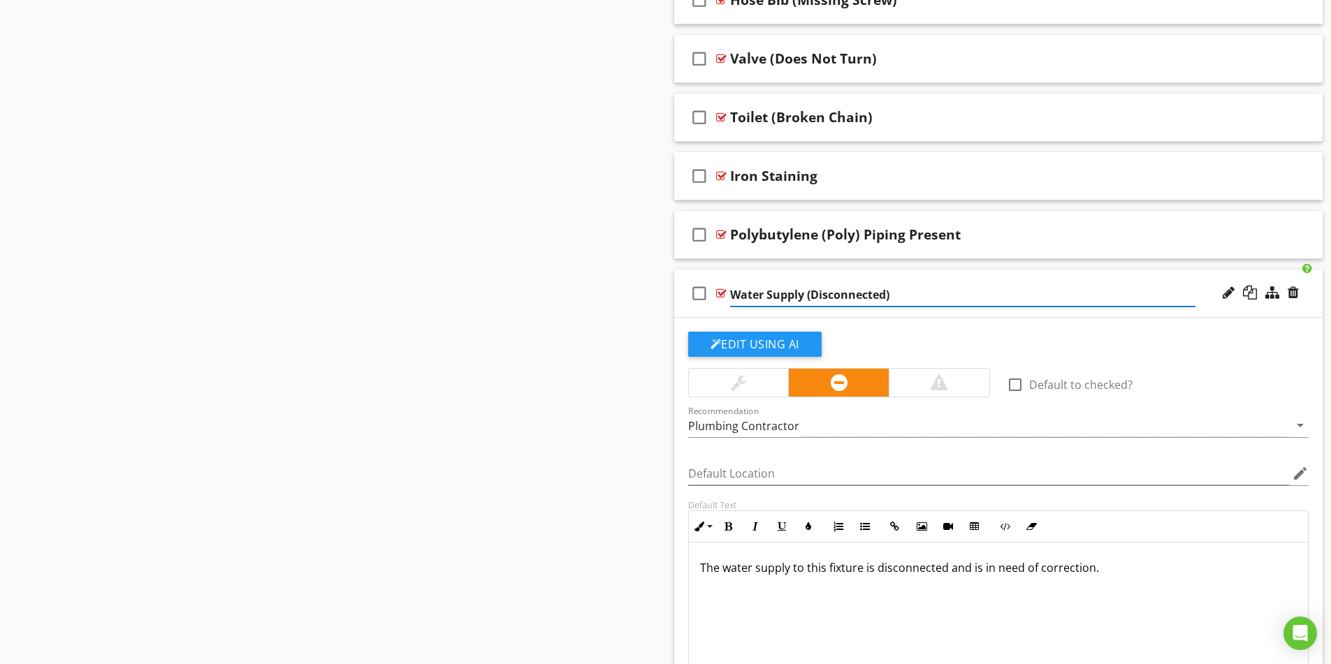
type input "Water Supply (Disconnected)"
click at [978, 294] on div "Water Supply (Disconnected)" at bounding box center [962, 293] width 465 height 17
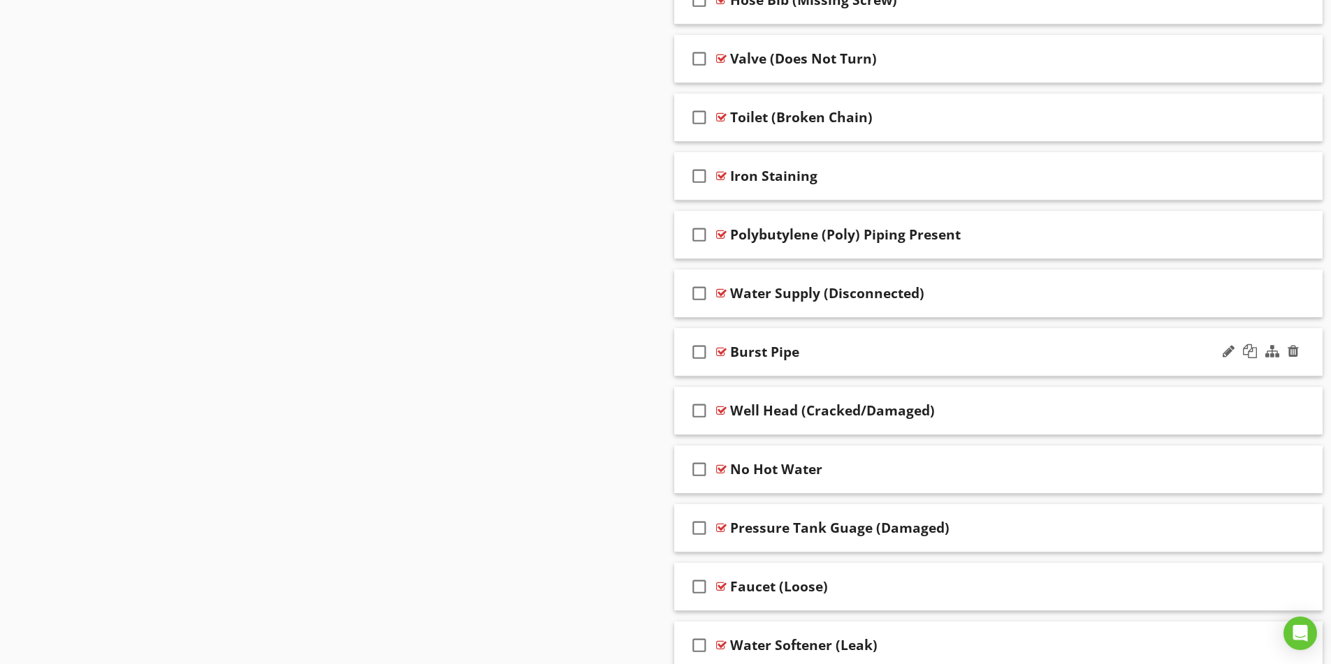
click at [962, 347] on div "Burst Pipe" at bounding box center [962, 352] width 465 height 17
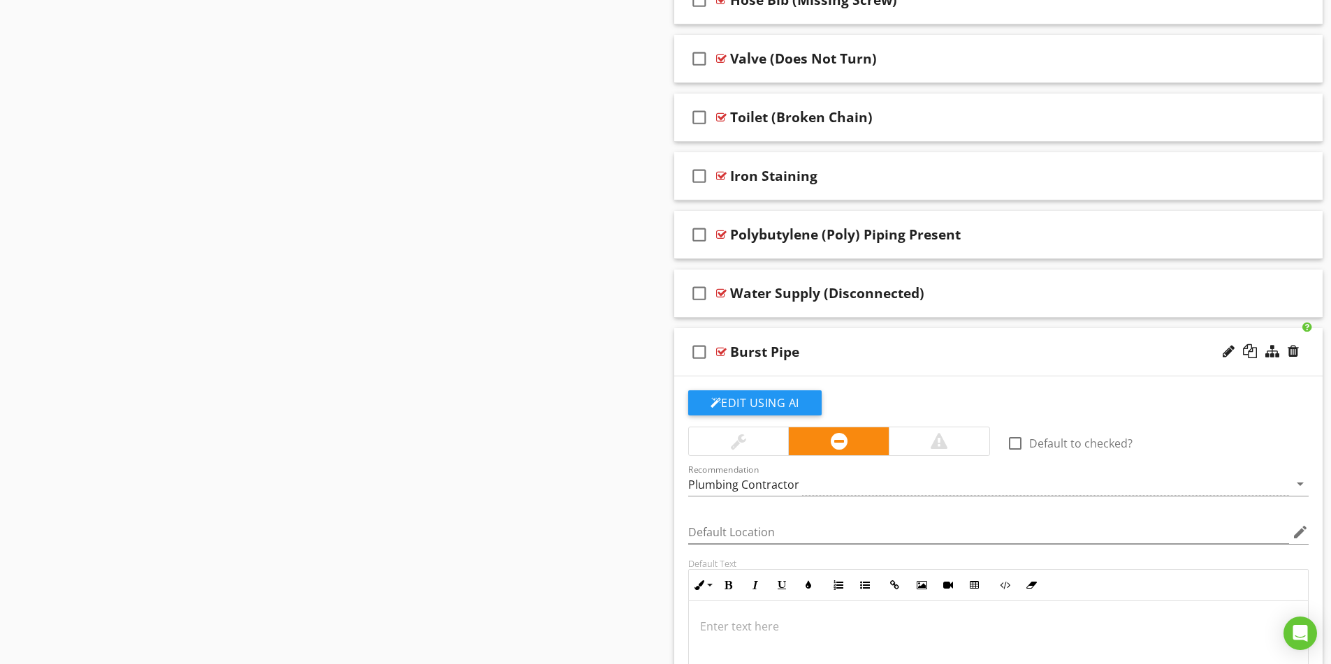
click at [767, 628] on p at bounding box center [998, 626] width 597 height 17
click at [879, 356] on div "Burst Pipe" at bounding box center [962, 352] width 465 height 17
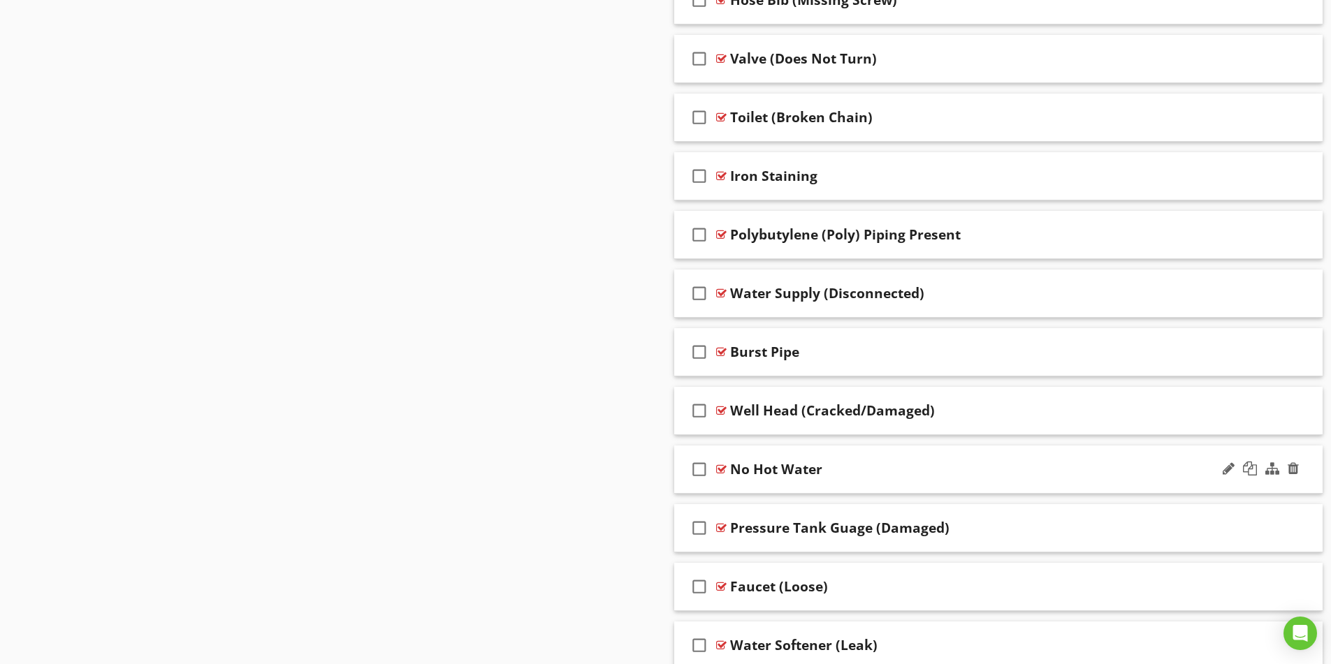
scroll to position [6149, 0]
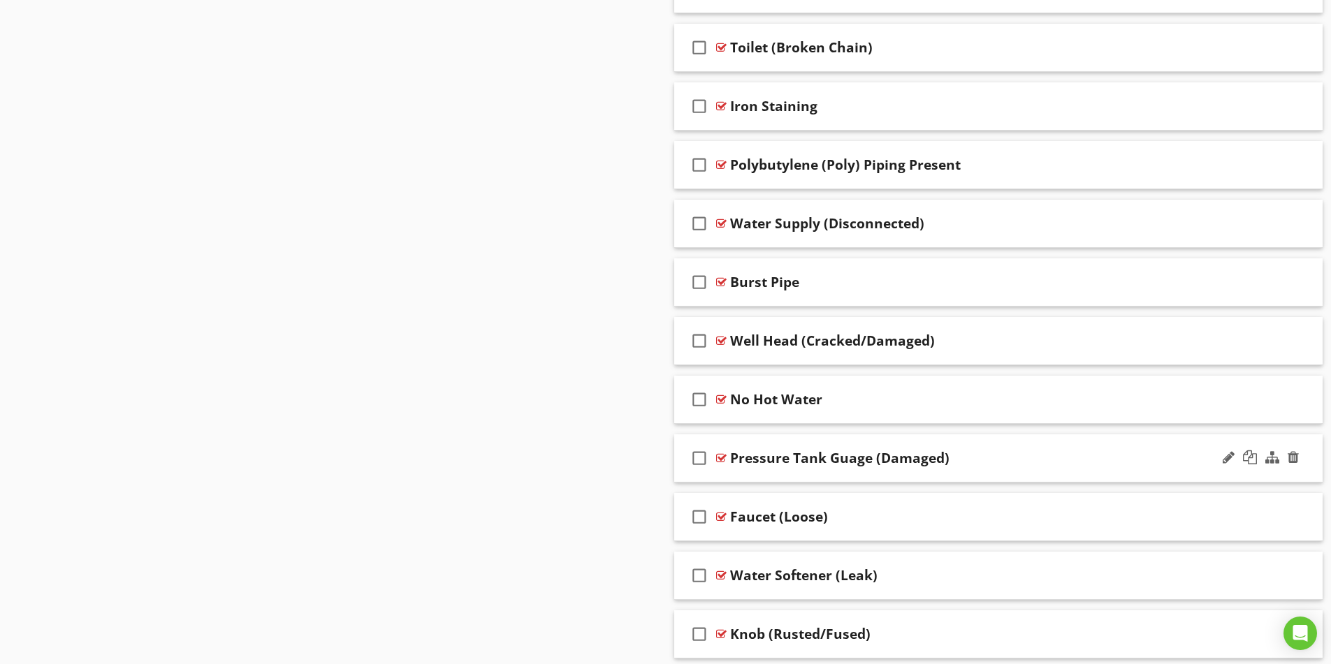
click at [1023, 464] on div "Pressure Tank Guage (Damaged)" at bounding box center [962, 458] width 465 height 17
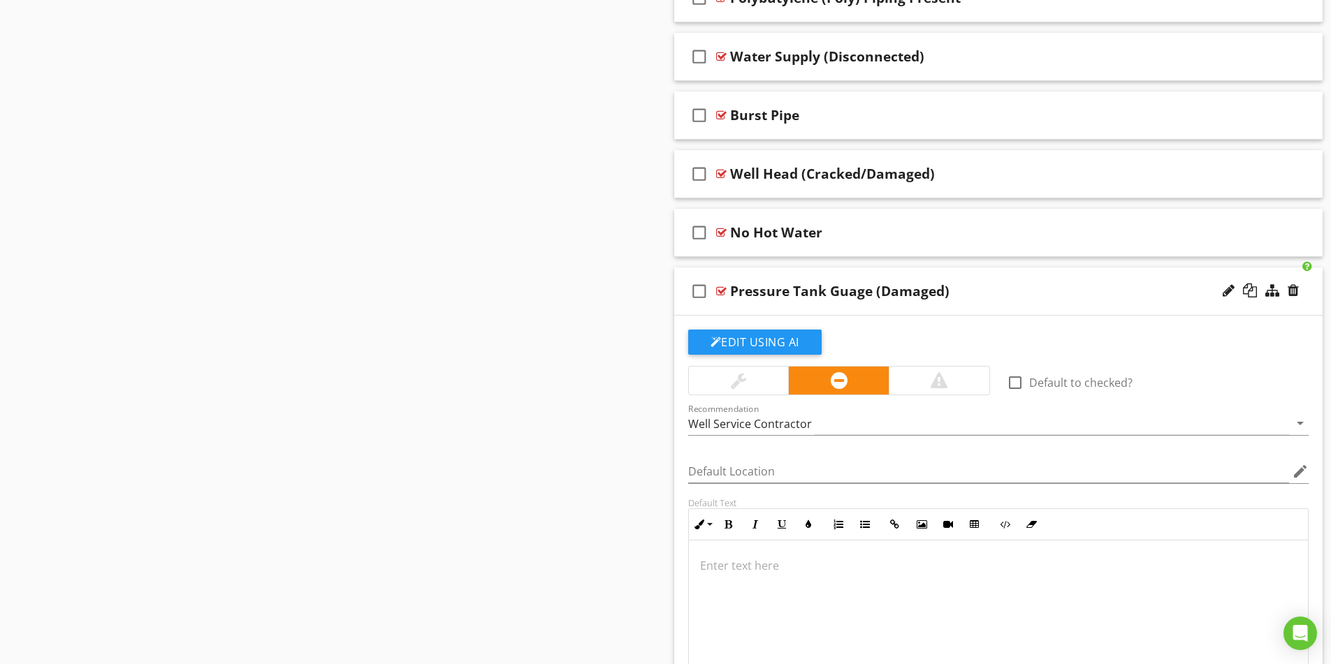
scroll to position [6358, 0]
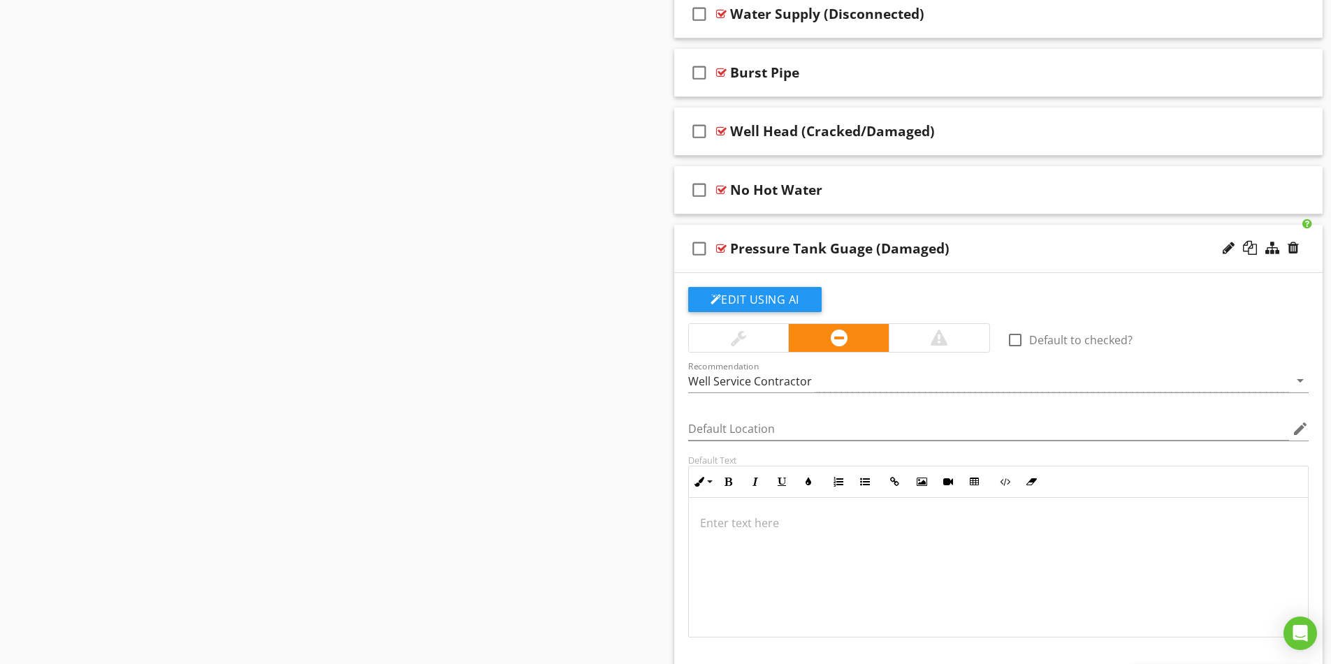
click at [811, 521] on p at bounding box center [998, 523] width 597 height 17
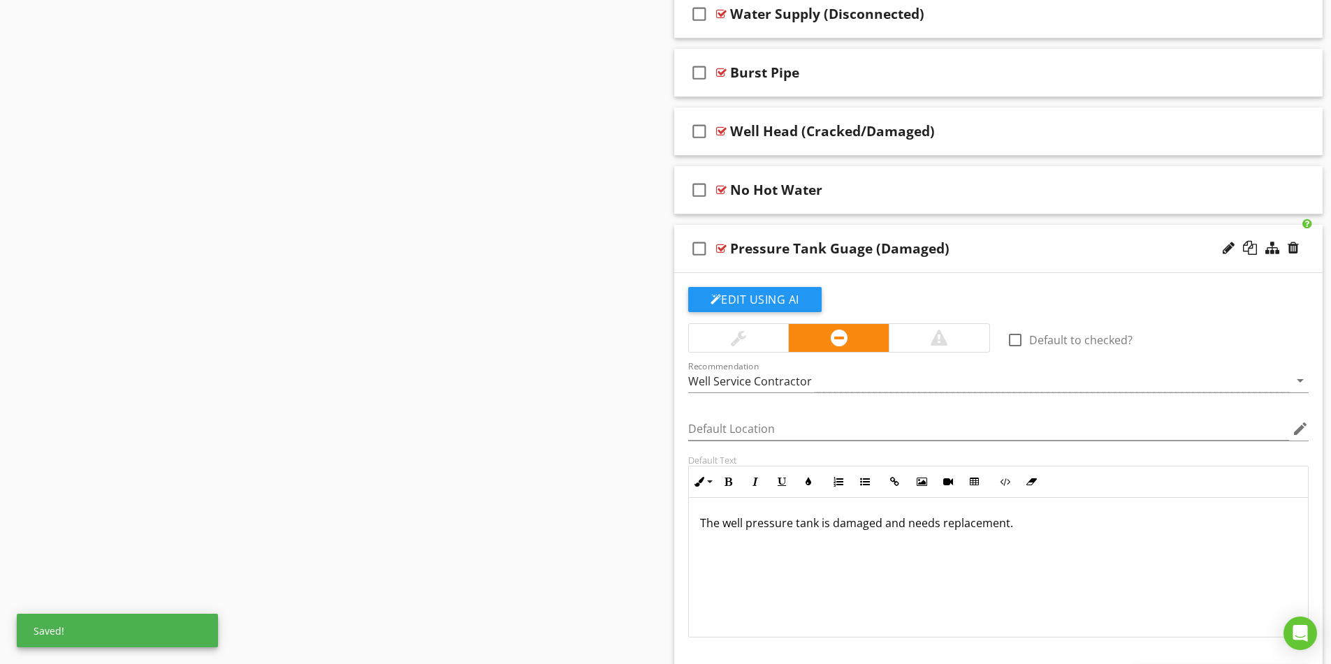
click at [822, 523] on p "The well pressure tank is damaged and needs replacement." at bounding box center [998, 523] width 597 height 17
type textarea "<p>The well pressure tank gauge is damaged and needs replacement.</p>"
click at [971, 247] on div "Pressure Tank Guage (Damaged)" at bounding box center [962, 248] width 465 height 17
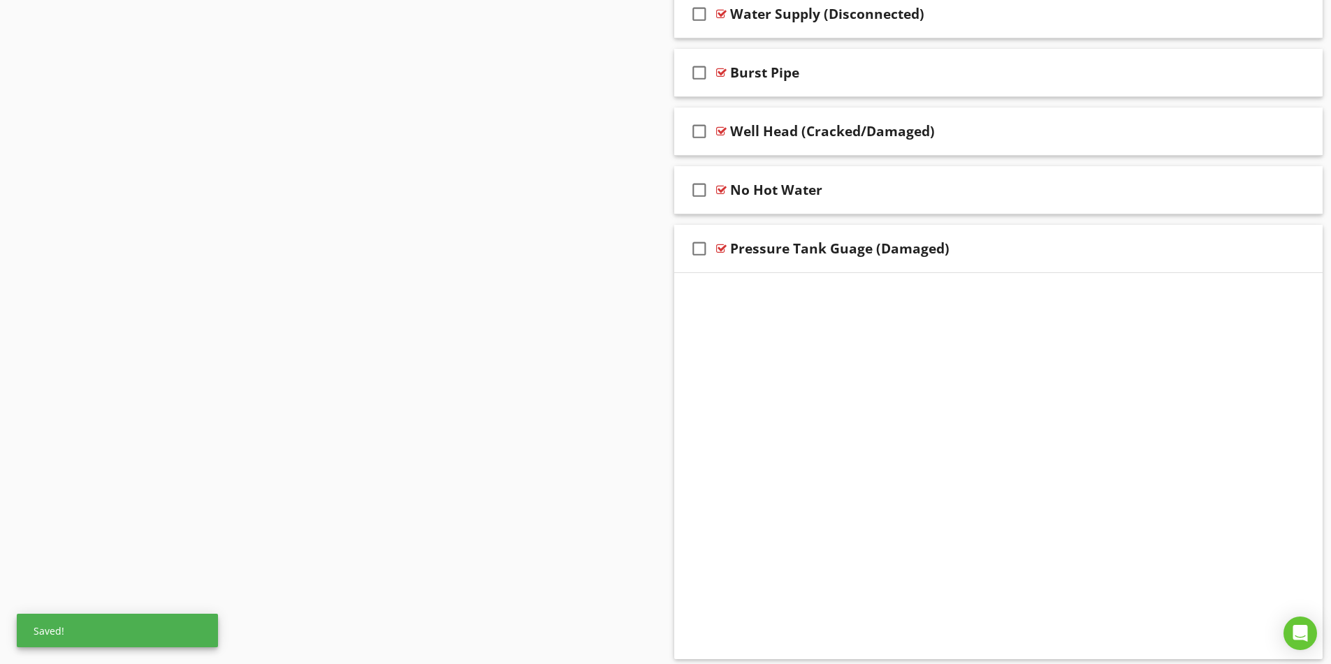
scroll to position [6260, 0]
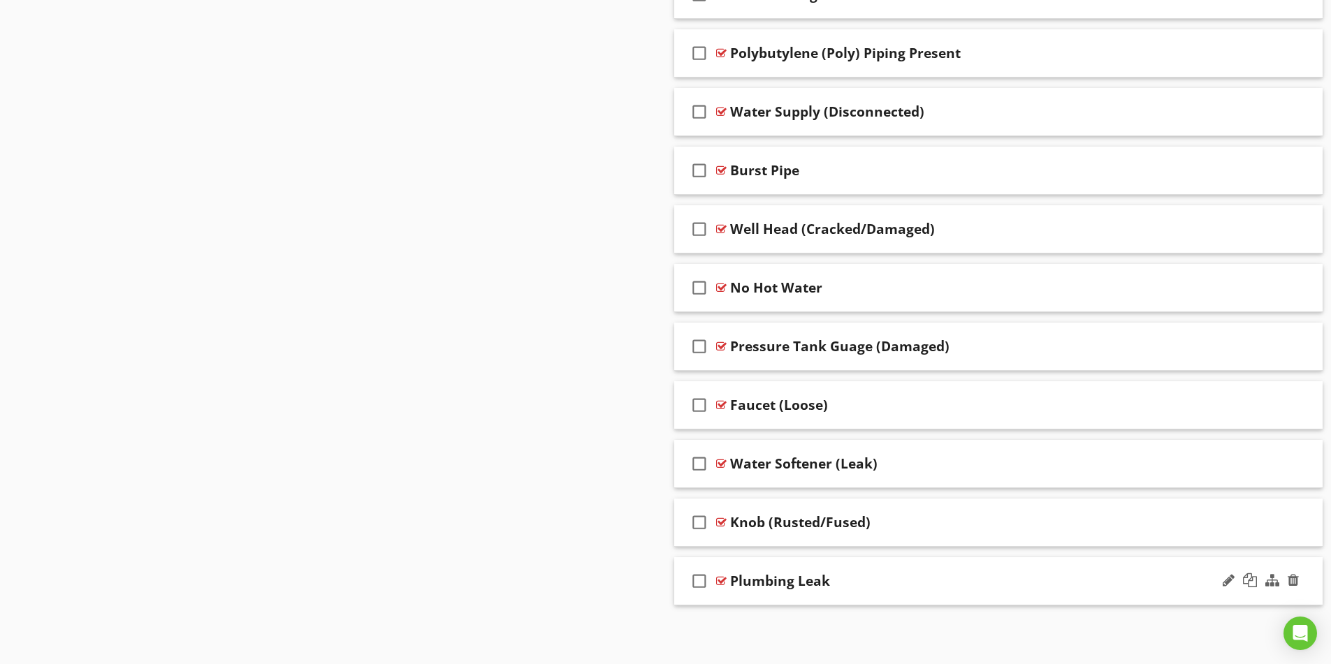
click at [1028, 576] on div "Plumbing Leak" at bounding box center [962, 581] width 465 height 17
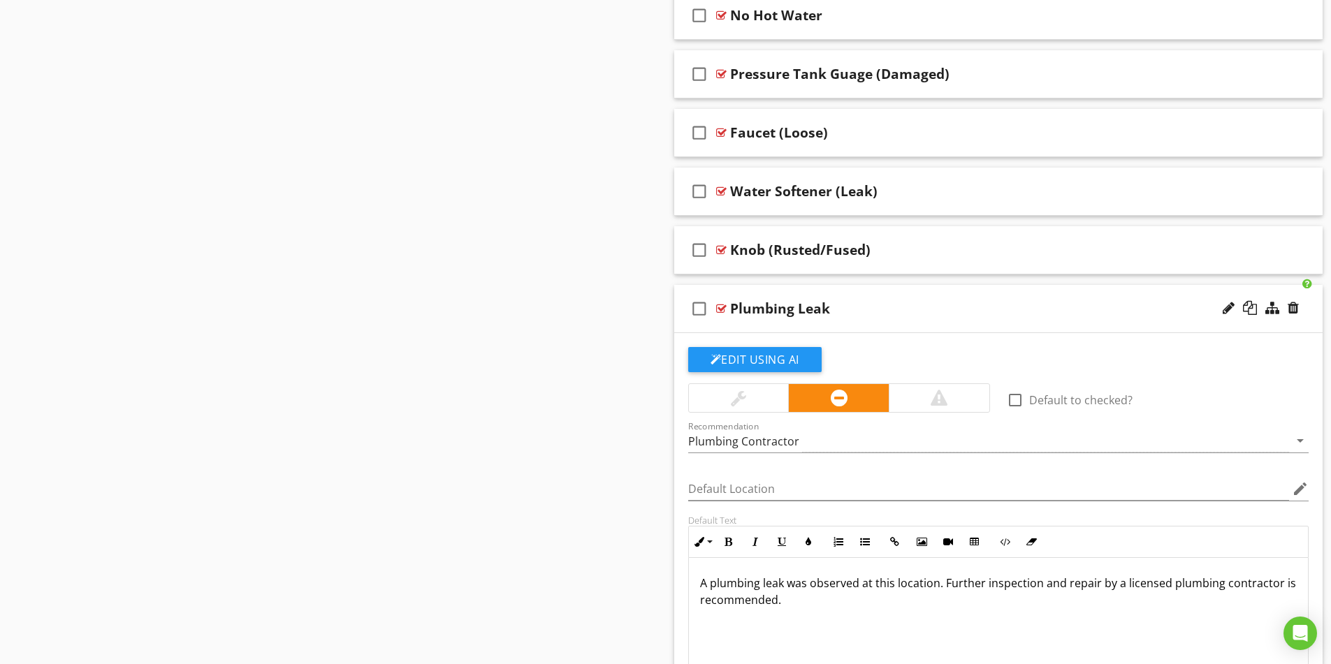
scroll to position [6568, 0]
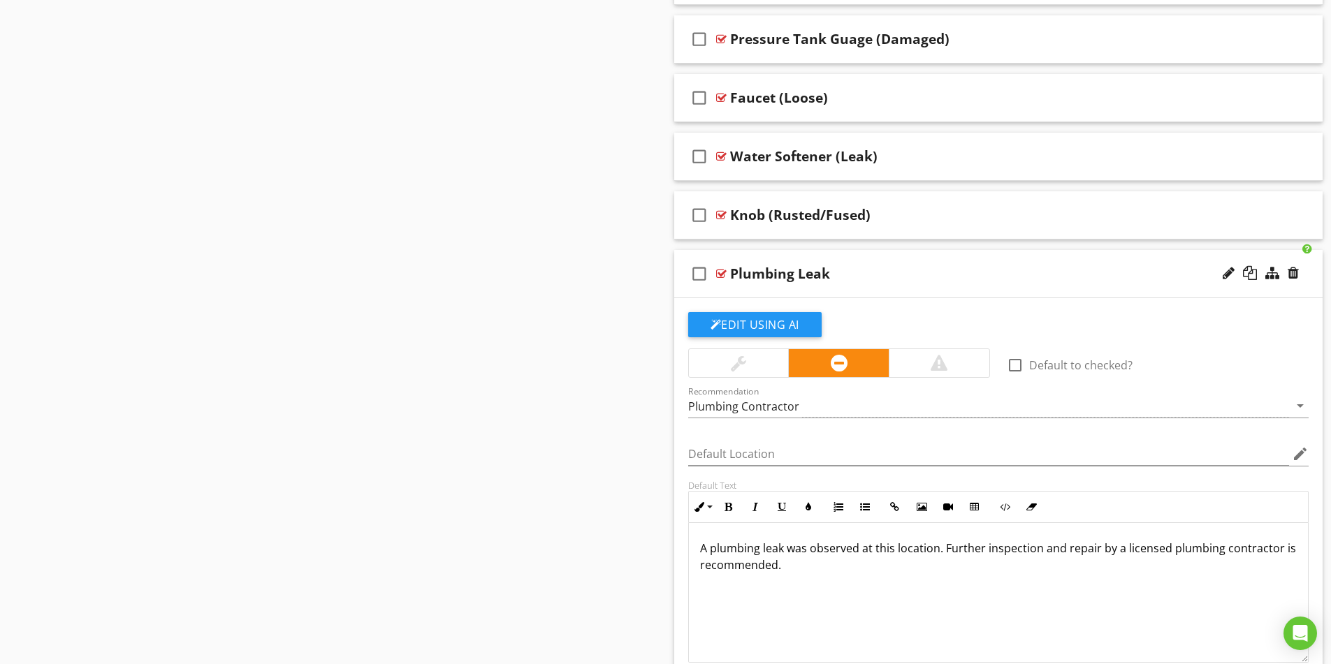
click at [757, 544] on p "A plumbing leak was observed at this location. Further inspection and repair by…" at bounding box center [998, 557] width 597 height 34
click at [832, 273] on div "Plumbing Leak" at bounding box center [962, 274] width 465 height 17
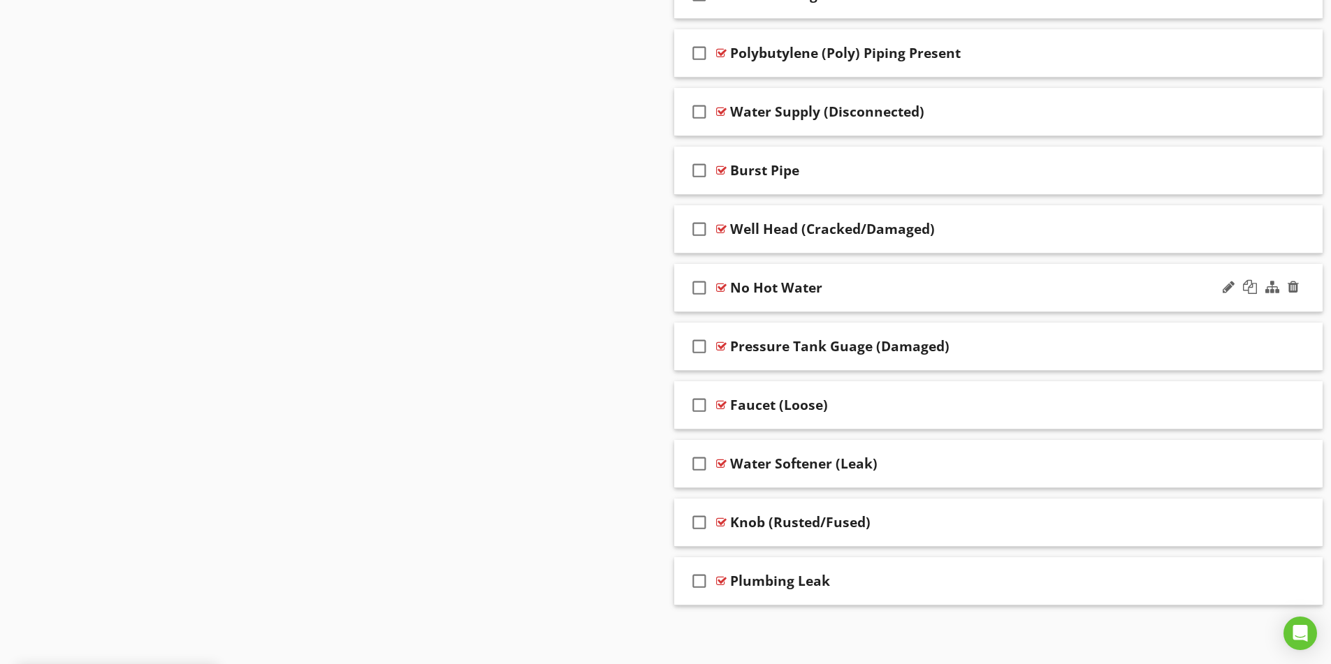
scroll to position [6260, 0]
click at [778, 573] on div "Plumbing Leak" at bounding box center [780, 581] width 100 height 17
click at [778, 582] on input "Plumbing Leak" at bounding box center [962, 583] width 465 height 23
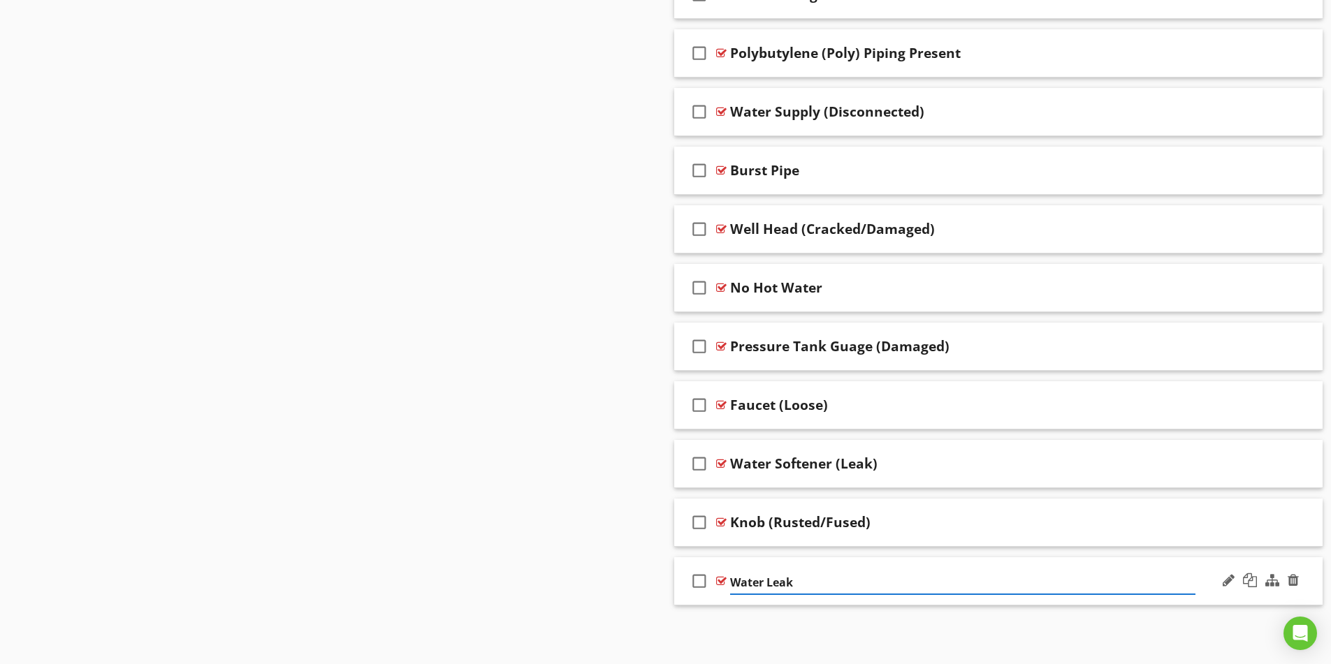
type input "Water Leak"
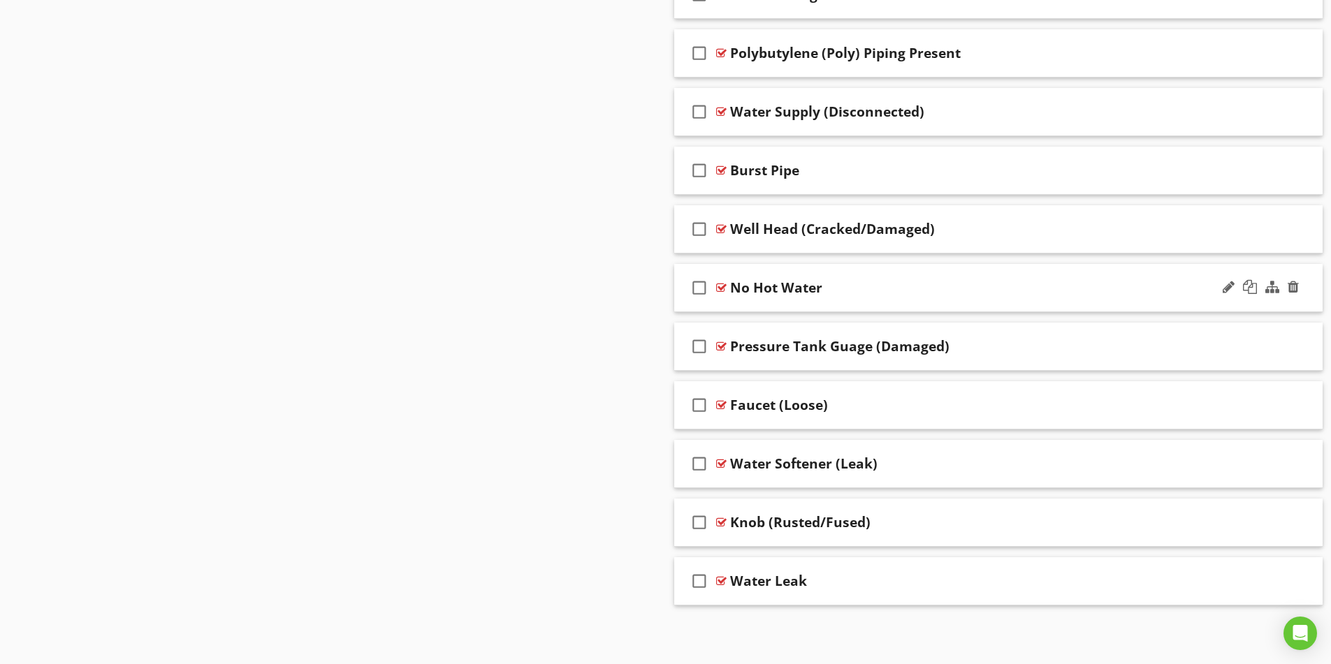
click at [936, 296] on div "No Hot Water" at bounding box center [962, 287] width 465 height 17
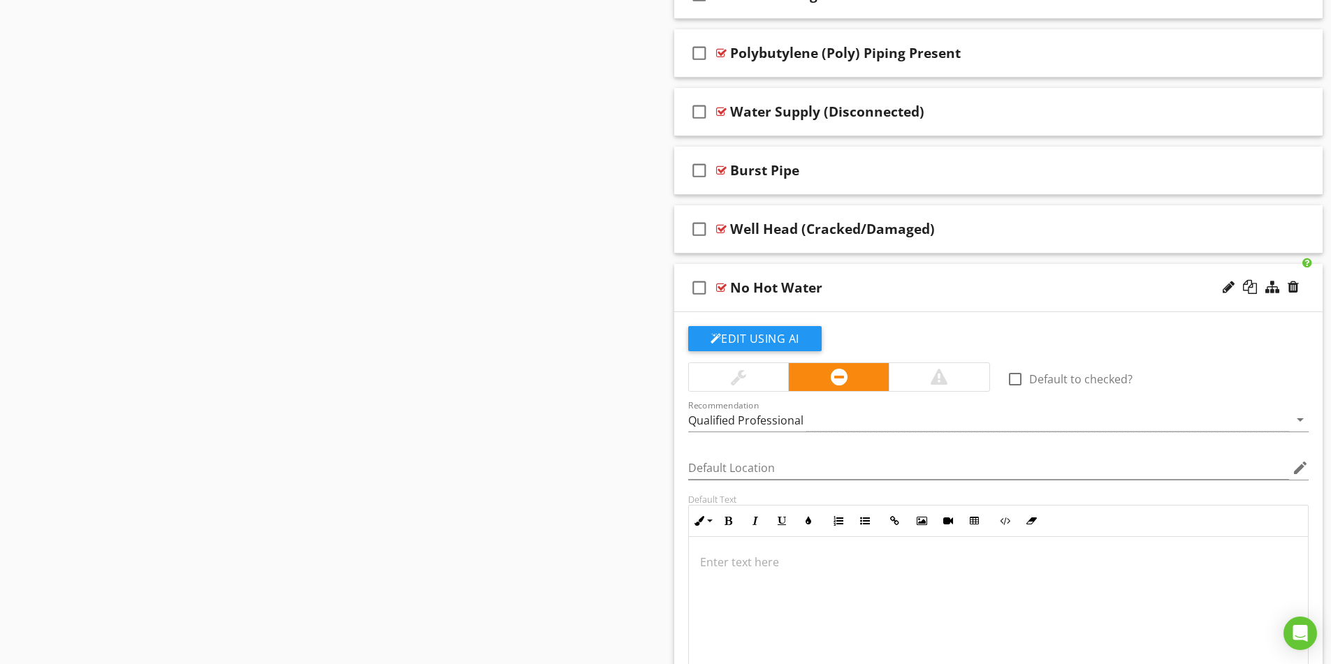
click at [936, 296] on div "No Hot Water" at bounding box center [962, 287] width 465 height 17
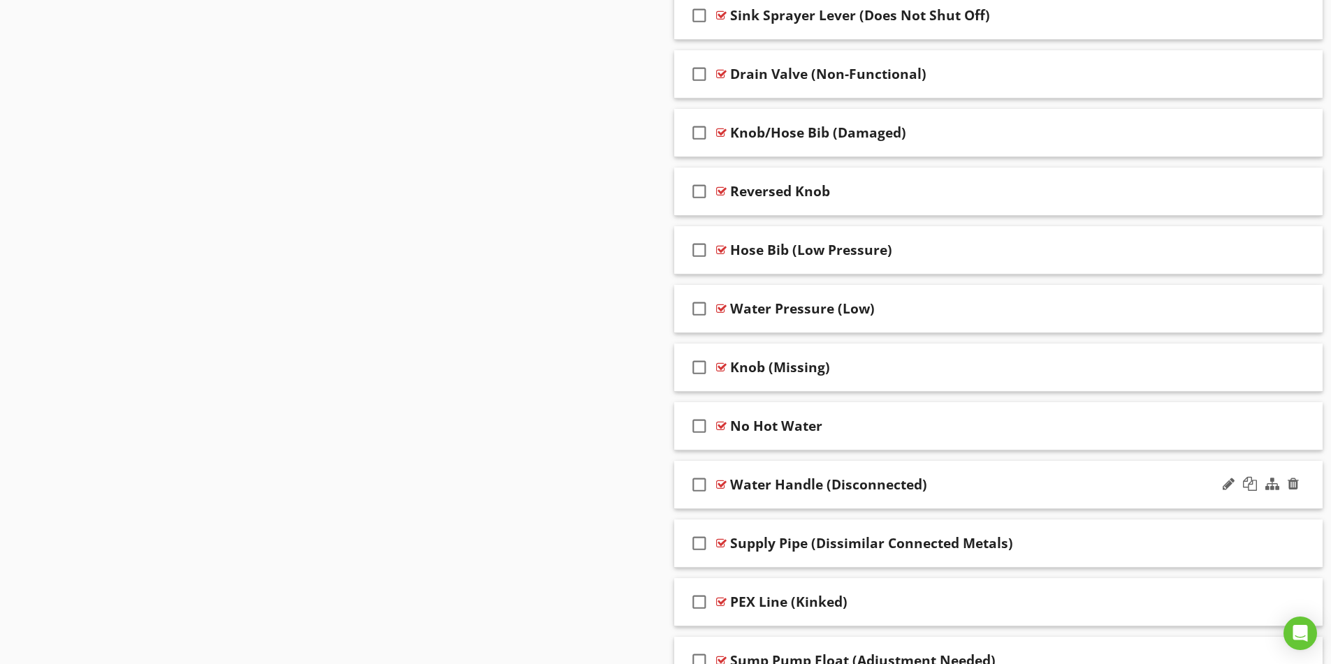
scroll to position [4536, 0]
click at [1225, 195] on div at bounding box center [1229, 192] width 12 height 14
drag, startPoint x: 390, startPoint y: 255, endPoint x: 400, endPoint y: 255, distance: 10.5
click at [957, 191] on div "Reversed Knob" at bounding box center [962, 192] width 465 height 17
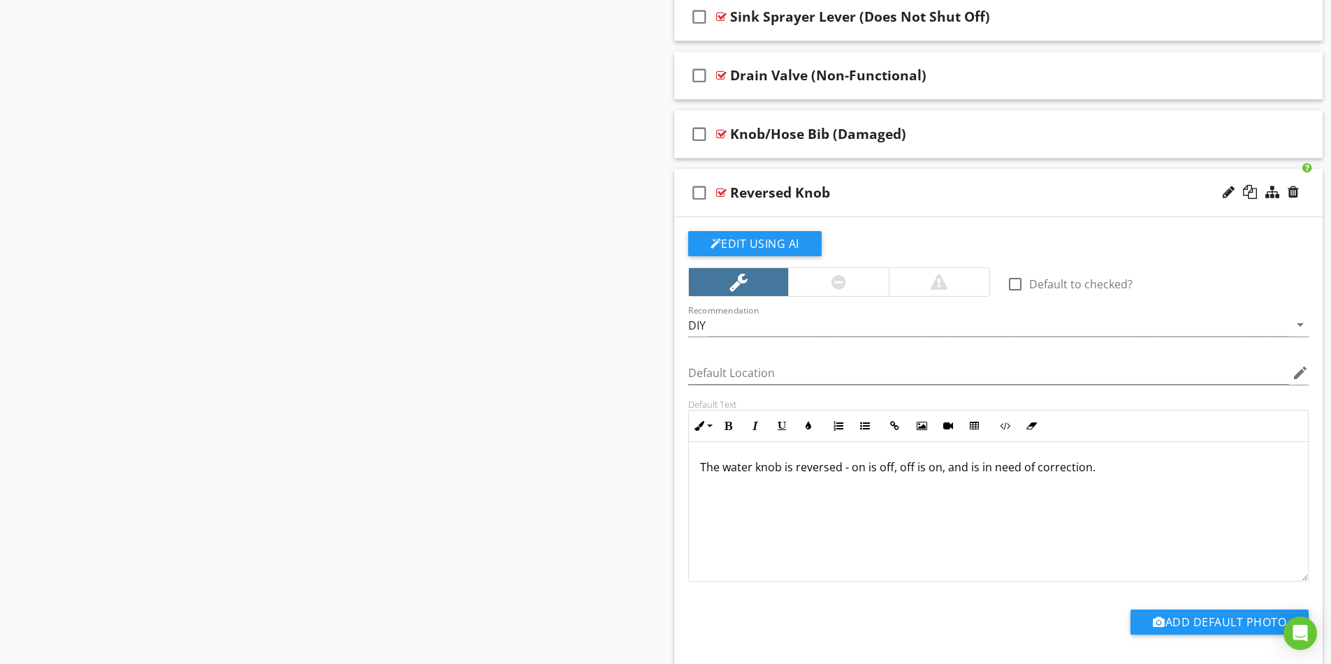
click at [783, 189] on div "Reversed Knob" at bounding box center [780, 192] width 100 height 17
click at [784, 189] on input "Reversed Knob" at bounding box center [962, 194] width 465 height 23
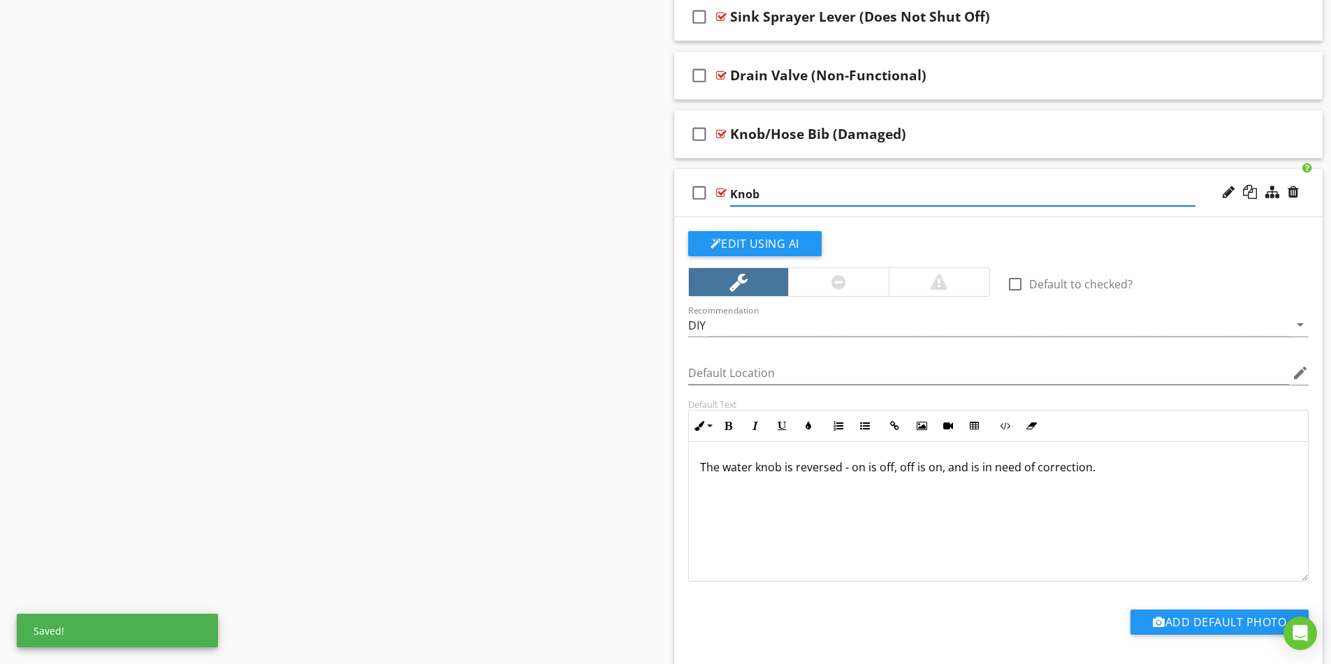
click at [788, 189] on input "Knob" at bounding box center [962, 194] width 465 height 23
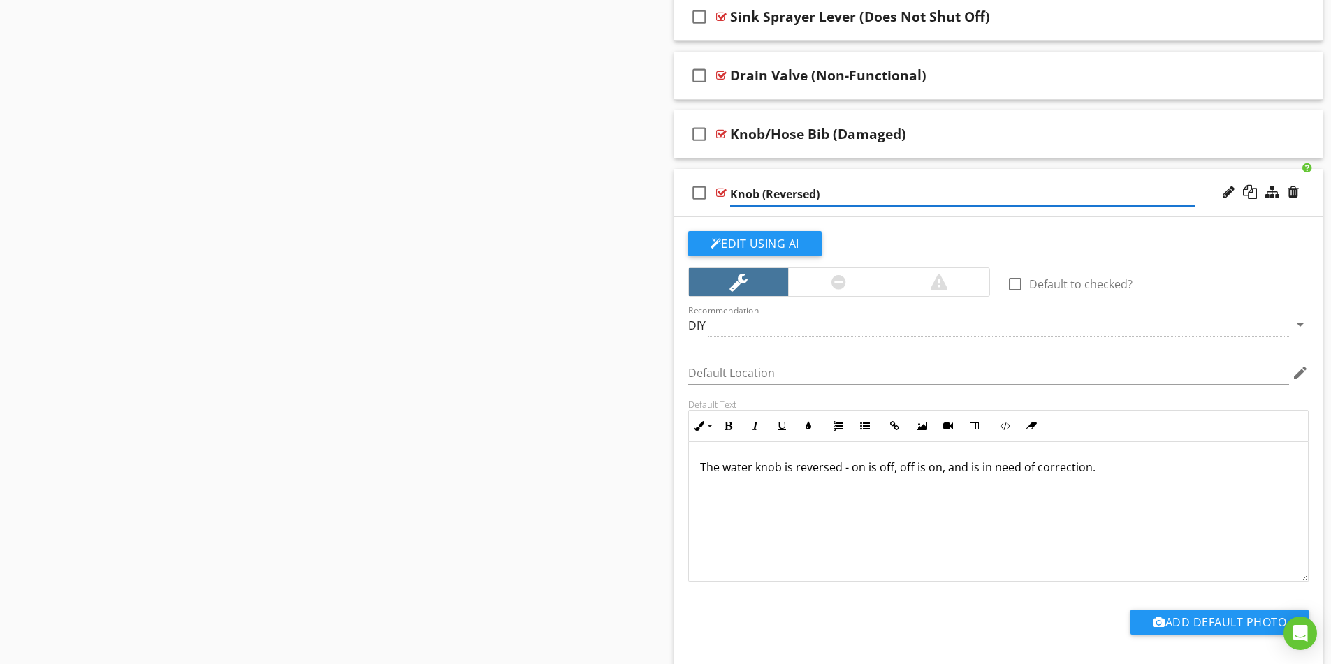
type input "Knob (Reversed)"
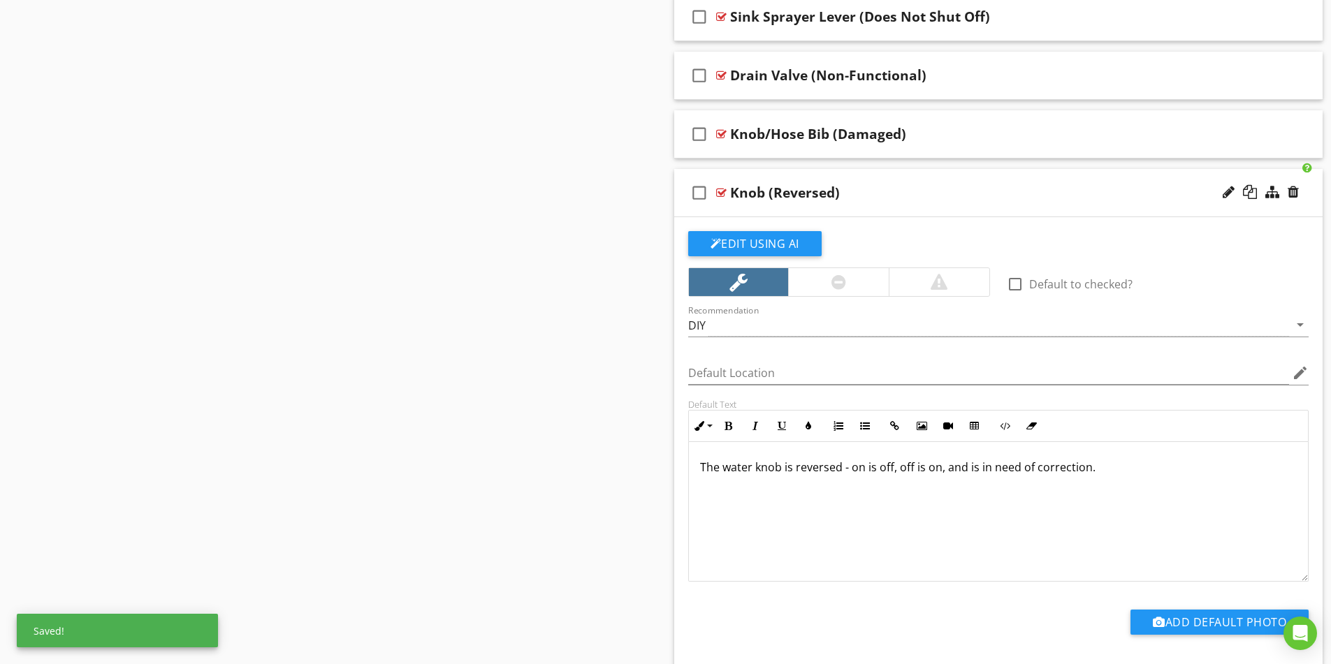
click at [922, 196] on div "Knob (Reversed)" at bounding box center [962, 192] width 465 height 17
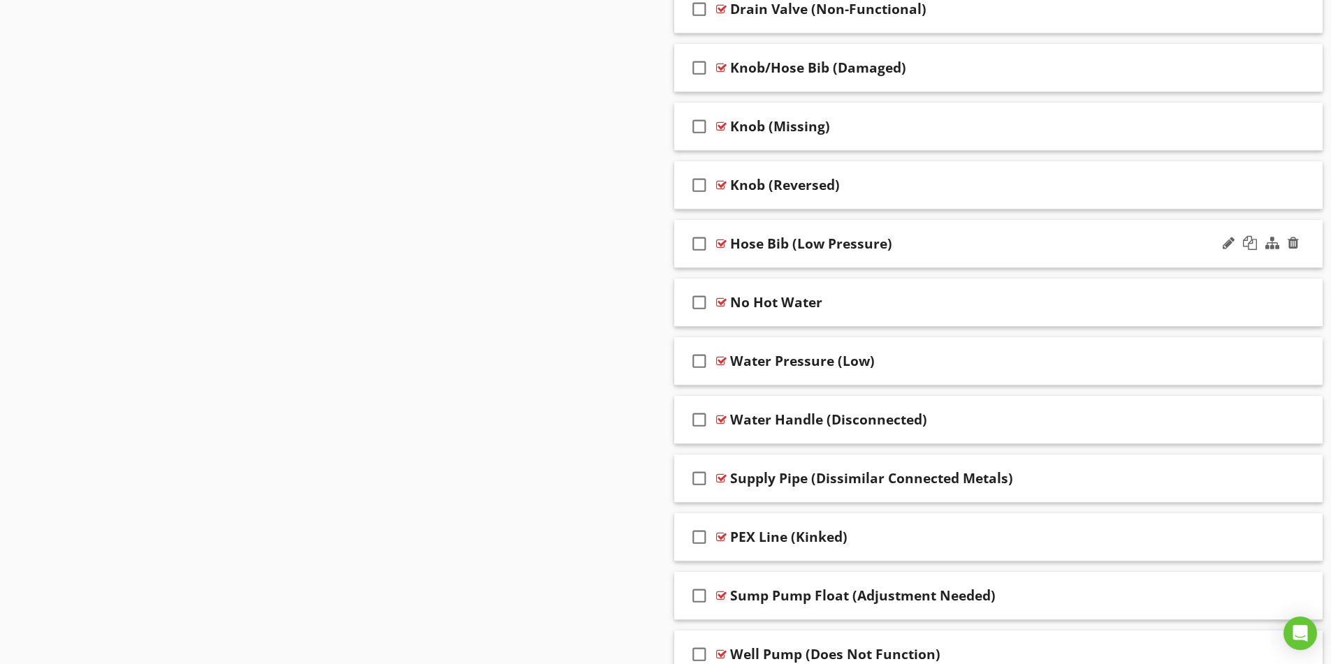
scroll to position [4746, 0]
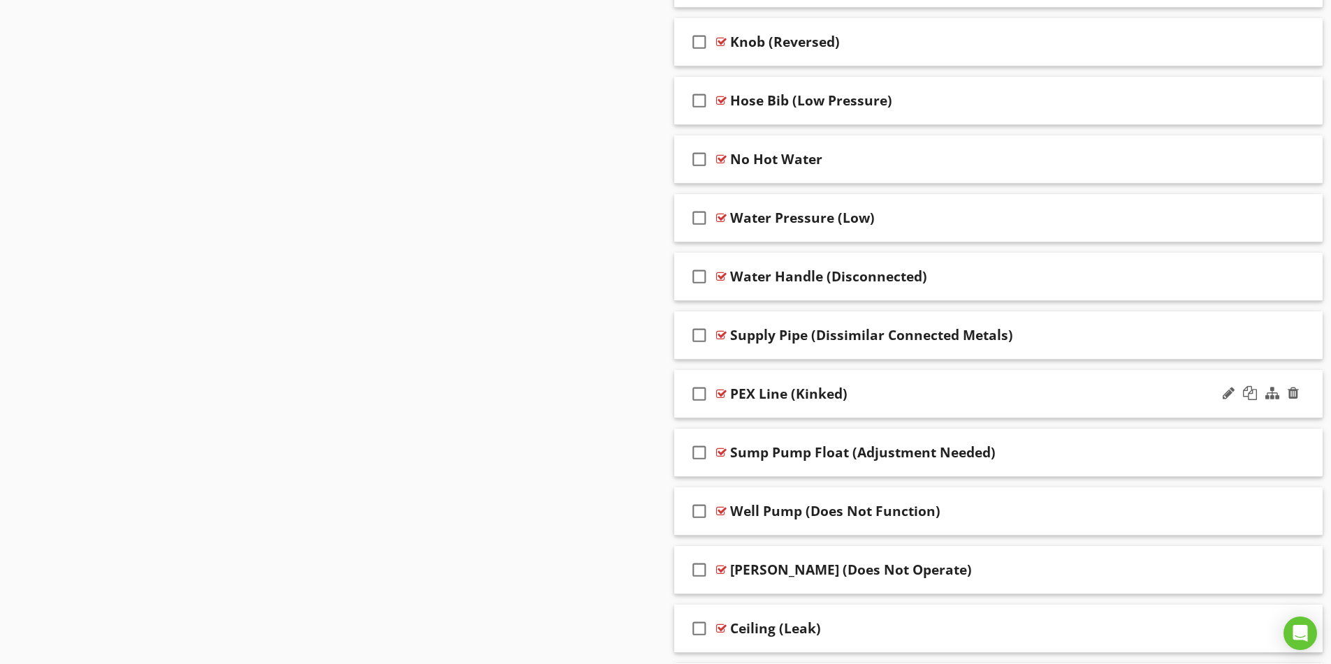
click at [935, 388] on div "PEX Line (Kinked)" at bounding box center [962, 394] width 465 height 17
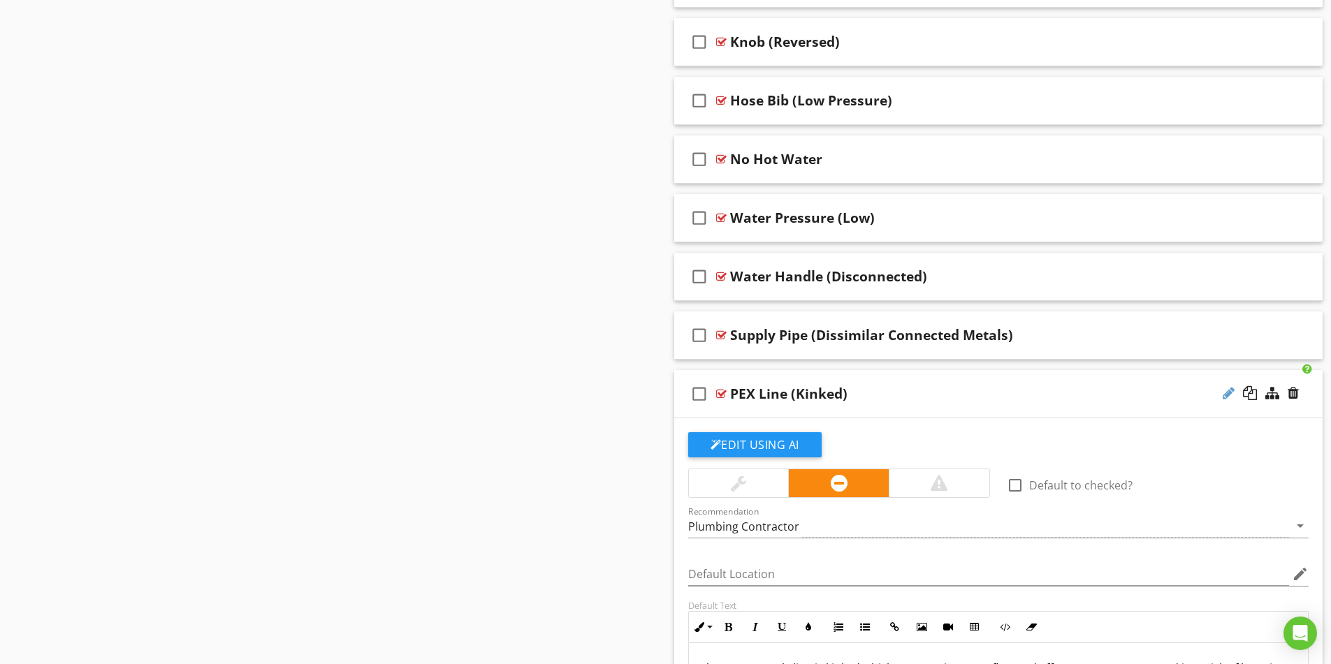
click at [1230, 395] on div at bounding box center [1229, 393] width 12 height 14
click at [731, 393] on input "PEX Line (Kinked)" at bounding box center [962, 395] width 465 height 23
type input "Supply PEX Line (Kinked)"
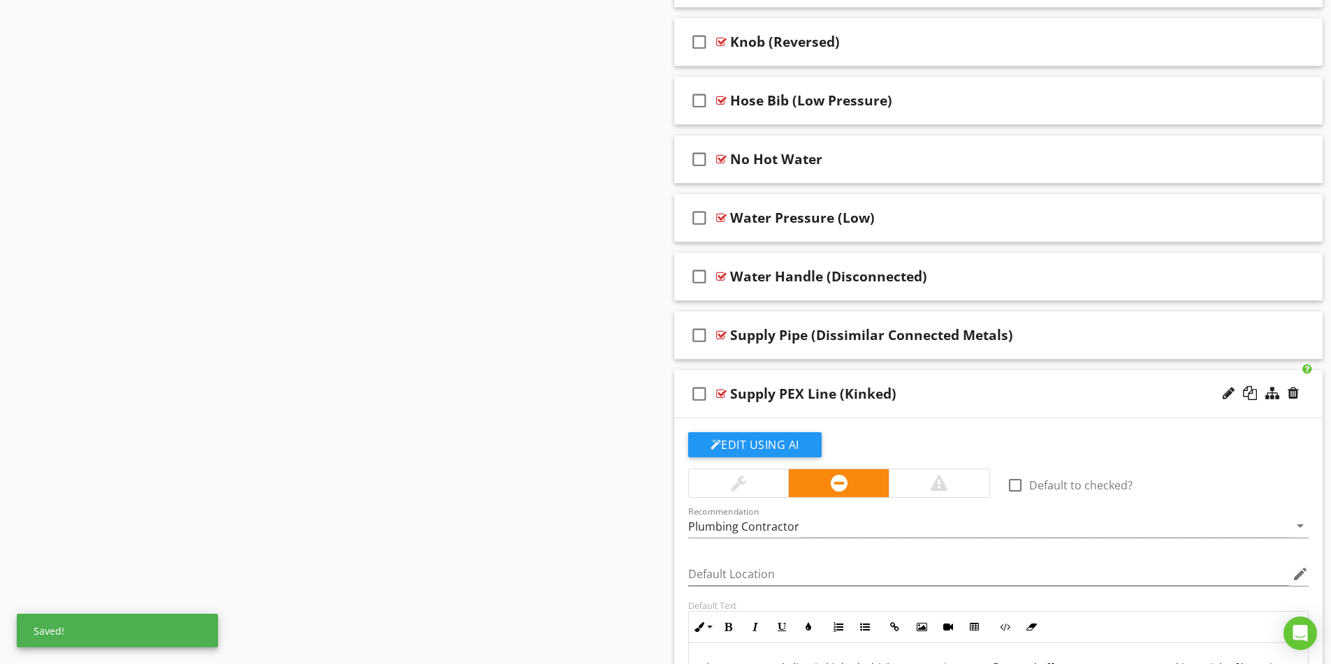
click at [987, 389] on div "Supply PEX Line (Kinked)" at bounding box center [962, 394] width 465 height 17
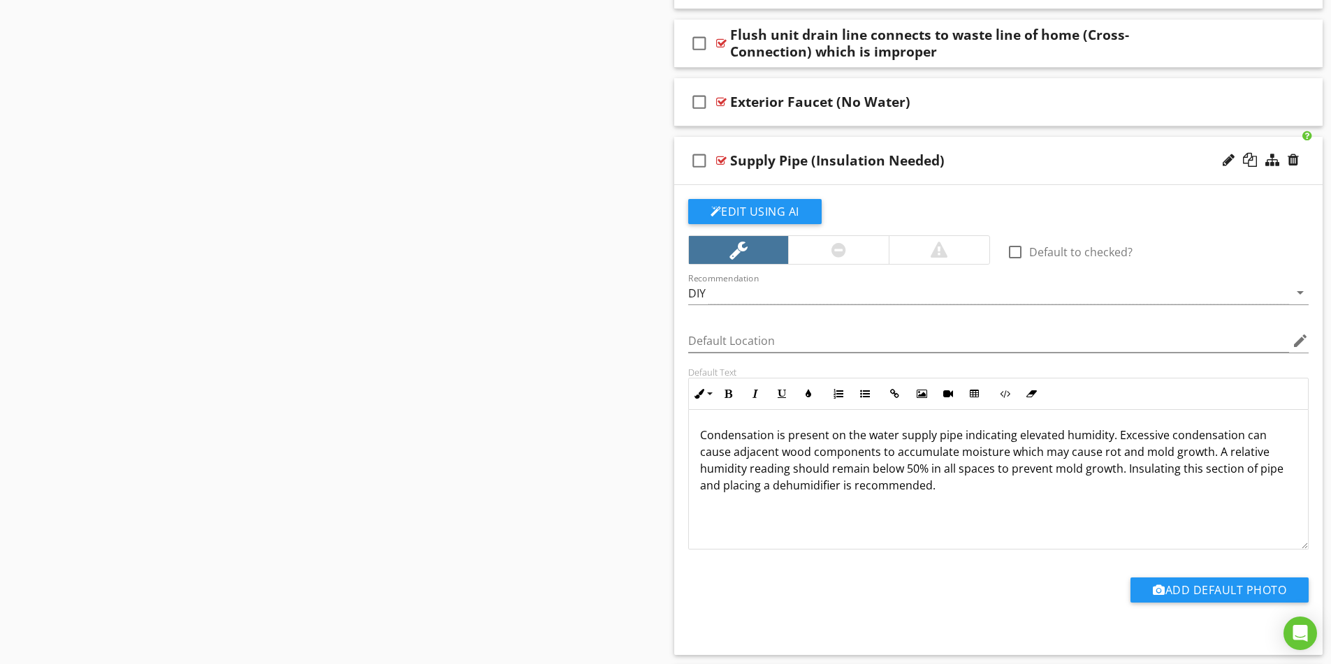
scroll to position [3208, 0]
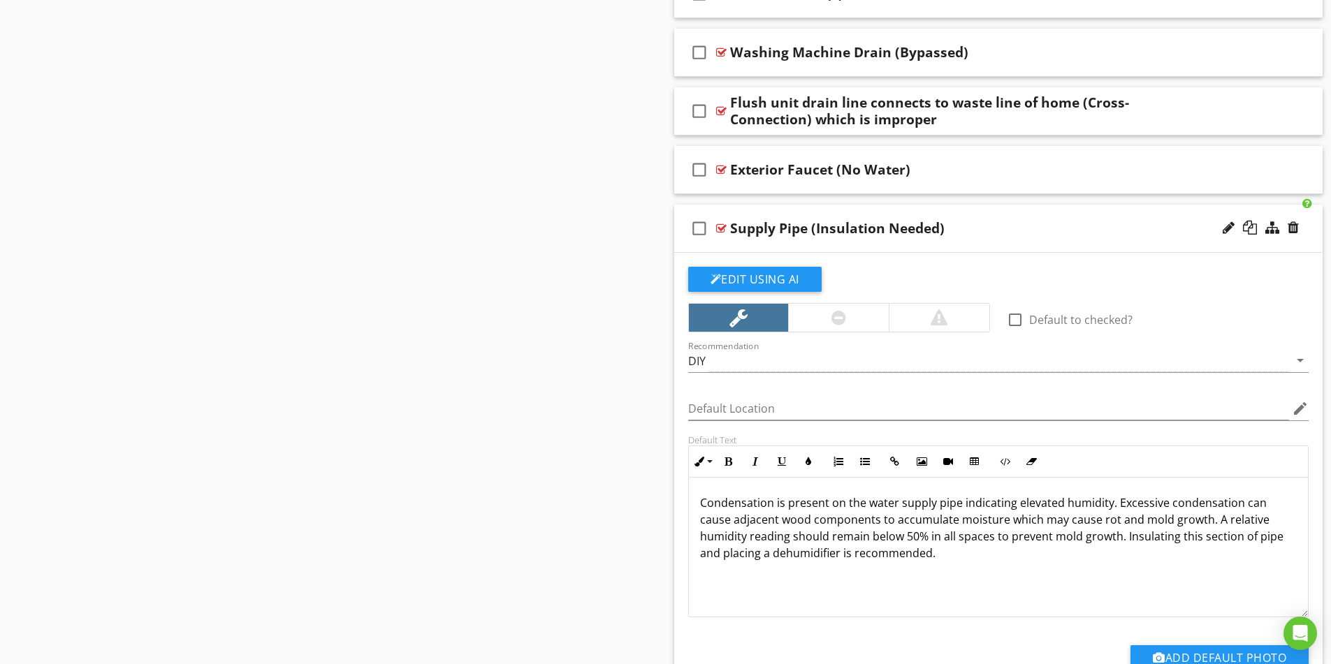
click at [1124, 539] on p "Condensation is present on the water supply pipe indicating elevated humidity. …" at bounding box center [998, 528] width 597 height 67
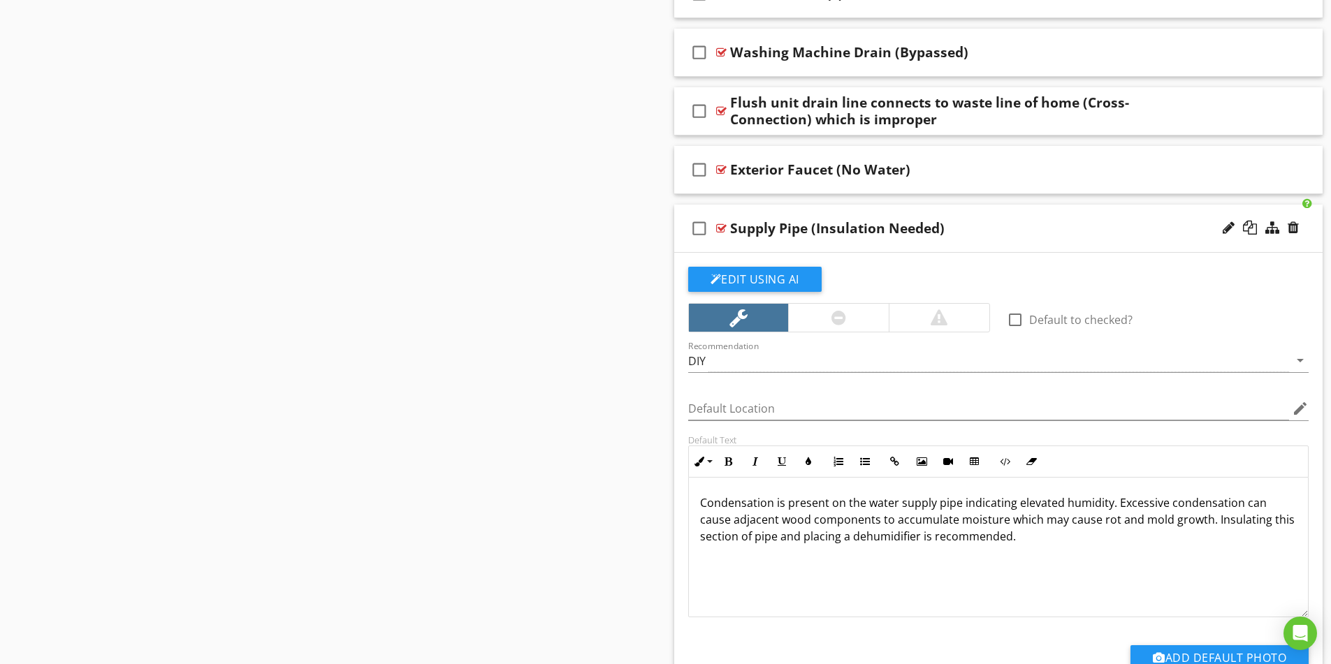
click at [1038, 239] on div "check_box_outline_blank Supply Pipe (Insulation Needed)" at bounding box center [998, 229] width 649 height 48
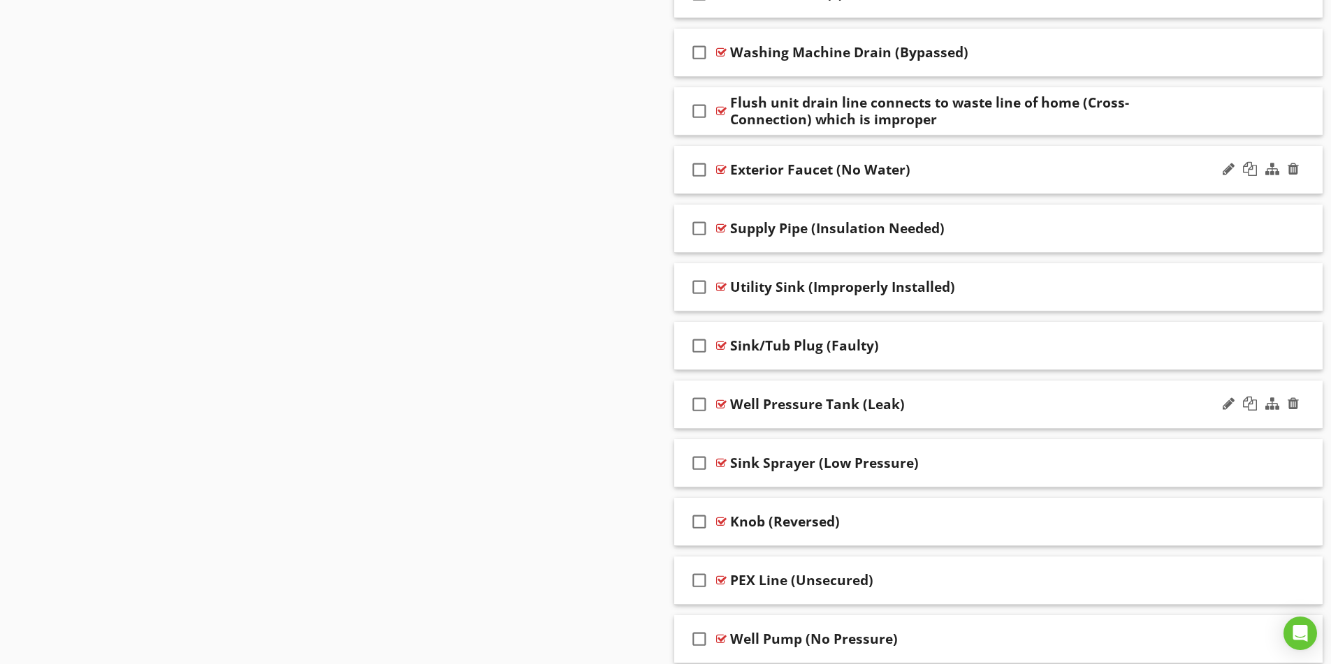
click at [949, 172] on div "Exterior Faucet (No Water)" at bounding box center [962, 169] width 465 height 17
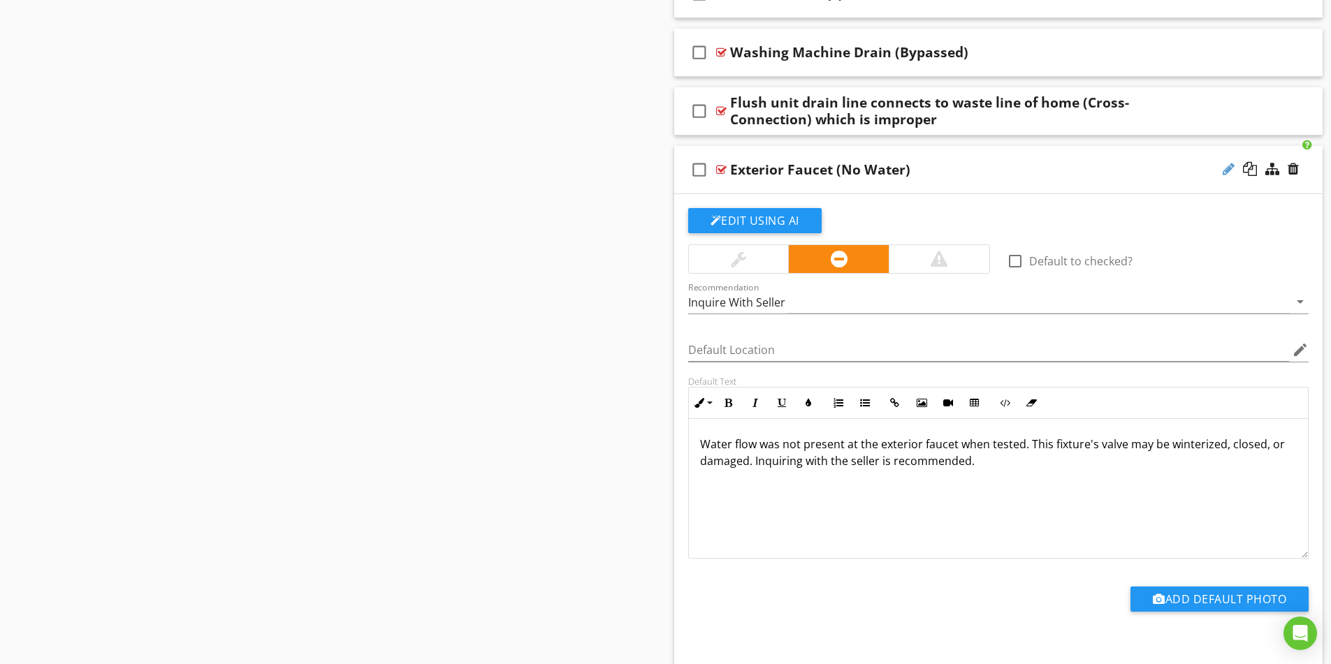
click at [1227, 173] on div at bounding box center [1229, 169] width 12 height 14
click at [815, 168] on input "Exterior Faucet (No Water)" at bounding box center [962, 171] width 465 height 23
type input "Hose Bib (No Water)"
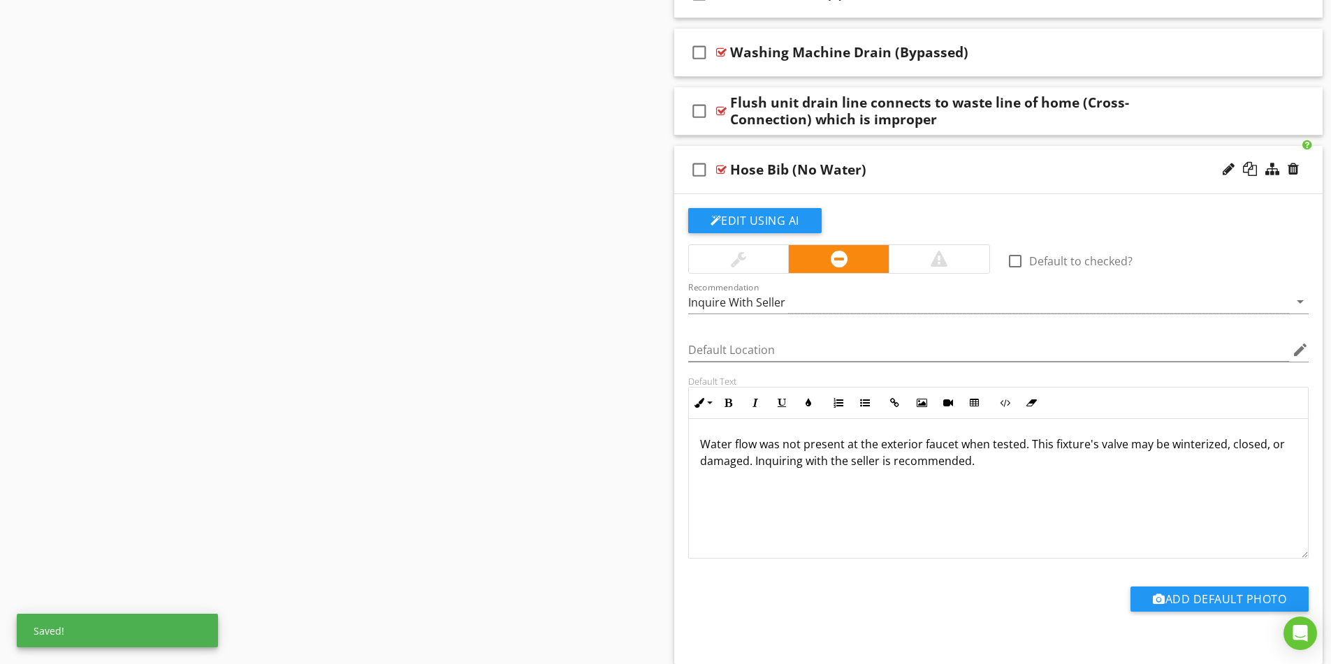
click at [915, 157] on div "check_box_outline_blank Hose Bib (No Water)" at bounding box center [998, 170] width 649 height 48
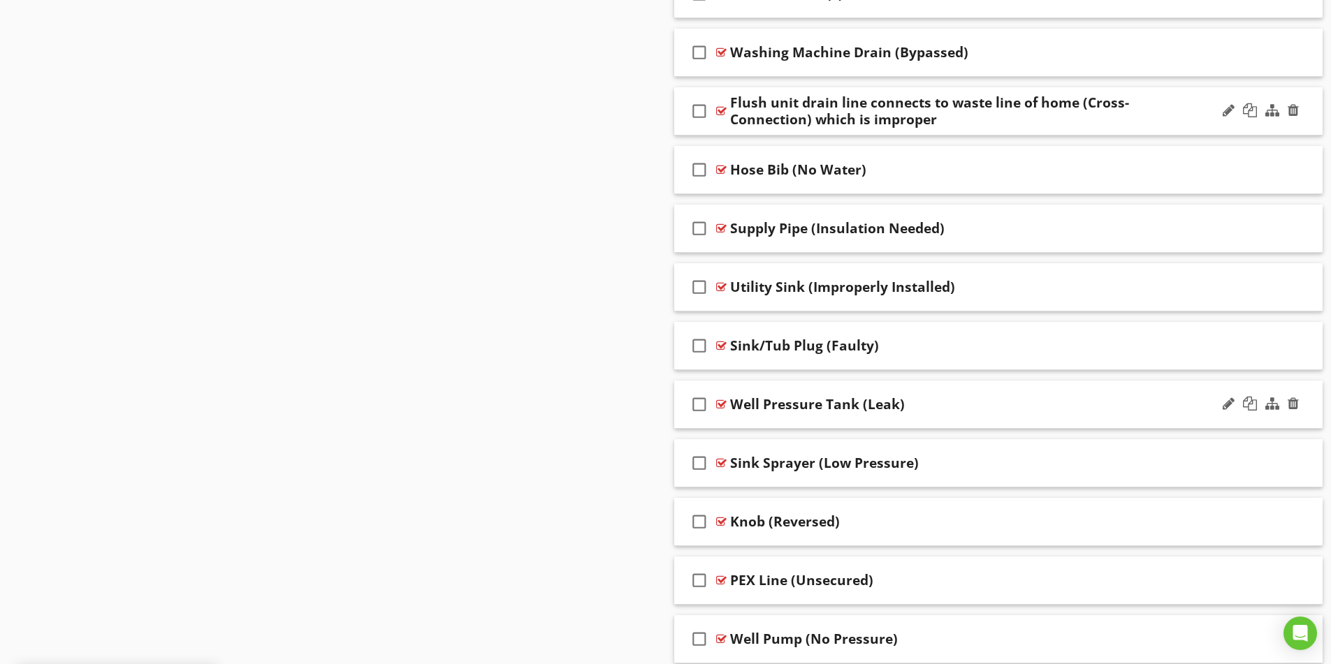
click at [1075, 105] on div "Flush unit drain line connects to waste line of home (Cross-Connection) which i…" at bounding box center [962, 111] width 465 height 34
click at [471, 112] on div "Sections Inspection Details Plumbing System Structural Components Heating / Cen…" at bounding box center [665, 76] width 1331 height 6312
click at [1156, 121] on div "Flush unit drain line connects to waste line of home (Cross-Connection) which i…" at bounding box center [962, 111] width 465 height 34
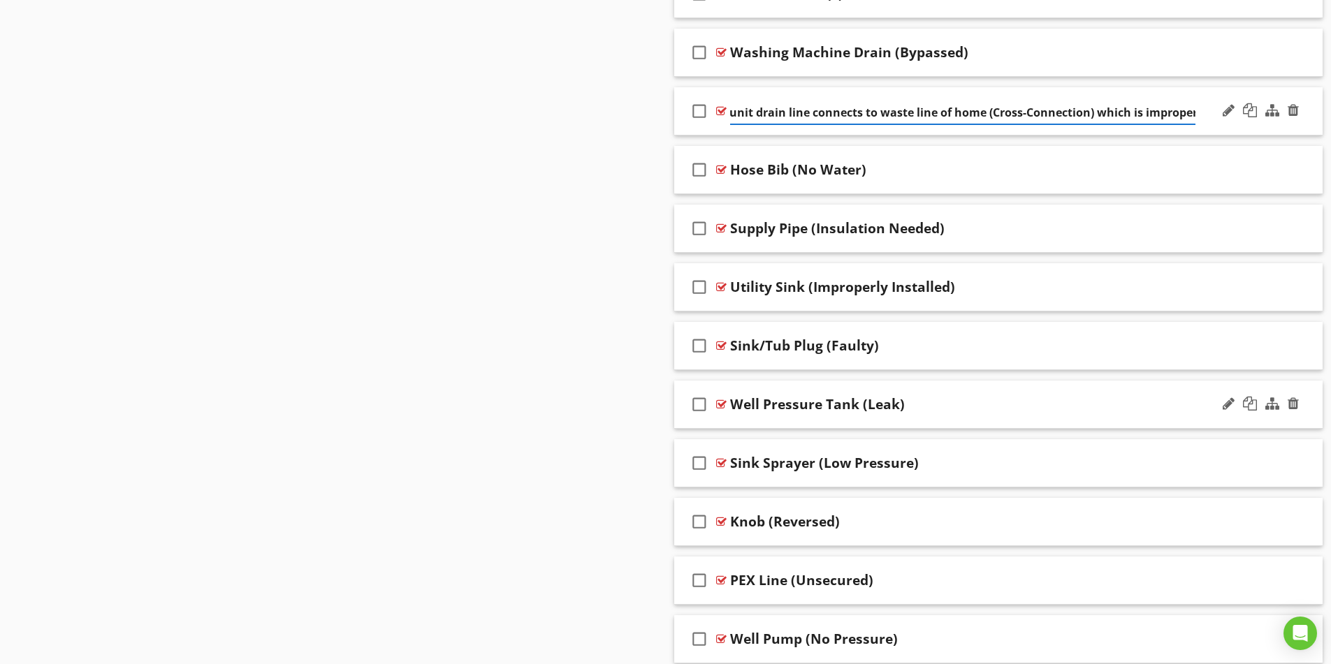
click at [459, 142] on div "Sections Inspection Details Plumbing System Structural Components Heating / Cen…" at bounding box center [665, 76] width 1331 height 6312
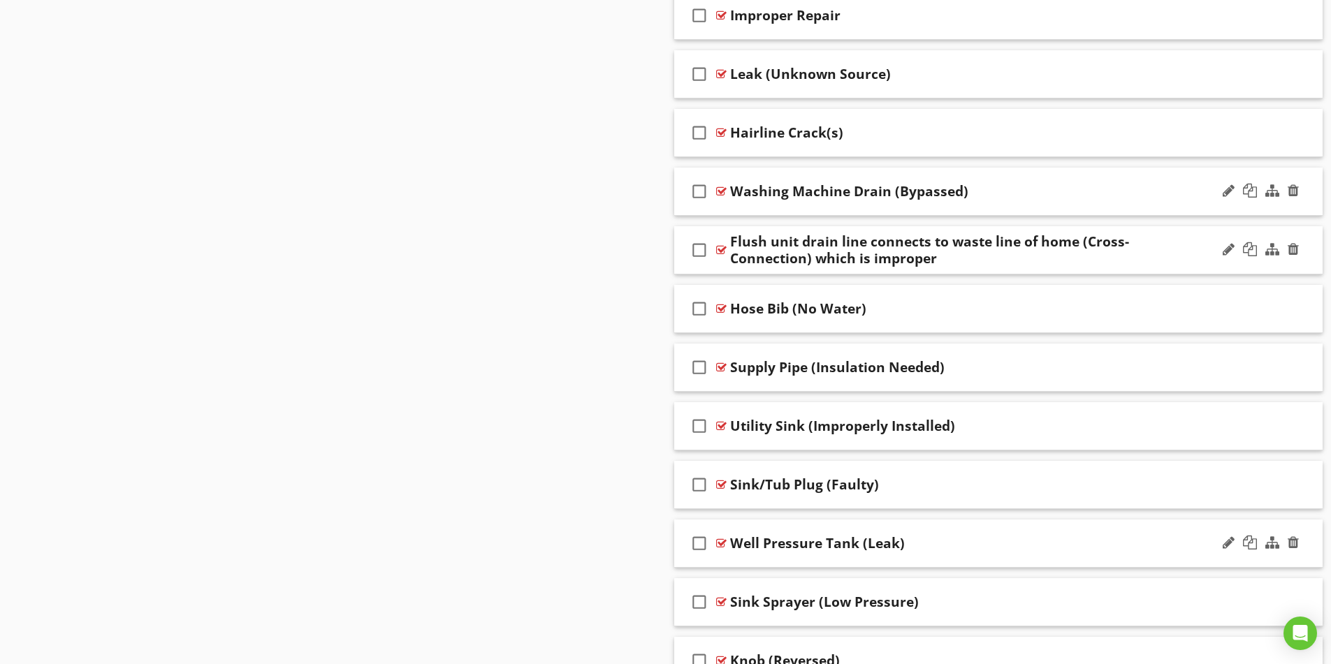
scroll to position [3069, 0]
click at [1008, 257] on div "Flush unit drain line connects to waste line of home (Cross-Connection) which i…" at bounding box center [962, 251] width 465 height 34
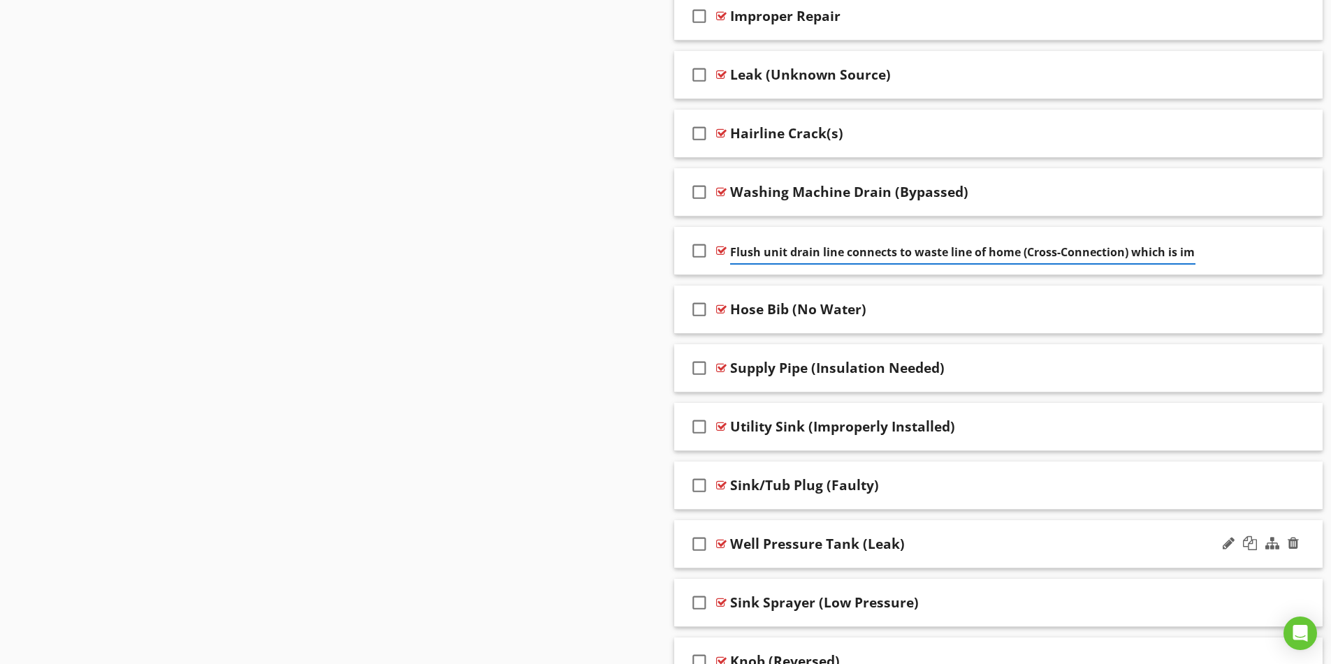
scroll to position [0, 34]
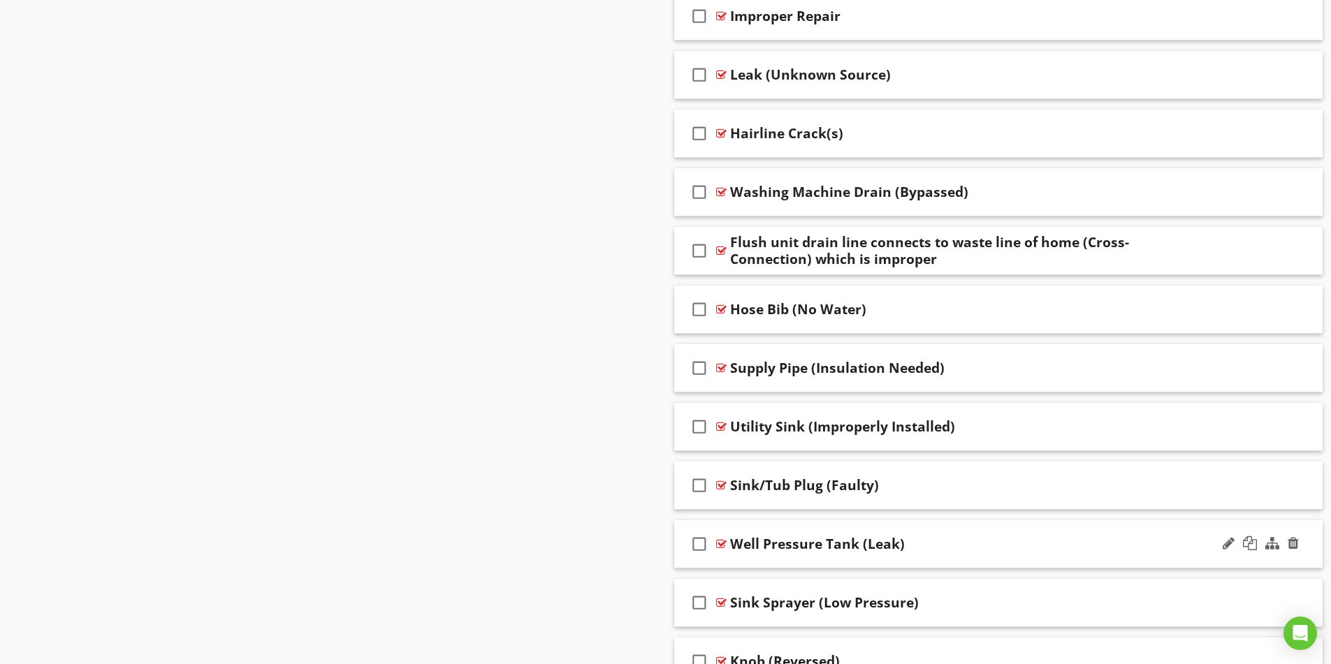
click at [445, 245] on div "Sections Inspection Details Plumbing System Structural Components Heating / Cen…" at bounding box center [665, 216] width 1331 height 6312
click at [684, 262] on div "check_box_outline_blank Flush unit drain line connects to waste line of home (C…" at bounding box center [998, 251] width 649 height 48
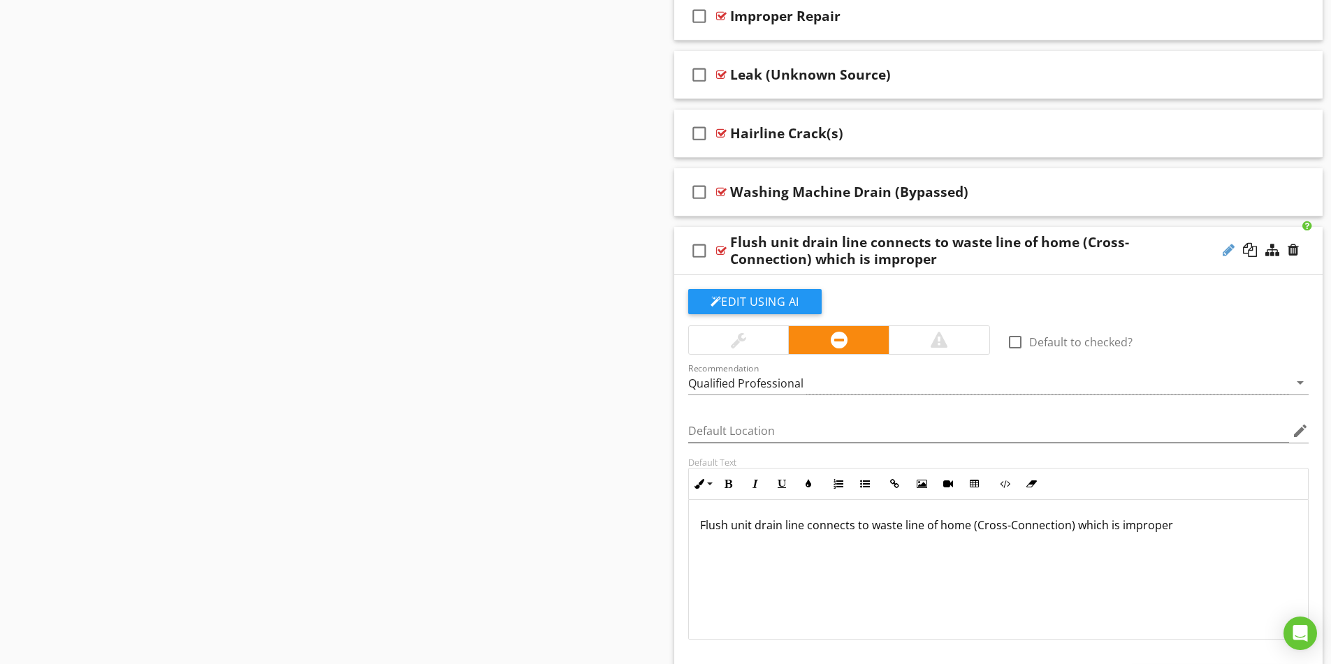
click at [1230, 249] on div at bounding box center [1229, 250] width 12 height 14
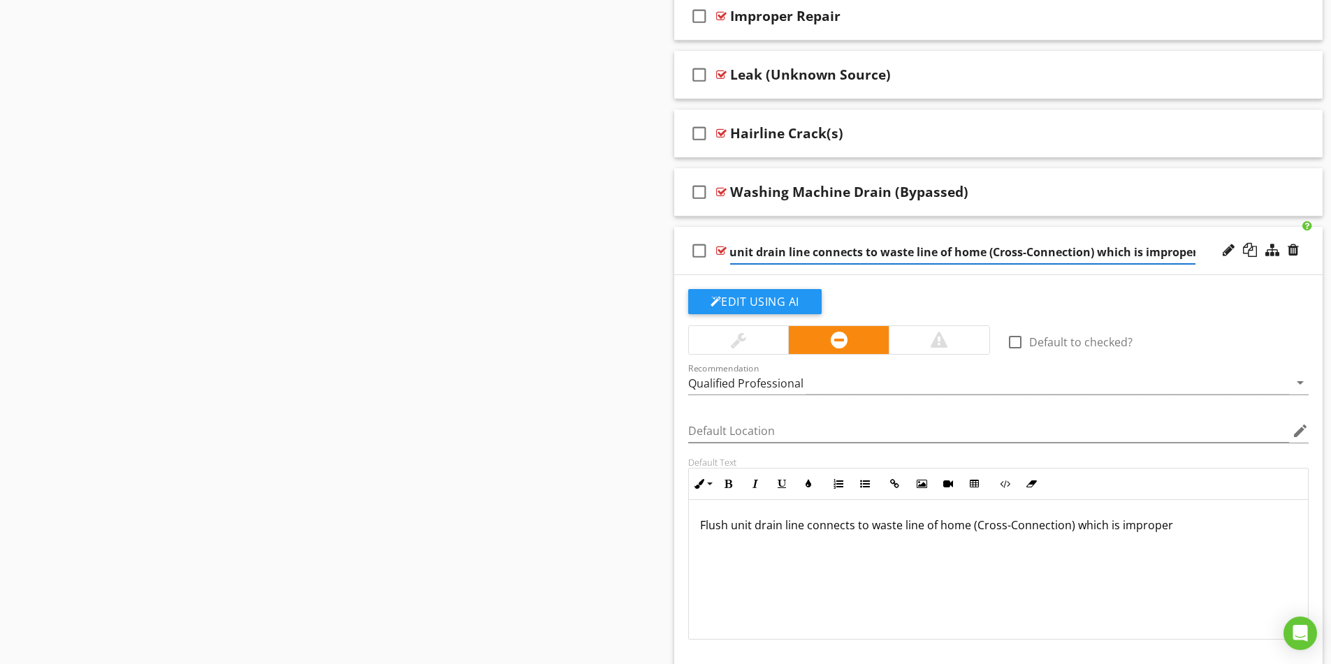
click at [750, 254] on input "Flush unit drain line connects to waste line of home (Cross-Connection) which i…" at bounding box center [962, 252] width 465 height 23
click at [984, 252] on input "Flush drain line connects to waste line of home (Cross-Connection) which is imp…" at bounding box center [962, 252] width 465 height 23
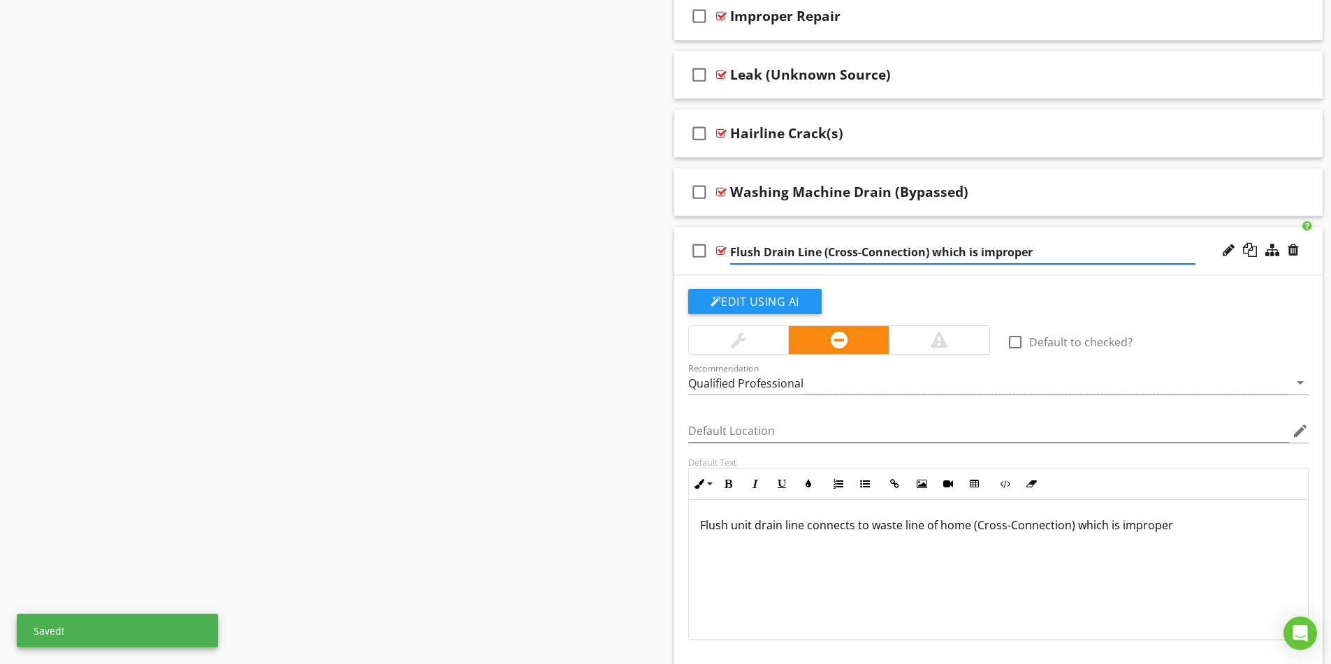
click at [1034, 247] on input "Flush Drain Line (Cross-Connection) which is improper" at bounding box center [962, 252] width 465 height 23
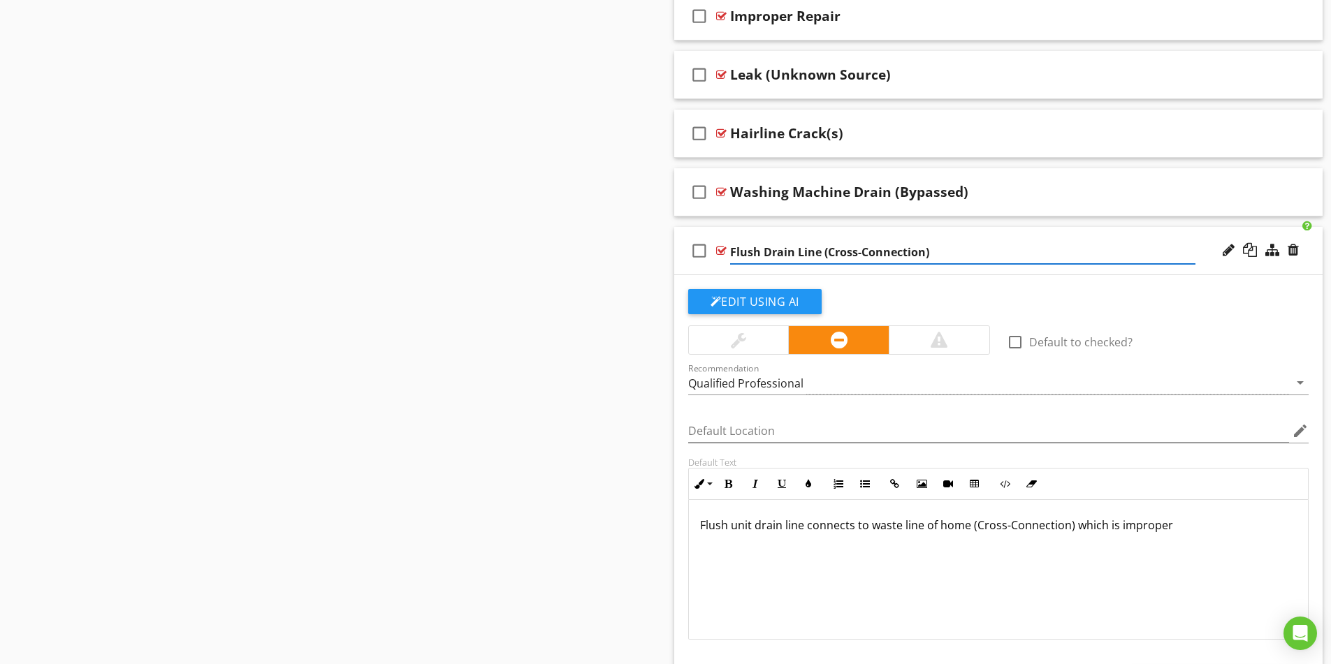
type input "Flush Drain Line (Cross-Connection)"
click at [1071, 530] on p "Flush unit drain line connects to waste line of home (Cross-Connection) which i…" at bounding box center [998, 525] width 597 height 17
click at [1105, 523] on p "Flush unit drain line connects to waste line of home (Cross-Connection), which …" at bounding box center [998, 525] width 597 height 17
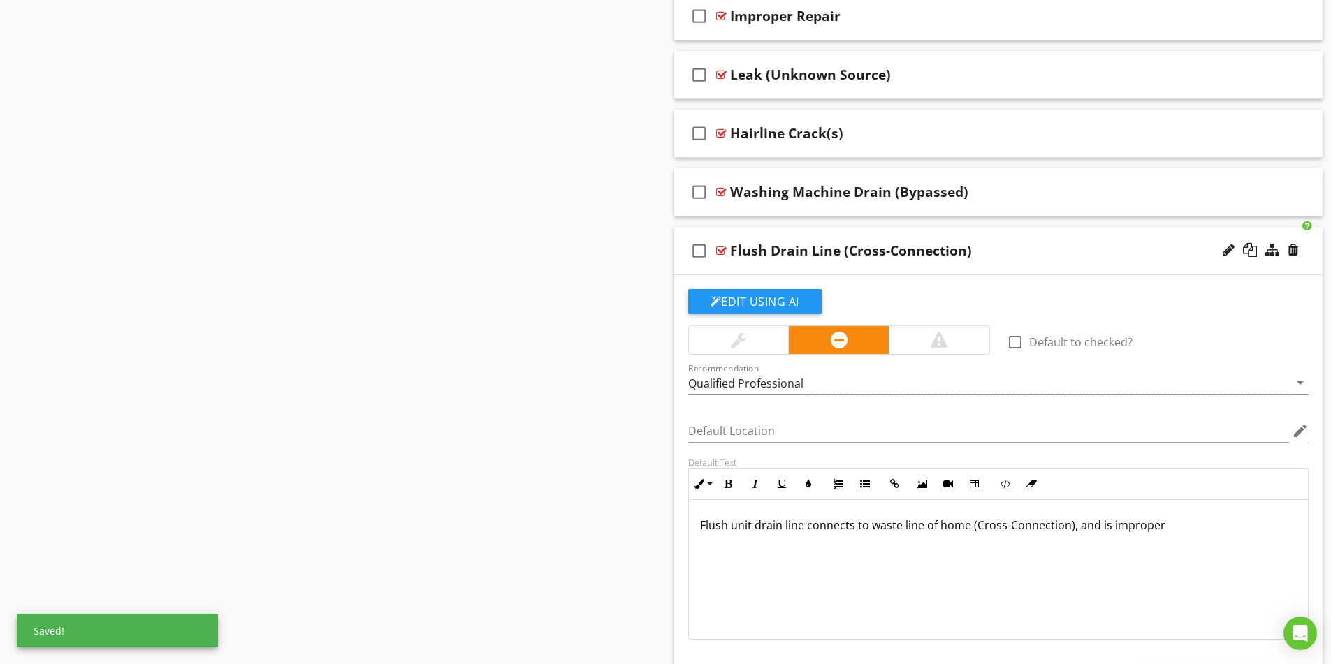
click at [1161, 528] on p "Flush unit drain line connects to waste line of home (Cross-Connection), and is…" at bounding box center [998, 525] width 597 height 17
click at [475, 507] on div "Sections Inspection Details Plumbing System Structural Components Heating / Cen…" at bounding box center [665, 451] width 1331 height 6782
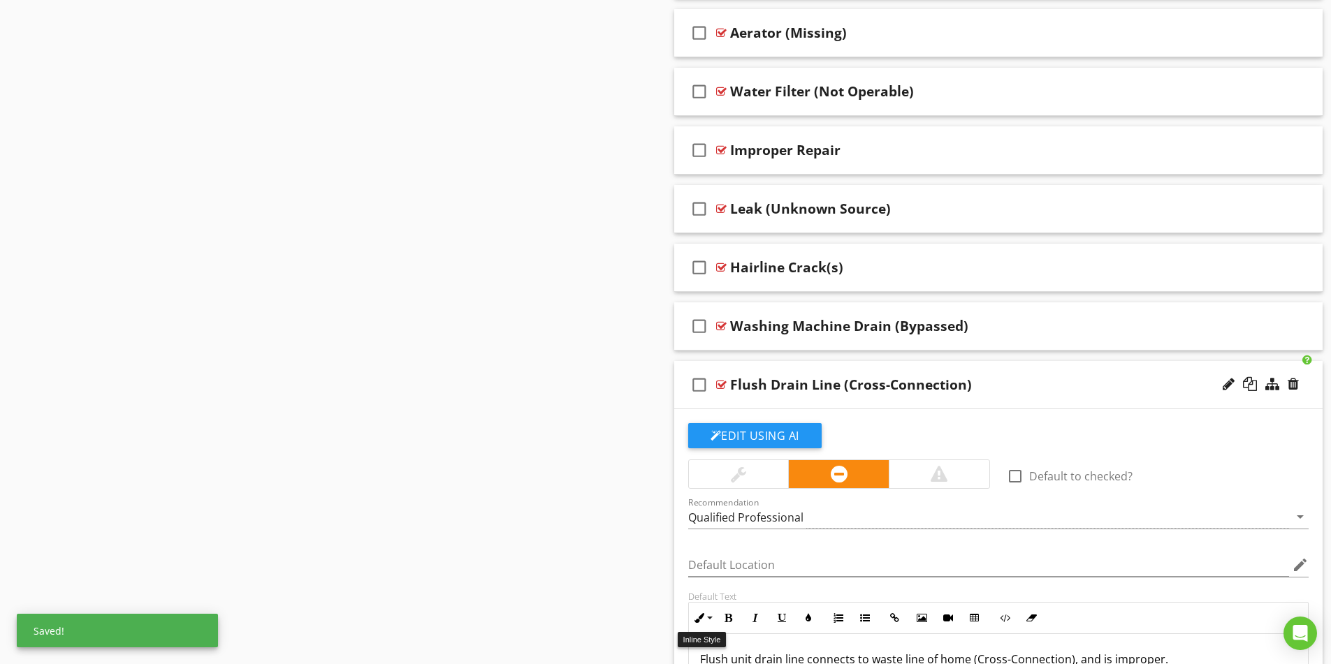
scroll to position [2929, 0]
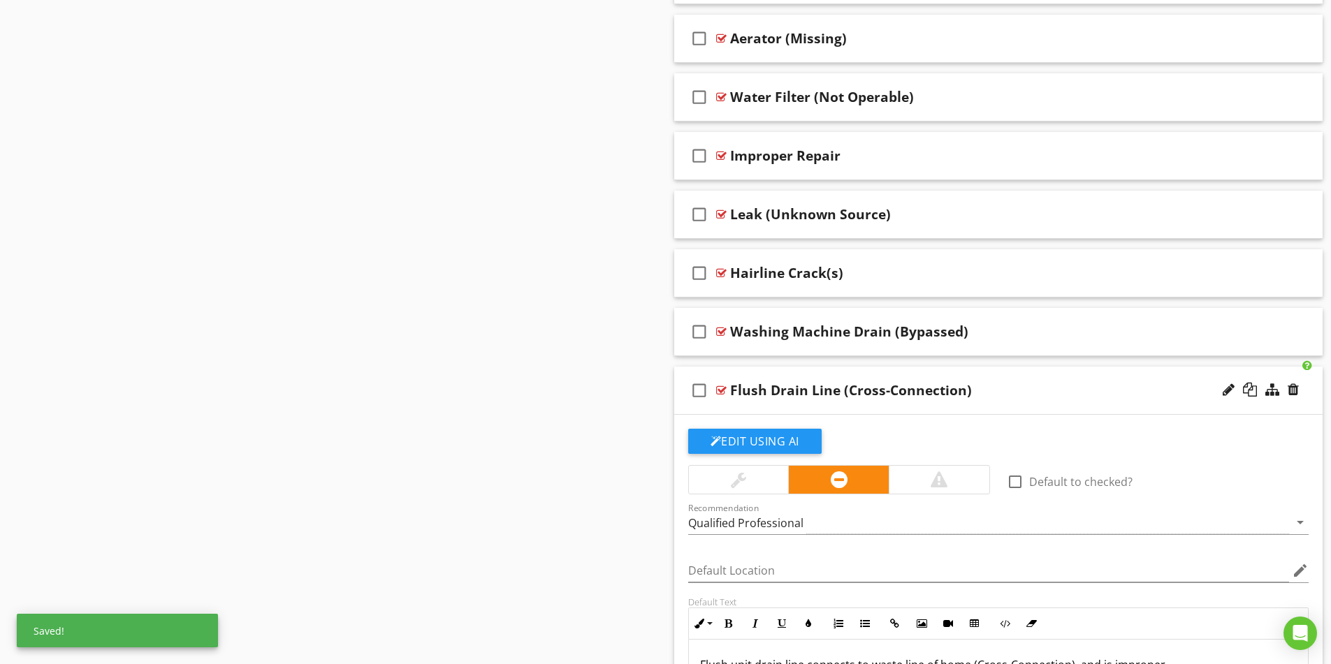
click at [1024, 389] on div "Flush Drain Line (Cross-Connection)" at bounding box center [962, 390] width 465 height 17
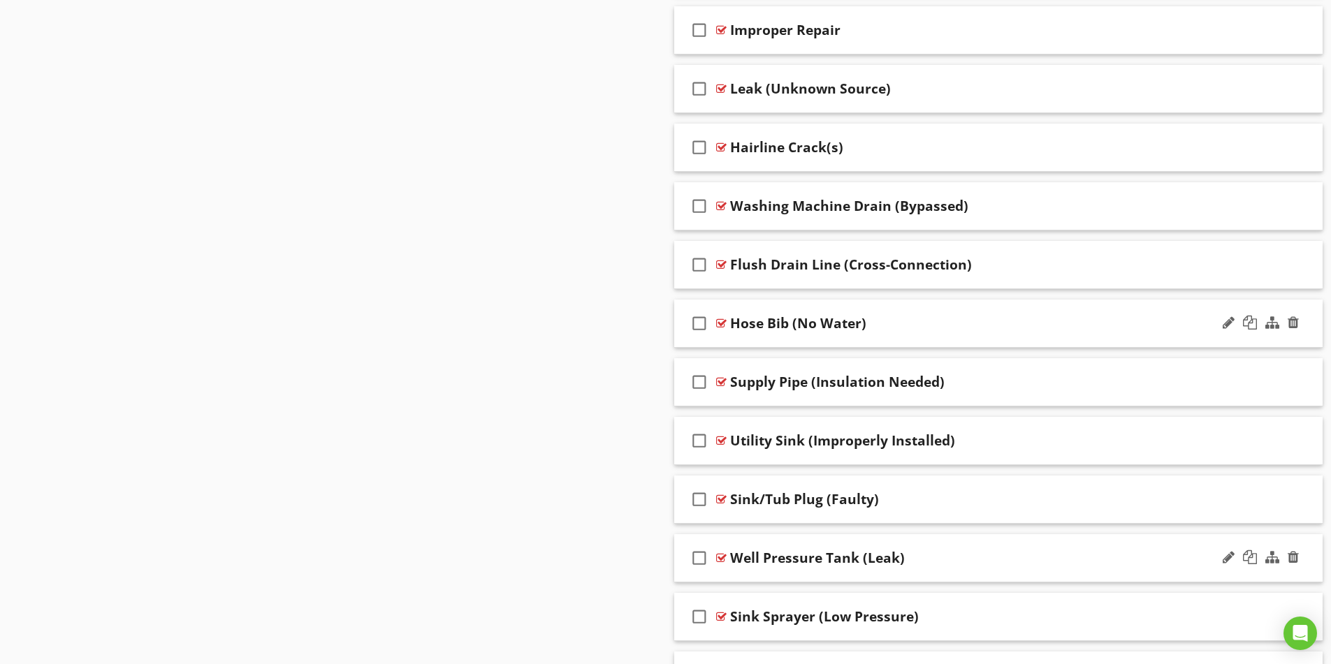
scroll to position [3278, 0]
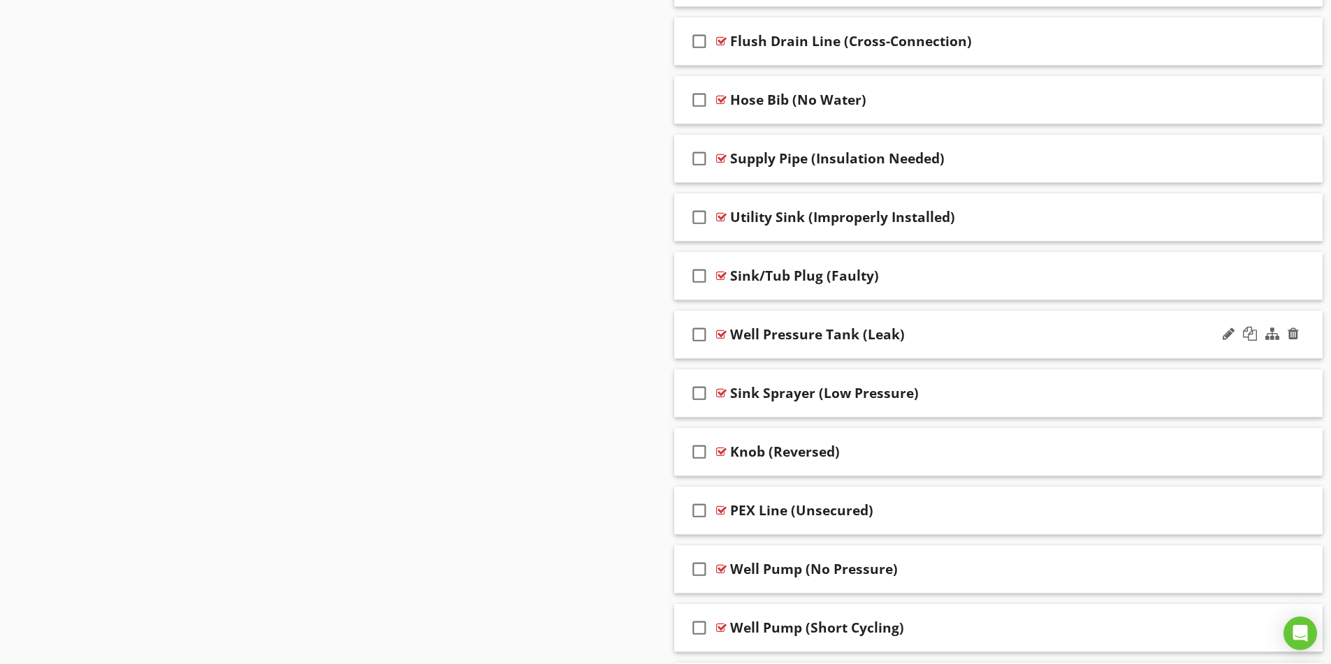
click at [698, 335] on icon "check_box_outline_blank" at bounding box center [699, 335] width 22 height 34
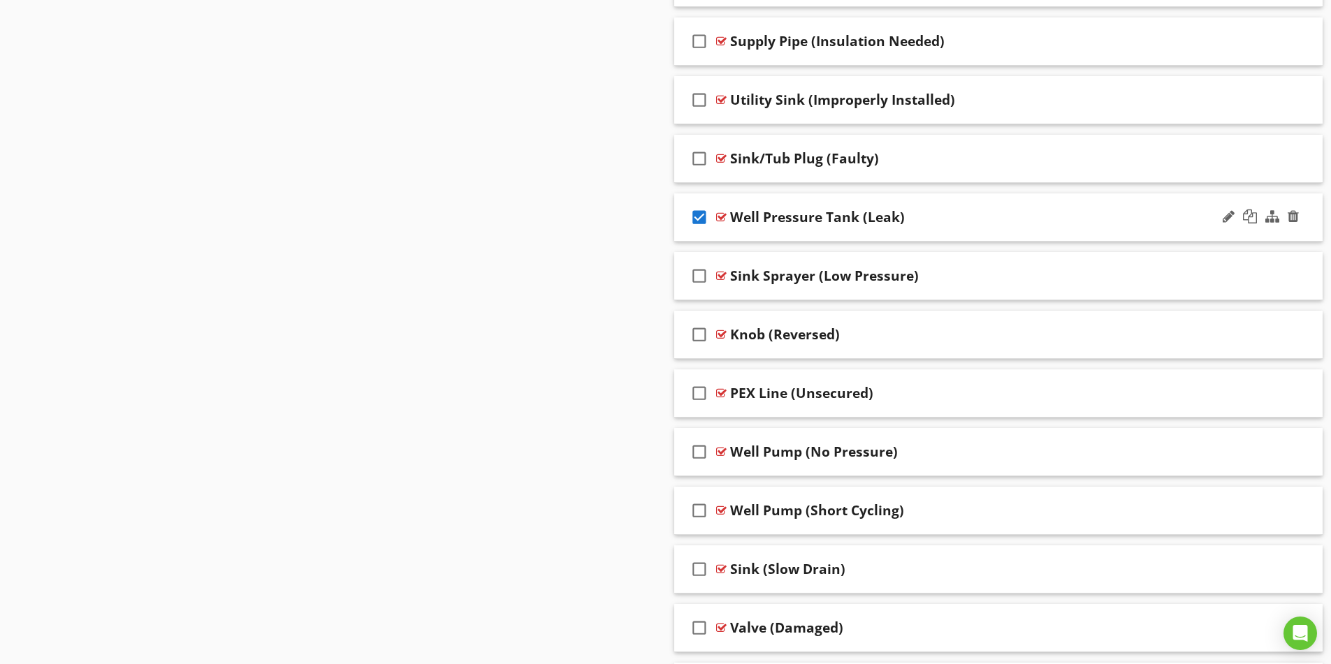
scroll to position [3418, 0]
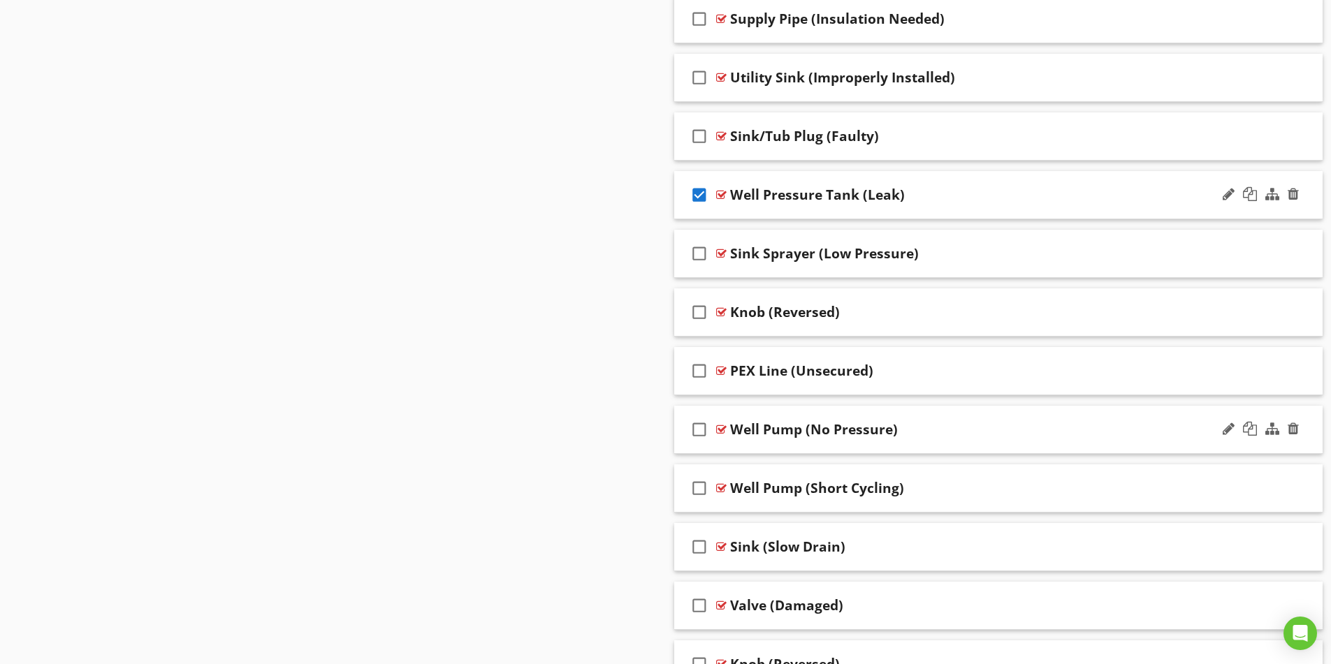
click at [701, 429] on icon "check_box_outline_blank" at bounding box center [699, 430] width 22 height 34
click at [697, 486] on icon "check_box_outline_blank" at bounding box center [699, 489] width 22 height 34
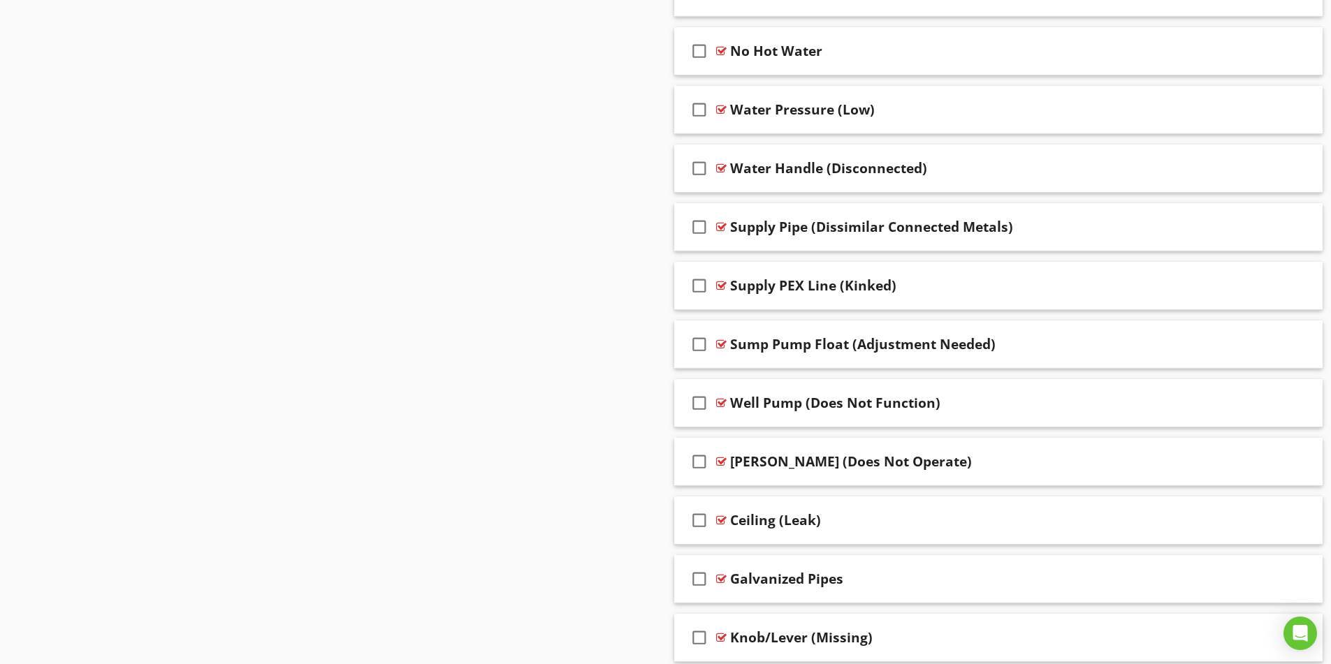
scroll to position [4396, 0]
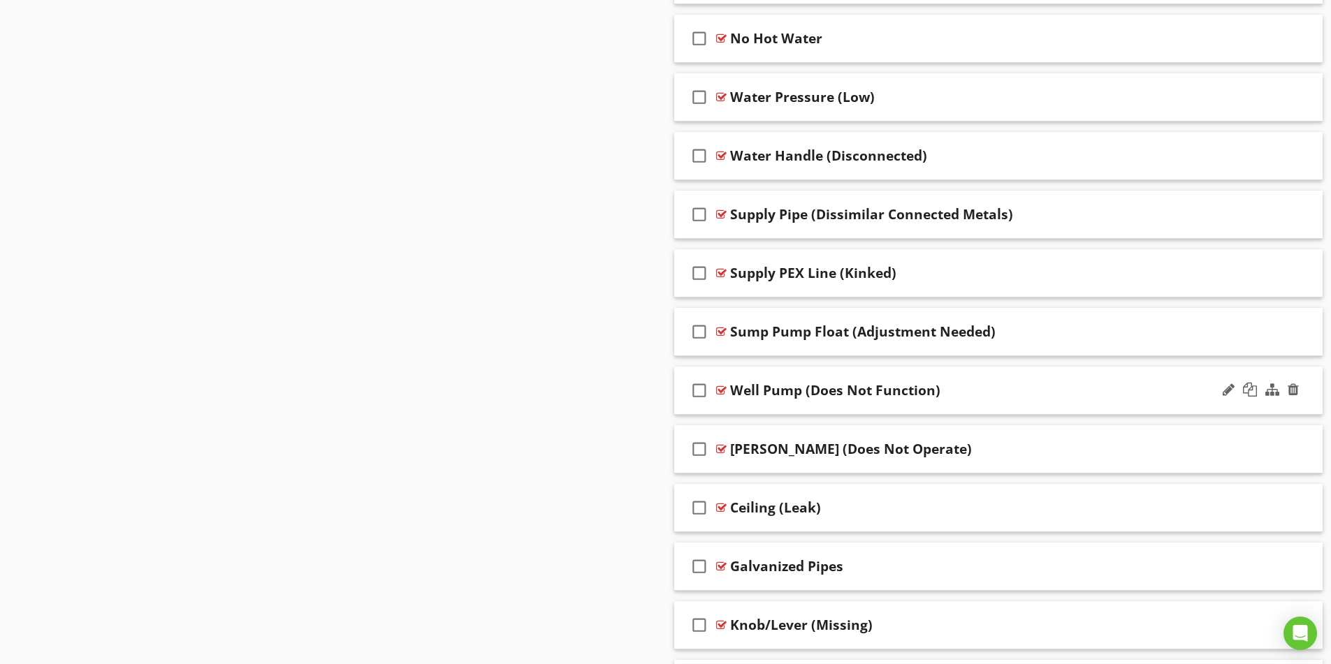
click at [698, 390] on icon "check_box_outline_blank" at bounding box center [699, 391] width 22 height 34
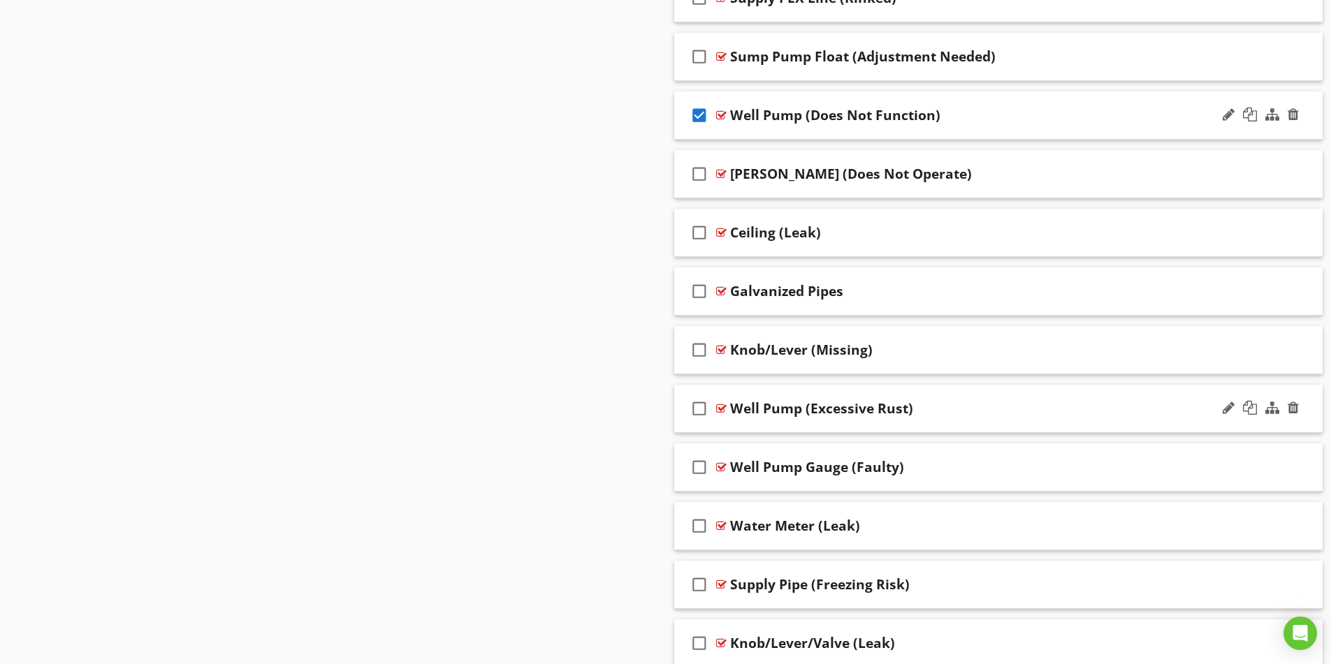
scroll to position [4676, 0]
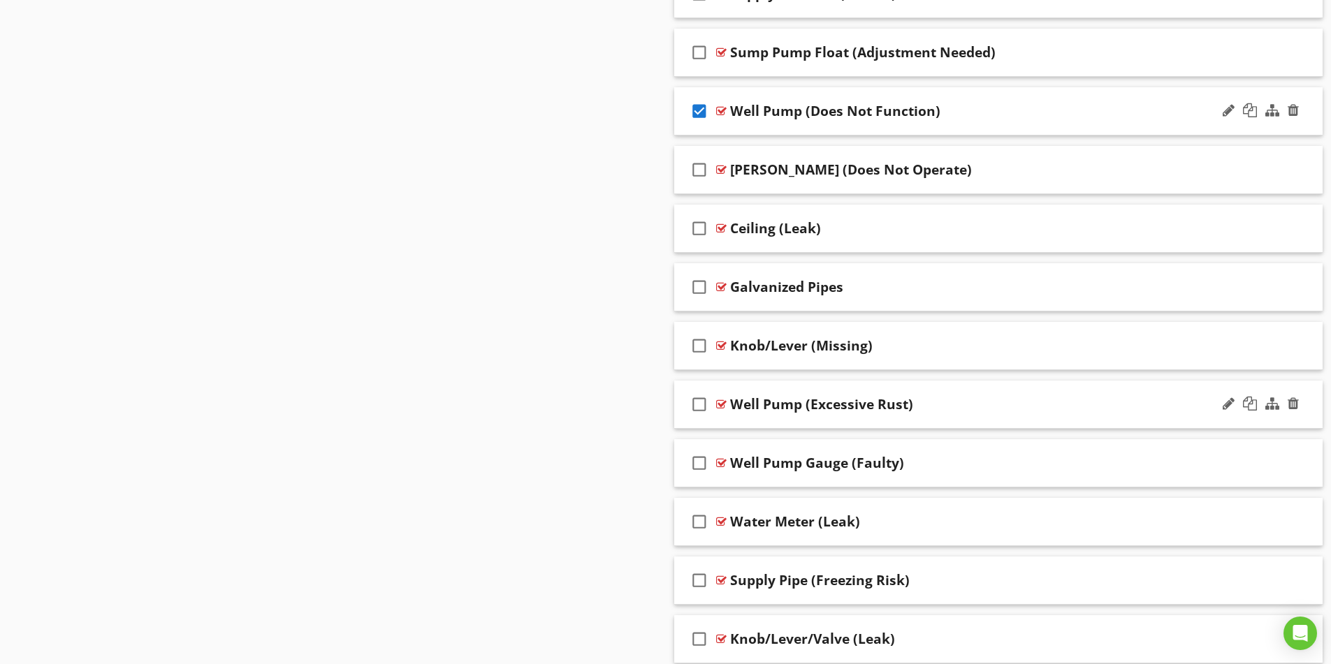
click at [697, 407] on icon "check_box_outline_blank" at bounding box center [699, 405] width 22 height 34
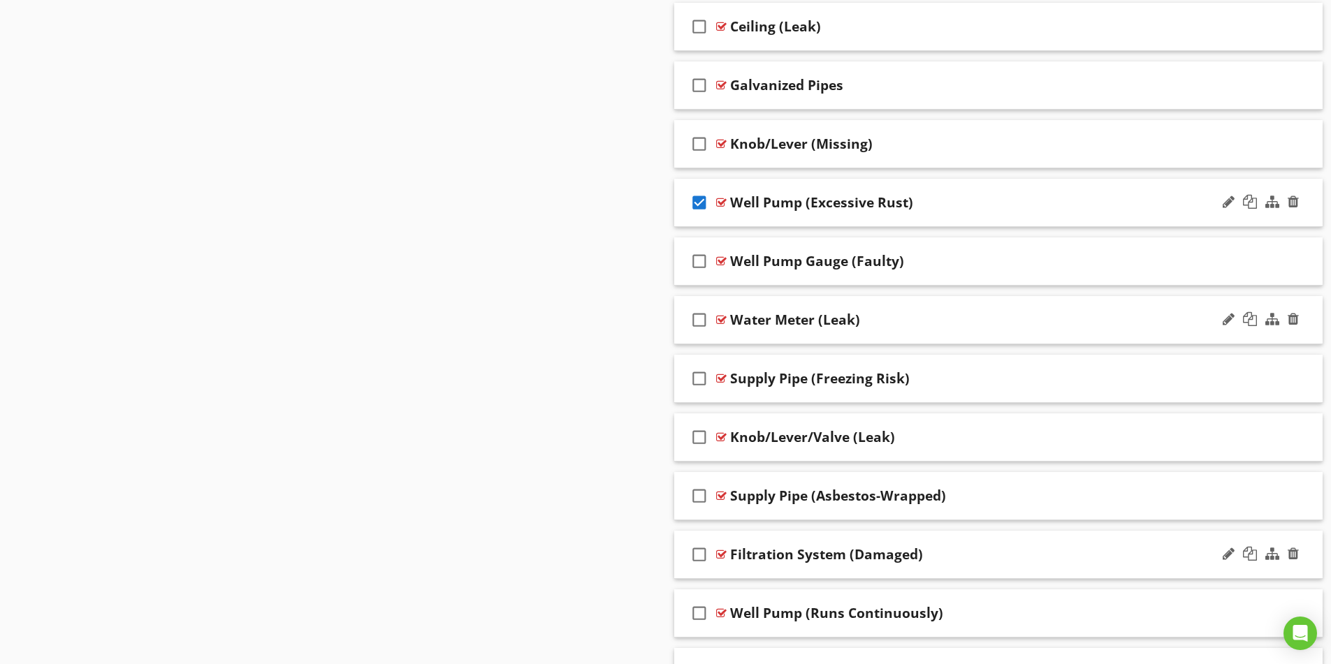
scroll to position [4885, 0]
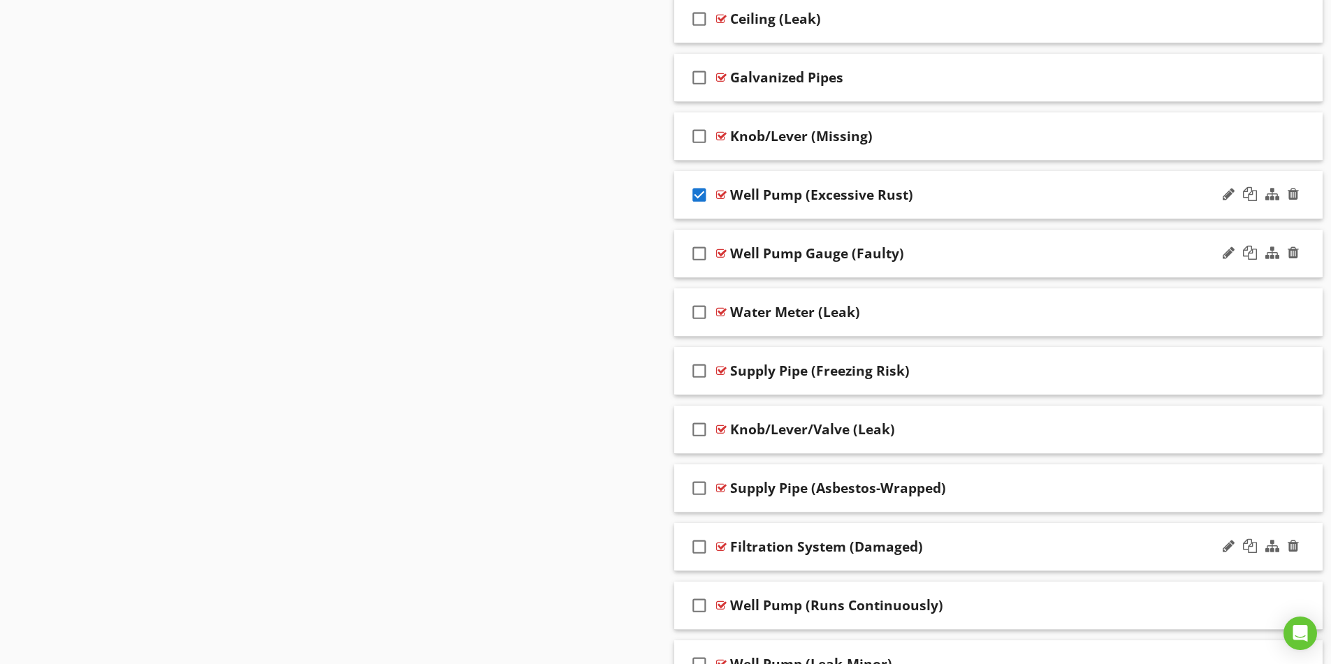
click at [697, 253] on icon "check_box_outline_blank" at bounding box center [699, 254] width 22 height 34
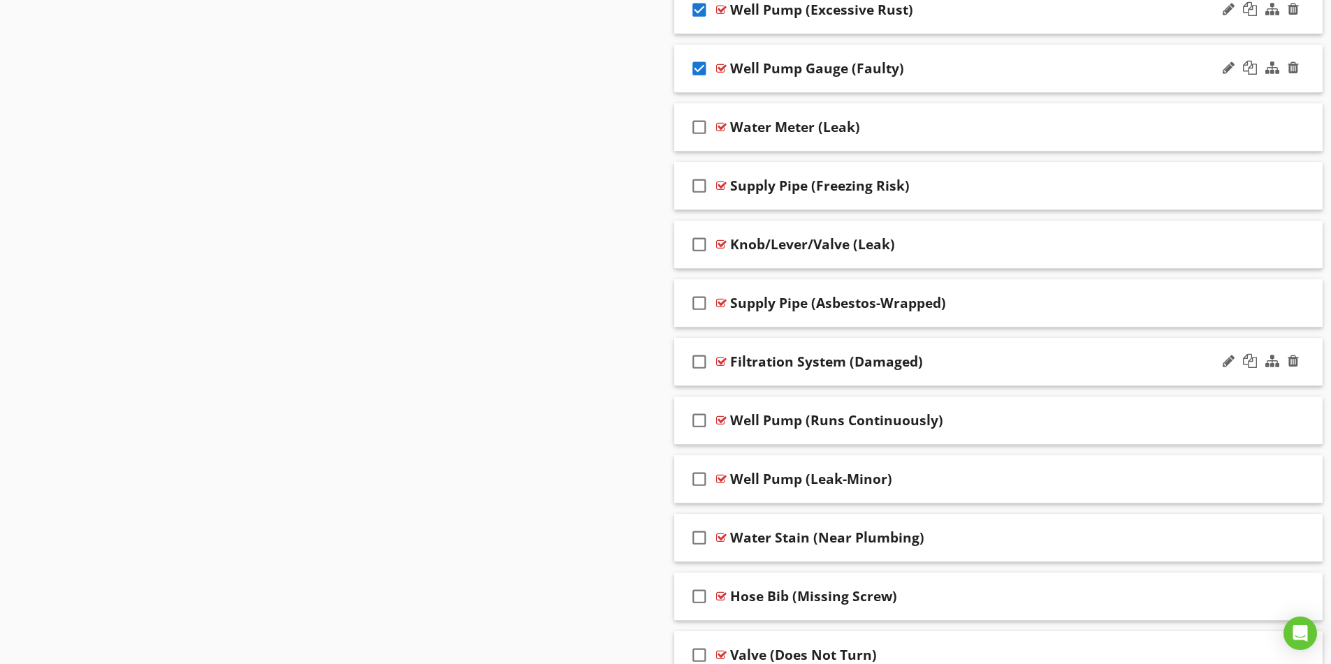
scroll to position [5095, 0]
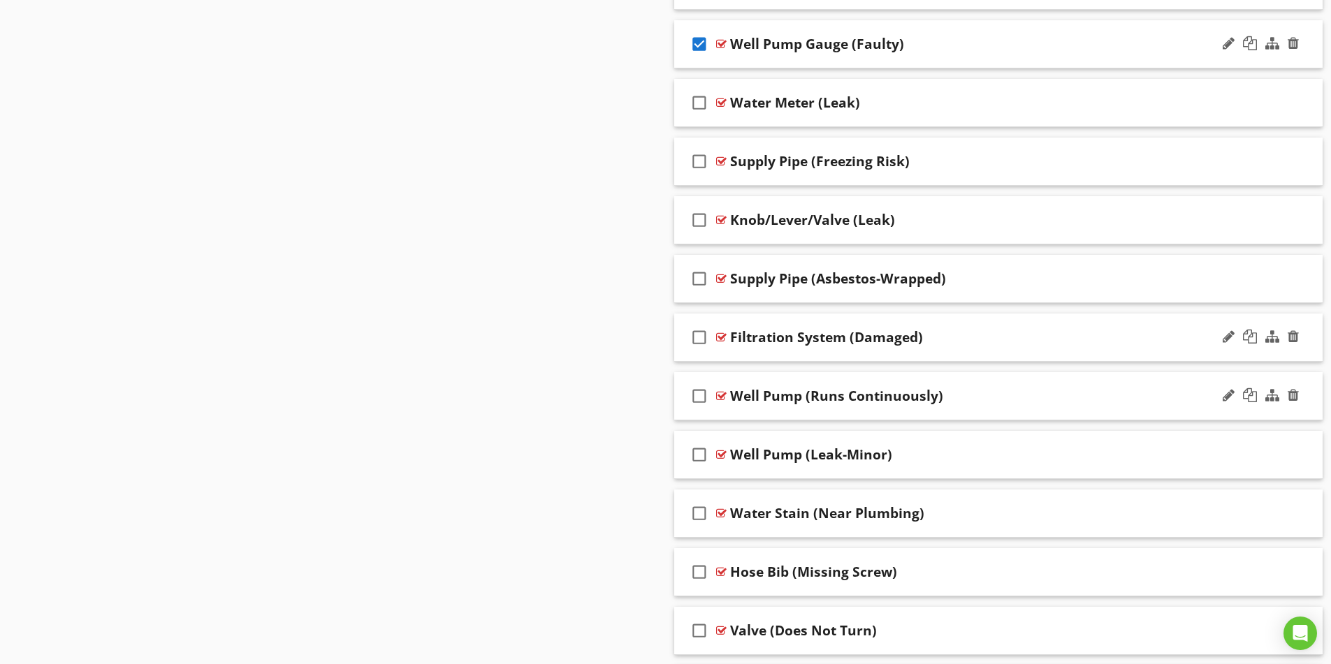
click at [699, 396] on icon "check_box_outline_blank" at bounding box center [699, 396] width 22 height 34
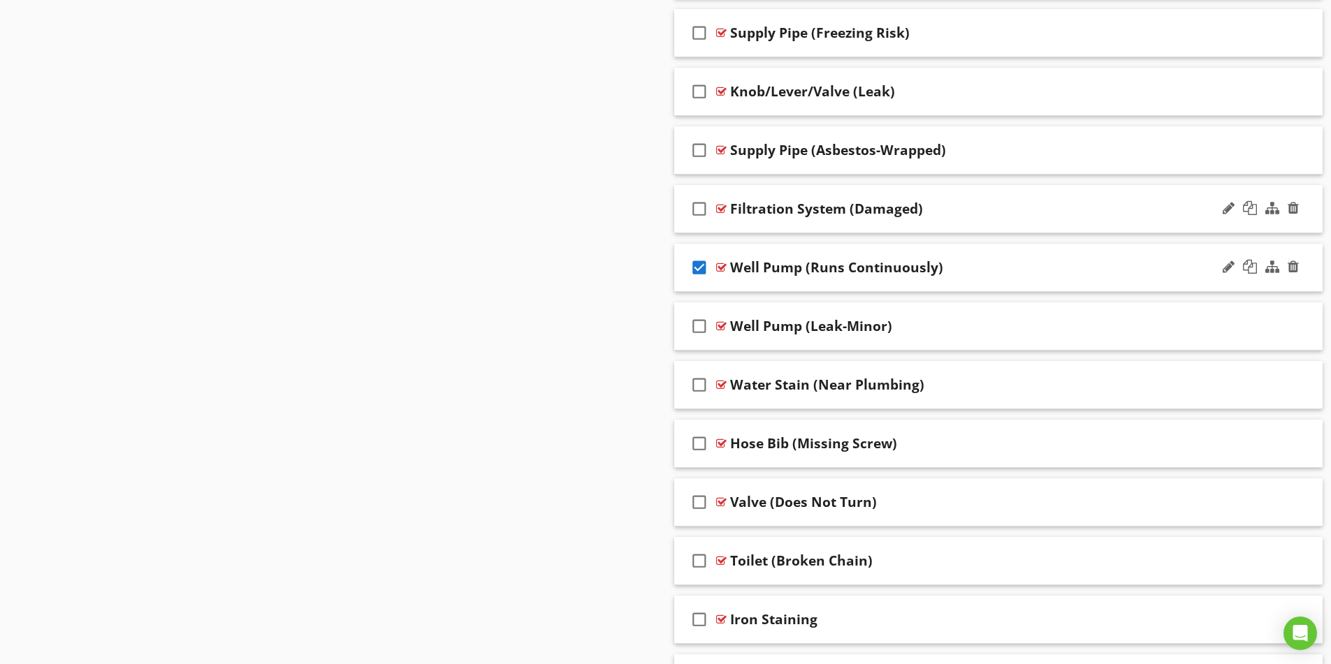
scroll to position [5235, 0]
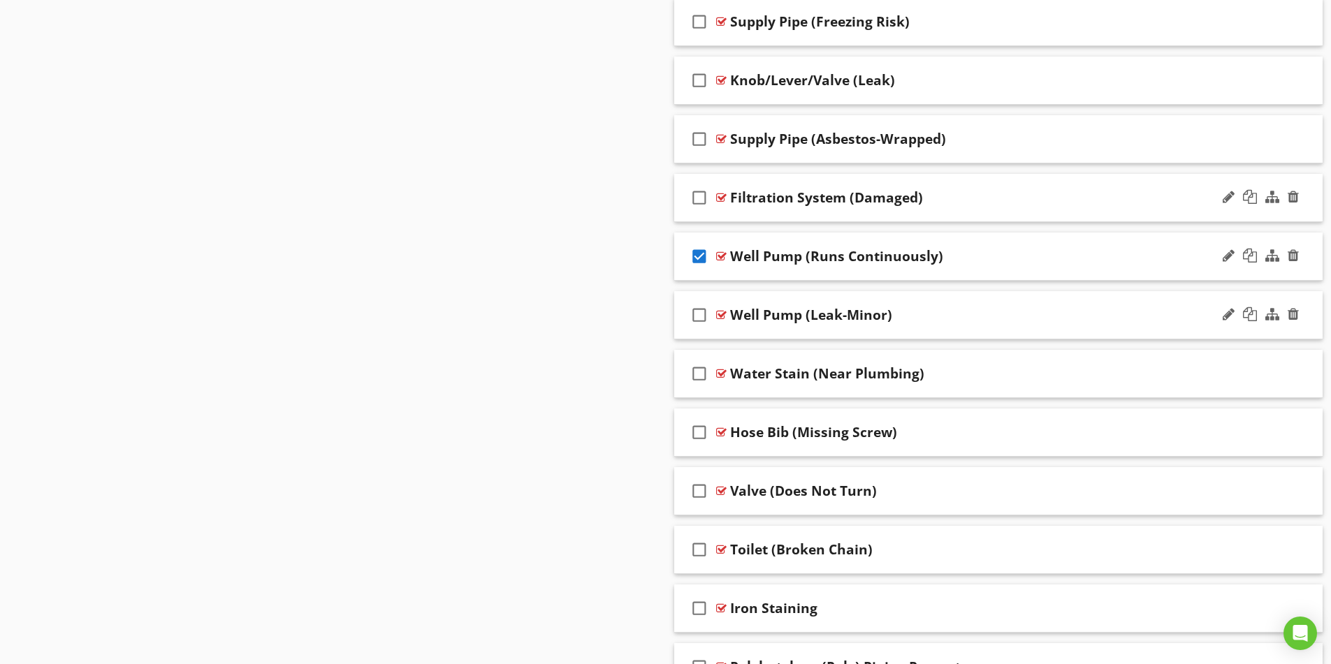
click at [702, 317] on icon "check_box_outline_blank" at bounding box center [699, 315] width 22 height 34
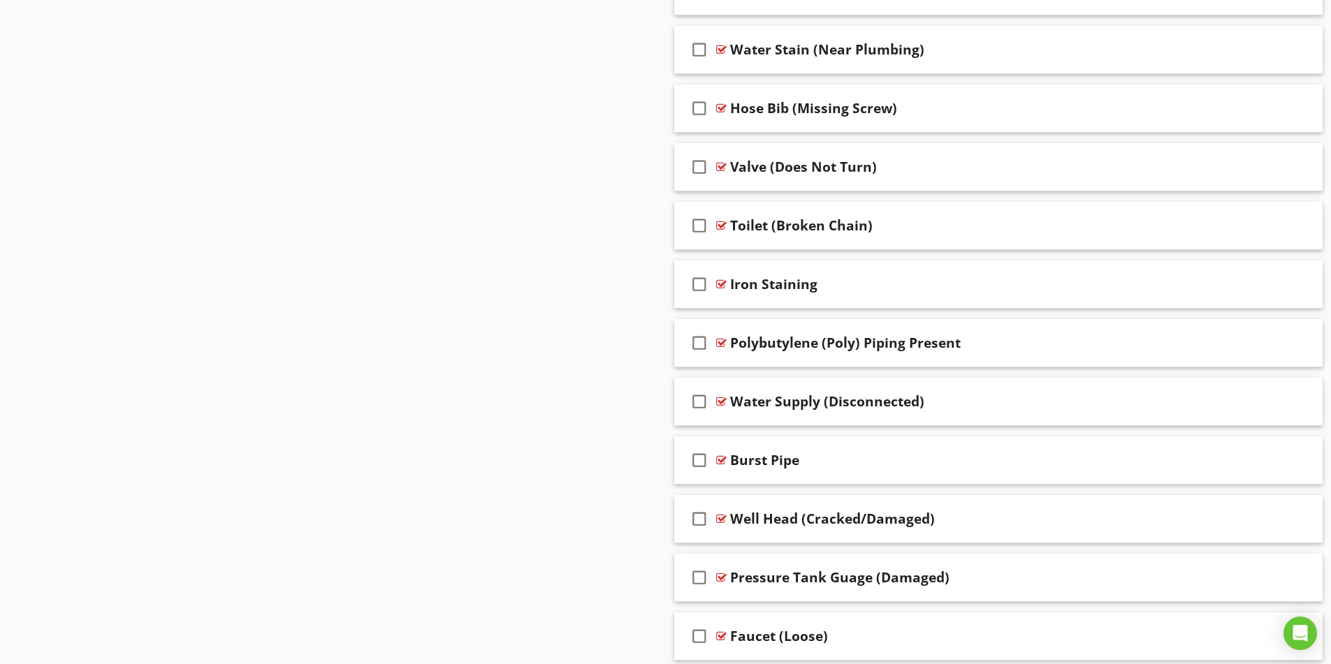
scroll to position [5584, 0]
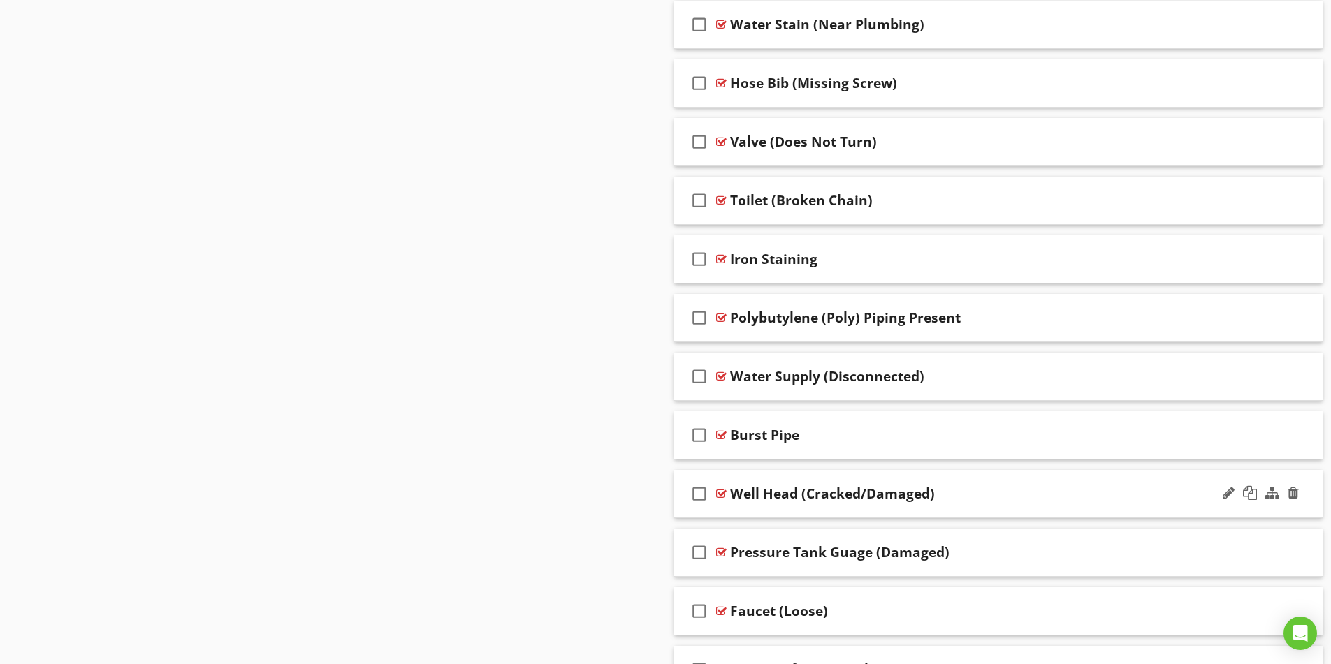
click at [697, 495] on icon "check_box_outline_blank" at bounding box center [699, 494] width 22 height 34
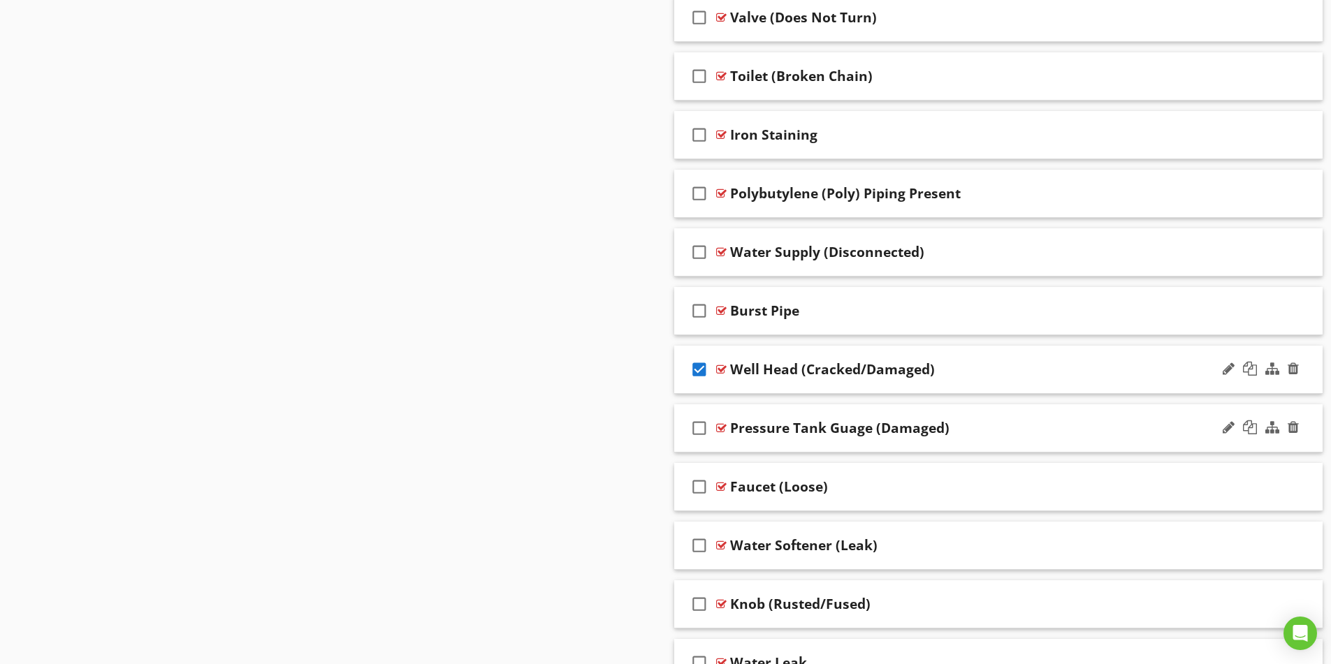
scroll to position [5724, 0]
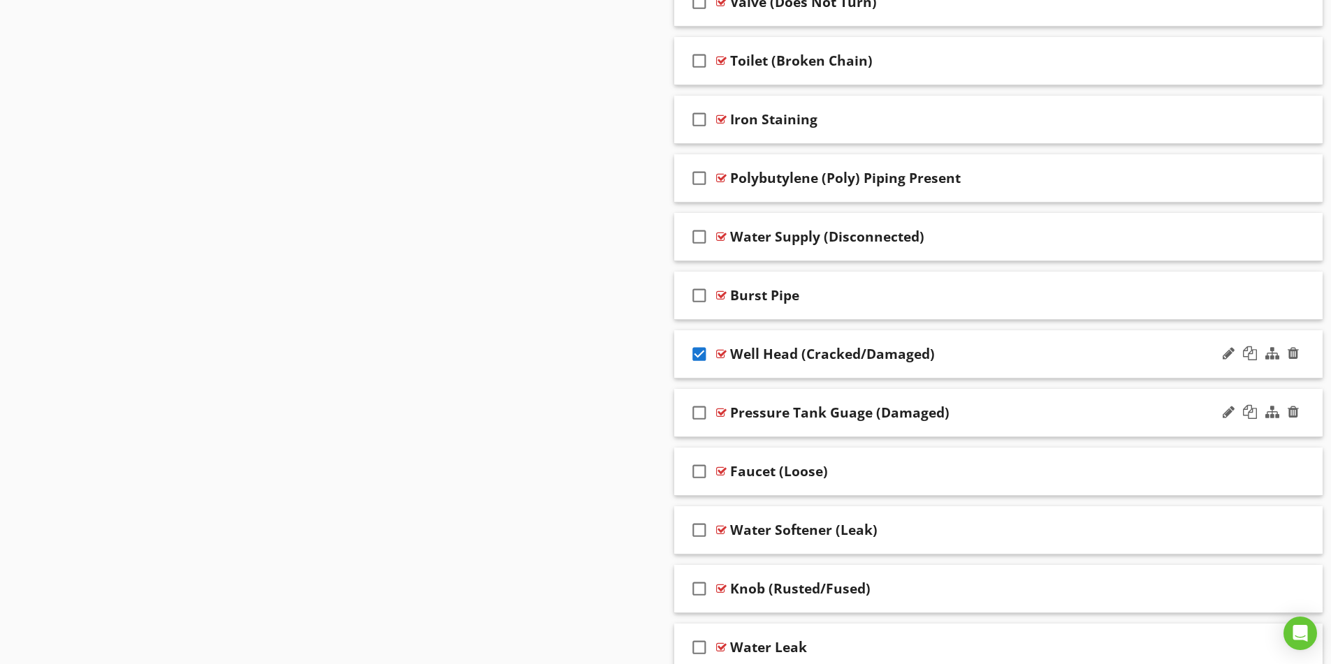
click at [699, 417] on icon "check_box_outline_blank" at bounding box center [699, 413] width 22 height 34
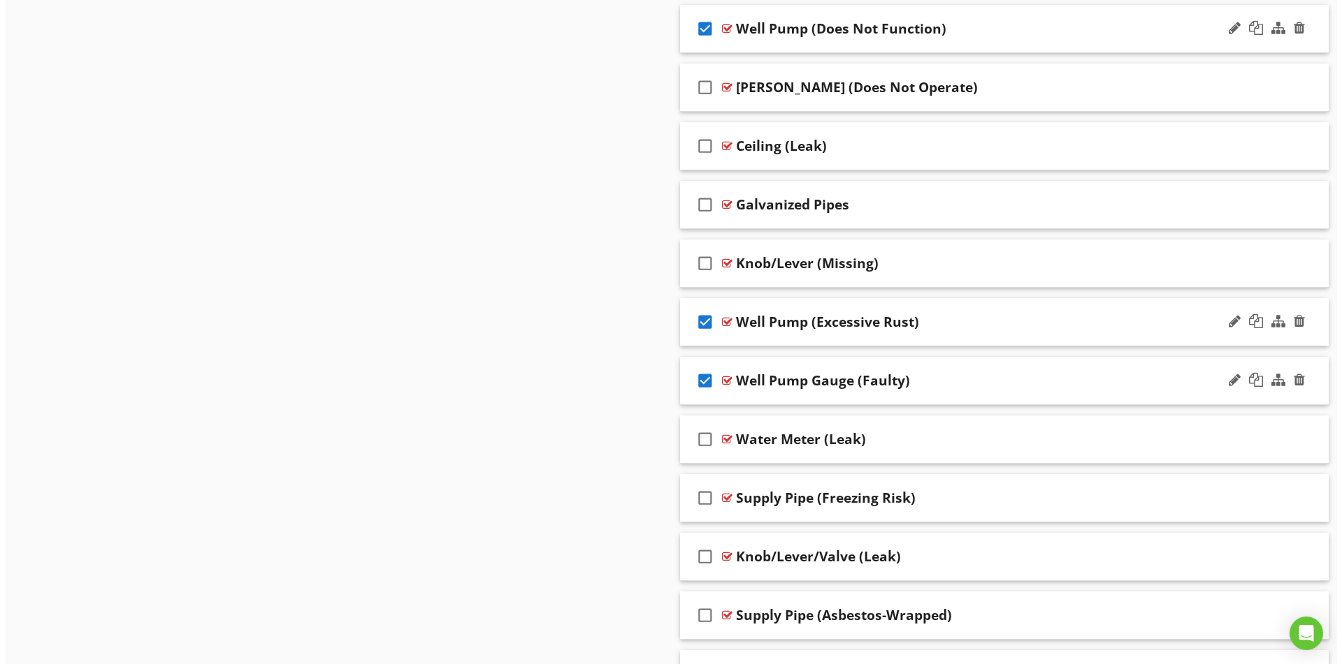
scroll to position [4672, 0]
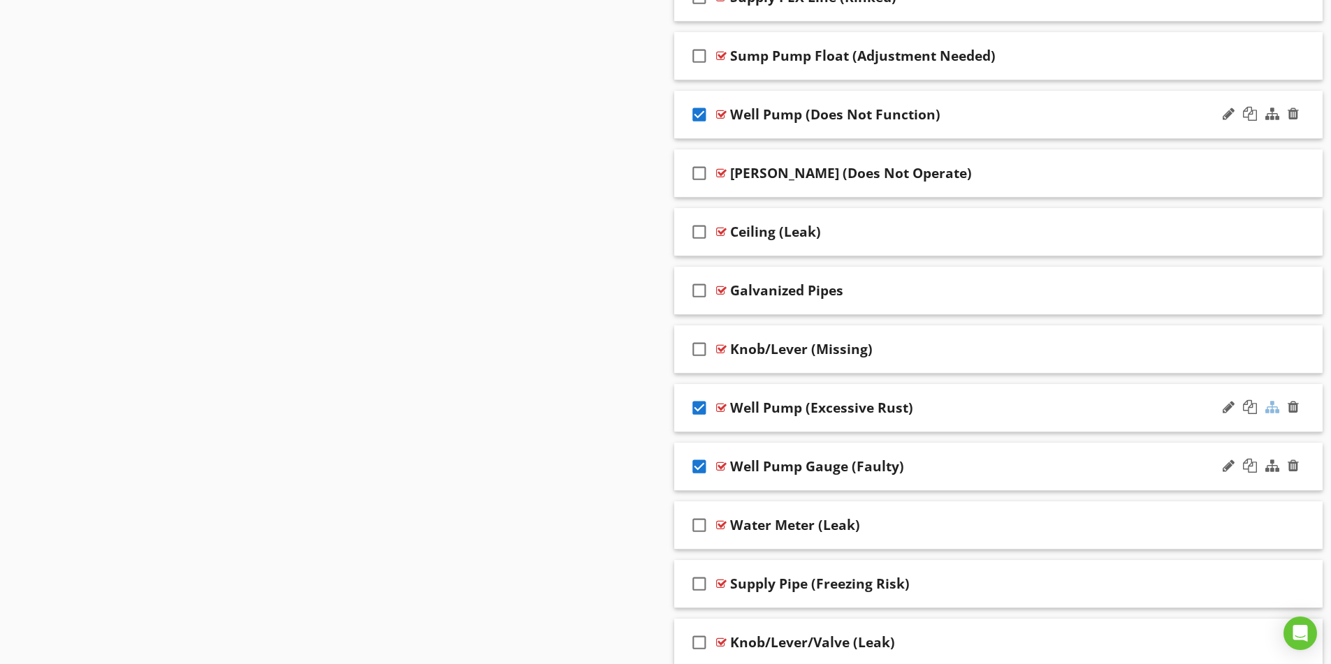
click at [1274, 407] on div at bounding box center [1272, 407] width 14 height 14
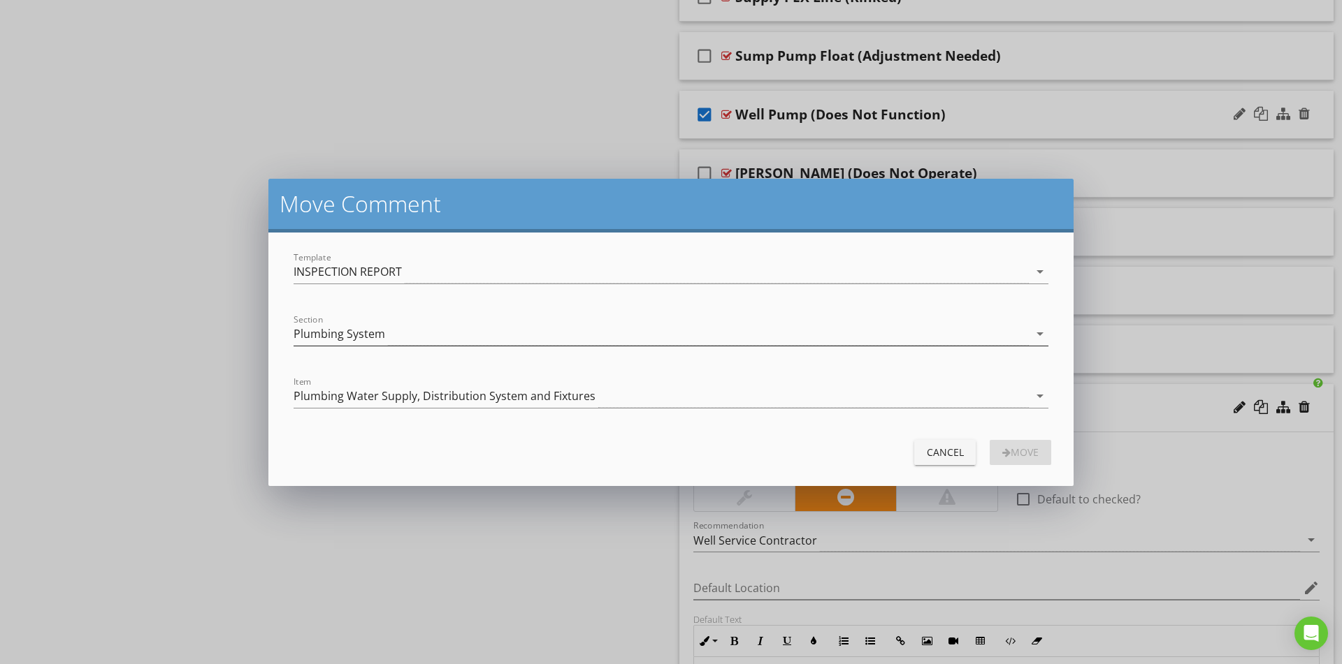
click at [426, 334] on div "Plumbing System" at bounding box center [660, 334] width 735 height 23
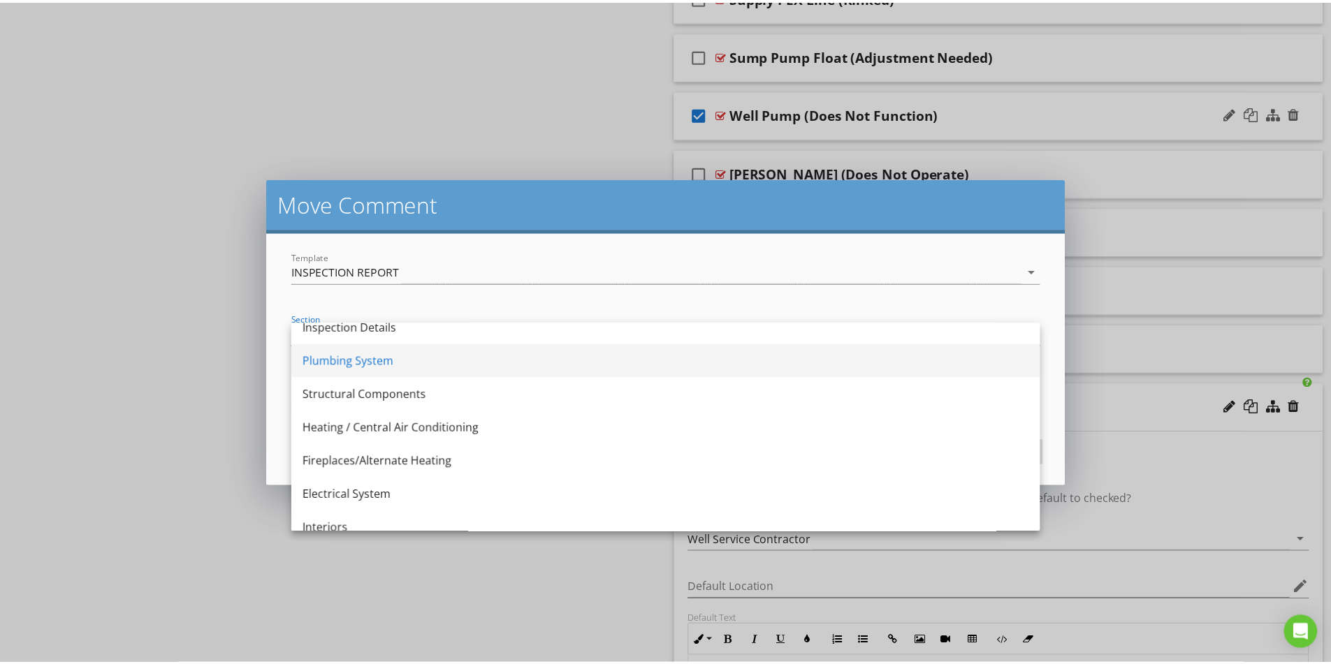
scroll to position [0, 0]
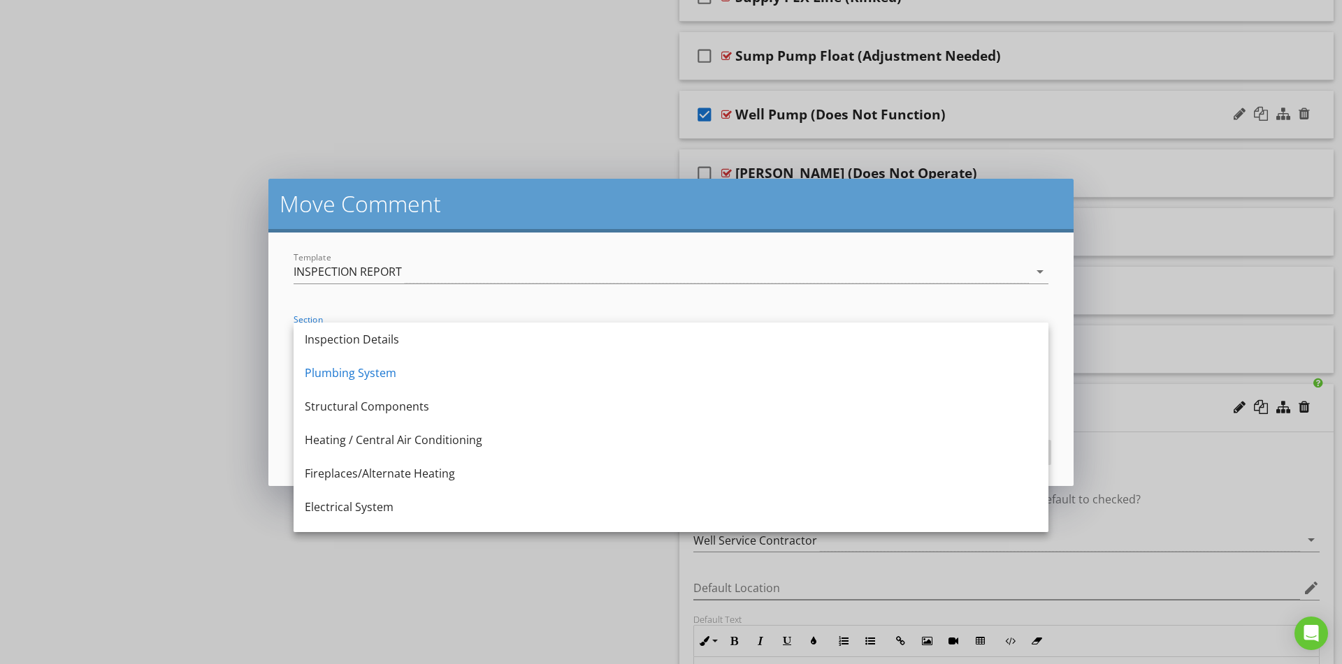
click at [474, 205] on h2 "Move Comment" at bounding box center [670, 204] width 783 height 28
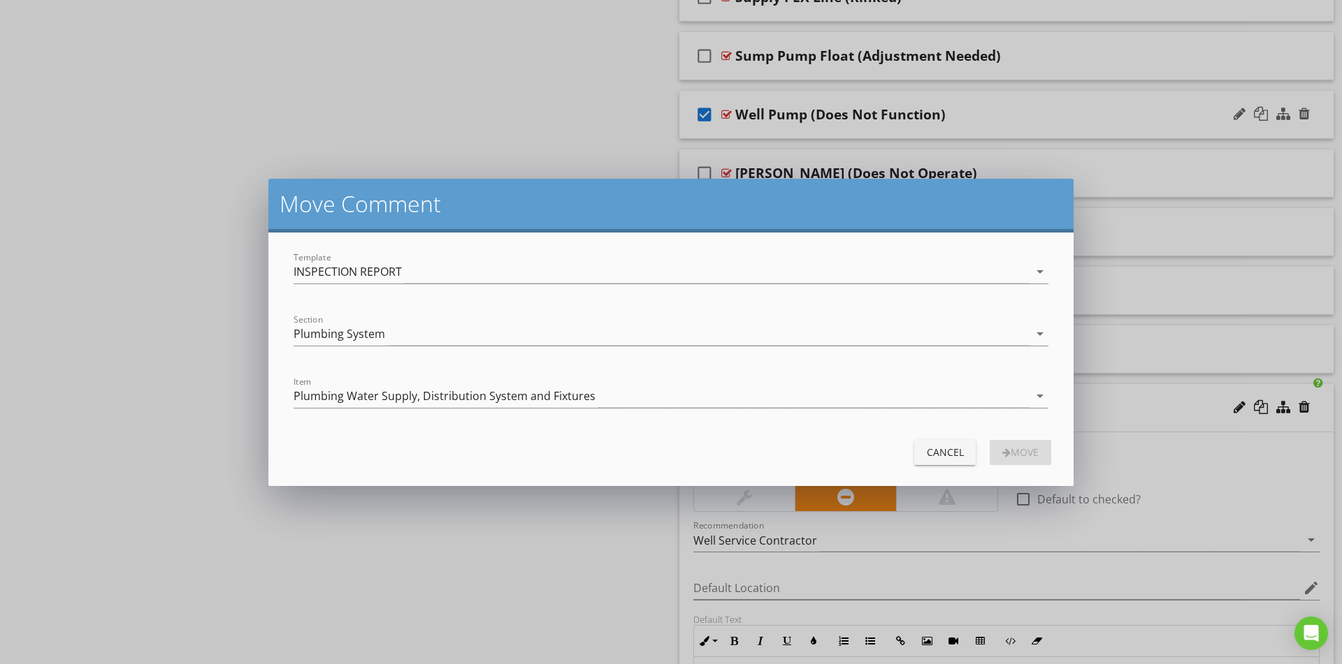
click at [949, 453] on div "Cancel" at bounding box center [944, 452] width 39 height 15
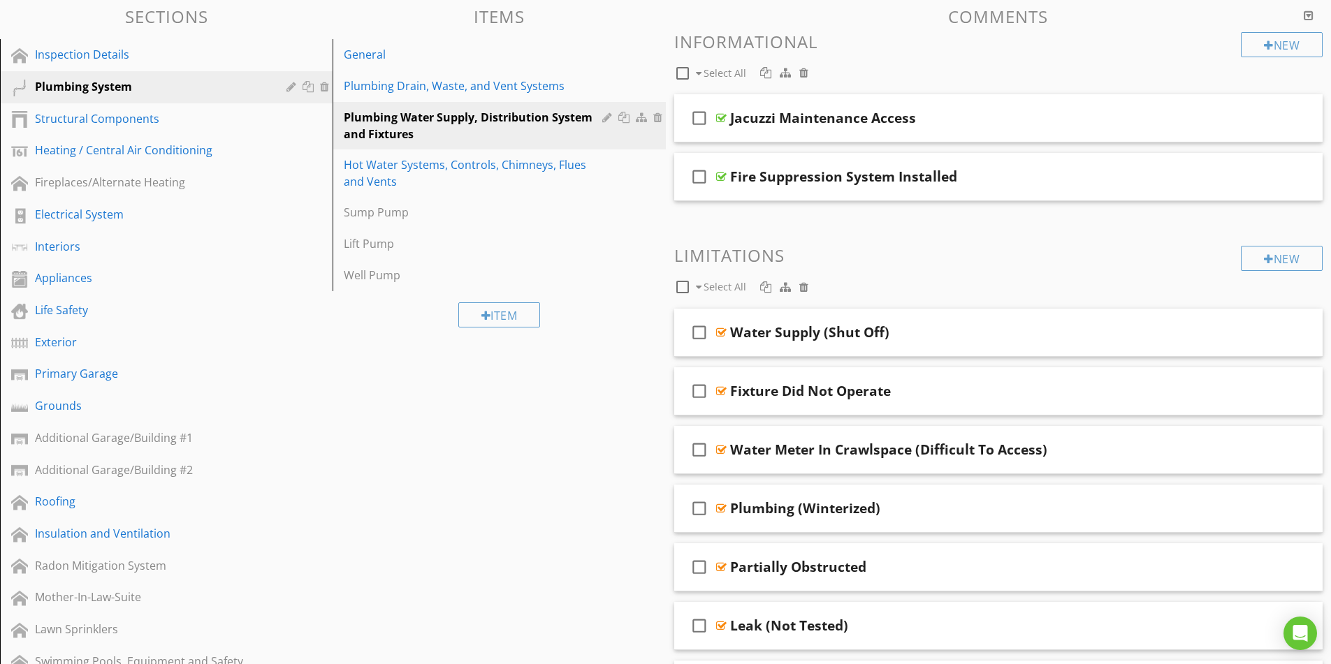
scroll to position [131, 0]
click at [606, 279] on div at bounding box center [608, 276] width 13 height 11
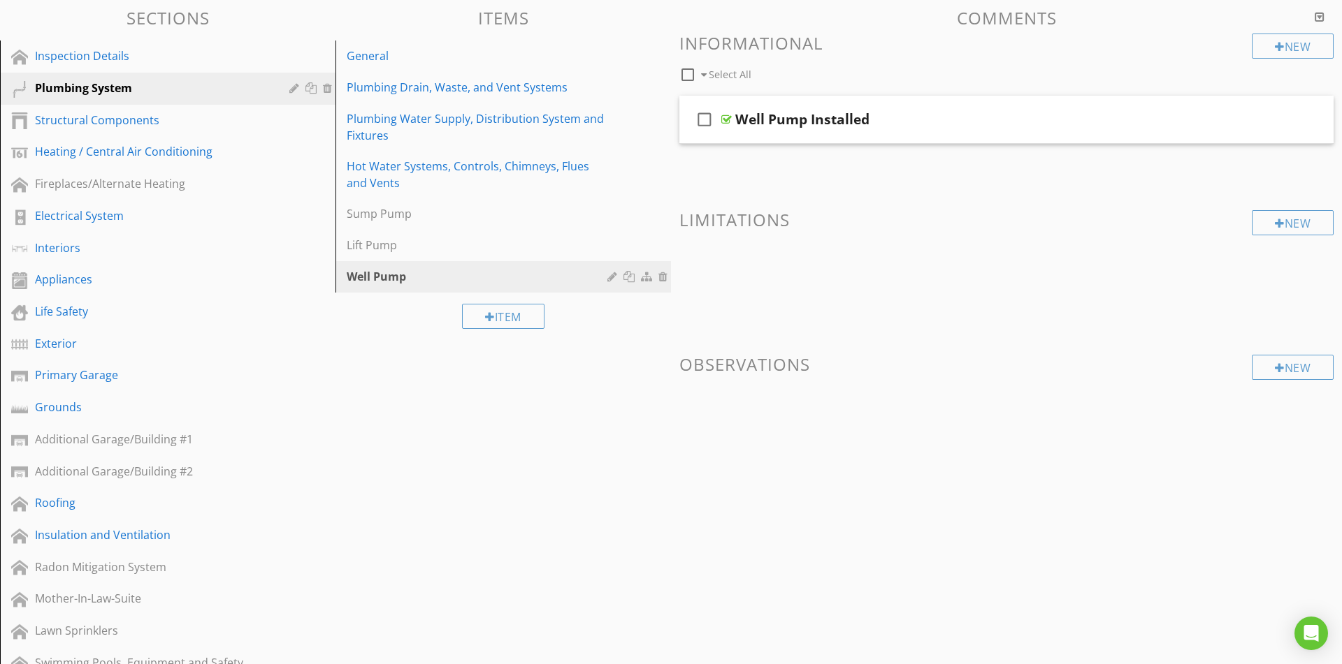
click at [421, 583] on div at bounding box center [671, 332] width 1342 height 664
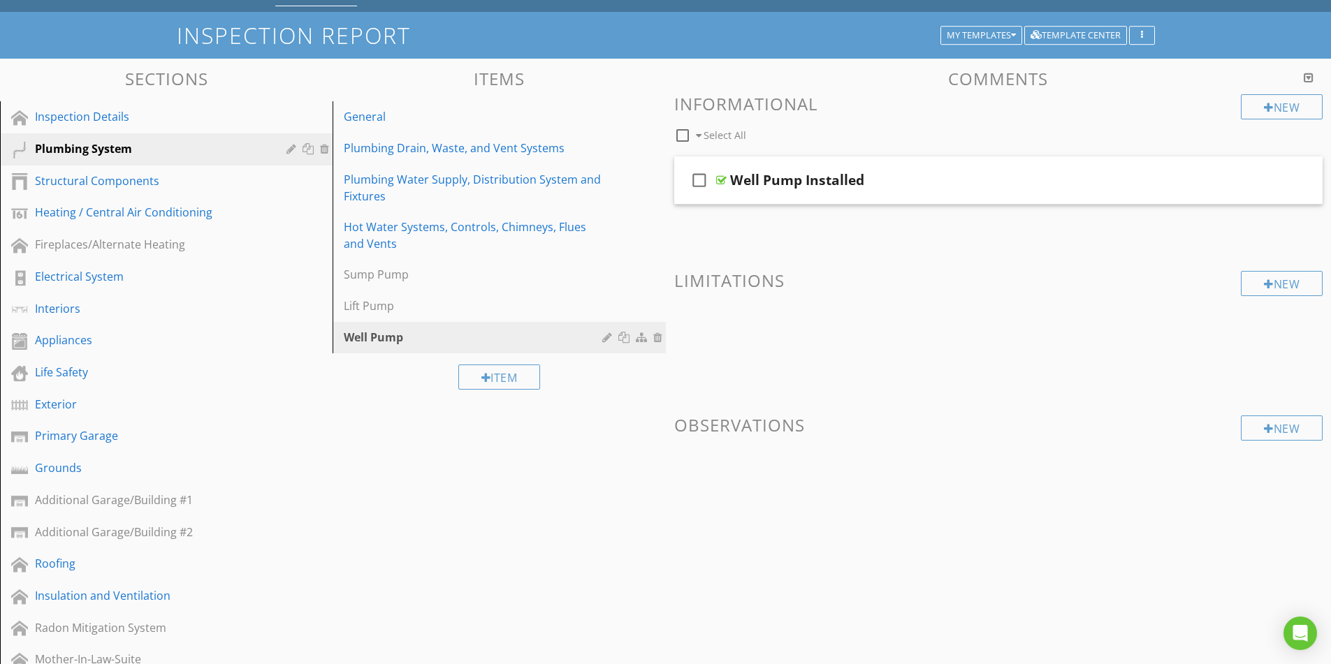
scroll to position [0, 0]
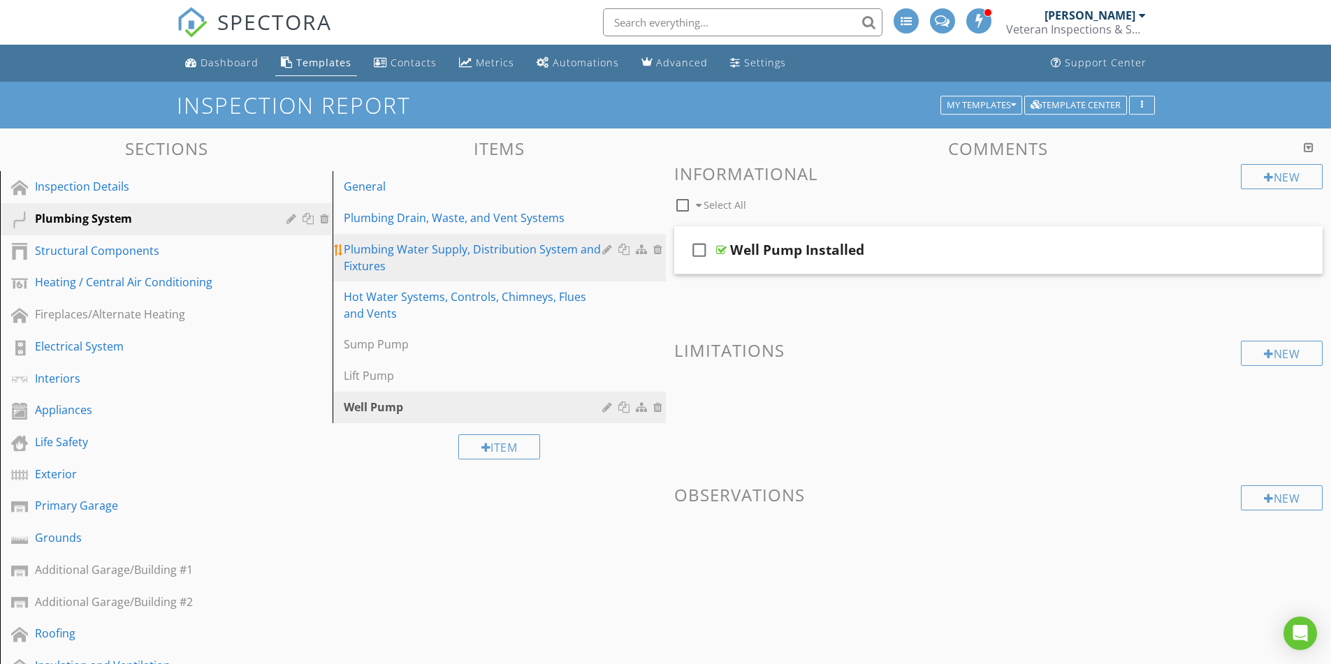
click at [480, 272] on div "Plumbing Water Supply, Distribution System and Fixtures" at bounding box center [475, 258] width 262 height 34
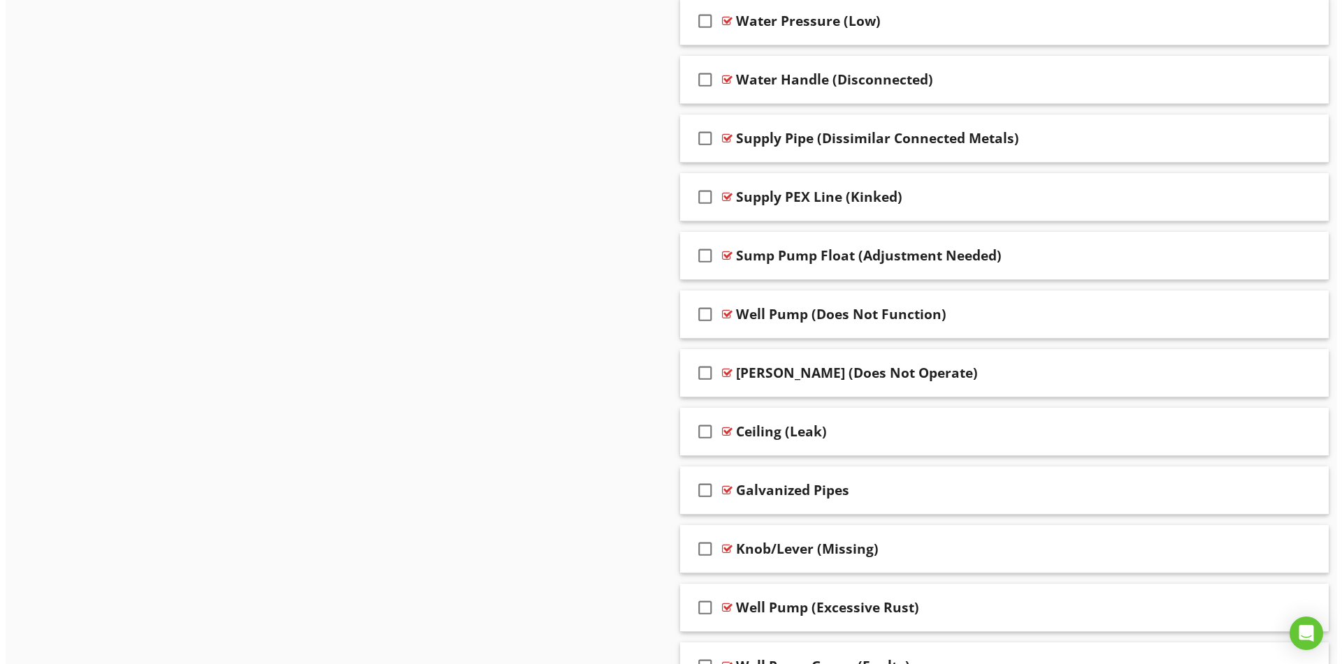
scroll to position [4681, 0]
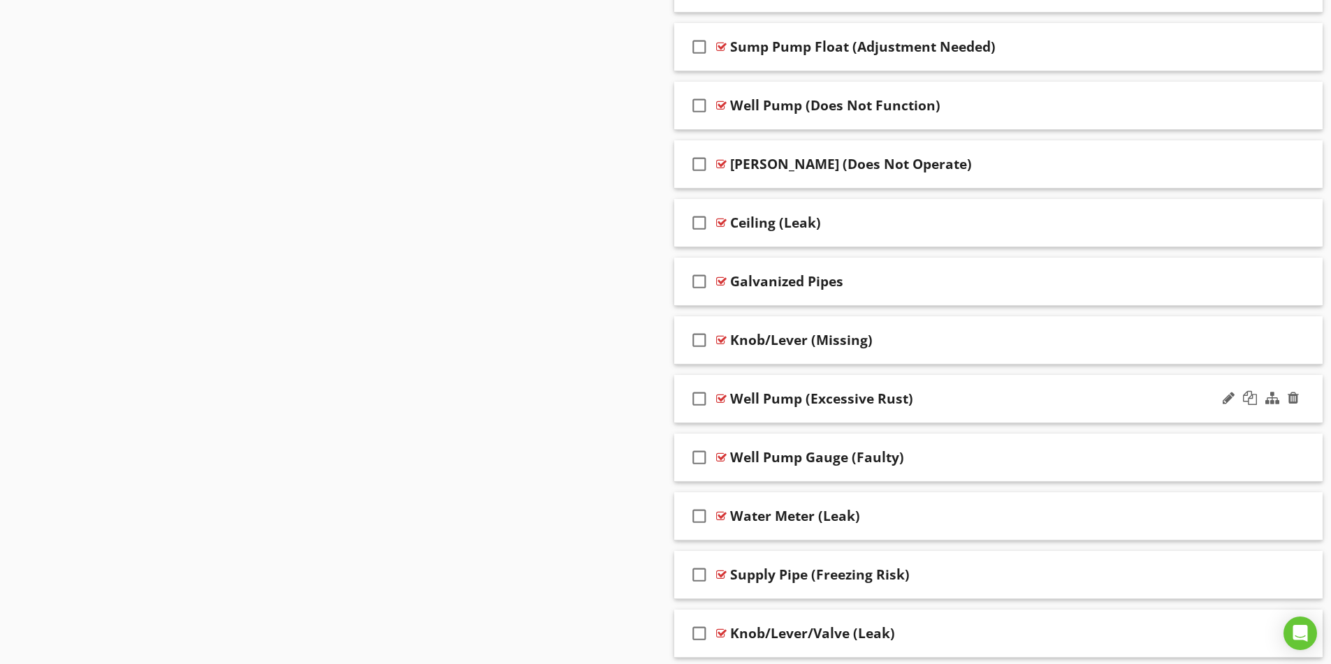
click at [696, 398] on icon "check_box_outline_blank" at bounding box center [699, 399] width 22 height 34
click at [1273, 398] on div at bounding box center [1272, 398] width 14 height 14
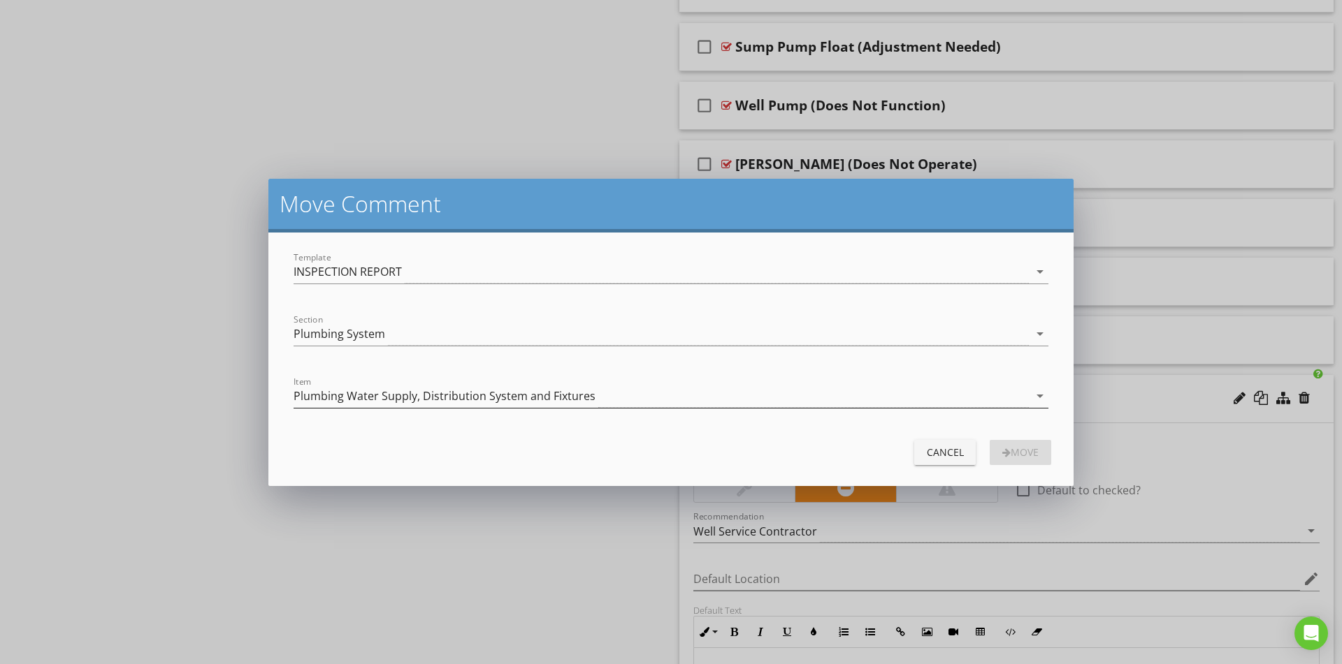
click at [697, 393] on div "Plumbing Water Supply, Distribution System and Fixtures" at bounding box center [660, 396] width 735 height 23
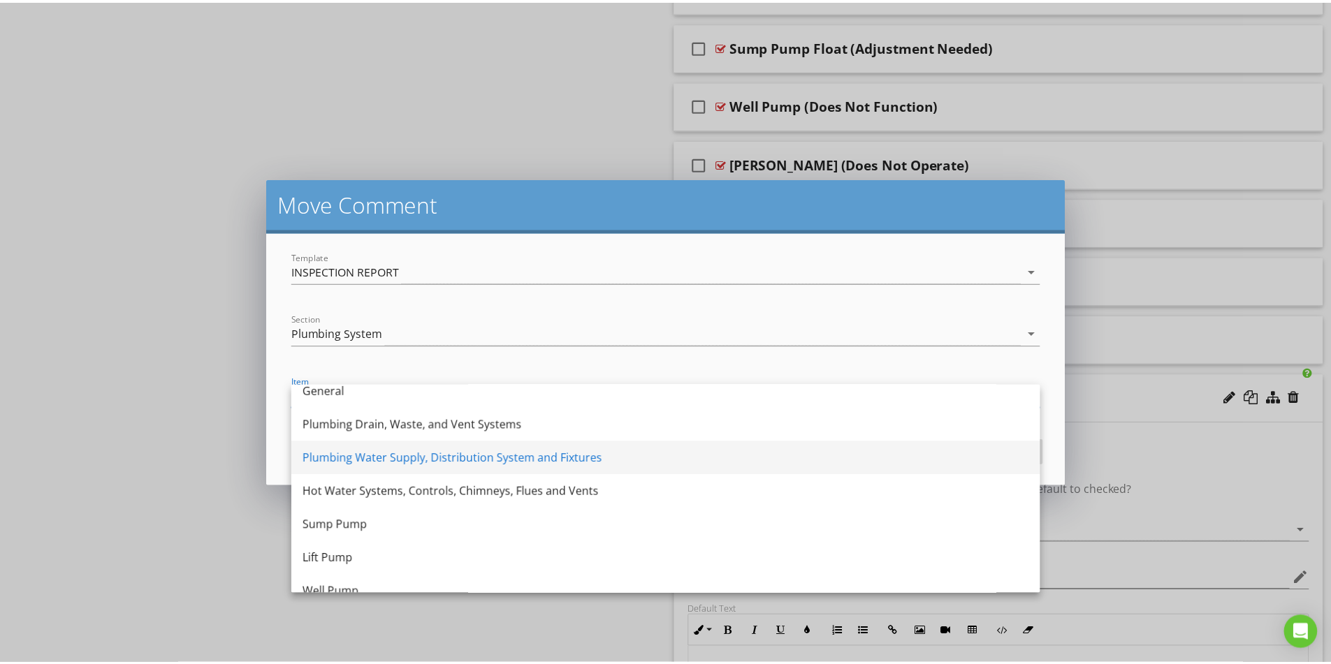
scroll to position [25, 0]
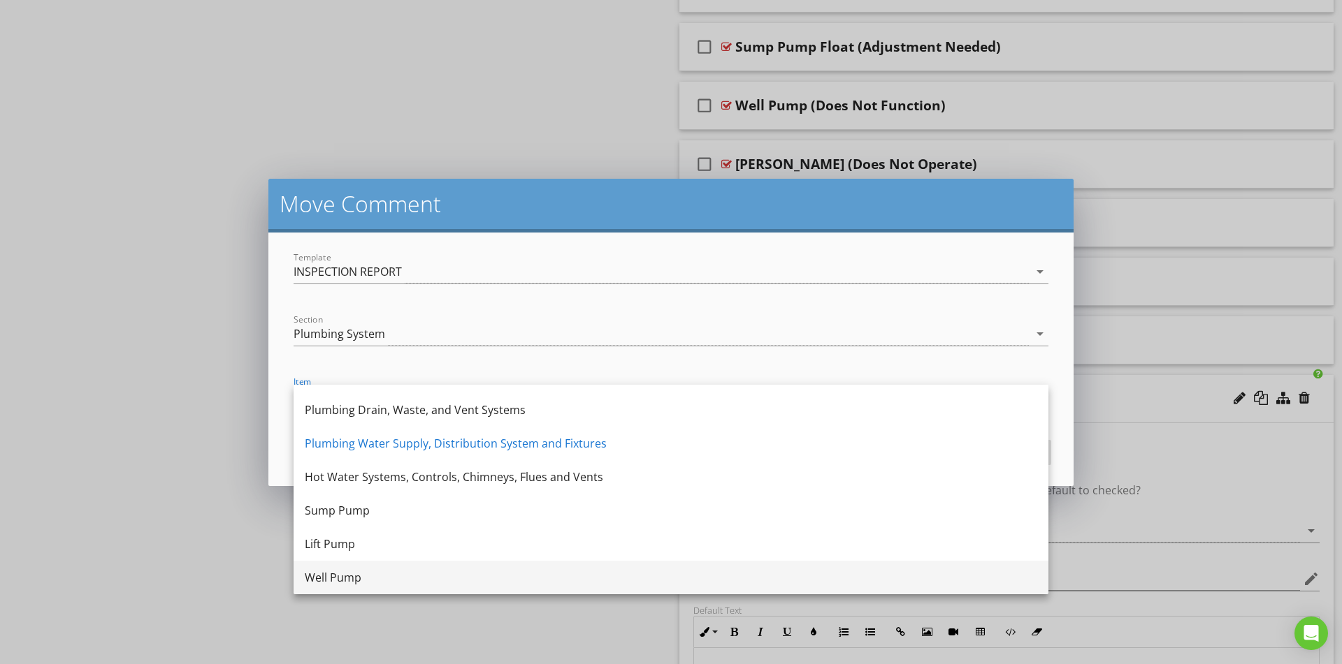
click at [409, 578] on div "Well Pump" at bounding box center [671, 577] width 732 height 17
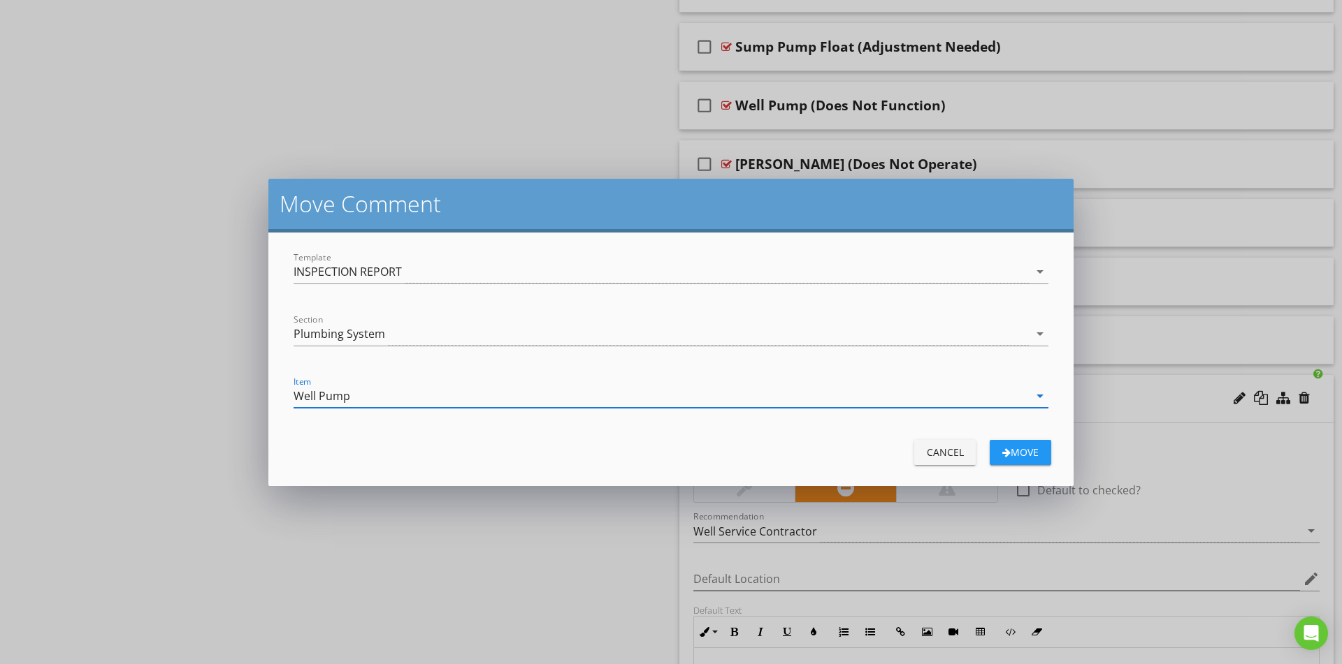
click at [1017, 453] on div "Move" at bounding box center [1020, 452] width 39 height 15
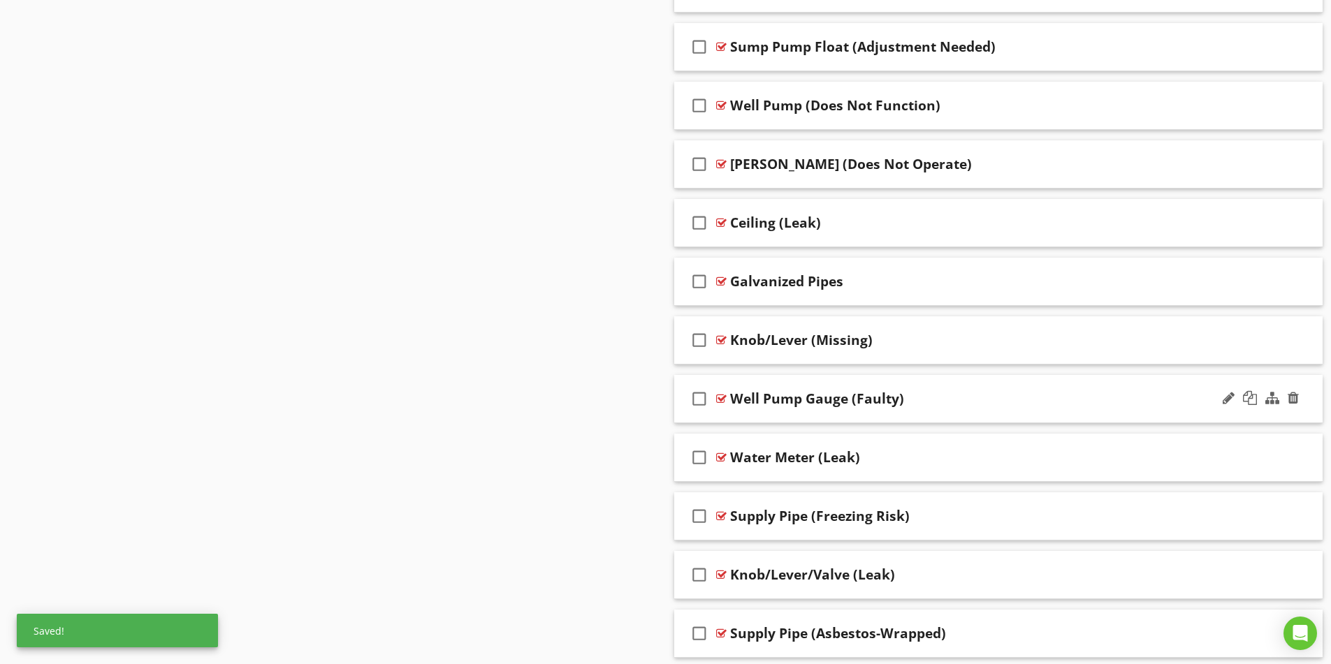
click at [702, 399] on icon "check_box_outline_blank" at bounding box center [699, 399] width 22 height 34
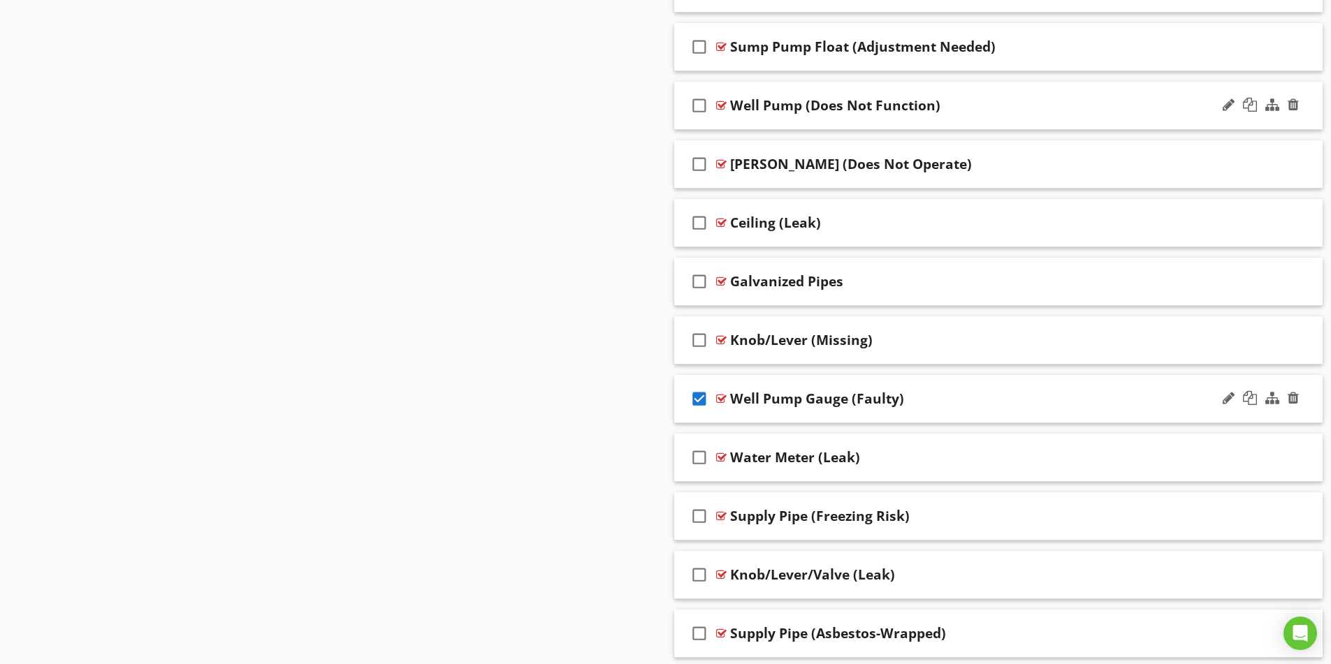
click at [698, 106] on icon "check_box_outline_blank" at bounding box center [699, 106] width 22 height 34
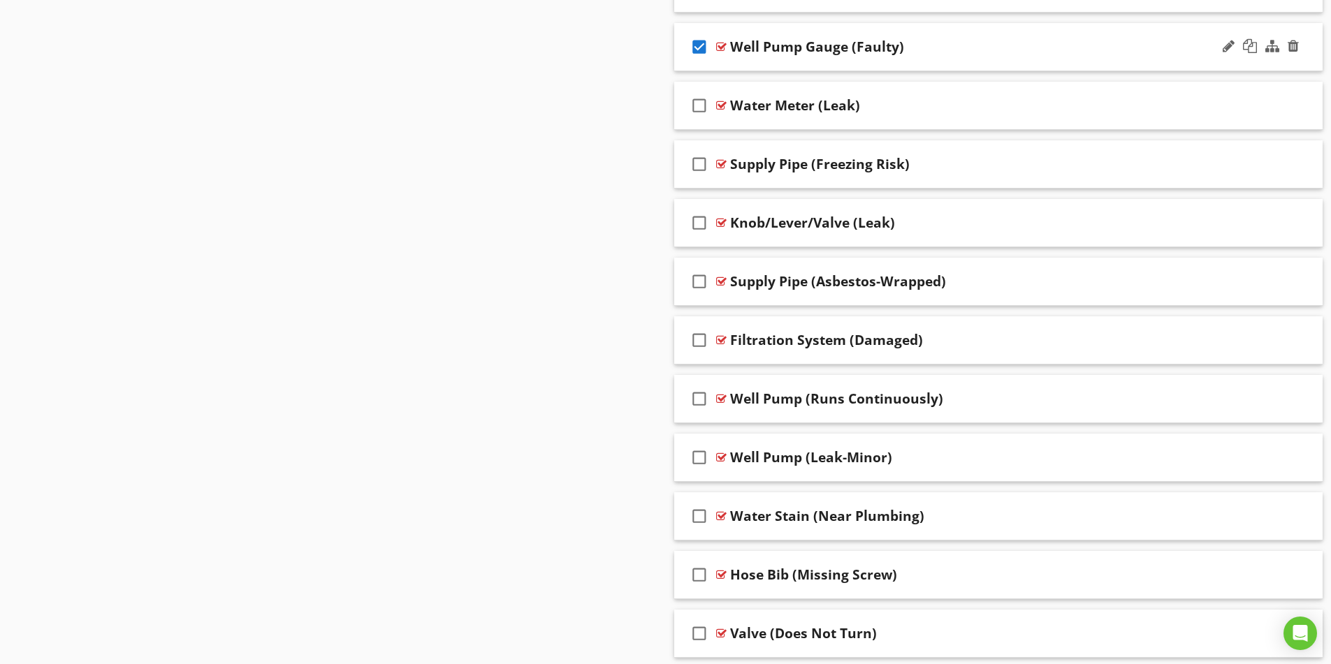
scroll to position [5101, 0]
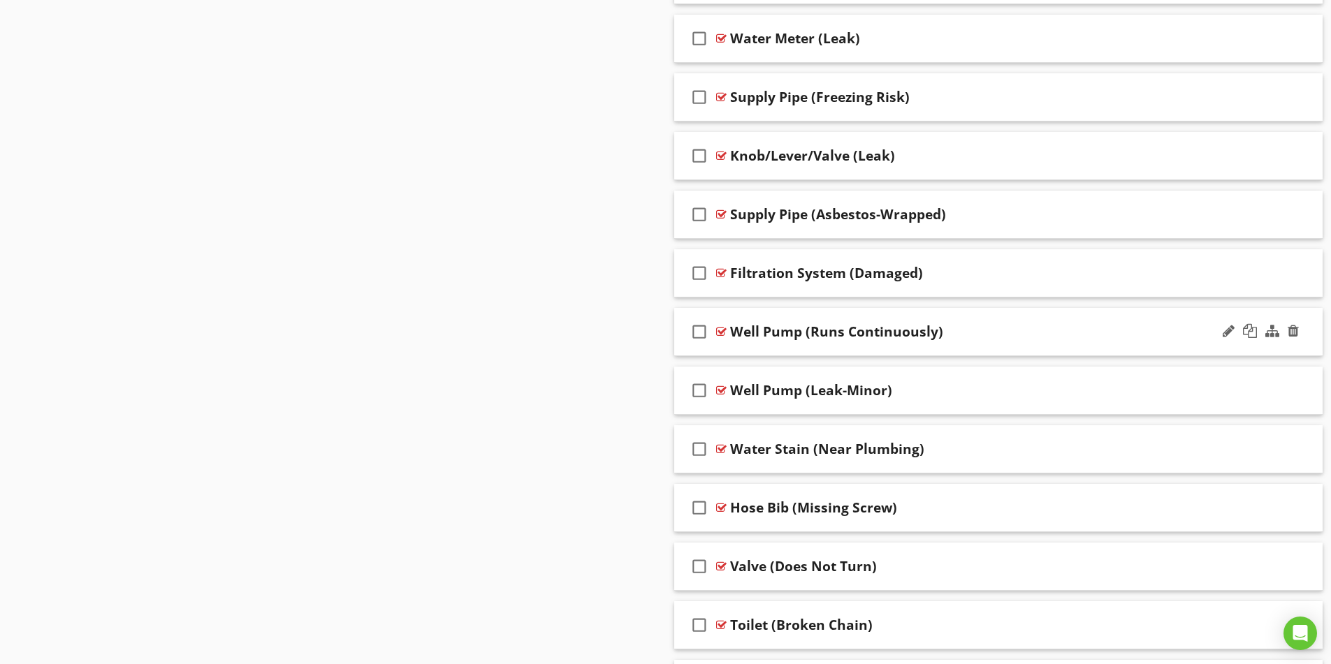
click at [699, 333] on icon "check_box_outline_blank" at bounding box center [699, 332] width 22 height 34
click at [694, 388] on icon "check_box_outline_blank" at bounding box center [699, 391] width 22 height 34
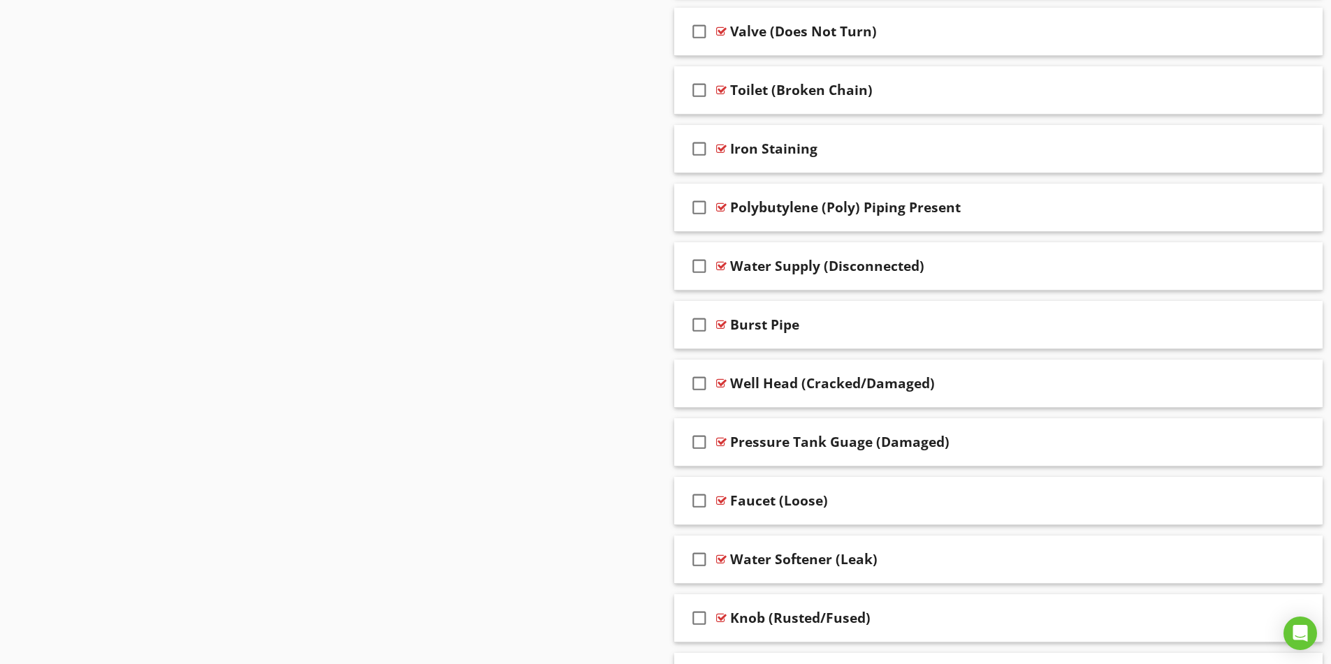
scroll to position [5729, 0]
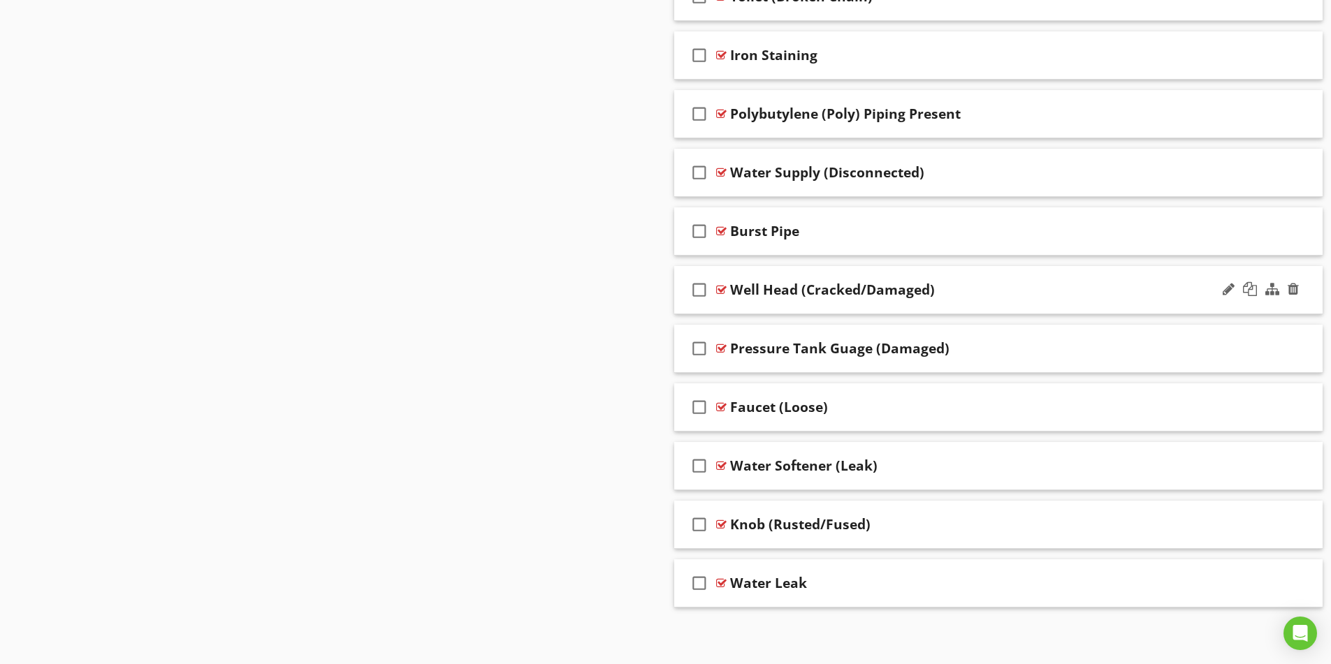
click at [699, 291] on icon "check_box_outline_blank" at bounding box center [699, 290] width 22 height 34
click at [701, 349] on icon "check_box_outline_blank" at bounding box center [699, 349] width 22 height 34
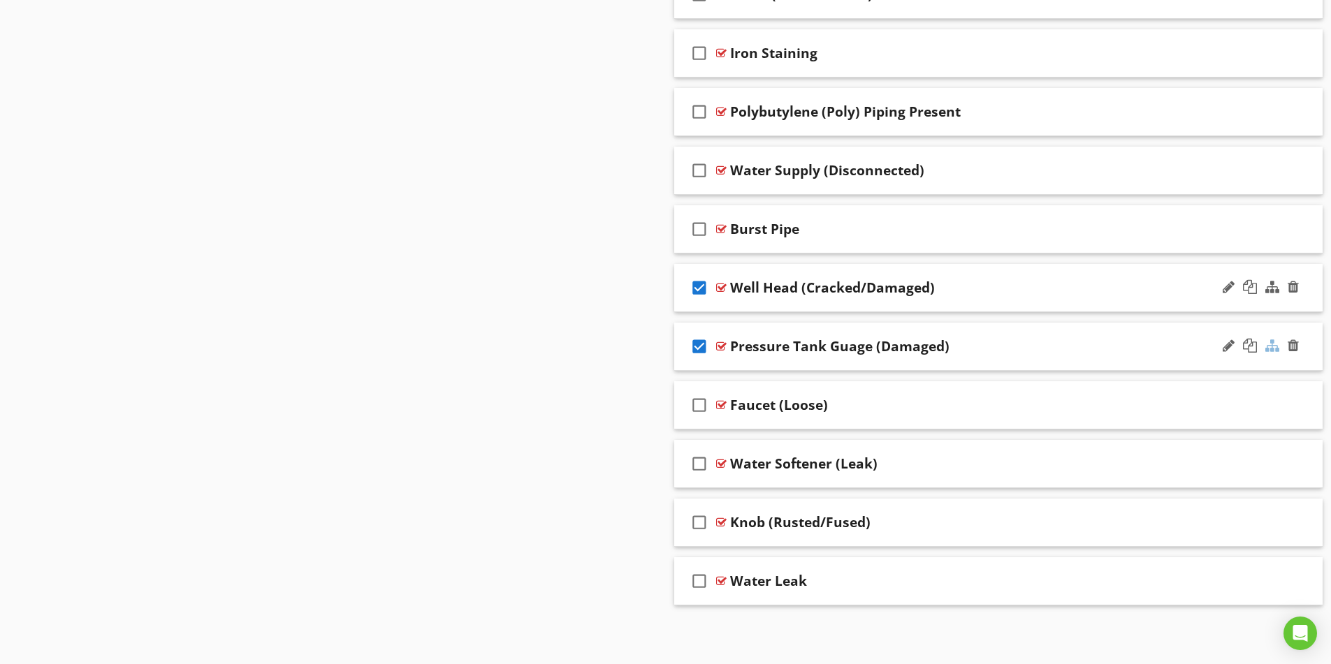
click at [1272, 348] on div at bounding box center [1272, 346] width 14 height 14
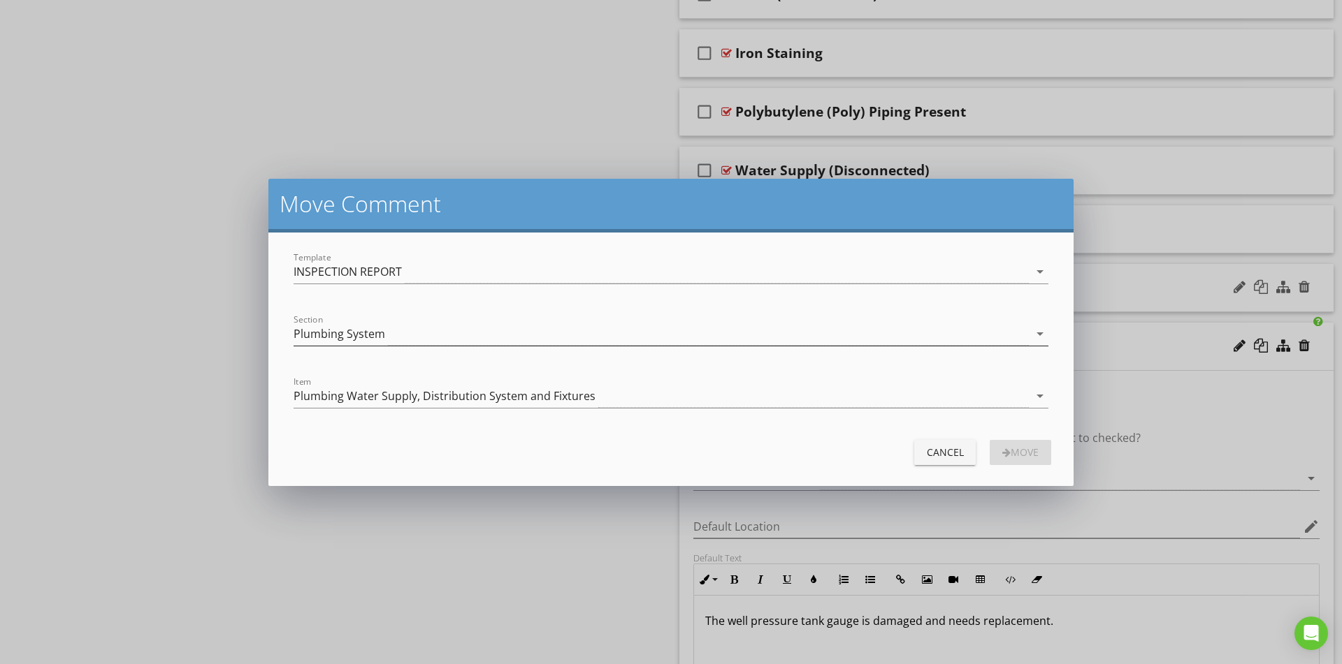
click at [484, 332] on div "Plumbing System" at bounding box center [660, 334] width 735 height 23
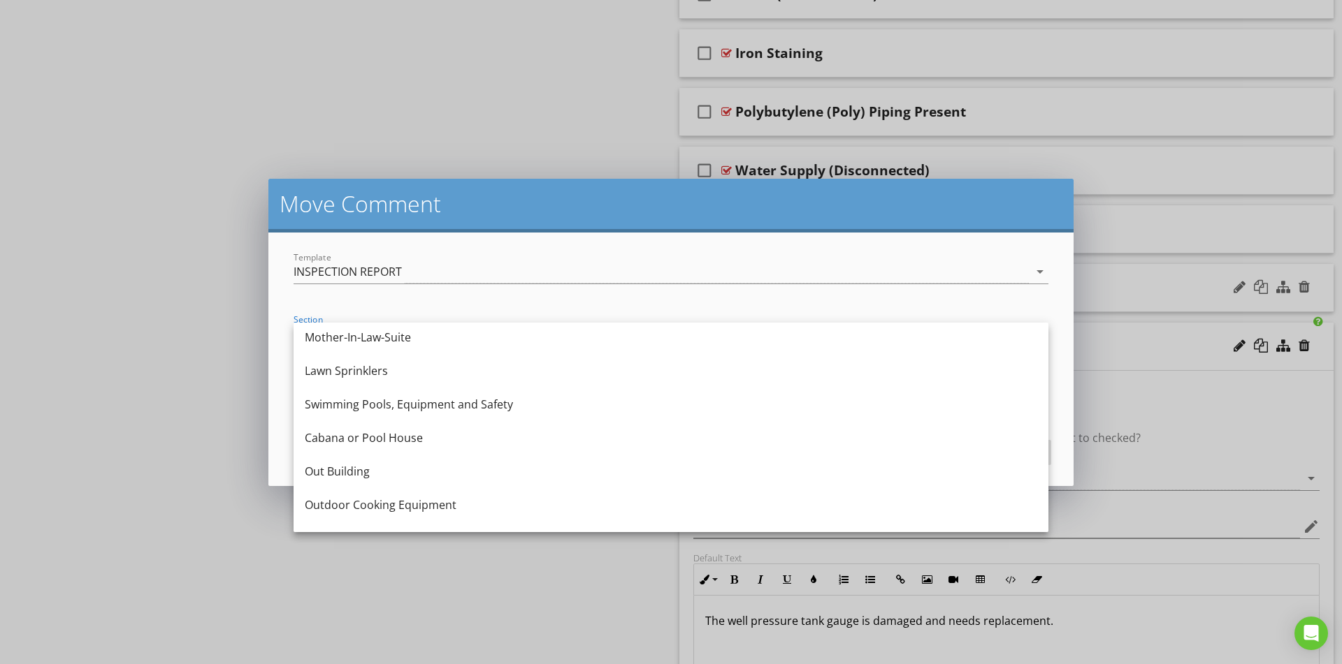
scroll to position [595, 0]
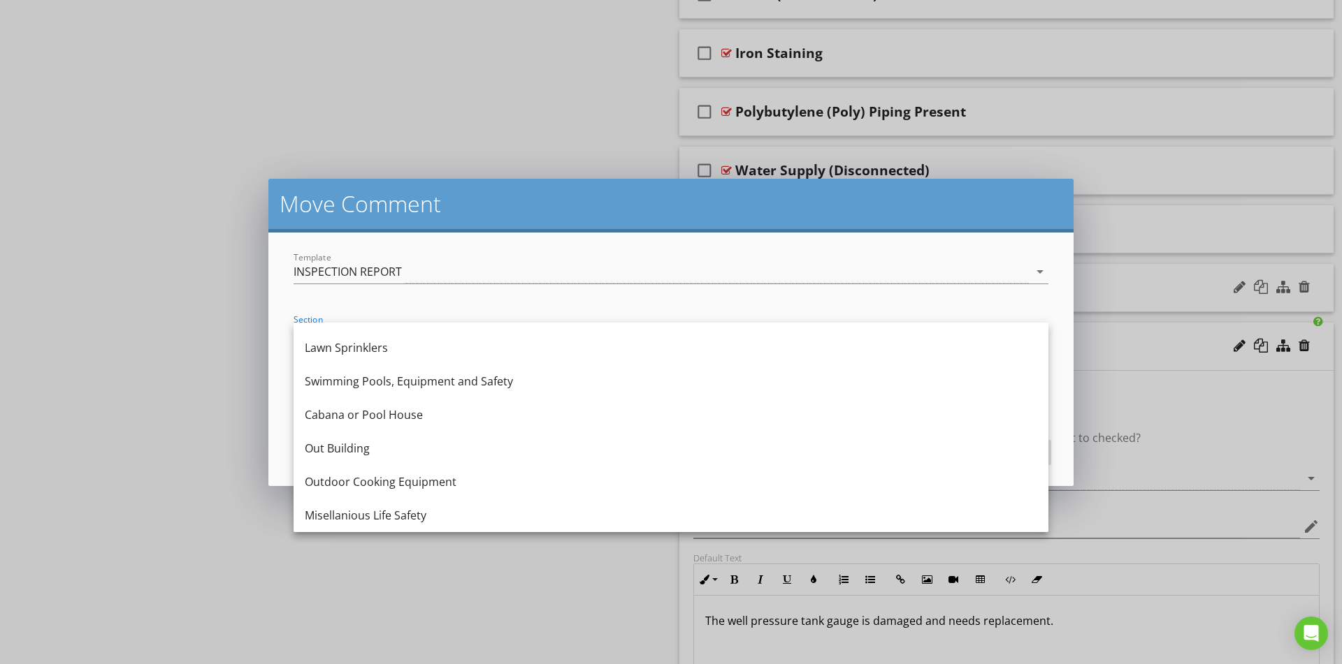
click at [483, 242] on form "Template INSPECTION REPORT arrow_drop_down Section Plumbing System arrow_drop_d…" at bounding box center [670, 360] width 805 height 254
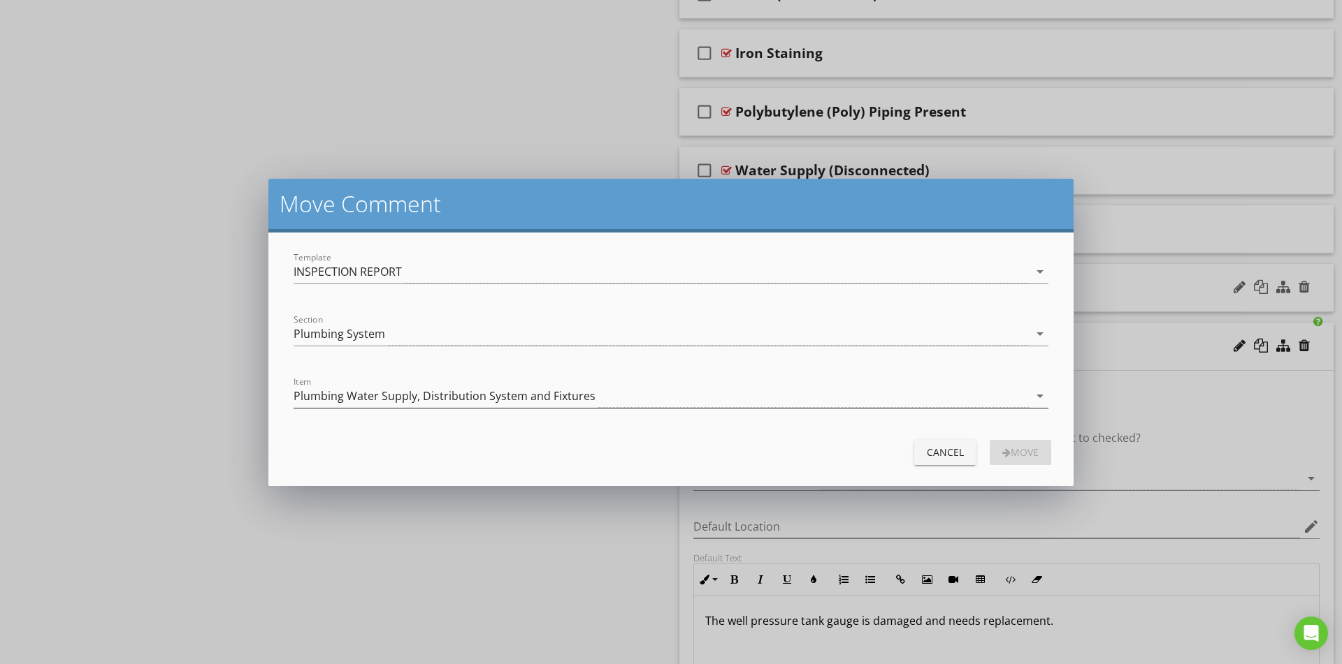
click at [421, 396] on div "Plumbing Water Supply, Distribution System and Fixtures" at bounding box center [444, 396] width 302 height 13
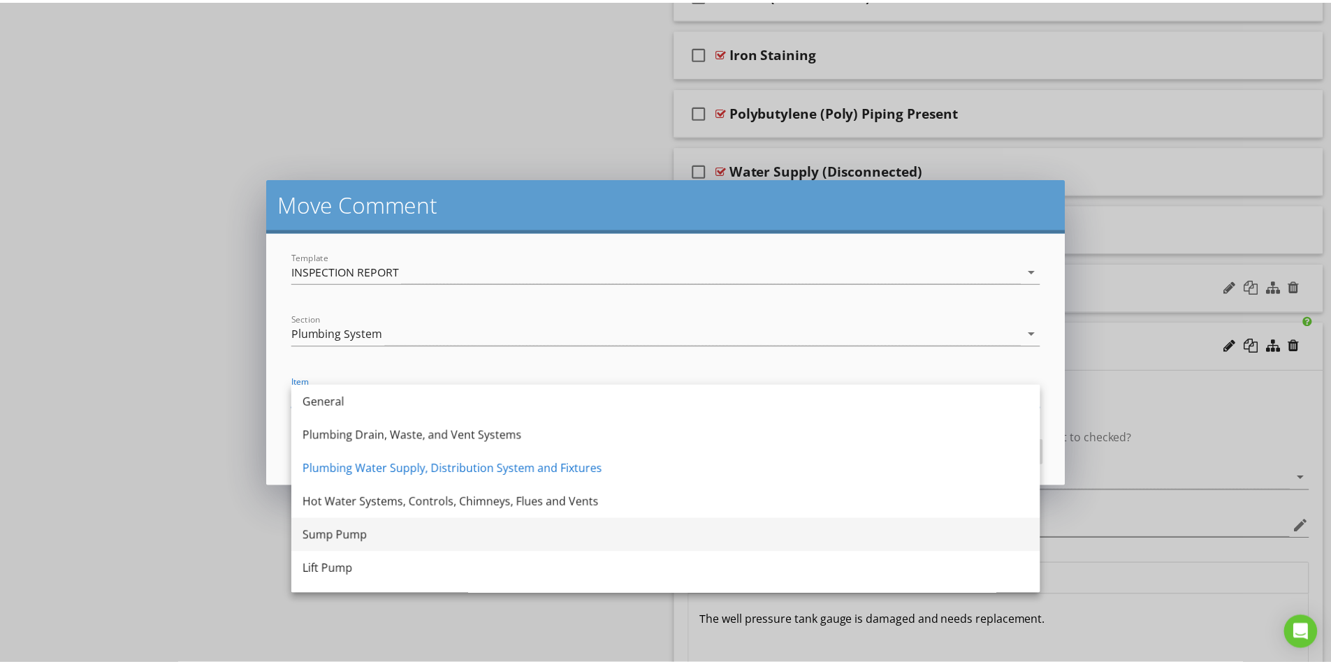
scroll to position [25, 0]
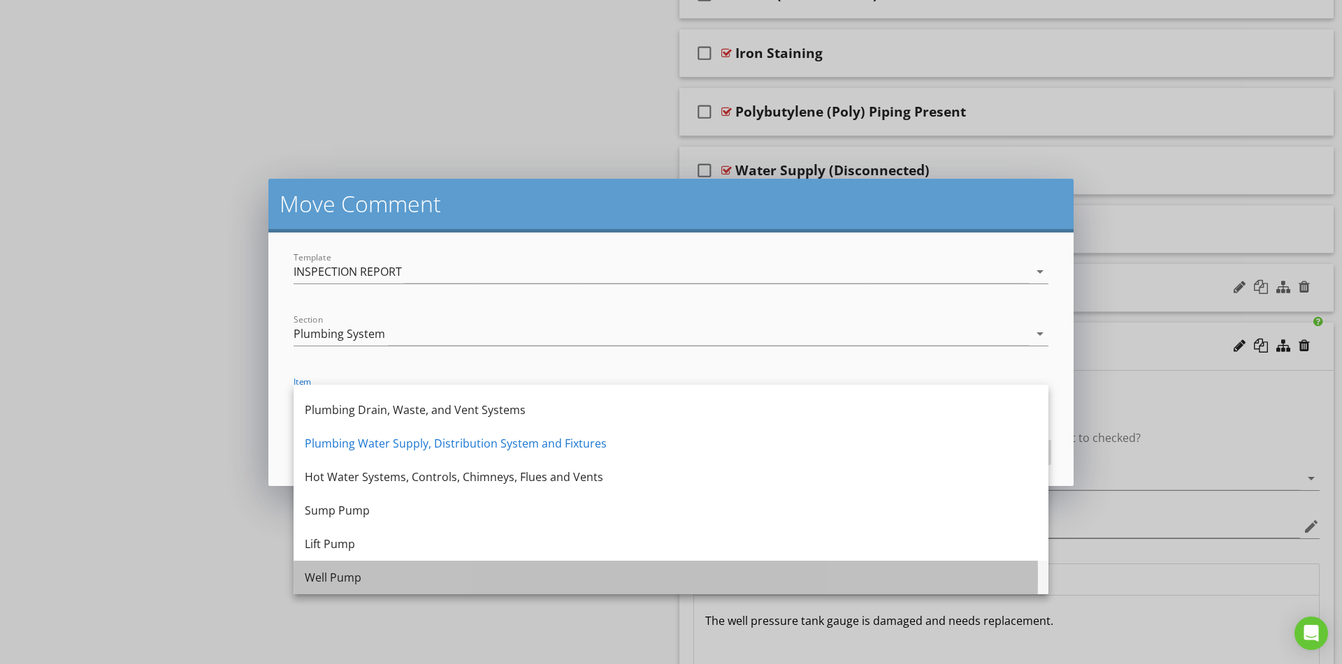
click at [365, 574] on div "Well Pump" at bounding box center [671, 577] width 732 height 17
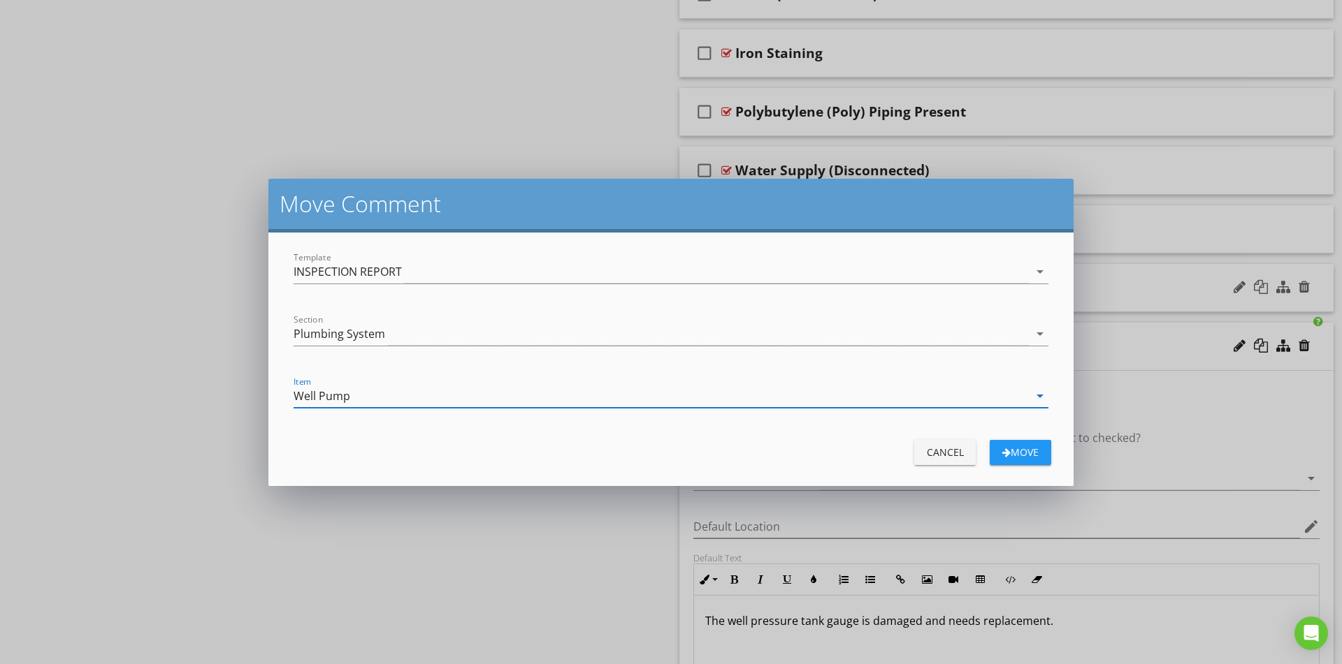
click at [1002, 452] on div "button" at bounding box center [1006, 453] width 8 height 10
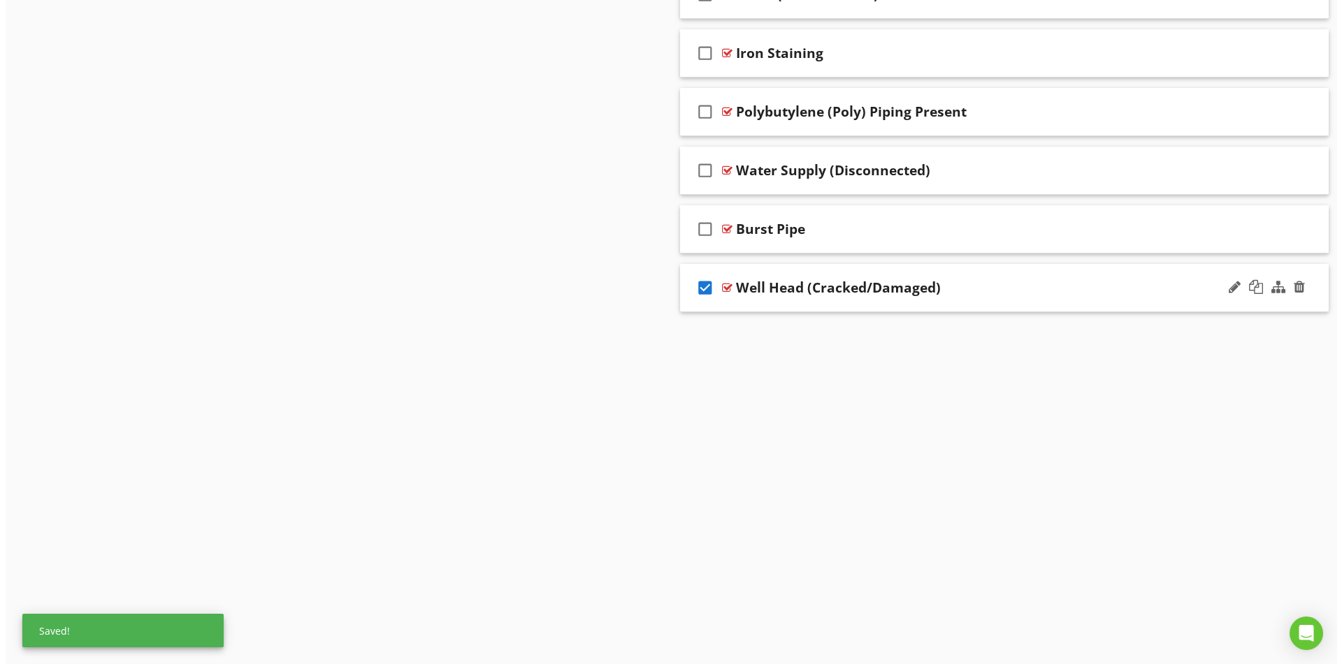
scroll to position [5673, 0]
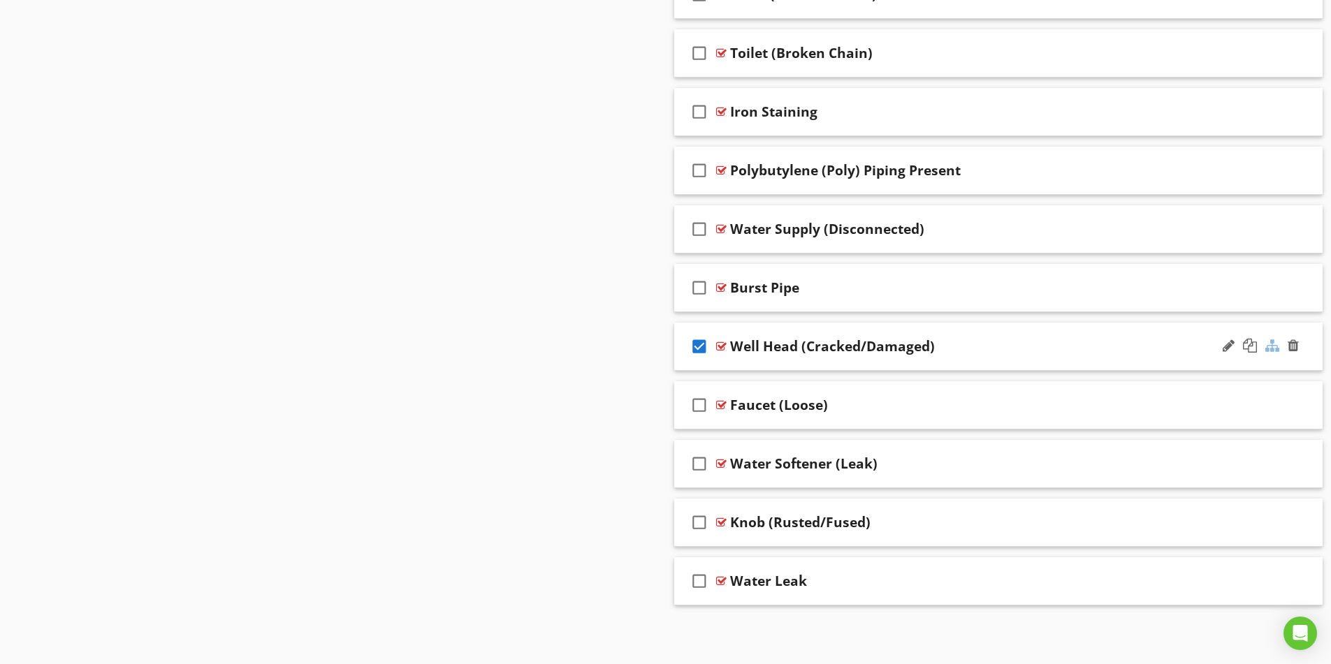
click at [1266, 347] on div at bounding box center [1272, 346] width 14 height 14
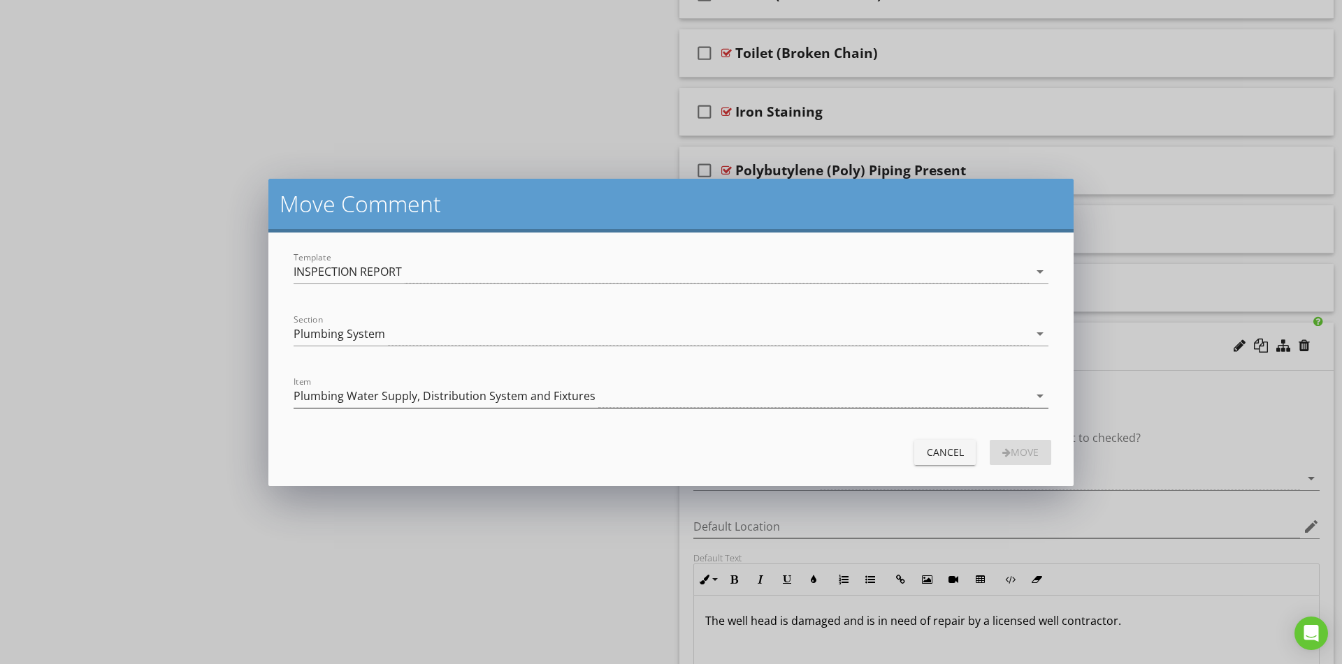
click at [360, 390] on div "Plumbing Water Supply, Distribution System and Fixtures" at bounding box center [444, 396] width 302 height 13
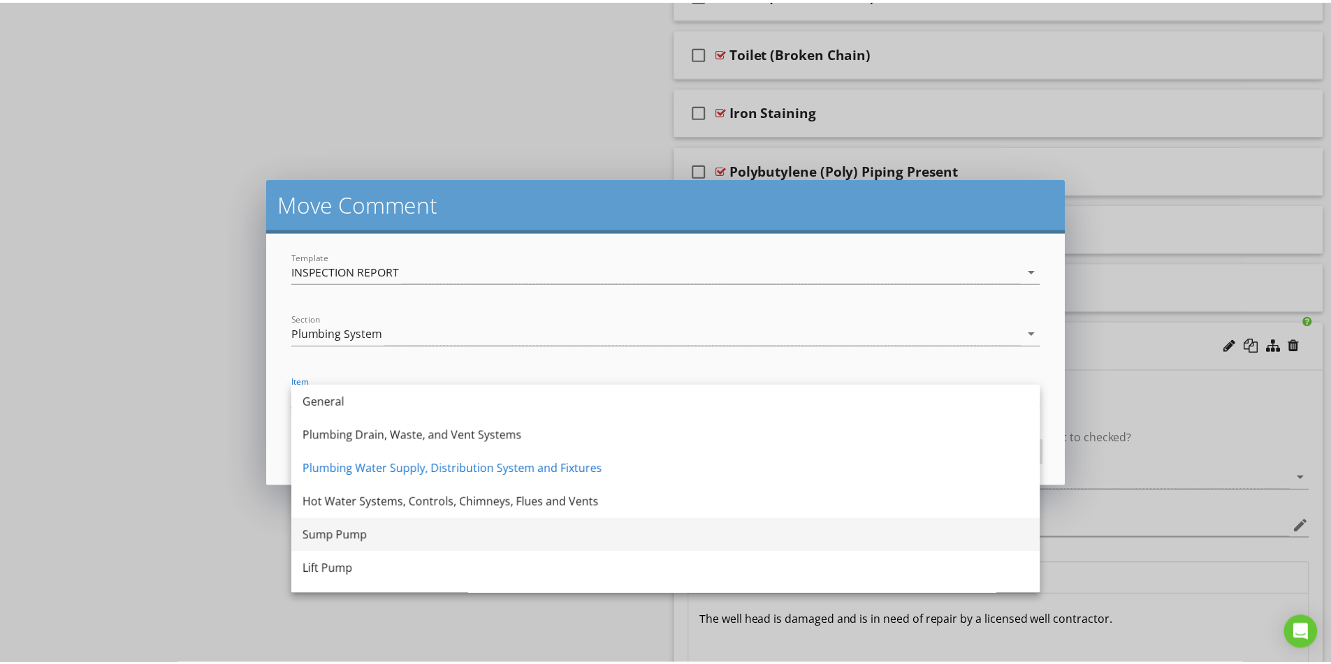
scroll to position [25, 0]
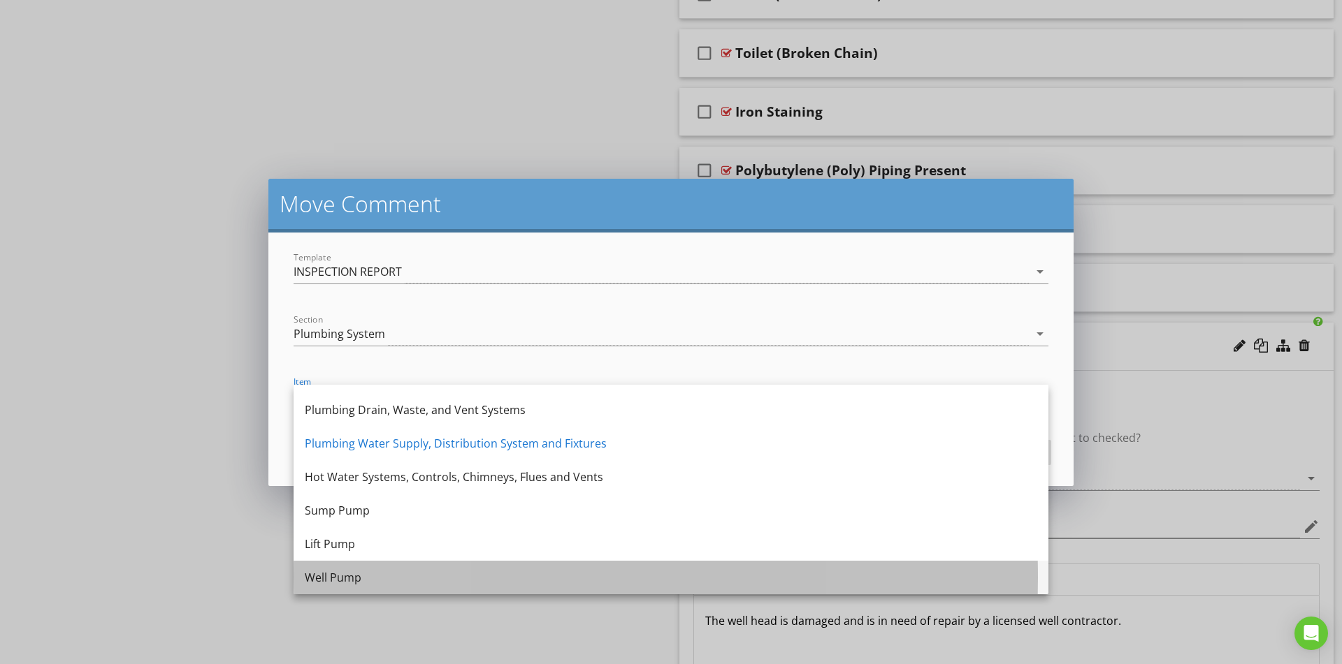
click at [395, 571] on div "Well Pump" at bounding box center [671, 577] width 732 height 17
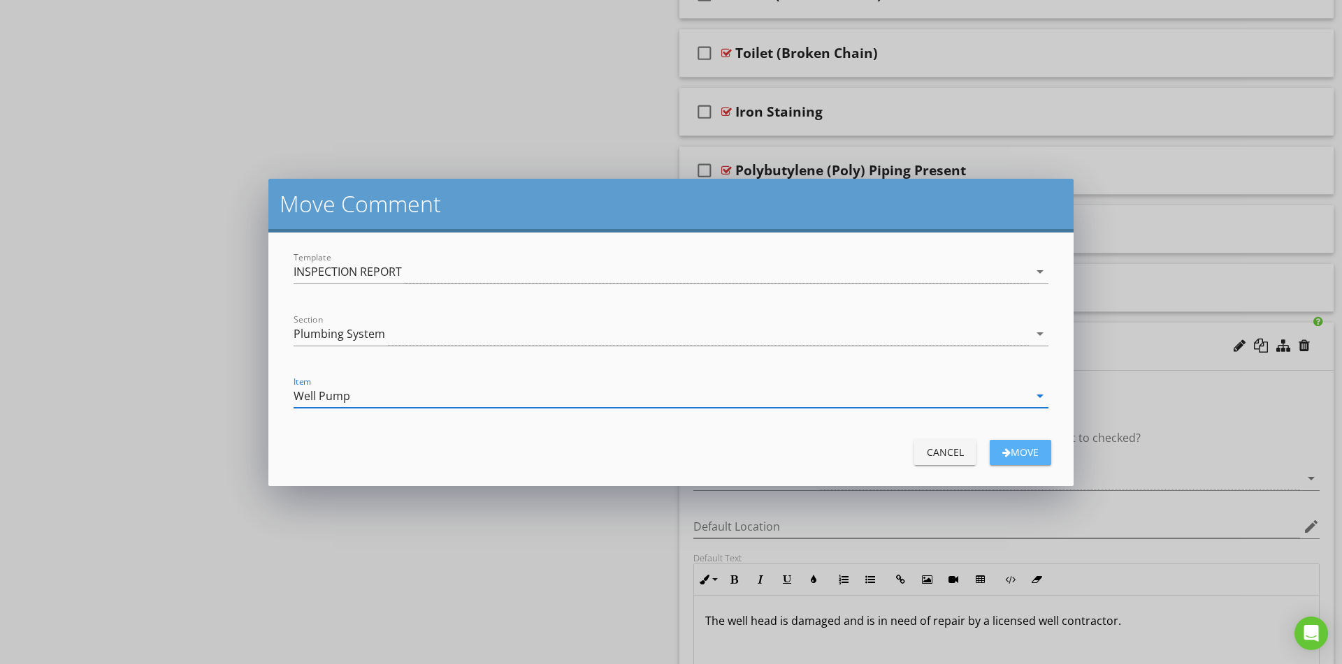
click at [1021, 452] on div "Move" at bounding box center [1020, 452] width 39 height 15
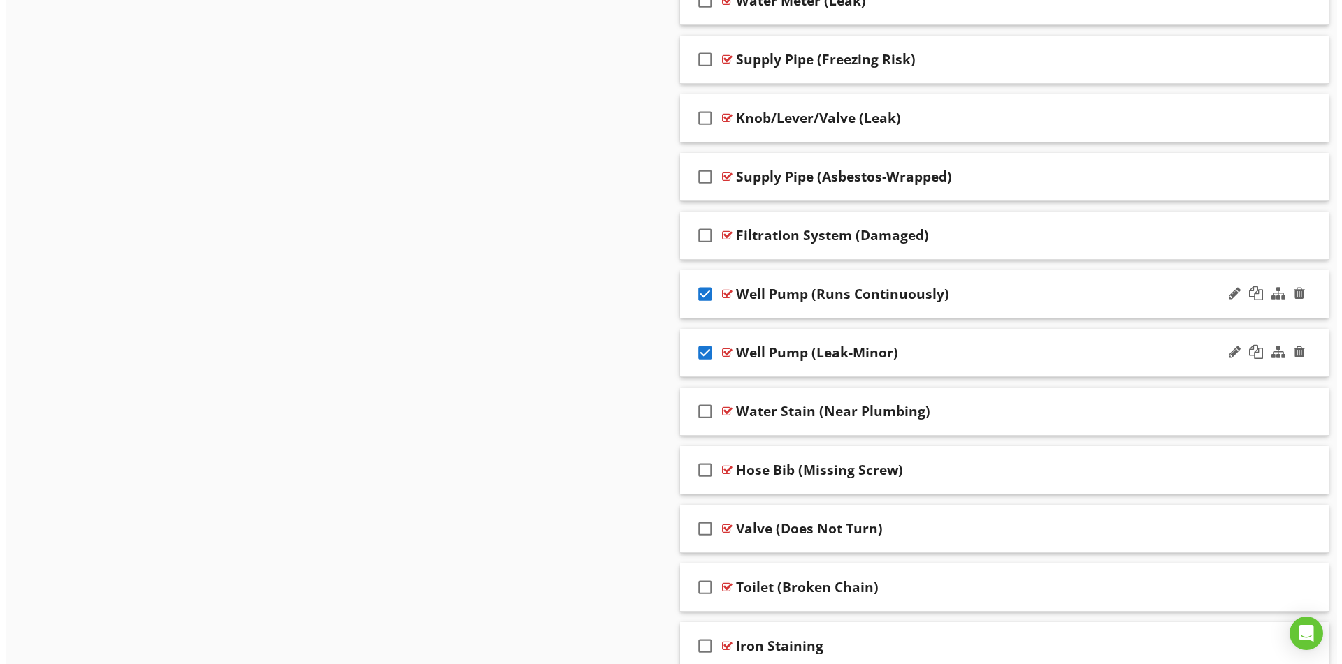
scroll to position [5055, 0]
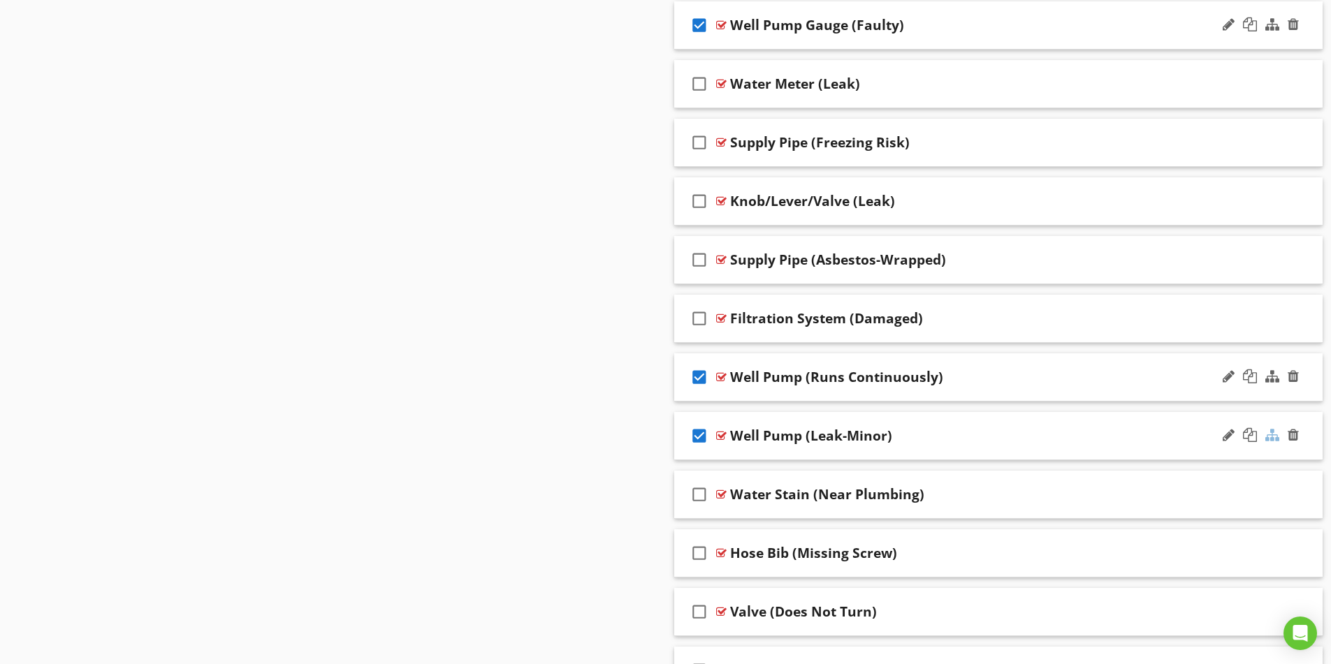
click at [1271, 433] on div at bounding box center [1272, 435] width 14 height 14
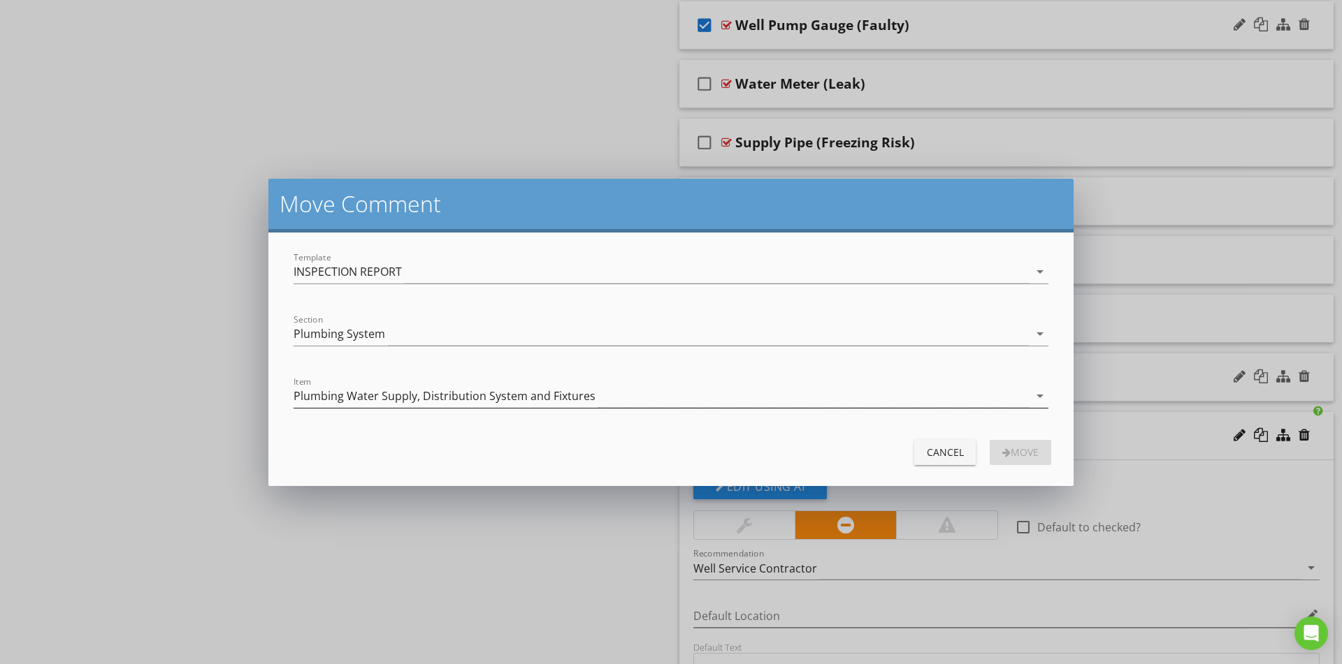
click at [364, 394] on div "Plumbing Water Supply, Distribution System and Fixtures" at bounding box center [444, 396] width 302 height 13
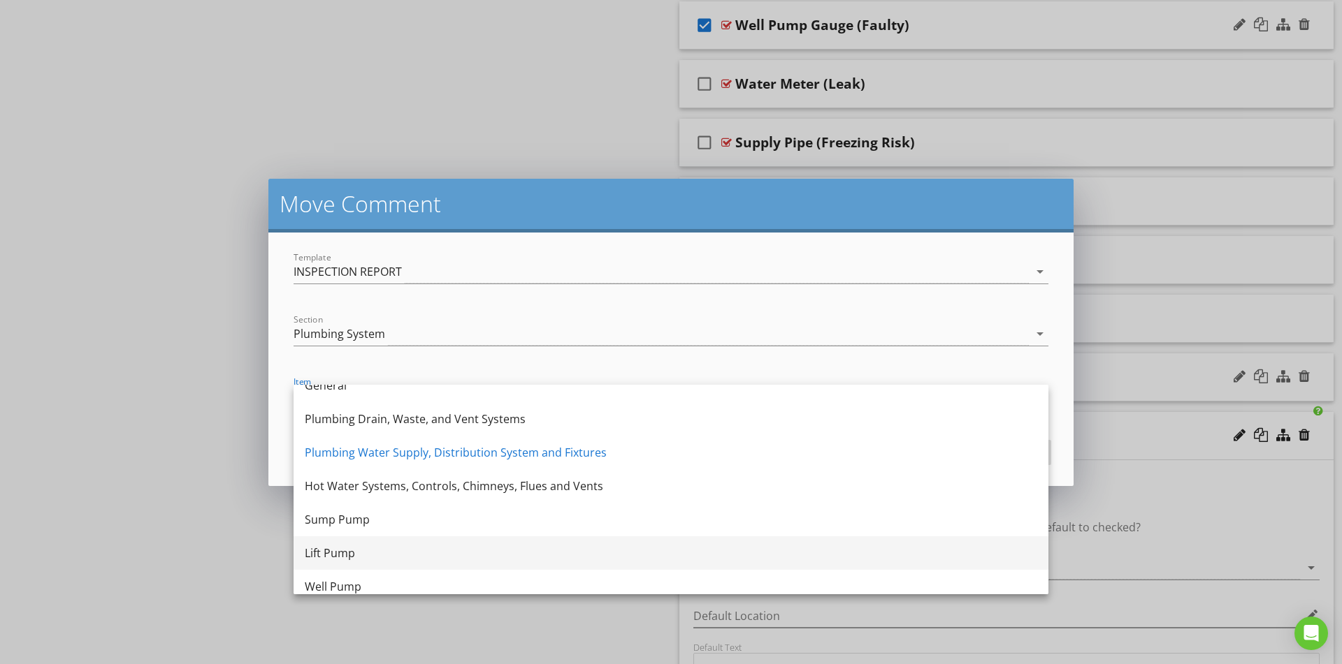
scroll to position [25, 0]
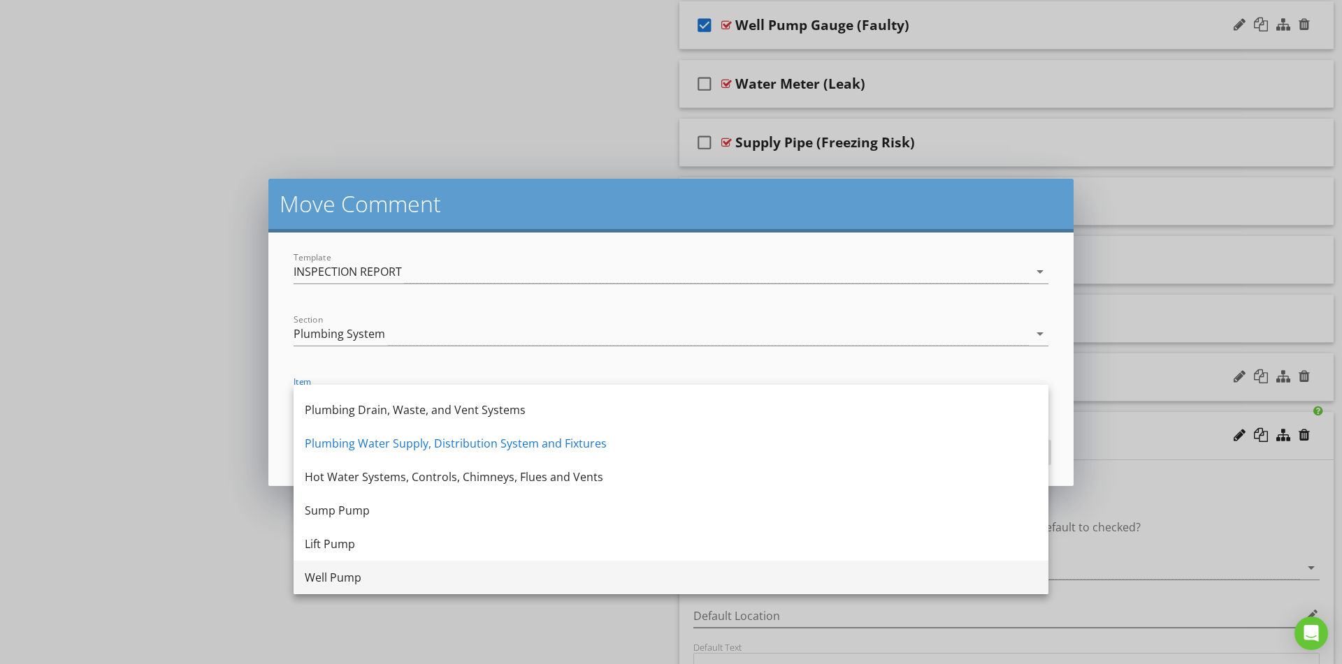
click at [366, 574] on div "Well Pump" at bounding box center [671, 577] width 732 height 17
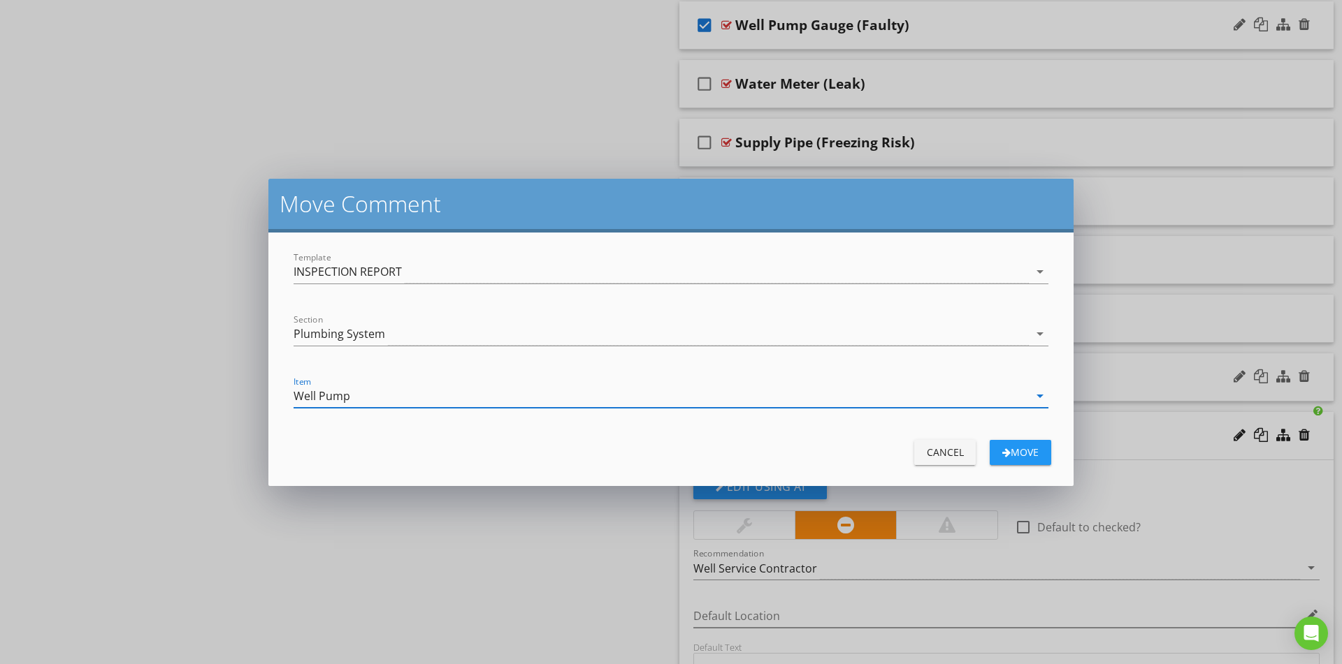
click at [1011, 458] on div "Move" at bounding box center [1020, 452] width 39 height 15
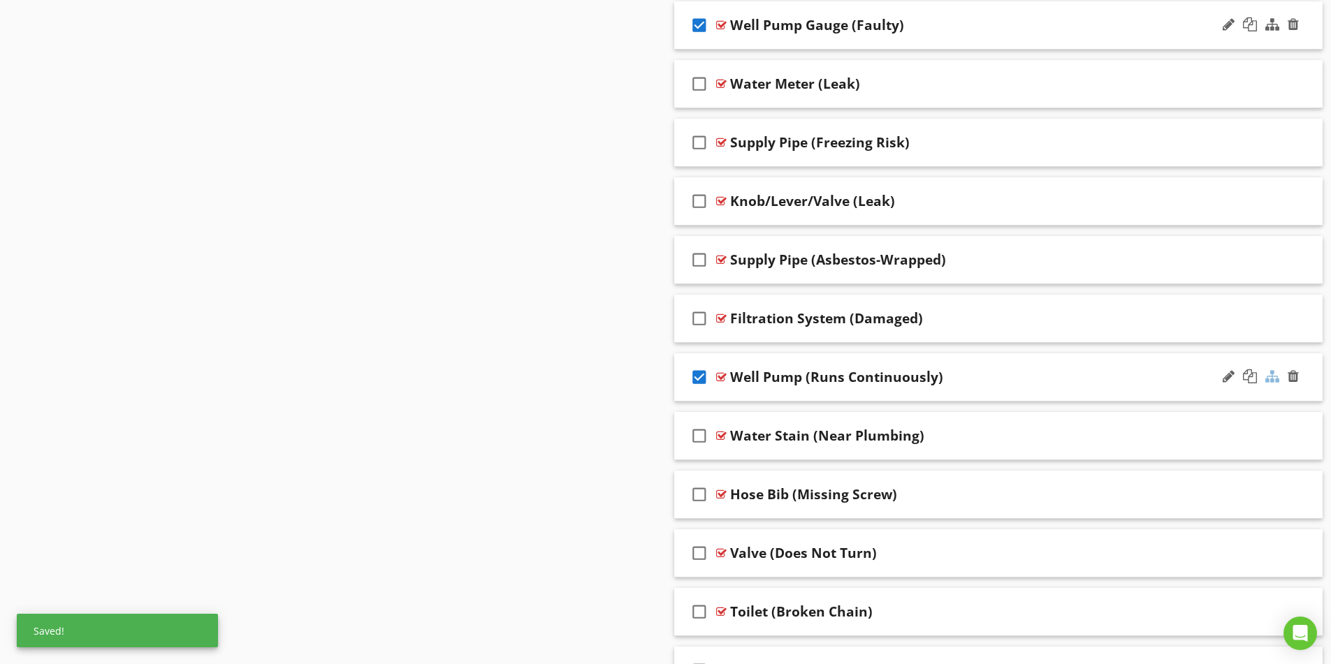
click at [1269, 377] on div at bounding box center [1272, 377] width 14 height 14
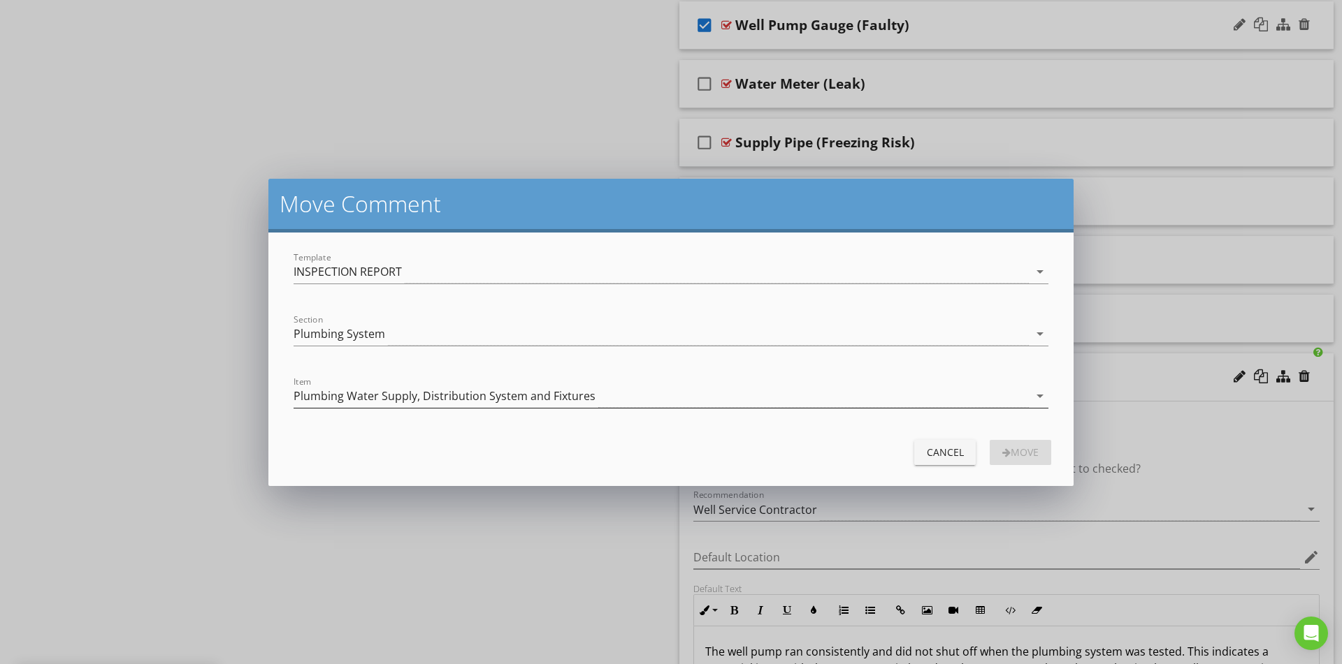
click at [463, 395] on div "Plumbing Water Supply, Distribution System and Fixtures" at bounding box center [444, 396] width 302 height 13
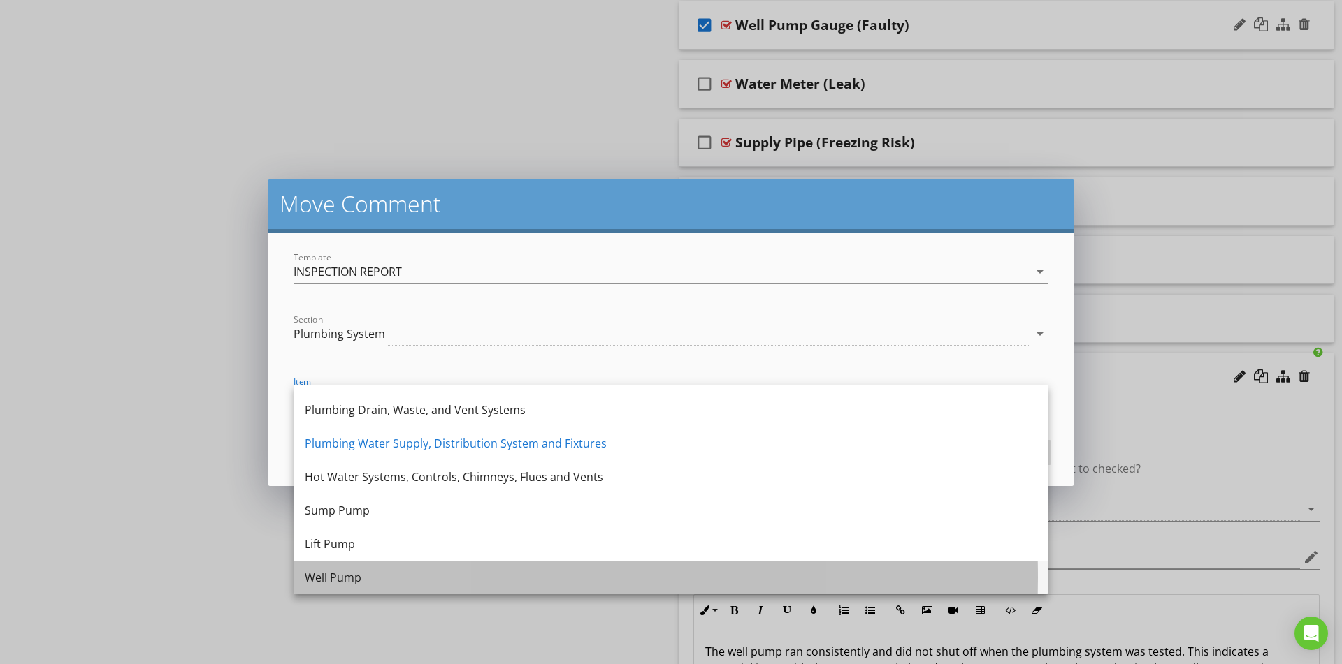
click at [352, 581] on div "Well Pump" at bounding box center [671, 577] width 732 height 17
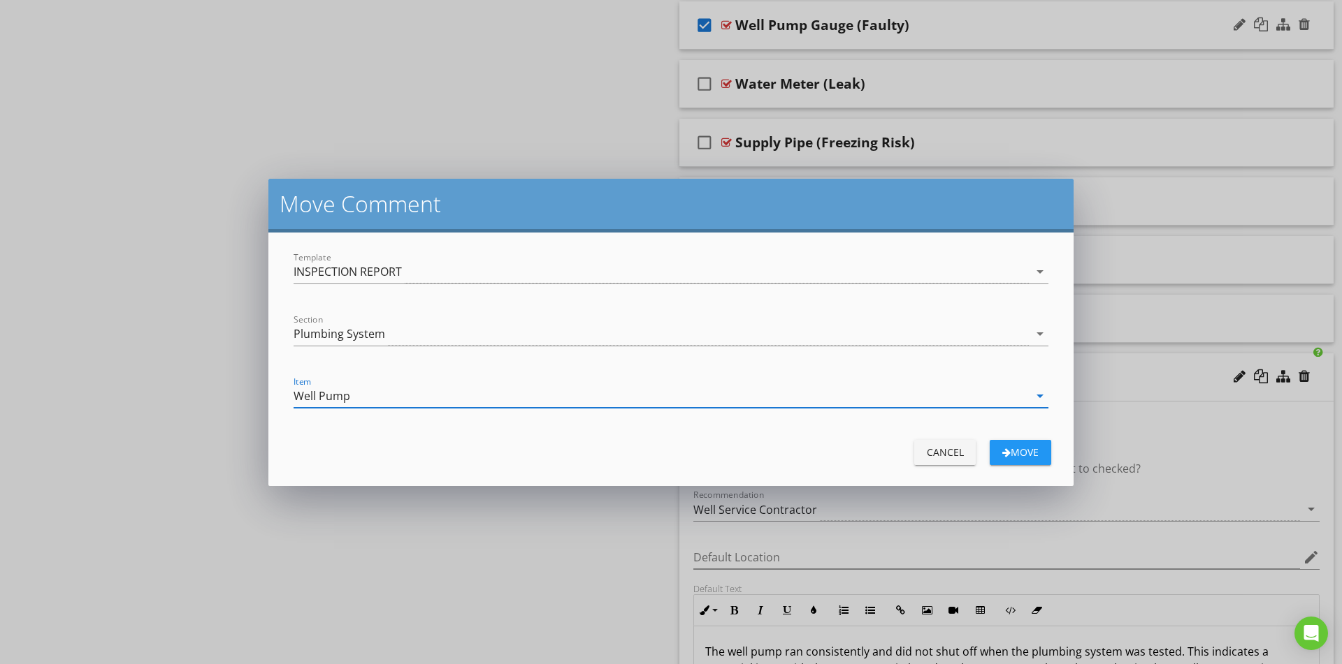
click at [1031, 455] on div "Move" at bounding box center [1020, 452] width 39 height 15
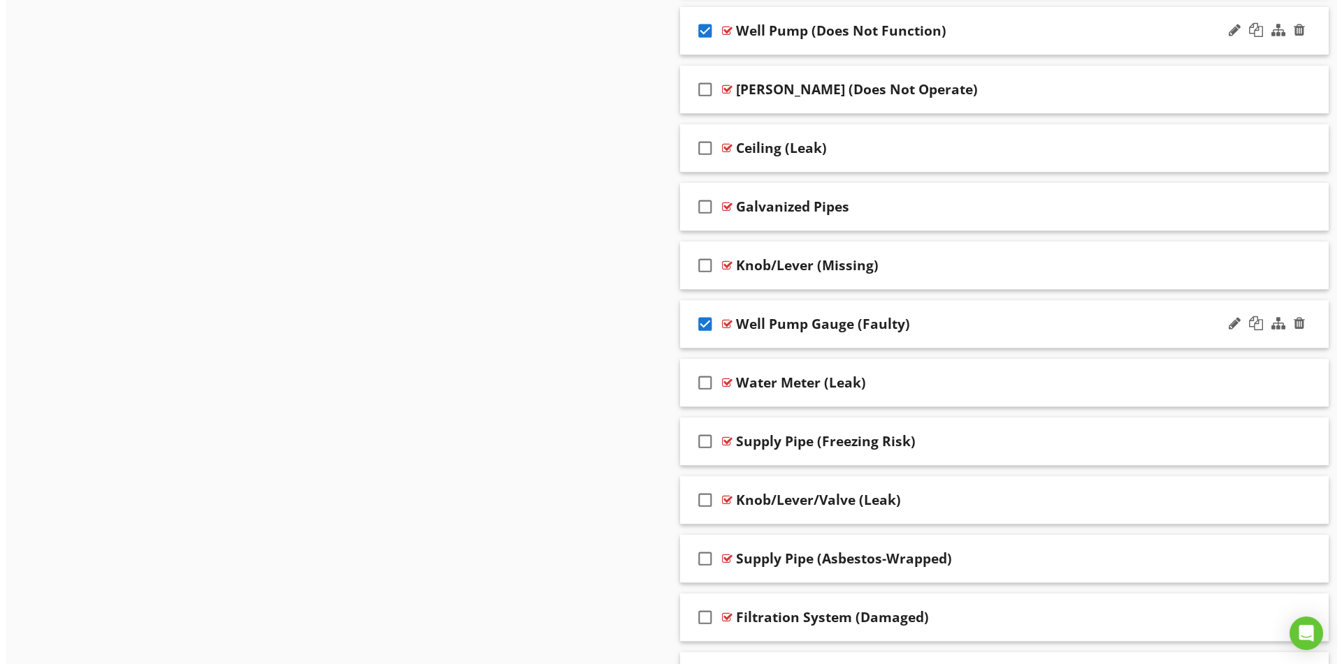
scroll to position [4706, 0]
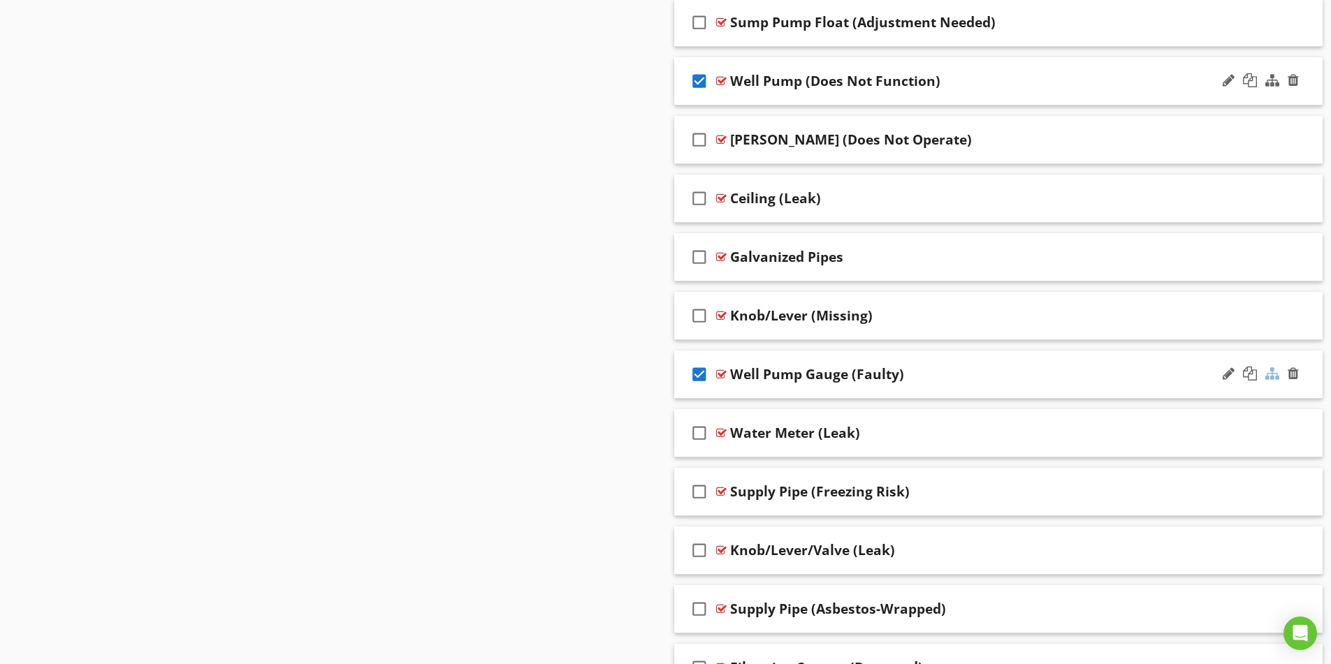
click at [1272, 375] on div at bounding box center [1272, 374] width 14 height 14
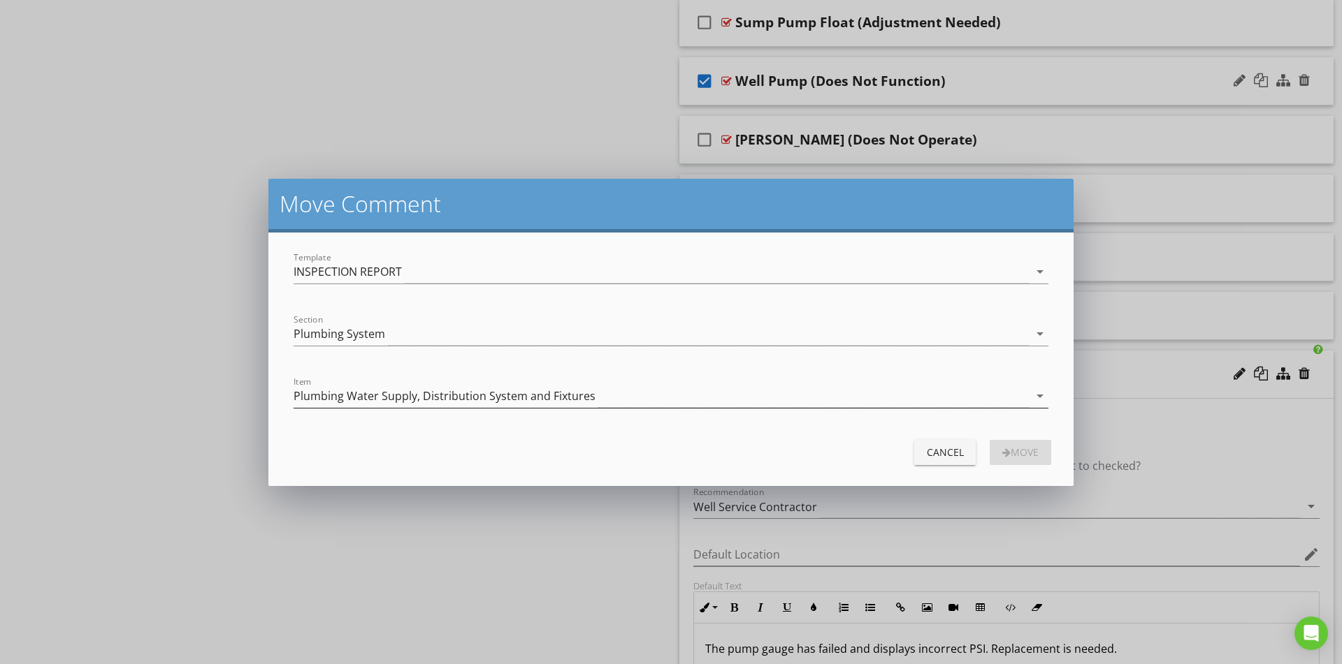
click at [444, 386] on div "Plumbing Water Supply, Distribution System and Fixtures" at bounding box center [660, 396] width 735 height 23
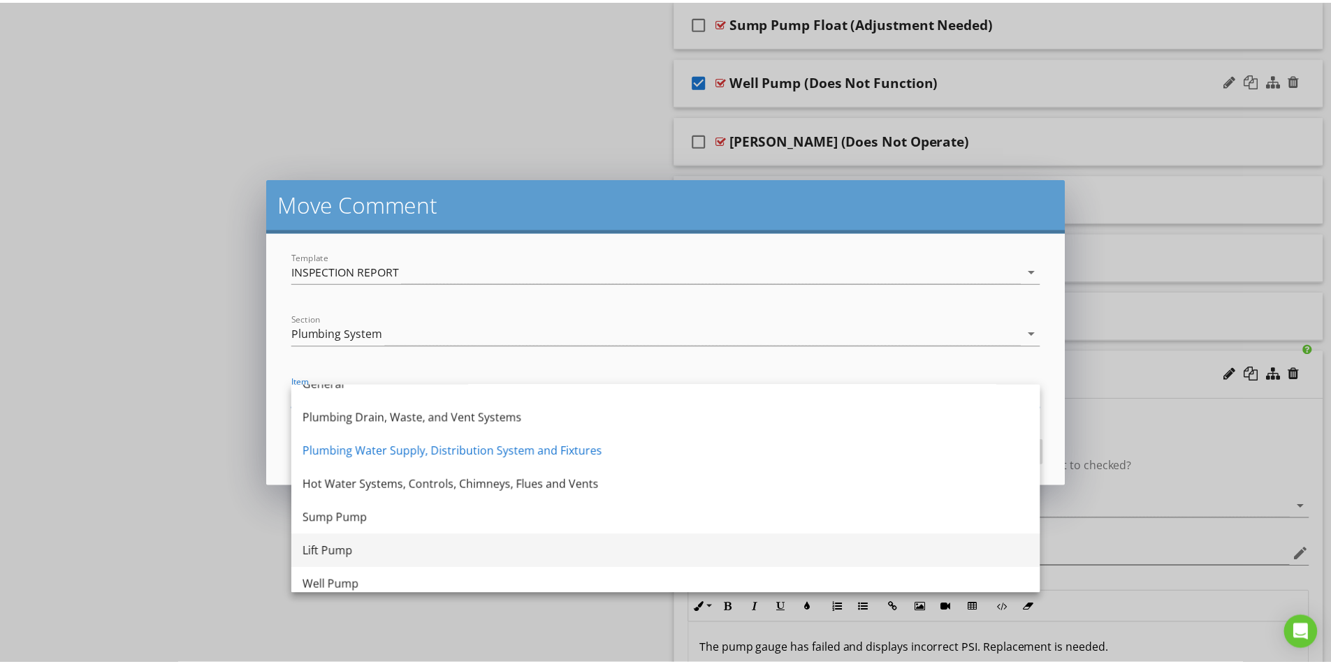
scroll to position [25, 0]
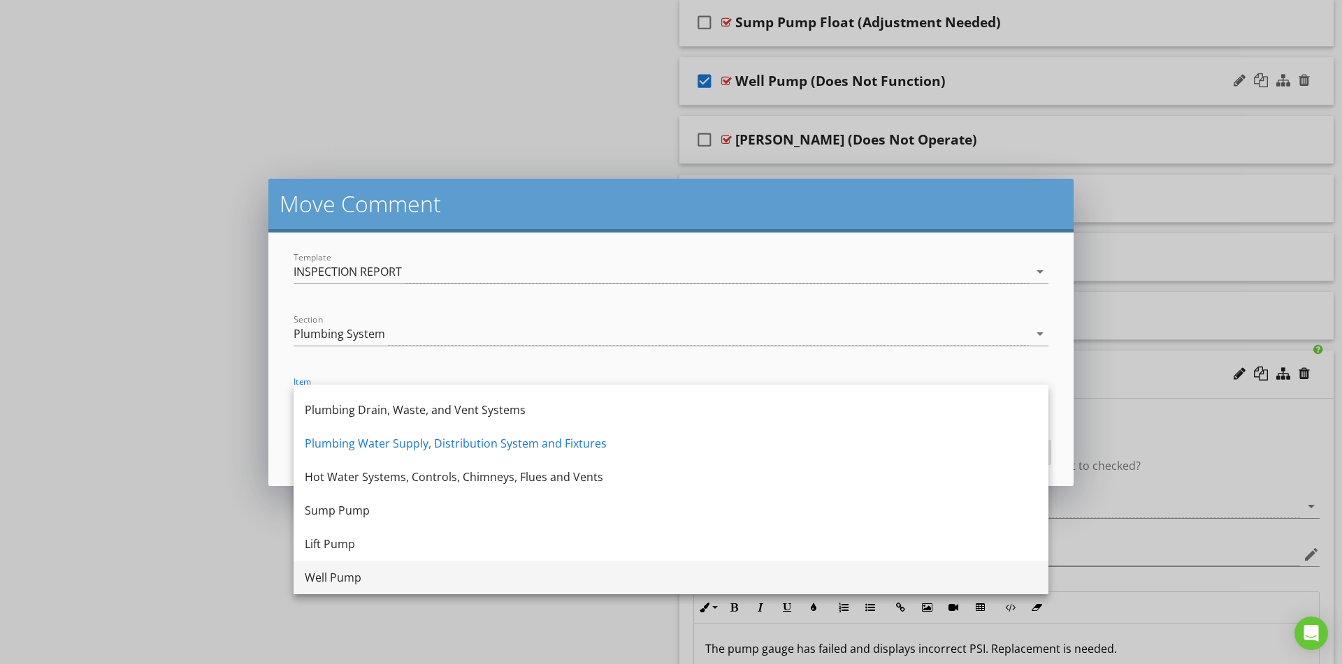
click at [346, 573] on div "Well Pump" at bounding box center [671, 577] width 732 height 17
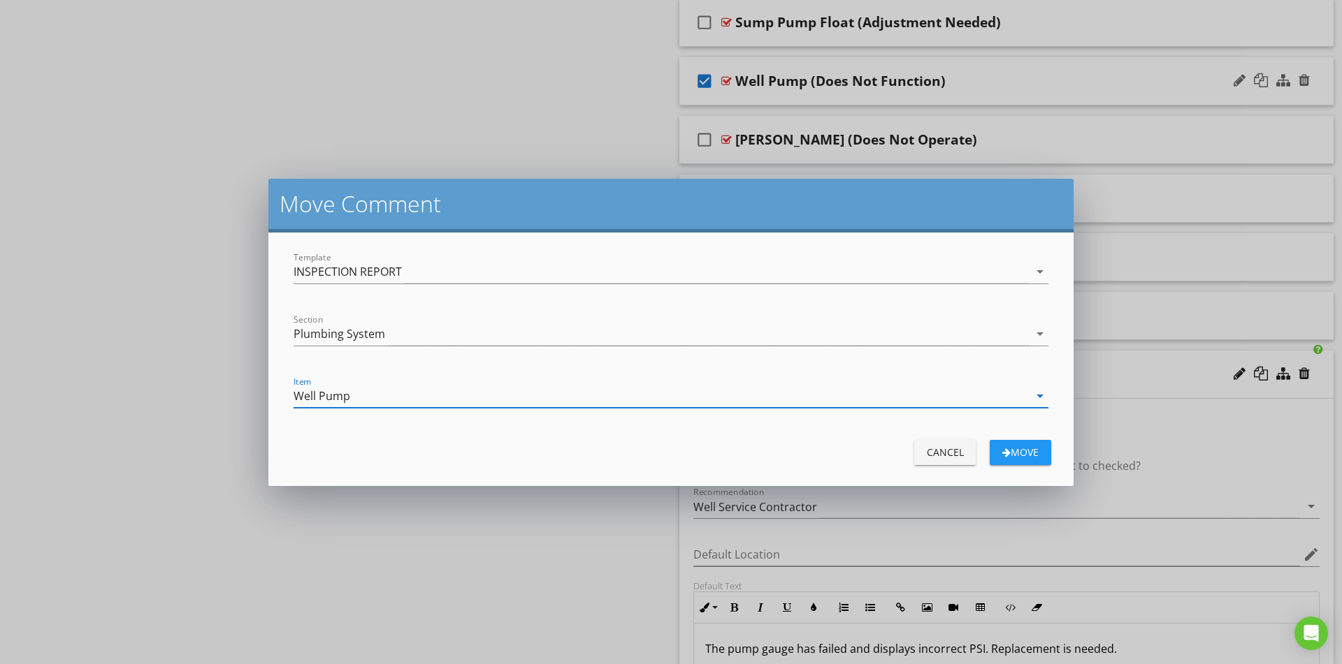
click at [1020, 455] on div "Move" at bounding box center [1020, 452] width 39 height 15
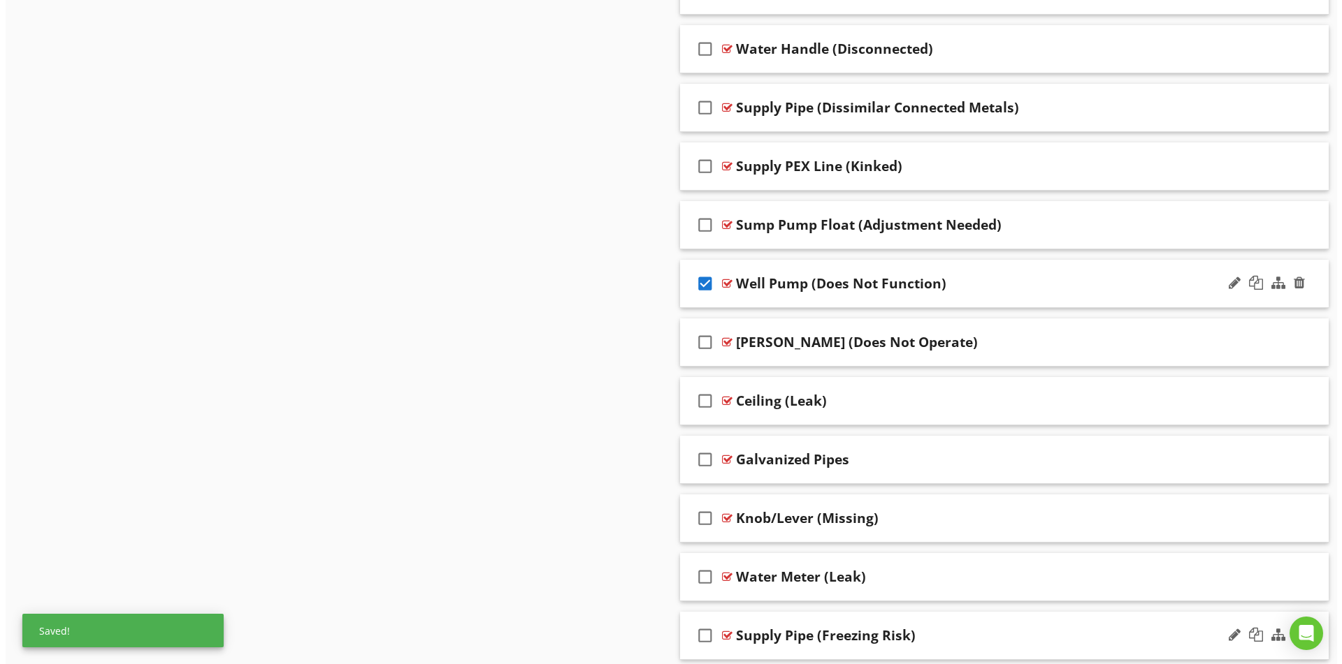
scroll to position [4496, 0]
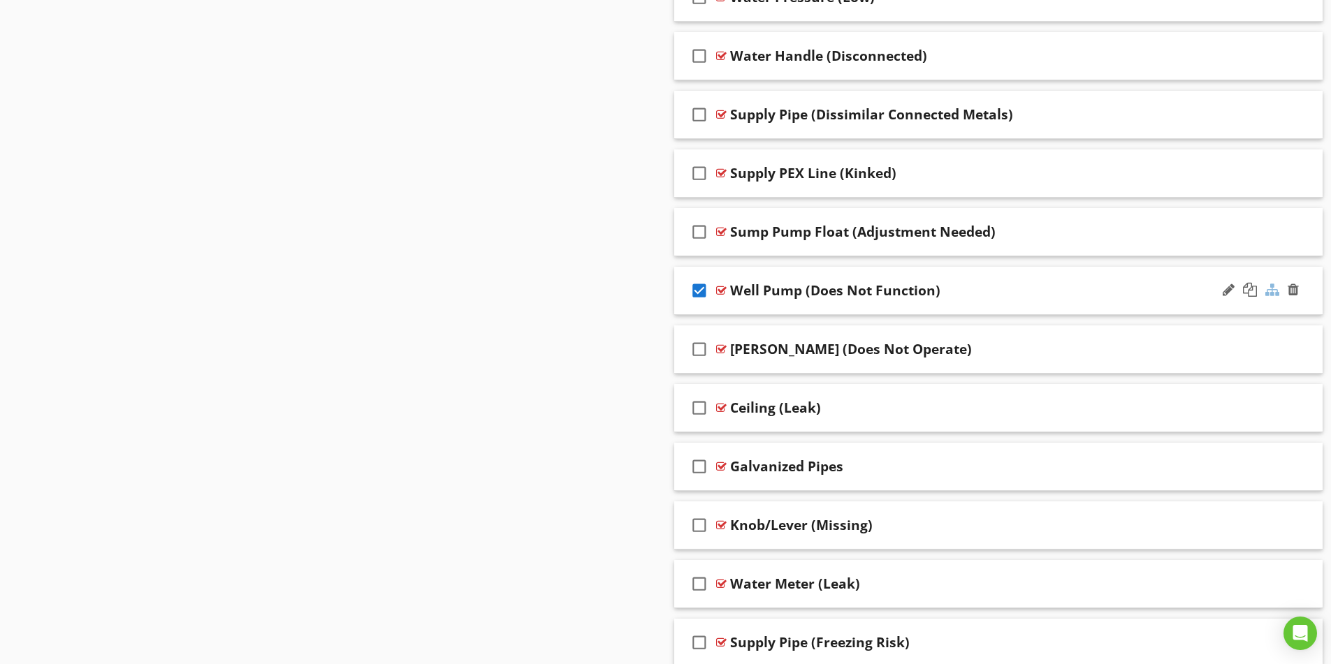
click at [1273, 290] on div at bounding box center [1272, 290] width 14 height 14
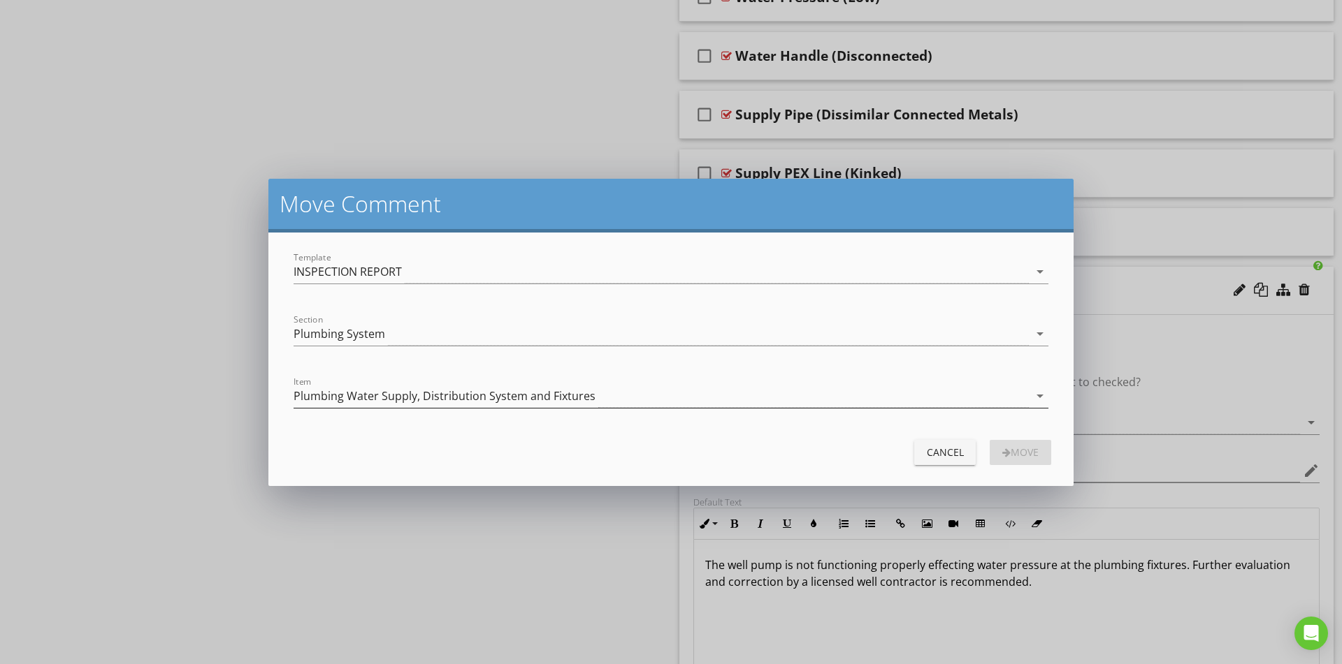
click at [363, 400] on div "Plumbing Water Supply, Distribution System and Fixtures" at bounding box center [444, 396] width 302 height 13
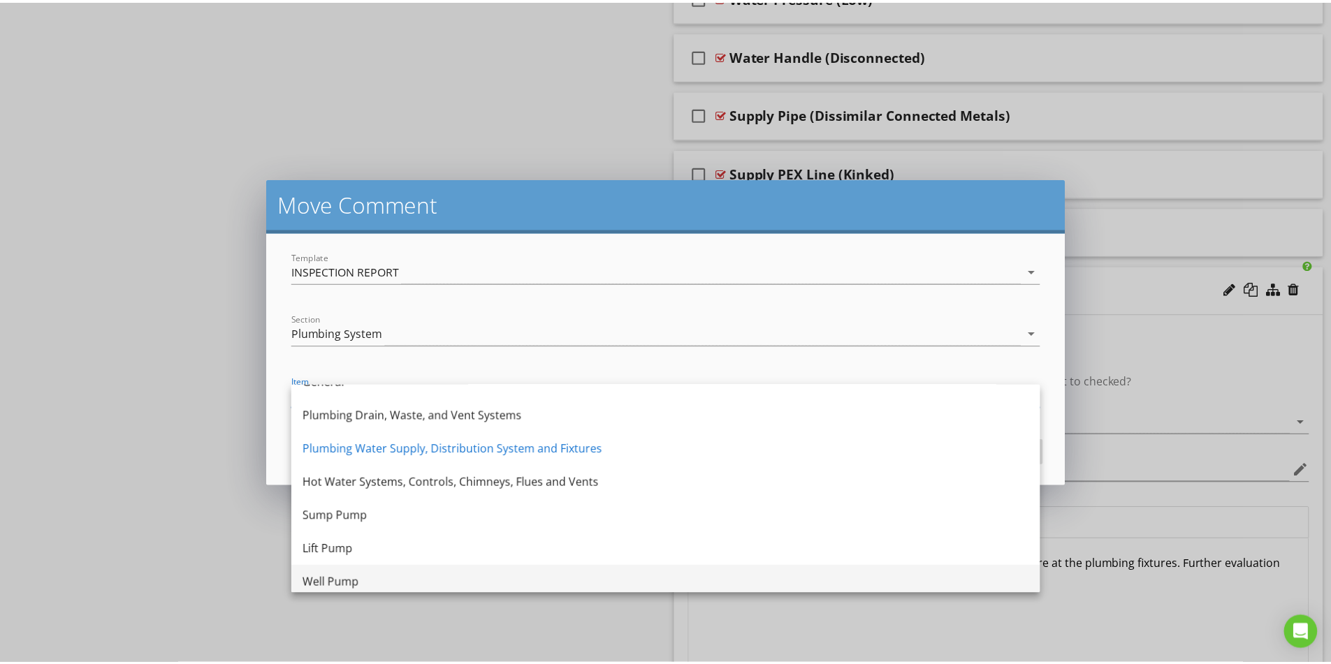
scroll to position [25, 0]
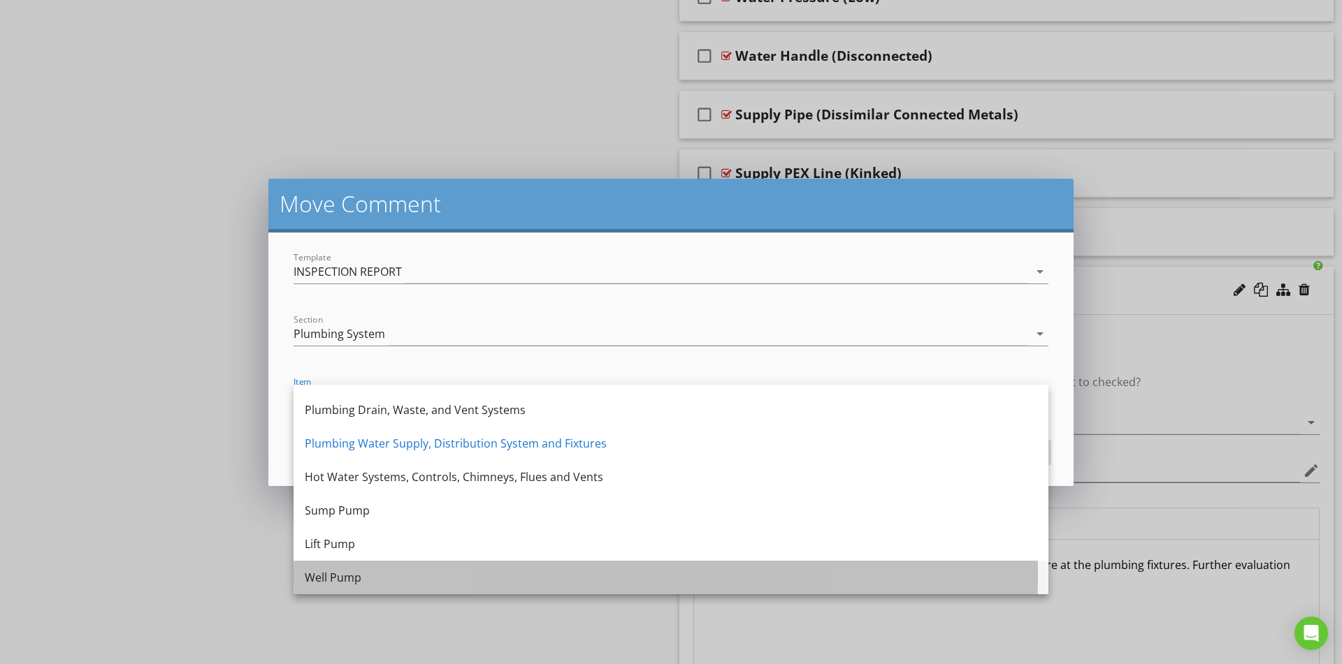
click at [374, 580] on div "Well Pump" at bounding box center [671, 577] width 732 height 17
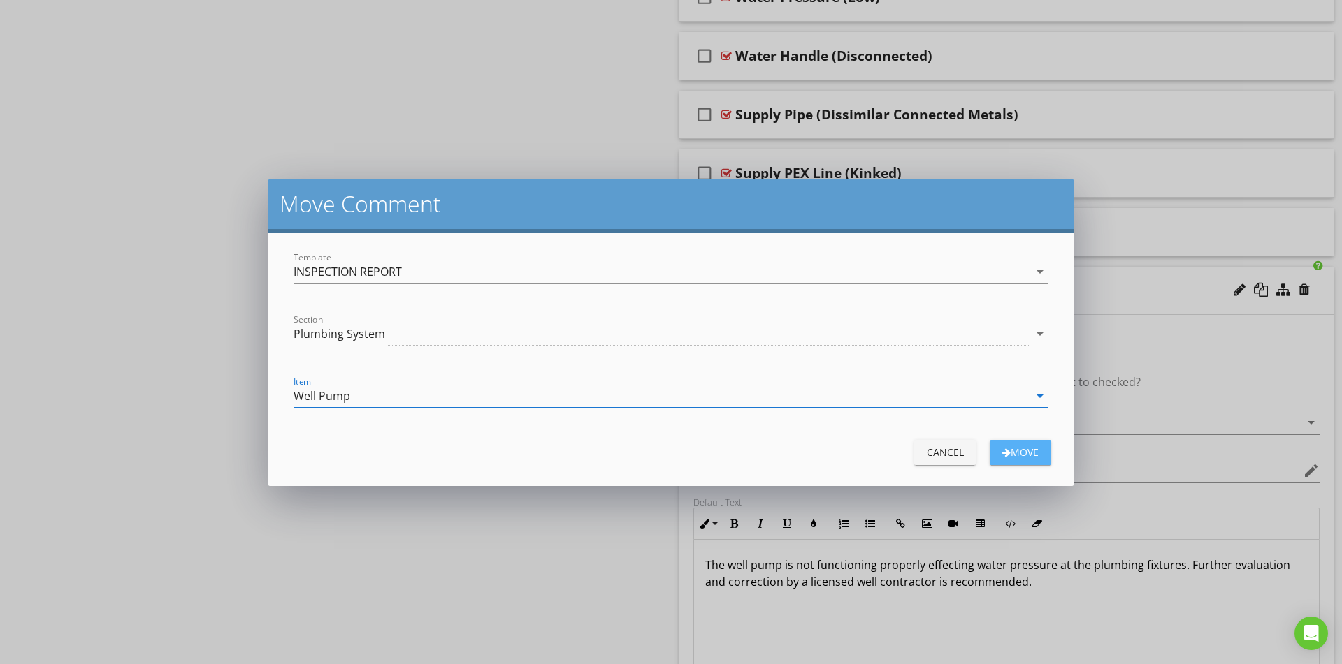
click at [1024, 451] on div "Move" at bounding box center [1020, 452] width 39 height 15
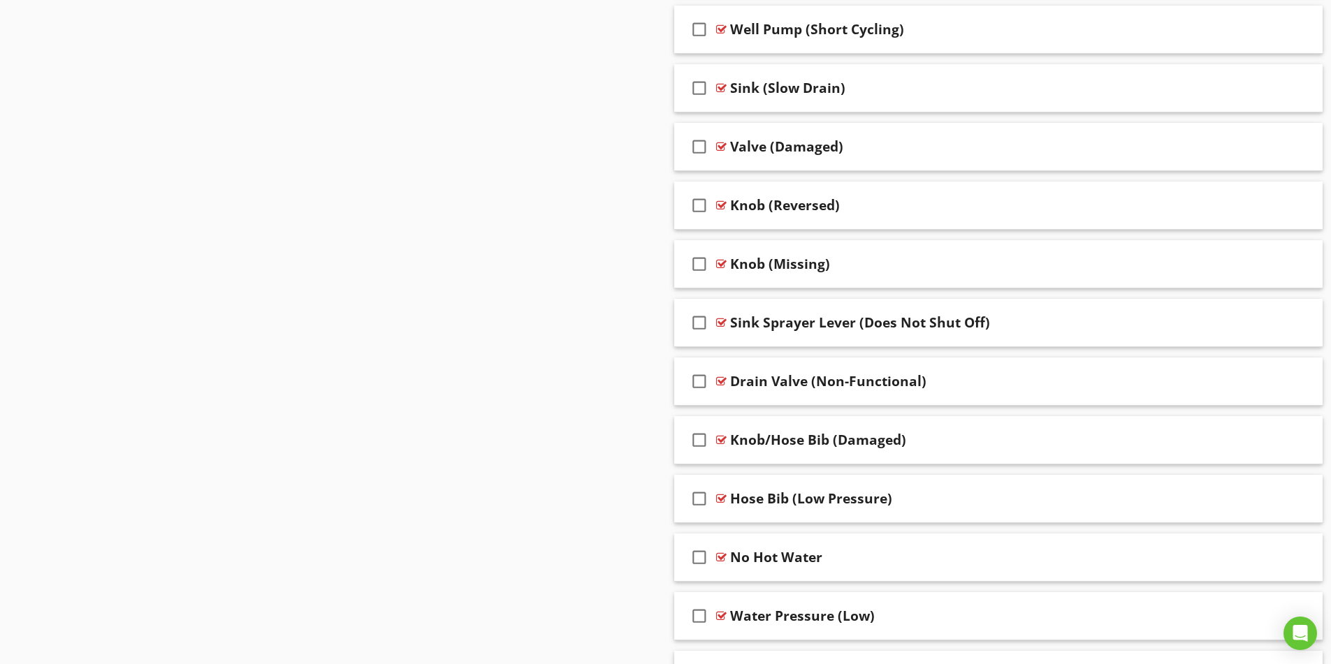
scroll to position [3867, 0]
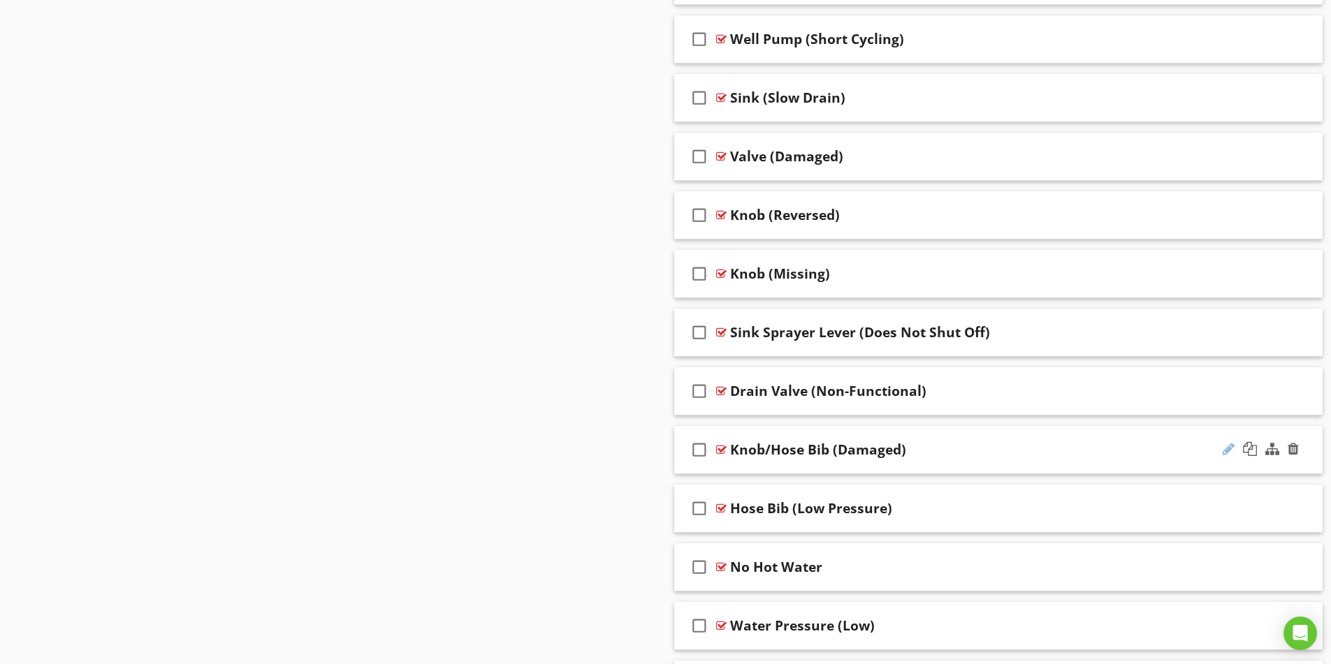
click at [1230, 448] on div at bounding box center [1229, 449] width 12 height 14
click at [766, 451] on input "Knob/Hose Bib (Damaged)" at bounding box center [962, 451] width 465 height 23
type input "Hose Bib (Damaged)"
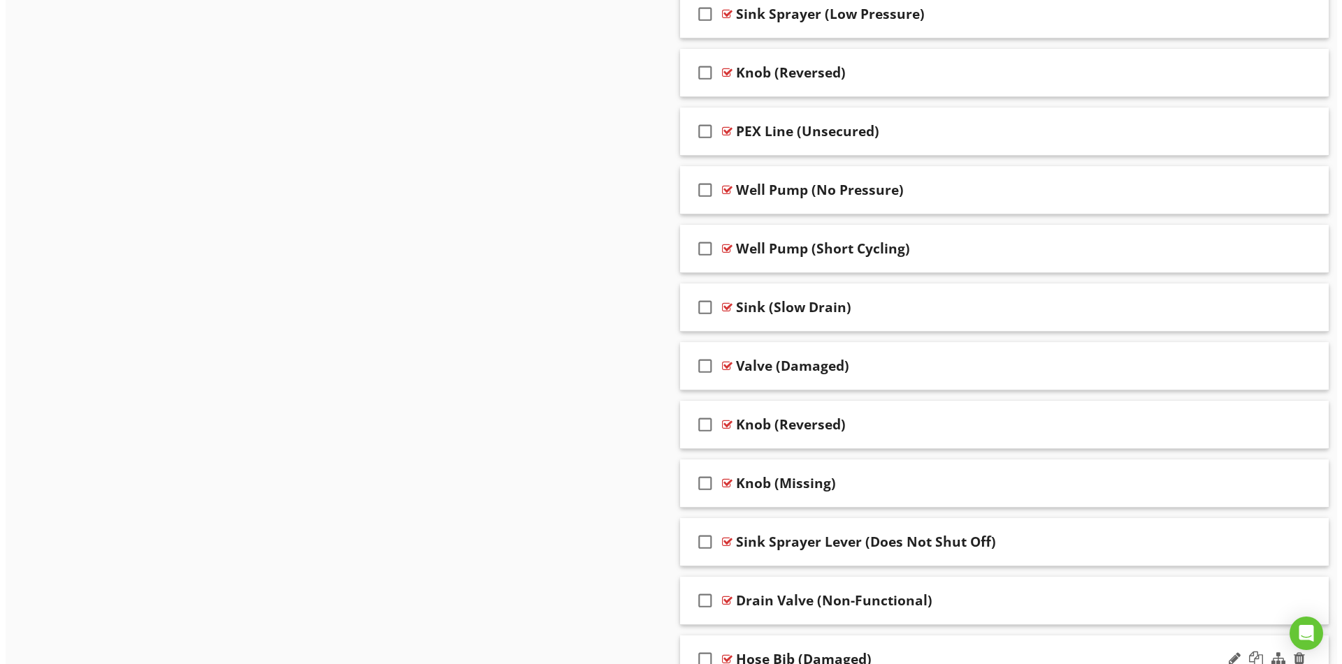
scroll to position [3588, 0]
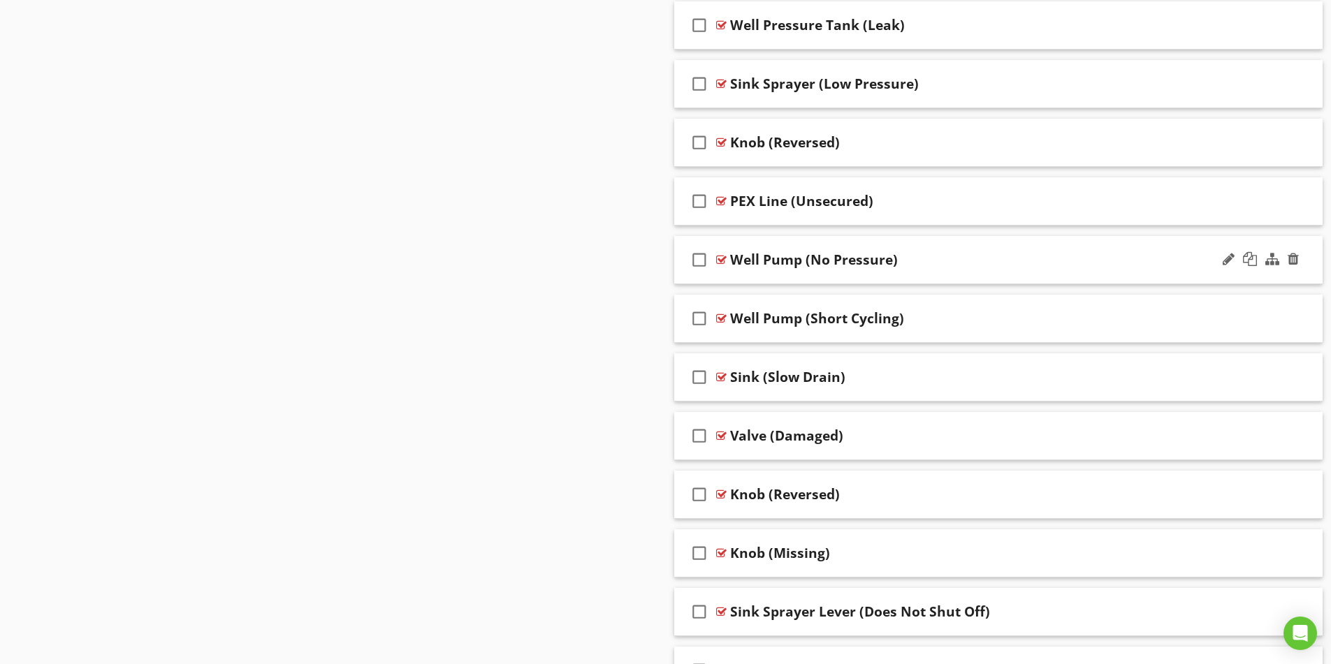
click at [696, 258] on icon "check_box_outline_blank" at bounding box center [699, 260] width 22 height 34
click at [699, 317] on icon "check_box_outline_blank" at bounding box center [699, 319] width 22 height 34
click at [701, 24] on icon "check_box_outline_blank" at bounding box center [699, 25] width 22 height 34
click at [1270, 316] on div at bounding box center [1272, 318] width 14 height 14
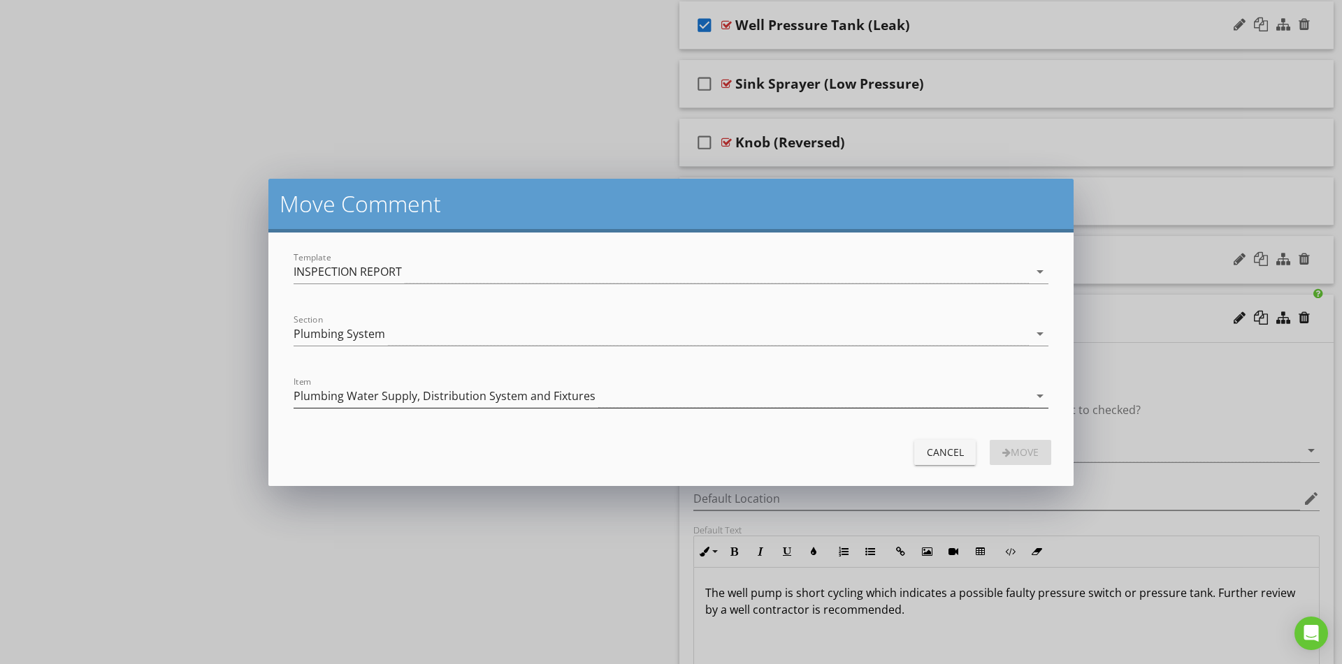
click at [463, 393] on div "Plumbing Water Supply, Distribution System and Fixtures" at bounding box center [444, 396] width 302 height 13
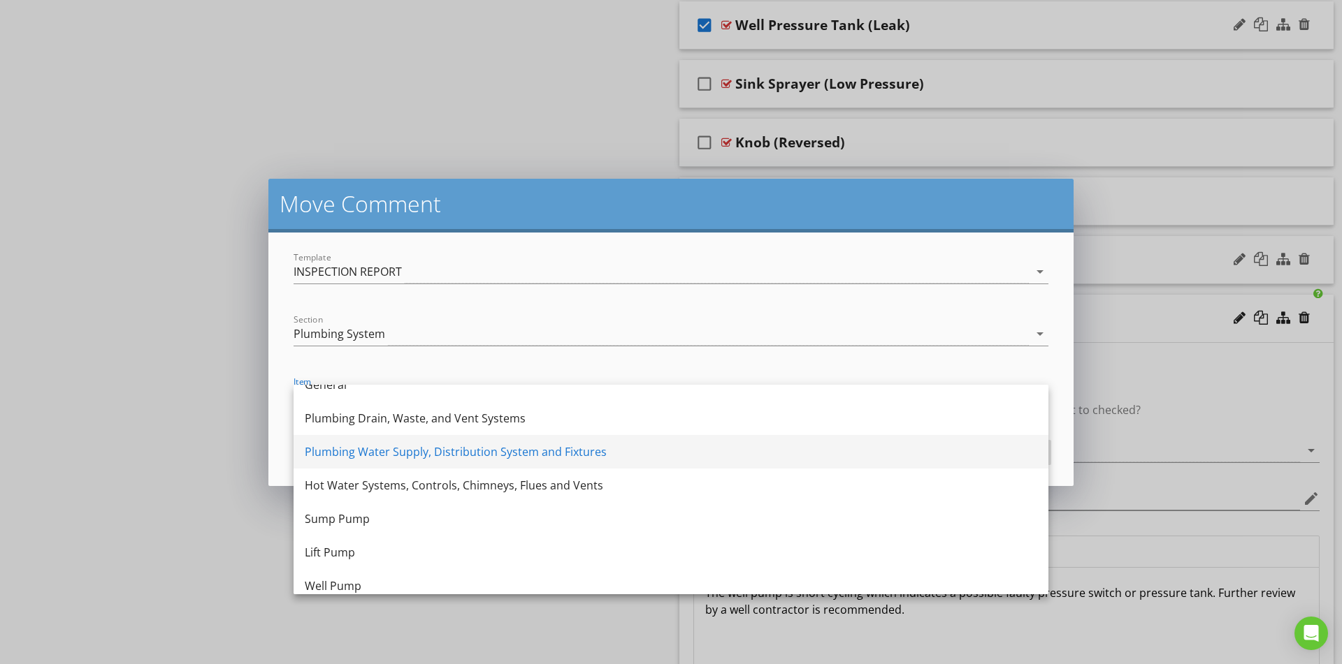
scroll to position [25, 0]
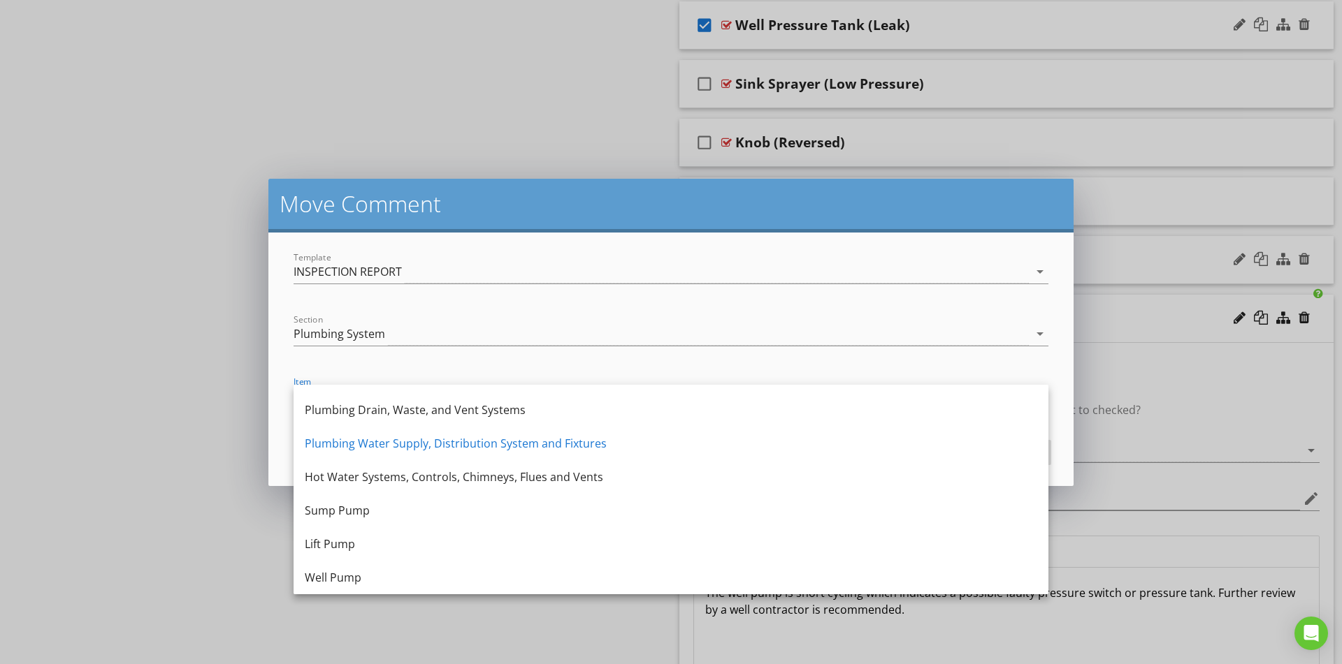
click at [363, 578] on div "Well Pump" at bounding box center [671, 577] width 732 height 17
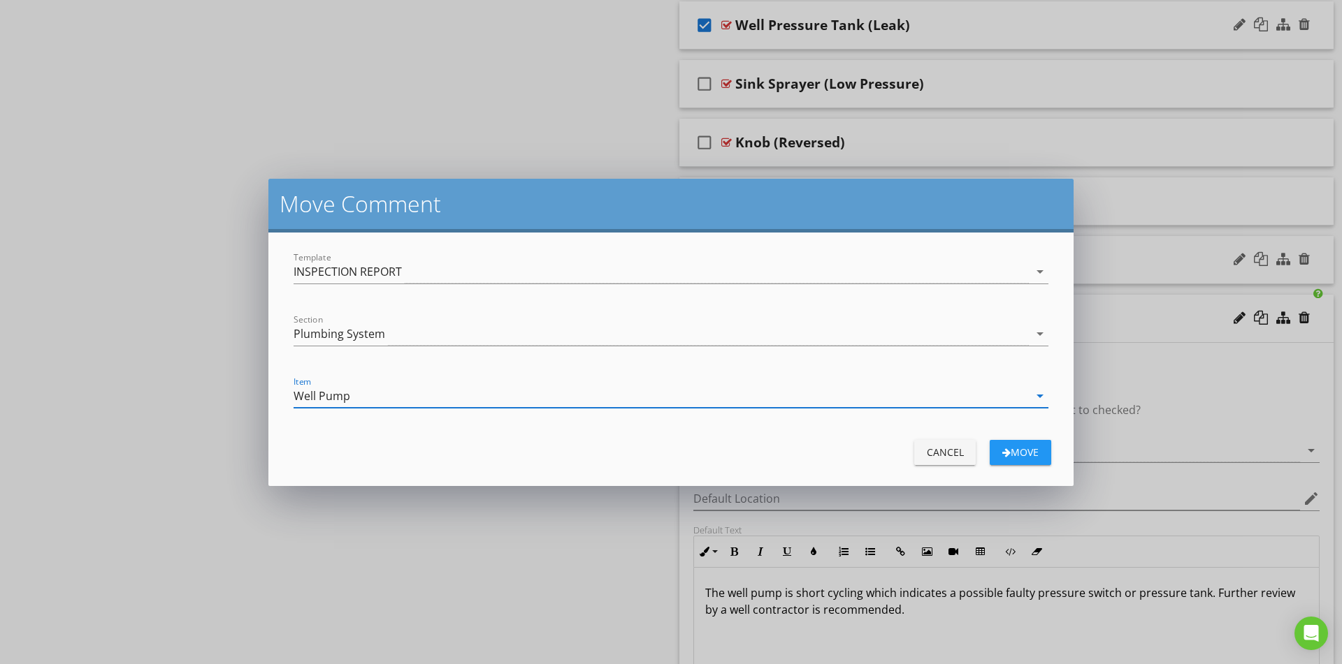
click at [1014, 454] on div "Move" at bounding box center [1020, 452] width 39 height 15
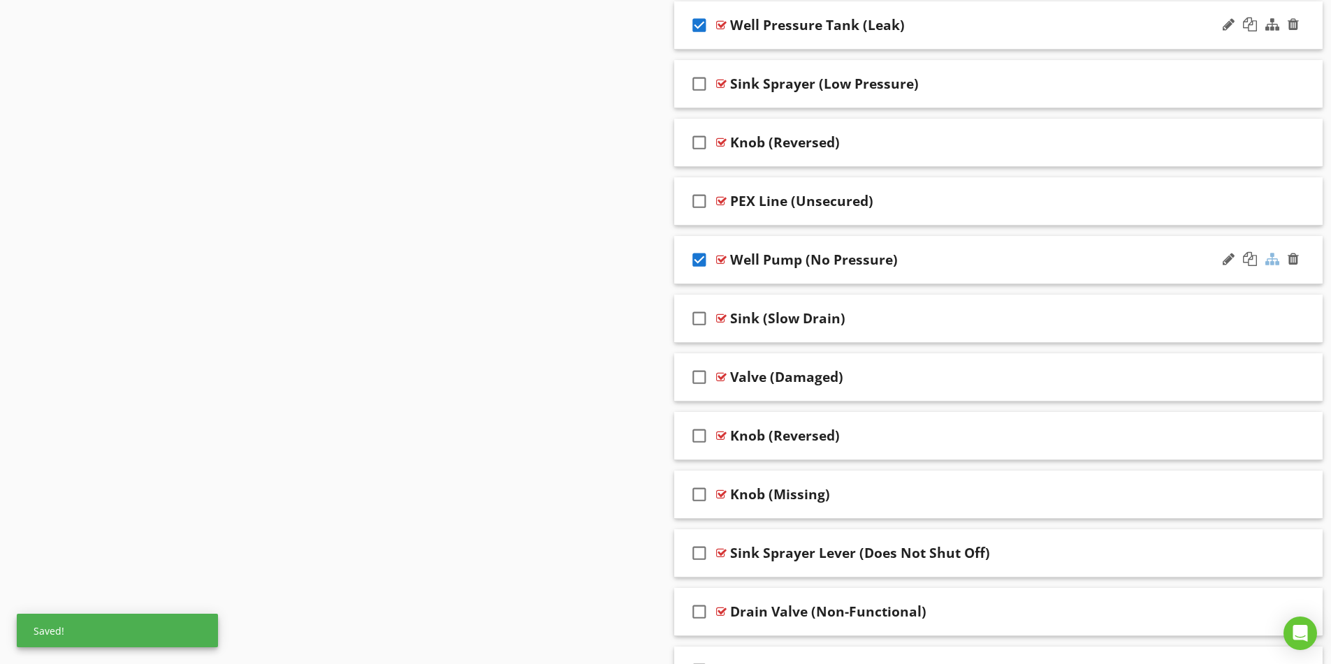
click at [1271, 259] on div at bounding box center [1272, 259] width 14 height 14
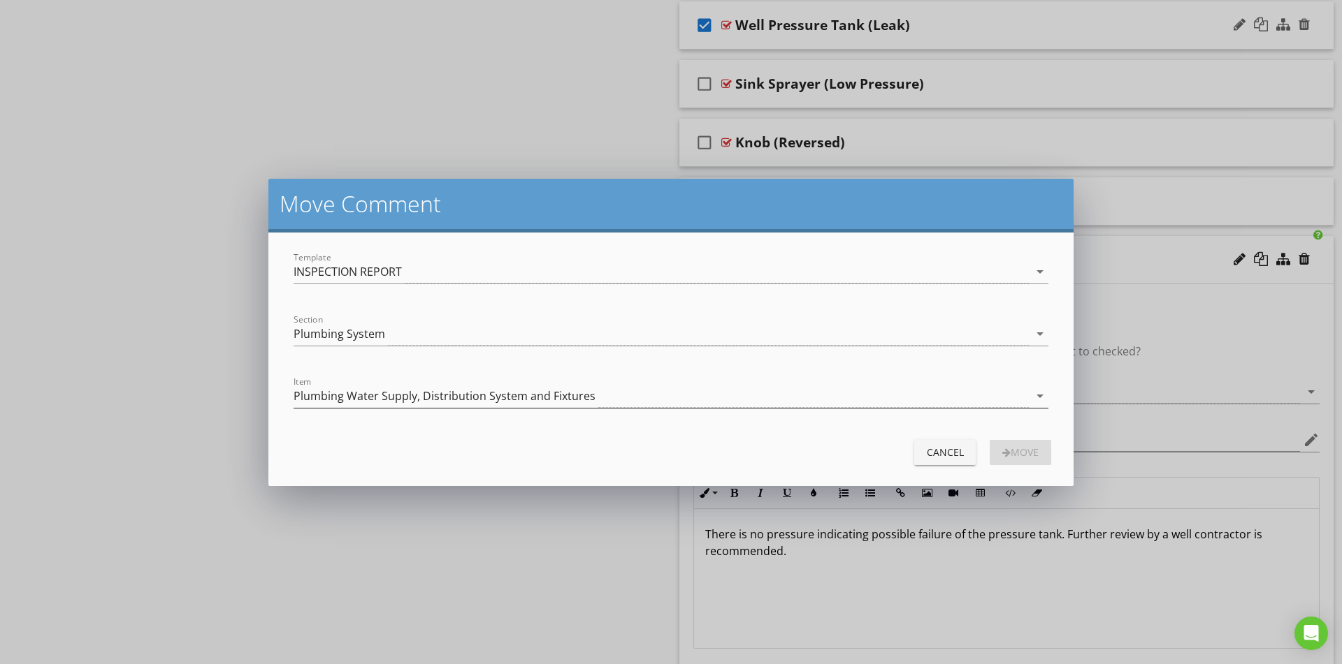
click at [418, 393] on div "Plumbing Water Supply, Distribution System and Fixtures" at bounding box center [444, 396] width 302 height 13
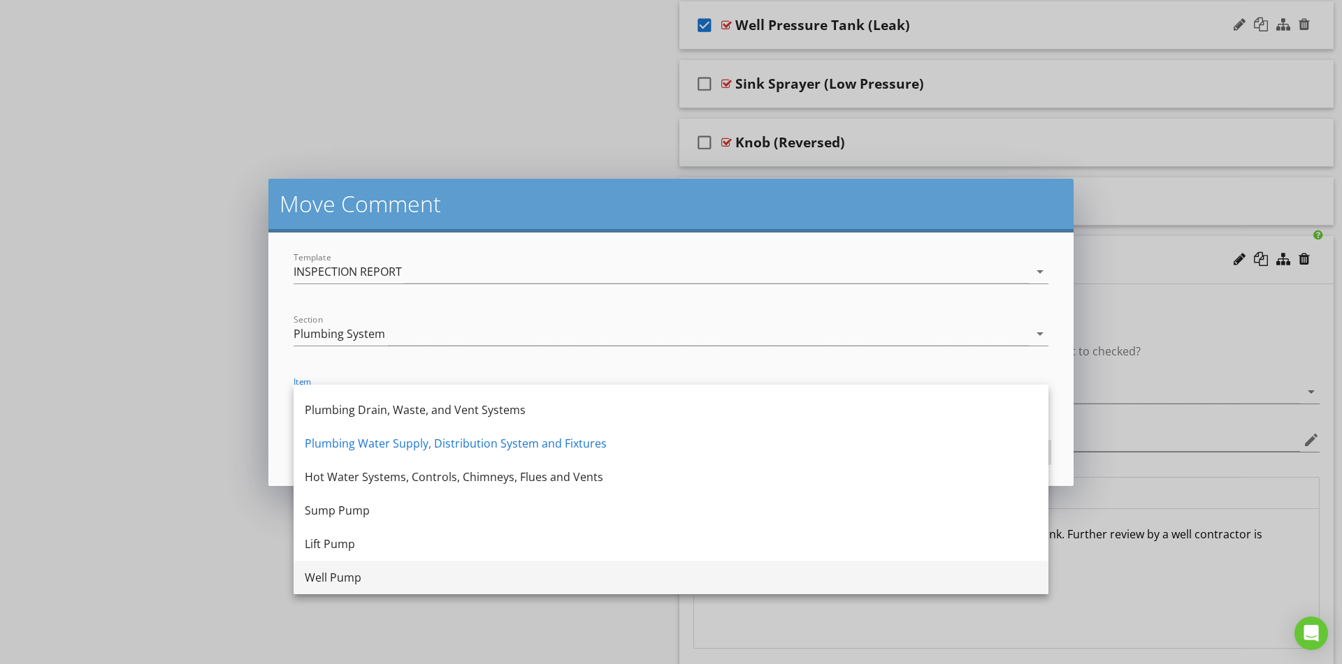
click at [391, 571] on div "Well Pump" at bounding box center [671, 577] width 732 height 17
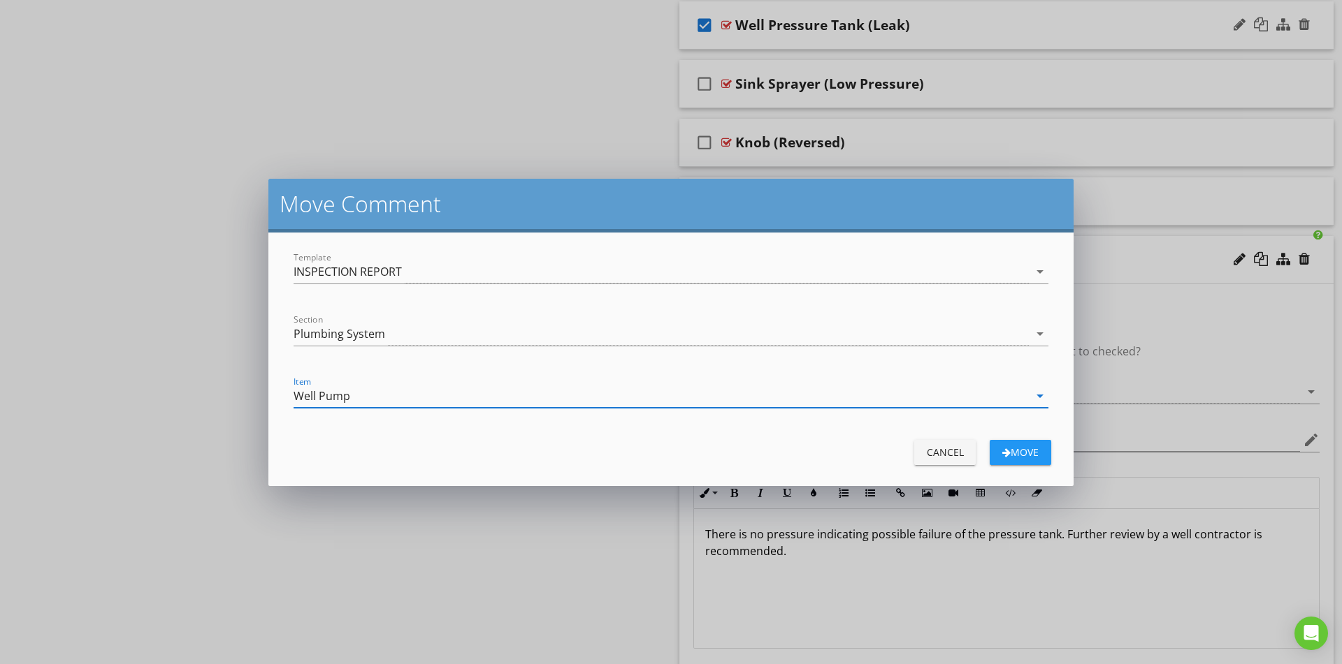
click at [1022, 448] on div "Move" at bounding box center [1020, 452] width 39 height 15
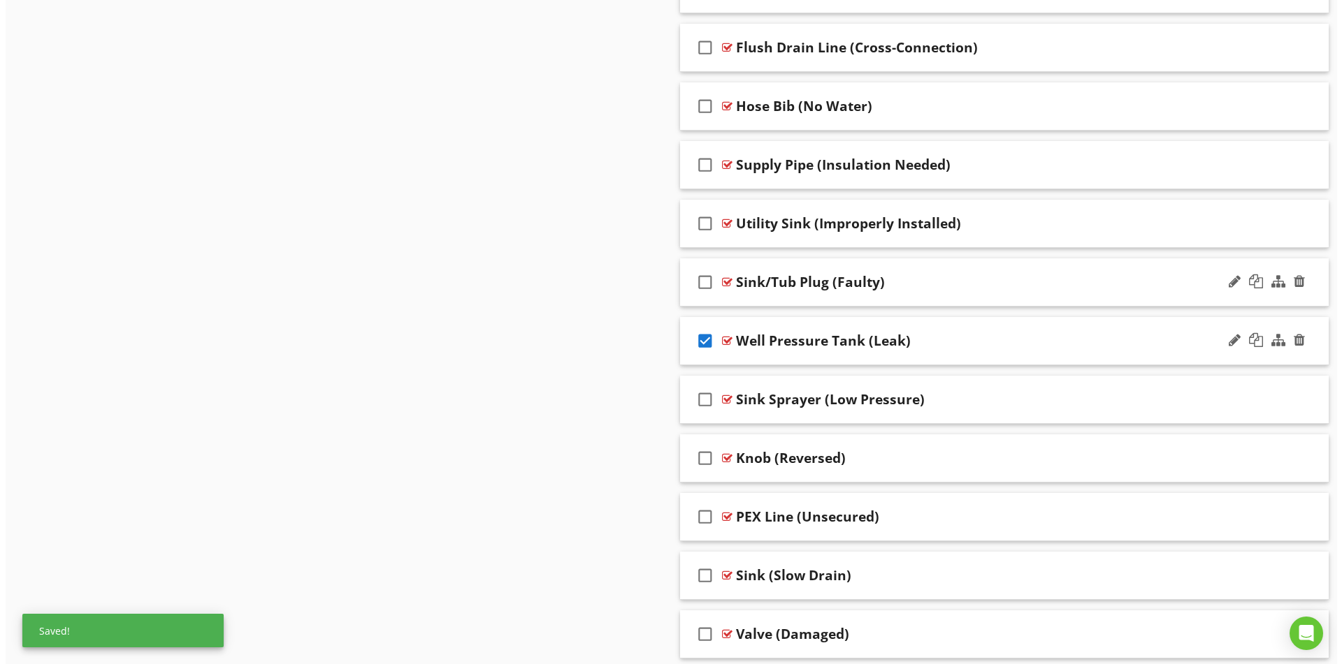
scroll to position [3239, 0]
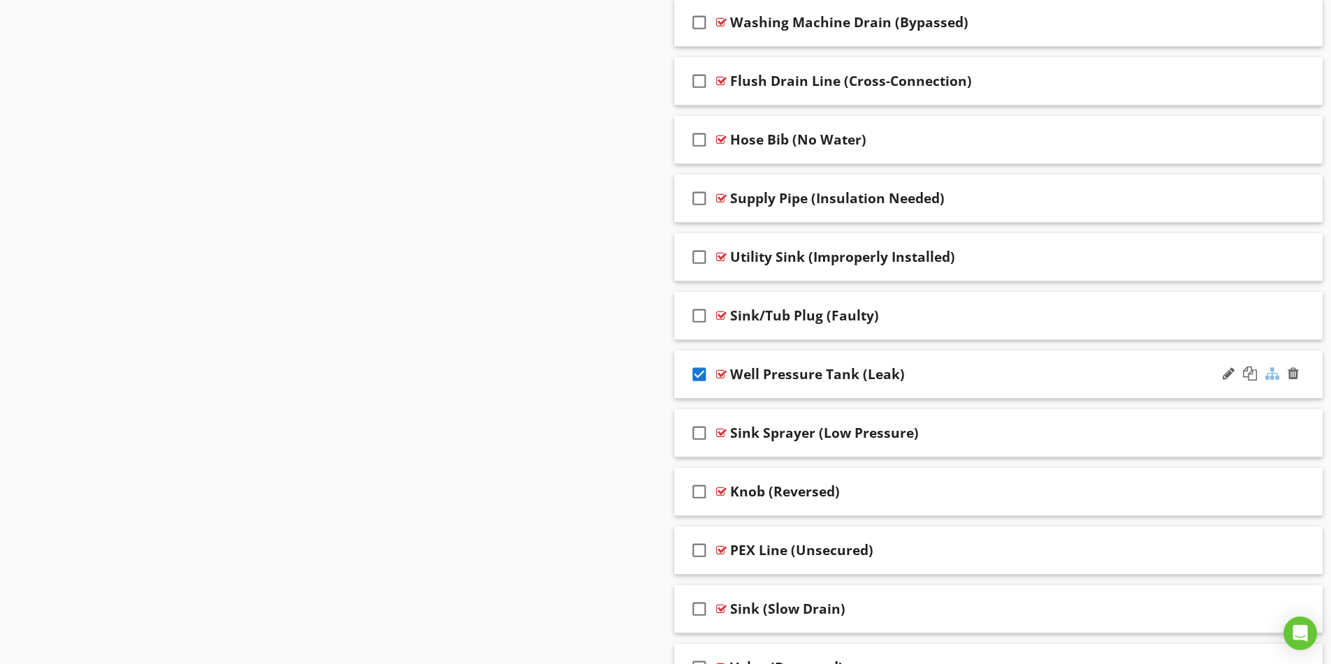
click at [1270, 370] on div at bounding box center [1272, 374] width 14 height 14
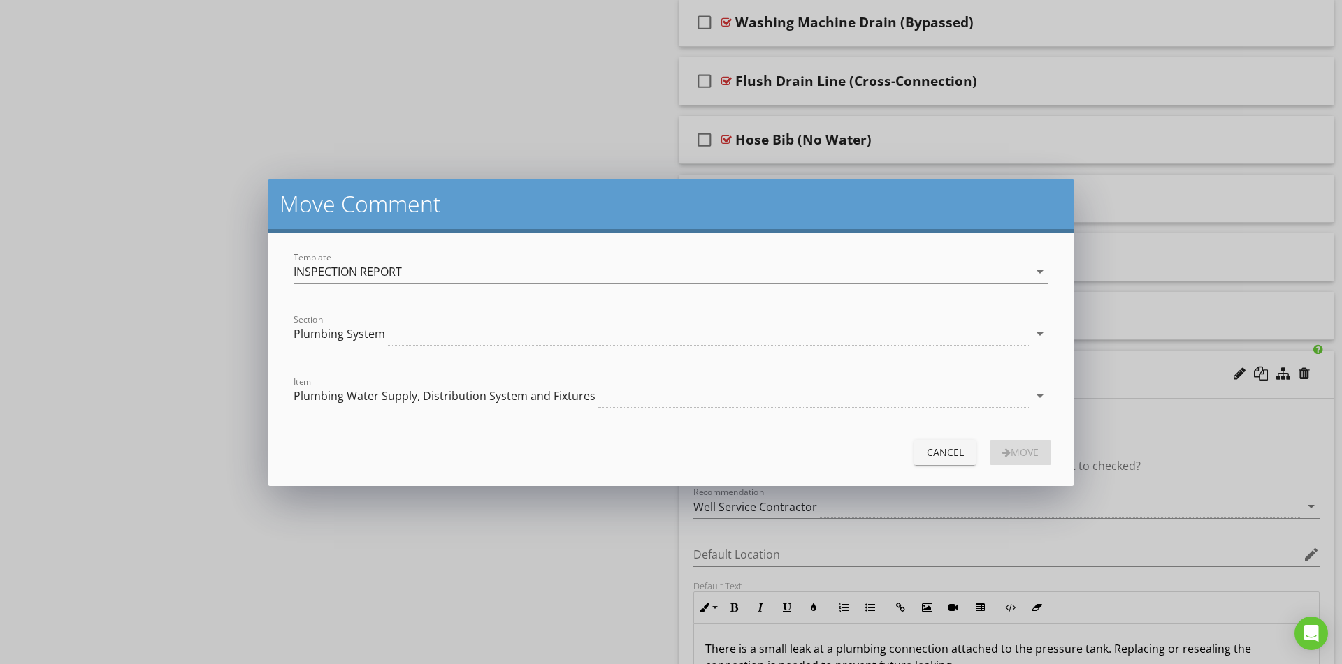
click at [412, 396] on div "Plumbing Water Supply, Distribution System and Fixtures" at bounding box center [444, 396] width 302 height 13
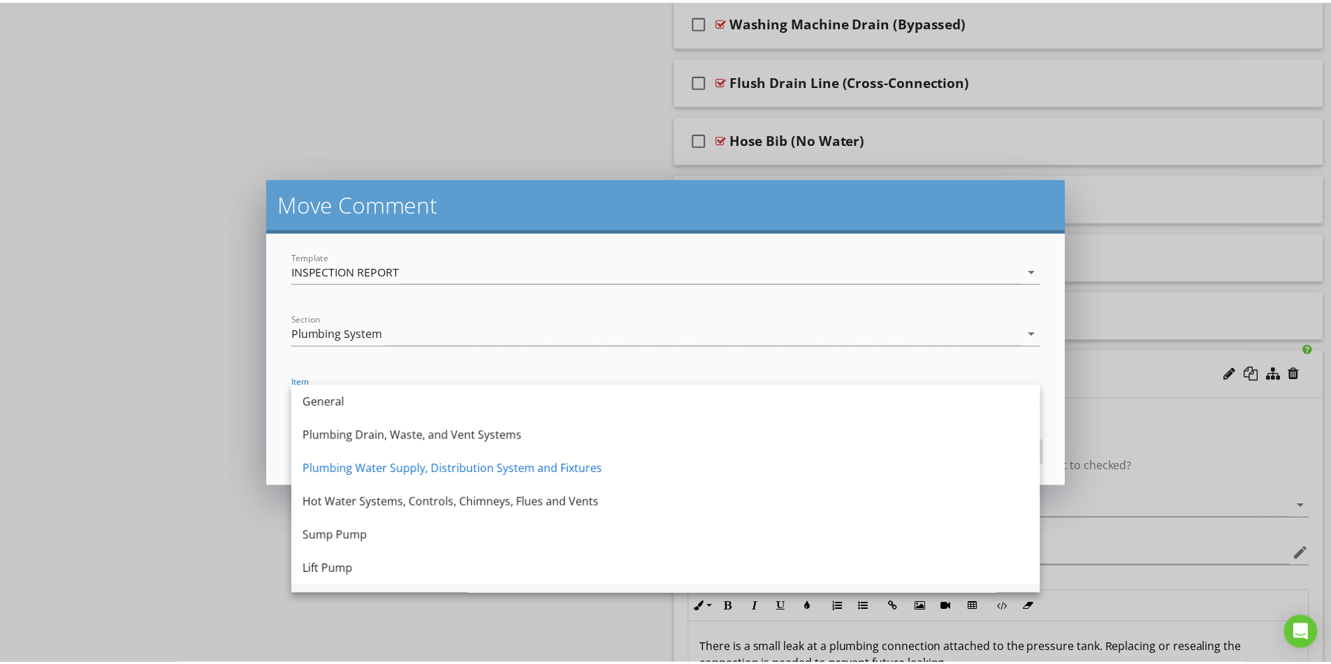
scroll to position [25, 0]
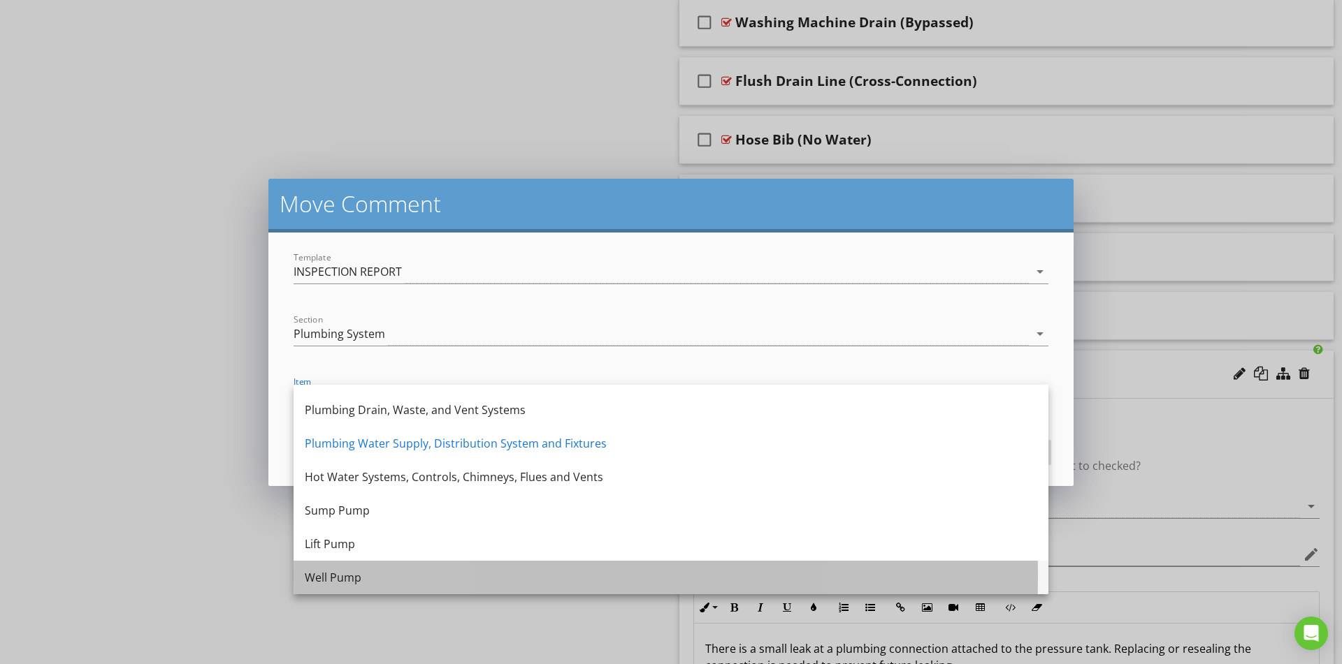
click at [360, 578] on div "Well Pump" at bounding box center [671, 577] width 732 height 17
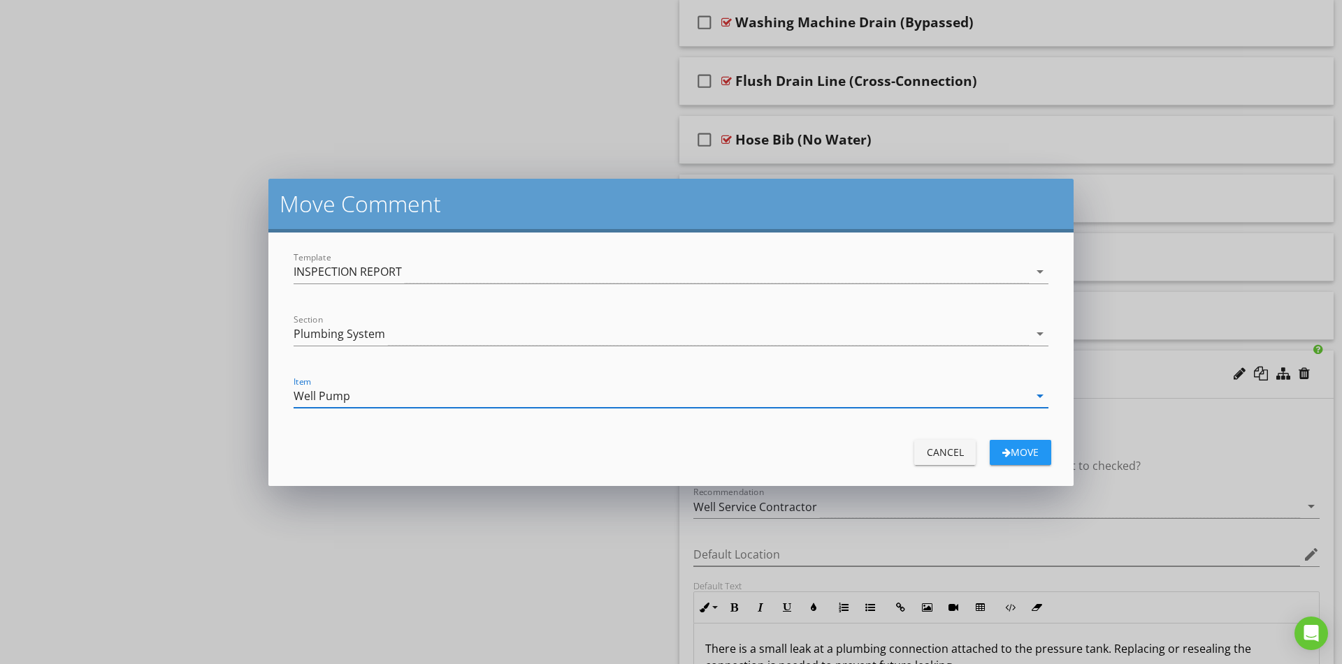
click at [1010, 451] on div "Move" at bounding box center [1020, 452] width 39 height 15
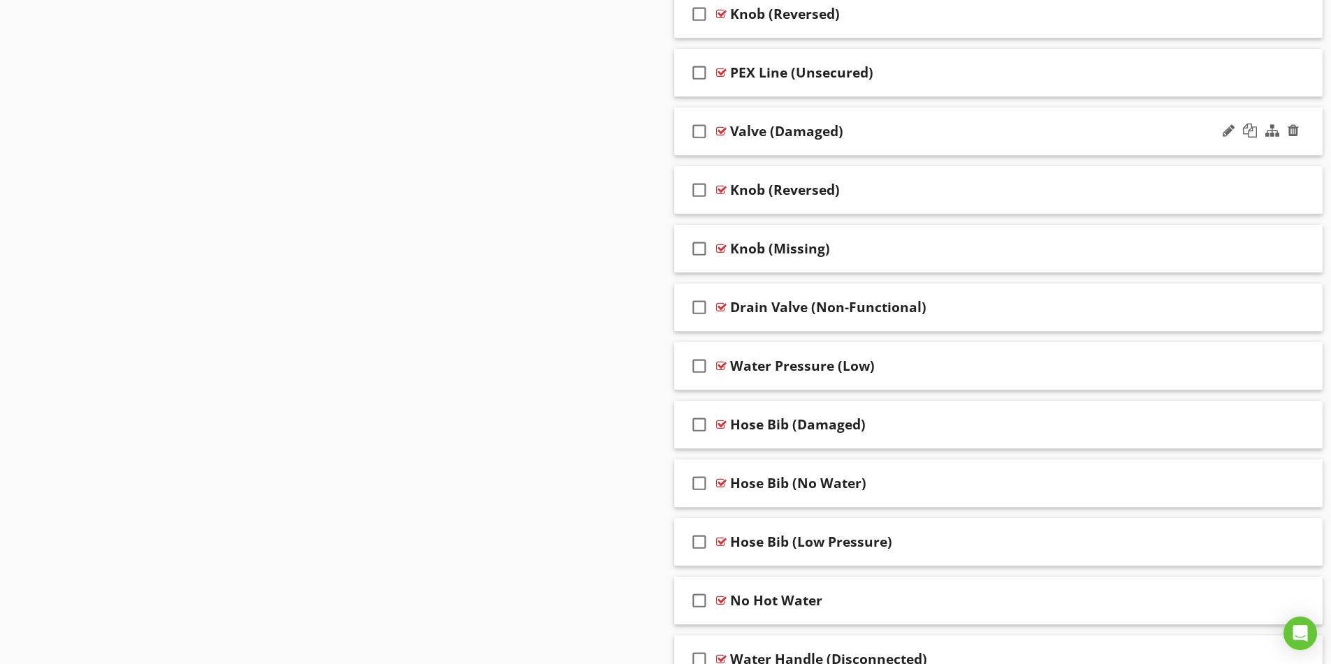
scroll to position [3751, 0]
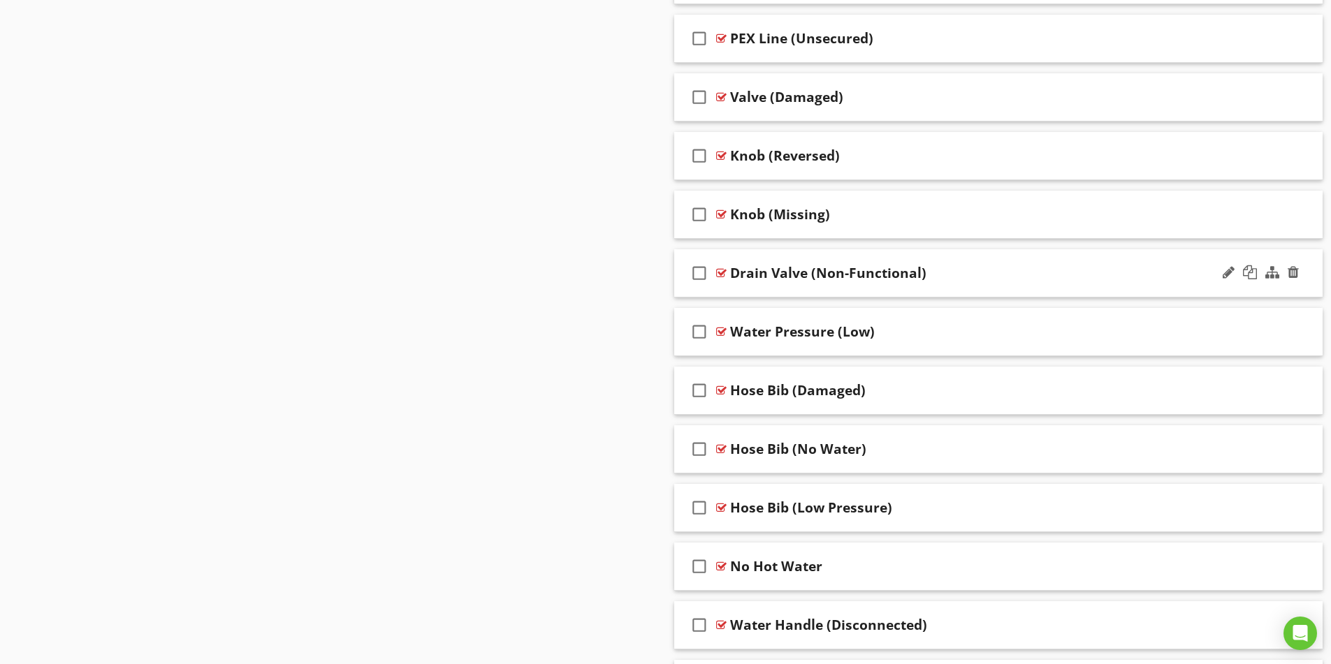
click at [1047, 272] on div "Drain Valve (Non-Functional)" at bounding box center [962, 273] width 465 height 17
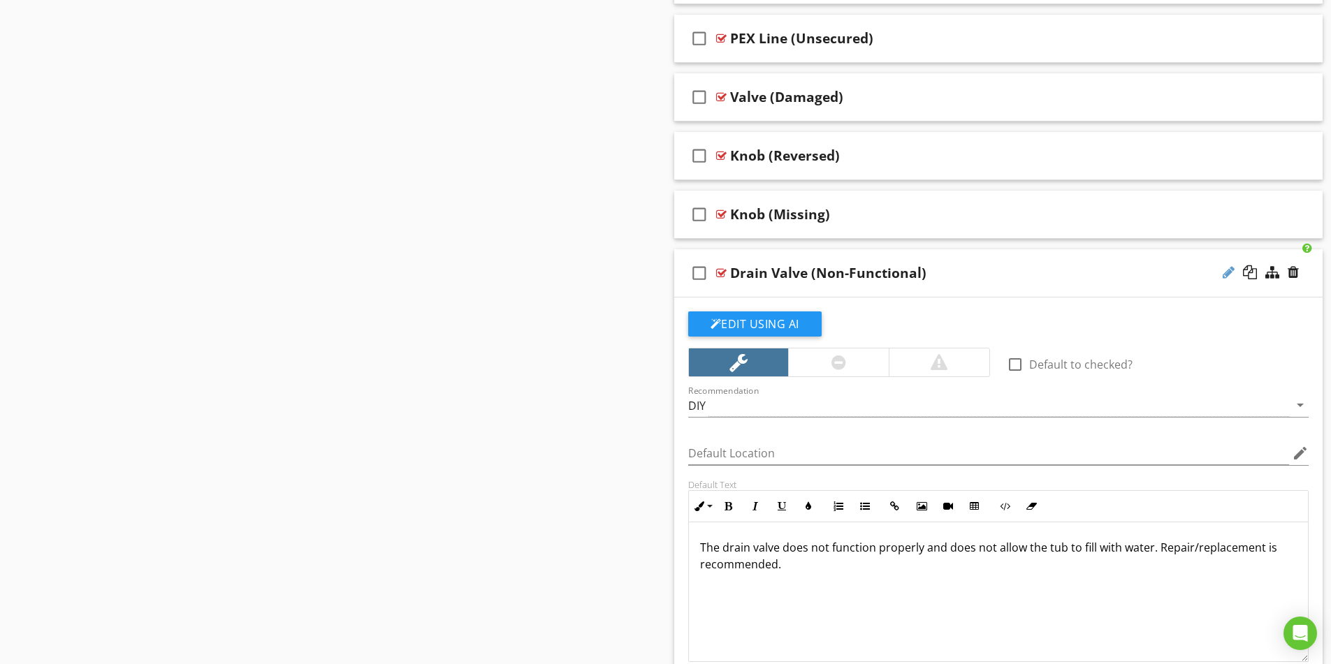
click at [1226, 272] on div at bounding box center [1229, 273] width 12 height 14
click at [732, 274] on input "Drain Valve (Non-Functional)" at bounding box center [962, 274] width 465 height 23
click at [828, 274] on input "Tub (Drain Valve (Non-Functional)" at bounding box center [962, 274] width 465 height 23
type input "Tub (Drain Valve - Non-Functional)"
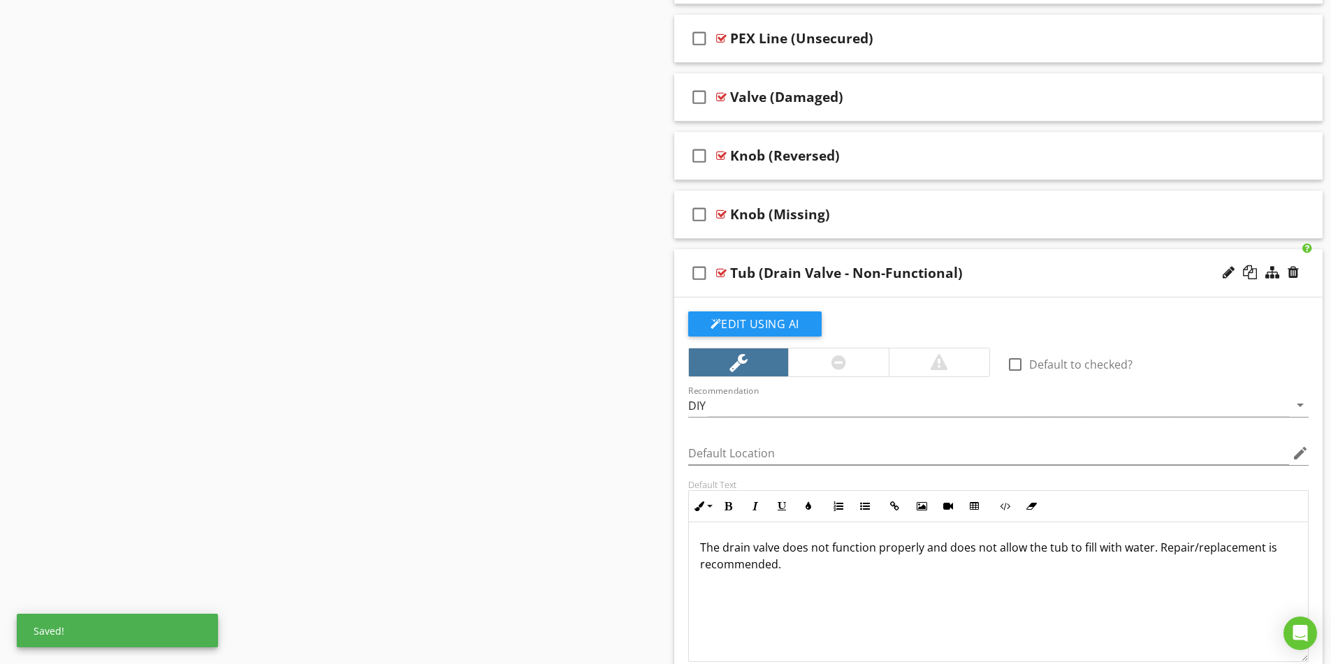
click at [1026, 269] on div "Tub (Drain Valve - Non-Functional)" at bounding box center [962, 273] width 465 height 17
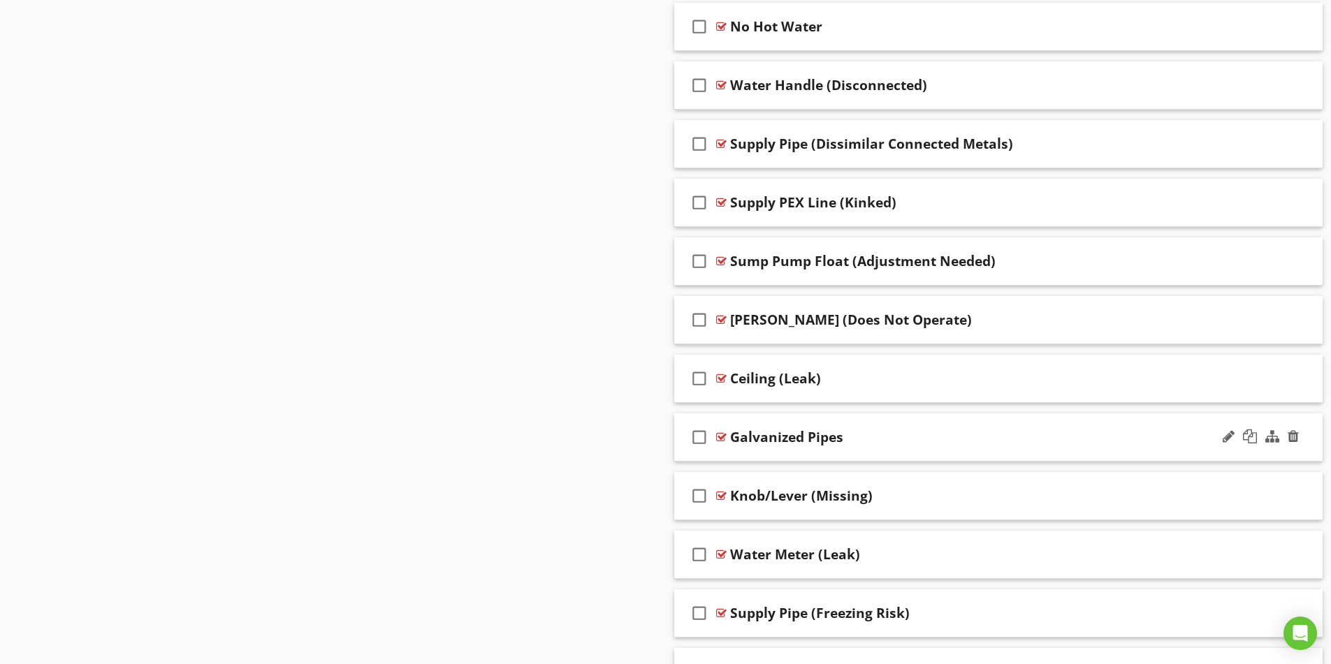
scroll to position [4379, 0]
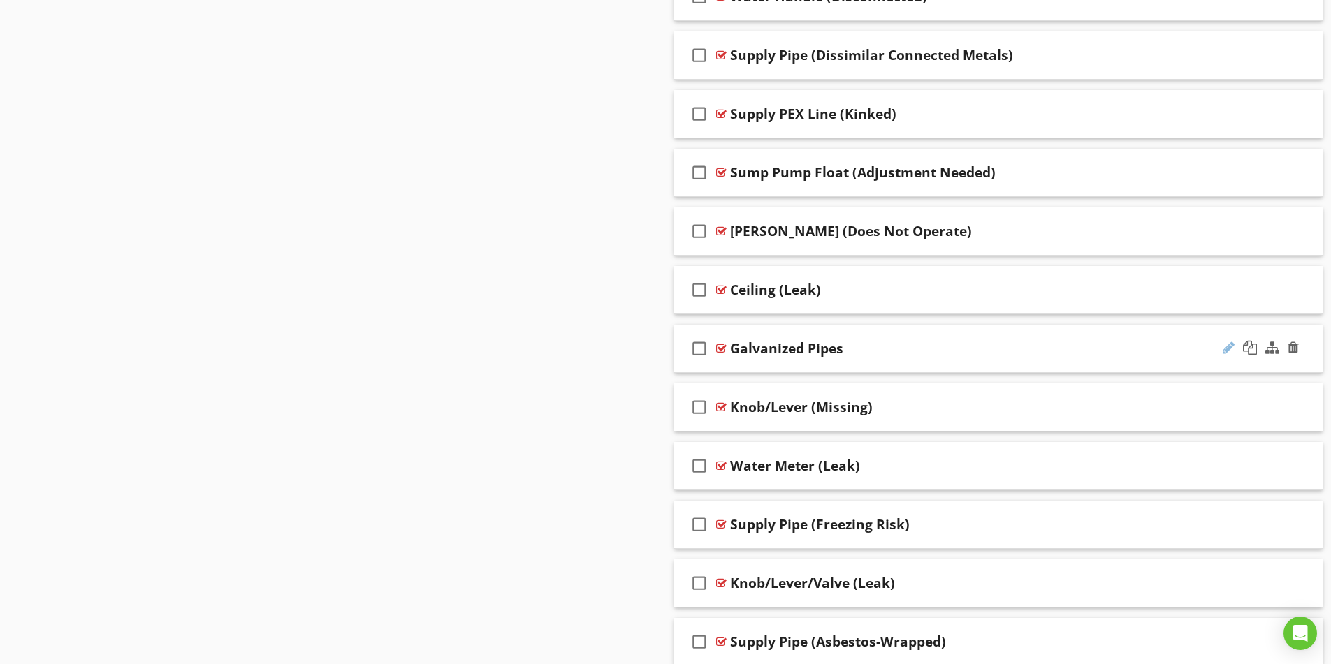
click at [1228, 351] on div at bounding box center [1229, 348] width 12 height 14
click at [732, 351] on input "Galvanized Pipes" at bounding box center [962, 350] width 465 height 23
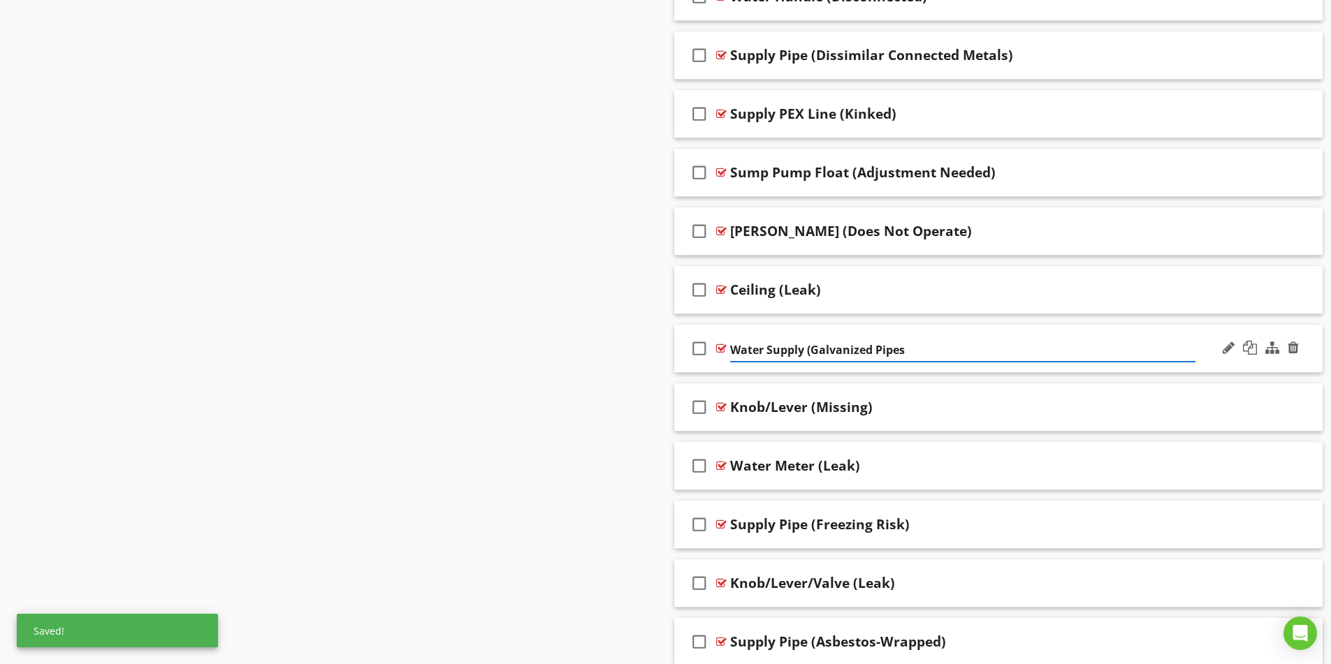
click at [907, 352] on input "Water Supply (Galvanized Pipes" at bounding box center [962, 350] width 465 height 23
type input "Water Supply (Galvanized Pipes)"
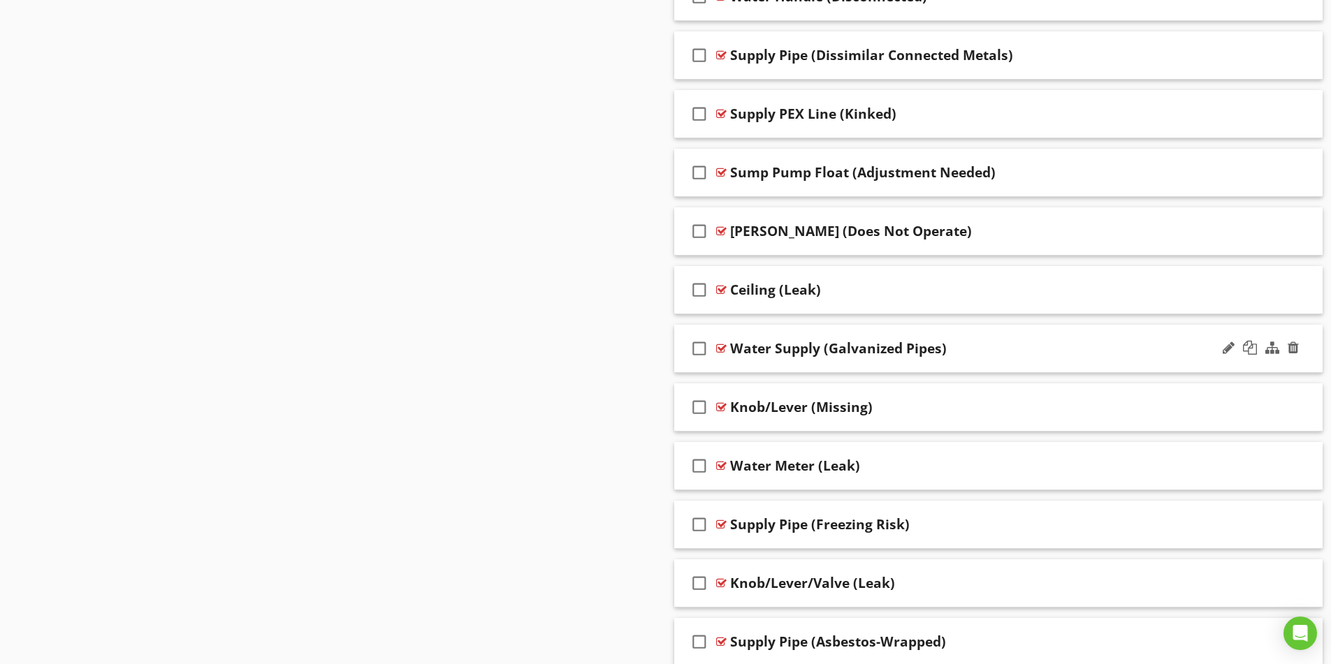
click at [989, 349] on div "Water Supply (Galvanized Pipes)" at bounding box center [962, 348] width 465 height 17
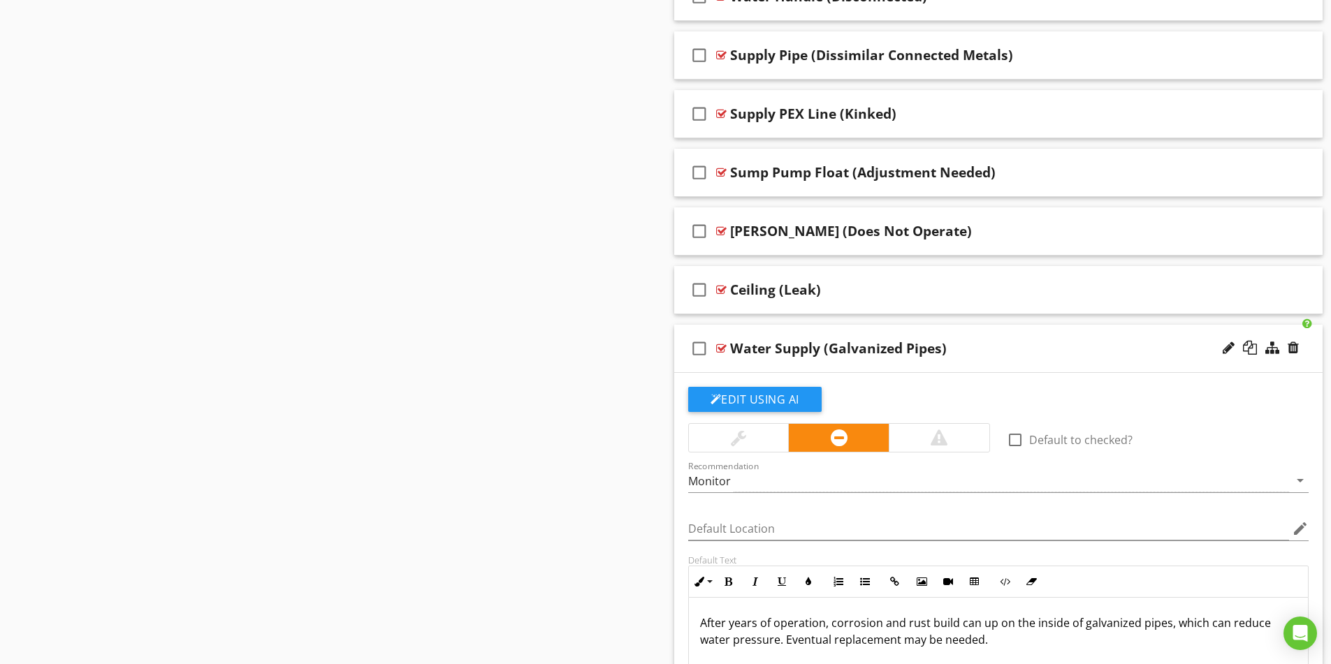
click at [766, 350] on div "Water Supply (Galvanized Pipes)" at bounding box center [838, 348] width 217 height 17
click at [768, 350] on input "Water Supply (Galvanized Pipes)" at bounding box center [962, 350] width 465 height 23
click at [769, 350] on input "Supply (Galvanized Pipes)" at bounding box center [962, 350] width 465 height 23
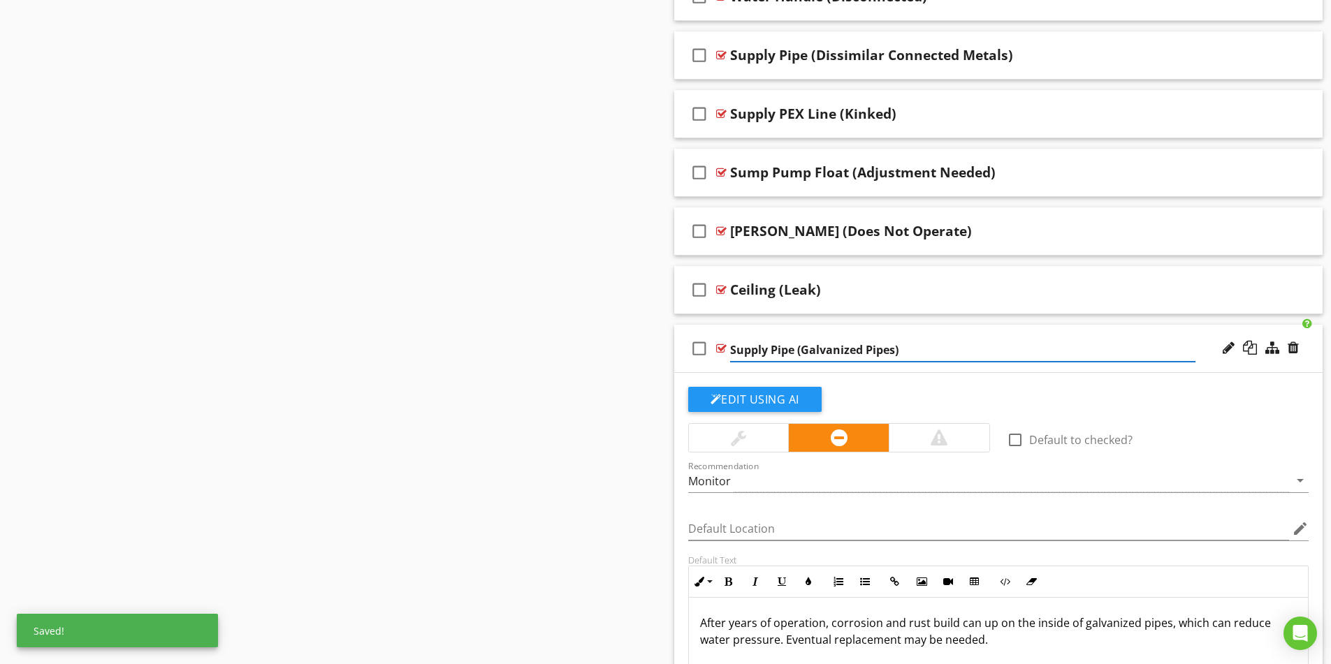
click at [860, 351] on input "Supply Pipe (Galvanized Pipes)" at bounding box center [962, 350] width 465 height 23
type input "Supply Pipe (Galvanized)"
click at [1036, 354] on div "Supply Pipe (Galvanized)" at bounding box center [962, 348] width 465 height 17
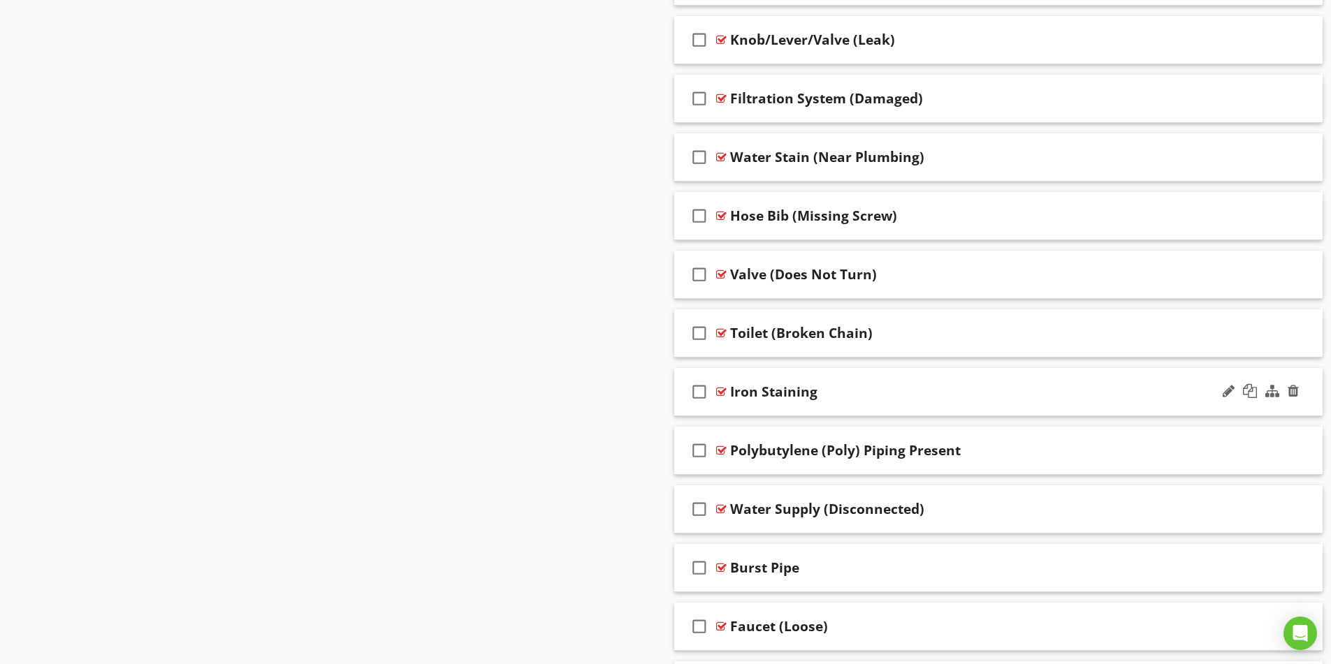
scroll to position [5008, 0]
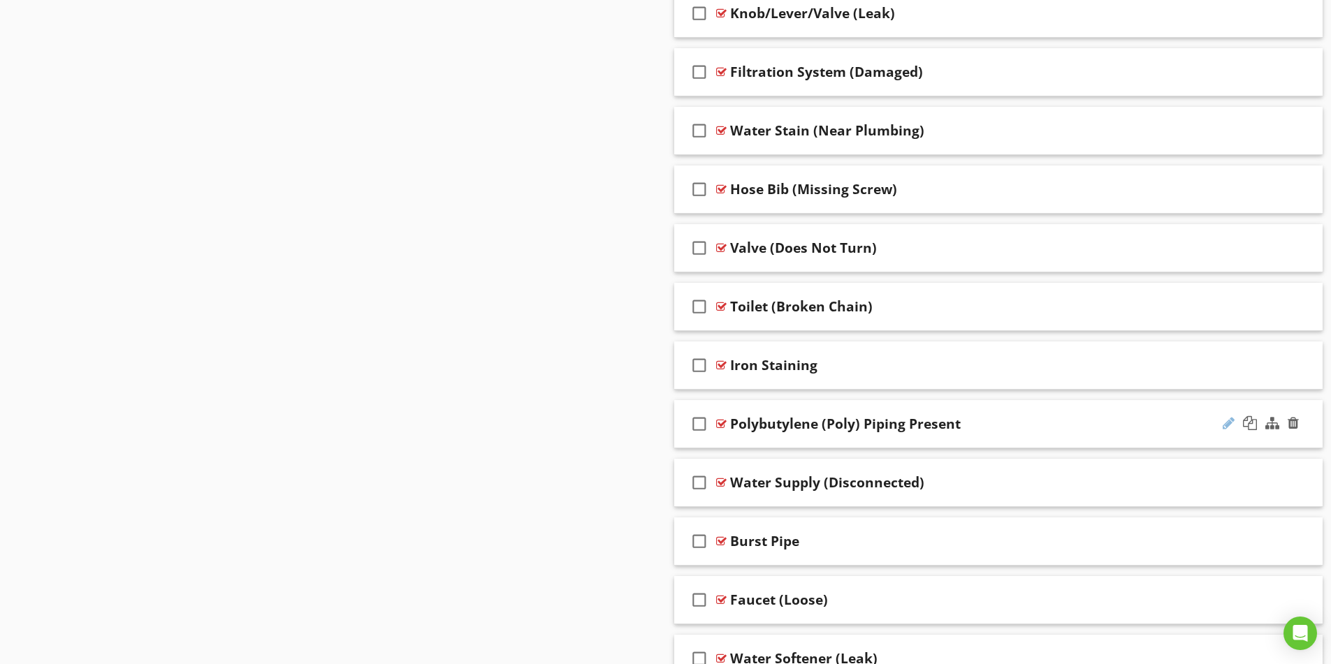
click at [1225, 421] on div at bounding box center [1229, 423] width 12 height 14
type input "Polybutylene (Poly) Piping (Improper)"
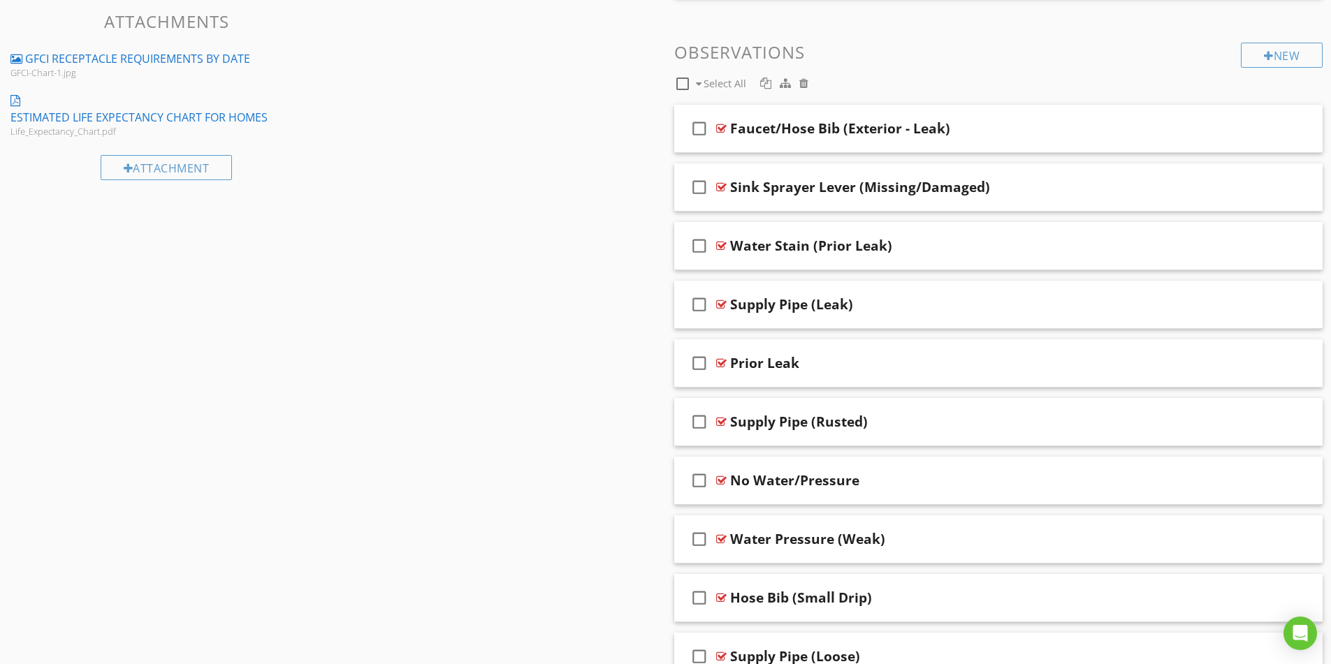
scroll to position [1011, 0]
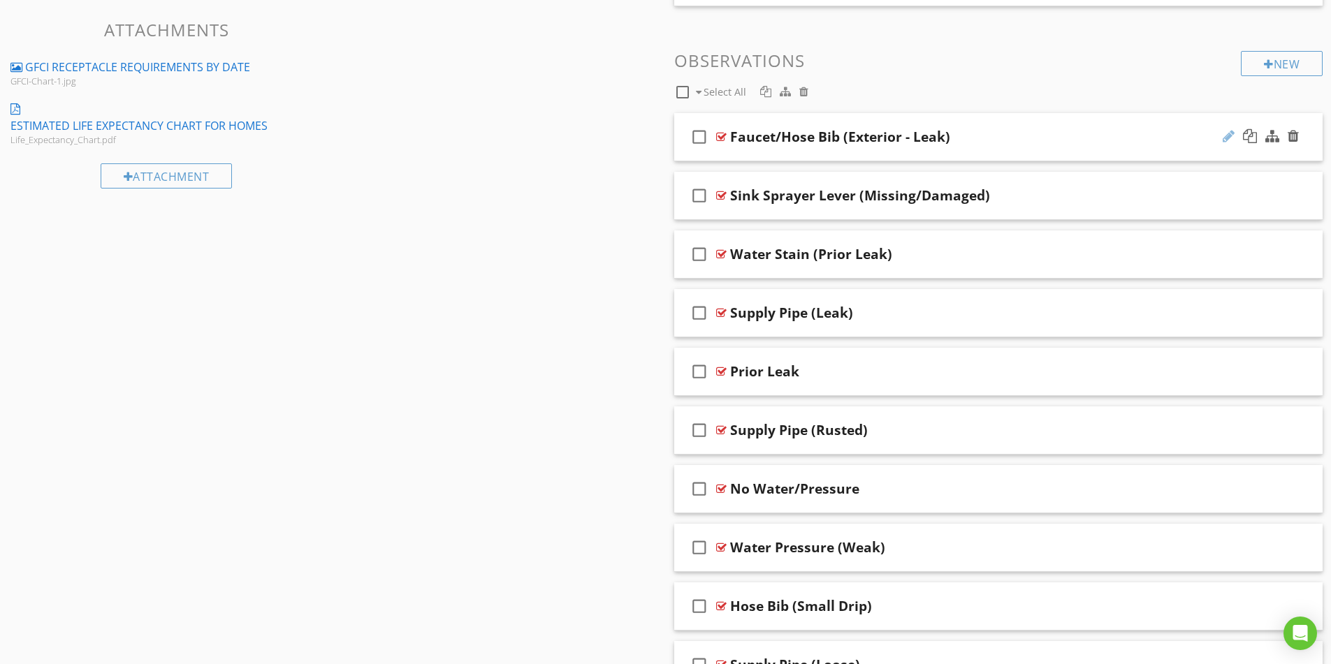
click at [1230, 136] on div at bounding box center [1229, 136] width 12 height 14
click at [774, 138] on input "Faucet/Hose Bib (Exterior - Leak)" at bounding box center [962, 138] width 465 height 23
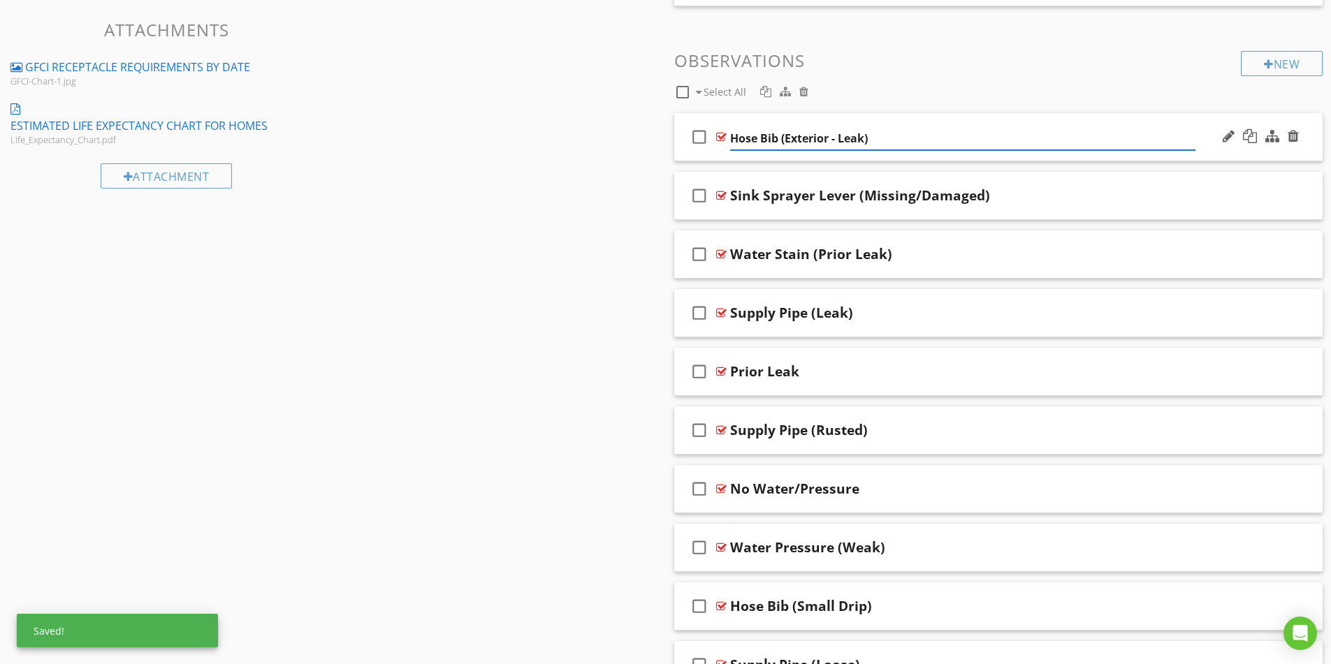
type input "Hose Bib (Exterior - Leak)"
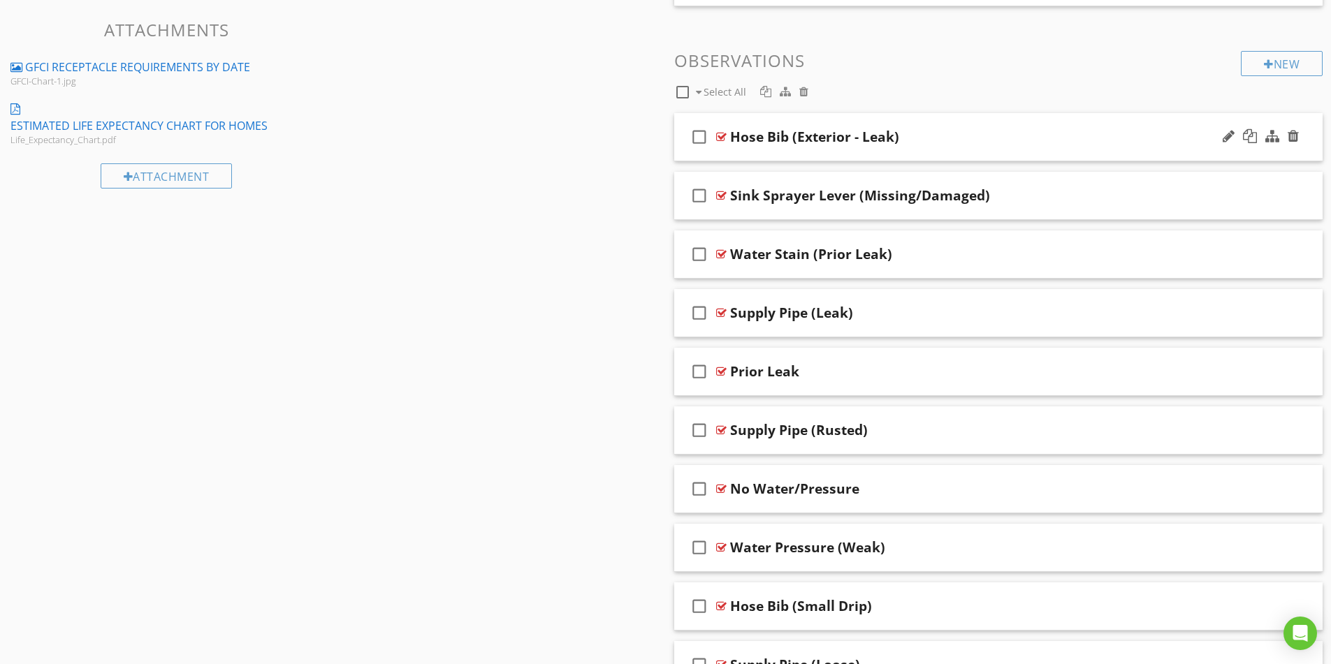
drag, startPoint x: 1223, startPoint y: 138, endPoint x: 1198, endPoint y: 138, distance: 25.2
click at [1224, 138] on div at bounding box center [1229, 136] width 12 height 14
click at [841, 137] on input "Hose Bib (Exterior - Leak)" at bounding box center [962, 138] width 465 height 23
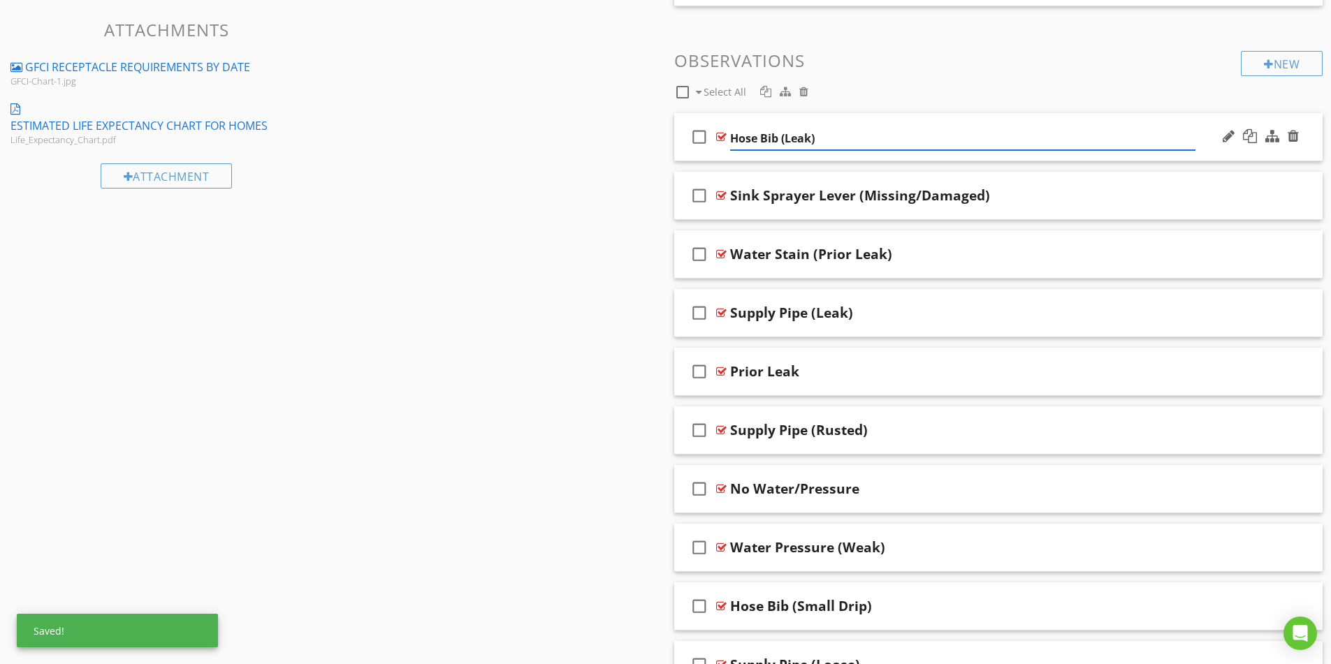
type input "Hose Bib (Leak)"
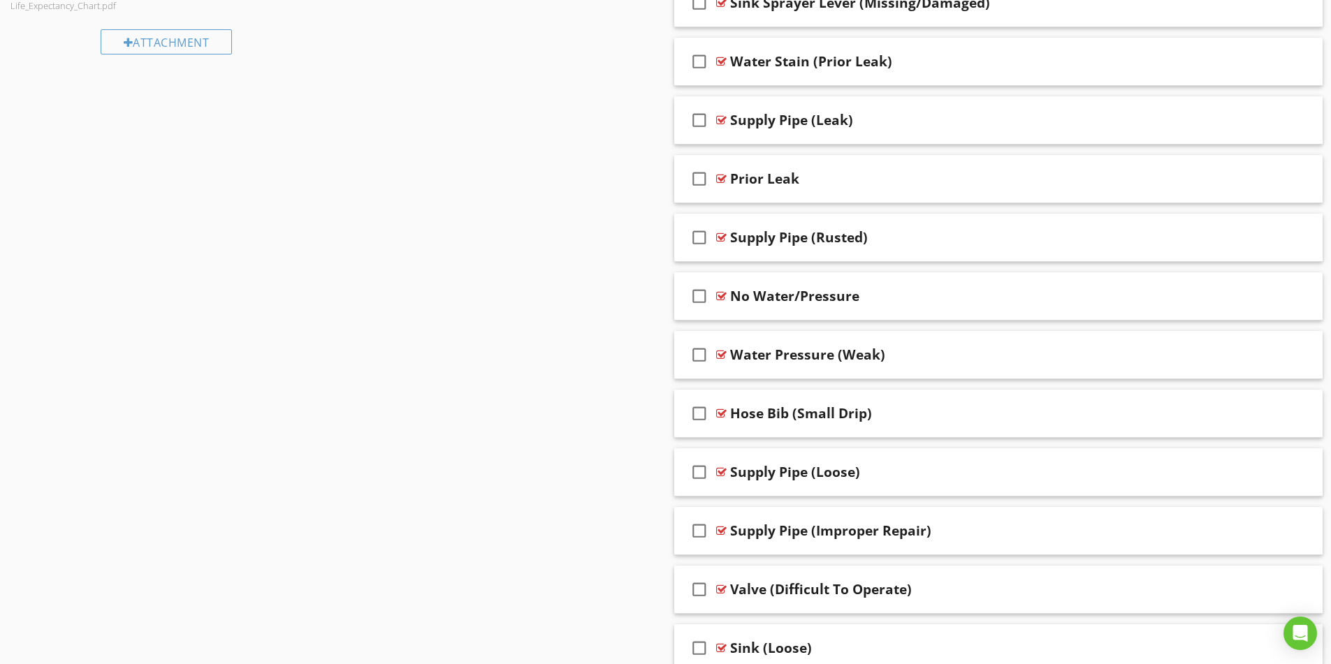
scroll to position [1188, 0]
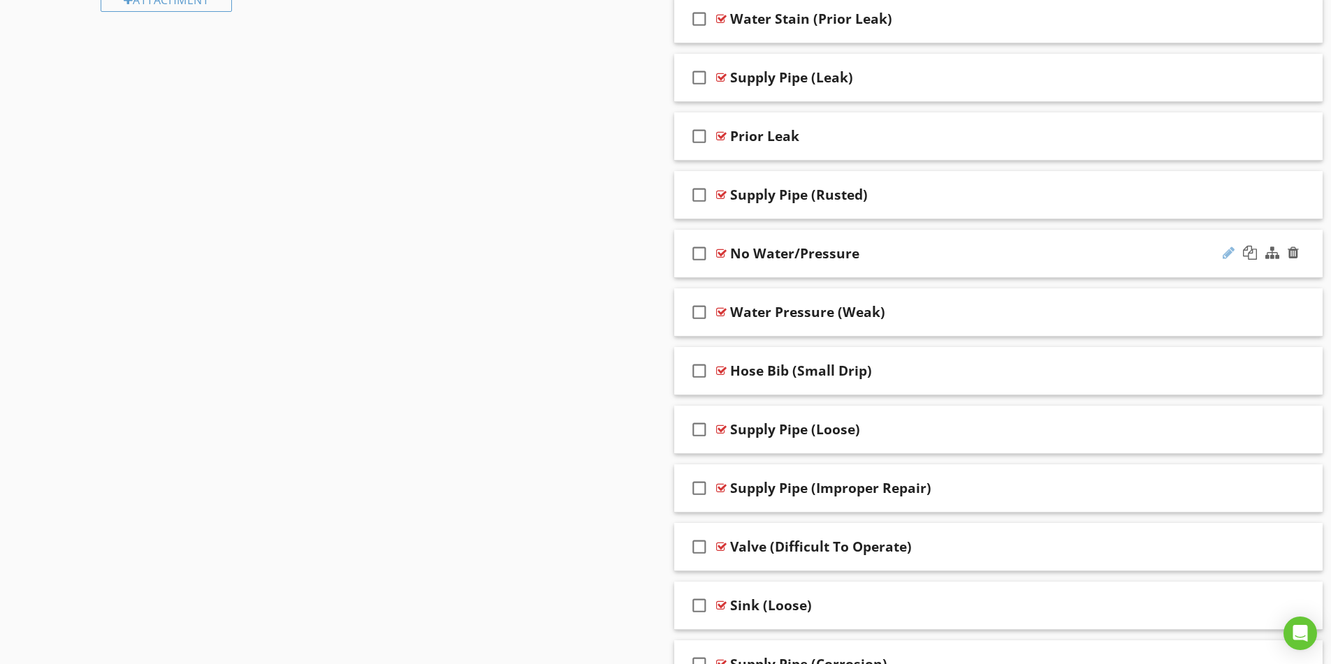
click at [1227, 254] on div at bounding box center [1229, 253] width 12 height 14
click at [1226, 252] on div at bounding box center [1229, 253] width 12 height 14
click at [748, 257] on input "No Water/Pressure" at bounding box center [962, 255] width 465 height 23
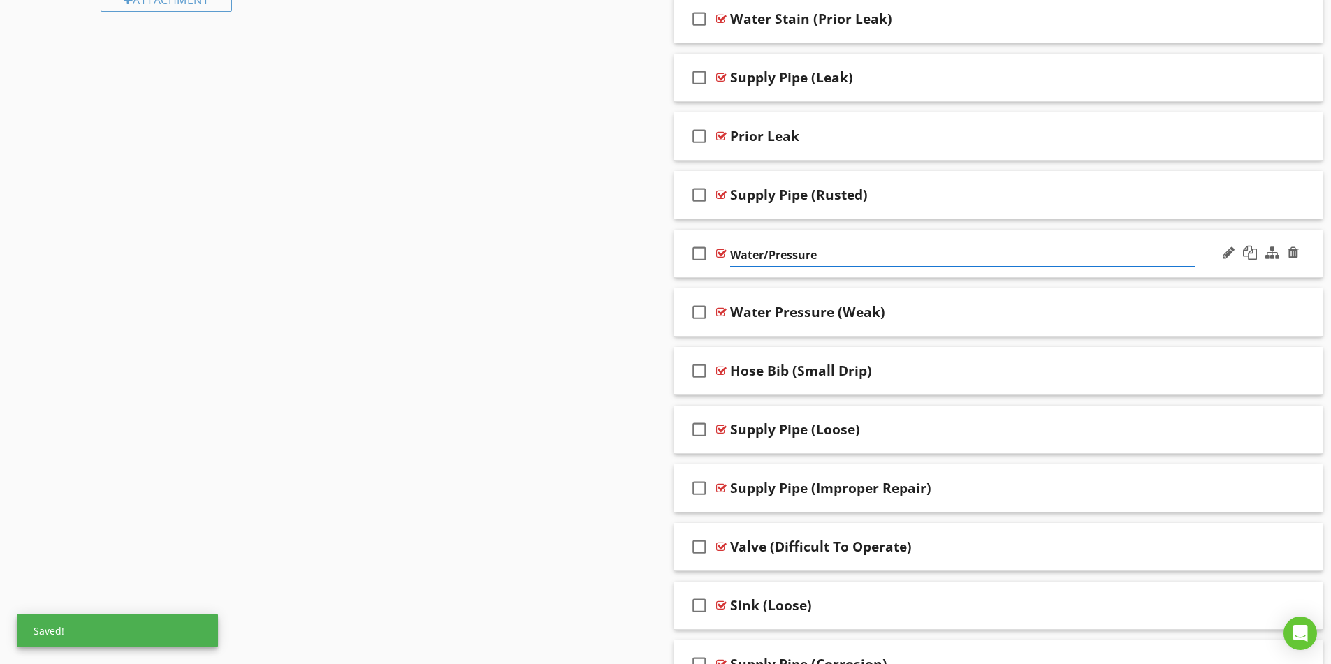
click at [771, 255] on input "Water/Pressure" at bounding box center [962, 255] width 465 height 23
click at [822, 256] on input "Water Pressure" at bounding box center [962, 255] width 465 height 23
type input "Water Pressure (None)"
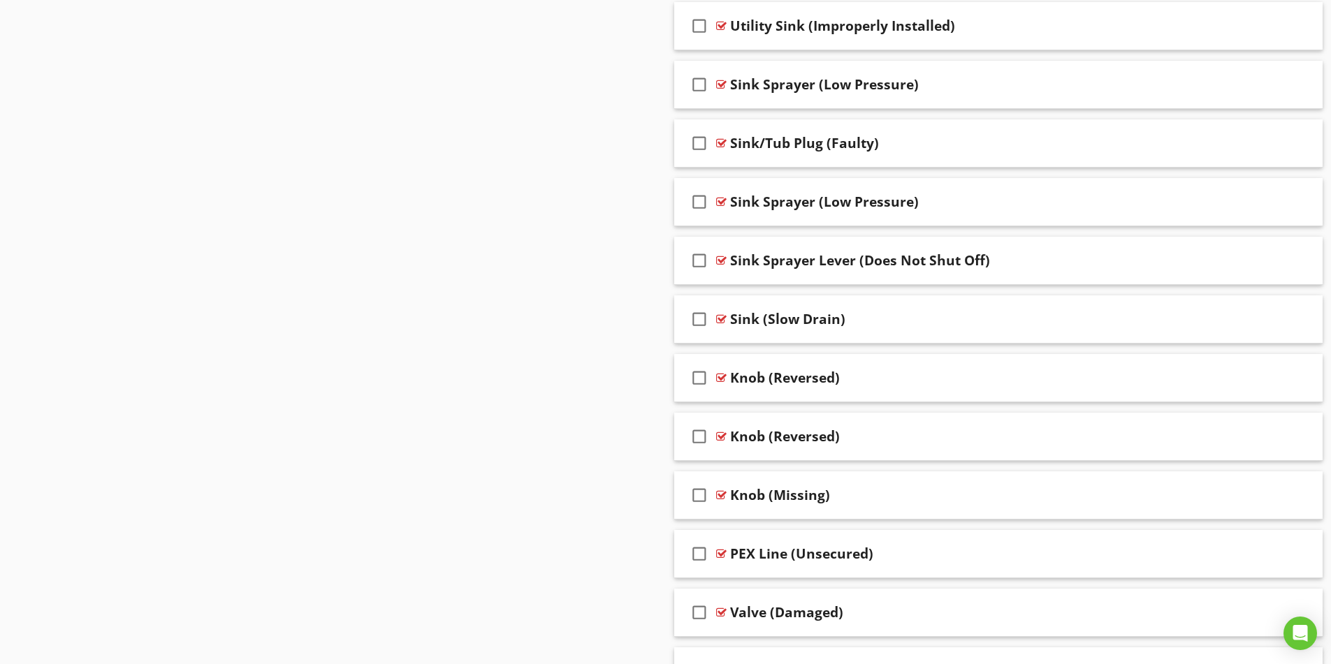
scroll to position [3204, 0]
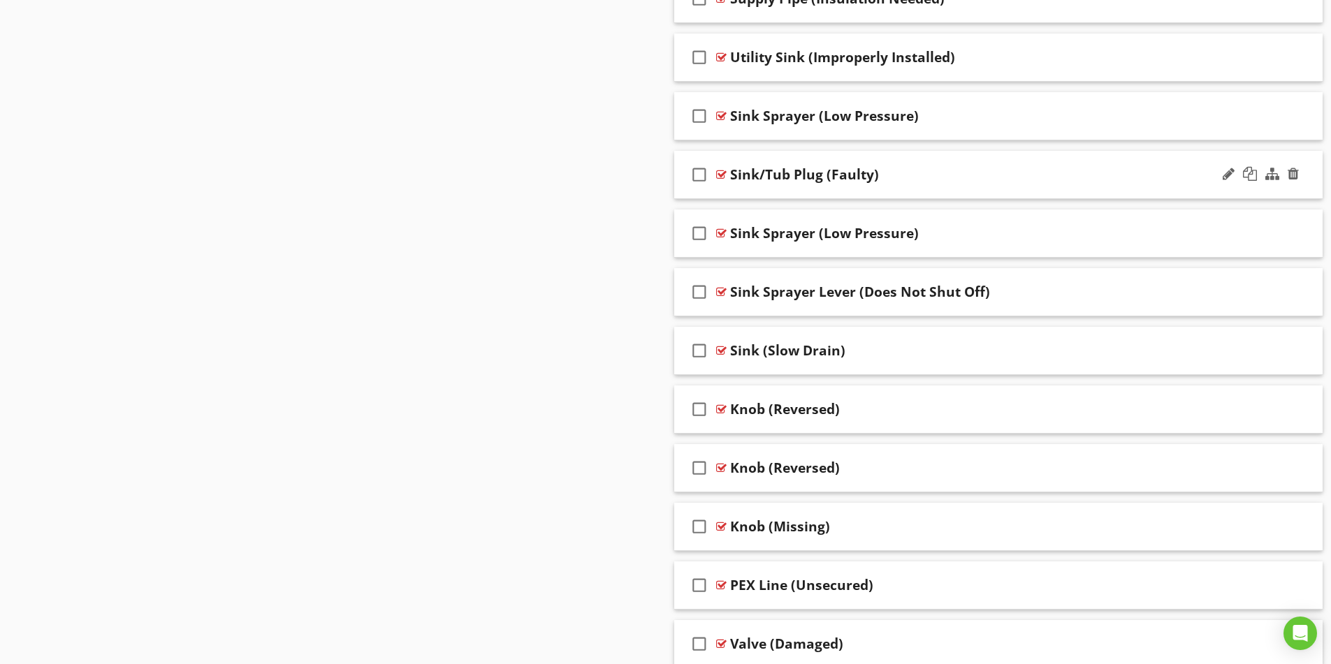
click at [720, 174] on div at bounding box center [721, 174] width 10 height 11
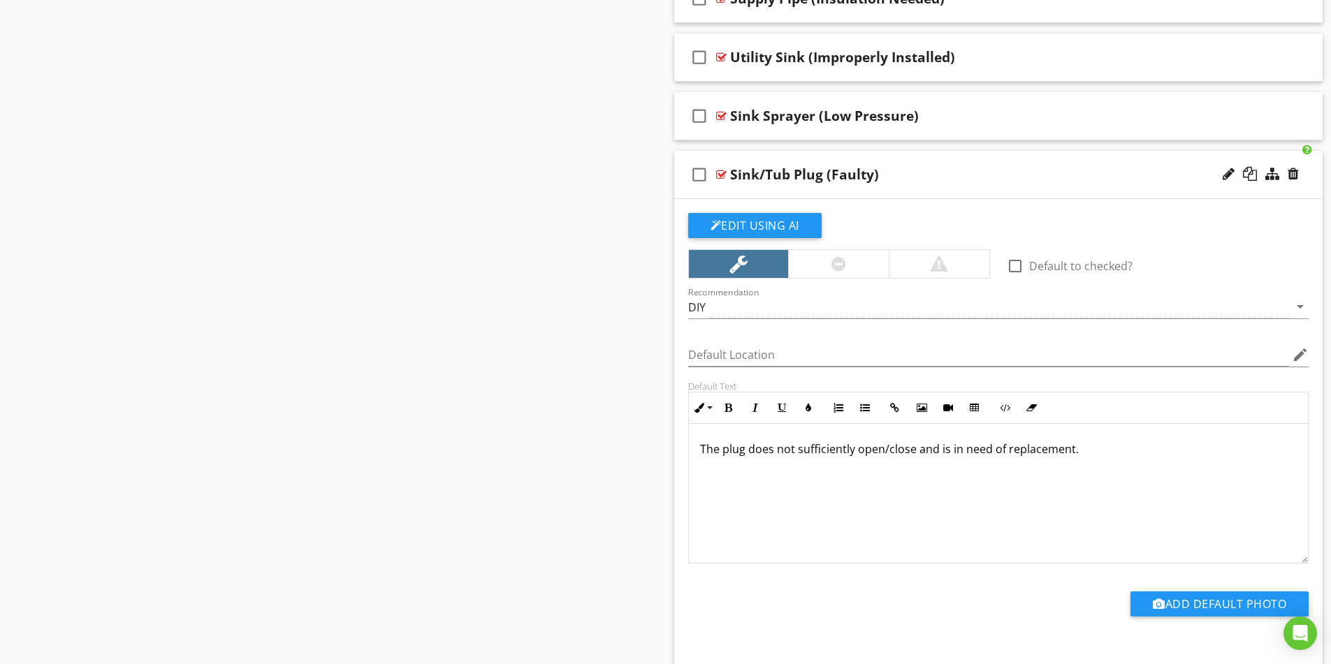
click at [720, 174] on div at bounding box center [721, 174] width 10 height 11
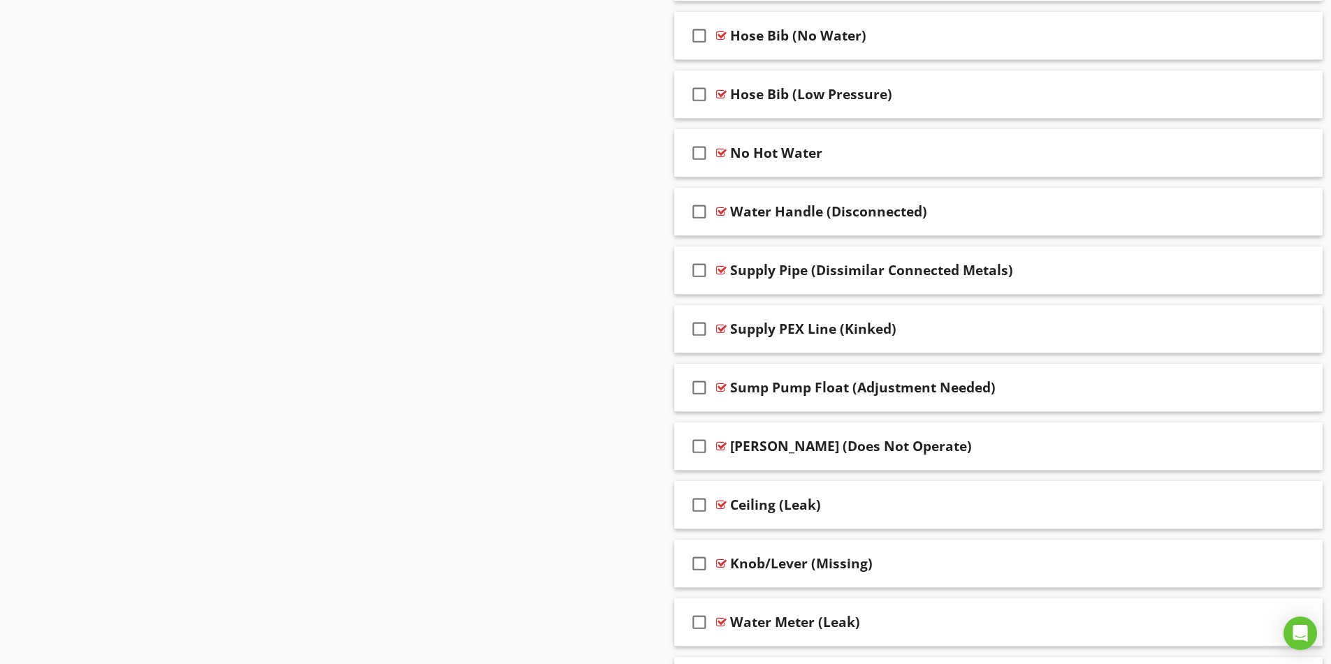
scroll to position [4073, 0]
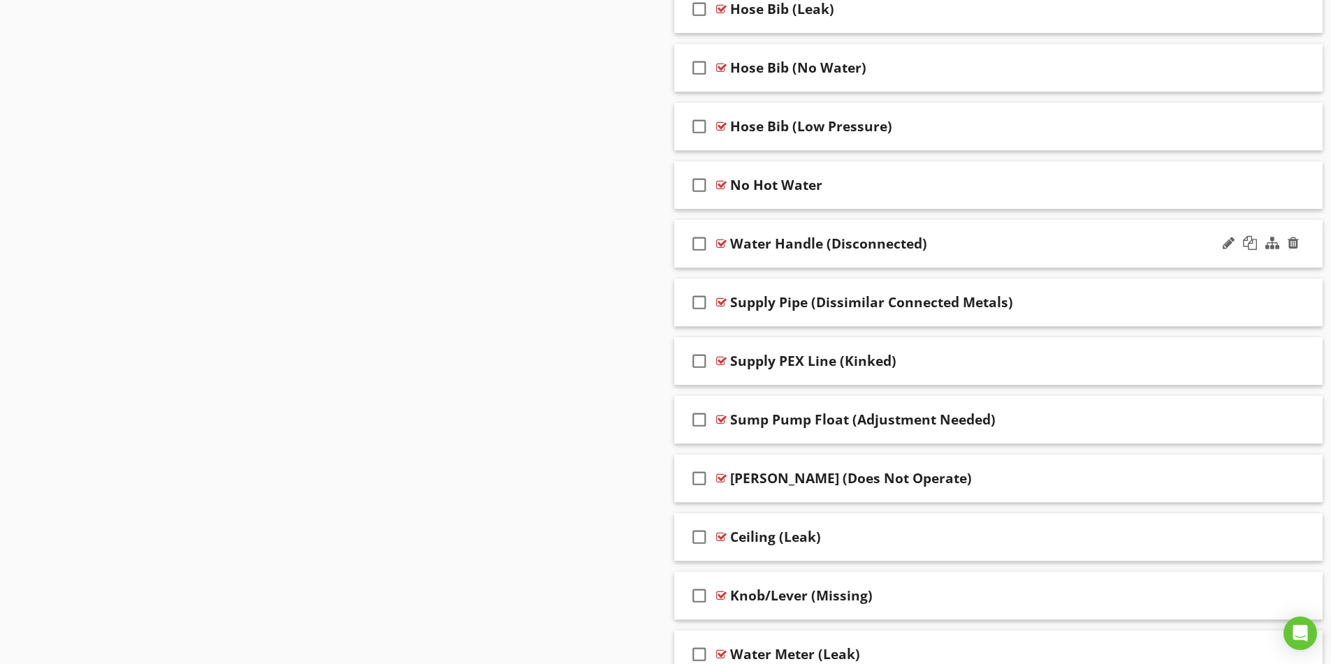
click at [984, 238] on div "Water Handle (Disconnected)" at bounding box center [962, 243] width 465 height 17
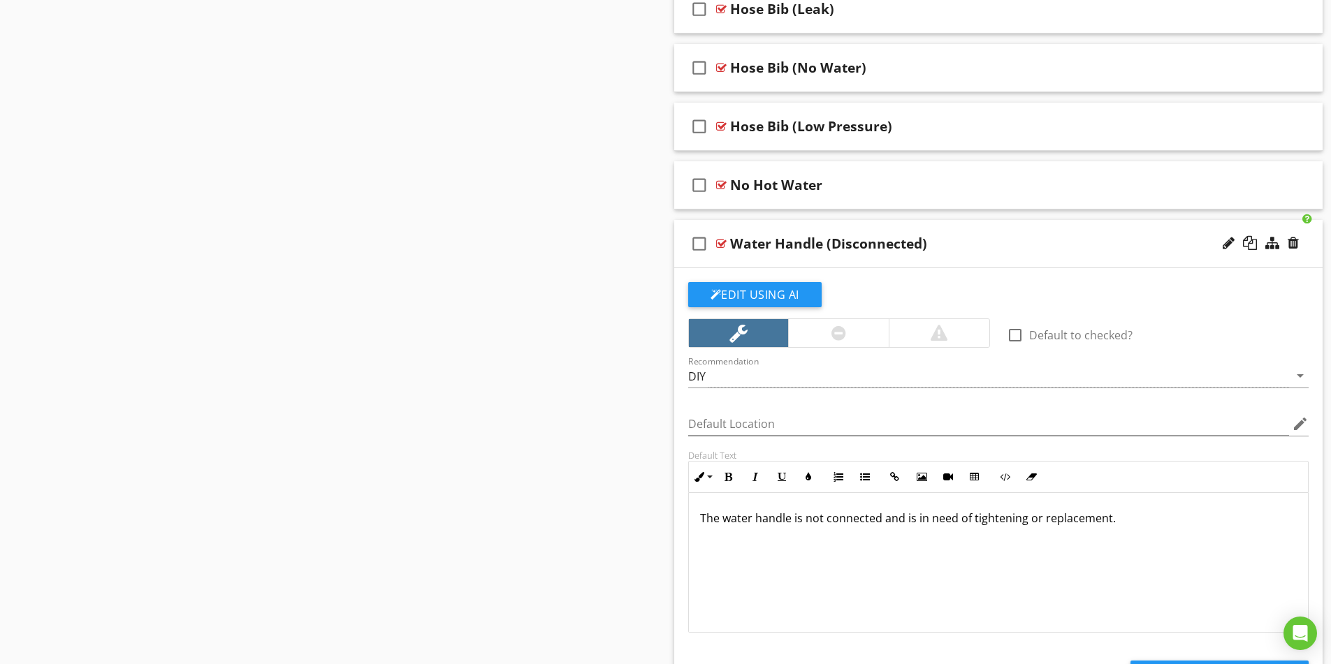
click at [984, 238] on div "Water Handle (Disconnected)" at bounding box center [962, 243] width 465 height 17
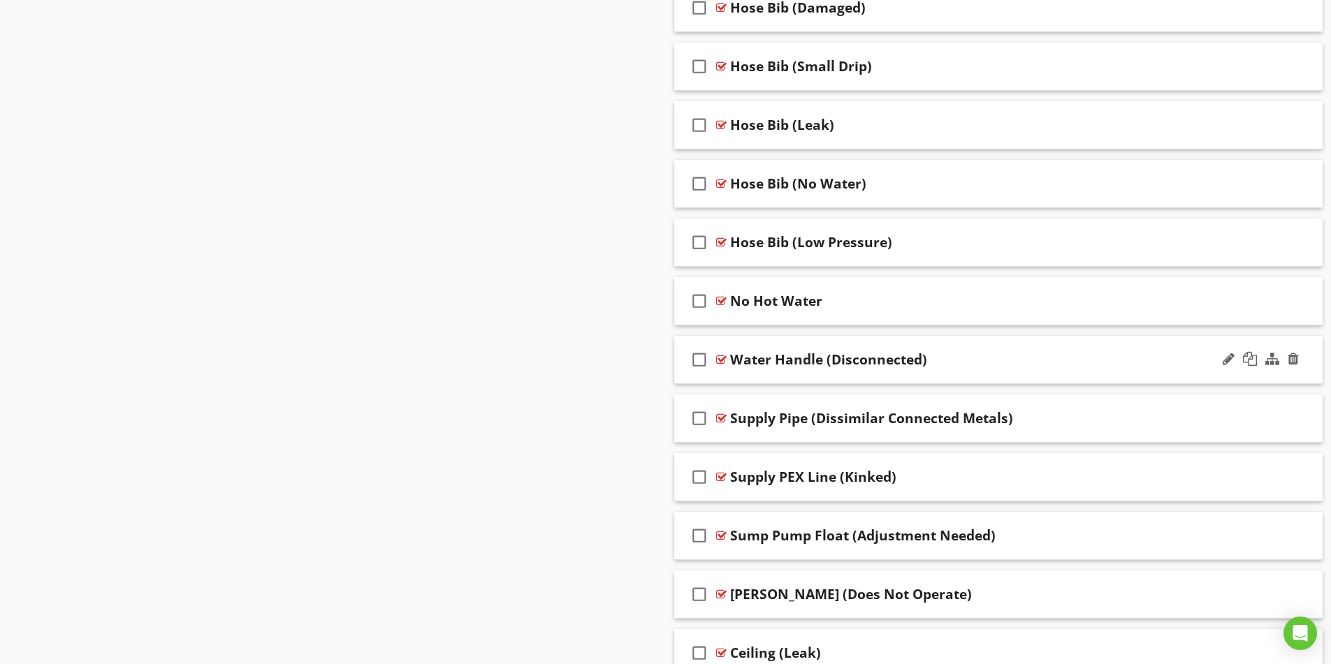
scroll to position [3934, 0]
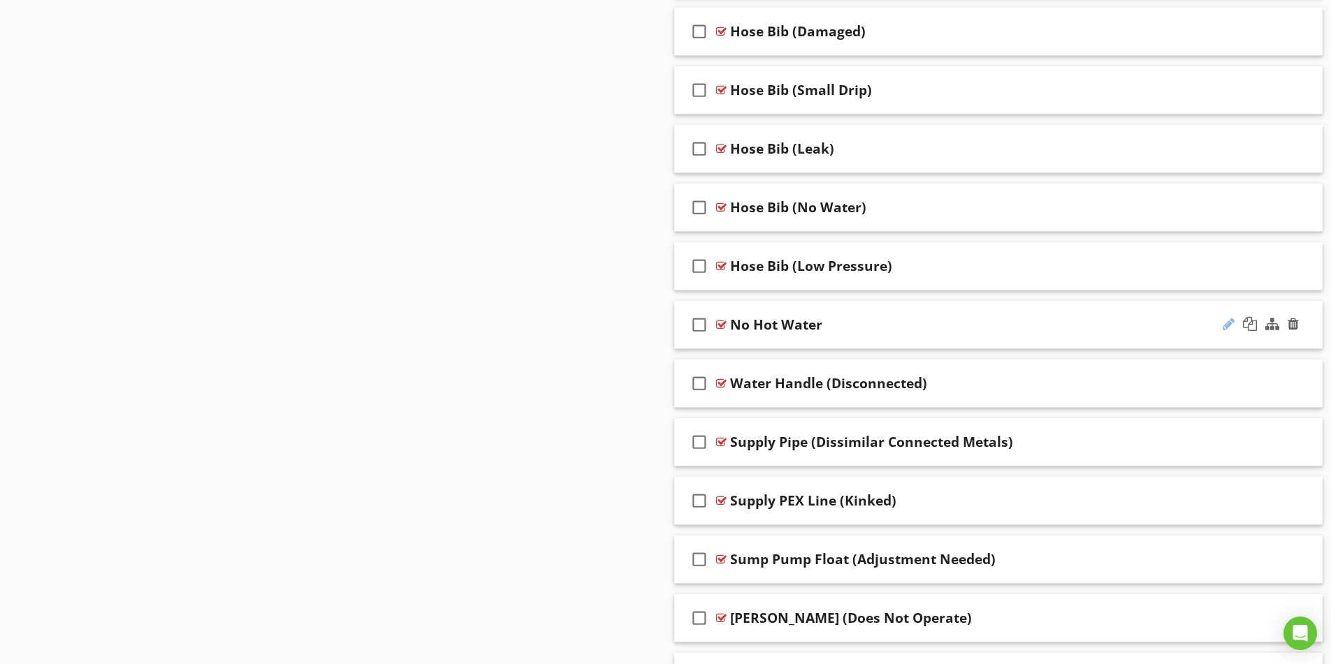
click at [1229, 327] on div at bounding box center [1229, 324] width 12 height 14
click at [751, 326] on input "No Hot Water" at bounding box center [962, 326] width 465 height 23
click at [803, 327] on input "Hot Water" at bounding box center [962, 326] width 465 height 23
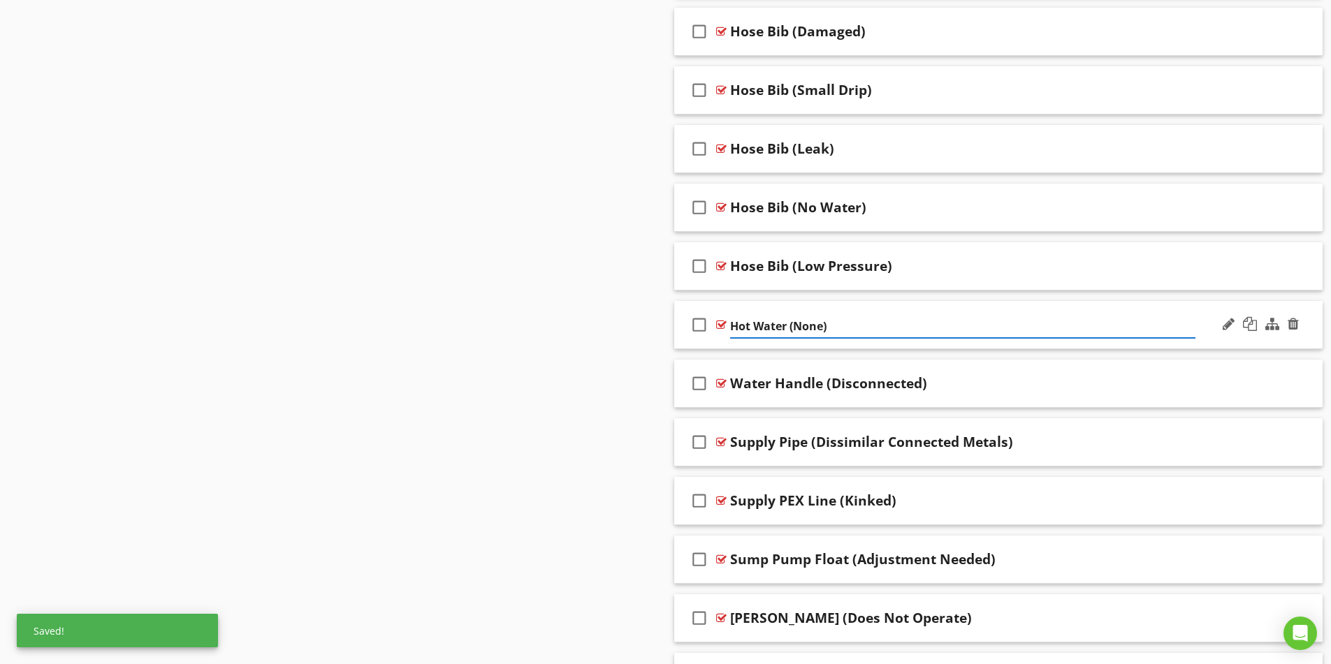
type input "Hot Water (None)"
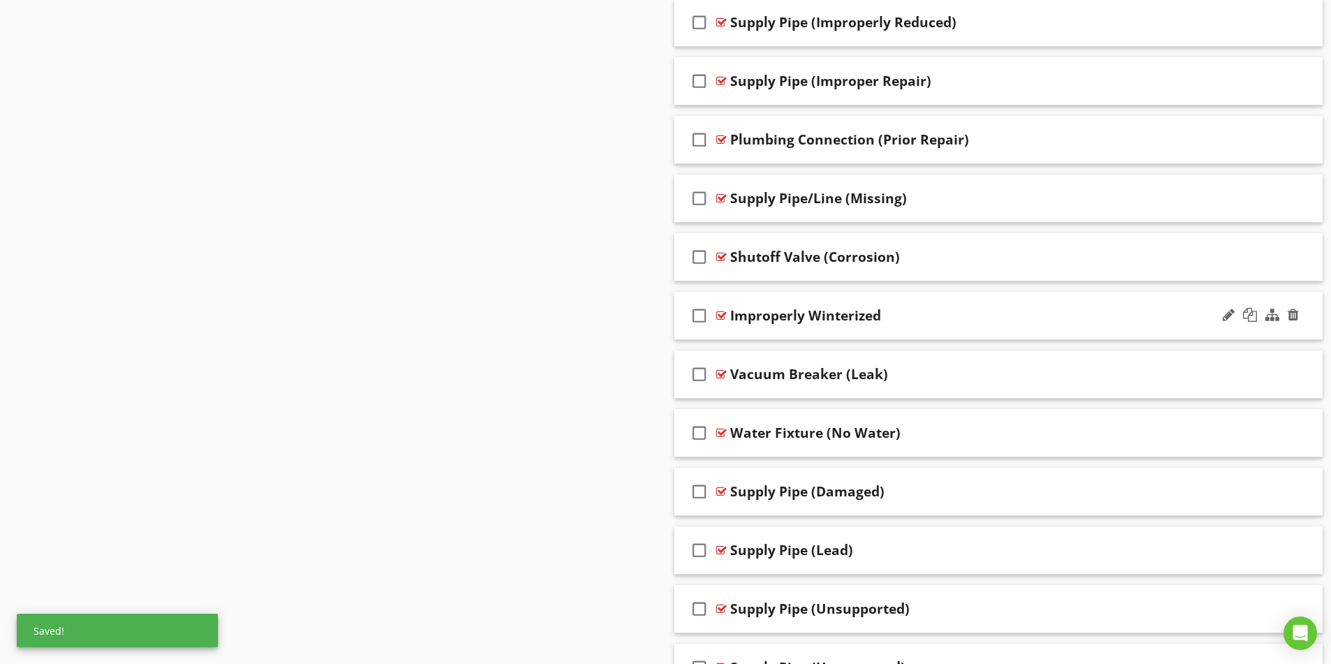
scroll to position [1984, 0]
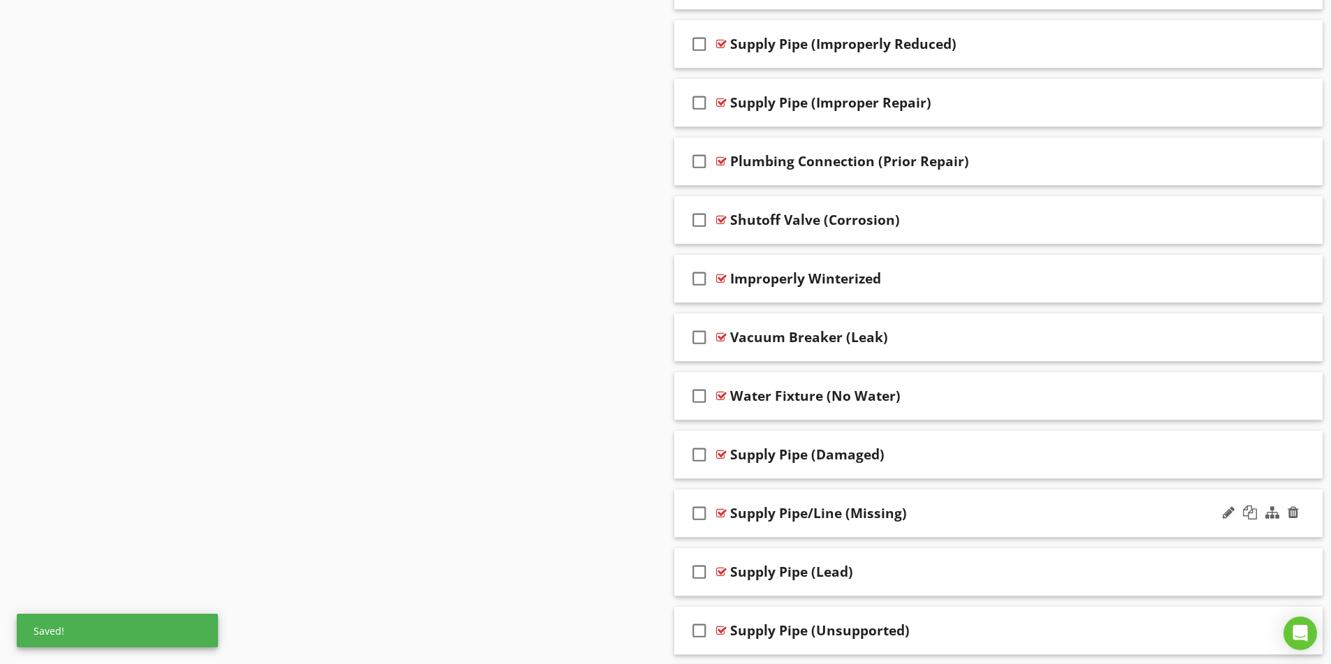
click at [958, 516] on div "Supply Pipe/Line (Missing)" at bounding box center [962, 513] width 465 height 17
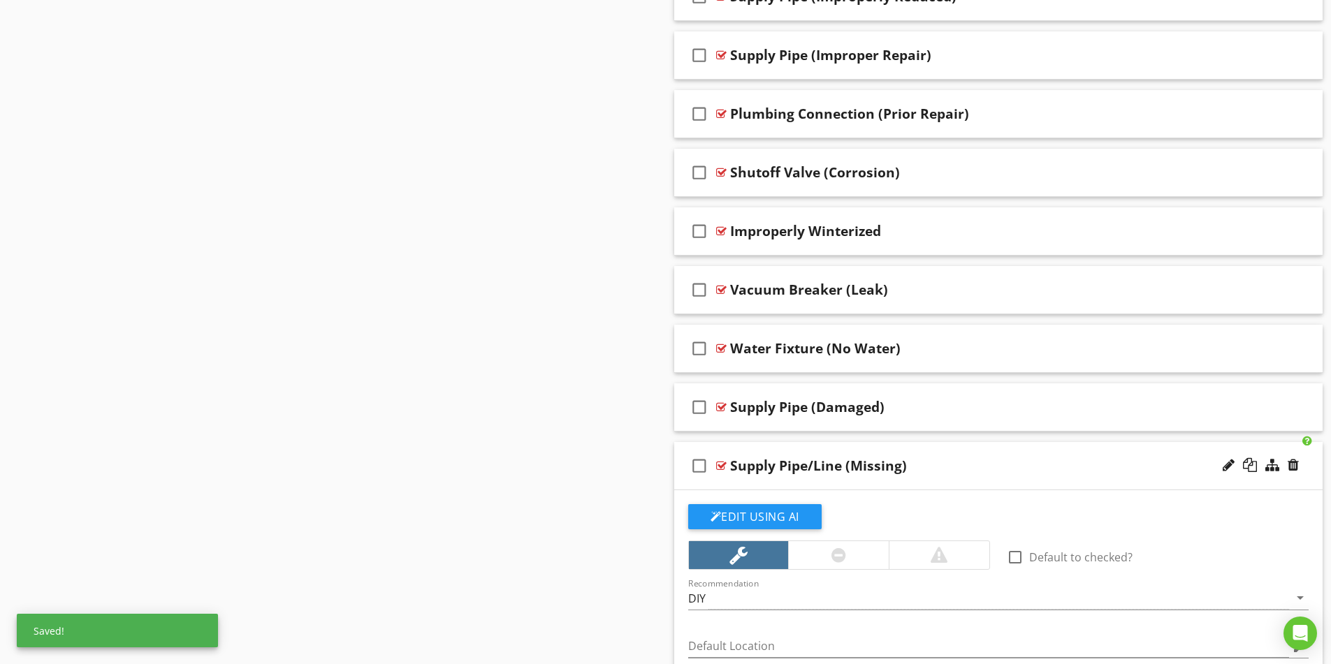
scroll to position [2264, 0]
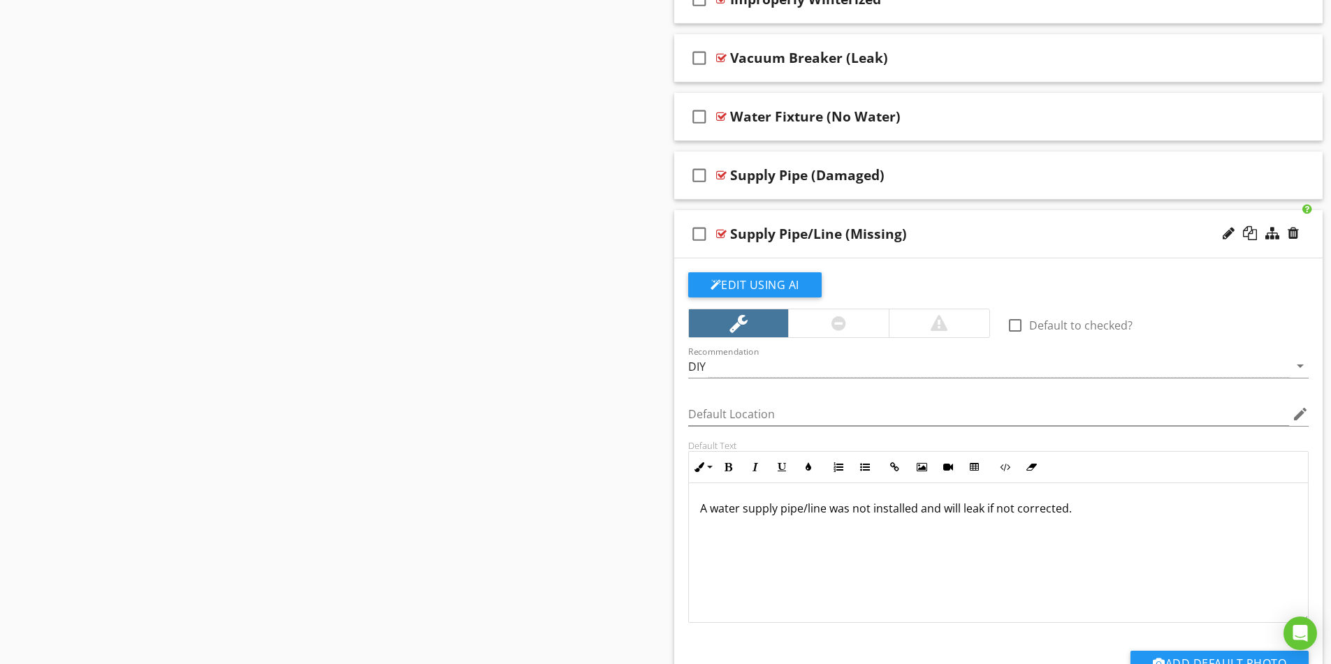
click at [1023, 234] on div "Supply Pipe/Line (Missing)" at bounding box center [962, 234] width 465 height 17
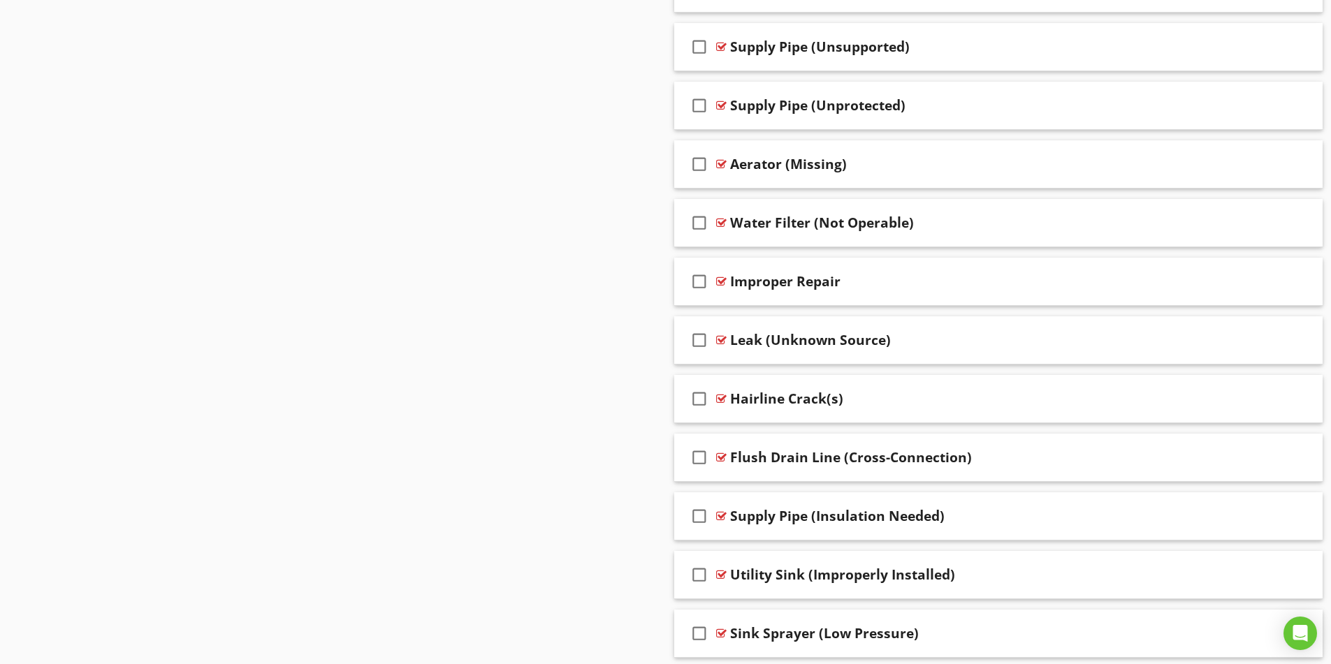
scroll to position [2486, 0]
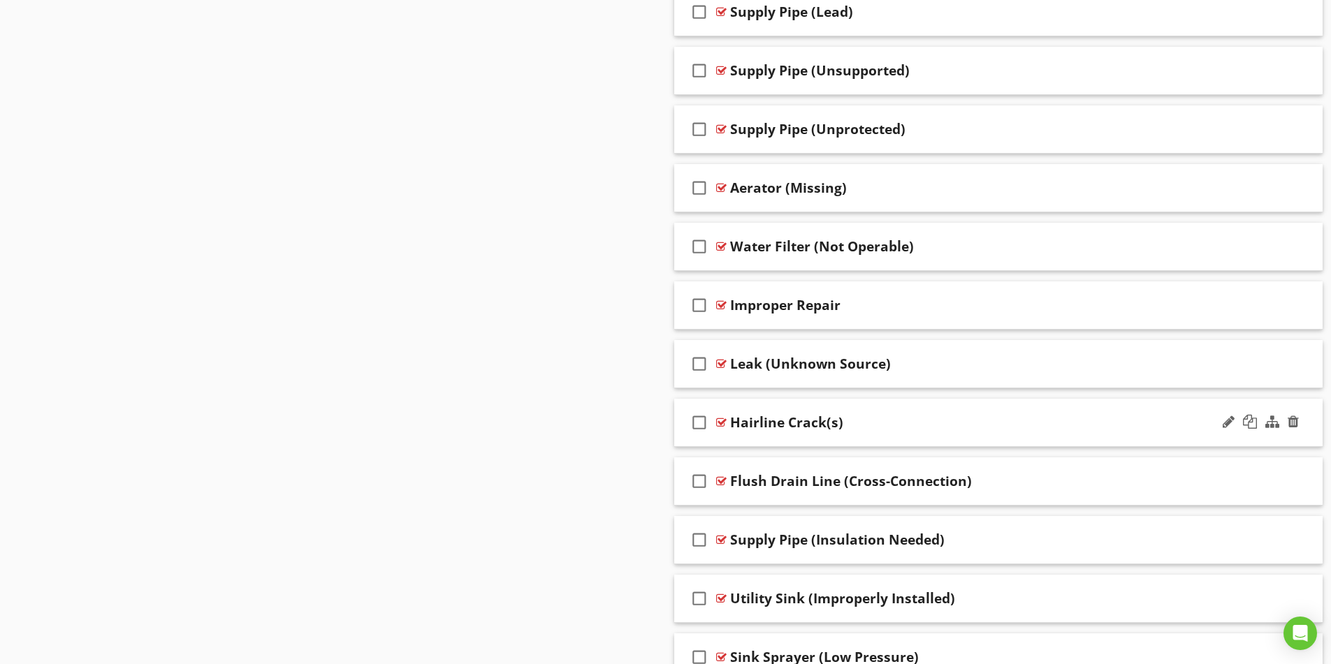
click at [970, 426] on div "Hairline Crack(s)" at bounding box center [962, 422] width 465 height 17
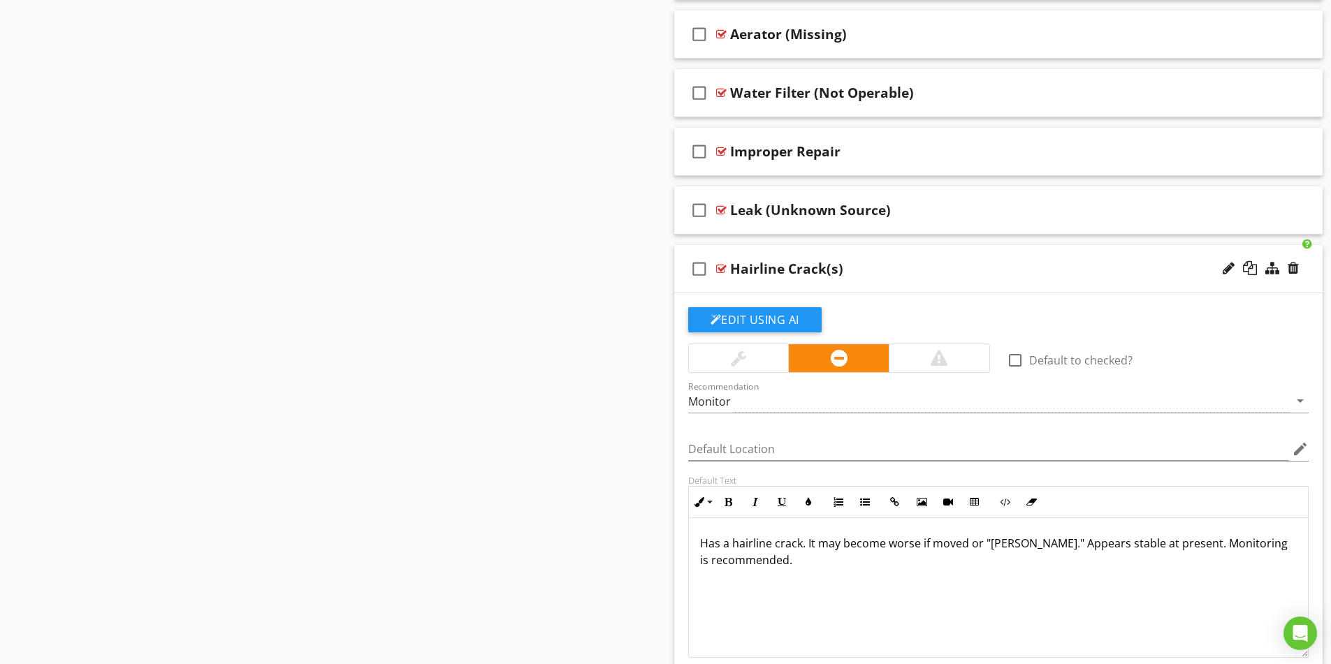
scroll to position [2696, 0]
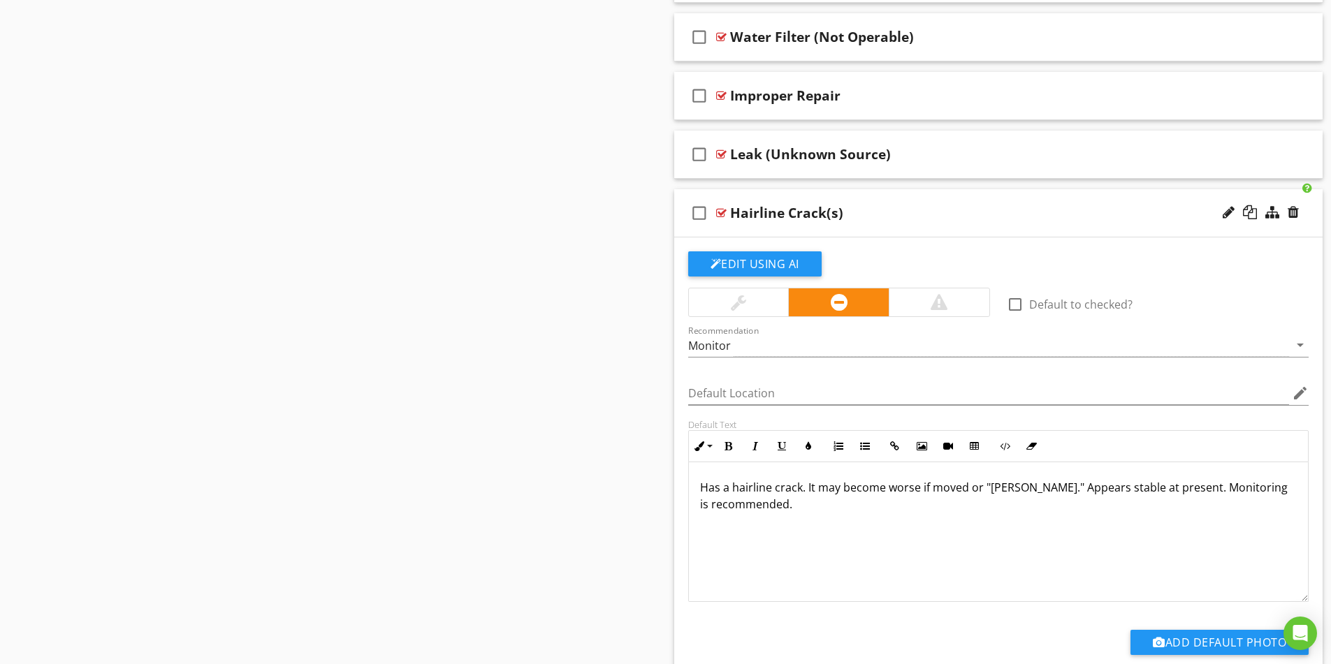
click at [737, 492] on p "Has a hairline crack. It may become worse if moved or "[PERSON_NAME]." Appears …" at bounding box center [998, 496] width 597 height 34
click at [1226, 215] on div at bounding box center [1229, 212] width 12 height 14
click at [732, 212] on input "Hairline Crack(s)" at bounding box center [962, 214] width 465 height 23
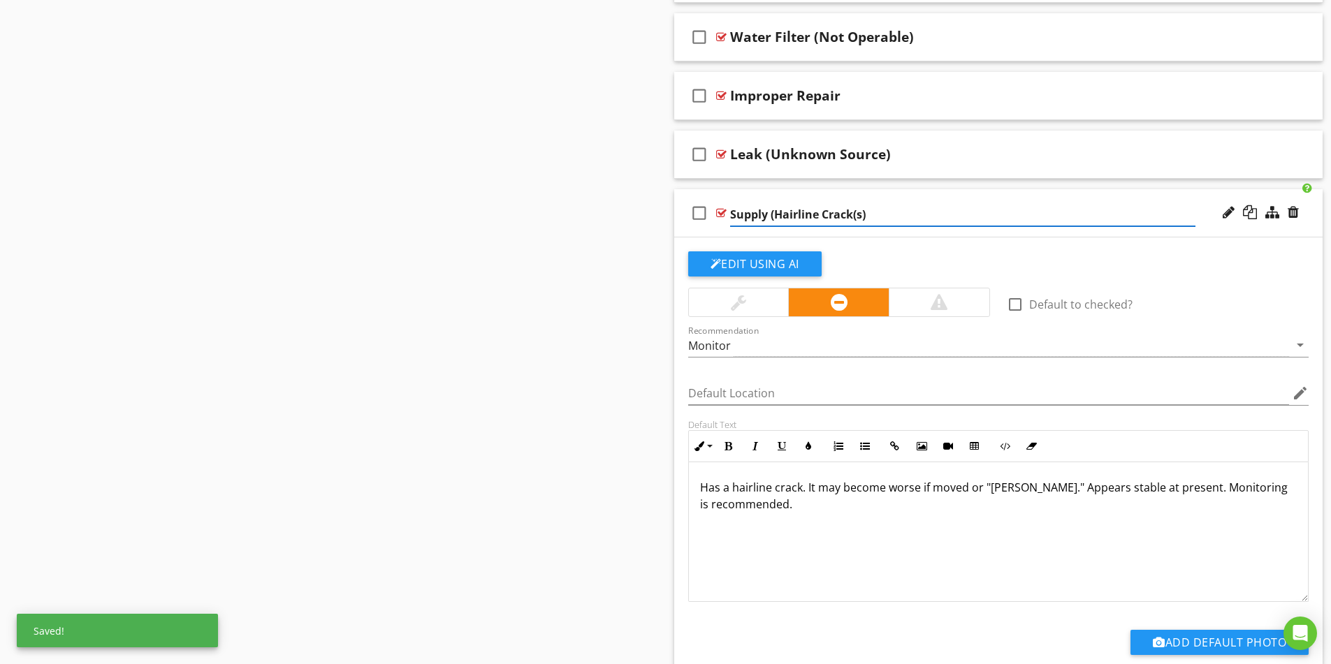
click at [862, 214] on input "Supply (Hairline Crack(s)" at bounding box center [962, 214] width 465 height 23
type input "Supply (Hairline Crack)"
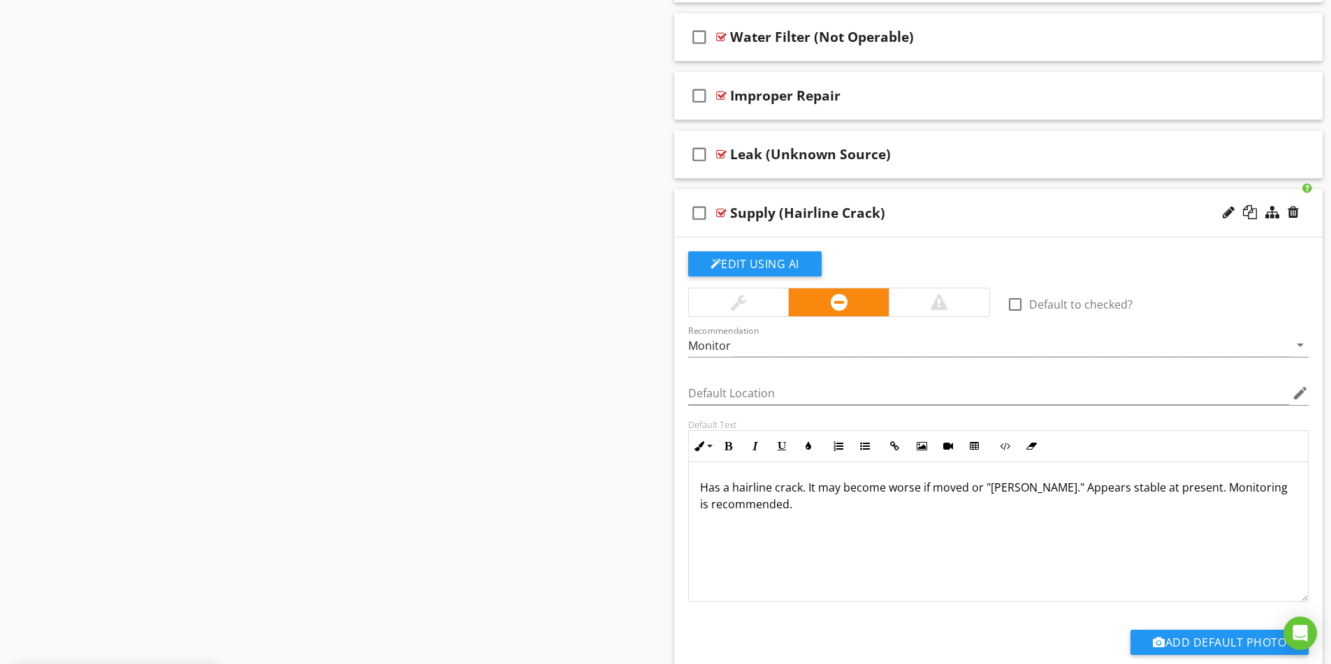
click at [779, 488] on p "Has a hairline crack. It may become worse if moved or "[PERSON_NAME]." Appears …" at bounding box center [998, 496] width 597 height 34
click at [804, 491] on p "Has a hairline crack. It may become worse if moved or "[PERSON_NAME]." Appears …" at bounding box center [998, 496] width 597 height 34
drag, startPoint x: 804, startPoint y: 491, endPoint x: 695, endPoint y: 481, distance: 110.1
click at [695, 481] on div "Has a hairline crack. It may become worse if moved or "[PERSON_NAME]." Appears …" at bounding box center [999, 533] width 620 height 140
click at [1008, 490] on p "A small crack is present and it may become worse if moved or "[PERSON_NAME]." A…" at bounding box center [998, 496] width 597 height 34
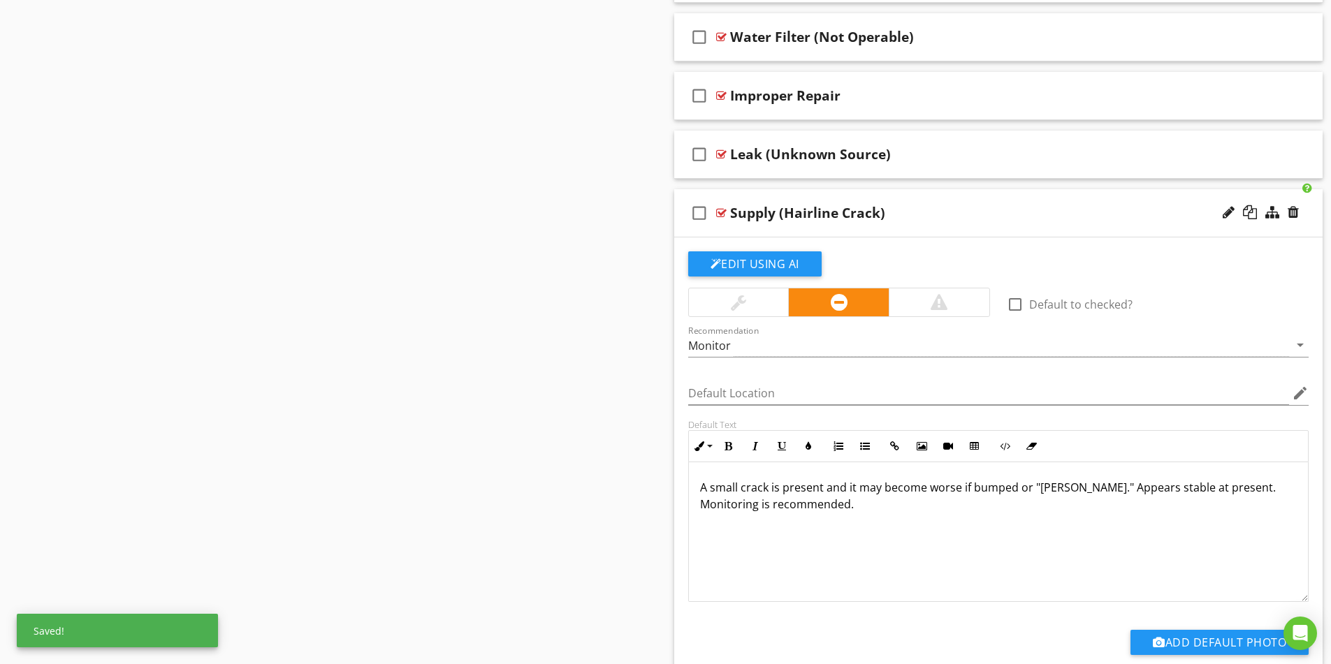
click at [1127, 500] on p "A small crack is present and it may become worse if bumped or "[PERSON_NAME]." …" at bounding box center [998, 496] width 597 height 34
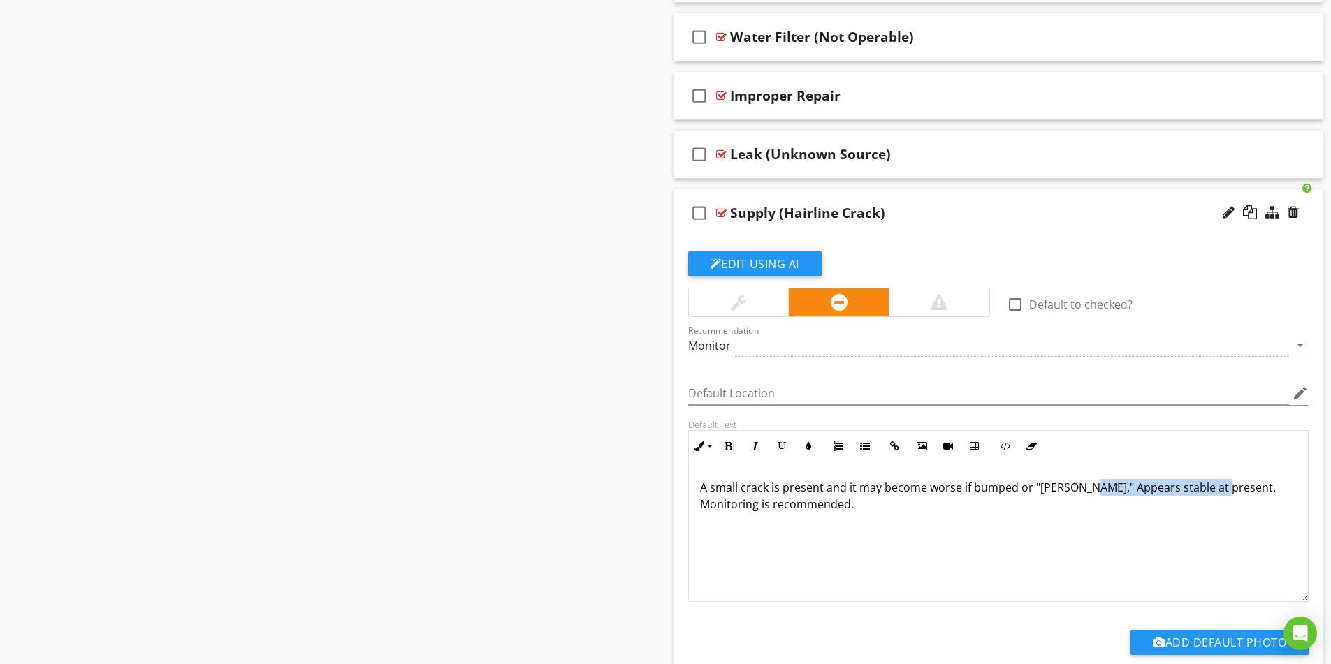
drag, startPoint x: 1211, startPoint y: 487, endPoint x: 1081, endPoint y: 490, distance: 130.0
click at [1081, 490] on p "A small crack is present and it may become worse if bumped or "[PERSON_NAME]." …" at bounding box center [998, 496] width 597 height 34
click at [1024, 515] on div "A small crack is present and it may become worse if bumped or "[PERSON_NAME]." …" at bounding box center [999, 533] width 620 height 140
click at [1017, 220] on div "Supply (Hairline Crack)" at bounding box center [962, 213] width 465 height 17
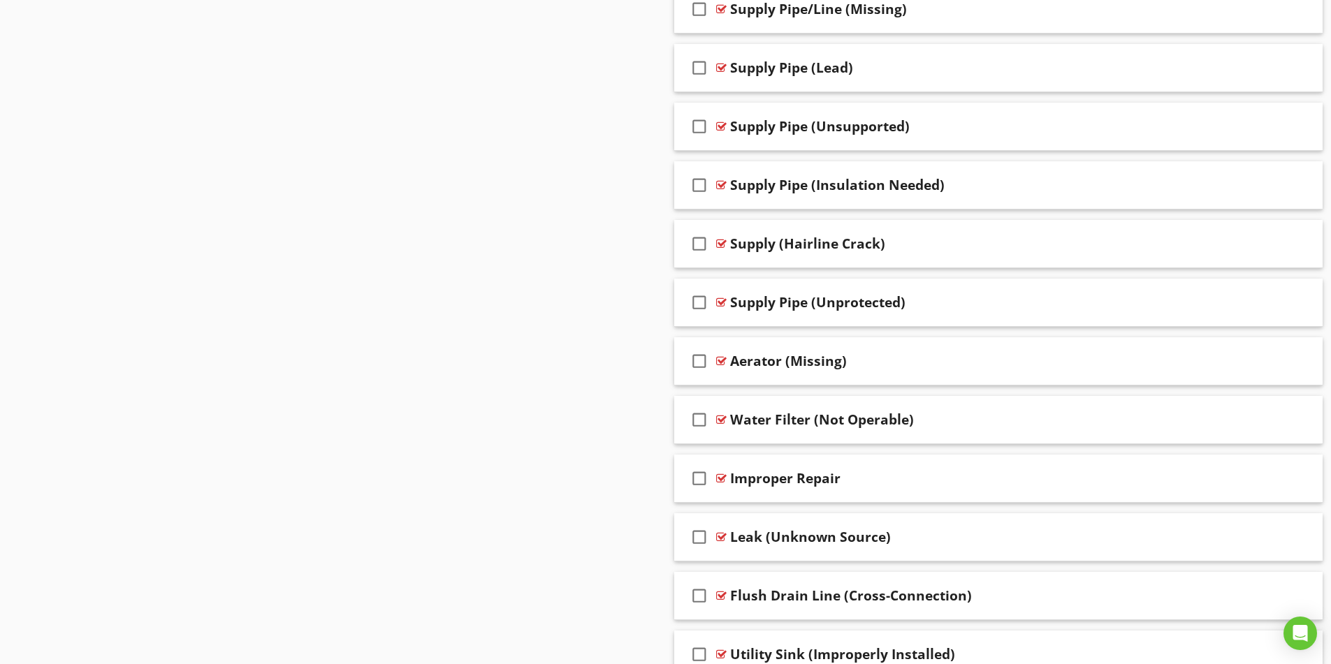
scroll to position [2478, 0]
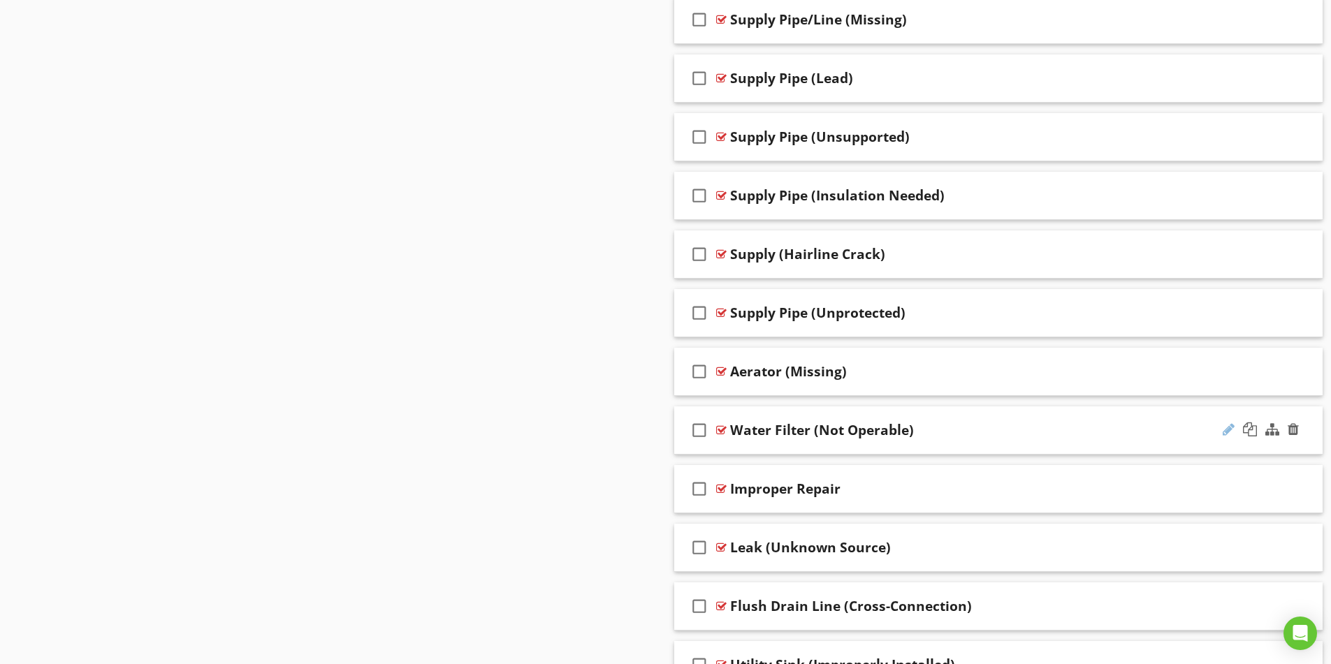
click at [1228, 430] on div at bounding box center [1229, 430] width 12 height 14
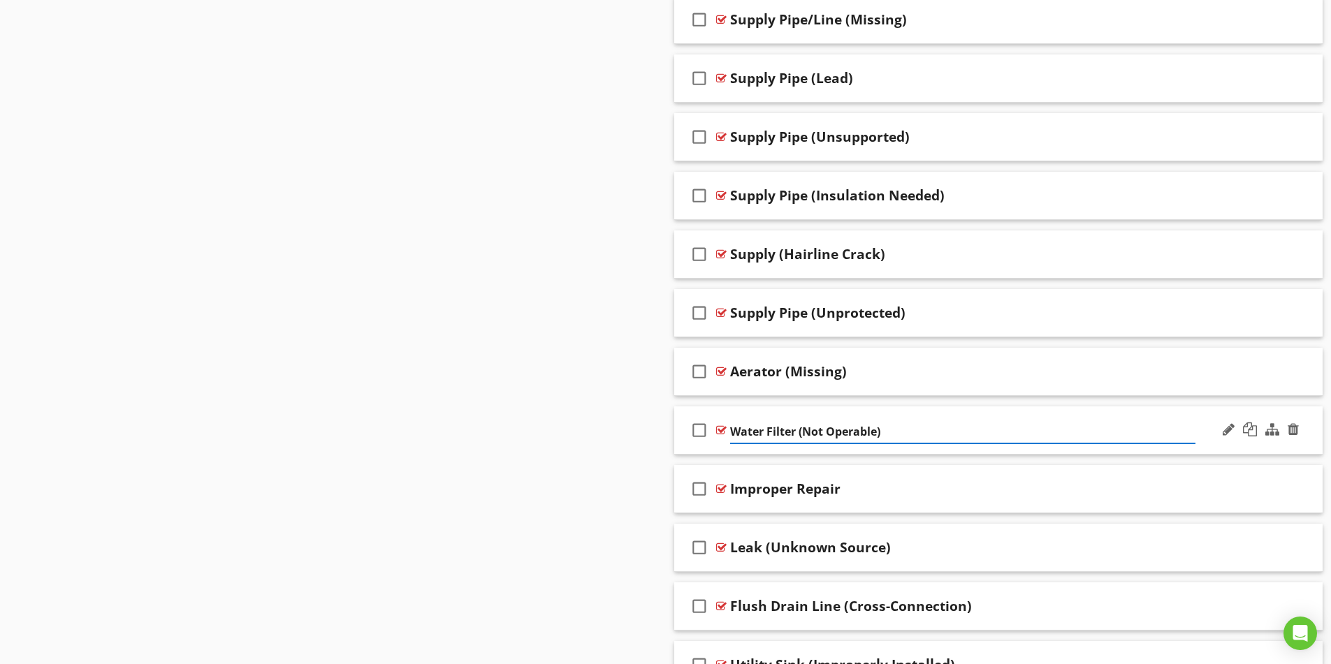
click at [733, 432] on input "Water Filter (Not Operable)" at bounding box center [962, 432] width 465 height 23
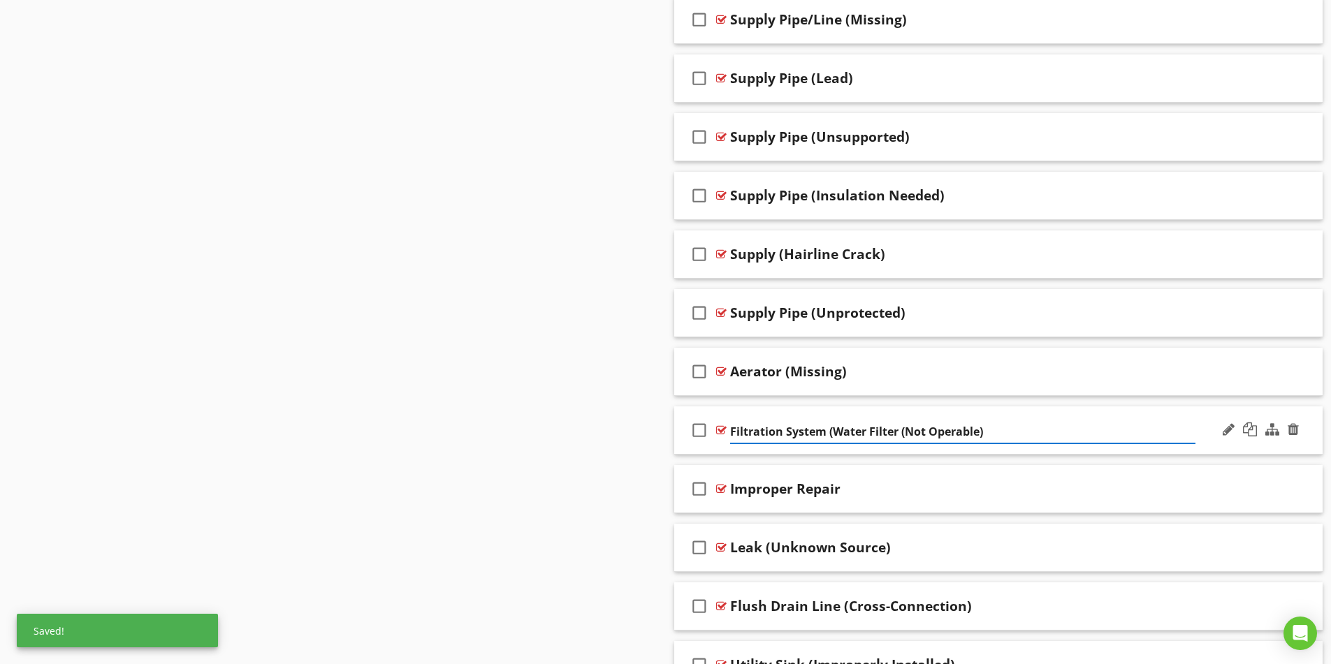
click at [907, 430] on input "Filtration System (Water Filter (Not Operable)" at bounding box center [962, 432] width 465 height 23
type input "Filtration System (Water Filter - Not Operable)"
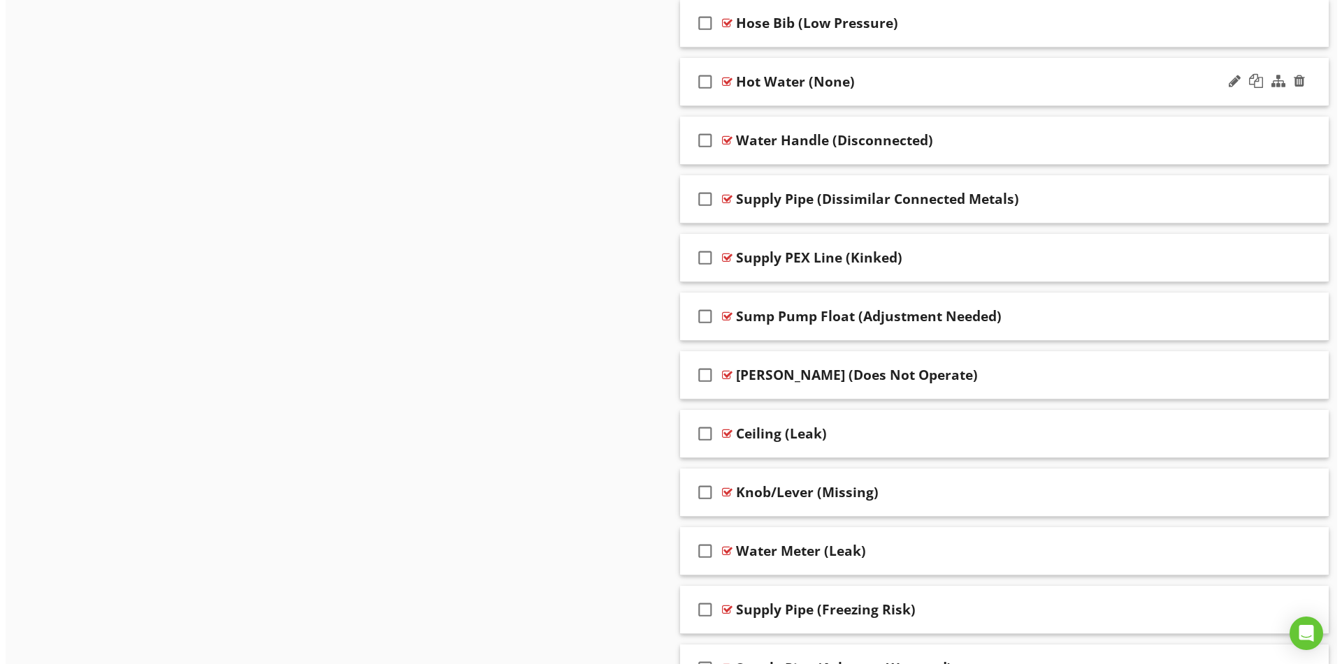
scroll to position [4225, 0]
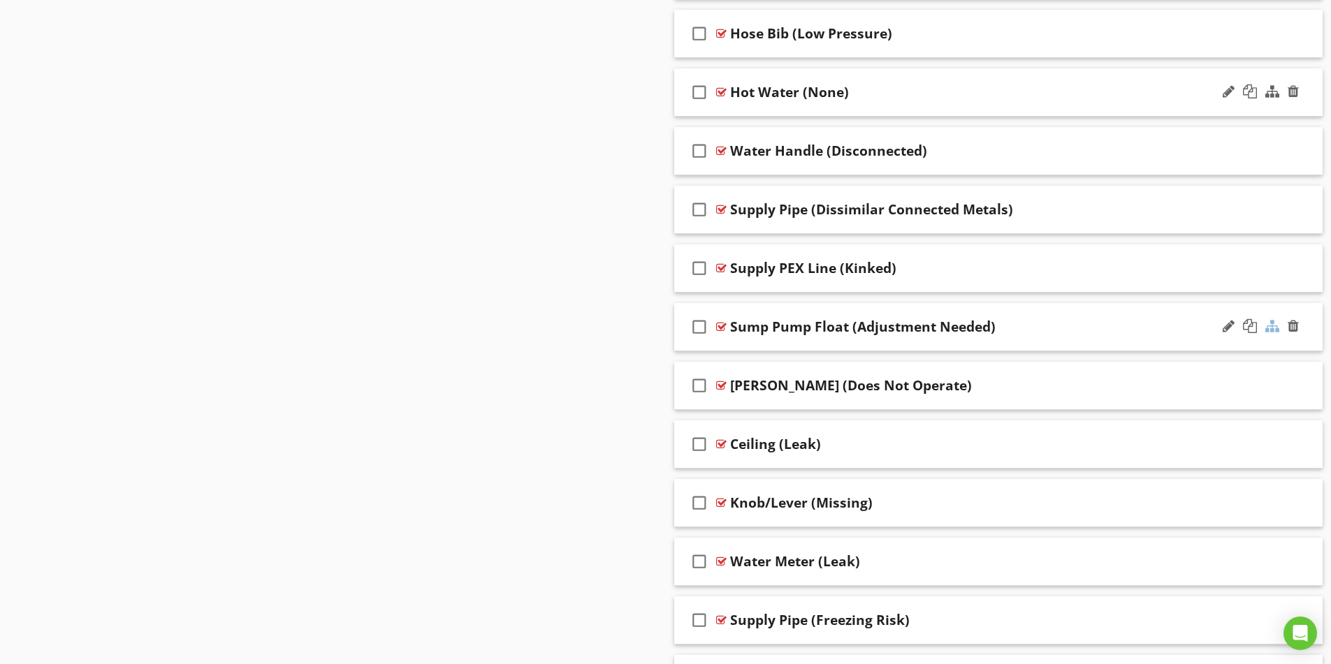
click at [1267, 328] on div at bounding box center [1272, 326] width 14 height 14
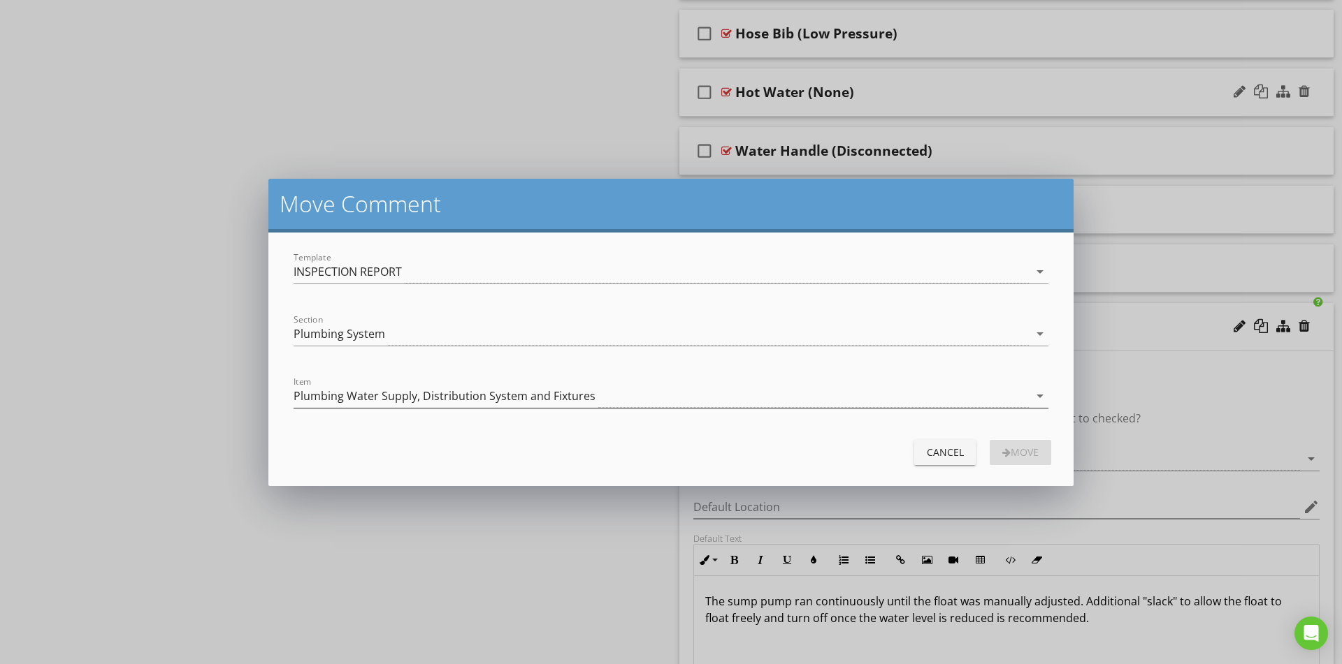
click at [372, 391] on div "Plumbing Water Supply, Distribution System and Fixtures" at bounding box center [444, 396] width 302 height 13
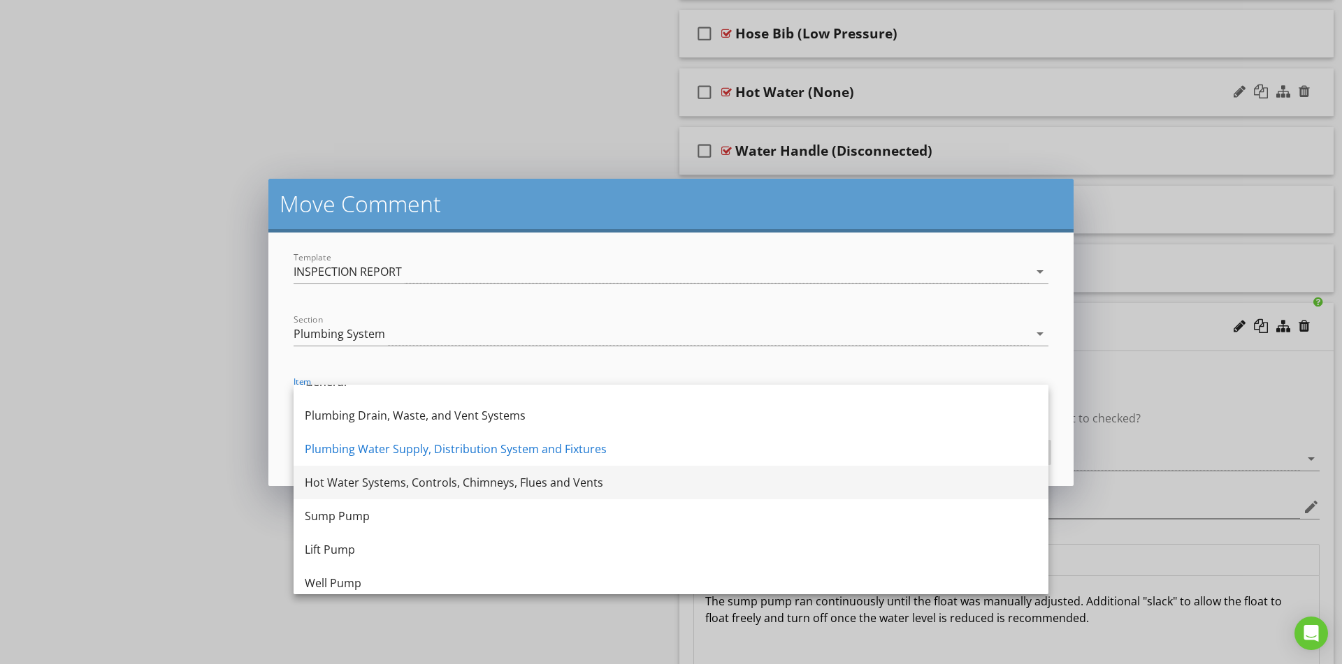
scroll to position [25, 0]
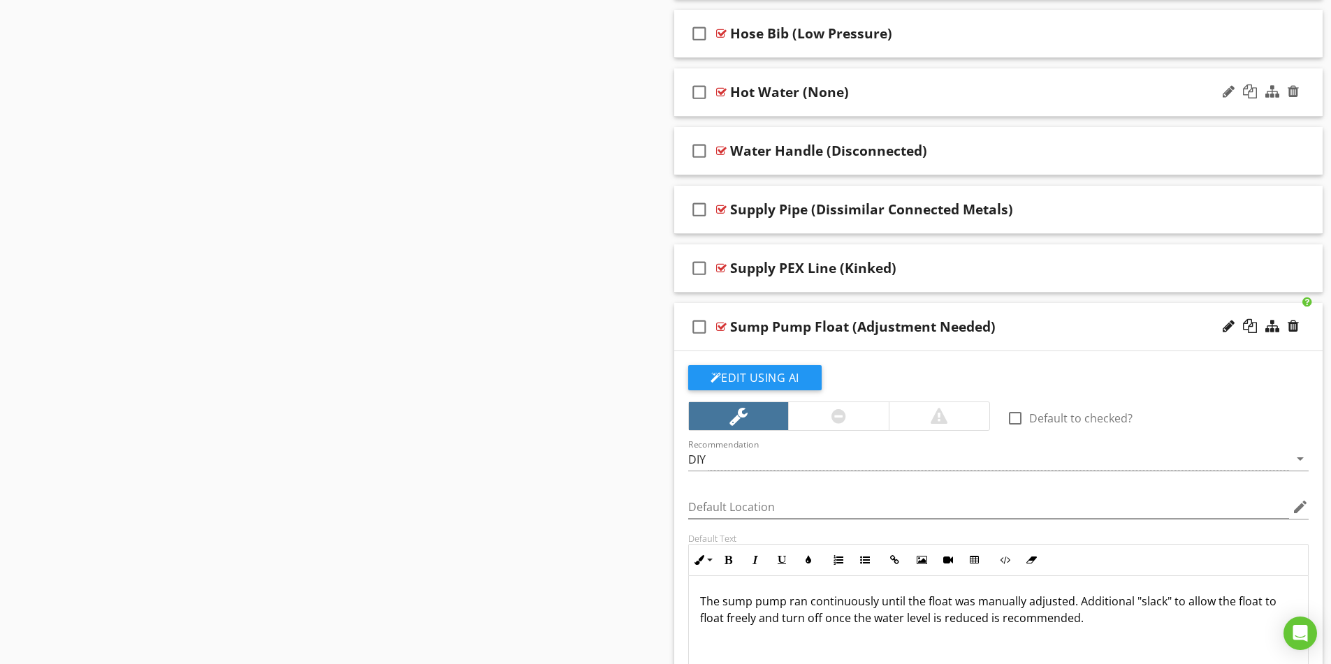
click at [112, 486] on div at bounding box center [665, 332] width 1331 height 664
click at [1270, 332] on div at bounding box center [1272, 326] width 14 height 14
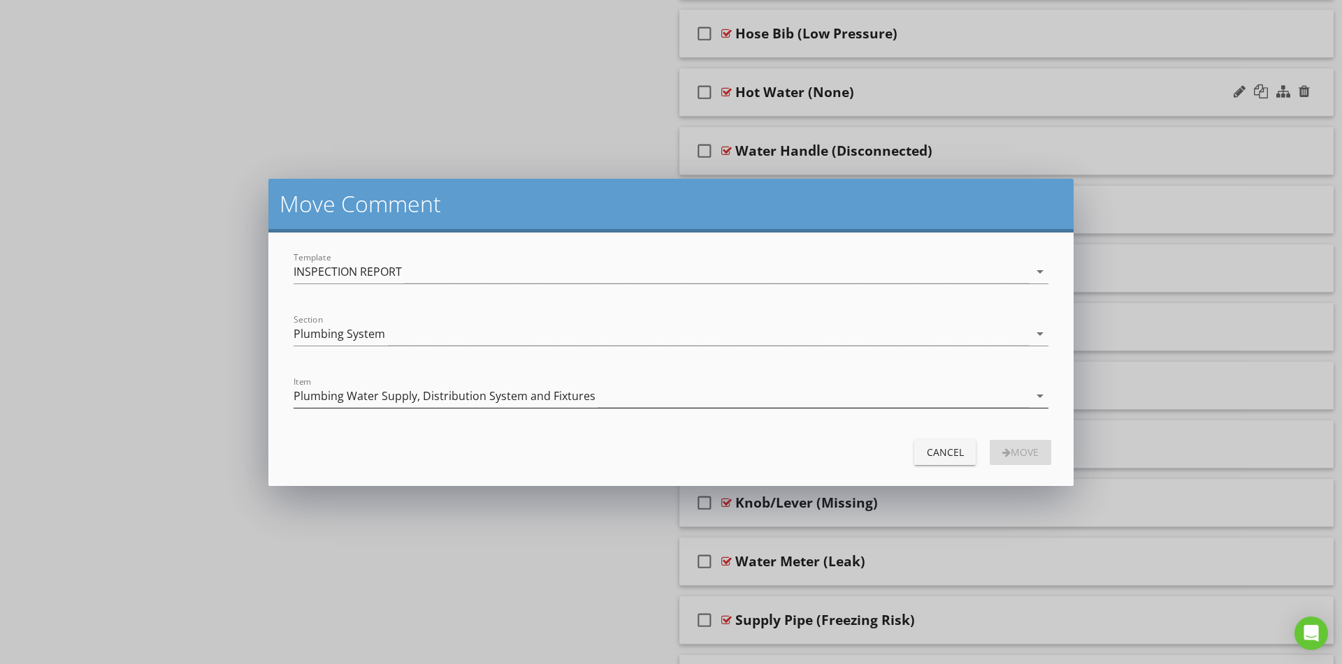
click at [452, 391] on div "Plumbing Water Supply, Distribution System and Fixtures" at bounding box center [444, 396] width 302 height 13
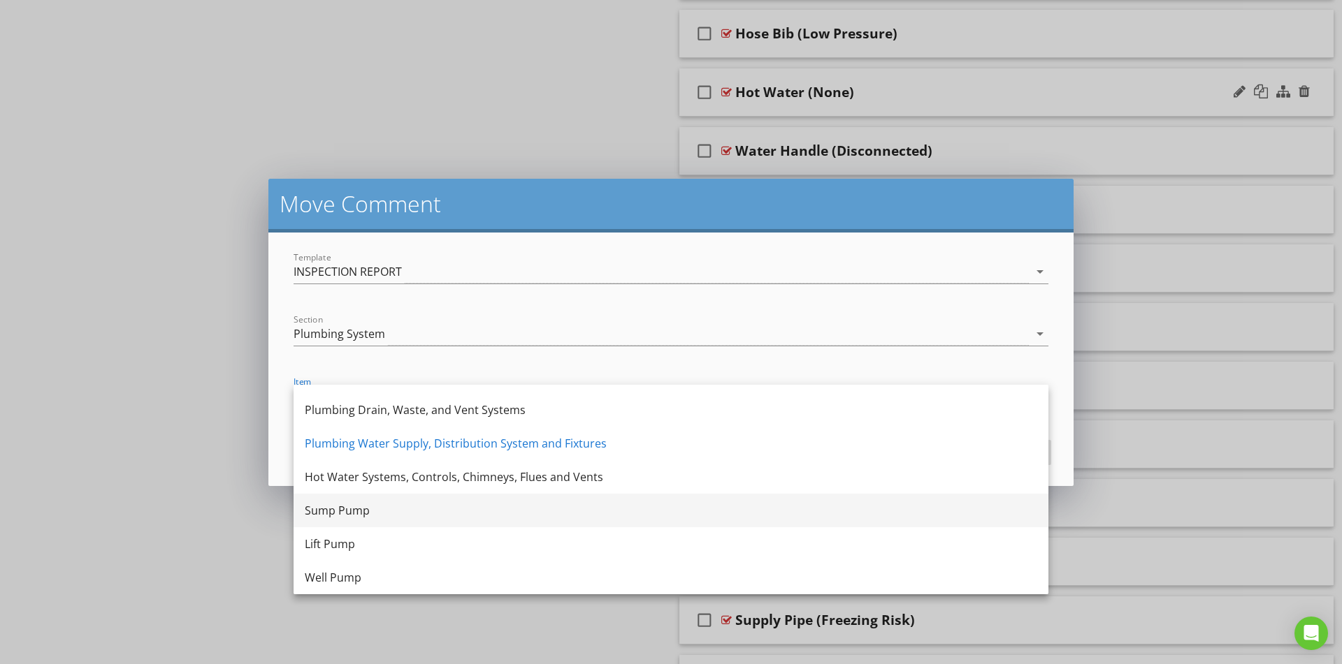
click at [380, 519] on div "Sump Pump" at bounding box center [671, 511] width 732 height 34
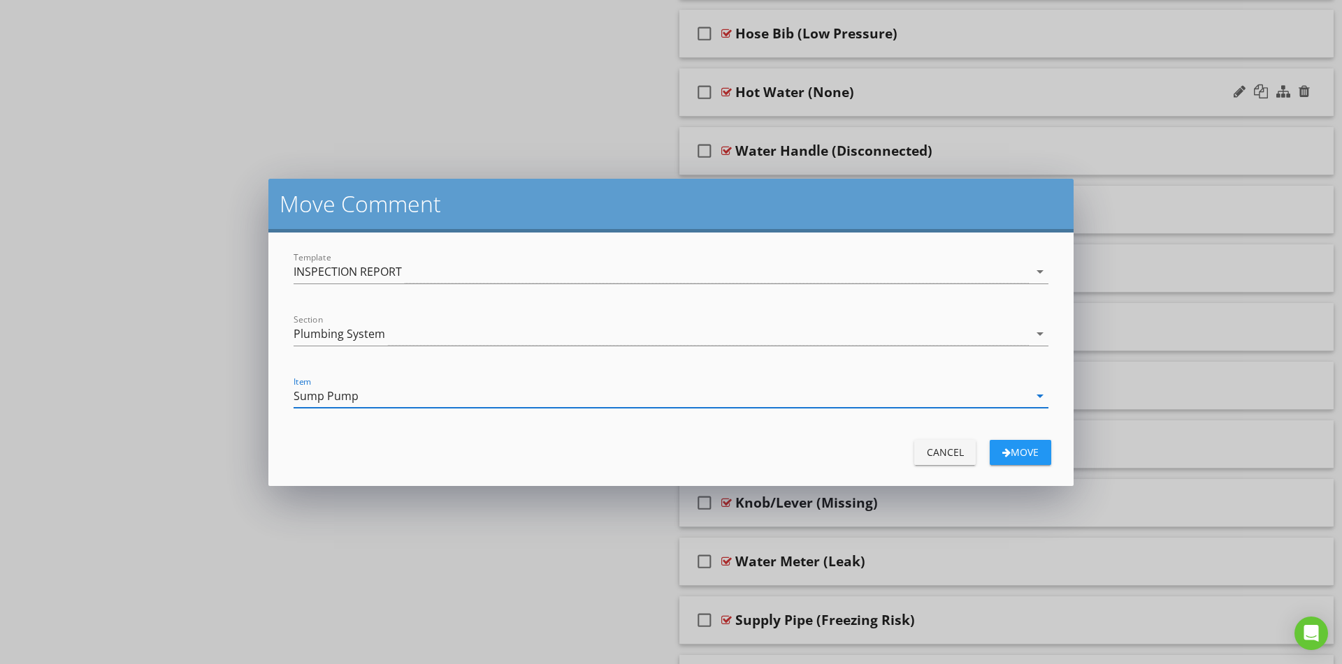
click at [1015, 449] on div "Move" at bounding box center [1020, 452] width 39 height 15
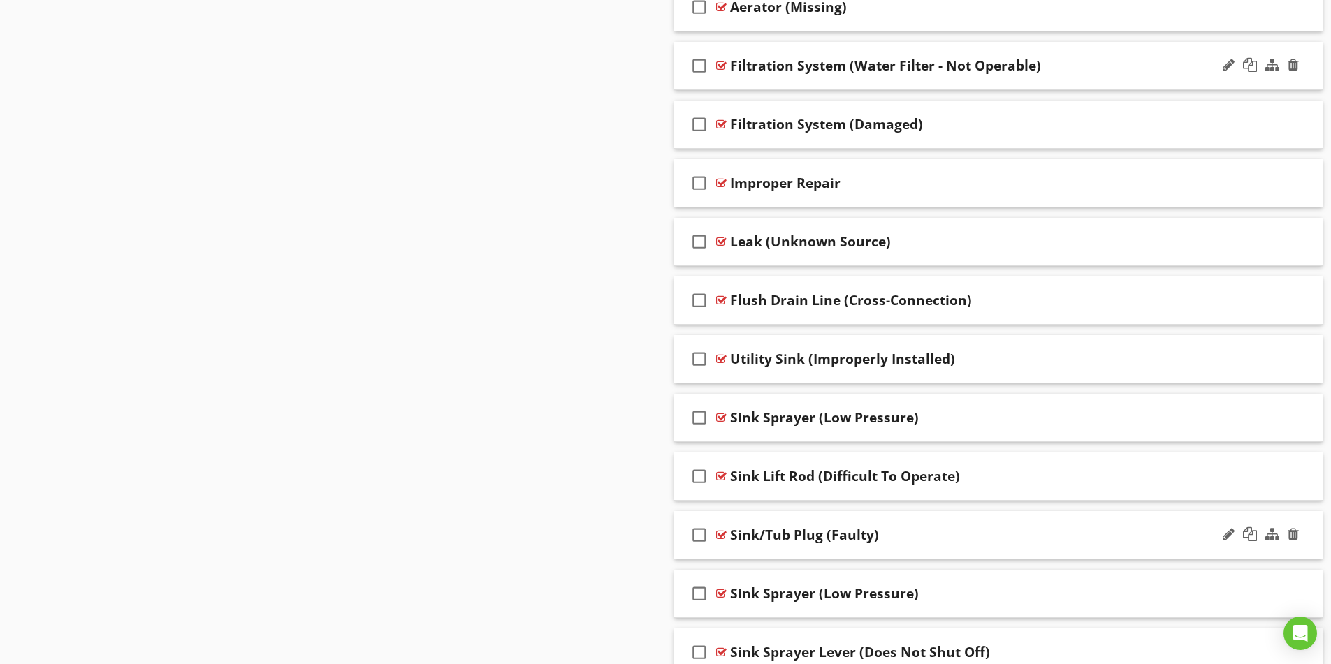
scroll to position [2758, 0]
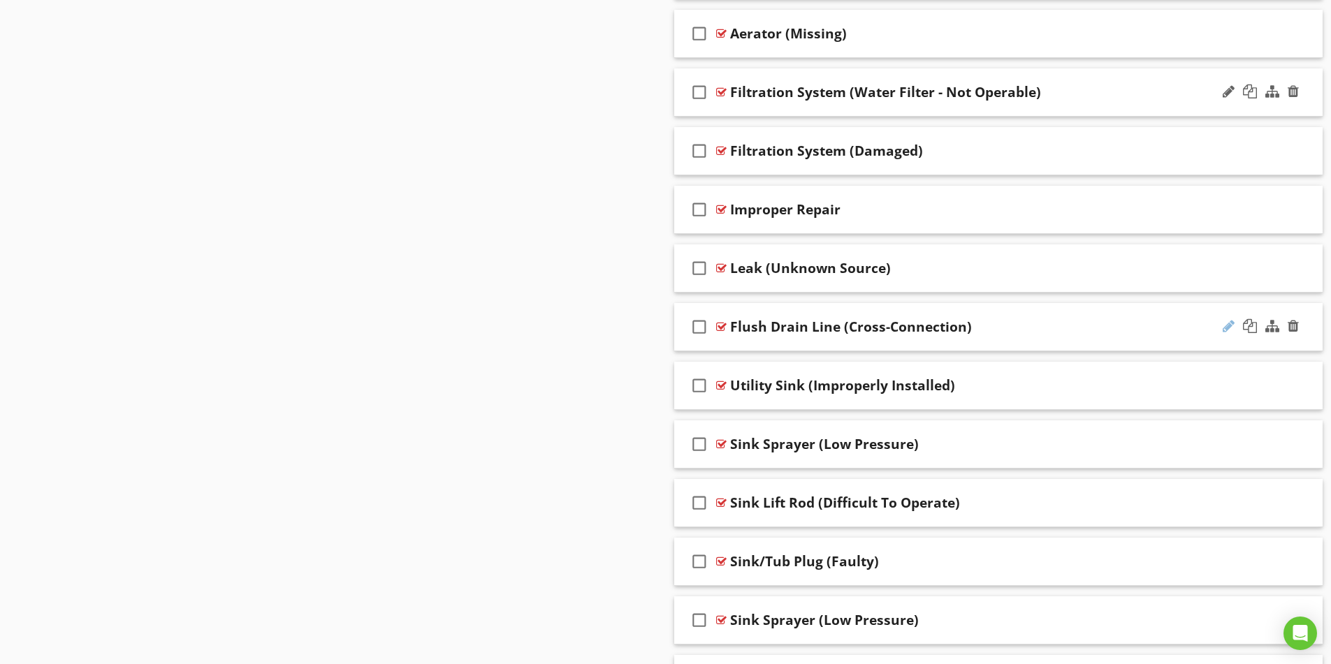
click at [1228, 328] on div at bounding box center [1229, 326] width 12 height 14
click at [577, 328] on div "Sections Inspection Details Plumbing System Structural Components Heating / Cen…" at bounding box center [665, 204] width 1331 height 5667
click at [1011, 329] on div "Flush Drain Line (Cross-Connection)" at bounding box center [962, 327] width 465 height 17
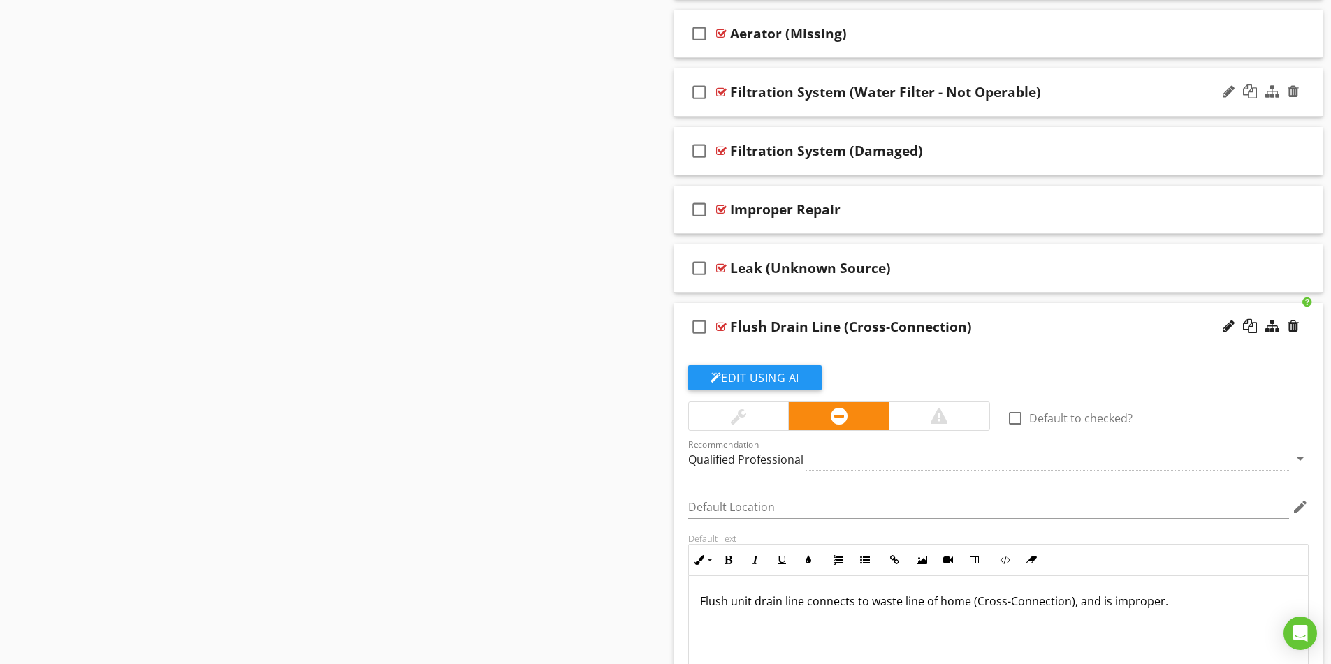
click at [703, 602] on p "Flush unit drain line connects to waste line of home (Cross-Connection), and is…" at bounding box center [998, 601] width 597 height 17
click at [891, 604] on p "The flush unit drain line connects to waste line of home (Cross-Connection), an…" at bounding box center [998, 601] width 597 height 17
click at [978, 606] on p "The flush unit drain line connects to the waste line of home (Cross-Connection)…" at bounding box center [998, 601] width 597 height 17
click at [536, 534] on div "Sections Inspection Details Plumbing System Structural Components Heating / Cen…" at bounding box center [665, 439] width 1331 height 6137
click at [1087, 328] on div "Flush Drain Line (Cross-Connection)" at bounding box center [962, 327] width 465 height 17
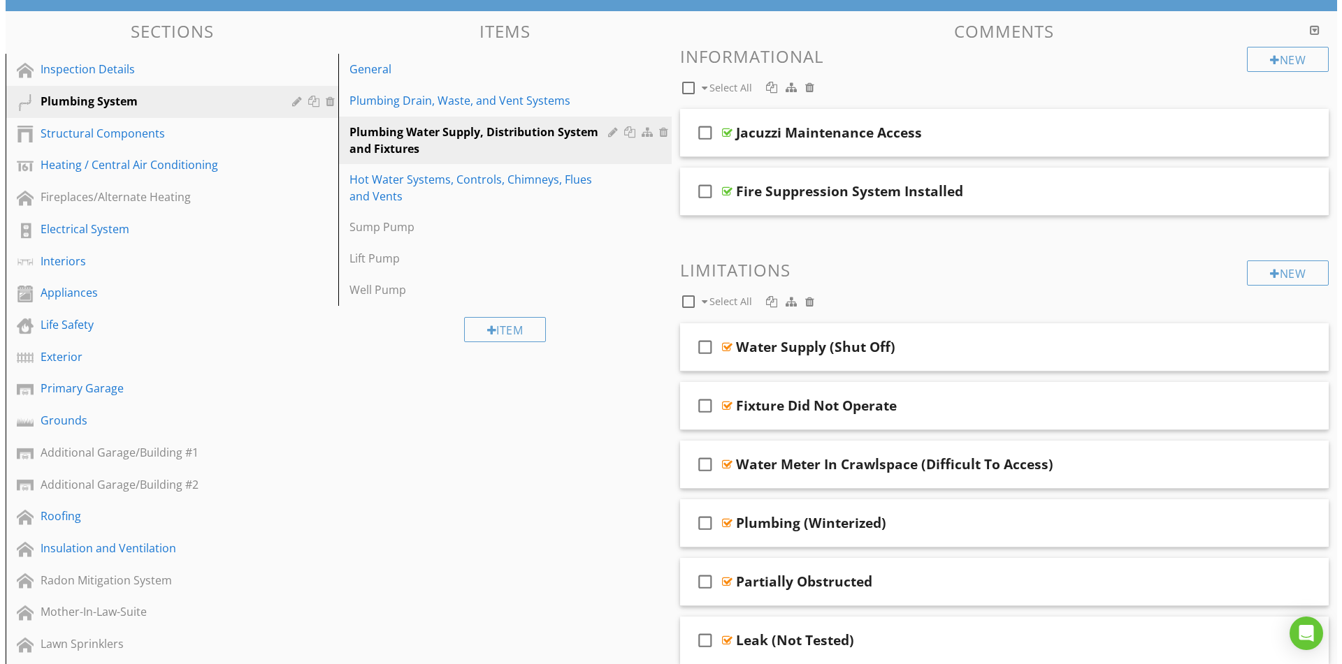
scroll to position [173, 0]
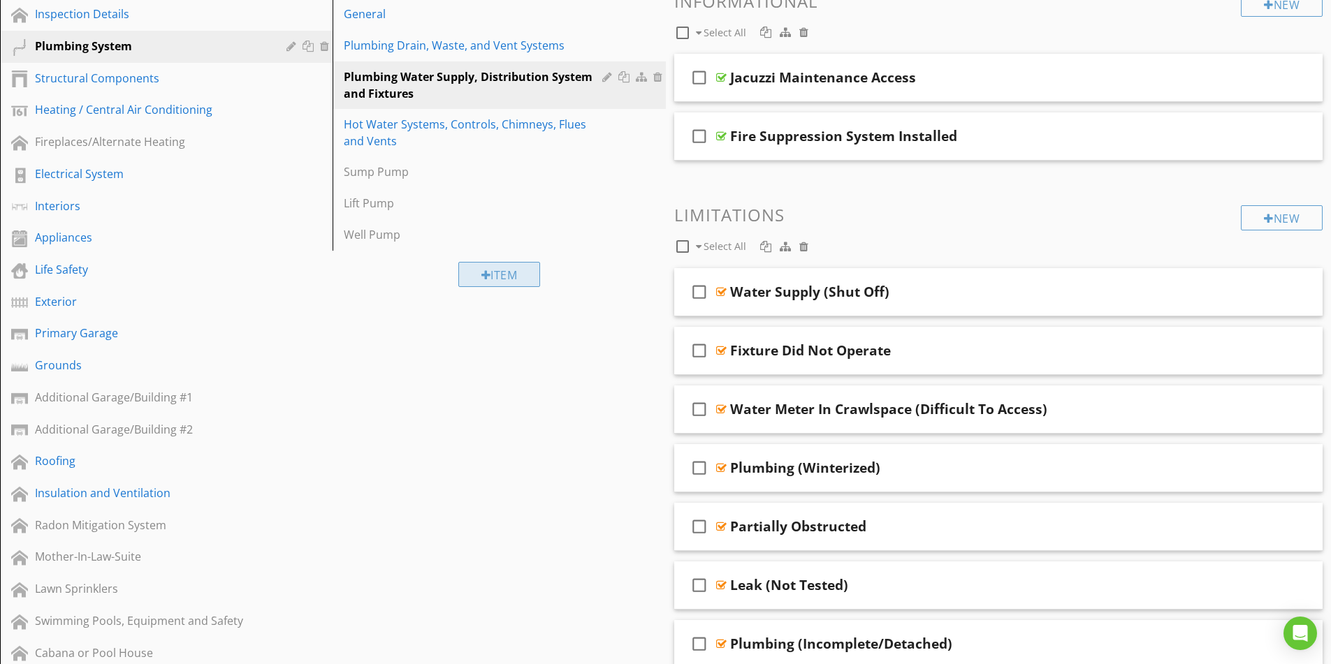
click at [500, 272] on div "Item" at bounding box center [499, 274] width 82 height 25
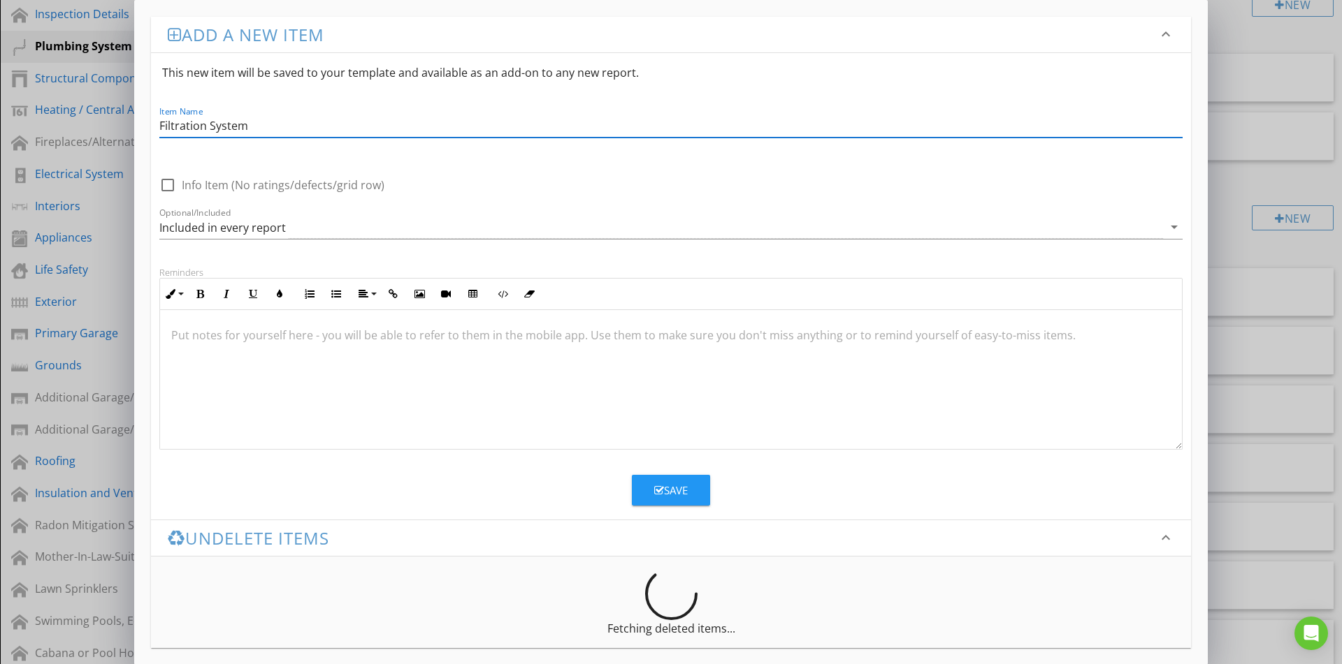
type input "Filtration System"
click at [263, 384] on div at bounding box center [671, 380] width 1022 height 140
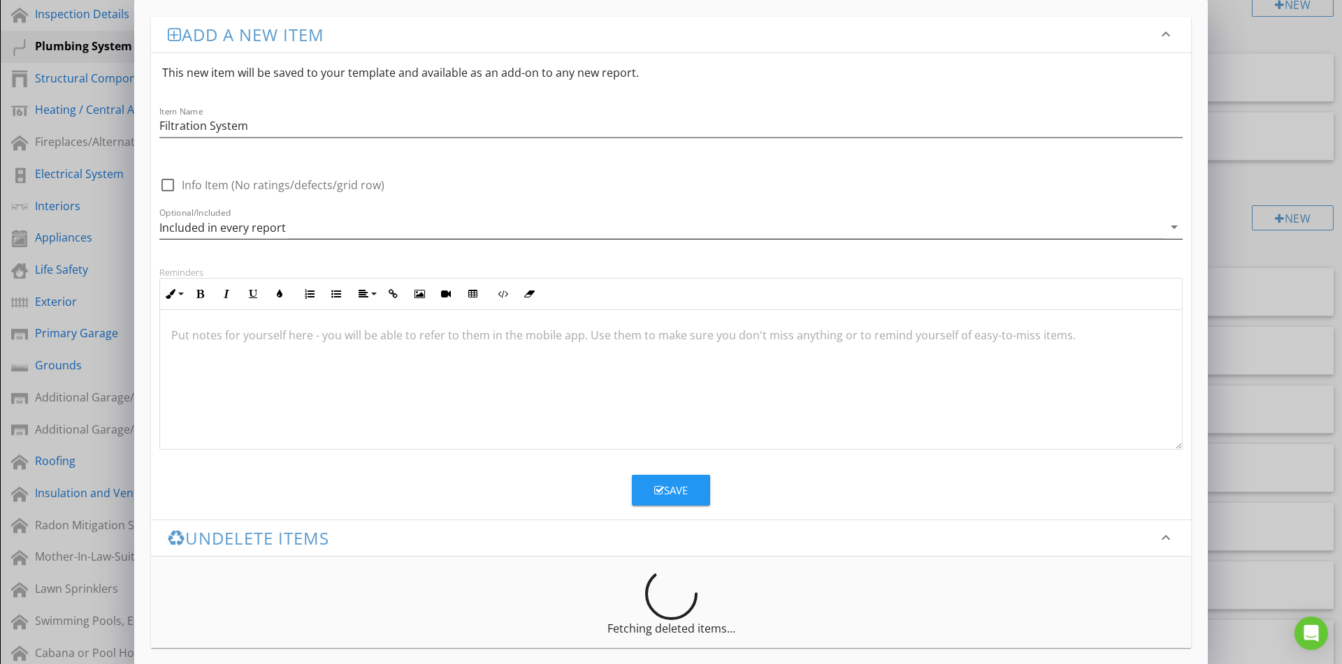
click at [1170, 228] on icon "arrow_drop_down" at bounding box center [1173, 227] width 17 height 17
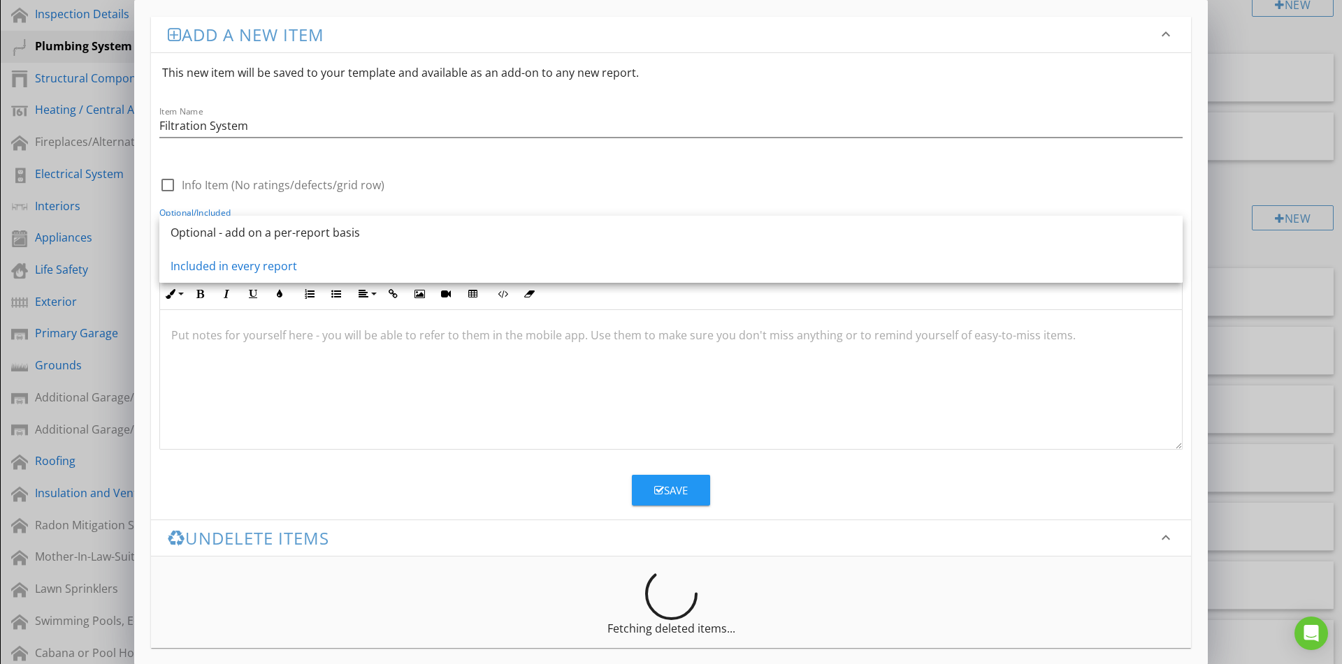
click at [989, 175] on div "check_box_outline_blank Info Item (No ratings/defects/grid row) Optional/Includ…" at bounding box center [671, 209] width 1040 height 87
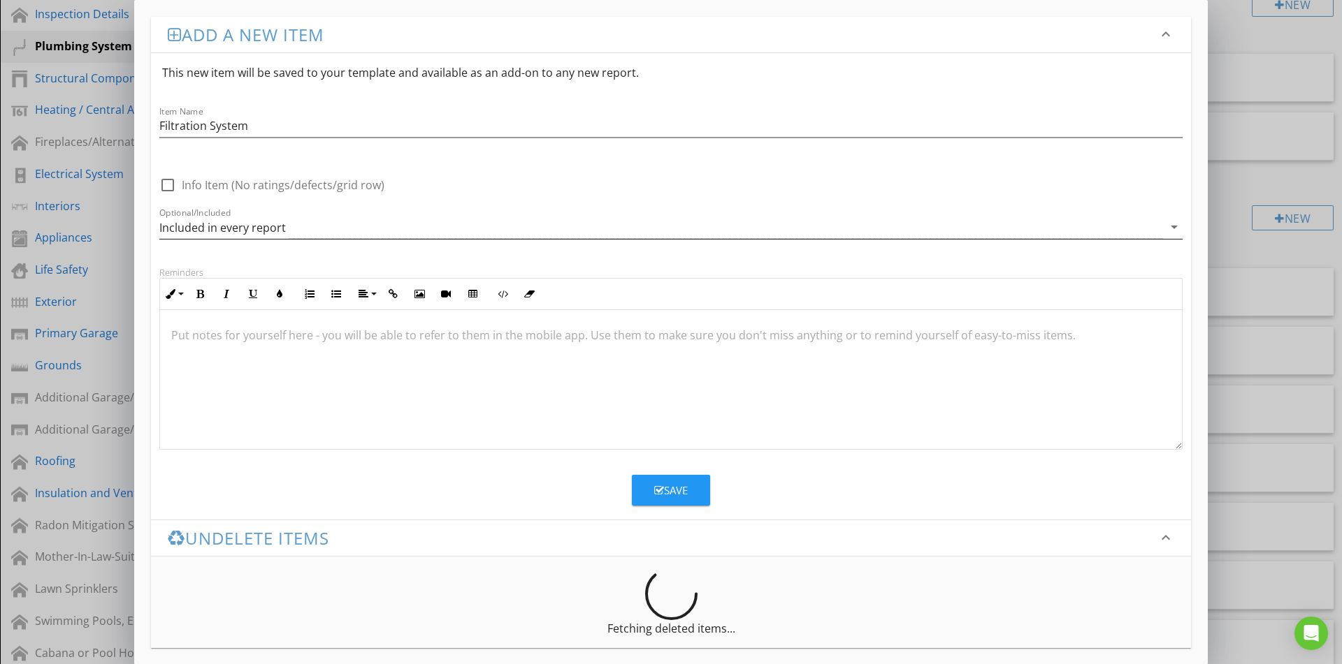
click at [961, 223] on div "Included in every report" at bounding box center [660, 227] width 1003 height 23
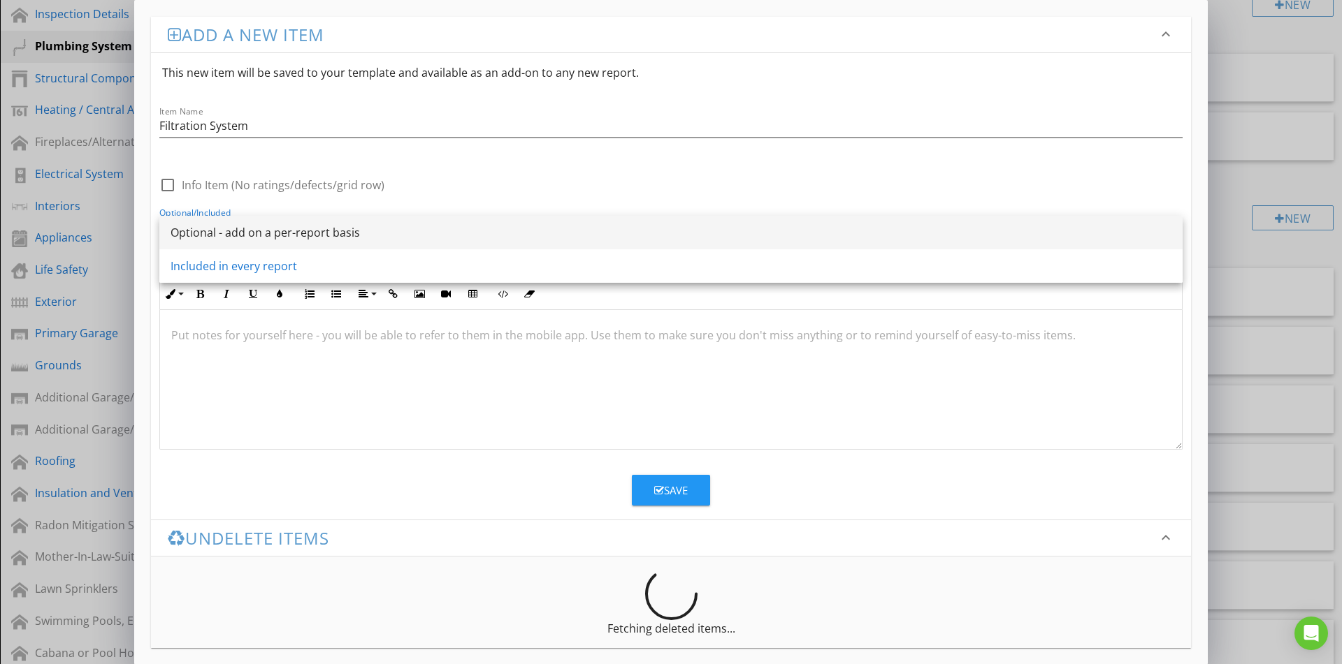
click at [320, 233] on div "Optional - add on a per-report basis" at bounding box center [670, 232] width 1001 height 17
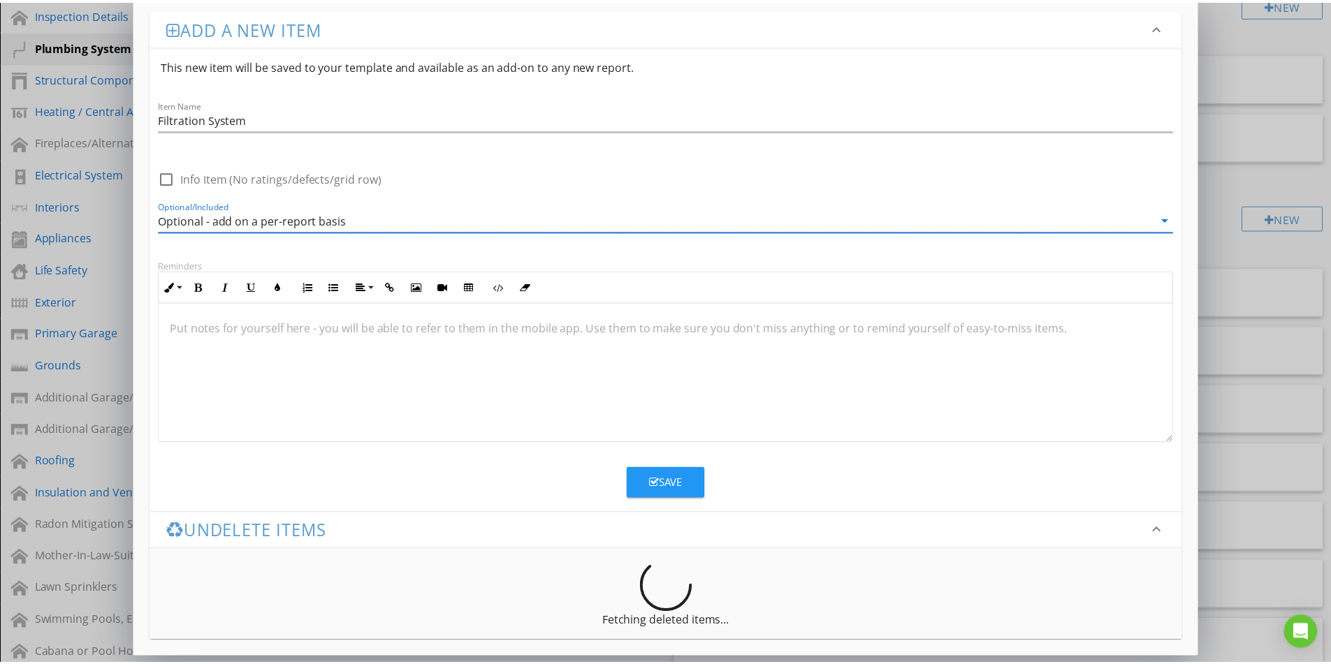
scroll to position [9, 0]
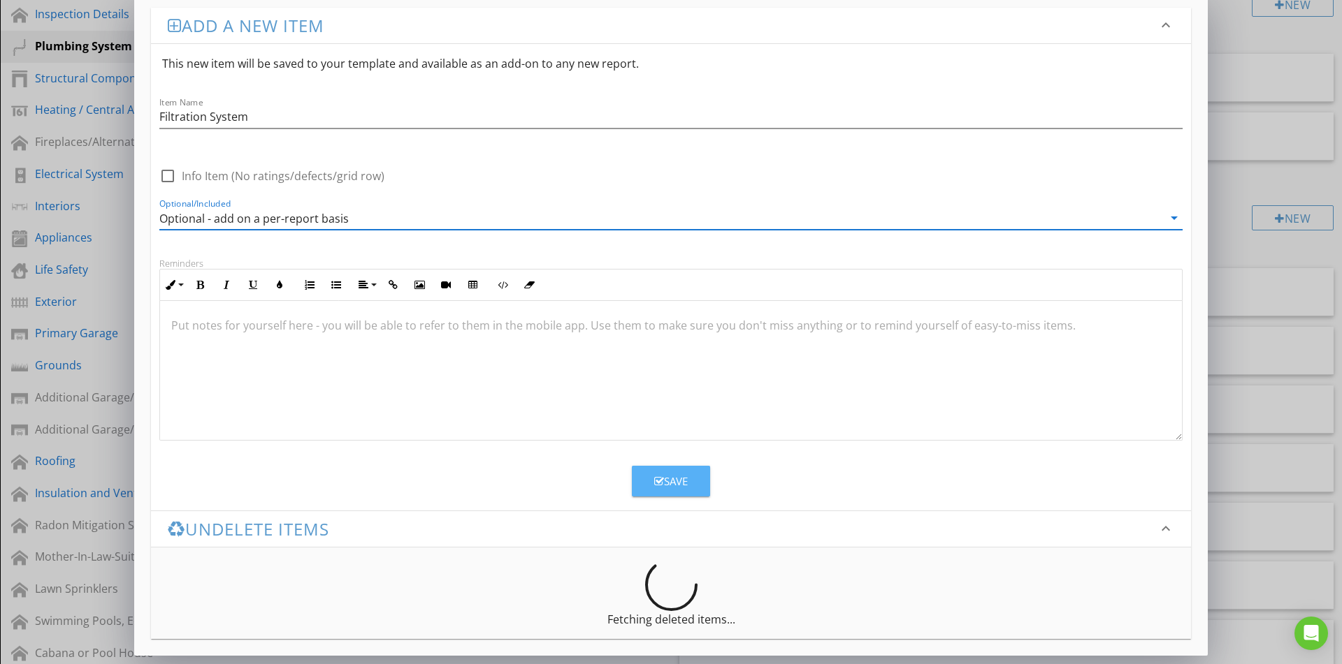
click at [666, 481] on div "Save" at bounding box center [671, 482] width 34 height 16
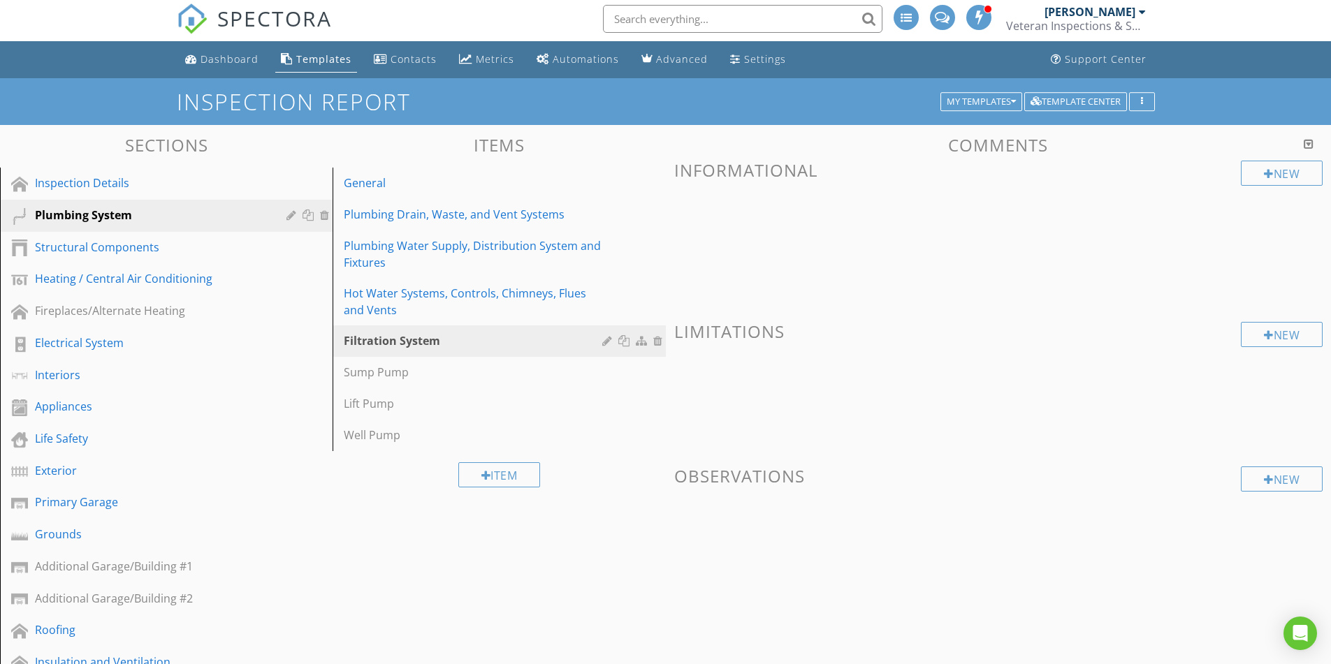
scroll to position [0, 0]
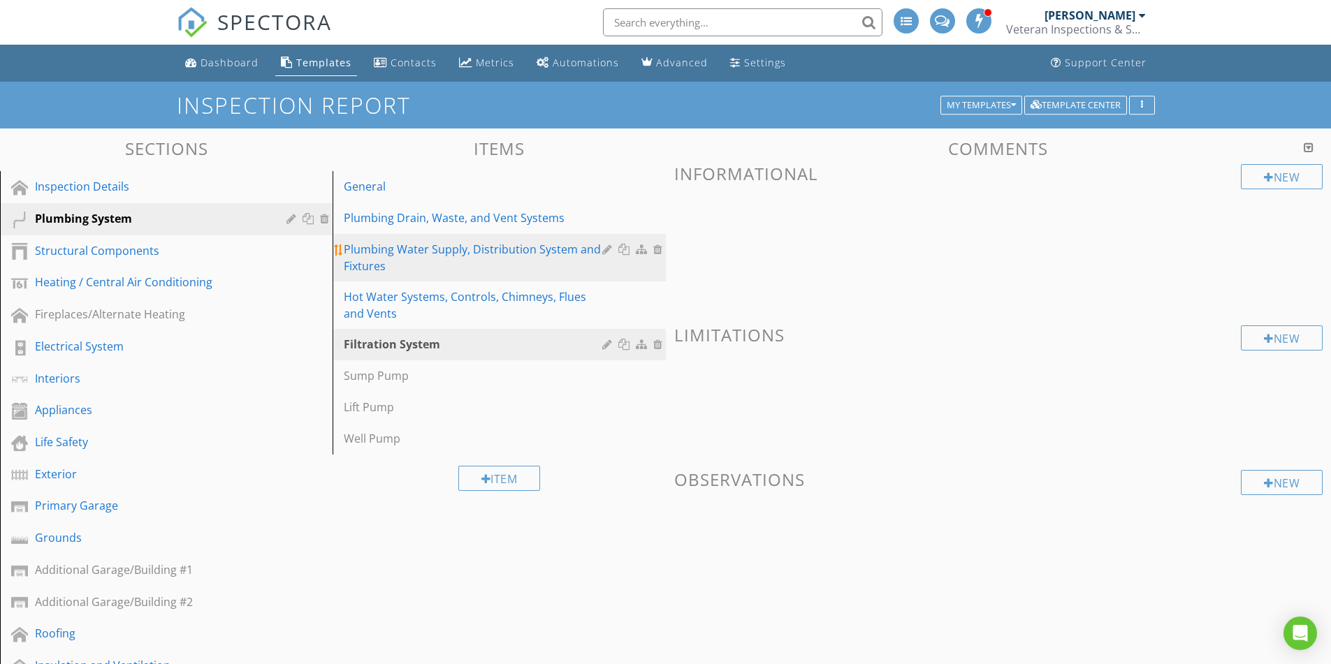
click at [455, 272] on div "Plumbing Water Supply, Distribution System and Fixtures" at bounding box center [475, 258] width 262 height 34
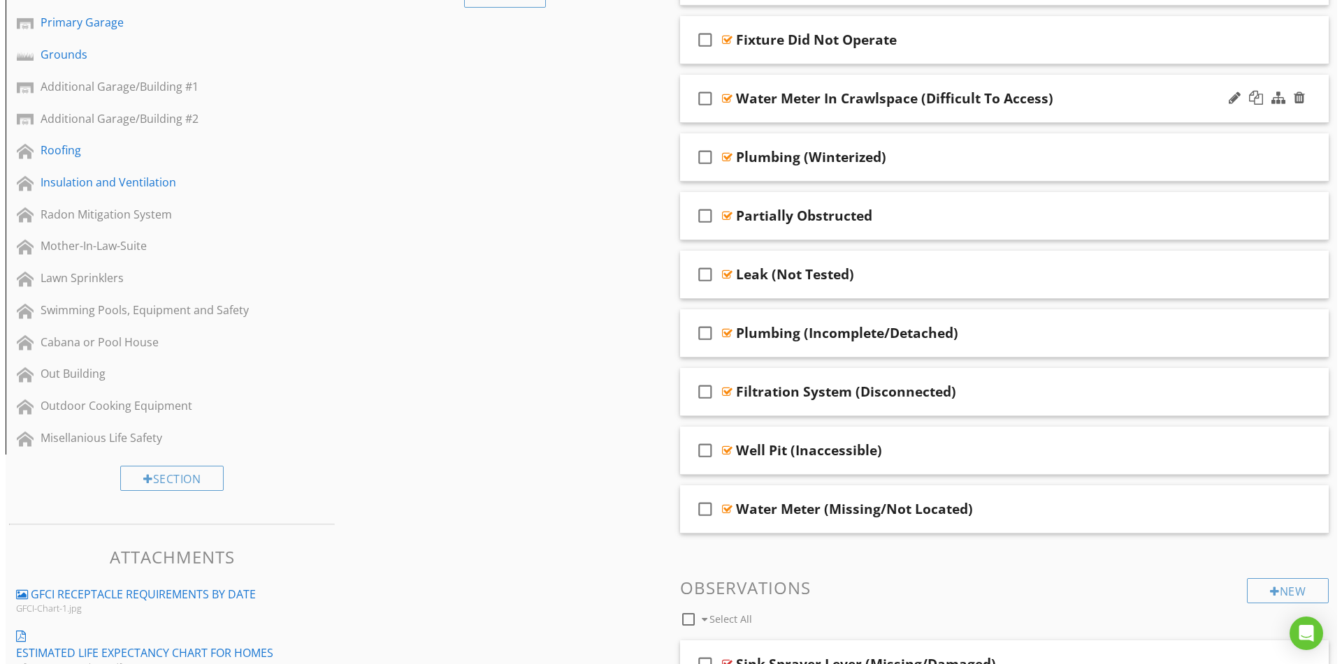
scroll to position [489, 0]
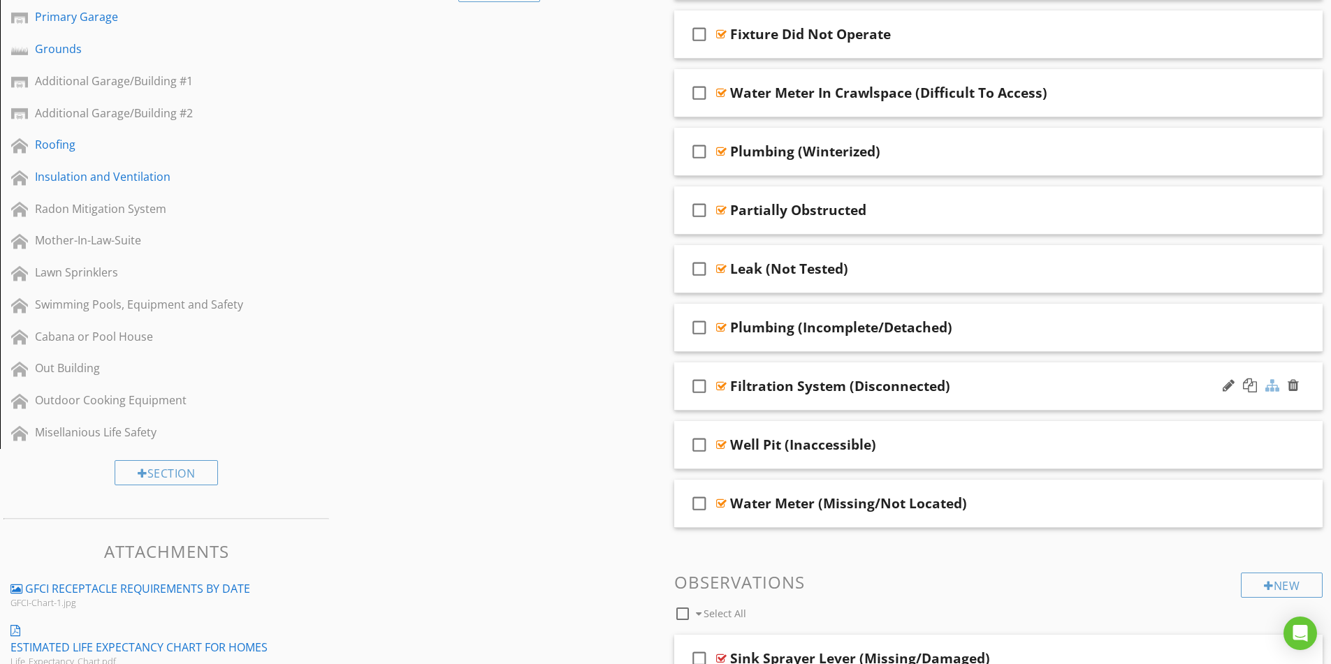
click at [1275, 386] on div at bounding box center [1272, 386] width 14 height 14
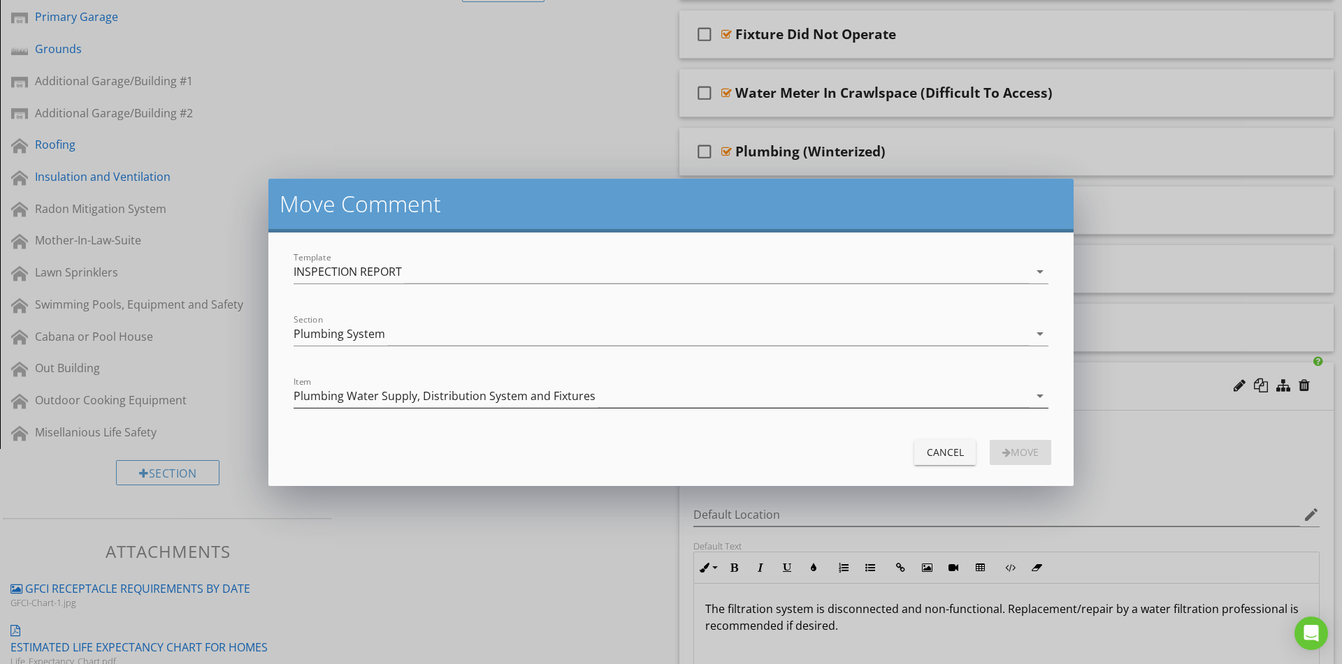
click at [492, 390] on div "Plumbing Water Supply, Distribution System and Fixtures" at bounding box center [444, 396] width 302 height 13
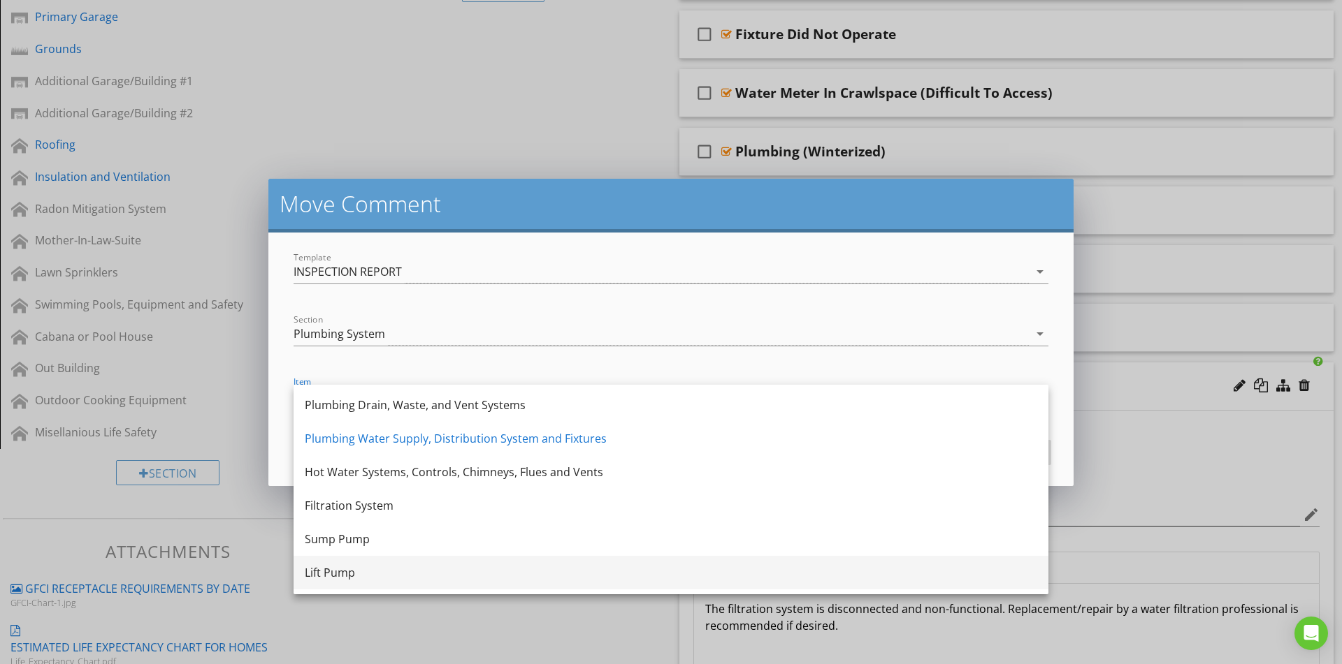
scroll to position [59, 0]
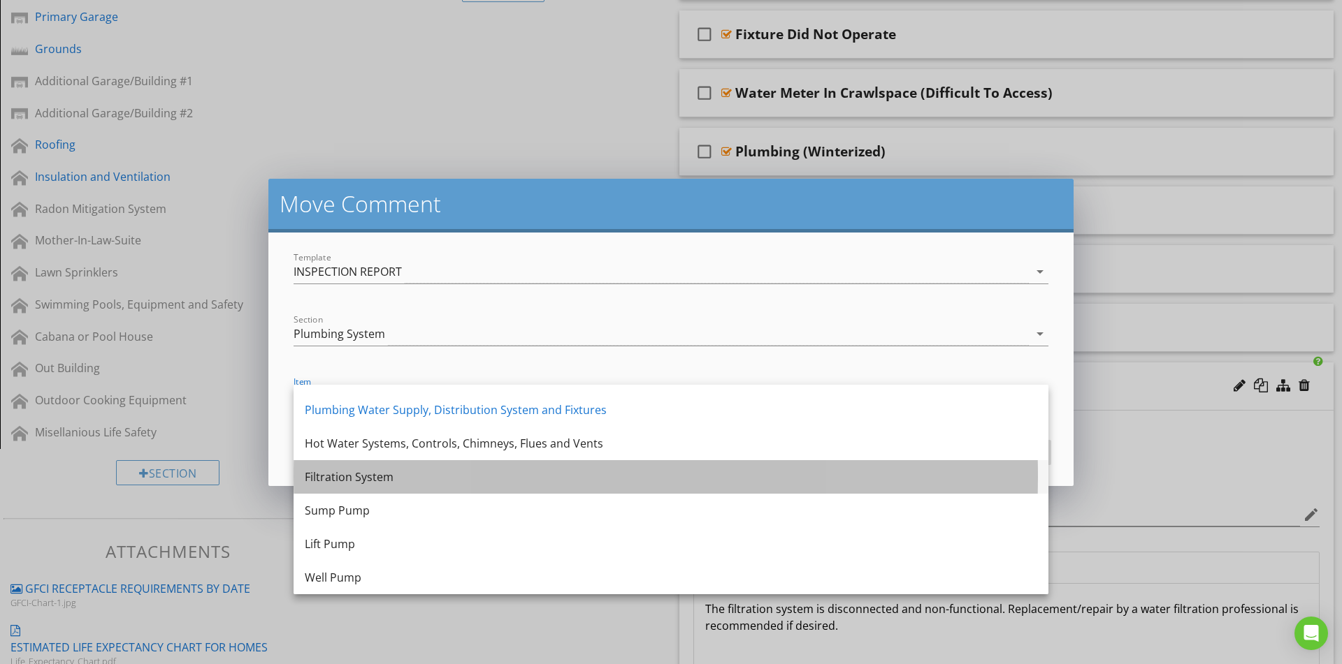
click at [434, 482] on div "Filtration System" at bounding box center [671, 477] width 732 height 17
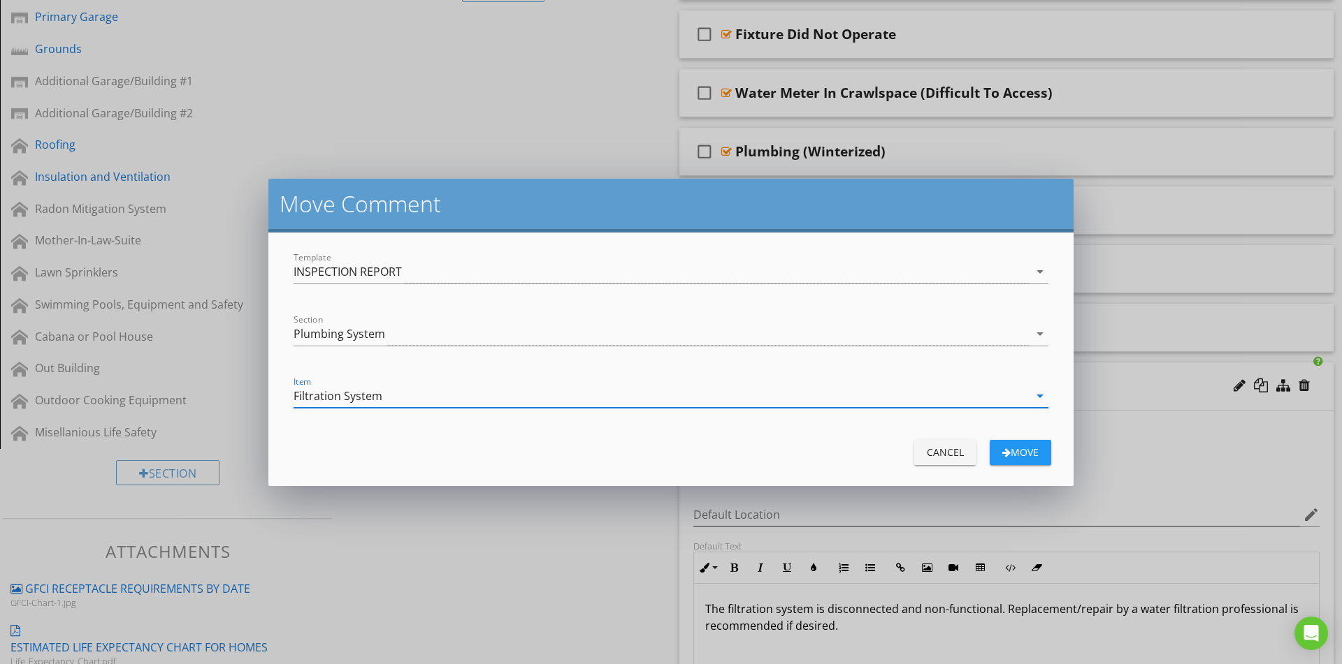
click at [1033, 458] on div "Move" at bounding box center [1020, 452] width 39 height 15
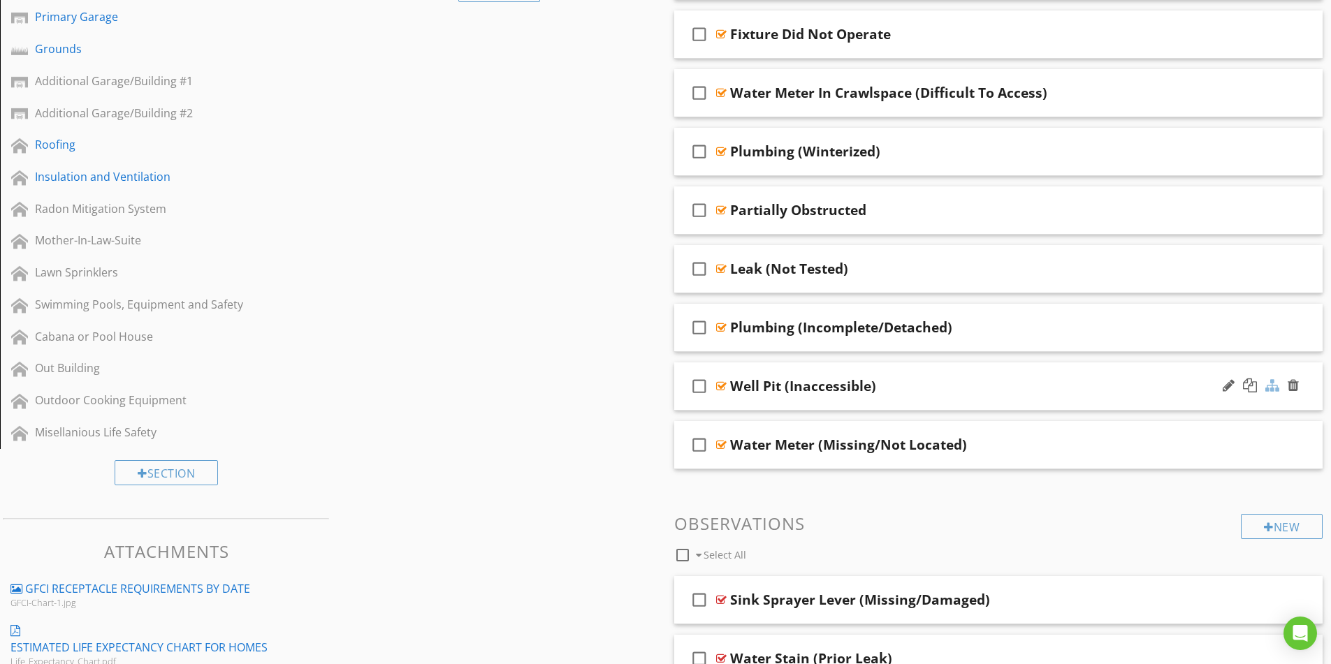
click at [1269, 384] on div at bounding box center [1272, 386] width 14 height 14
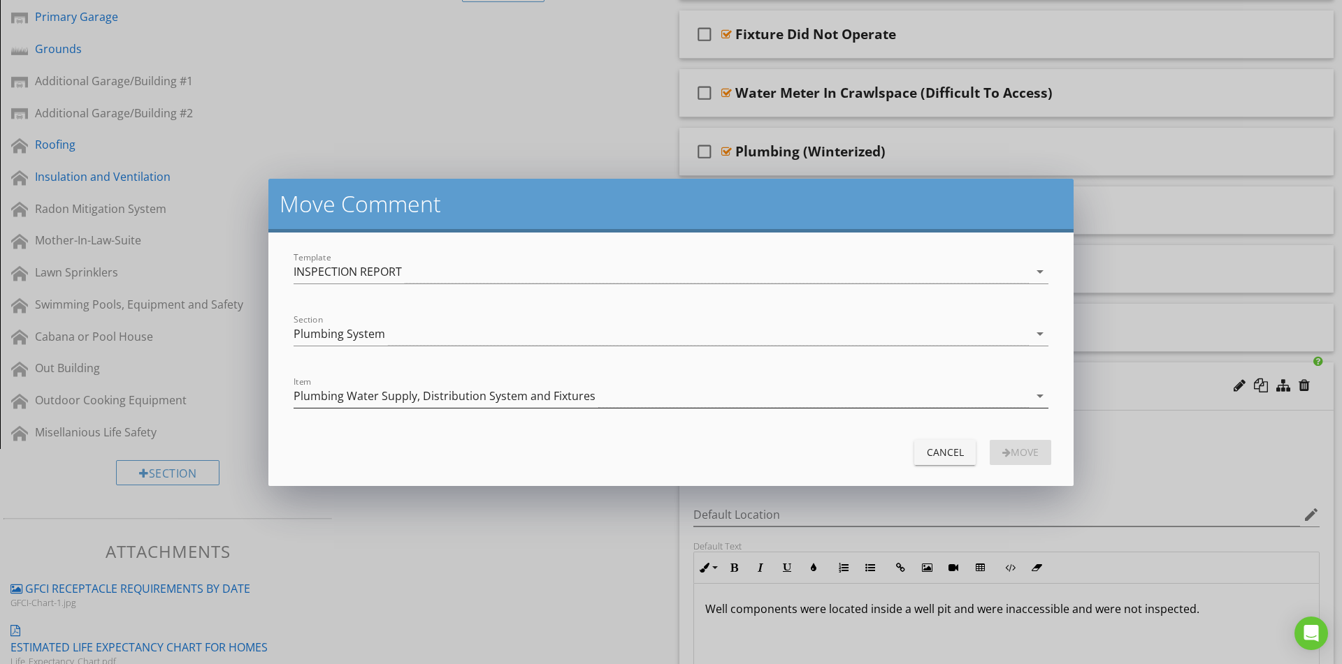
click at [378, 391] on div "Plumbing Water Supply, Distribution System and Fixtures" at bounding box center [444, 396] width 302 height 13
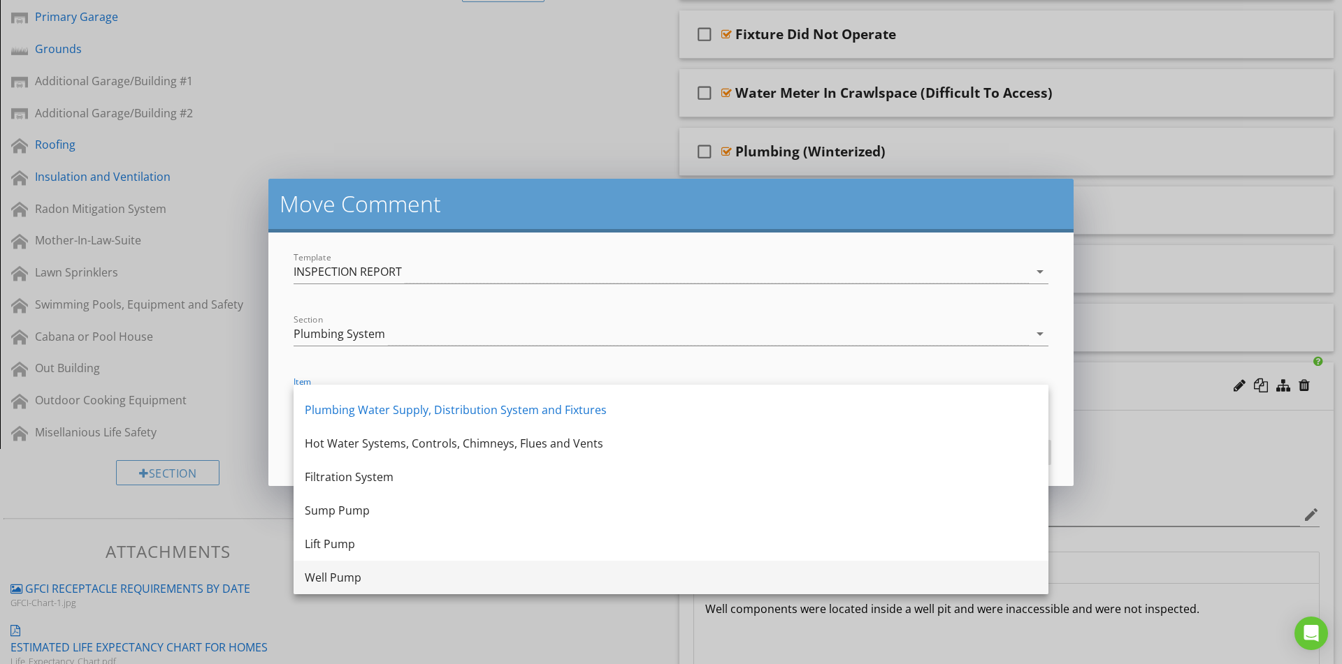
click at [388, 579] on div "Well Pump" at bounding box center [671, 577] width 732 height 17
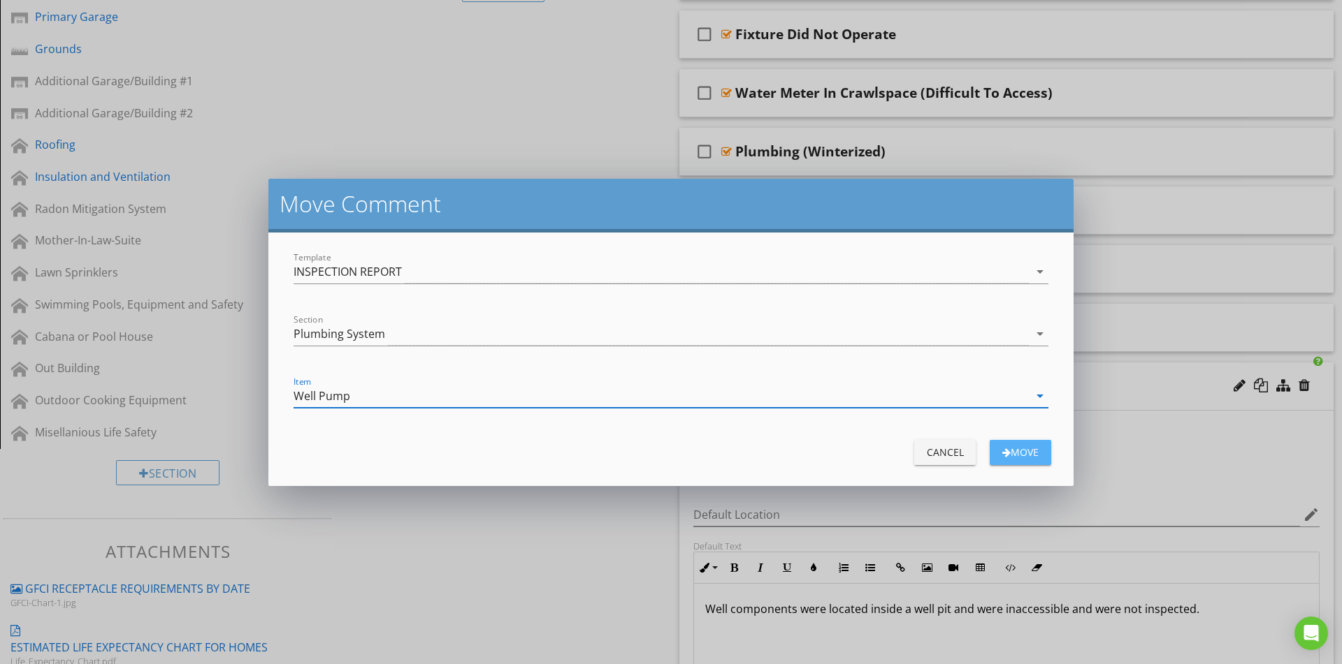
click at [1020, 458] on div "Move" at bounding box center [1020, 452] width 39 height 15
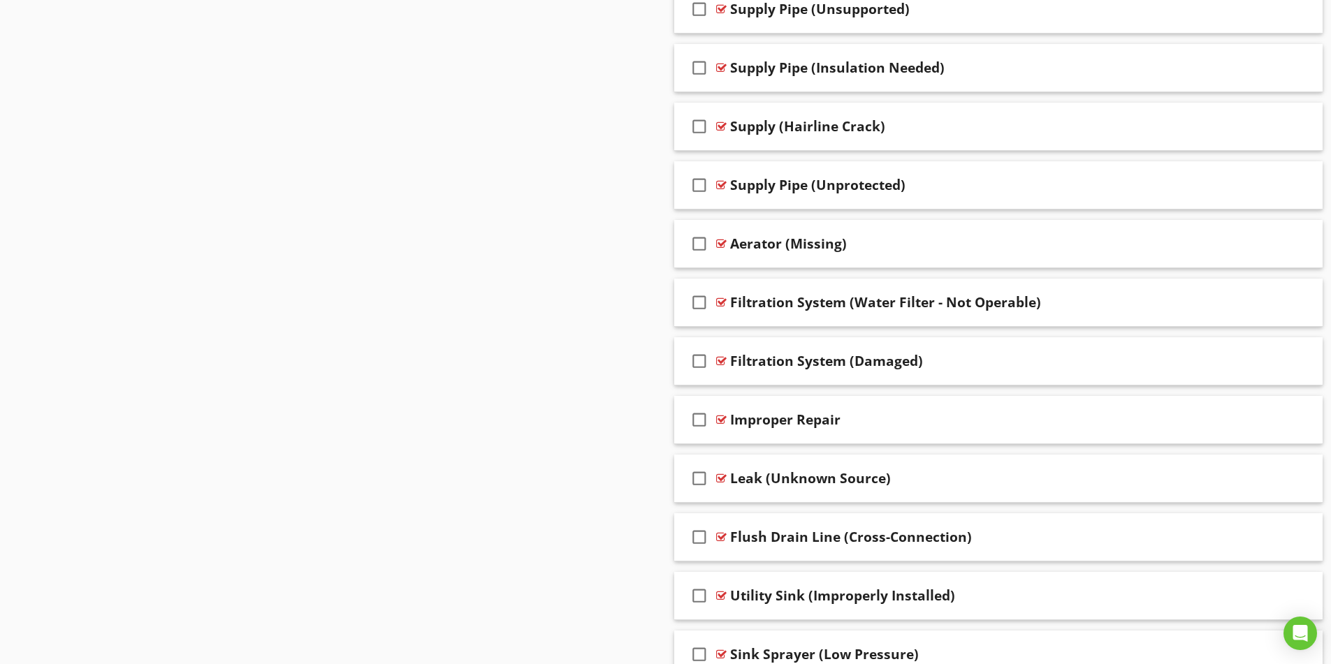
scroll to position [2445, 0]
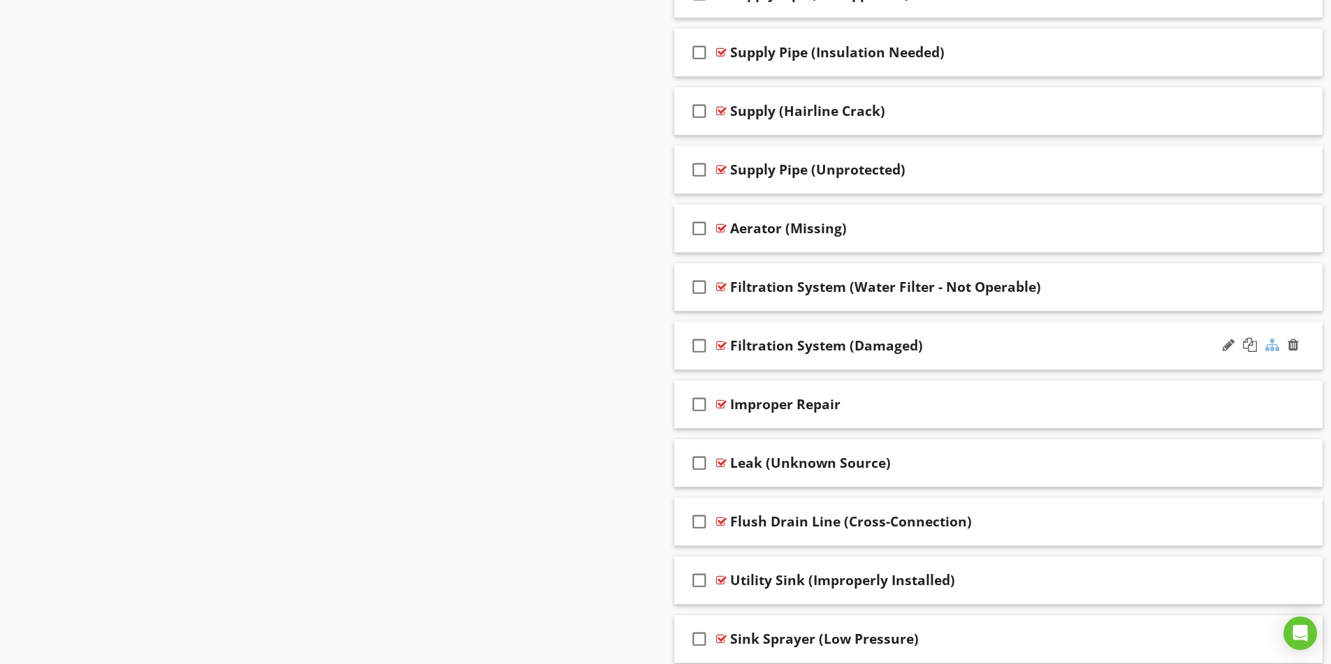
click at [1272, 344] on div at bounding box center [1272, 345] width 14 height 14
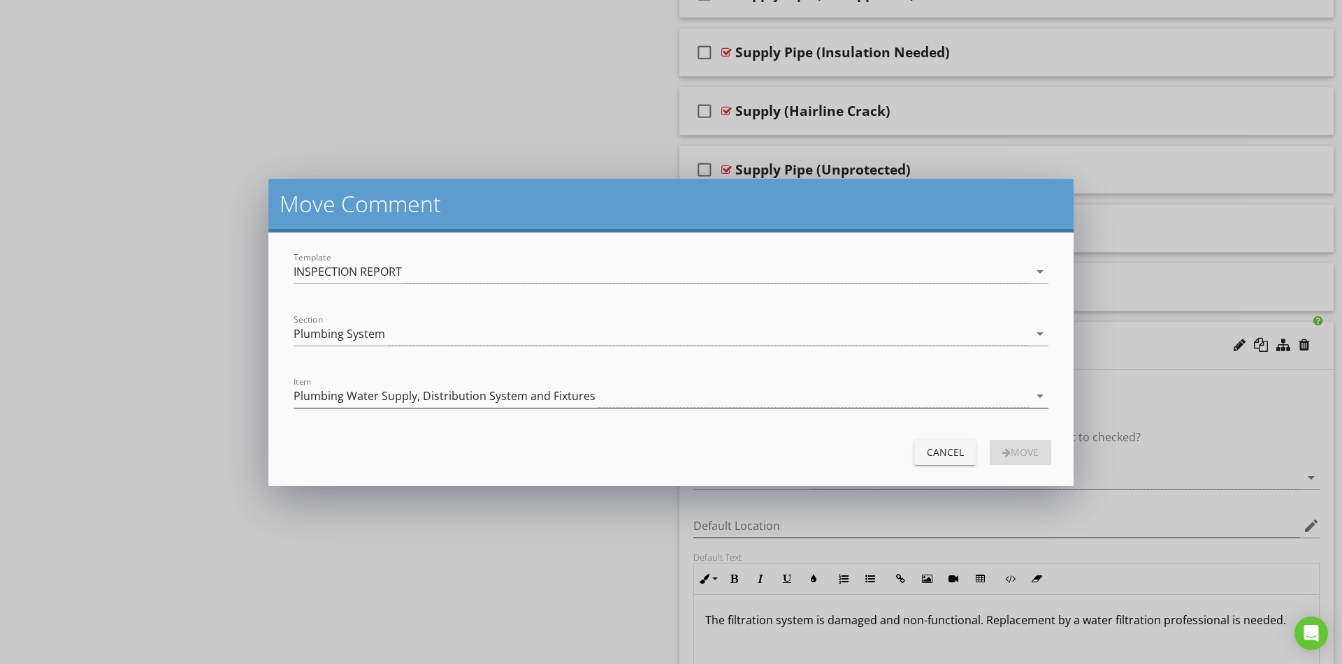
click at [416, 393] on div "Plumbing Water Supply, Distribution System and Fixtures" at bounding box center [444, 396] width 302 height 13
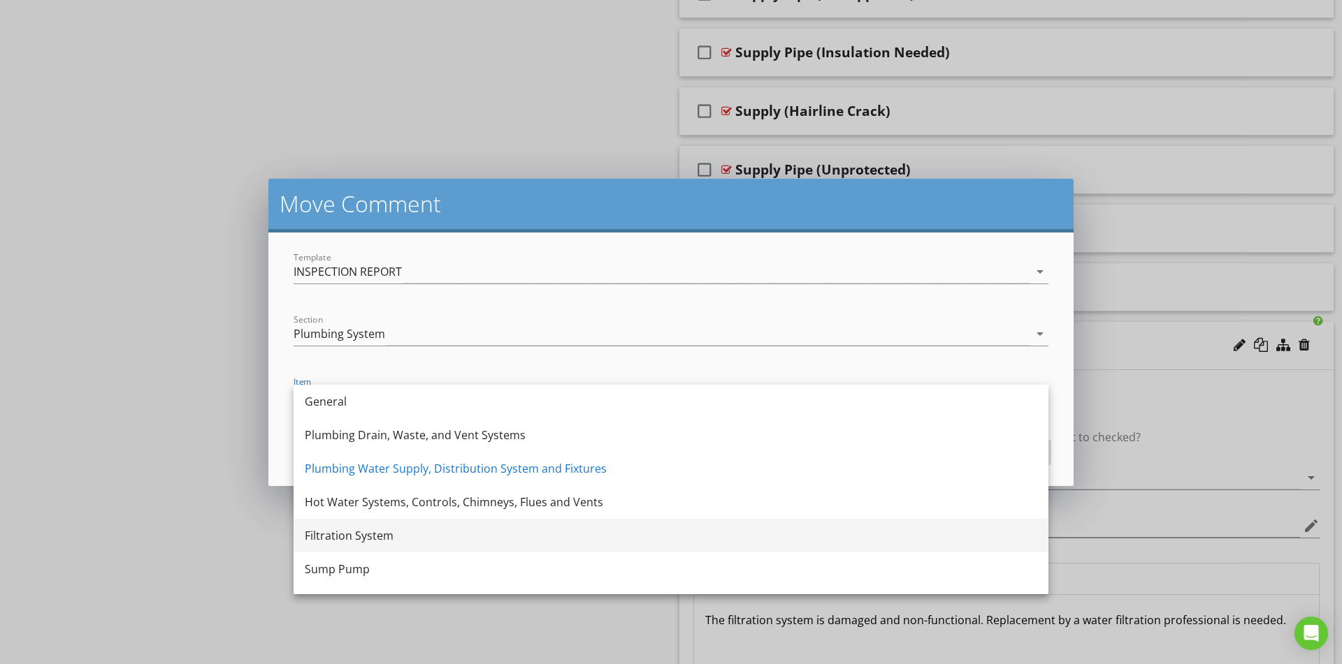
click at [377, 535] on div "Filtration System" at bounding box center [671, 536] width 732 height 17
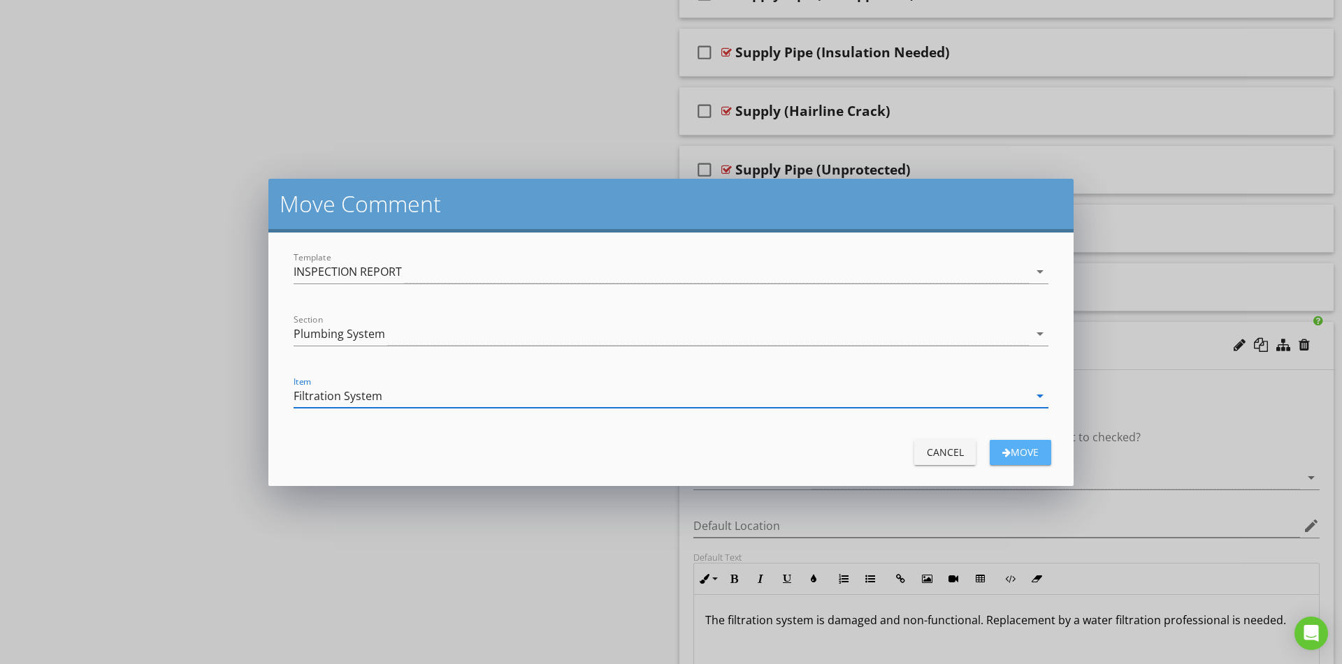
click at [1011, 448] on div "Move" at bounding box center [1020, 452] width 39 height 15
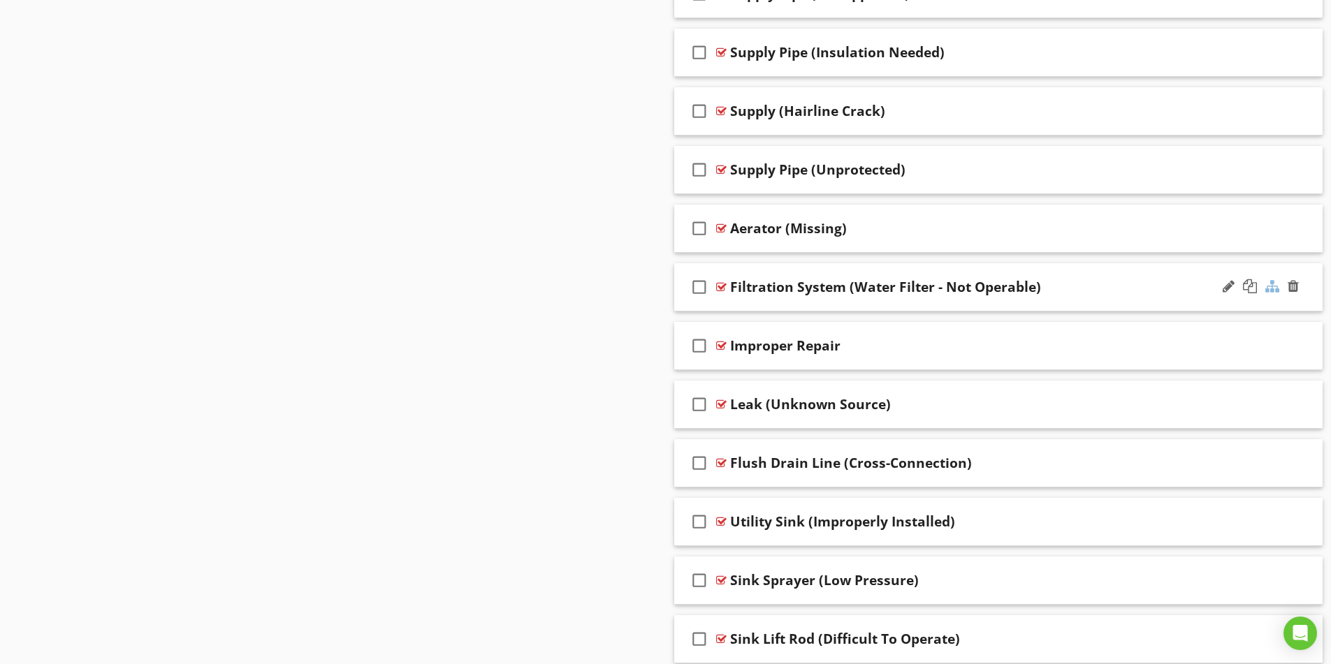
click at [1274, 289] on div at bounding box center [1272, 286] width 14 height 14
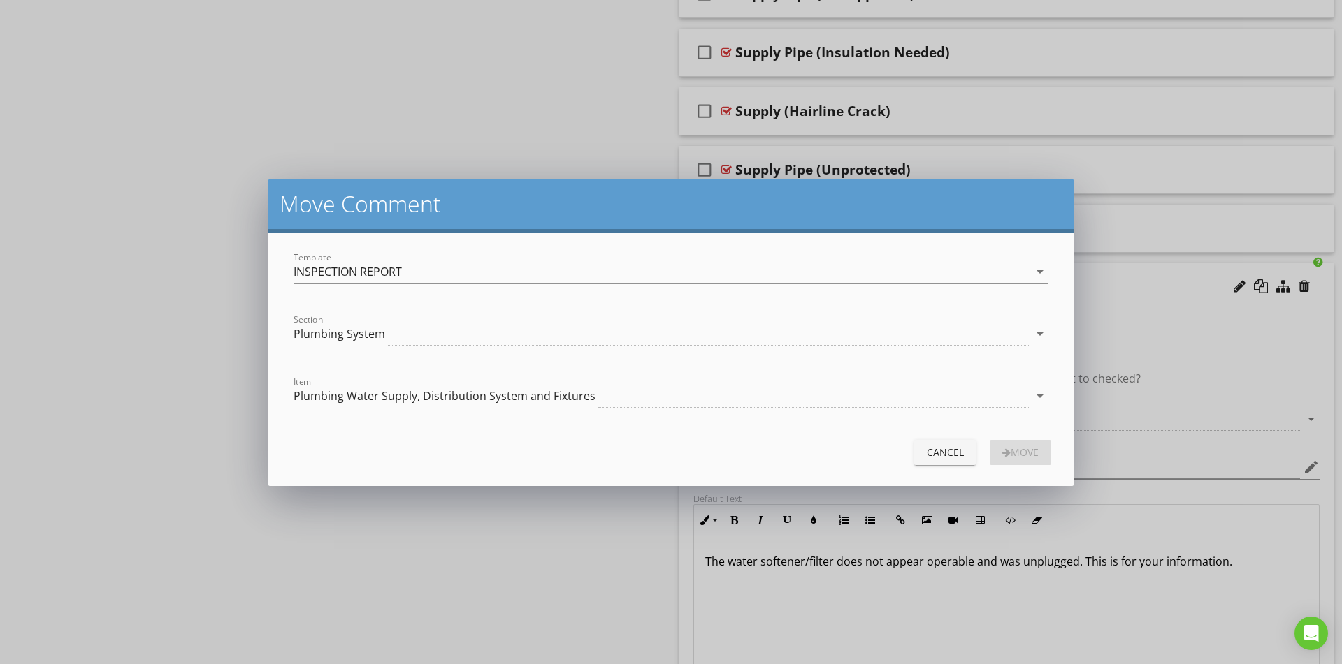
click at [453, 394] on div "Plumbing Water Supply, Distribution System and Fixtures" at bounding box center [444, 396] width 302 height 13
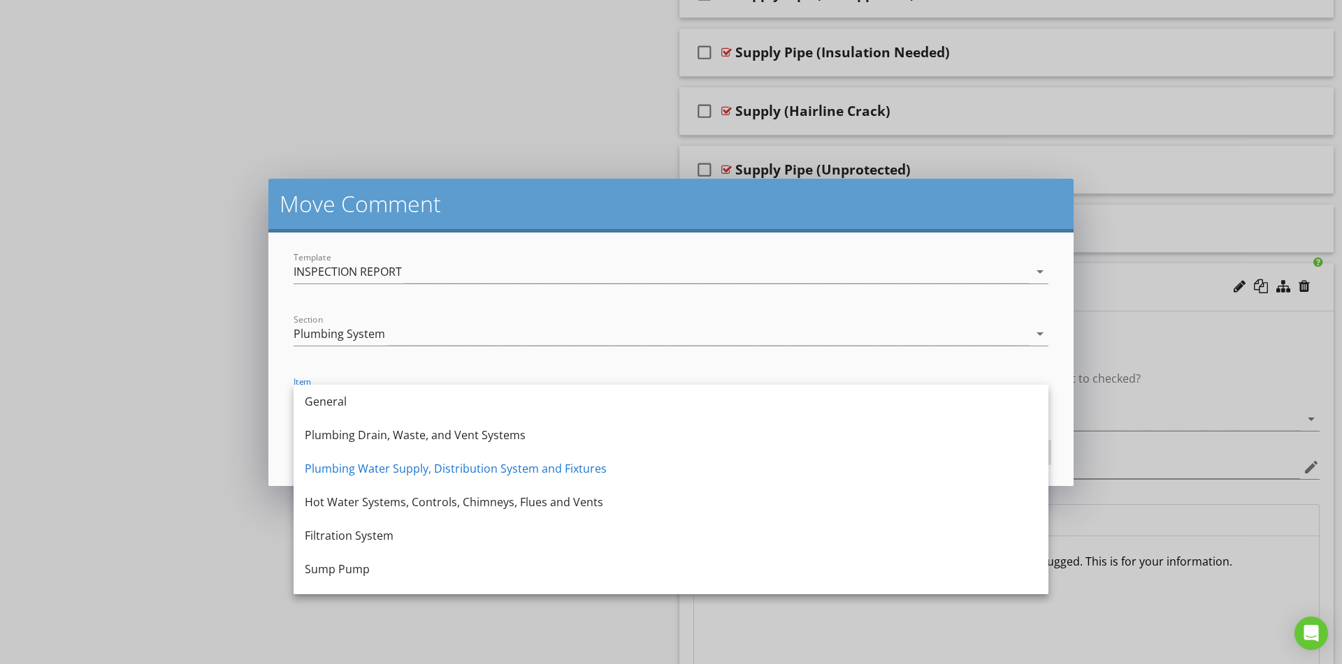
drag, startPoint x: 363, startPoint y: 544, endPoint x: 377, endPoint y: 544, distance: 13.3
click at [364, 544] on div "Filtration System" at bounding box center [671, 536] width 732 height 17
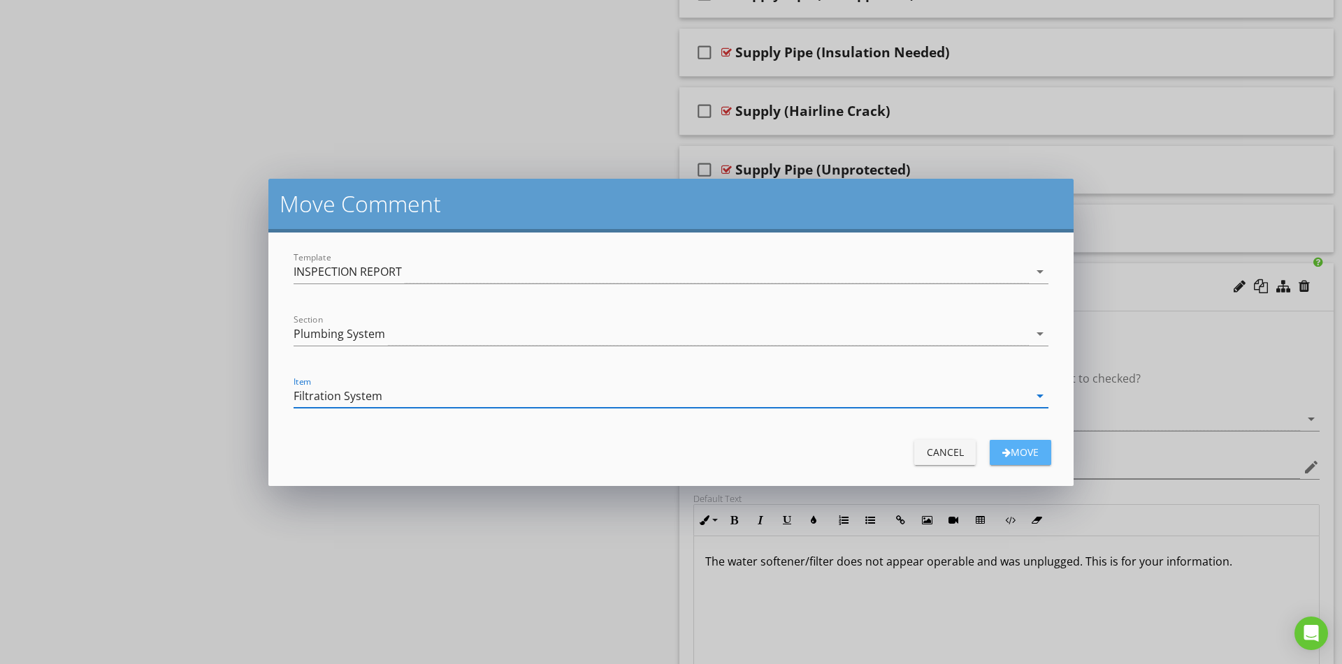
click at [1026, 450] on div "Move" at bounding box center [1020, 452] width 39 height 15
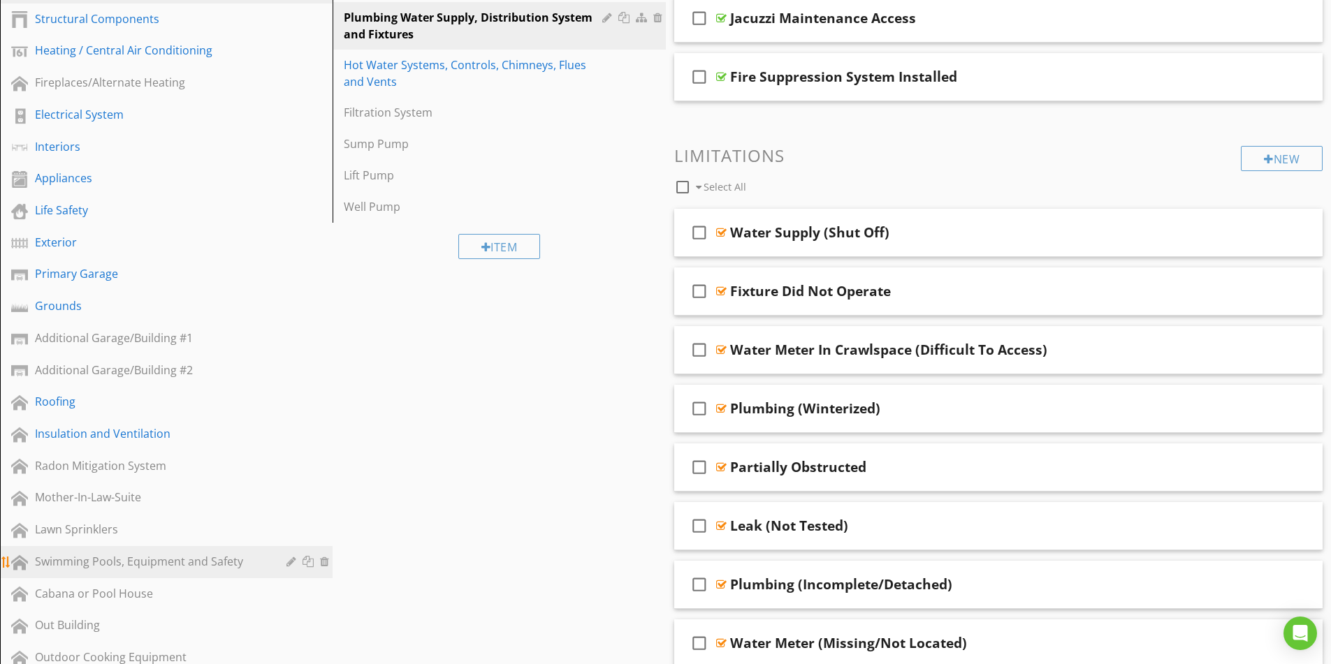
scroll to position [279, 0]
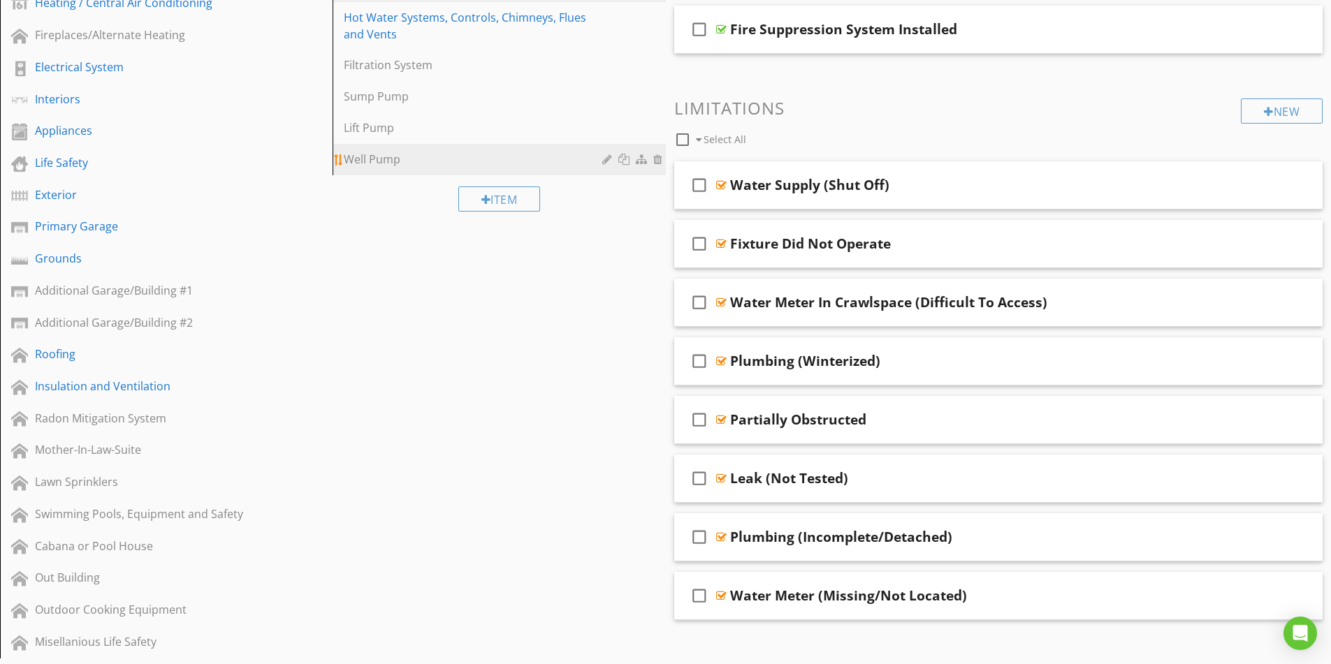
click at [604, 163] on div at bounding box center [608, 159] width 13 height 11
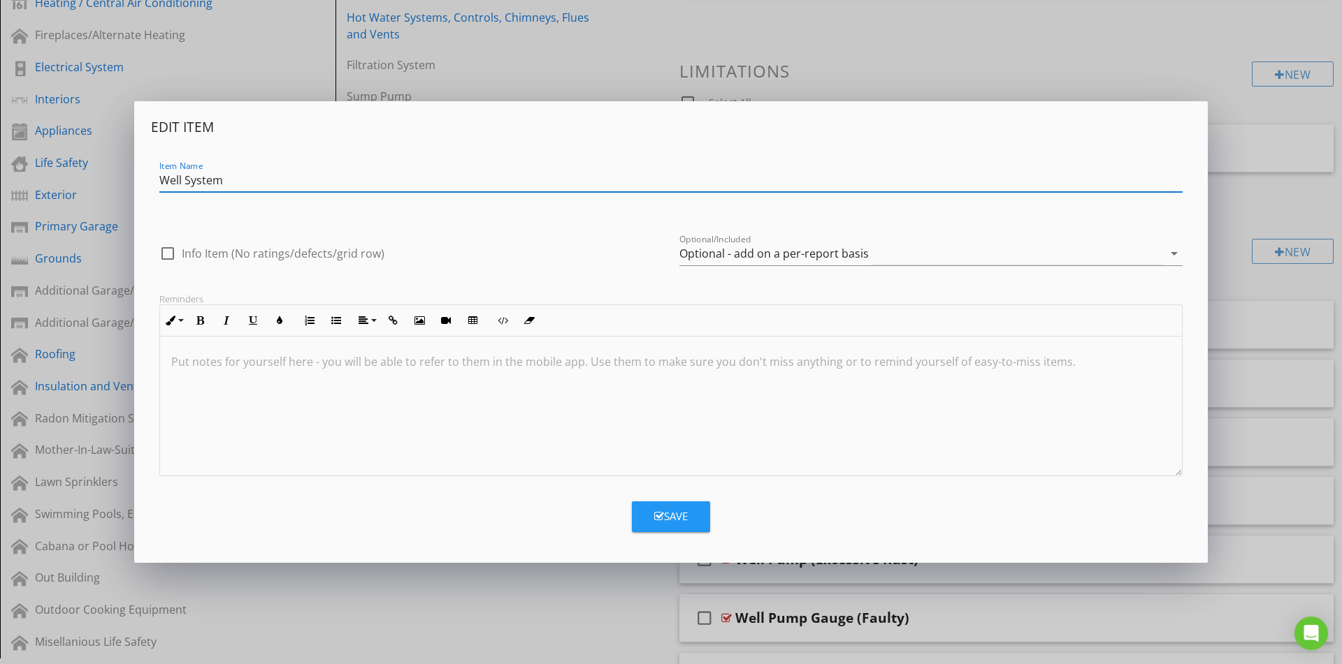
type input "Well System"
click at [684, 521] on div "Save" at bounding box center [671, 517] width 34 height 16
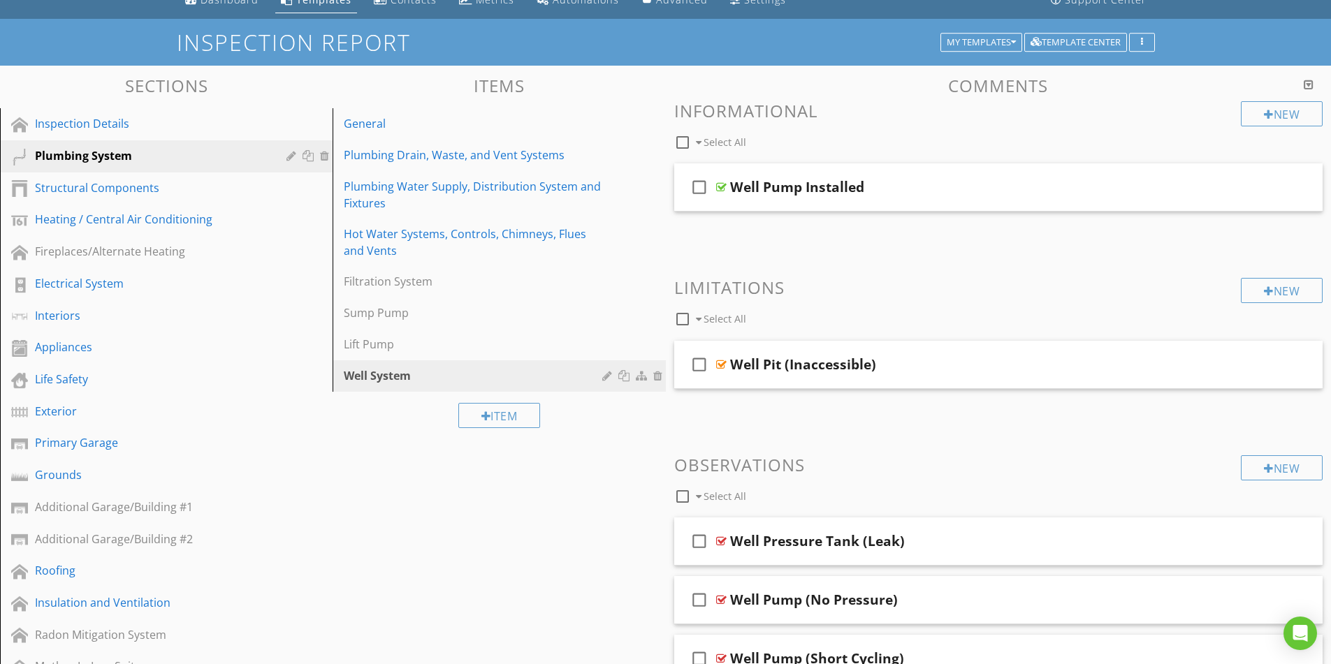
scroll to position [1, 0]
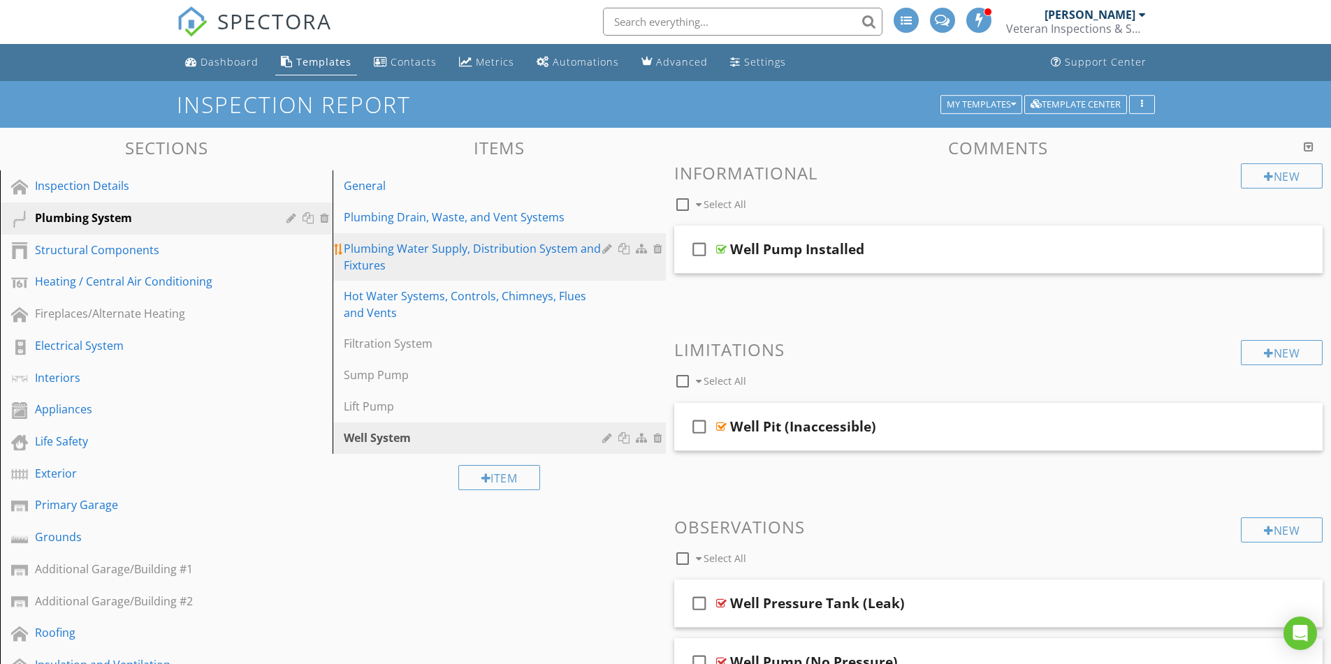
click at [435, 250] on div "Plumbing Water Supply, Distribution System and Fixtures" at bounding box center [475, 257] width 262 height 34
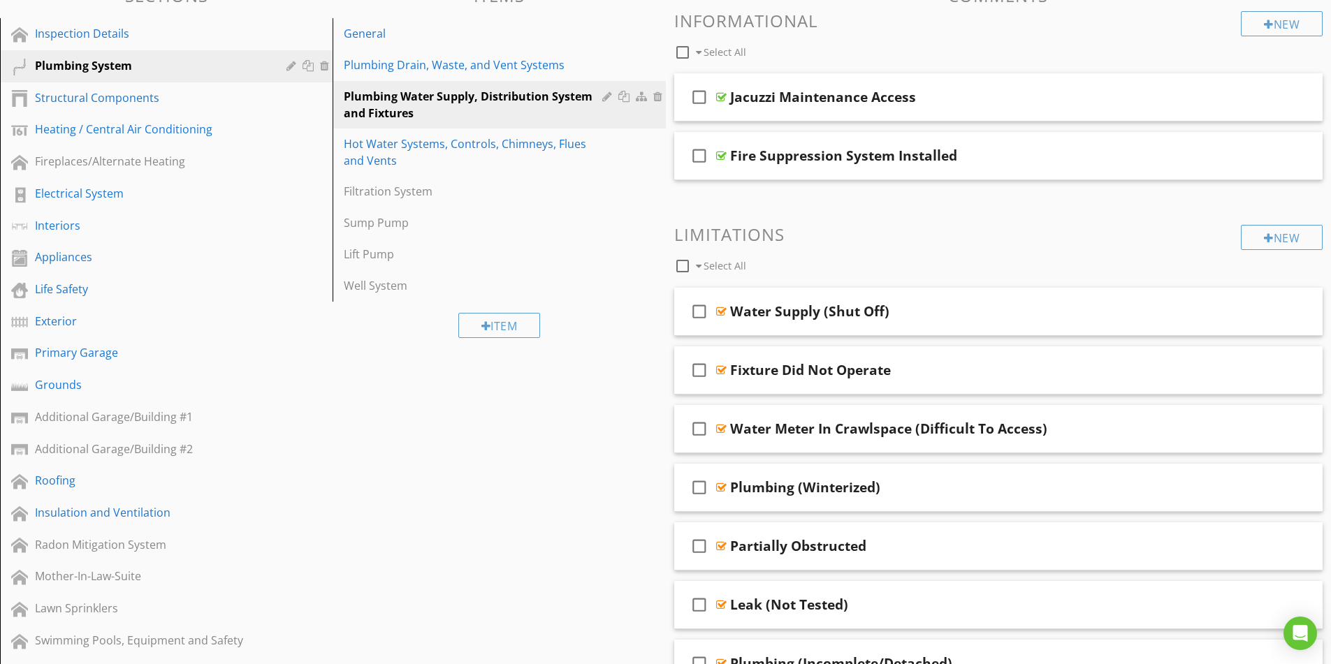
scroll to position [89, 0]
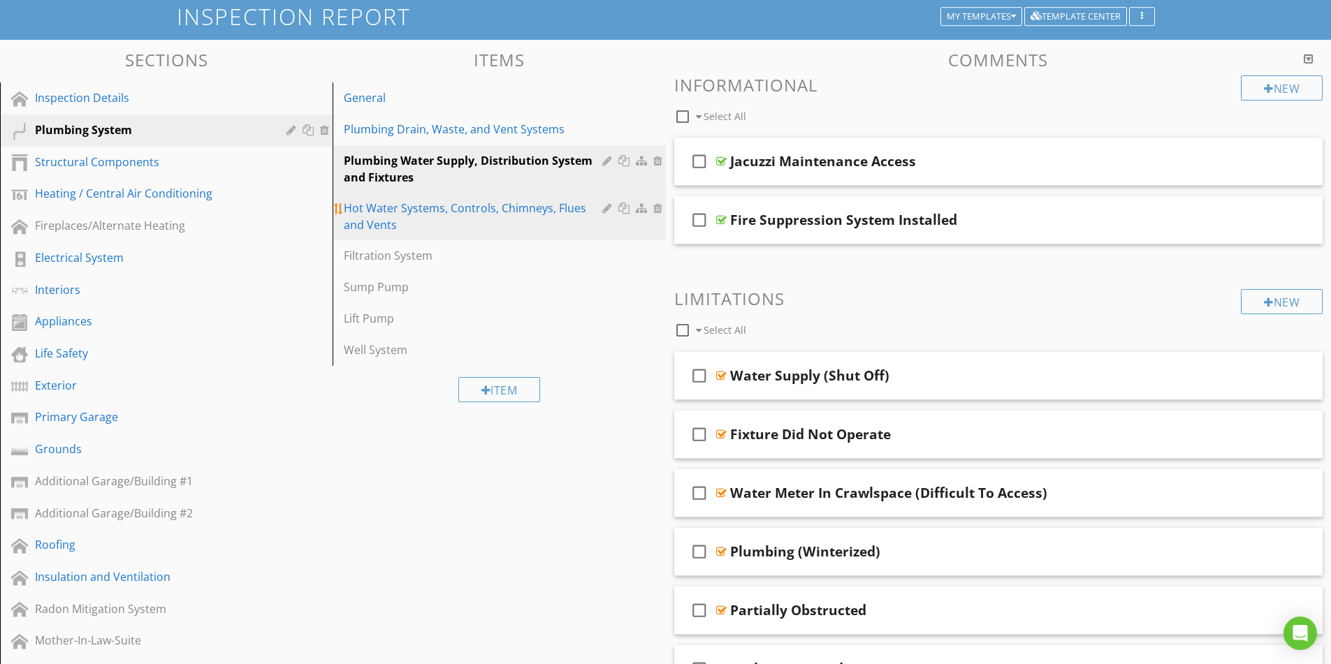
click at [474, 224] on div "Hot Water Systems, Controls, Chimneys, Flues and Vents" at bounding box center [475, 217] width 262 height 34
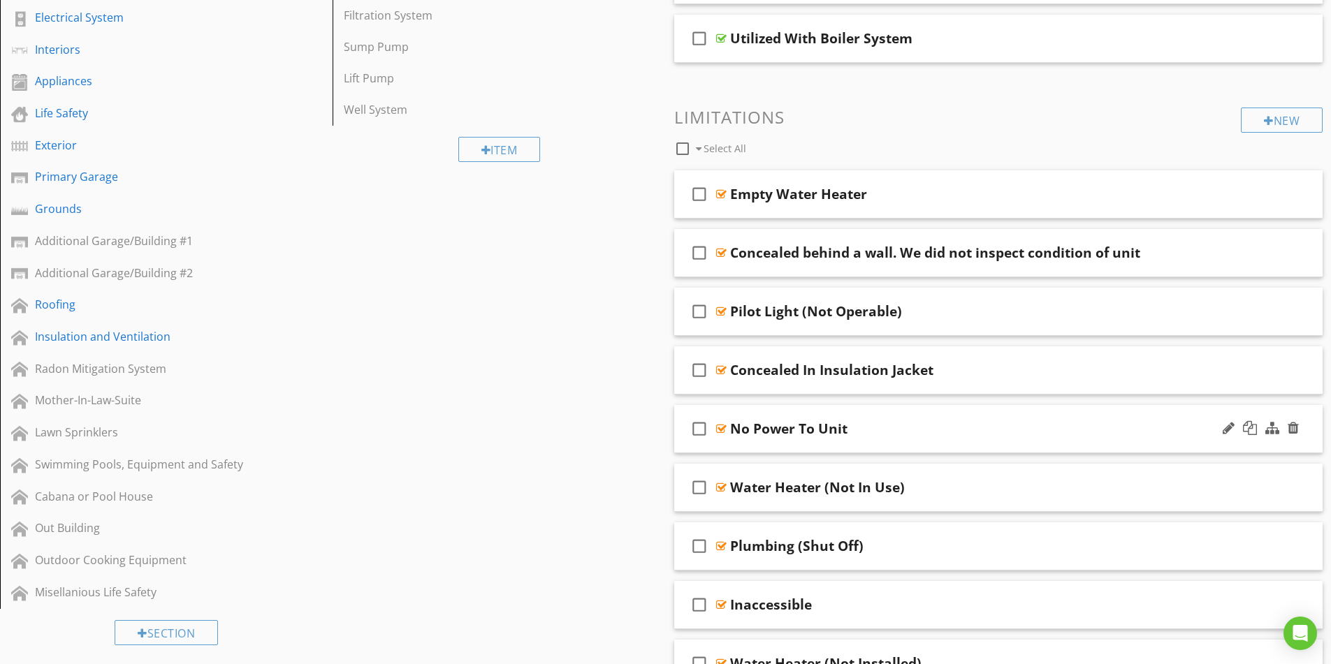
scroll to position [368, 0]
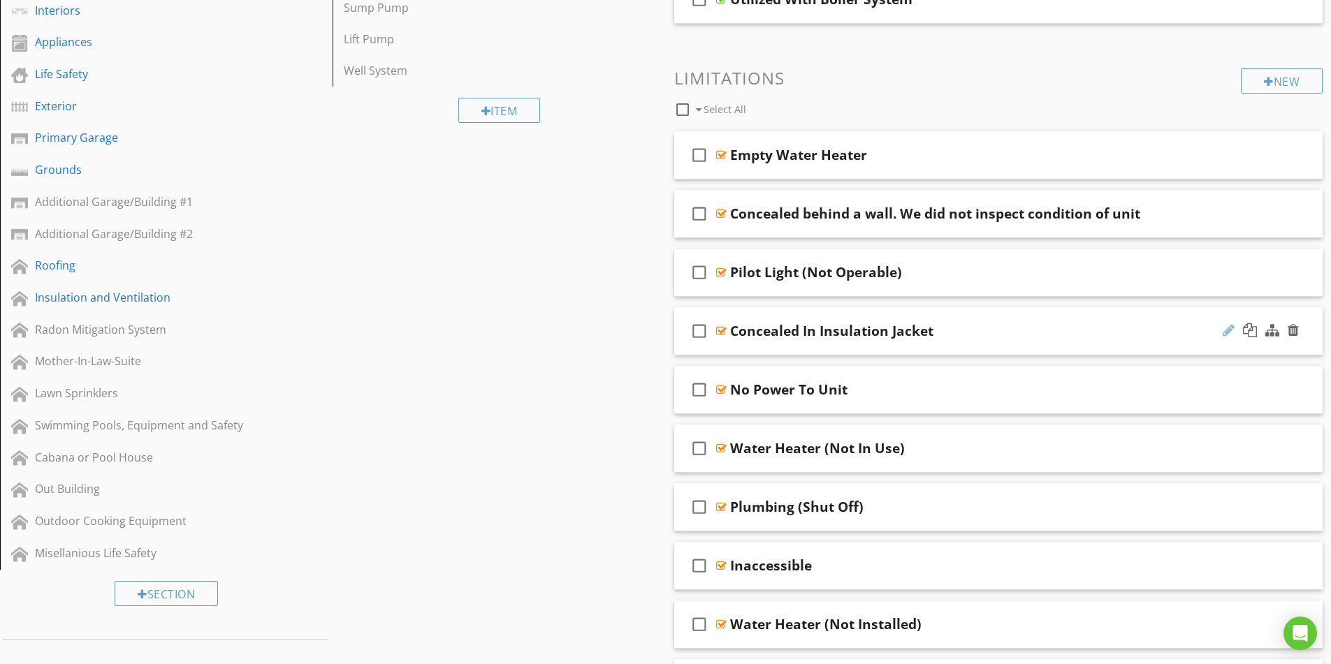
click at [1233, 332] on div at bounding box center [1229, 331] width 12 height 14
click at [768, 330] on input "Concealed In Insulation Jacket" at bounding box center [962, 332] width 465 height 23
click at [842, 337] on input "In Insulation Jacket" at bounding box center [962, 332] width 465 height 23
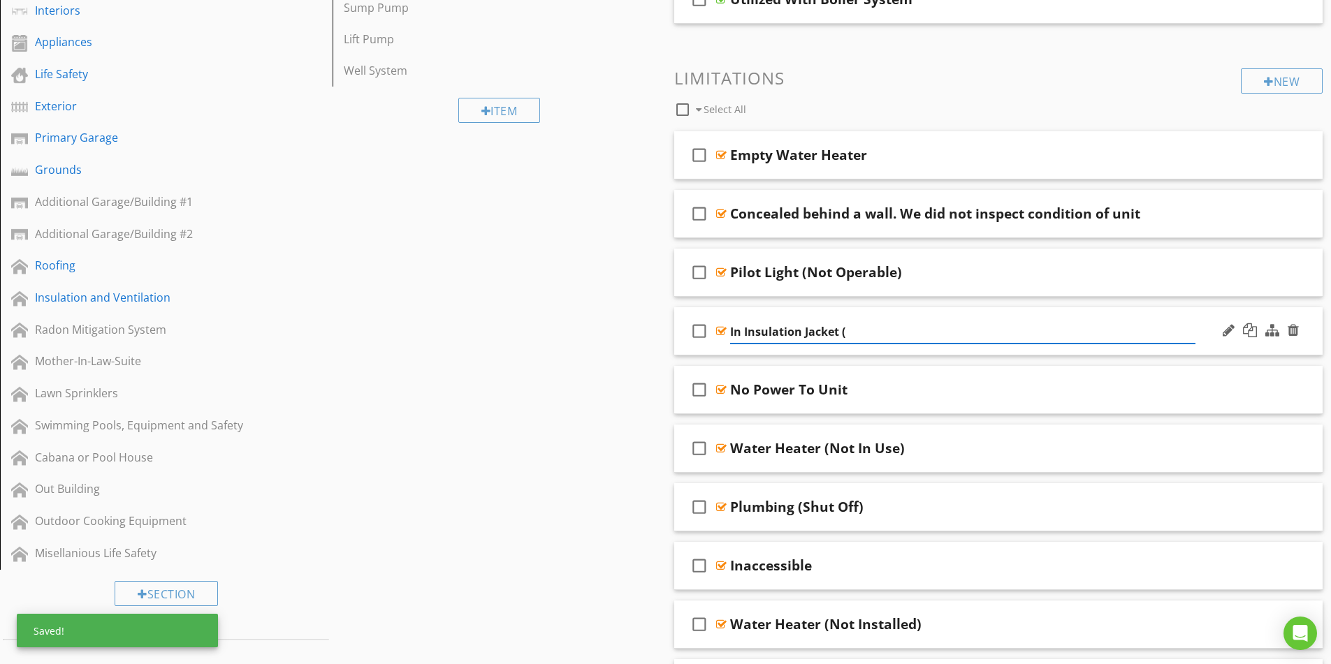
paste input "Concealed"
type input "In Insulation Jacket (Concealed)"
click at [976, 342] on div "check_box_outline_blank In Insulation Jacket (Concealed)" at bounding box center [998, 331] width 649 height 48
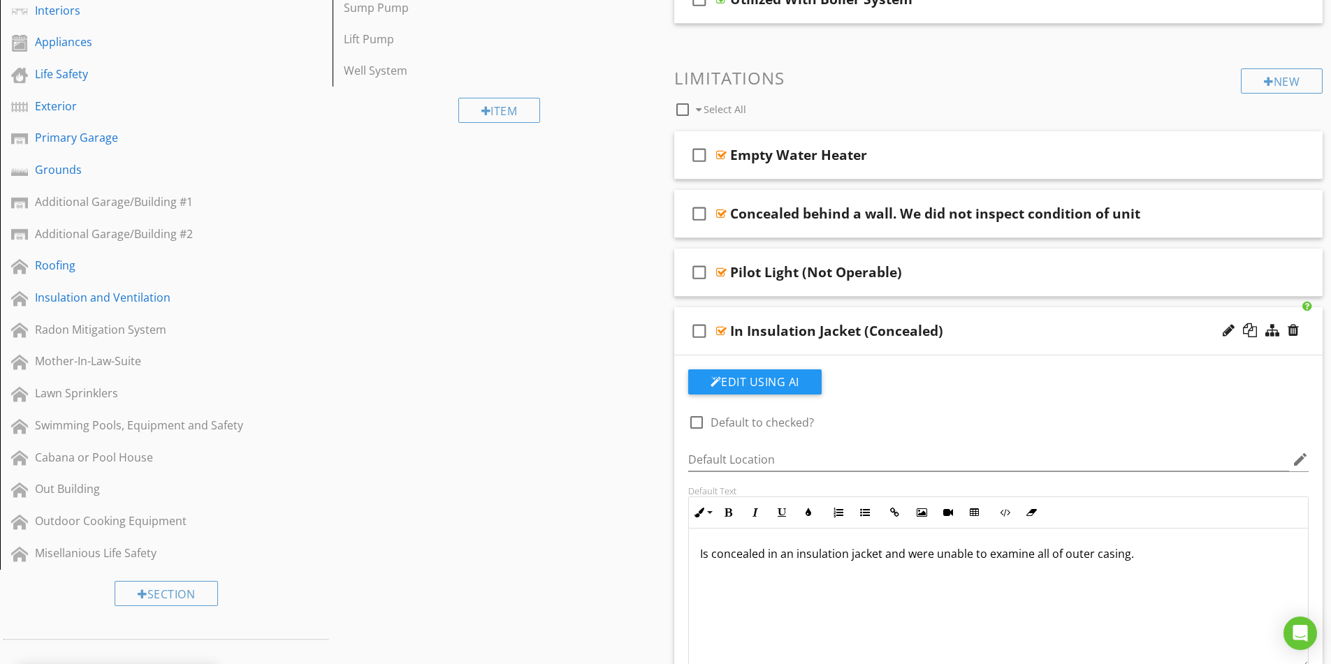
click at [827, 333] on div "In Insulation Jacket (Concealed)" at bounding box center [836, 331] width 213 height 17
click at [745, 328] on input "In Insulation Jacket (Concealed)" at bounding box center [962, 332] width 465 height 23
type input "Insulation Jacket (Concealed)"
click at [999, 335] on div "Insulation Jacket (Concealed)" at bounding box center [962, 331] width 465 height 17
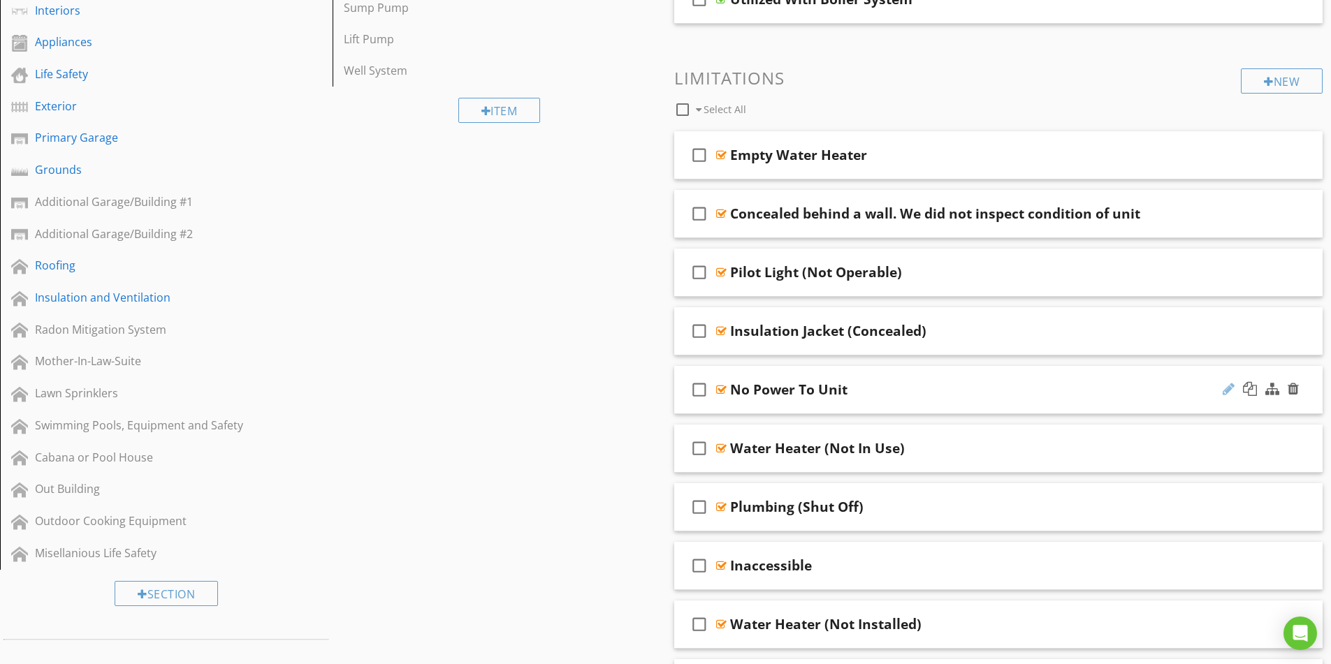
click at [1224, 391] on div at bounding box center [1229, 389] width 12 height 14
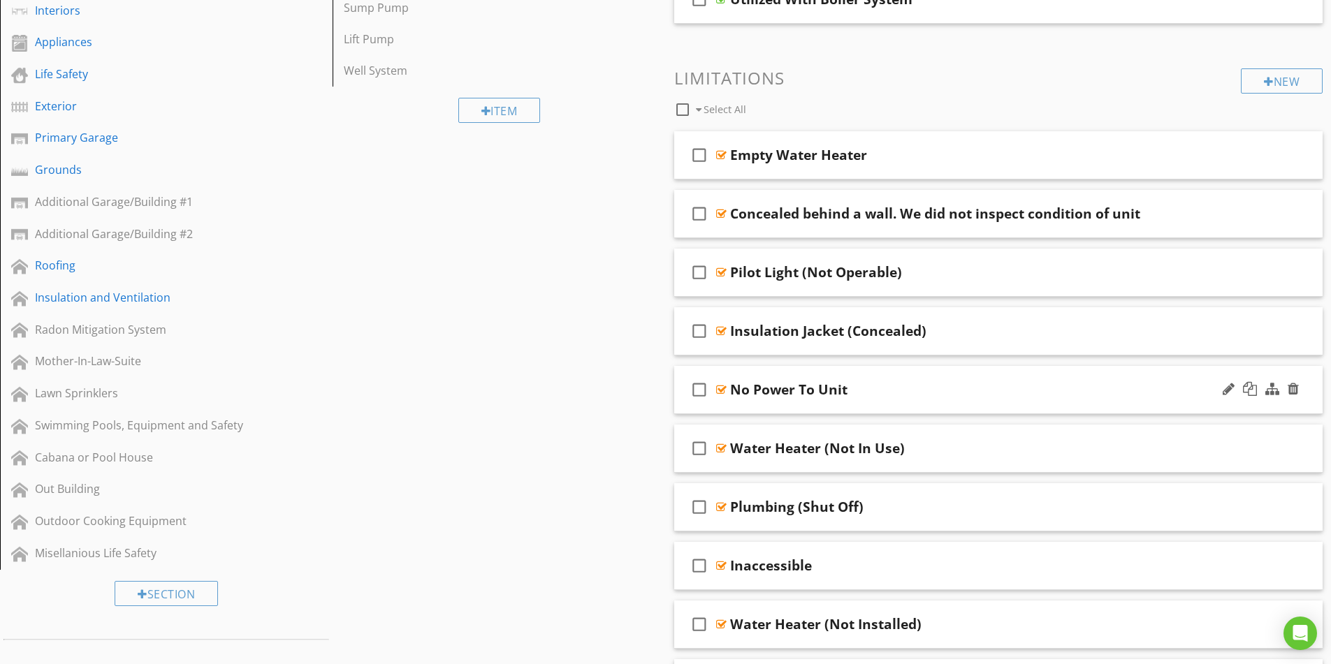
click at [959, 400] on div "check_box_outline_blank No Power To Unit" at bounding box center [998, 390] width 649 height 48
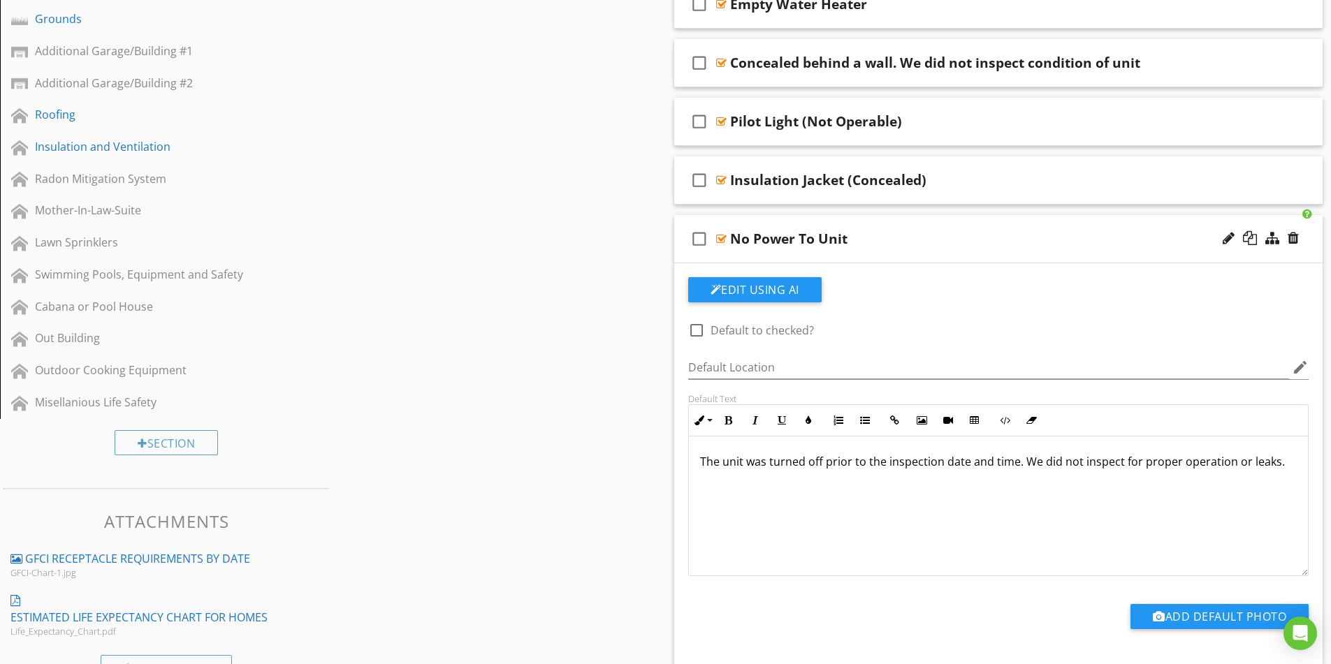
scroll to position [508, 0]
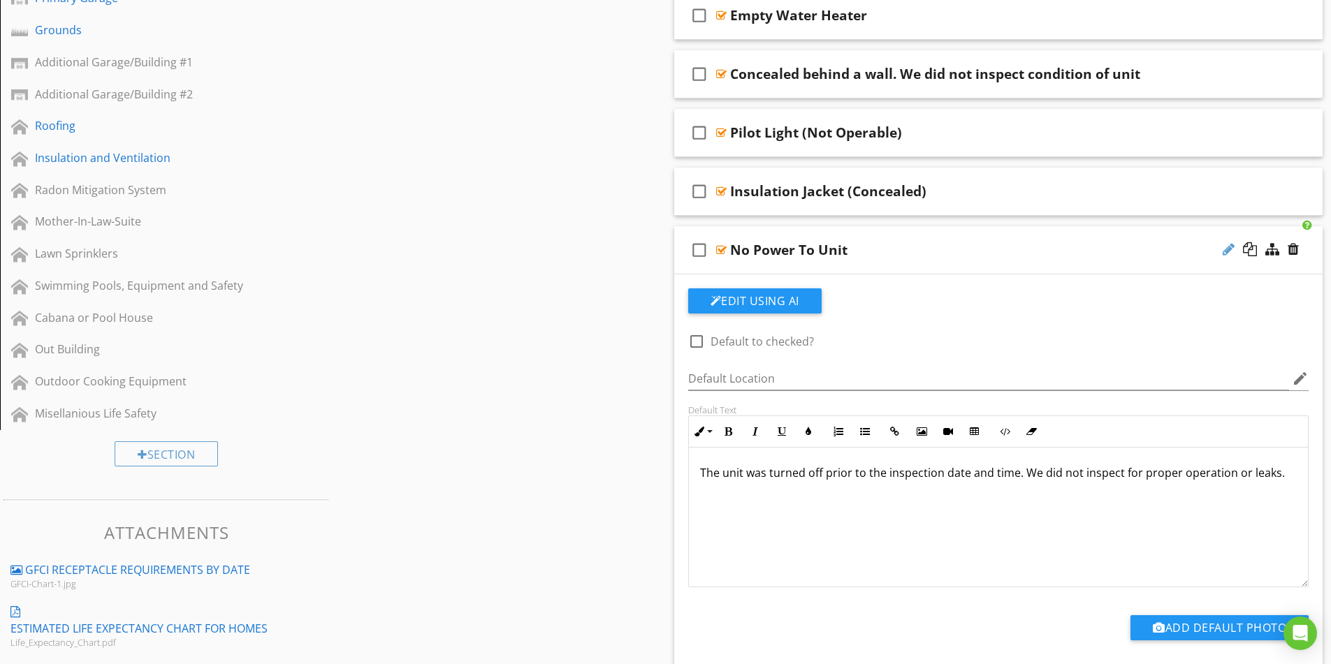
click at [1228, 251] on div at bounding box center [1229, 249] width 12 height 14
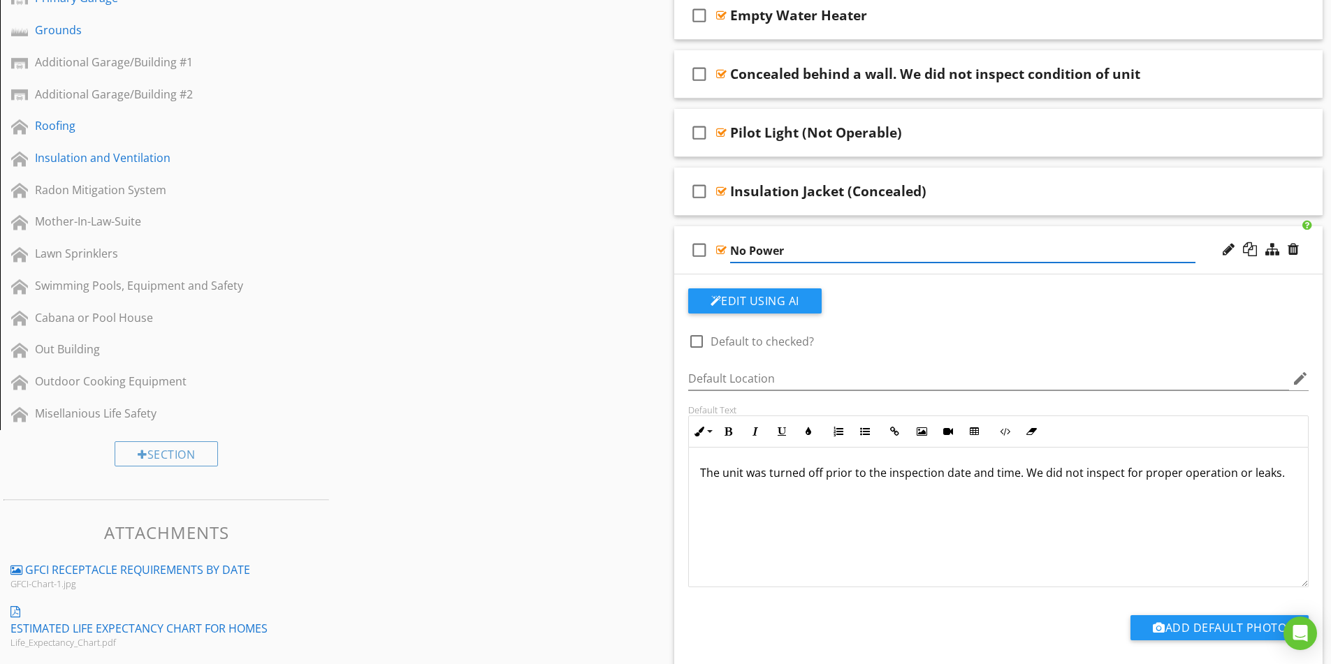
type input "No Power"
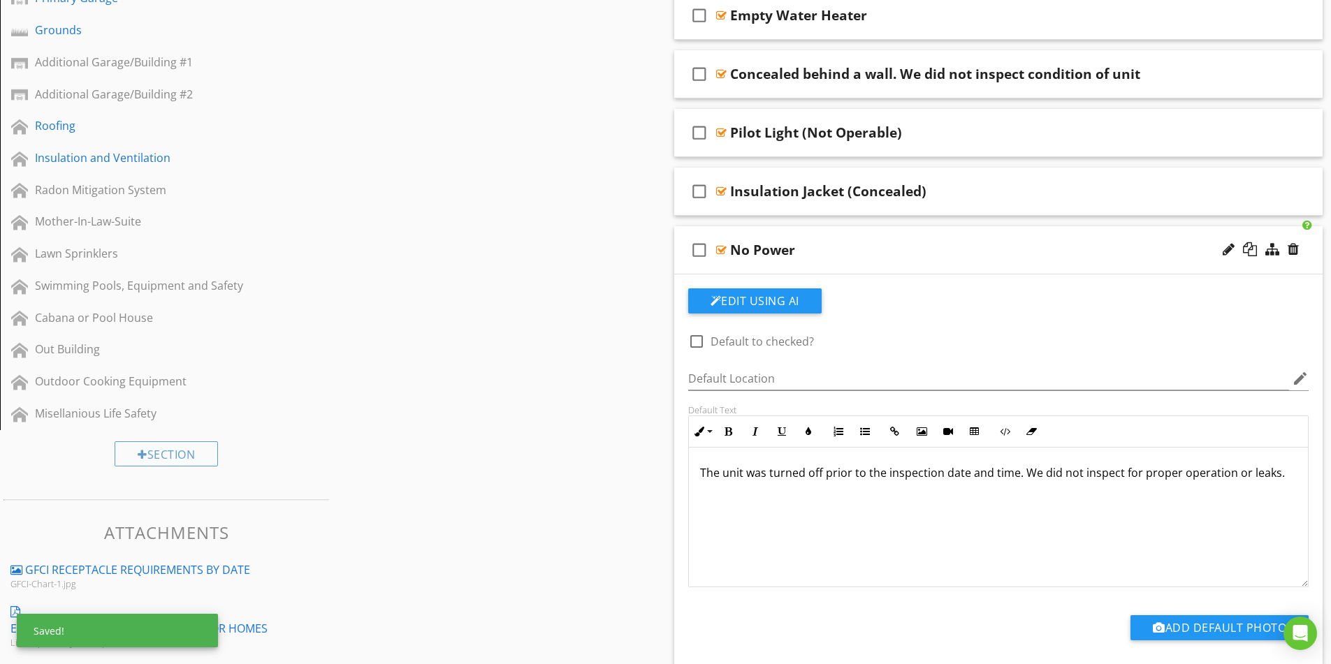
click at [971, 236] on div "check_box_outline_blank No Power" at bounding box center [998, 250] width 649 height 48
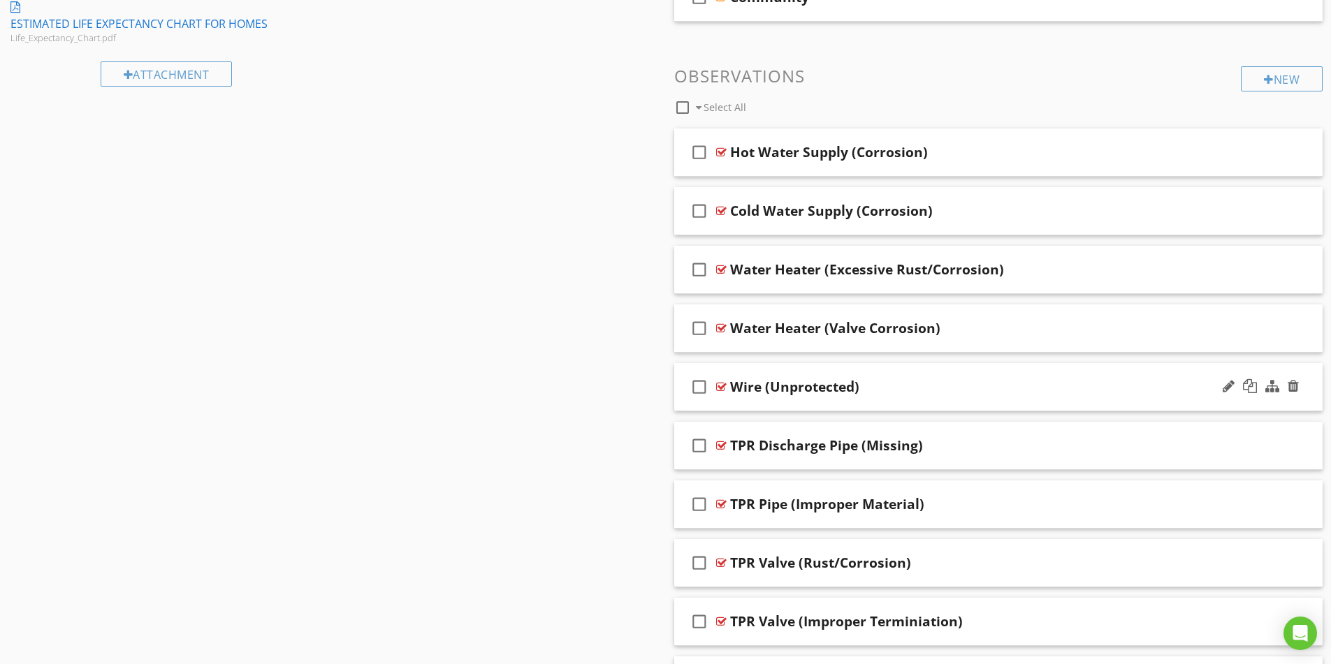
scroll to position [1137, 0]
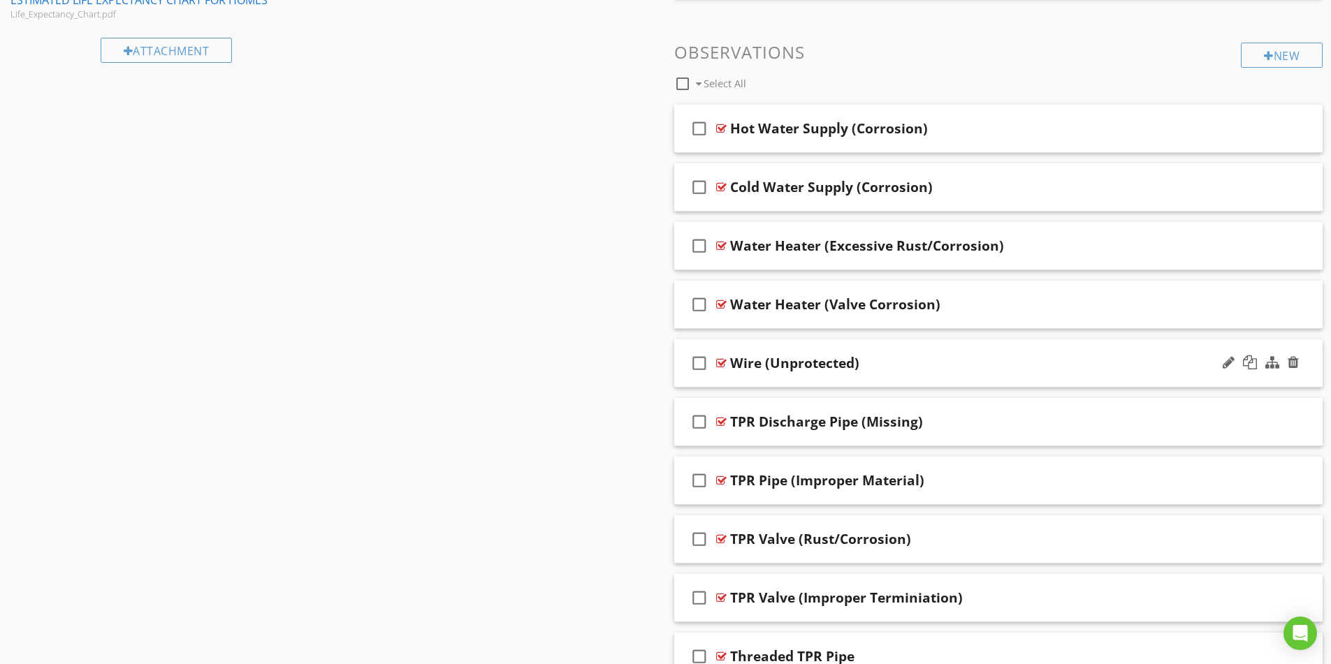
click at [1022, 356] on div "Wire (Unprotected)" at bounding box center [962, 363] width 465 height 17
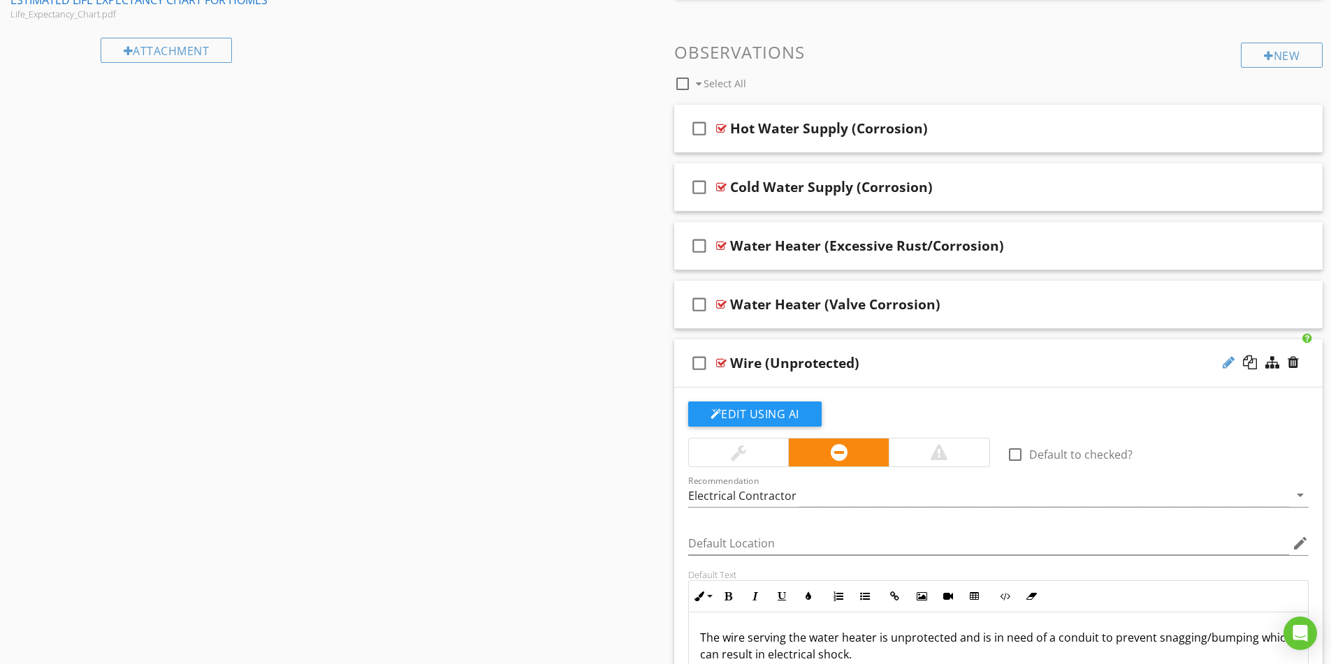
click at [1230, 363] on div at bounding box center [1229, 363] width 12 height 14
click at [734, 363] on input "Wire (Unprotected)" at bounding box center [962, 365] width 465 height 23
type input "Water Heater Wire (Unprotected)"
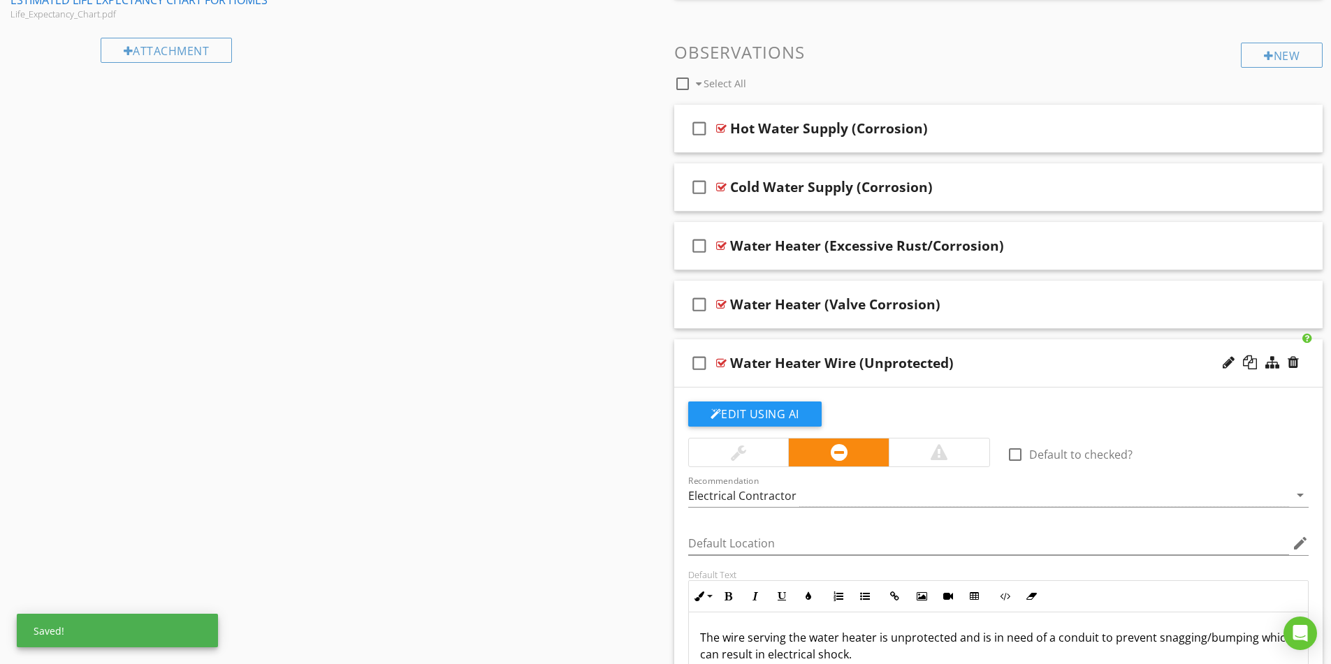
click at [996, 364] on div "Water Heater Wire (Unprotected)" at bounding box center [962, 363] width 465 height 17
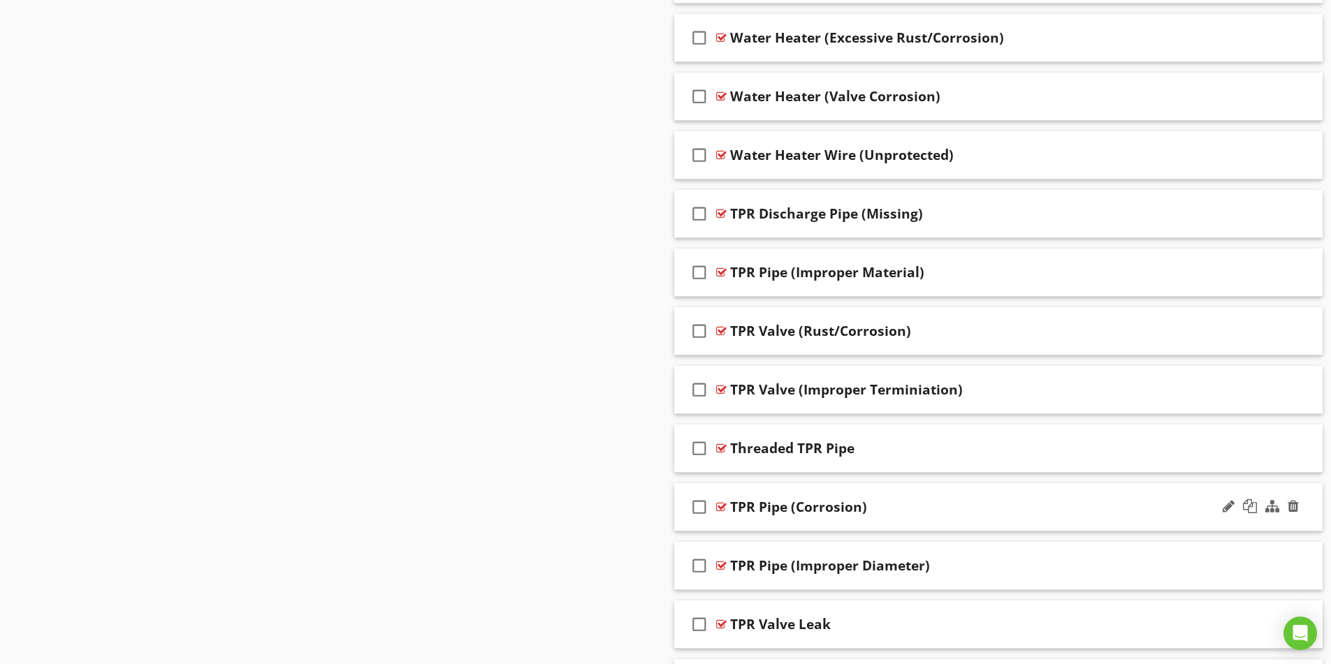
scroll to position [1346, 0]
click at [1231, 442] on div at bounding box center [1229, 446] width 12 height 14
click at [789, 444] on input "Threaded TPR Pipe" at bounding box center [962, 448] width 465 height 23
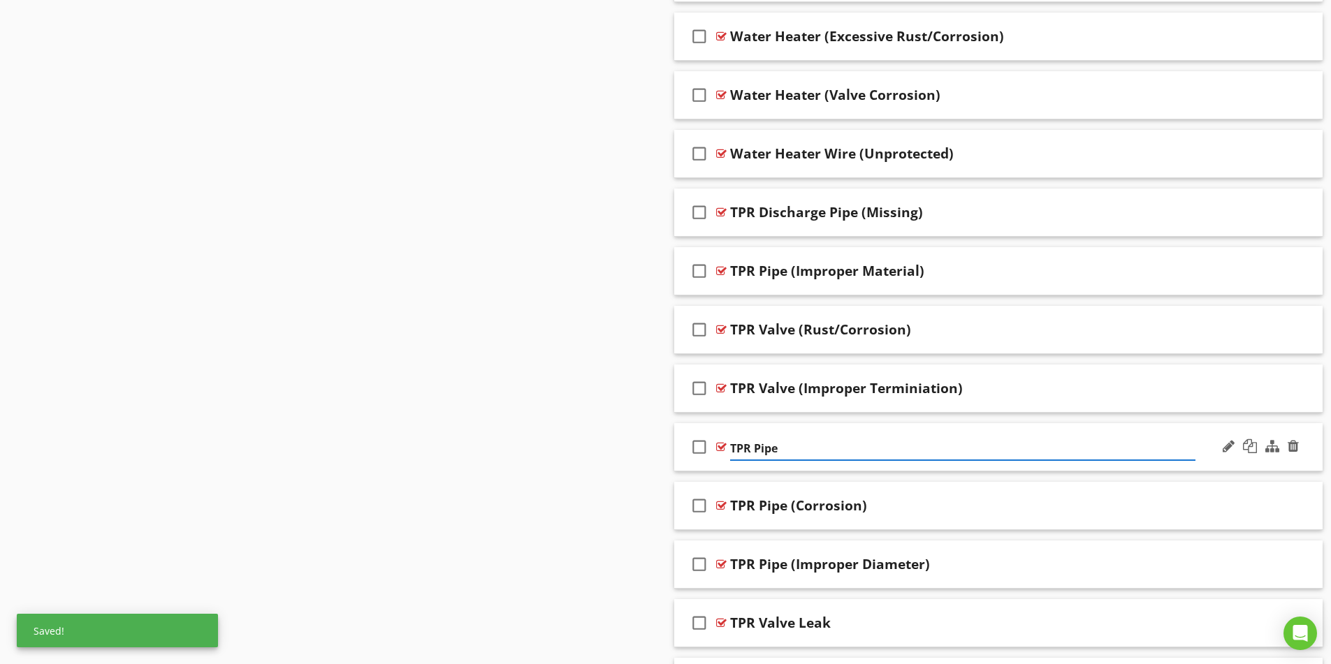
click at [799, 444] on input "TPR Pipe" at bounding box center [962, 448] width 465 height 23
type input "TPR Pipe (Threaded)"
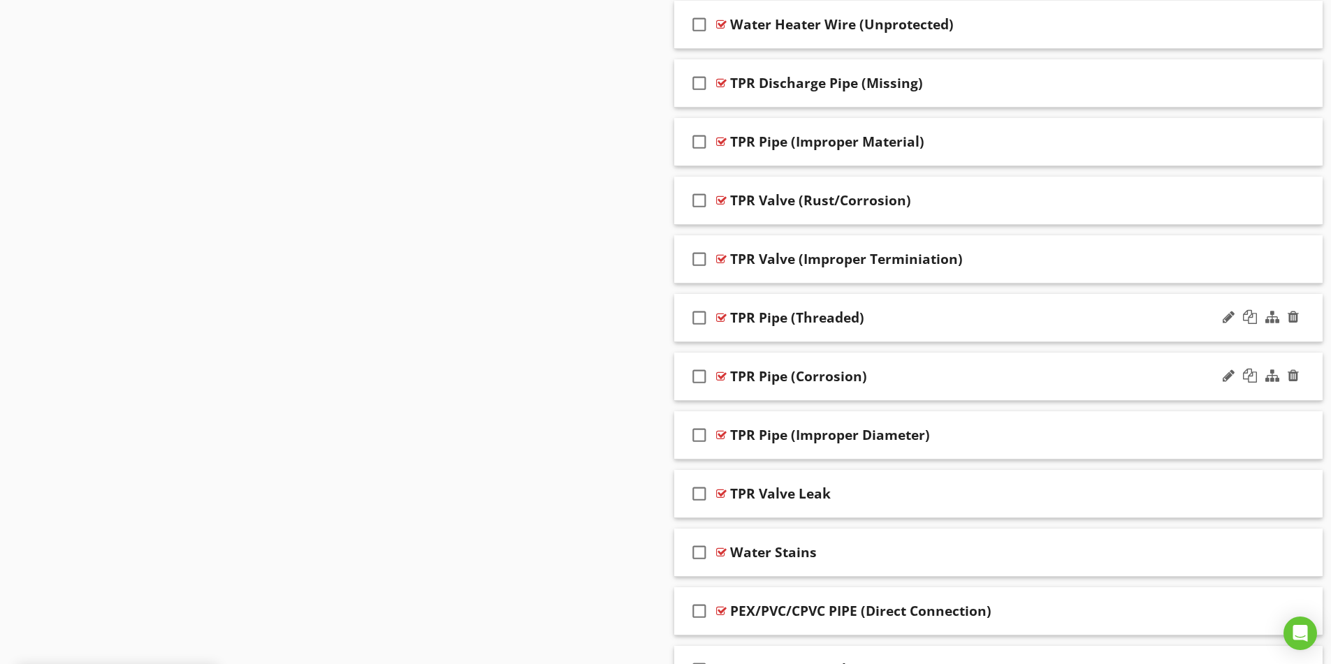
scroll to position [1556, 0]
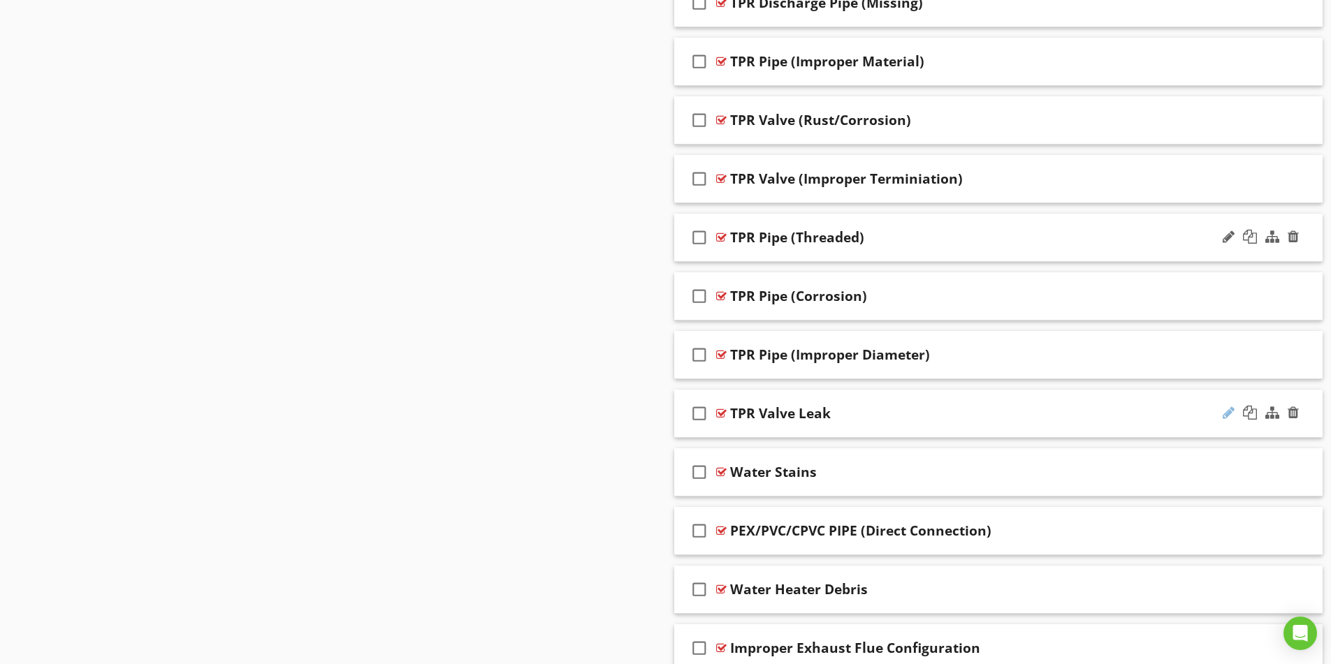
click at [1230, 412] on div at bounding box center [1229, 413] width 12 height 14
click at [755, 414] on input "TPR Valve Leak" at bounding box center [962, 415] width 465 height 23
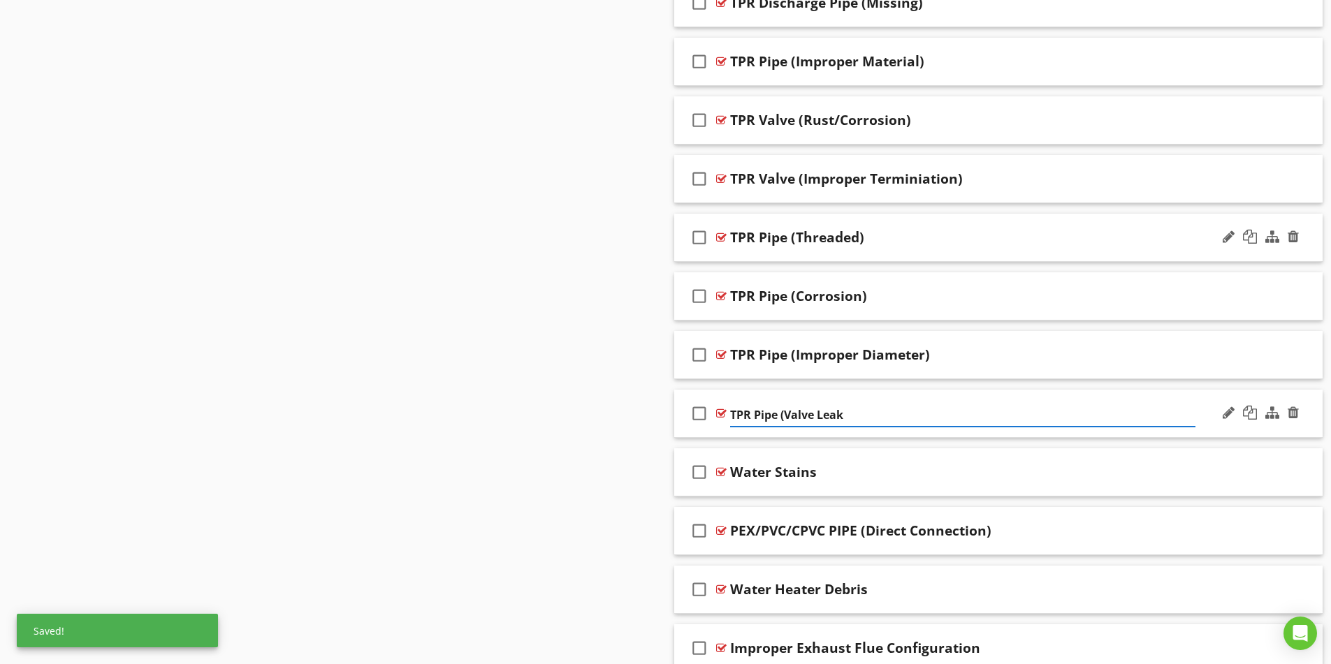
click at [849, 416] on input "TPR Pipe (Valve Leak" at bounding box center [962, 415] width 465 height 23
type input "TPR Pipe (Valve Leak)"
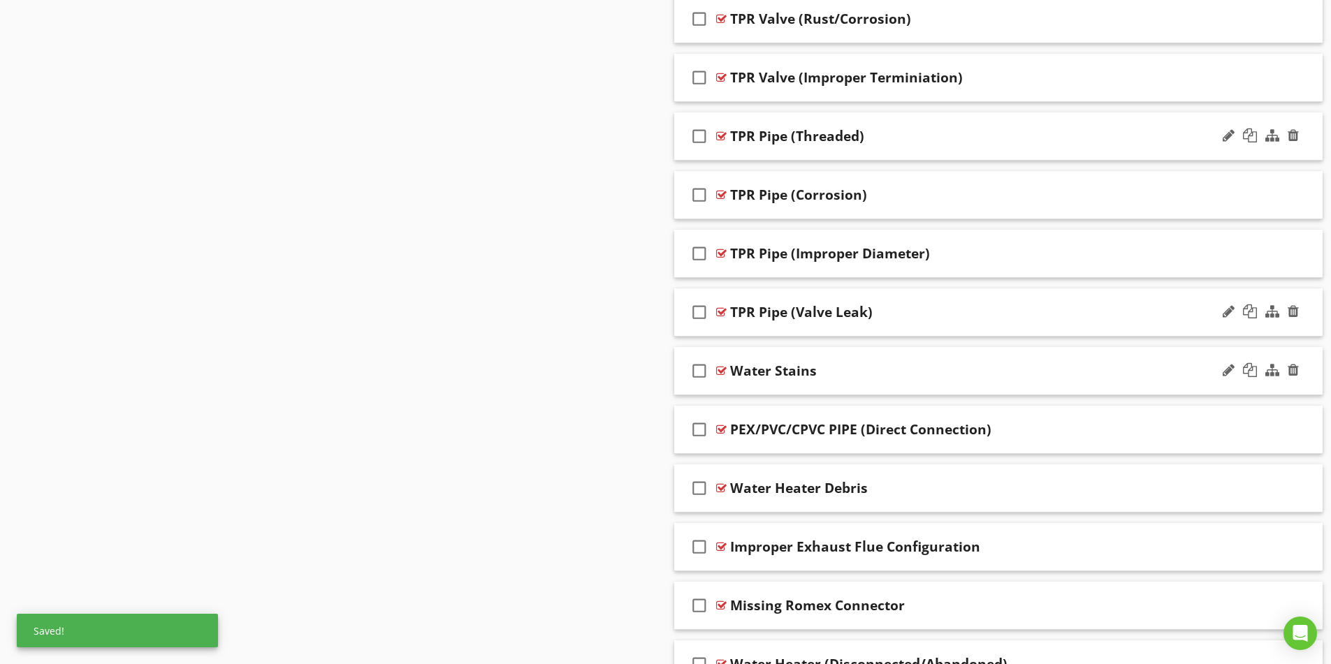
scroll to position [1696, 0]
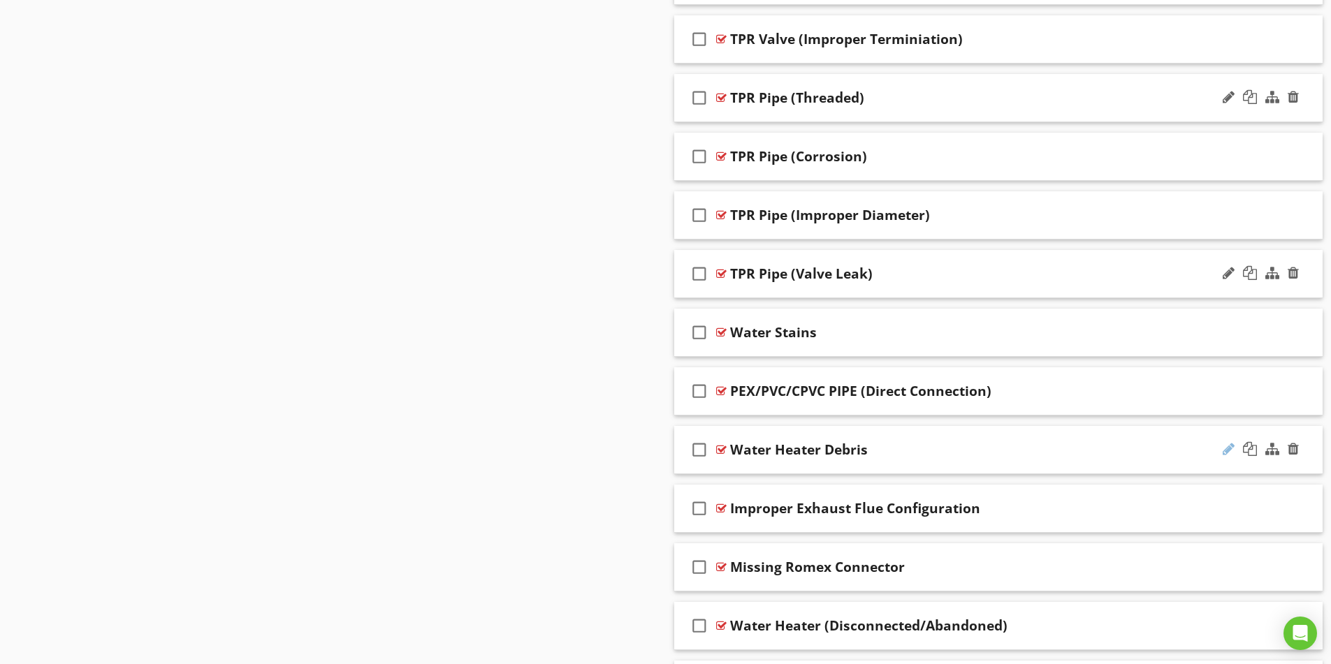
click at [1230, 452] on div at bounding box center [1229, 449] width 12 height 14
click at [810, 446] on input "Water Heater Debris" at bounding box center [962, 451] width 465 height 23
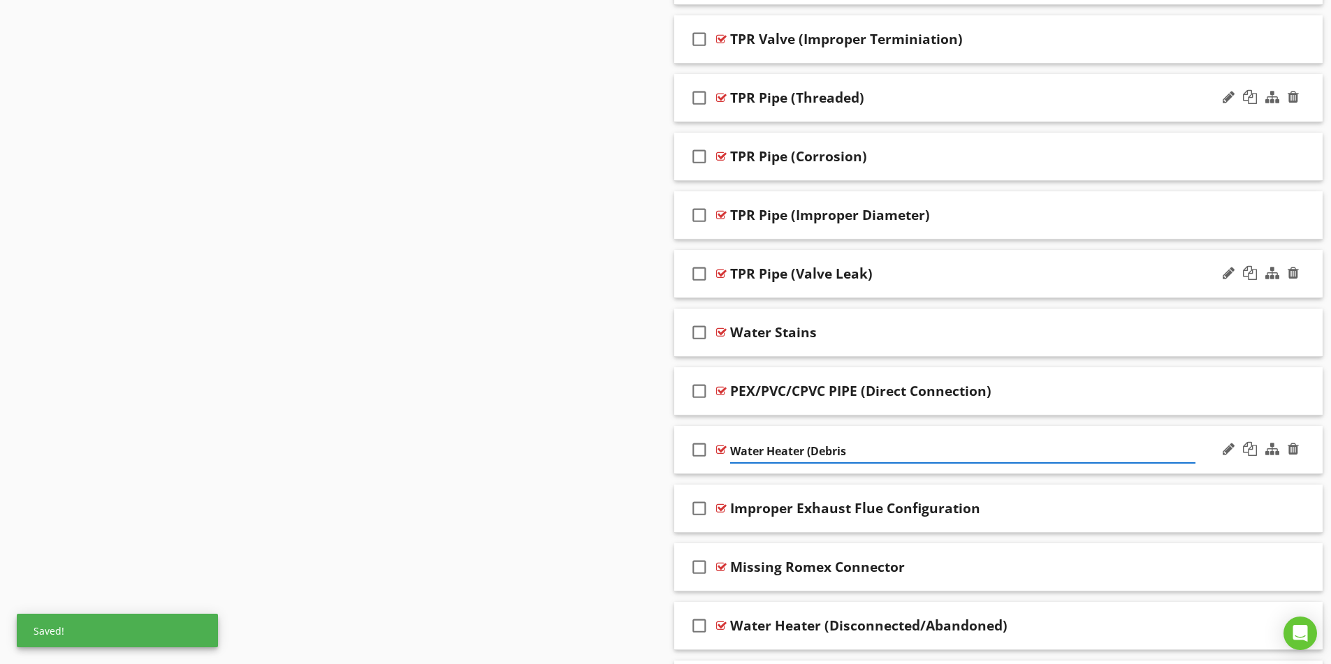
click at [848, 450] on input "Water Heater (Debris" at bounding box center [962, 451] width 465 height 23
type input "Water Heater (Debris)"
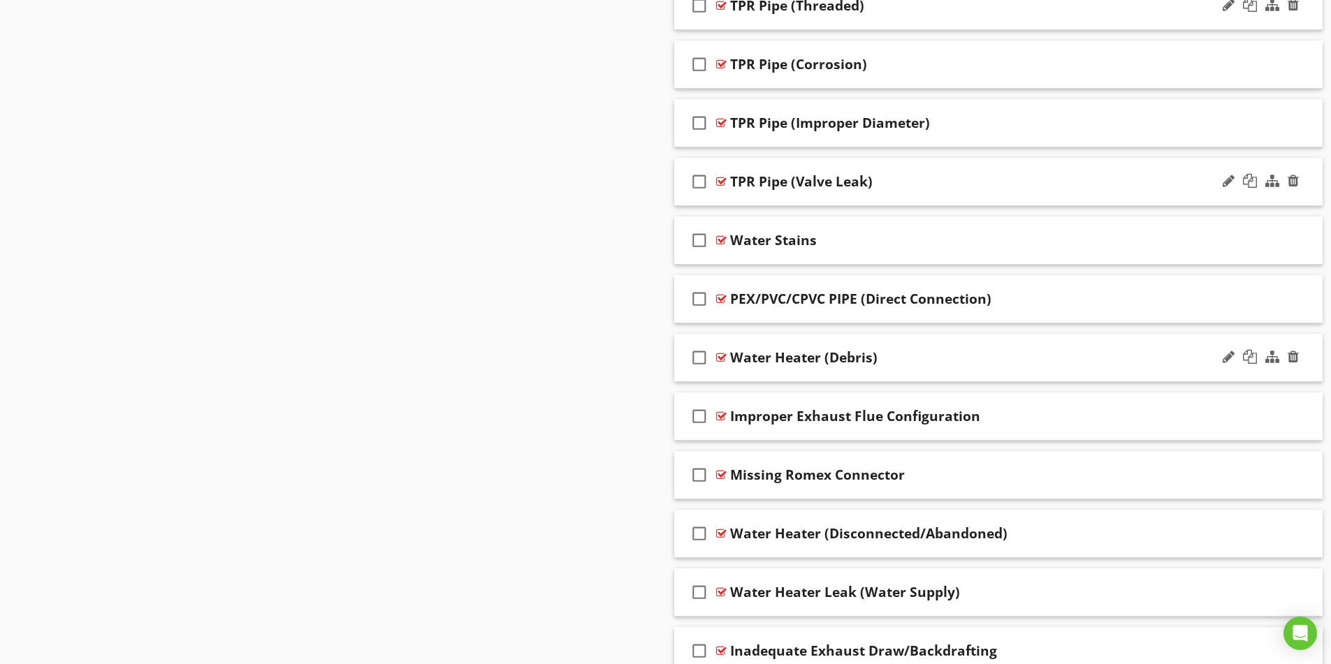
scroll to position [1836, 0]
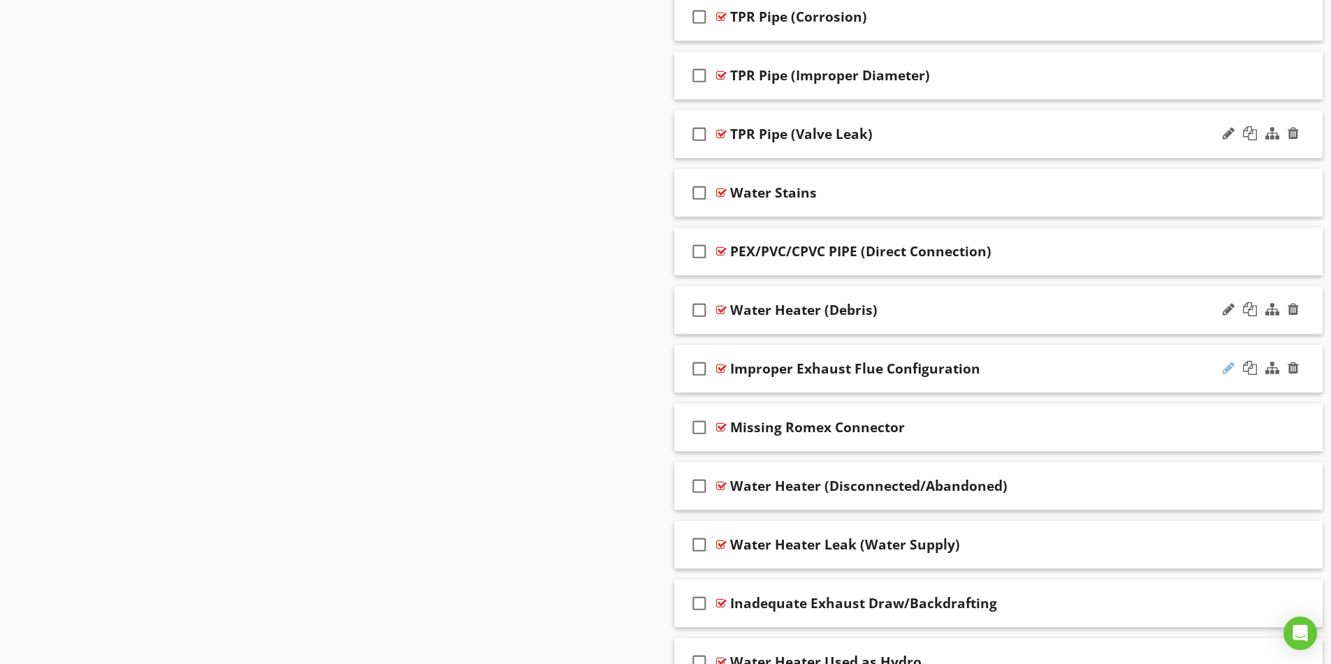
click at [1226, 367] on div at bounding box center [1229, 368] width 12 height 14
click at [788, 367] on input "Improper Exhaust Flue Configuration" at bounding box center [962, 370] width 465 height 23
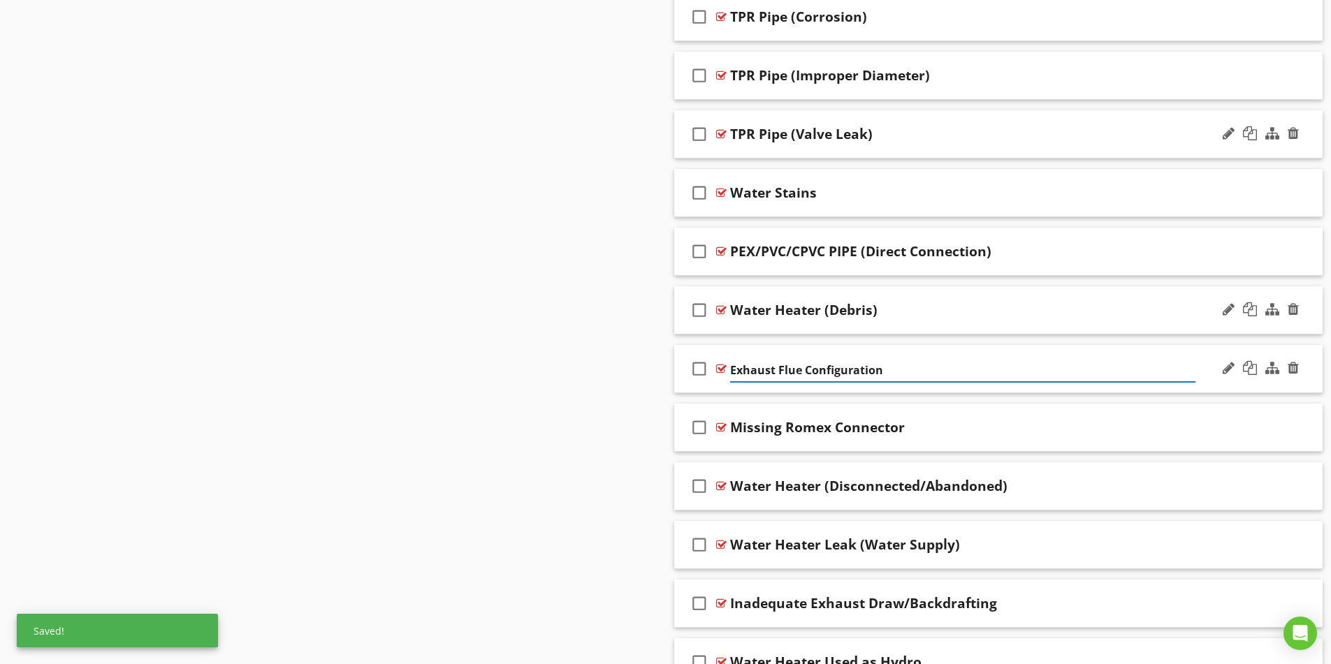
click at [880, 373] on input "Exhaust Flue Configuration" at bounding box center [962, 370] width 465 height 23
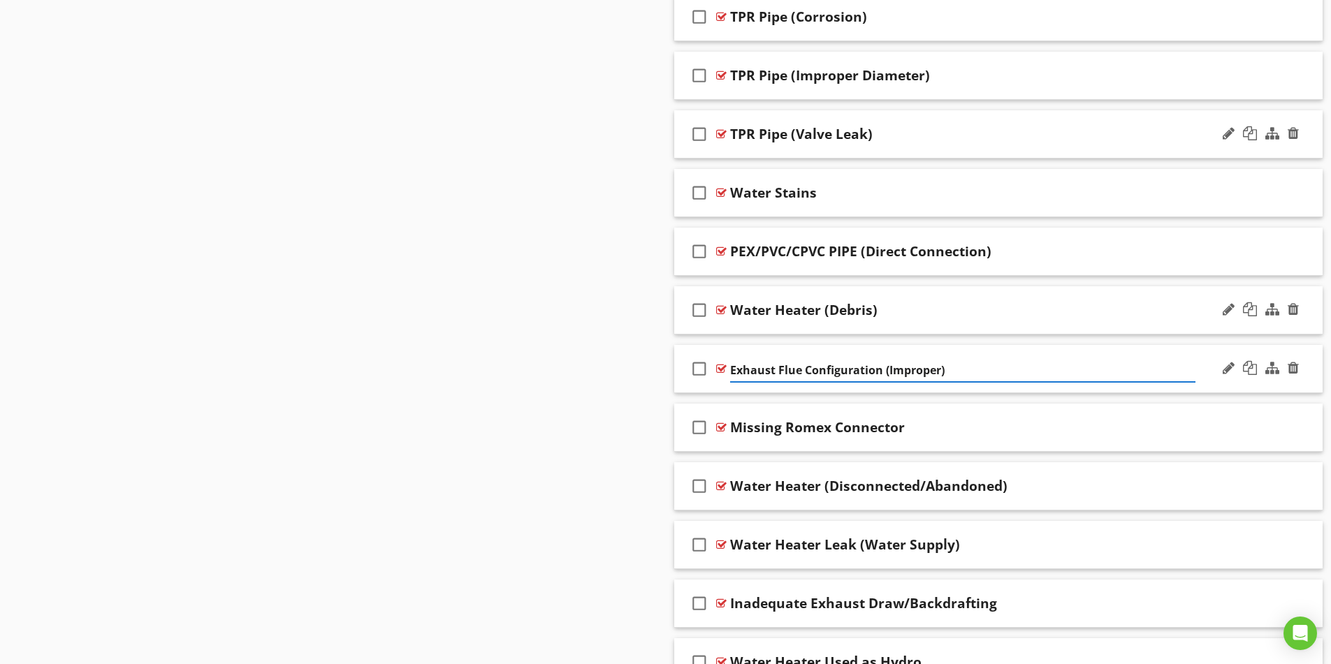
type input "Exhaust Flue Configuration (Improper)"
click at [1071, 431] on div "Missing Romex Connector" at bounding box center [962, 427] width 465 height 17
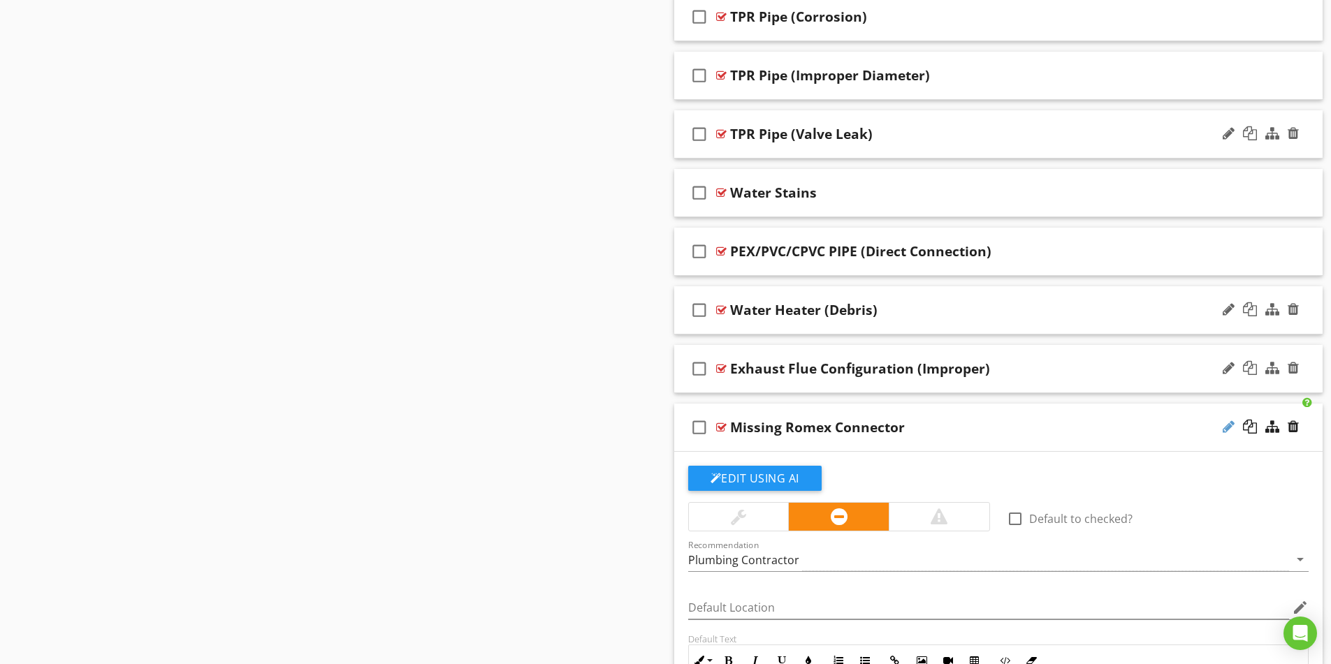
click at [1229, 427] on div at bounding box center [1229, 427] width 12 height 14
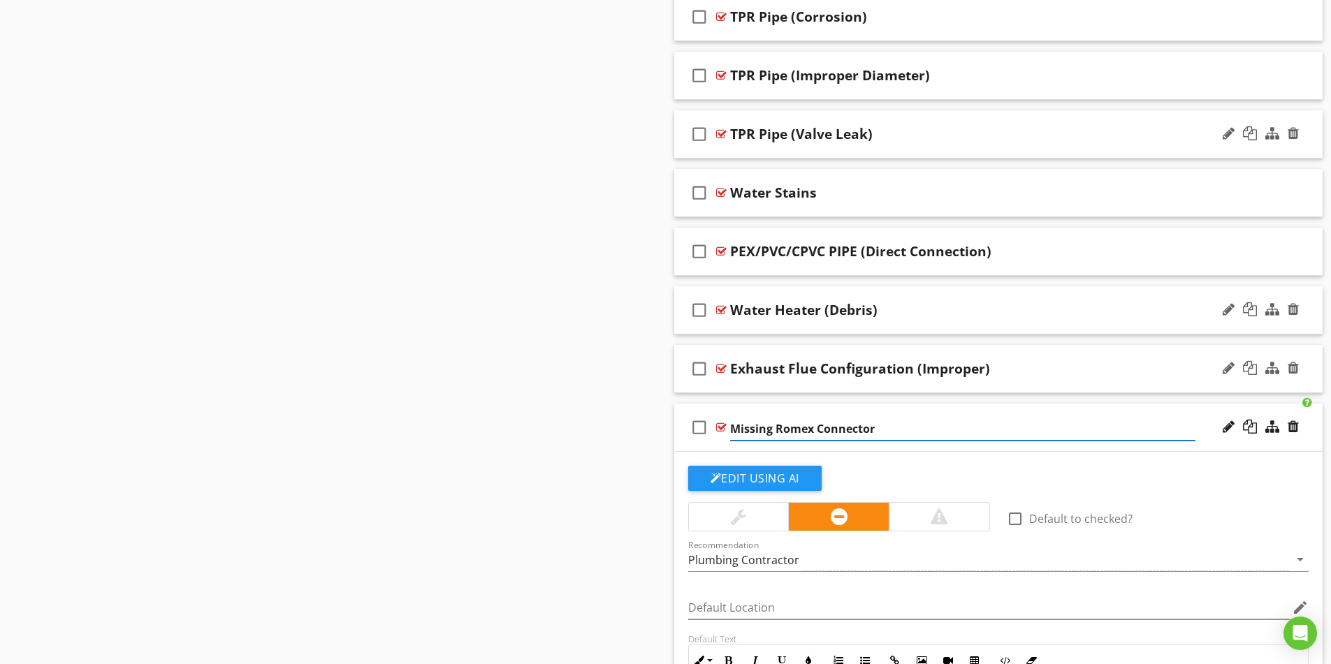
click at [776, 427] on input "Missing Romex Connector" at bounding box center [962, 429] width 465 height 23
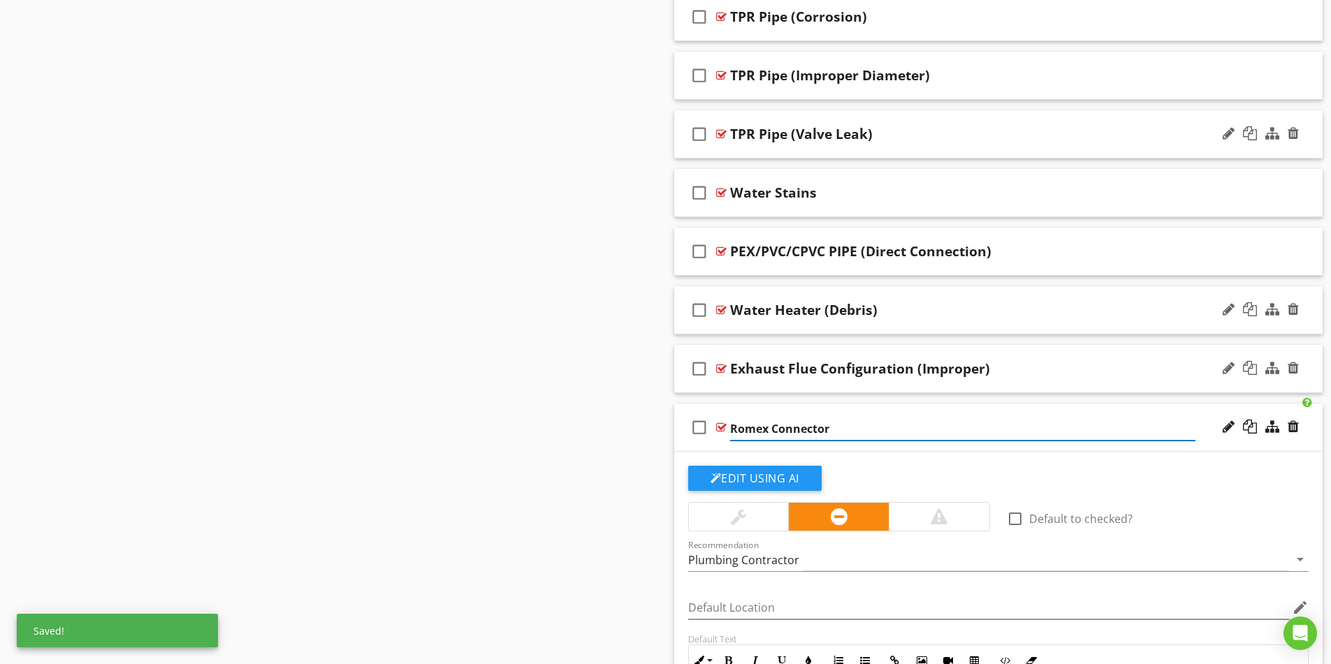
click at [848, 432] on input "Romex Connector" at bounding box center [962, 429] width 465 height 23
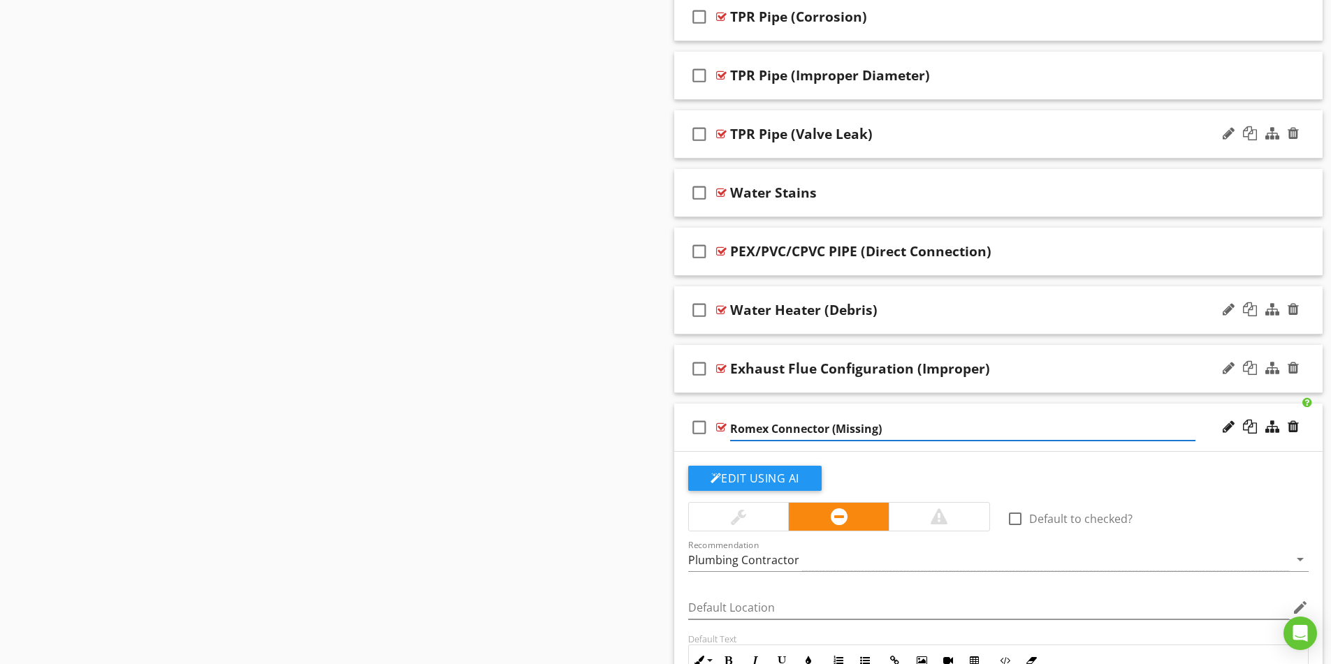
type input "Romex Connector (Missing)"
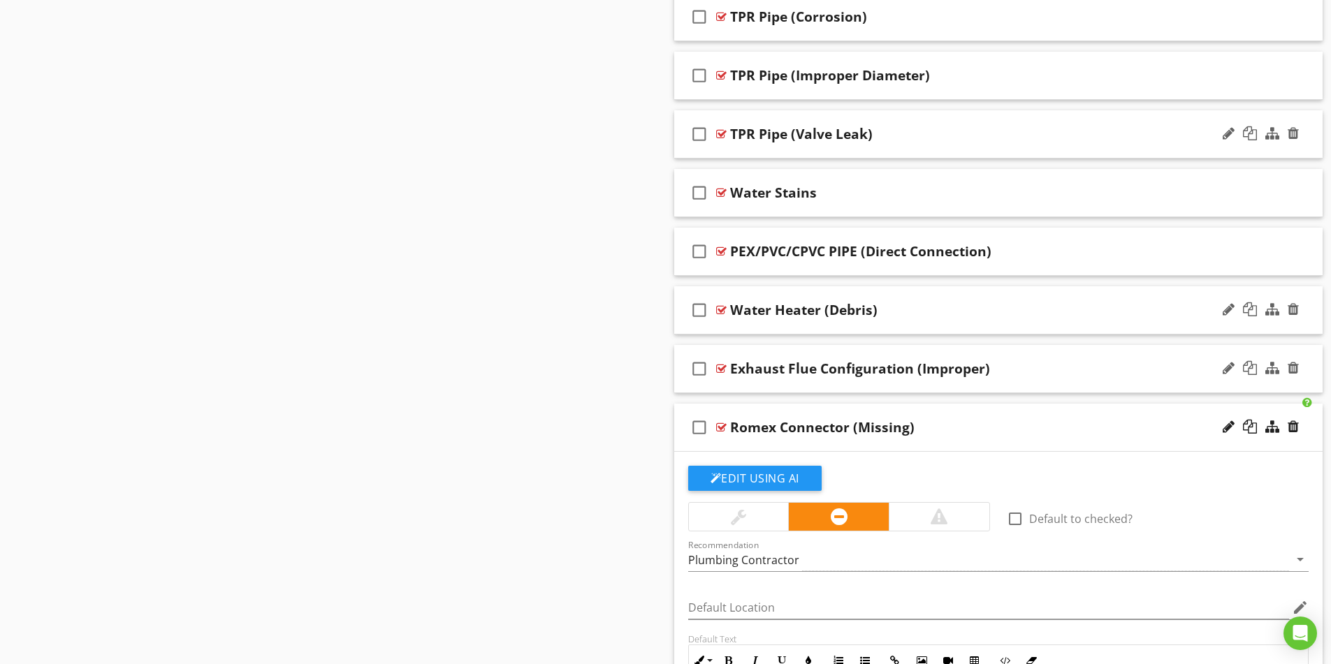
click at [1019, 429] on div "Romex Connector (Missing)" at bounding box center [962, 427] width 465 height 17
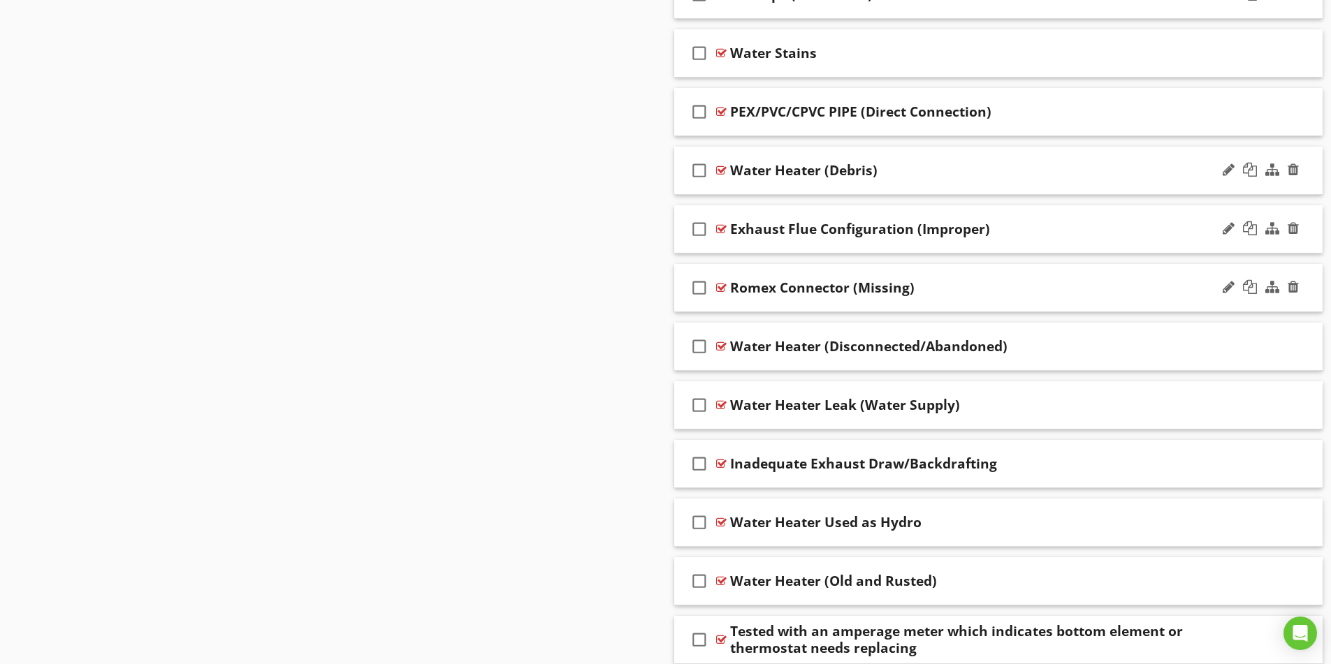
scroll to position [2045, 0]
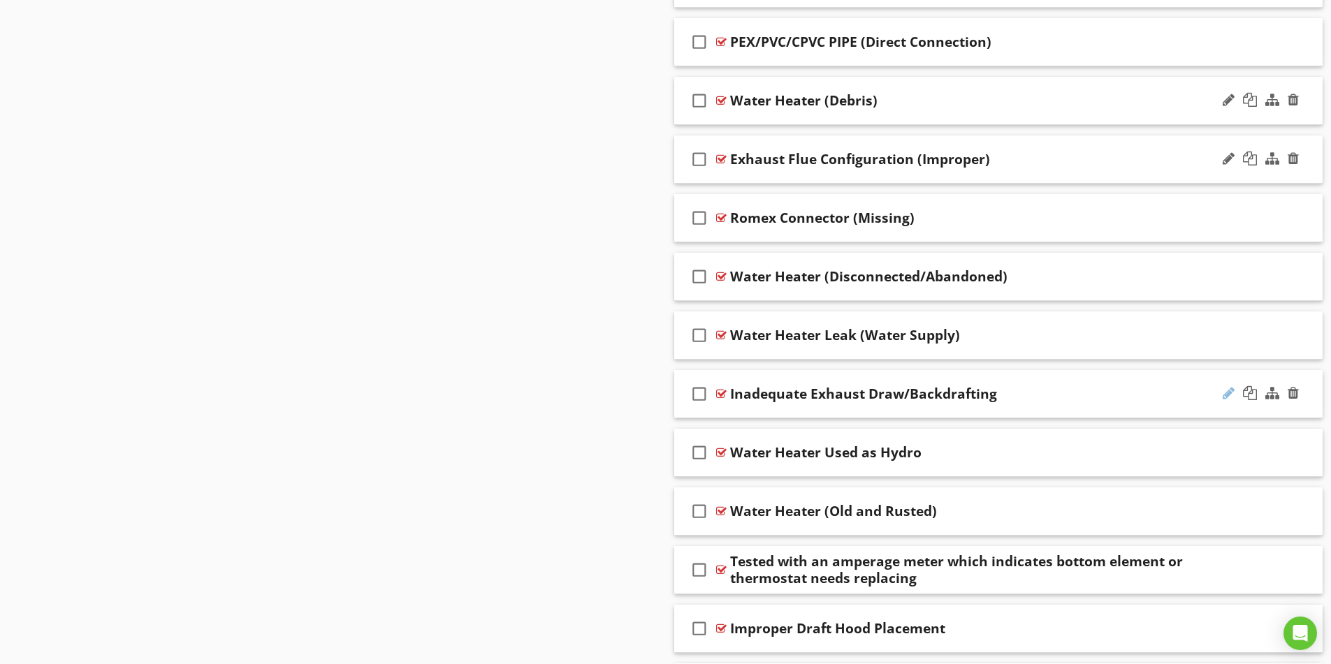
click at [1228, 394] on div at bounding box center [1229, 393] width 12 height 14
click at [730, 390] on input "Inadequate Exhaust Draw/Backdrafting" at bounding box center [962, 395] width 465 height 23
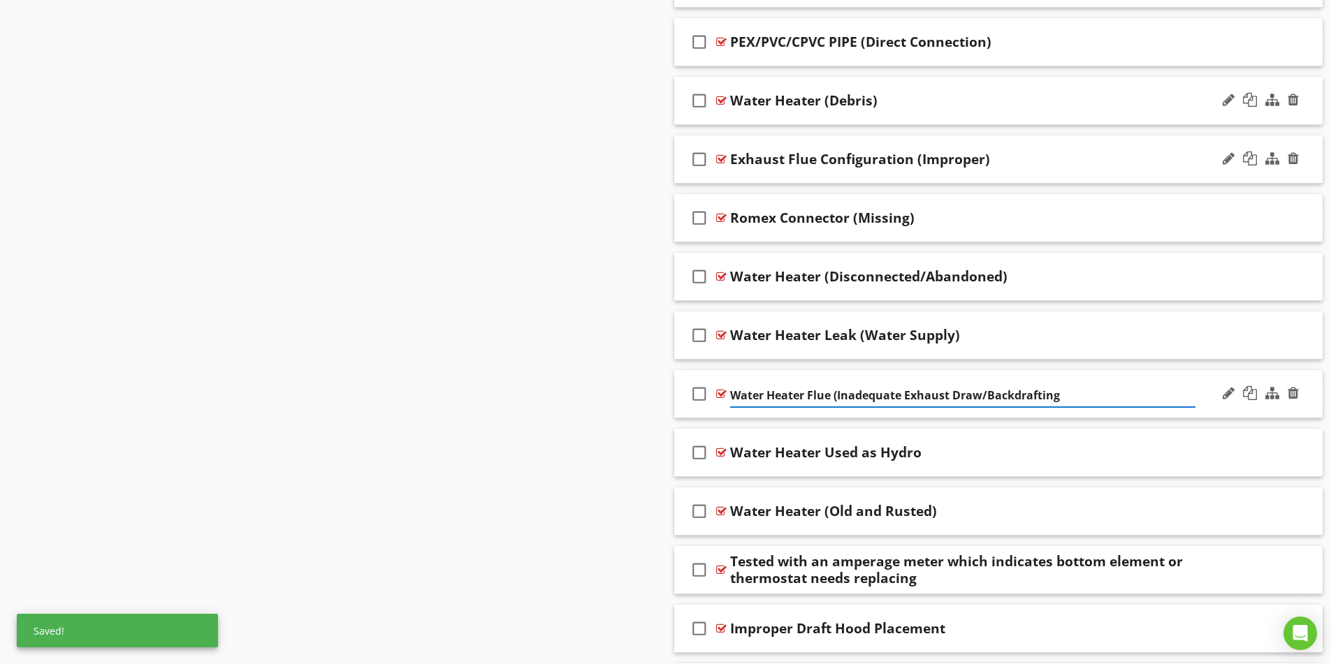
click at [1059, 398] on input "Water Heater Flue (Inadequate Exhaust Draw/Backdrafting" at bounding box center [962, 395] width 465 height 23
type input "Water Heater Flue (Inadequate Exhaust Draw/Backdraft)"
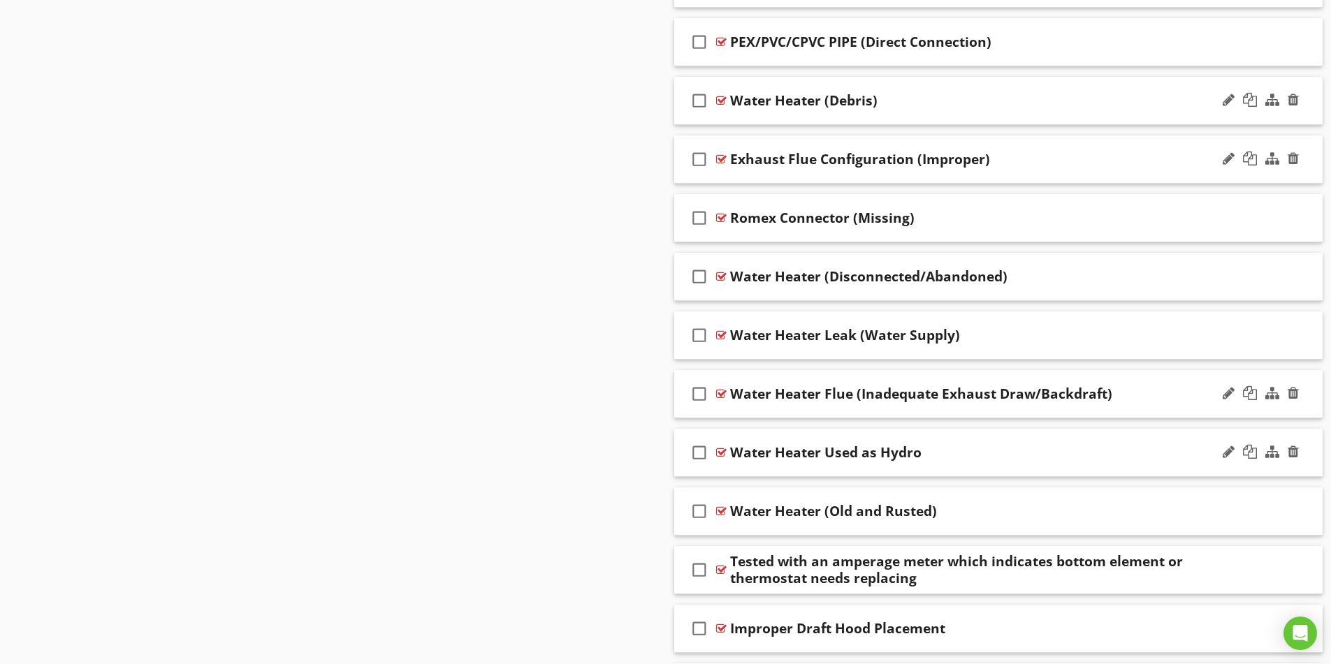
click at [1036, 448] on div "Water Heater Used as Hydro" at bounding box center [962, 452] width 465 height 17
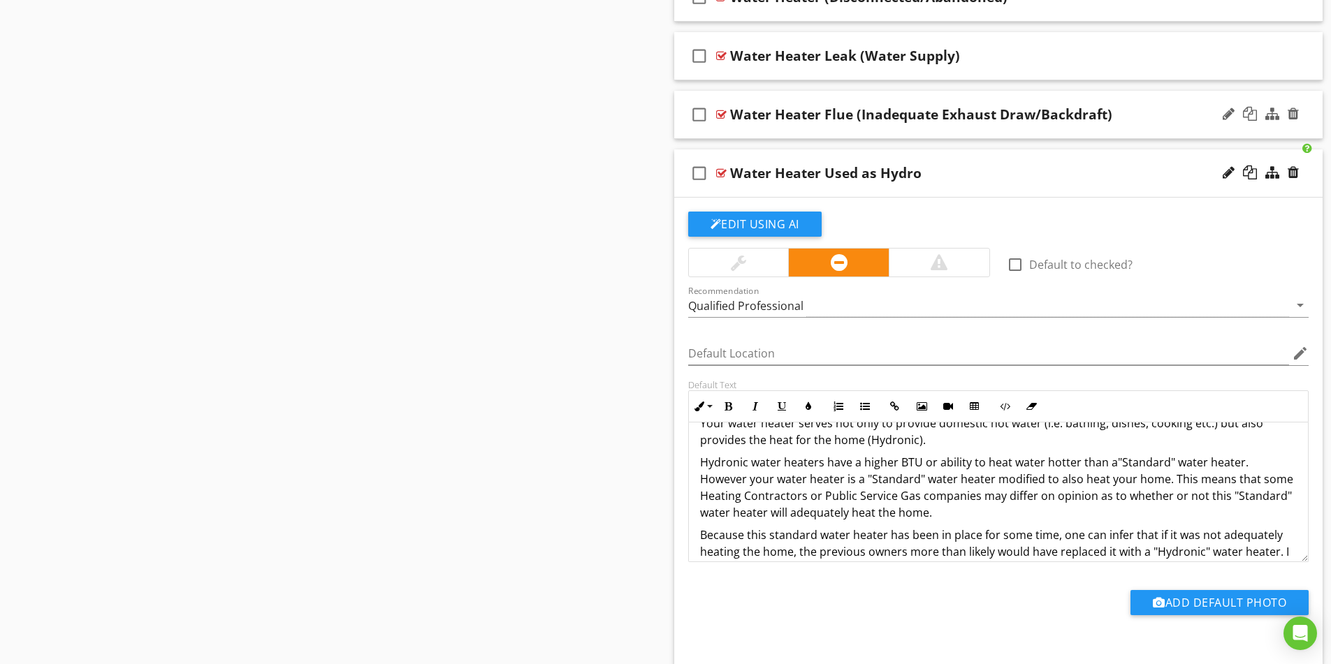
scroll to position [0, 0]
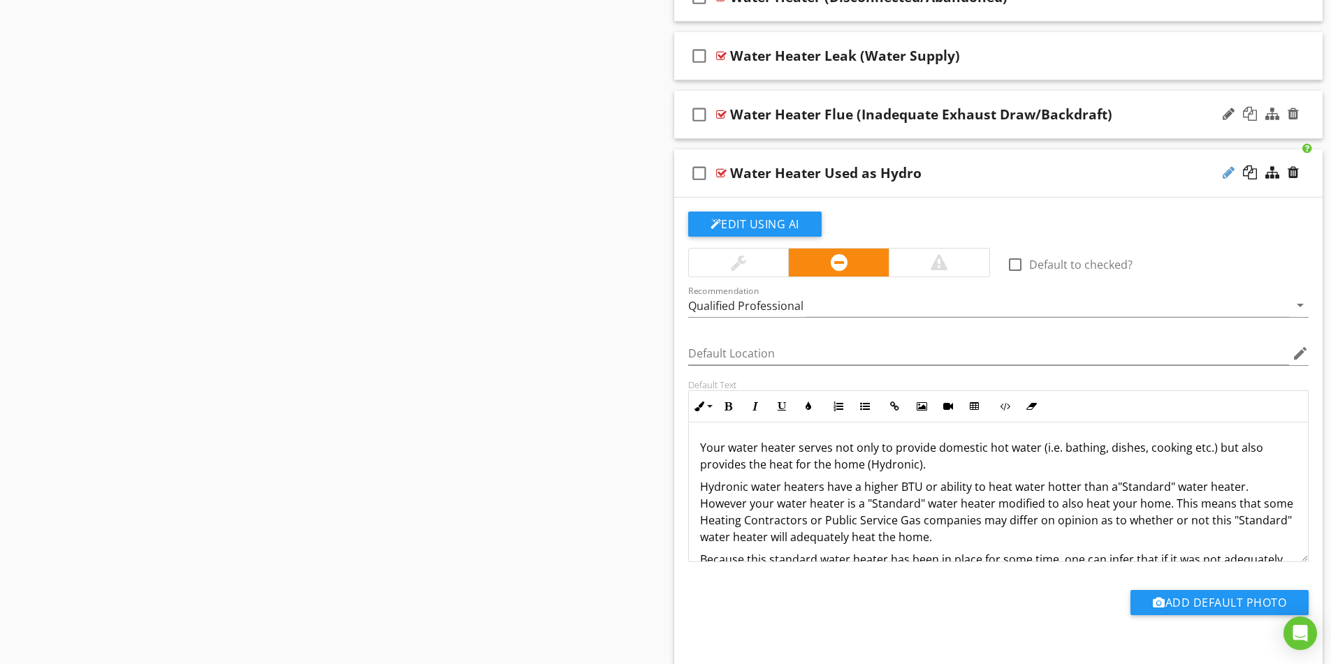
click at [1225, 174] on div at bounding box center [1229, 173] width 12 height 14
click at [811, 173] on input "Water Heater Used as Hydro" at bounding box center [962, 174] width 465 height 23
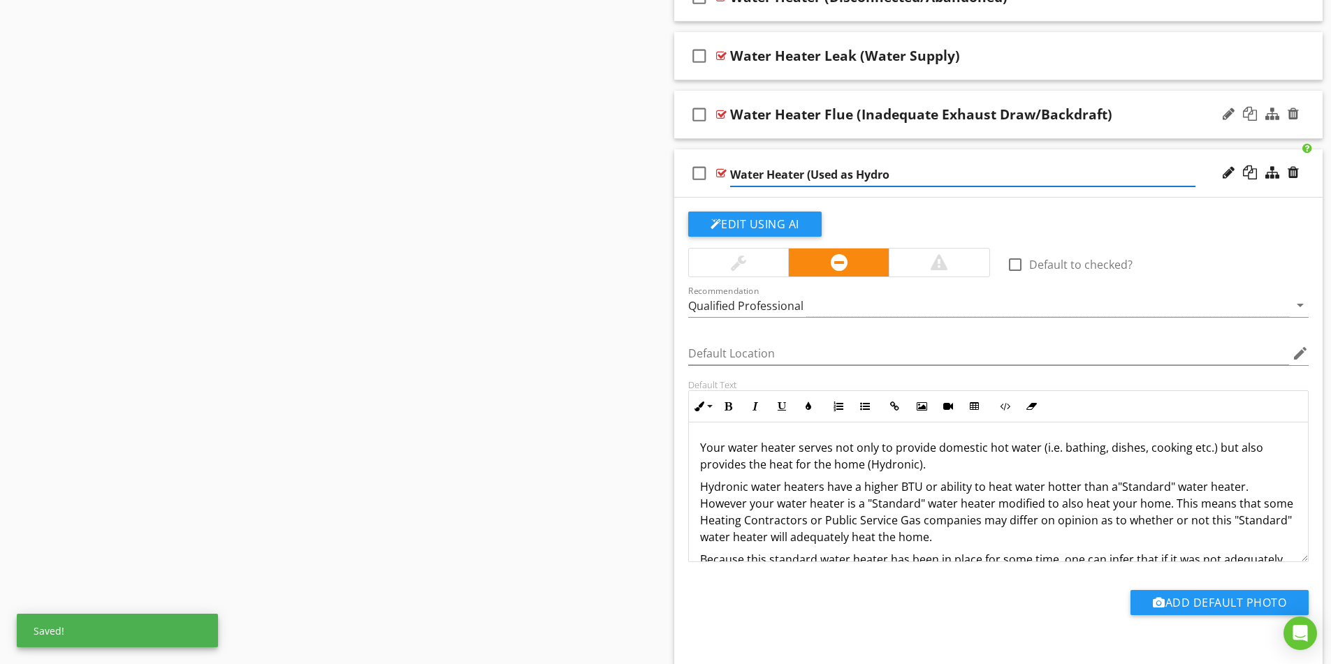
click at [892, 176] on input "Water Heater (Used as Hydro" at bounding box center [962, 174] width 465 height 23
type input "Water Heater (Used as Hydro)"
click at [1041, 170] on div "Water Heater (Used as Hydro)" at bounding box center [962, 173] width 465 height 17
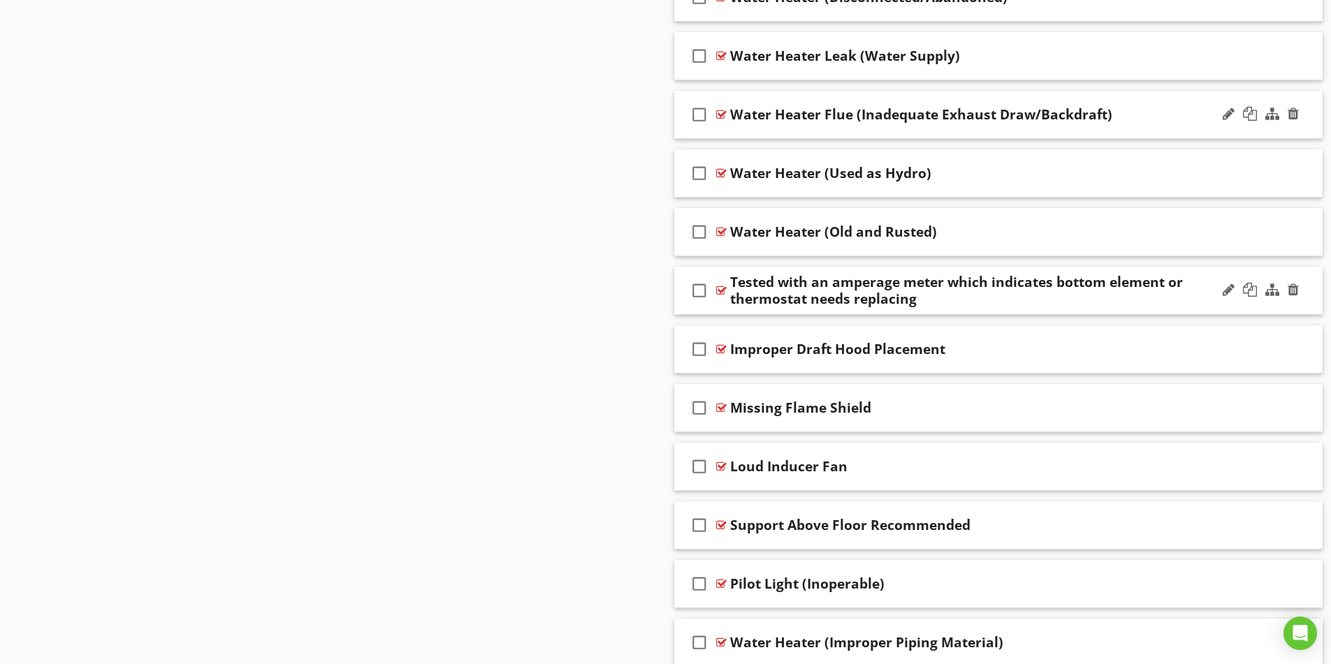
click at [1133, 298] on div "Tested with an amperage meter which indicates bottom element or thermostat need…" at bounding box center [962, 291] width 465 height 34
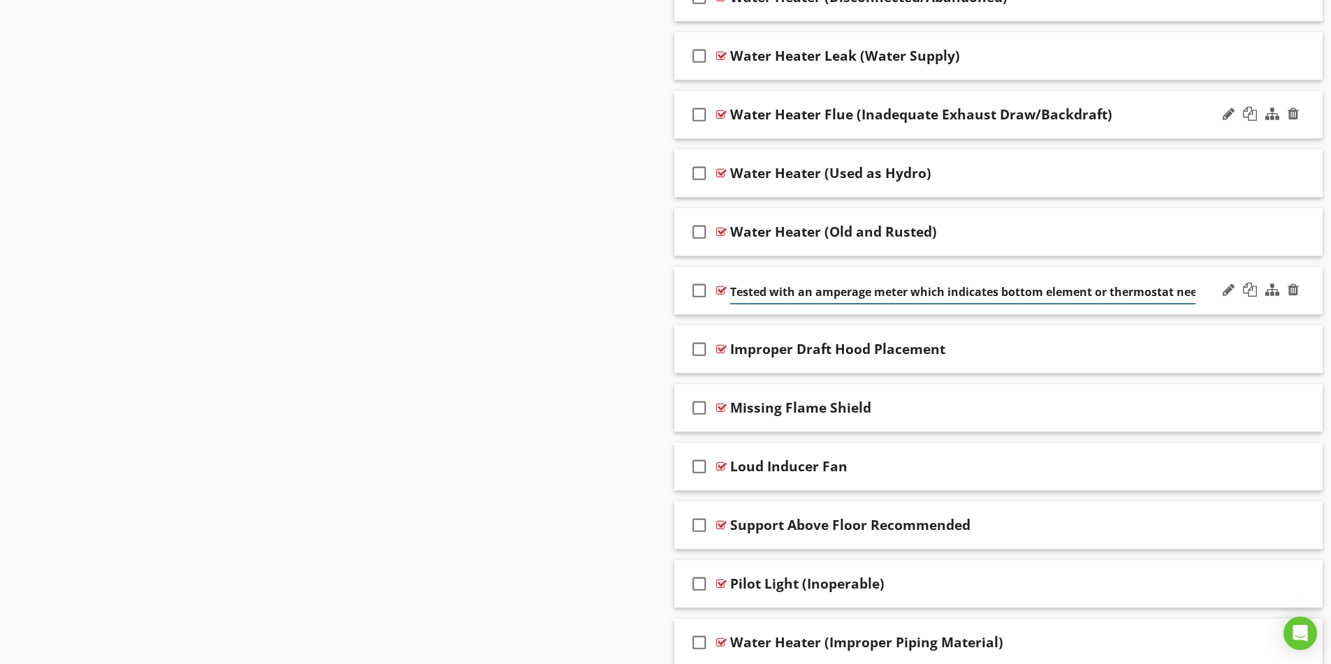
scroll to position [0, 69]
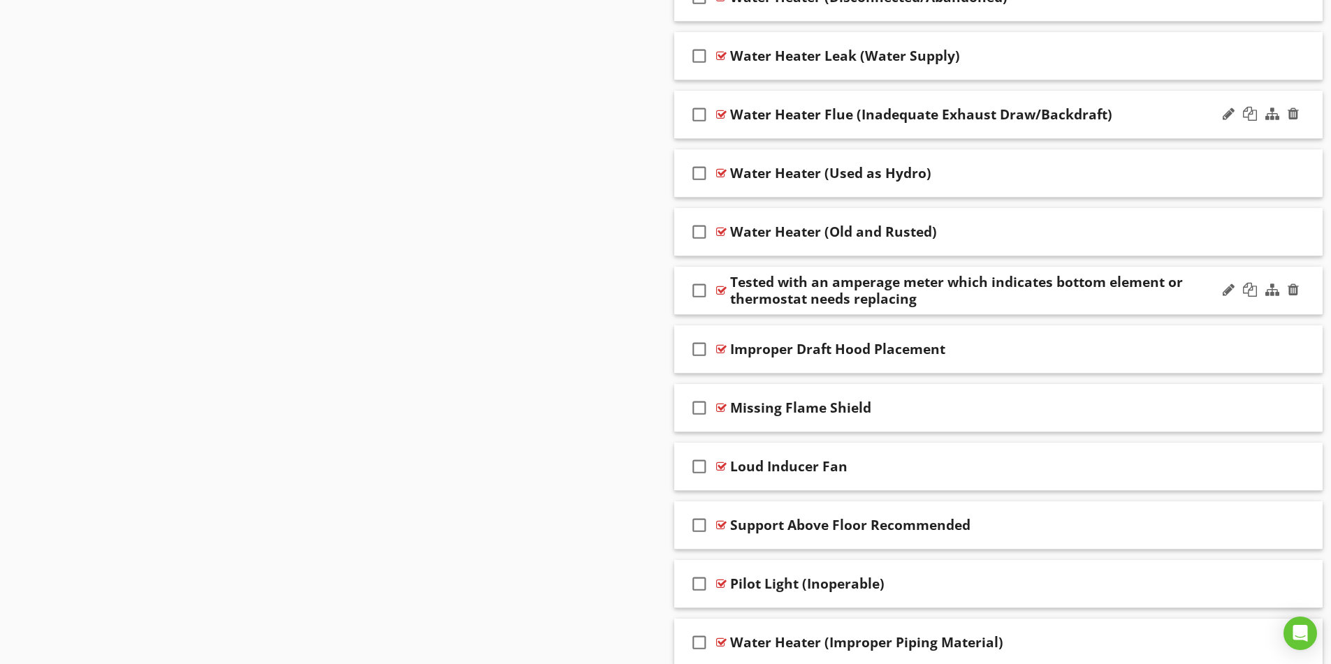
click at [681, 305] on div "check_box_outline_blank Tested with an amperage meter which indicates bottom el…" at bounding box center [998, 291] width 649 height 48
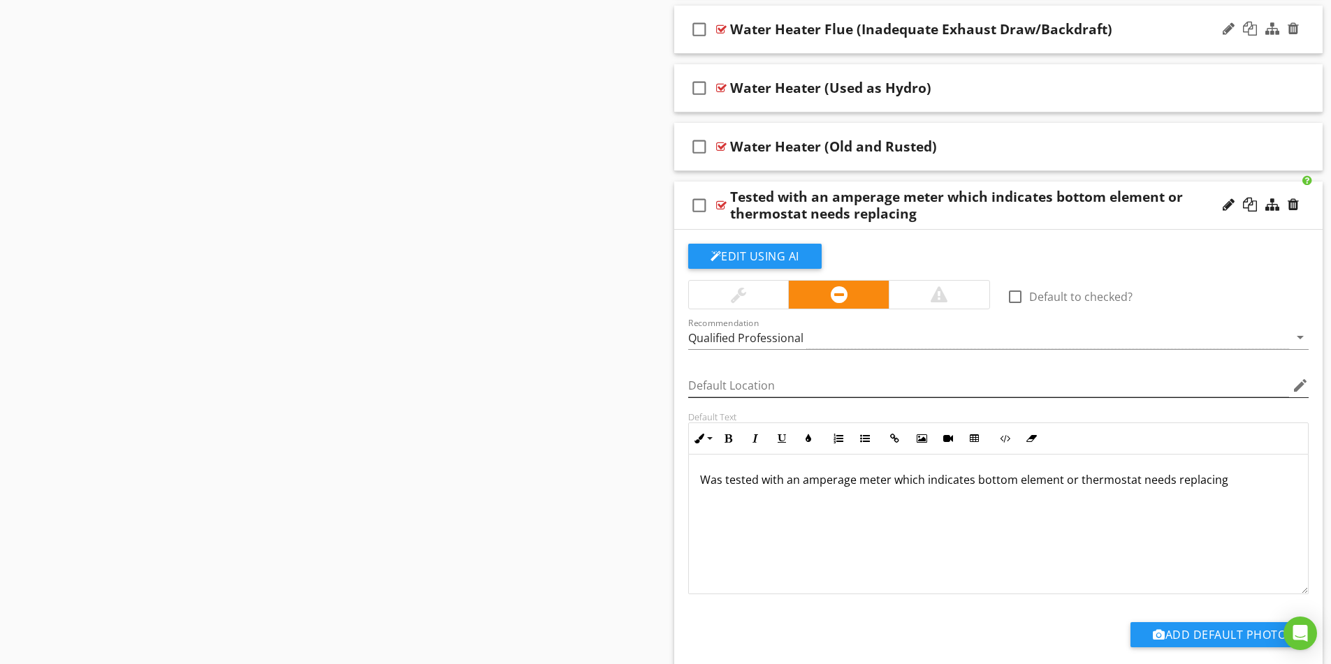
scroll to position [2394, 0]
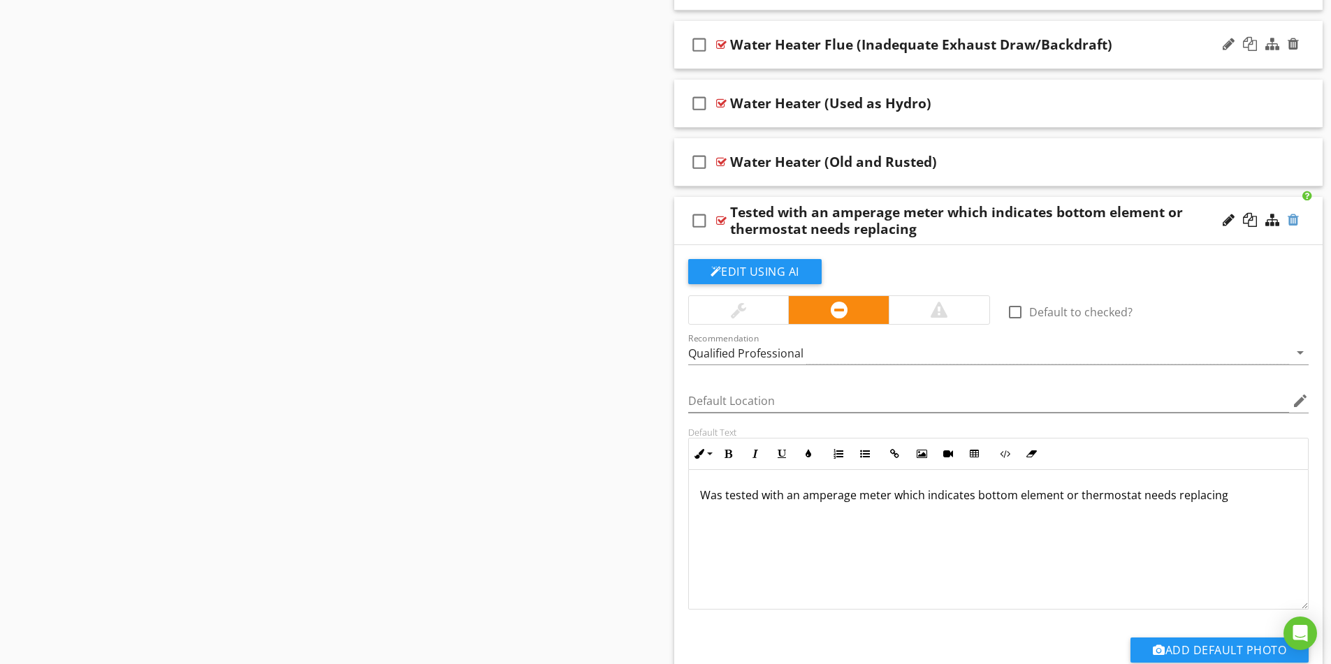
click at [1298, 219] on div at bounding box center [1293, 220] width 11 height 14
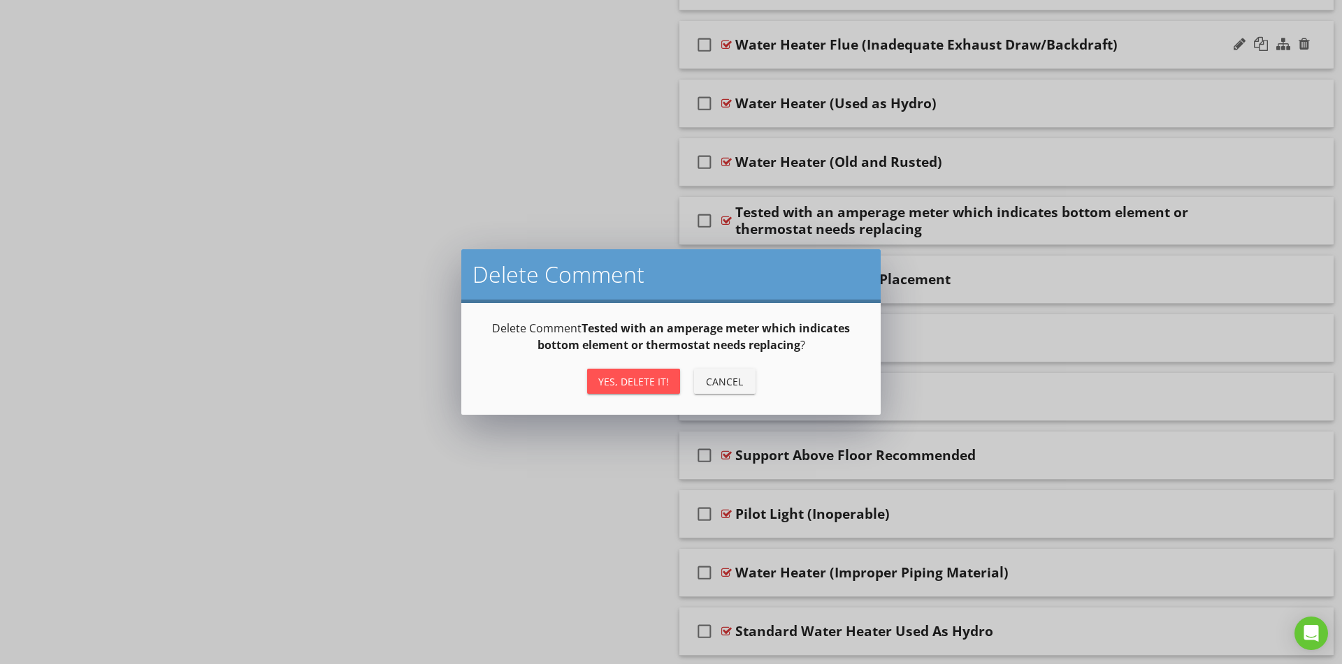
click at [617, 381] on div "Yes, Delete it!" at bounding box center [633, 382] width 71 height 15
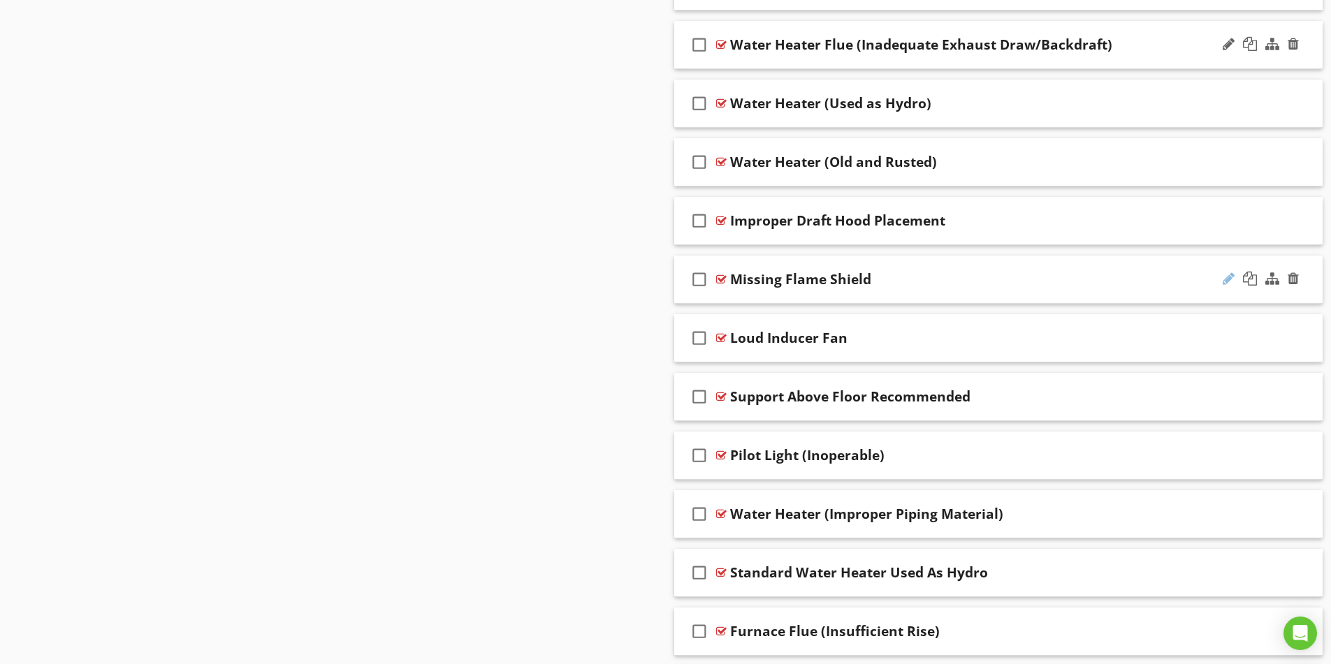
click at [1230, 281] on div at bounding box center [1229, 279] width 12 height 14
click at [774, 282] on input "Missing Flame Shield" at bounding box center [962, 281] width 465 height 23
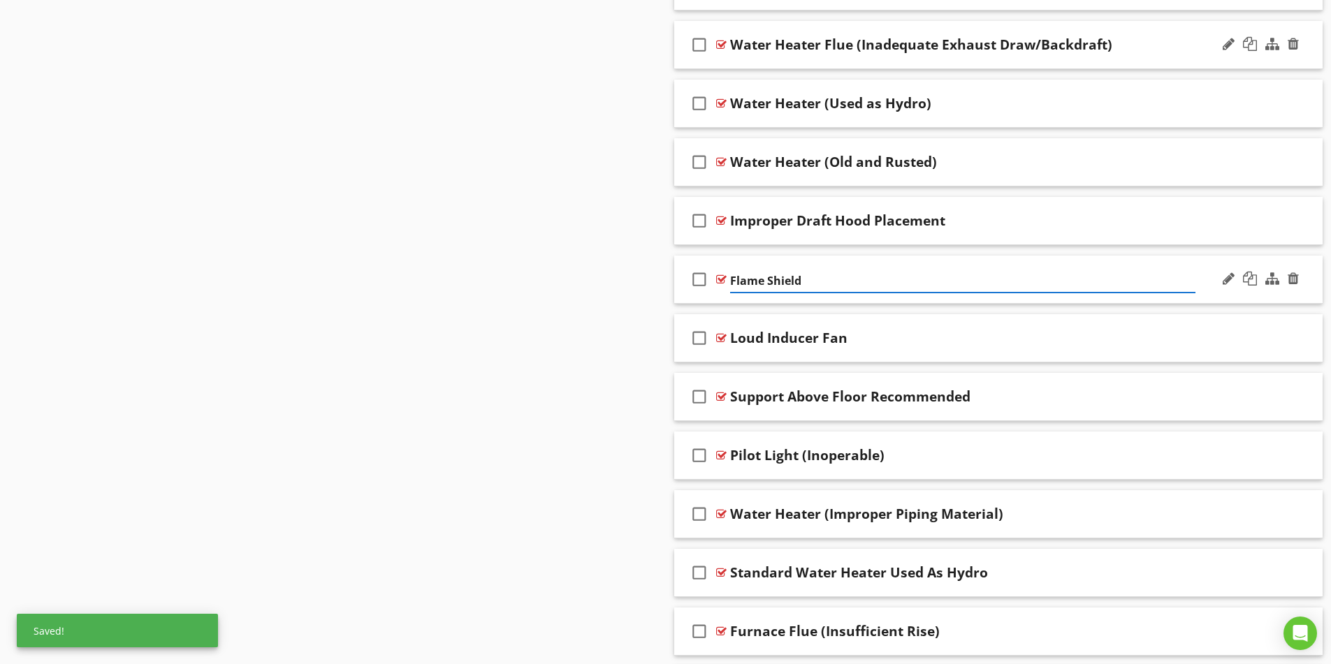
click at [809, 276] on input "Flame Shield" at bounding box center [962, 281] width 465 height 23
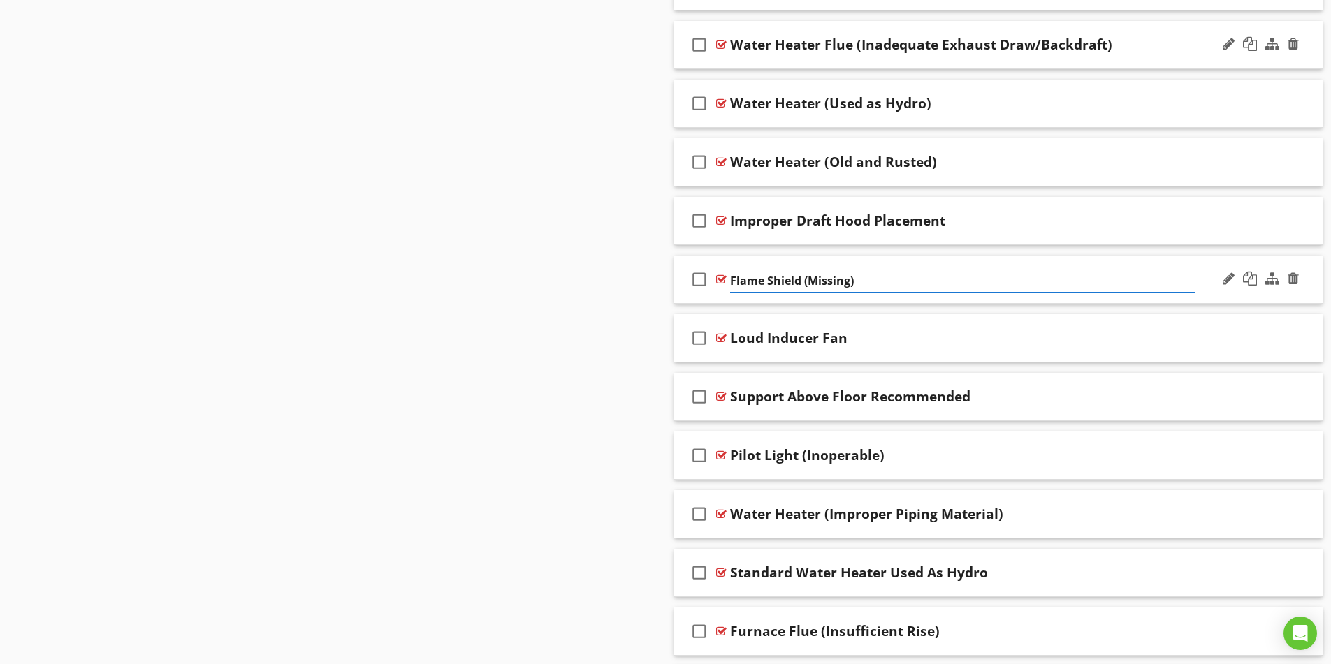
type input "Flame Shield (Missing)"
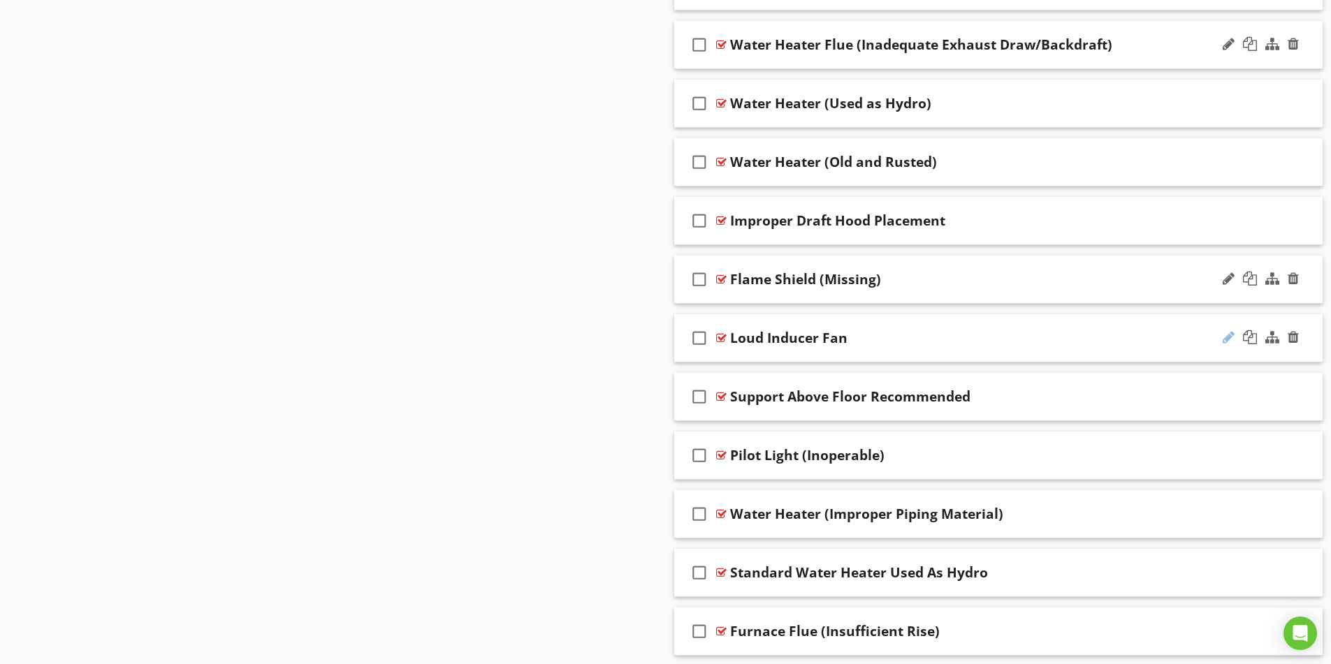
click at [1227, 340] on div at bounding box center [1229, 337] width 12 height 14
click at [762, 339] on input "Loud Inducer Fan" at bounding box center [962, 339] width 465 height 23
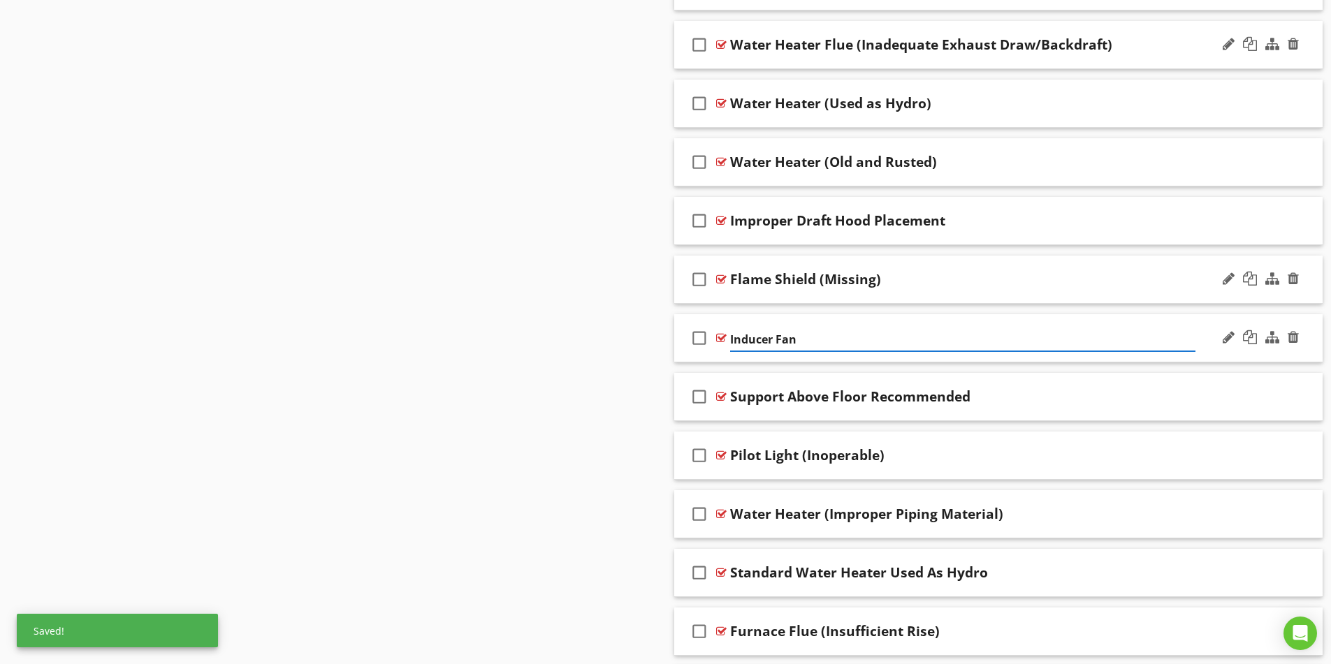
click at [816, 344] on input "Inducer Fan" at bounding box center [962, 339] width 465 height 23
type input "Inducer Fan (Loud)"
click at [1128, 409] on div "check_box_outline_blank Support Above Floor Recommended" at bounding box center [998, 397] width 649 height 48
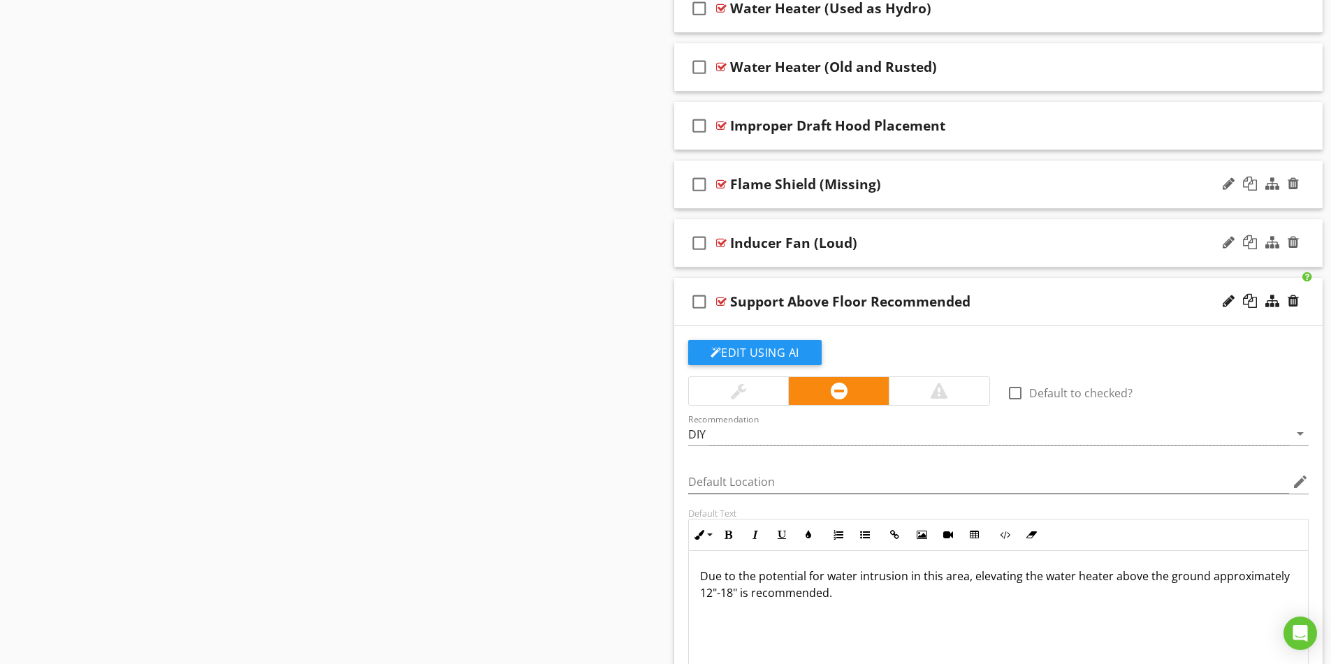
scroll to position [2464, 0]
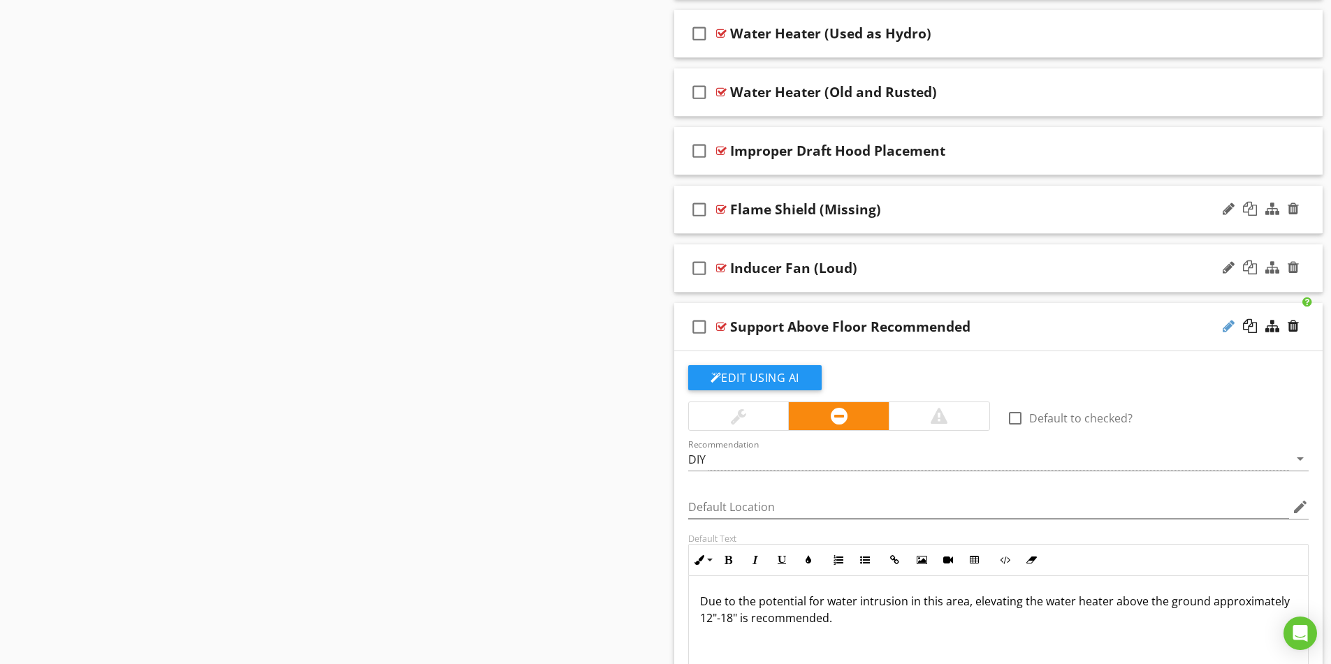
click at [1229, 329] on div at bounding box center [1229, 326] width 12 height 14
click at [778, 329] on input "Support Above Floor Recommended" at bounding box center [962, 328] width 465 height 23
click at [794, 328] on input "Above Floor Recommended" at bounding box center [962, 328] width 465 height 23
click at [769, 326] on input "Above Floor Recommended" at bounding box center [962, 328] width 465 height 23
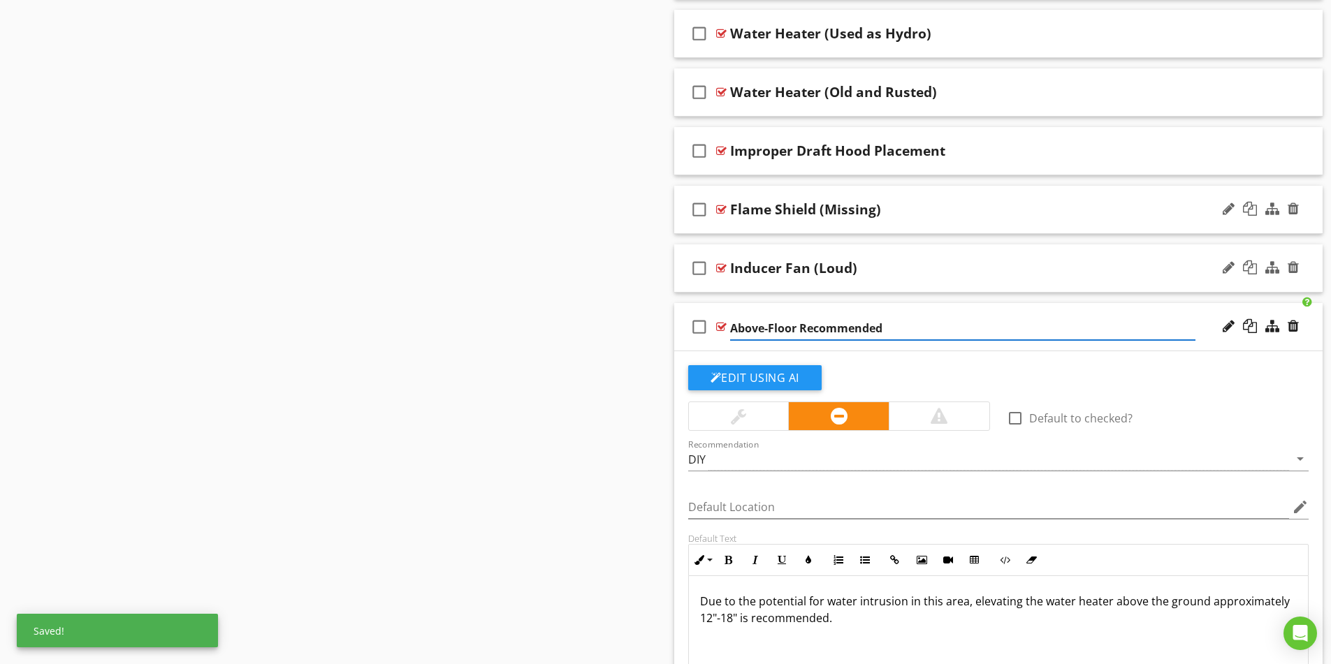
click at [799, 330] on input "Above-Floor Recommended" at bounding box center [962, 328] width 465 height 23
click at [936, 328] on input "Above-Floor Support (Recommended" at bounding box center [962, 328] width 465 height 23
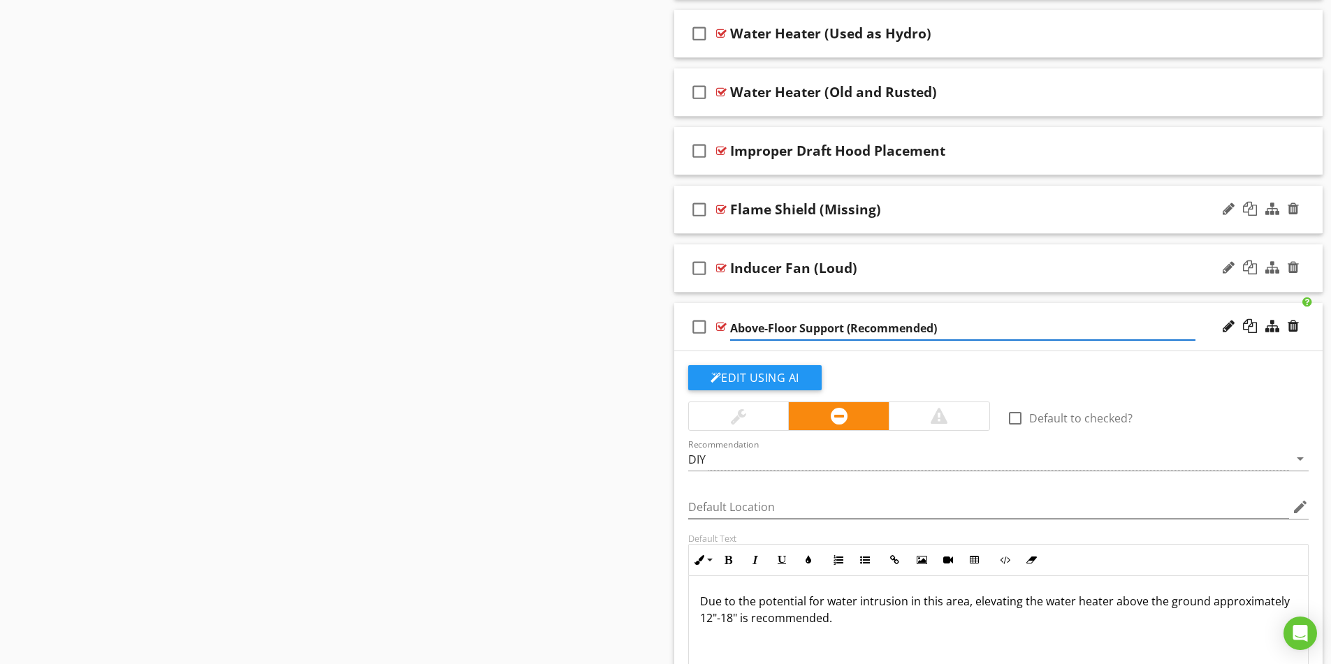
type input "Above-Floor Support (Recommended)"
click at [1084, 324] on div "Above-Floor Support (Recommended)" at bounding box center [962, 327] width 465 height 17
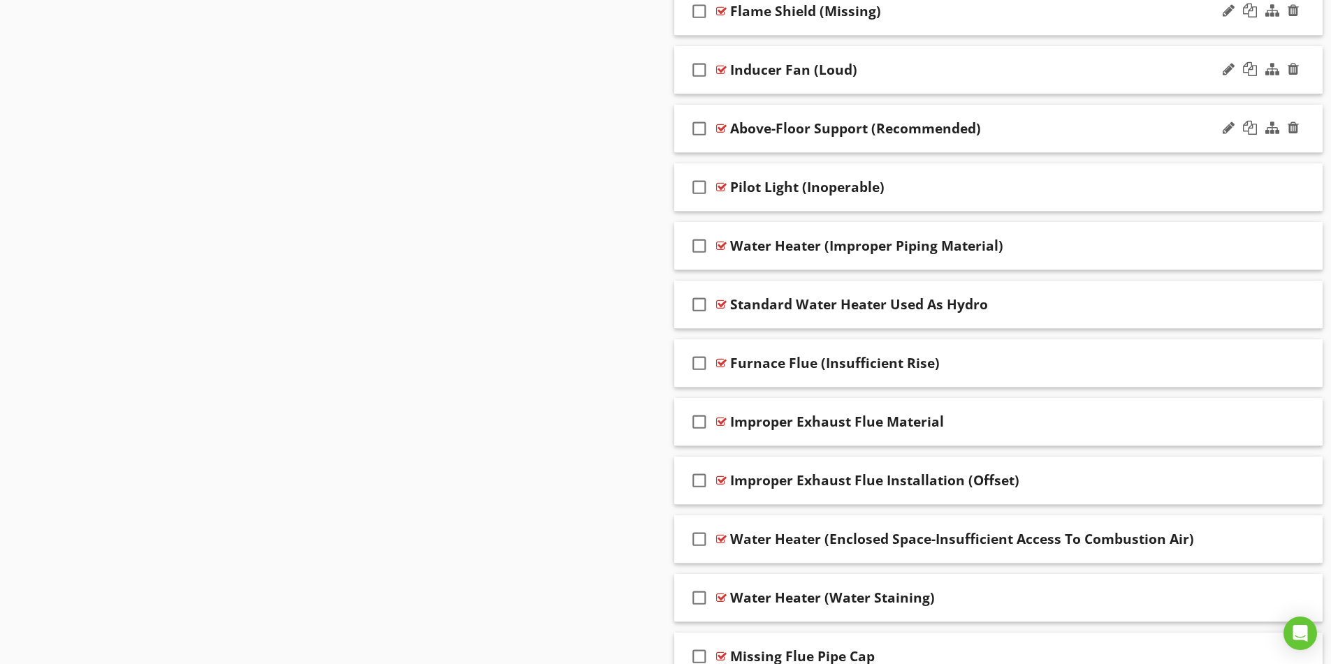
scroll to position [2674, 0]
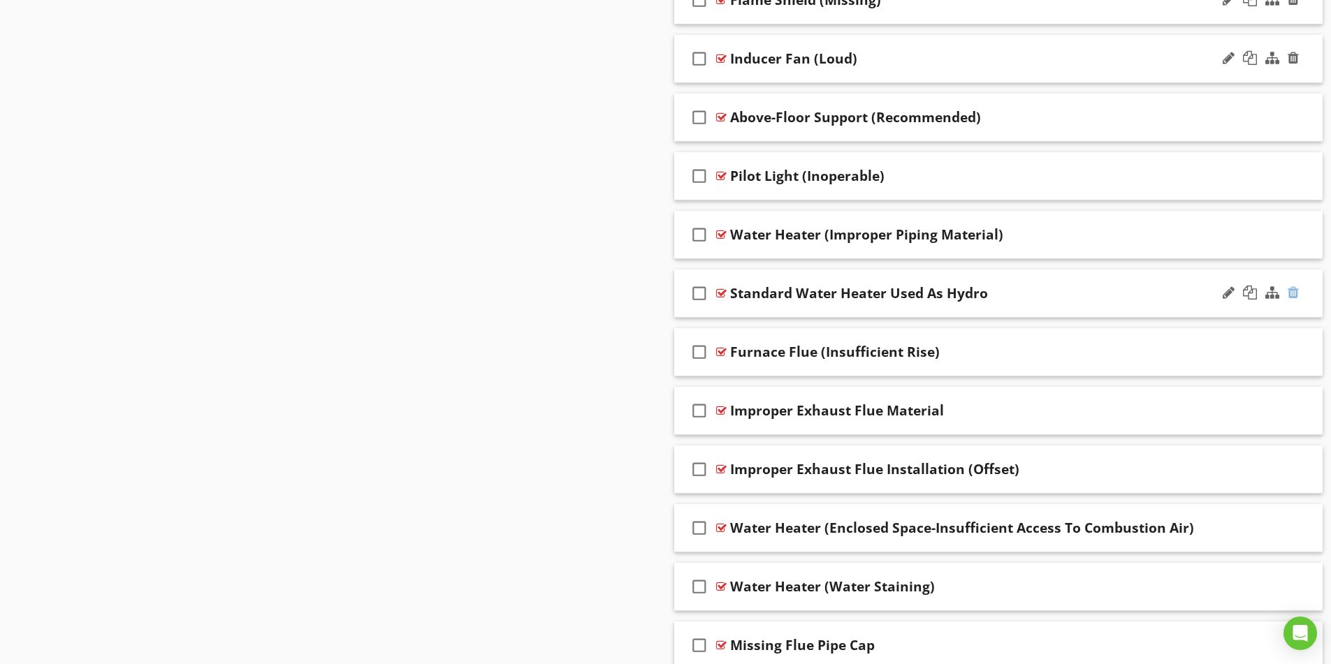
click at [1297, 293] on div at bounding box center [1293, 293] width 11 height 14
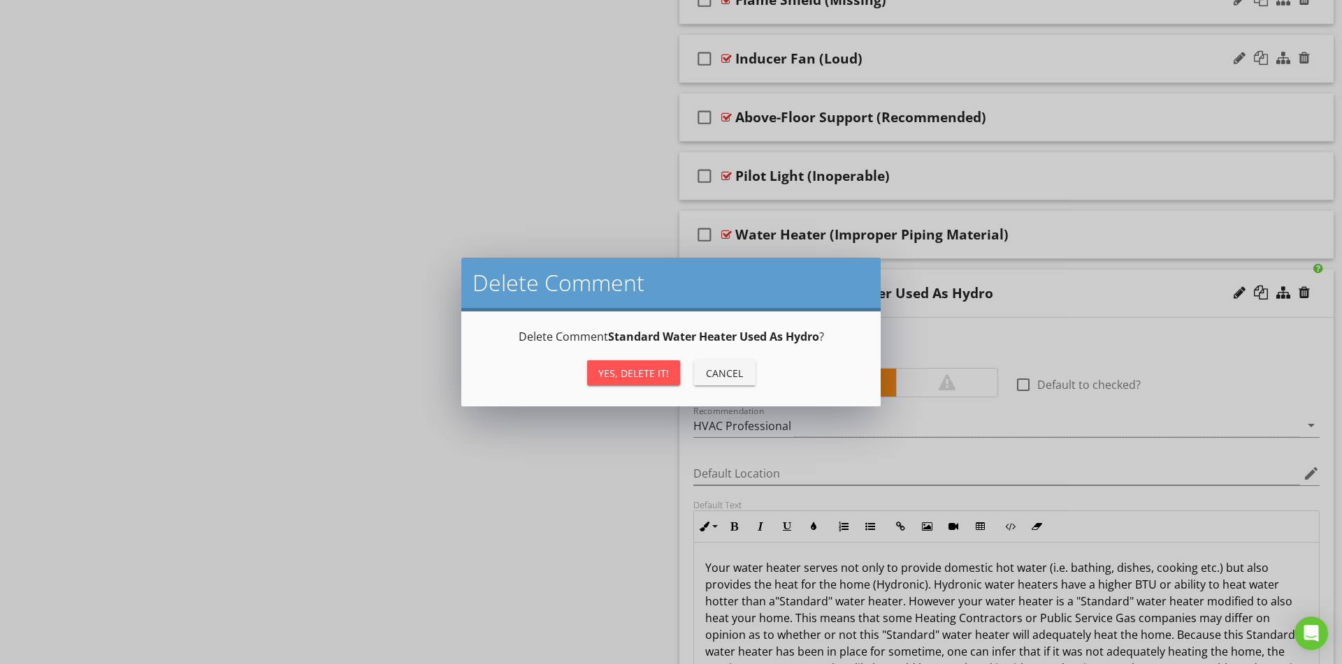
click at [616, 376] on div "Yes, Delete it!" at bounding box center [633, 373] width 71 height 15
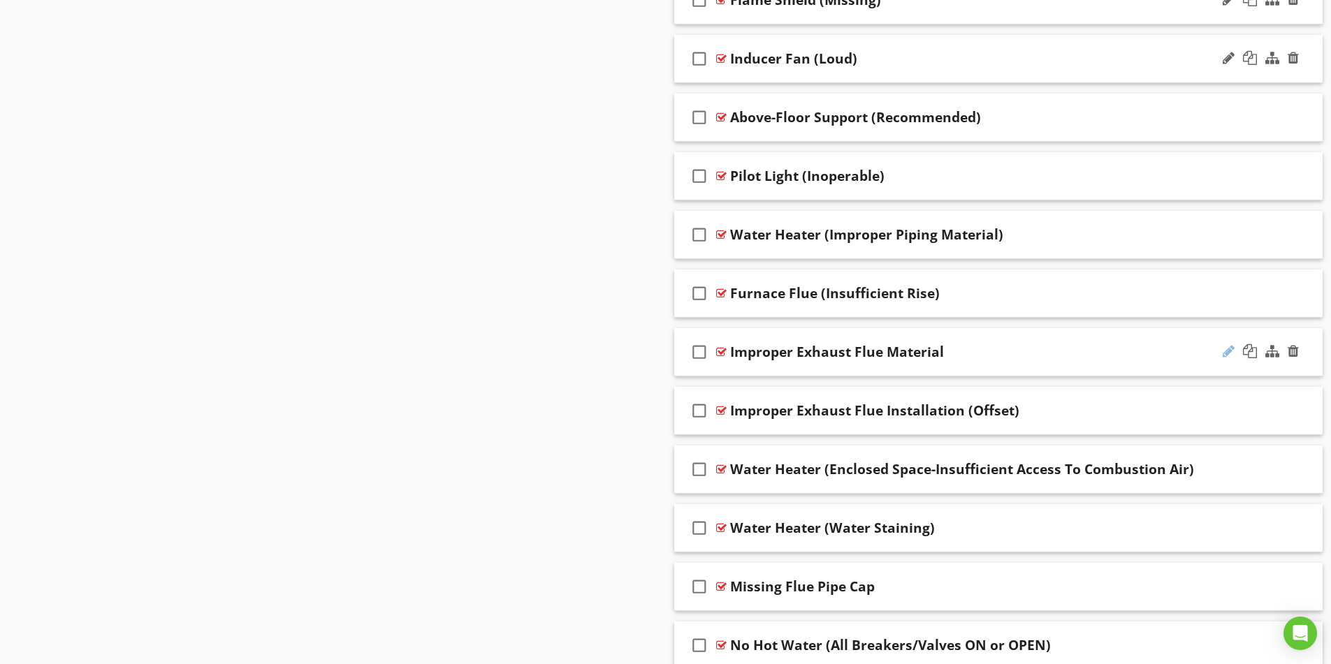
click at [1230, 351] on div at bounding box center [1229, 351] width 12 height 14
click at [787, 351] on input "Improper Exhaust Flue Material" at bounding box center [962, 353] width 465 height 23
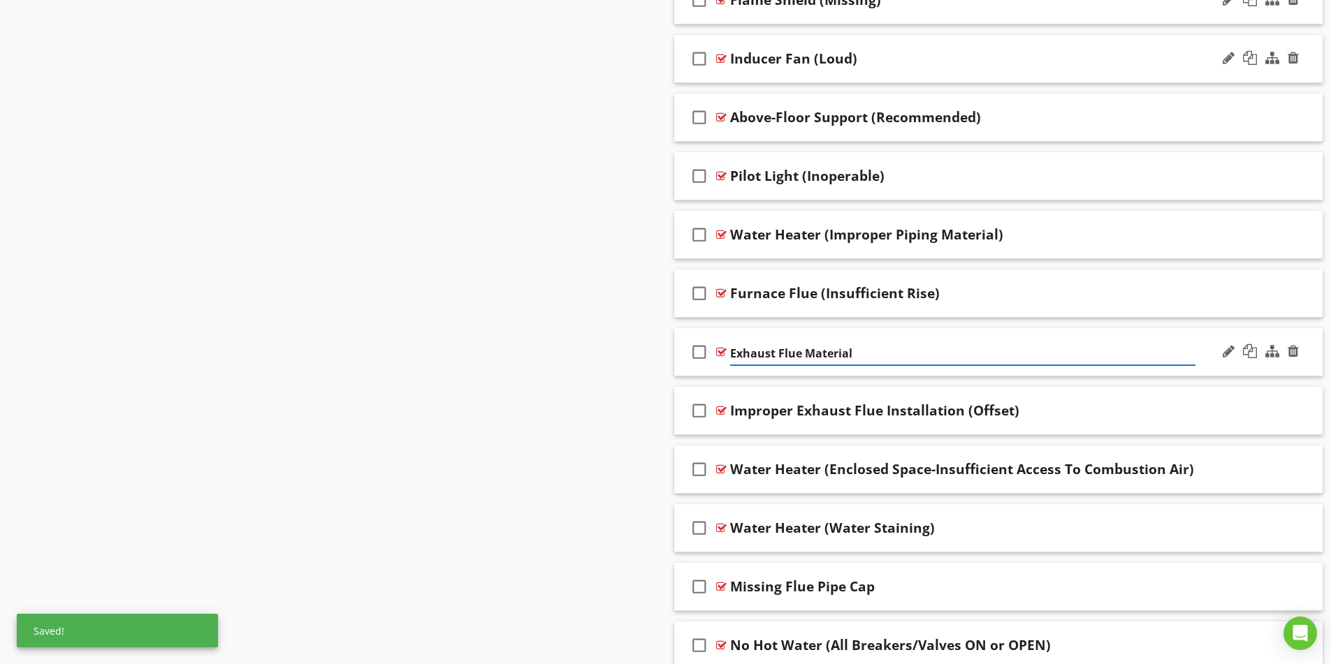
click at [803, 351] on input "Exhaust Flue Material" at bounding box center [962, 353] width 465 height 23
click at [918, 352] on input "Exhaust Flue (Improper Material" at bounding box center [962, 353] width 465 height 23
type input "Exhaust Flue (Improper Material)"
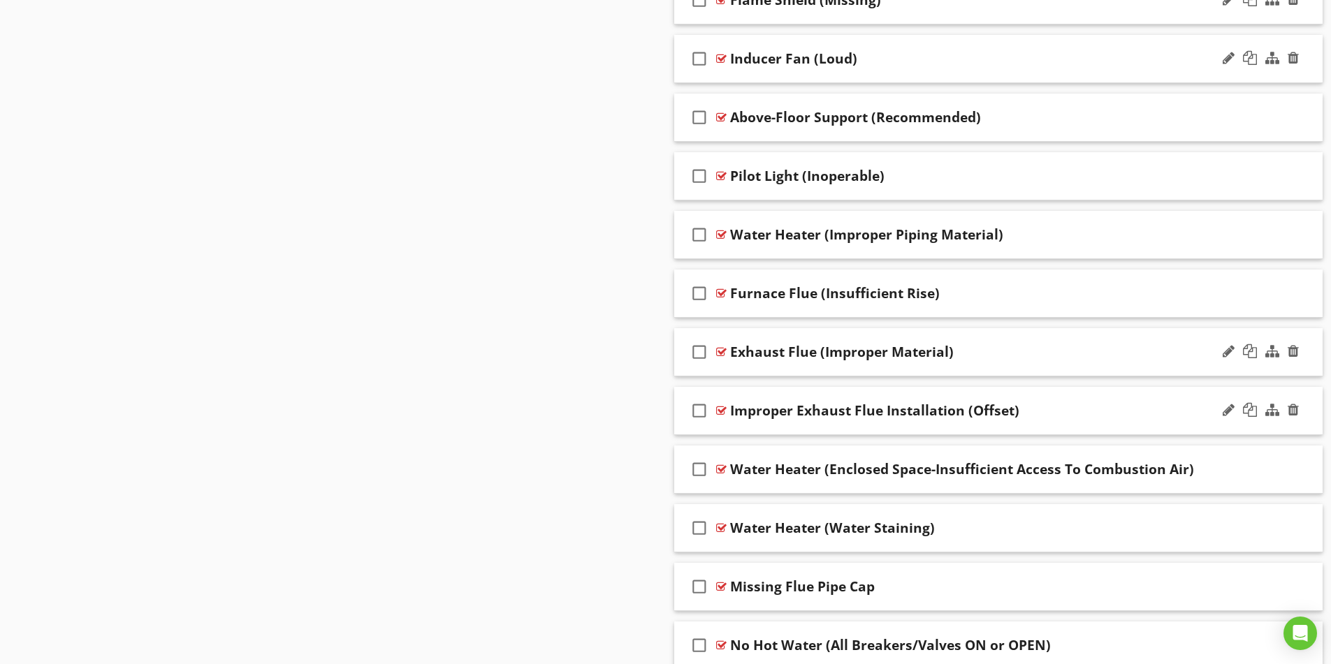
scroll to position [2744, 0]
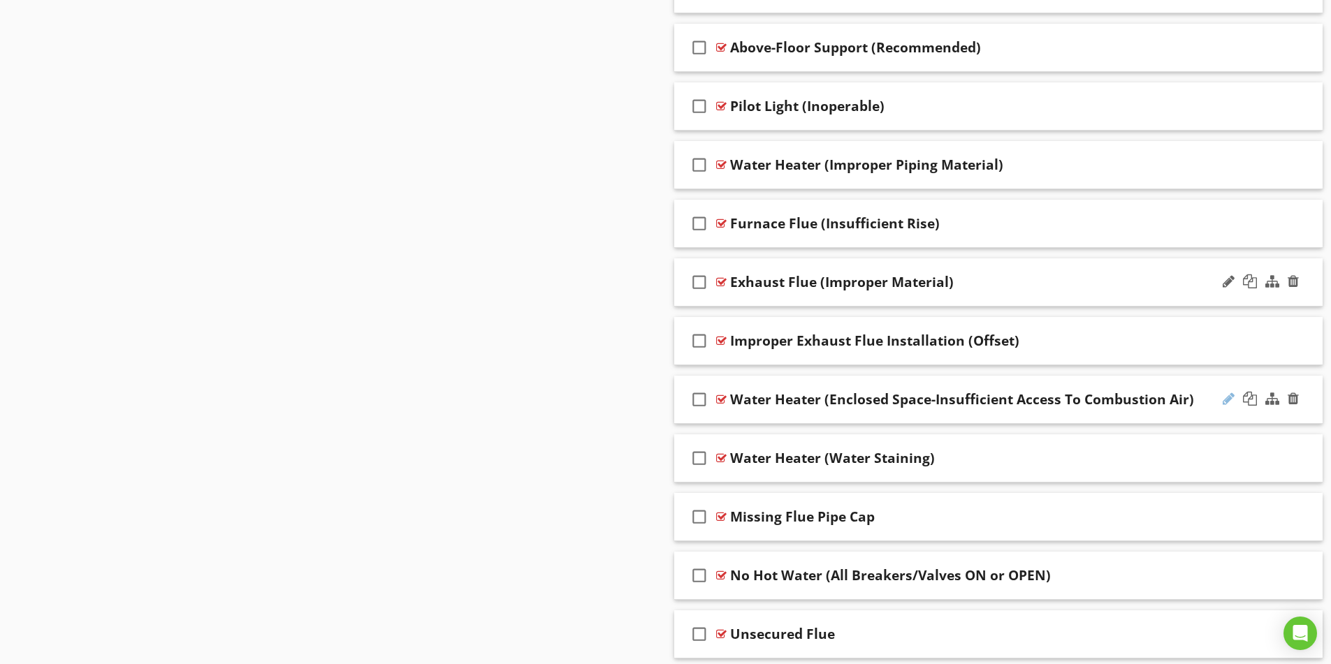
click at [1225, 396] on div at bounding box center [1229, 399] width 12 height 14
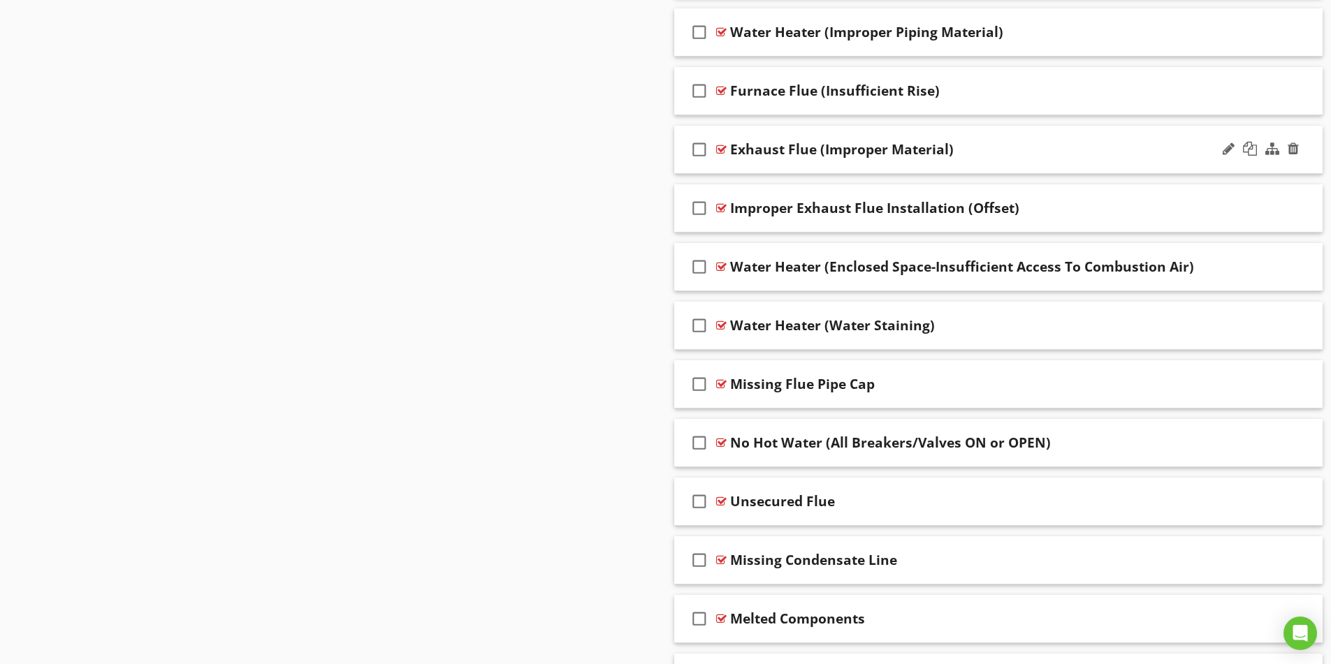
scroll to position [2884, 0]
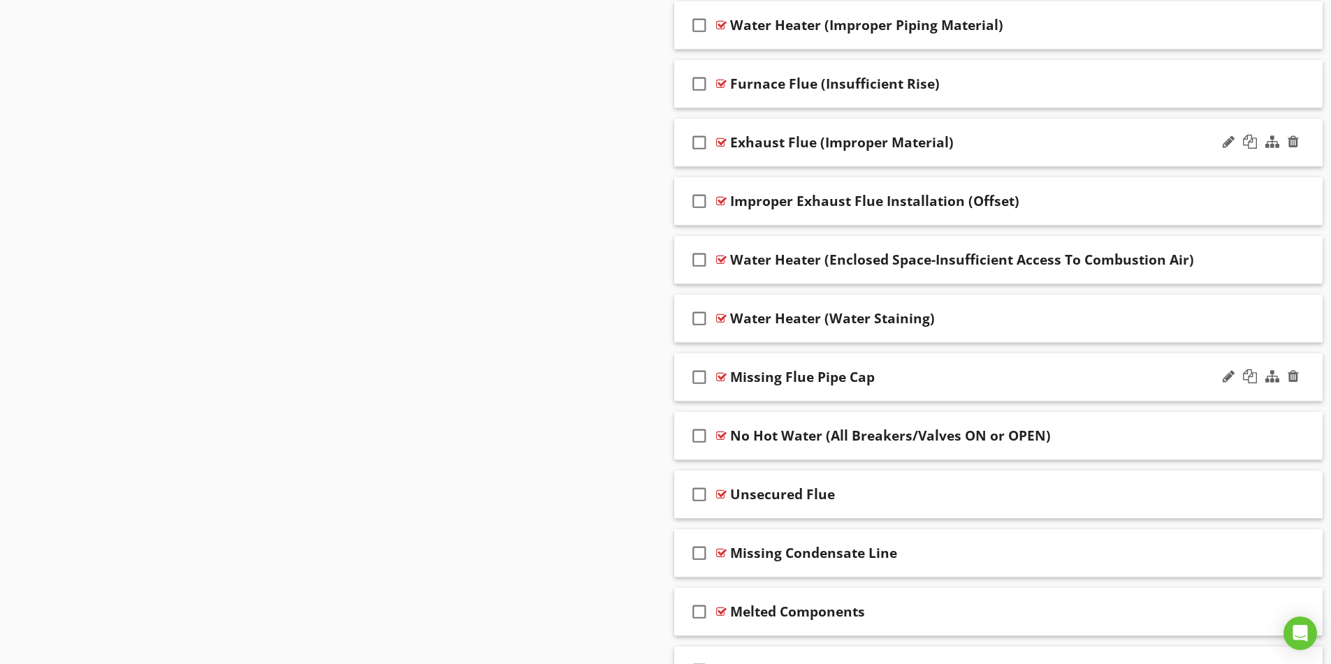
click at [1117, 372] on div "Missing Flue Pipe Cap" at bounding box center [962, 377] width 465 height 17
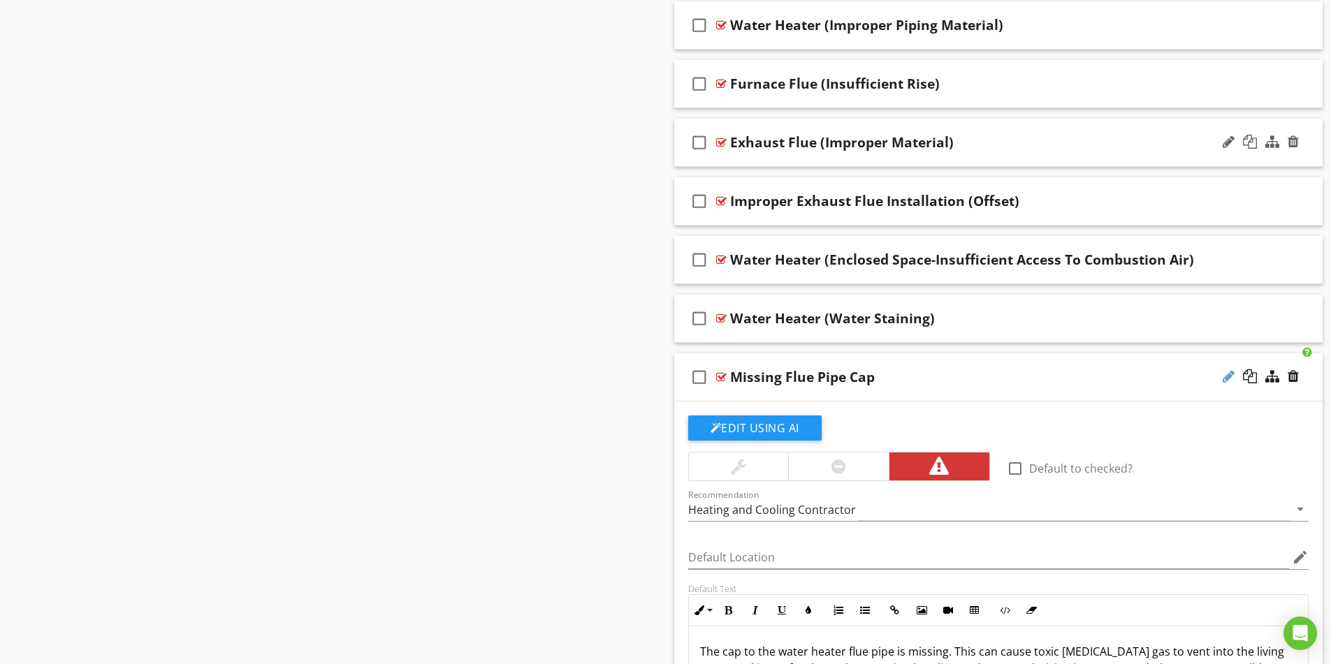
click at [1233, 380] on div at bounding box center [1229, 377] width 12 height 14
click at [775, 375] on input "Missing Flue Pipe Cap" at bounding box center [962, 379] width 465 height 23
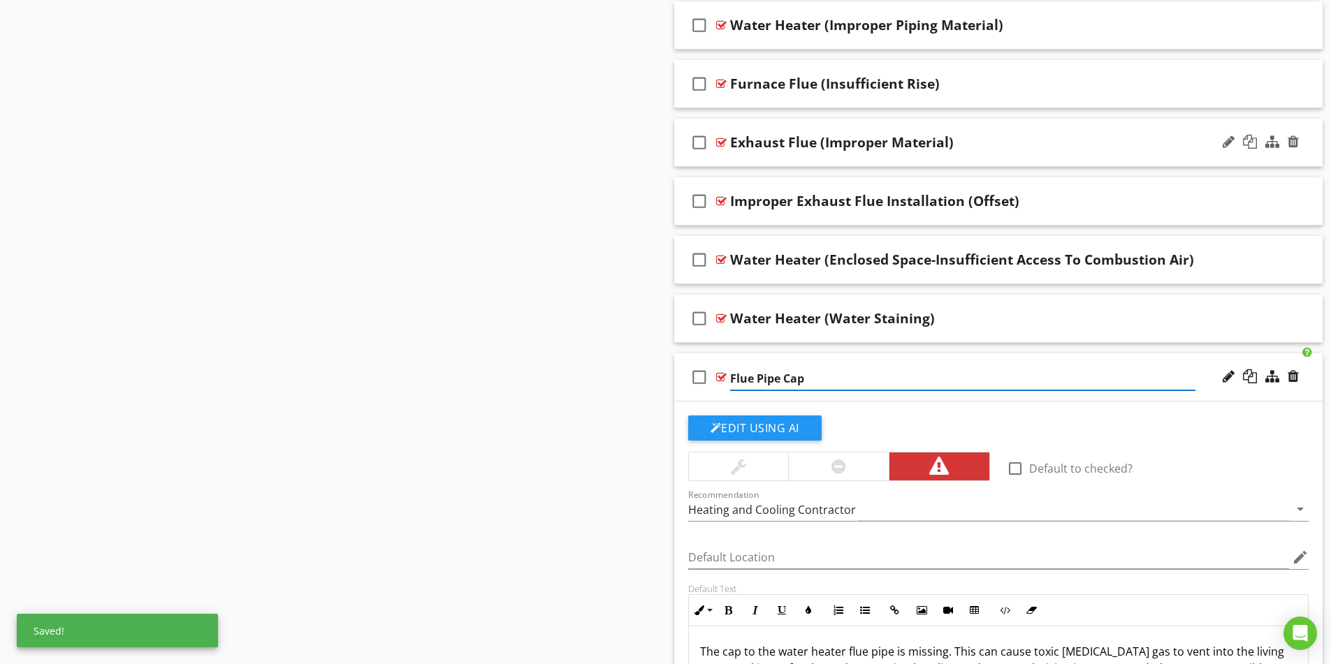
click at [842, 379] on input "Flue Pipe Cap" at bounding box center [962, 379] width 465 height 23
type input "Flue Pipe Cap (Missing)"
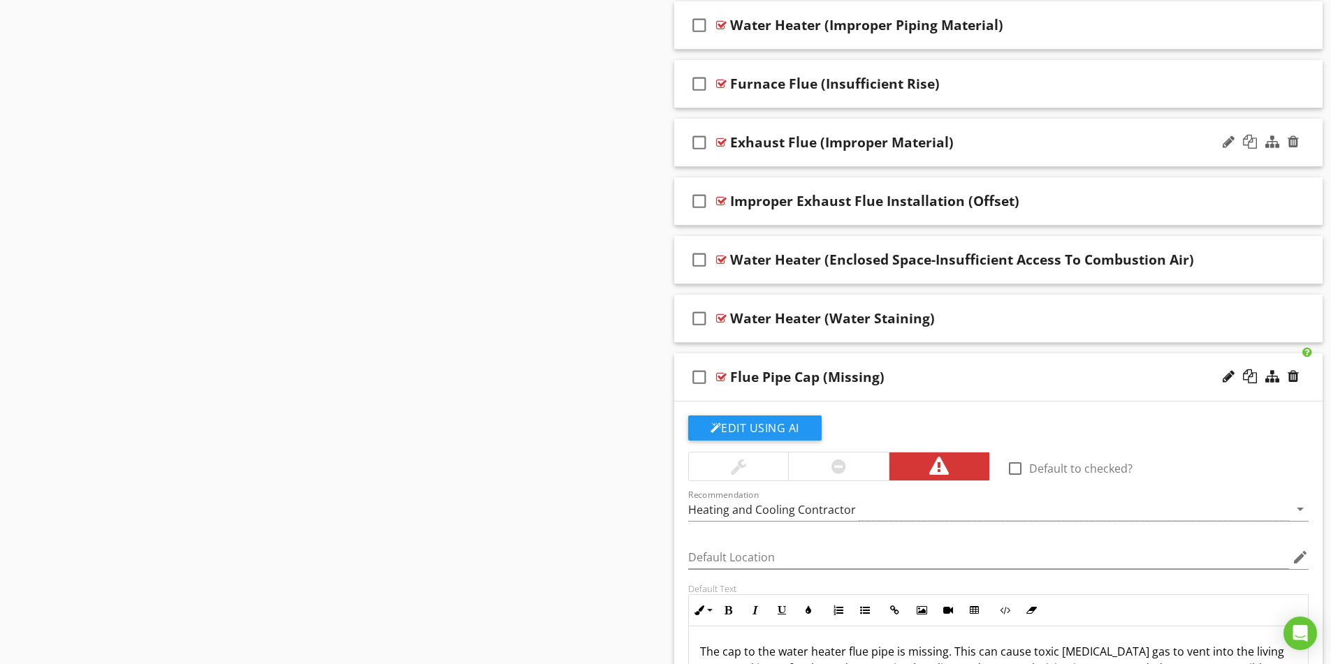
click at [998, 383] on div "Flue Pipe Cap (Missing)" at bounding box center [962, 377] width 465 height 17
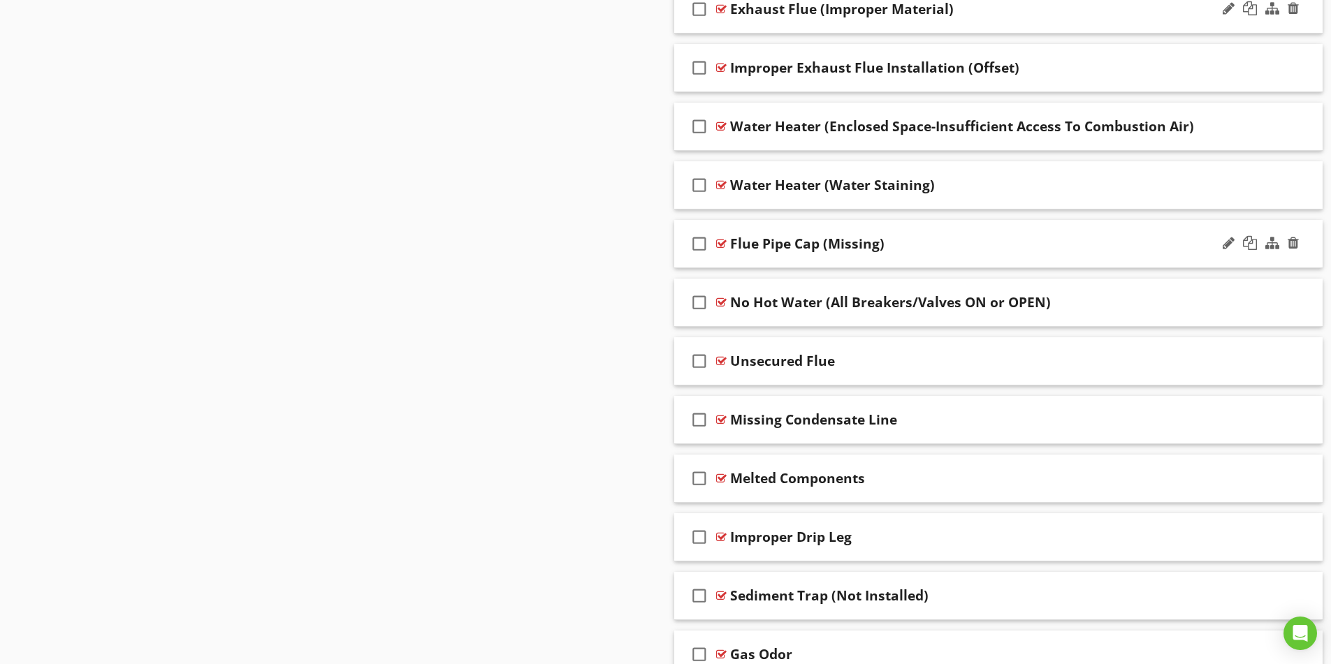
scroll to position [3023, 0]
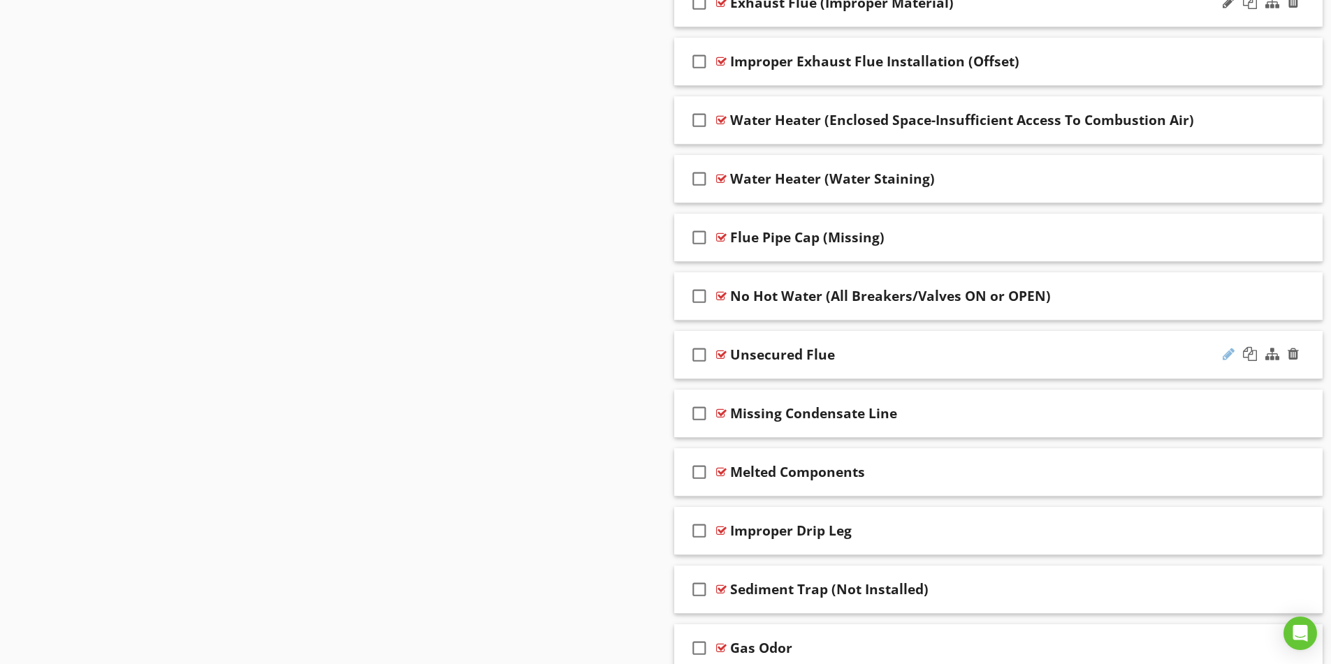
click at [1223, 358] on div at bounding box center [1229, 354] width 12 height 14
click at [794, 357] on input "Unsecured Flue" at bounding box center [962, 356] width 465 height 23
click at [787, 359] on input "Flue" at bounding box center [962, 356] width 465 height 23
type input "Flue (Unsecured)"
click at [1223, 416] on div at bounding box center [1229, 413] width 12 height 14
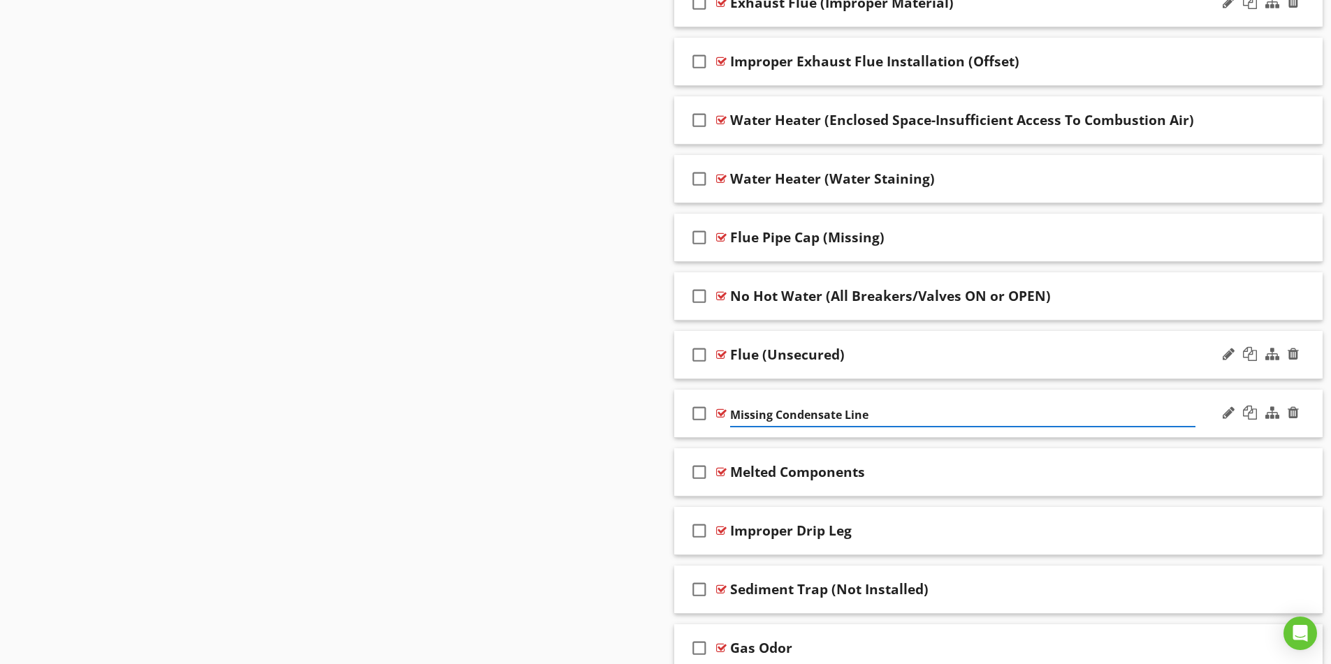
click at [776, 415] on input "Missing Condensate Line" at bounding box center [962, 415] width 465 height 23
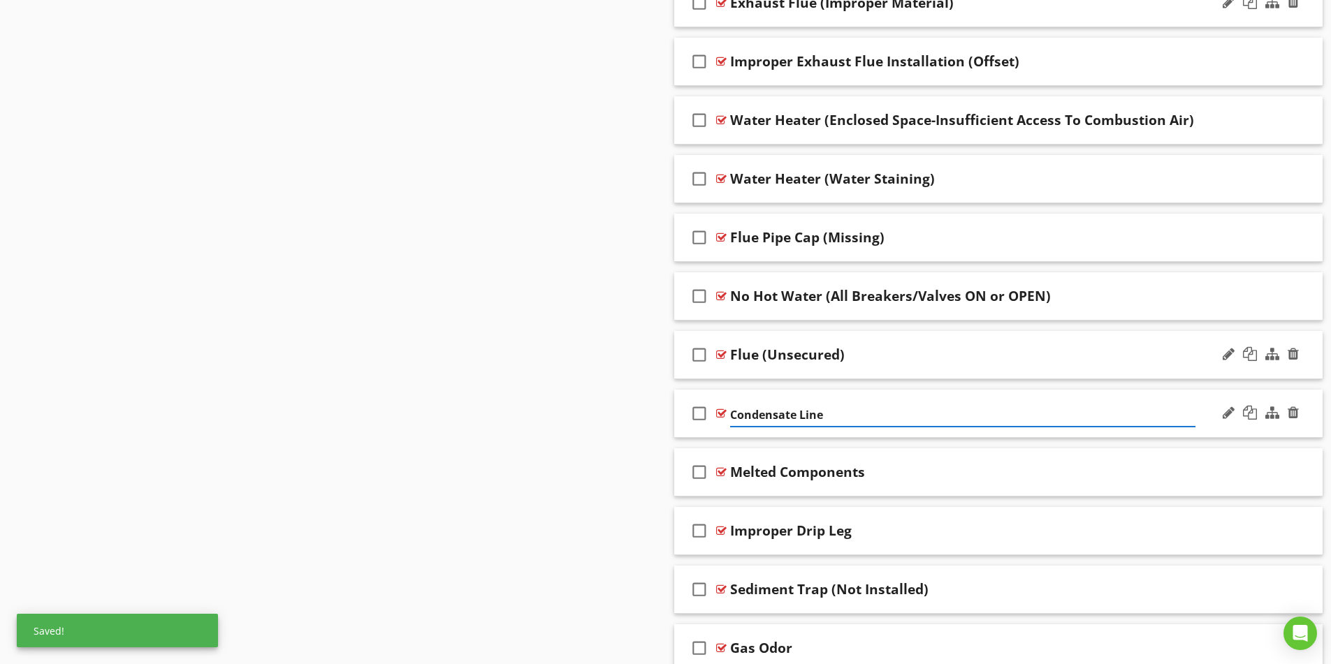
click at [836, 420] on input "Condensate Line" at bounding box center [962, 415] width 465 height 23
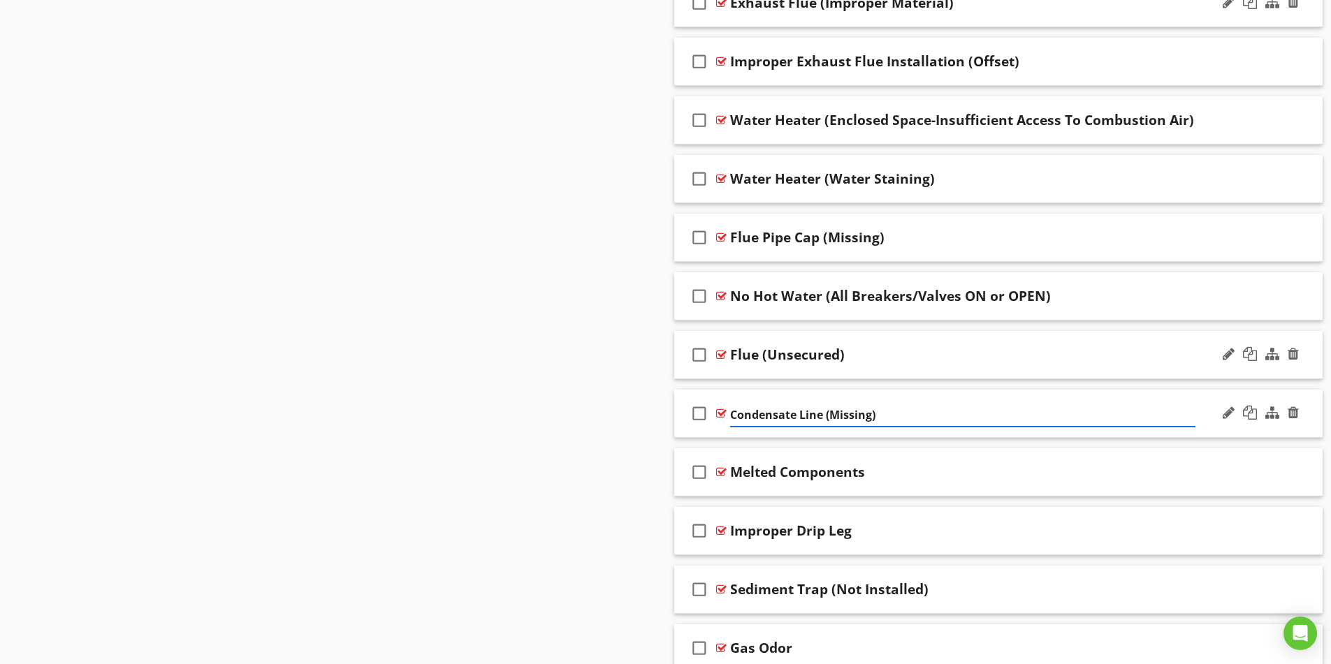
type input "Condensate Line (Missing)"
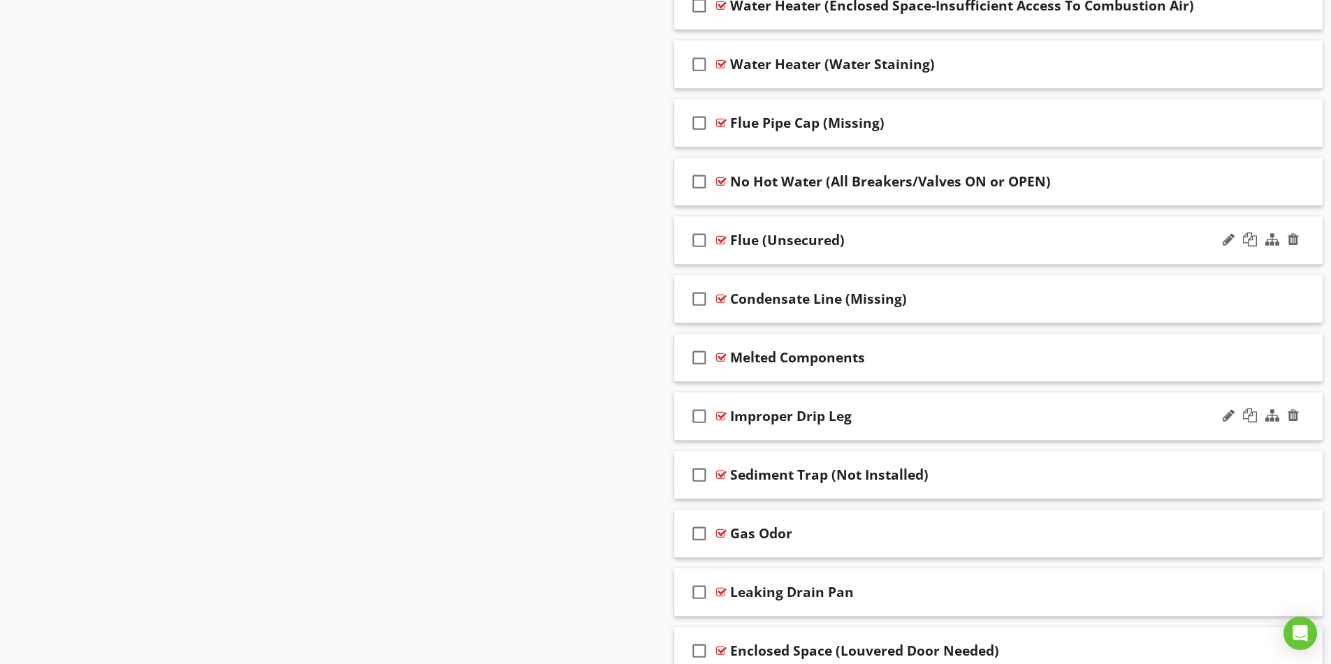
scroll to position [3163, 0]
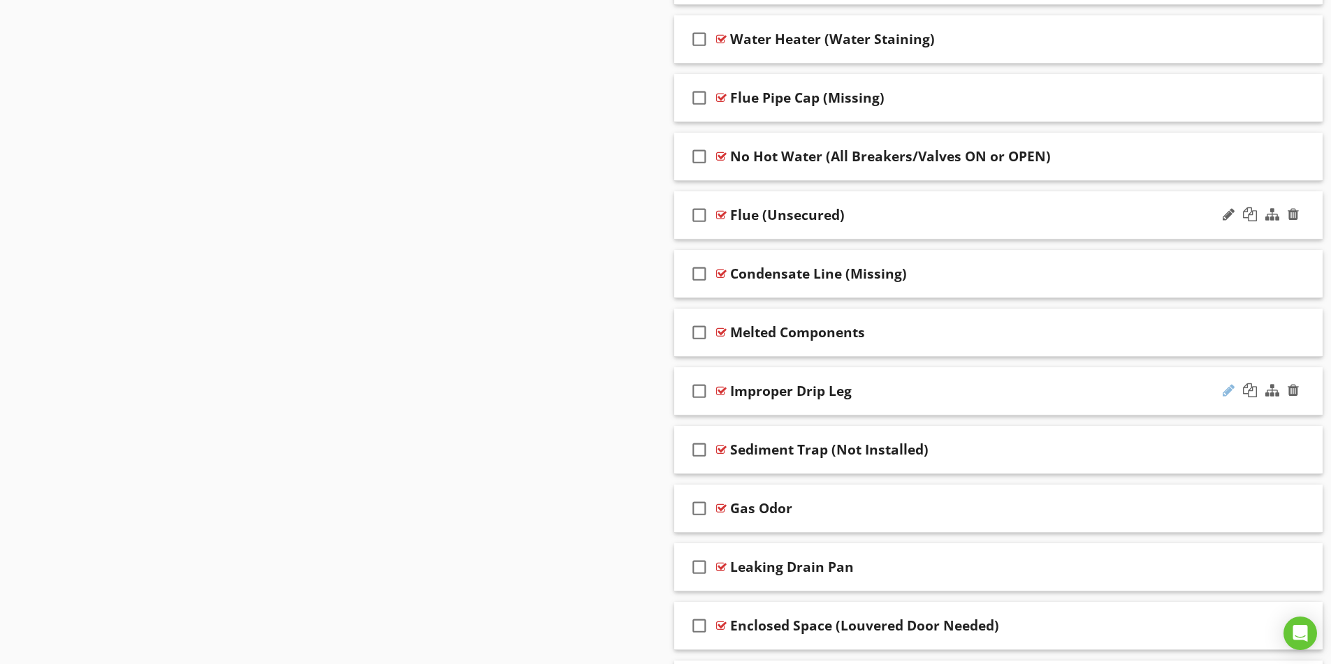
click at [1231, 393] on div at bounding box center [1229, 391] width 12 height 14
click at [785, 388] on input "Improper Drip Leg" at bounding box center [962, 392] width 465 height 23
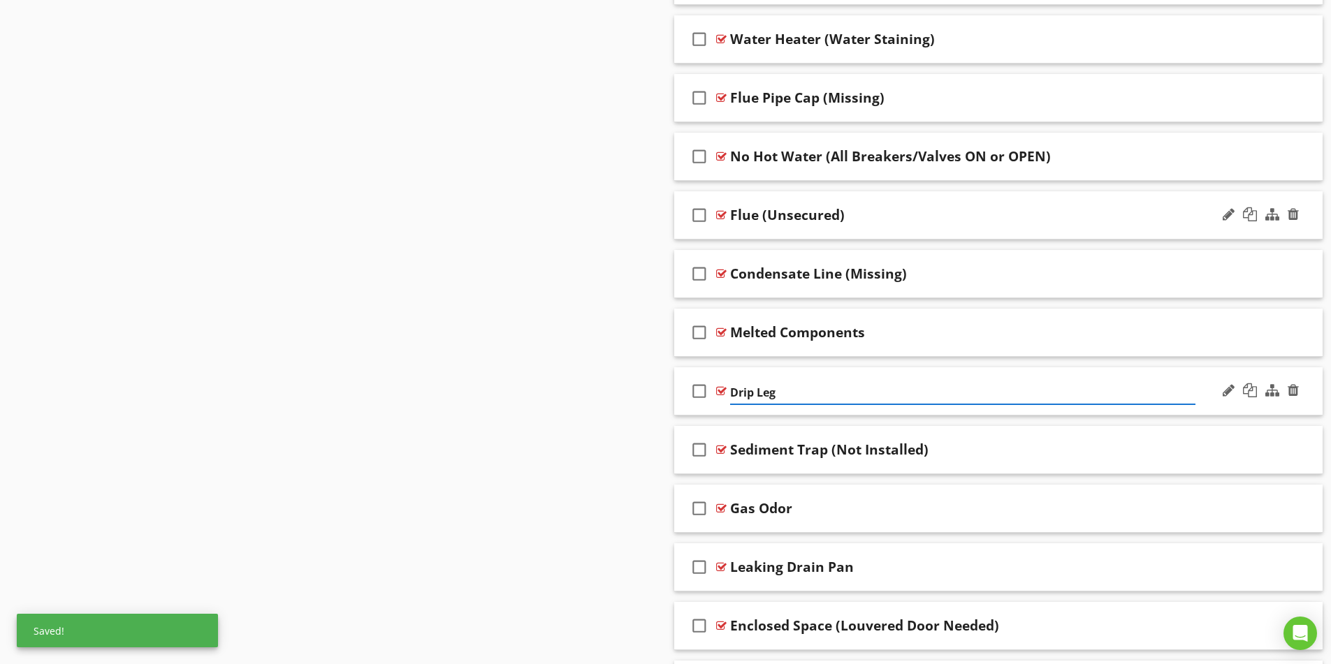
click at [780, 392] on input "Drip Leg" at bounding box center [962, 392] width 465 height 23
type input "Improper Drip Leg"
drag, startPoint x: 567, startPoint y: 391, endPoint x: 690, endPoint y: 408, distance: 123.5
click at [827, 398] on div "Improper Drip Leg" at bounding box center [791, 391] width 122 height 17
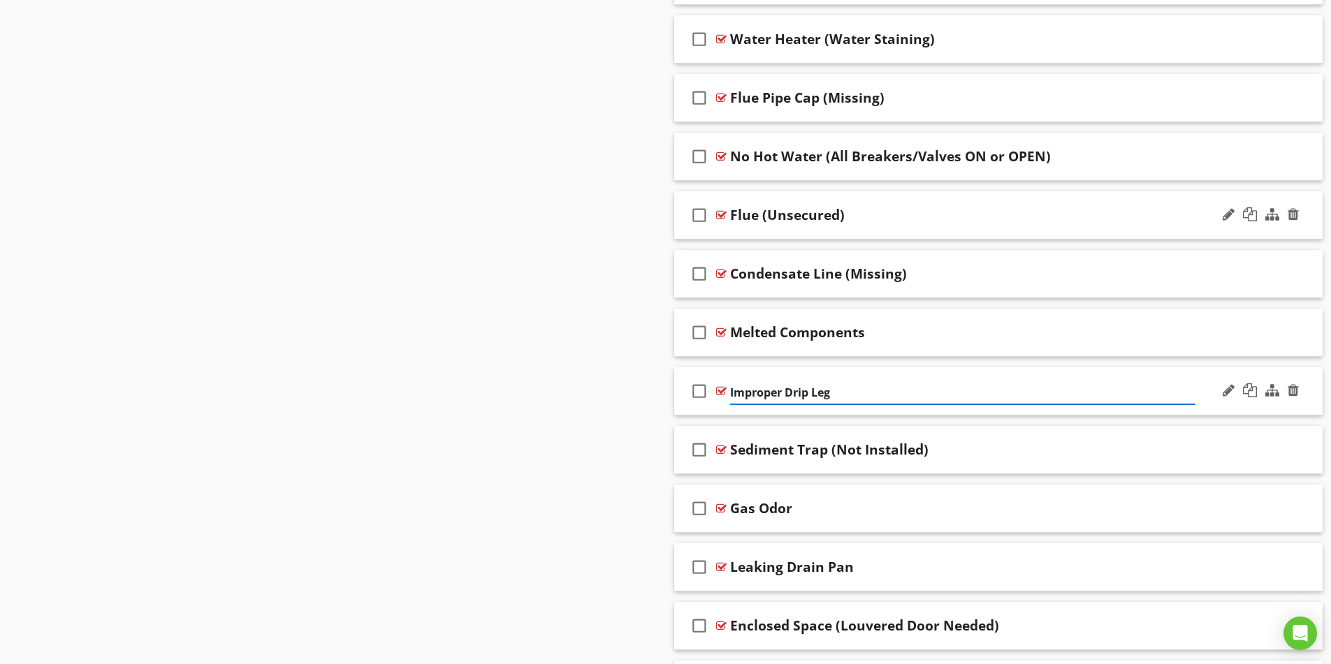
click at [785, 389] on input "Improper Drip Leg" at bounding box center [962, 392] width 465 height 23
click at [801, 392] on input "Drip Leg" at bounding box center [962, 392] width 465 height 23
type input "Drip Leg (Improper)"
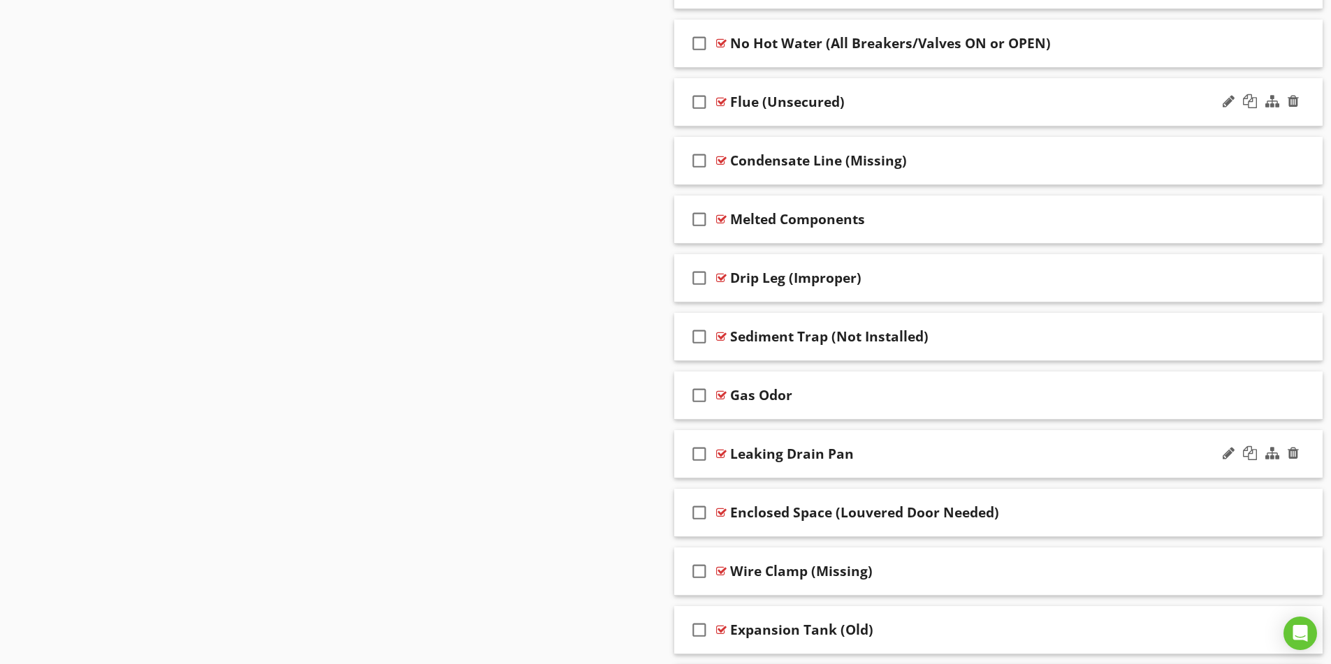
scroll to position [3303, 0]
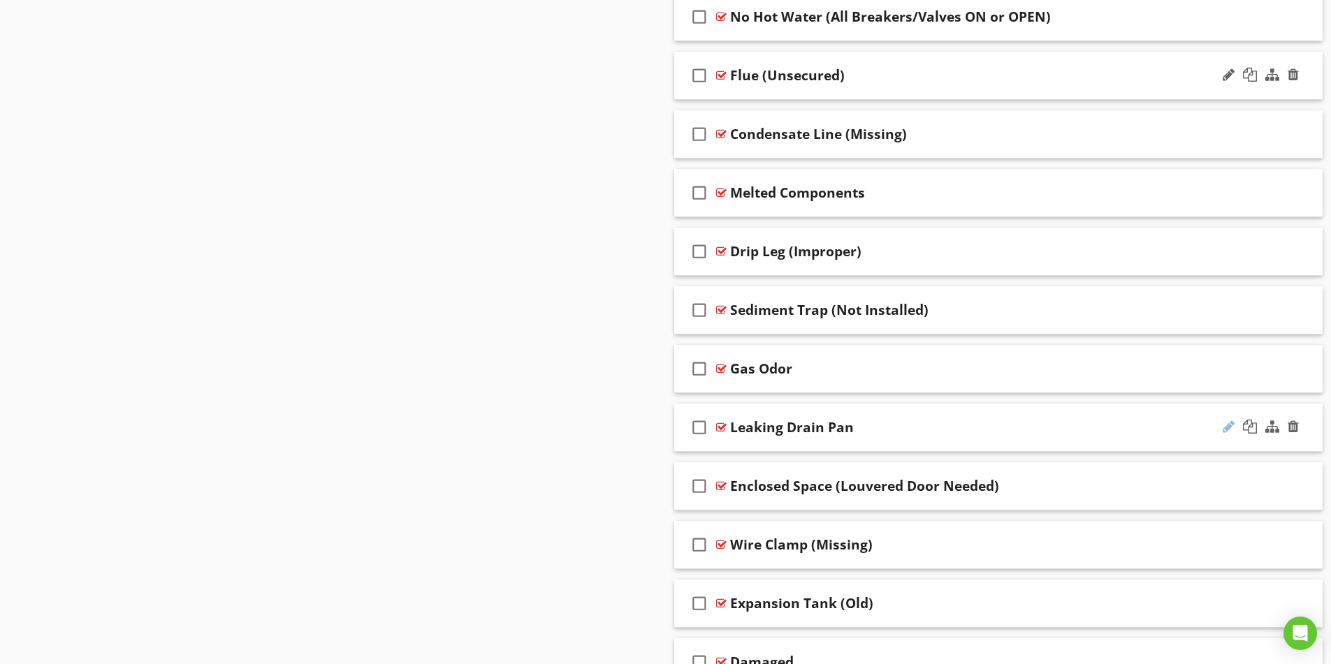
click at [1226, 425] on div at bounding box center [1229, 427] width 12 height 14
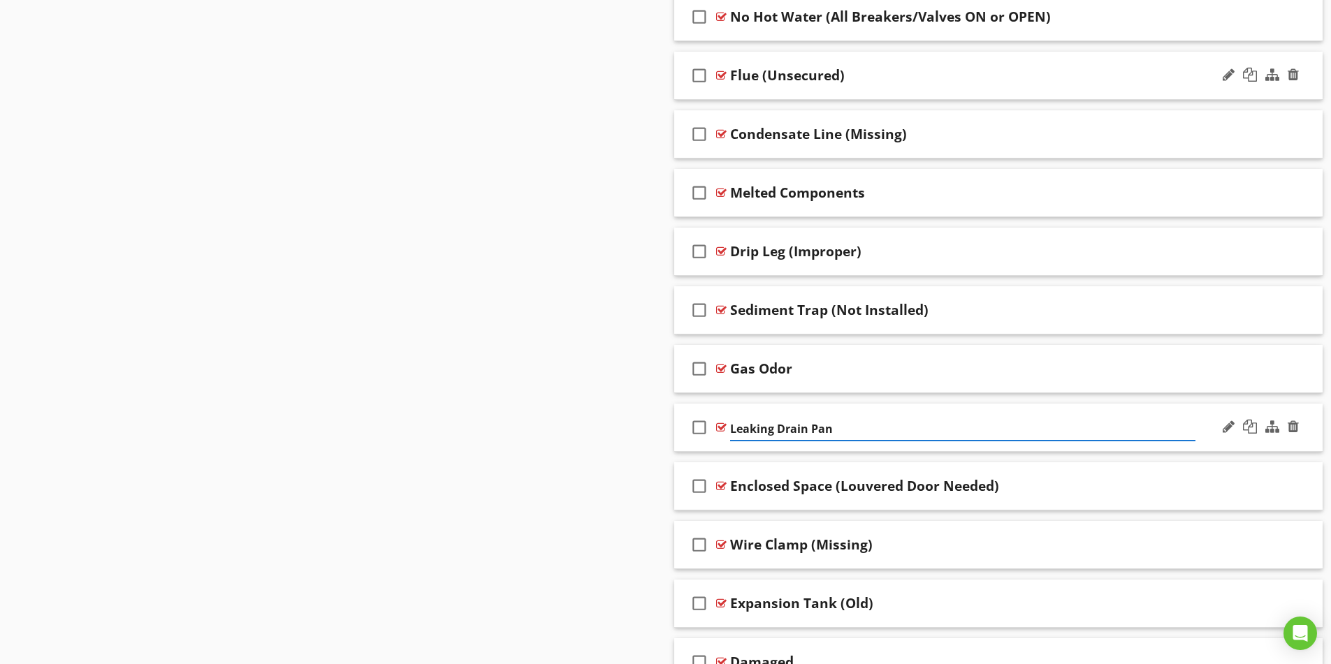
click at [777, 430] on input "Leaking Drain Pan" at bounding box center [962, 429] width 465 height 23
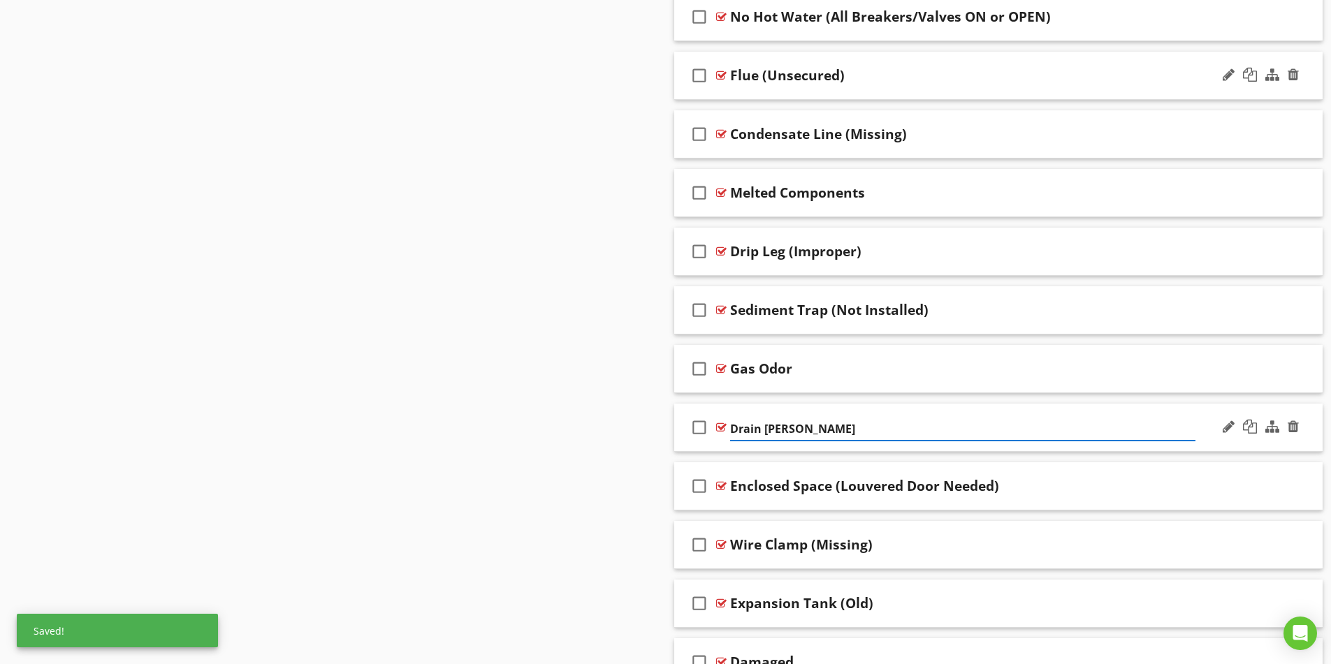
click at [794, 428] on input "Drain [PERSON_NAME]" at bounding box center [962, 429] width 465 height 23
type input "Drain Pan (Leaking)"
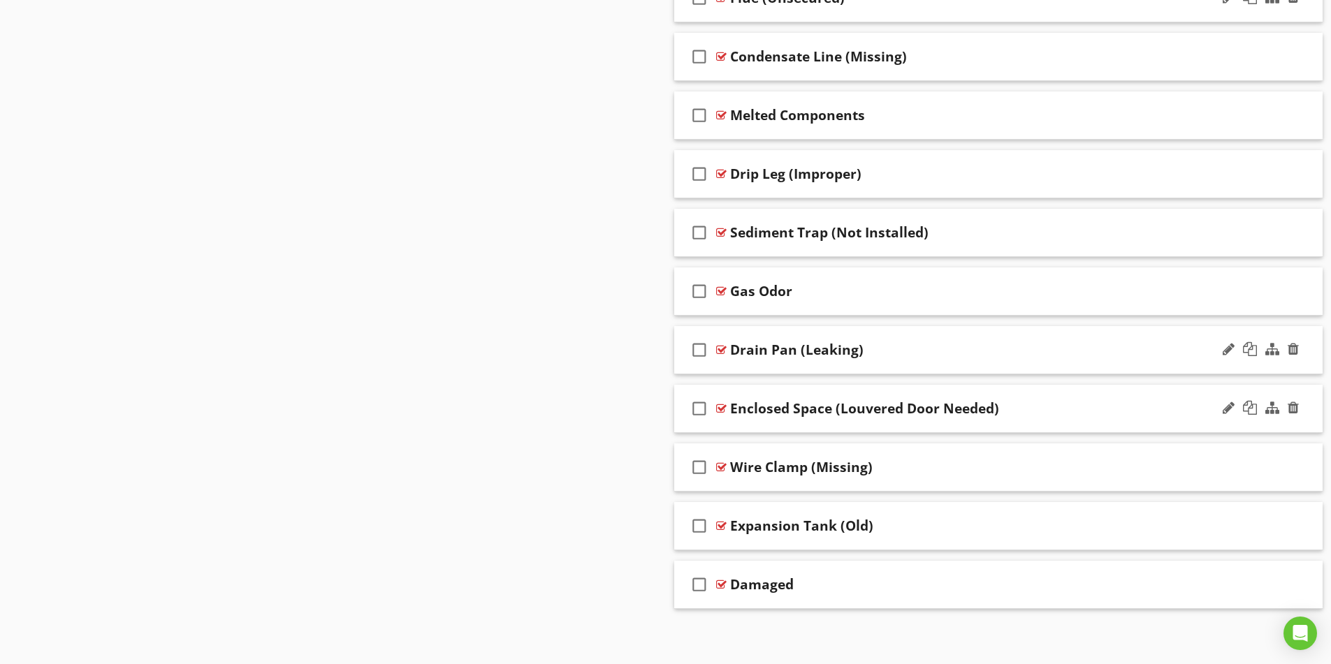
scroll to position [3384, 0]
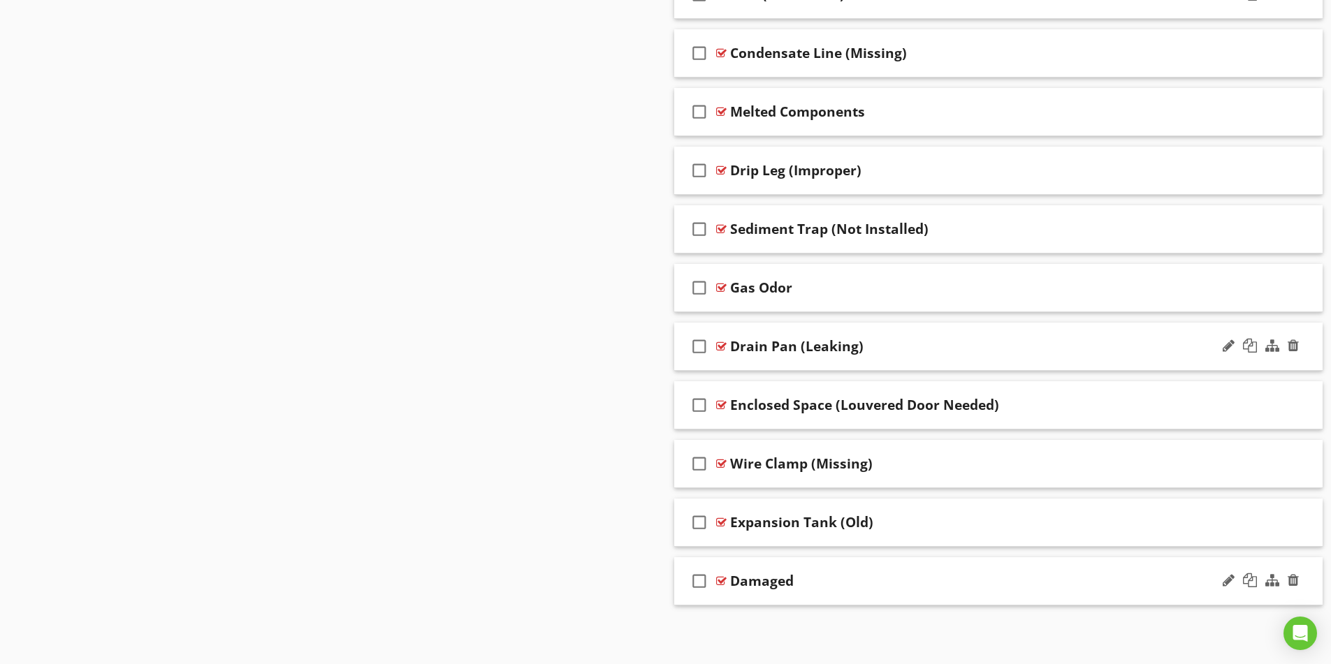
click at [1141, 582] on div "Damaged" at bounding box center [962, 581] width 465 height 17
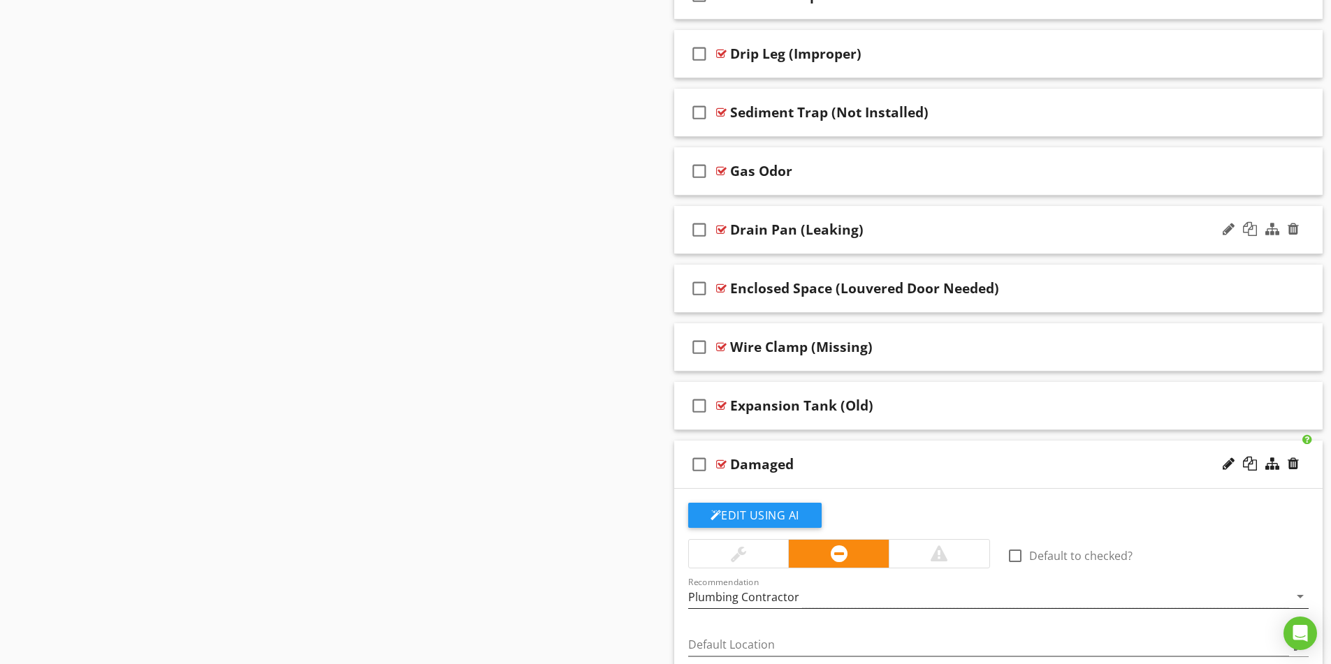
scroll to position [3663, 0]
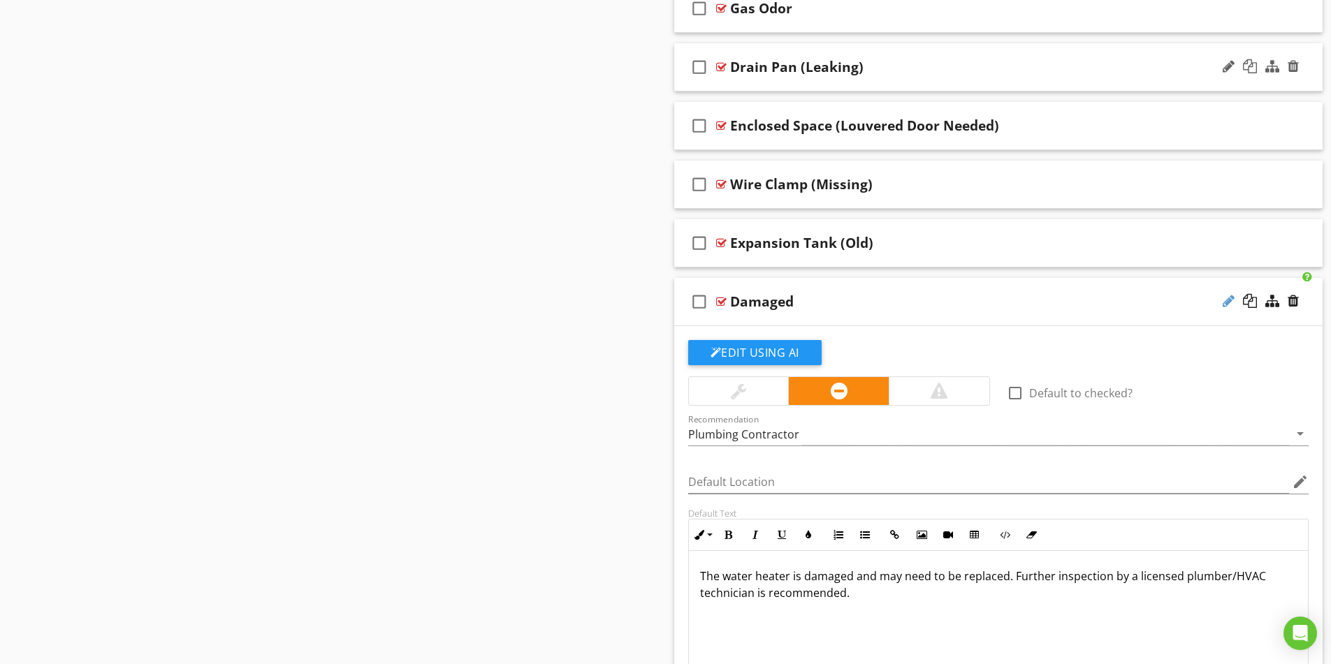
click at [1227, 300] on div at bounding box center [1229, 301] width 12 height 14
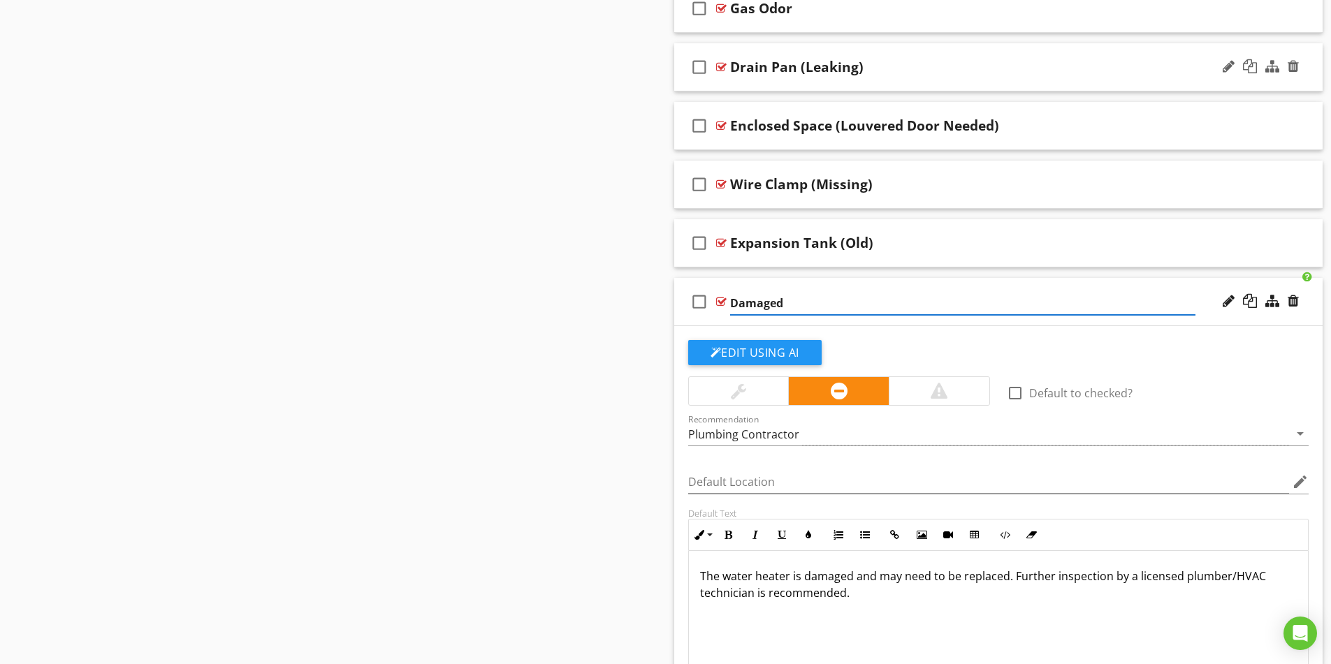
click at [731, 300] on input "Damaged" at bounding box center [962, 303] width 465 height 23
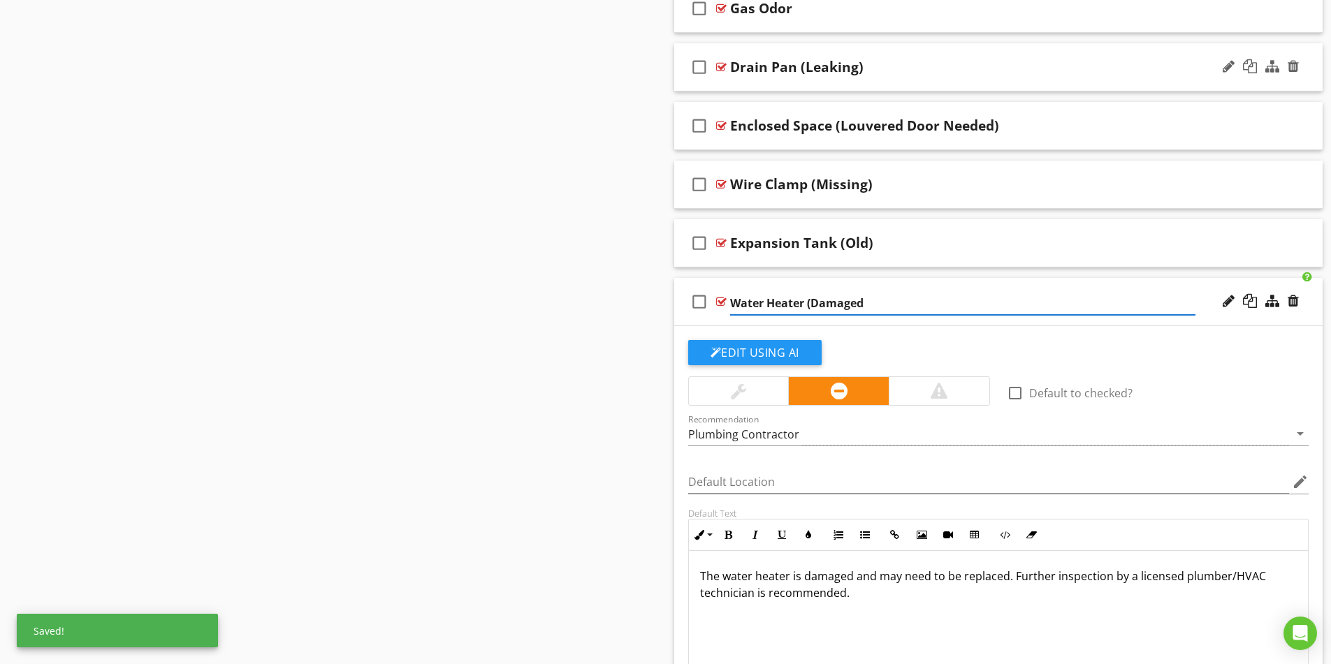
click at [872, 300] on input "Water Heater (Damaged" at bounding box center [962, 303] width 465 height 23
type input "Water Heater (Damaged)"
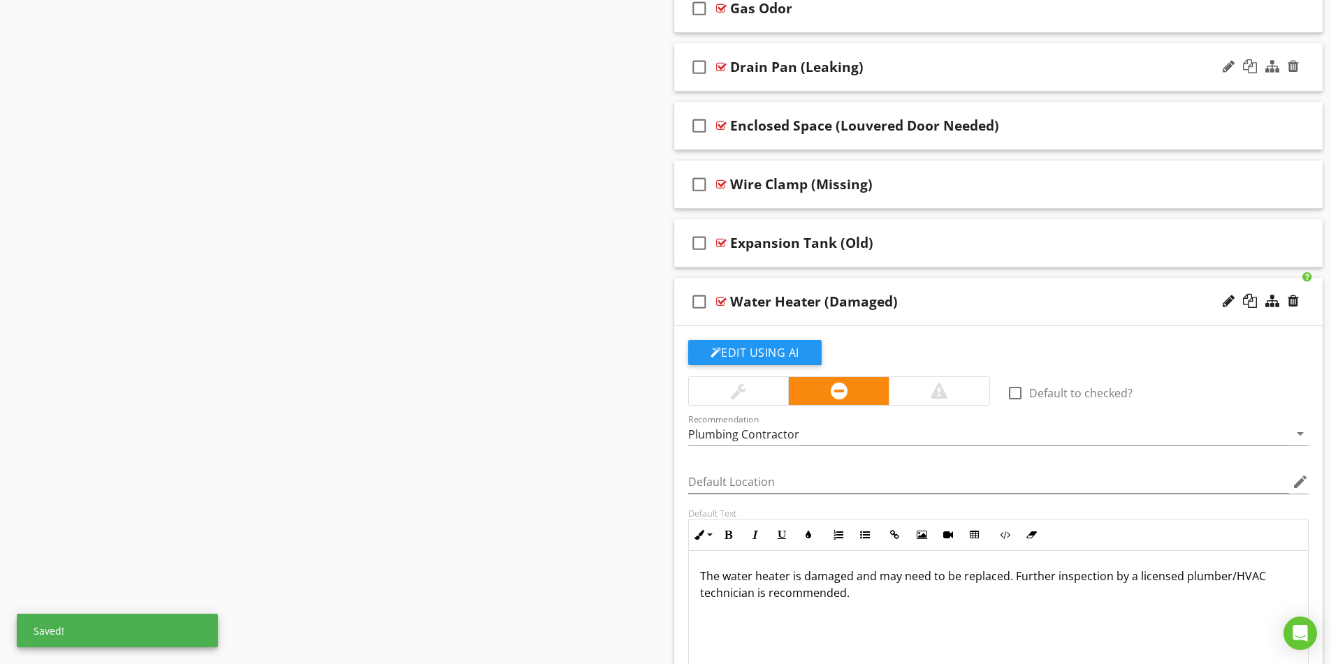
drag, startPoint x: 1036, startPoint y: 311, endPoint x: 1087, endPoint y: 356, distance: 67.8
click at [1038, 309] on div "check_box_outline_blank Water Heater (Damaged)" at bounding box center [998, 302] width 649 height 48
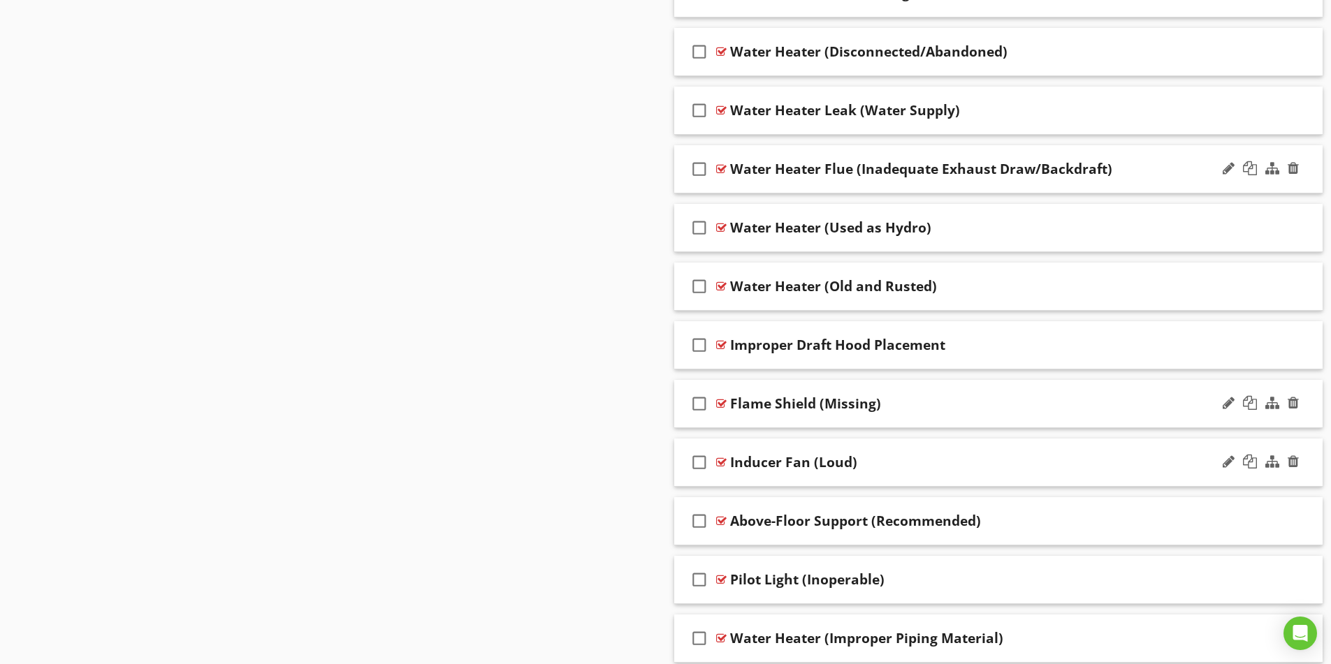
scroll to position [2266, 0]
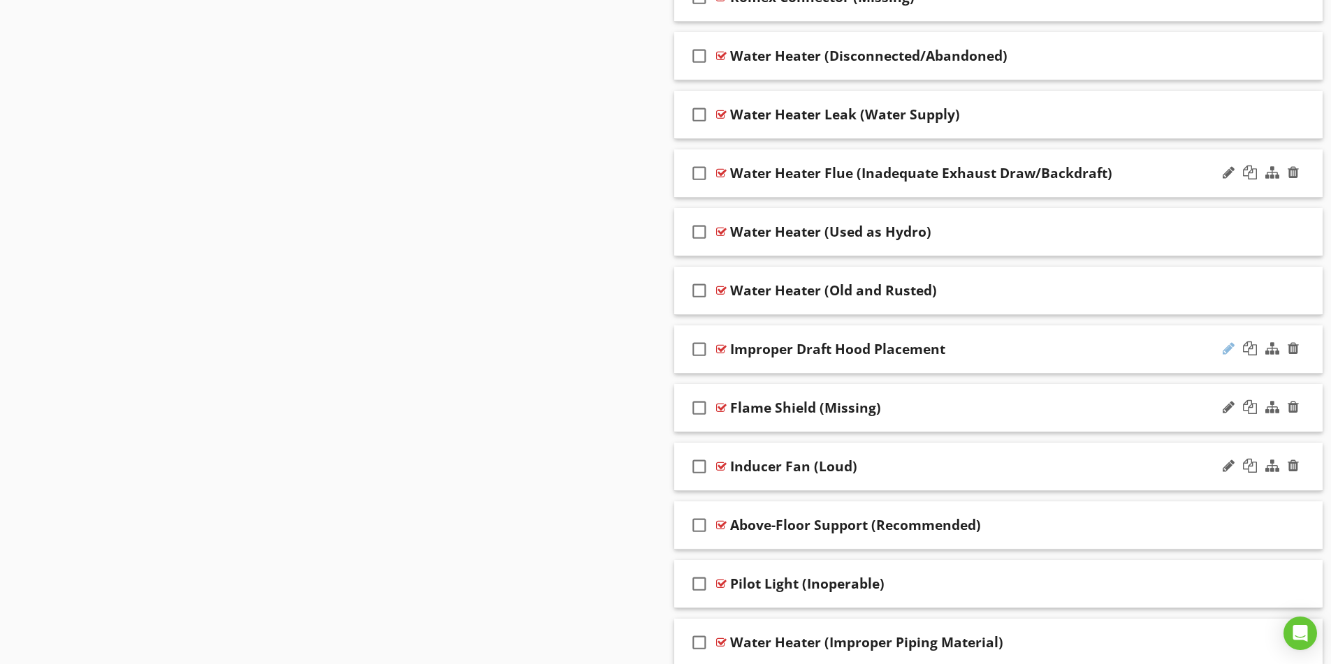
click at [1230, 349] on div at bounding box center [1229, 349] width 12 height 14
click at [787, 349] on input "Improper Draft Hood Placement" at bounding box center [962, 351] width 465 height 23
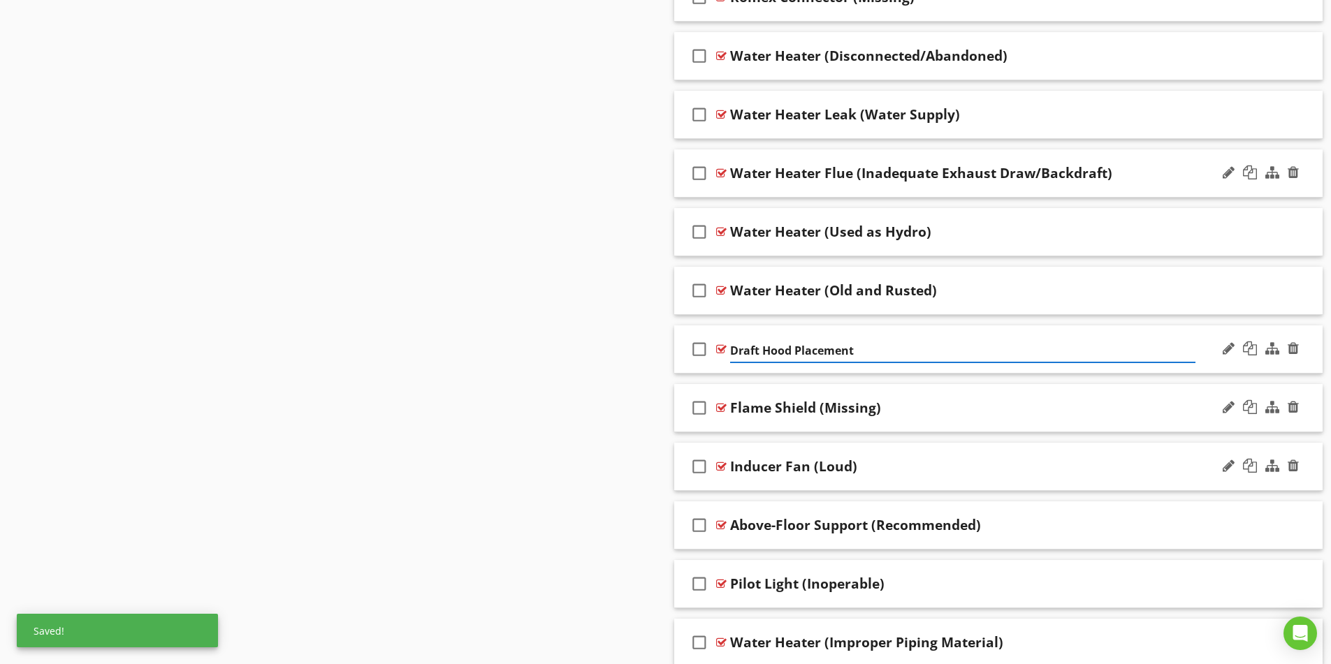
click at [794, 347] on input "Draft Hood Placement" at bounding box center [962, 351] width 465 height 23
click at [919, 347] on input "Draft Hood (Improper Placement" at bounding box center [962, 351] width 465 height 23
type input "Draft Hood (Improper Placement)"
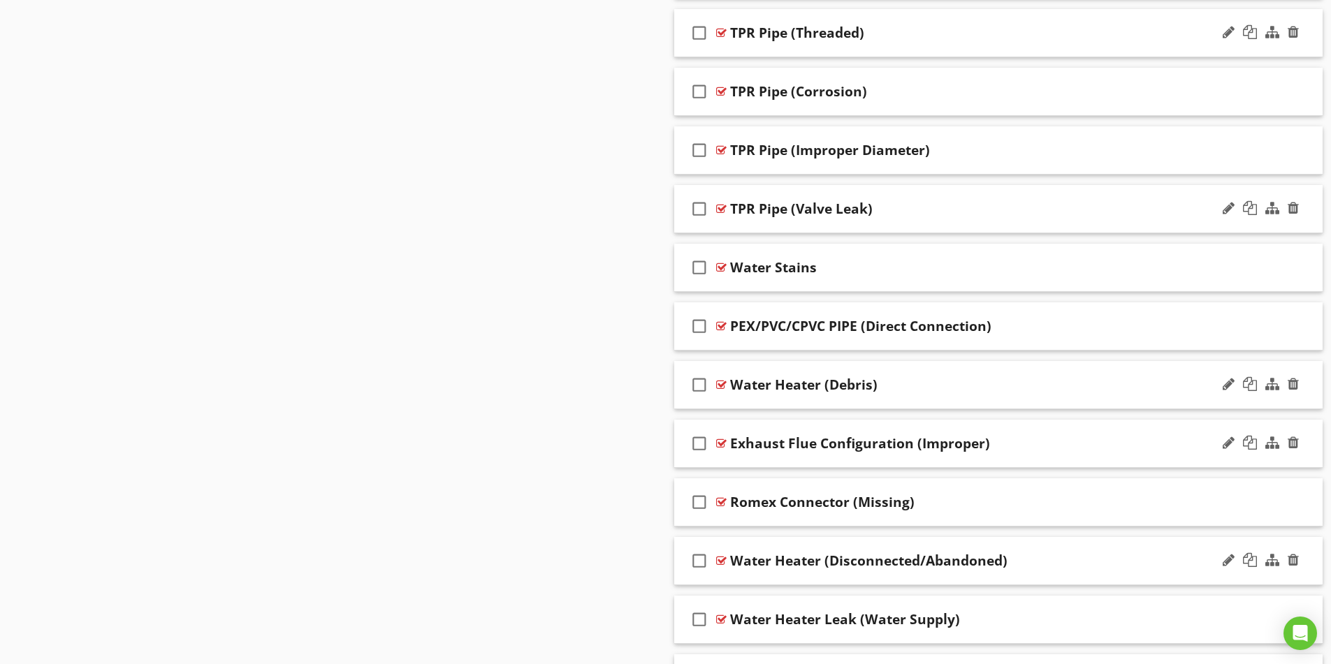
scroll to position [1707, 0]
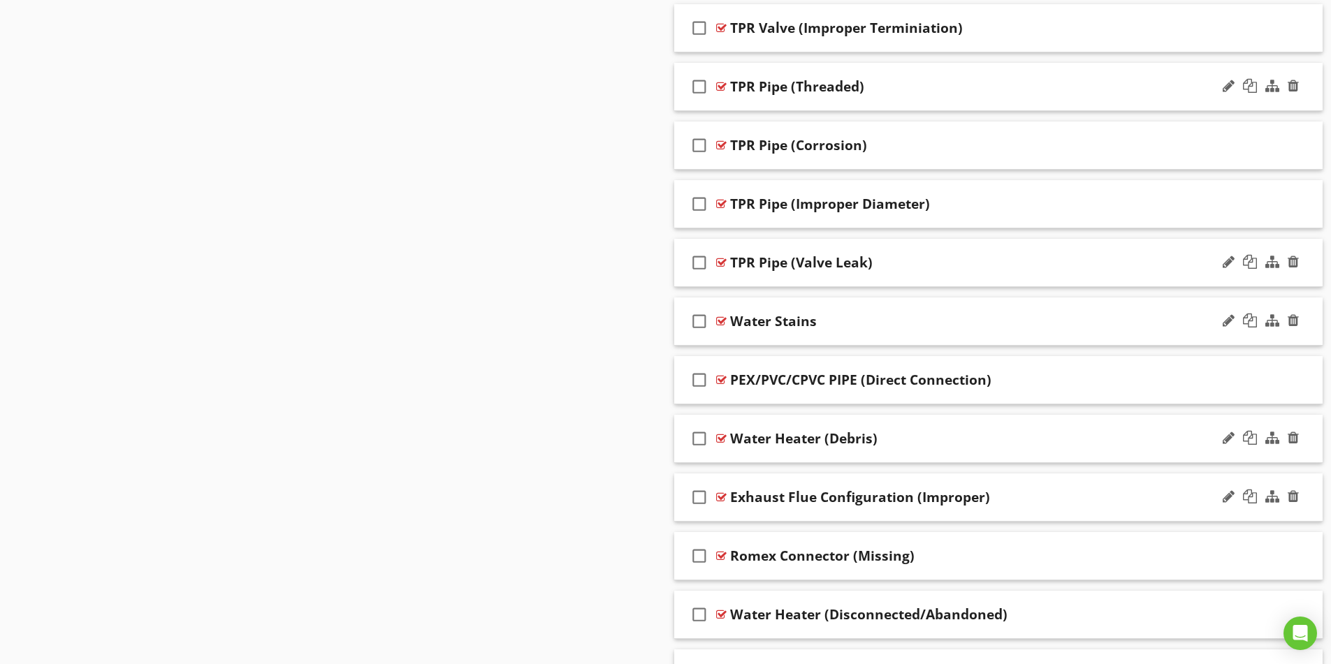
click at [1040, 327] on div "Water Stains" at bounding box center [962, 321] width 465 height 17
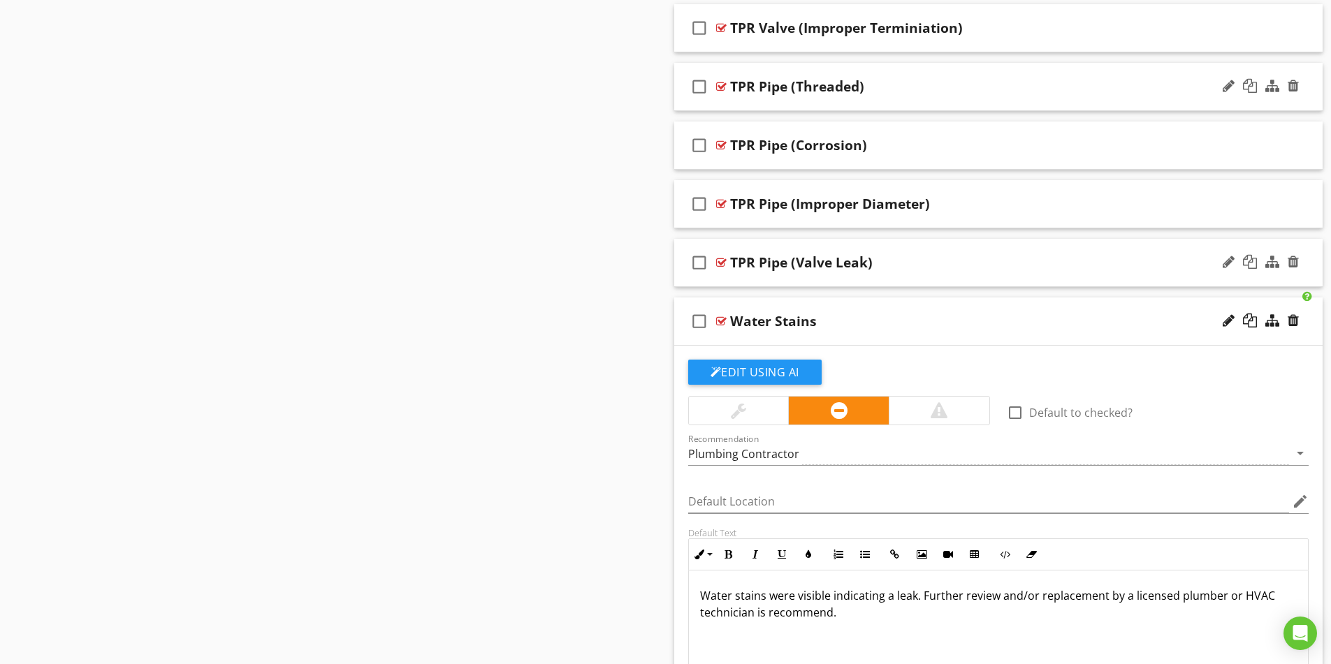
scroll to position [1, 0]
drag, startPoint x: 769, startPoint y: 600, endPoint x: 797, endPoint y: 592, distance: 29.2
click at [770, 599] on p "Water stains were visible indicating a leak. Further review and/or replacement …" at bounding box center [998, 604] width 597 height 34
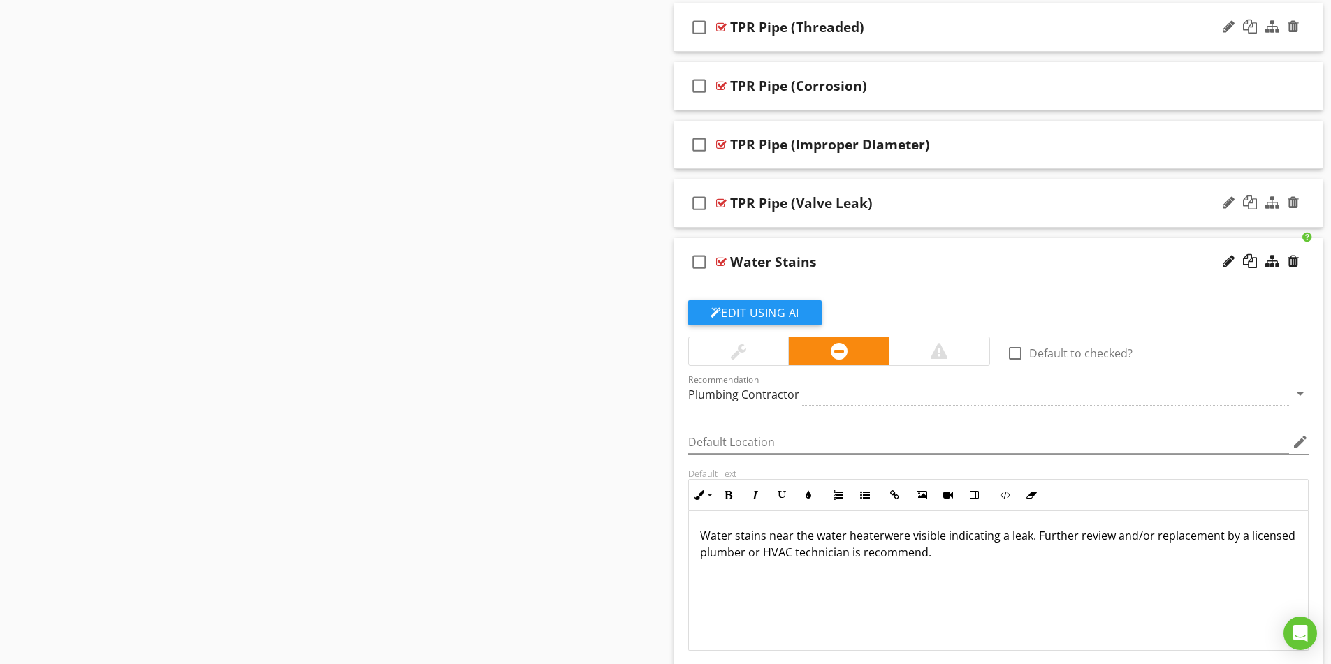
scroll to position [1777, 0]
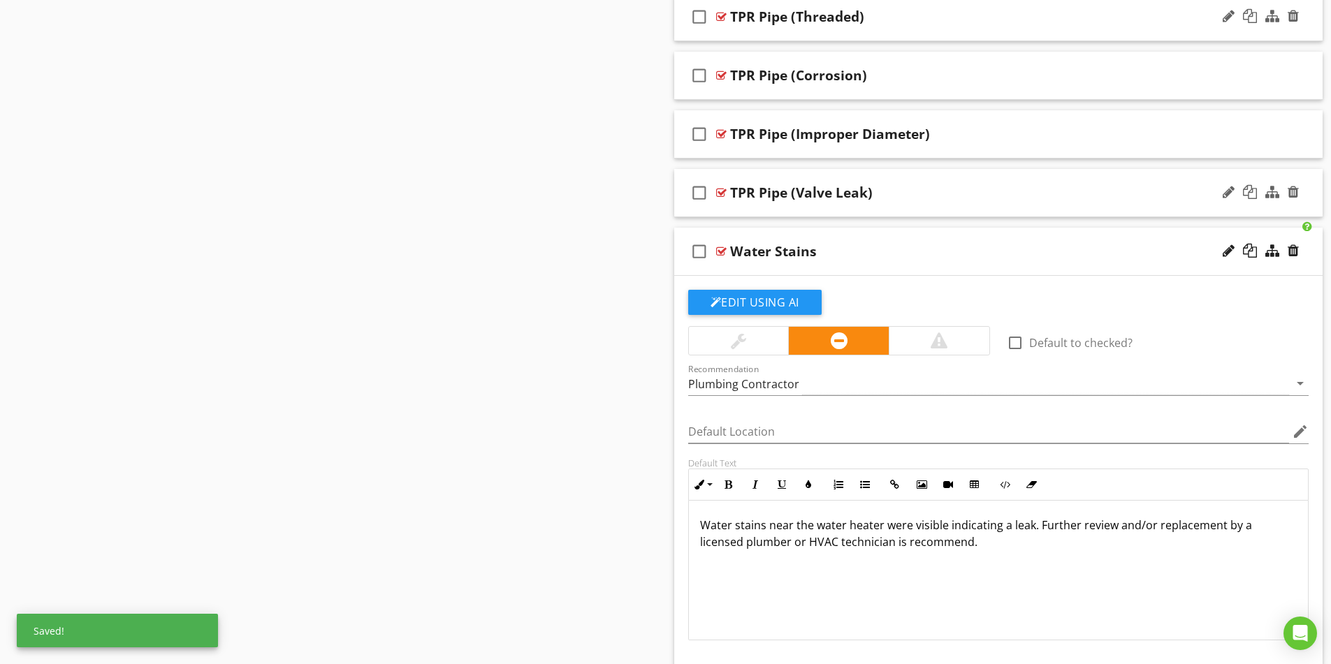
click at [512, 474] on div "Sections Inspection Details Plumbing System Structural Components Heating / Cen…" at bounding box center [665, 540] width 1331 height 4376
click at [1010, 528] on p "Water stains near the water heater were visible indicating a leak. Further revi…" at bounding box center [998, 534] width 597 height 34
click at [1092, 555] on div "Water stains near the water heater were visible indicating a prior leak. Furthe…" at bounding box center [999, 570] width 620 height 140
click at [963, 261] on div "check_box_outline_blank Water Stains" at bounding box center [998, 252] width 649 height 48
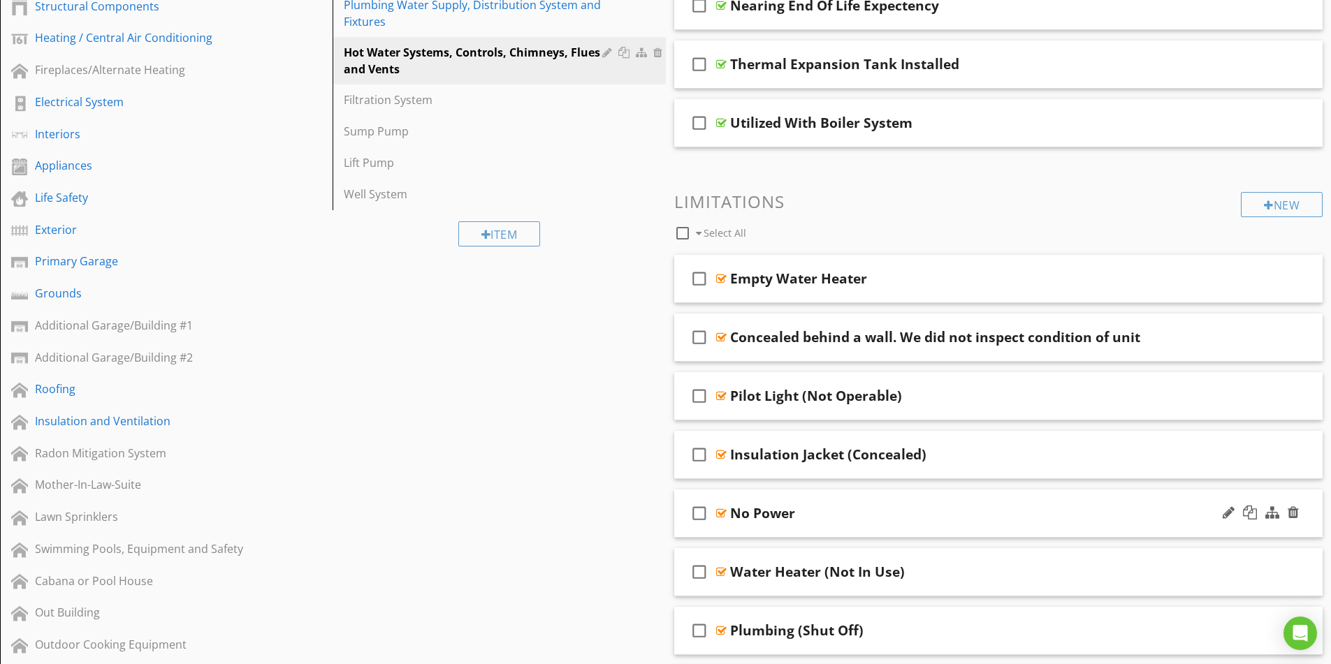
scroll to position [100, 0]
